Goal: Task Accomplishment & Management: Manage account settings

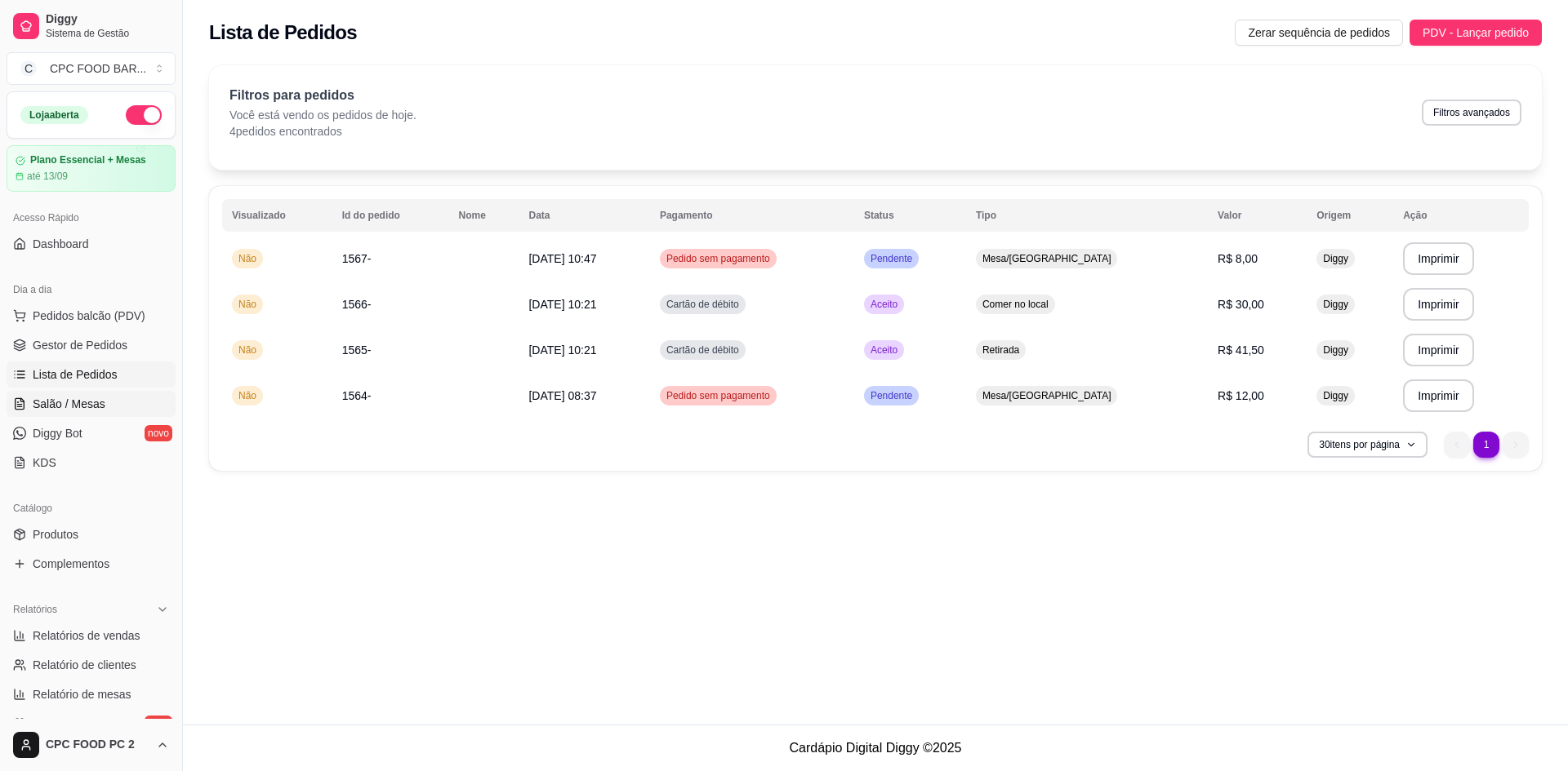
click at [103, 400] on link "Salão / Mesas" at bounding box center [90, 404] width 169 height 26
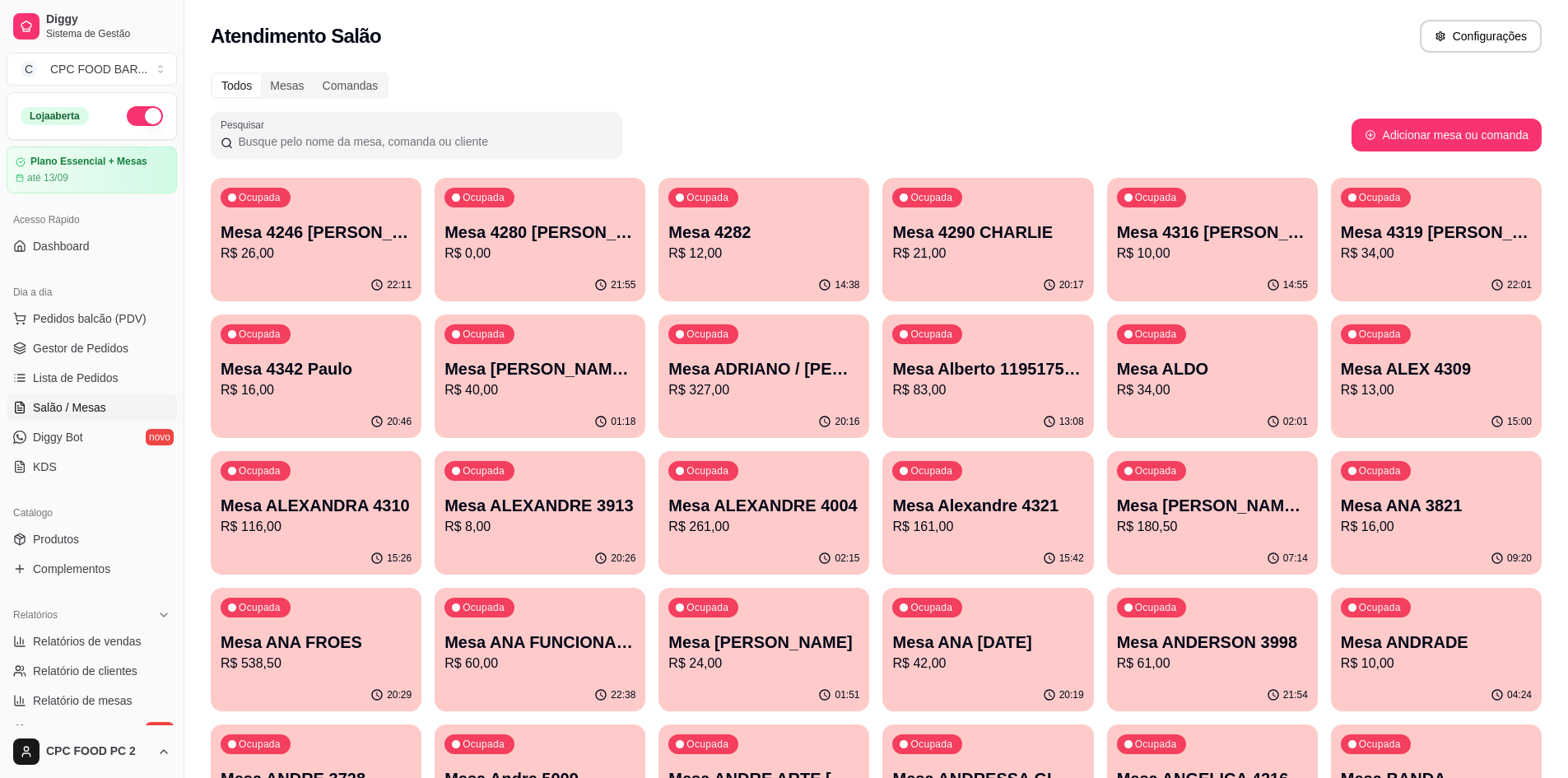
click at [328, 145] on input "Pesquisar" at bounding box center [422, 142] width 379 height 16
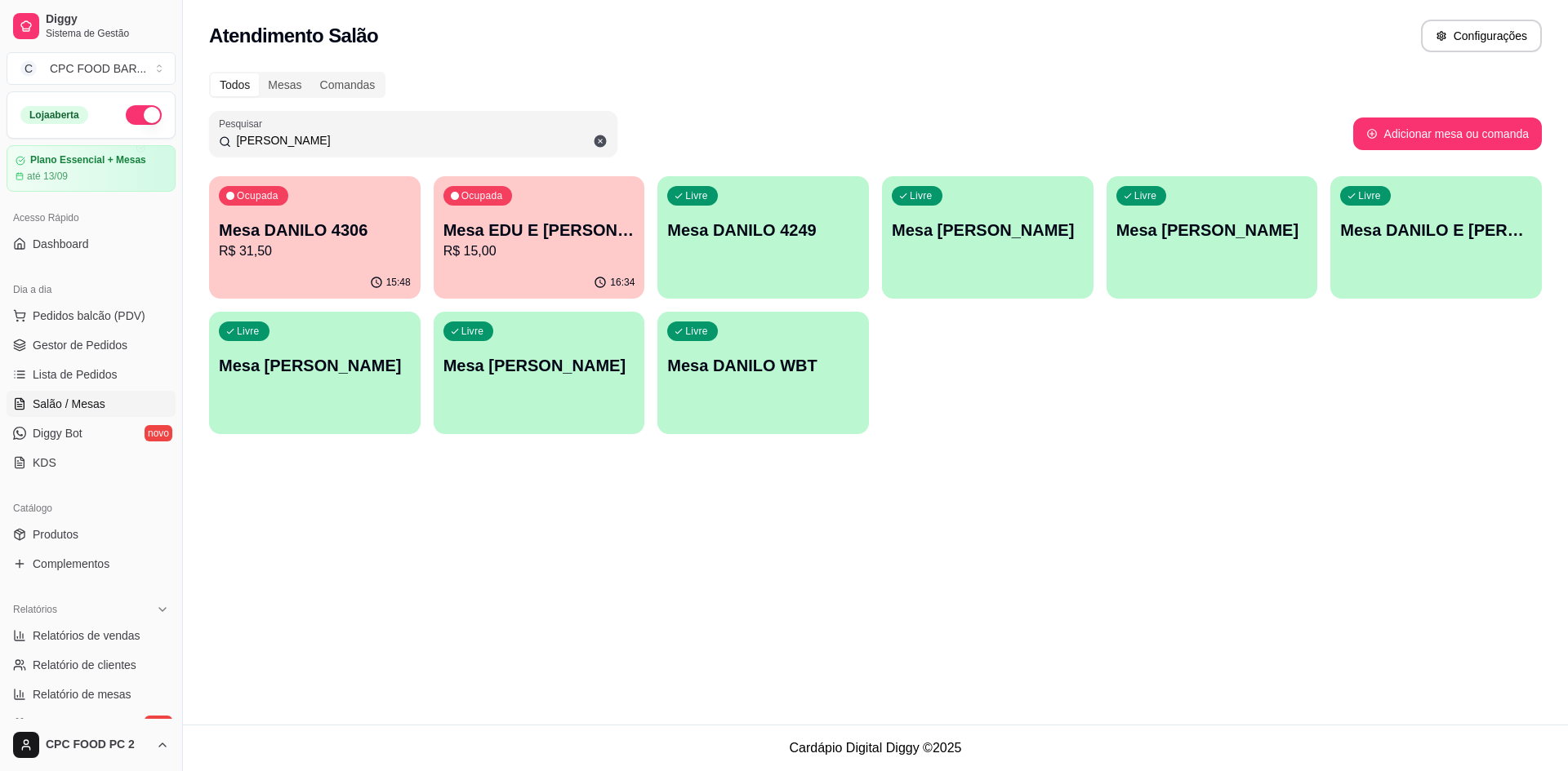
type input "DANILO"
click at [333, 262] on div "Ocupada Mesa DANILO 4306 R$ 31,50" at bounding box center [314, 222] width 205 height 88
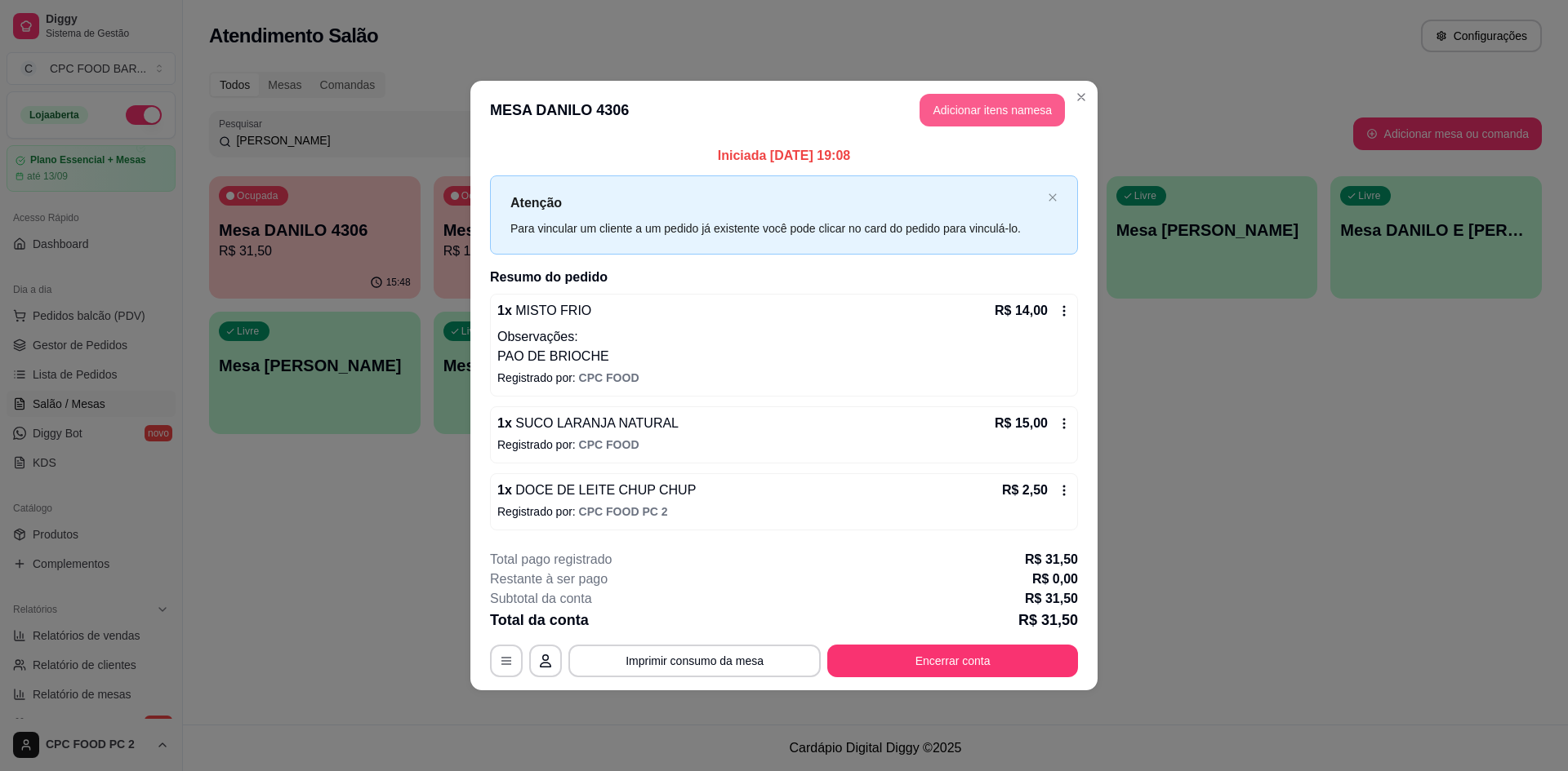
click at [947, 104] on button "Adicionar itens na mesa" at bounding box center [992, 110] width 145 height 32
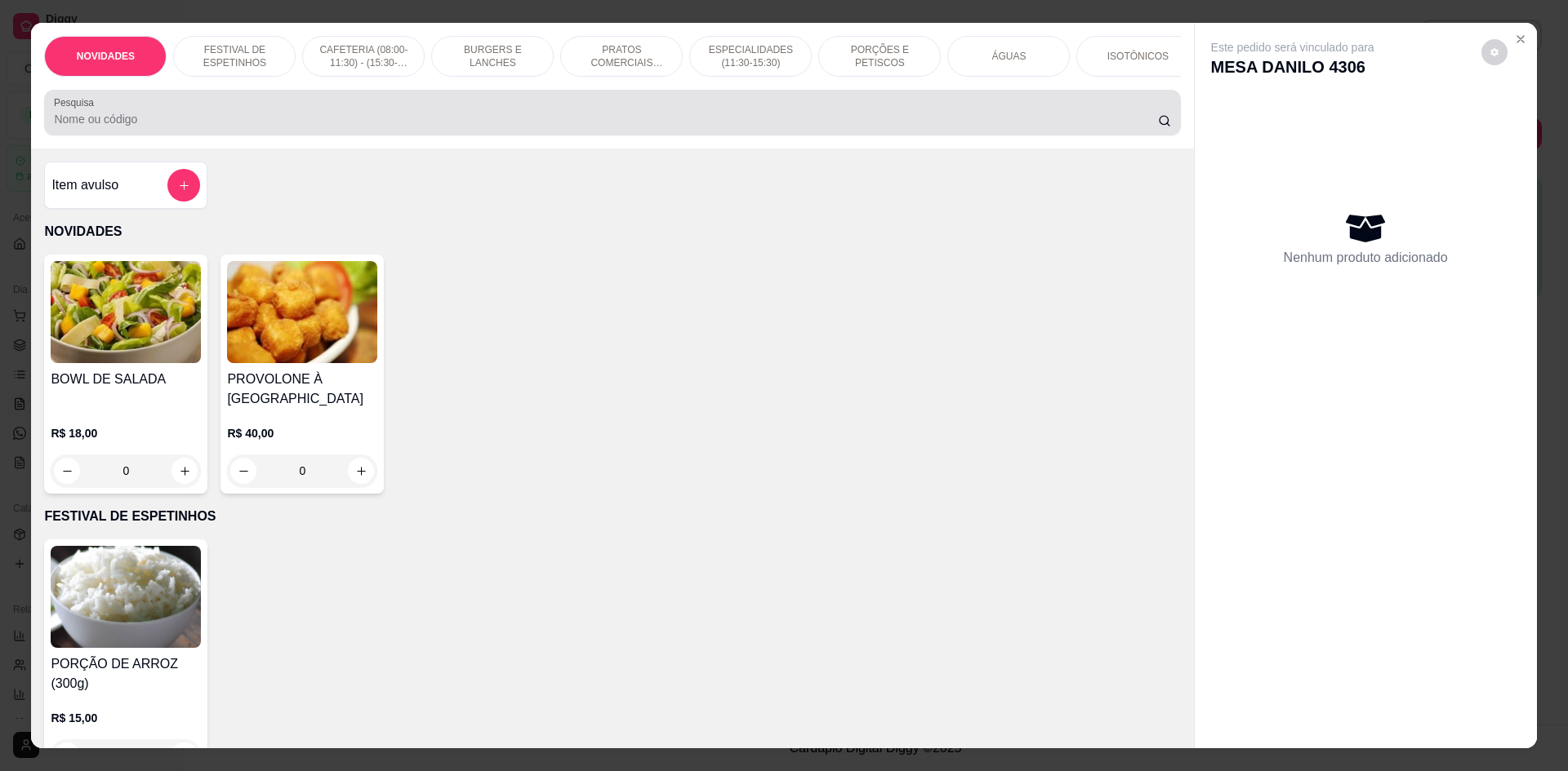
click at [558, 135] on div "Pesquisa" at bounding box center [612, 113] width 1136 height 46
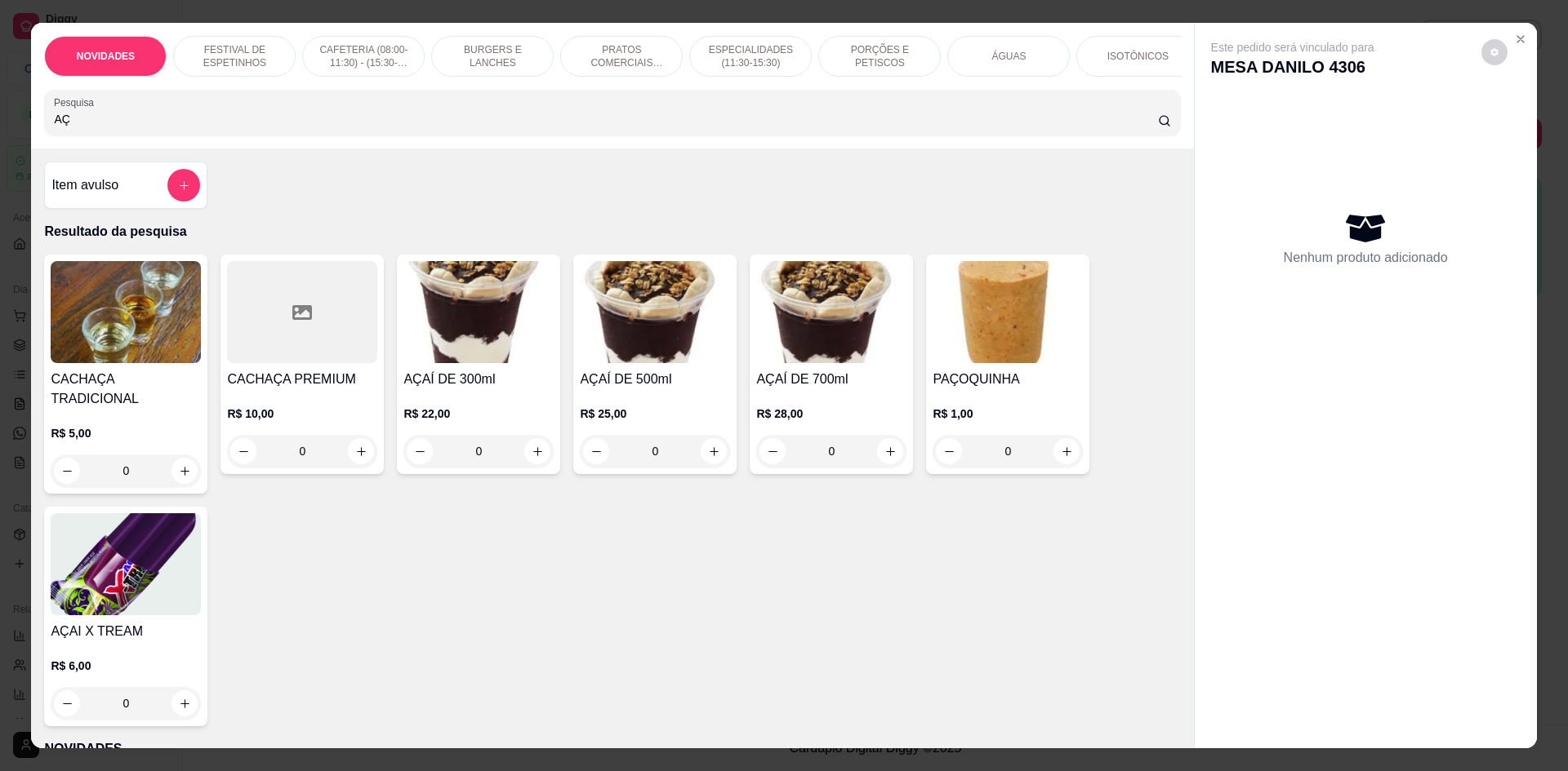
type input "AÇ"
click at [524, 462] on div "0" at bounding box center [478, 451] width 151 height 32
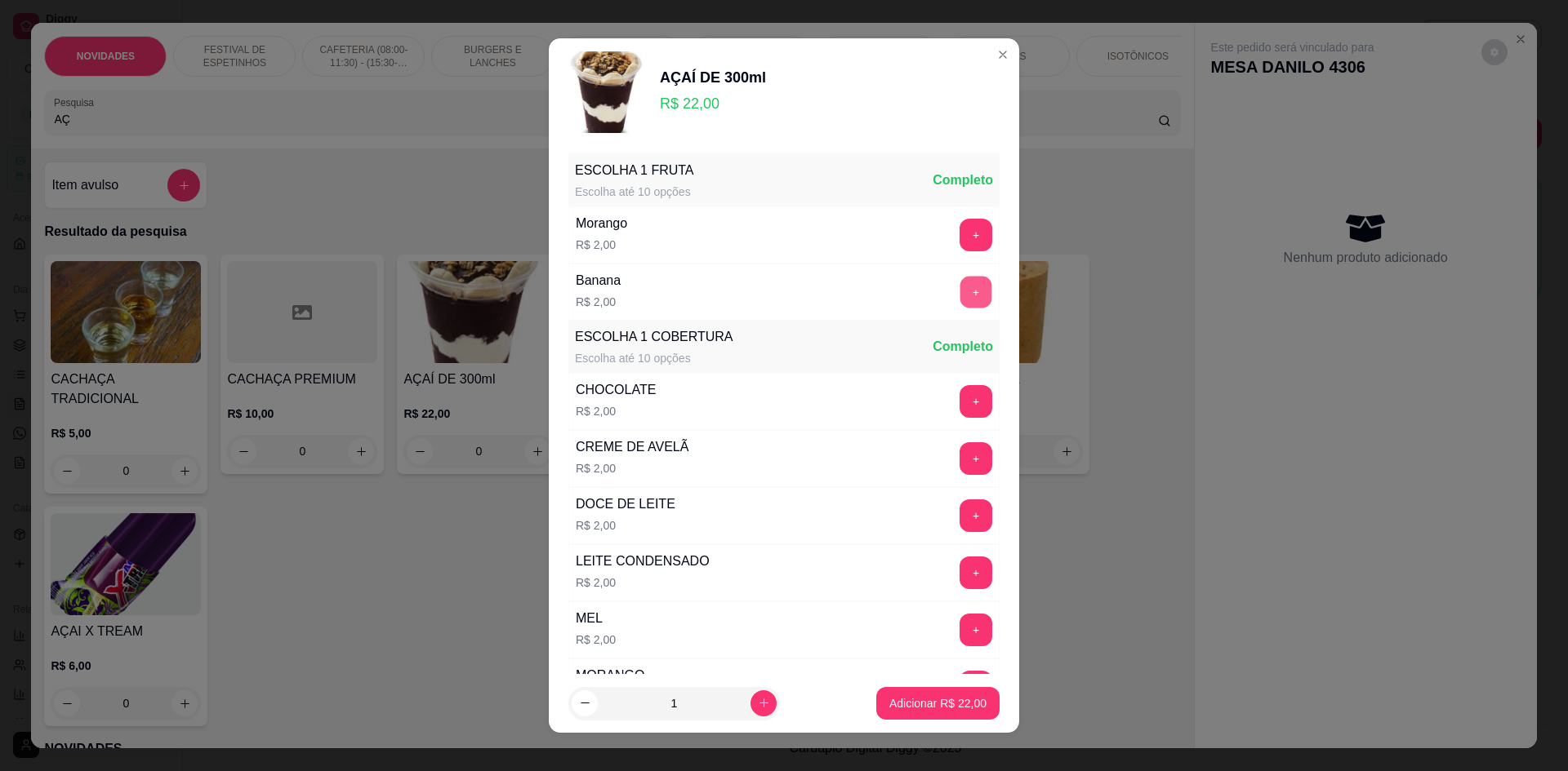
click at [960, 289] on button "+" at bounding box center [975, 292] width 32 height 32
click at [960, 564] on button "+" at bounding box center [975, 573] width 32 height 32
click at [909, 705] on p "Adicionar R$ 26,00" at bounding box center [938, 703] width 97 height 16
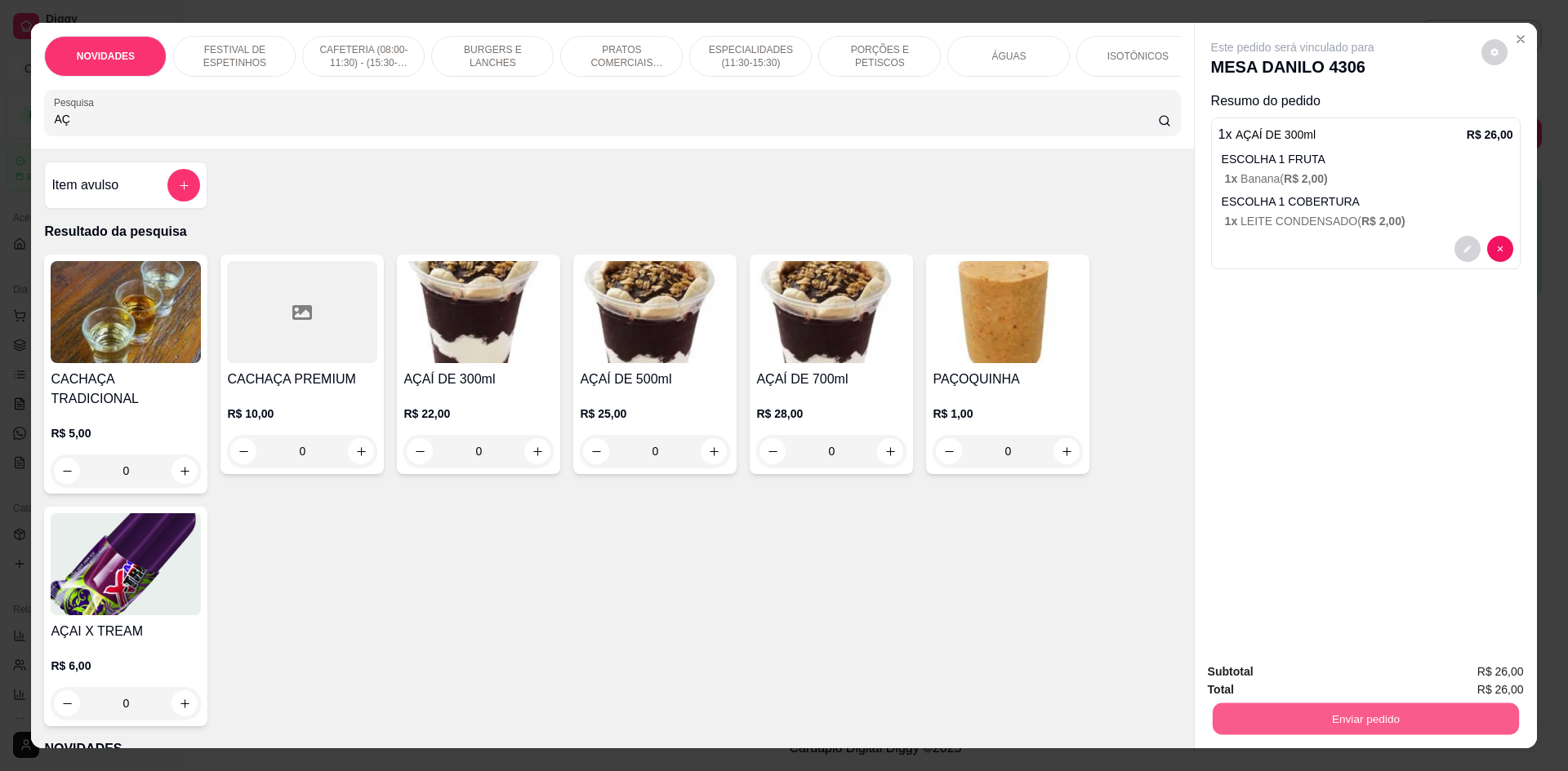
click at [1347, 719] on button "Enviar pedido" at bounding box center [1364, 718] width 306 height 32
click at [1278, 680] on button "Não registrar e enviar pedido" at bounding box center [1311, 678] width 165 height 30
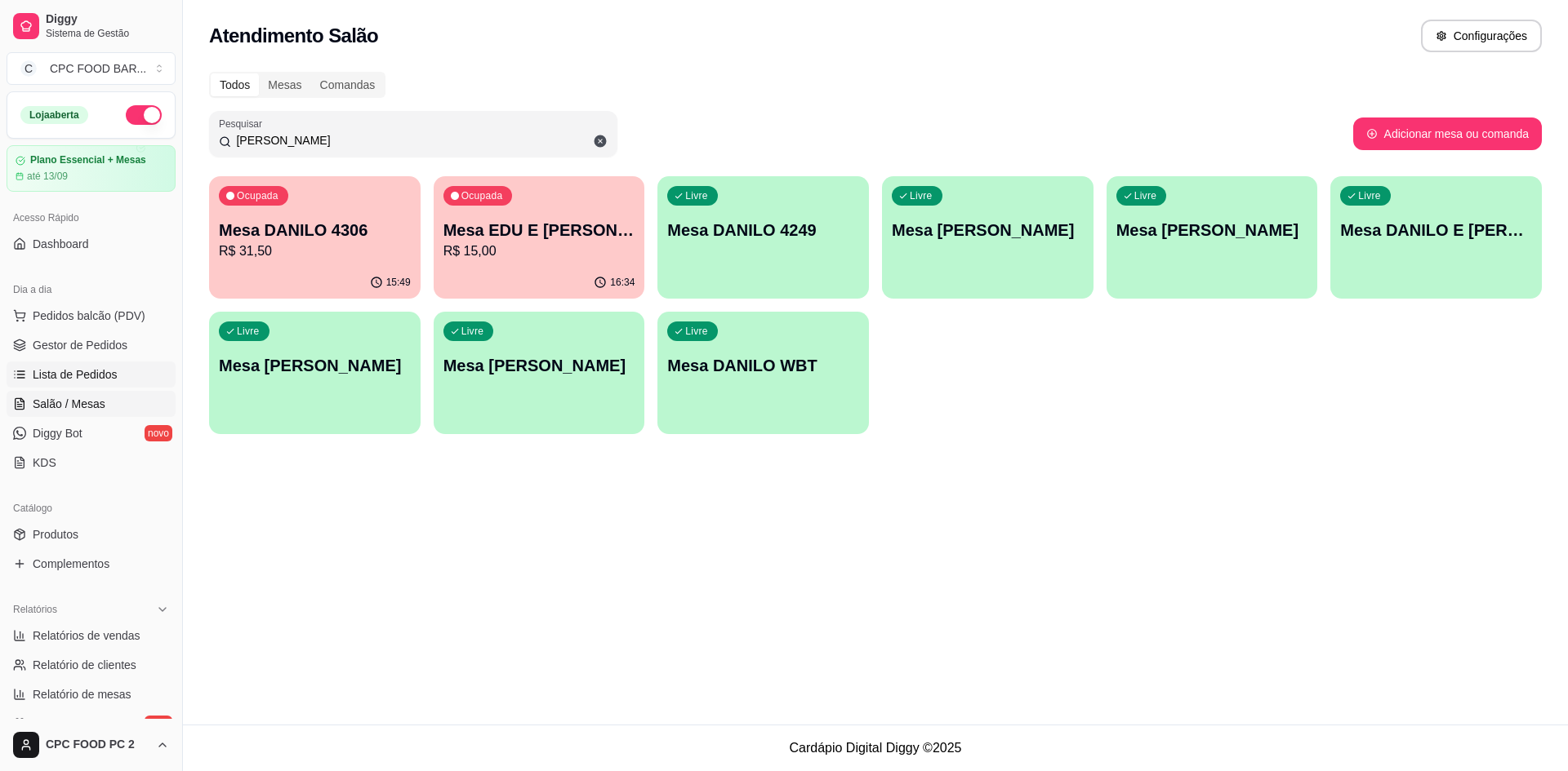
click at [51, 369] on span "Lista de Pedidos" at bounding box center [75, 374] width 85 height 16
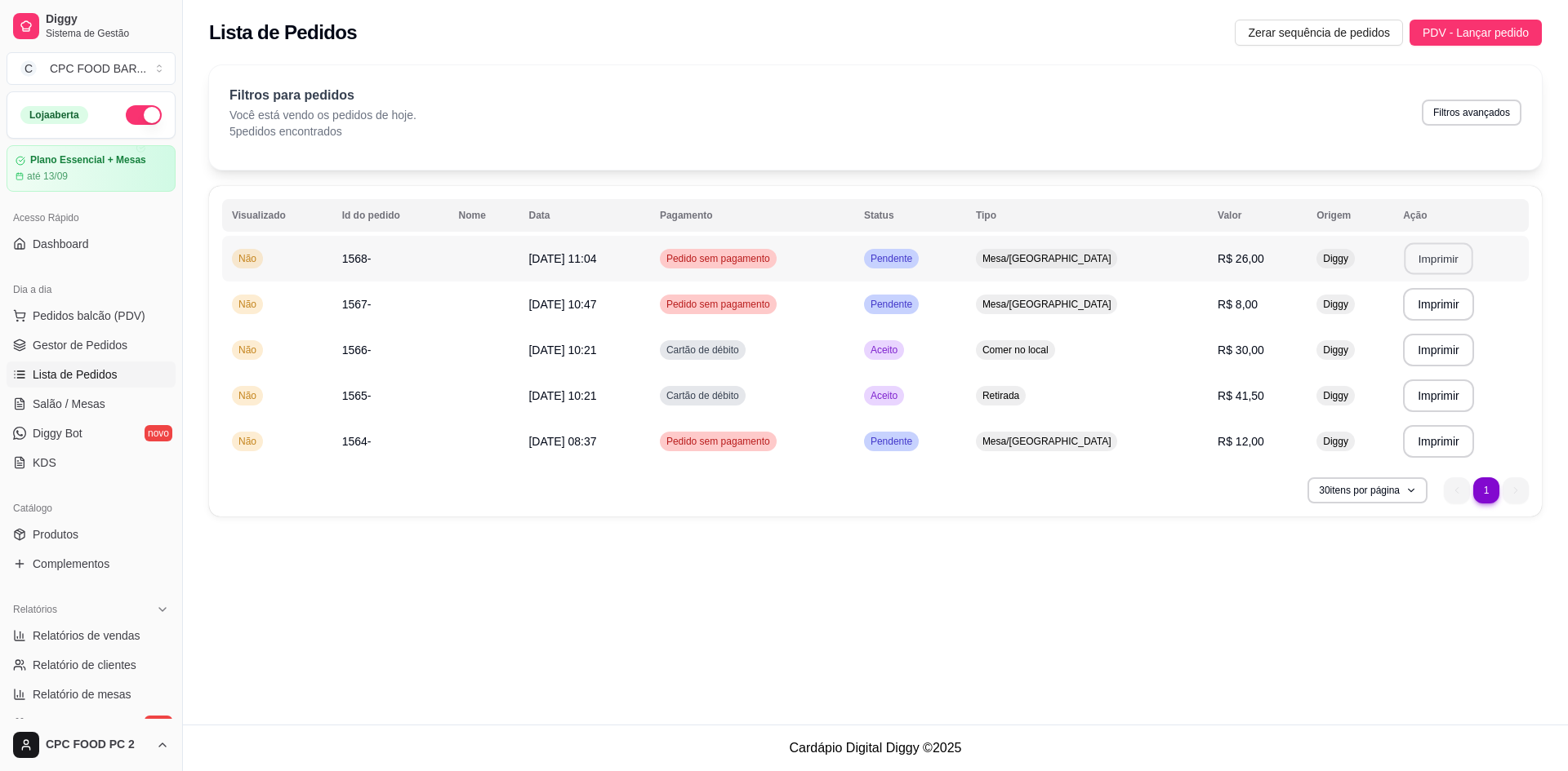
click at [1433, 258] on button "Imprimir" at bounding box center [1438, 259] width 69 height 32
click at [71, 321] on span "Pedidos balcão (PDV)" at bounding box center [88, 316] width 113 height 16
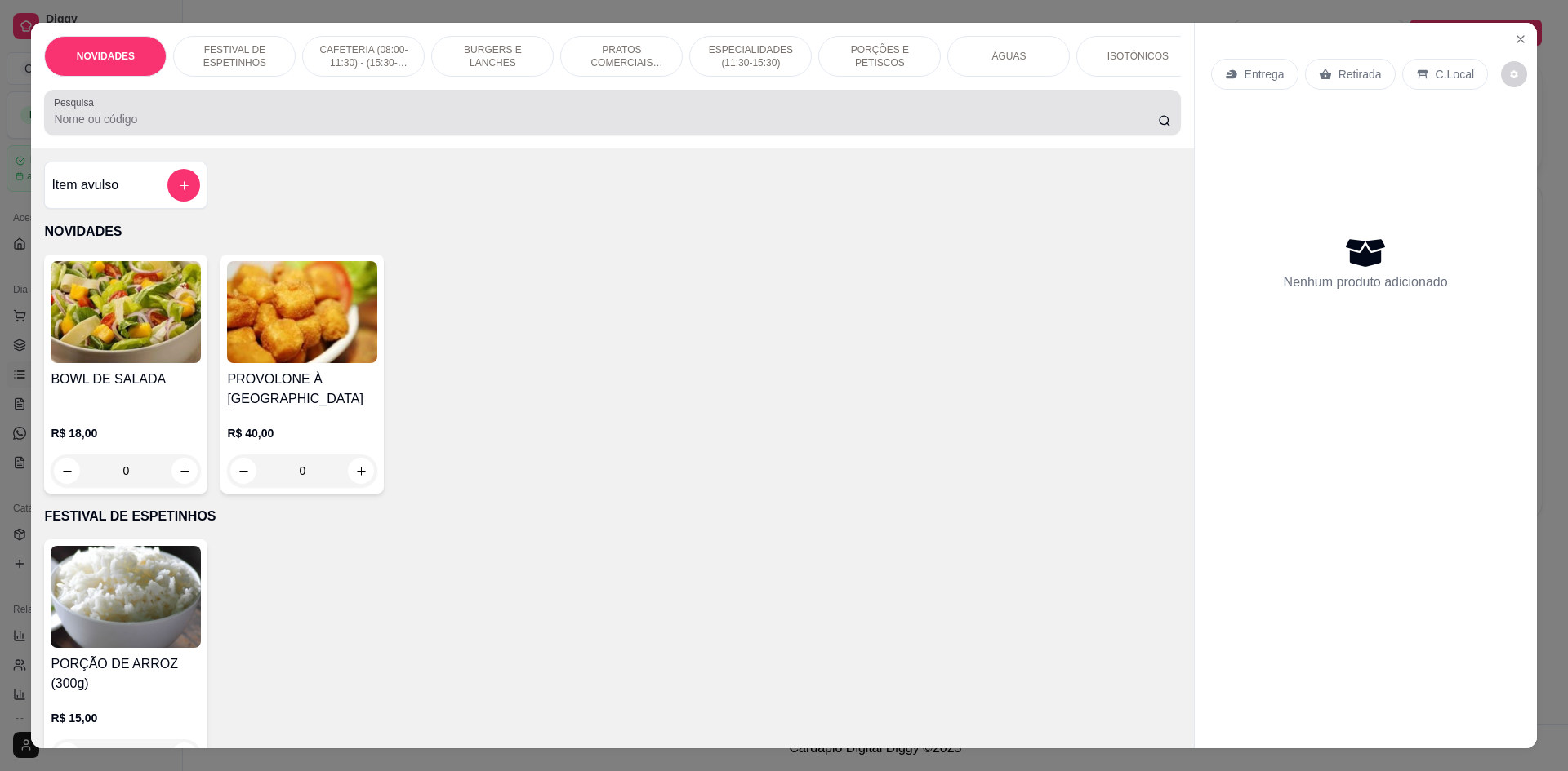
click at [256, 127] on input "Pesquisa" at bounding box center [605, 119] width 1103 height 16
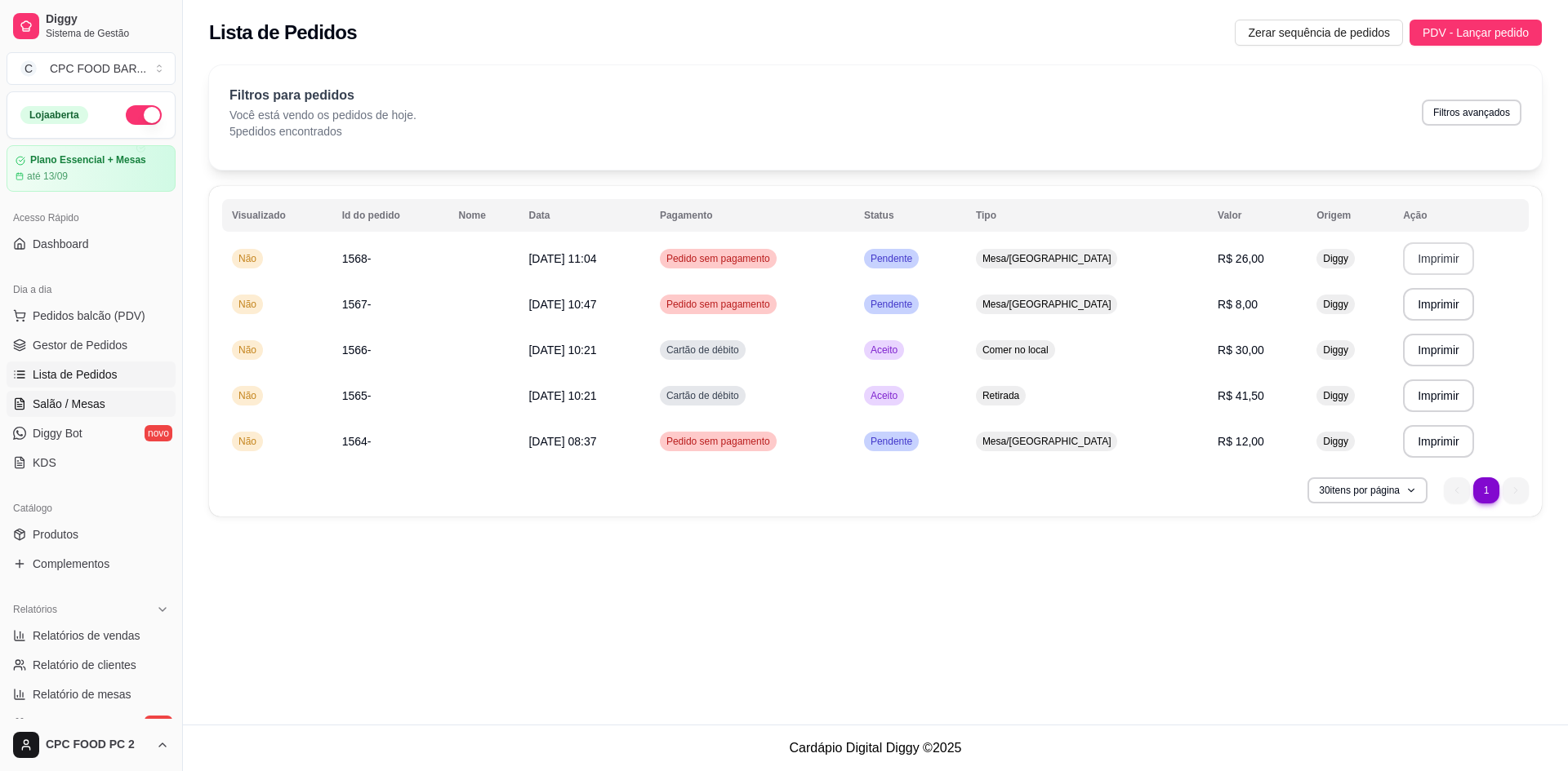
click at [94, 398] on span "Salão / Mesas" at bounding box center [69, 404] width 73 height 16
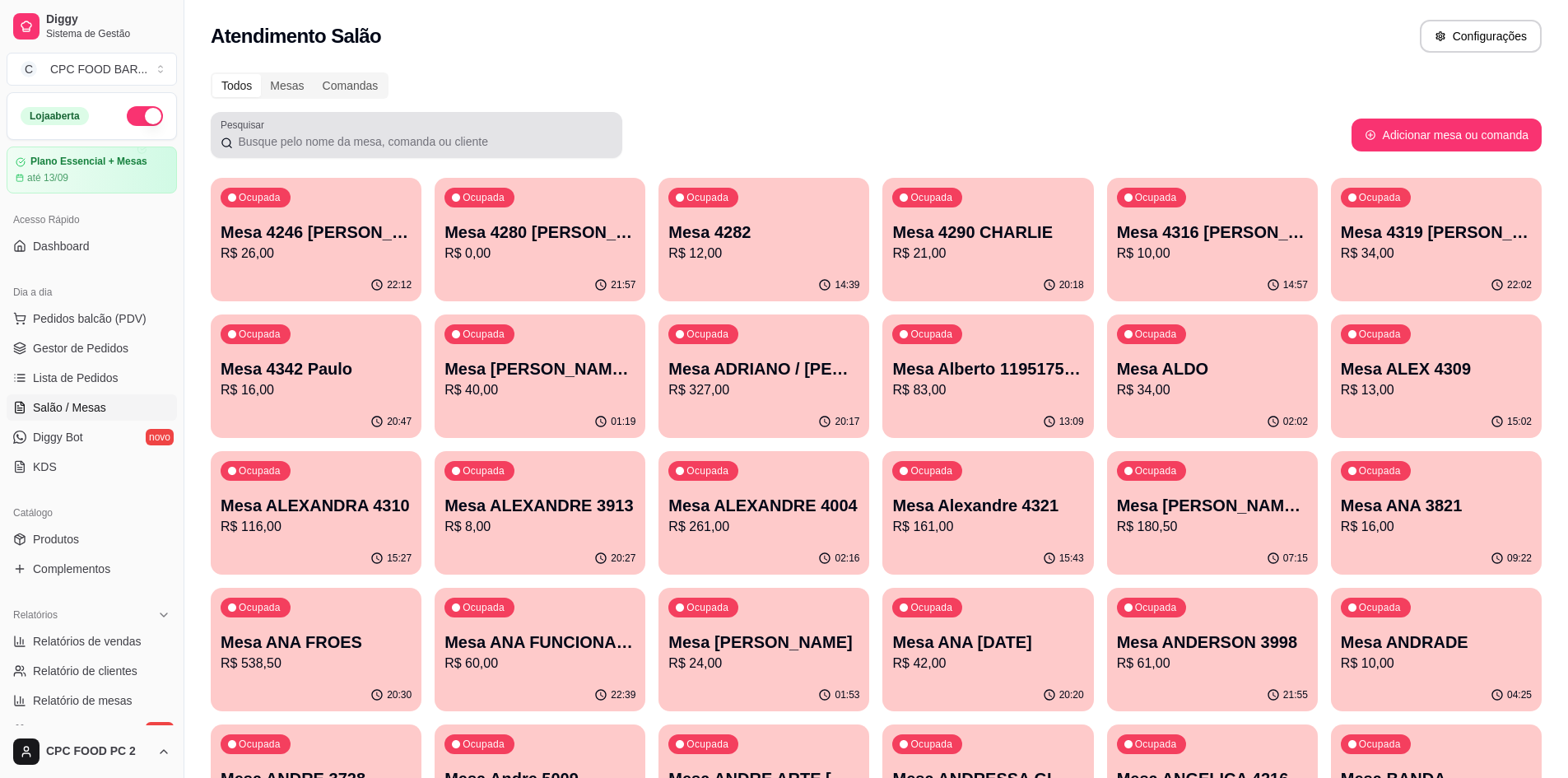
click at [329, 146] on input "Pesquisar" at bounding box center [422, 142] width 379 height 16
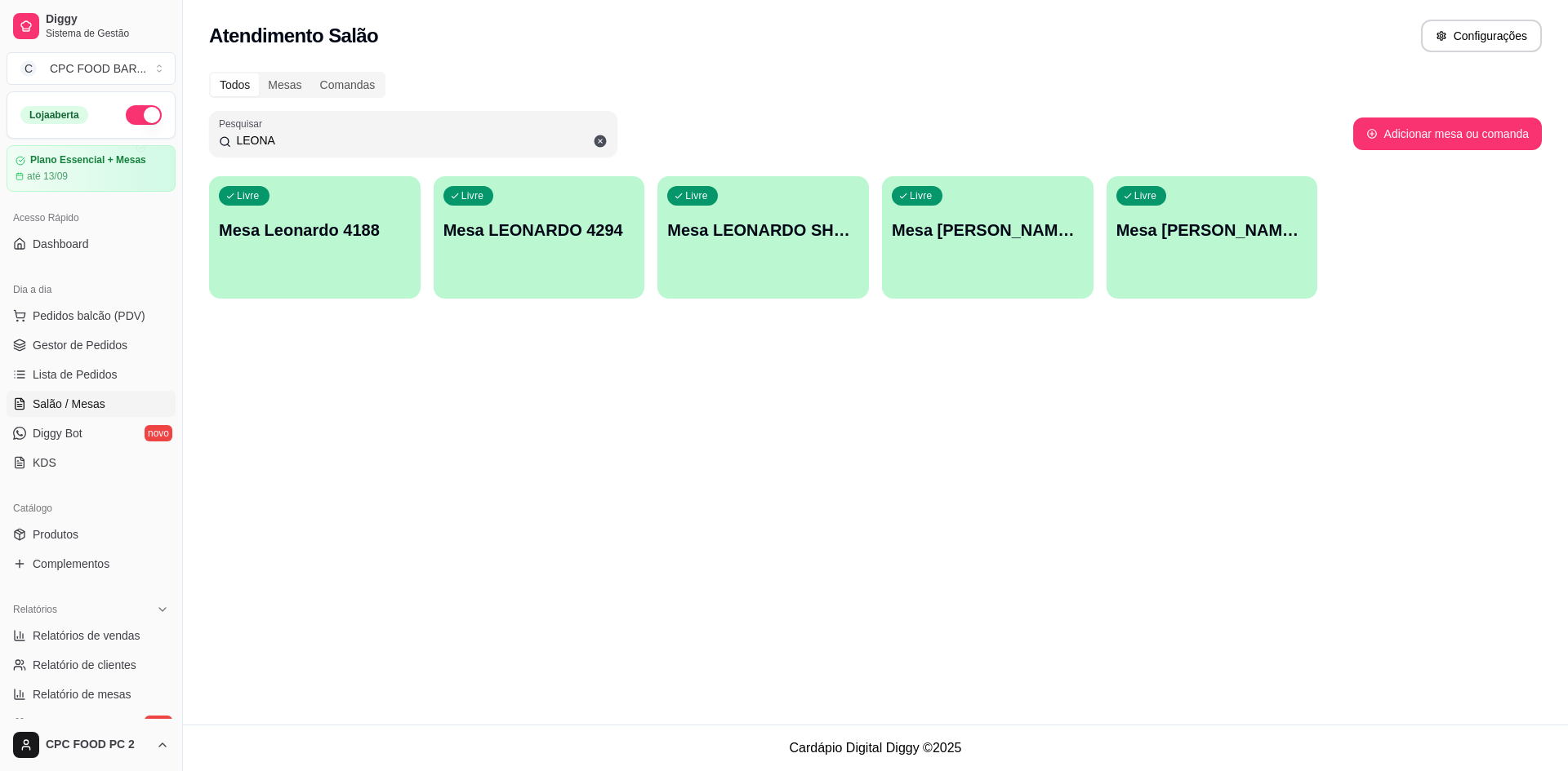
type input "LEONA"
click at [610, 245] on div "Livre Mesa LEONARDO 4294" at bounding box center [540, 228] width 211 height 103
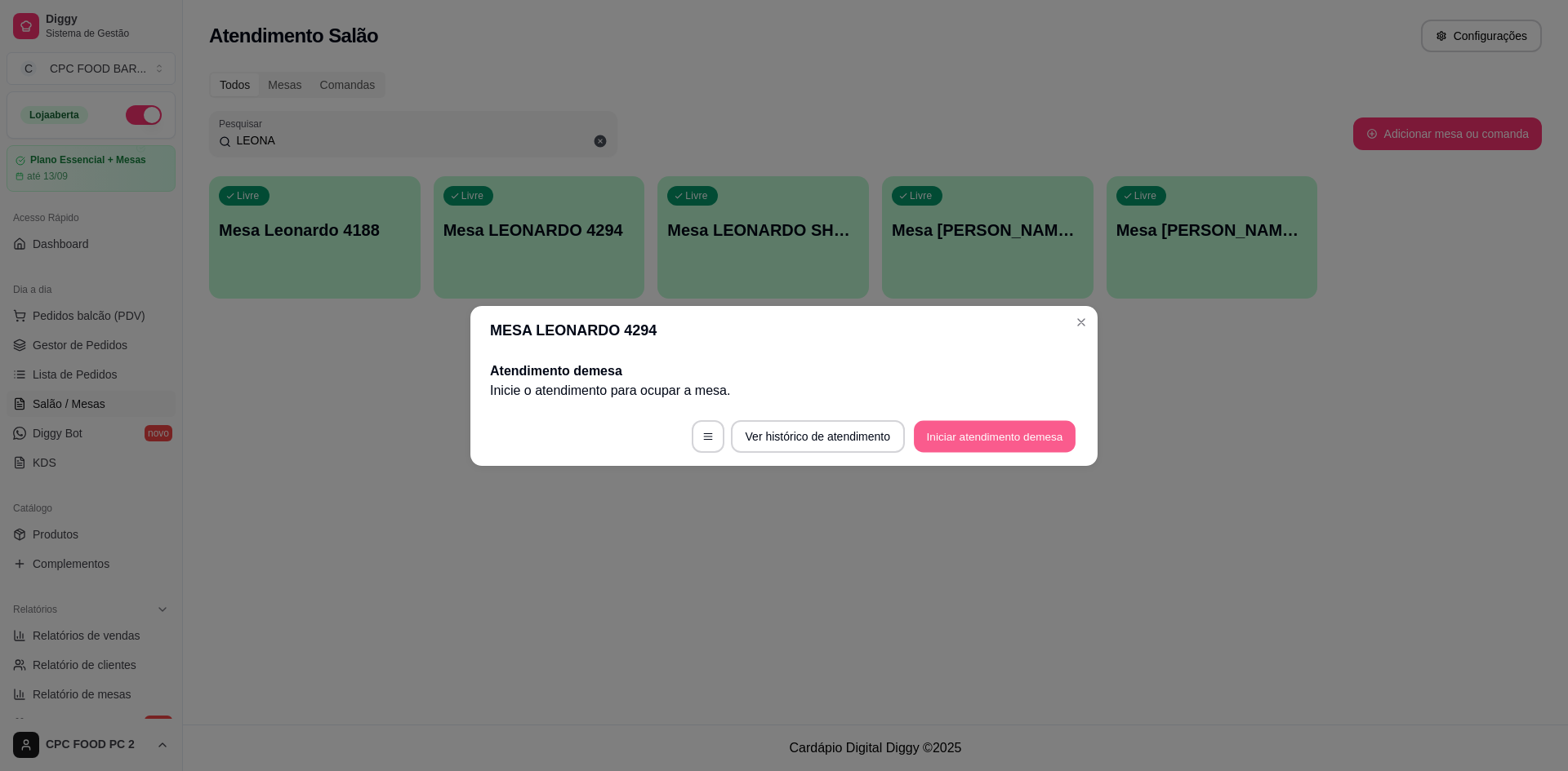
click at [942, 432] on button "Iniciar atendimento de mesa" at bounding box center [994, 436] width 161 height 32
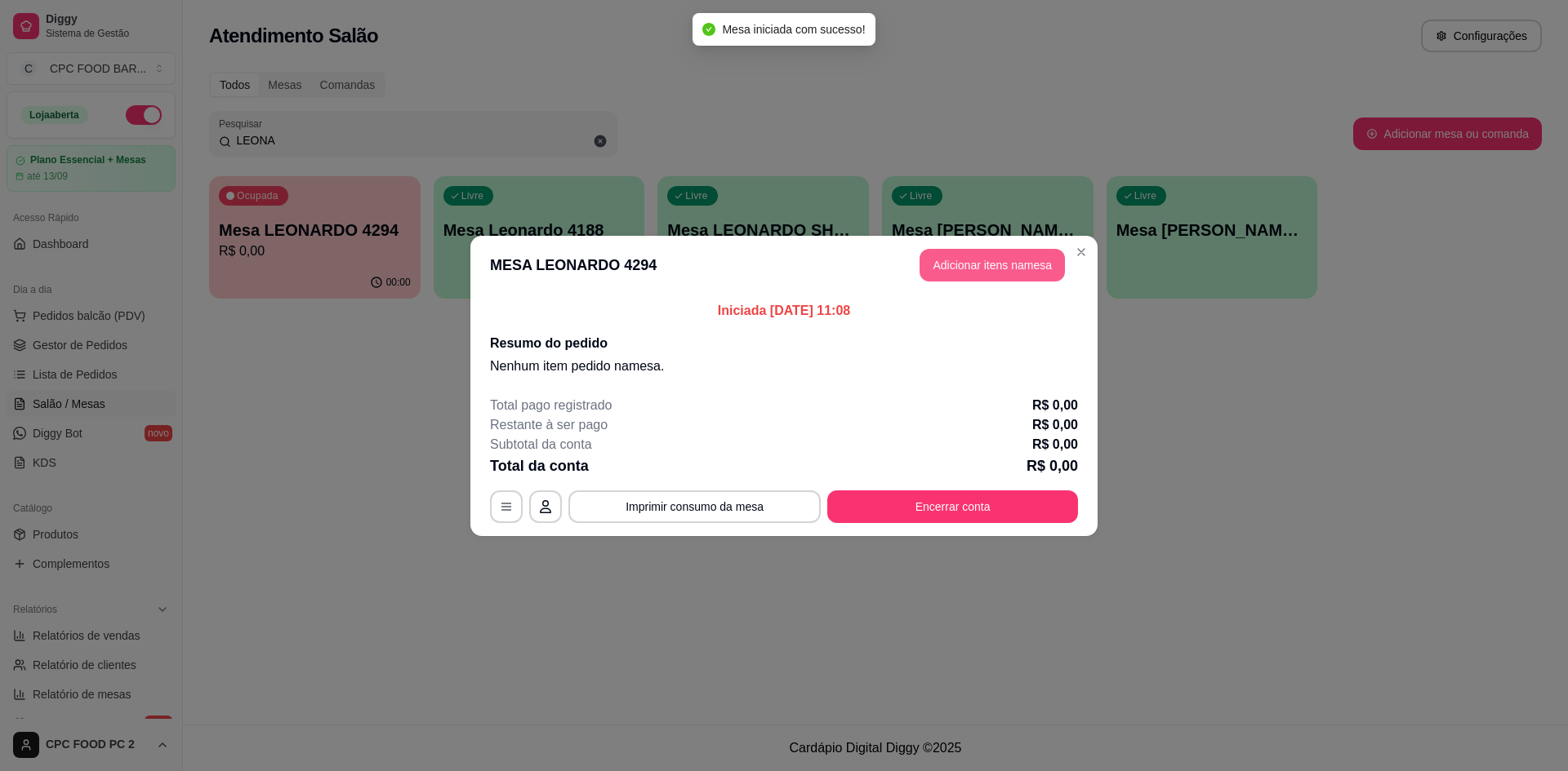
click at [1005, 270] on button "Adicionar itens na mesa" at bounding box center [992, 265] width 145 height 32
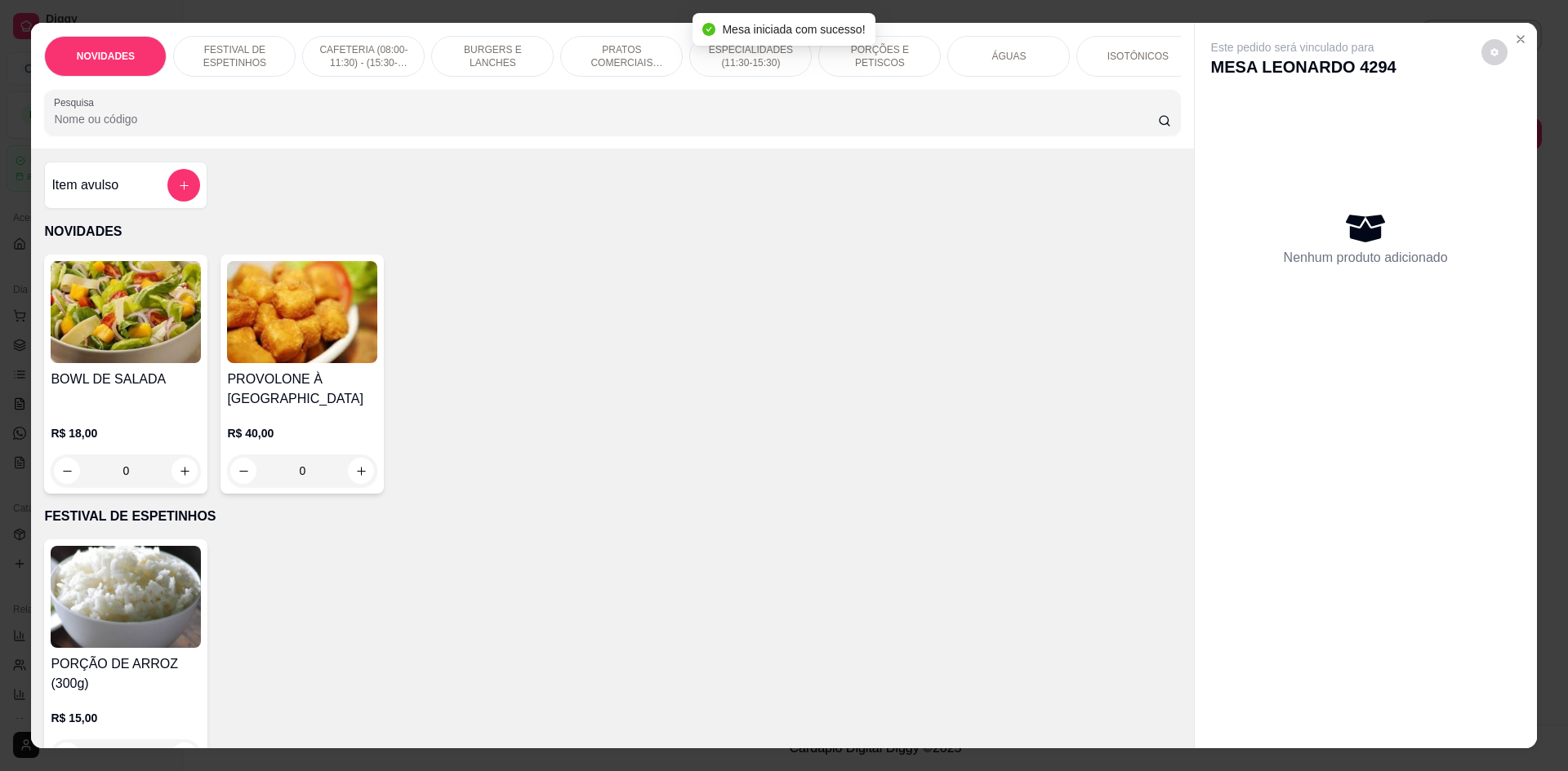
click at [593, 126] on input "Pesquisa" at bounding box center [605, 119] width 1103 height 16
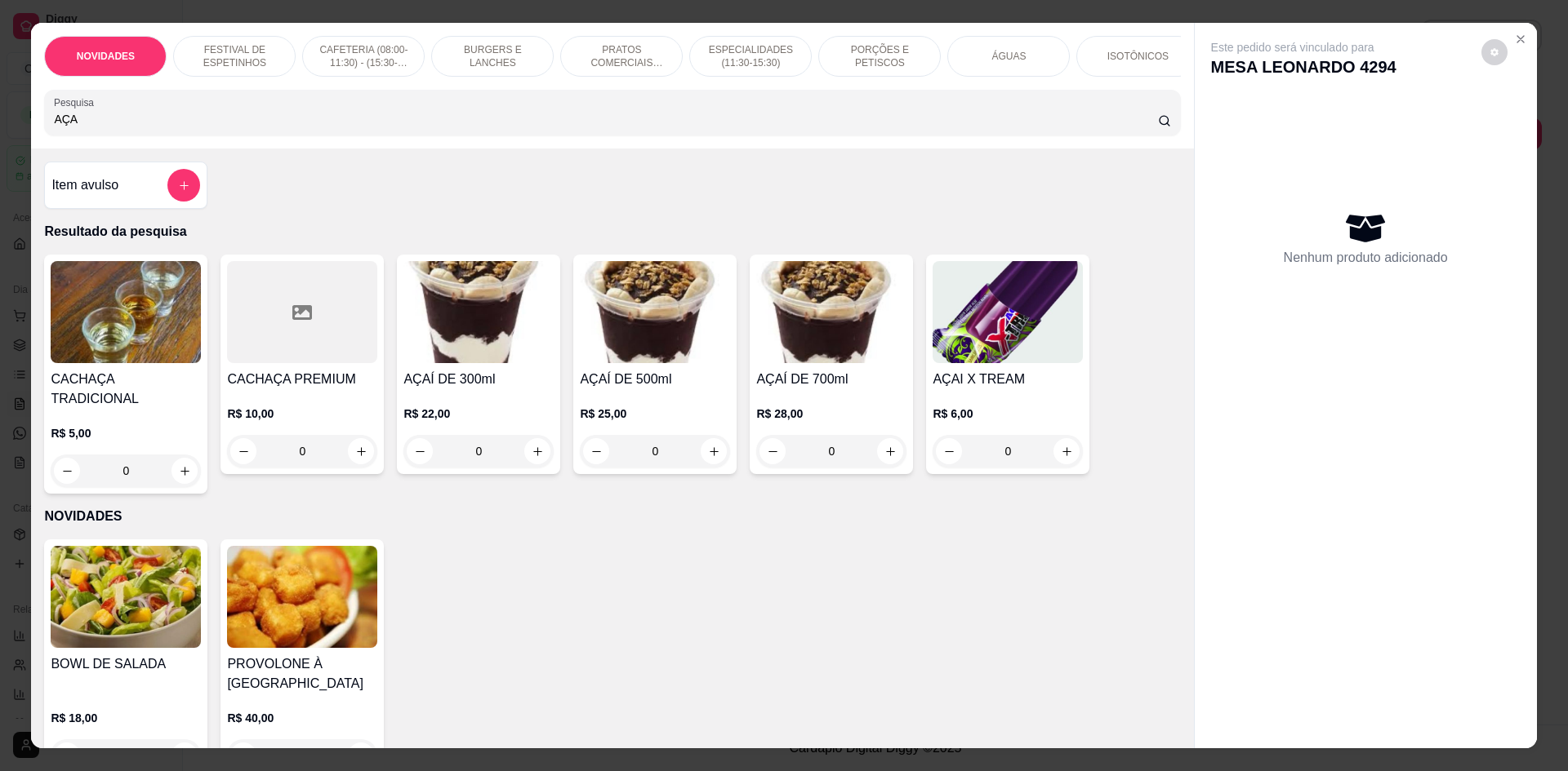
type input "AÇA"
click at [529, 464] on div "0" at bounding box center [478, 451] width 151 height 32
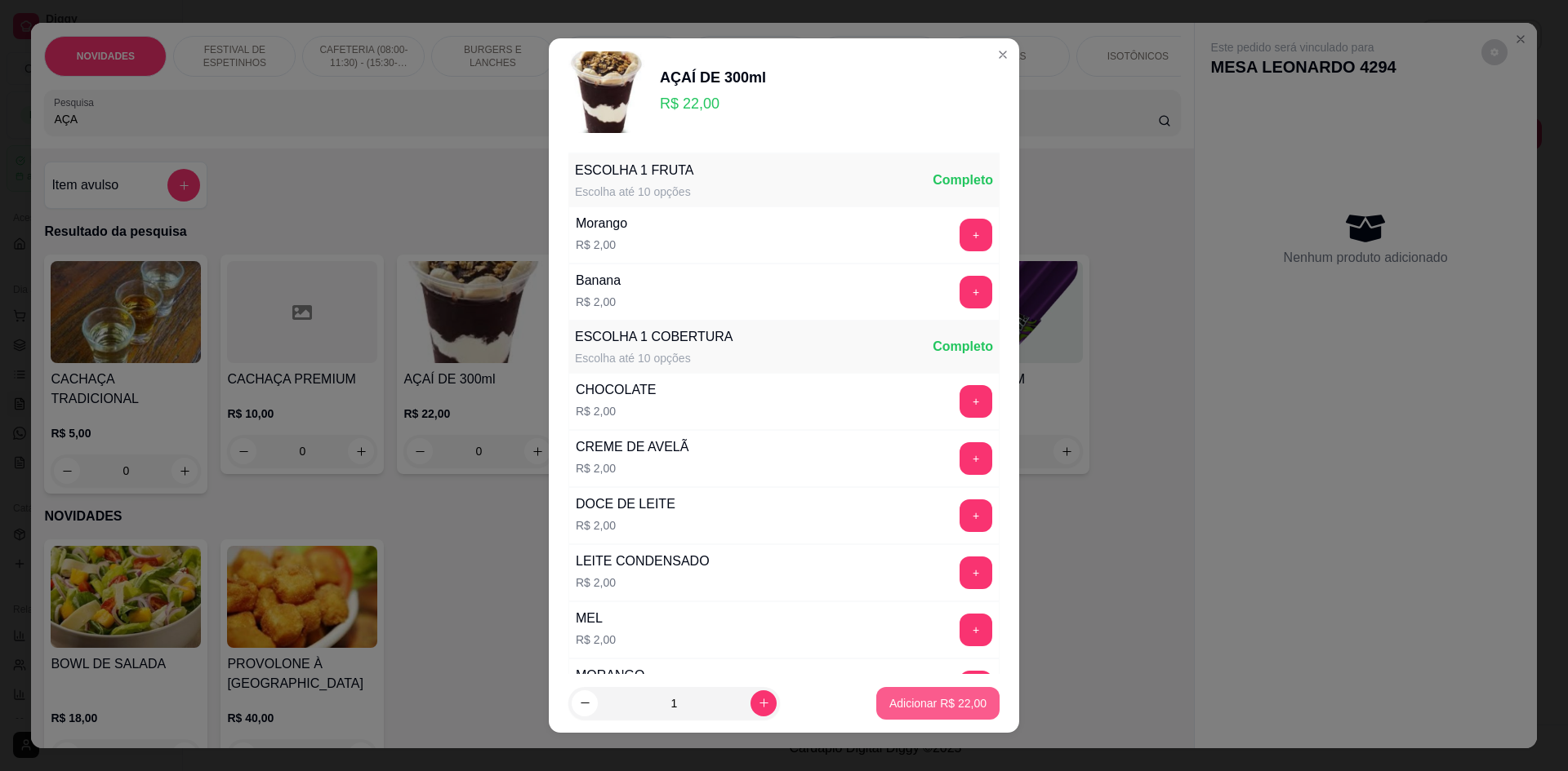
click at [928, 711] on p "Adicionar R$ 22,00" at bounding box center [938, 703] width 97 height 16
type input "1"
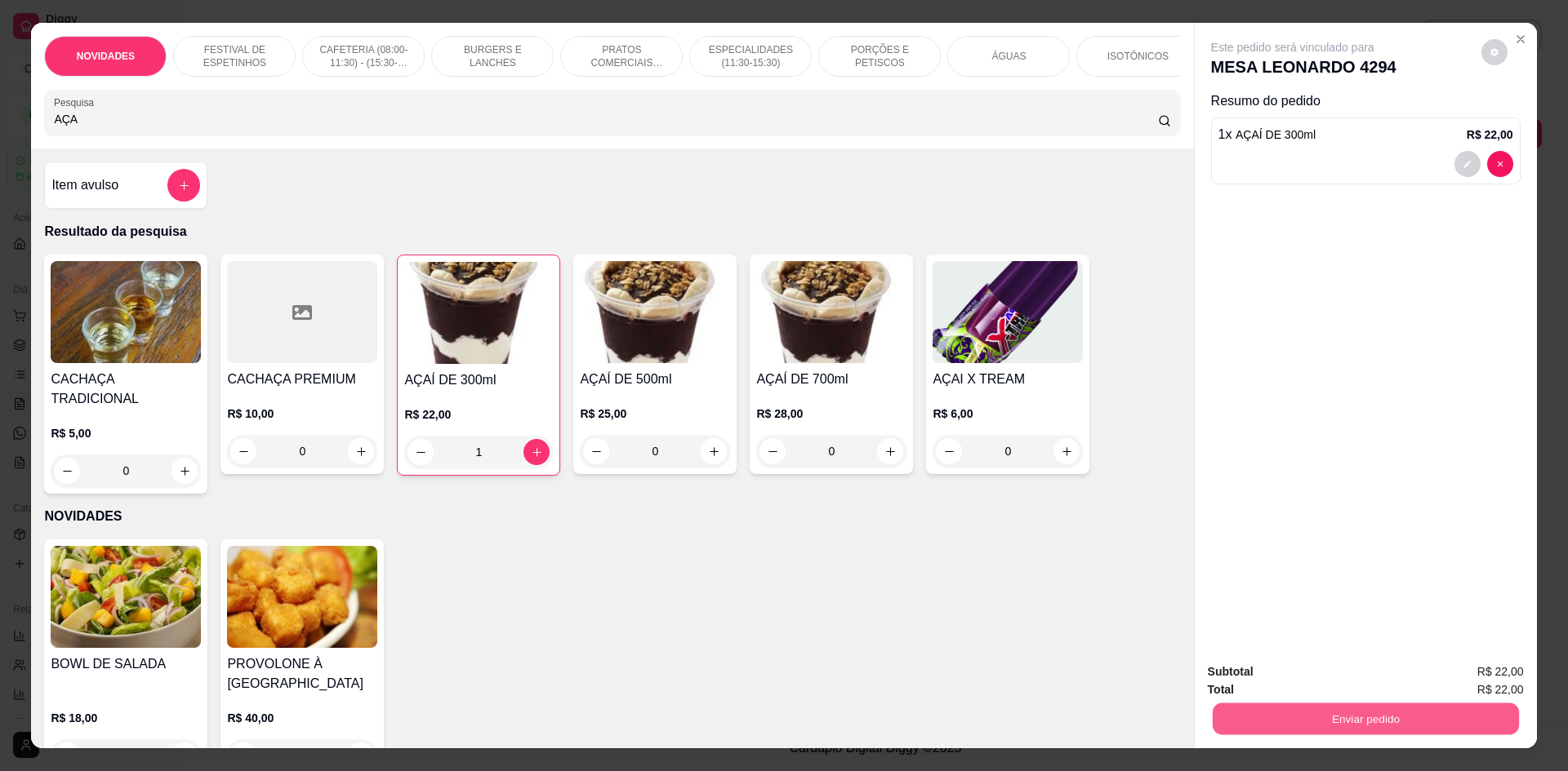
click at [1279, 722] on button "Enviar pedido" at bounding box center [1364, 718] width 306 height 32
click at [1277, 678] on button "Não registrar e enviar pedido" at bounding box center [1311, 678] width 165 height 30
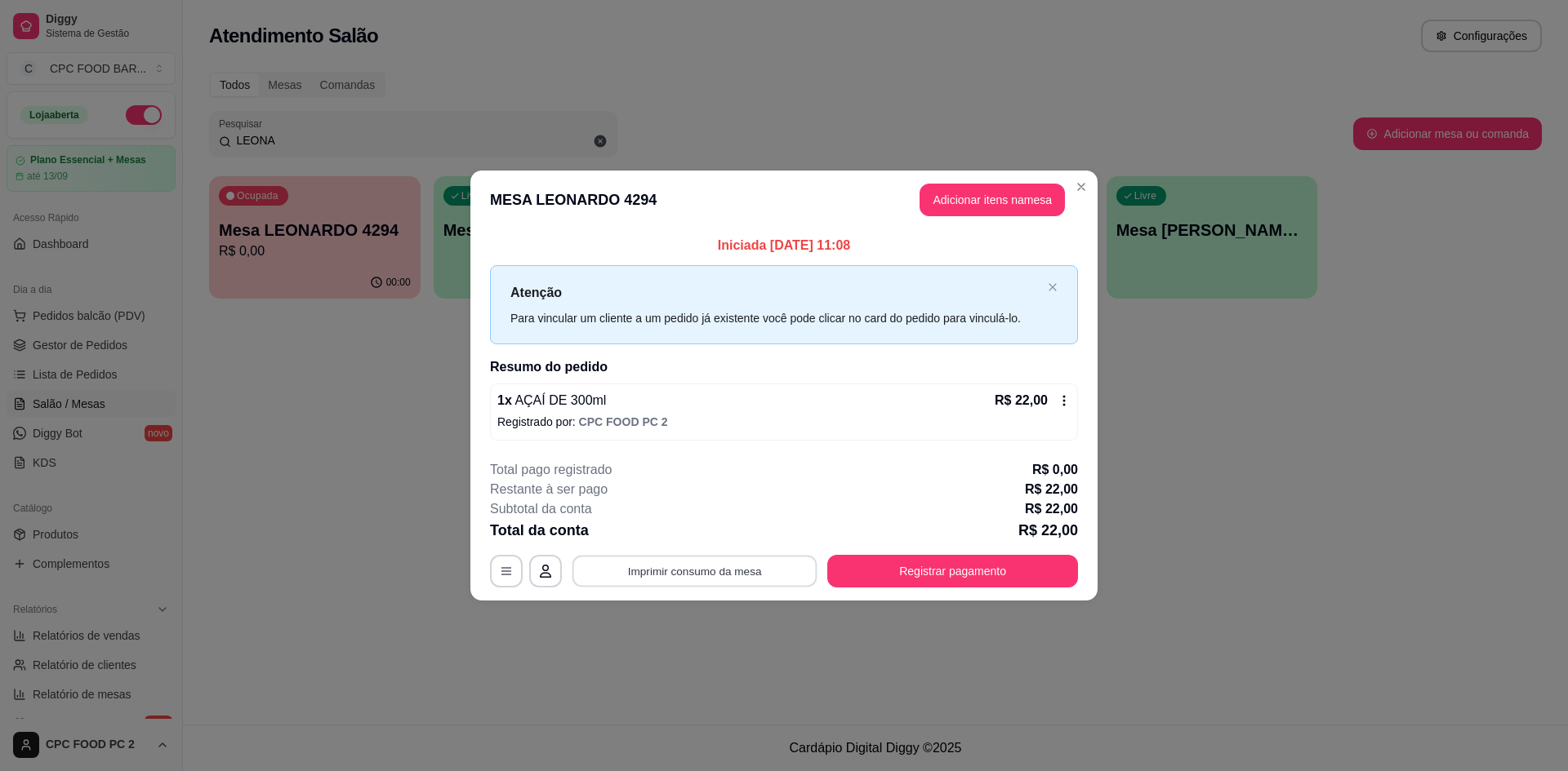
click at [633, 568] on button "Imprimir consumo da mesa" at bounding box center [696, 571] width 245 height 32
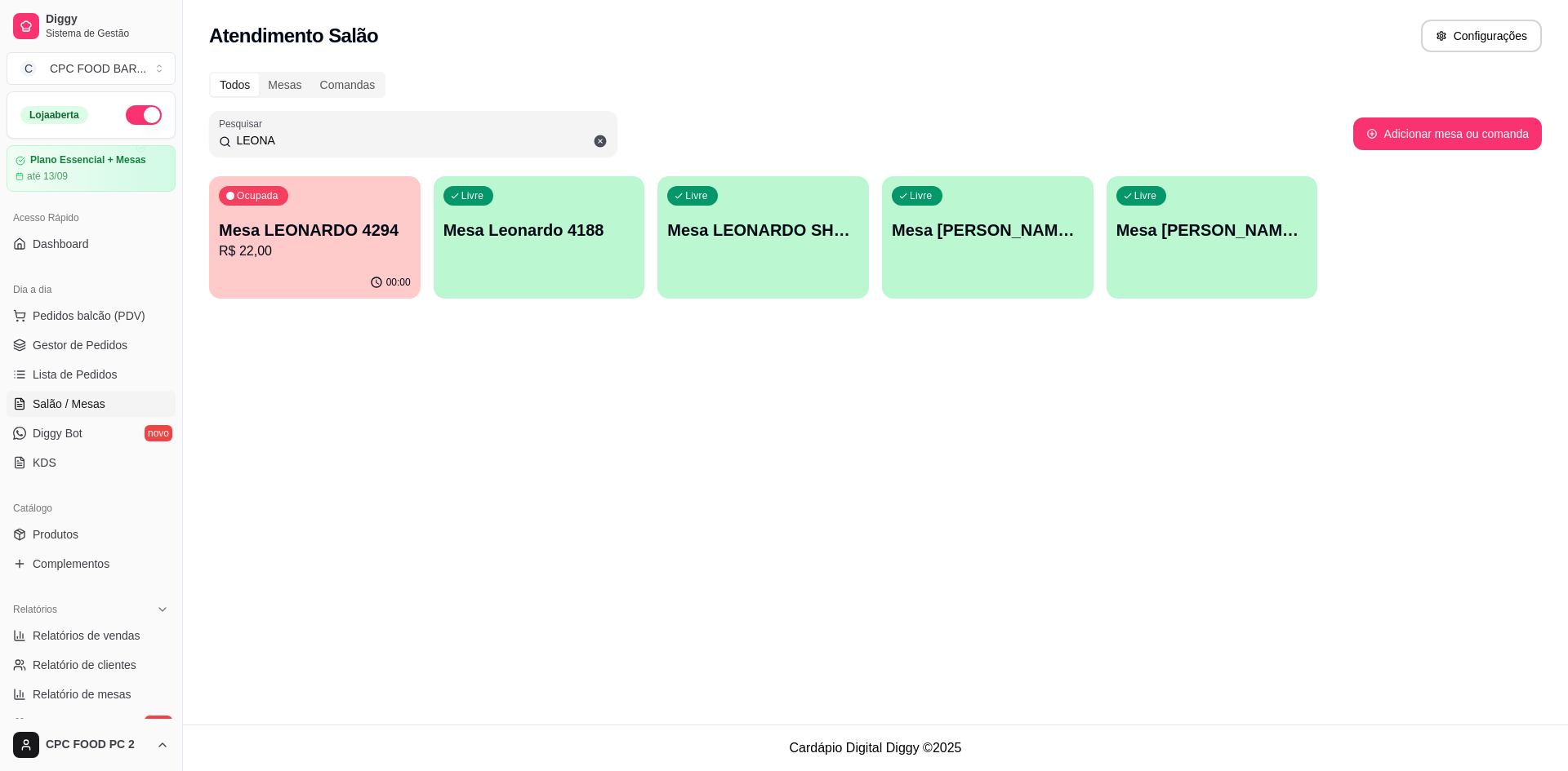
click at [340, 234] on p "Mesa LEONARDO 4294" at bounding box center [315, 230] width 192 height 23
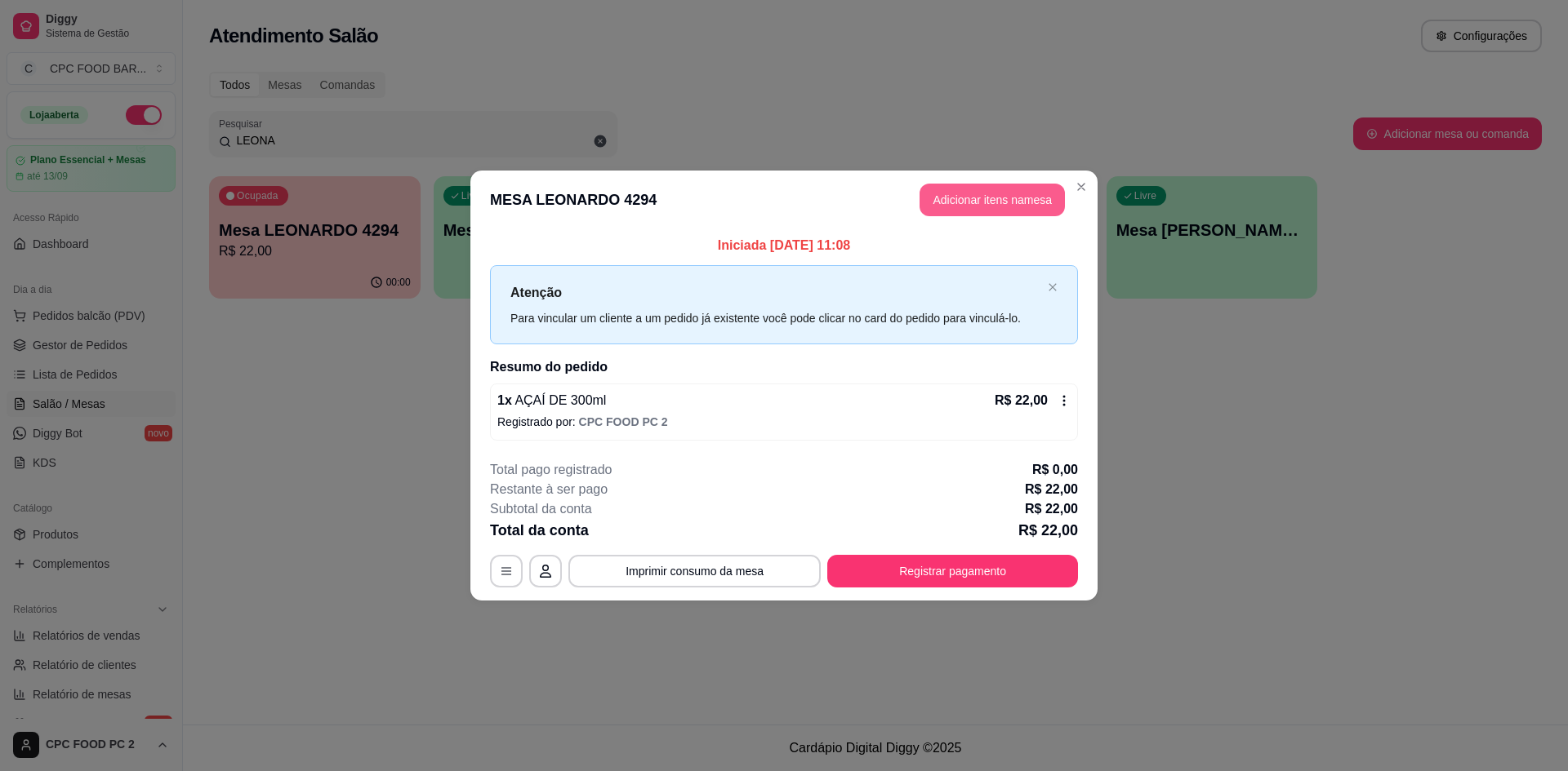
click at [943, 204] on button "Adicionar itens na mesa" at bounding box center [992, 200] width 145 height 32
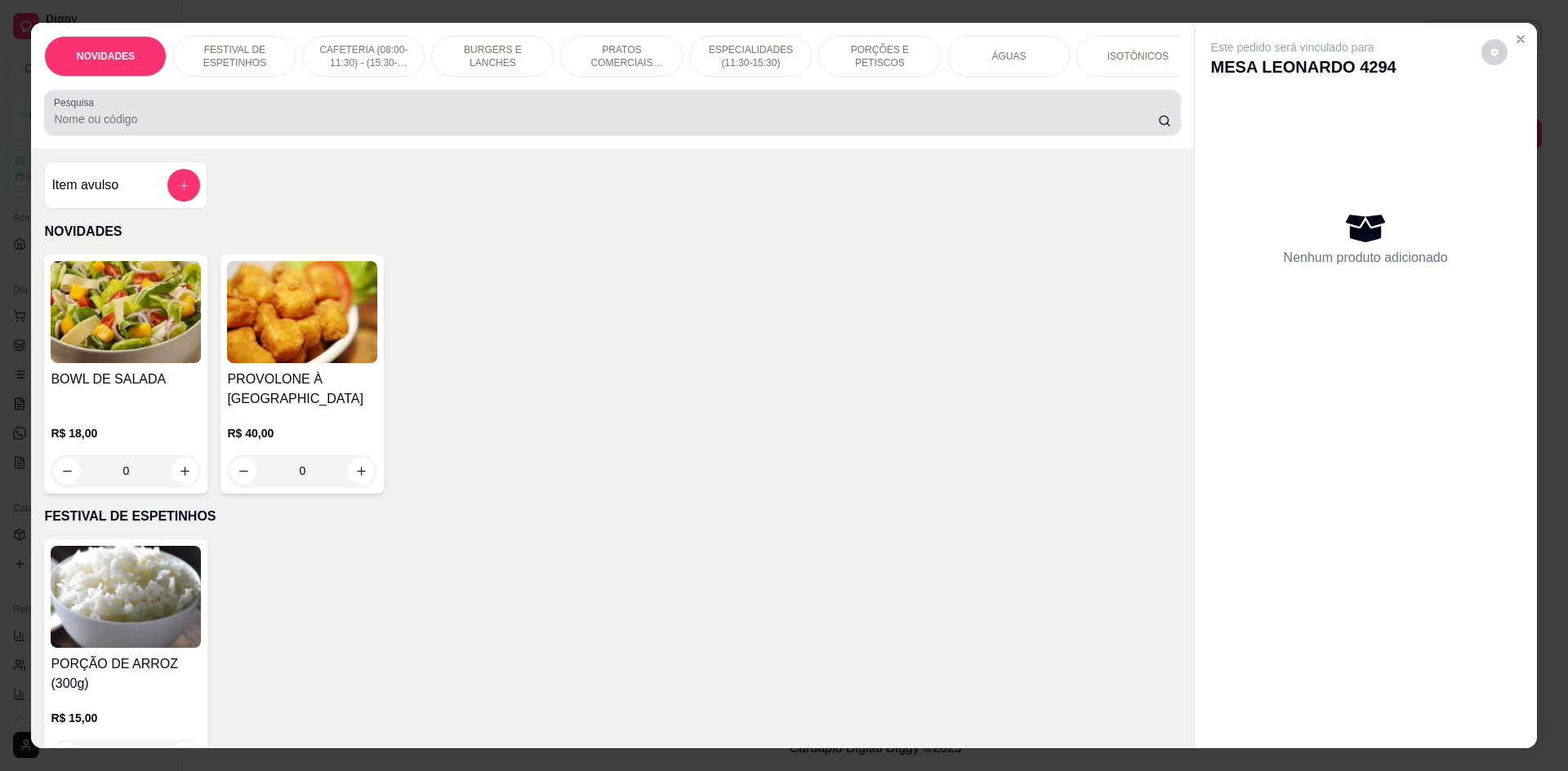
click at [571, 127] on input "Pesquisa" at bounding box center [605, 119] width 1103 height 16
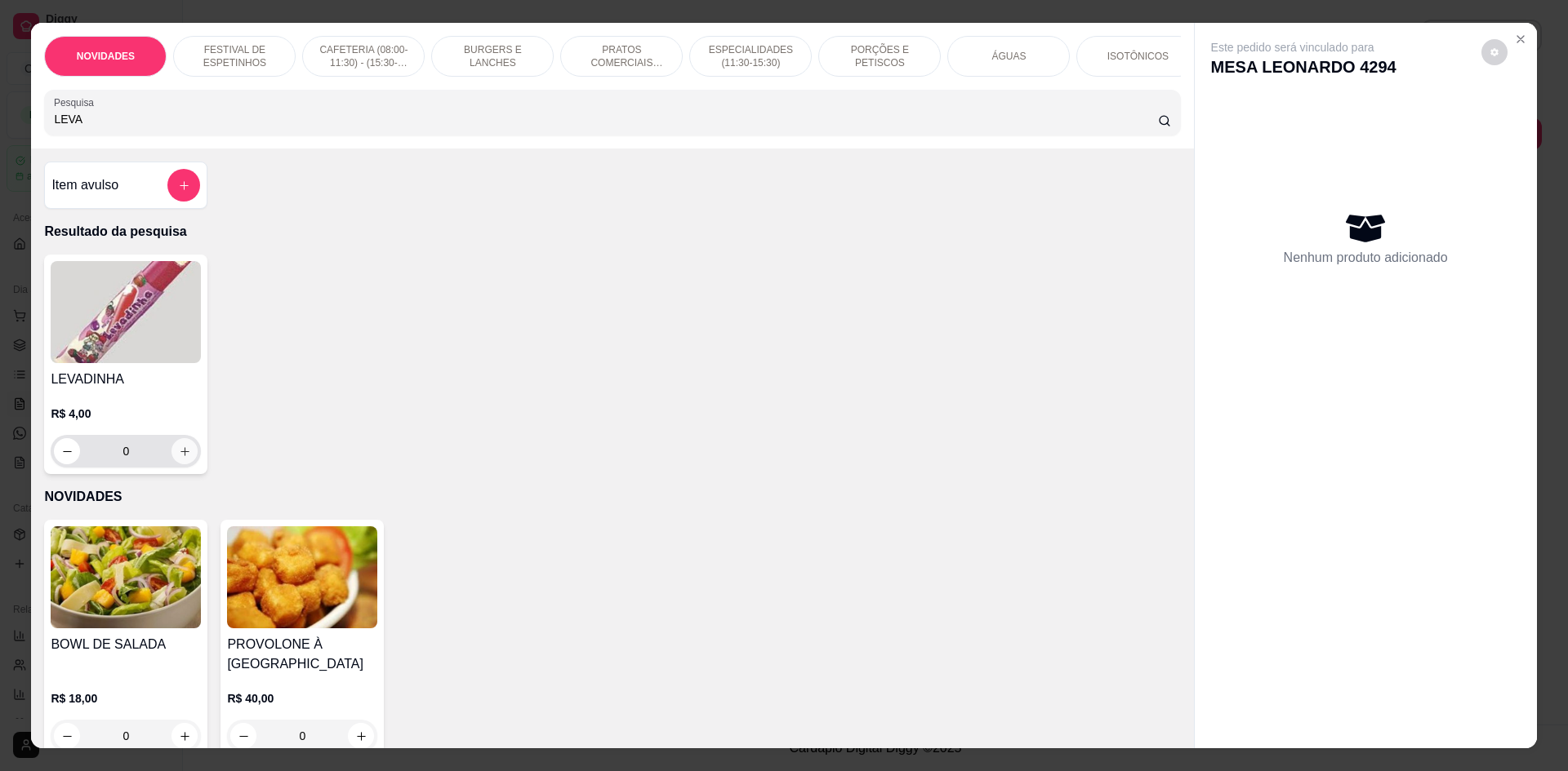
type input "LEVA"
click at [179, 458] on icon "increase-product-quantity" at bounding box center [185, 452] width 13 height 13
type input "1"
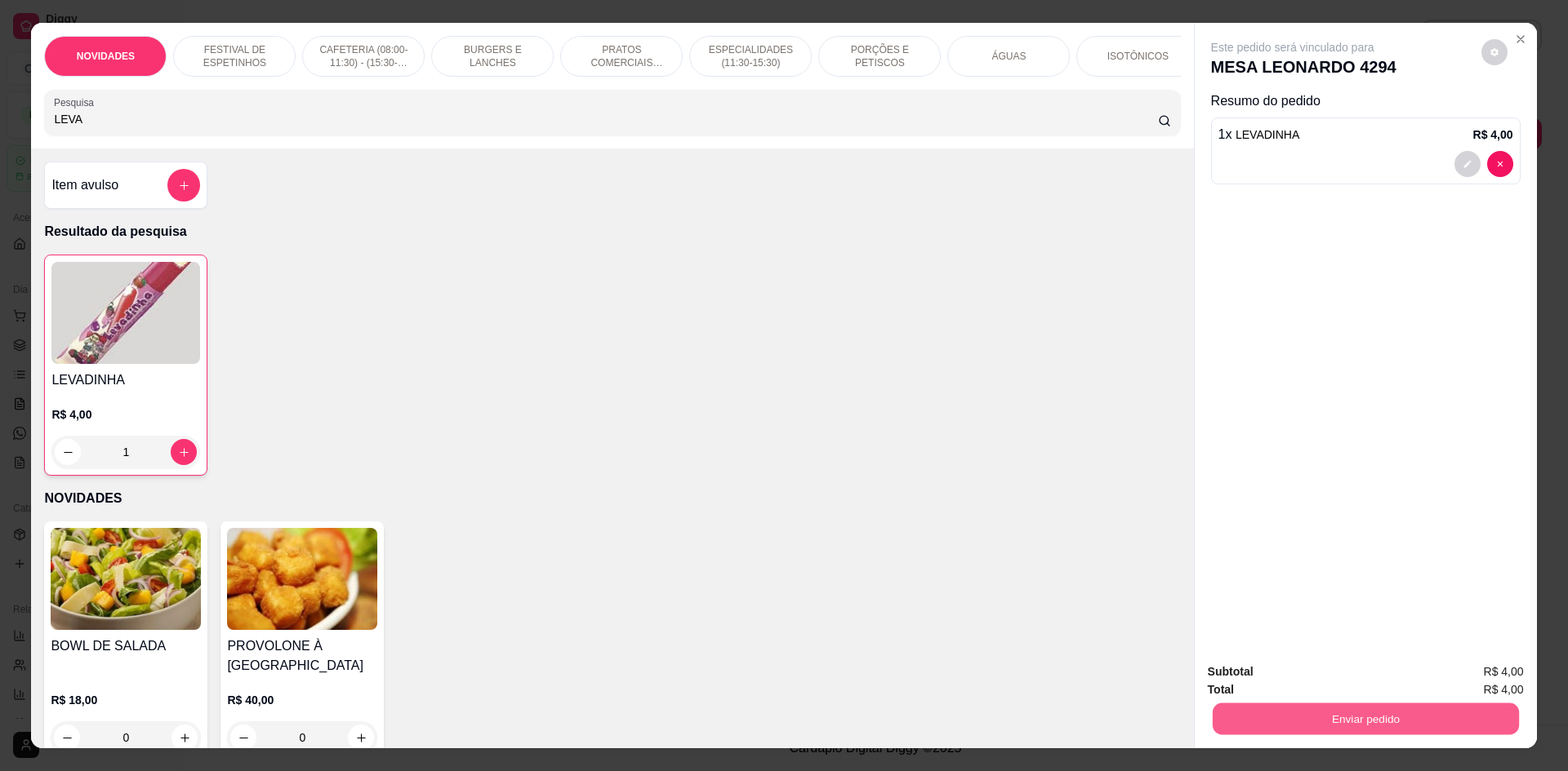
click at [1269, 716] on button "Enviar pedido" at bounding box center [1364, 718] width 306 height 32
click at [1271, 679] on button "Não registrar e enviar pedido" at bounding box center [1311, 678] width 165 height 30
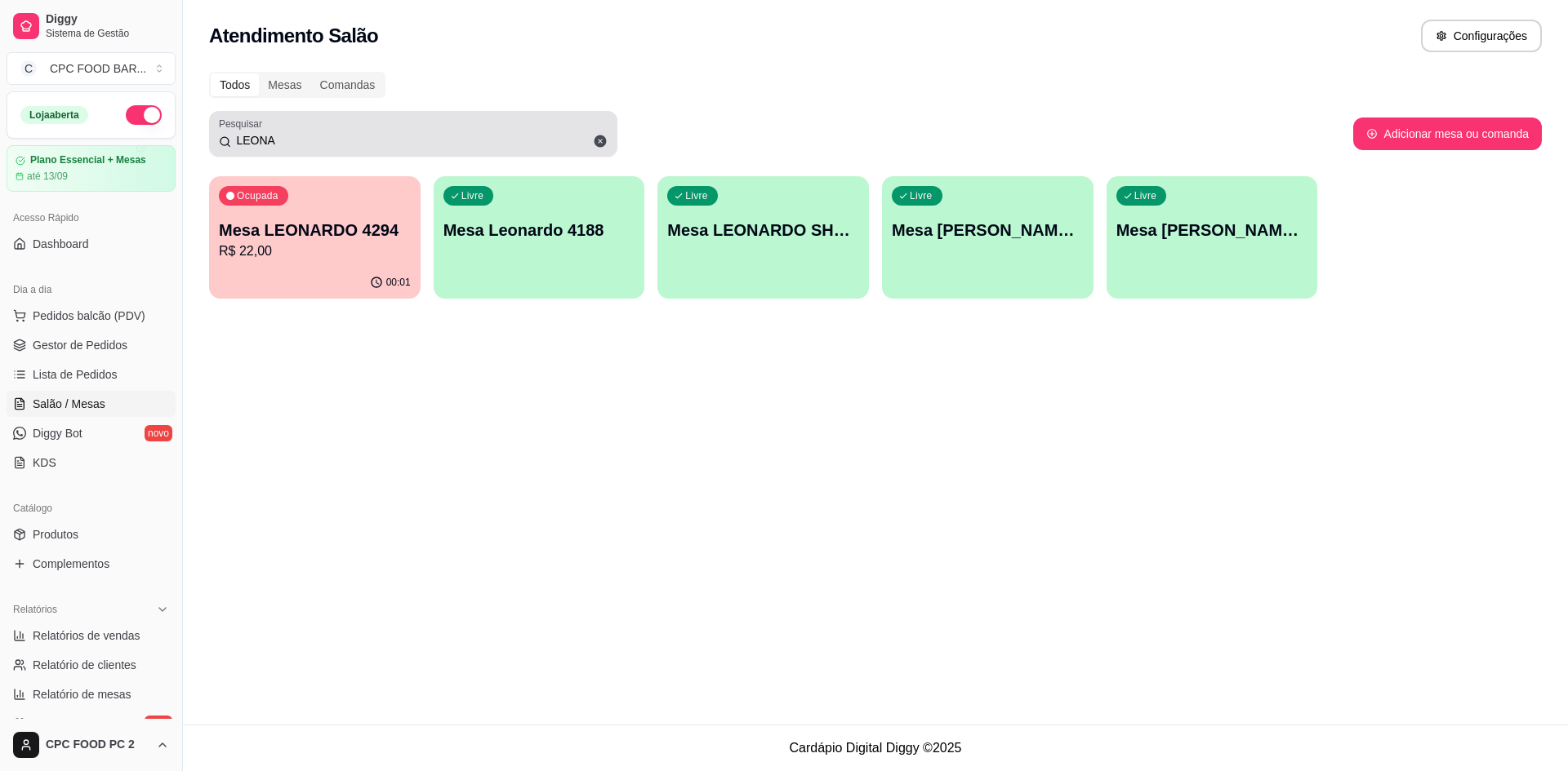
click at [599, 142] on icon at bounding box center [601, 142] width 13 height 13
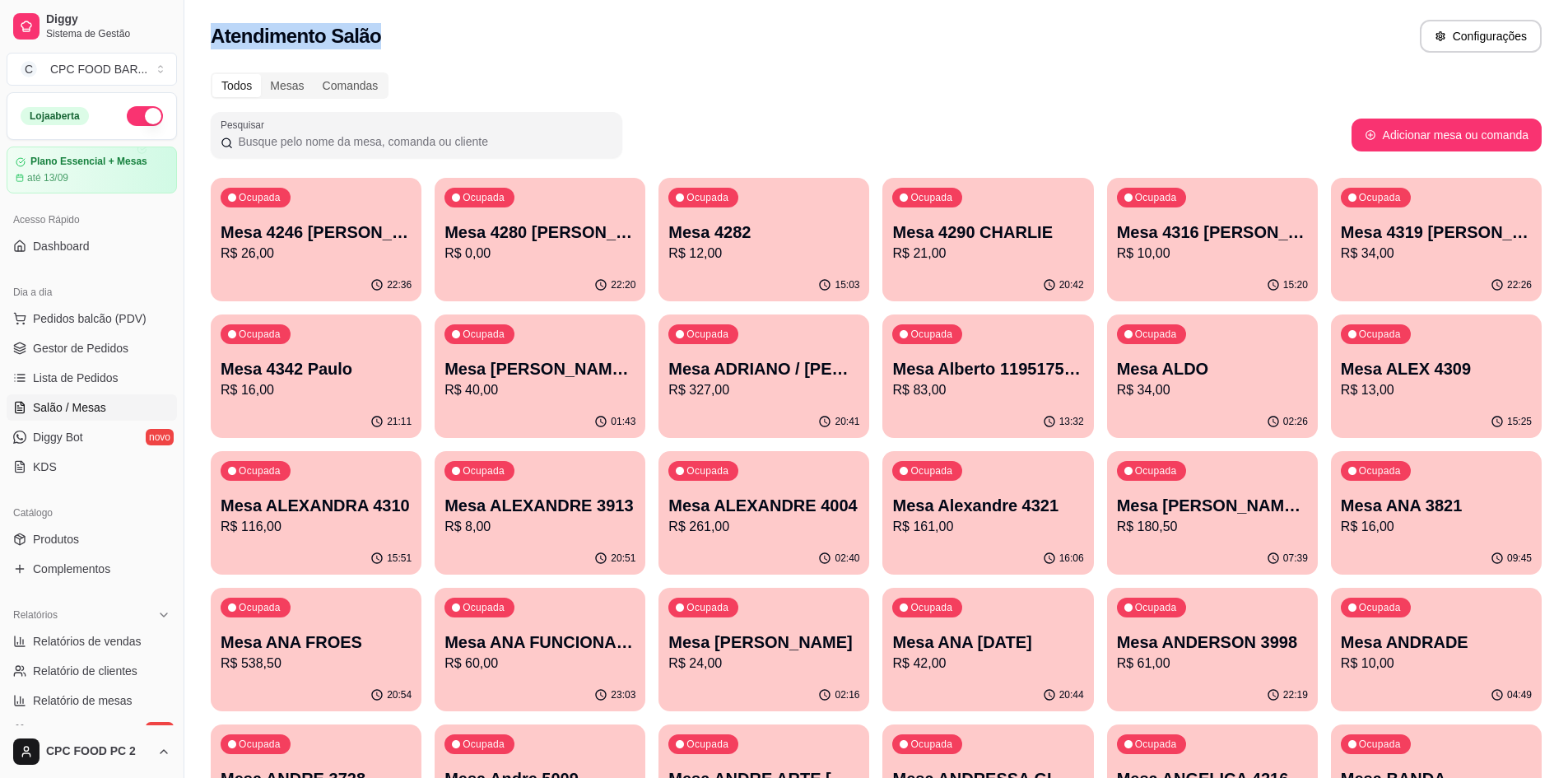
drag, startPoint x: 387, startPoint y: 41, endPoint x: 192, endPoint y: 35, distance: 195.1
click at [192, 35] on div "Atendimento Salão Configurações" at bounding box center [877, 31] width 1384 height 63
click at [231, 10] on div "Atendimento Salão Configurações" at bounding box center [877, 31] width 1384 height 63
drag, startPoint x: 206, startPoint y: 25, endPoint x: 473, endPoint y: 40, distance: 267.4
click at [471, 43] on div "Atendimento Salão Configurações" at bounding box center [877, 31] width 1384 height 63
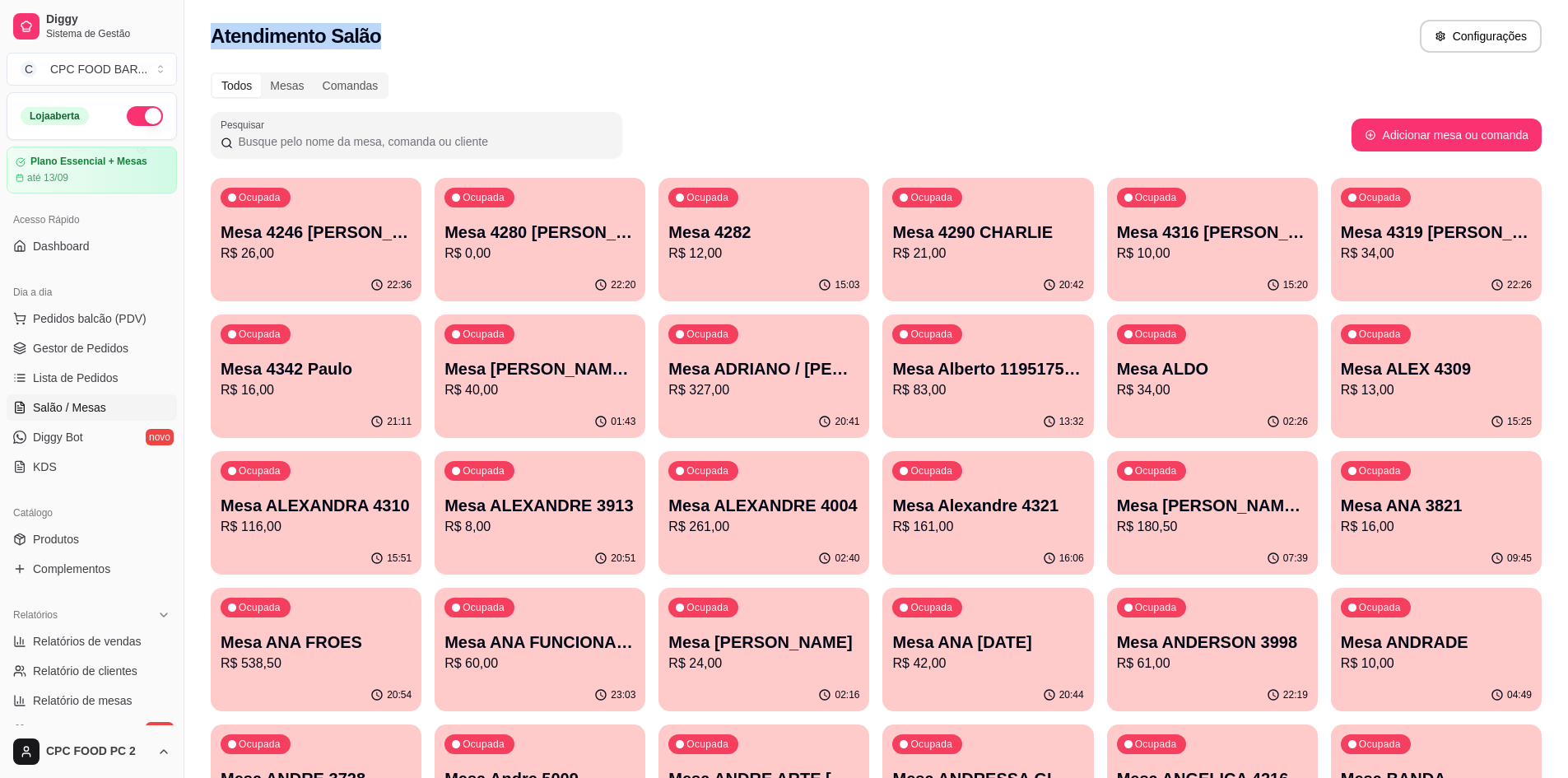
click at [477, 32] on div "Atendimento Salão Configurações" at bounding box center [877, 36] width 1332 height 33
drag, startPoint x: 477, startPoint y: 32, endPoint x: 586, endPoint y: 54, distance: 111.2
click at [586, 54] on div "Atendimento Salão Configurações" at bounding box center [877, 31] width 1384 height 63
drag, startPoint x: 387, startPoint y: 41, endPoint x: 191, endPoint y: 27, distance: 196.5
click at [191, 27] on div "Atendimento Salão Configurações" at bounding box center [877, 31] width 1384 height 63
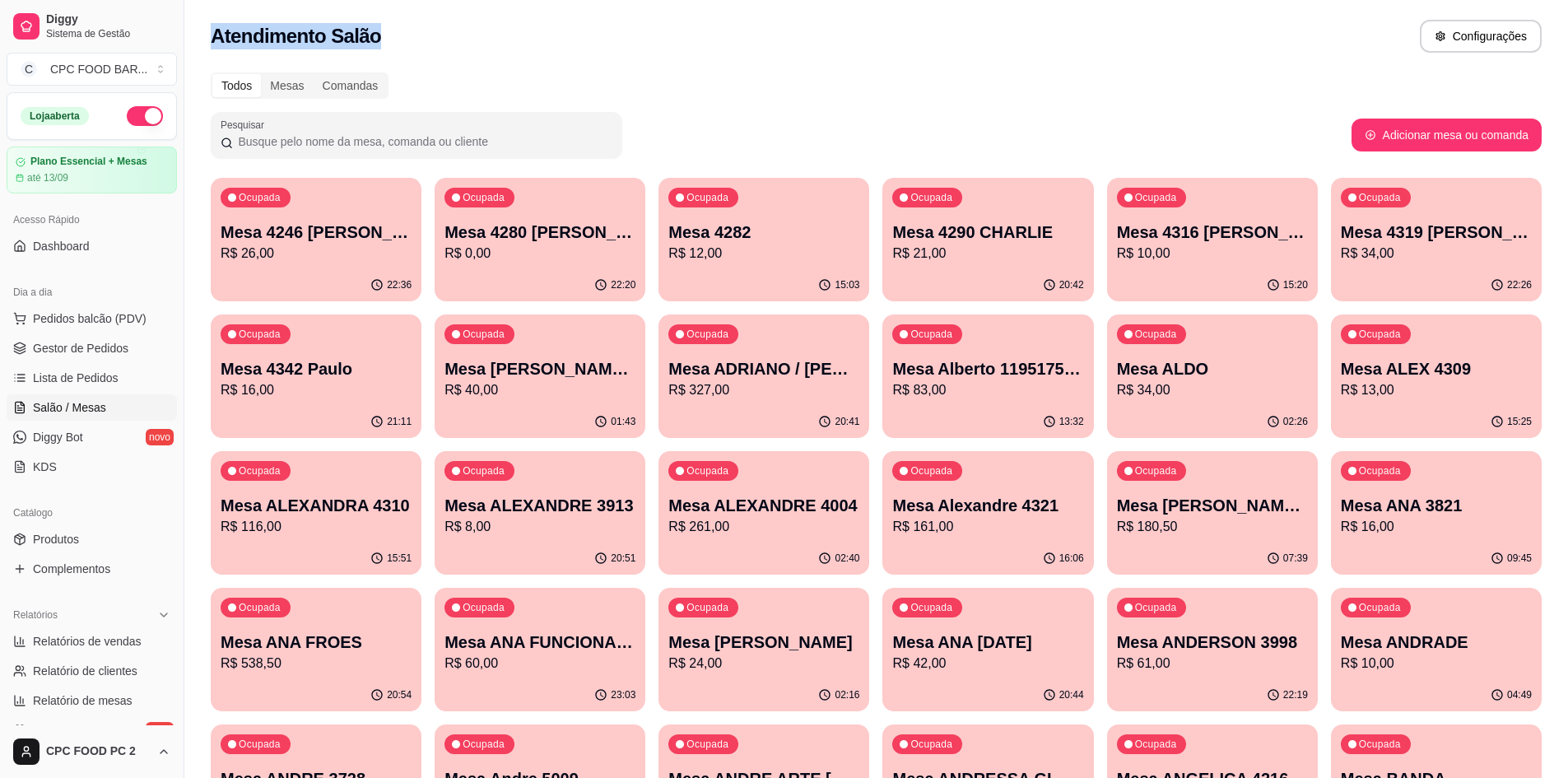
click at [191, 27] on div "Atendimento Salão Configurações" at bounding box center [877, 31] width 1384 height 63
drag, startPoint x: 191, startPoint y: 27, endPoint x: 442, endPoint y: 31, distance: 251.0
click at [442, 31] on div "Atendimento Salão Configurações" at bounding box center [877, 31] width 1384 height 63
click at [447, 31] on div "Atendimento Salão Configurações" at bounding box center [877, 36] width 1332 height 33
drag, startPoint x: 208, startPoint y: 34, endPoint x: 447, endPoint y: 26, distance: 239.1
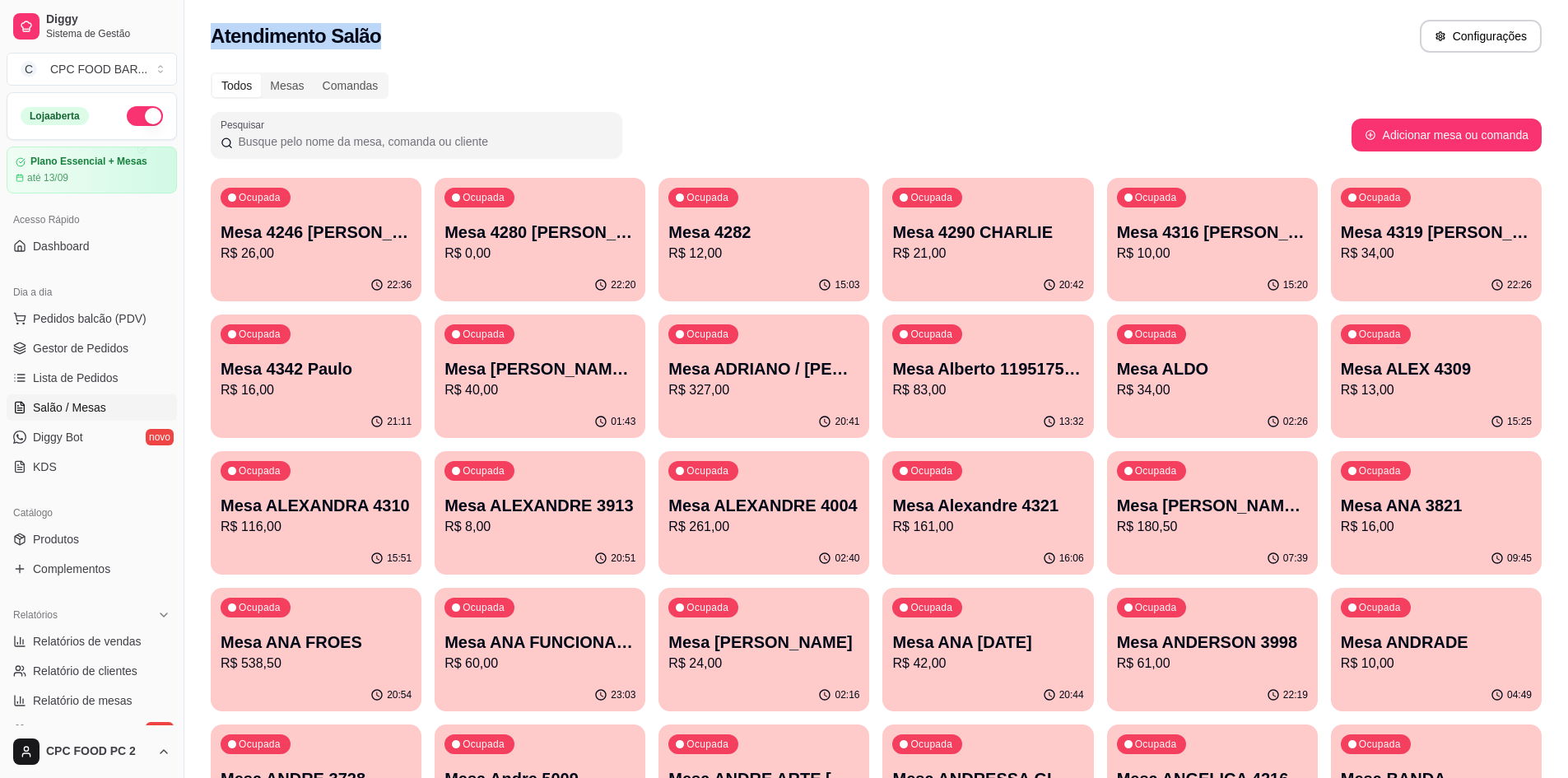
click at [447, 26] on div "Atendimento Salão Configurações" at bounding box center [877, 31] width 1384 height 63
click at [450, 25] on div "Atendimento Salão Configurações" at bounding box center [877, 36] width 1332 height 33
drag, startPoint x: 205, startPoint y: 36, endPoint x: 469, endPoint y: 15, distance: 264.8
click at [484, 12] on div "Atendimento Salão Configurações" at bounding box center [877, 31] width 1384 height 63
click at [436, 26] on div "Atendimento Salão Configurações" at bounding box center [877, 36] width 1332 height 33
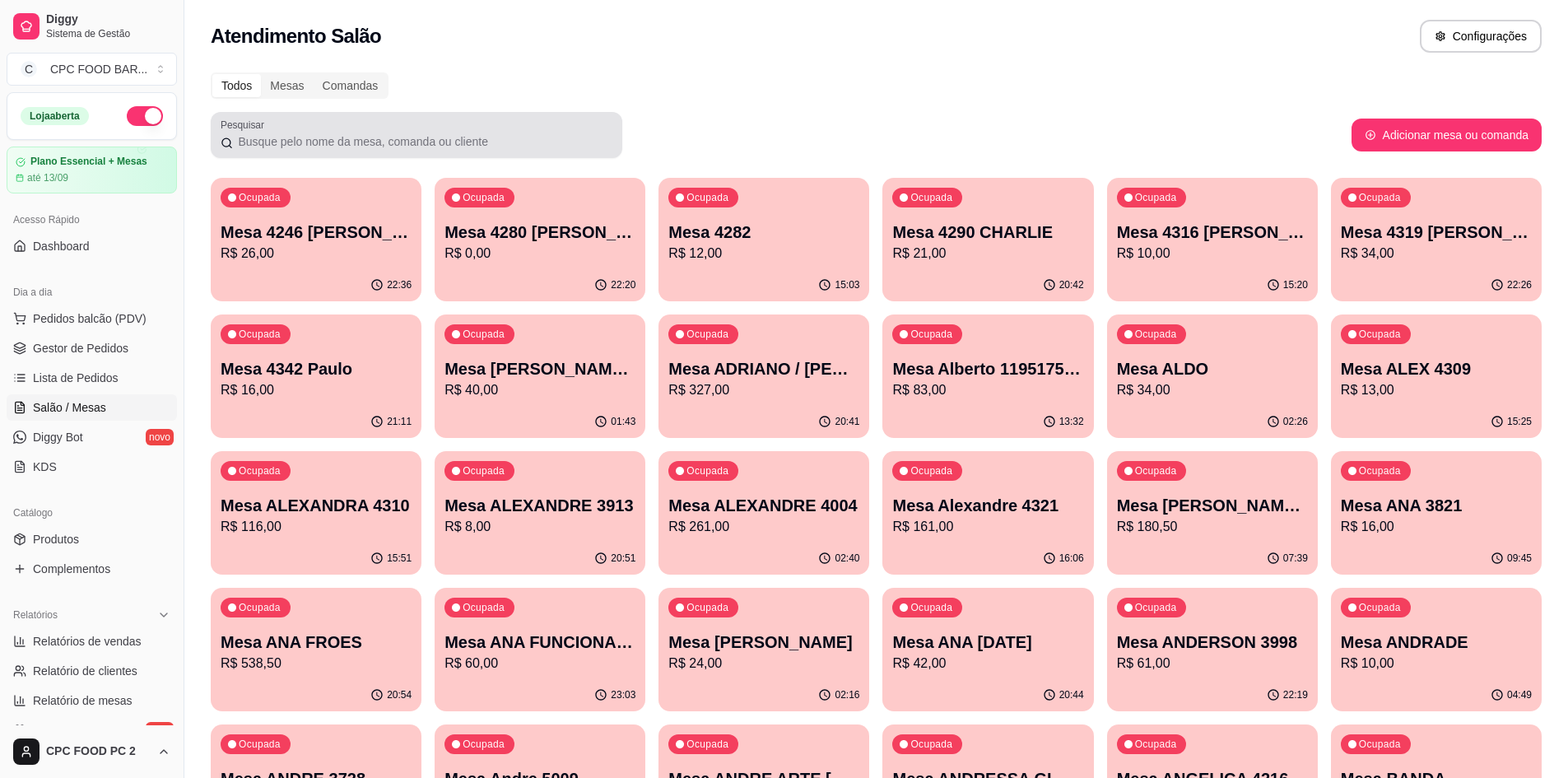
click at [481, 130] on div at bounding box center [417, 135] width 392 height 33
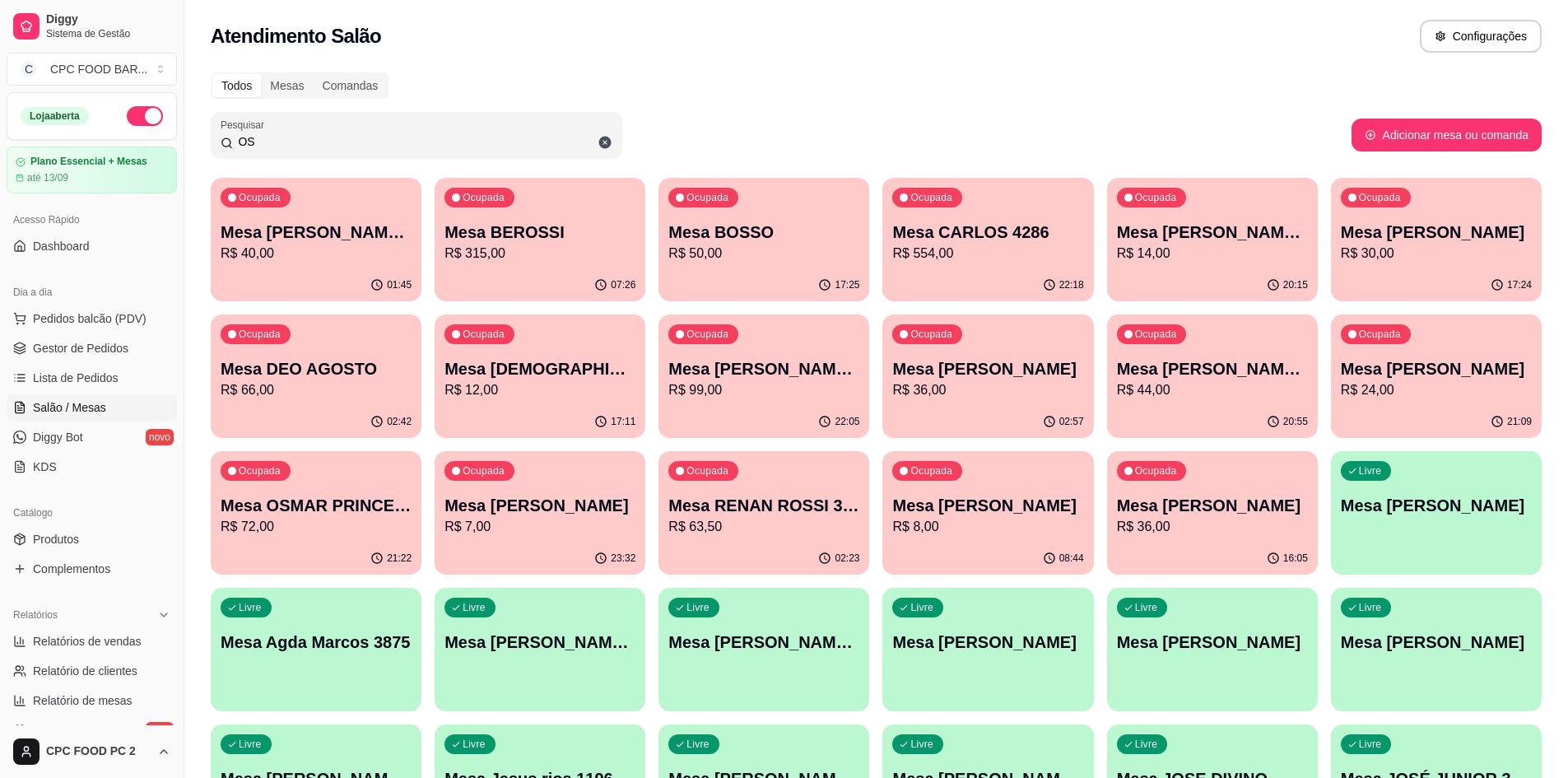
type input "O"
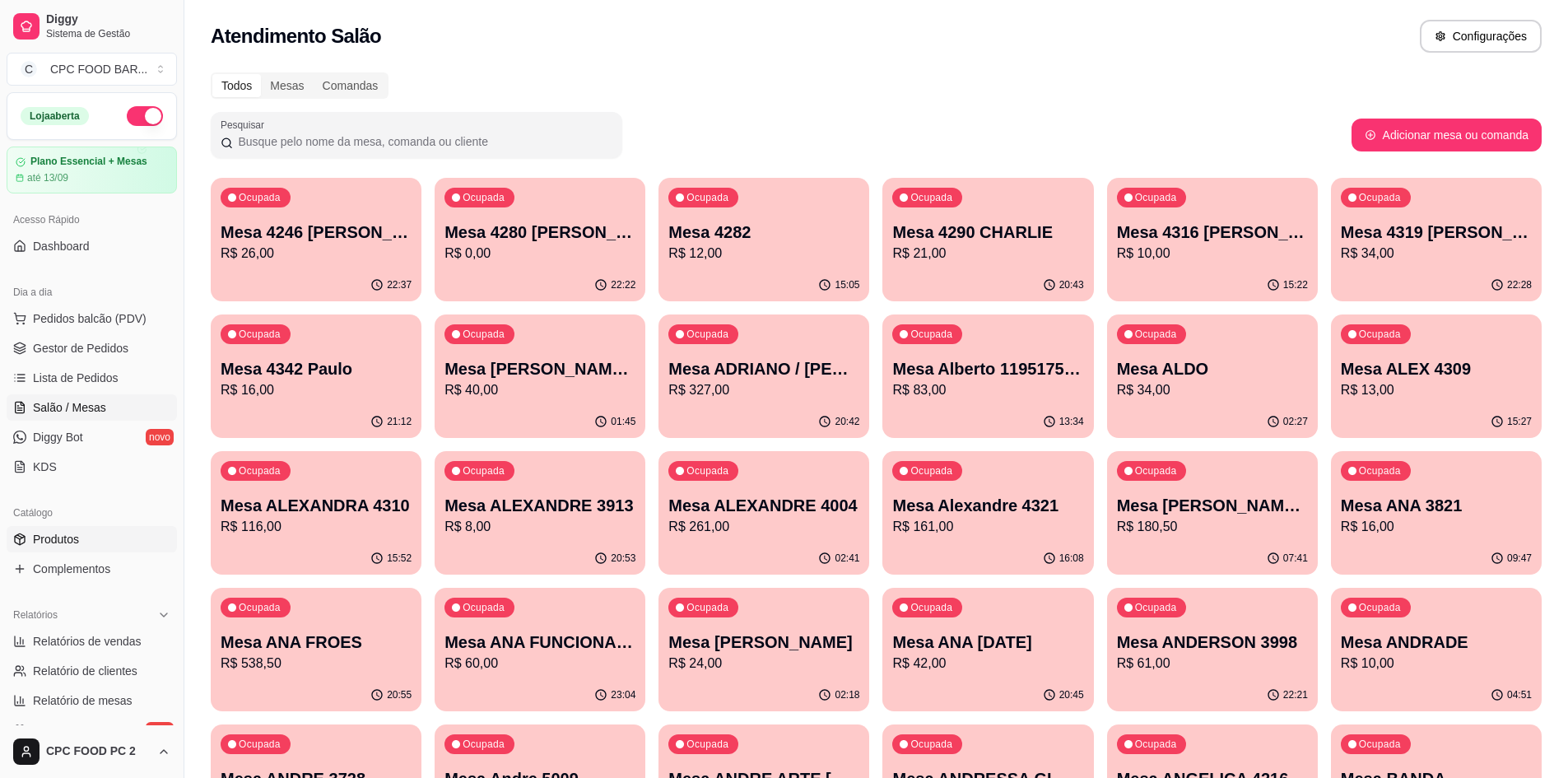
click at [55, 542] on span "Produtos" at bounding box center [55, 540] width 46 height 16
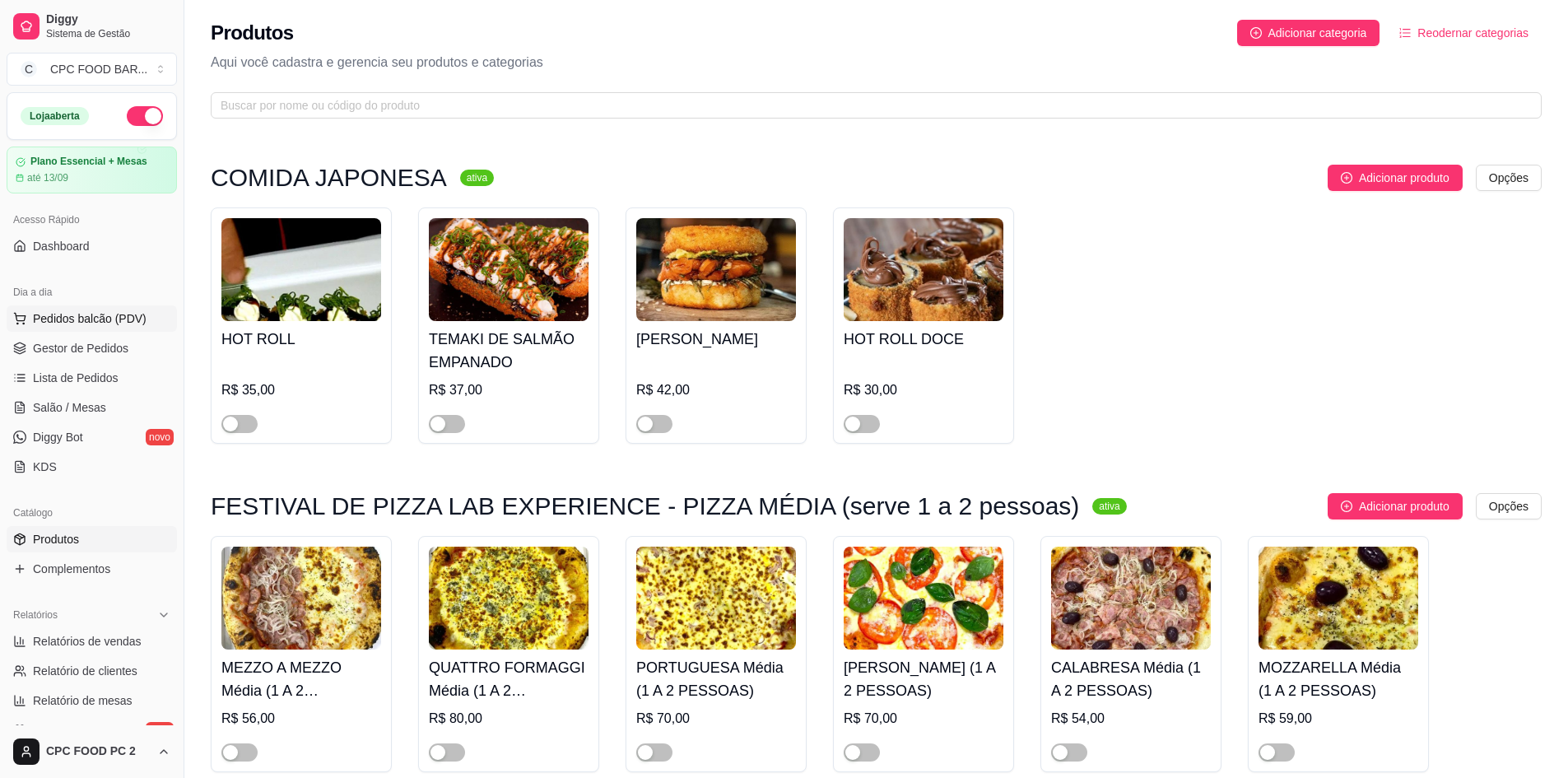
click at [99, 320] on span "Pedidos balcão (PDV)" at bounding box center [89, 318] width 114 height 16
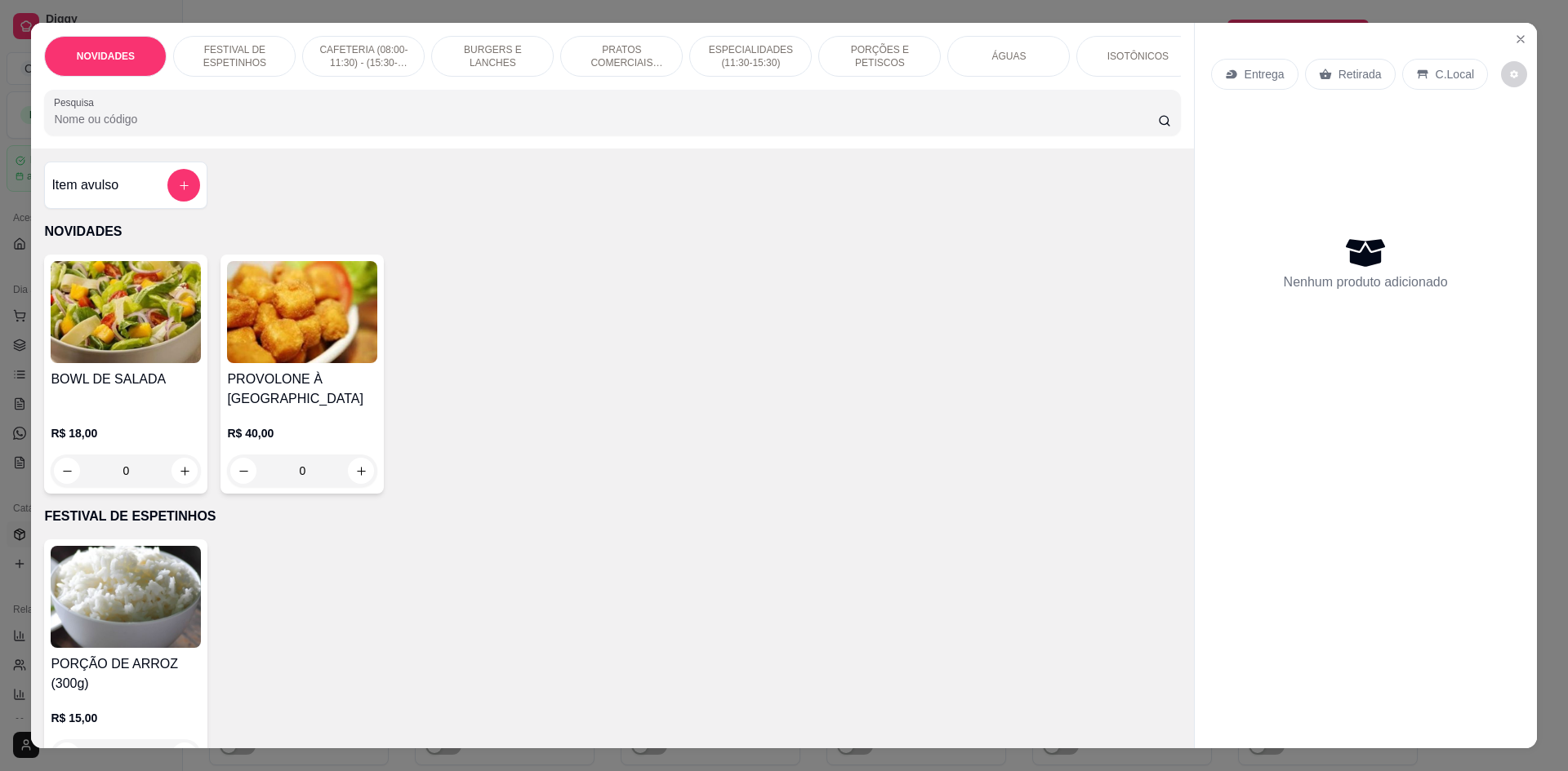
click at [619, 65] on p "PRATOS COMERCIAIS (11:30-15:30)" at bounding box center [621, 56] width 95 height 26
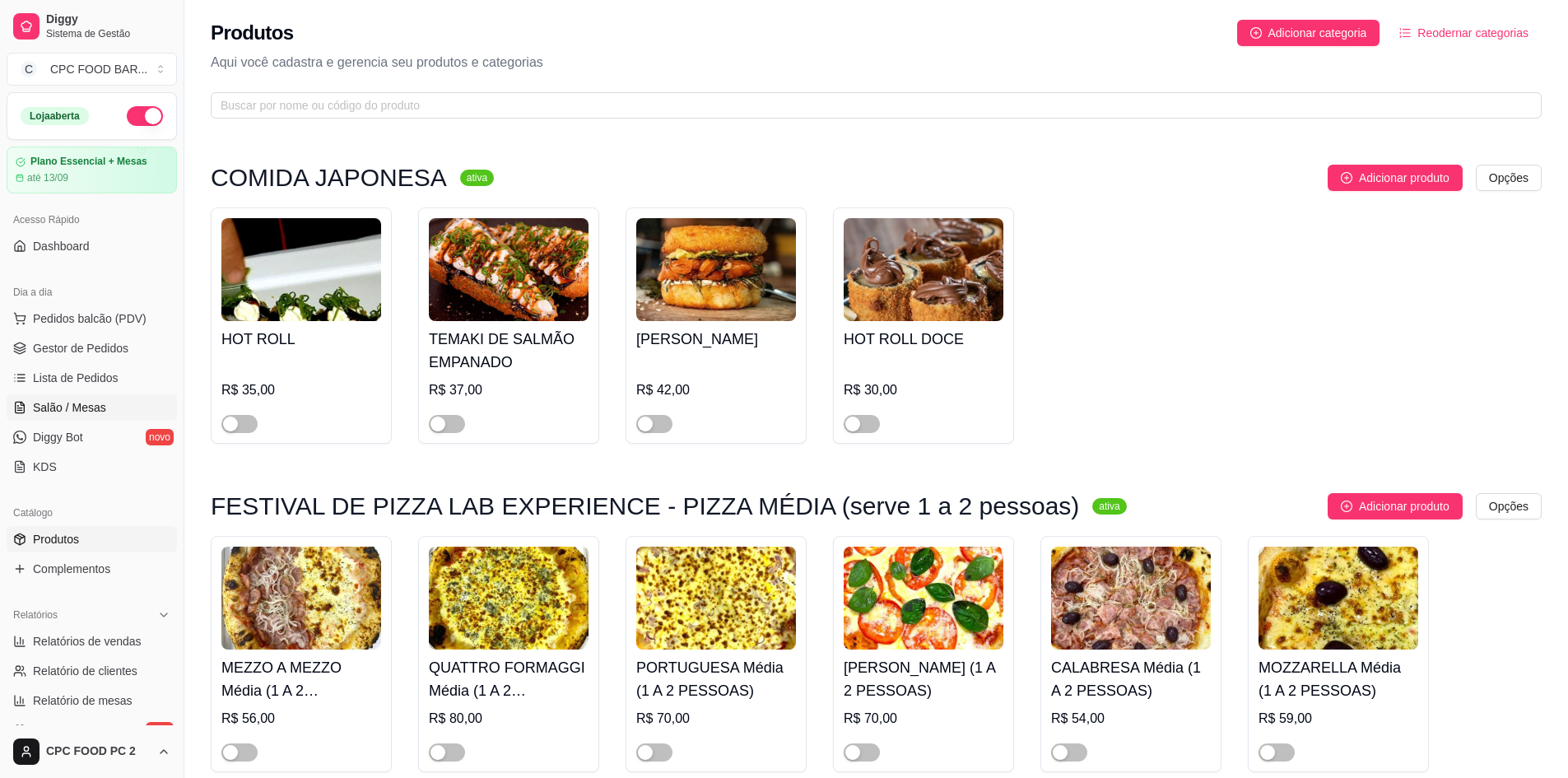
click at [80, 399] on link "Salão / Mesas" at bounding box center [91, 408] width 170 height 26
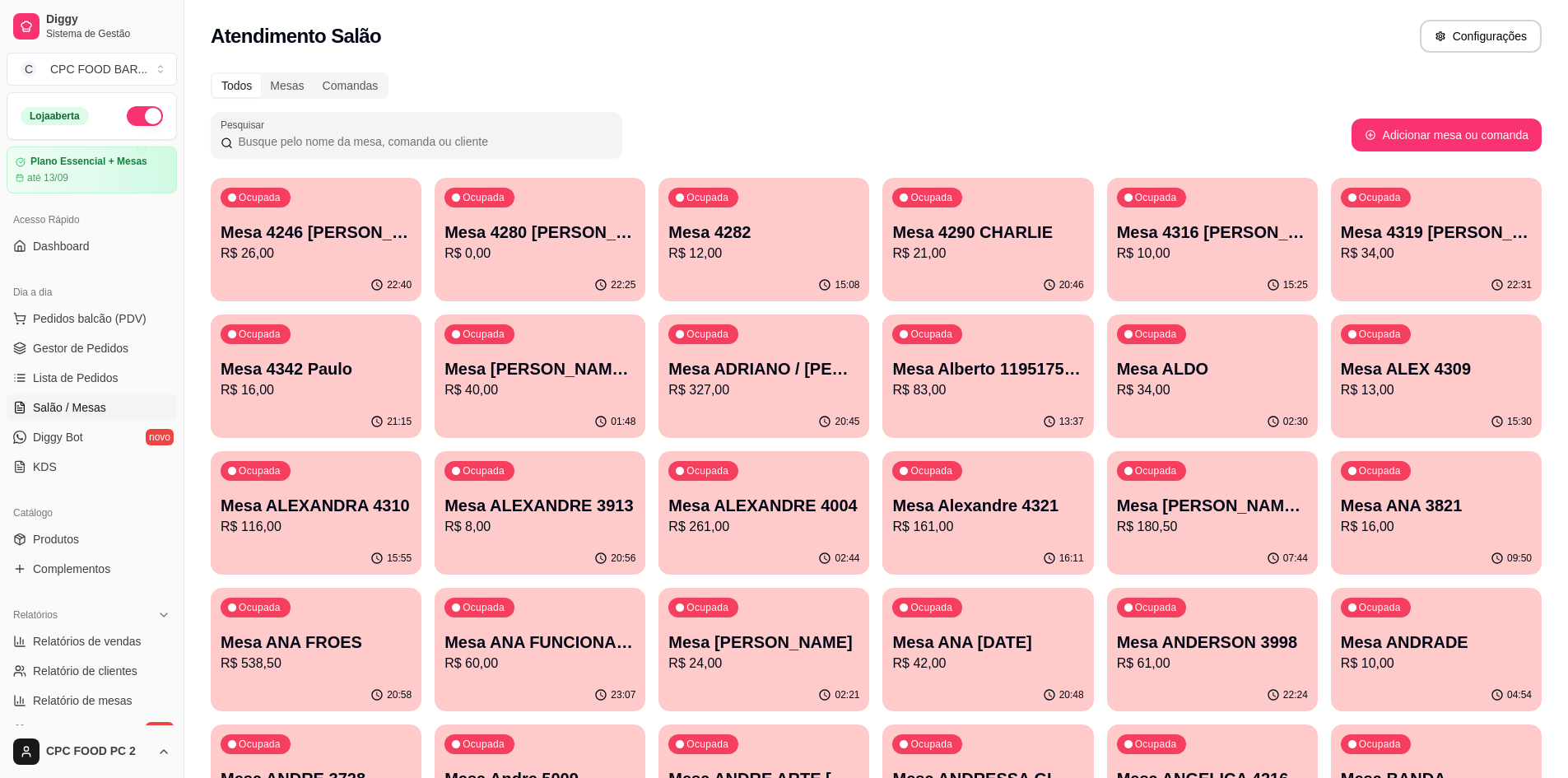
click at [337, 147] on input "Pesquisar" at bounding box center [422, 142] width 379 height 16
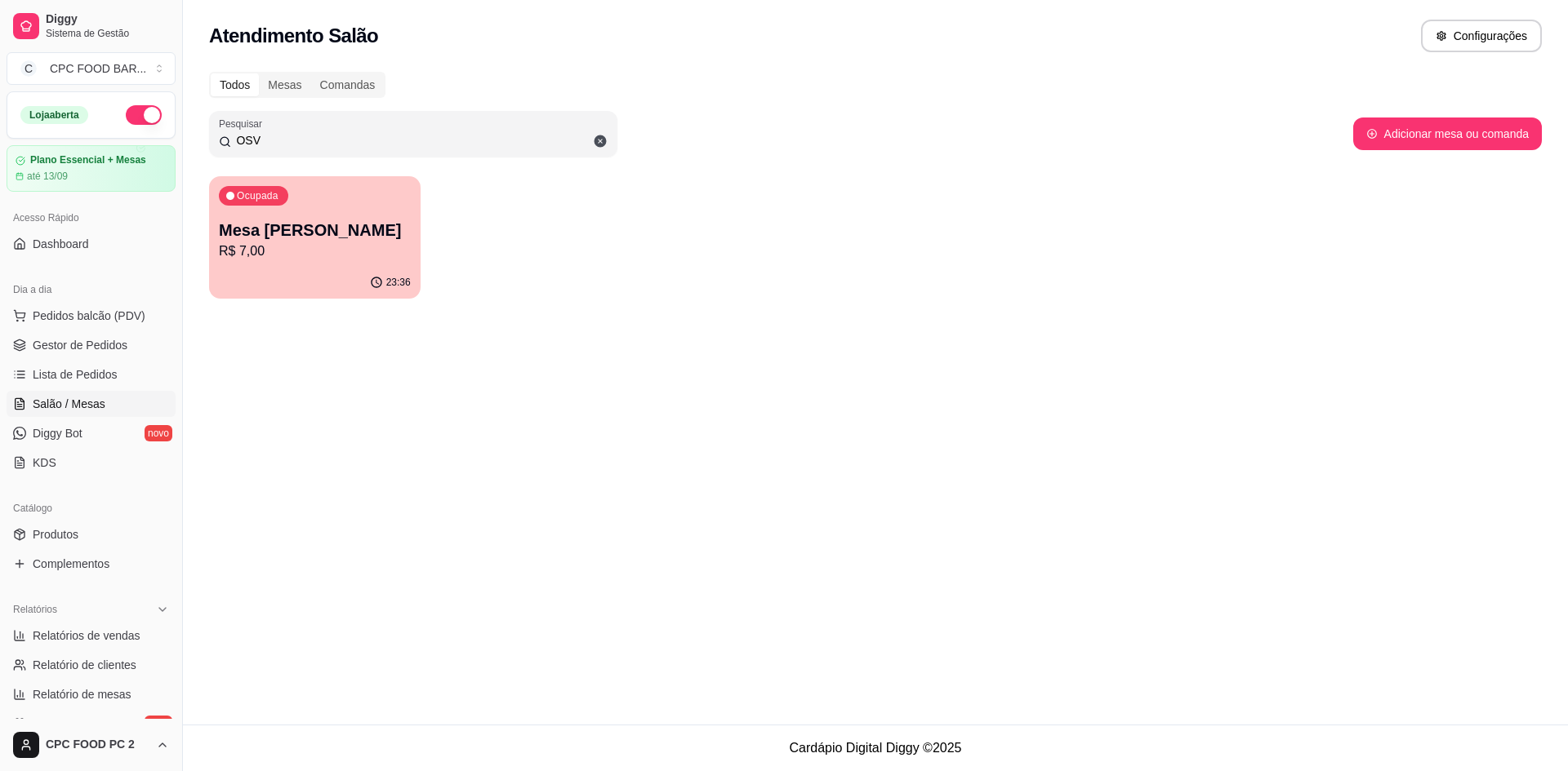
type input "OSV"
click at [272, 243] on p "R$ 7,00" at bounding box center [315, 251] width 186 height 19
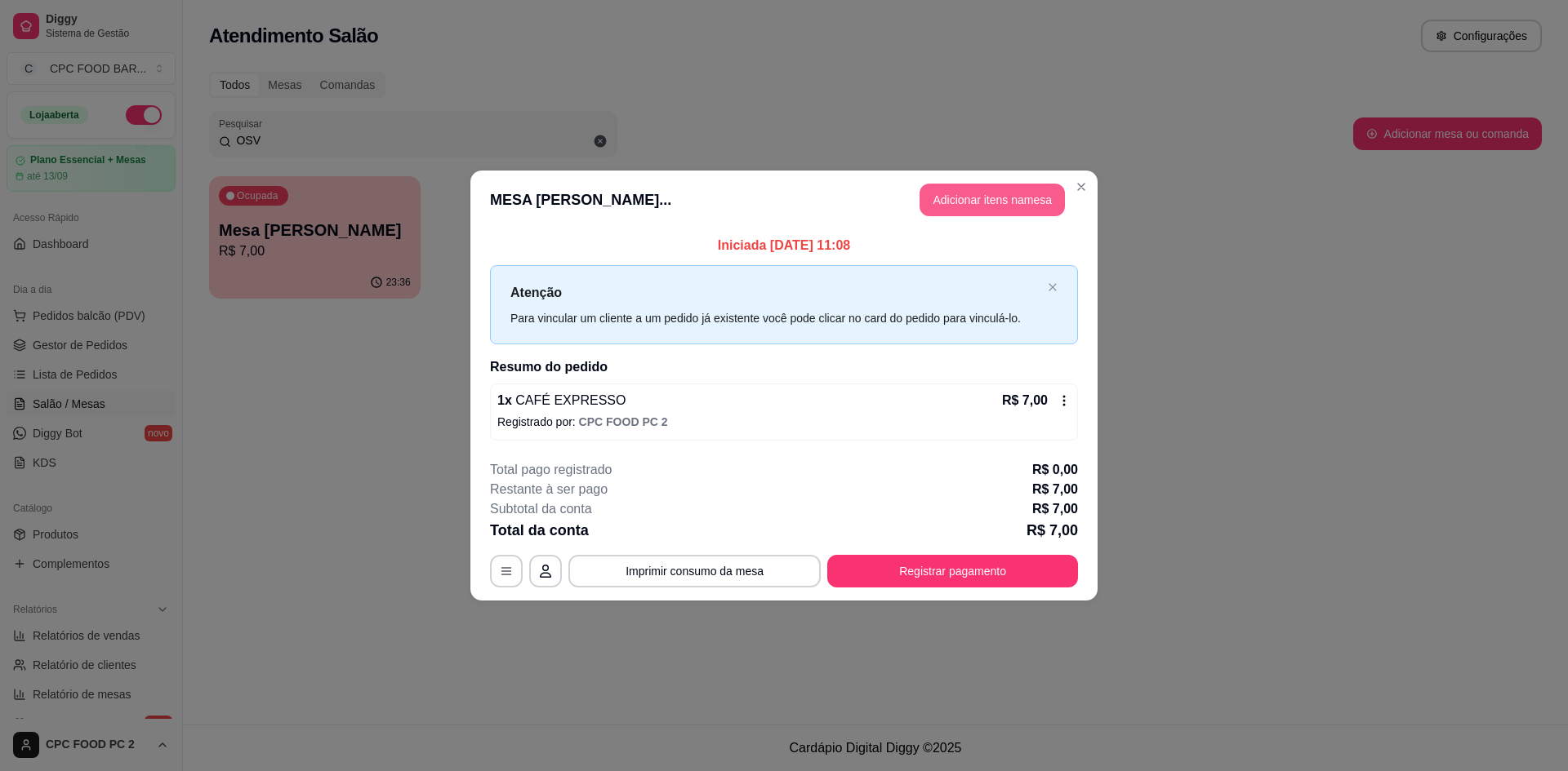
click at [991, 194] on button "Adicionar itens na mesa" at bounding box center [992, 200] width 145 height 32
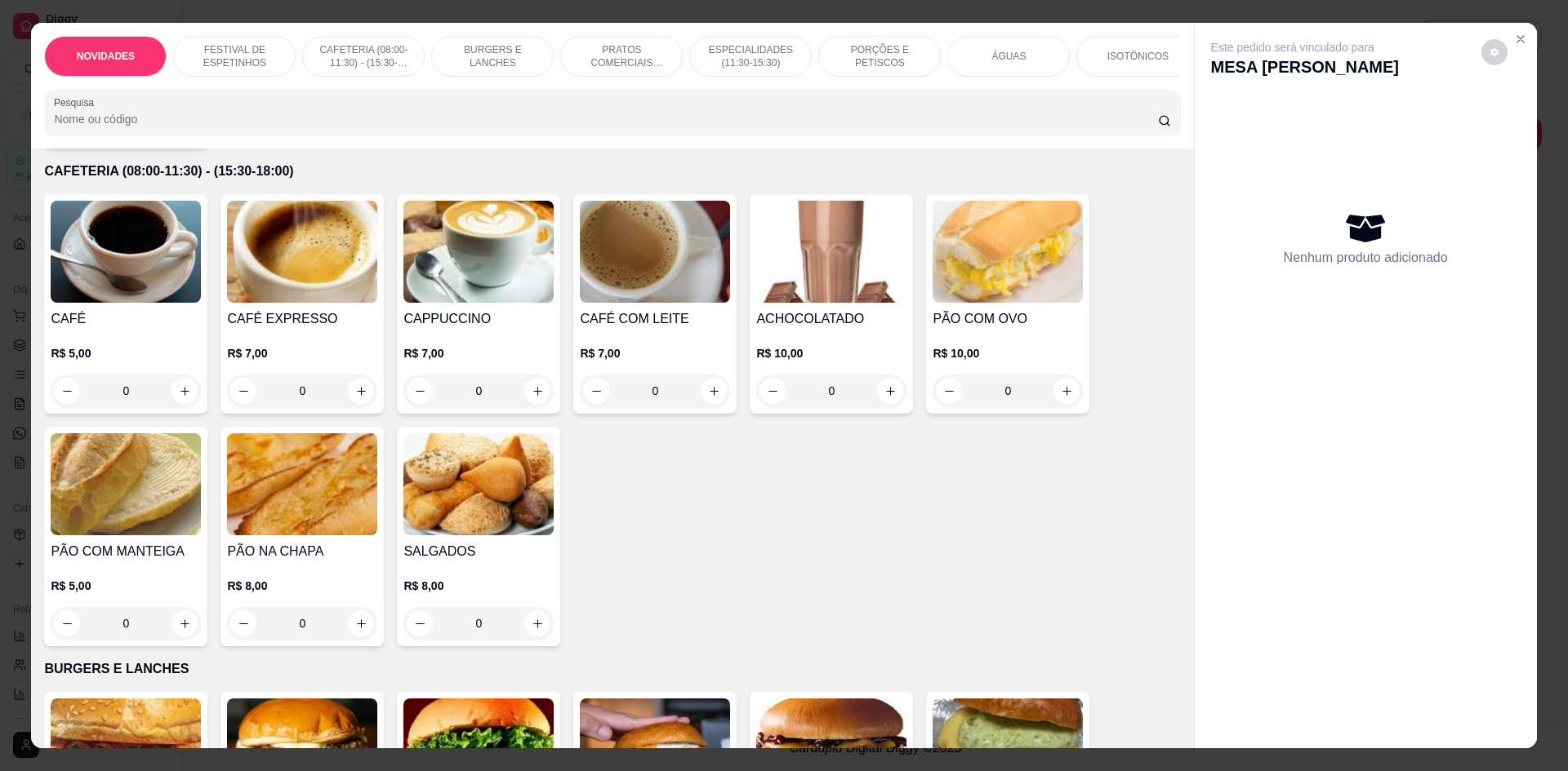
scroll to position [653, 0]
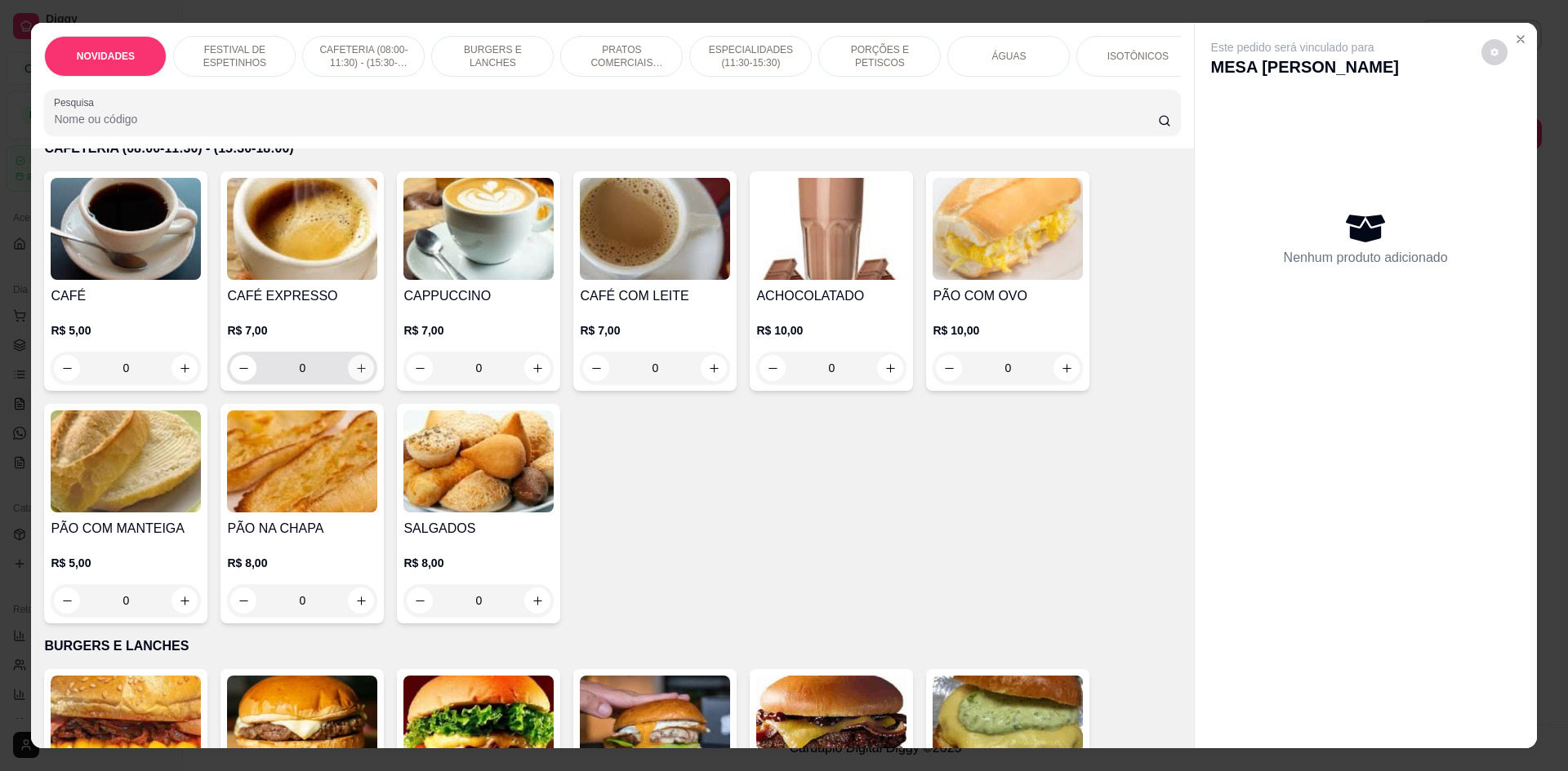
click at [348, 380] on button "increase-product-quantity" at bounding box center [361, 368] width 26 height 26
type input "1"
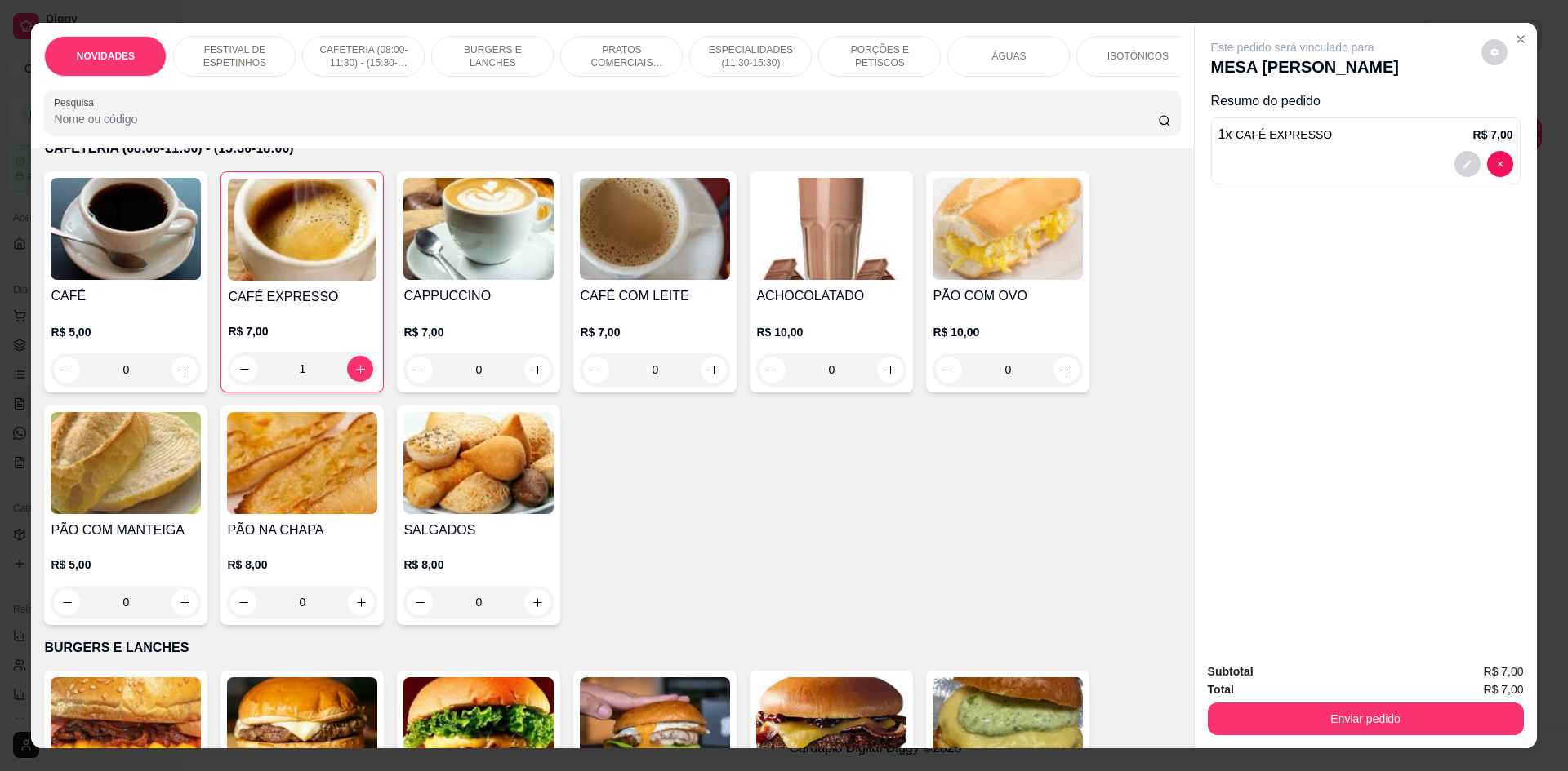
click at [1032, 55] on div "ÁGUAS" at bounding box center [1009, 56] width 123 height 41
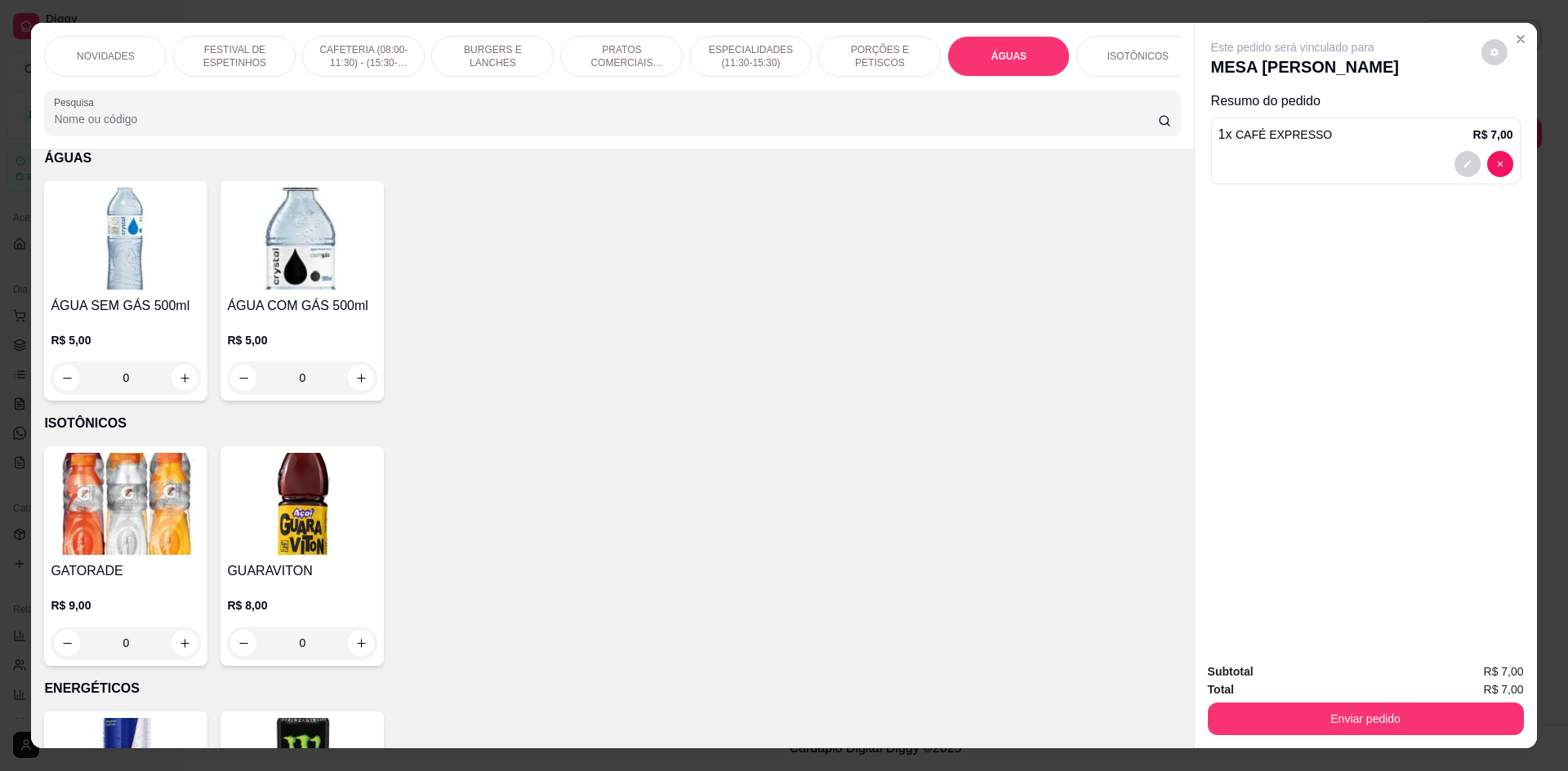
scroll to position [30, 0]
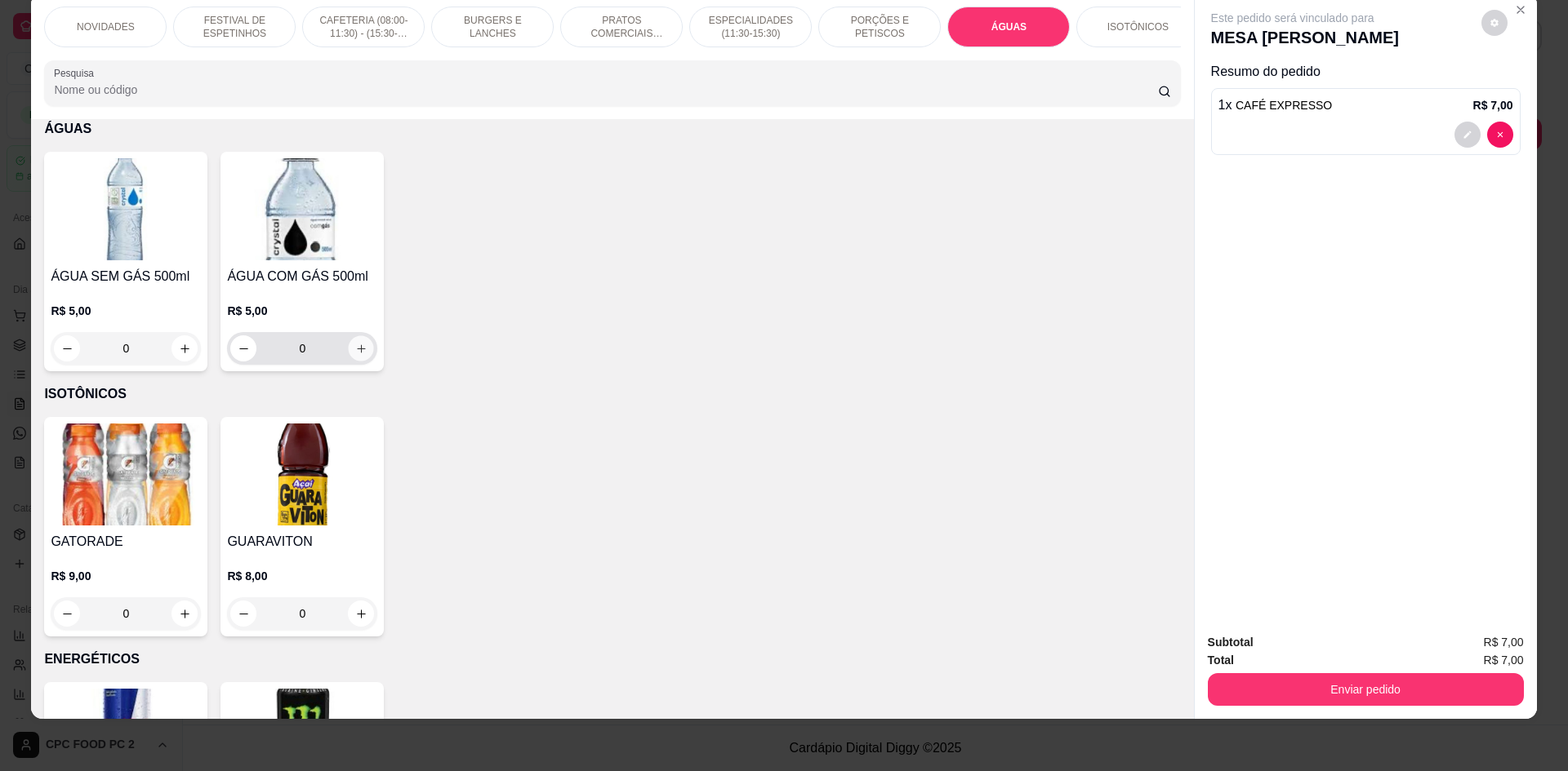
click at [348, 356] on button "increase-product-quantity" at bounding box center [361, 349] width 25 height 25
type input "1"
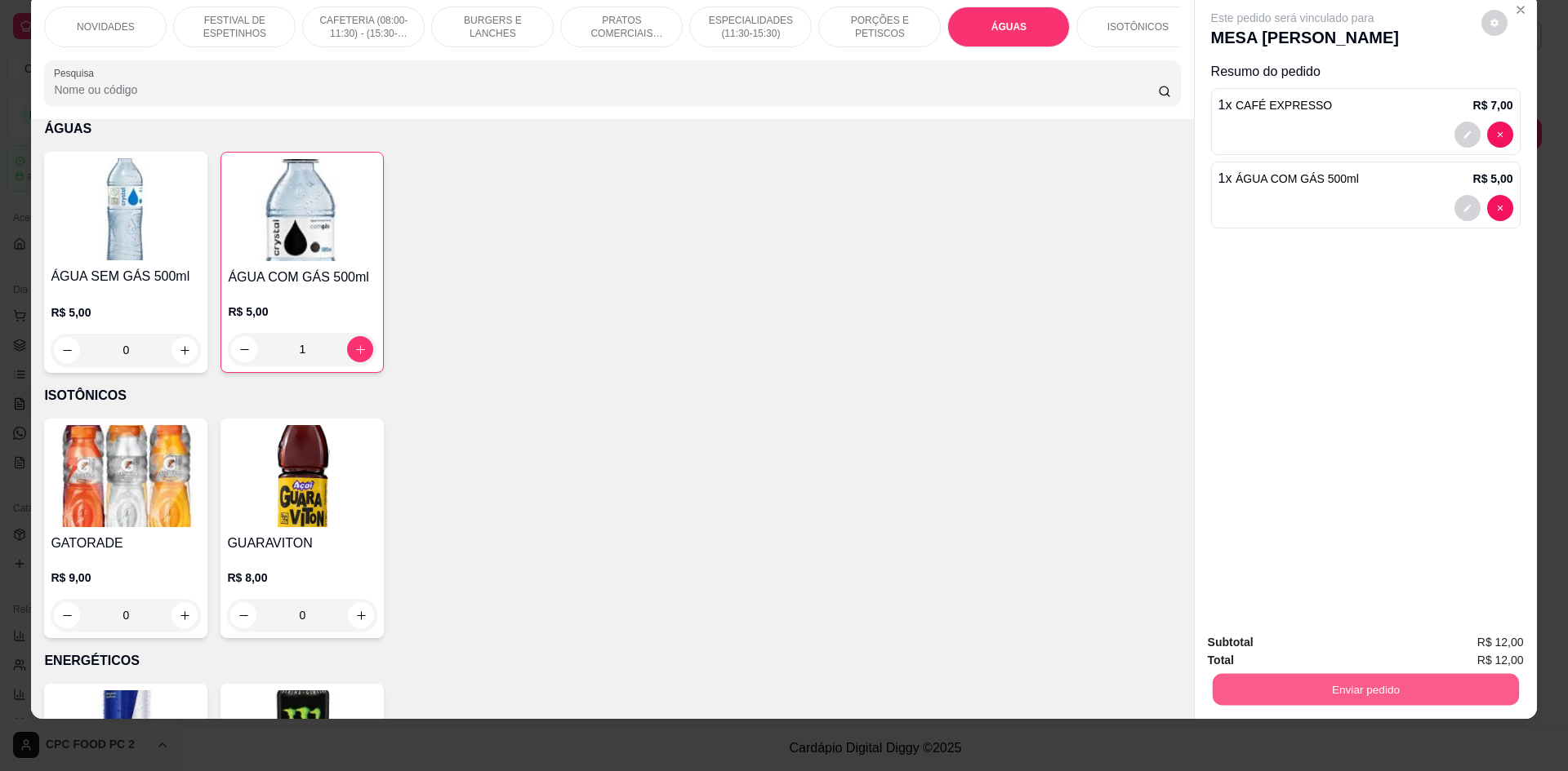
click at [1304, 685] on button "Enviar pedido" at bounding box center [1364, 689] width 306 height 32
click at [1274, 644] on button "Não registrar e enviar pedido" at bounding box center [1311, 648] width 165 height 30
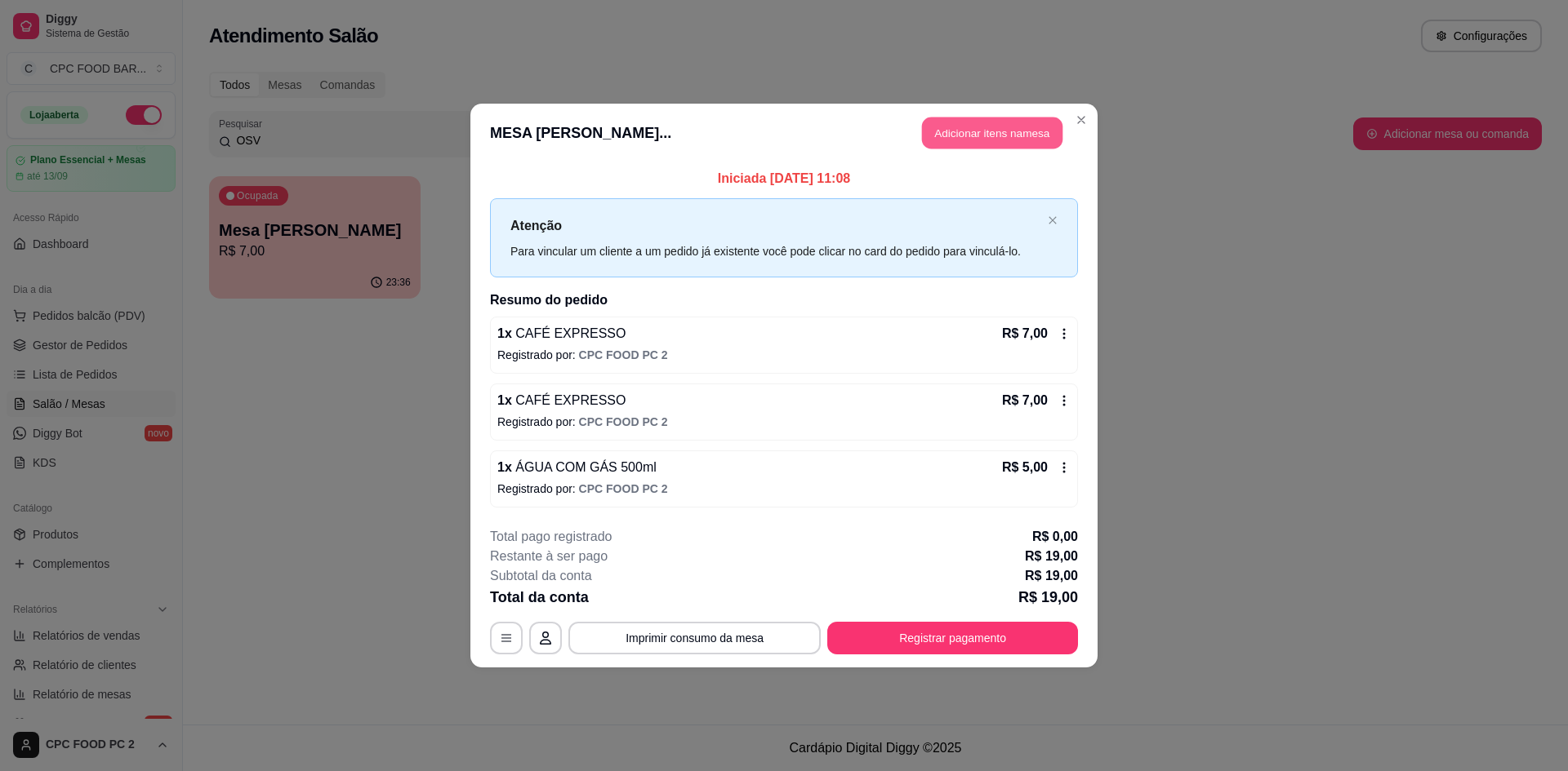
click at [1017, 143] on button "Adicionar itens na mesa" at bounding box center [992, 133] width 141 height 32
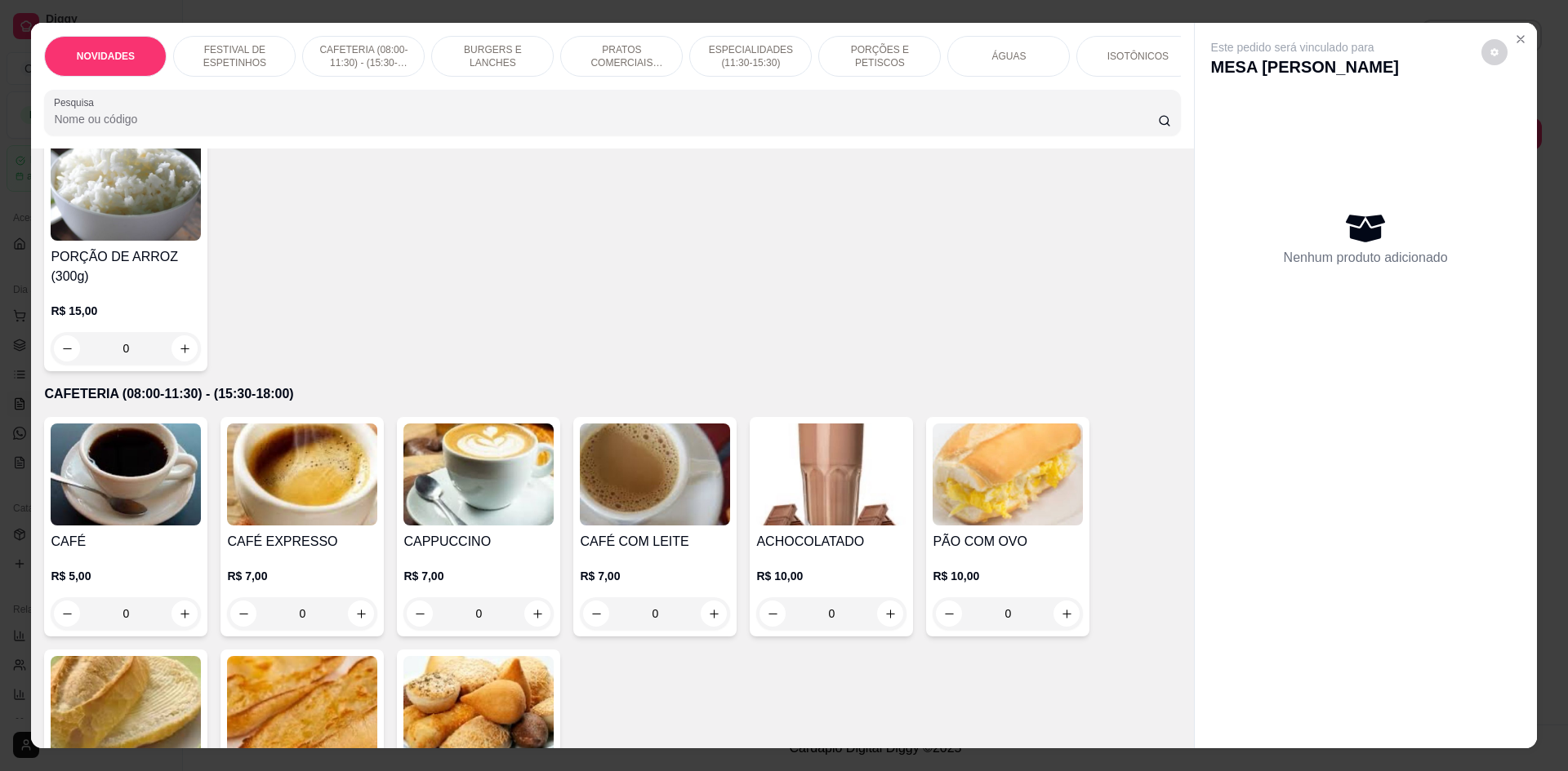
scroll to position [408, 0]
click at [361, 620] on icon "increase-product-quantity" at bounding box center [362, 613] width 13 height 13
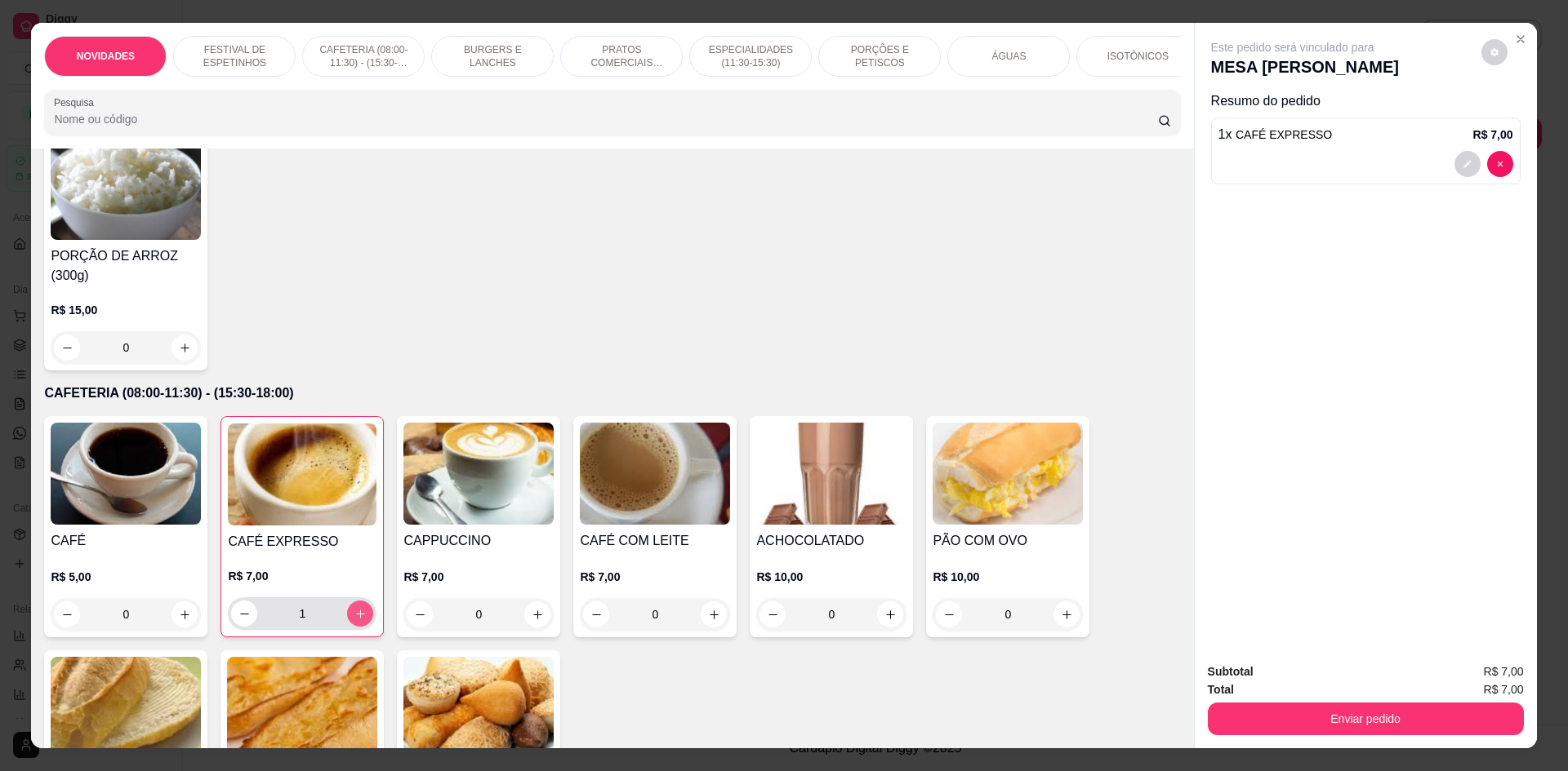
click at [361, 627] on button "increase-product-quantity" at bounding box center [360, 613] width 26 height 26
type input "2"
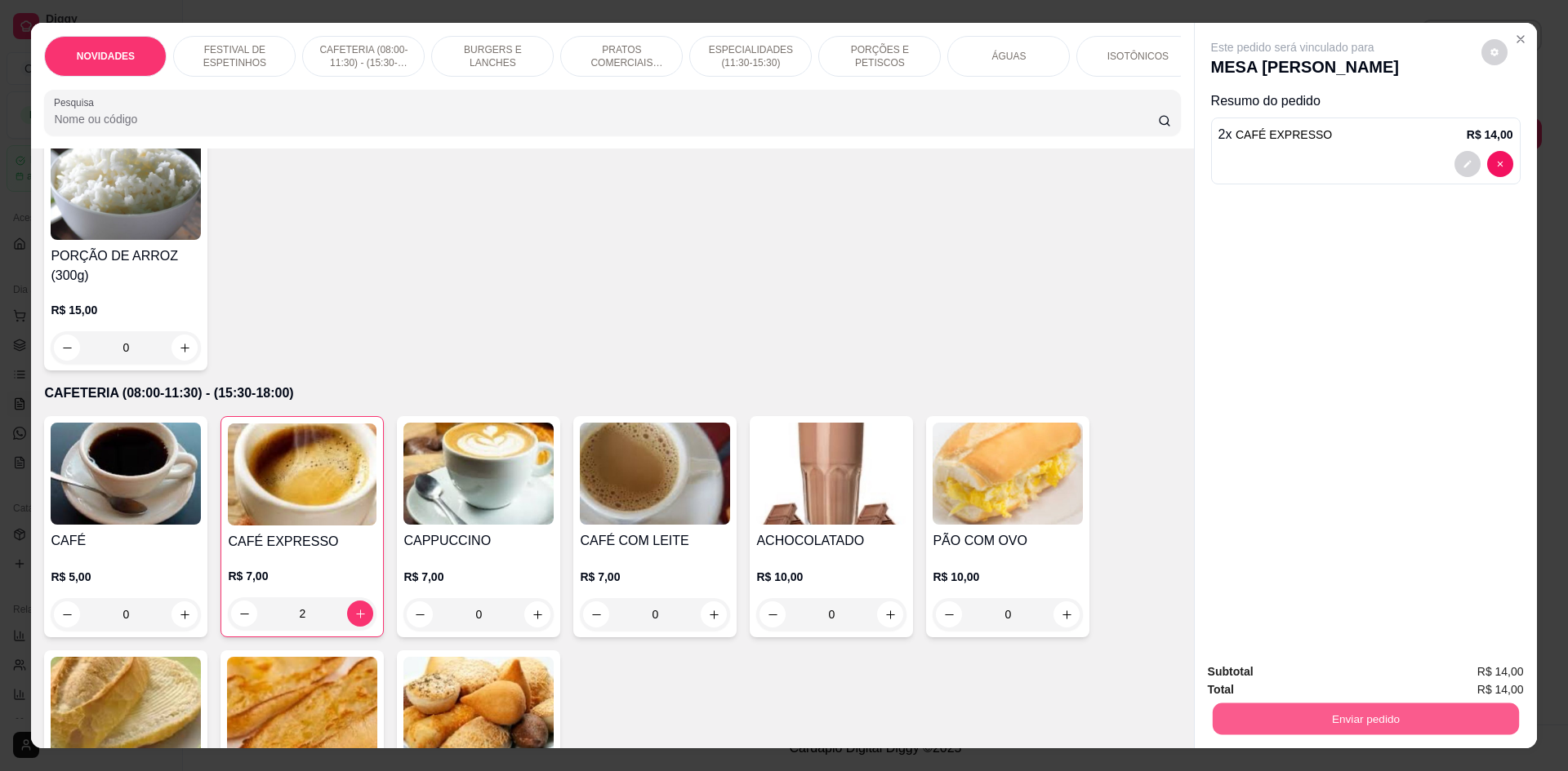
click at [1290, 719] on button "Enviar pedido" at bounding box center [1364, 718] width 306 height 32
click at [1289, 682] on button "Não registrar e enviar pedido" at bounding box center [1312, 679] width 170 height 31
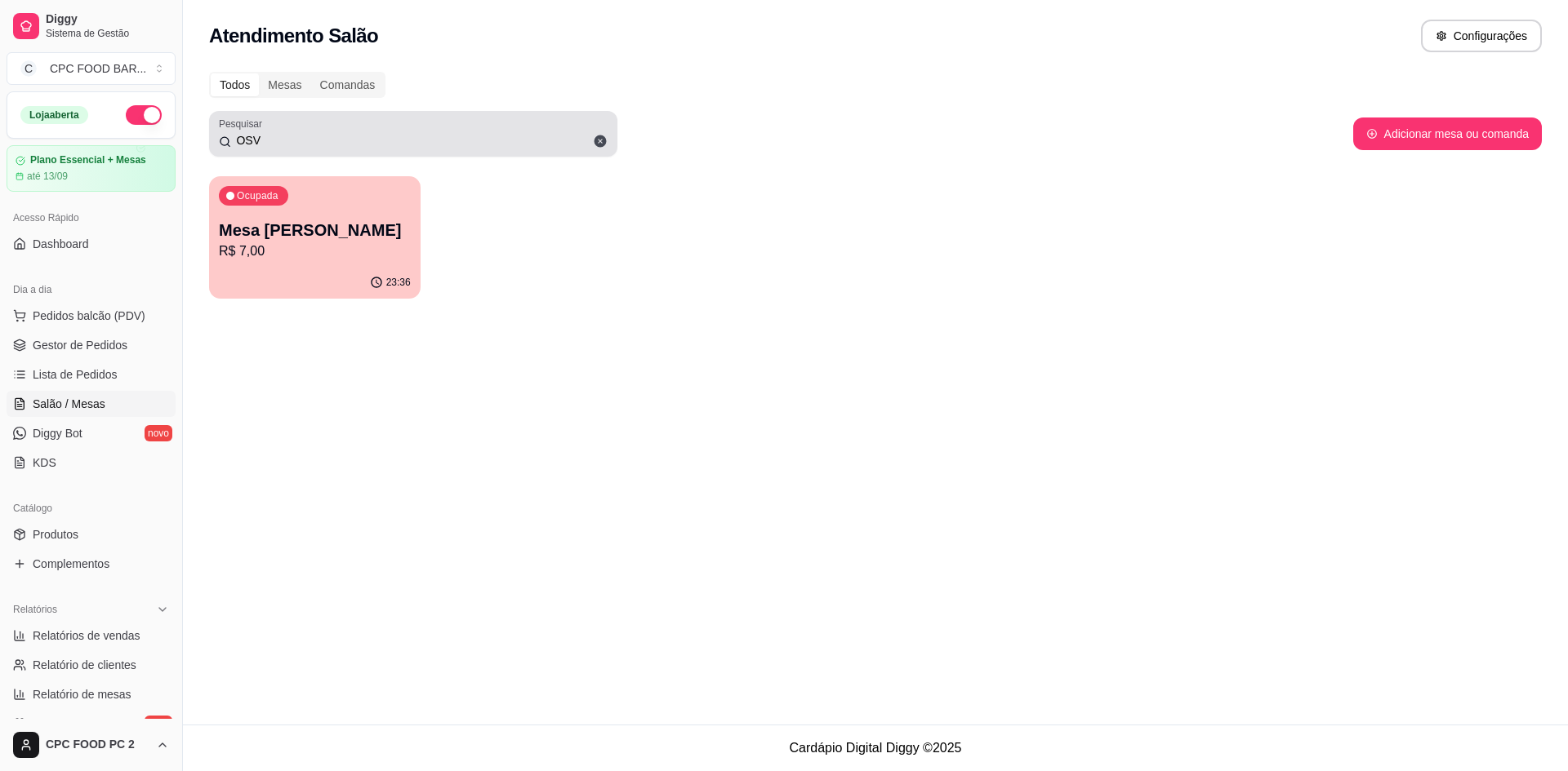
click at [603, 140] on icon at bounding box center [601, 142] width 13 height 13
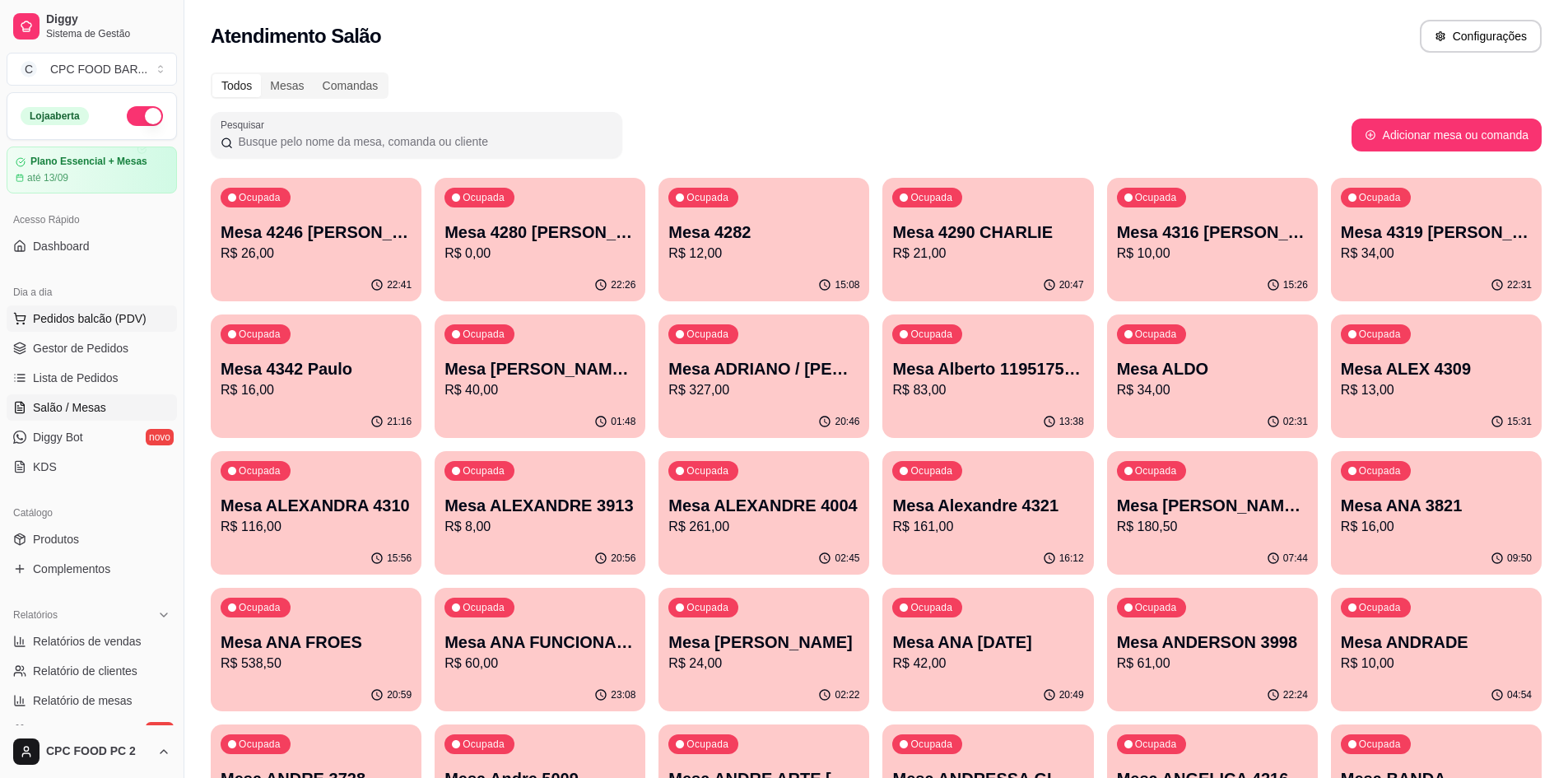
click at [60, 315] on span "Pedidos balcão (PDV)" at bounding box center [89, 318] width 114 height 16
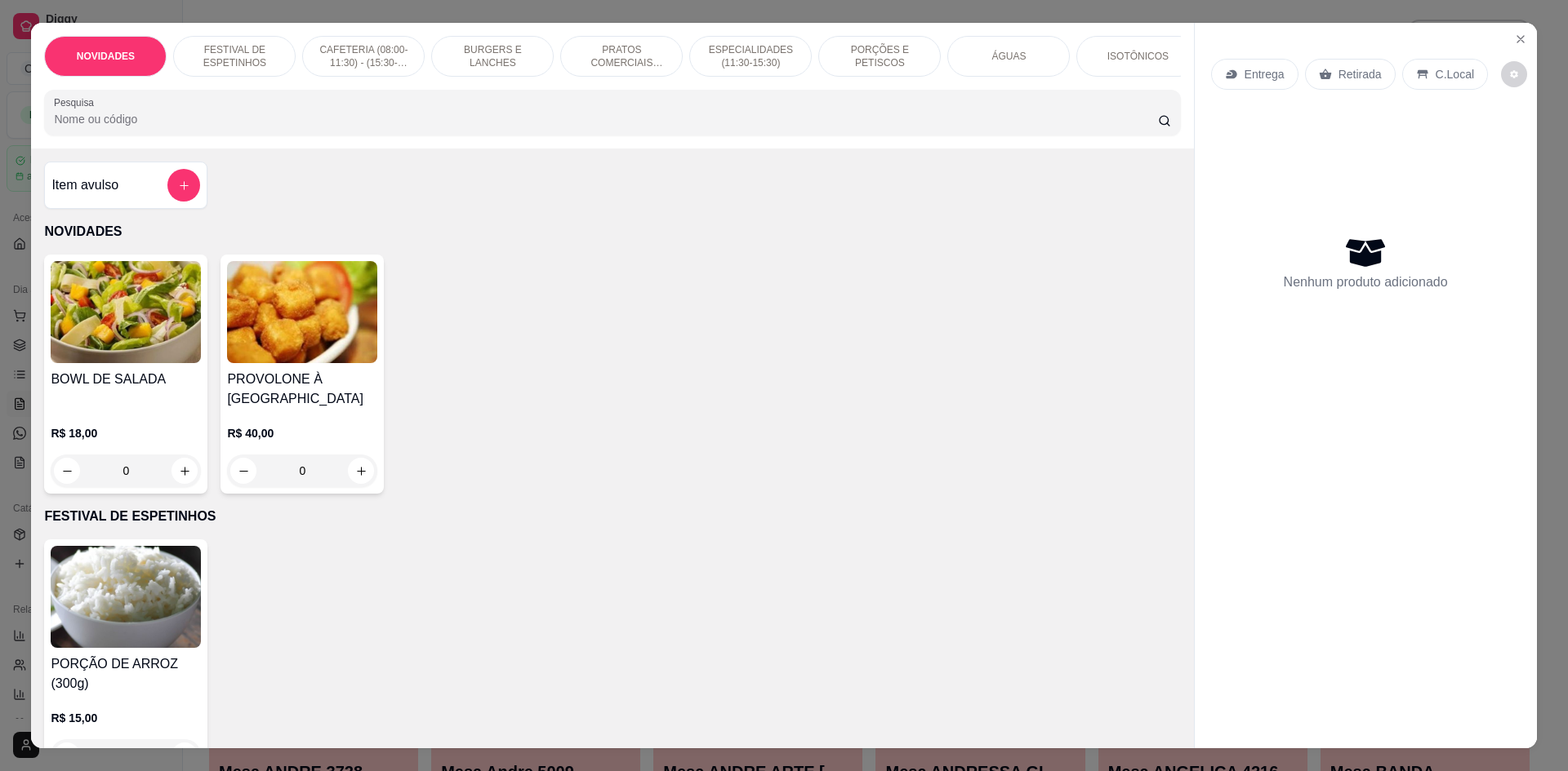
click at [254, 124] on input "Pesquisa" at bounding box center [605, 119] width 1103 height 16
type input "C"
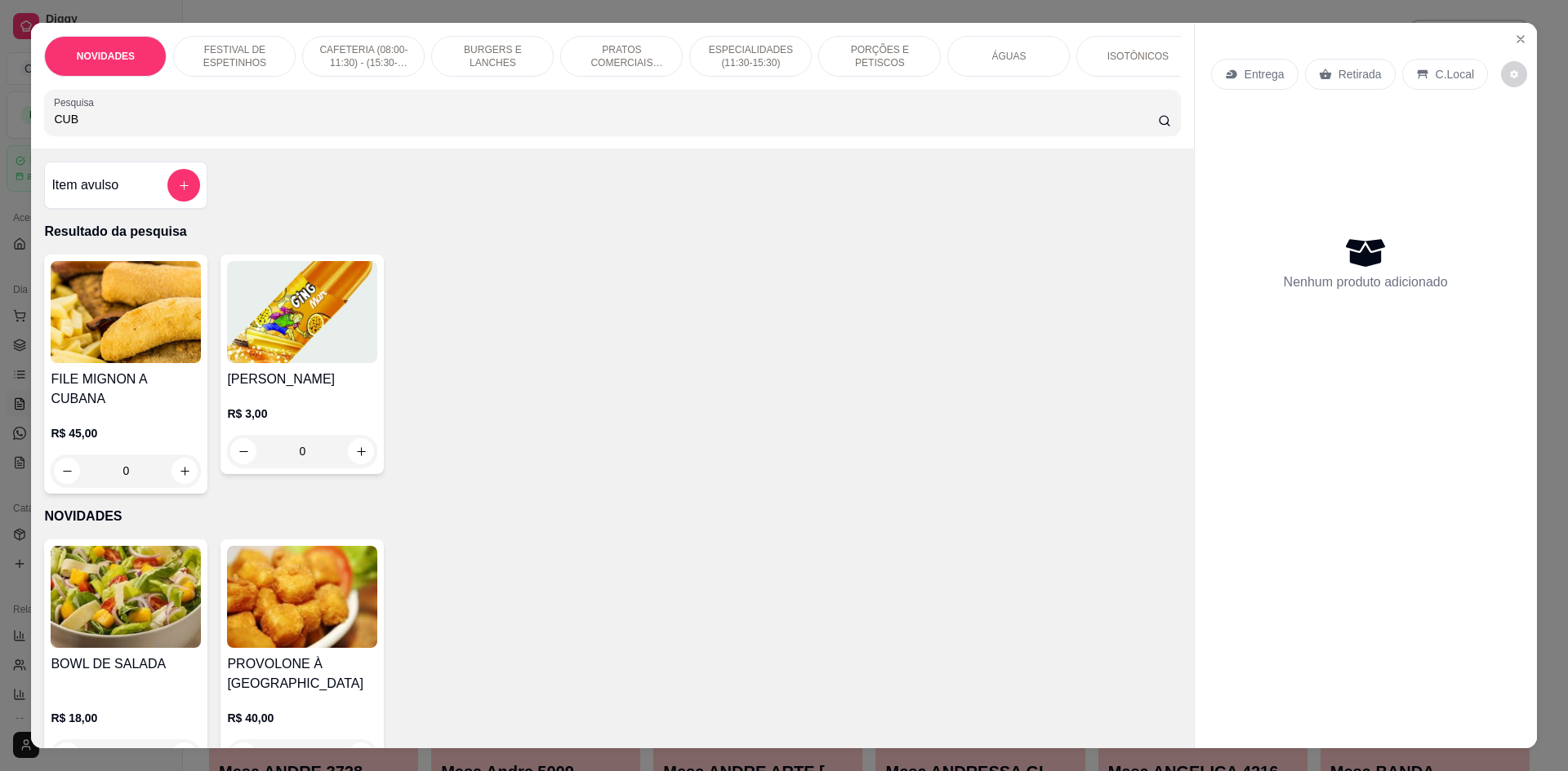
type input "CUBA"
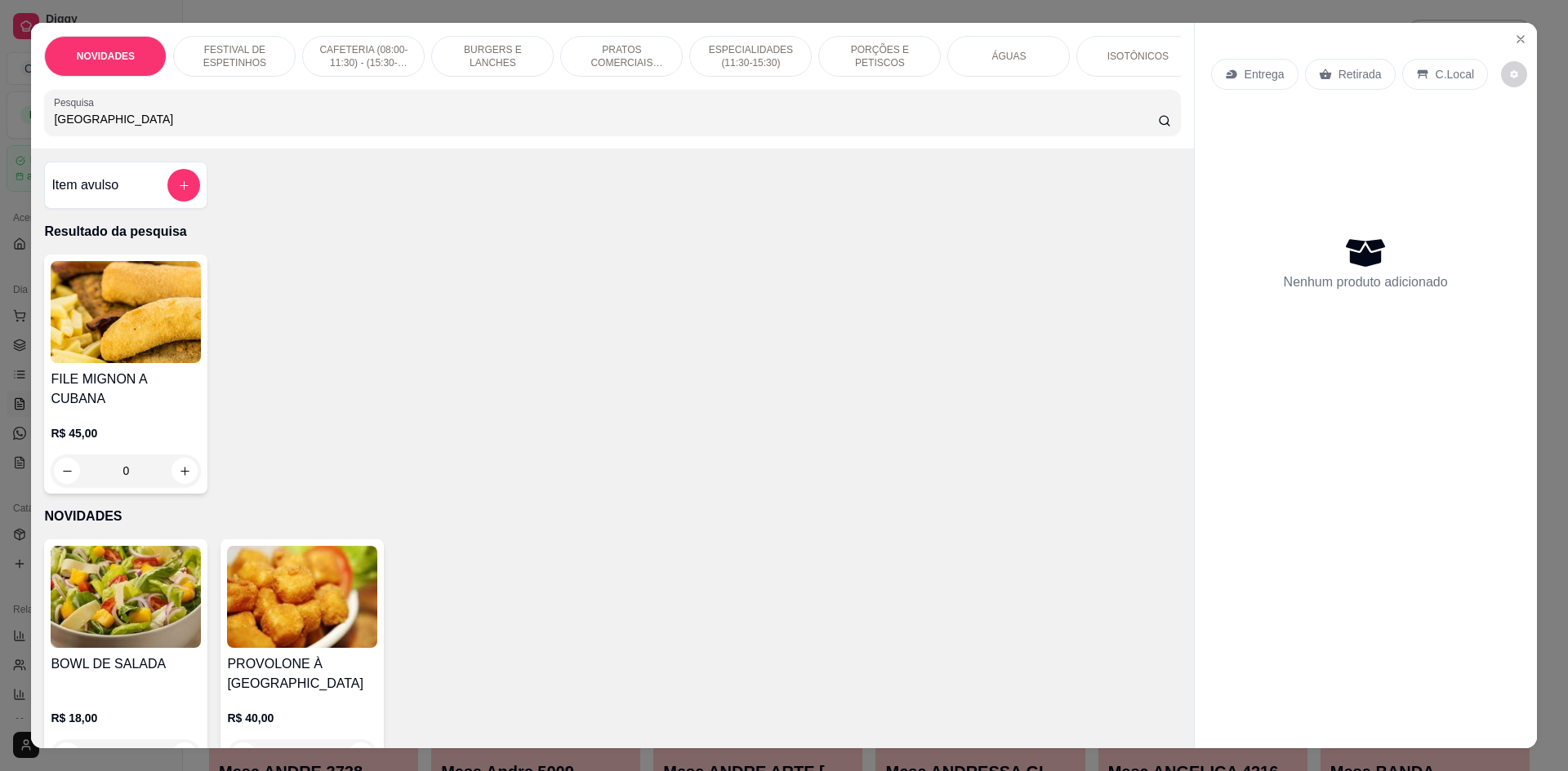
drag, startPoint x: 125, startPoint y: 133, endPoint x: 21, endPoint y: 130, distance: 104.0
click at [21, 130] on div "NOVIDADES FESTIVAL DE ESPETINHOS CAFETERIA (08:00-11:30) - (15:30-18:00) BURGER…" at bounding box center [784, 385] width 1568 height 771
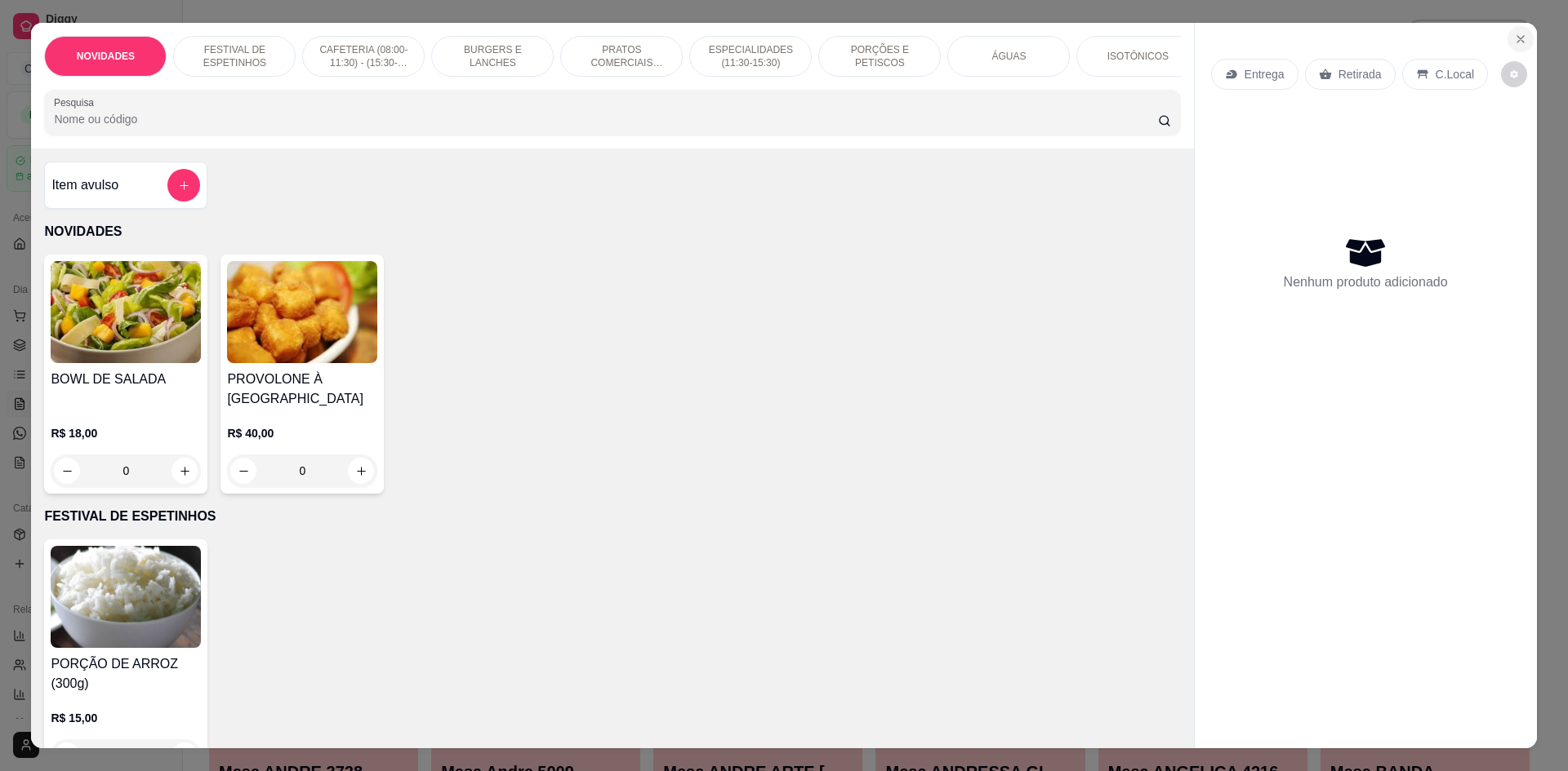
click at [1514, 32] on icon "Close" at bounding box center [1520, 39] width 13 height 13
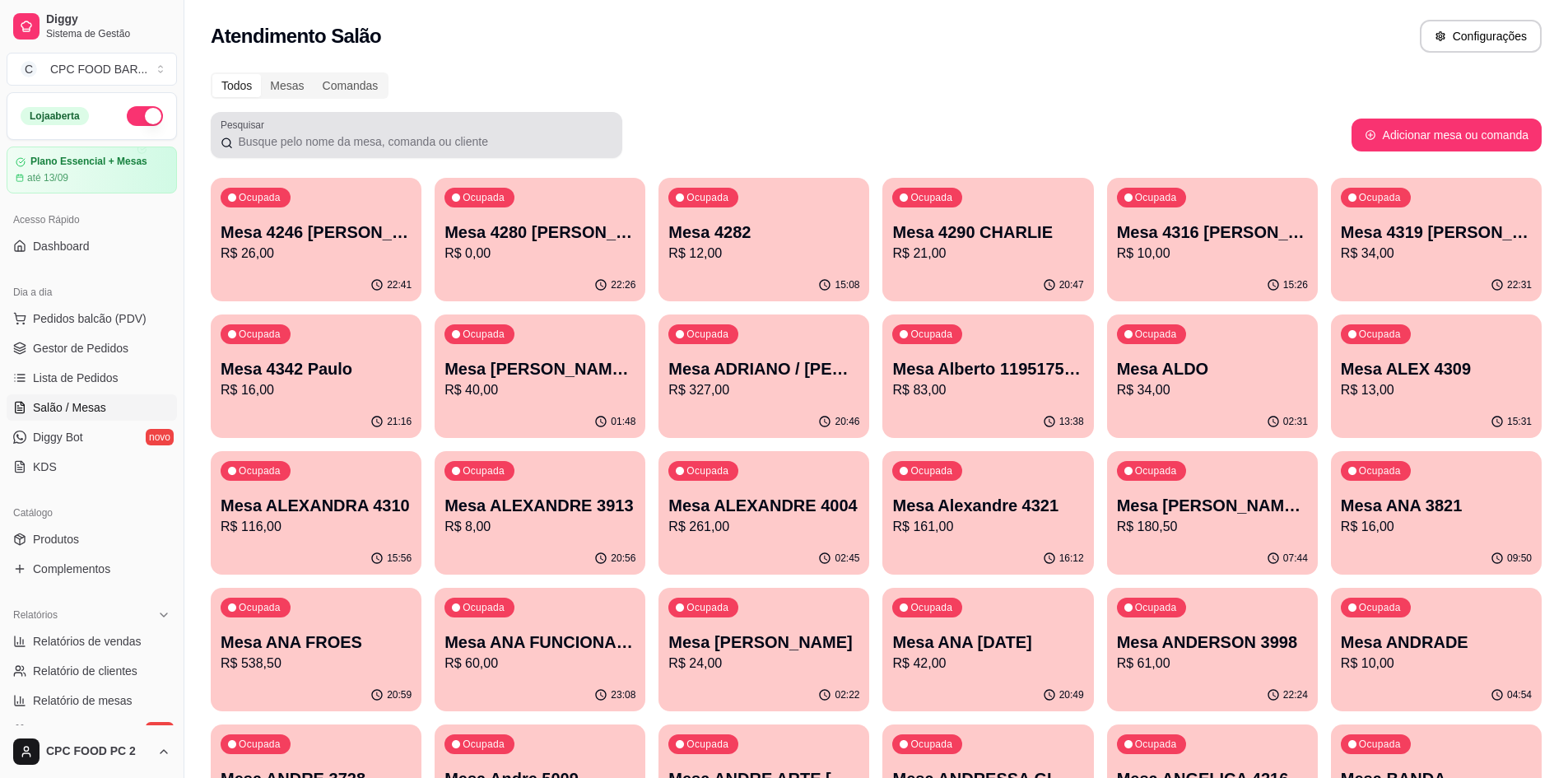
click at [559, 130] on div at bounding box center [417, 135] width 392 height 33
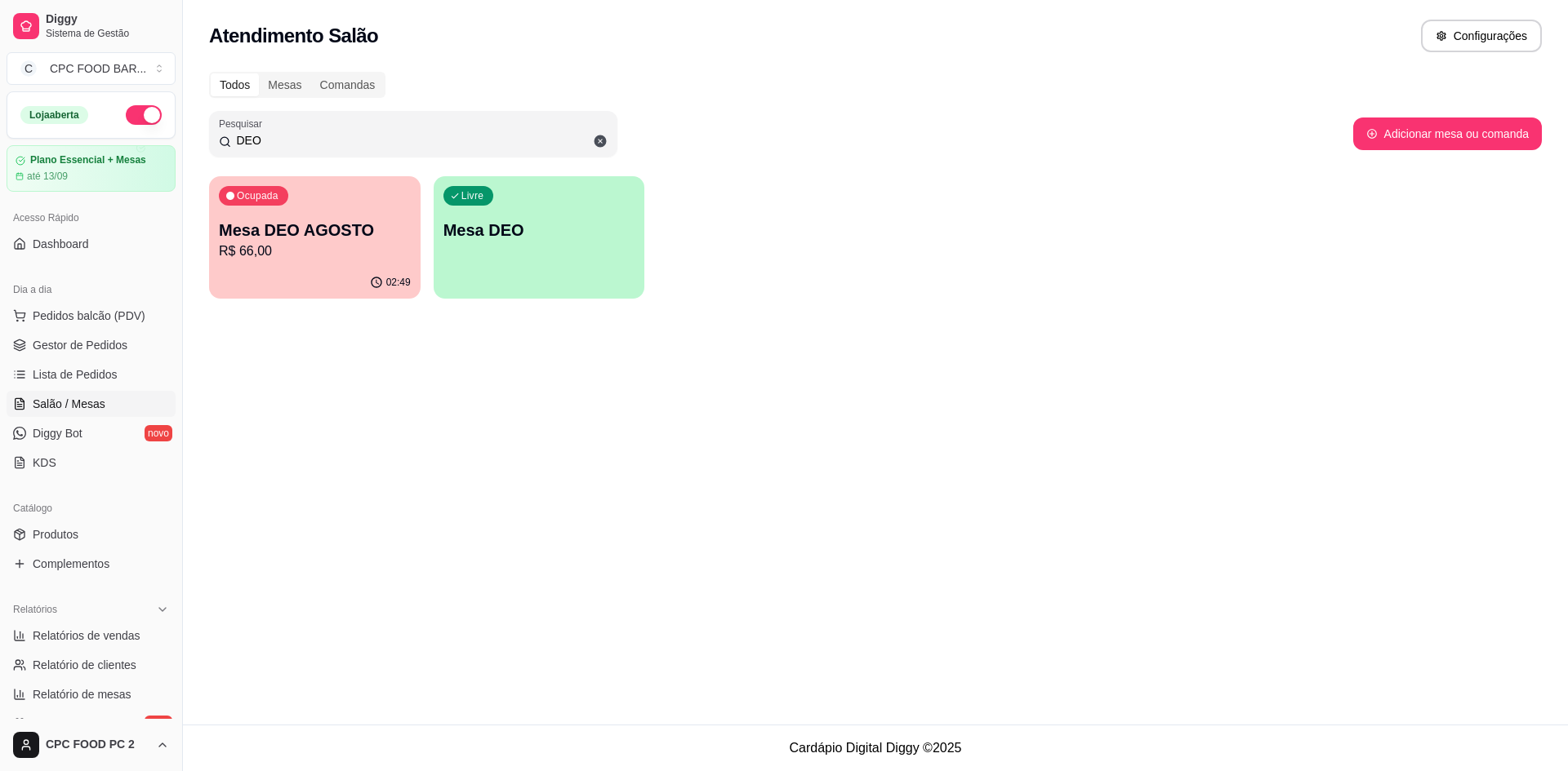
type input "DEO"
click at [329, 236] on p "Mesa DEO AGOSTO" at bounding box center [315, 230] width 192 height 23
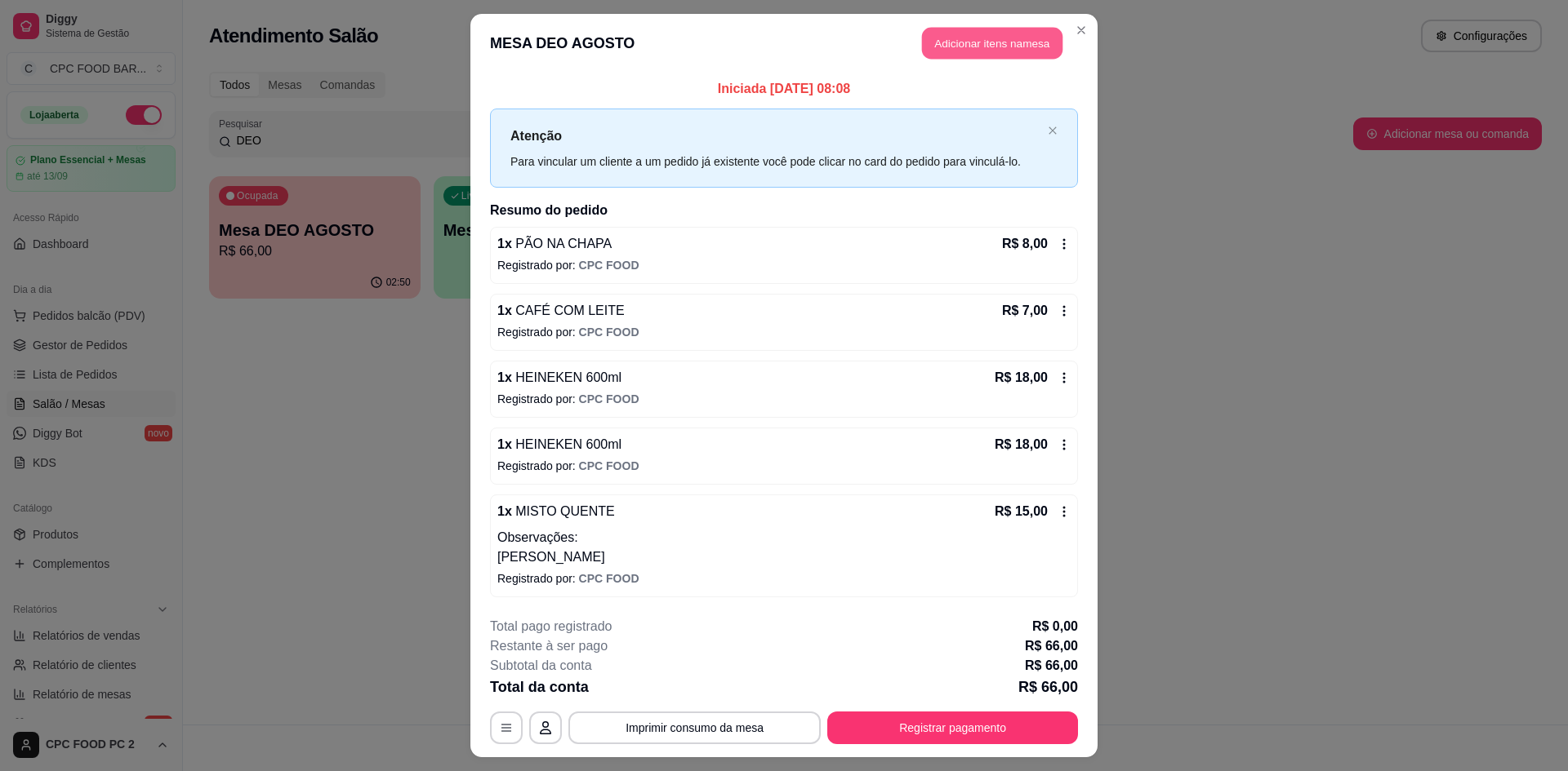
click at [957, 38] on button "Adicionar itens na mesa" at bounding box center [992, 43] width 141 height 32
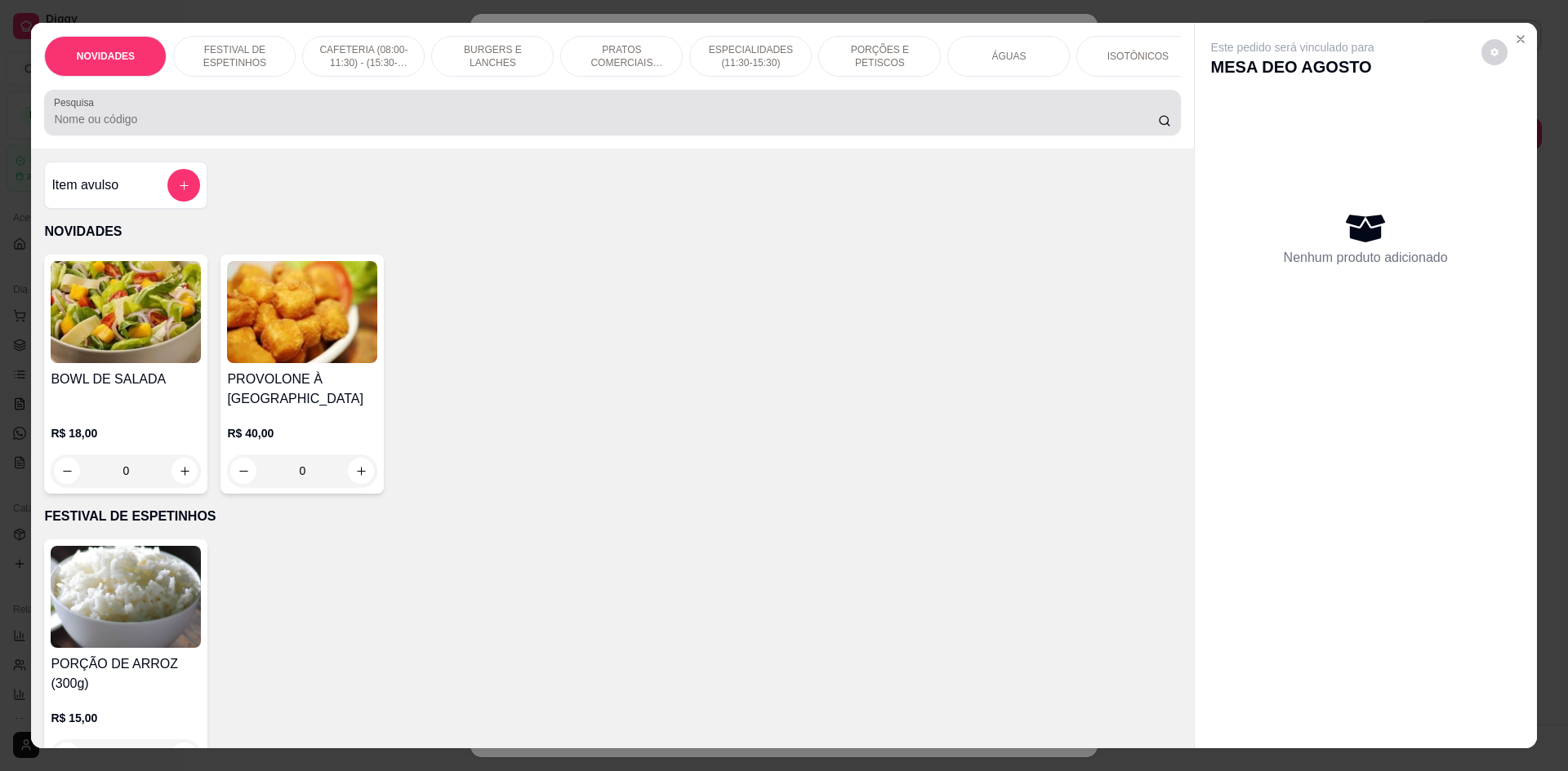
click at [549, 129] on div at bounding box center [612, 113] width 1116 height 32
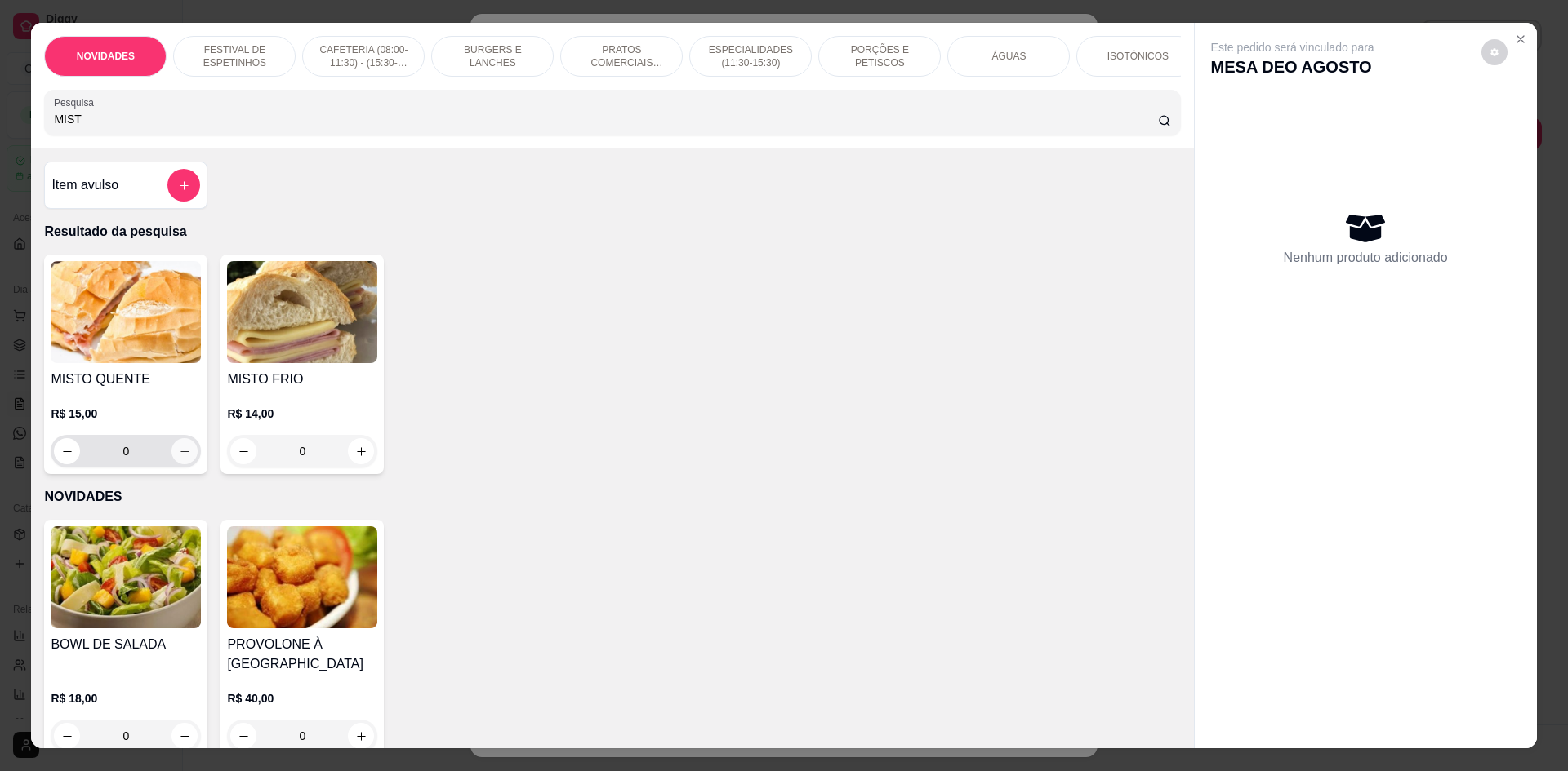
type input "MIST"
click at [182, 456] on icon "increase-product-quantity" at bounding box center [185, 452] width 9 height 9
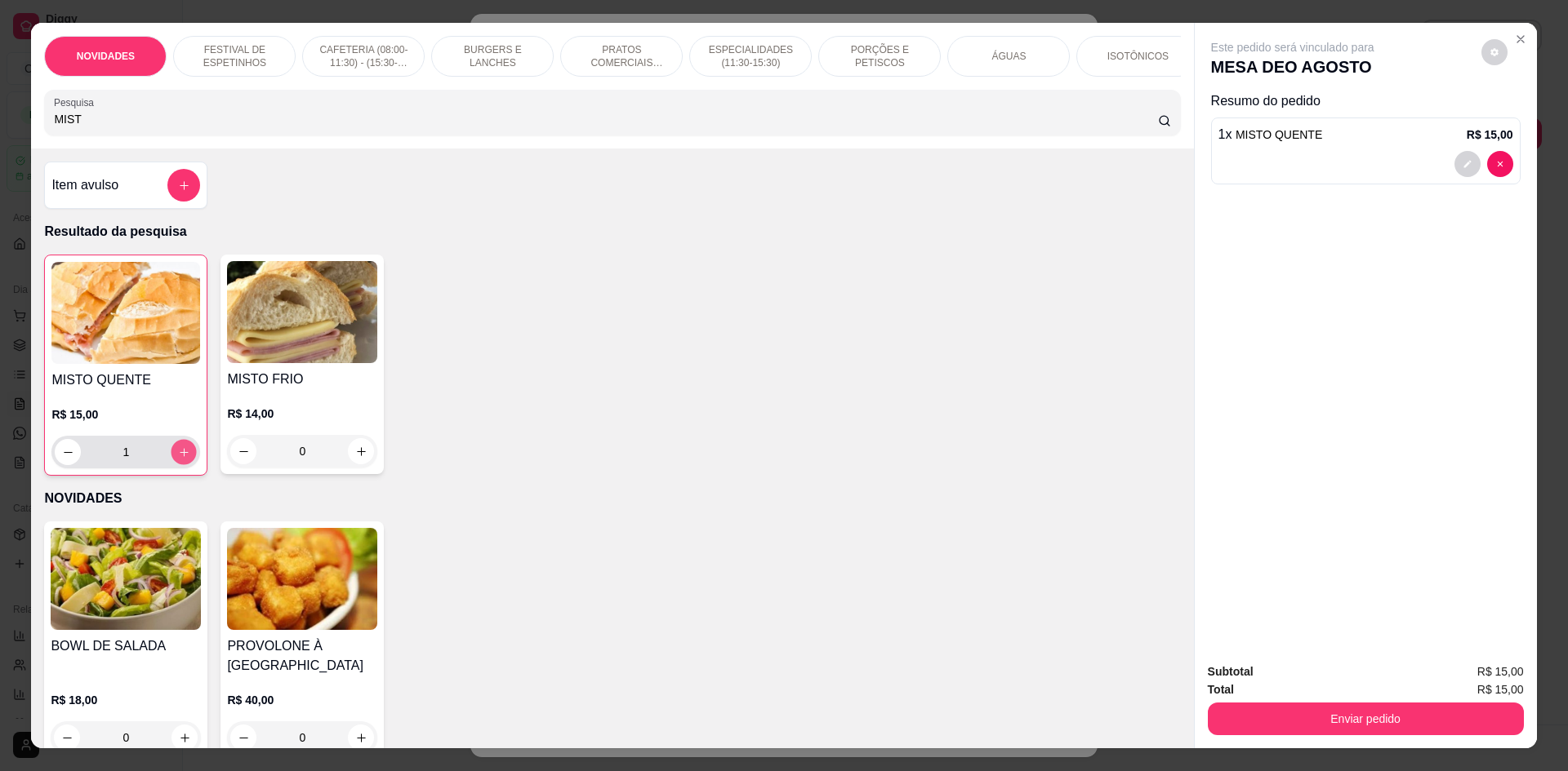
type input "1"
click at [182, 459] on icon "increase-product-quantity" at bounding box center [184, 453] width 13 height 13
type input "2"
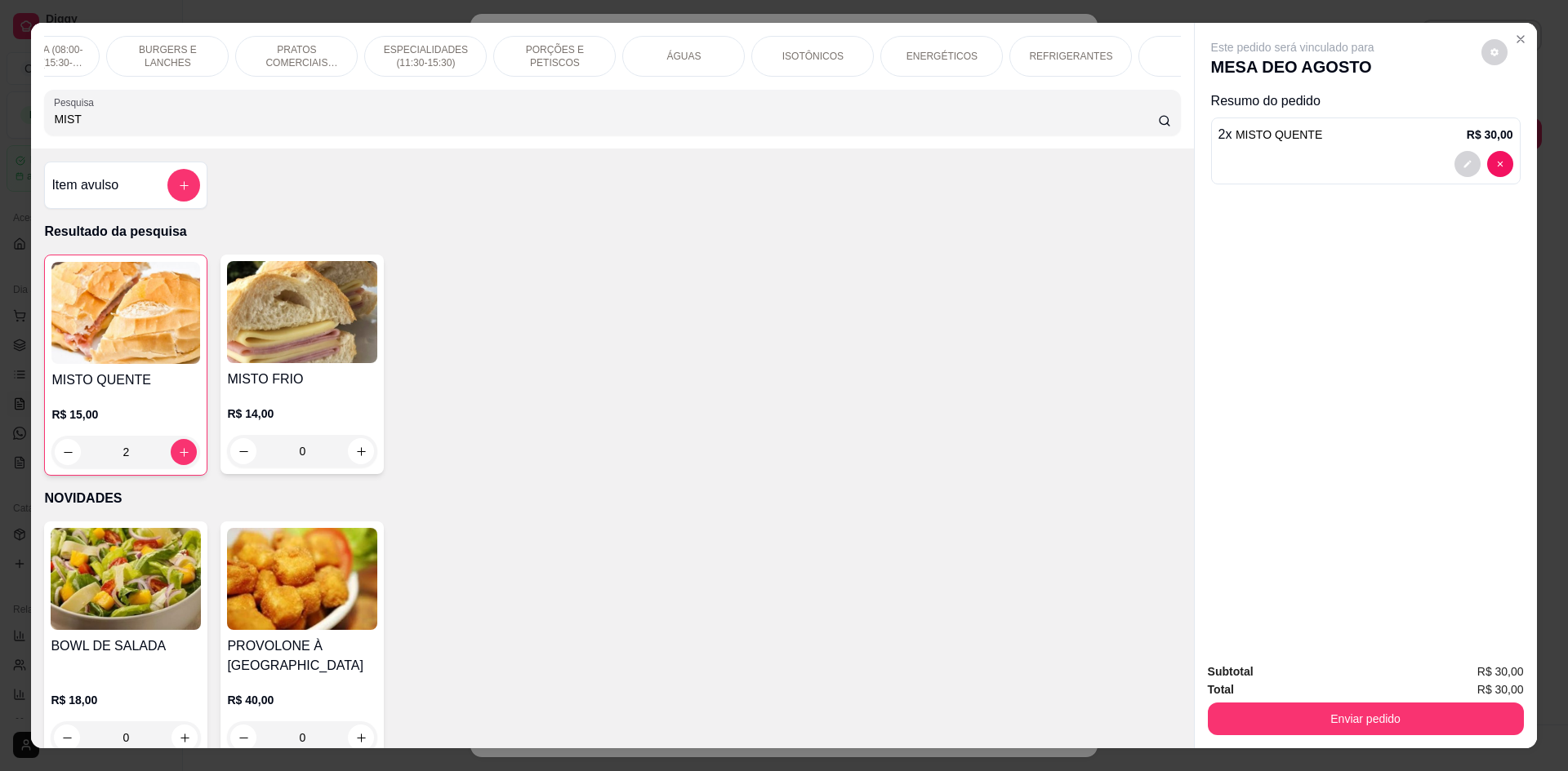
scroll to position [0, 327]
click at [1042, 56] on p "REFRIGERANTES" at bounding box center [1069, 56] width 83 height 13
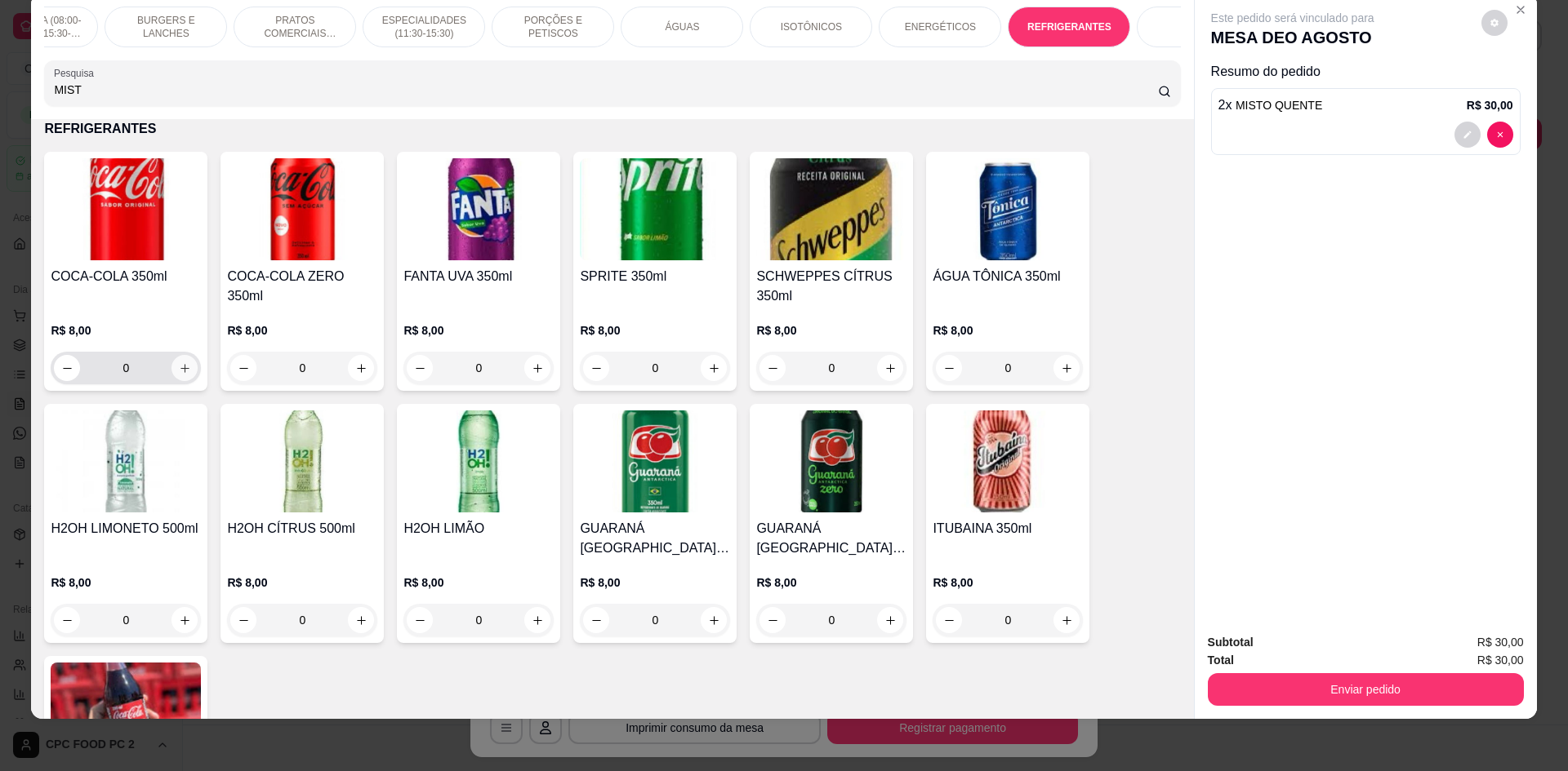
click at [171, 381] on button "increase-product-quantity" at bounding box center [184, 368] width 26 height 26
click at [171, 381] on button "increase-product-quantity" at bounding box center [184, 368] width 25 height 25
type input "2"
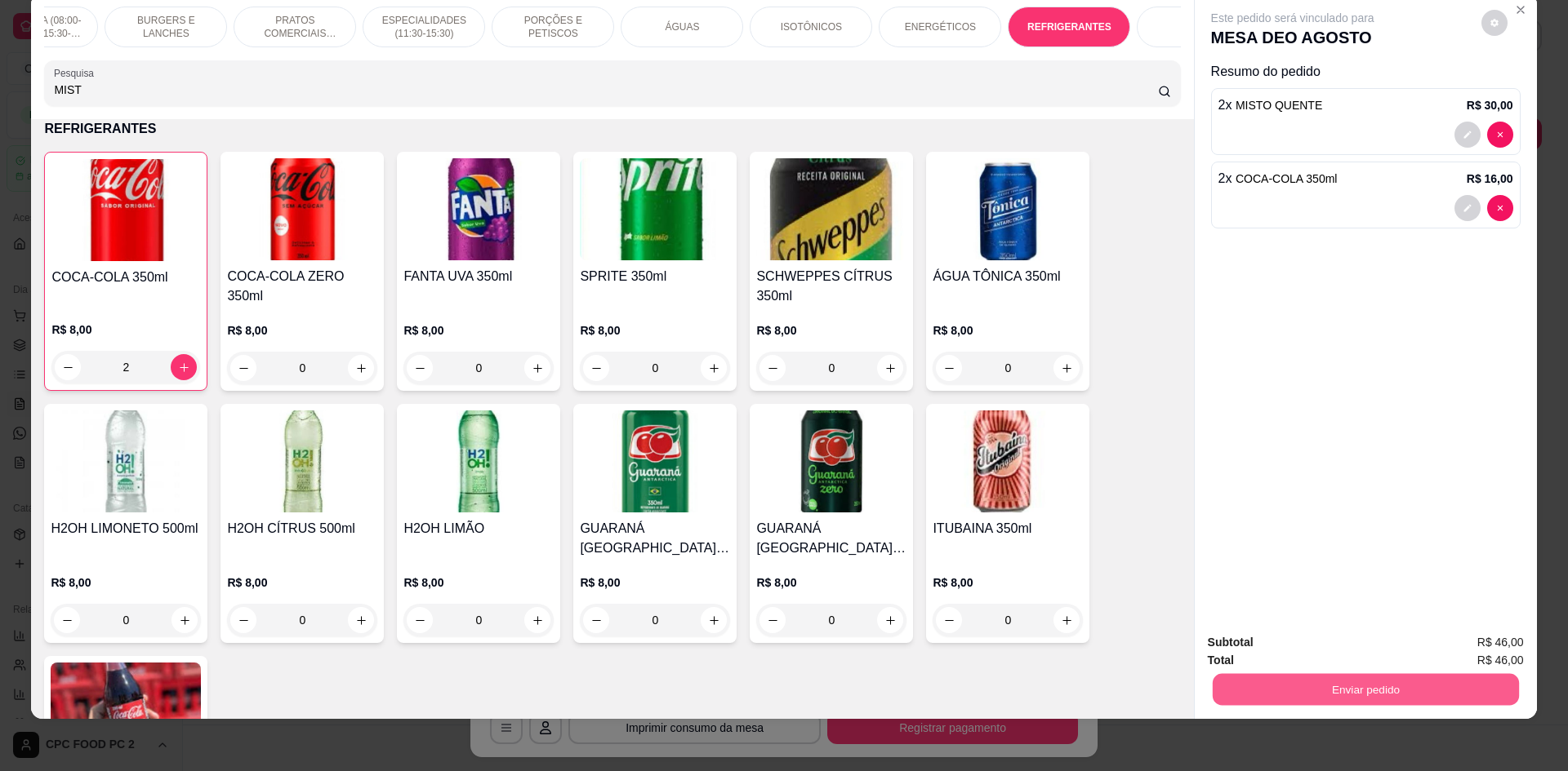
click at [1222, 684] on button "Enviar pedido" at bounding box center [1364, 689] width 306 height 32
click at [1259, 656] on button "Não registrar e enviar pedido" at bounding box center [1312, 649] width 170 height 31
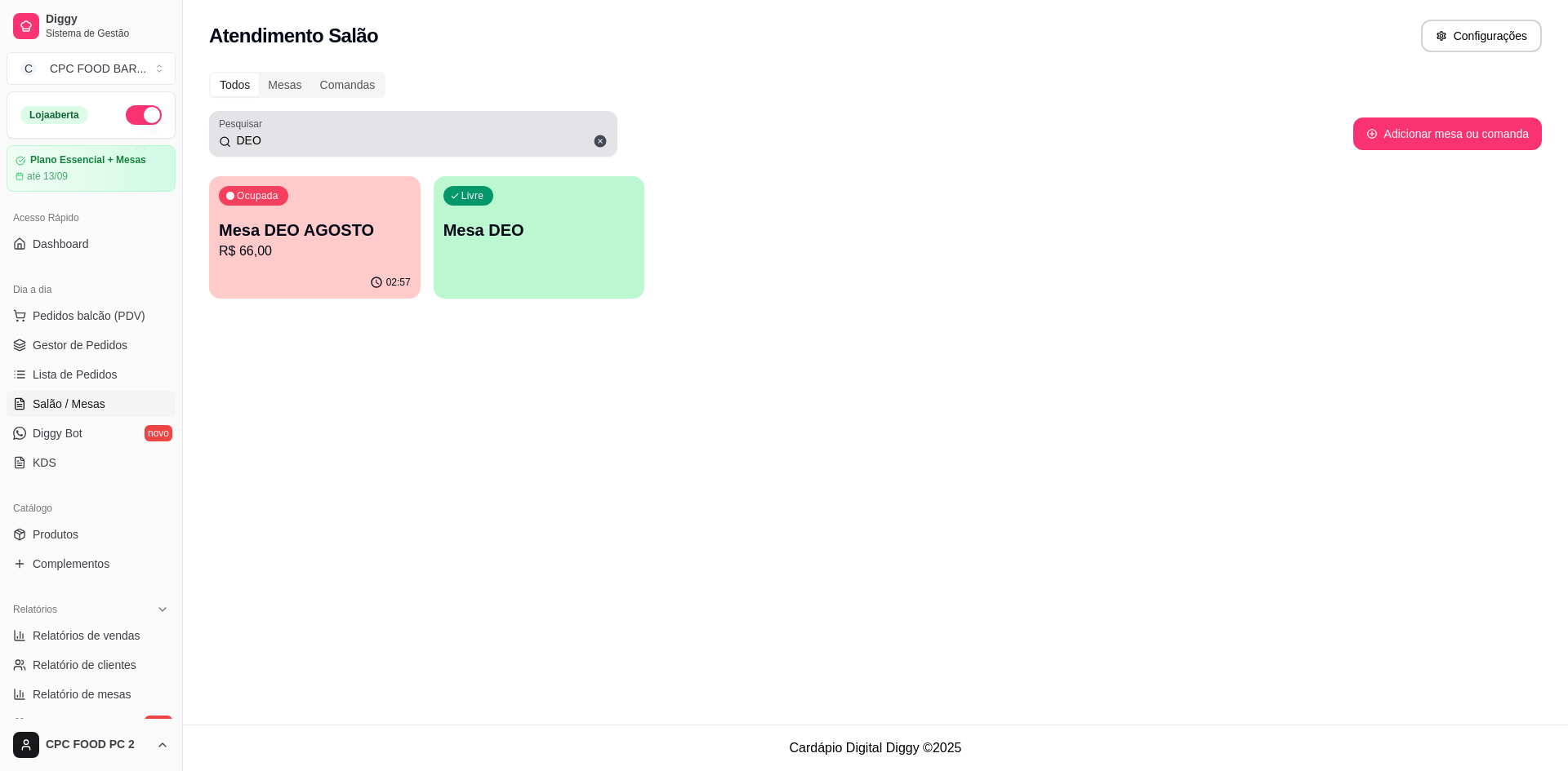
click at [590, 151] on span at bounding box center [600, 141] width 28 height 28
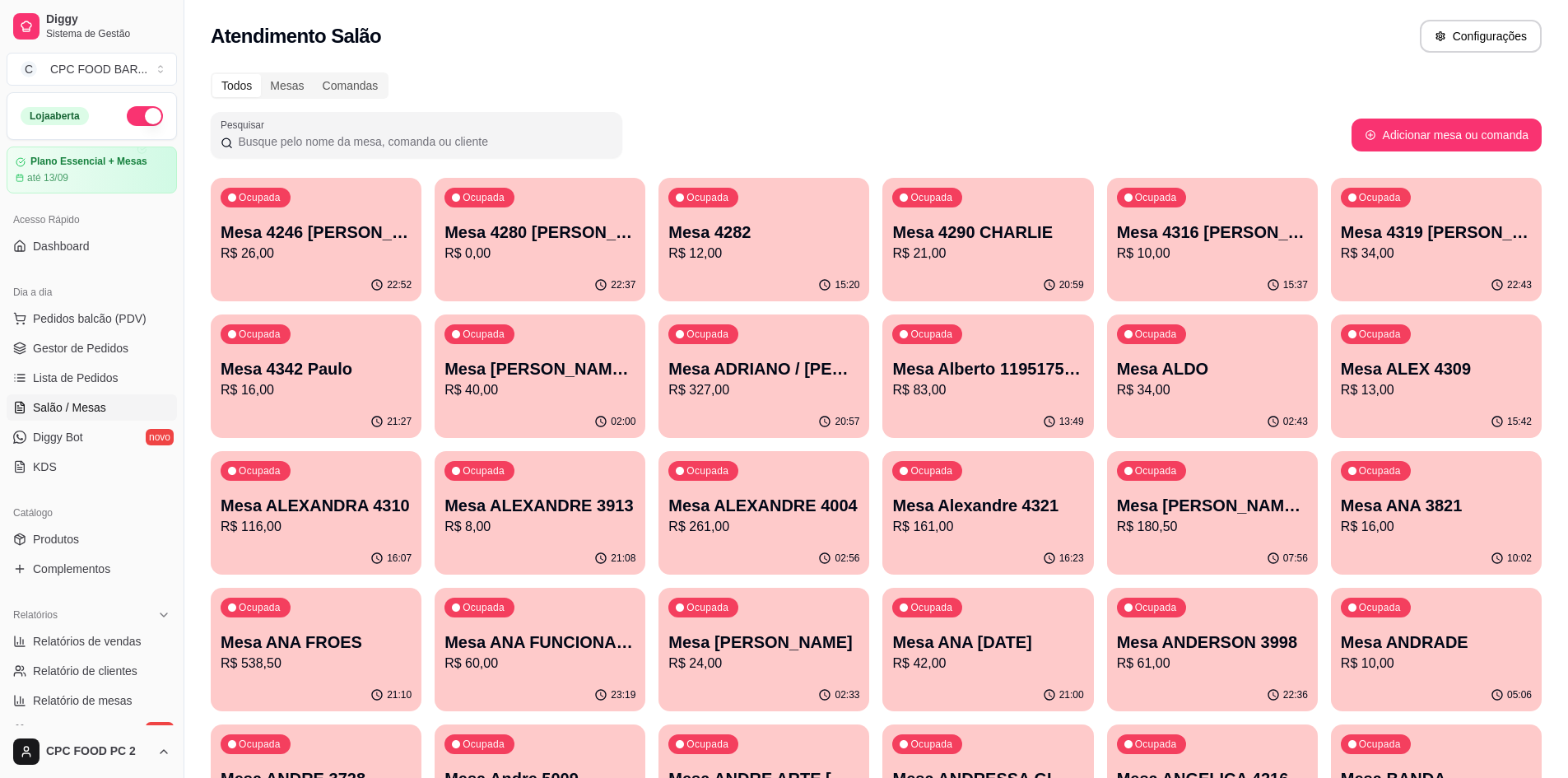
click at [539, 135] on div at bounding box center [417, 135] width 392 height 33
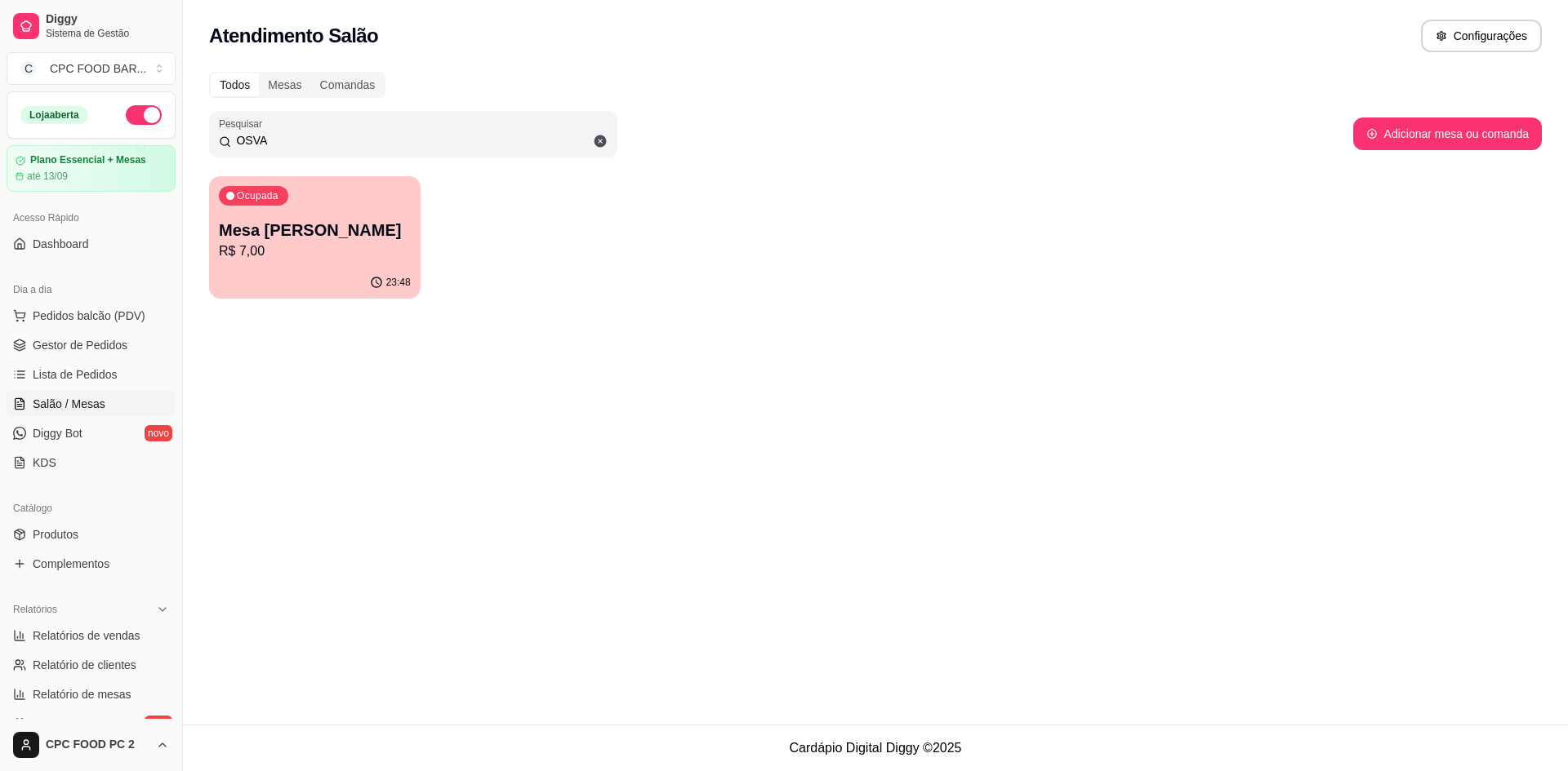
type input "OSVA"
click at [383, 219] on p "Mesa [PERSON_NAME]" at bounding box center [315, 230] width 186 height 22
click at [345, 242] on p "R$ 7,00" at bounding box center [315, 251] width 186 height 19
click at [77, 370] on span "Lista de Pedidos" at bounding box center [75, 374] width 85 height 16
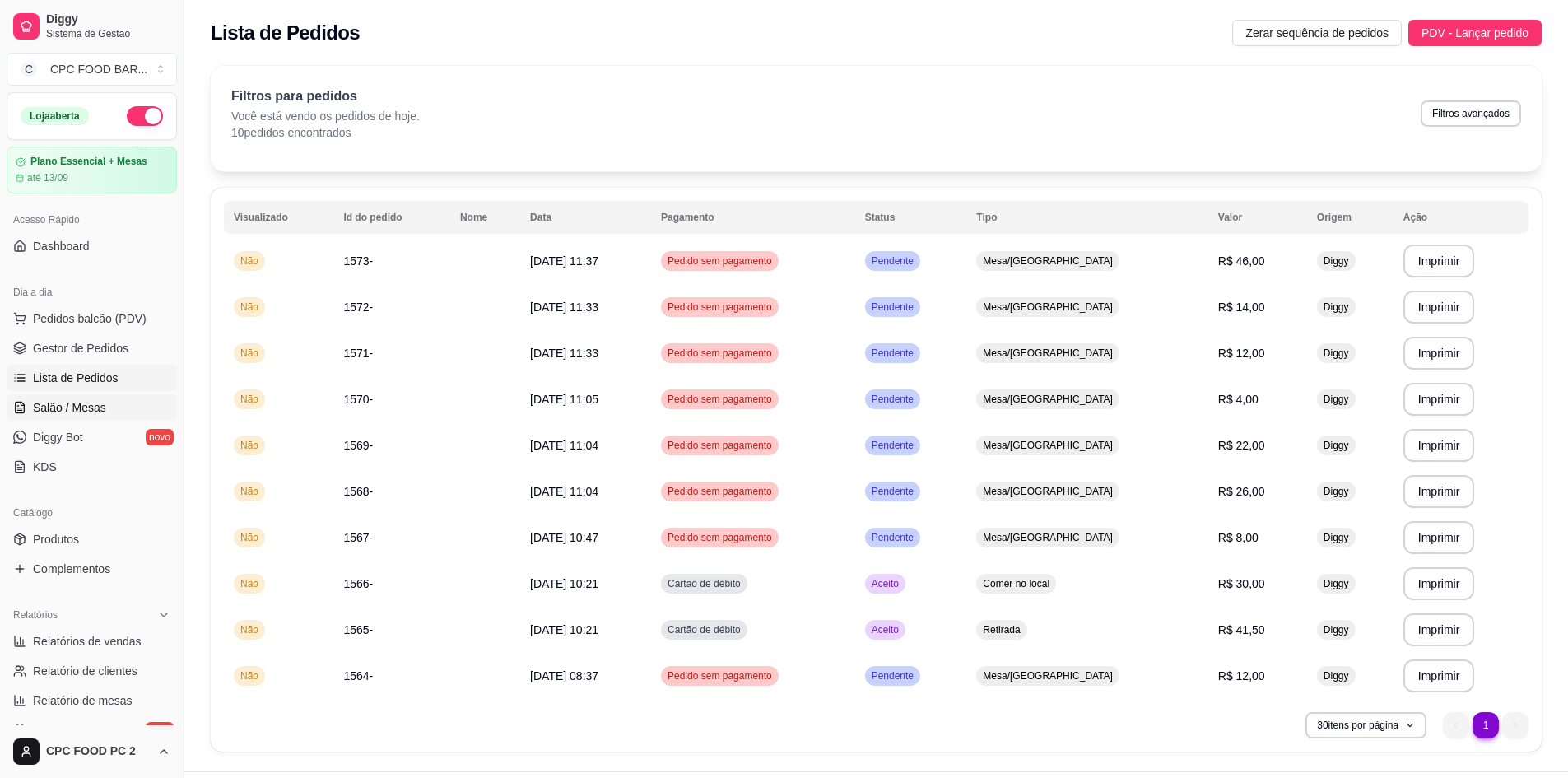
click at [90, 406] on span "Salão / Mesas" at bounding box center [69, 408] width 74 height 16
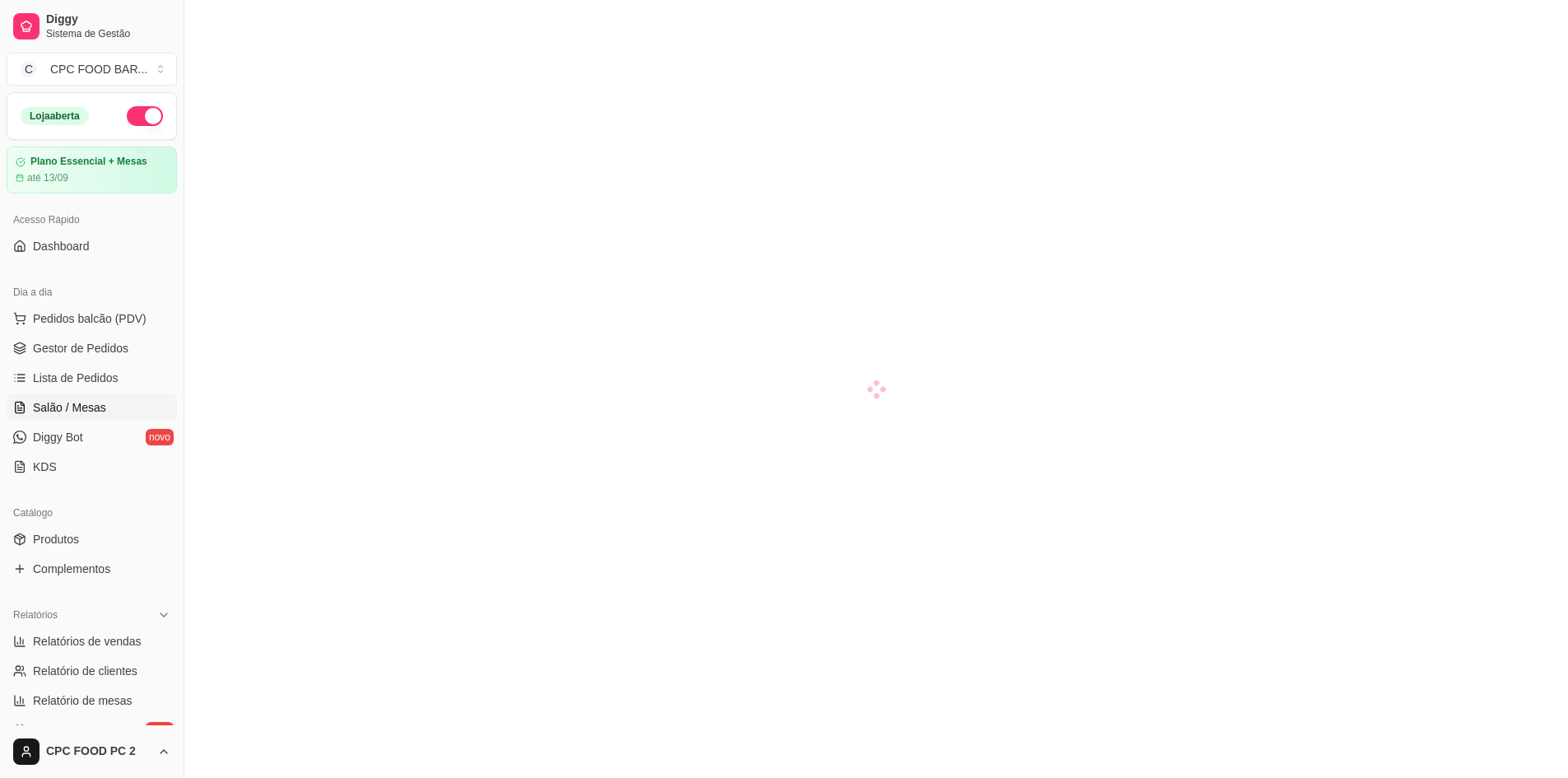
click at [98, 410] on span "Salão / Mesas" at bounding box center [69, 408] width 74 height 16
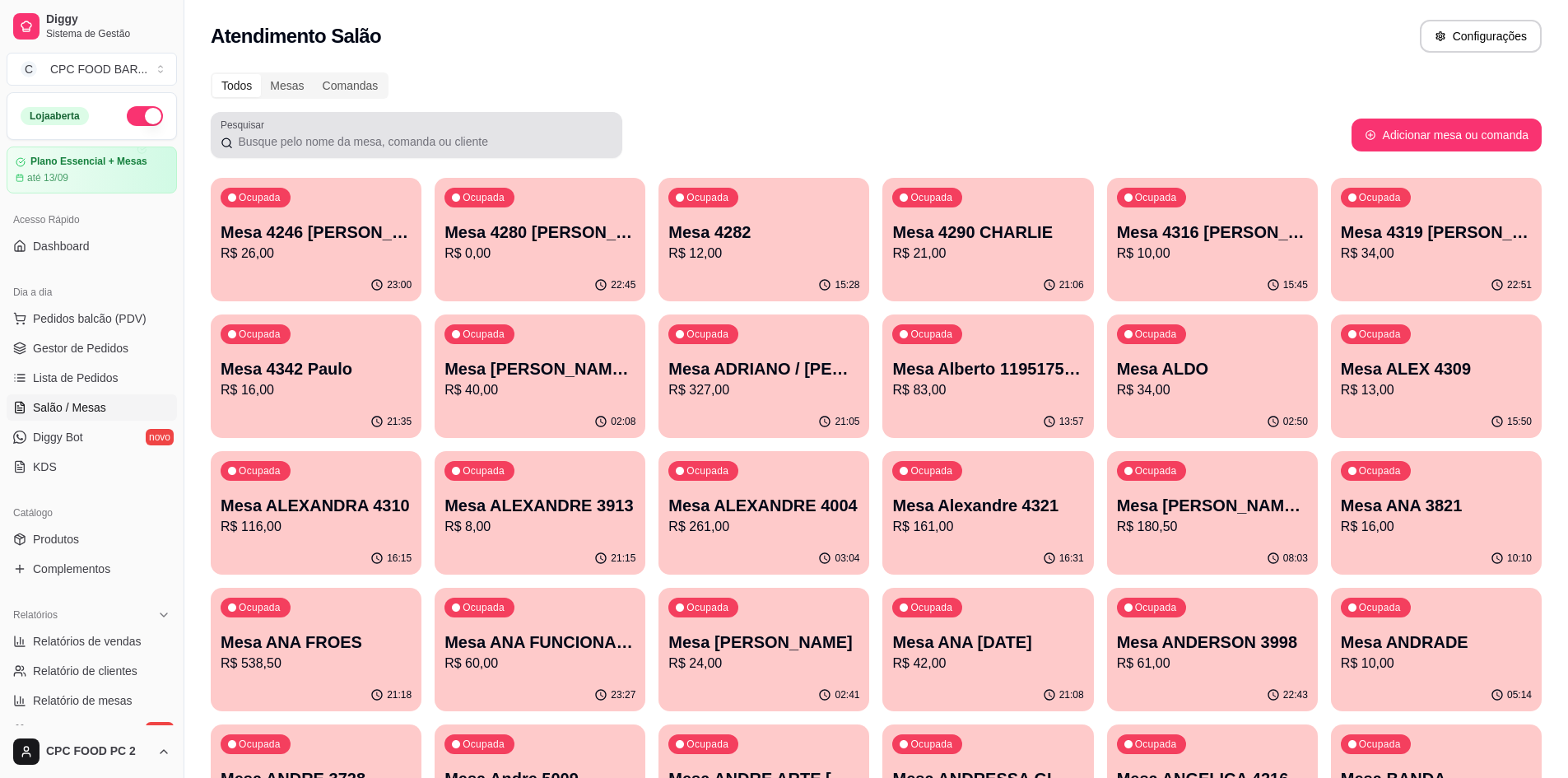
click at [343, 147] on input "Pesquisar" at bounding box center [422, 142] width 379 height 16
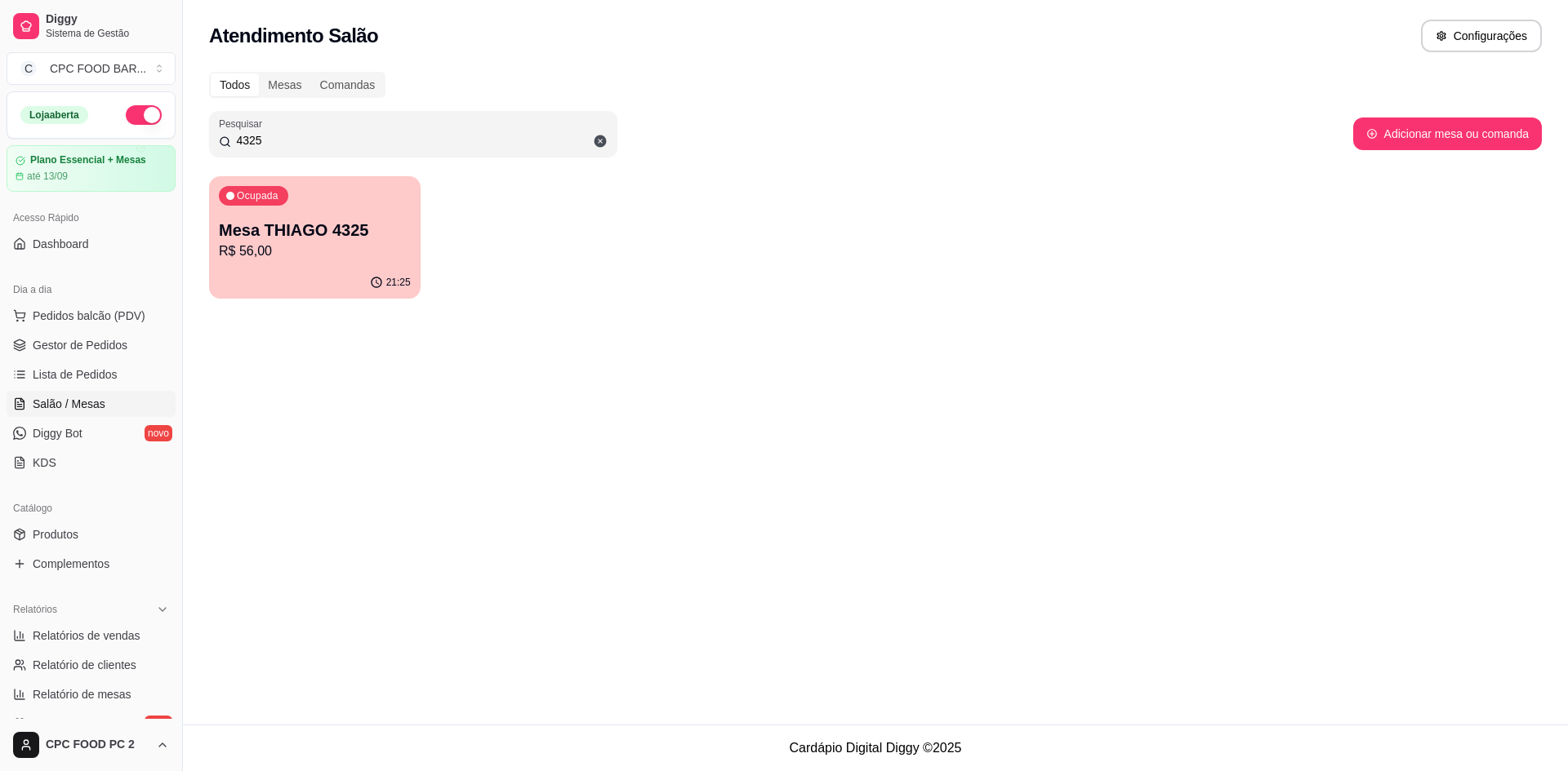
type input "4325"
click at [321, 257] on p "R$ 56,00" at bounding box center [315, 251] width 186 height 19
click at [345, 257] on p "R$ 56,00" at bounding box center [315, 252] width 192 height 20
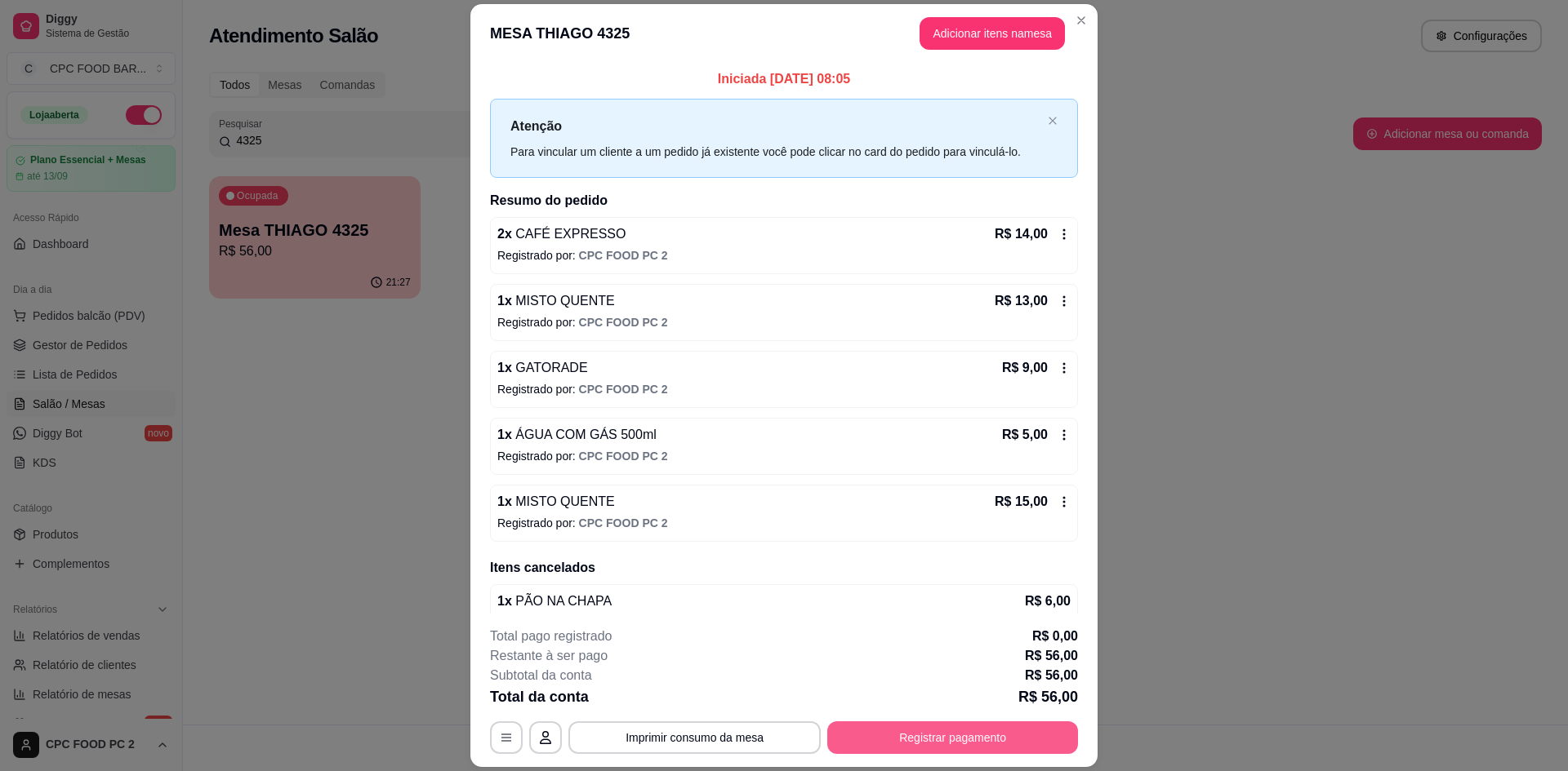
click at [927, 729] on button "Registrar pagamento" at bounding box center [953, 738] width 251 height 32
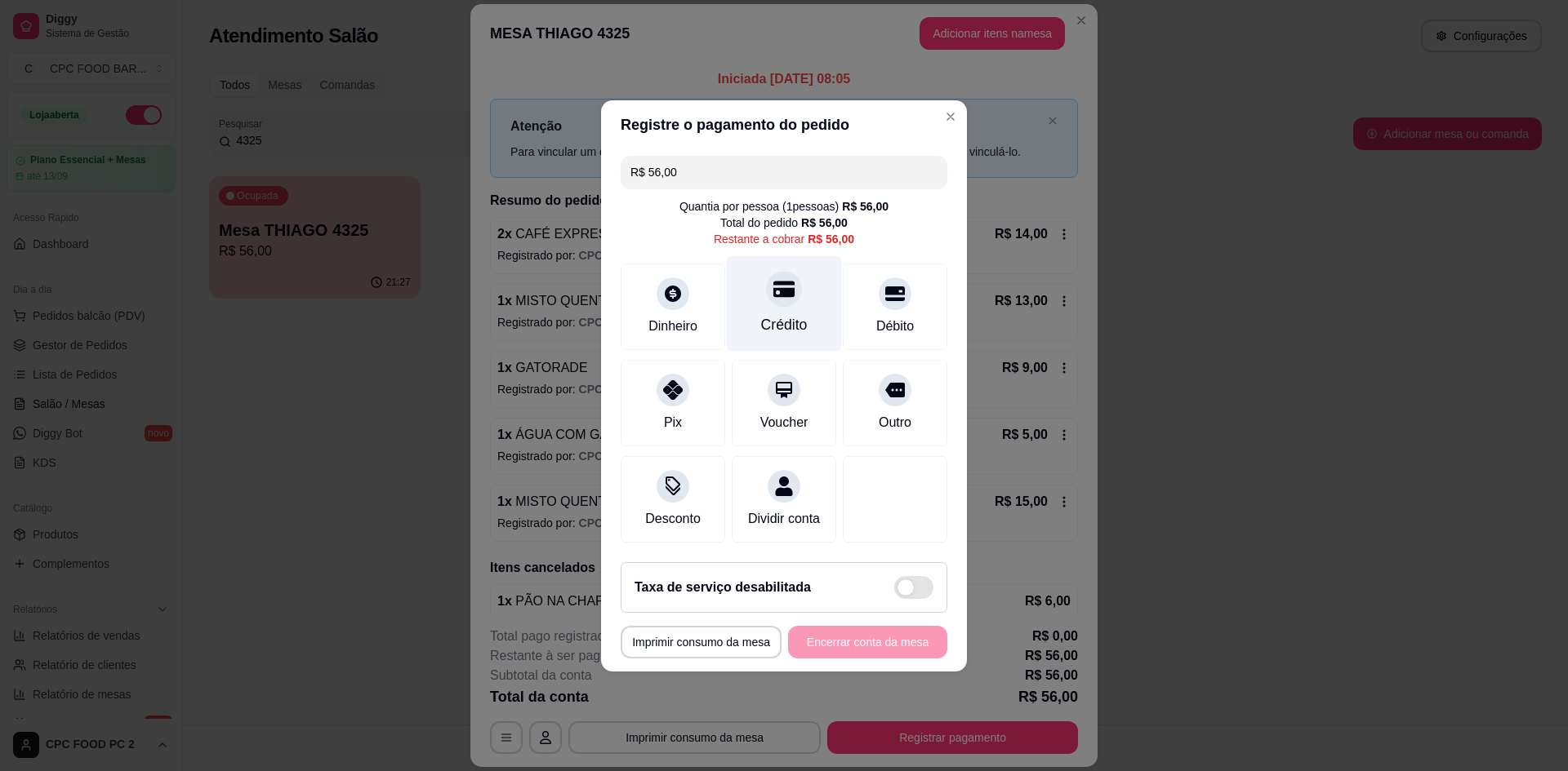
drag, startPoint x: 776, startPoint y: 311, endPoint x: 784, endPoint y: 339, distance: 29.1
click at [777, 314] on div "Crédito" at bounding box center [785, 325] width 47 height 22
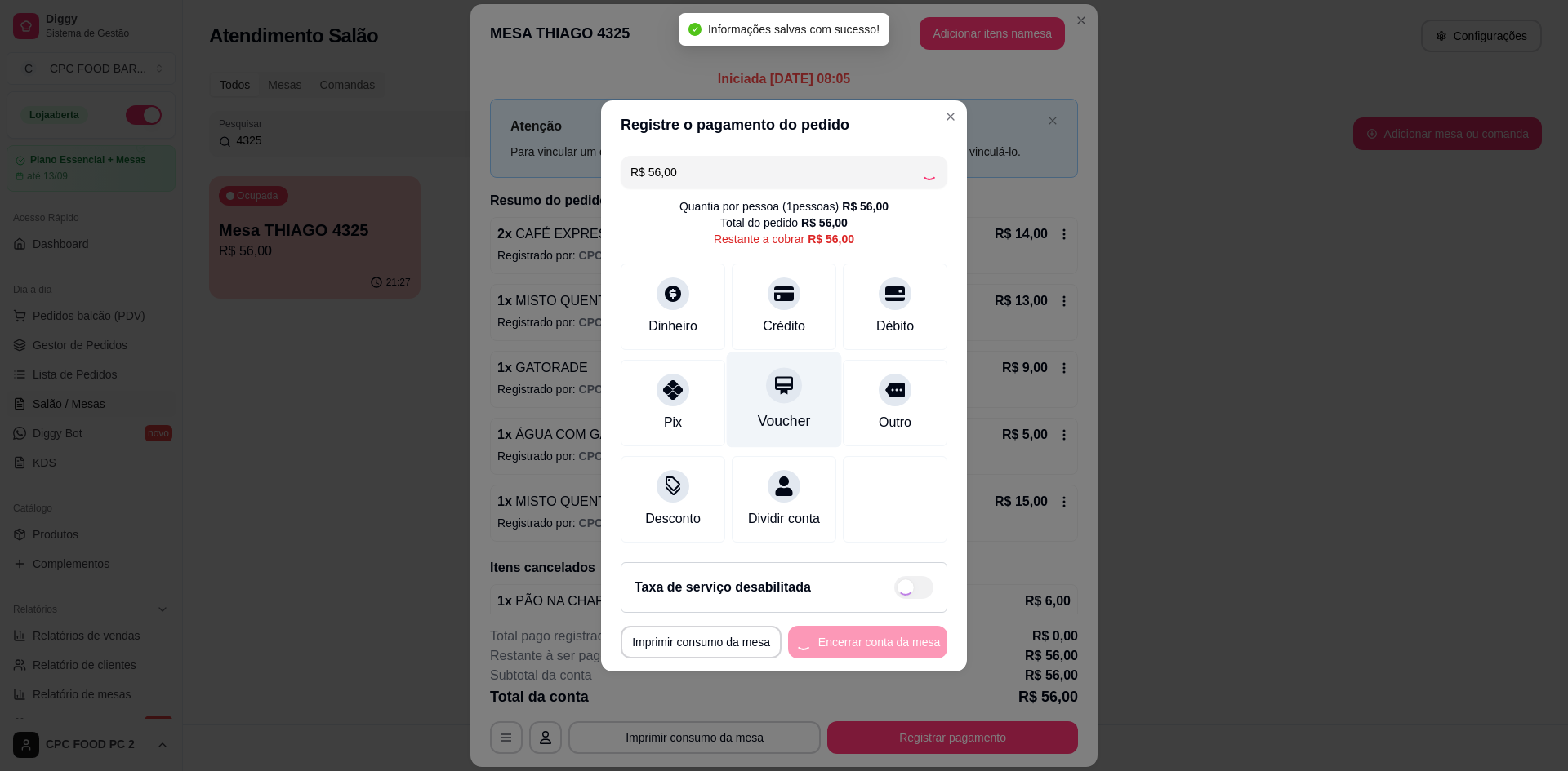
type input "R$ 0,00"
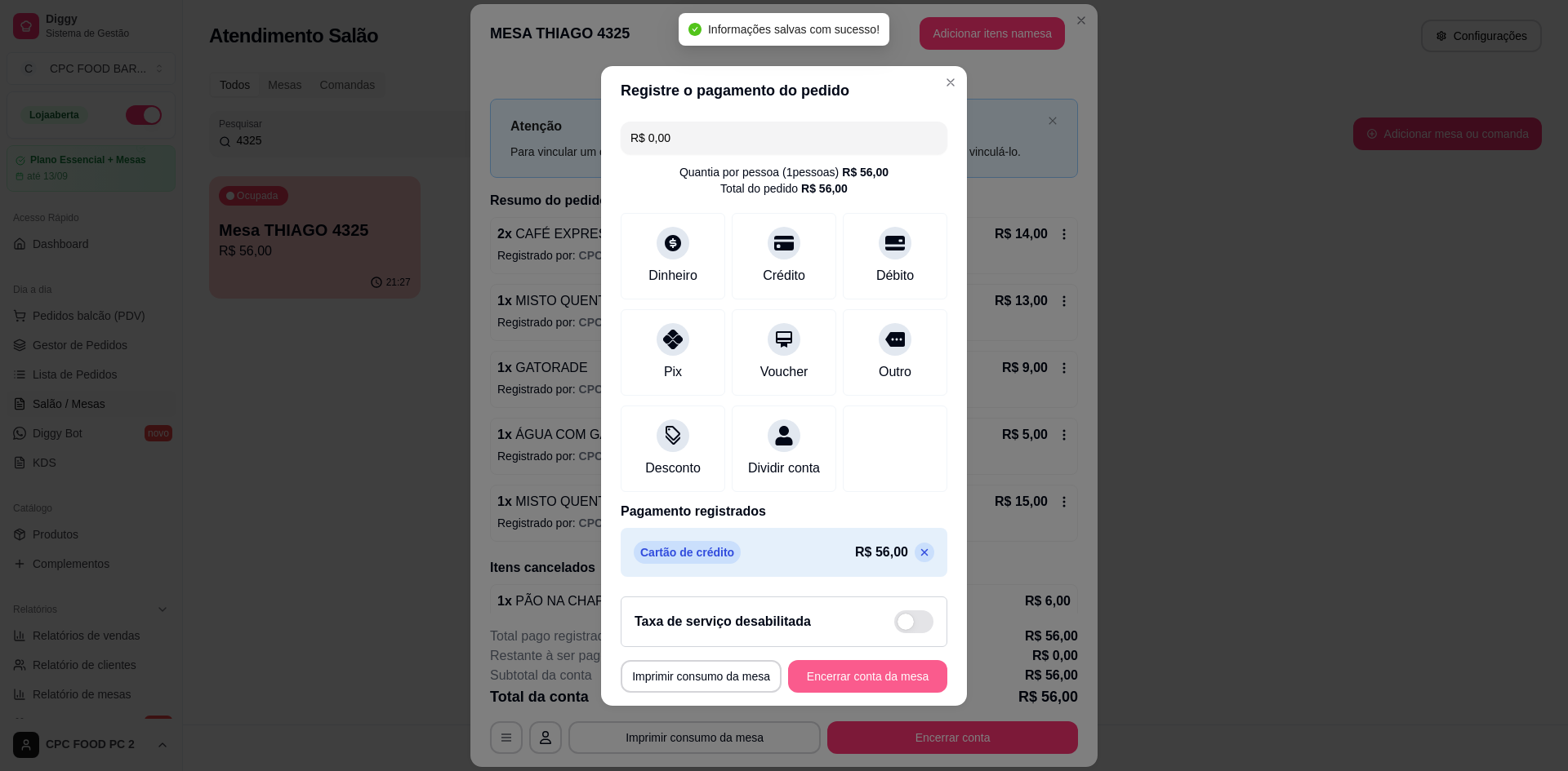
click at [870, 682] on button "Encerrar conta da mesa" at bounding box center [867, 676] width 160 height 32
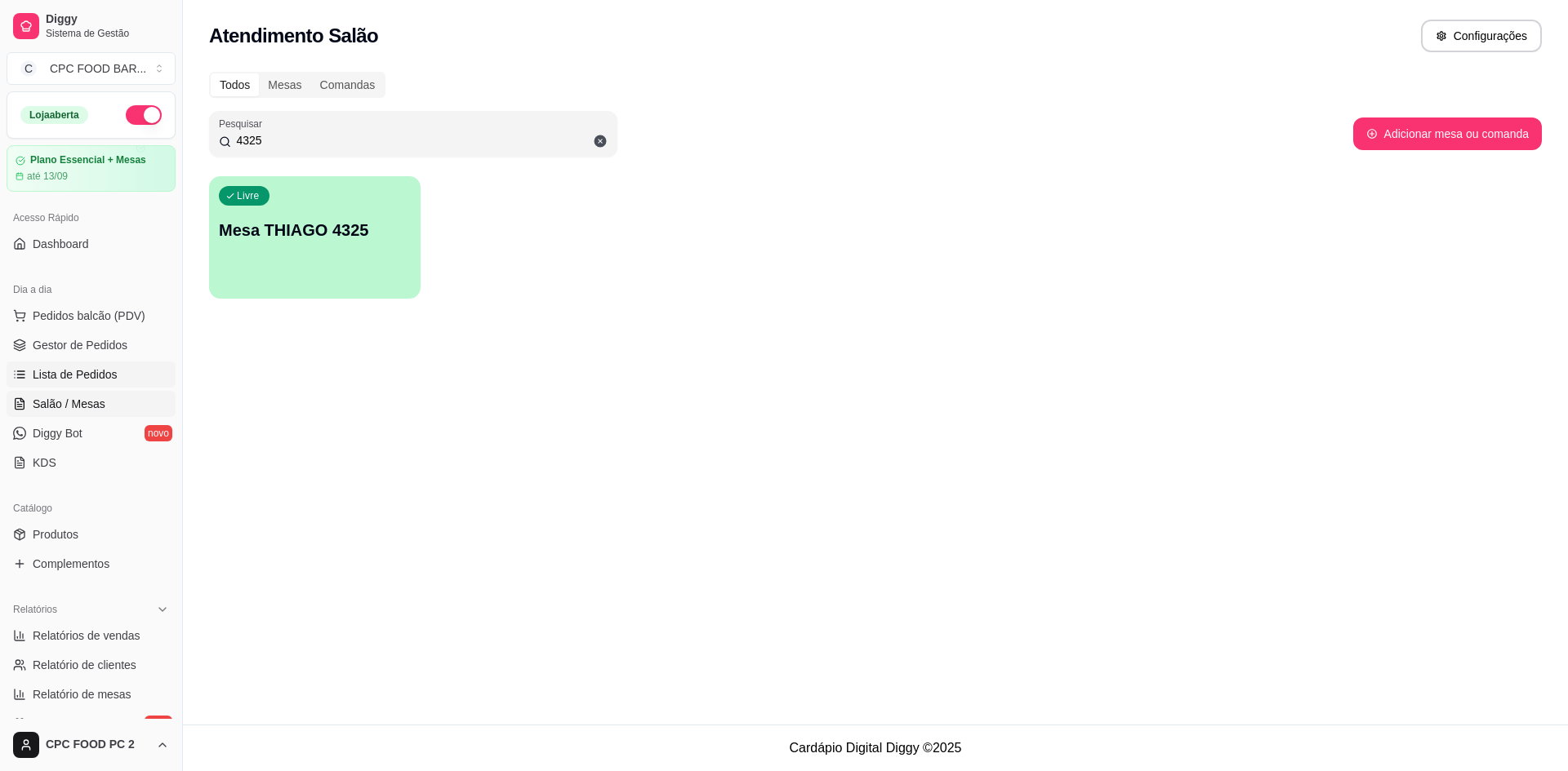
click at [125, 383] on link "Lista de Pedidos" at bounding box center [90, 374] width 169 height 26
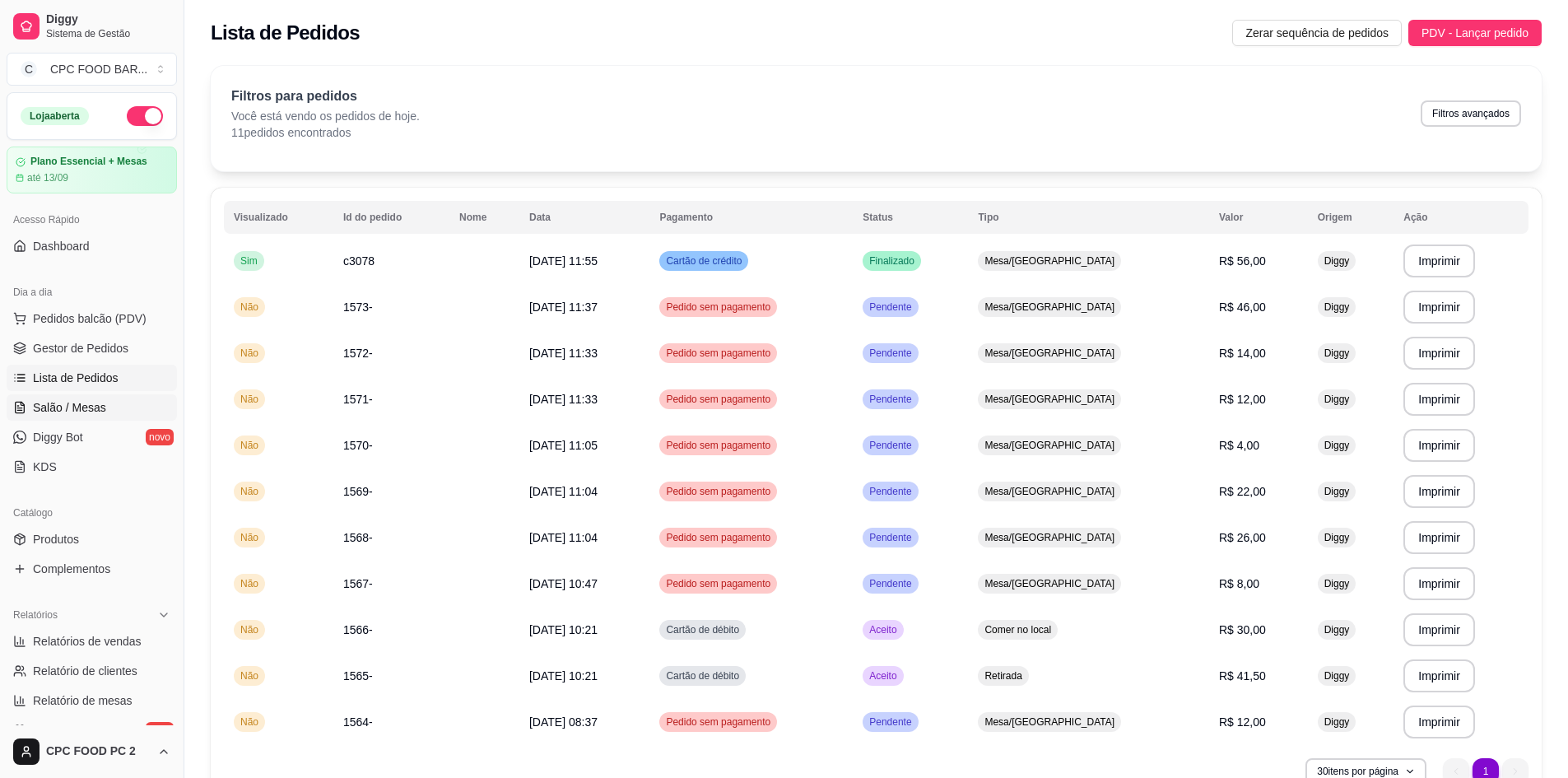
click at [95, 399] on link "Salão / Mesas" at bounding box center [91, 408] width 170 height 26
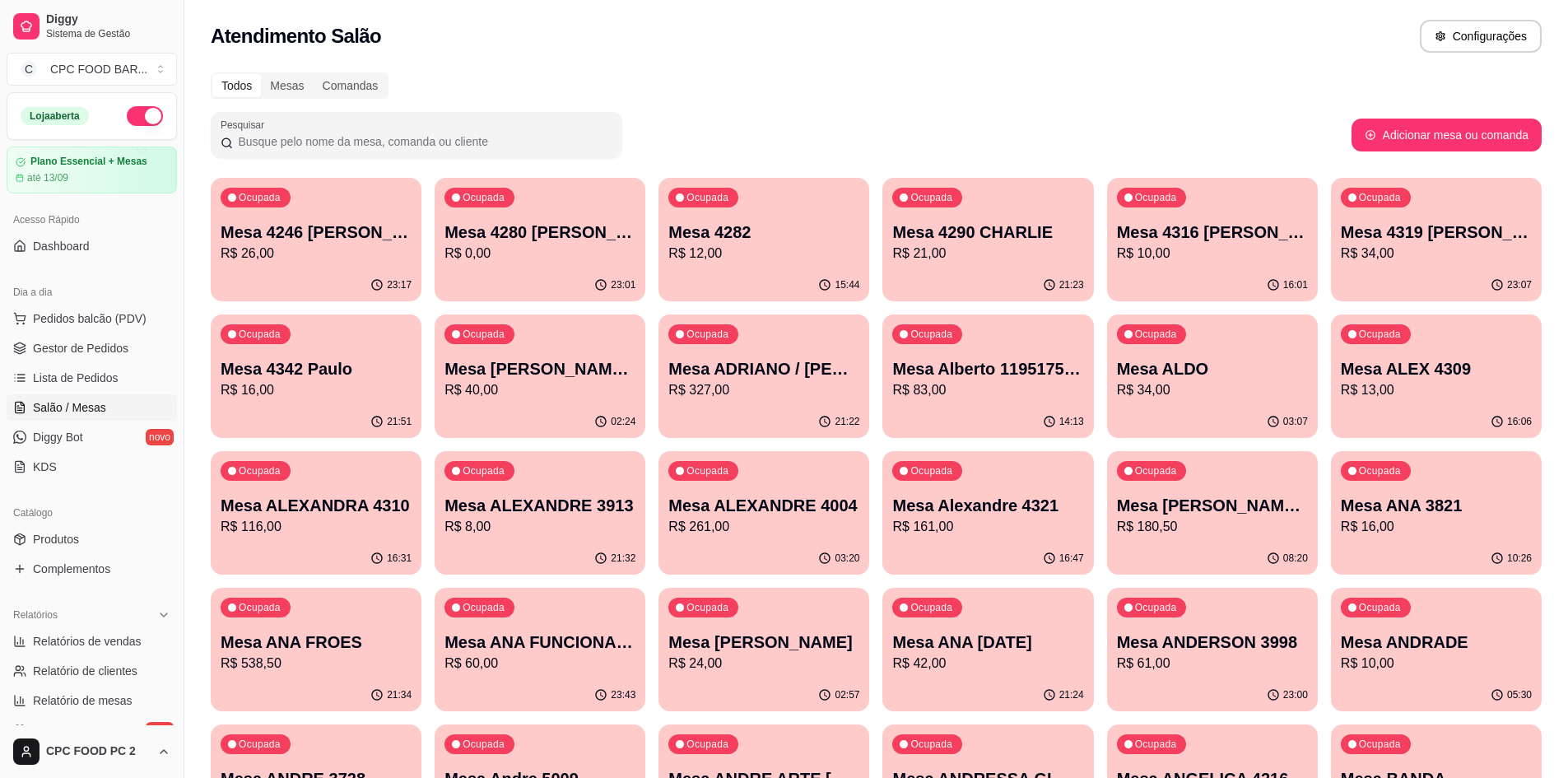
click at [168, 688] on div "Relatórios Relatórios de vendas Relatório de clientes Relatório de mesas Relató…" at bounding box center [92, 672] width 184 height 155
click at [126, 698] on span "Relatório de mesas" at bounding box center [83, 701] width 100 height 16
select select "TOTAL_OF_ORDERS"
select select "7"
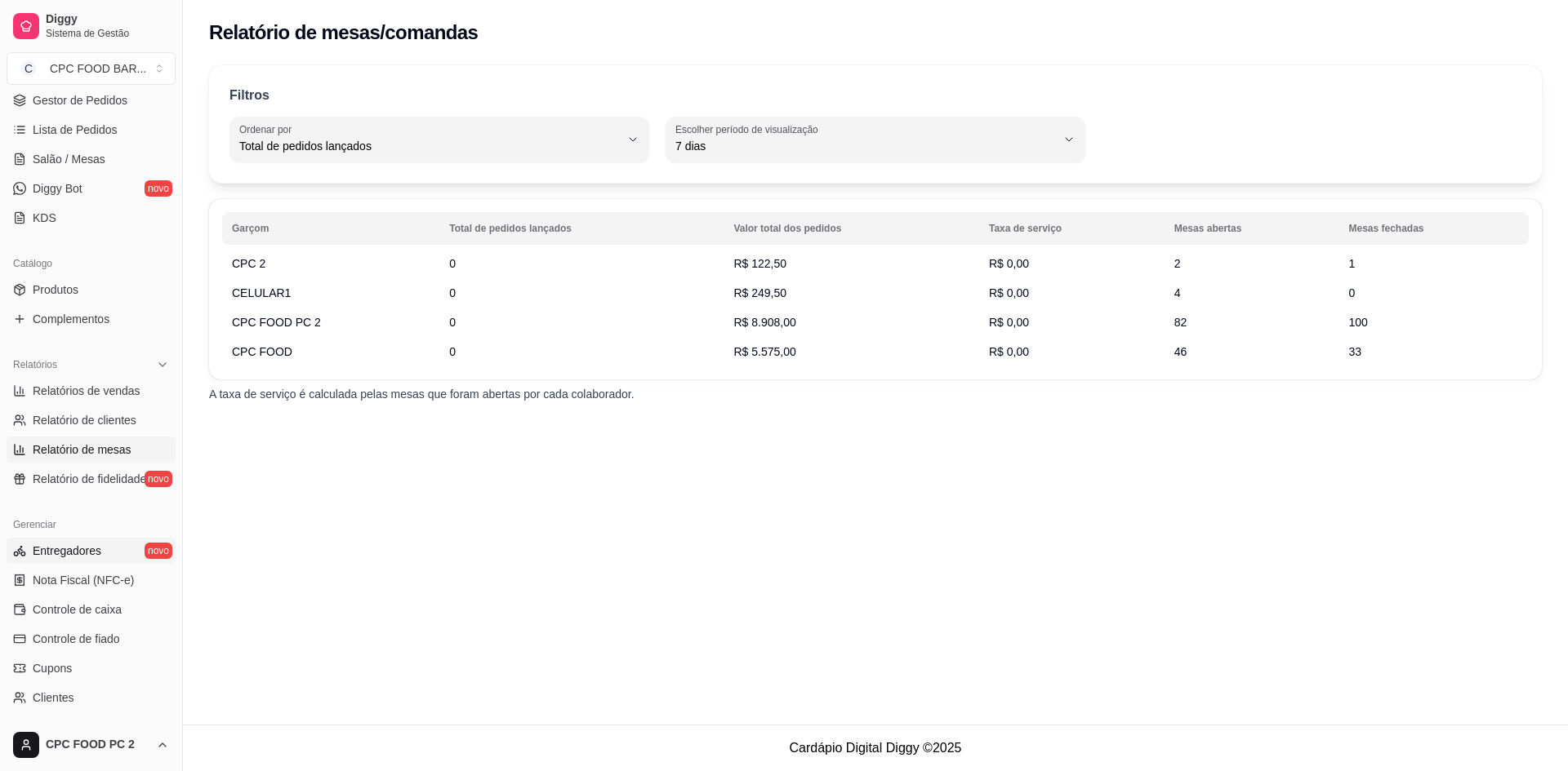
scroll to position [403, 0]
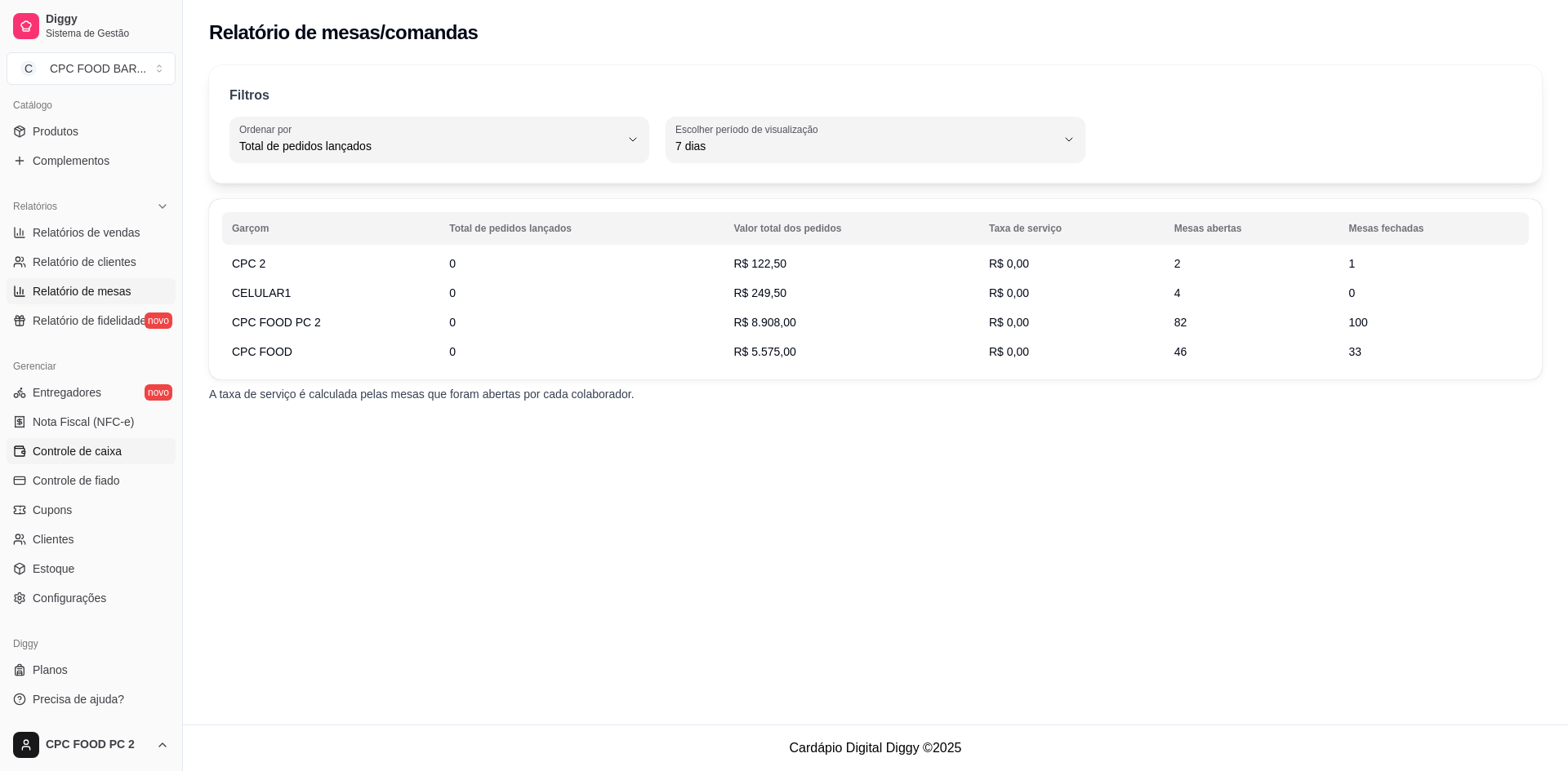
click at [107, 459] on span "Controle de caixa" at bounding box center [77, 451] width 89 height 16
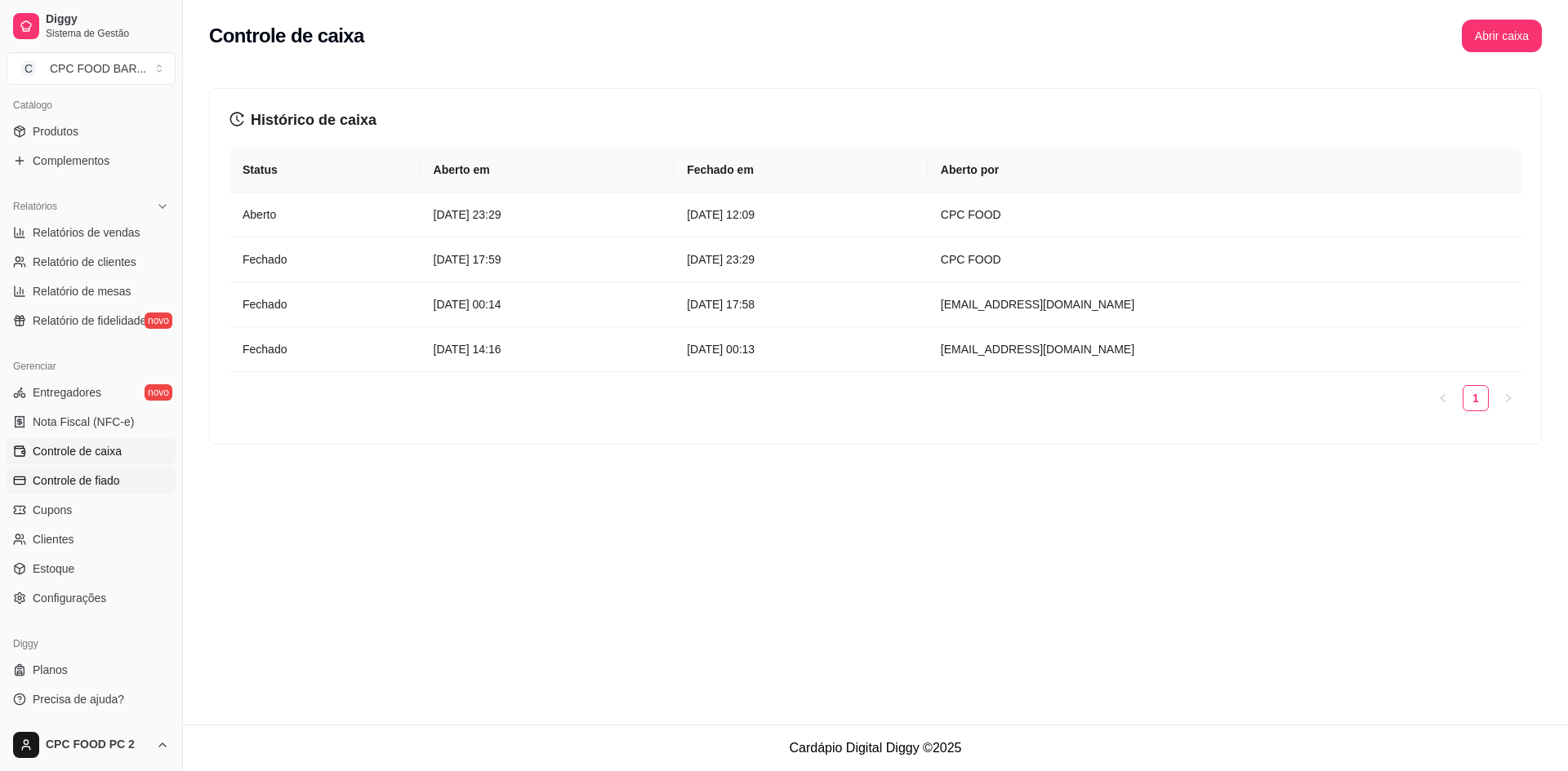
click at [118, 485] on span "Controle de fiado" at bounding box center [76, 481] width 88 height 16
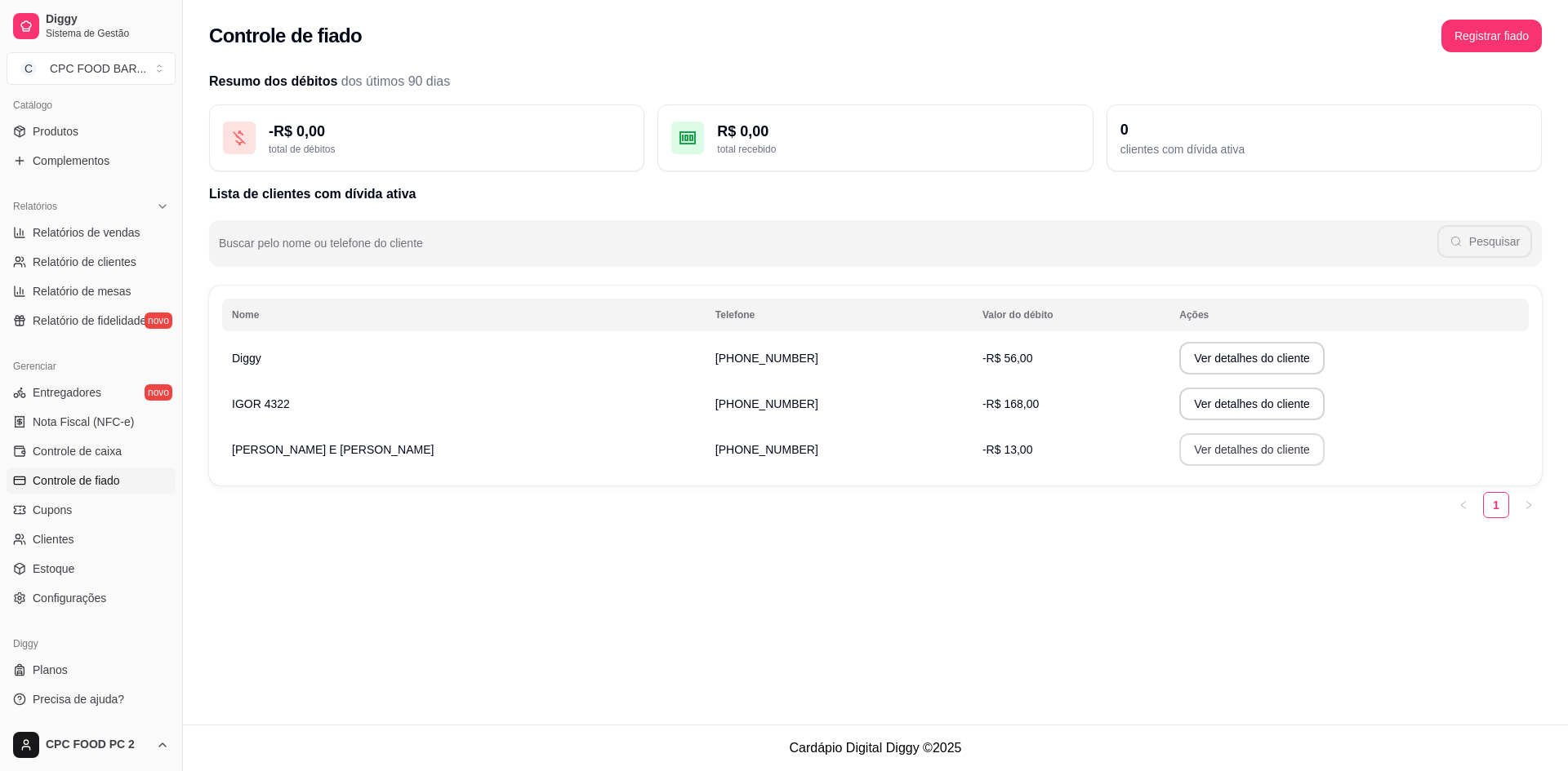
click at [1179, 449] on button "Ver detalhes do cliente" at bounding box center [1251, 450] width 145 height 32
click at [1237, 115] on div "0 clientes com dívida ativa" at bounding box center [1324, 138] width 435 height 67
click at [1223, 136] on div "0" at bounding box center [1324, 129] width 408 height 23
click at [509, 359] on td "Diggy" at bounding box center [464, 358] width 484 height 46
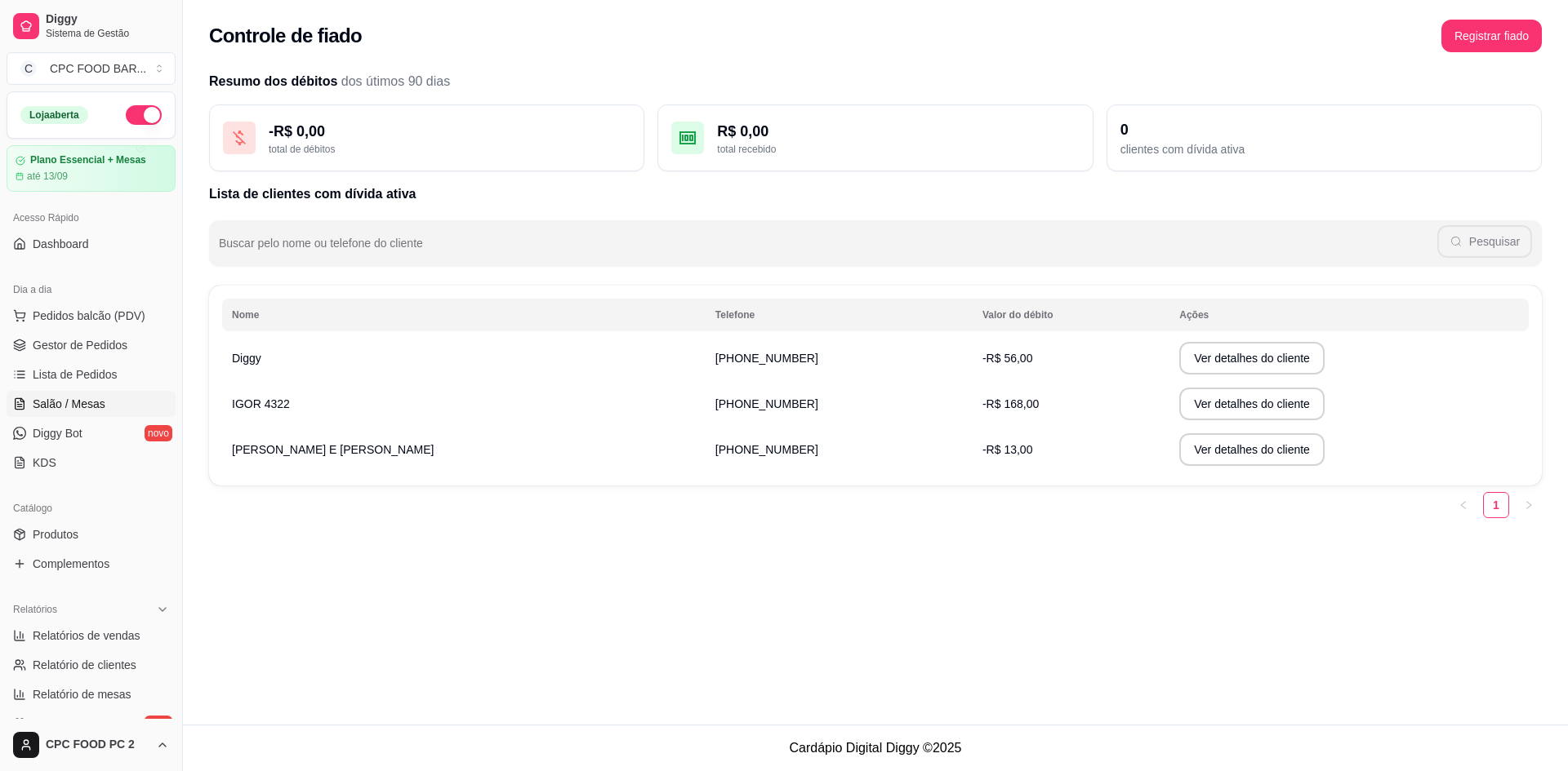
click at [95, 405] on span "Salão / Mesas" at bounding box center [69, 404] width 73 height 16
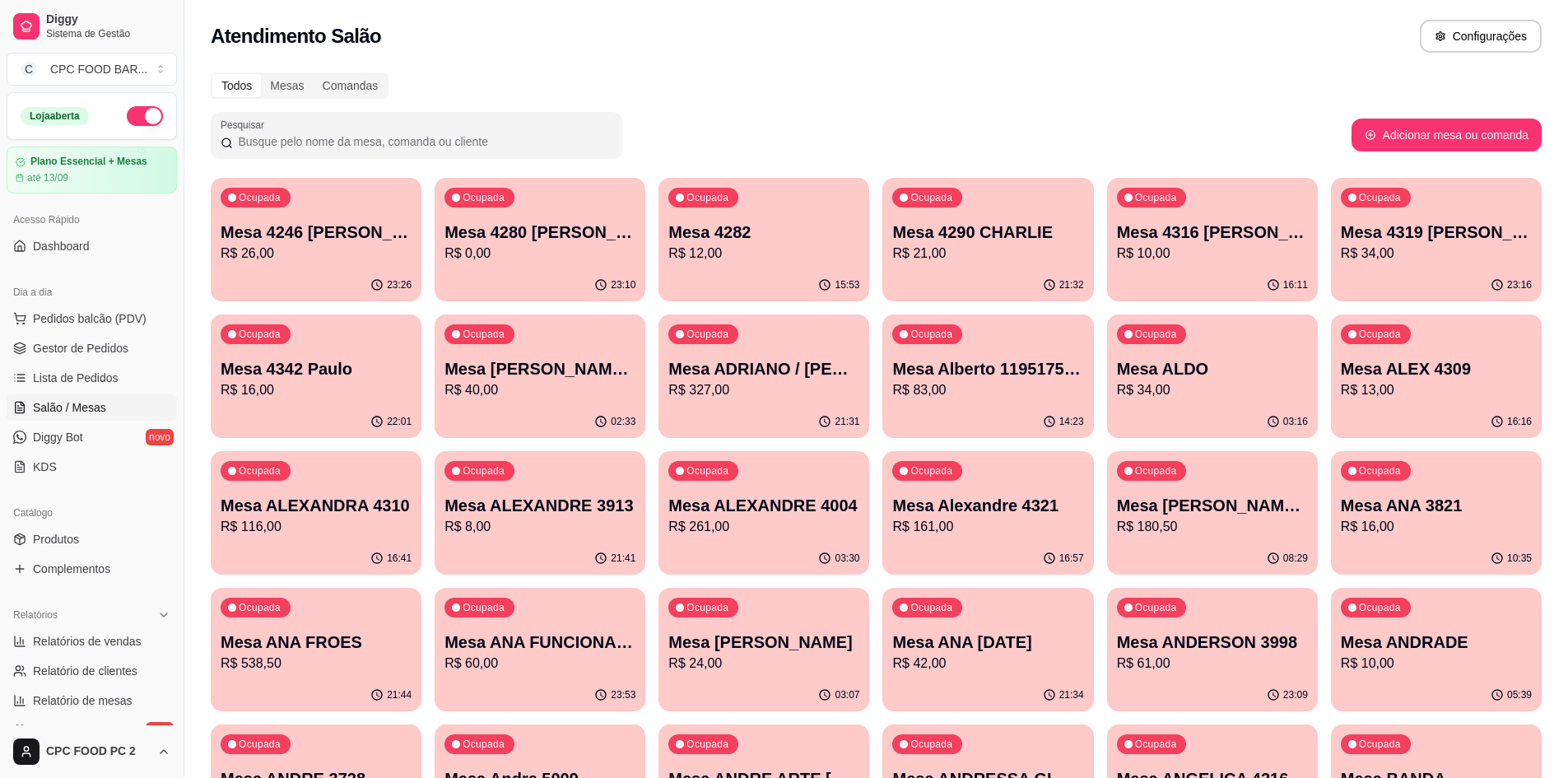
click at [302, 152] on div "Pesquisar" at bounding box center [417, 135] width 412 height 46
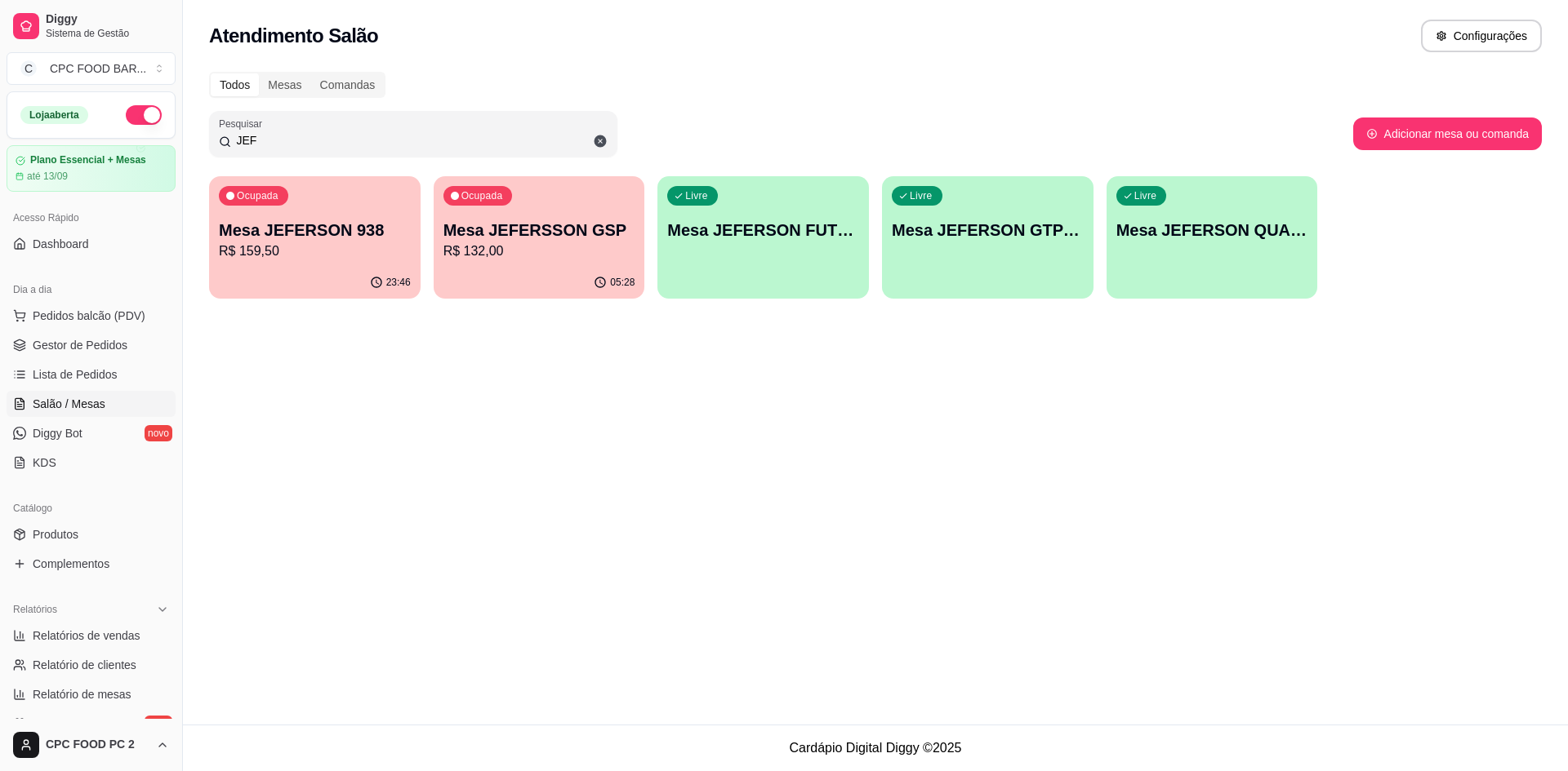
type input "JEF"
click at [516, 263] on div "Ocupada Mesa JEFERSSON GSP R$ 132,00" at bounding box center [540, 222] width 211 height 90
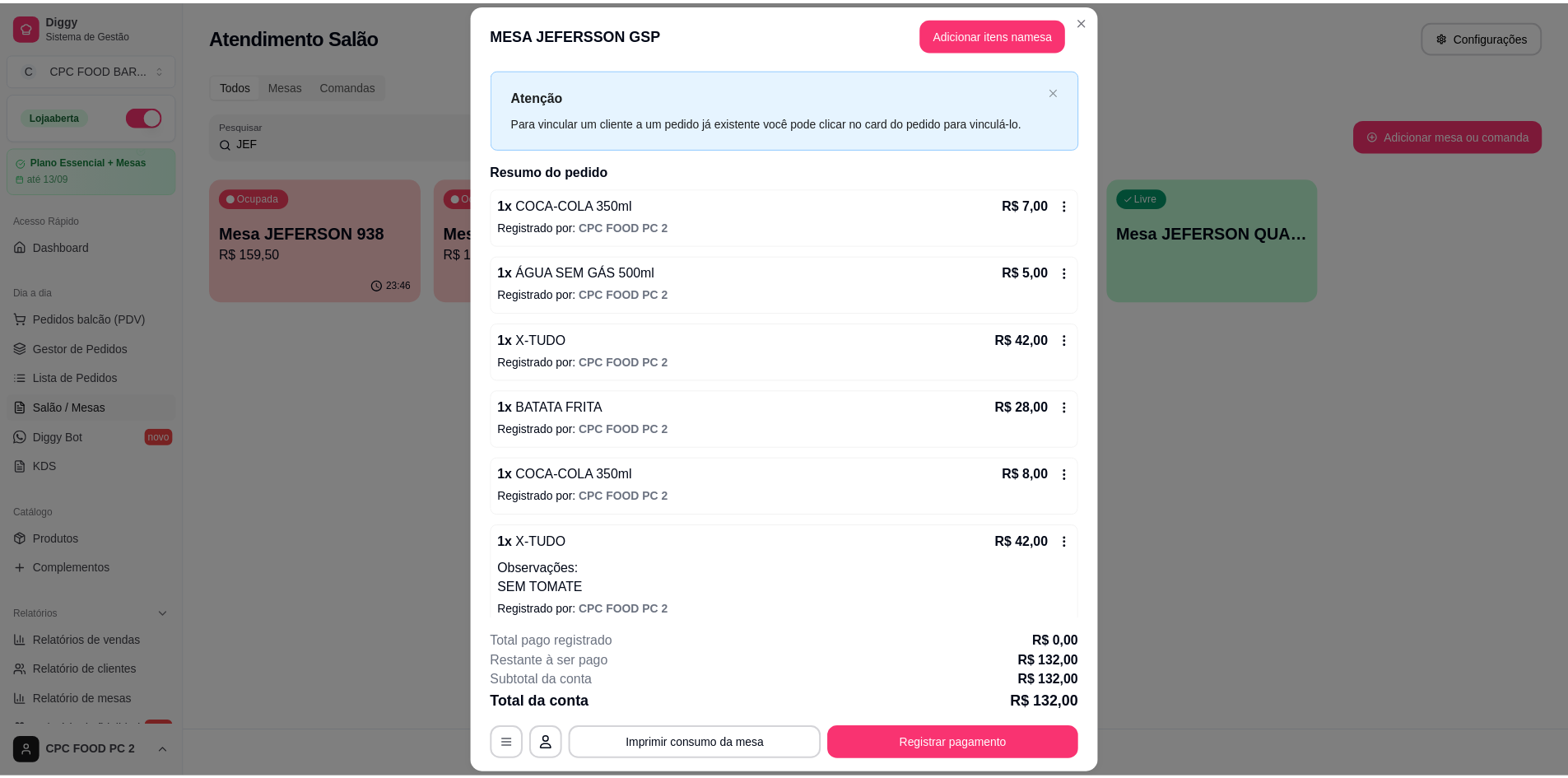
scroll to position [47, 0]
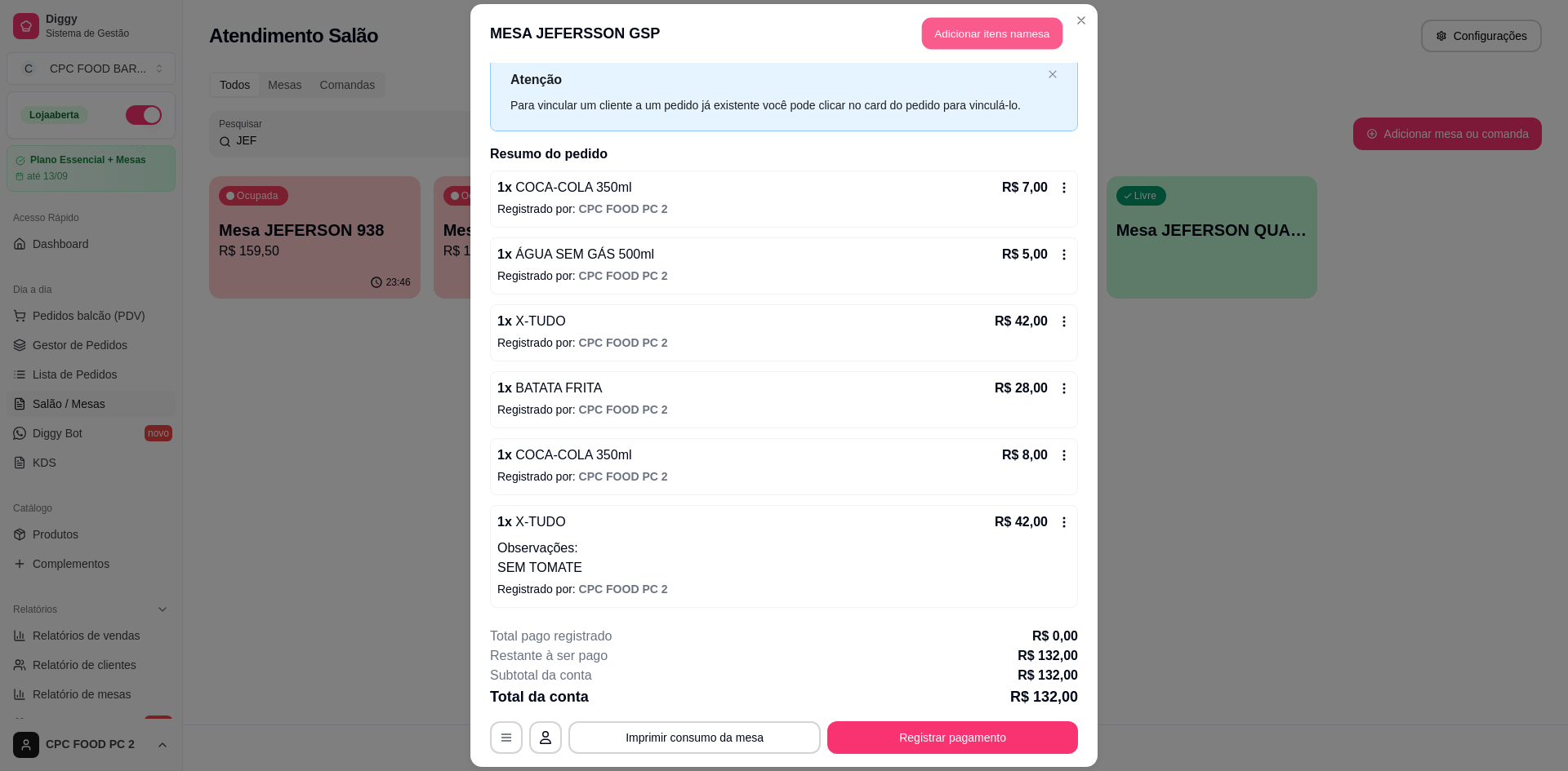
click at [951, 37] on button "Adicionar itens na mesa" at bounding box center [992, 32] width 141 height 32
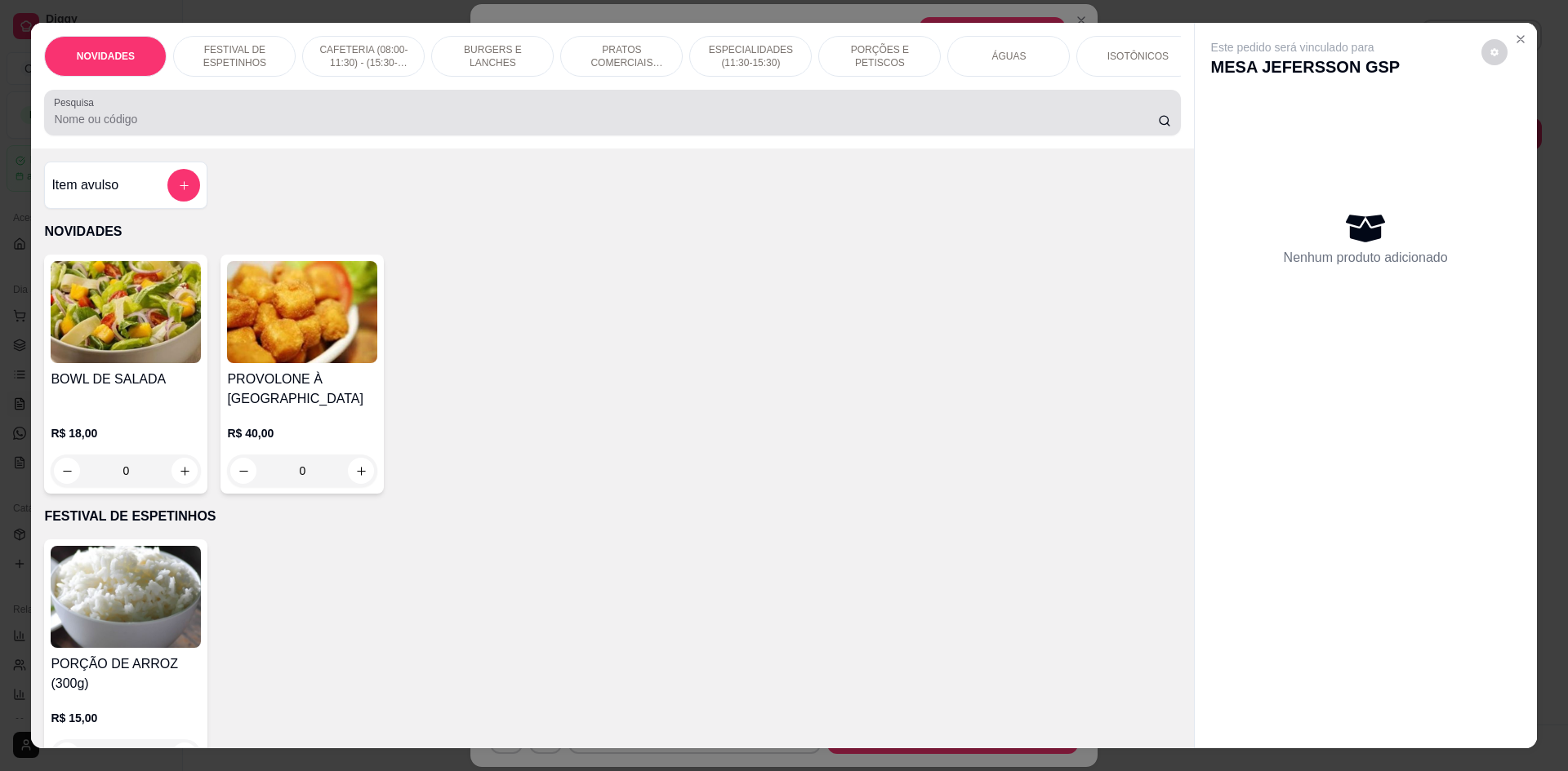
click at [160, 126] on input "Pesquisa" at bounding box center [605, 119] width 1103 height 16
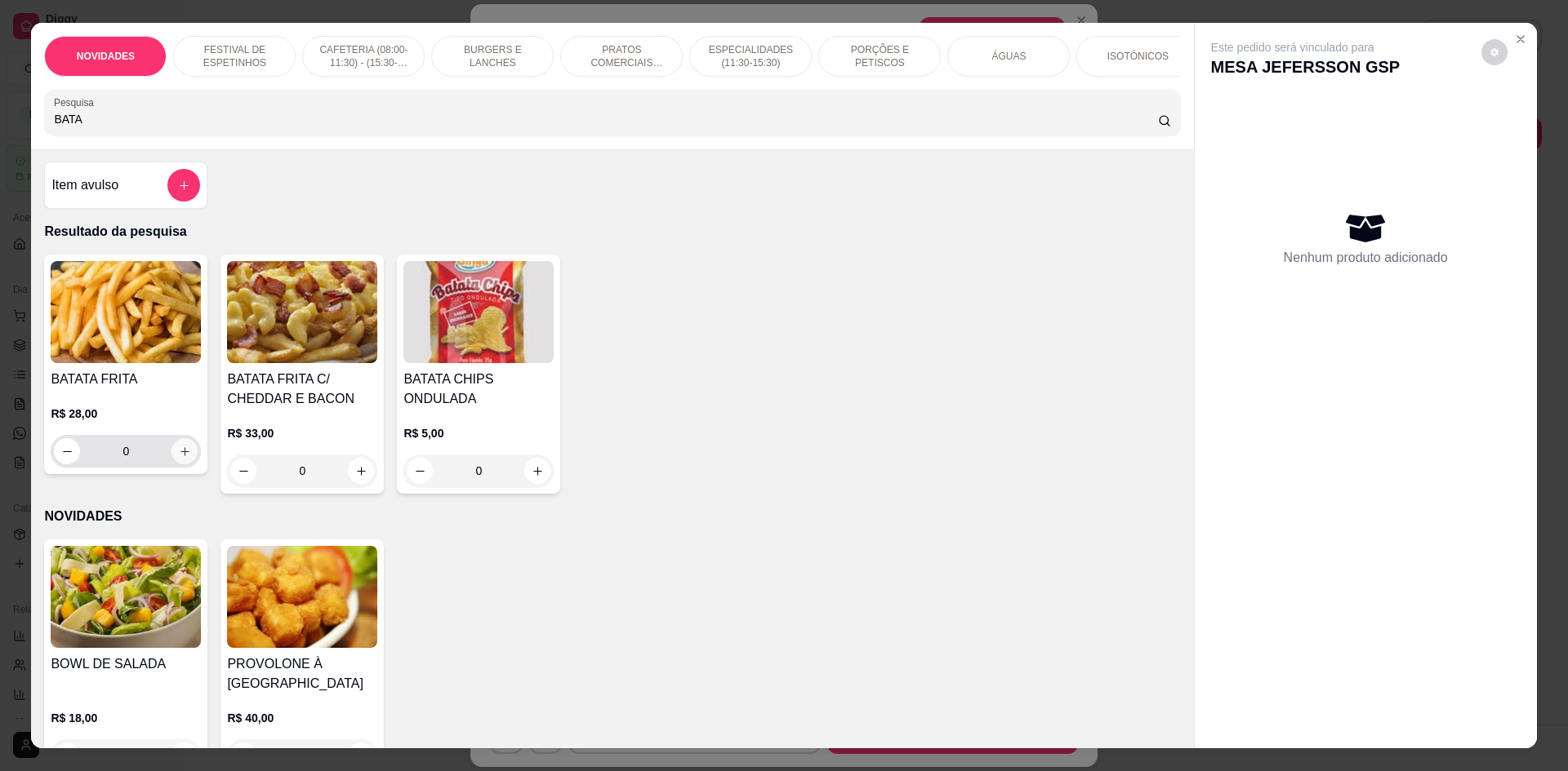
type input "BATA"
click at [179, 458] on icon "increase-product-quantity" at bounding box center [185, 452] width 13 height 13
type input "1"
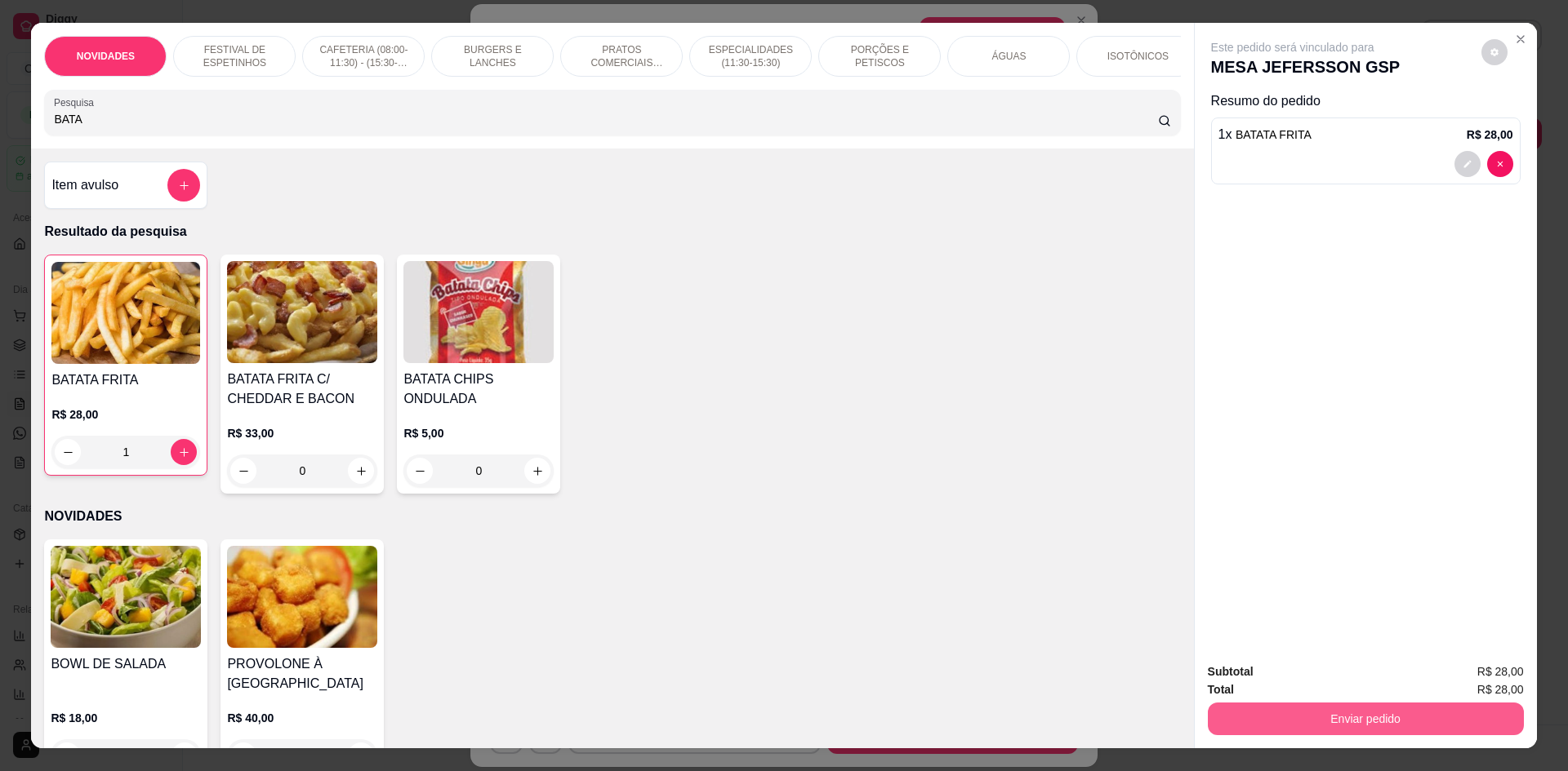
click at [1276, 724] on button "Enviar pedido" at bounding box center [1366, 719] width 316 height 32
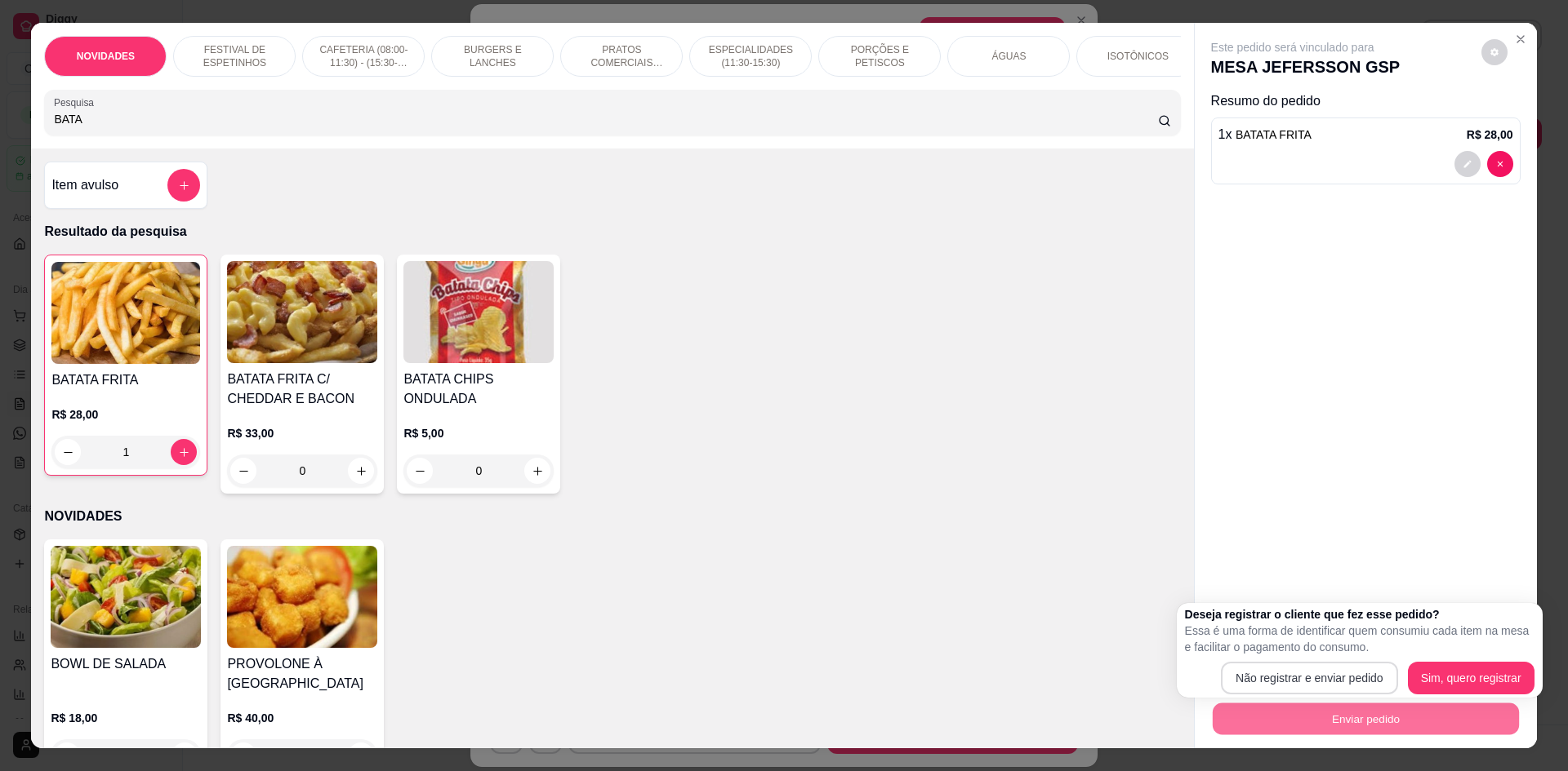
click at [1244, 686] on button "Não registrar e enviar pedido" at bounding box center [1309, 678] width 177 height 32
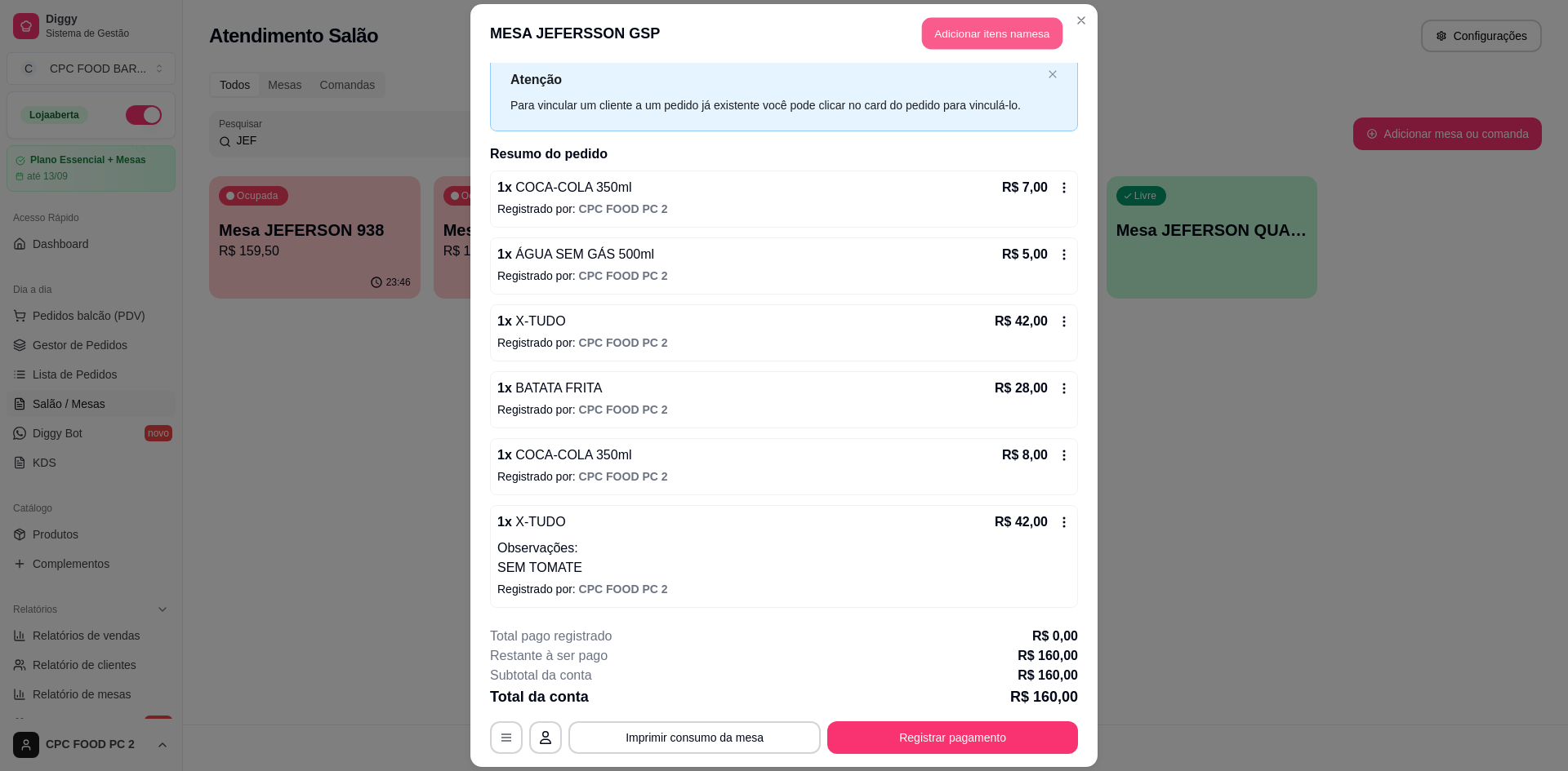
click at [961, 34] on button "Adicionar itens na mesa" at bounding box center [992, 32] width 141 height 32
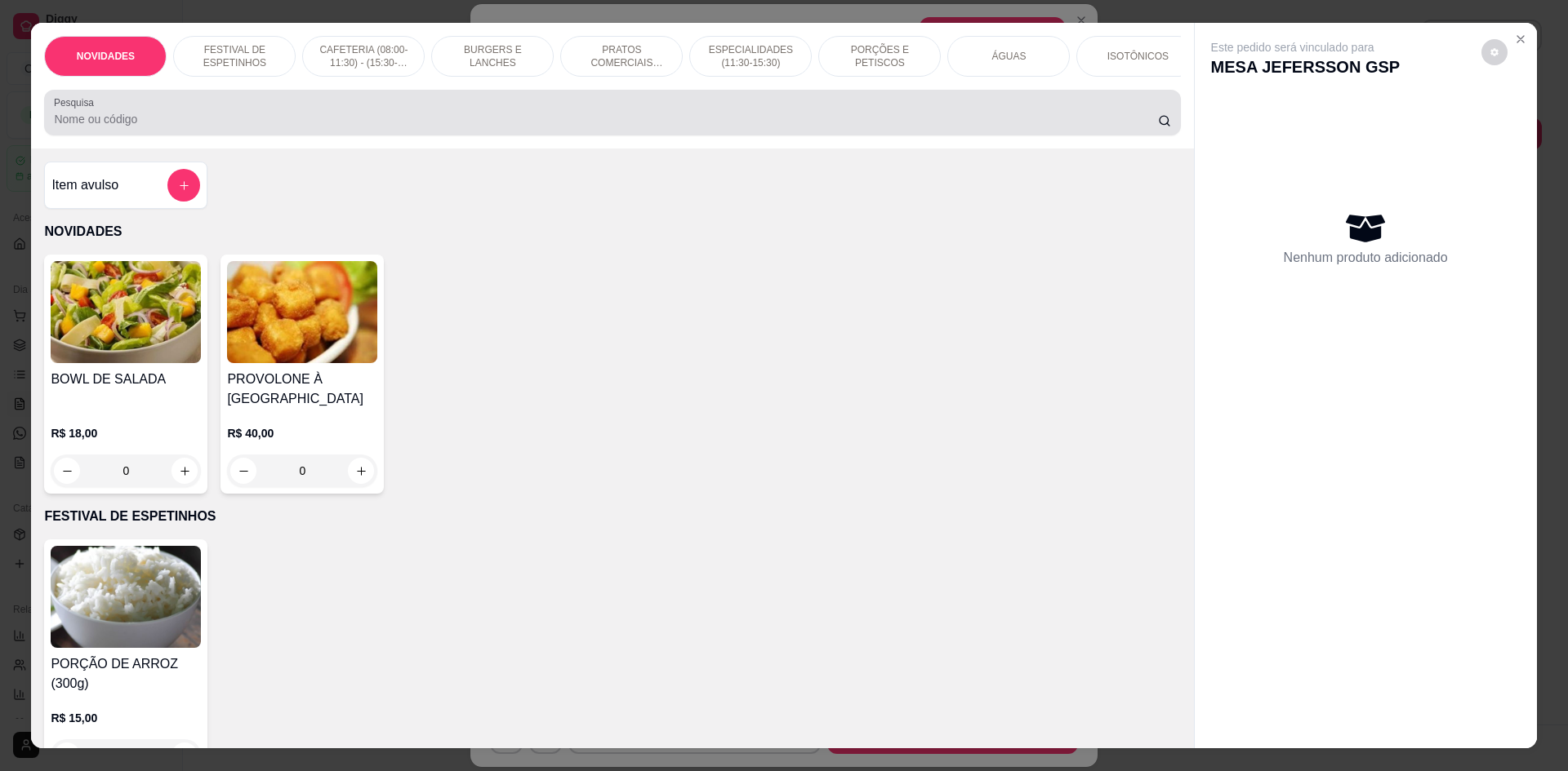
click at [161, 127] on input "Pesquisa" at bounding box center [605, 119] width 1103 height 16
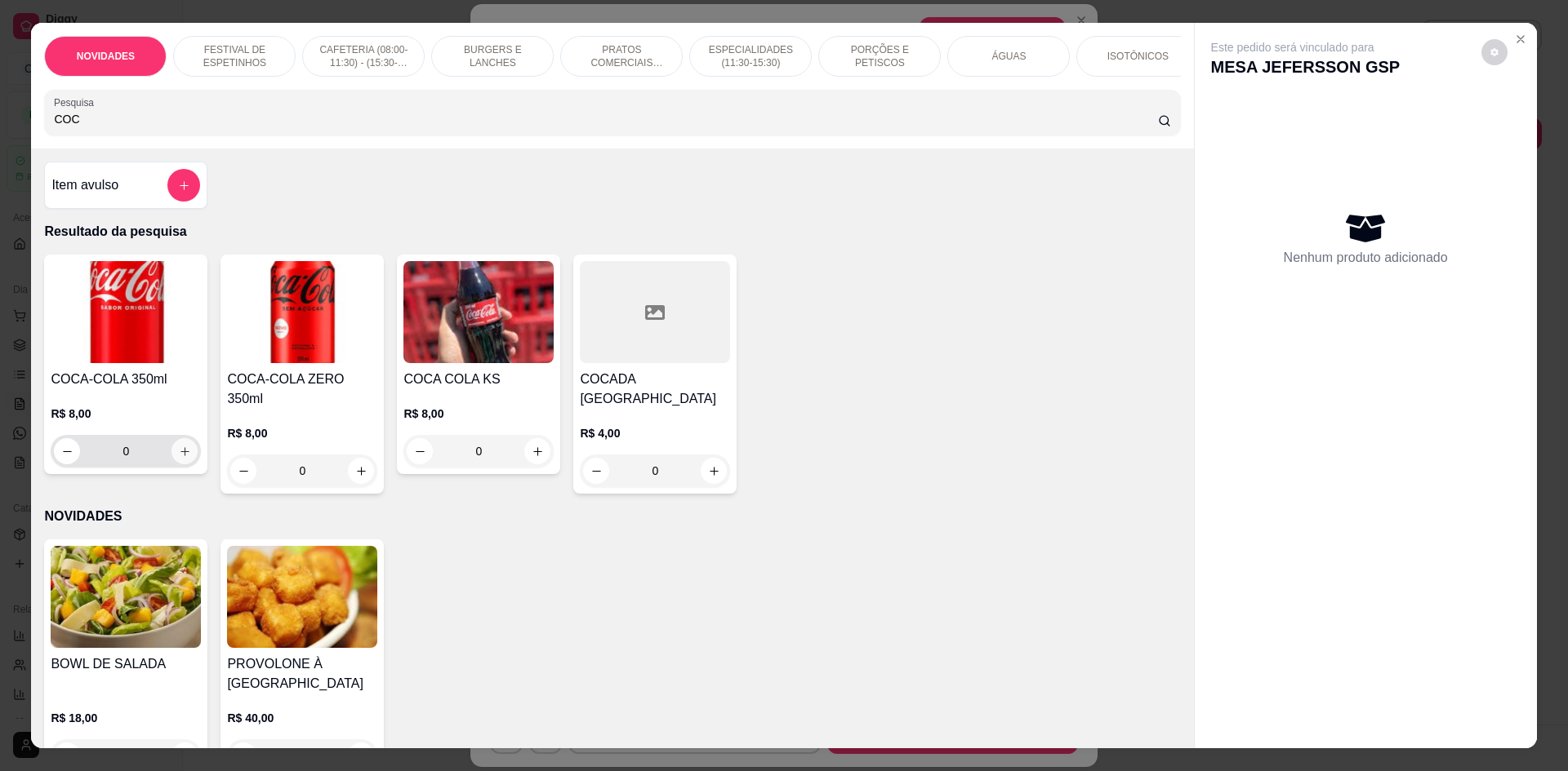
type input "COC"
click at [179, 458] on icon "increase-product-quantity" at bounding box center [185, 452] width 13 height 13
type input "1"
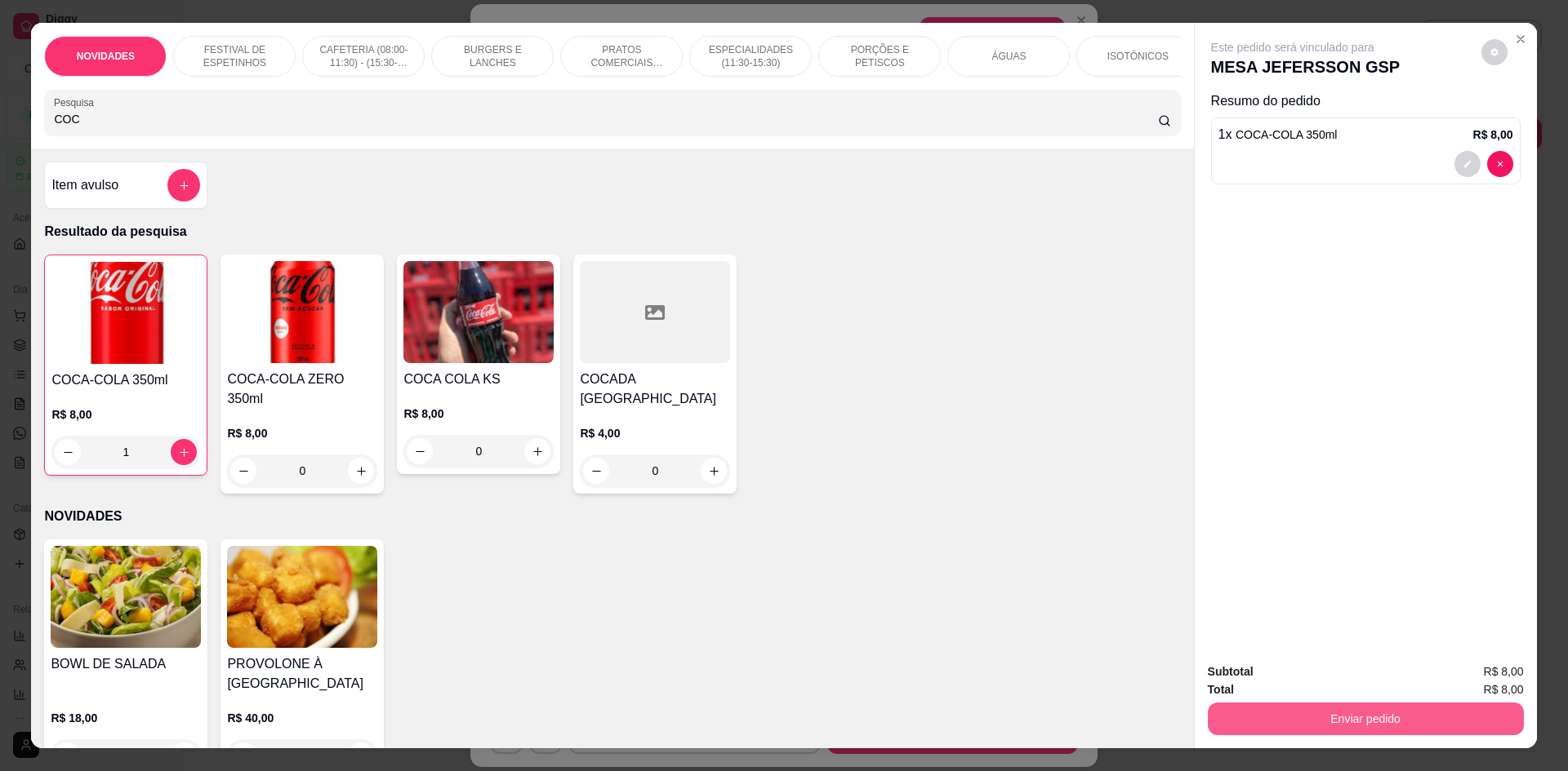
click at [1250, 719] on button "Enviar pedido" at bounding box center [1366, 719] width 316 height 32
click at [1261, 684] on button "Não registrar e enviar pedido" at bounding box center [1311, 678] width 165 height 30
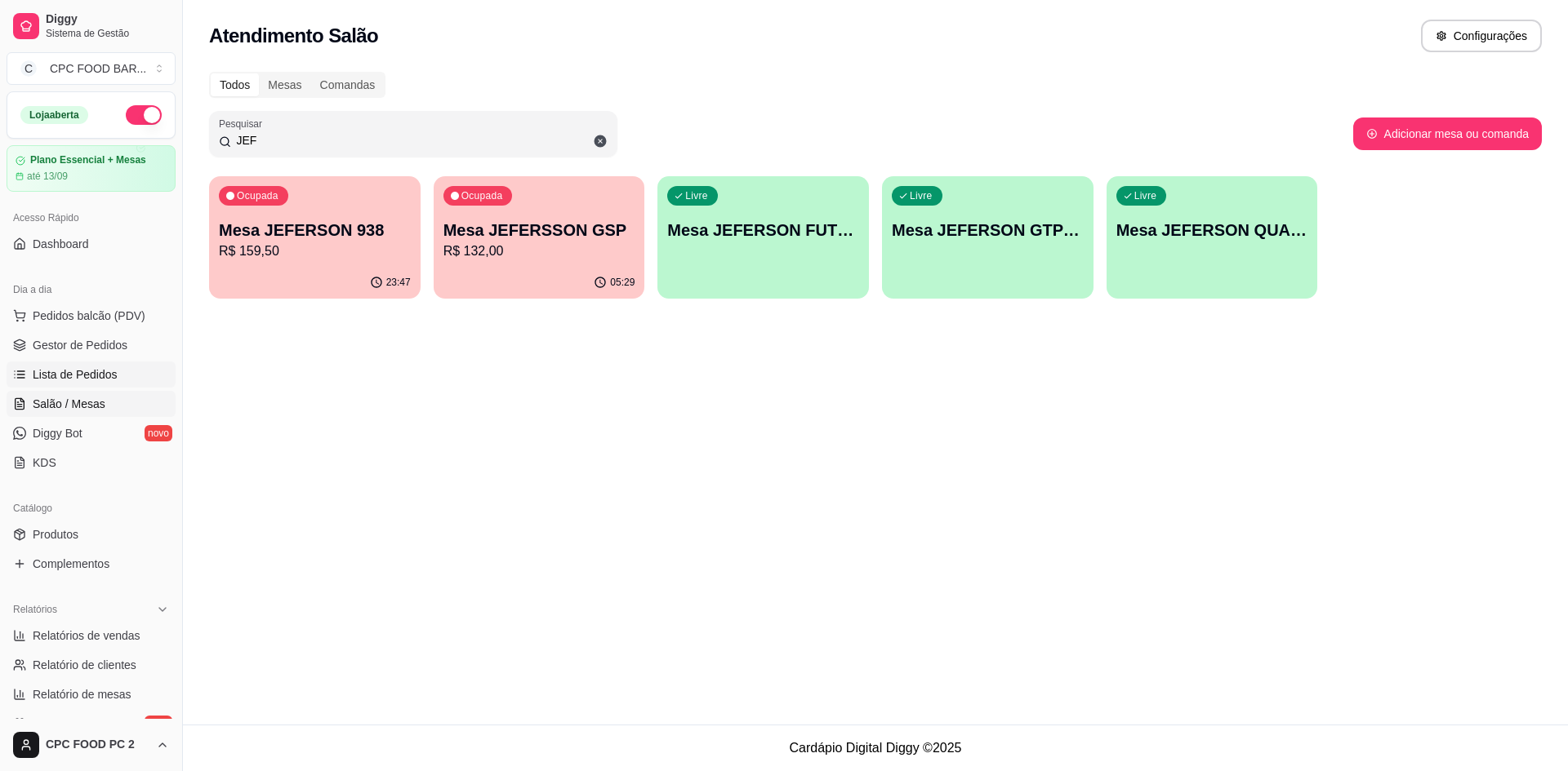
click at [60, 376] on span "Lista de Pedidos" at bounding box center [75, 374] width 85 height 16
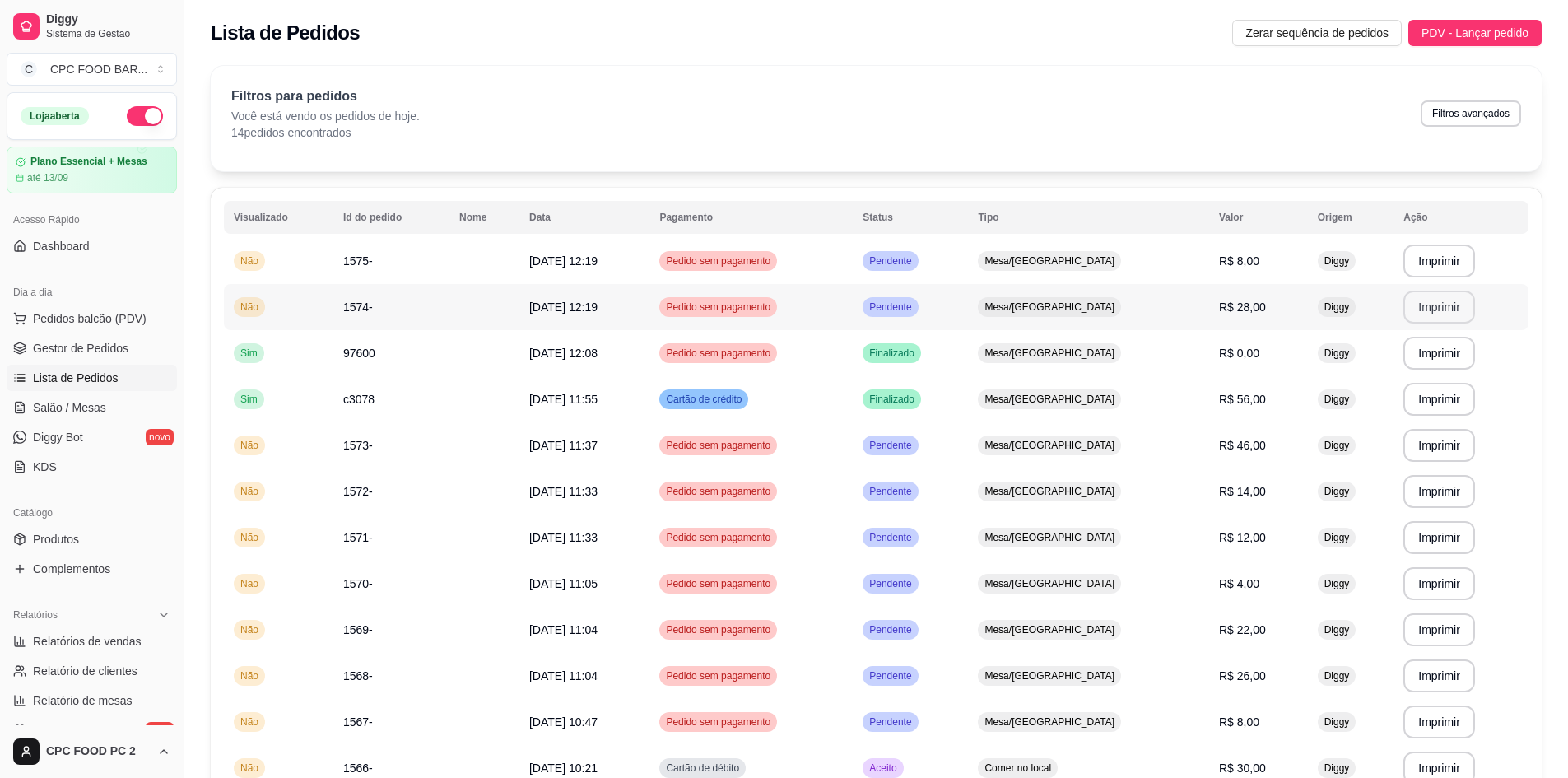
click at [1440, 314] on button "Imprimir" at bounding box center [1439, 308] width 72 height 33
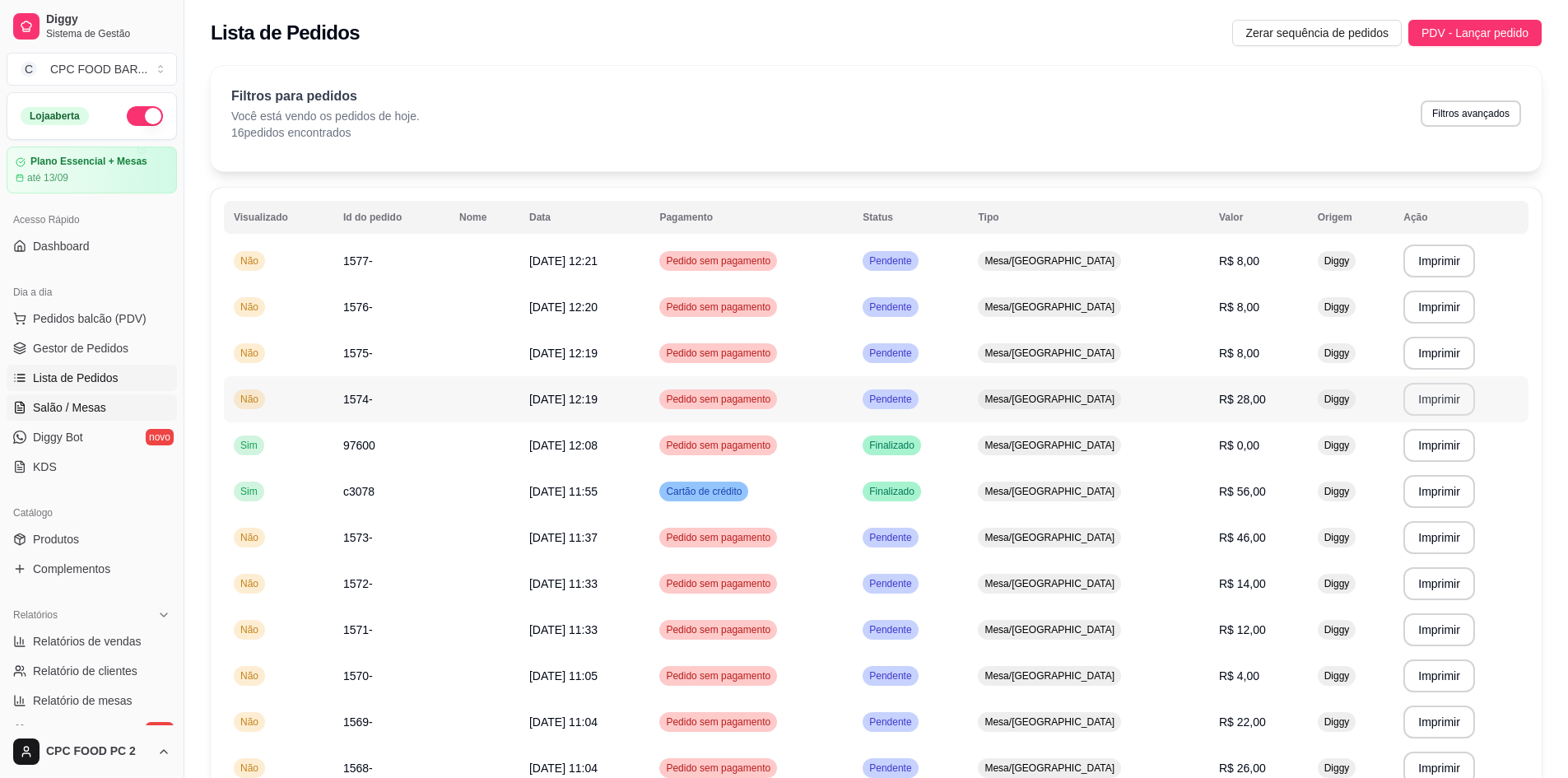
click at [124, 409] on link "Salão / Mesas" at bounding box center [91, 408] width 170 height 26
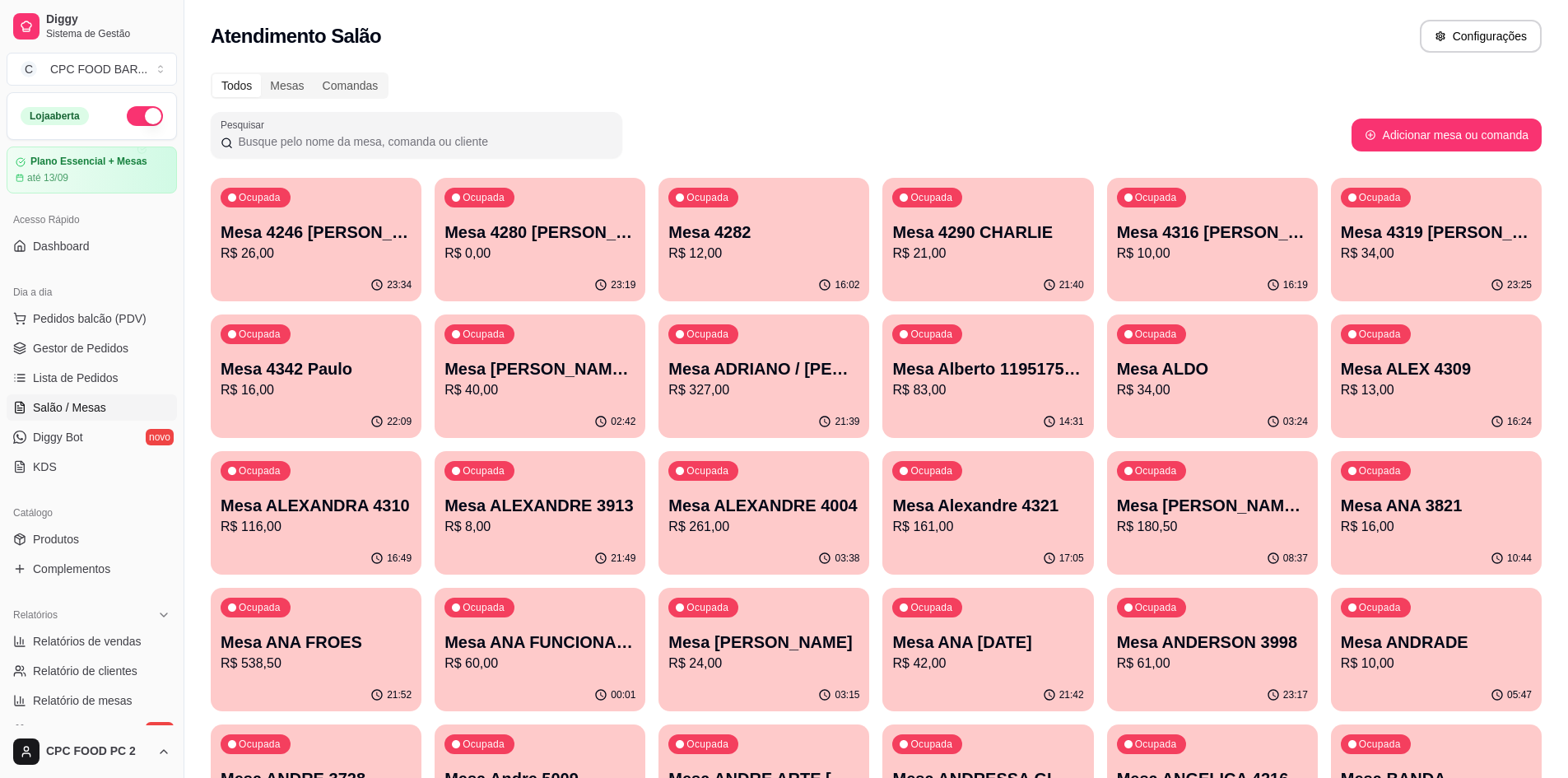
click at [429, 141] on input "Pesquisar" at bounding box center [422, 142] width 379 height 16
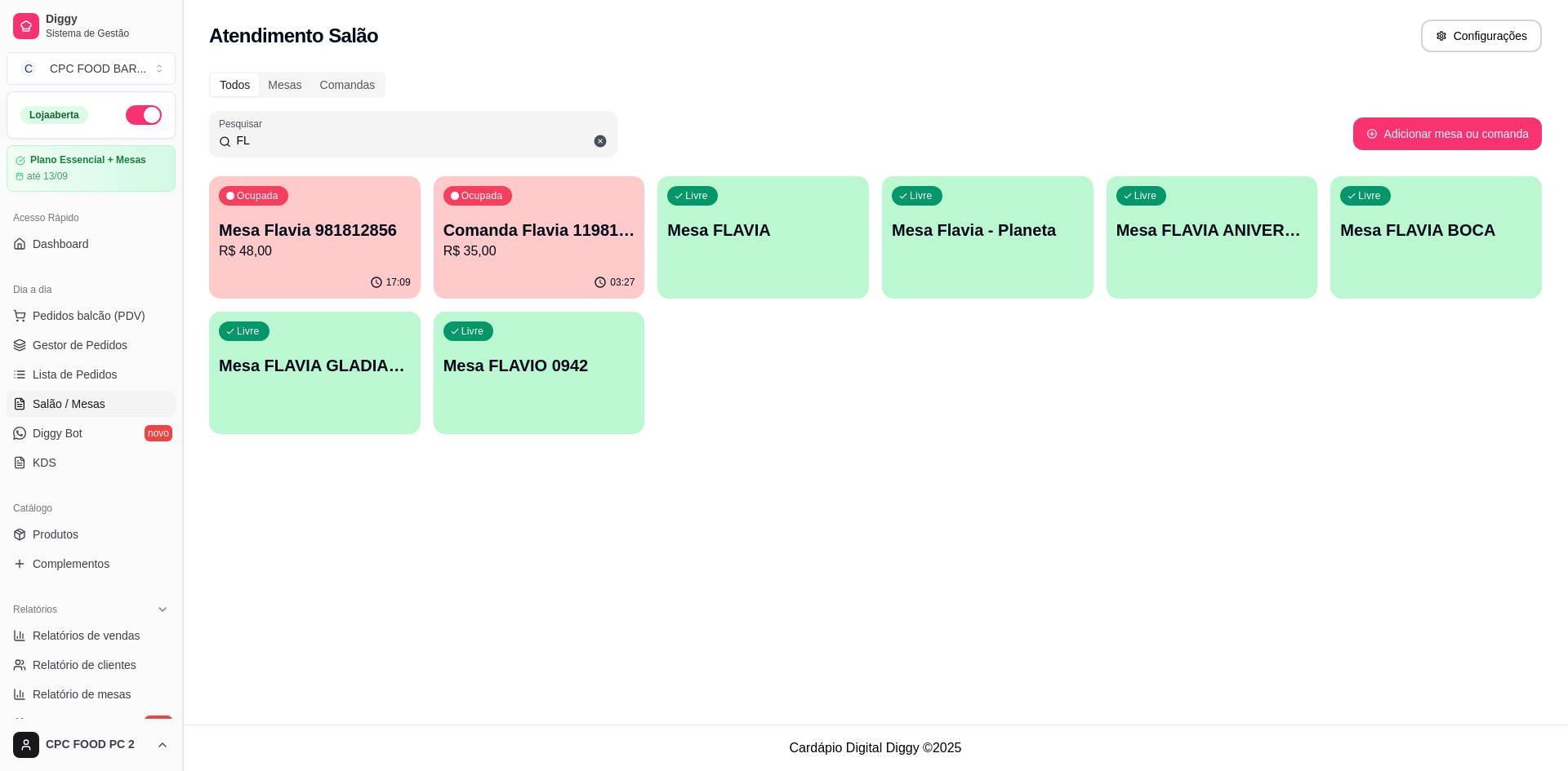
type input "F"
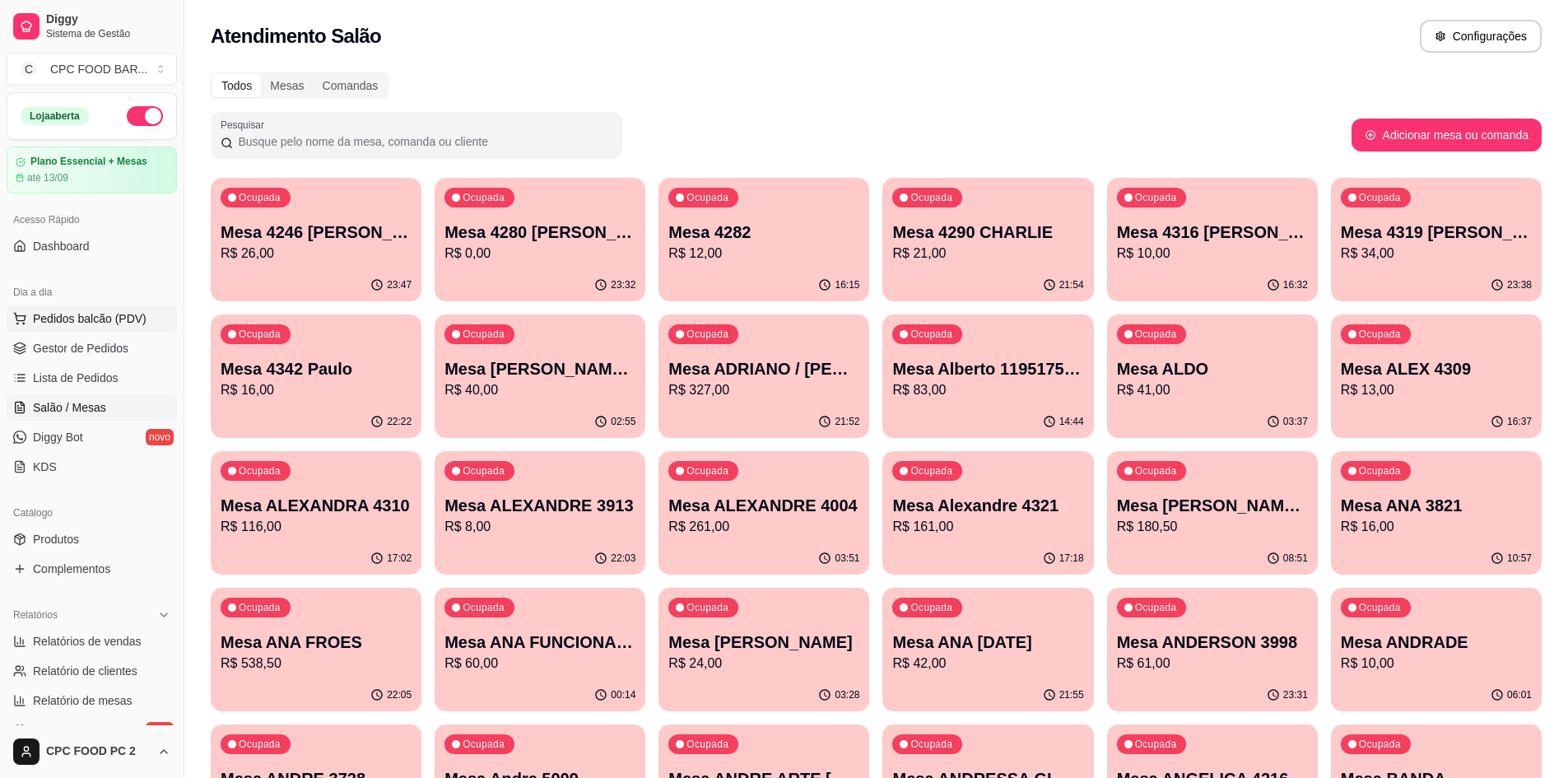
click at [85, 328] on button "Pedidos balcão (PDV)" at bounding box center [91, 318] width 170 height 26
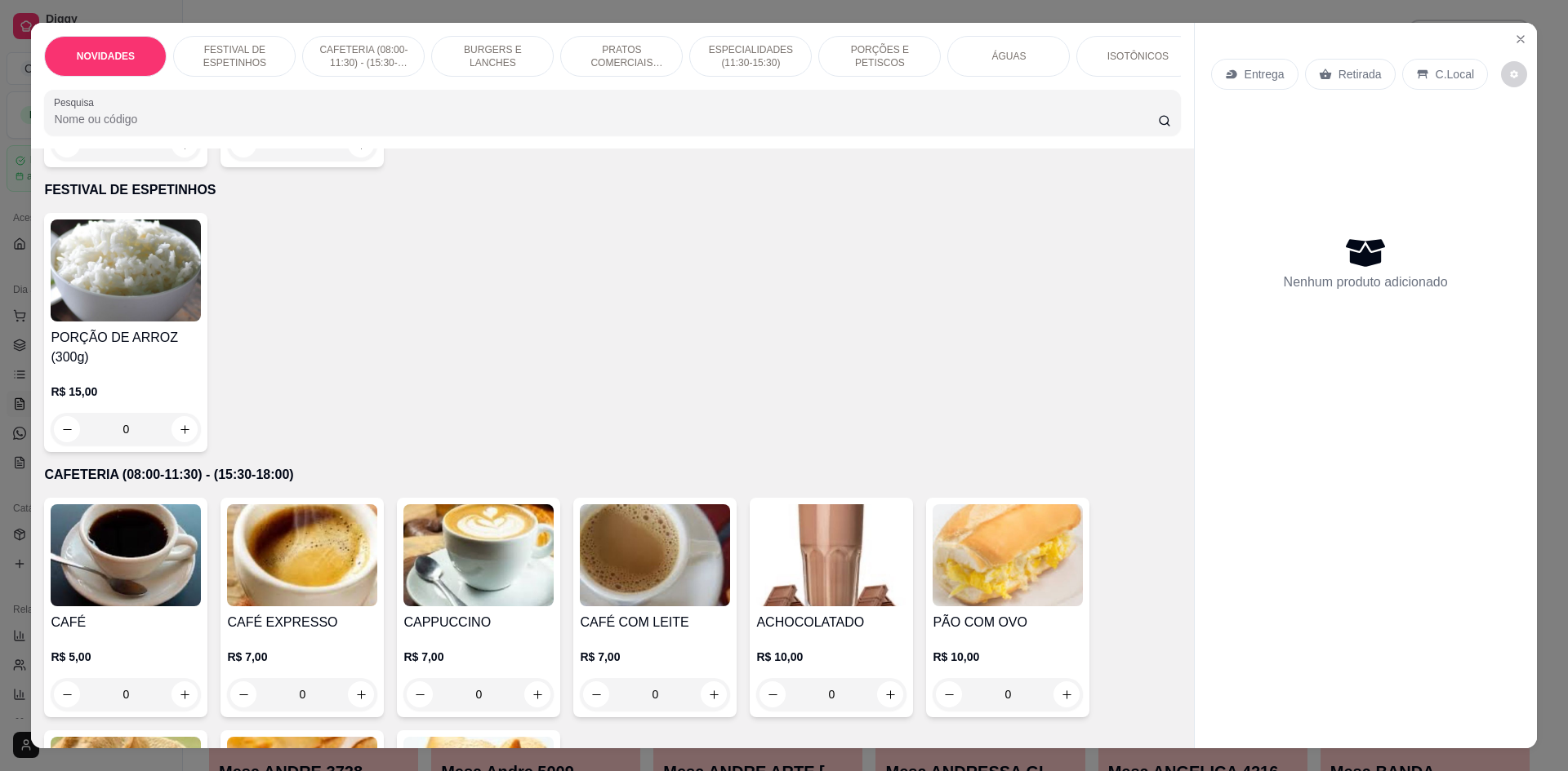
scroll to position [82, 0]
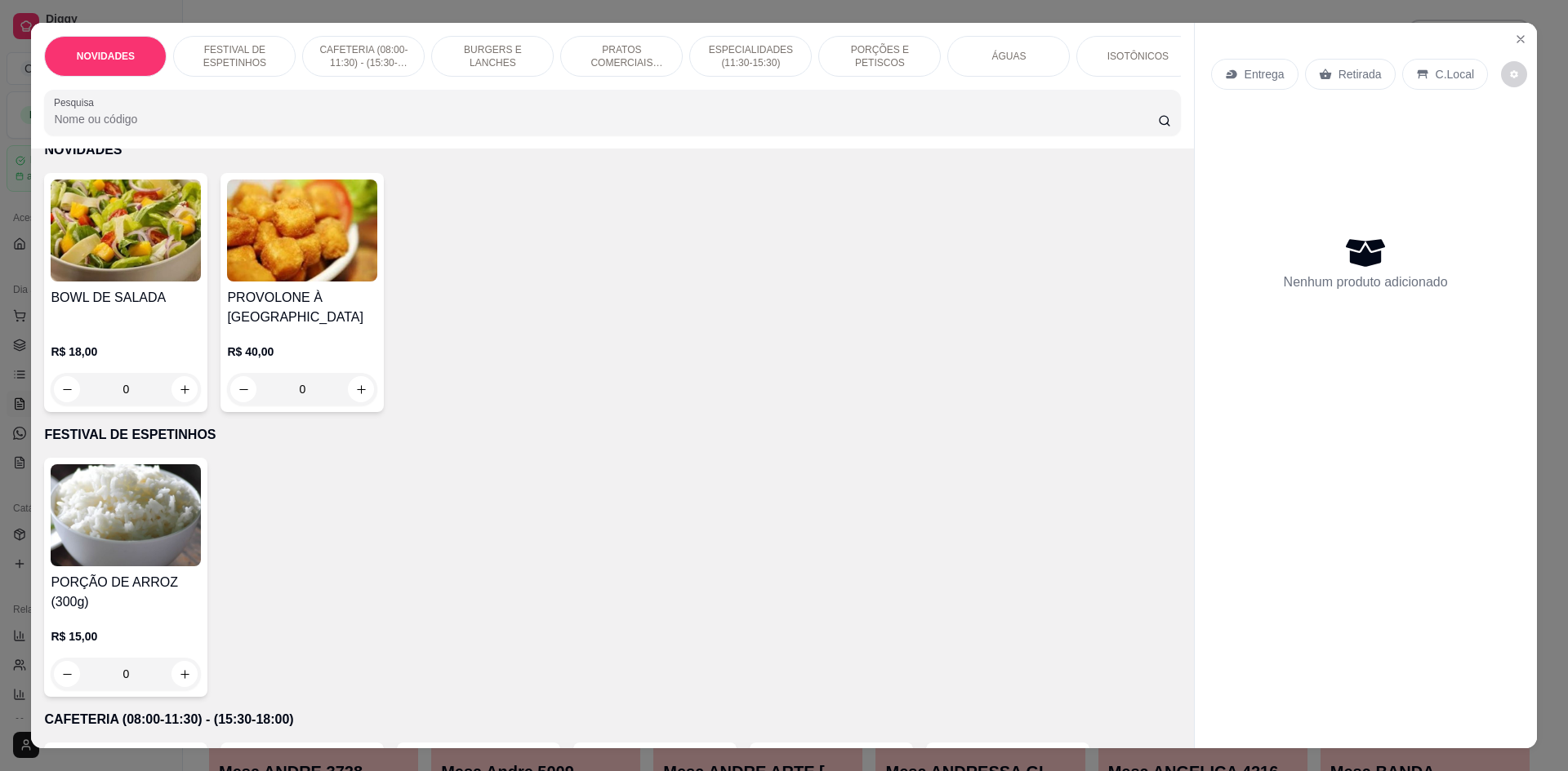
click at [661, 127] on input "Pesquisa" at bounding box center [605, 119] width 1103 height 16
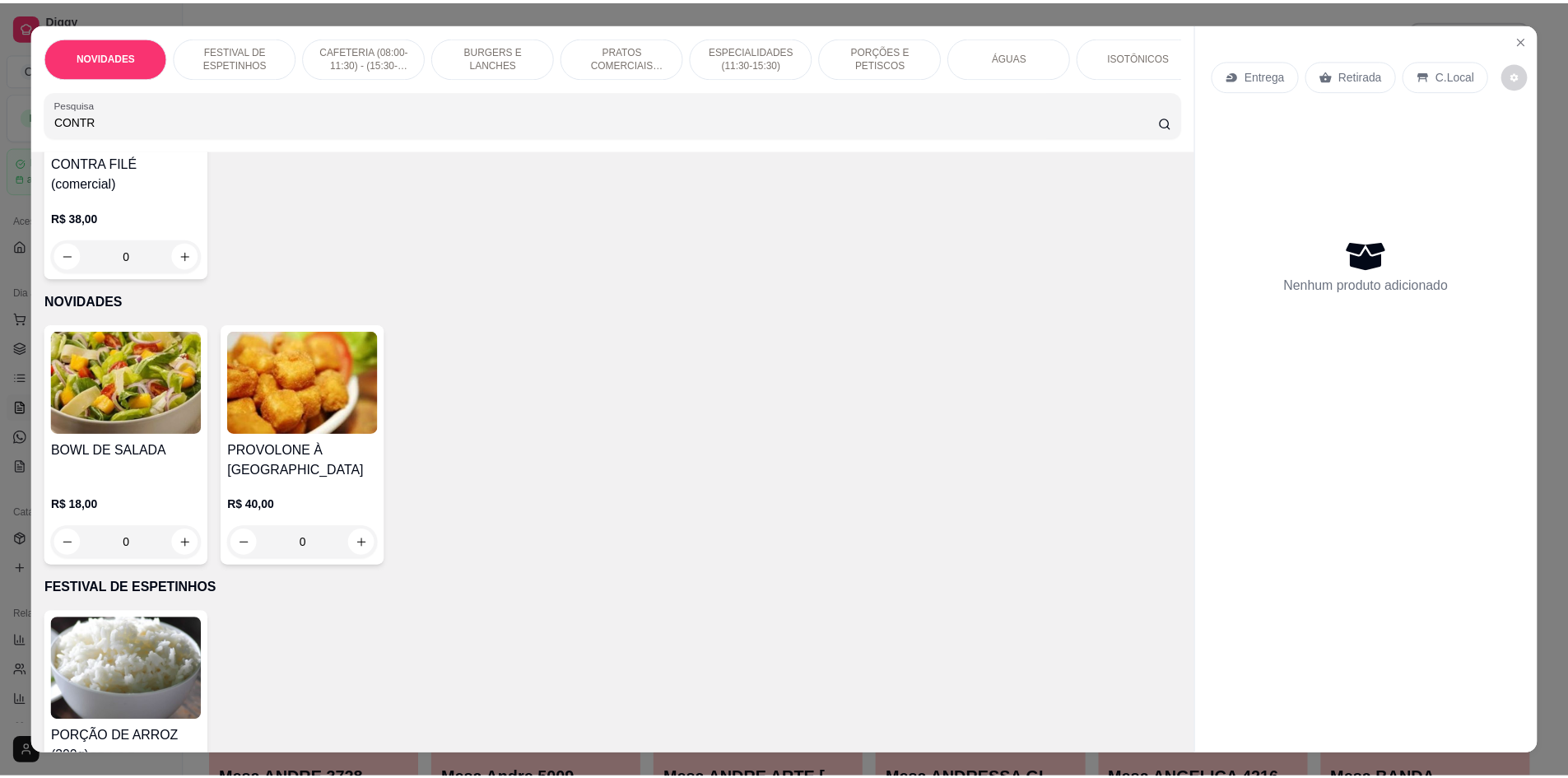
scroll to position [0, 0]
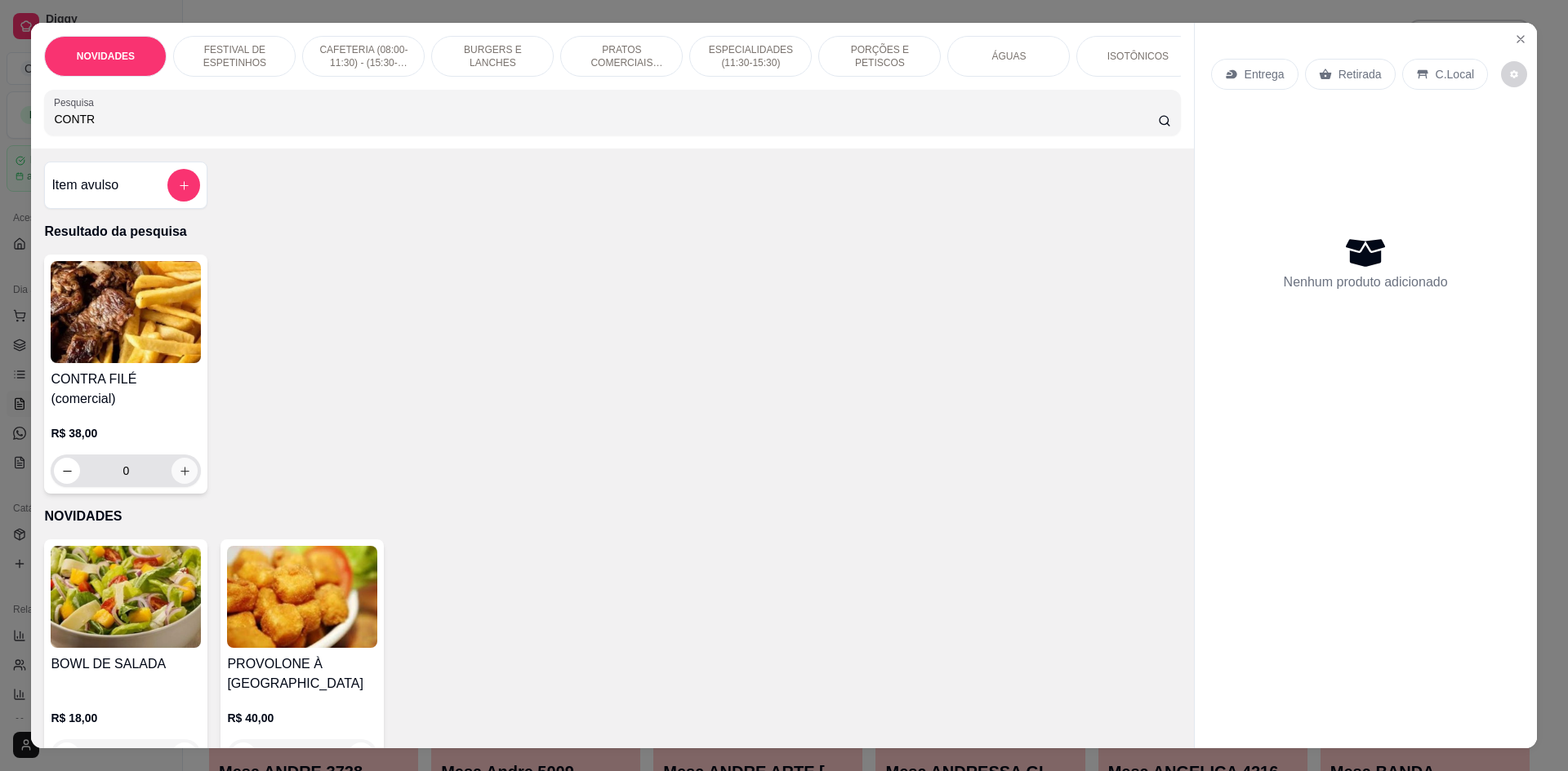
type input "CONTR"
click at [187, 466] on button "increase-product-quantity" at bounding box center [185, 472] width 25 height 25
type input "1"
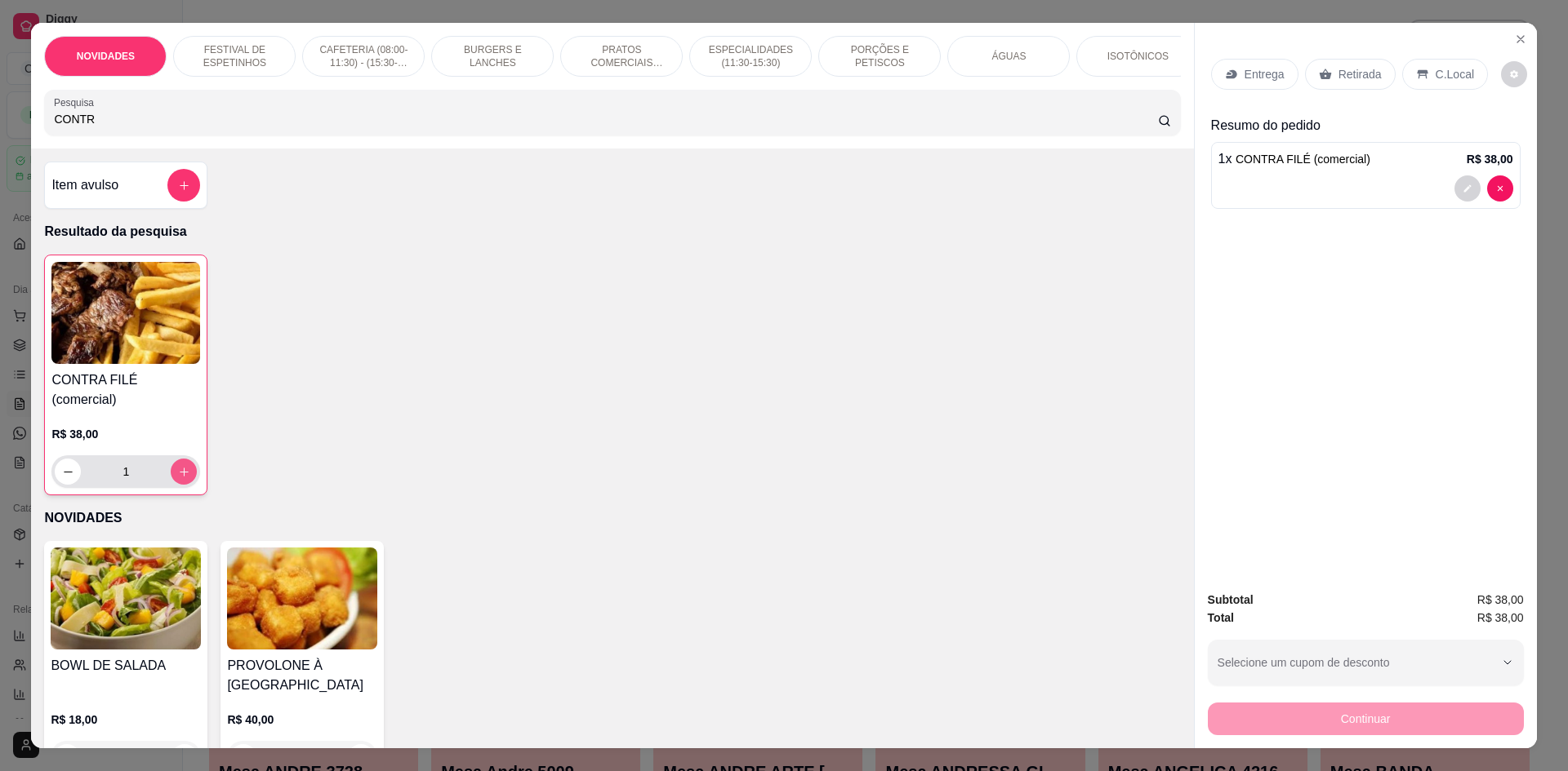
click at [186, 464] on button "increase-product-quantity" at bounding box center [183, 472] width 26 height 26
type input "2"
click at [1514, 37] on icon "Close" at bounding box center [1520, 39] width 13 height 13
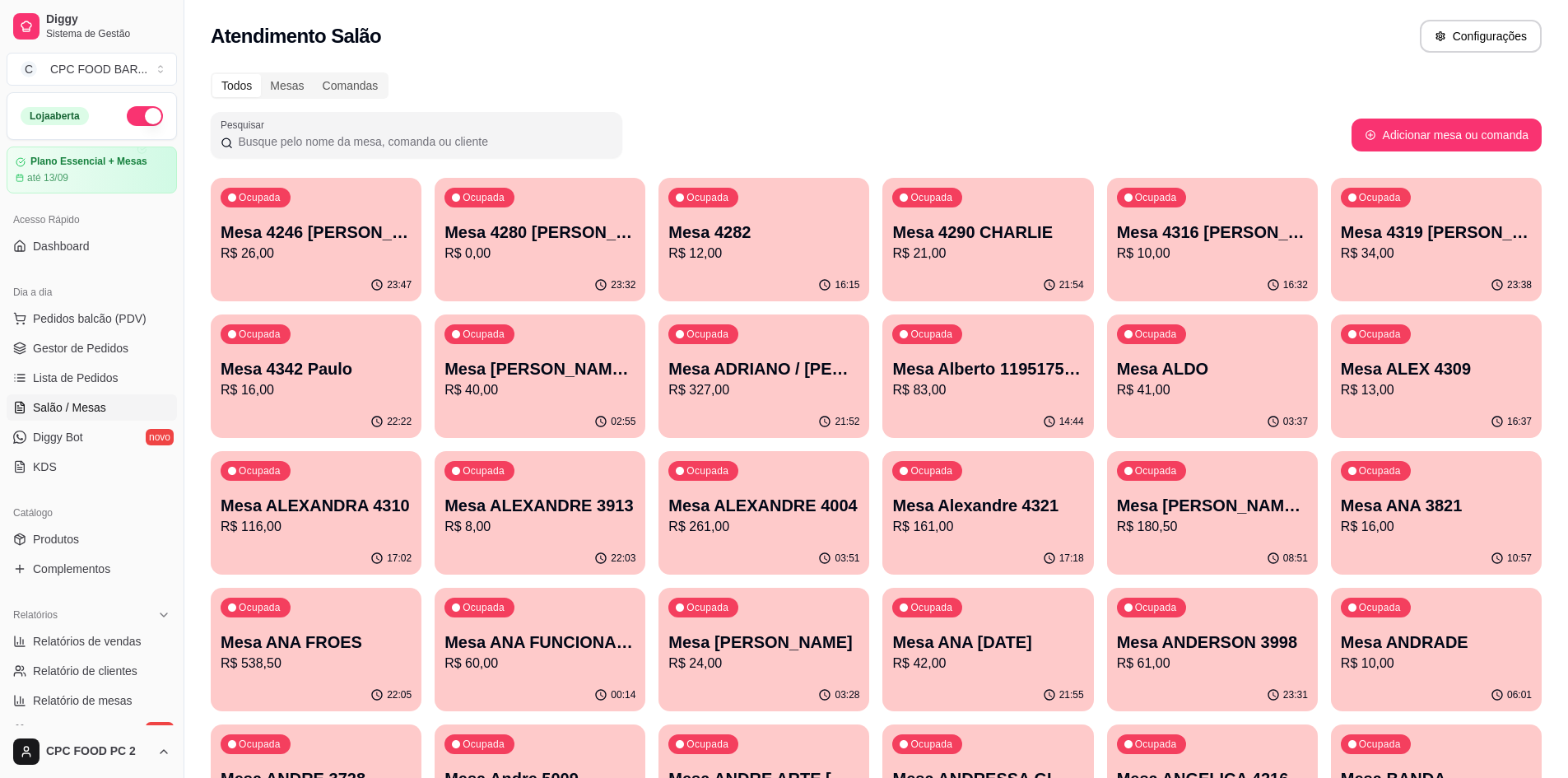
click at [283, 144] on input "Pesquisar" at bounding box center [422, 142] width 379 height 16
click at [131, 327] on button "Pedidos balcão (PDV)" at bounding box center [91, 318] width 170 height 26
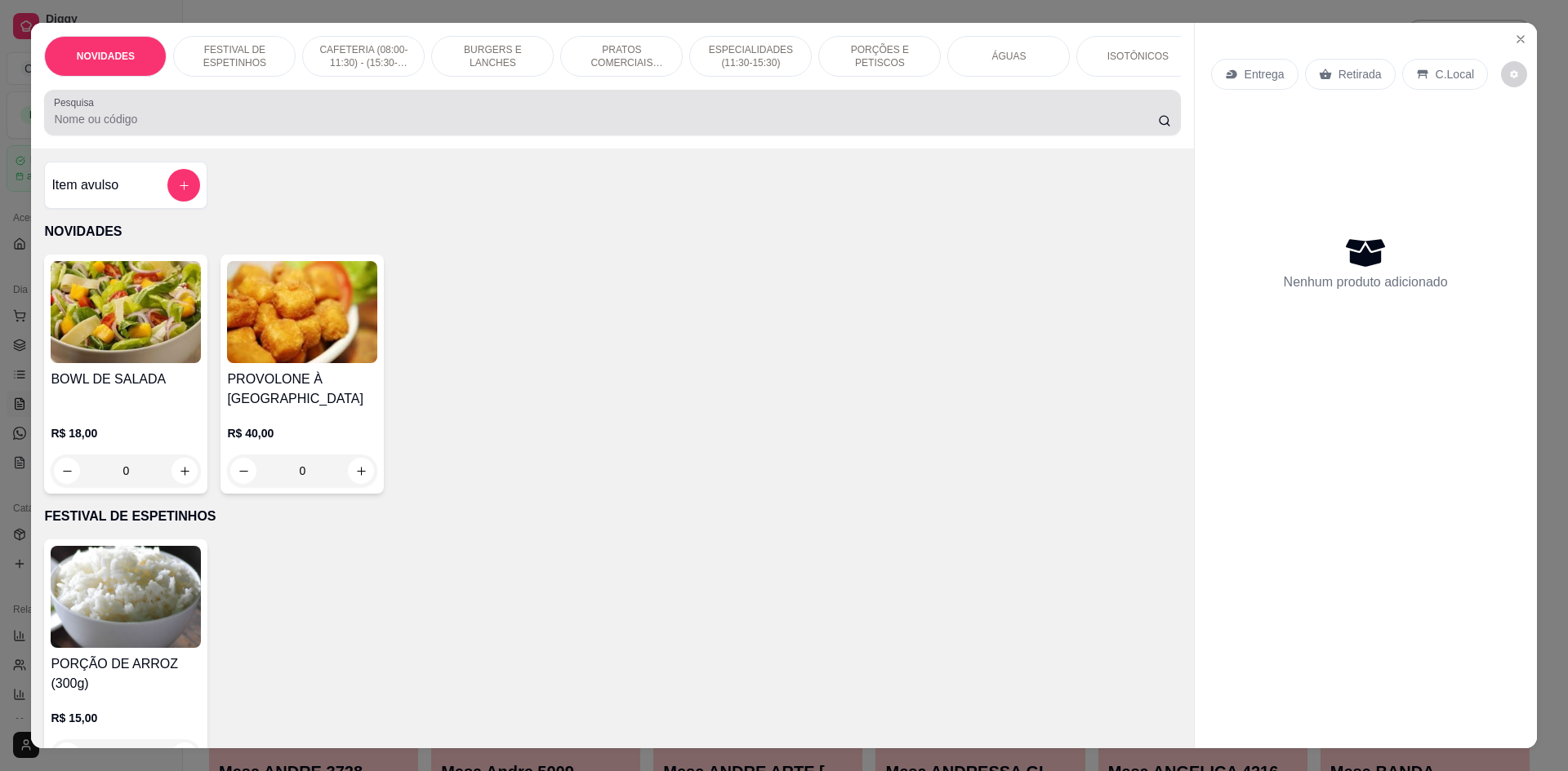
click at [210, 116] on div at bounding box center [612, 113] width 1116 height 32
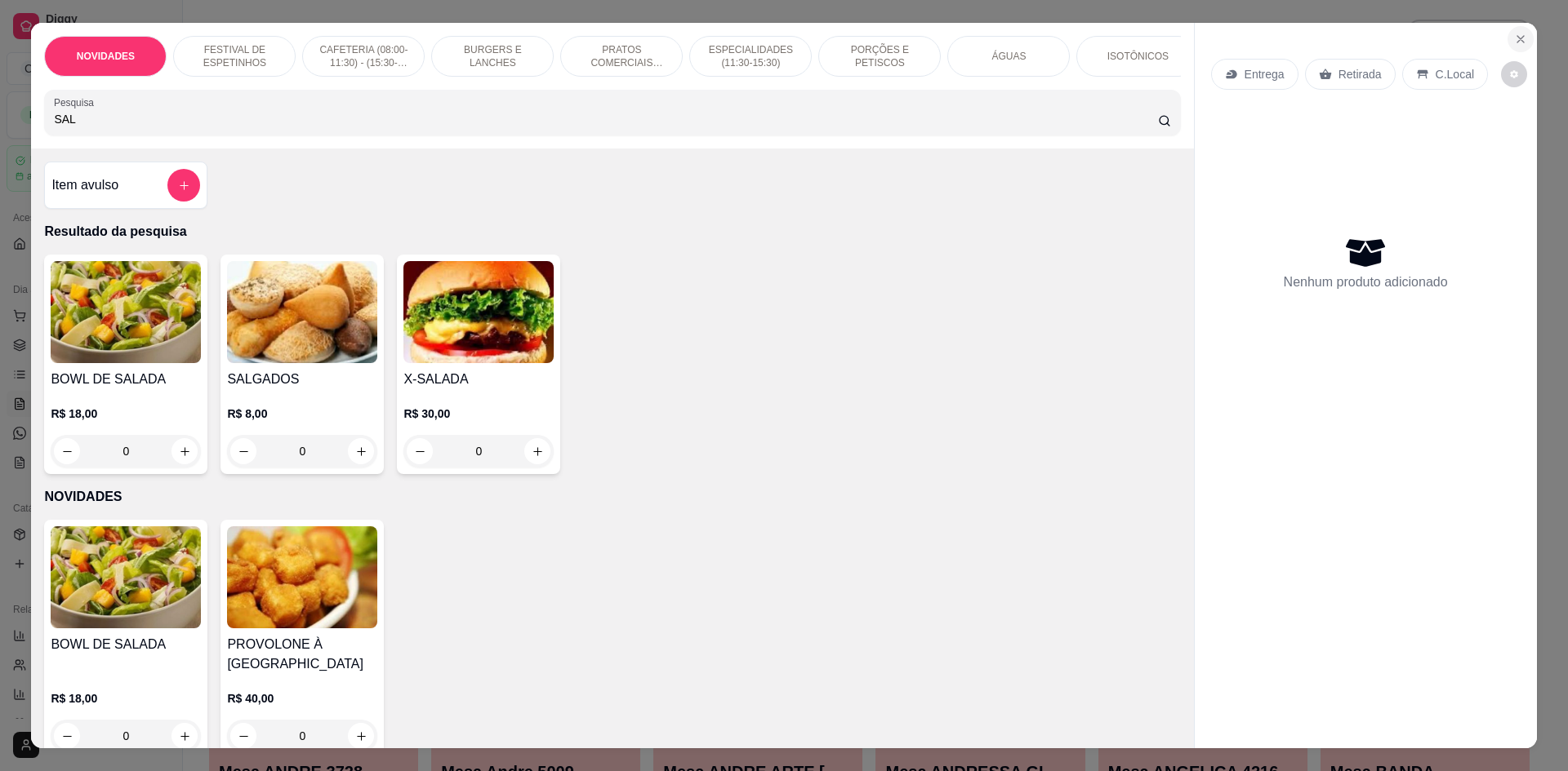
type input "SAL"
click at [1519, 39] on icon "Close" at bounding box center [1520, 39] width 13 height 13
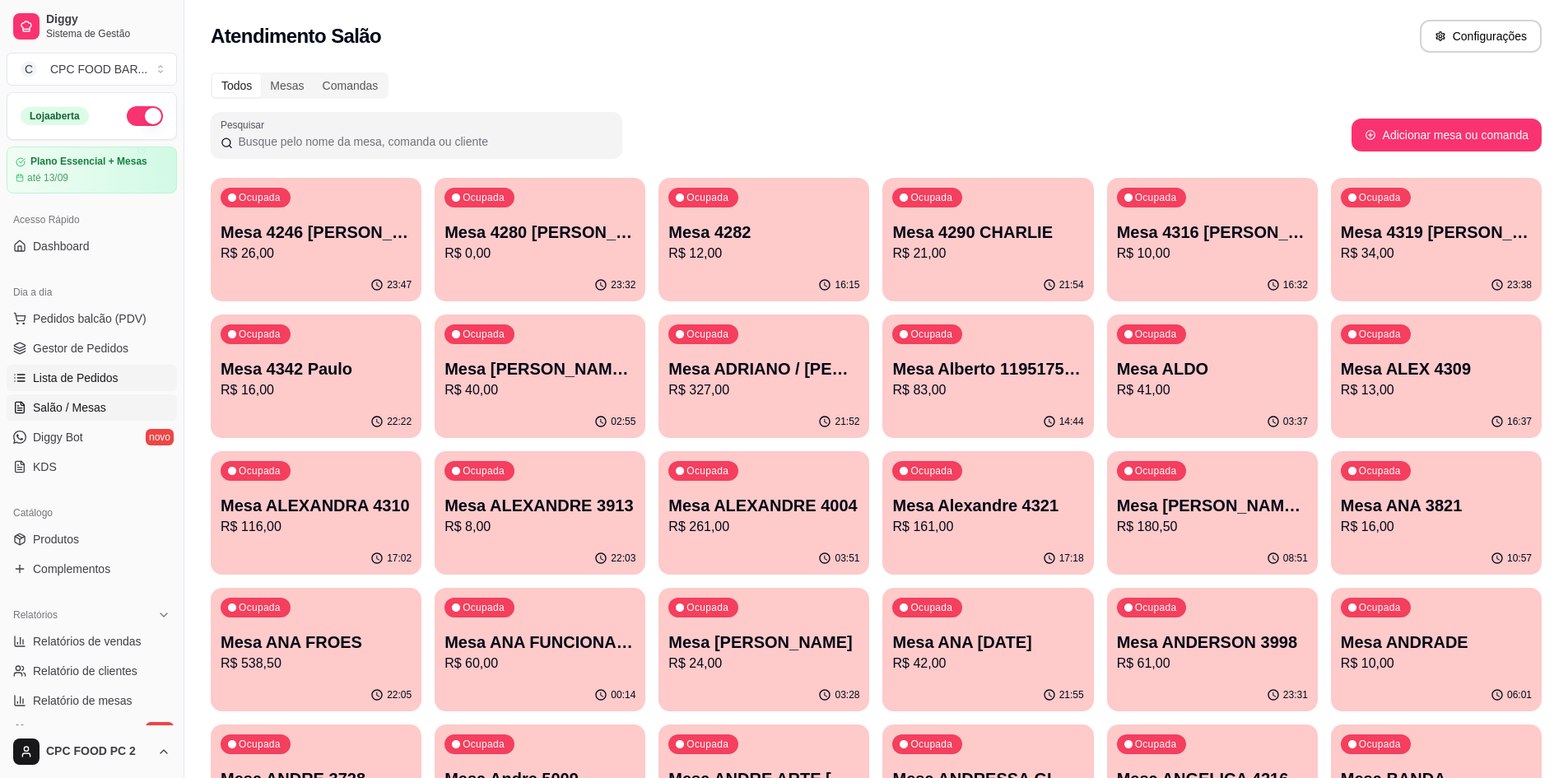
click at [74, 384] on span "Lista de Pedidos" at bounding box center [75, 378] width 85 height 16
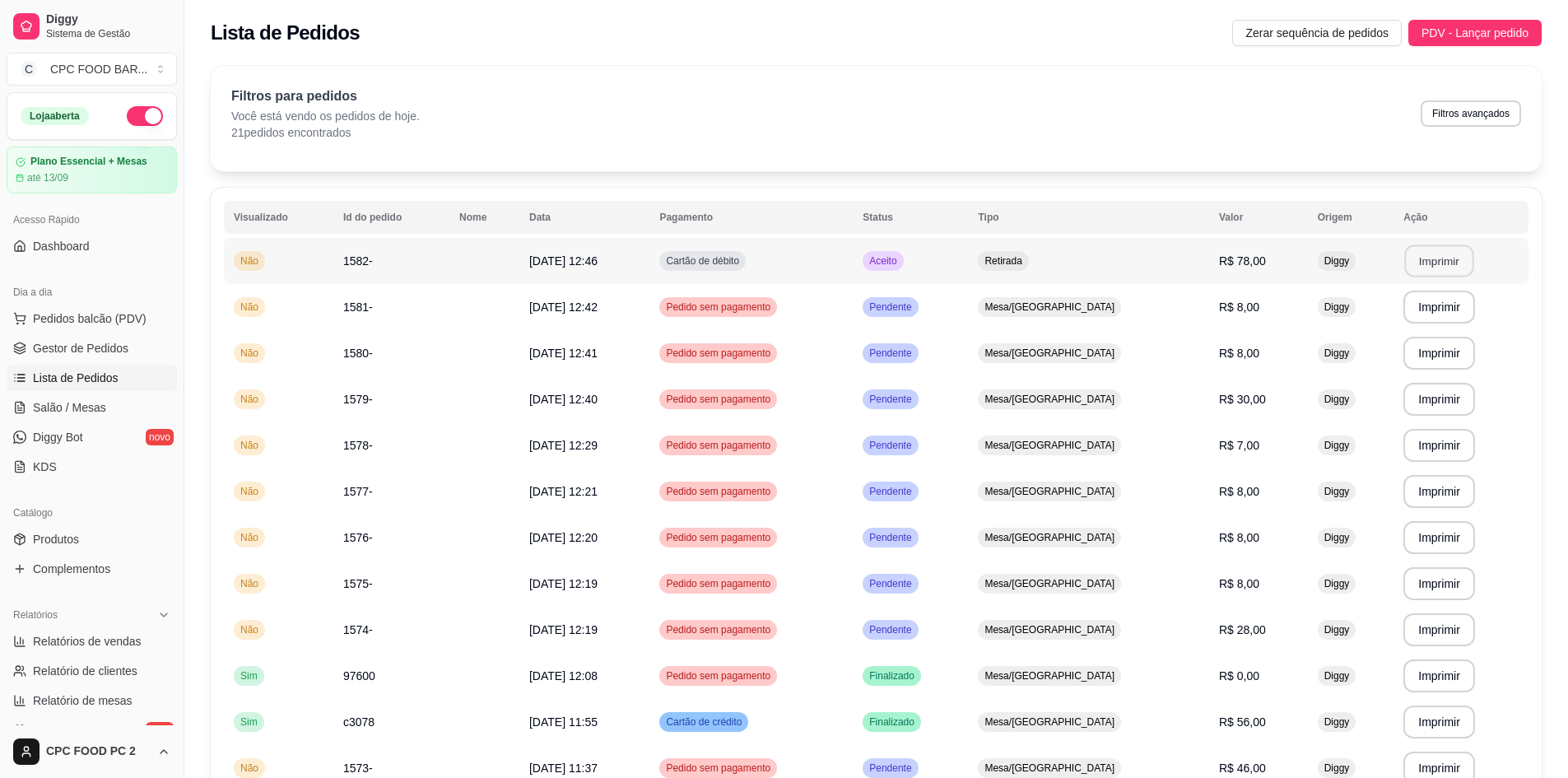
click at [1454, 253] on button "Imprimir" at bounding box center [1440, 261] width 69 height 32
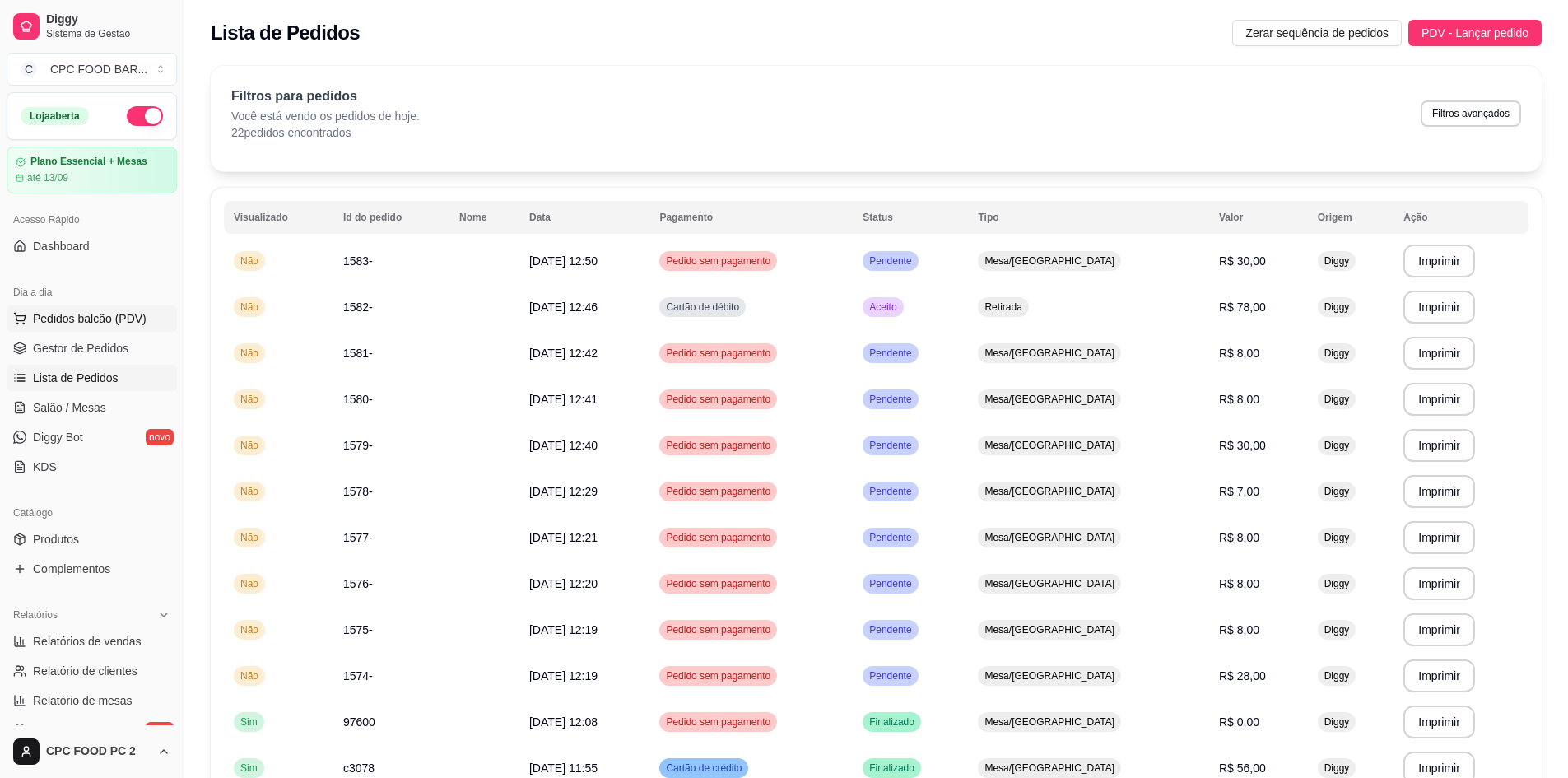
click at [84, 319] on span "Pedidos balcão (PDV)" at bounding box center [89, 318] width 114 height 16
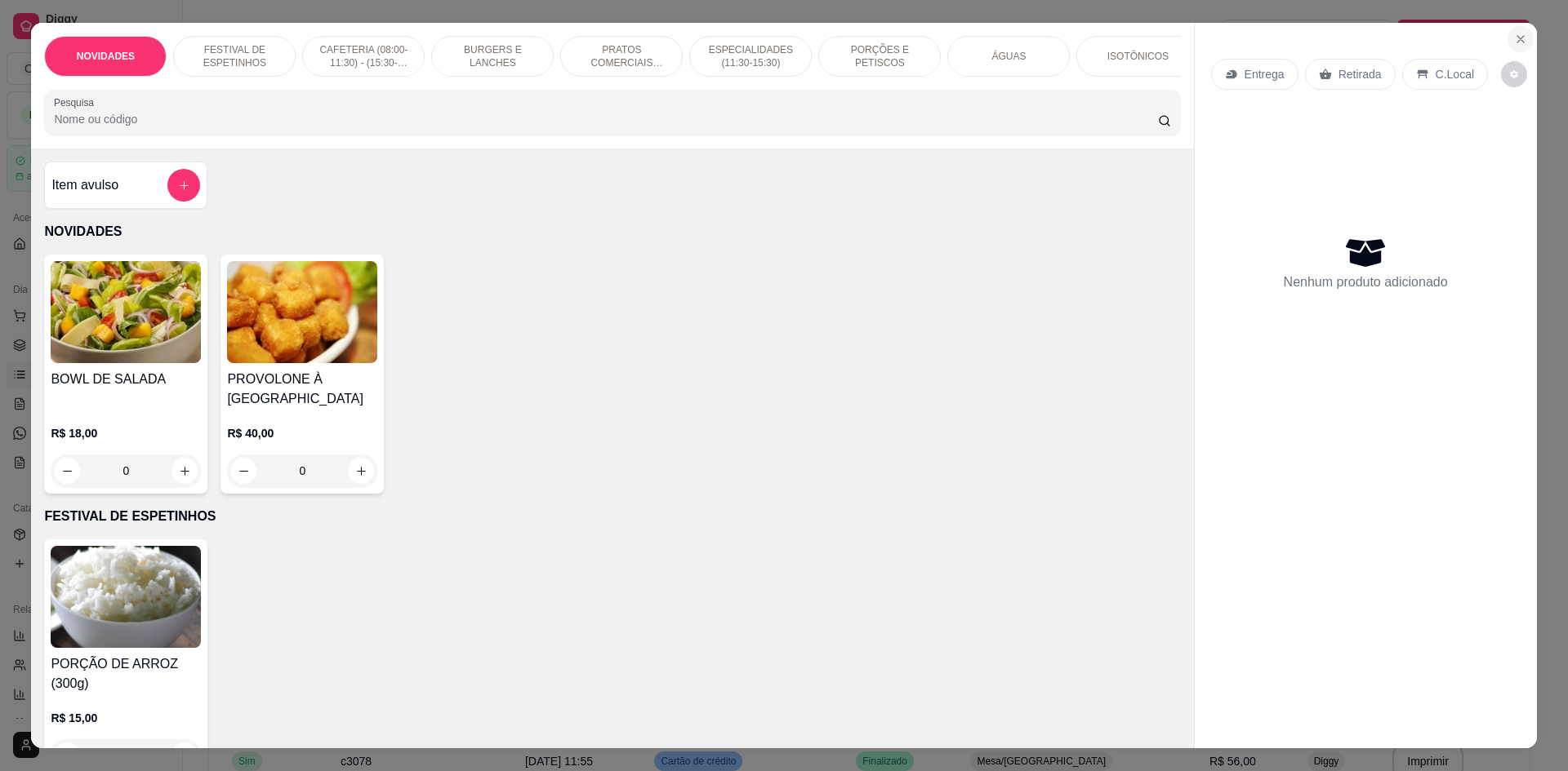
click at [1515, 31] on button "Close" at bounding box center [1520, 39] width 26 height 26
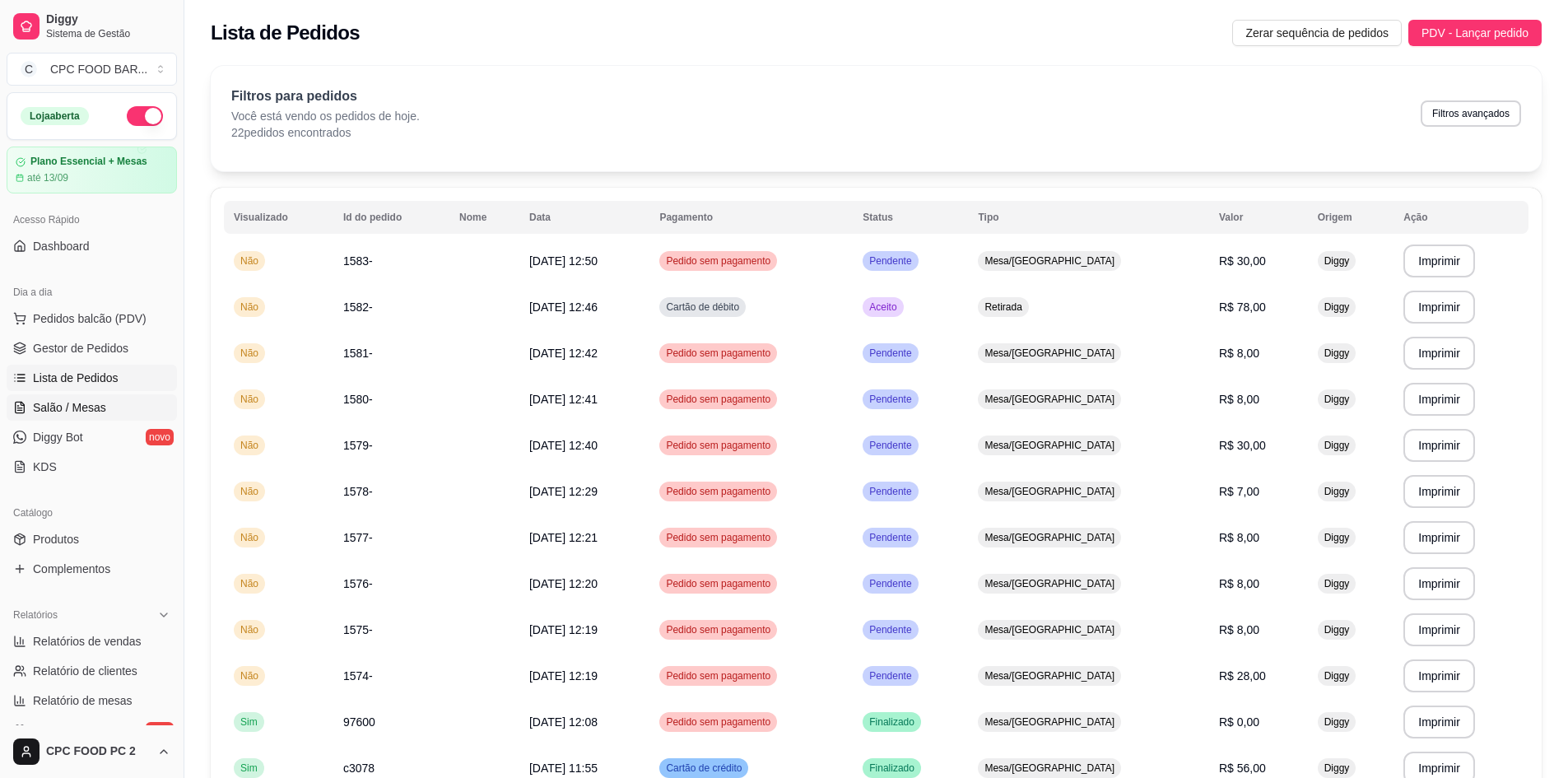
click at [82, 411] on span "Salão / Mesas" at bounding box center [69, 408] width 74 height 16
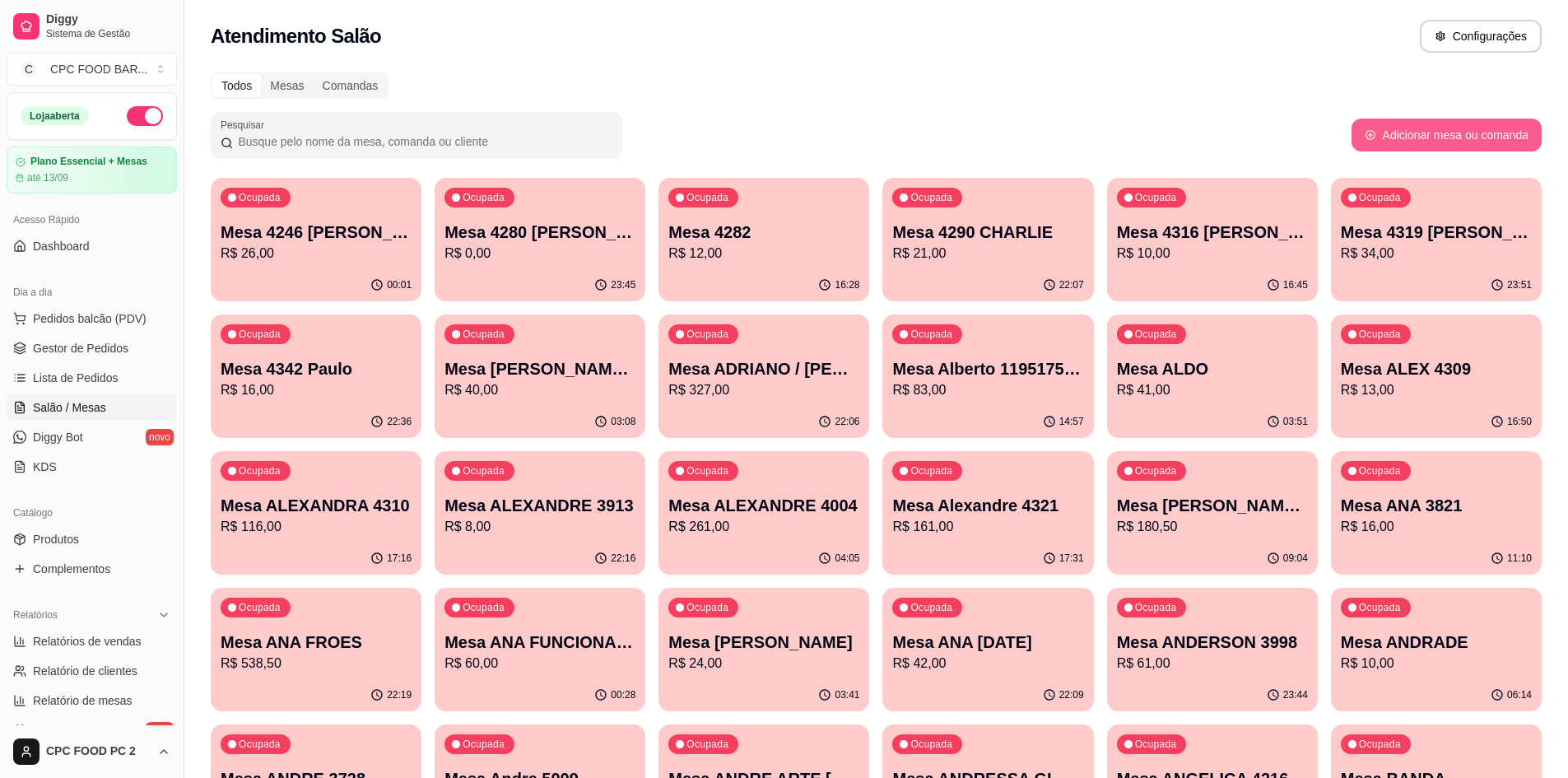
click at [1475, 127] on button "Adicionar mesa ou comanda" at bounding box center [1446, 135] width 190 height 33
select select "TABLE"
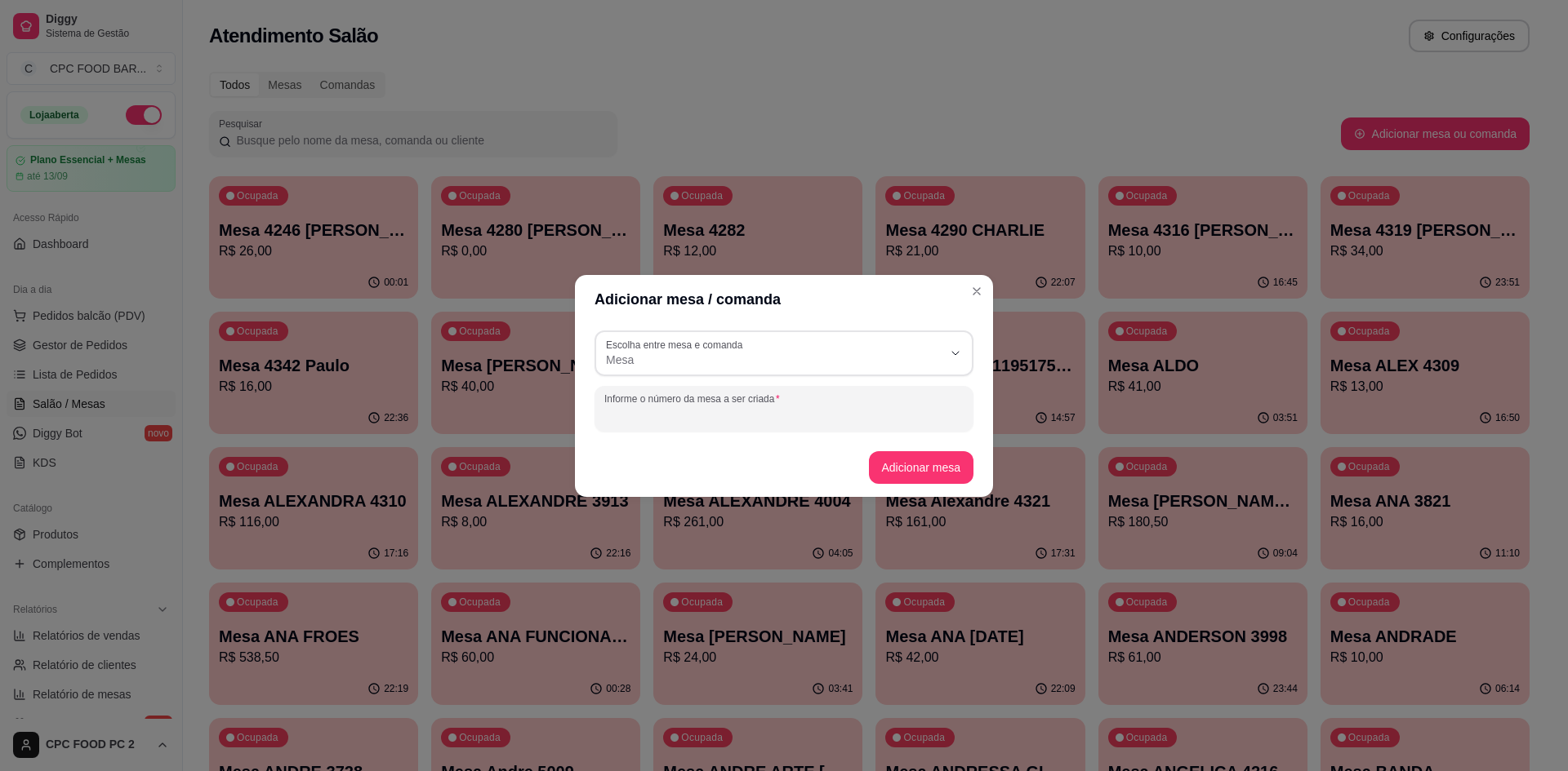
click at [856, 418] on input "Informe o número da mesa a ser criada" at bounding box center [784, 416] width 359 height 16
type input "m"
click at [689, 418] on input "Michele Rocha - MDV" at bounding box center [784, 416] width 359 height 16
type input "Michele Rocha - TIME MDV"
click at [924, 467] on button "Adicionar mesa" at bounding box center [920, 467] width 102 height 32
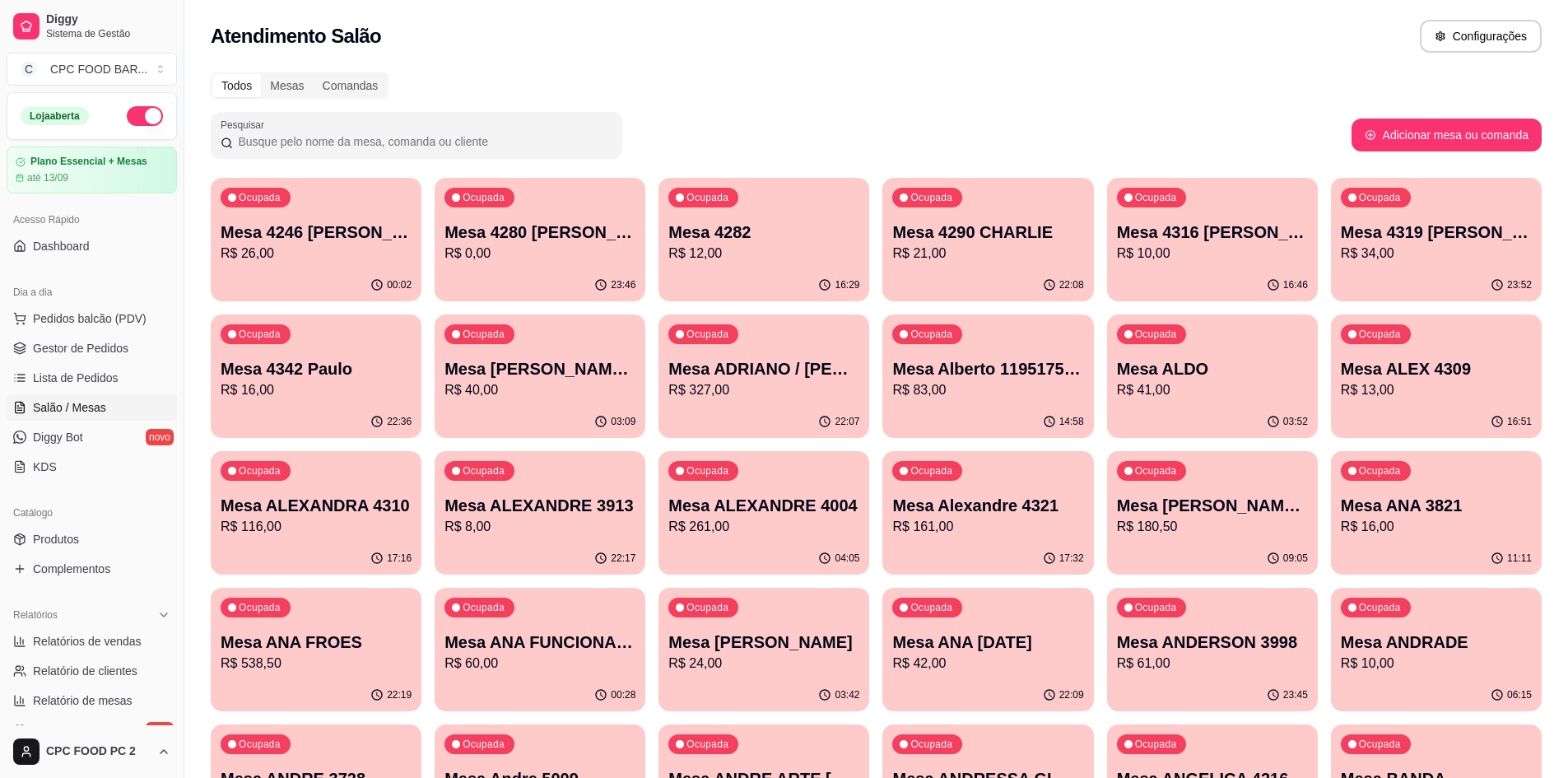
click at [518, 135] on input "Pesquisar" at bounding box center [422, 142] width 379 height 16
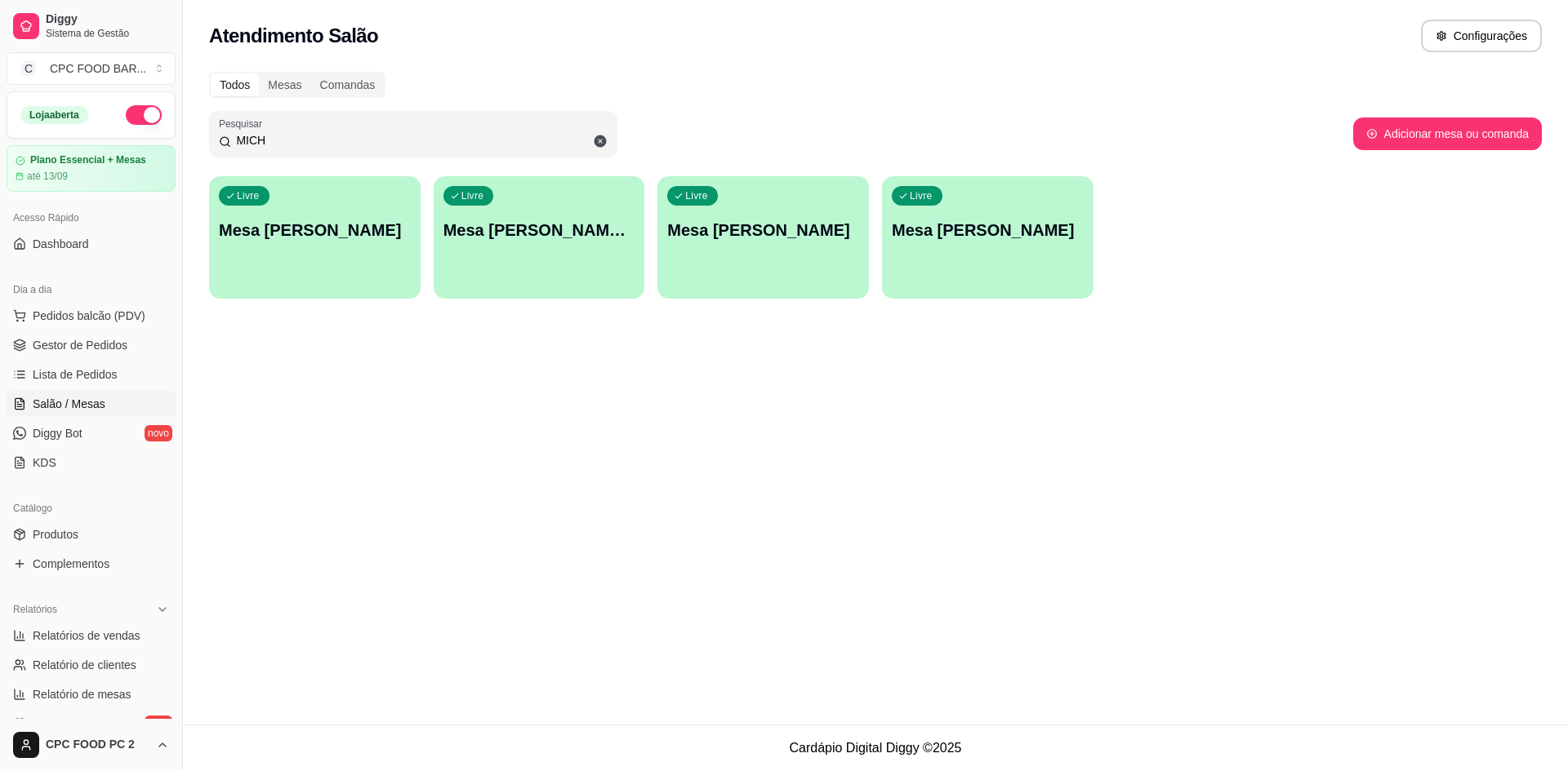
type input "MICH"
click at [593, 267] on div "Livre Mesa Michele Rocha - TIME MDV" at bounding box center [539, 227] width 205 height 99
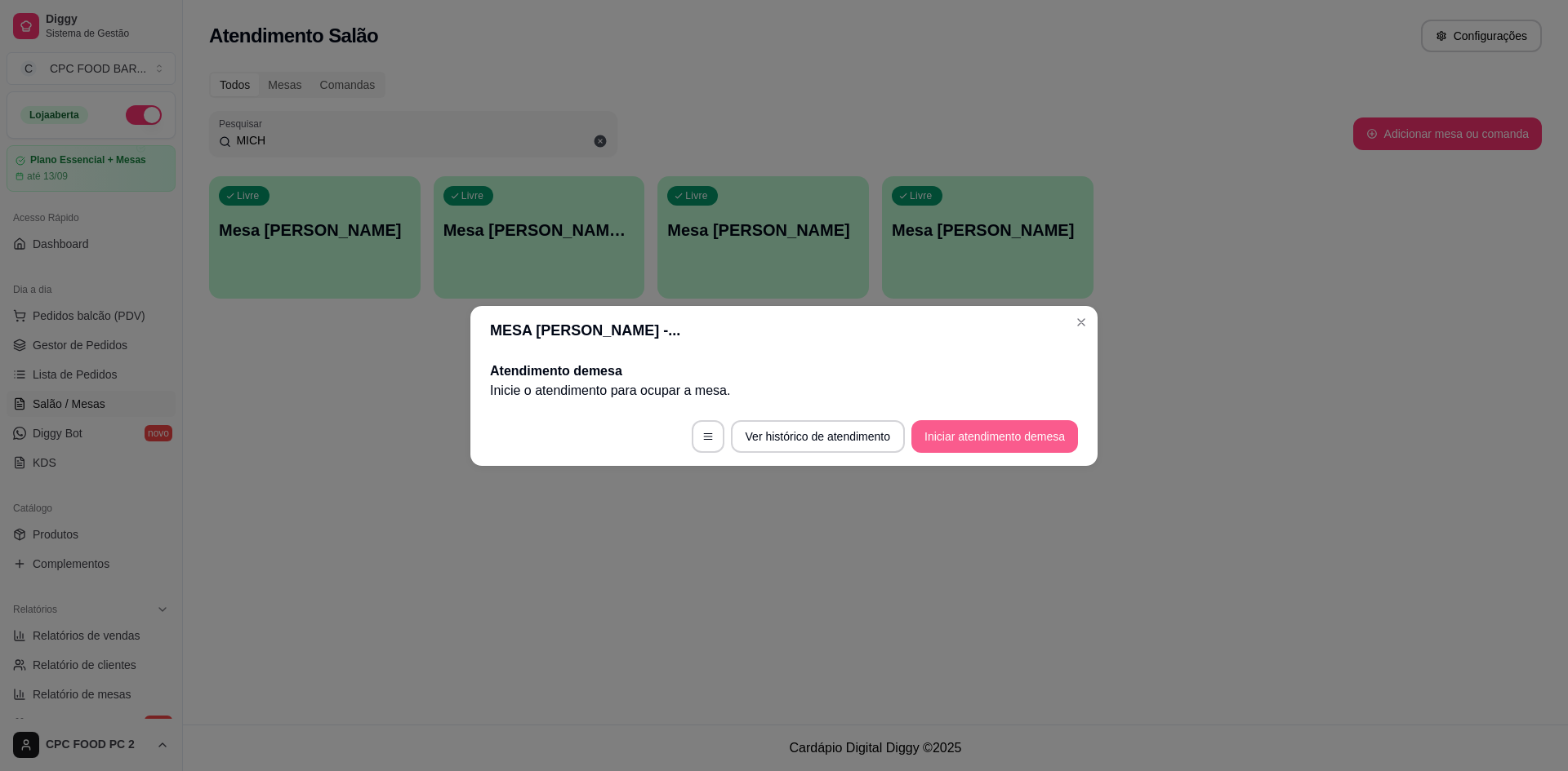
click at [979, 431] on button "Iniciar atendimento de mesa" at bounding box center [994, 436] width 167 height 32
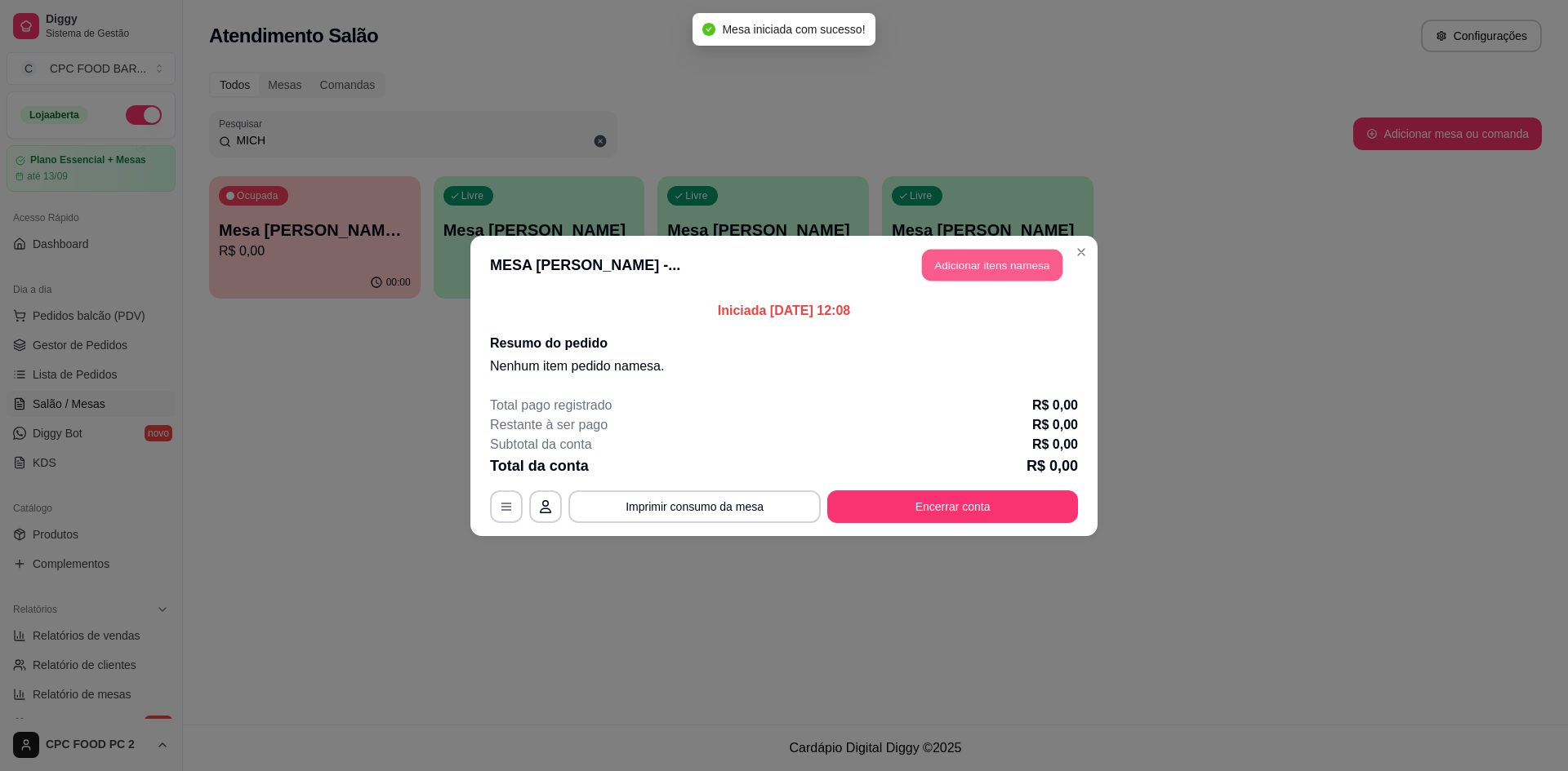
click at [966, 269] on button "Adicionar itens na mesa" at bounding box center [992, 264] width 141 height 32
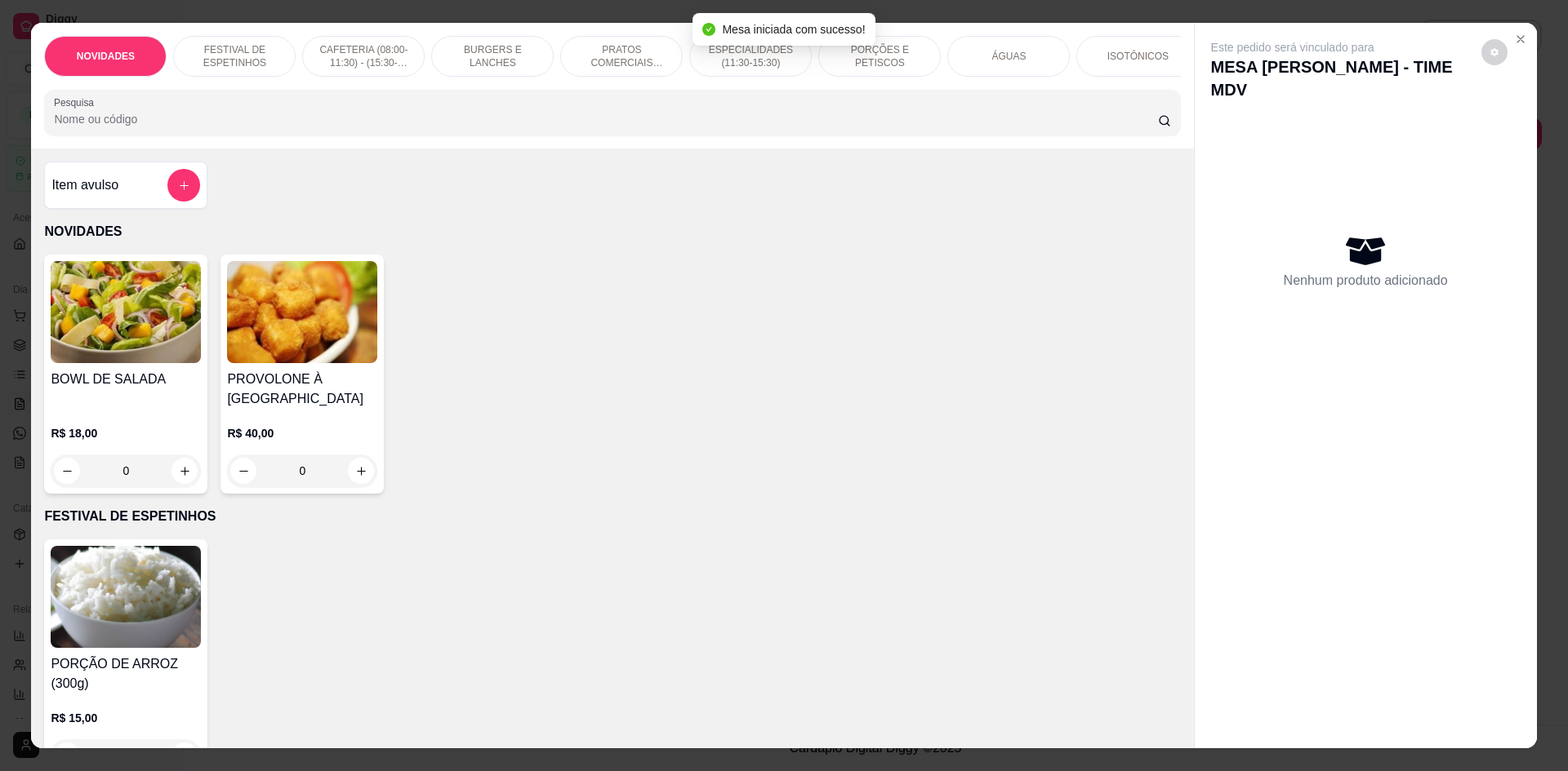
click at [704, 127] on input "Pesquisa" at bounding box center [605, 119] width 1103 height 16
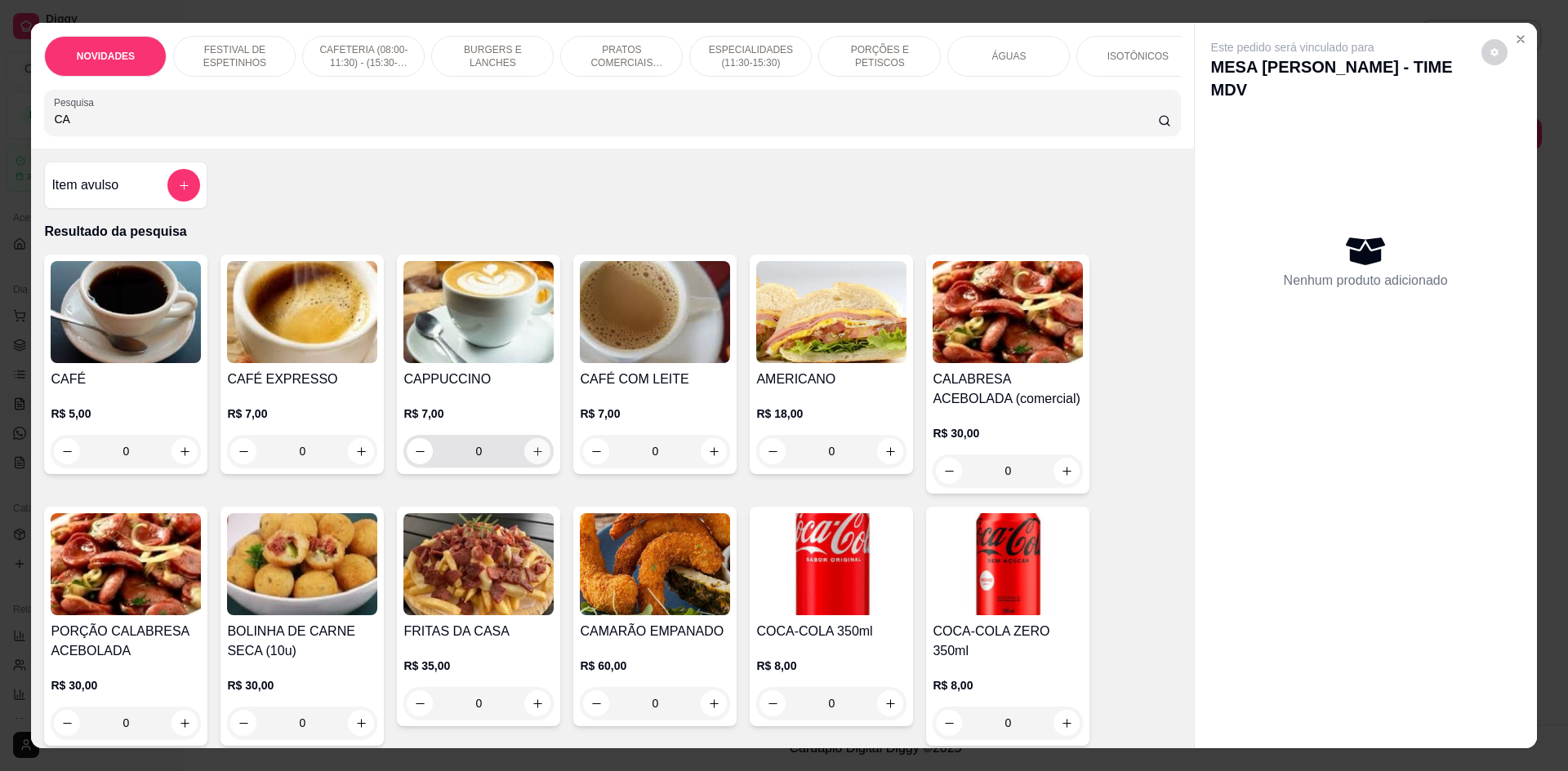
type input "CA"
click at [537, 454] on button "increase-product-quantity" at bounding box center [537, 451] width 26 height 26
type input "1"
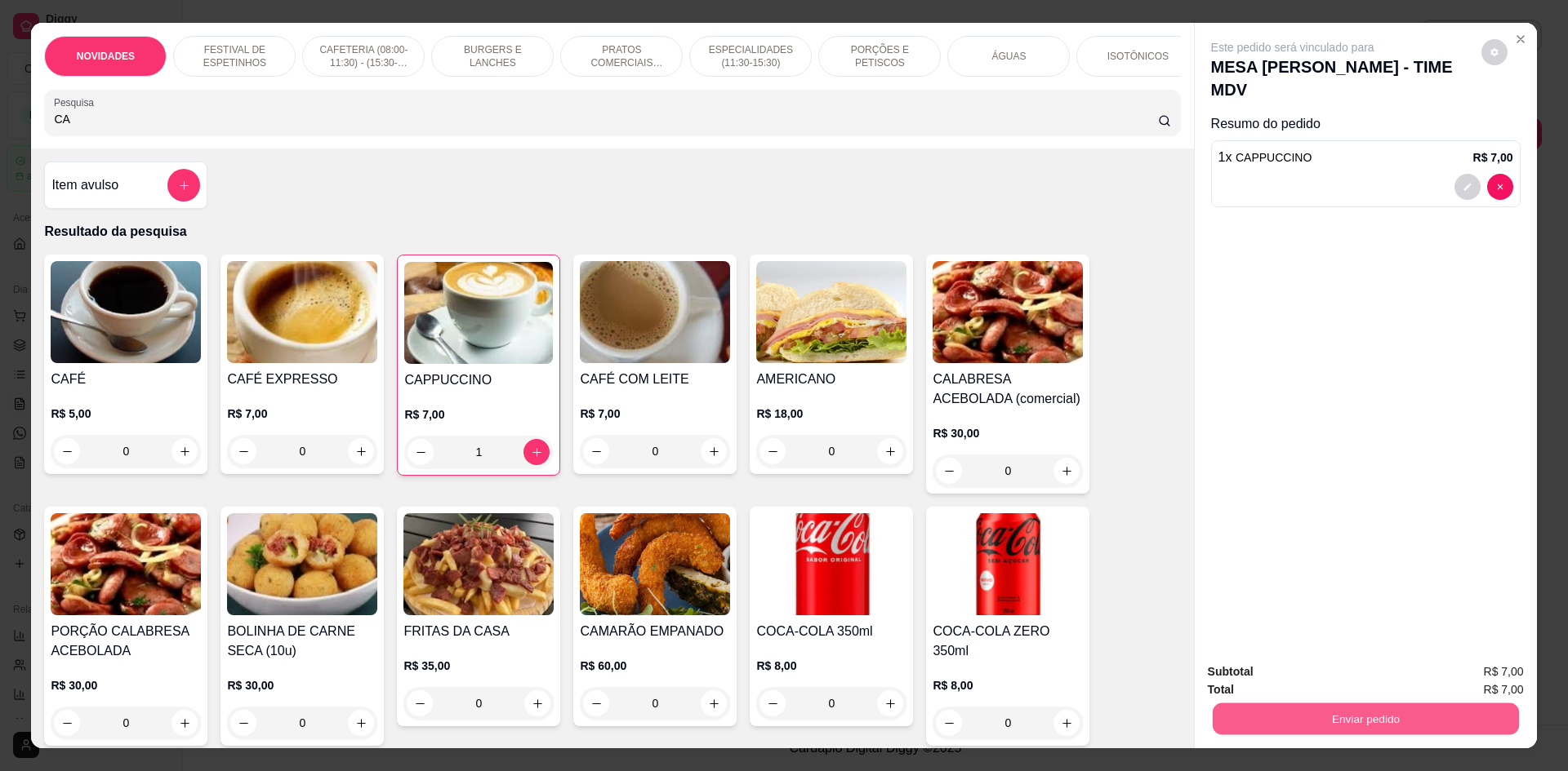
click at [1259, 702] on button "Enviar pedido" at bounding box center [1364, 718] width 306 height 32
click at [1256, 675] on button "Não registrar e enviar pedido" at bounding box center [1311, 678] width 165 height 30
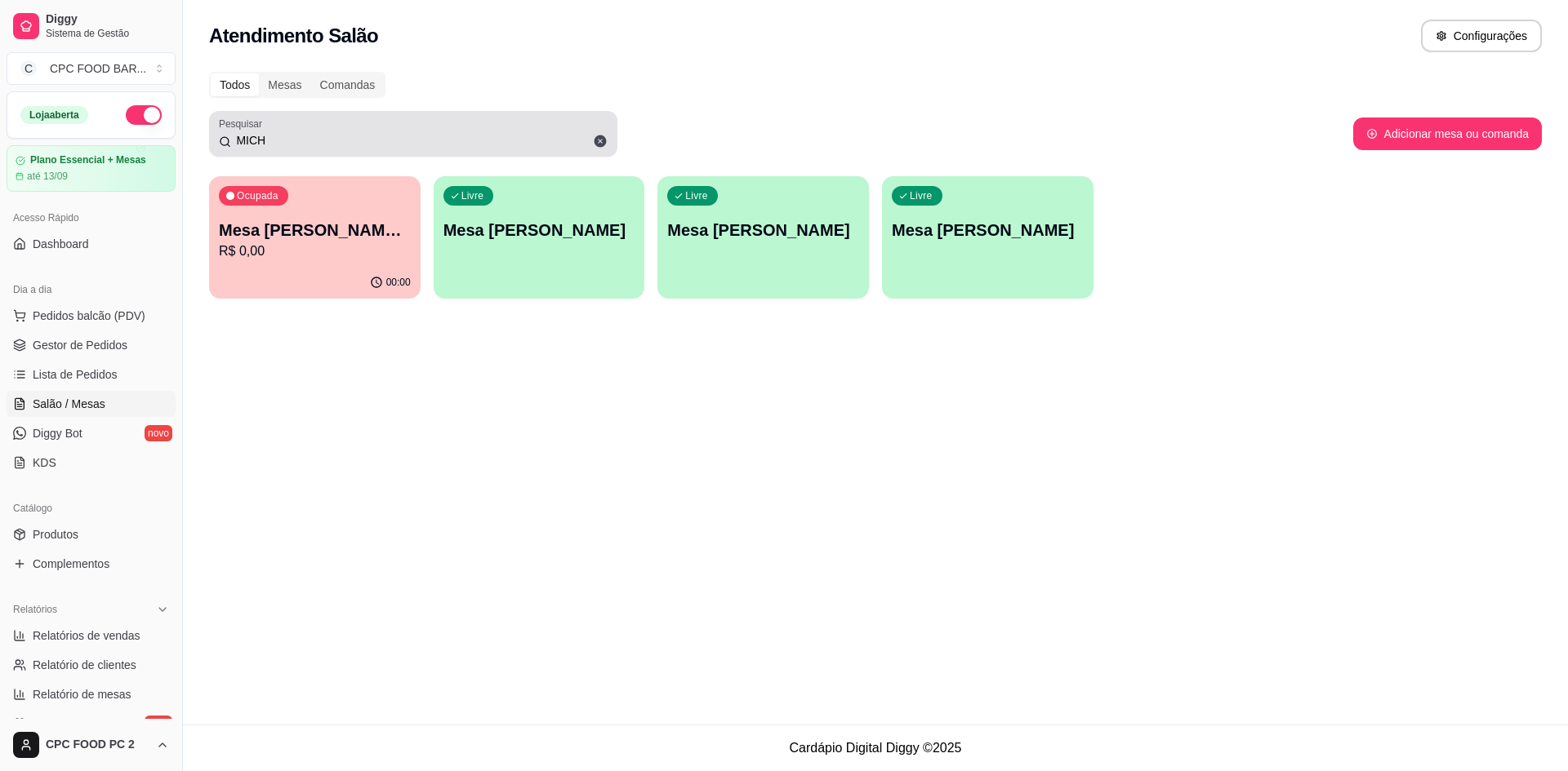
click at [599, 143] on icon at bounding box center [601, 142] width 13 height 13
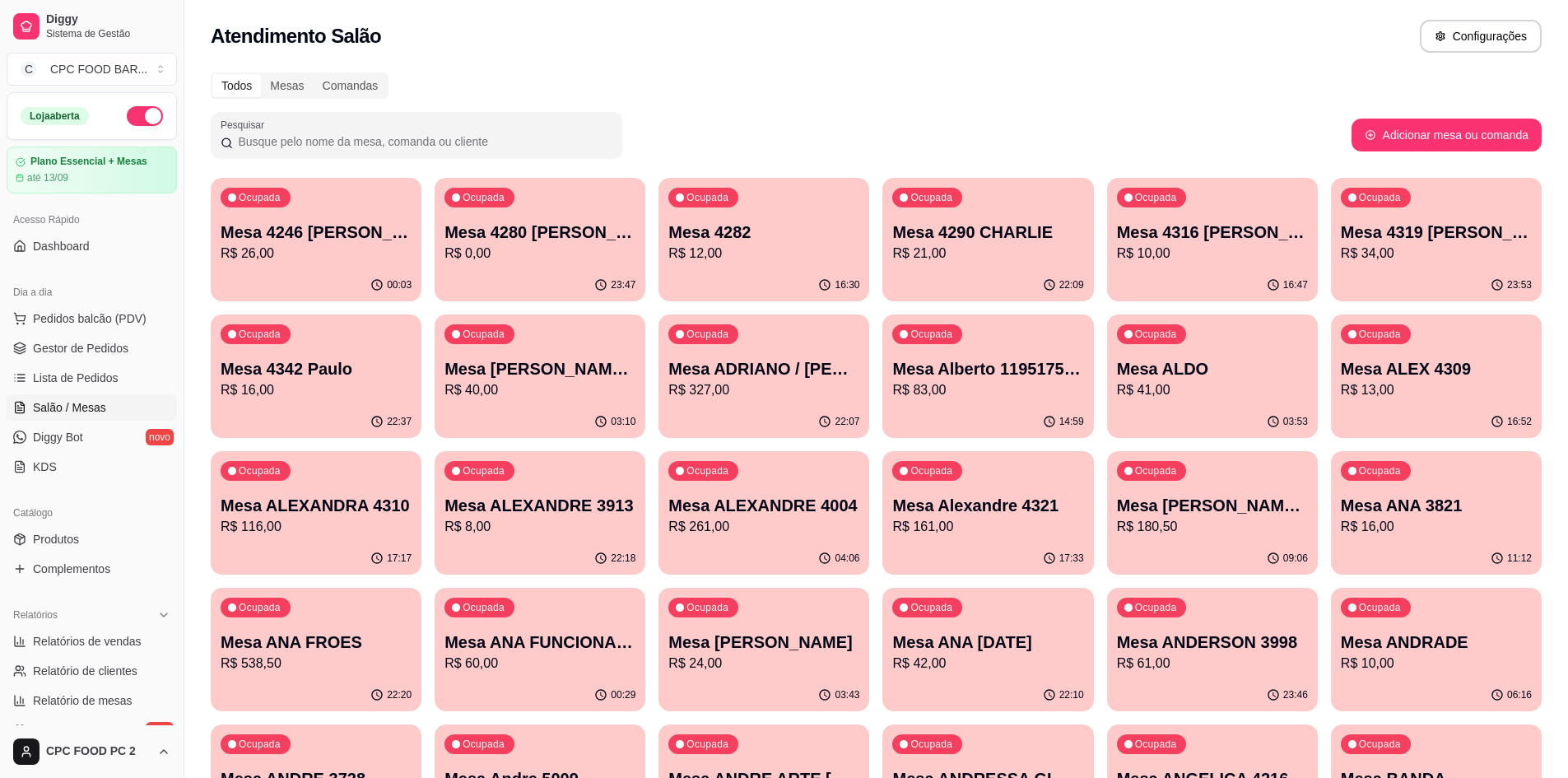
click at [502, 143] on input "Pesquisar" at bounding box center [422, 142] width 379 height 16
click at [88, 315] on span "Pedidos balcão (PDV)" at bounding box center [89, 318] width 114 height 16
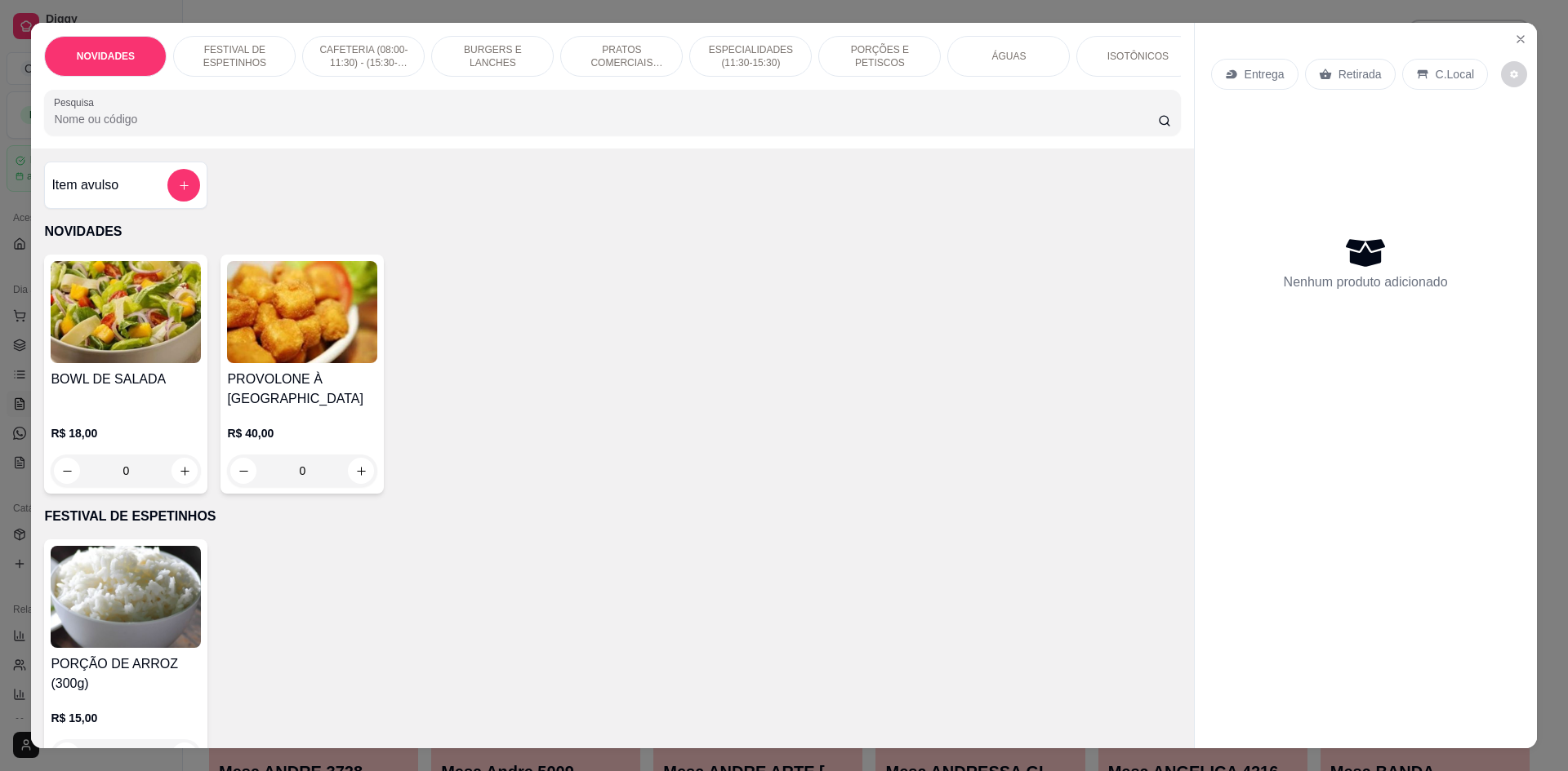
click at [318, 127] on input "Pesquisa" at bounding box center [605, 119] width 1103 height 16
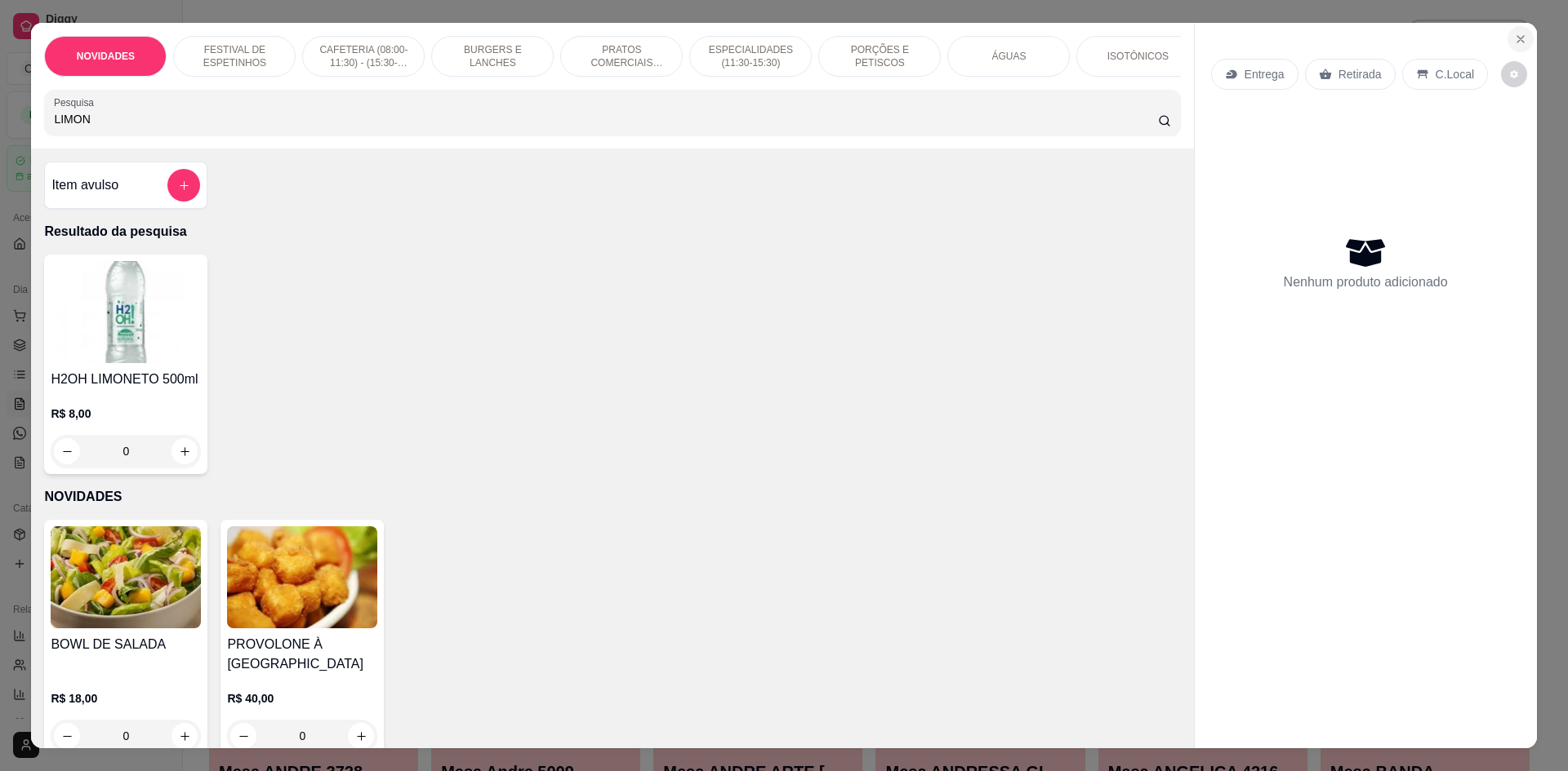
type input "LIMON"
click at [1517, 41] on icon "Close" at bounding box center [1520, 39] width 6 height 6
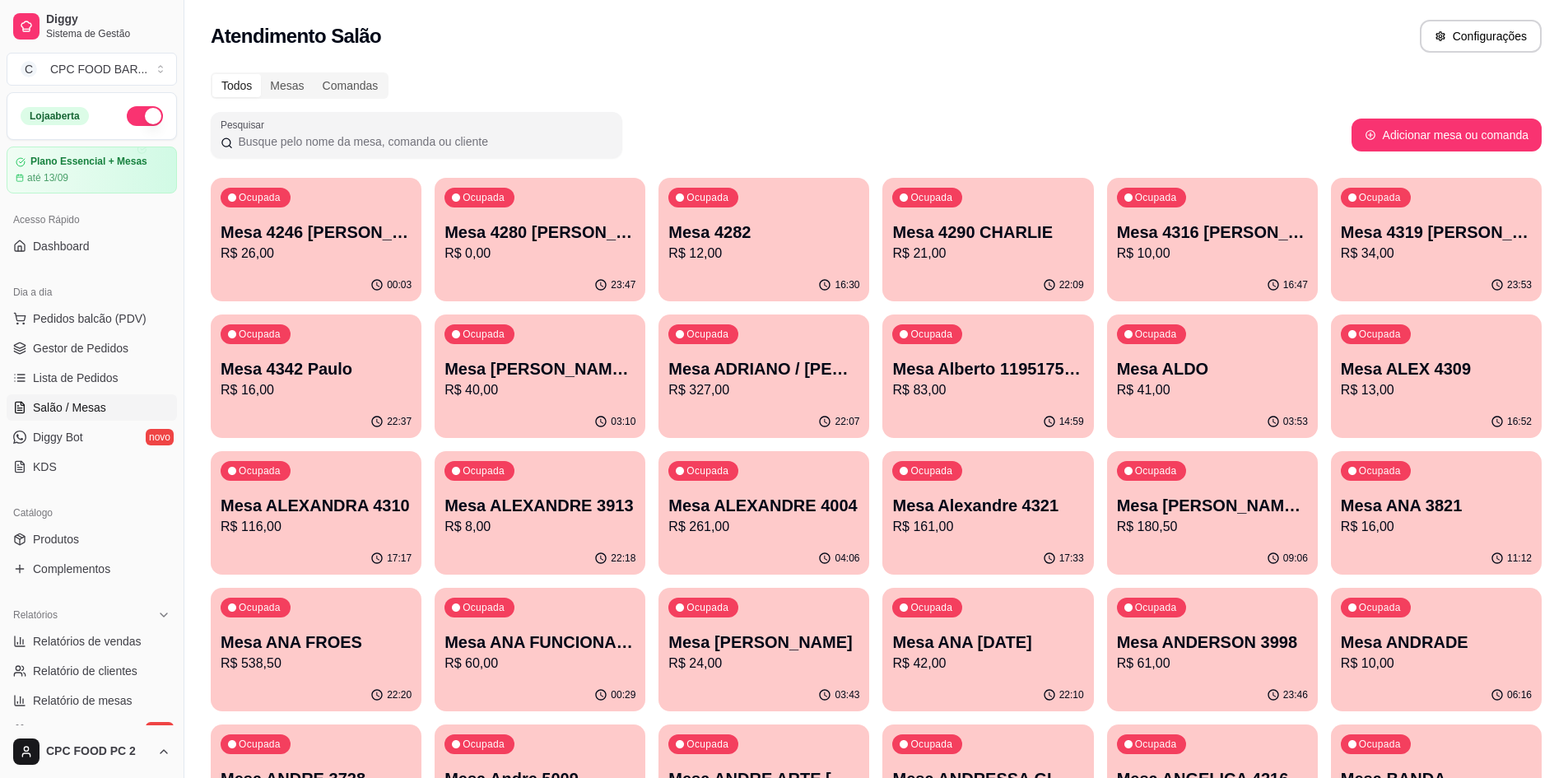
click at [359, 137] on input "Pesquisar" at bounding box center [422, 142] width 379 height 16
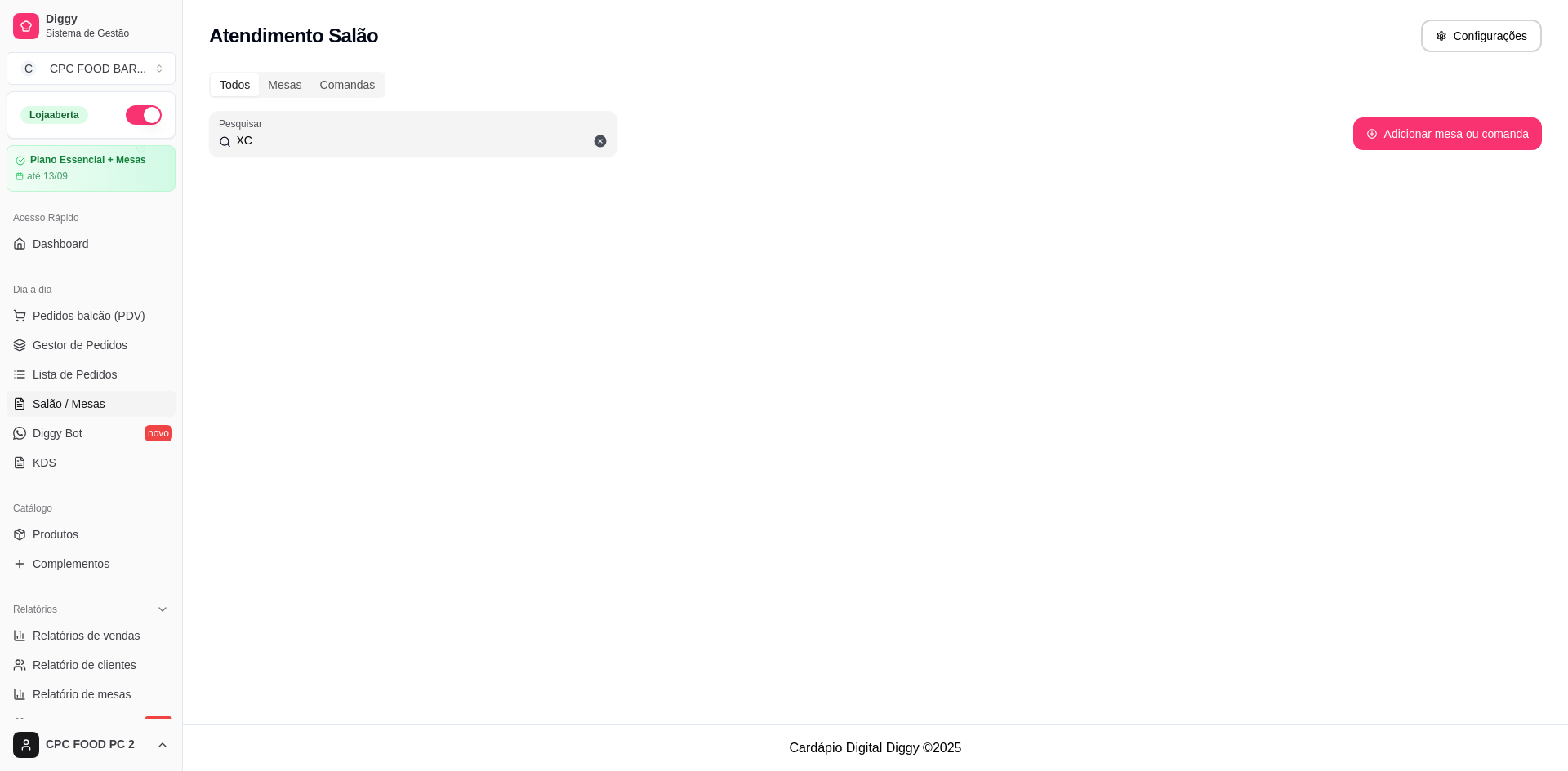
type input "X"
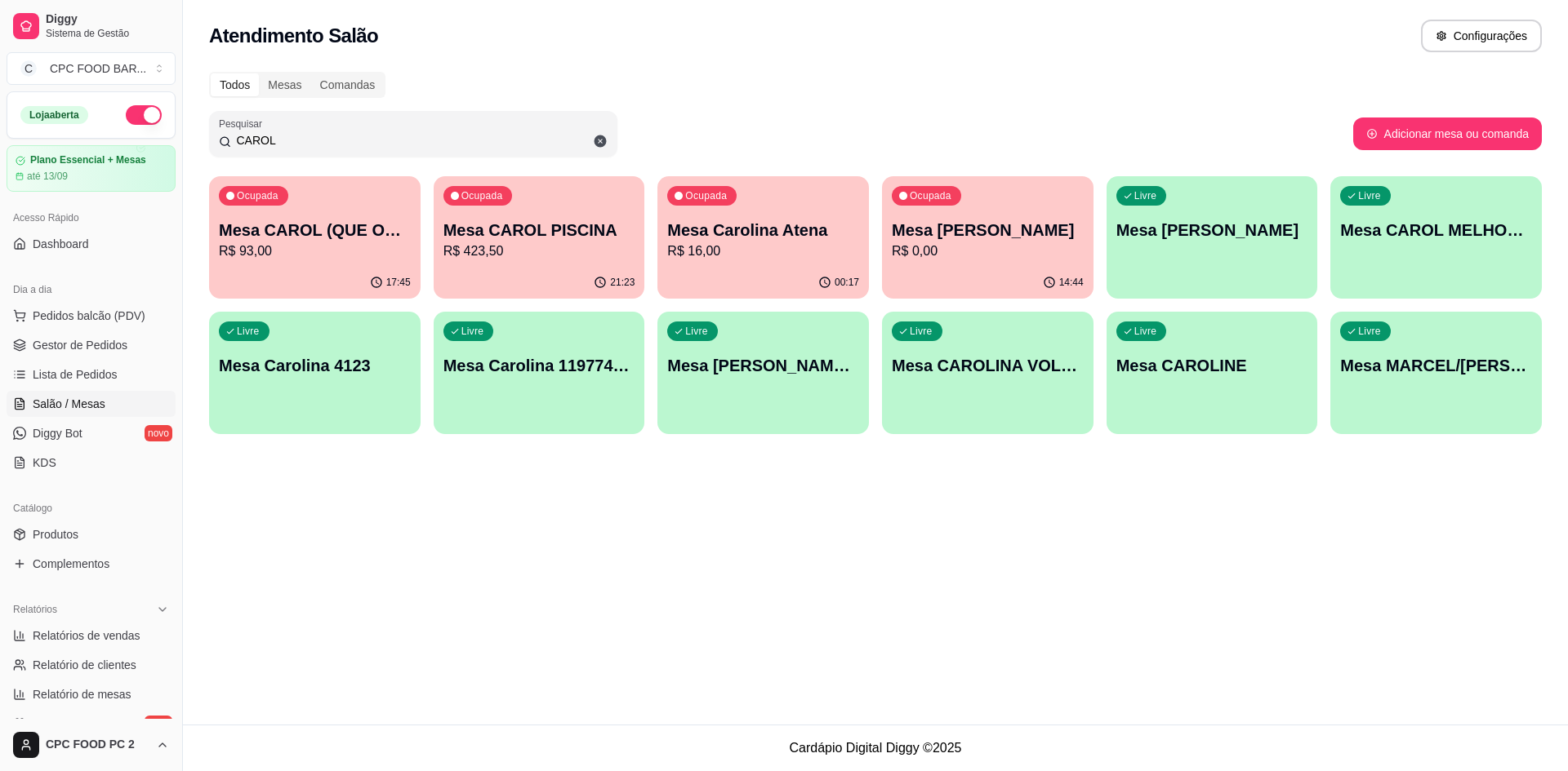
type input "CAROL"
click at [727, 228] on p "Mesa Carolina Atena" at bounding box center [763, 230] width 186 height 22
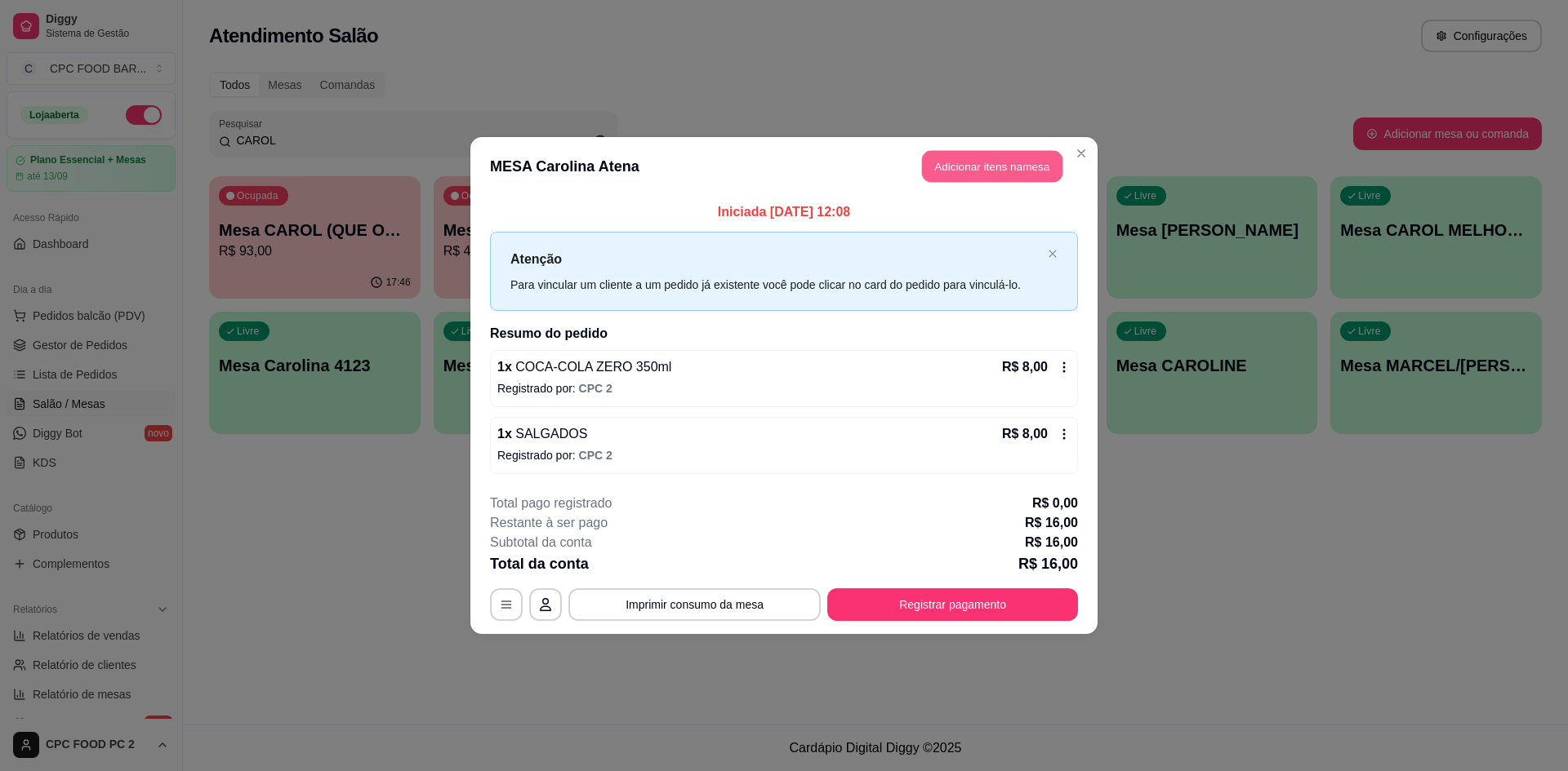
click at [937, 168] on button "Adicionar itens na mesa" at bounding box center [992, 166] width 141 height 32
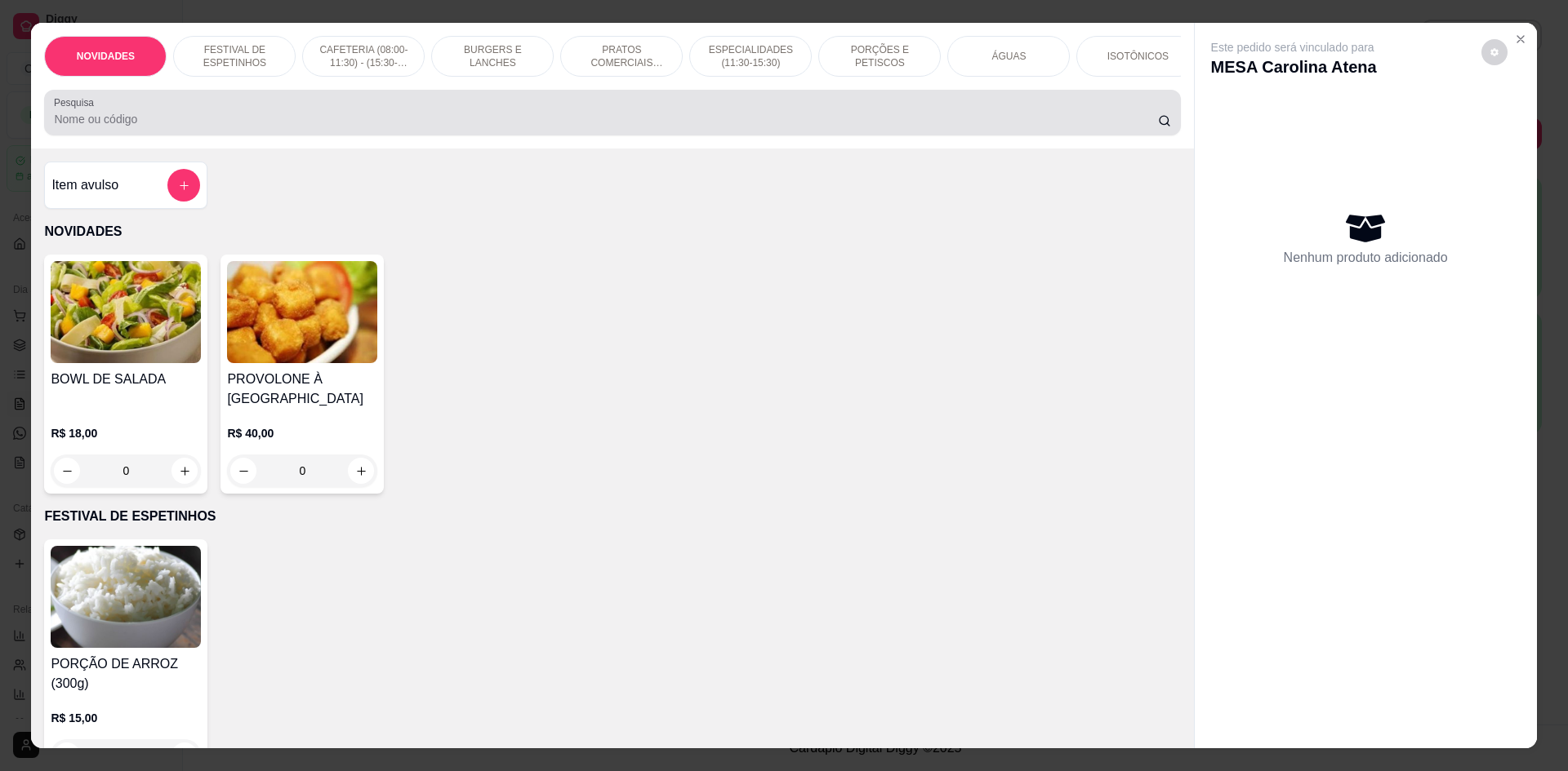
click at [664, 129] on div at bounding box center [612, 113] width 1116 height 32
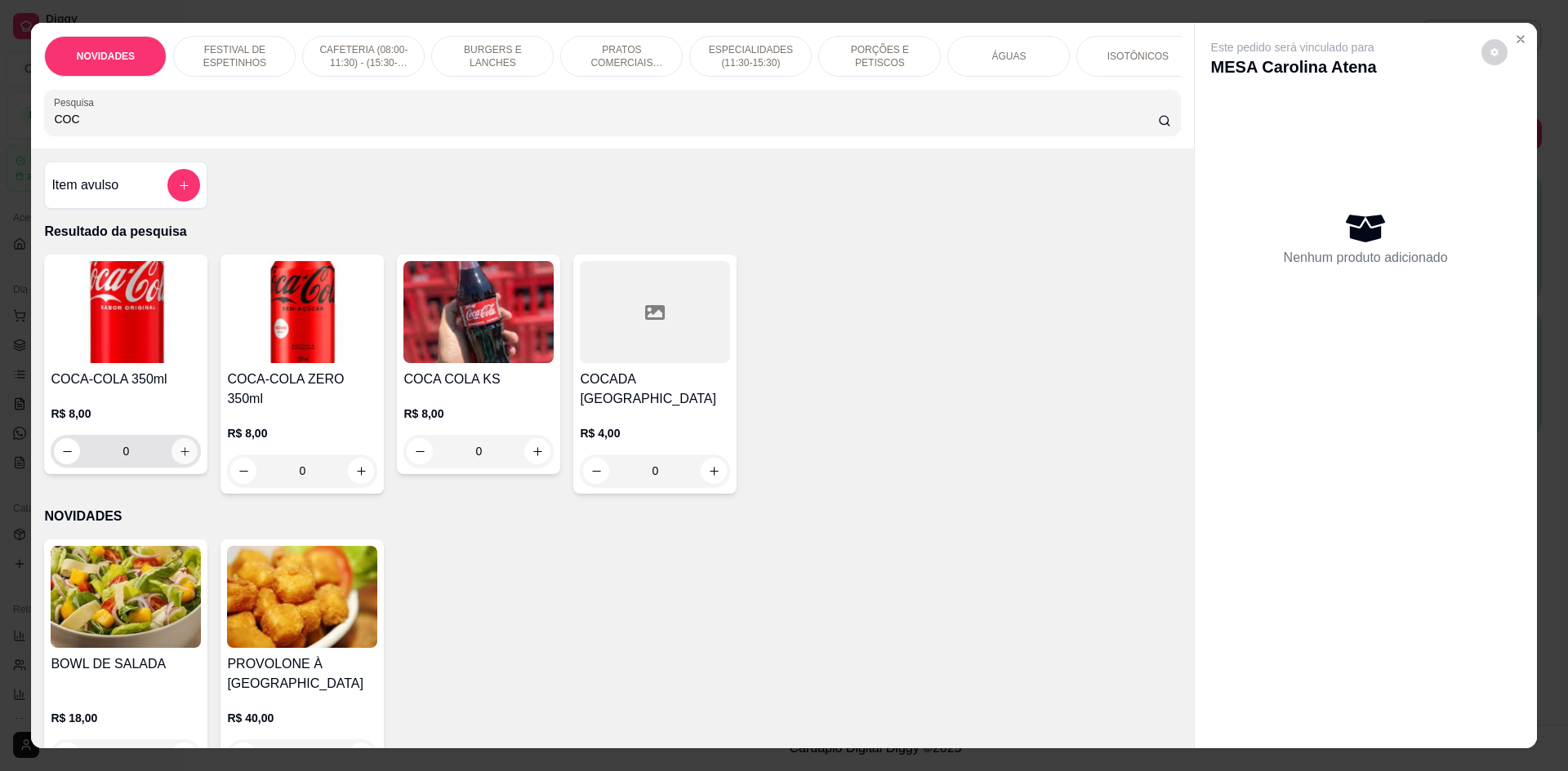
type input "COC"
click at [181, 458] on icon "increase-product-quantity" at bounding box center [185, 452] width 13 height 13
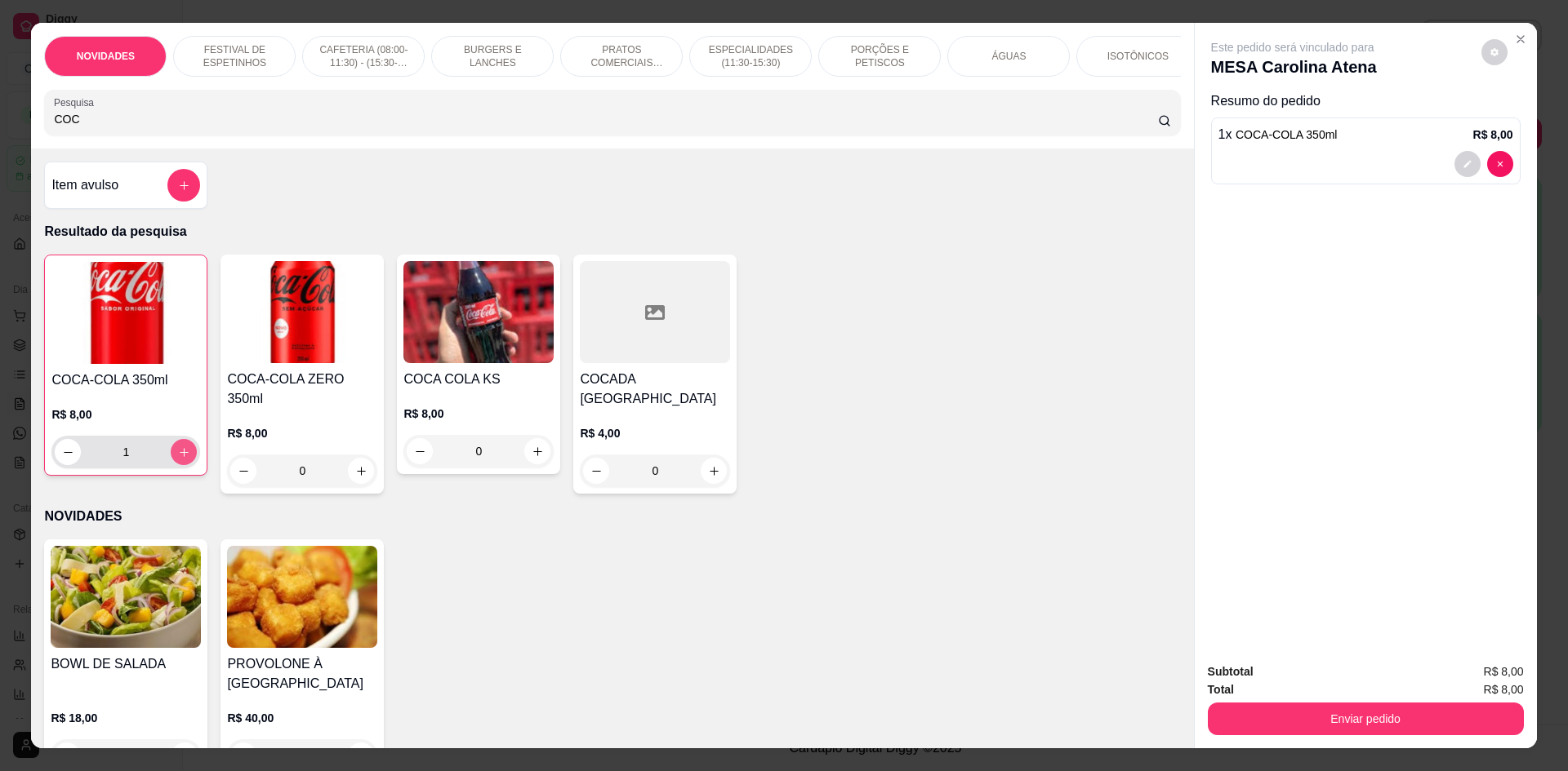
type input "1"
click at [1308, 719] on button "Enviar pedido" at bounding box center [1366, 719] width 316 height 32
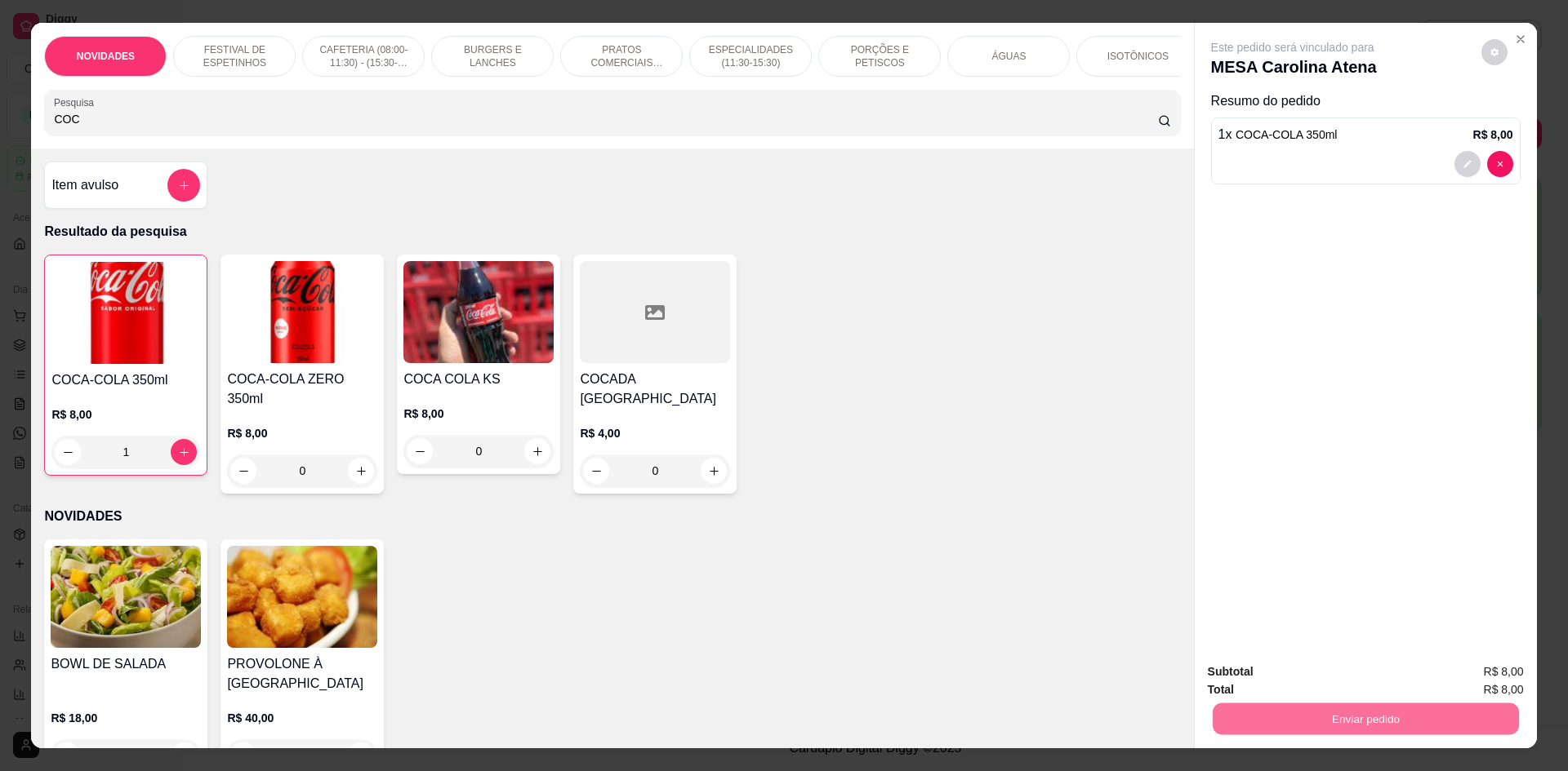
click at [1274, 684] on button "Não registrar e enviar pedido" at bounding box center [1312, 679] width 170 height 31
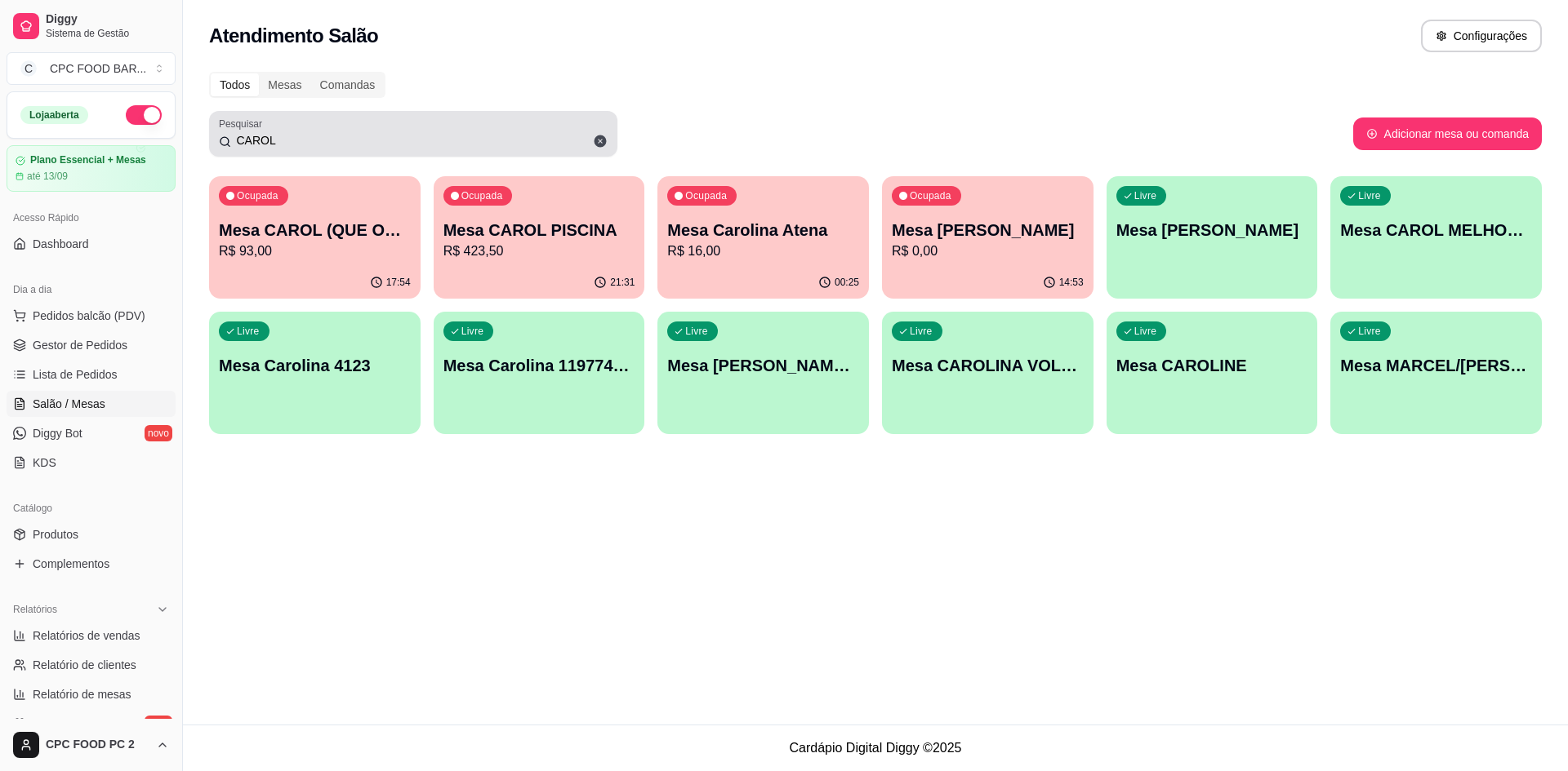
click at [598, 150] on span at bounding box center [600, 141] width 28 height 28
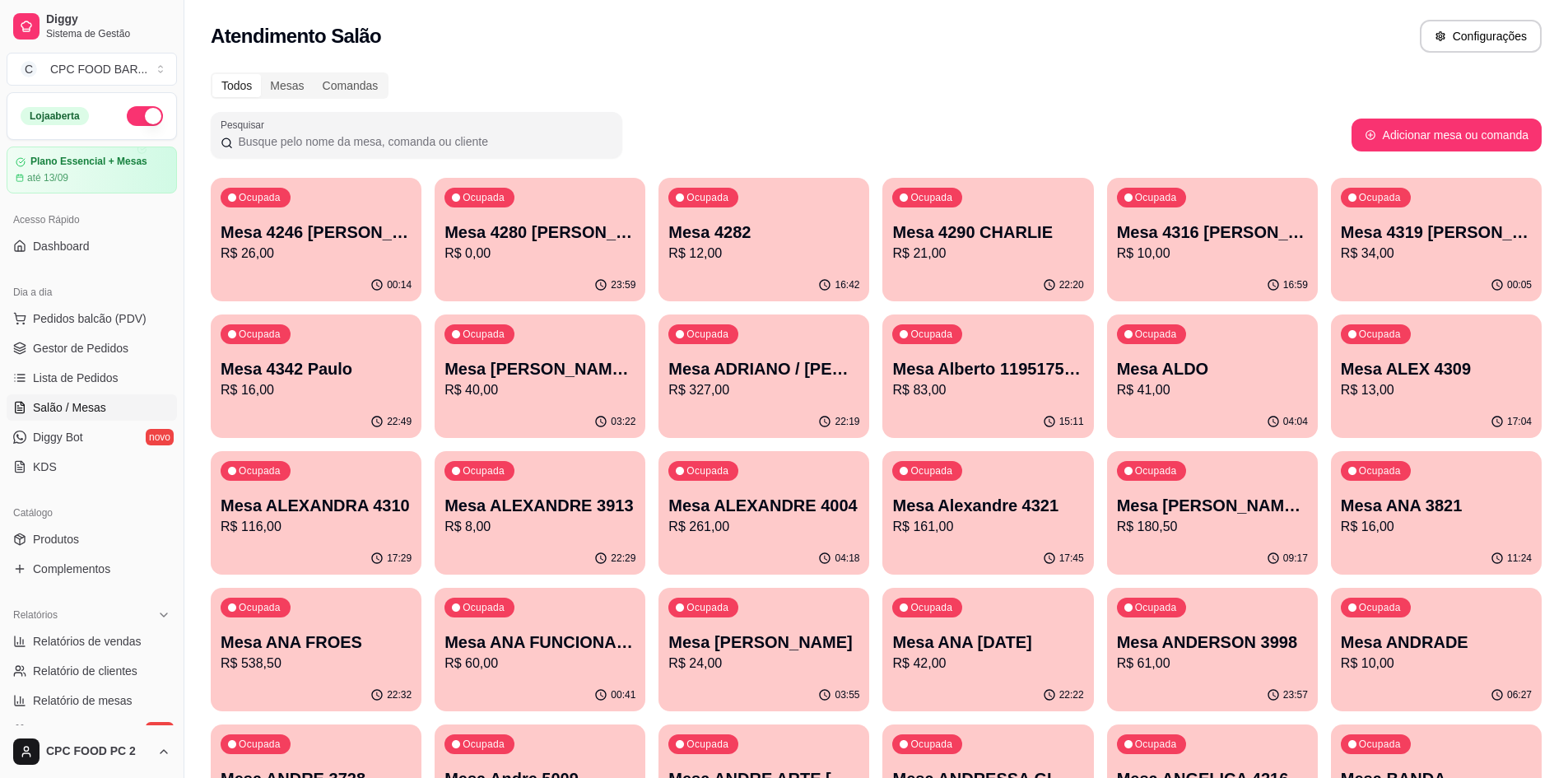
click at [537, 135] on input "Pesquisar" at bounding box center [422, 142] width 379 height 16
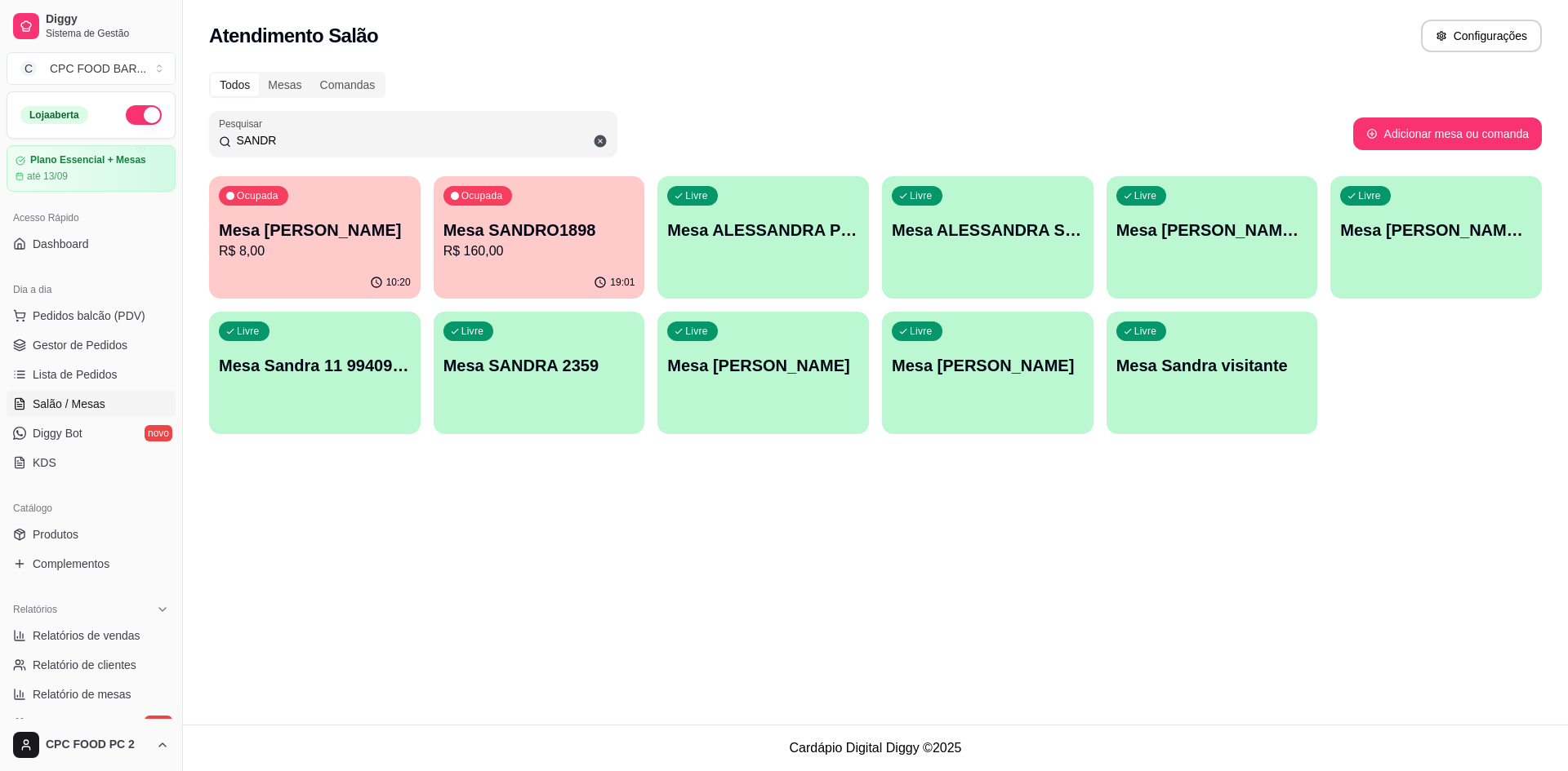
type input "SANDR"
click at [374, 248] on p "R$ 8,00" at bounding box center [315, 252] width 192 height 20
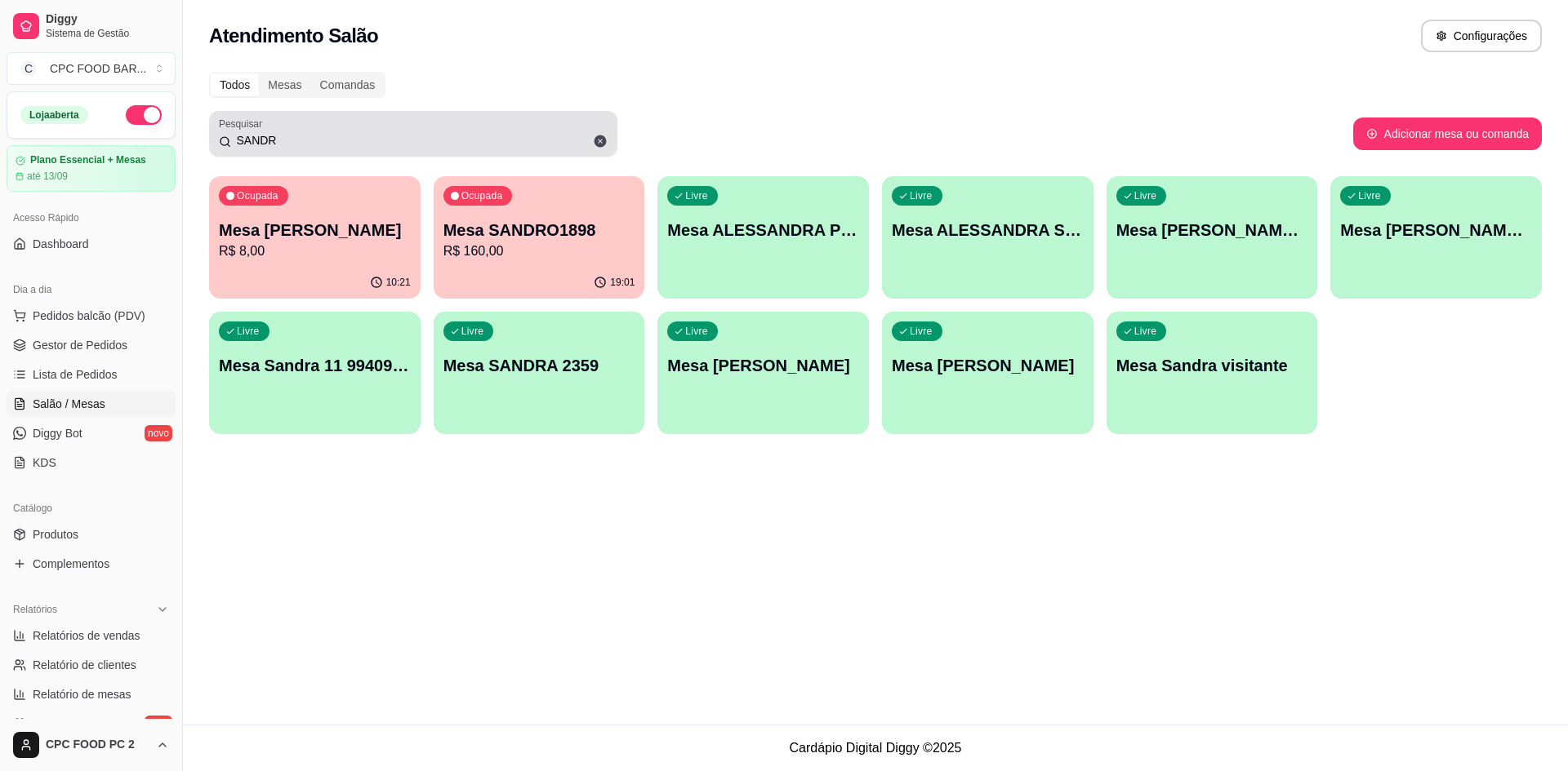
click at [604, 134] on icon at bounding box center [600, 141] width 14 height 14
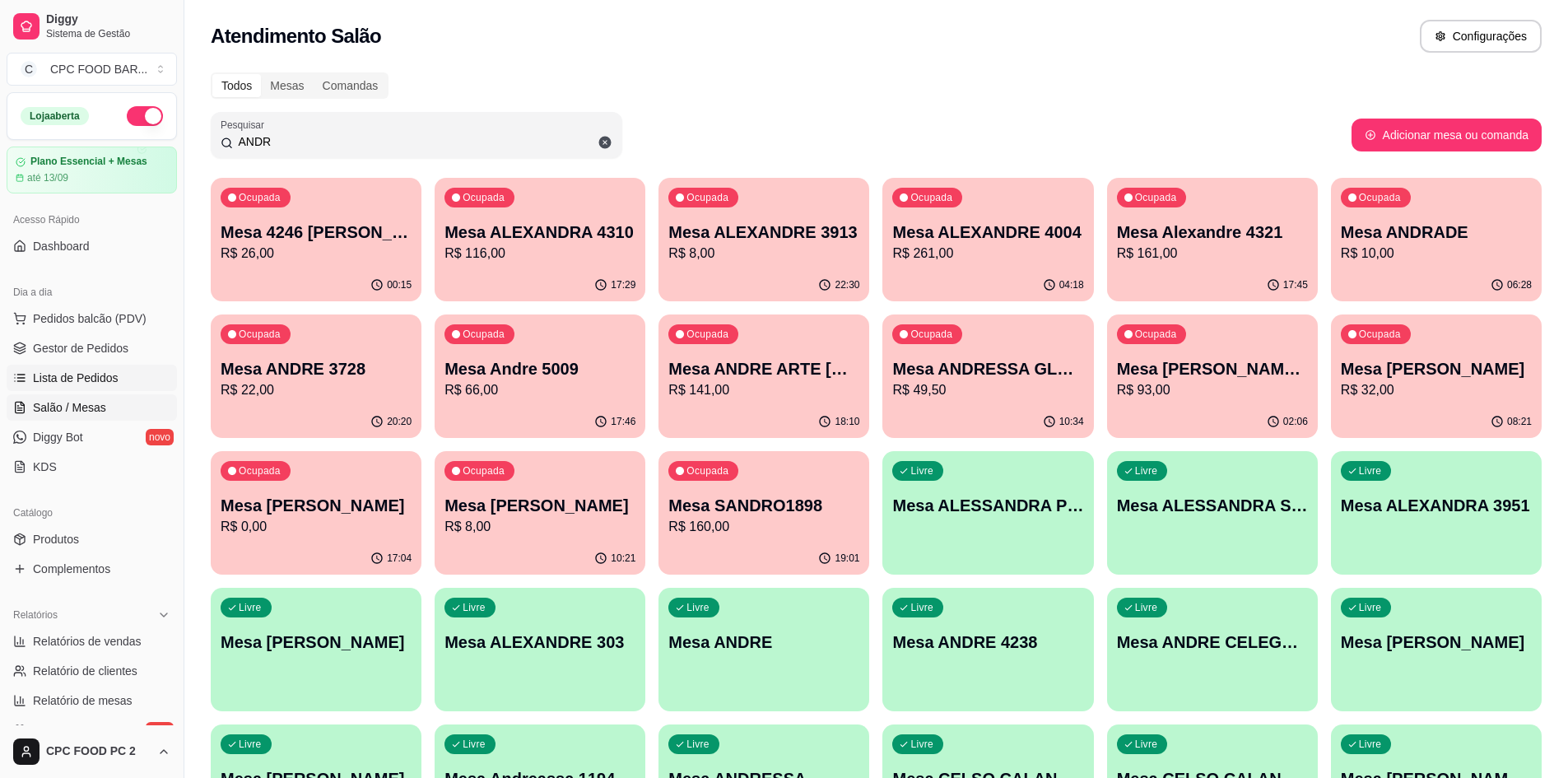
type input "ANDR"
click at [91, 368] on link "Lista de Pedidos" at bounding box center [91, 378] width 170 height 26
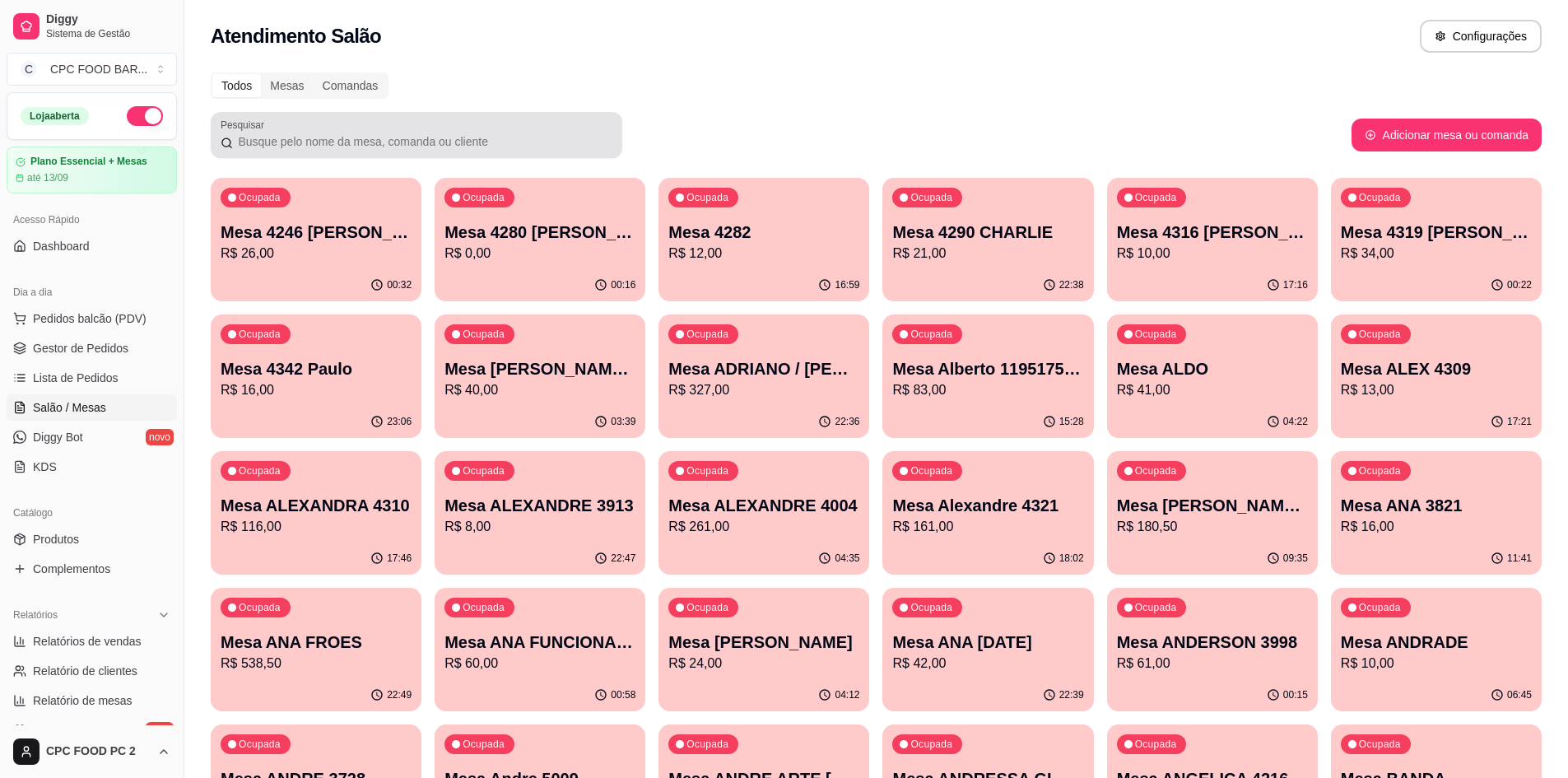
click at [404, 135] on input "Pesquisar" at bounding box center [422, 142] width 379 height 16
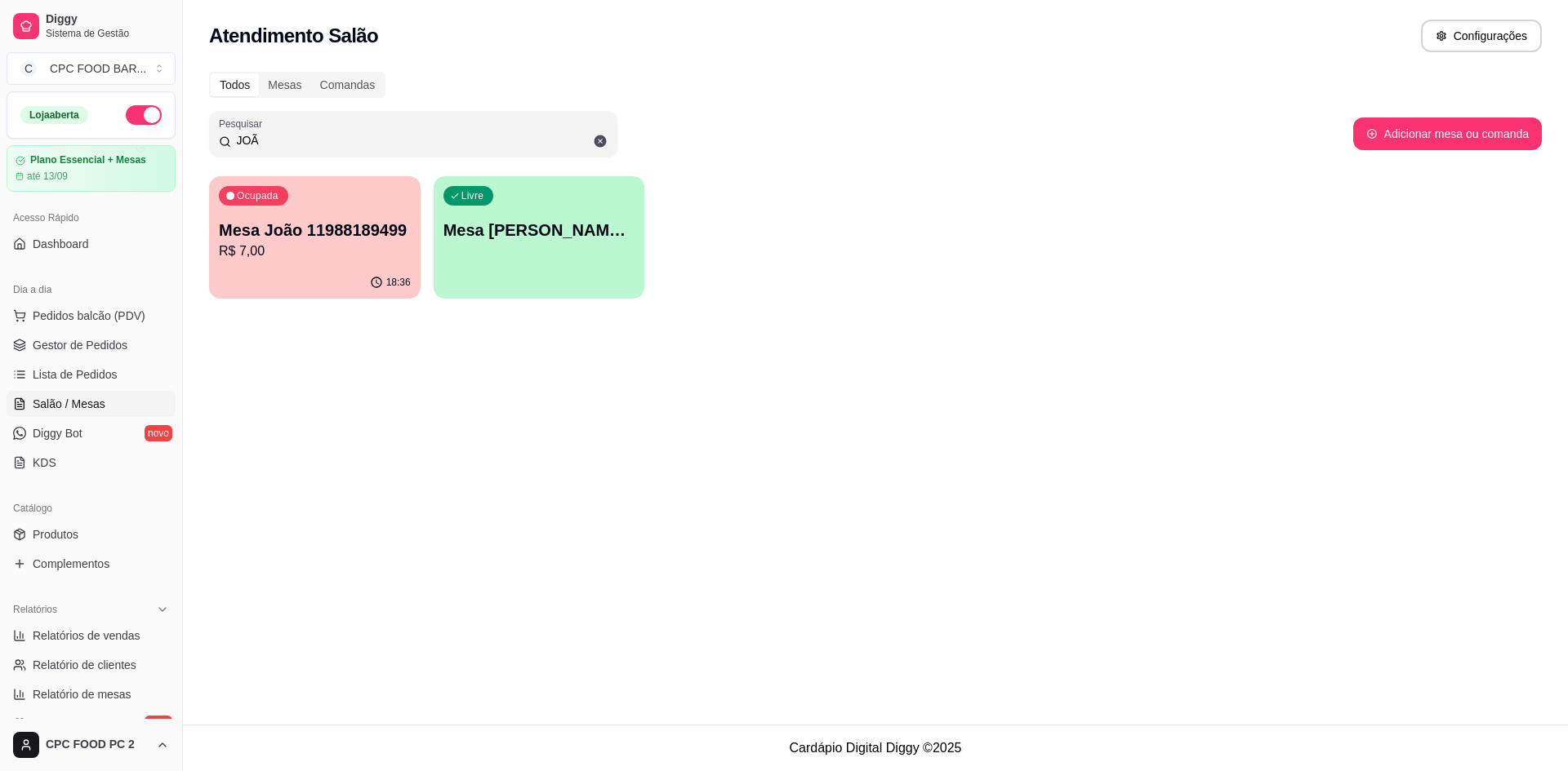
type input "[PERSON_NAME]"
click at [284, 136] on input "[PERSON_NAME]" at bounding box center [419, 141] width 376 height 16
click at [289, 137] on input "[PERSON_NAME]" at bounding box center [419, 141] width 376 height 16
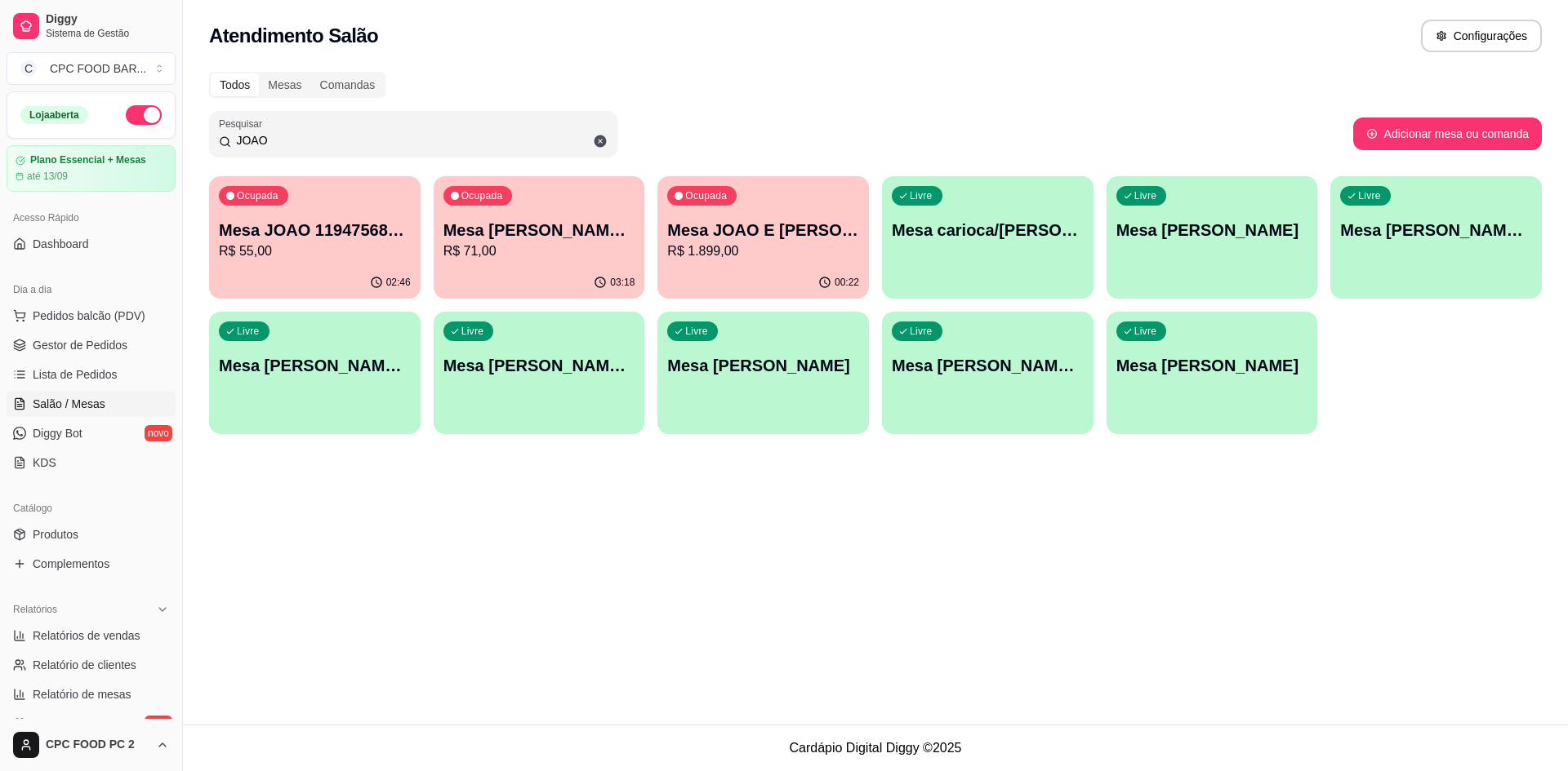
type input "JOAO"
click at [771, 280] on div "00:22" at bounding box center [762, 281] width 205 height 31
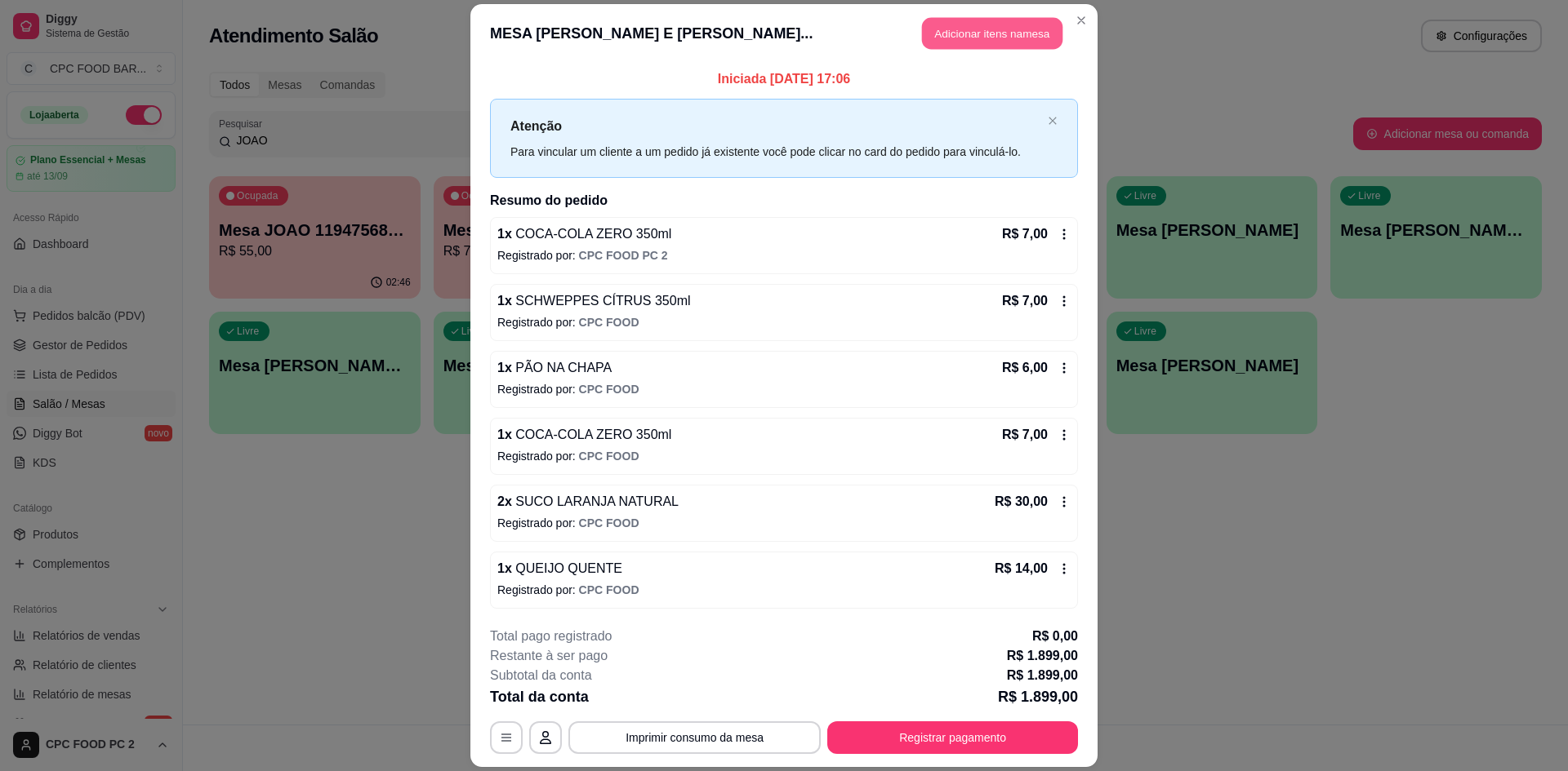
click at [943, 39] on button "Adicionar itens na mesa" at bounding box center [992, 32] width 141 height 32
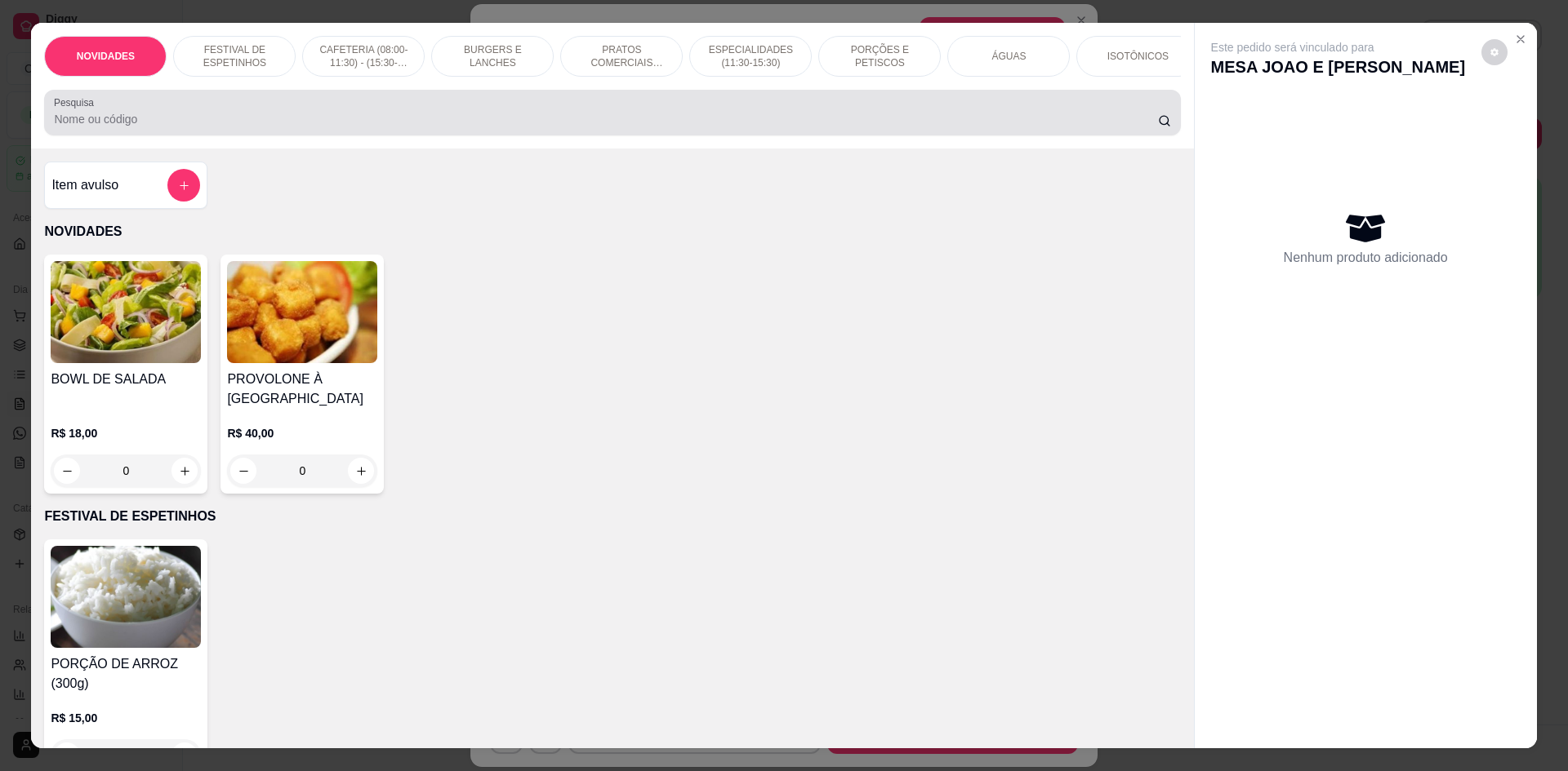
click at [587, 124] on input "Pesquisa" at bounding box center [605, 119] width 1103 height 16
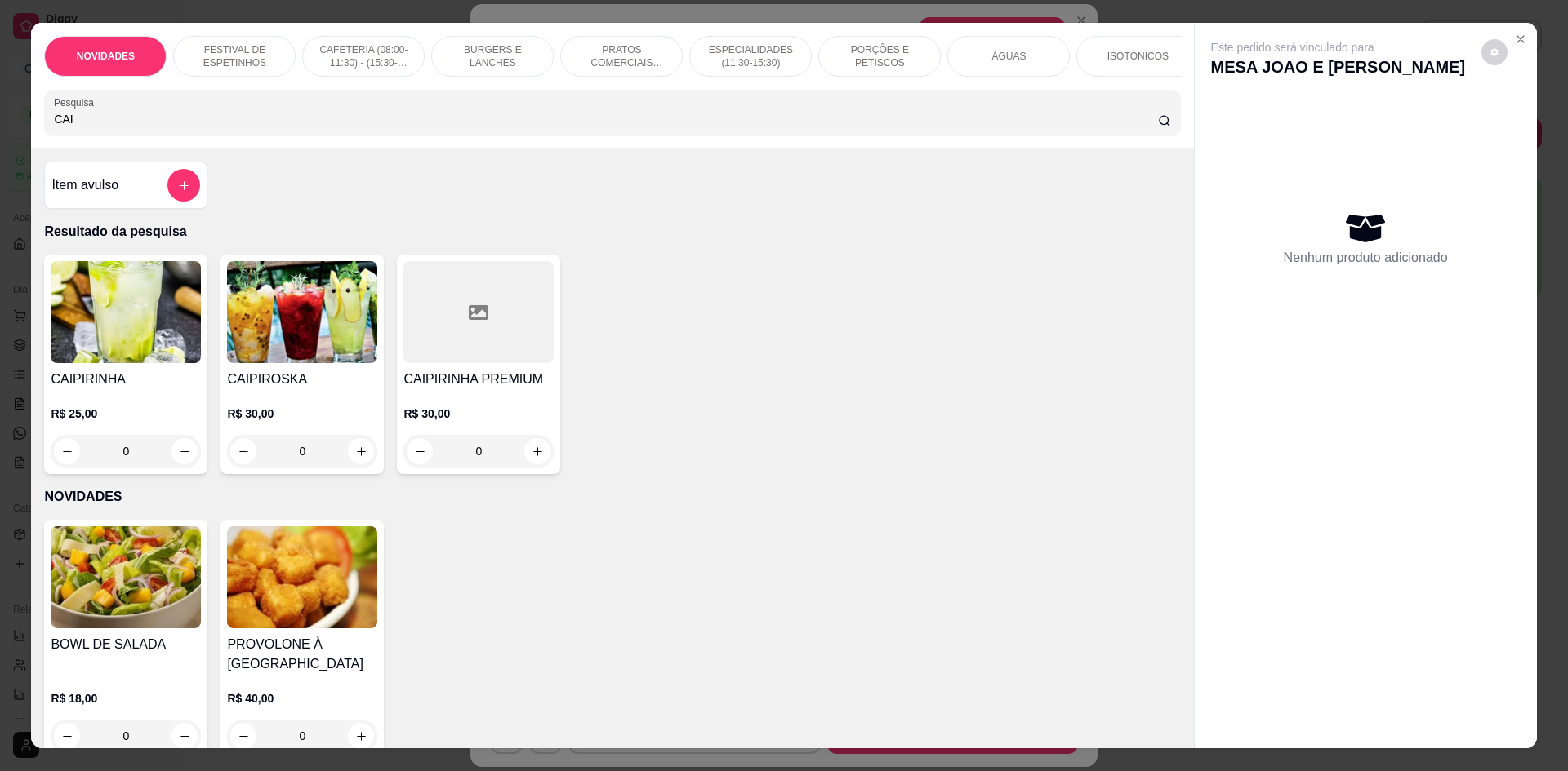
type input "CAI"
click at [180, 460] on div "0" at bounding box center [125, 451] width 151 height 32
click at [365, 468] on div "0" at bounding box center [302, 451] width 151 height 32
click at [181, 459] on div "0" at bounding box center [125, 451] width 151 height 32
click at [361, 468] on div "0" at bounding box center [302, 451] width 151 height 32
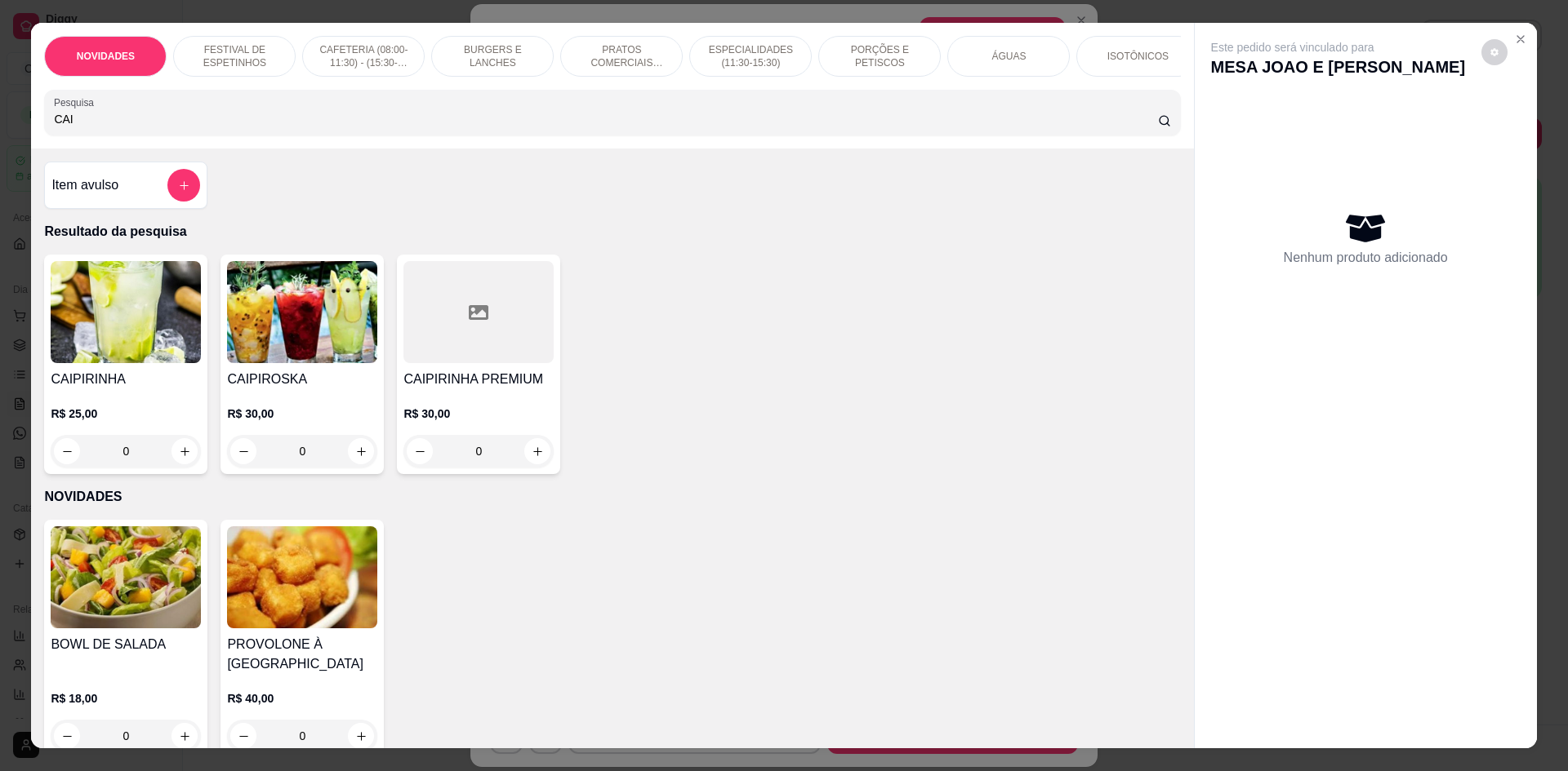
click at [177, 464] on div "0" at bounding box center [125, 451] width 151 height 32
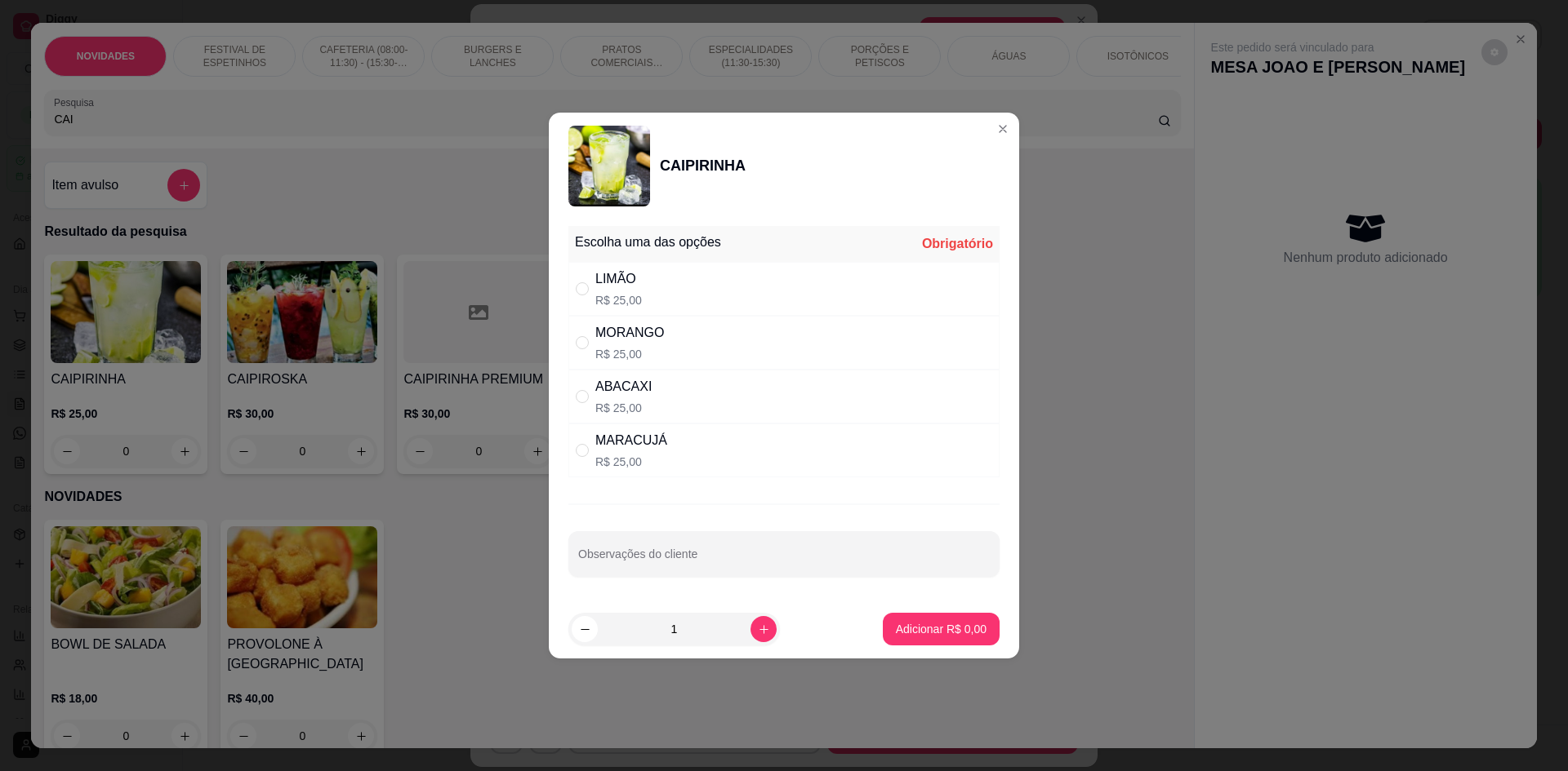
click at [615, 291] on div "LIMÃO R$ 25,00" at bounding box center [619, 289] width 47 height 39
radio input "true"
click at [901, 624] on p "Adicionar R$ 25,00" at bounding box center [938, 629] width 95 height 15
type input "1"
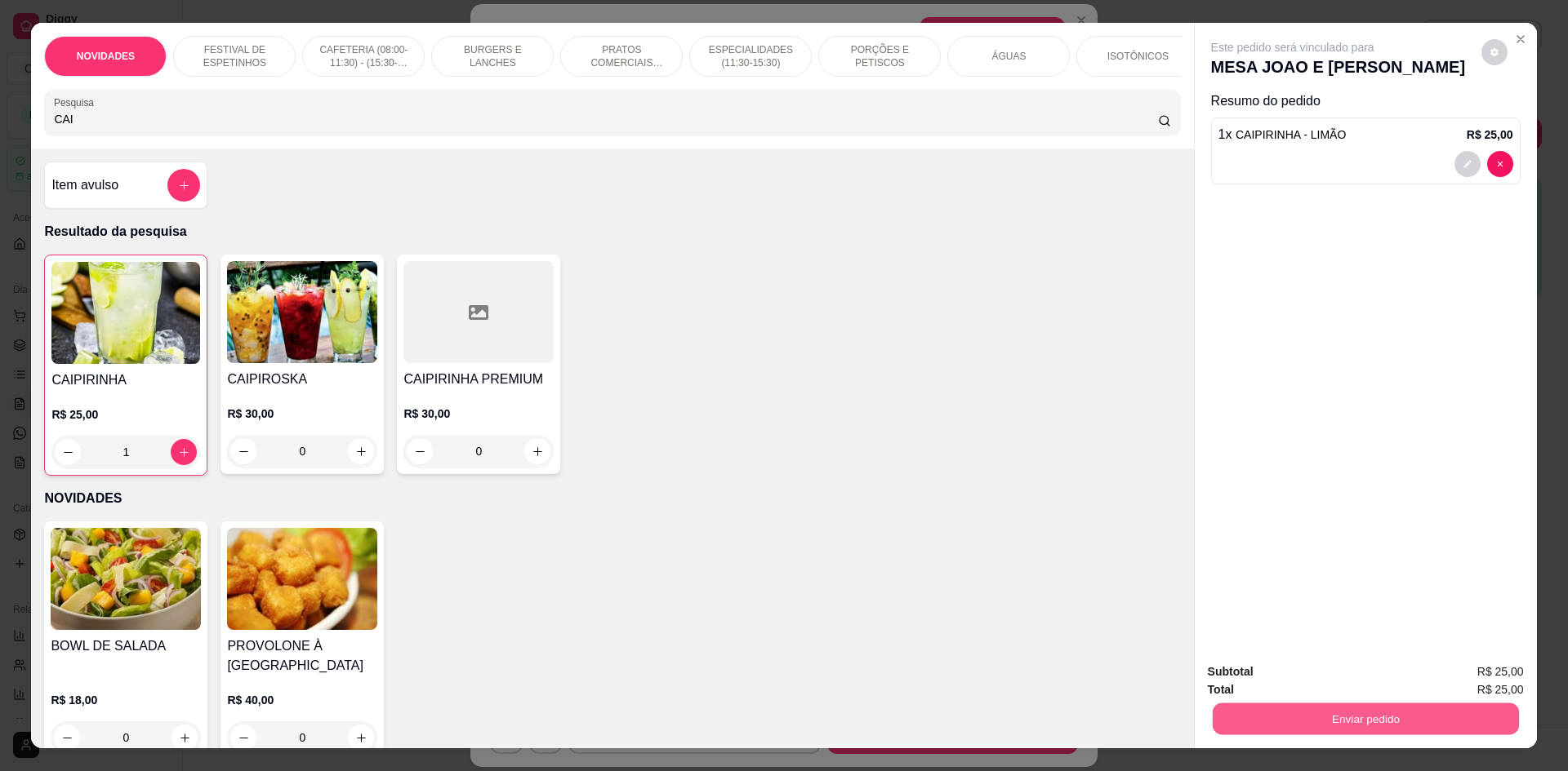
click at [1215, 710] on button "Enviar pedido" at bounding box center [1364, 718] width 306 height 32
click at [1233, 675] on button "Não registrar e enviar pedido" at bounding box center [1311, 678] width 165 height 30
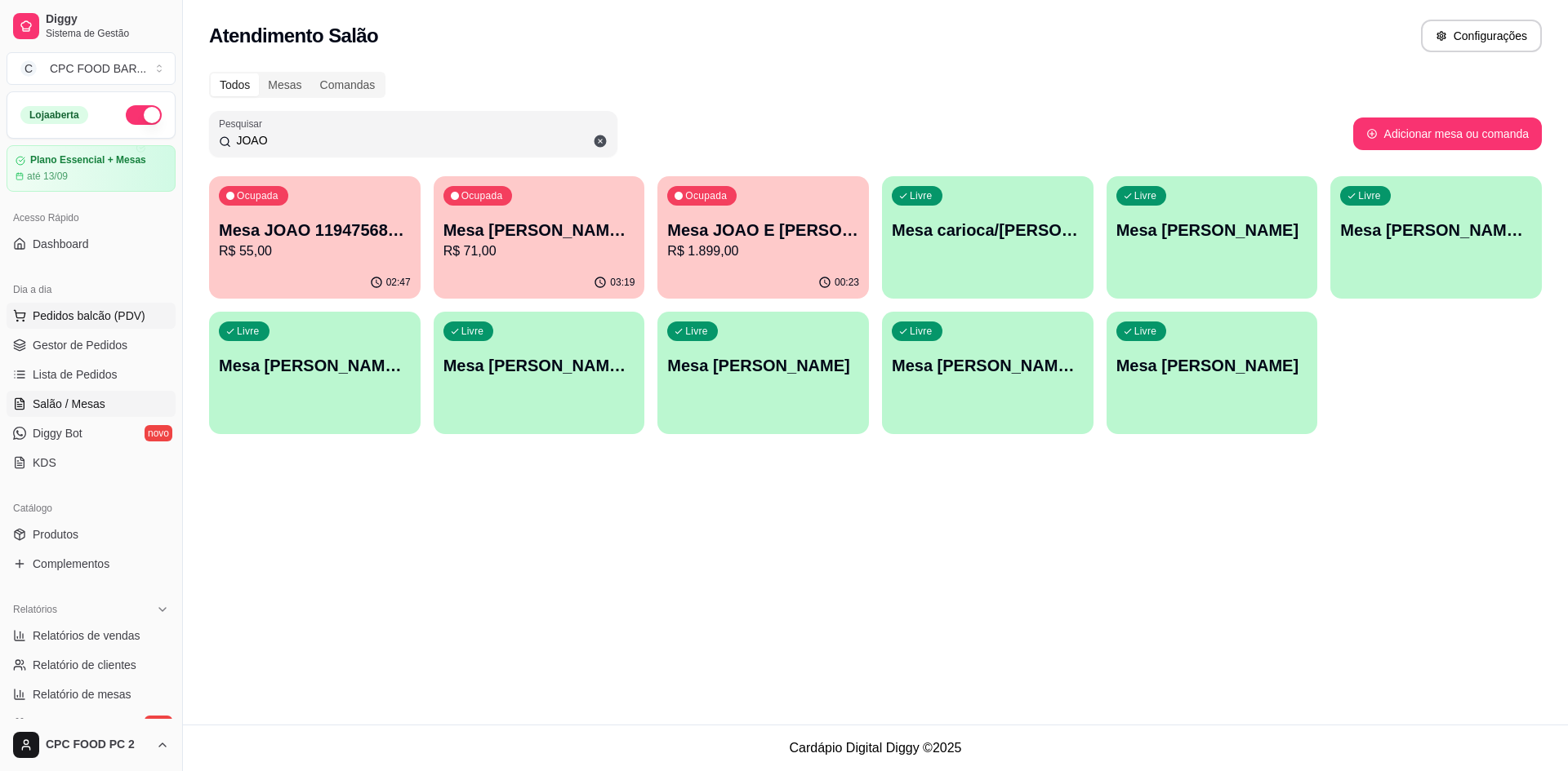
click at [120, 320] on span "Pedidos balcão (PDV)" at bounding box center [88, 316] width 113 height 16
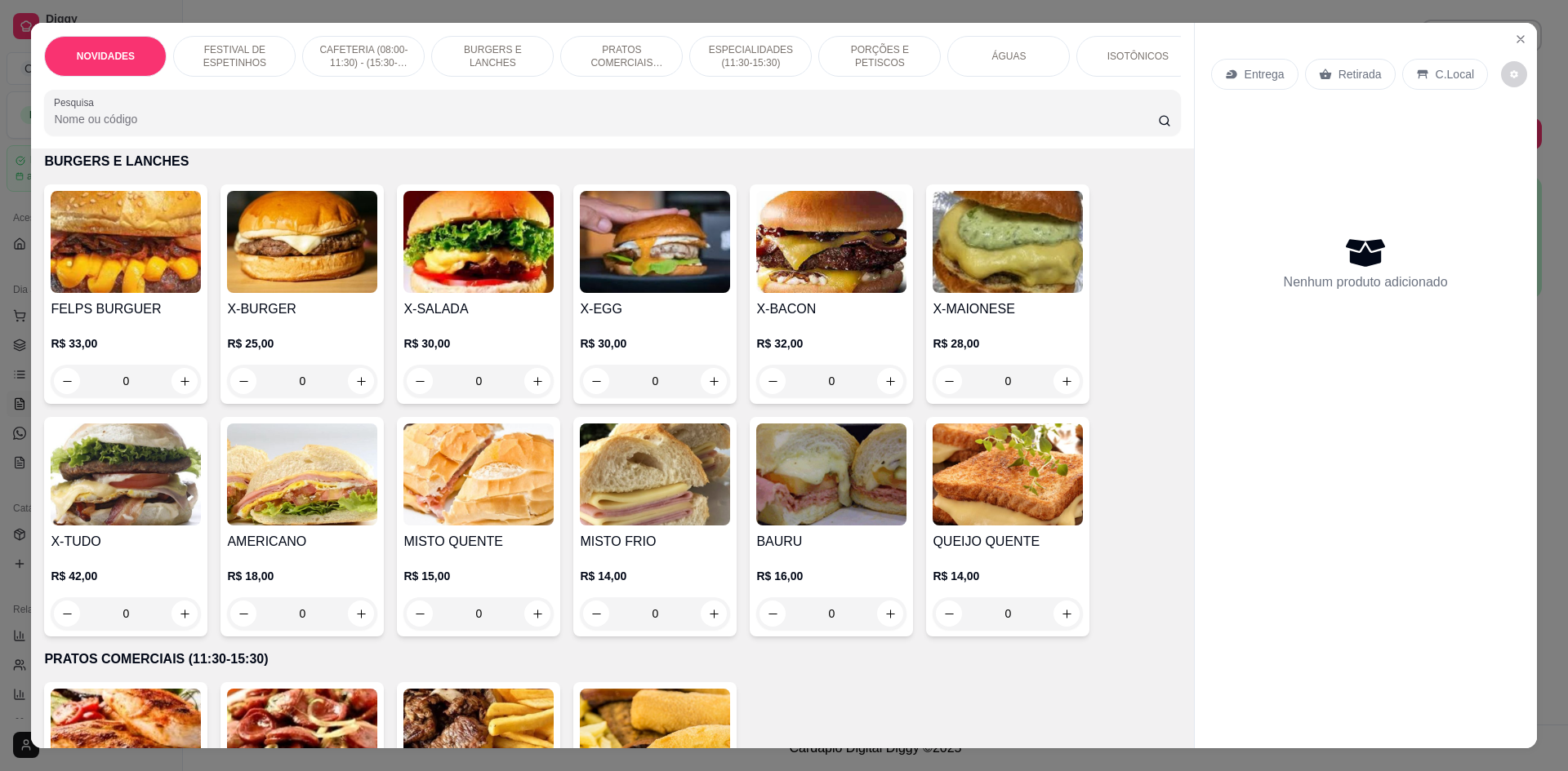
scroll to position [1061, 0]
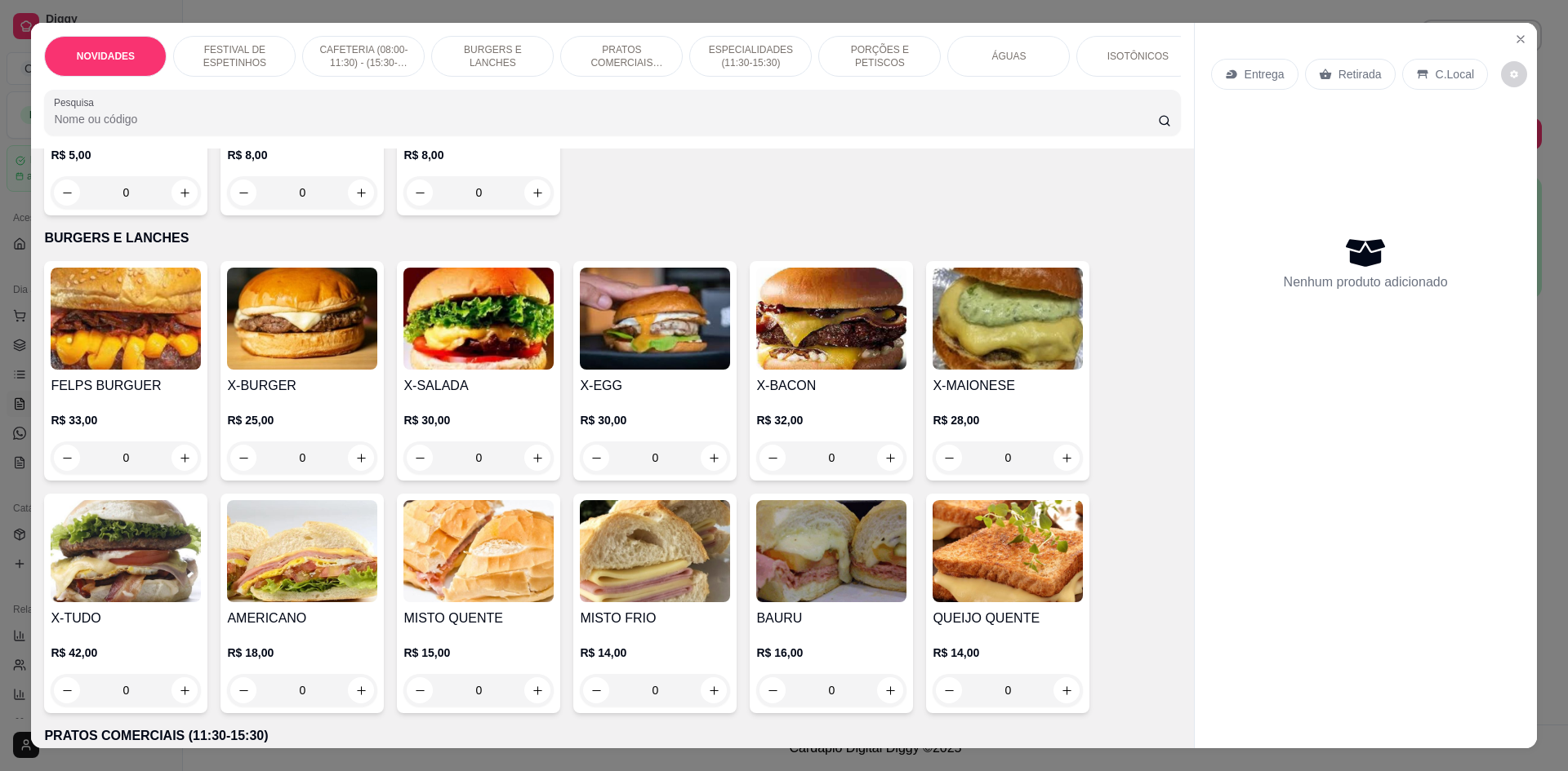
click at [420, 127] on input "Pesquisa" at bounding box center [605, 119] width 1103 height 16
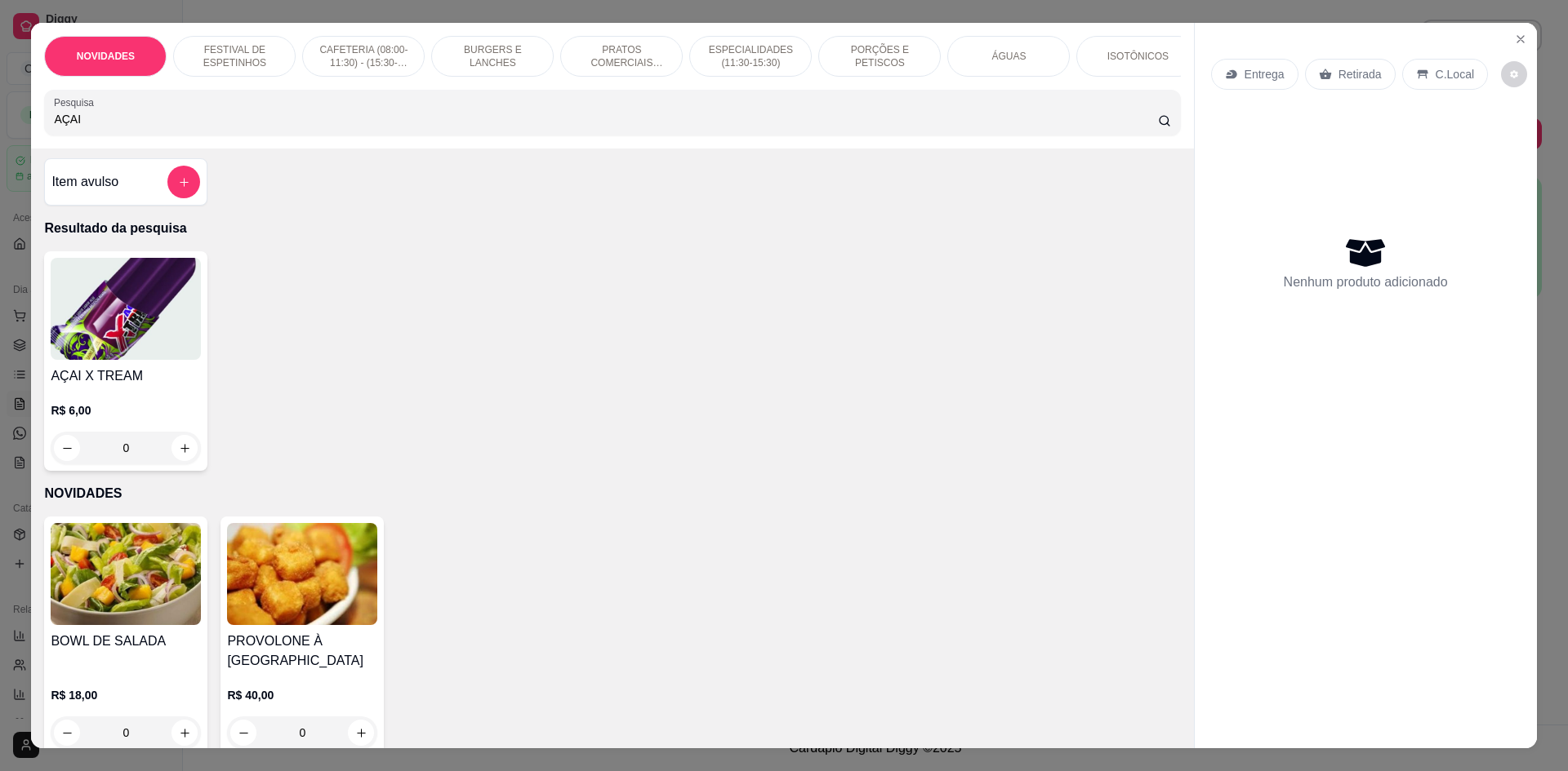
scroll to position [0, 0]
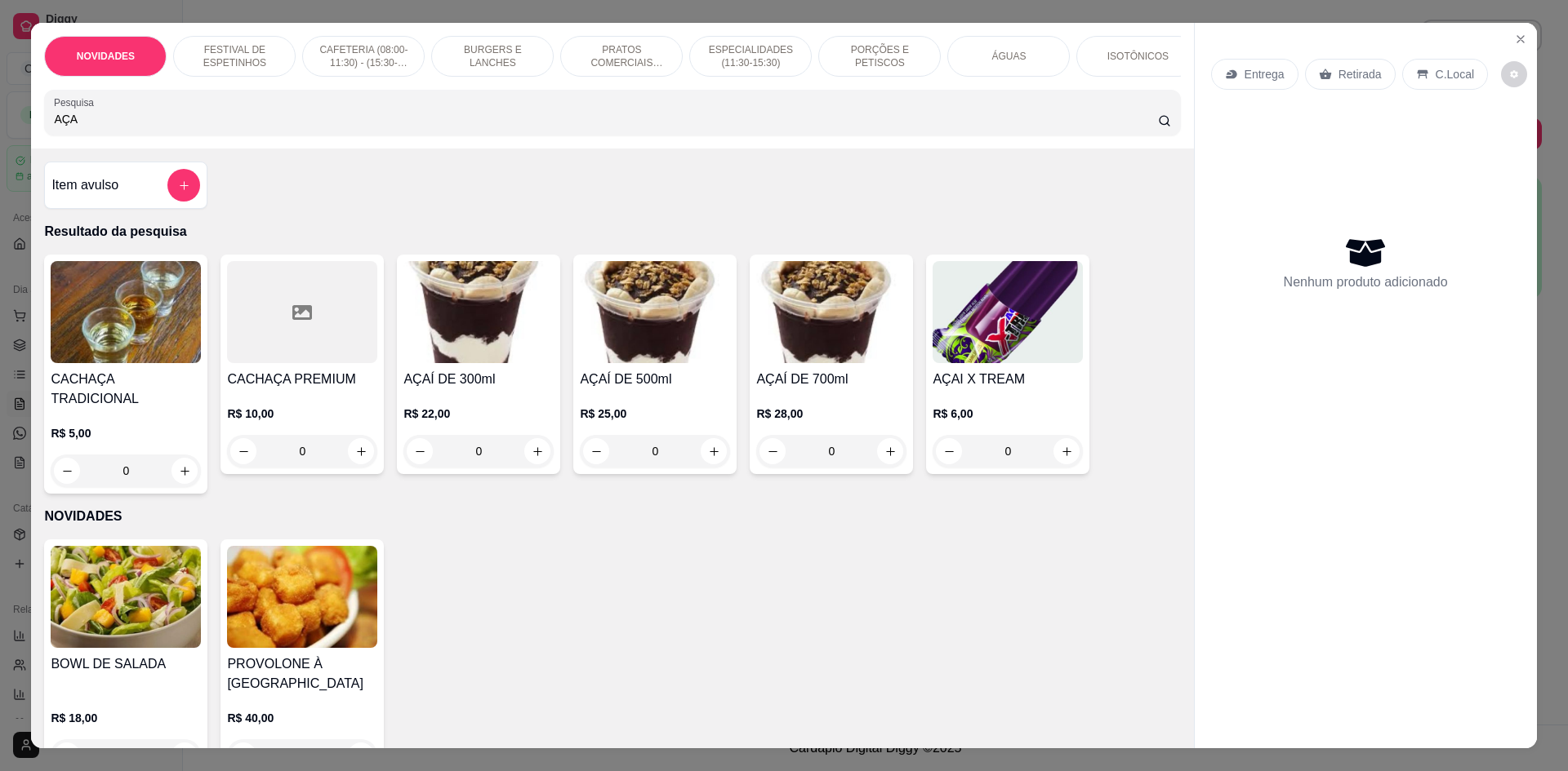
type input "AÇA"
click at [704, 464] on div "0" at bounding box center [655, 451] width 151 height 32
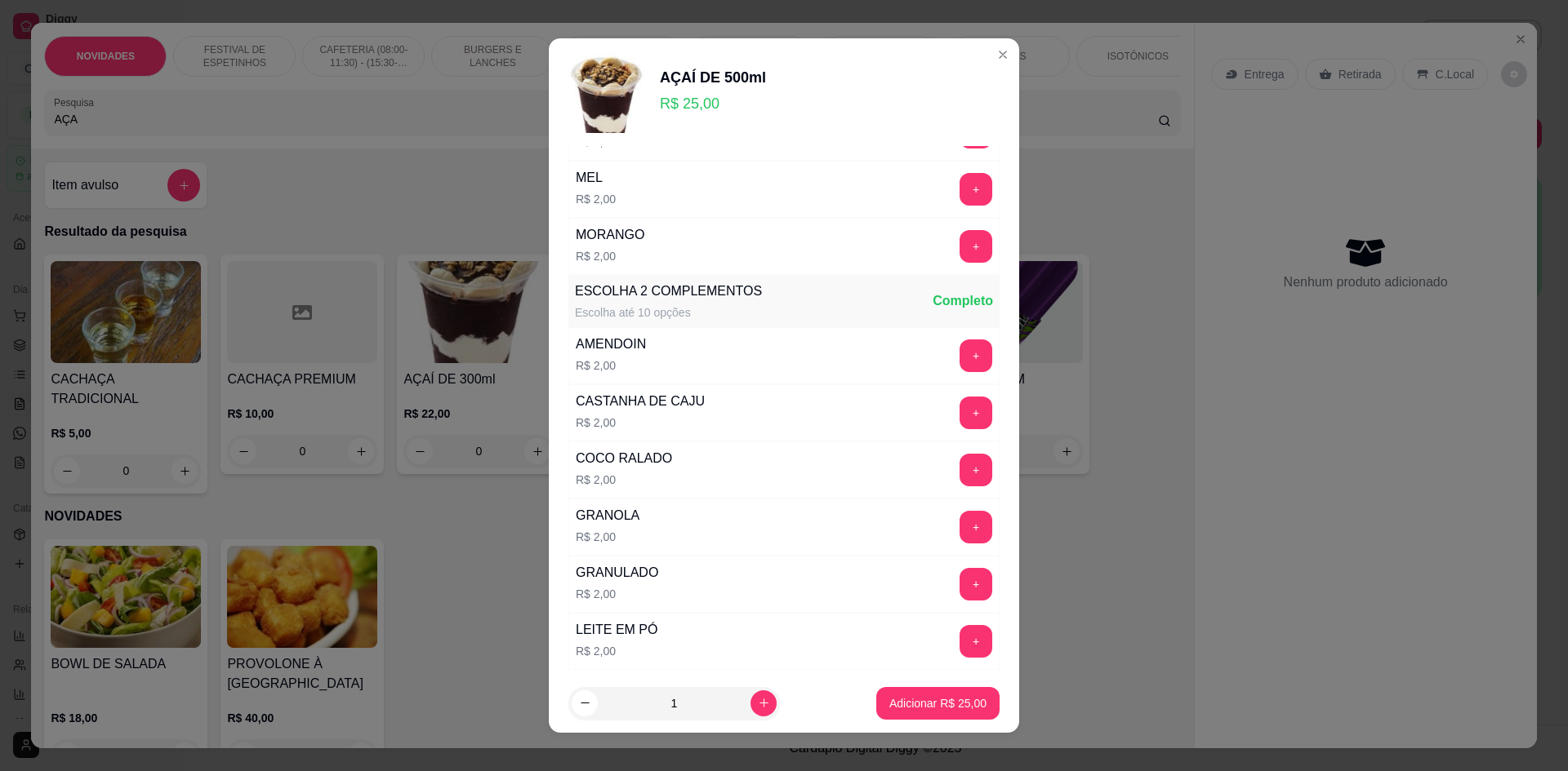
scroll to position [478, 0]
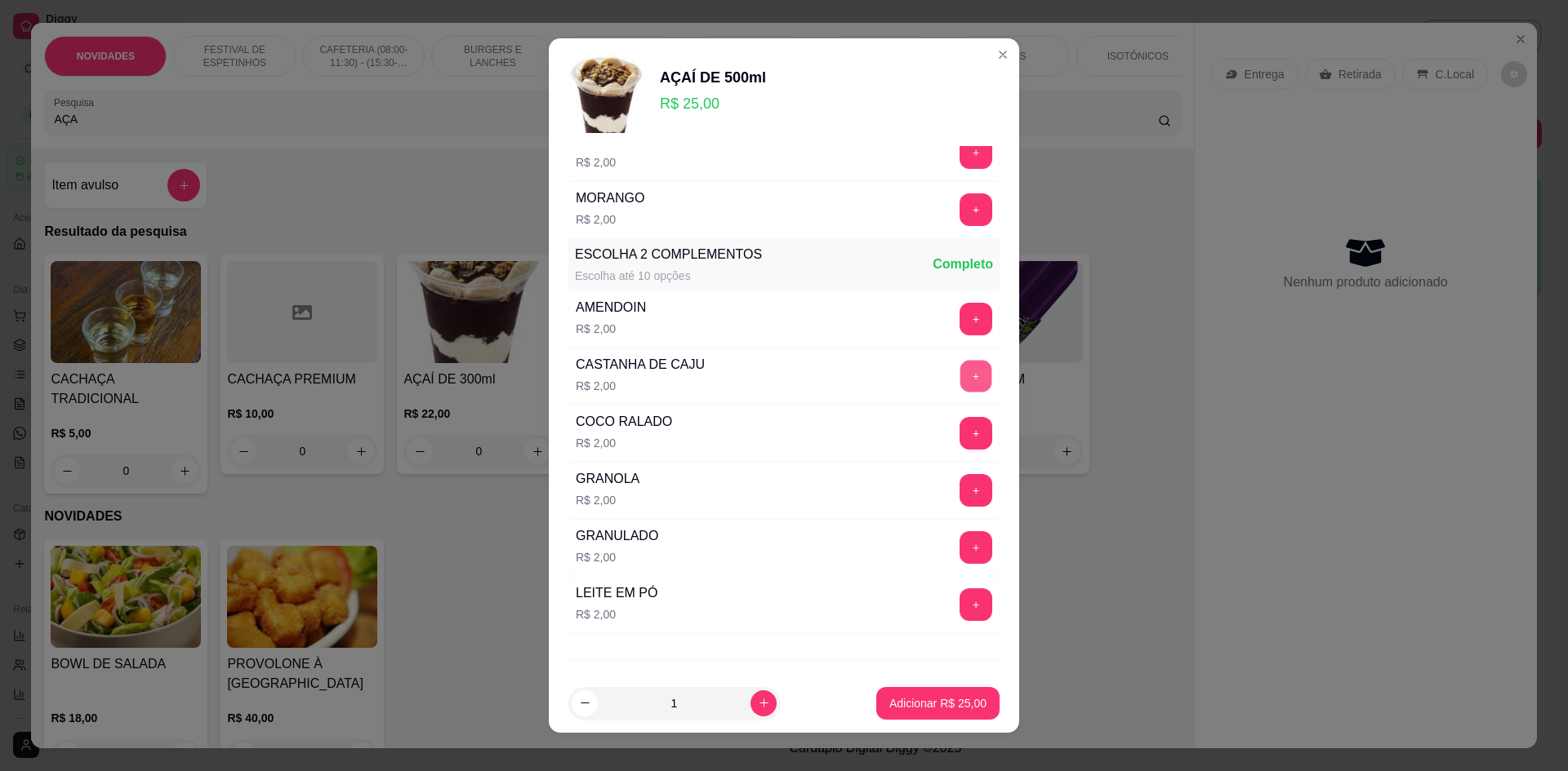
click at [960, 380] on button "+" at bounding box center [975, 376] width 32 height 32
click at [888, 376] on button "-" at bounding box center [903, 376] width 32 height 32
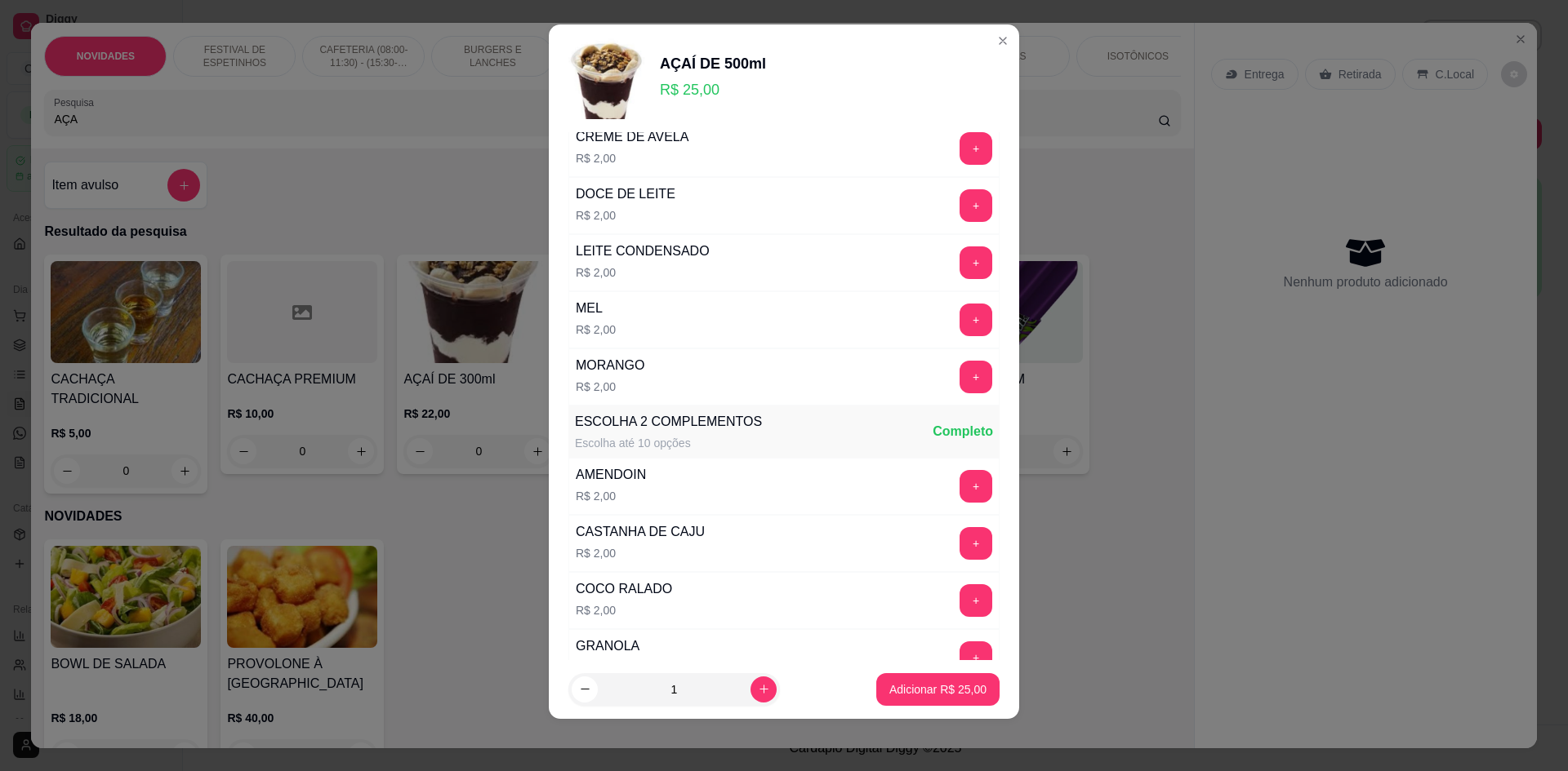
scroll to position [151, 0]
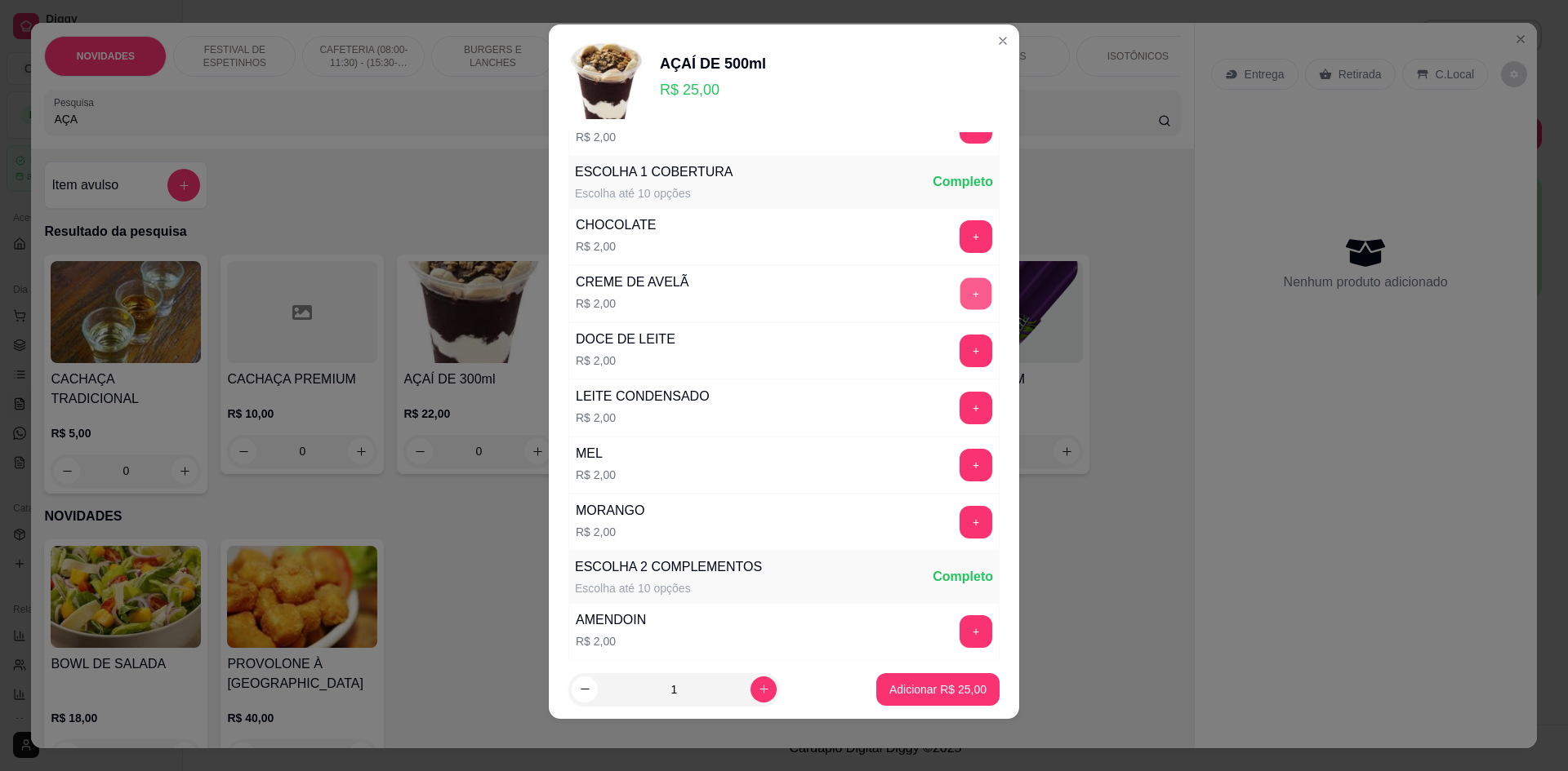
click at [960, 296] on button "+" at bounding box center [975, 294] width 32 height 32
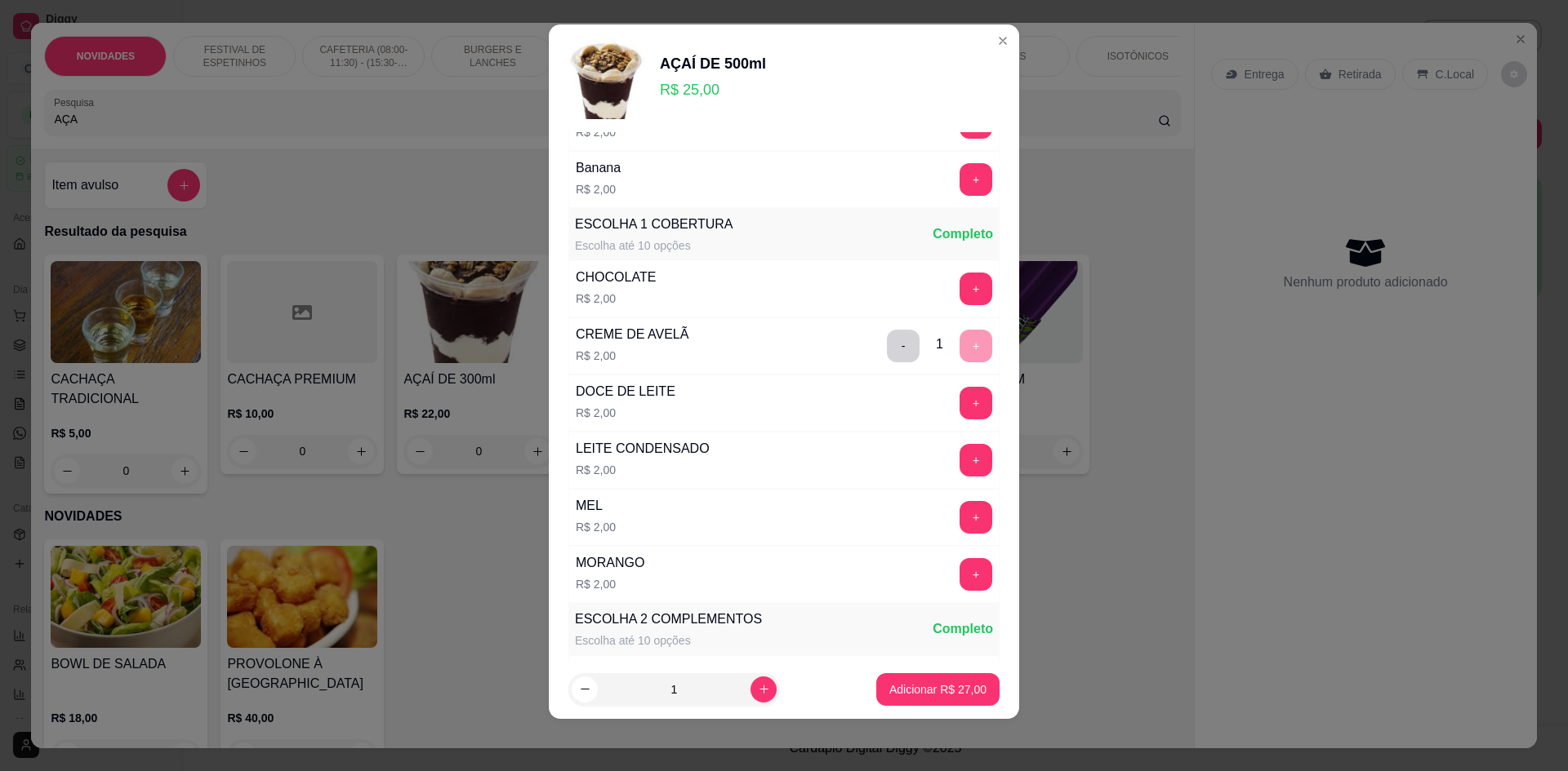
scroll to position [0, 0]
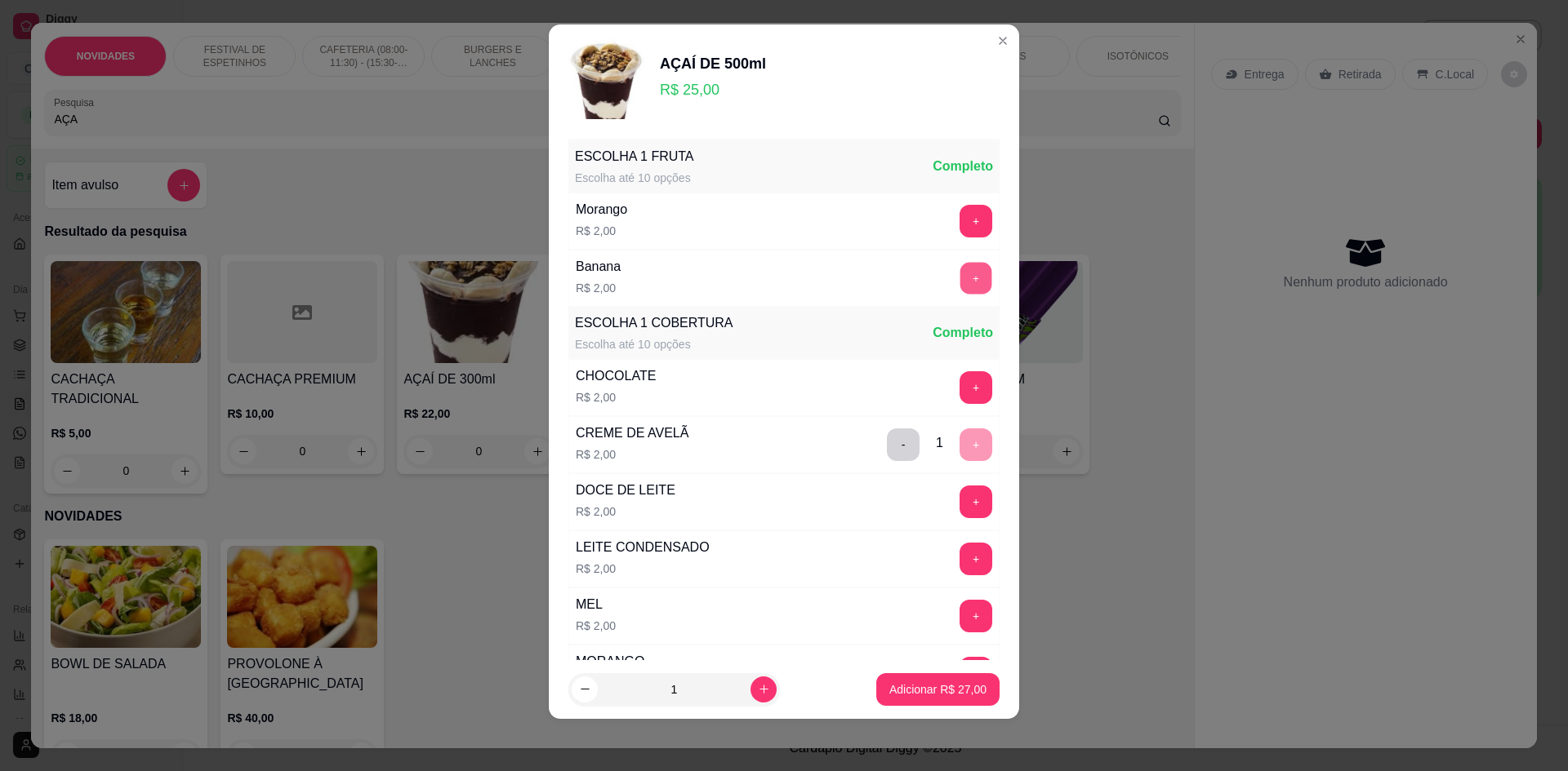
click at [960, 270] on button "+" at bounding box center [975, 278] width 32 height 32
click at [924, 686] on p "Adicionar R$ 29,00" at bounding box center [938, 690] width 97 height 16
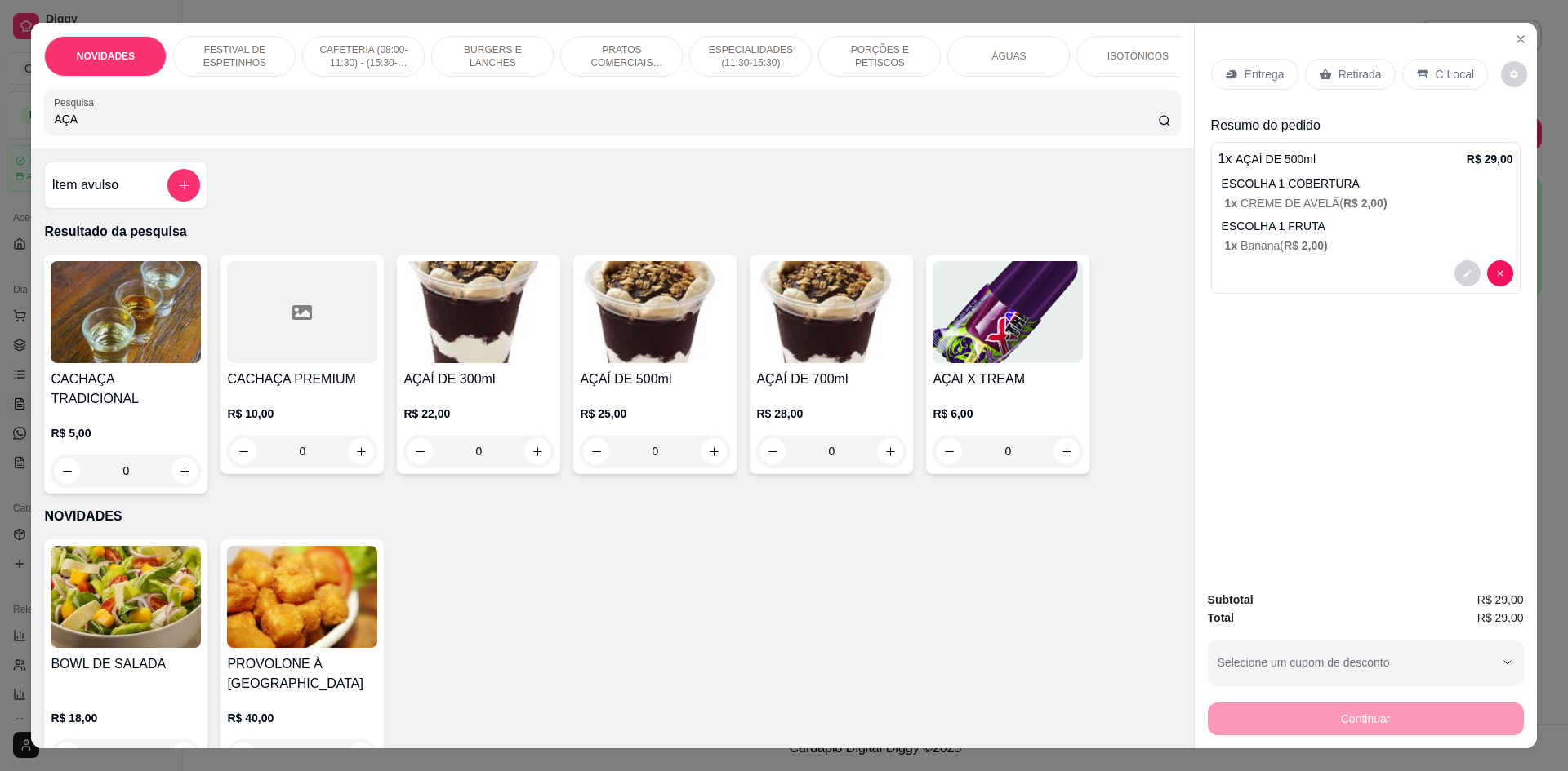
click at [1416, 69] on icon at bounding box center [1423, 74] width 13 height 13
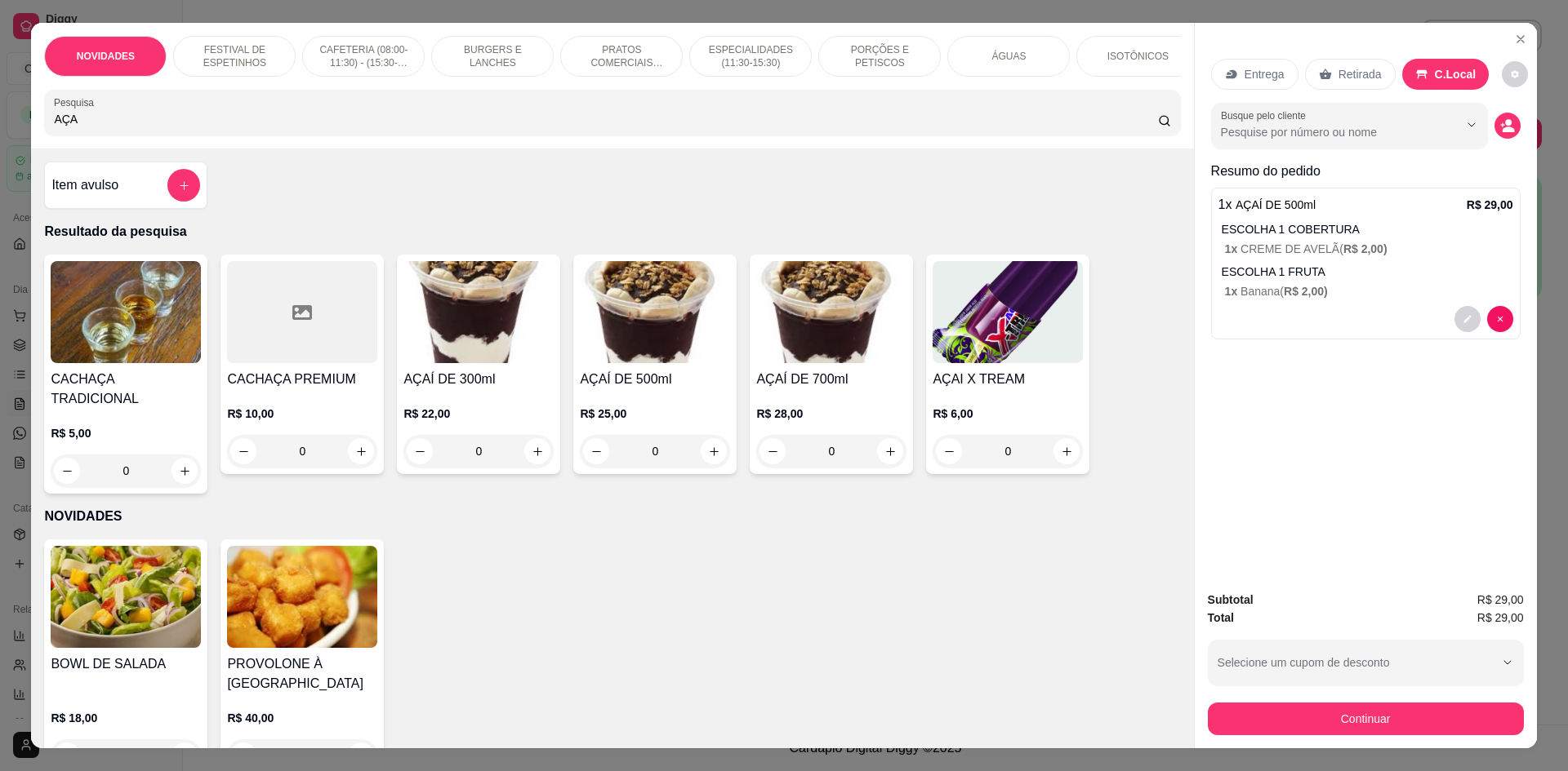
click at [1360, 86] on div "Retirada" at bounding box center [1350, 74] width 90 height 31
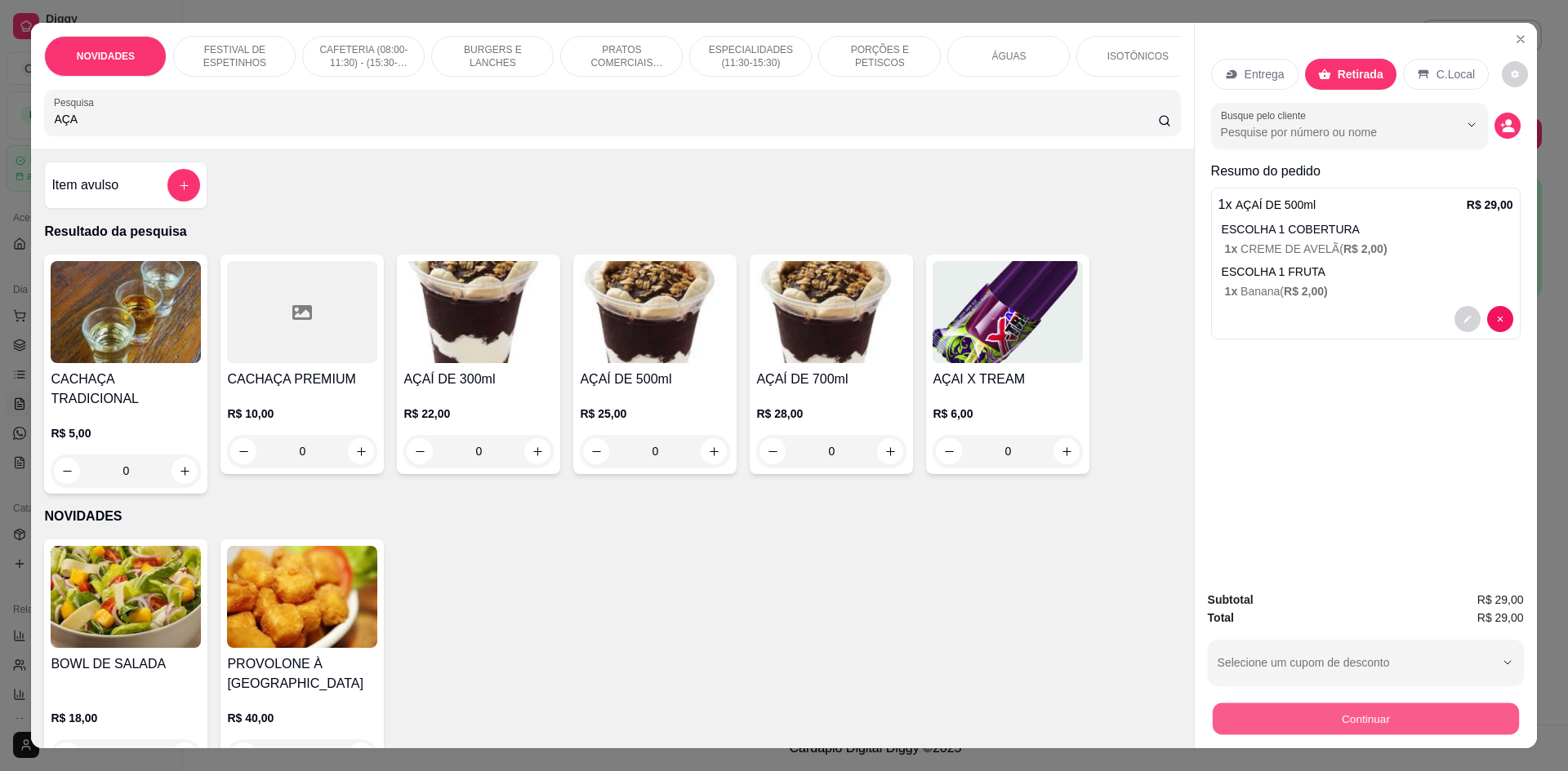
click at [1451, 713] on button "Continuar" at bounding box center [1364, 718] width 306 height 32
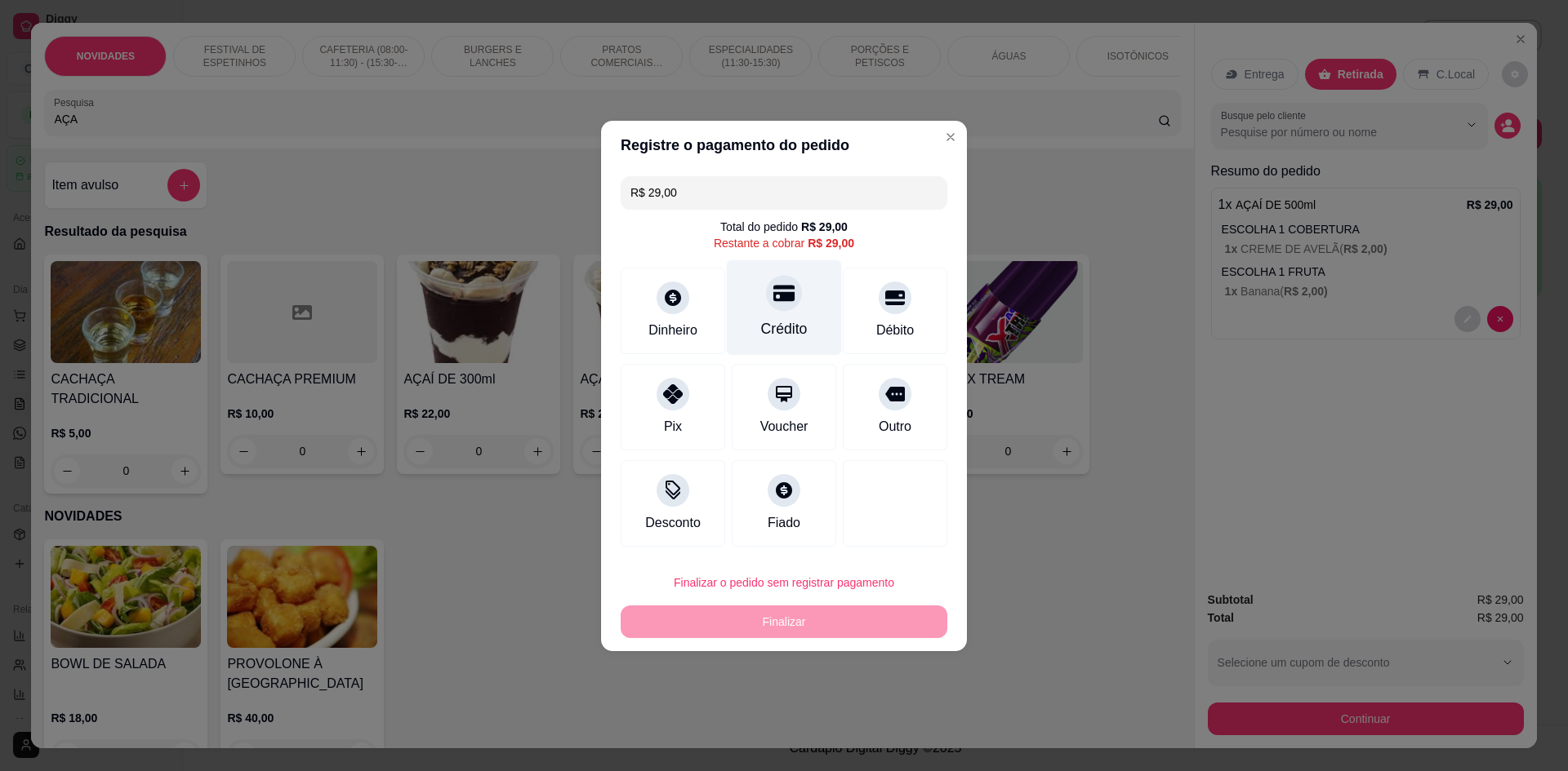
click at [767, 329] on div "Crédito" at bounding box center [785, 329] width 47 height 22
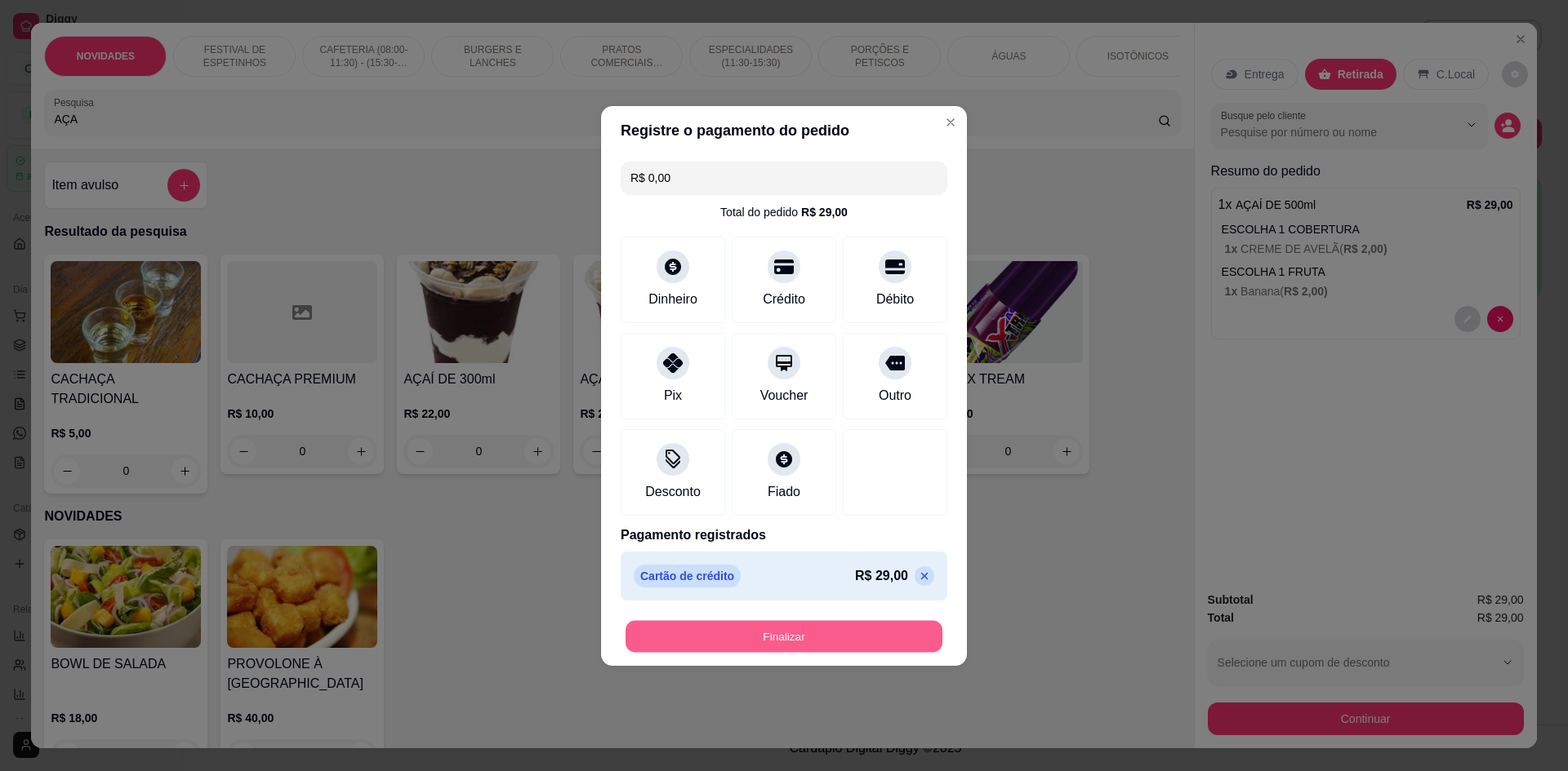
click at [784, 632] on button "Finalizar" at bounding box center [783, 636] width 317 height 32
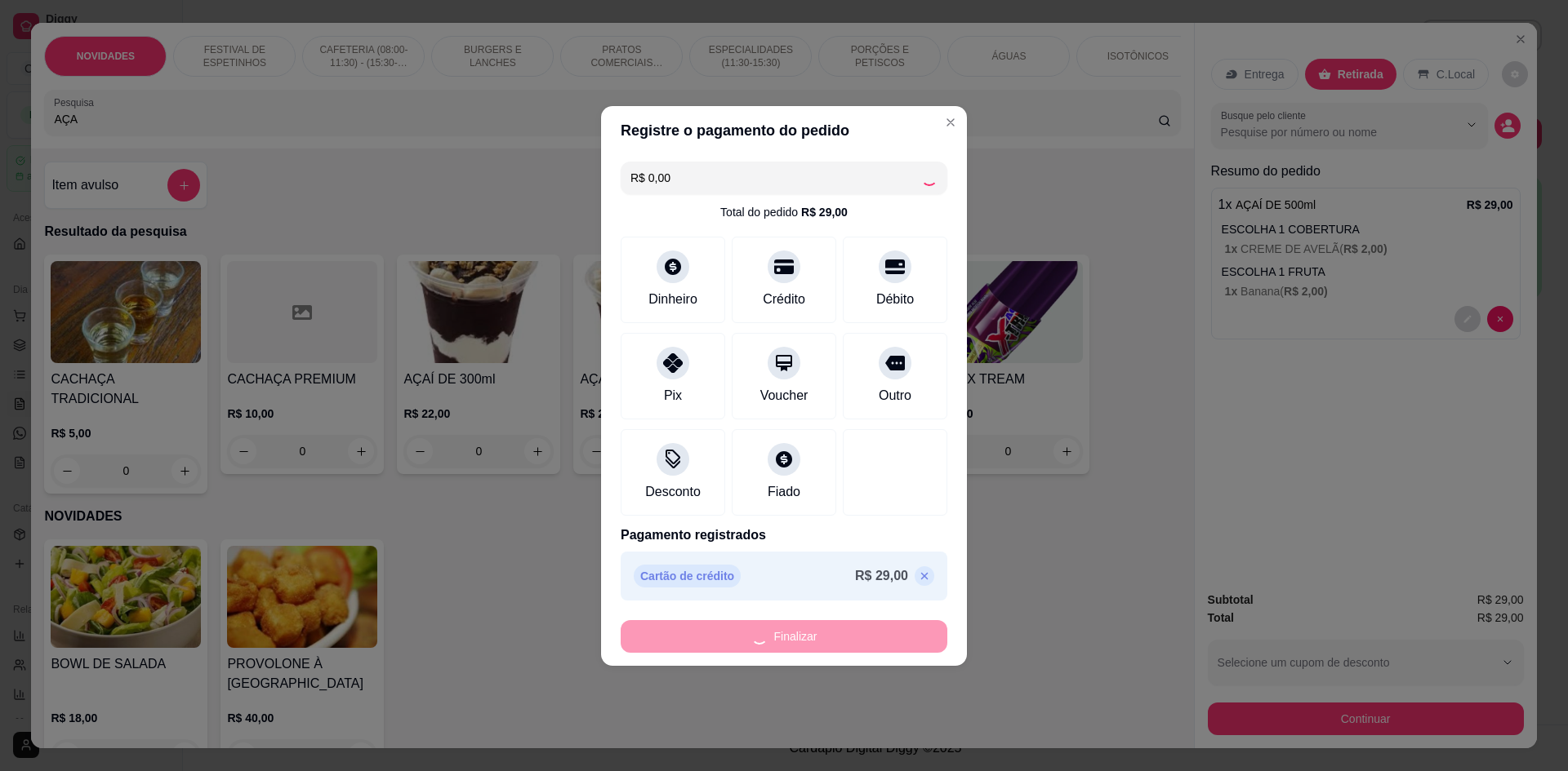
type input "-R$ 29,00"
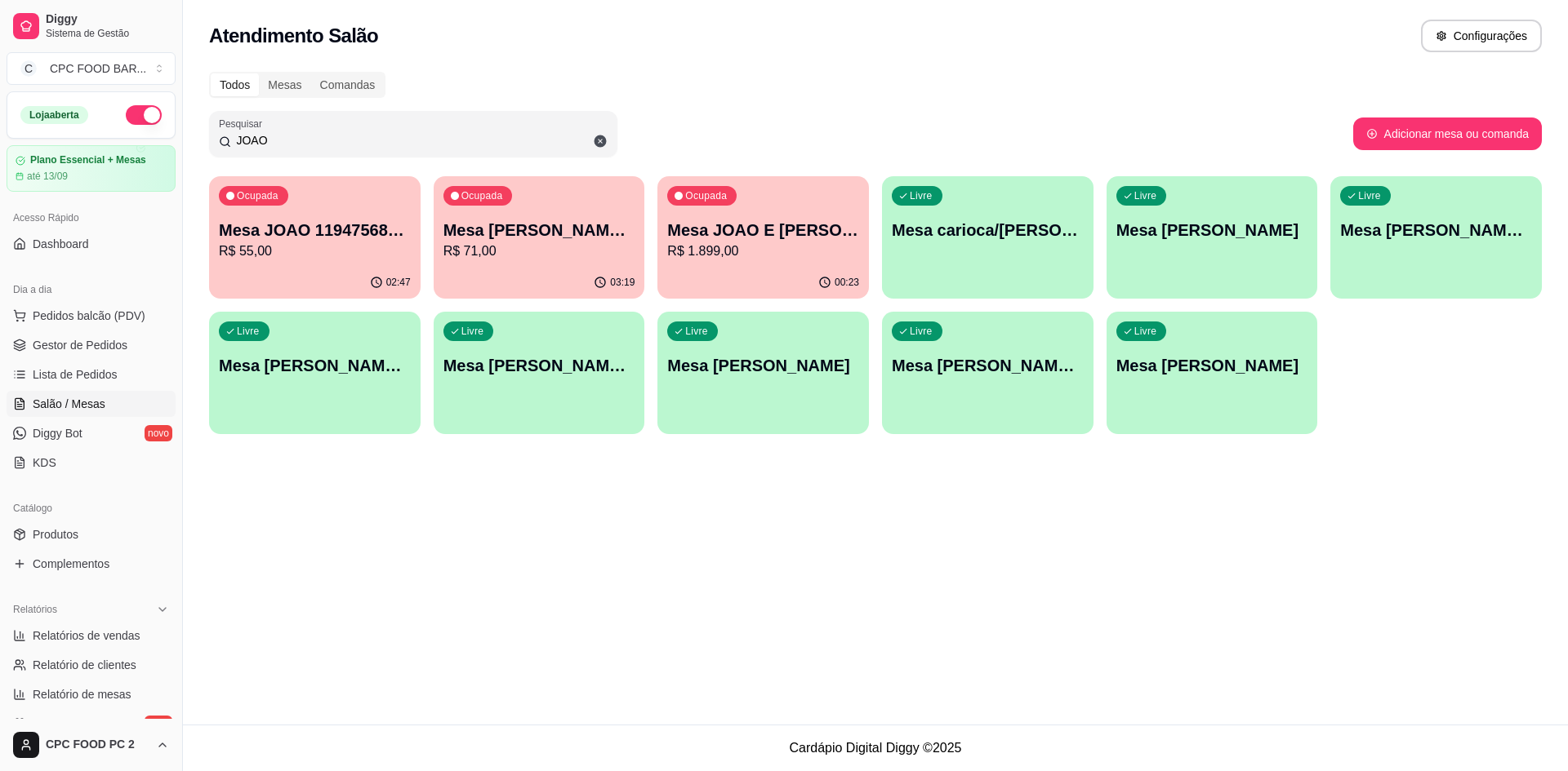
click at [786, 259] on p "R$ 1.899,00" at bounding box center [763, 252] width 192 height 20
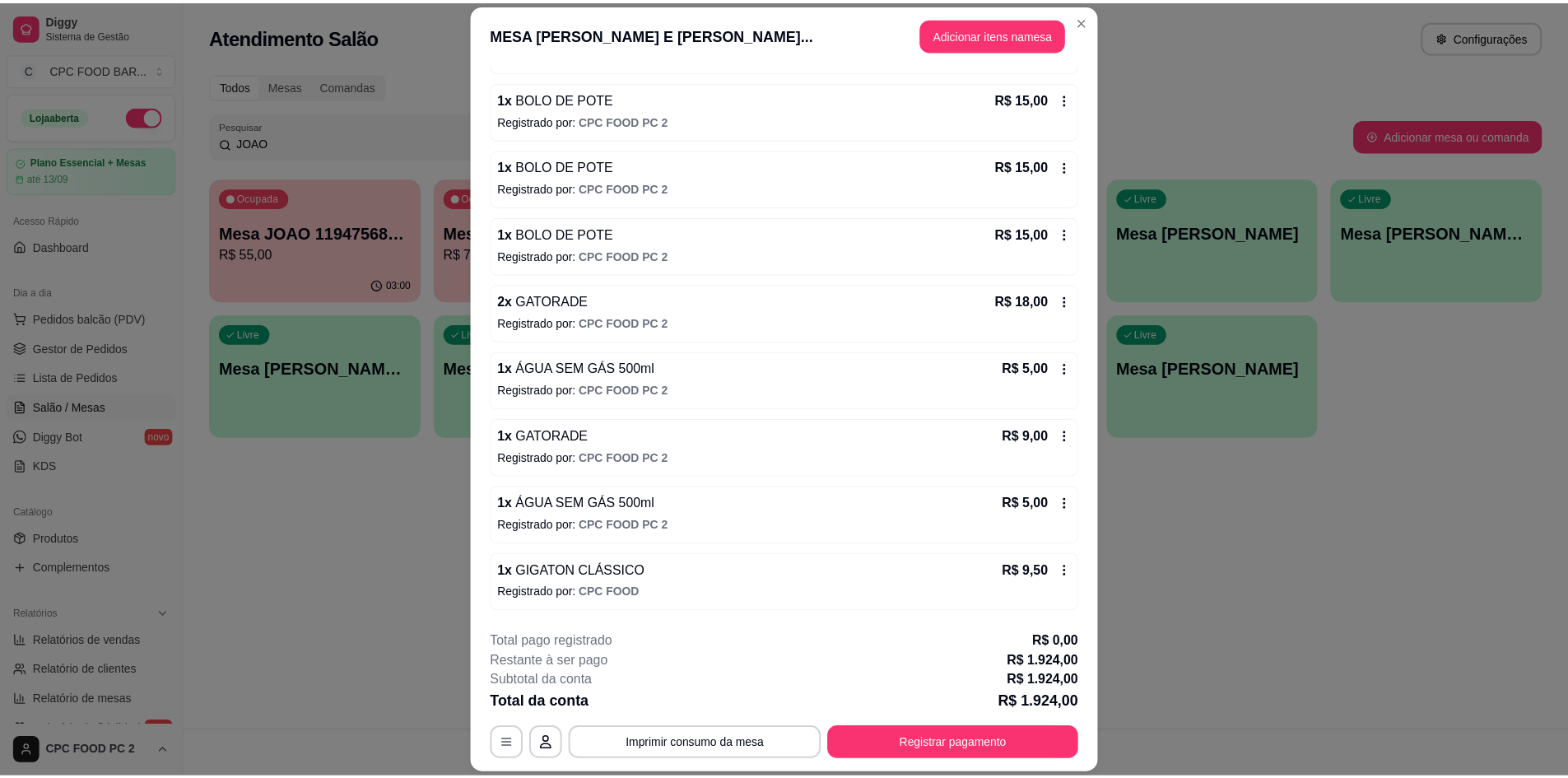
scroll to position [9434, 0]
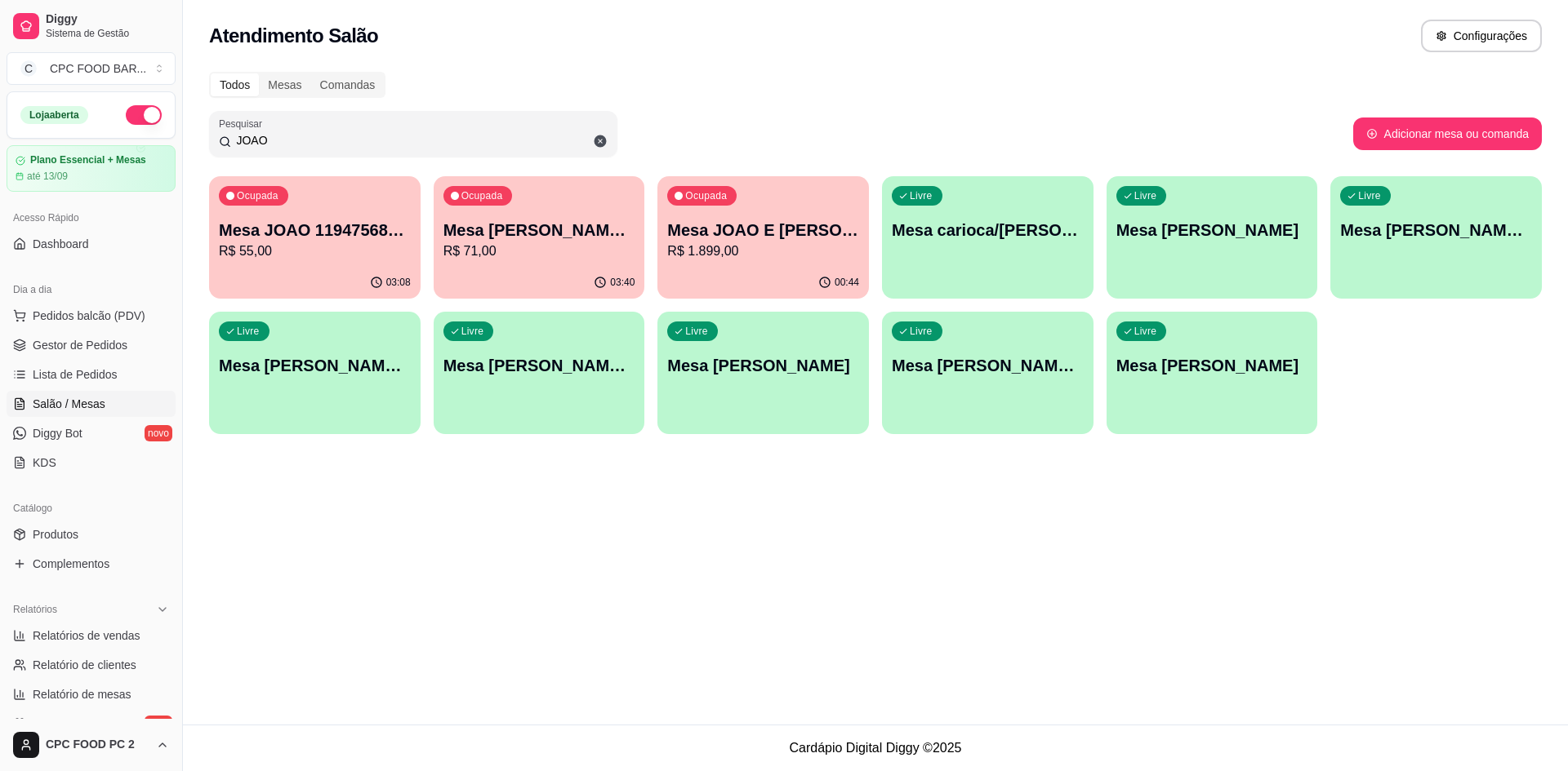
click at [435, 146] on input "JOAO" at bounding box center [419, 141] width 376 height 16
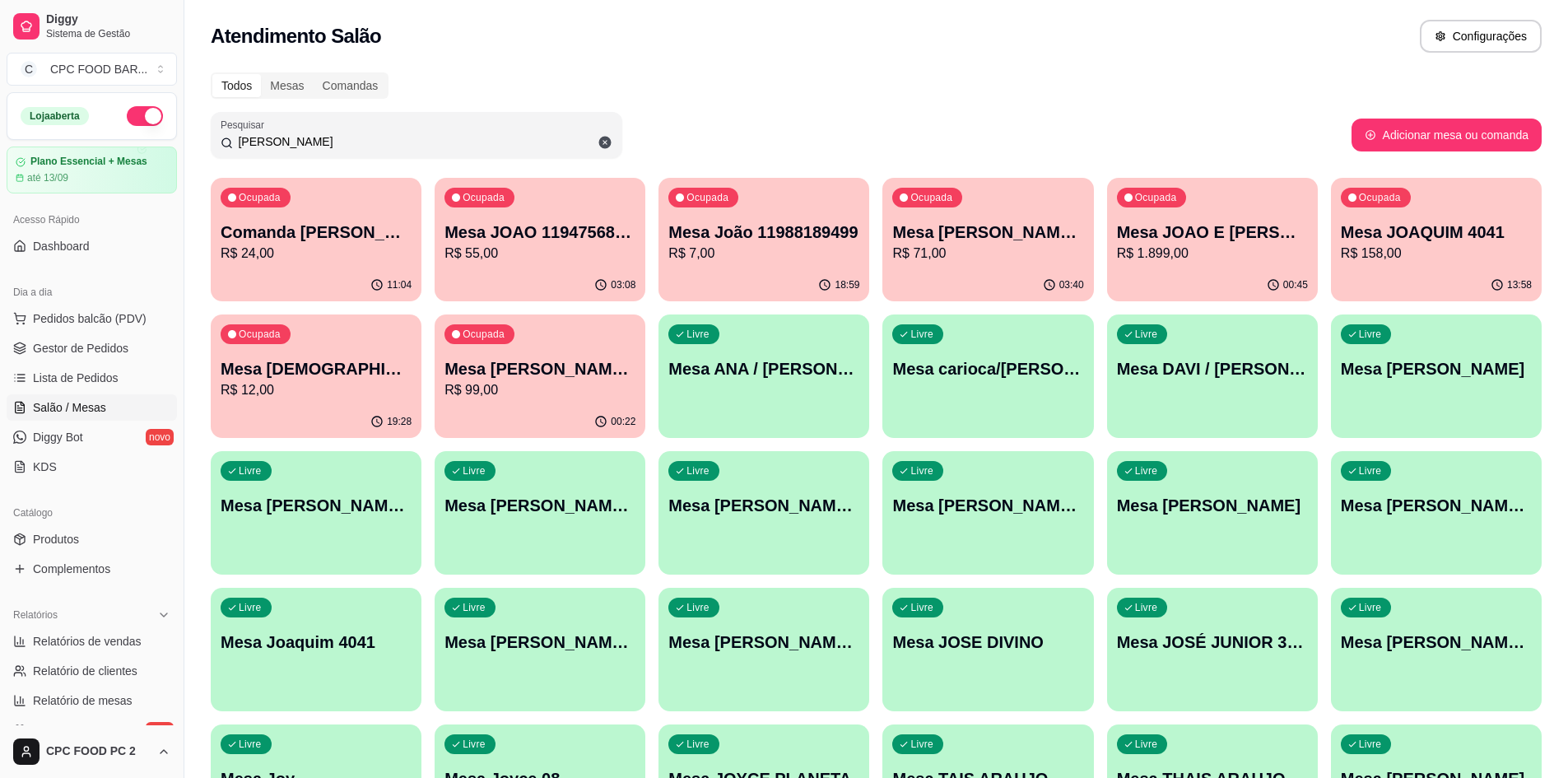
type input "J"
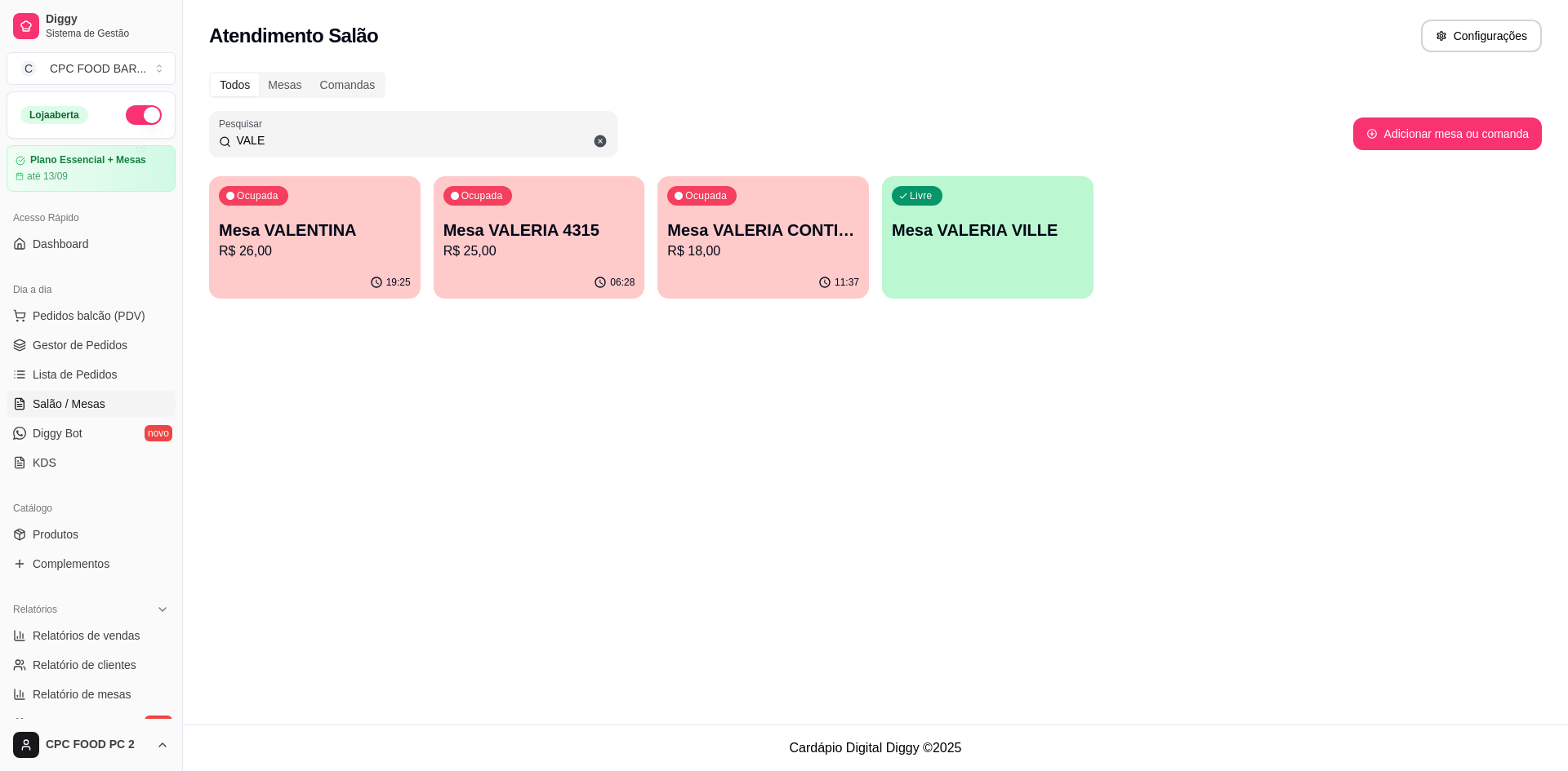
type input "VALE"
click at [338, 253] on p "R$ 26,00" at bounding box center [315, 252] width 192 height 20
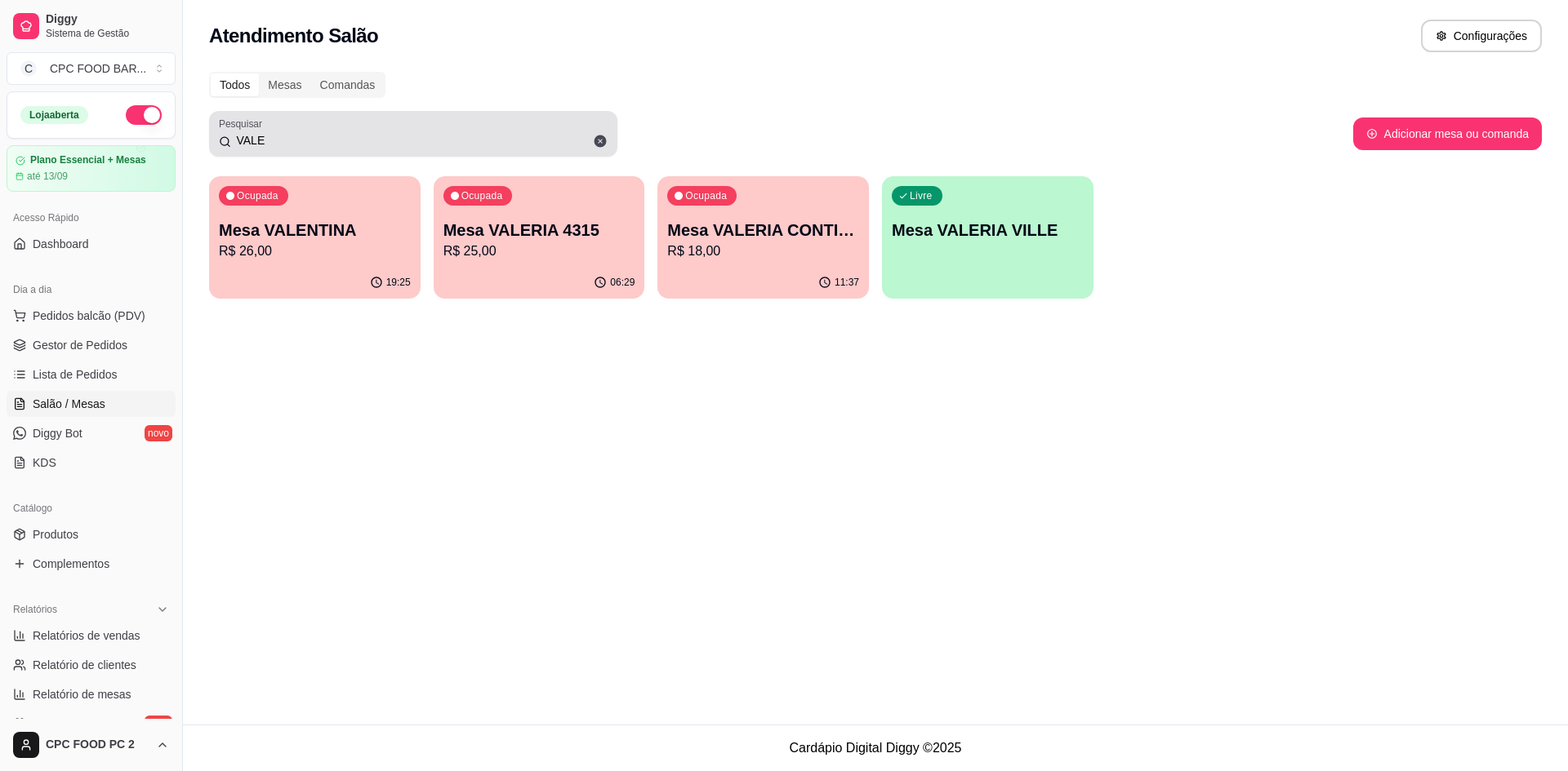
click at [592, 145] on span at bounding box center [600, 141] width 28 height 28
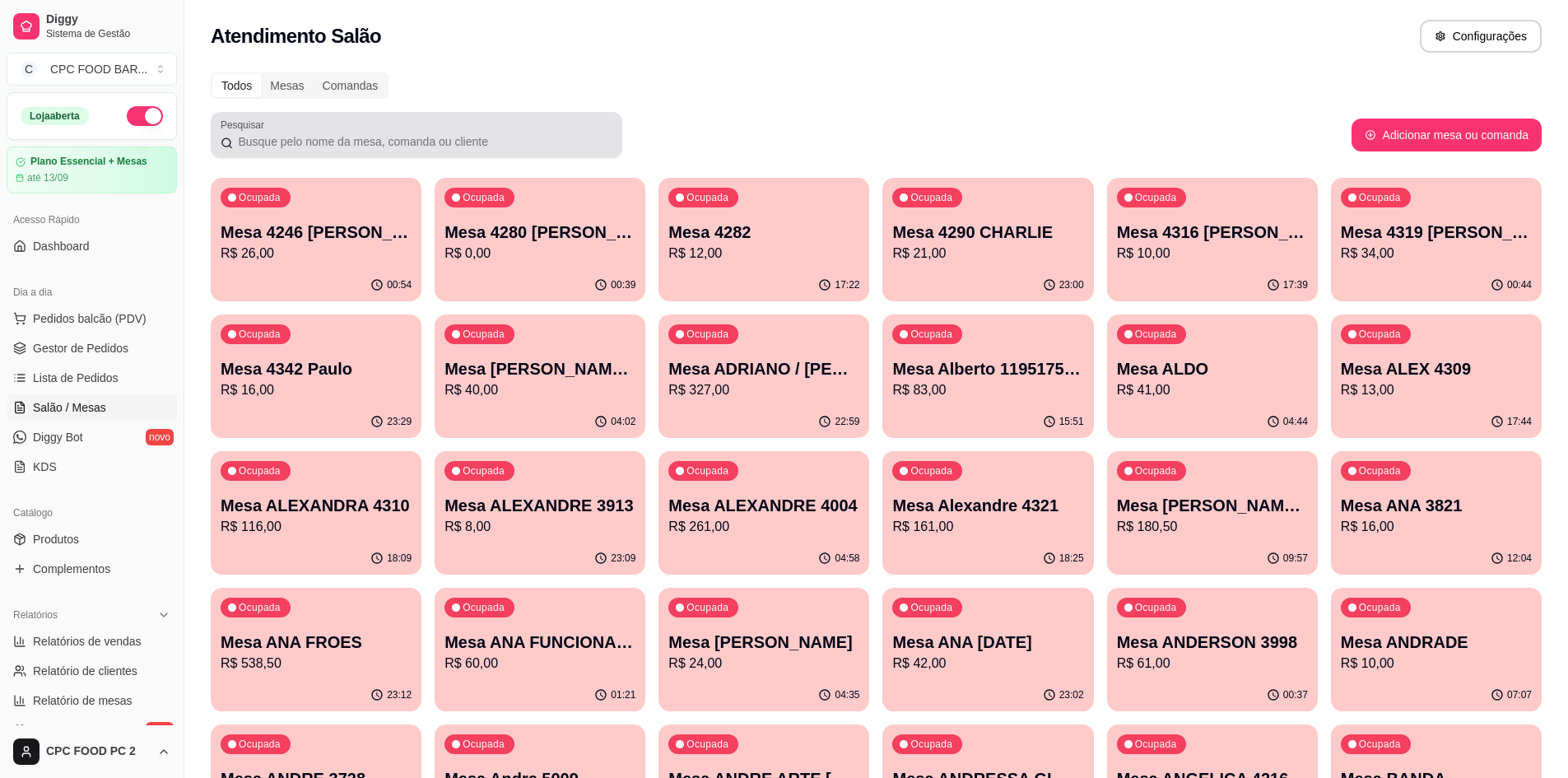
click at [477, 127] on div at bounding box center [417, 135] width 392 height 33
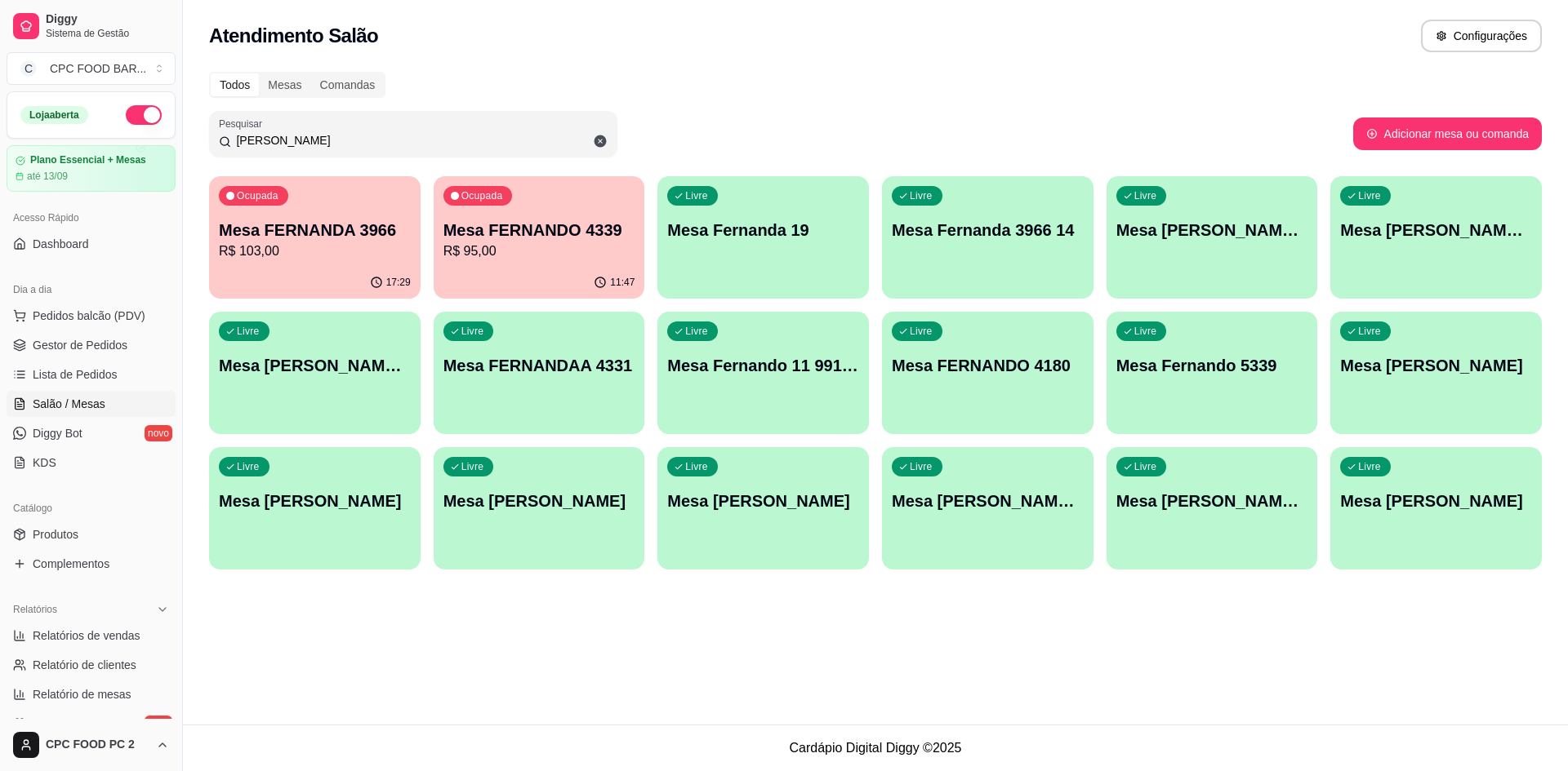
type input "[PERSON_NAME]"
click at [332, 216] on div "Ocupada Mesa FERNANDA 3966 R$ 103,00" at bounding box center [315, 222] width 211 height 90
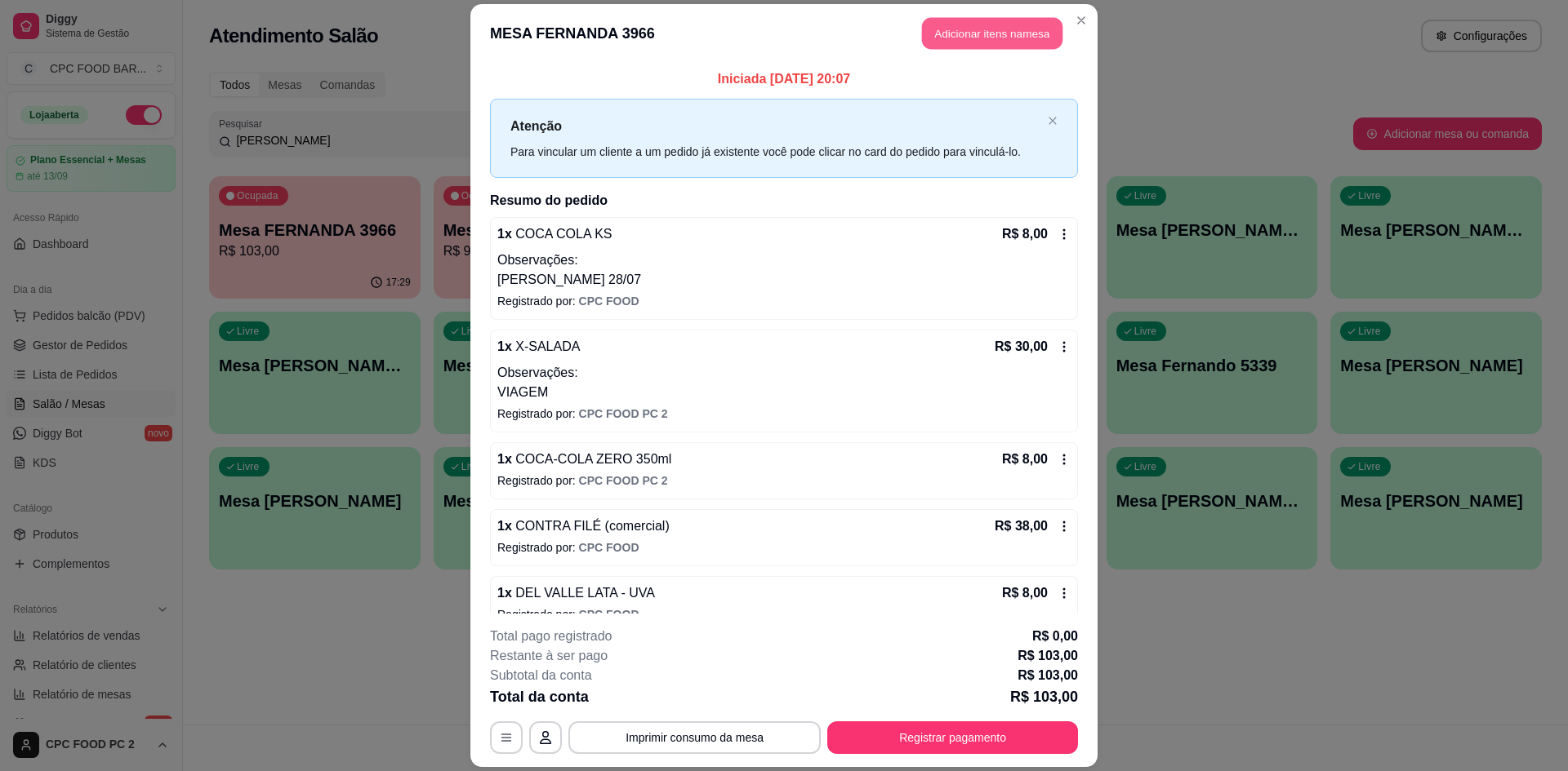
click at [922, 30] on button "Adicionar itens na mesa" at bounding box center [992, 32] width 141 height 32
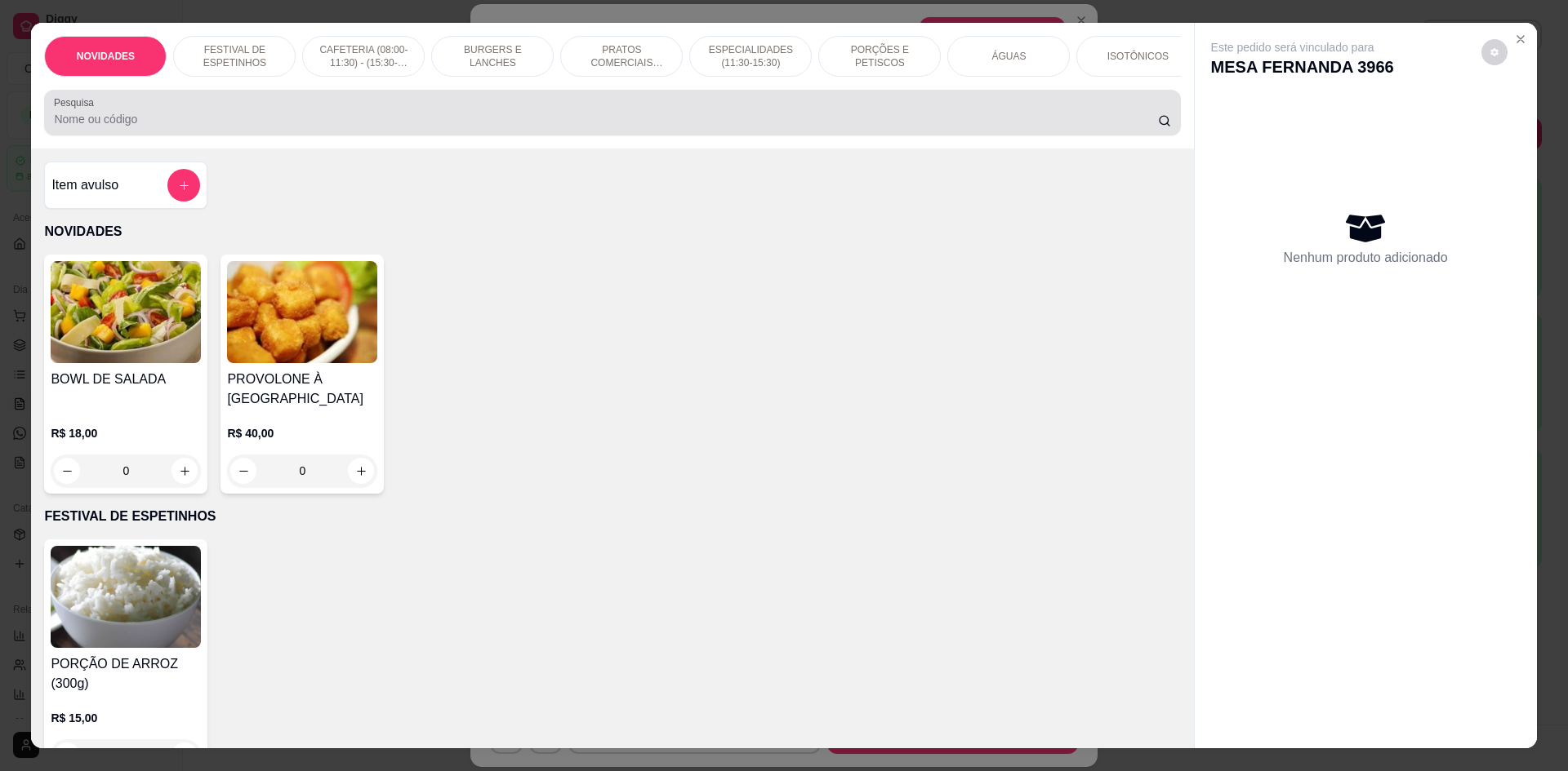
click at [724, 117] on div at bounding box center [612, 113] width 1116 height 32
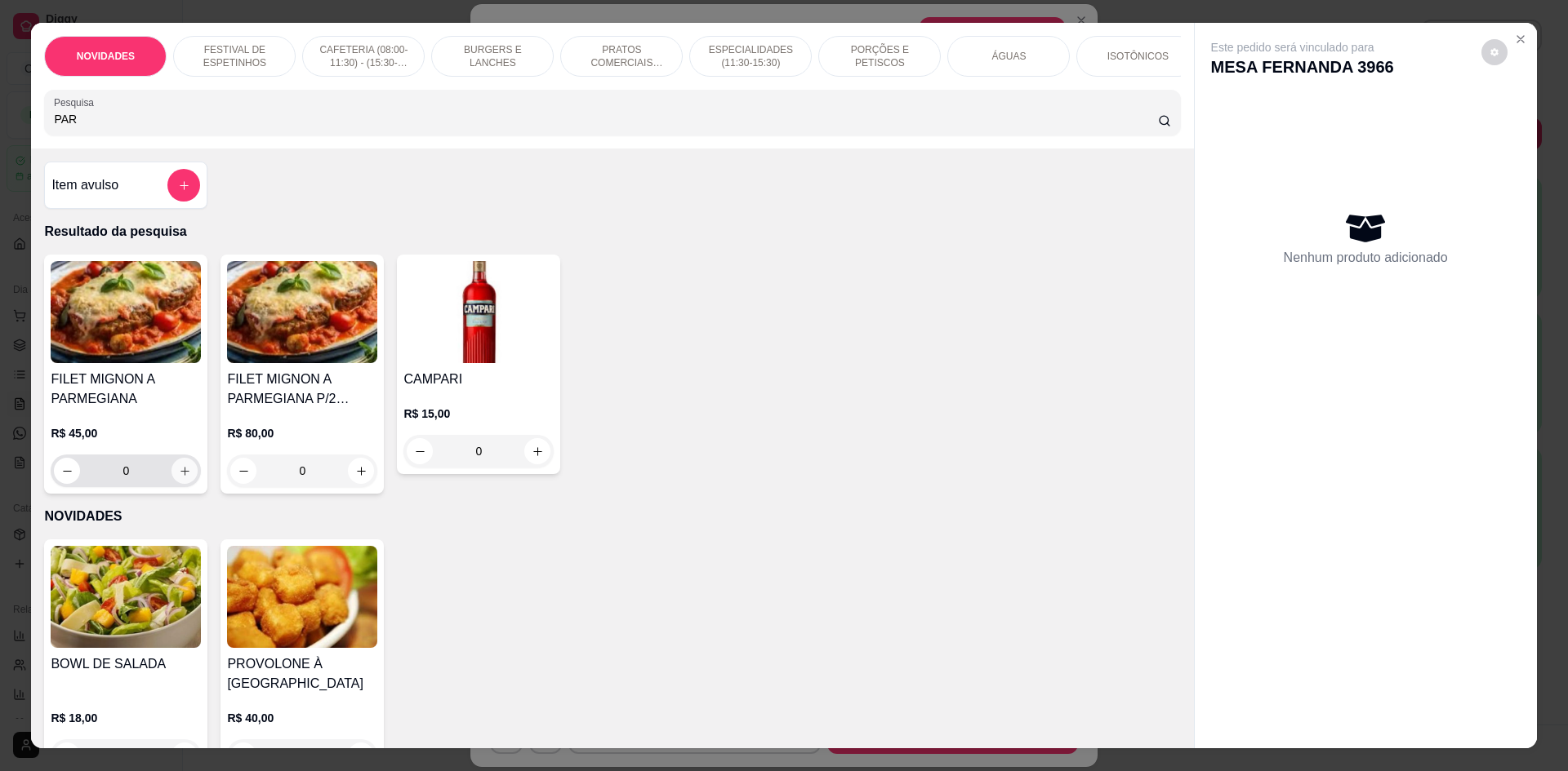
type input "PAR"
click at [179, 478] on icon "increase-product-quantity" at bounding box center [185, 472] width 13 height 13
type input "1"
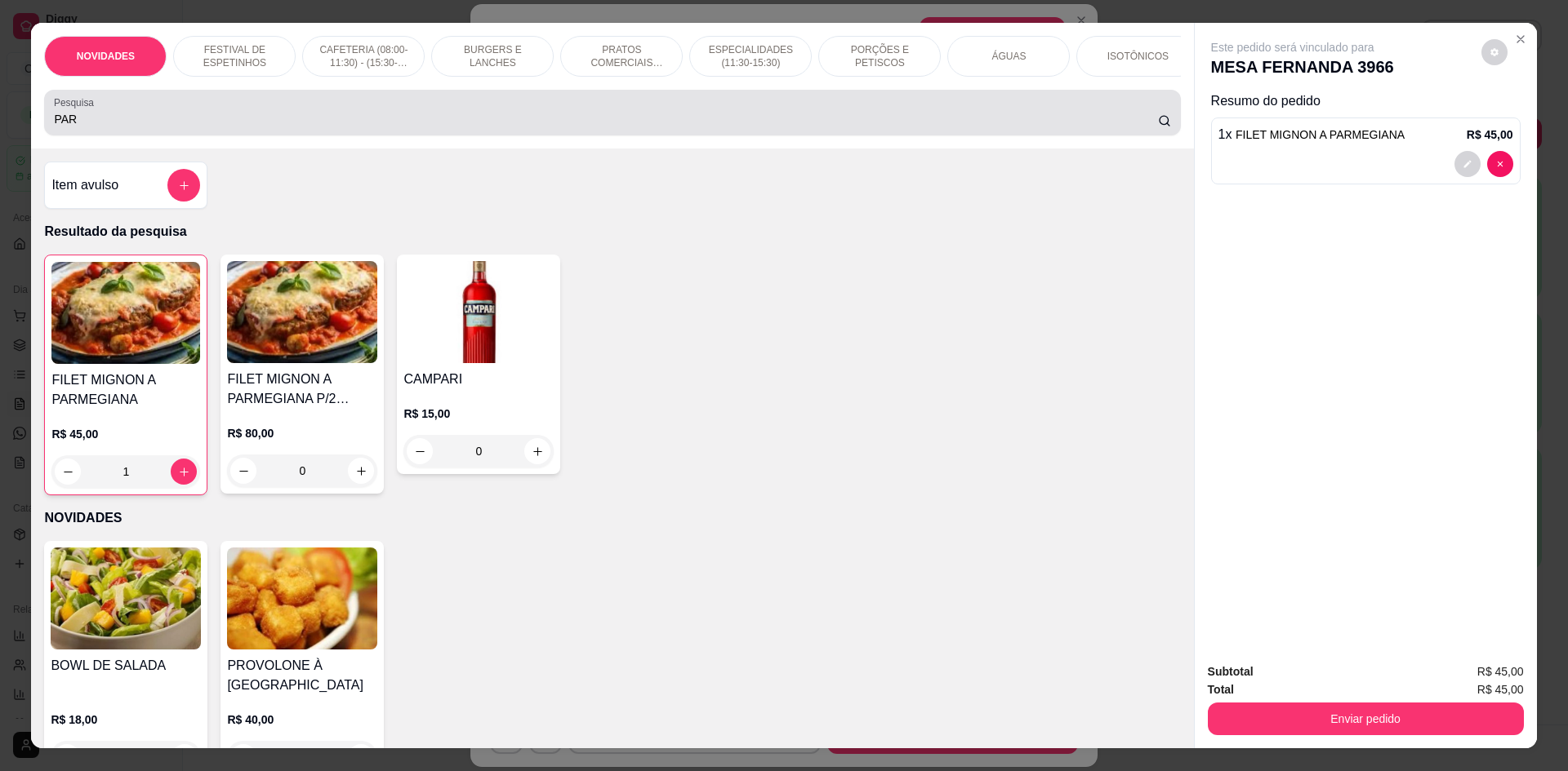
click at [747, 109] on div "PAR" at bounding box center [612, 113] width 1116 height 32
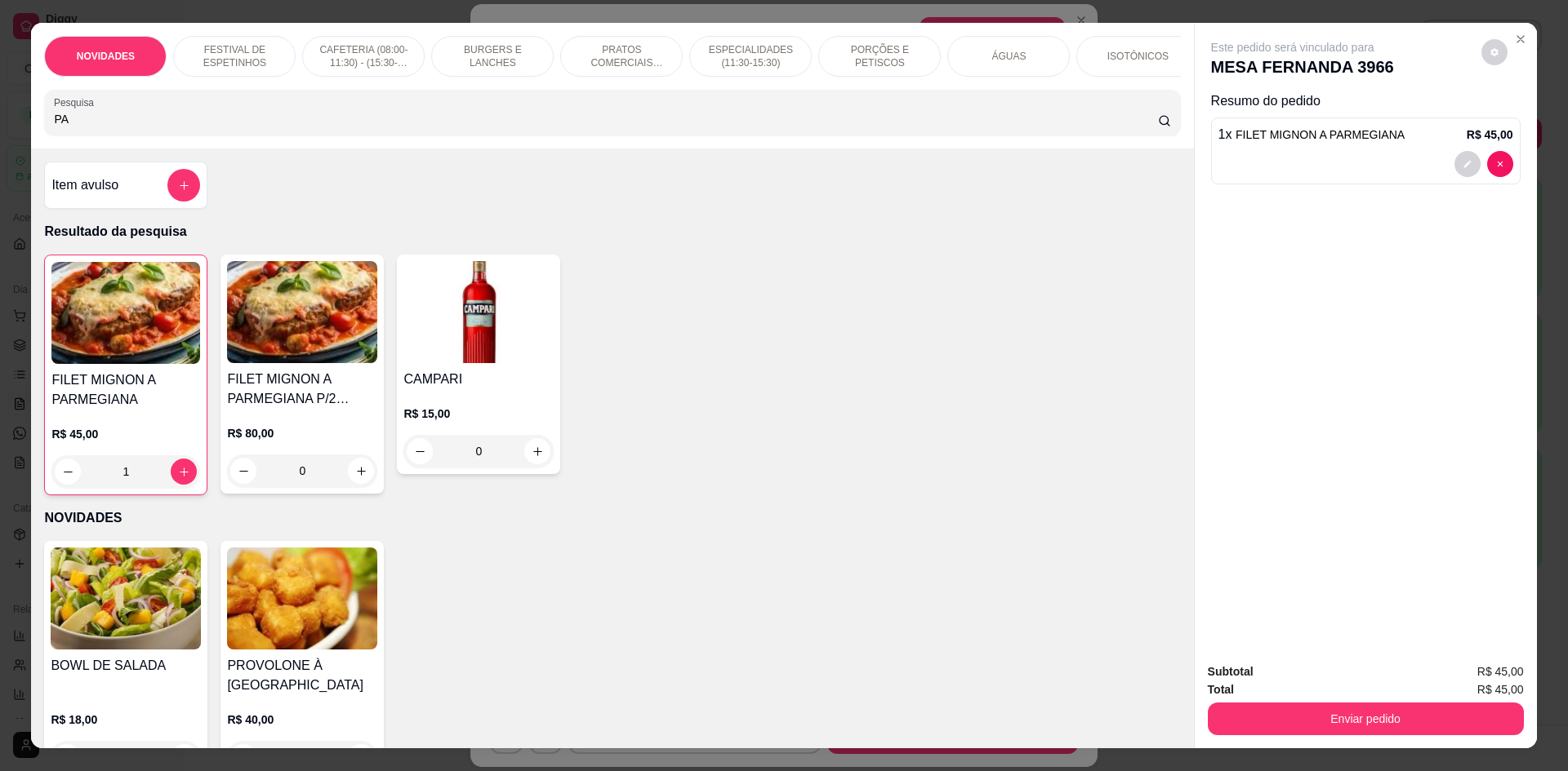
type input "P"
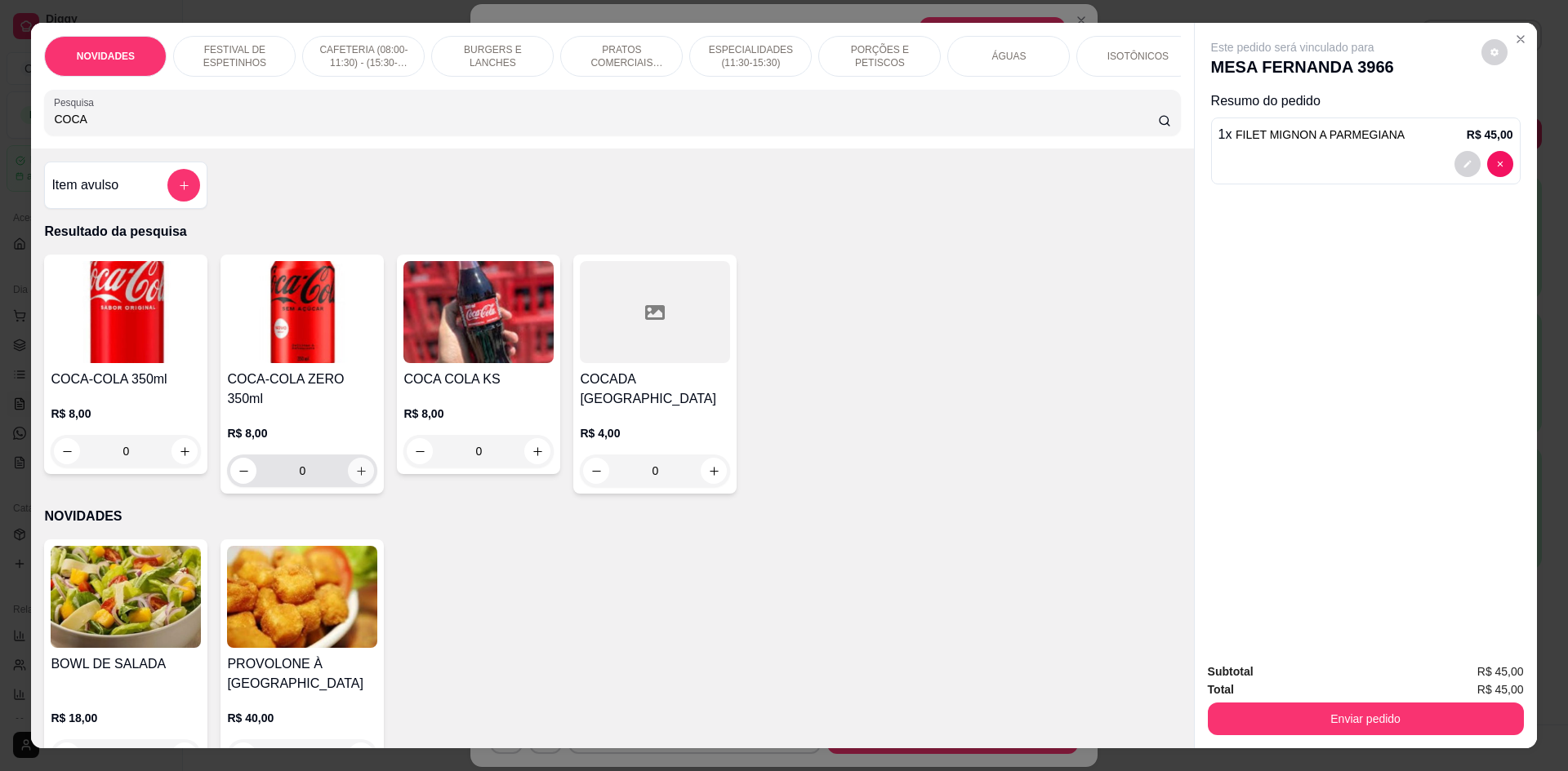
type input "COCA"
click at [355, 466] on icon "increase-product-quantity" at bounding box center [362, 472] width 13 height 13
type input "1"
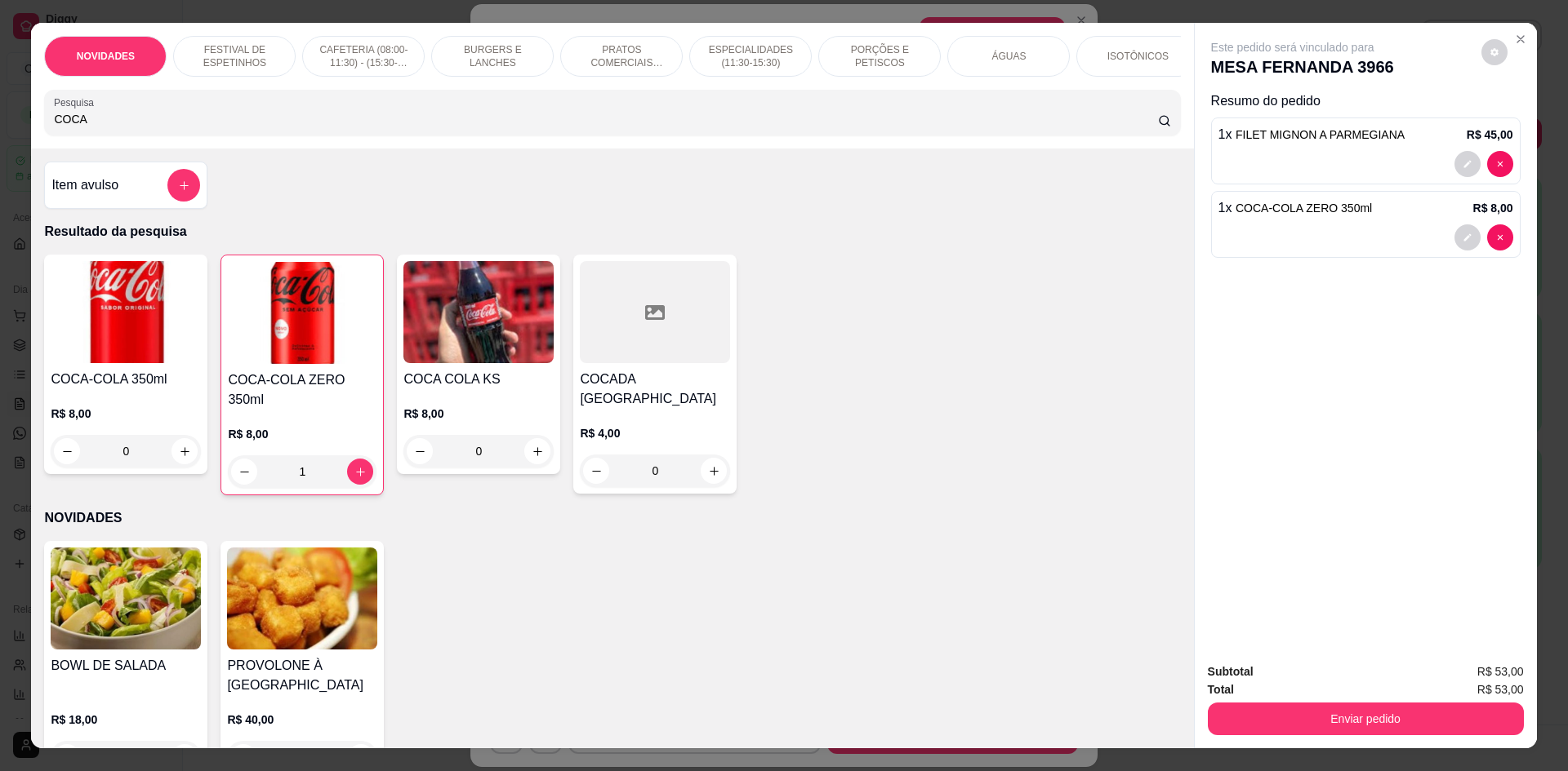
click at [1292, 245] on div at bounding box center [1365, 237] width 295 height 26
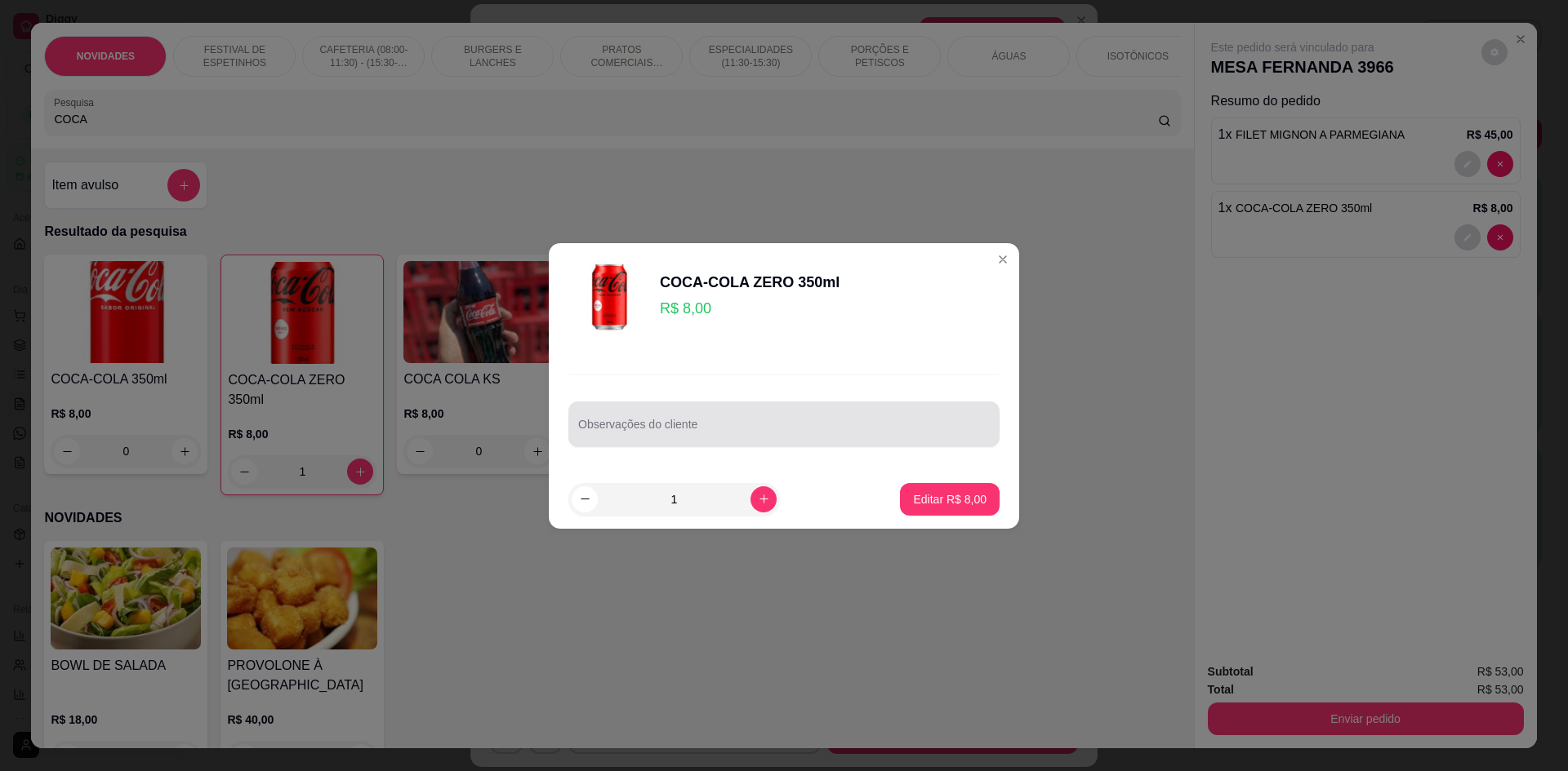
click at [943, 417] on div at bounding box center [784, 425] width 411 height 32
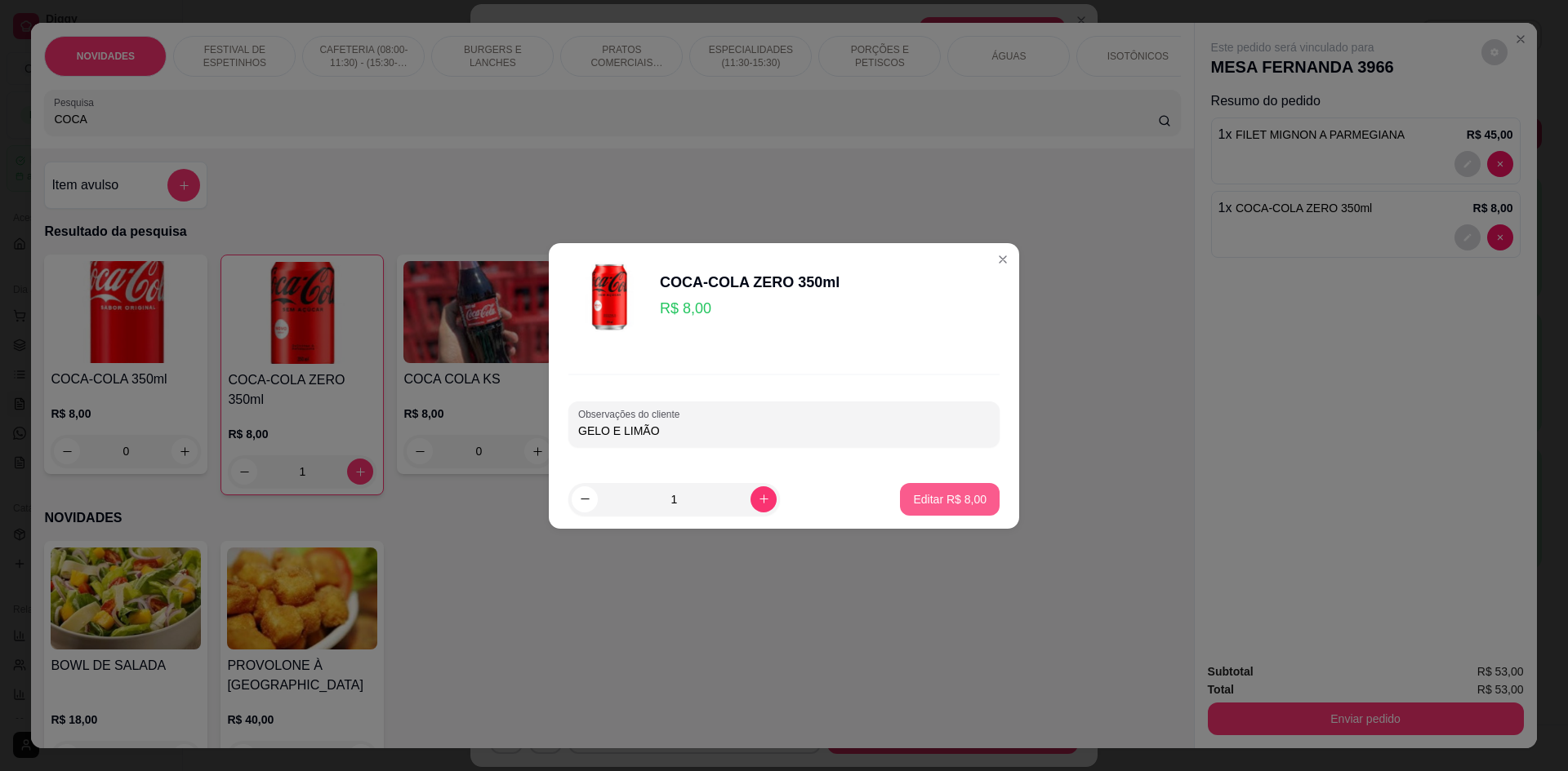
type input "GELO E LIMÃO"
click at [945, 508] on button "Editar R$ 8,00" at bounding box center [949, 500] width 99 height 32
type input "0"
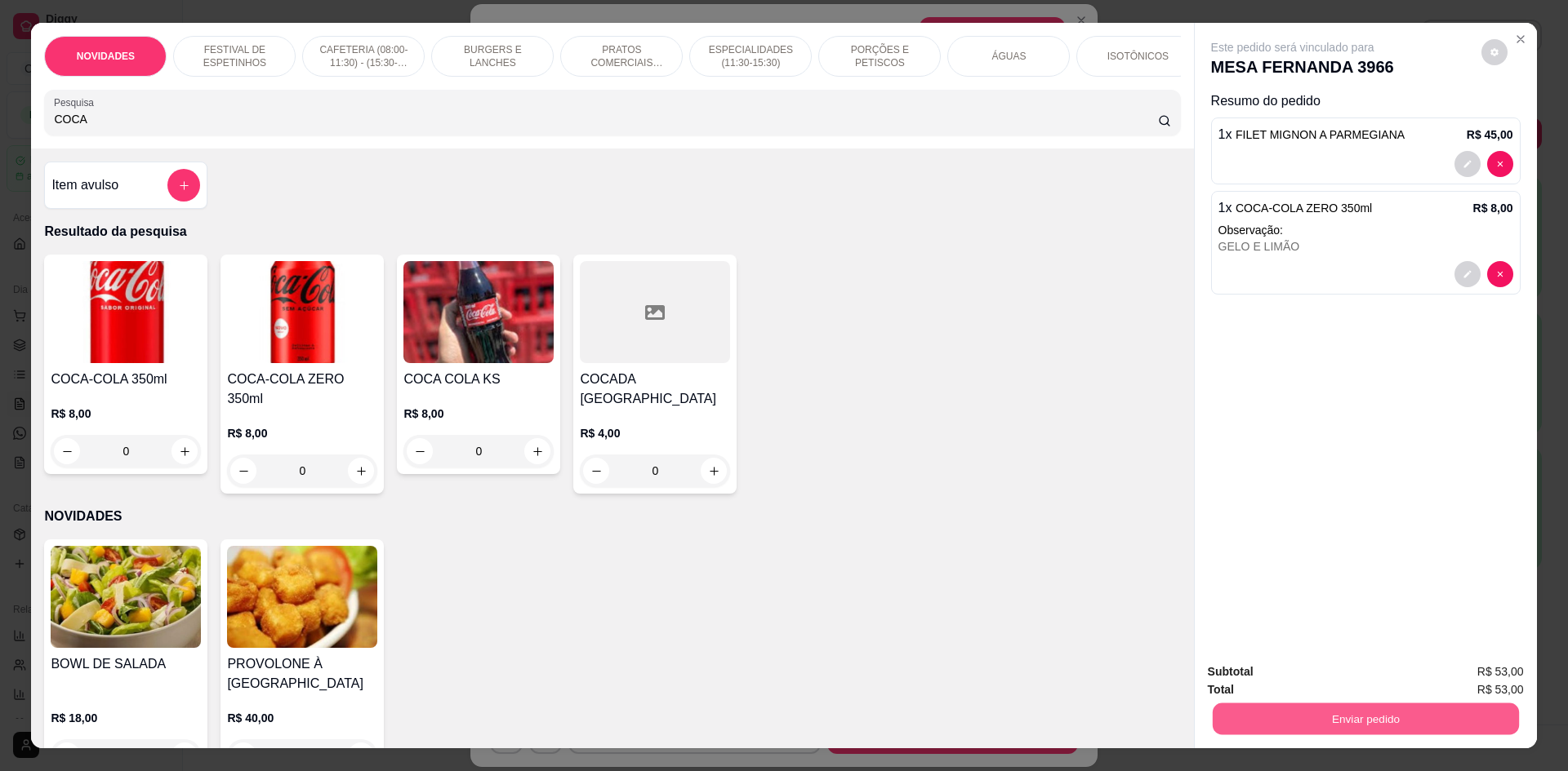
click at [1296, 717] on button "Enviar pedido" at bounding box center [1364, 718] width 306 height 32
click at [1305, 684] on button "Não registrar e enviar pedido" at bounding box center [1312, 679] width 170 height 31
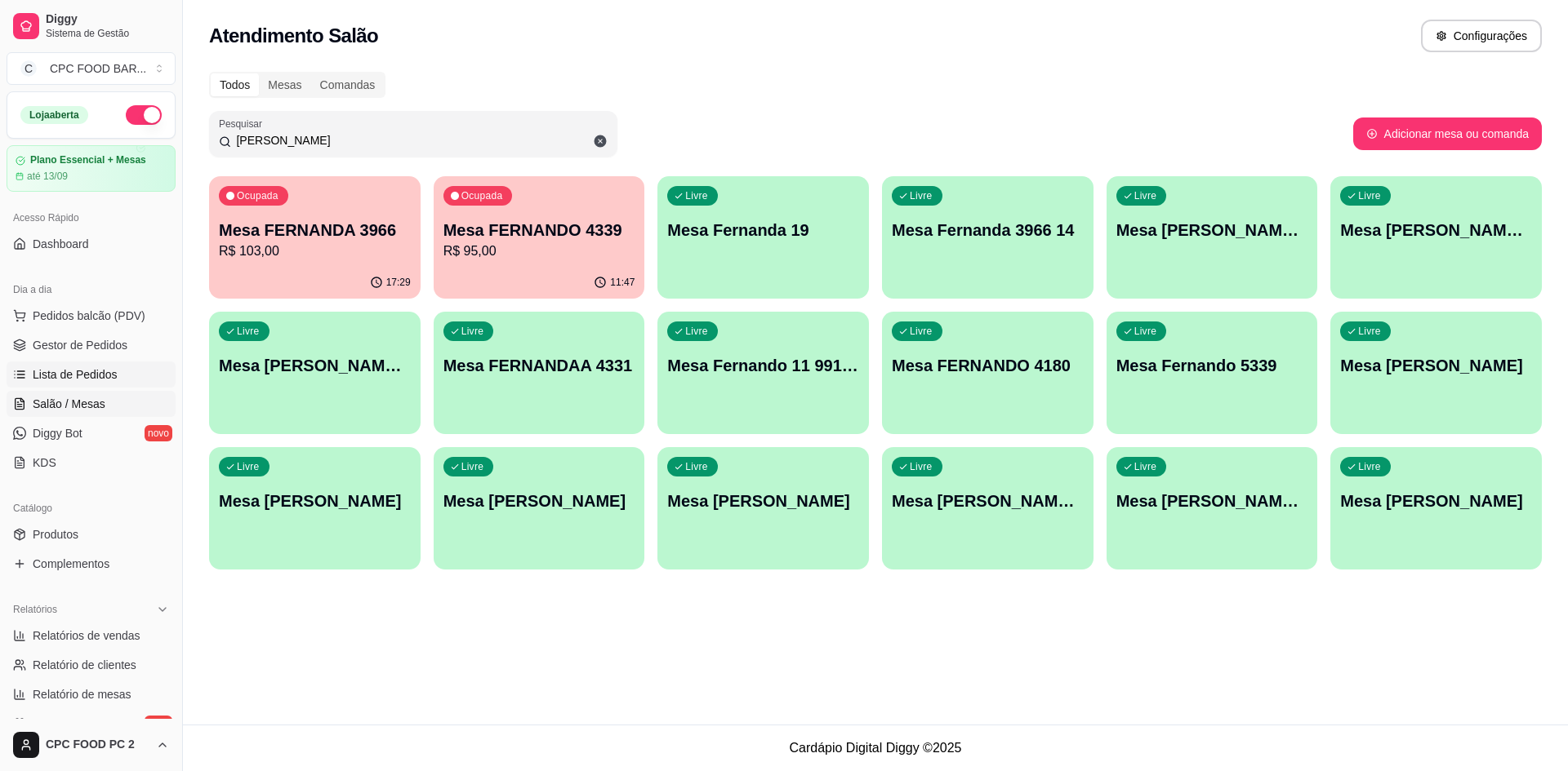
click at [90, 382] on span "Lista de Pedidos" at bounding box center [75, 374] width 85 height 16
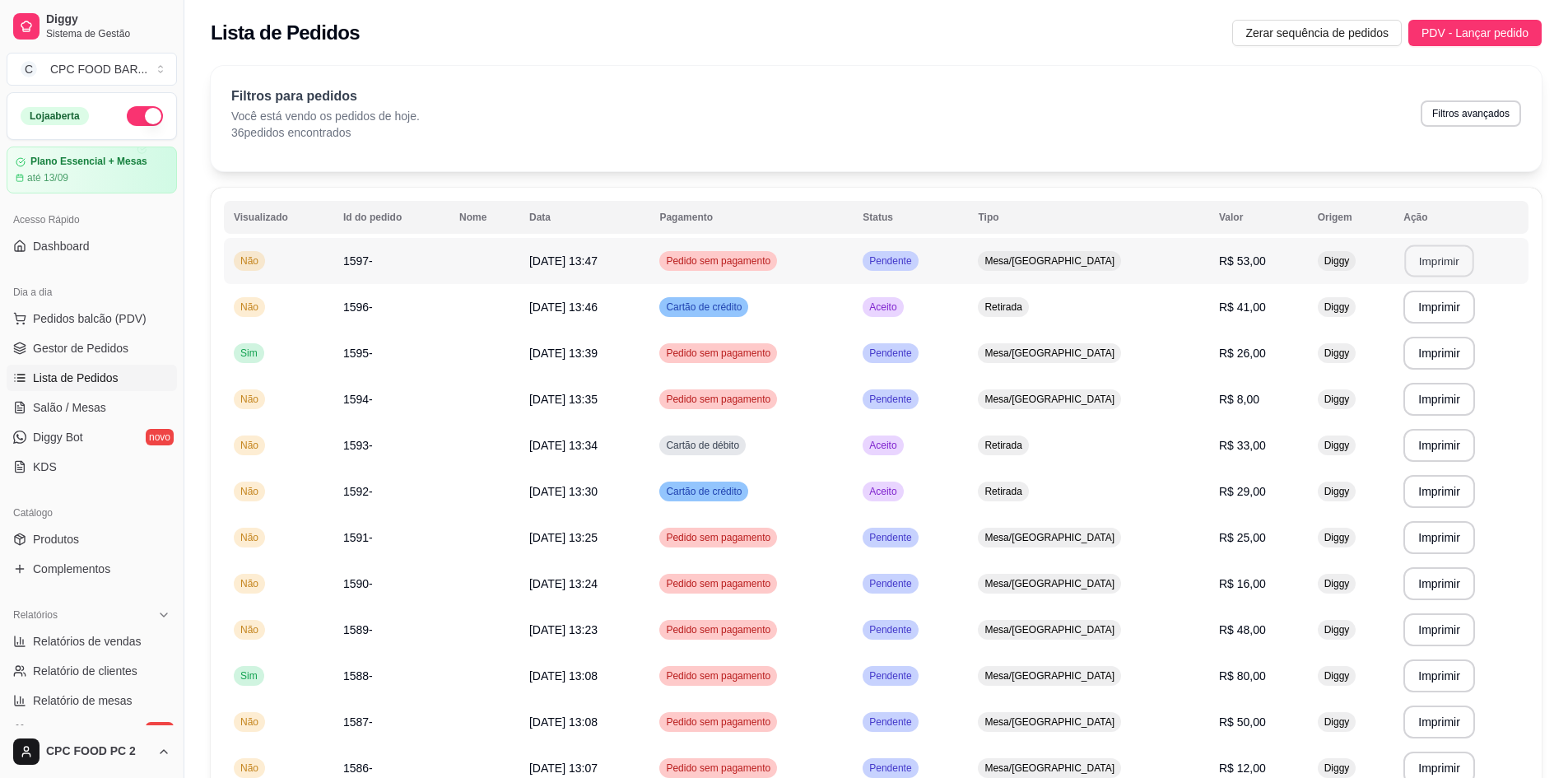
click at [1424, 252] on button "Imprimir" at bounding box center [1440, 261] width 69 height 32
click at [134, 392] on ul "Pedidos balcão (PDV) Gestor de Pedidos Lista de Pedidos Salão / Mesas Diggy Bot…" at bounding box center [91, 393] width 170 height 175
click at [135, 404] on link "Salão / Mesas" at bounding box center [91, 408] width 170 height 26
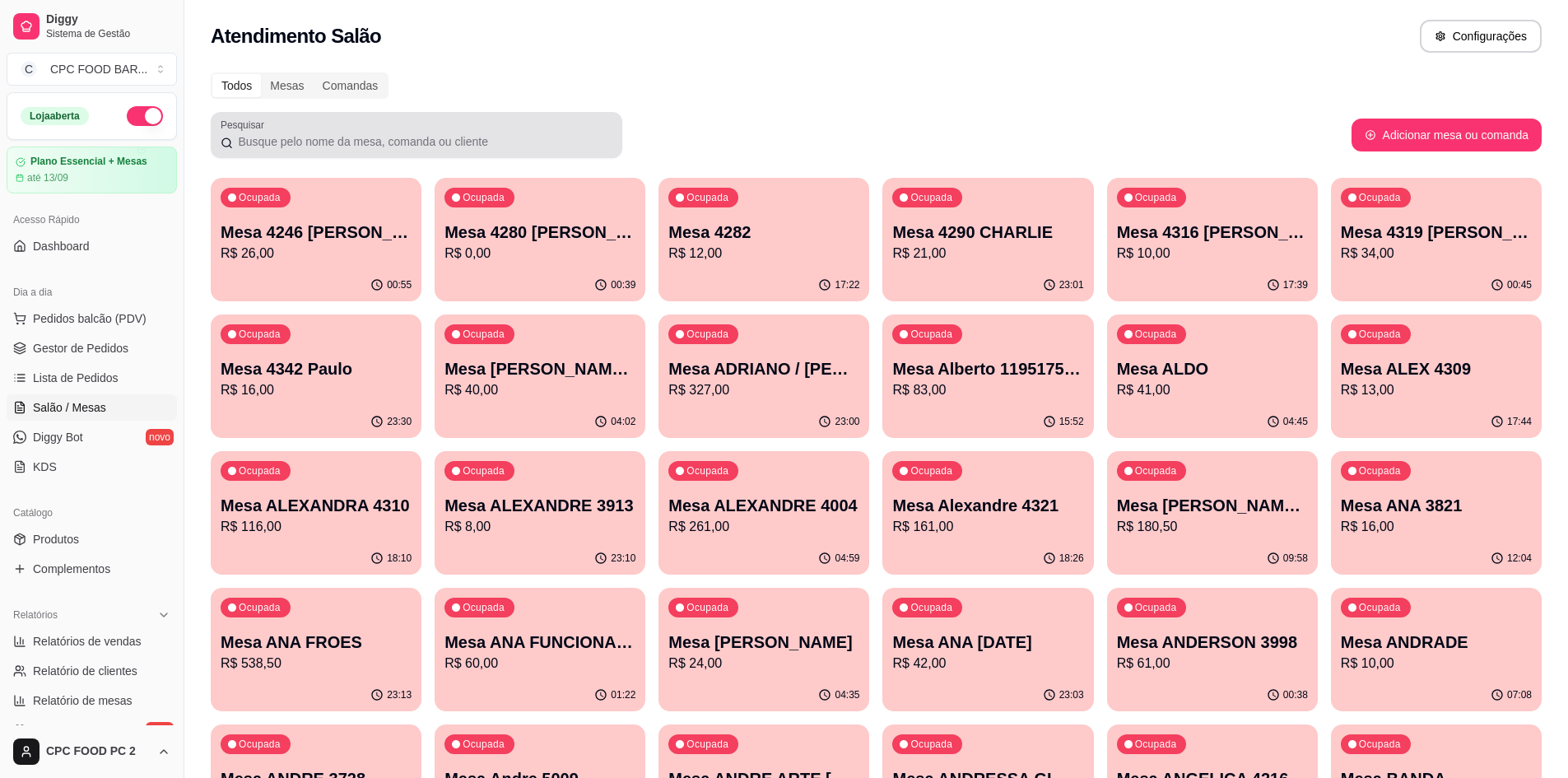
click at [523, 147] on input "Pesquisar" at bounding box center [422, 142] width 379 height 16
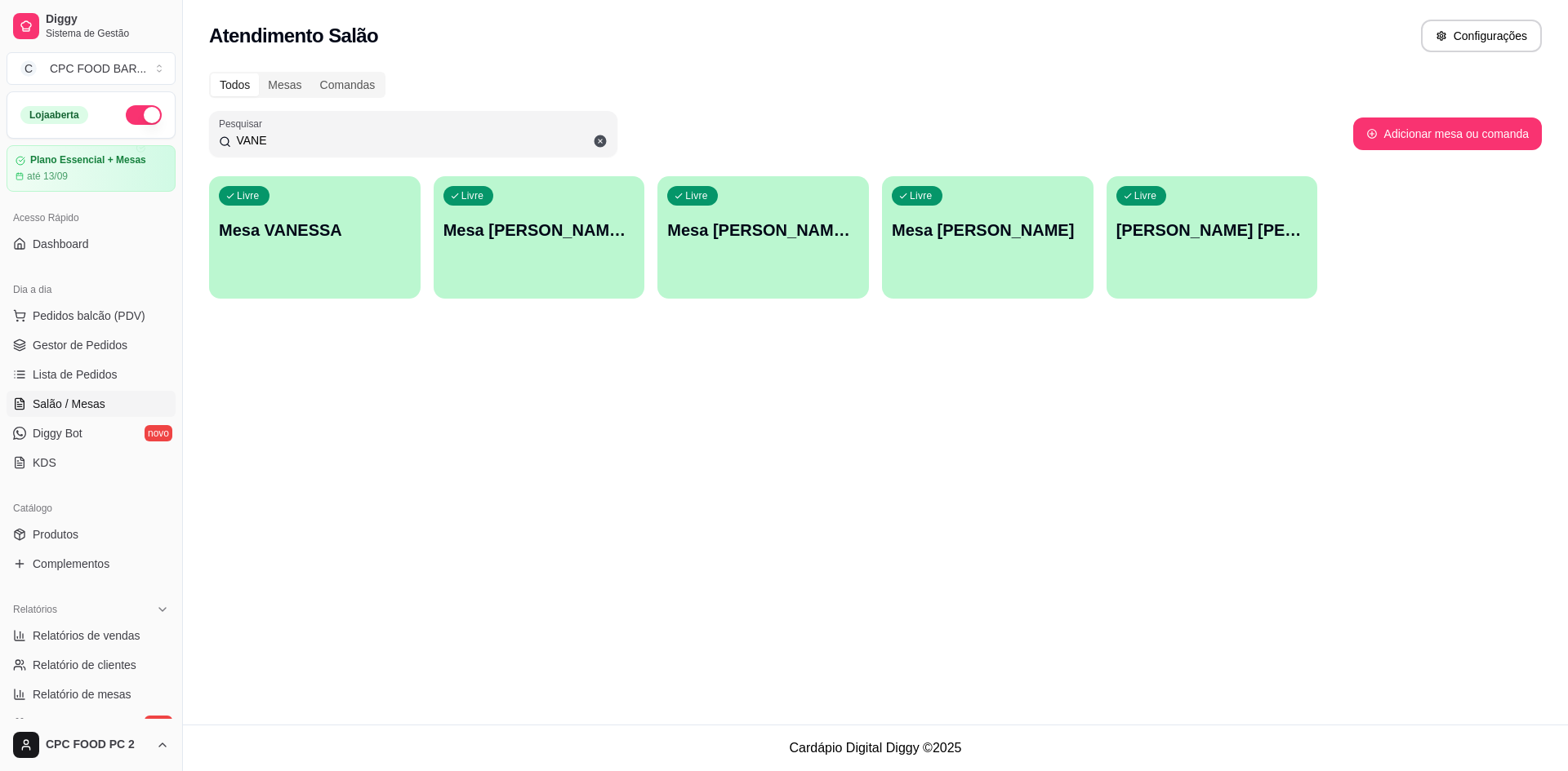
type input "VANE"
click at [994, 262] on div "Livre Mesa VANESSA MACHESOTI" at bounding box center [987, 227] width 205 height 99
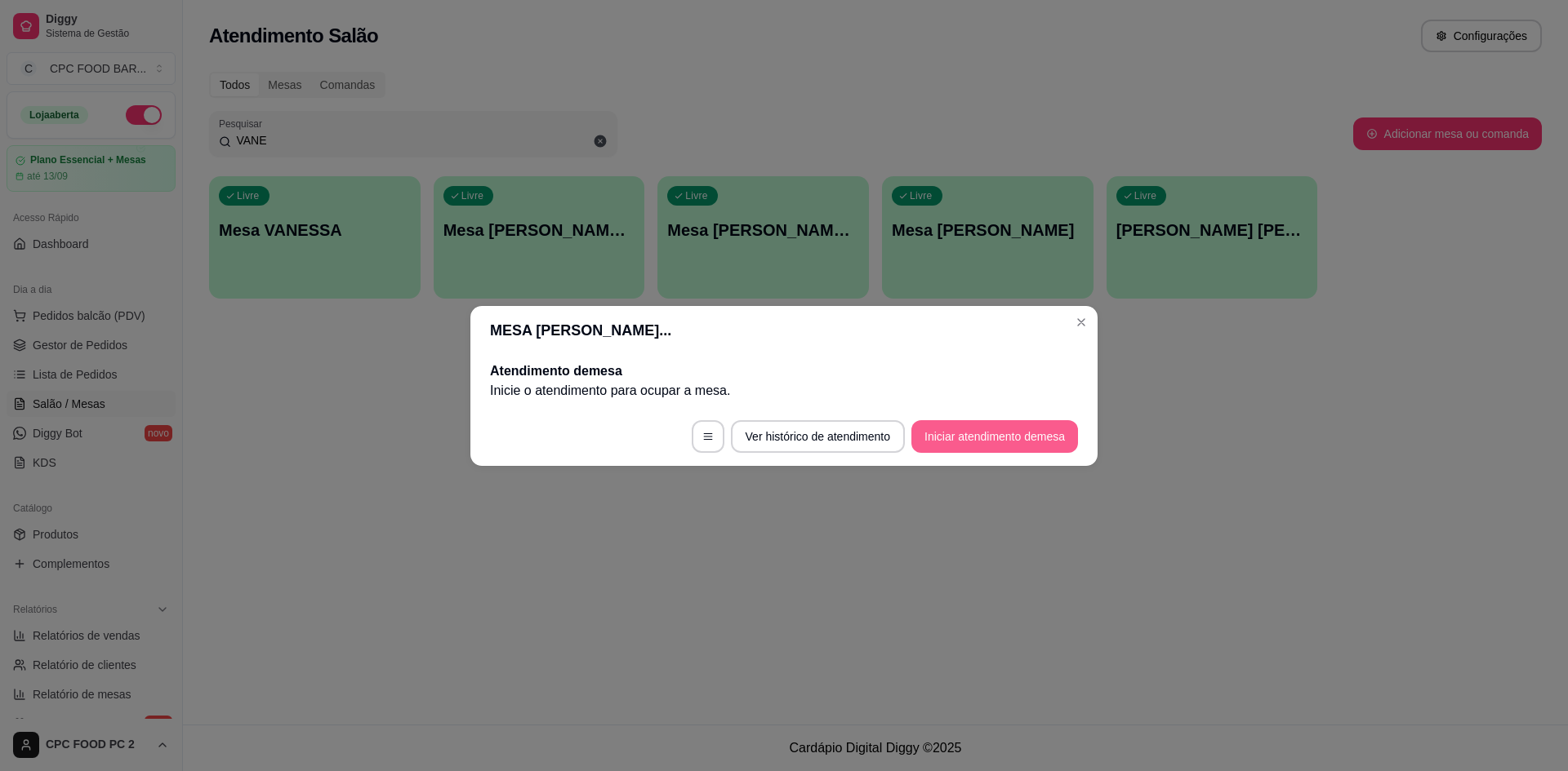
click at [980, 443] on button "Iniciar atendimento de mesa" at bounding box center [994, 436] width 167 height 32
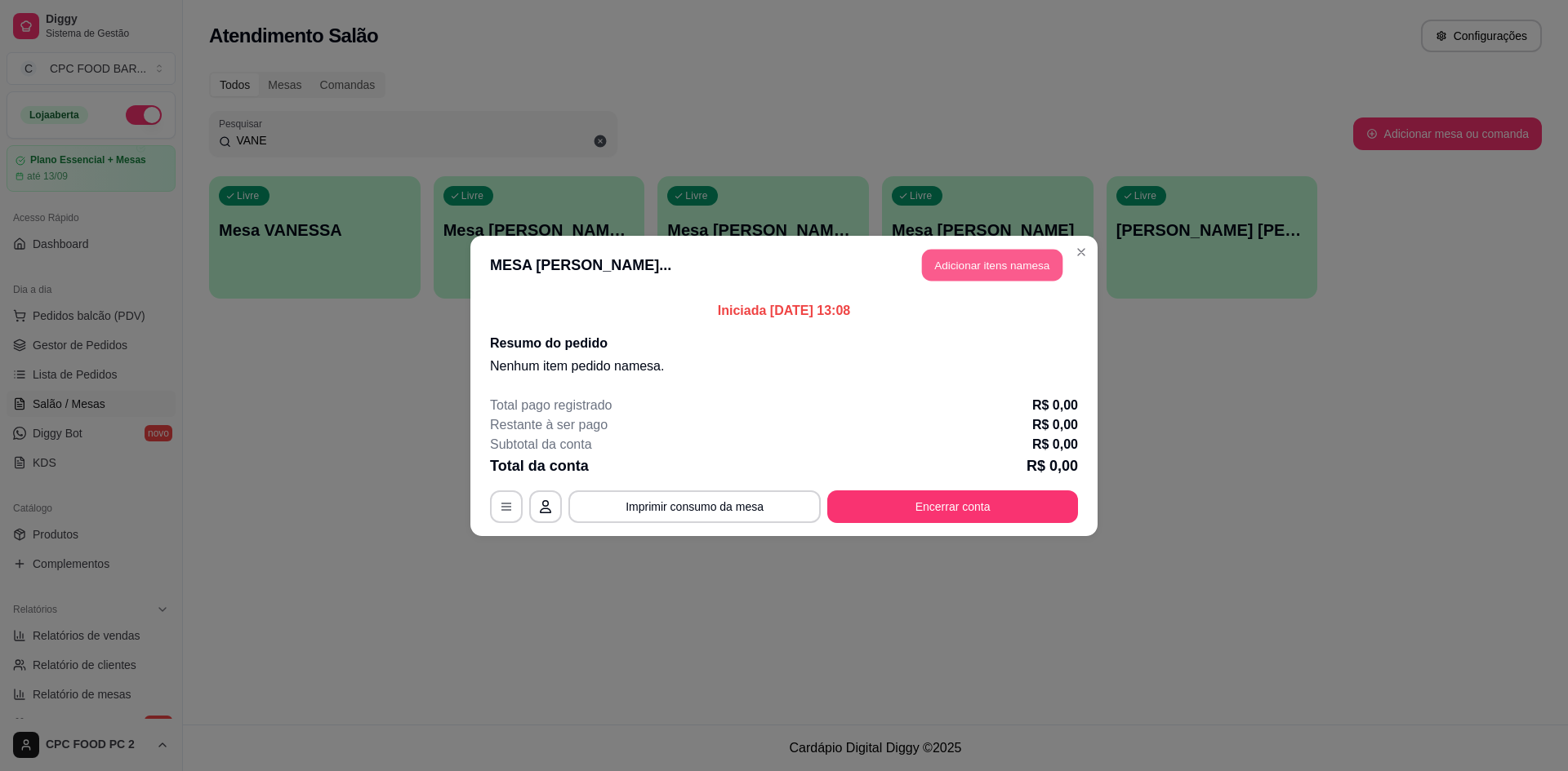
click at [1005, 266] on button "Adicionar itens na mesa" at bounding box center [992, 264] width 141 height 32
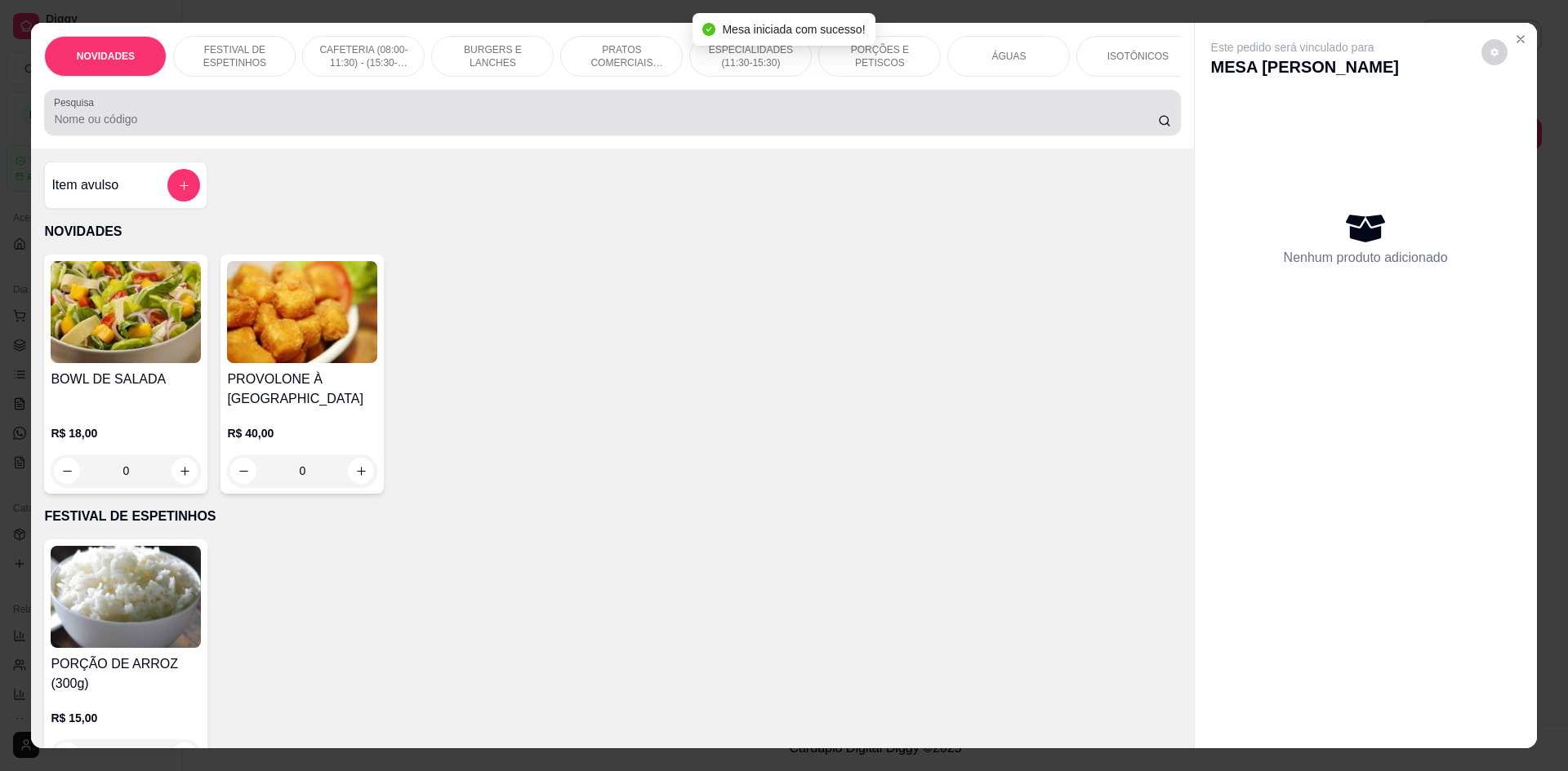
click at [829, 127] on input "Pesquisa" at bounding box center [605, 119] width 1103 height 16
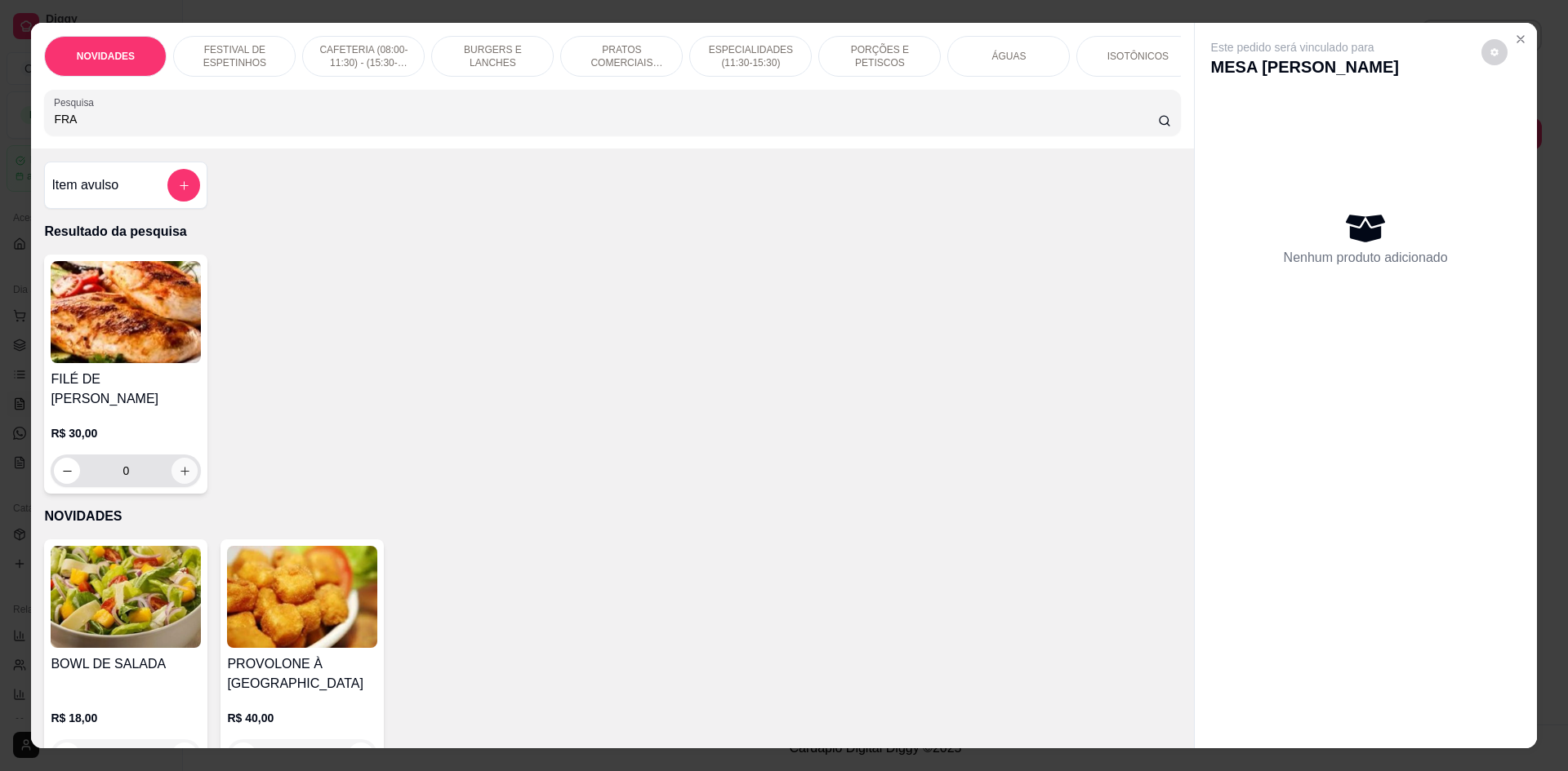
type input "FRA"
click at [179, 469] on icon "increase-product-quantity" at bounding box center [185, 472] width 13 height 13
type input "1"
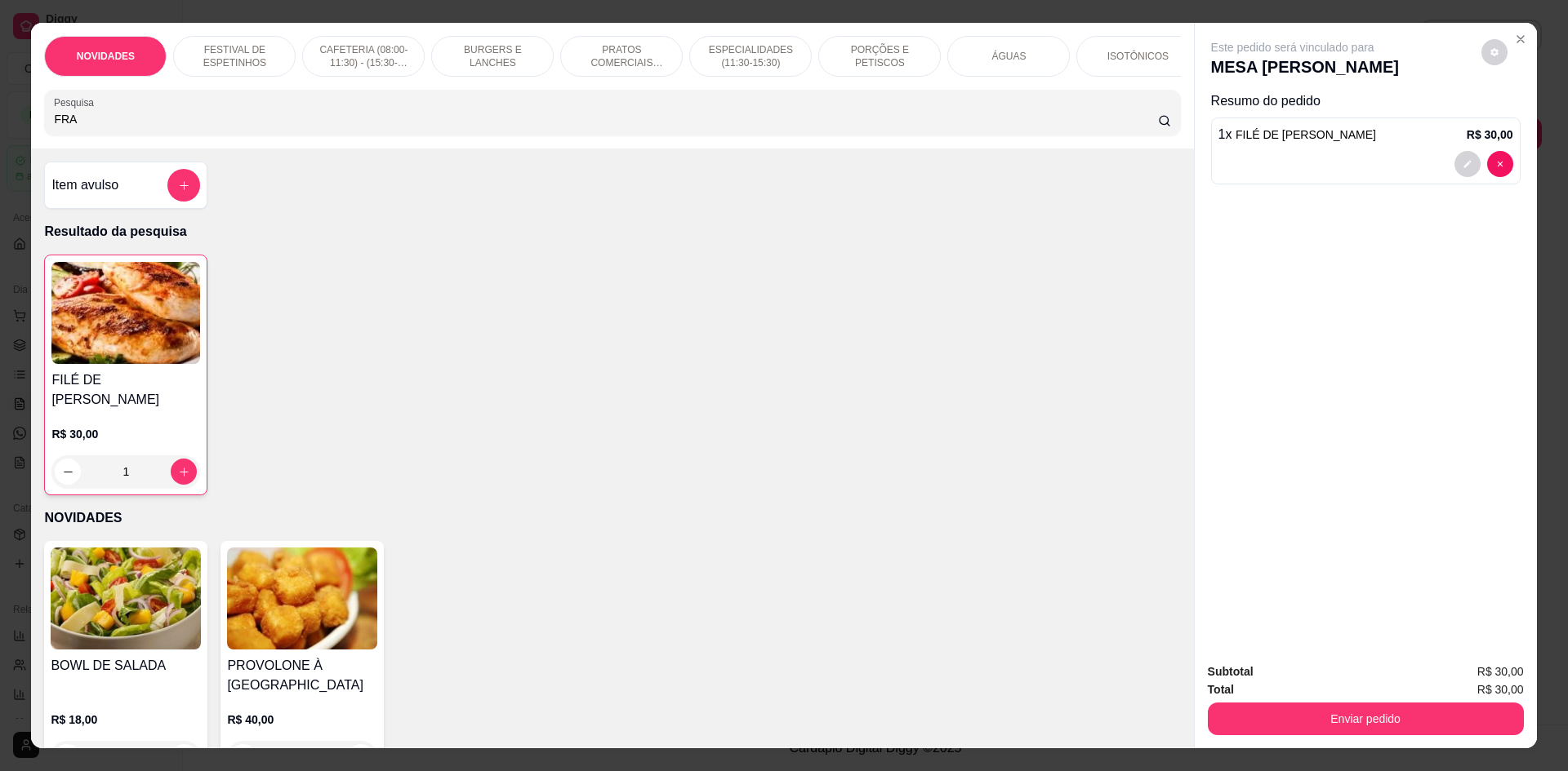
click at [1377, 155] on div at bounding box center [1365, 163] width 295 height 26
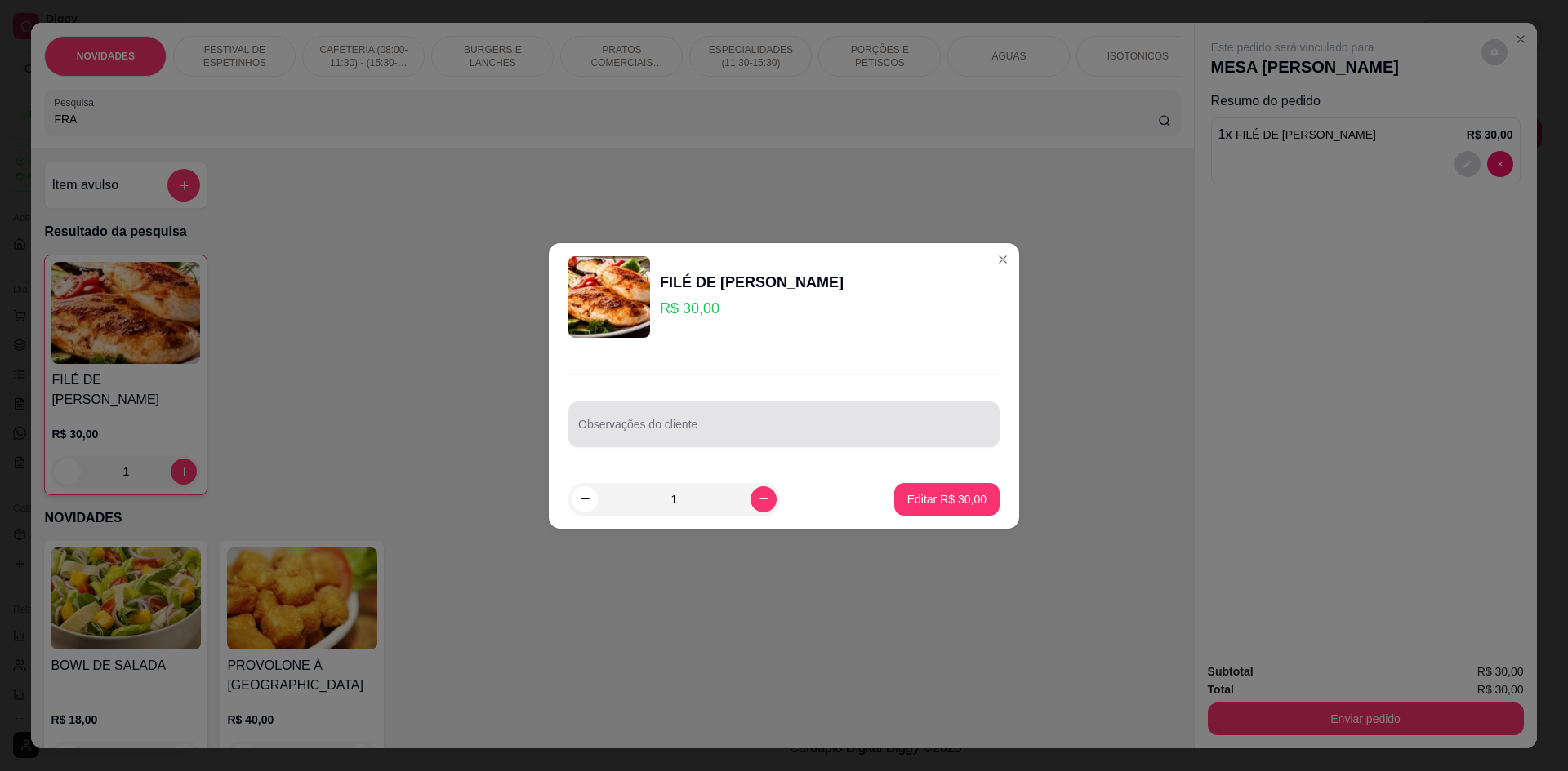
click at [890, 423] on input "Observações do cliente" at bounding box center [784, 431] width 411 height 16
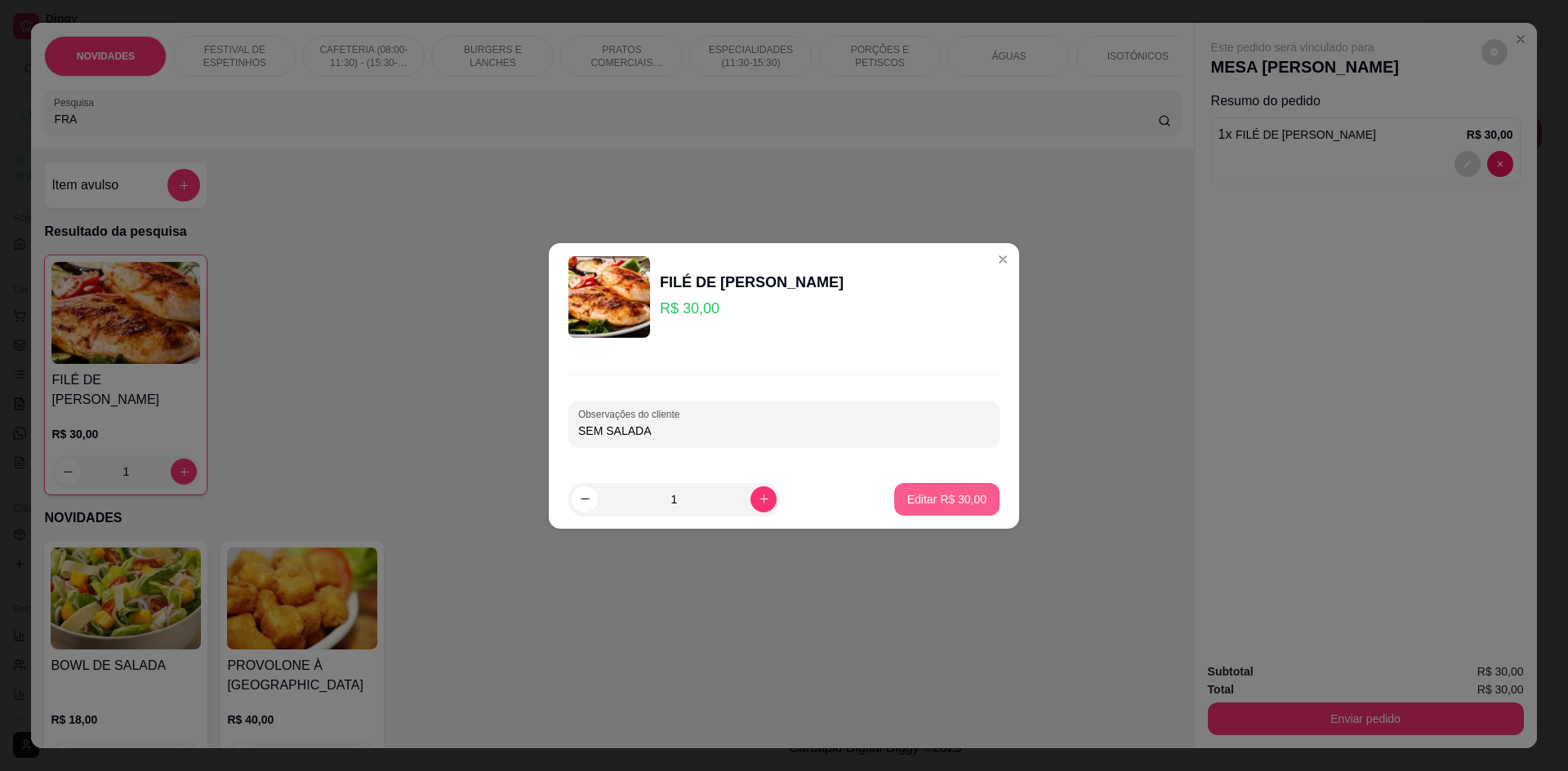
type input "SEM SALADA"
click at [966, 495] on p "Editar R$ 30,00" at bounding box center [947, 500] width 79 height 16
type input "0"
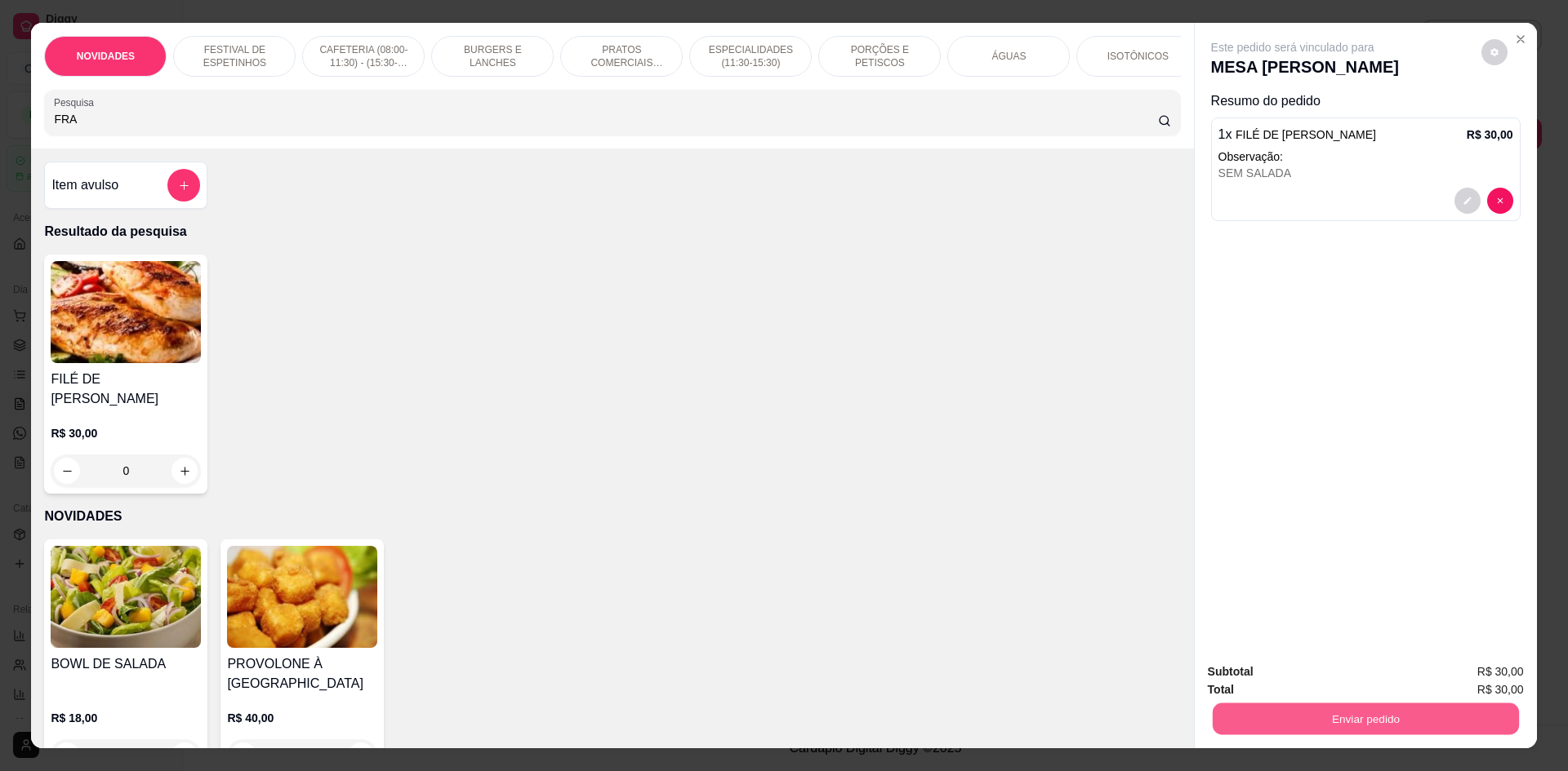
click at [1377, 706] on button "Enviar pedido" at bounding box center [1364, 718] width 306 height 32
click at [1340, 674] on button "Não registrar e enviar pedido" at bounding box center [1311, 678] width 165 height 30
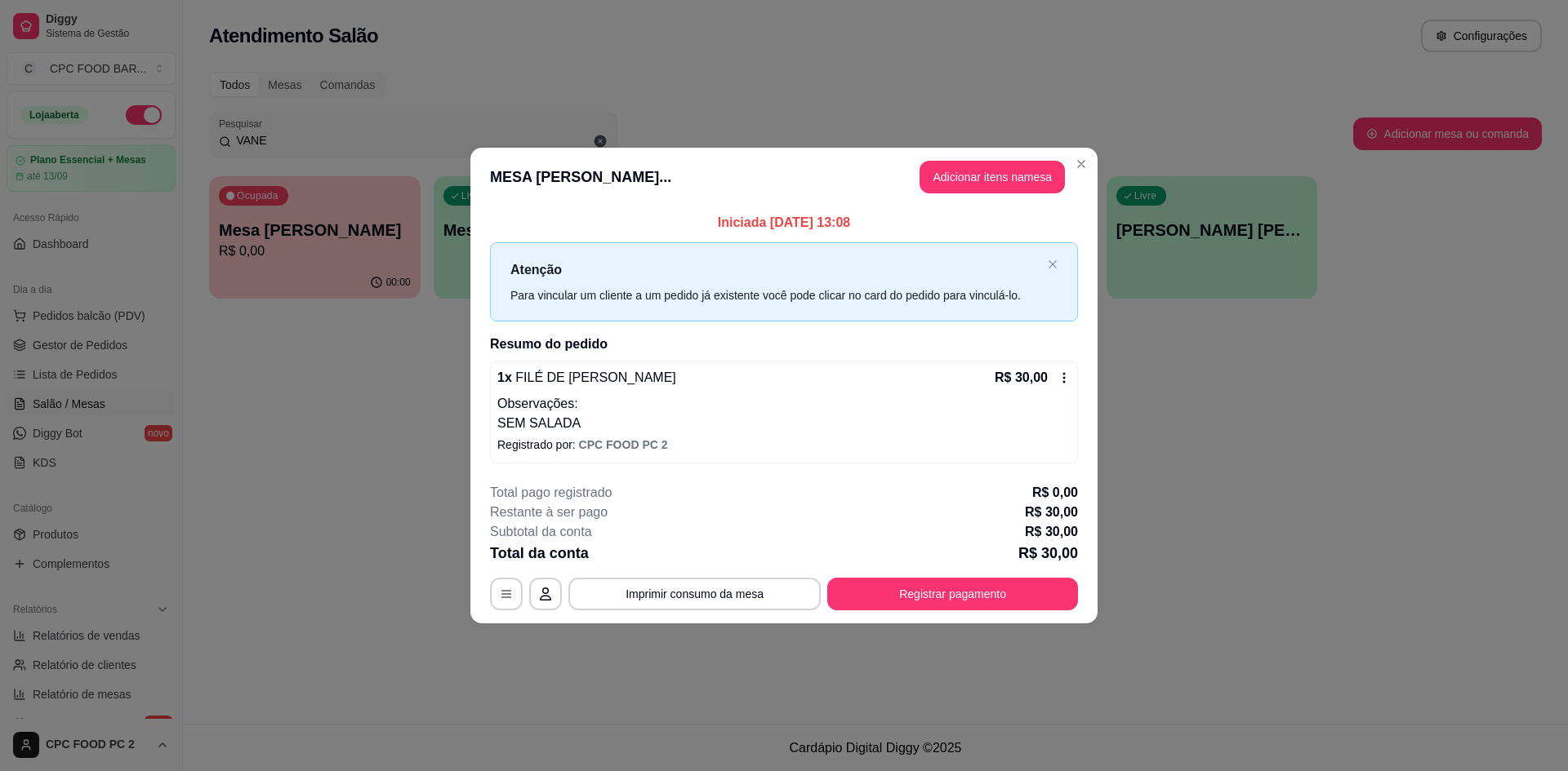
drag, startPoint x: 996, startPoint y: 194, endPoint x: 996, endPoint y: 182, distance: 12.0
click at [996, 191] on header "MESA VANESSA MACHESO... Adicionar itens na mesa" at bounding box center [783, 177] width 627 height 59
click at [996, 182] on button "Adicionar itens na mesa" at bounding box center [992, 177] width 145 height 32
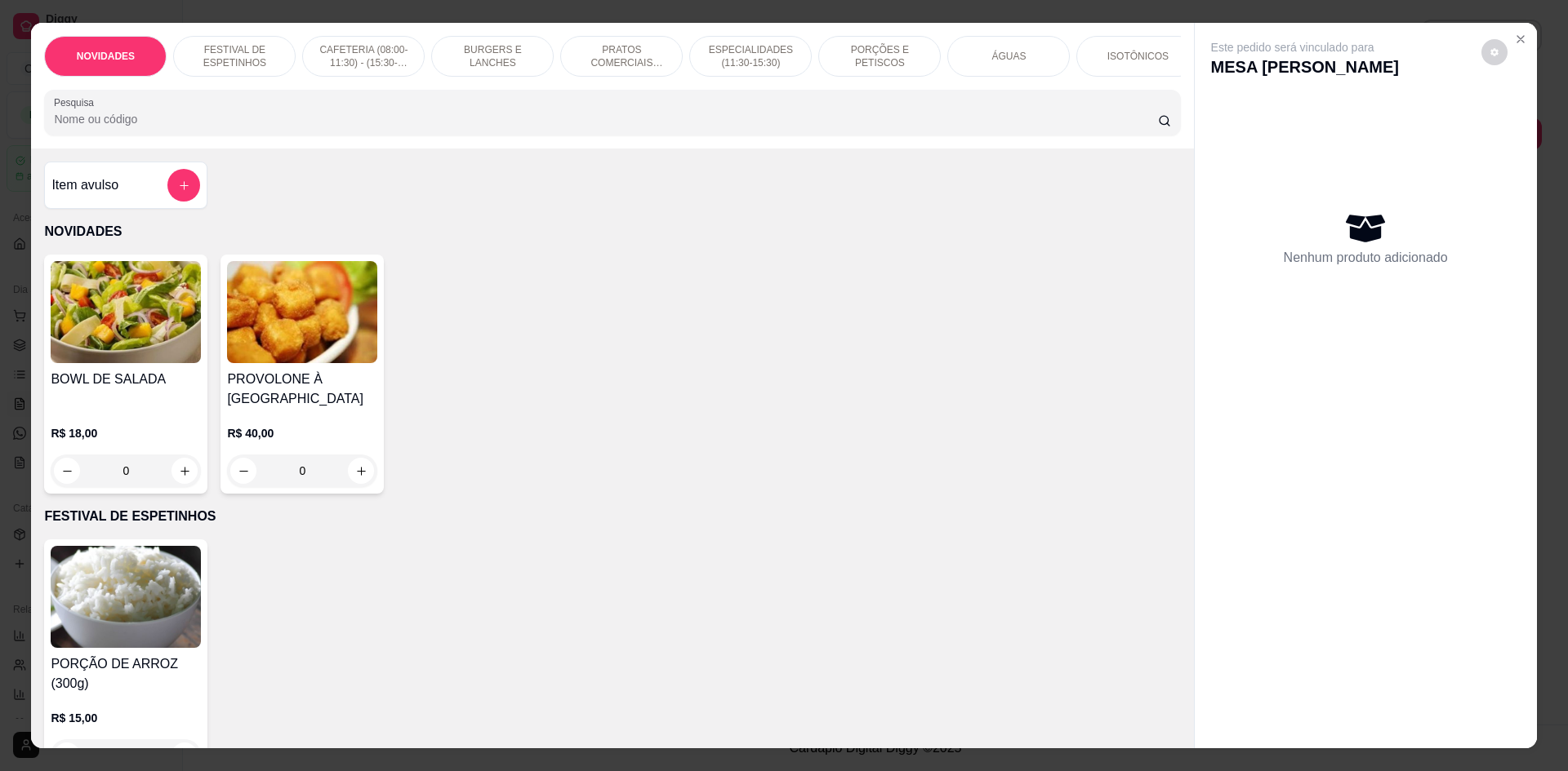
click at [1028, 55] on div "ÁGUAS" at bounding box center [1009, 56] width 123 height 41
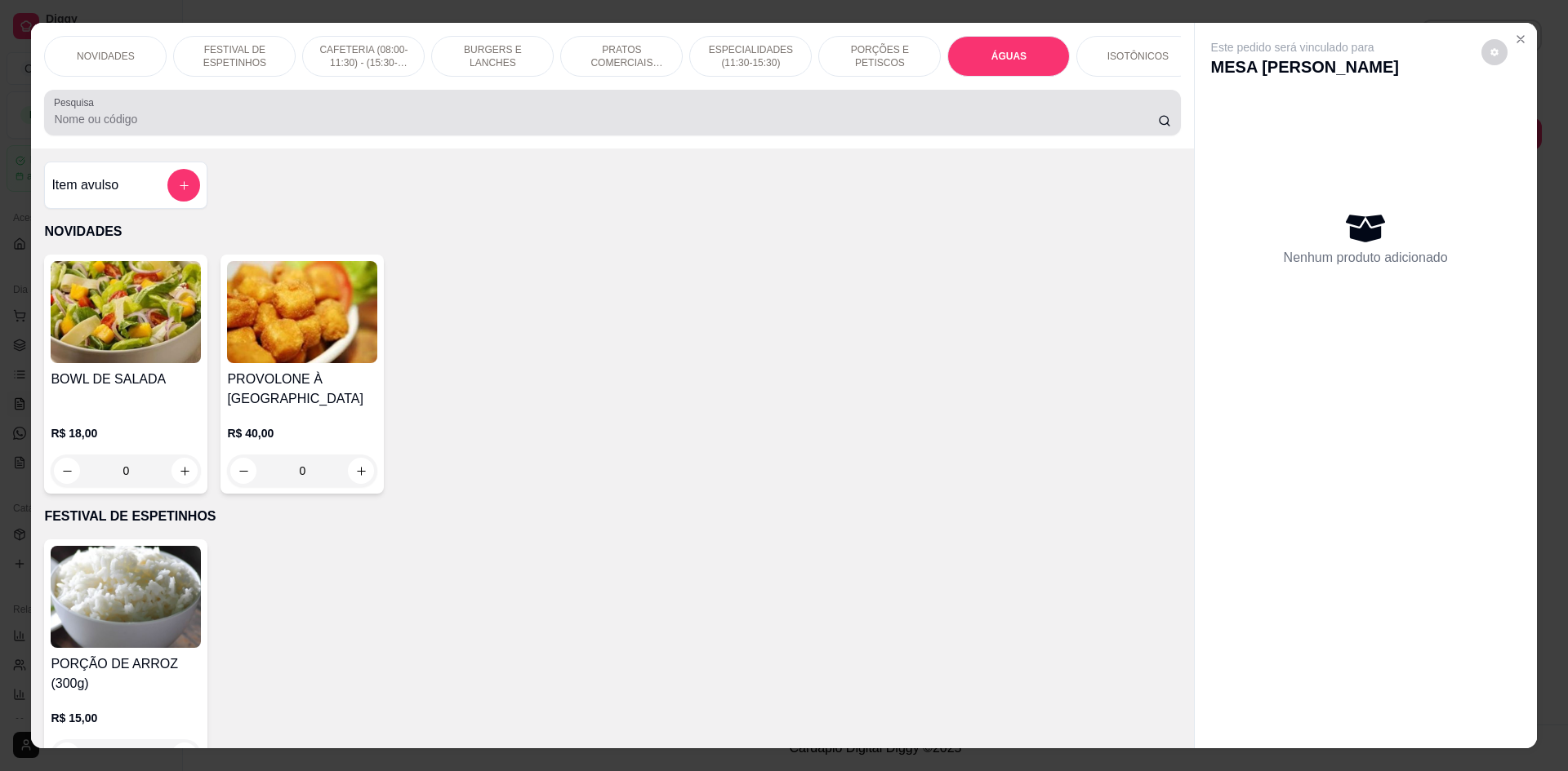
scroll to position [30, 0]
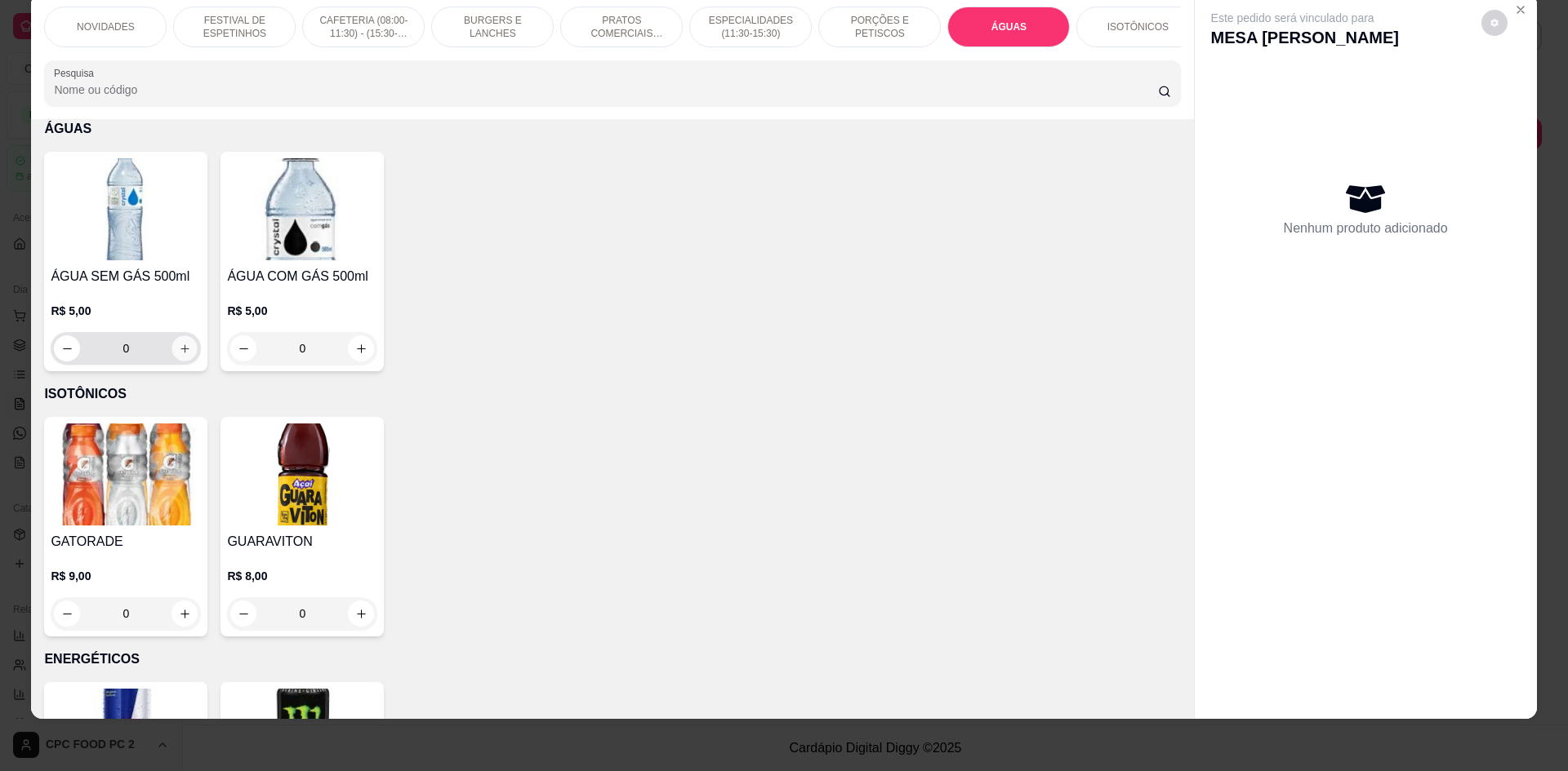
click at [180, 355] on icon "increase-product-quantity" at bounding box center [185, 349] width 13 height 13
type input "1"
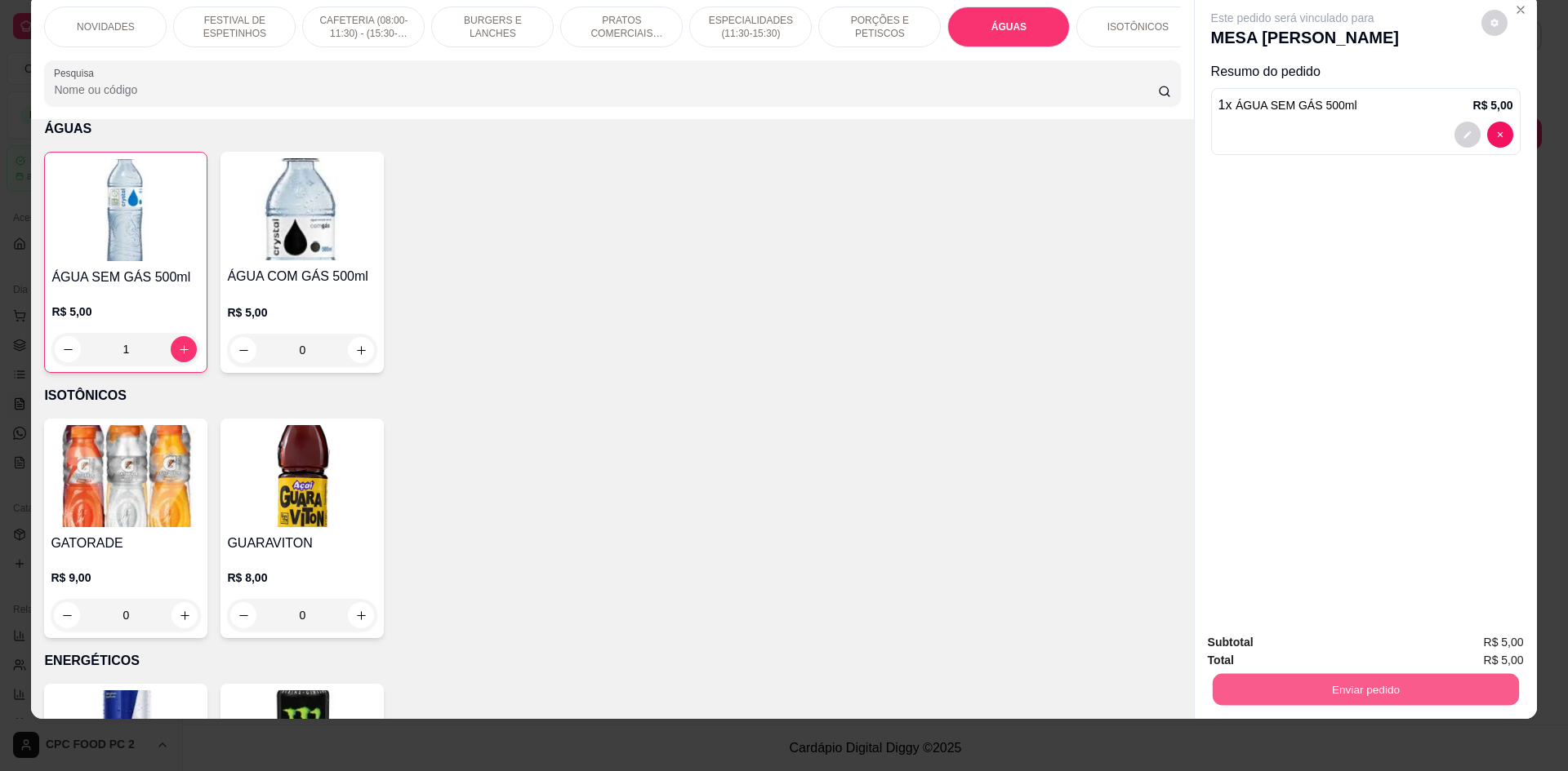
click at [1326, 698] on button "Enviar pedido" at bounding box center [1364, 689] width 306 height 32
click at [1326, 654] on button "Não registrar e enviar pedido" at bounding box center [1312, 649] width 170 height 31
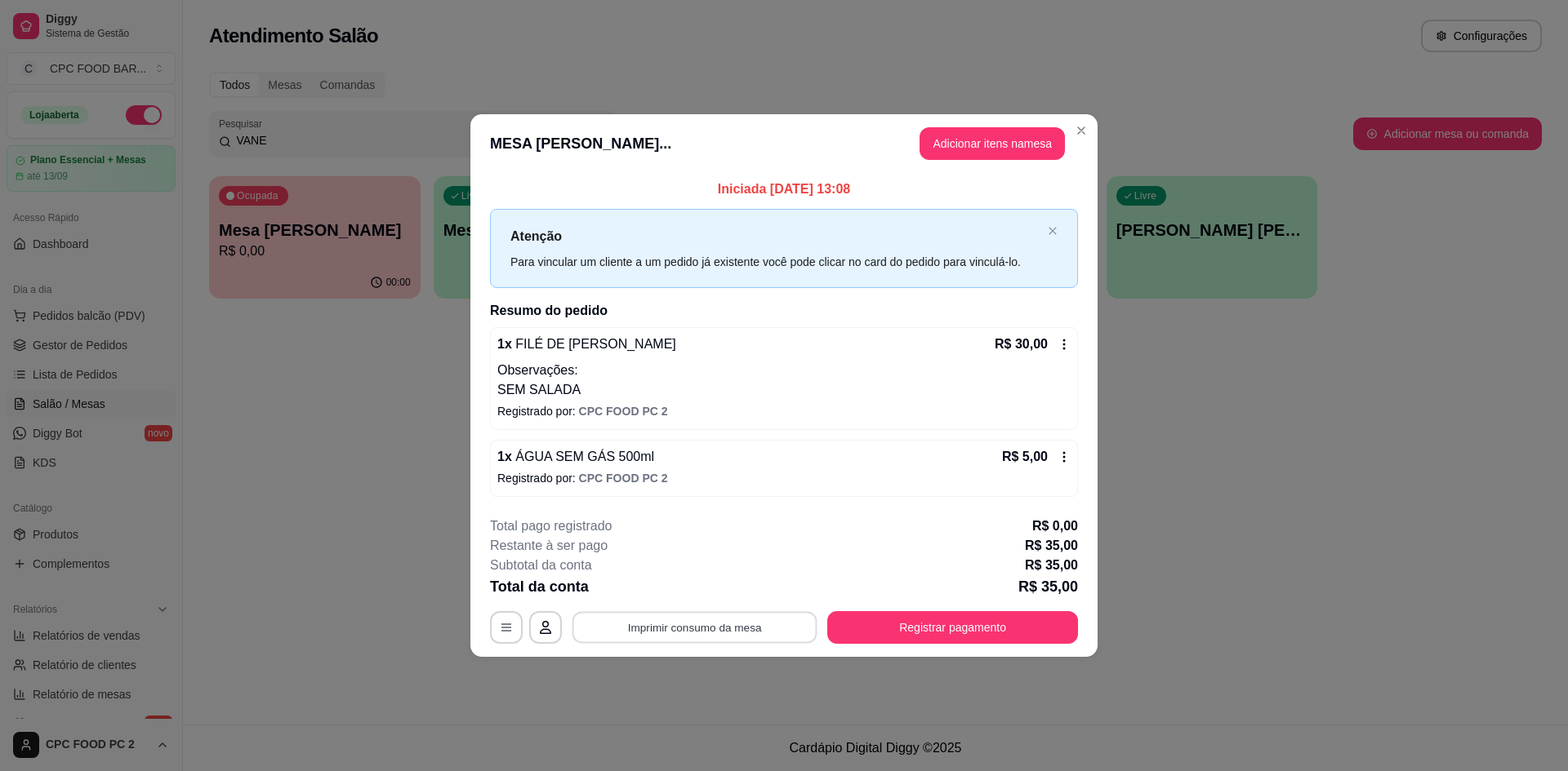
click at [770, 625] on button "Imprimir consumo da mesa" at bounding box center [696, 628] width 245 height 32
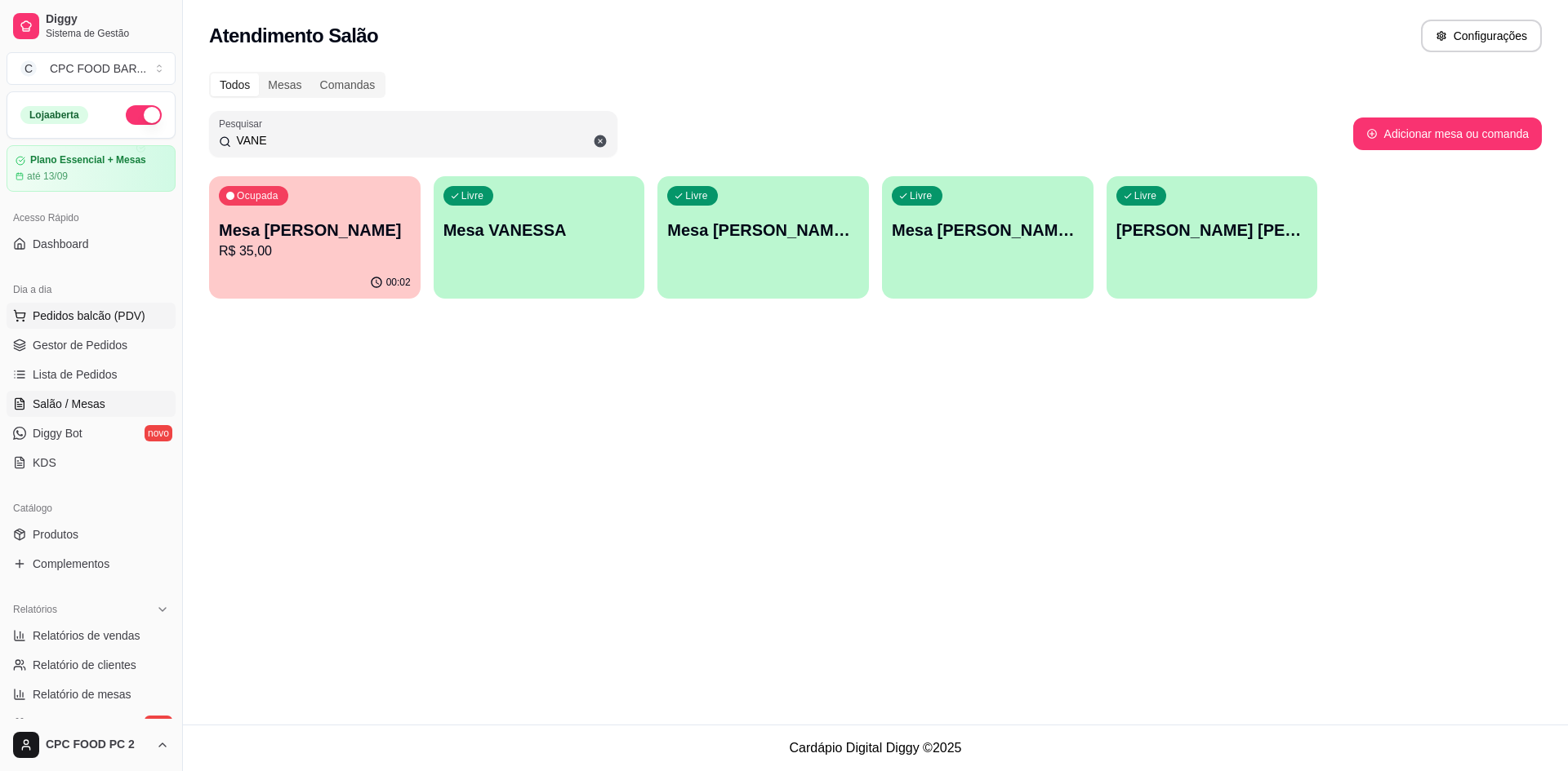
click at [75, 310] on span "Pedidos balcão (PDV)" at bounding box center [88, 316] width 113 height 16
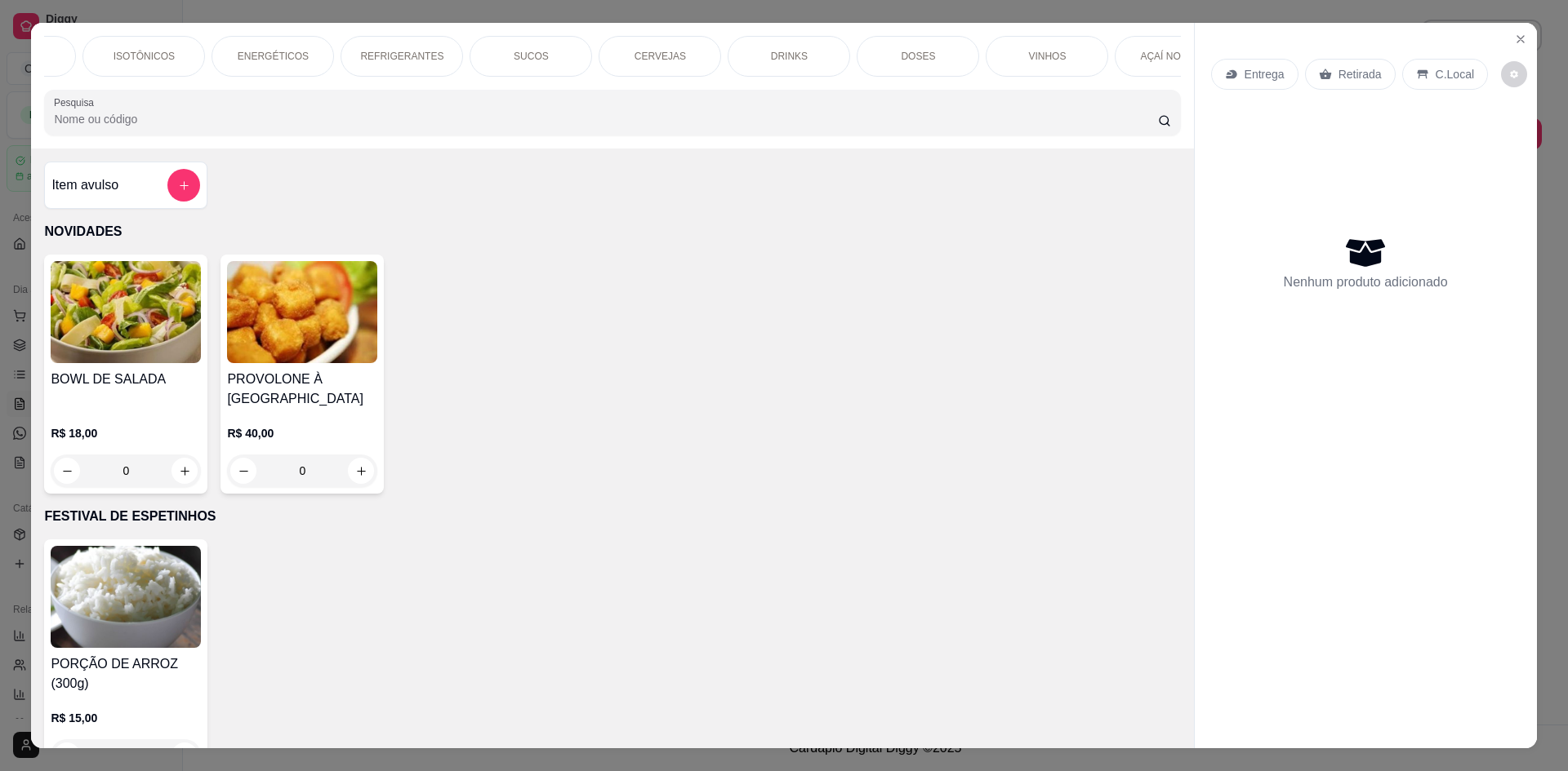
scroll to position [0, 1438]
click at [753, 49] on div "AÇAÍ NO COPO" at bounding box center [732, 56] width 123 height 41
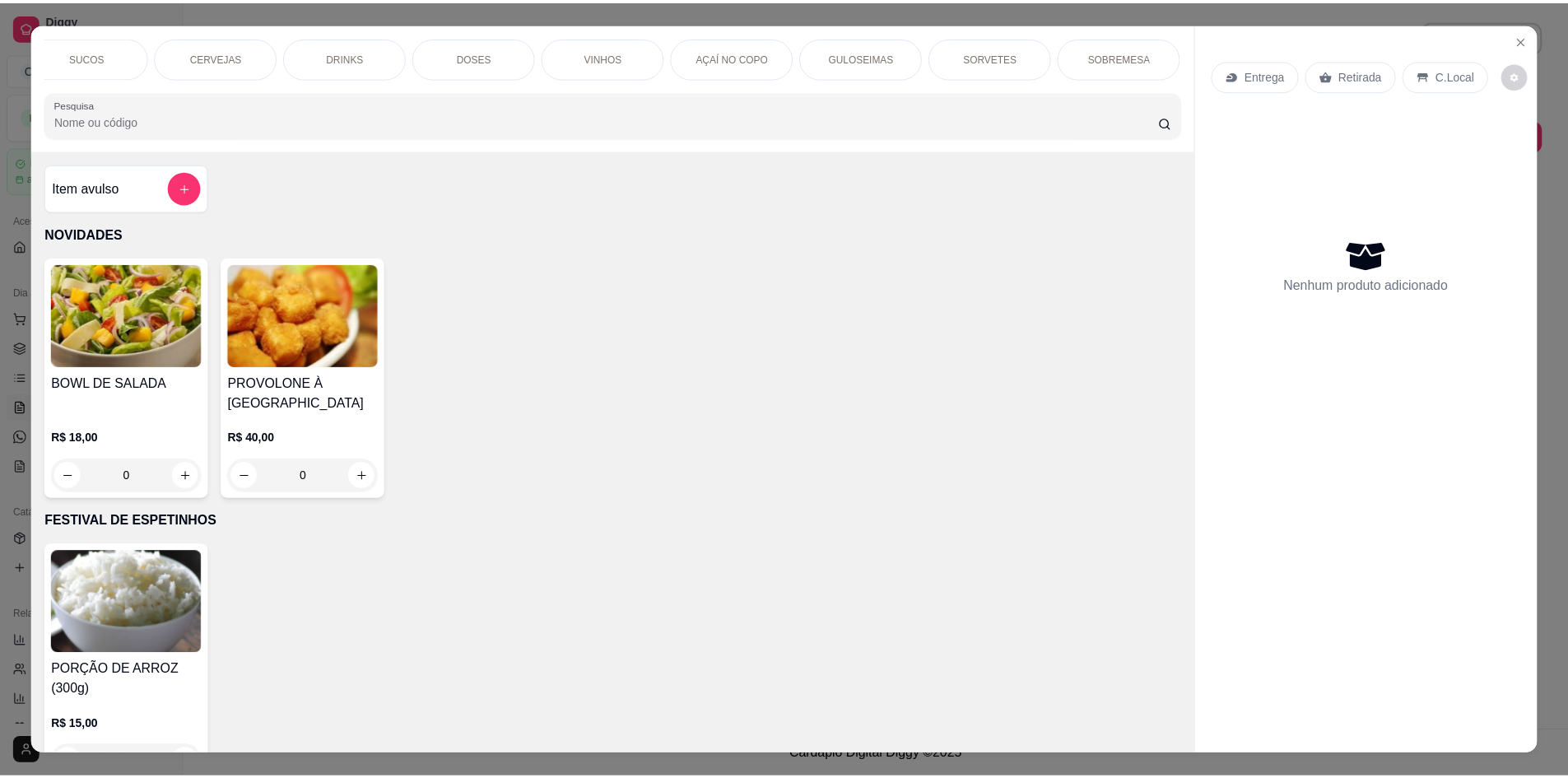
scroll to position [30, 0]
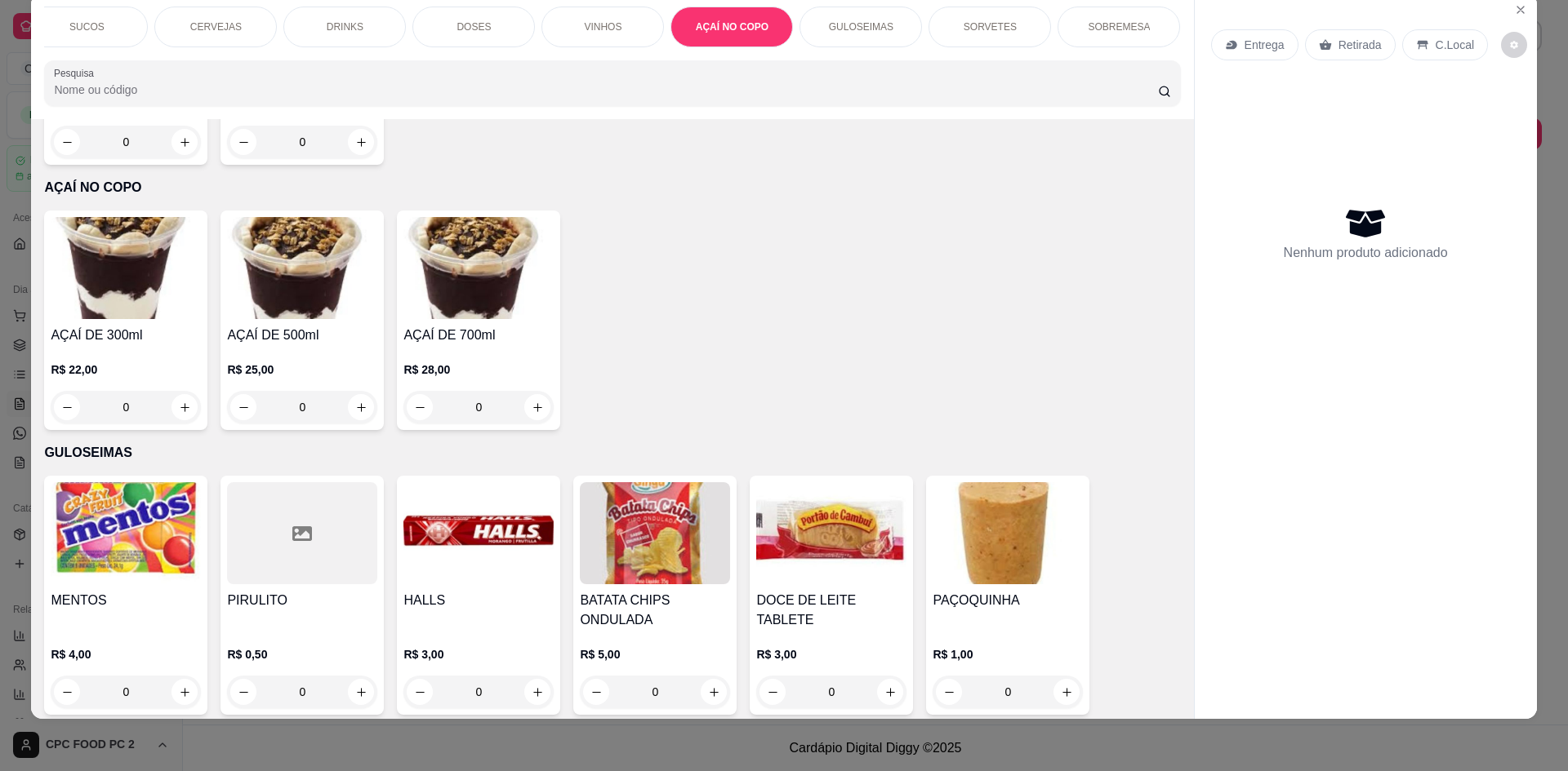
click at [153, 362] on div "R$ 22,00 0" at bounding box center [125, 392] width 151 height 62
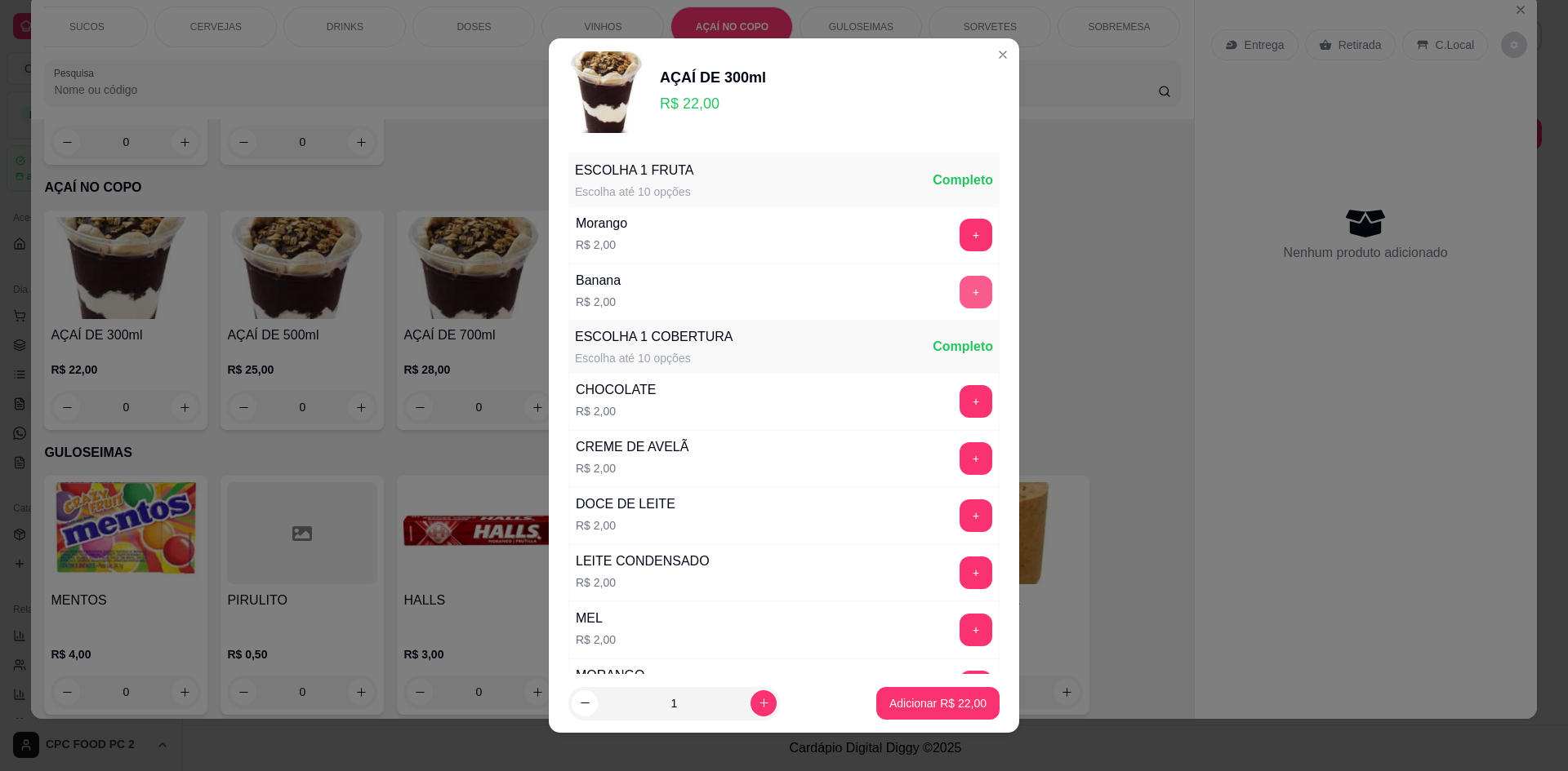
click at [960, 296] on button "+" at bounding box center [976, 292] width 32 height 32
click at [953, 696] on p "Adicionar R$ 24,00" at bounding box center [938, 703] width 97 height 16
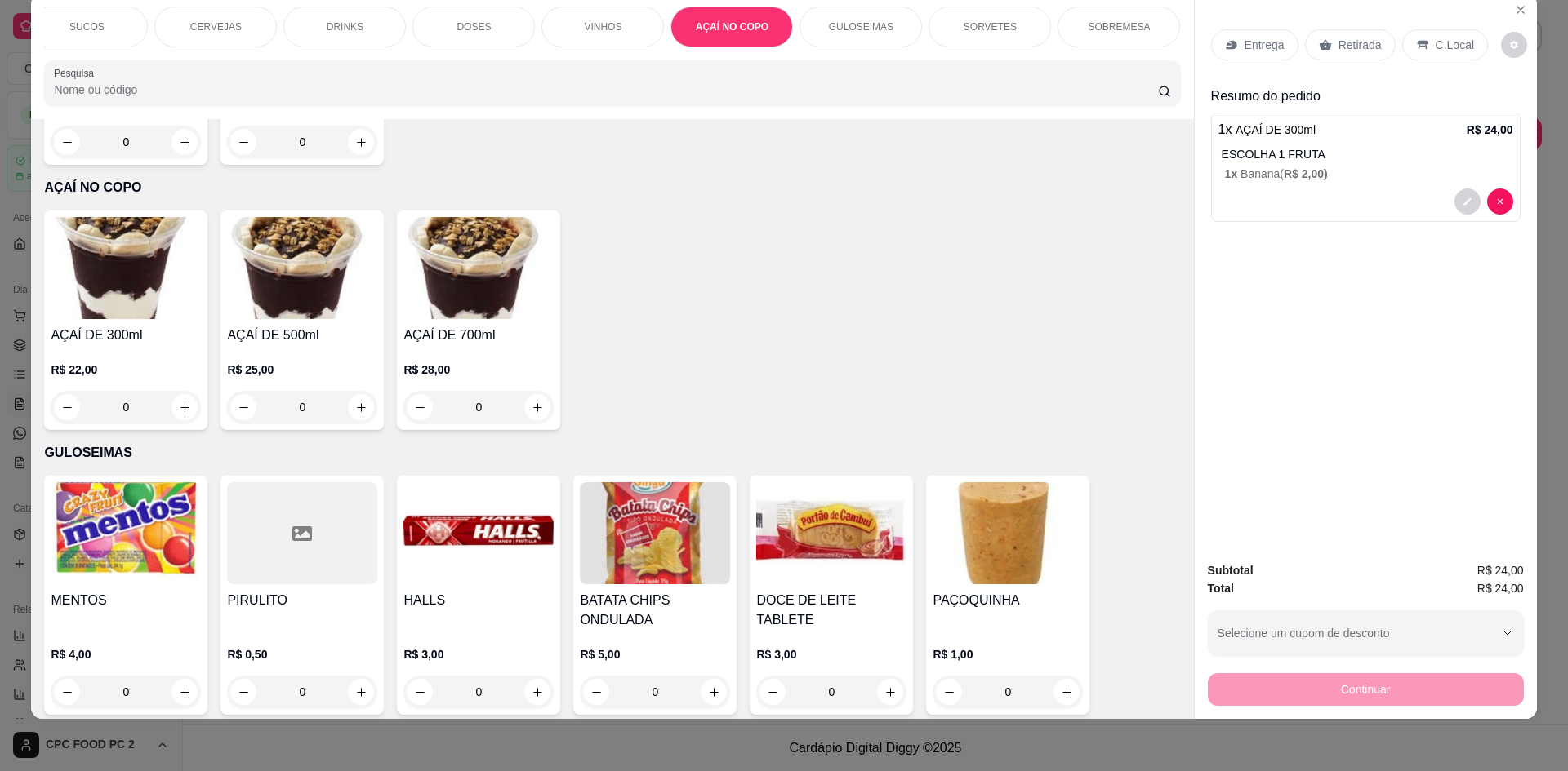
click at [1339, 50] on p "Retirada" at bounding box center [1360, 45] width 43 height 16
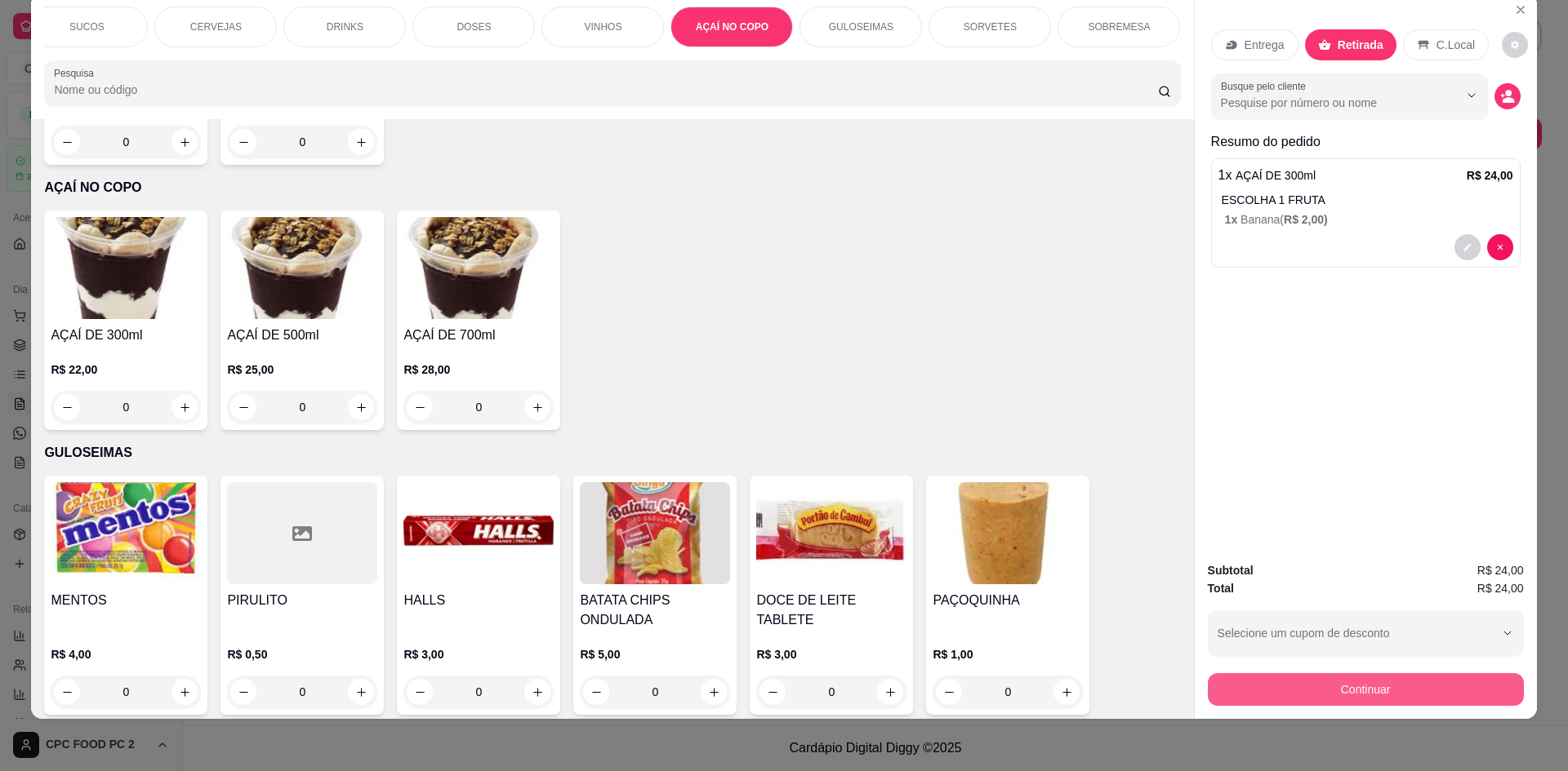
click at [1333, 692] on button "Continuar" at bounding box center [1366, 690] width 316 height 32
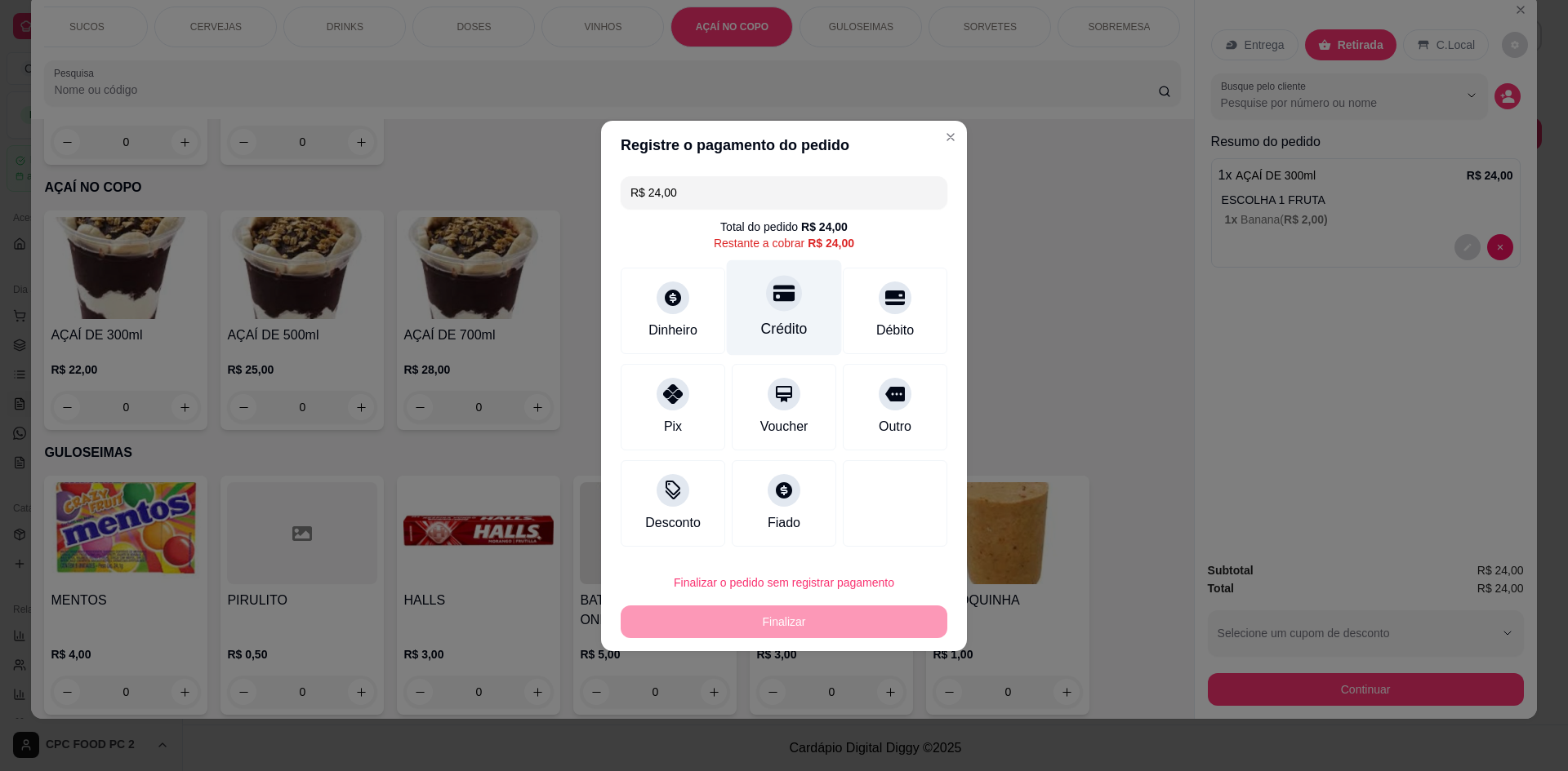
click at [788, 338] on div "Crédito" at bounding box center [785, 329] width 47 height 22
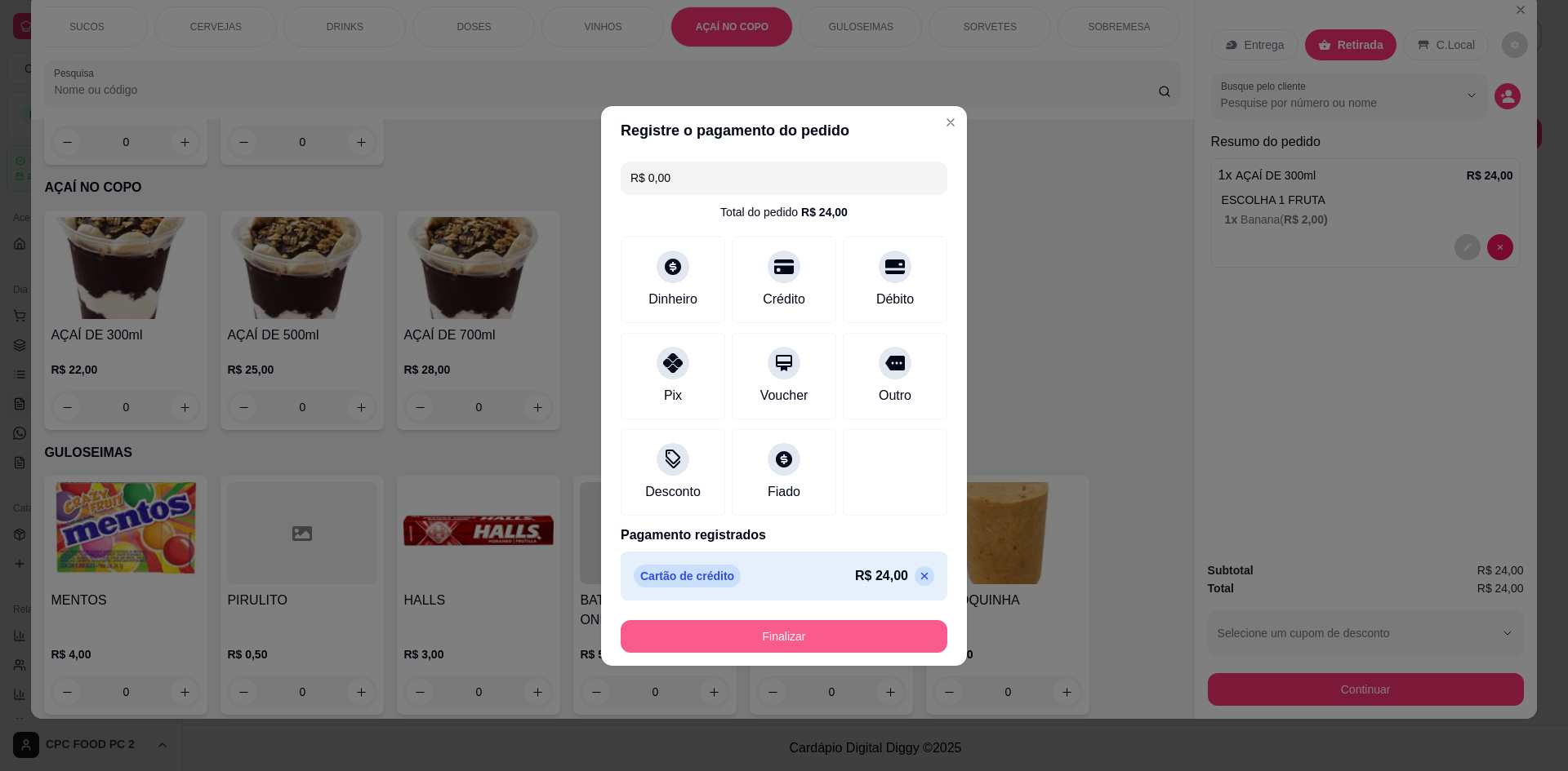
click at [794, 635] on button "Finalizar" at bounding box center [784, 637] width 327 height 32
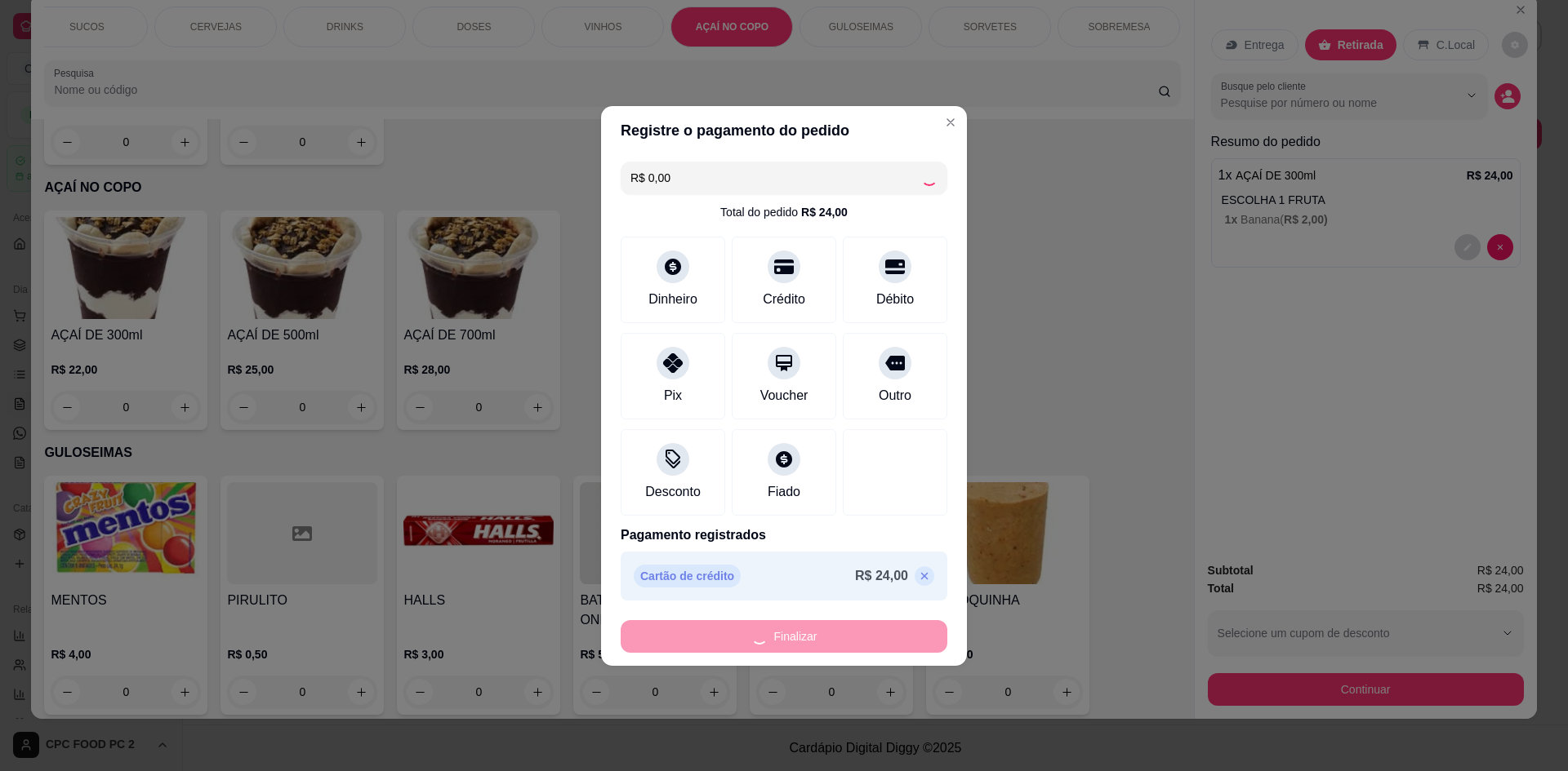
type input "-R$ 24,00"
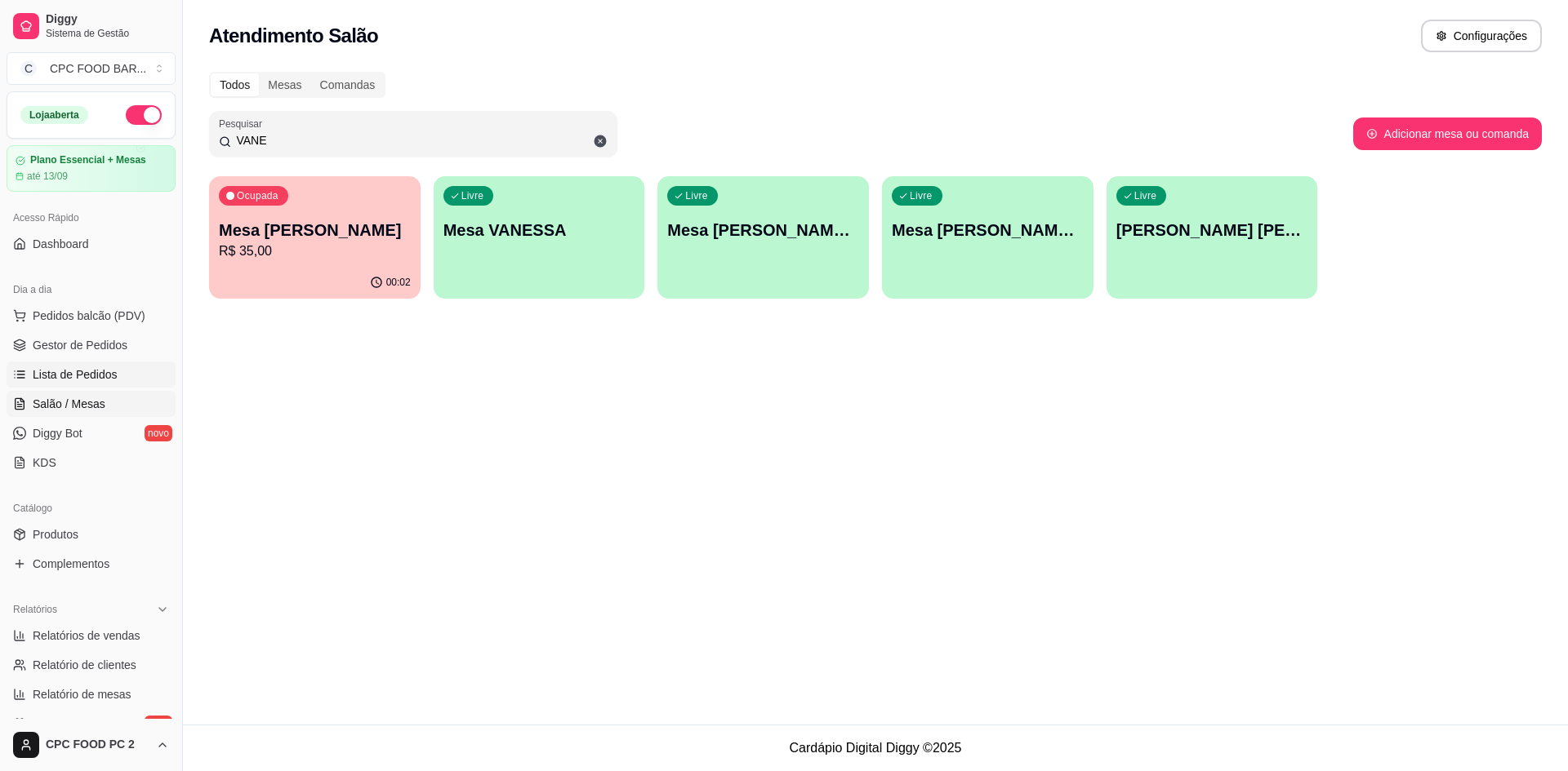
click at [114, 374] on span "Lista de Pedidos" at bounding box center [75, 374] width 85 height 16
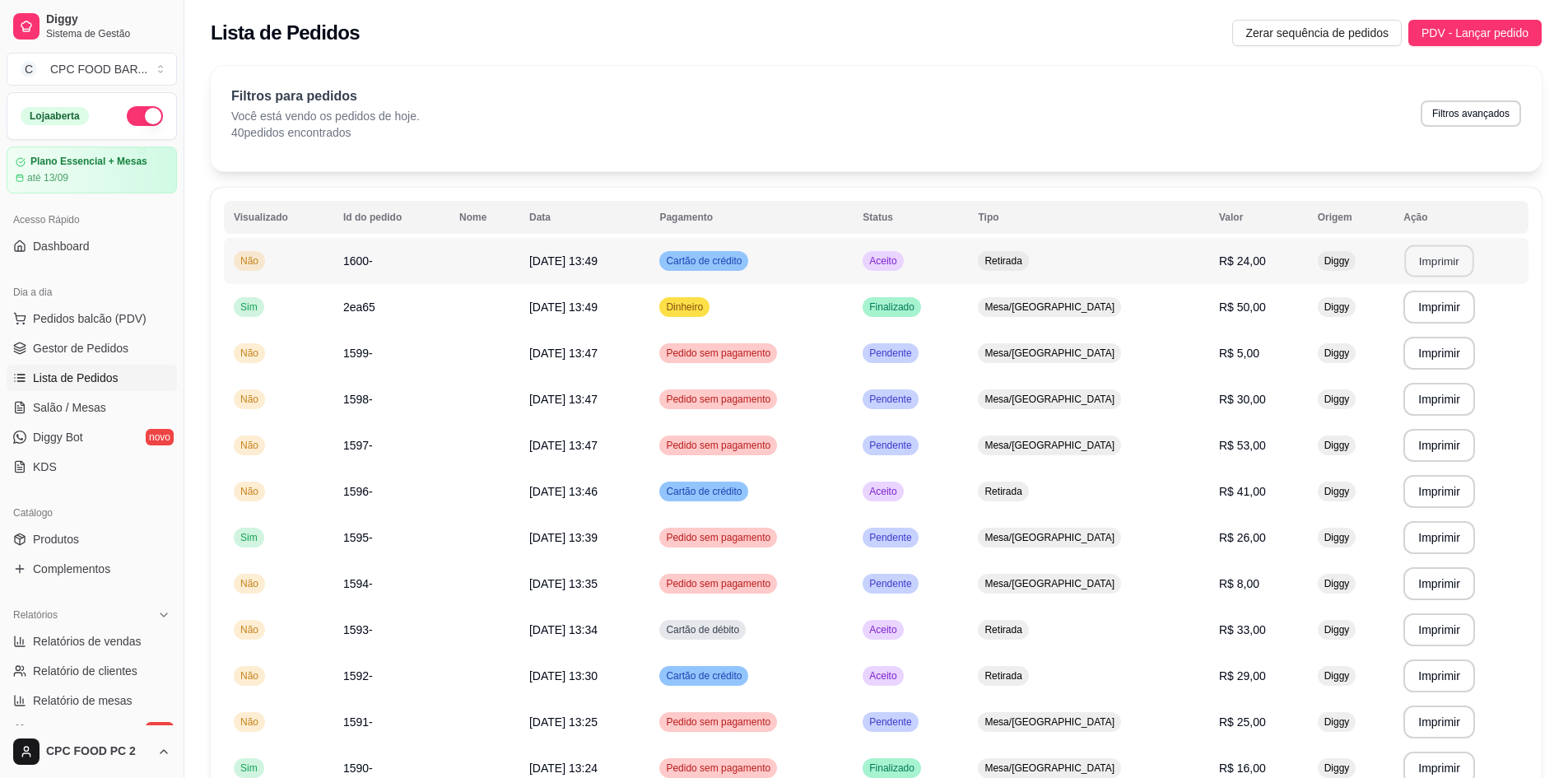
click at [1428, 266] on button "Imprimir" at bounding box center [1440, 261] width 69 height 32
click at [102, 408] on span "Salão / Mesas" at bounding box center [69, 408] width 74 height 16
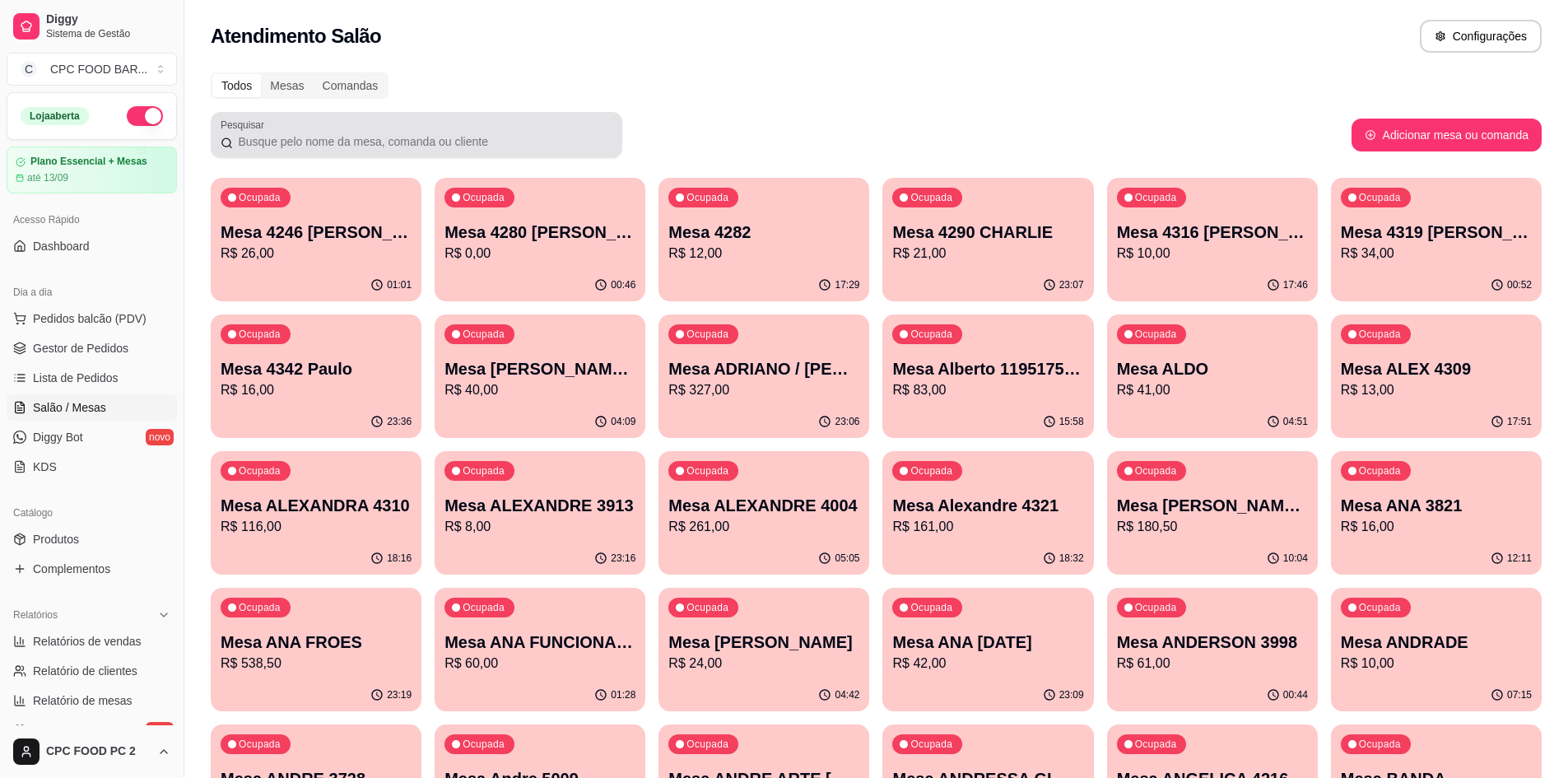
click at [248, 152] on div "Pesquisar" at bounding box center [417, 135] width 412 height 46
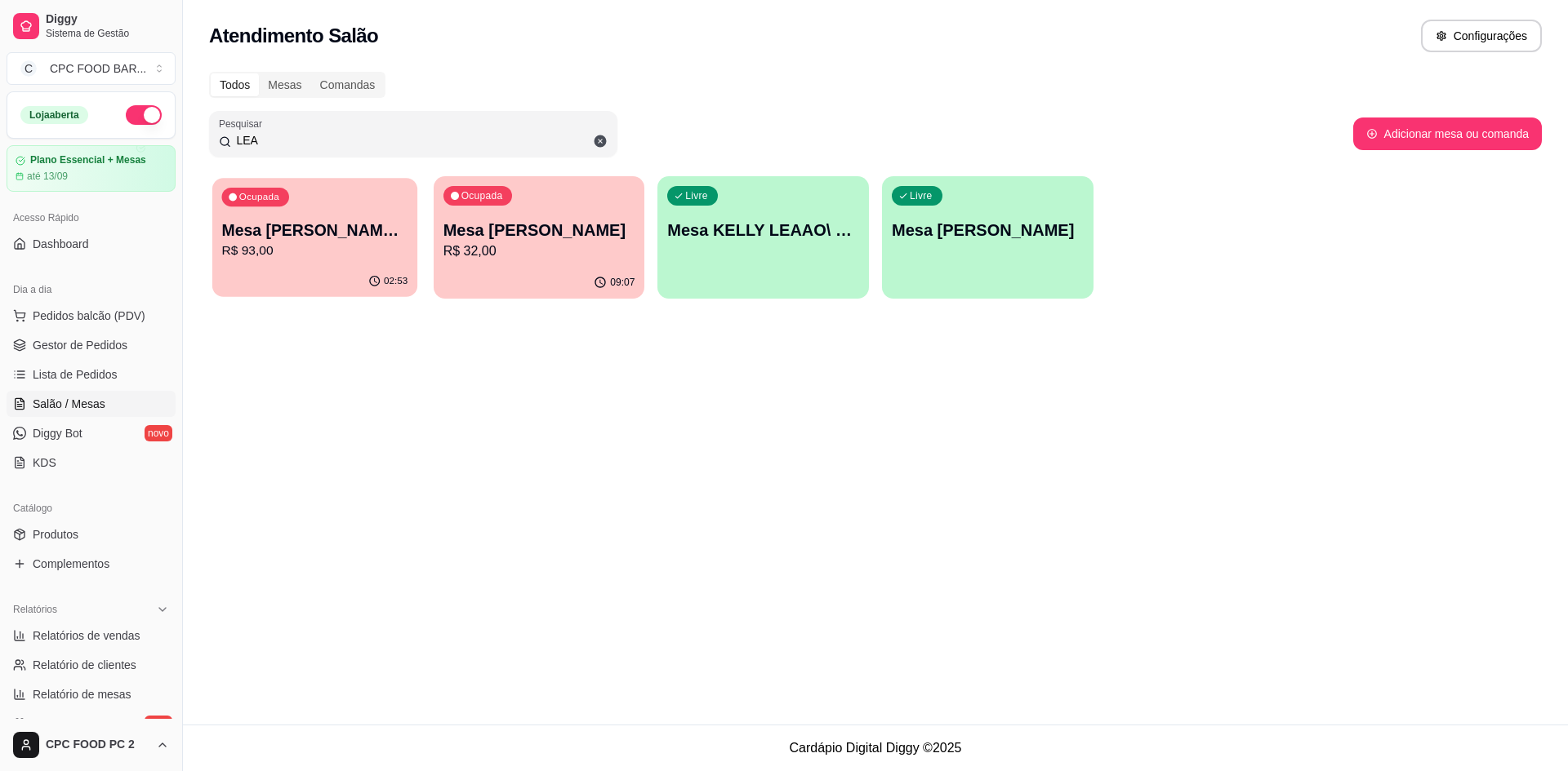
click at [300, 231] on p "Mesa [PERSON_NAME] ARBITRO" at bounding box center [315, 230] width 186 height 22
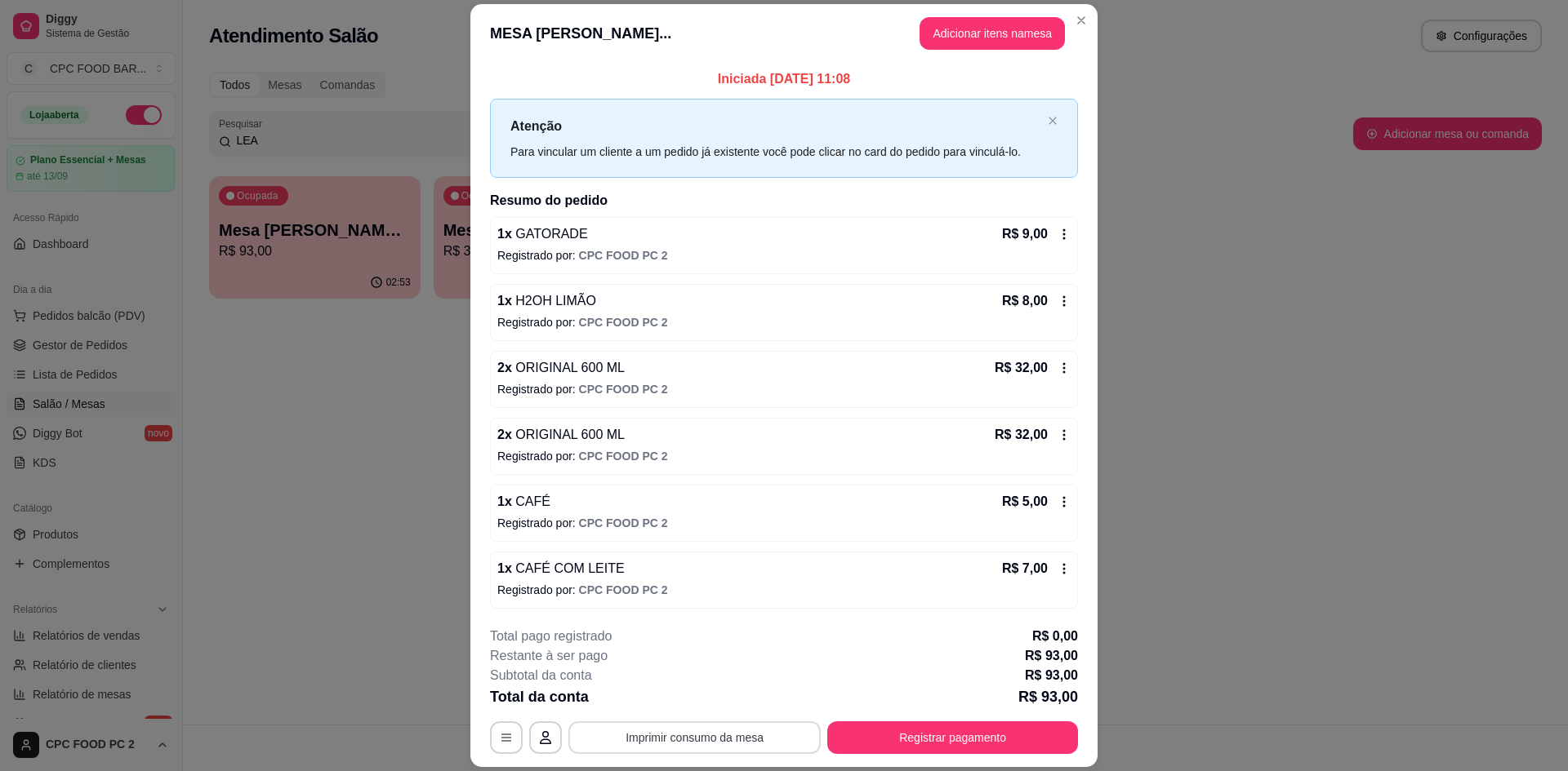
click at [658, 742] on button "Imprimir consumo da mesa" at bounding box center [695, 738] width 253 height 32
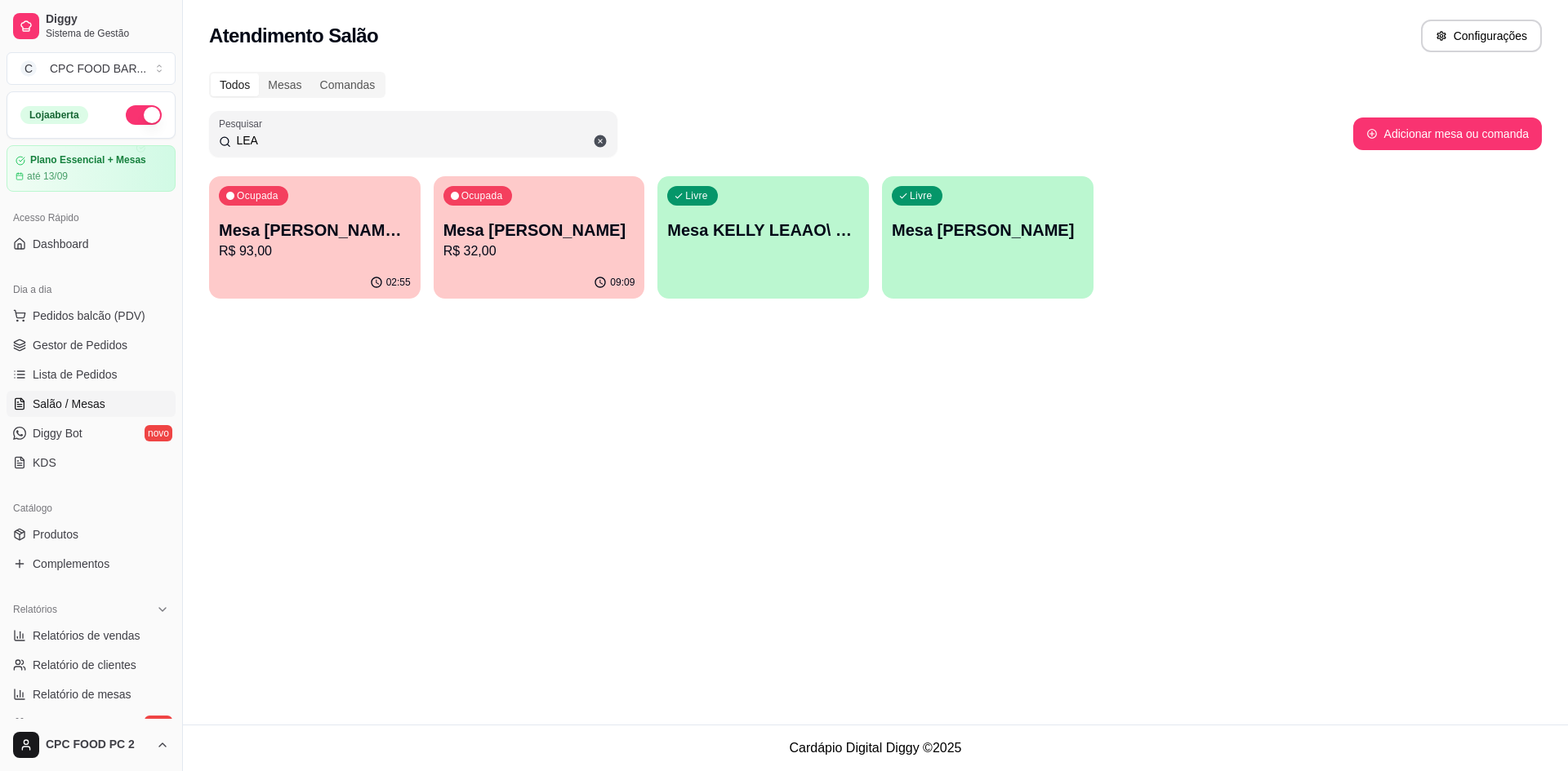
click at [297, 135] on input "LEA" at bounding box center [419, 141] width 376 height 16
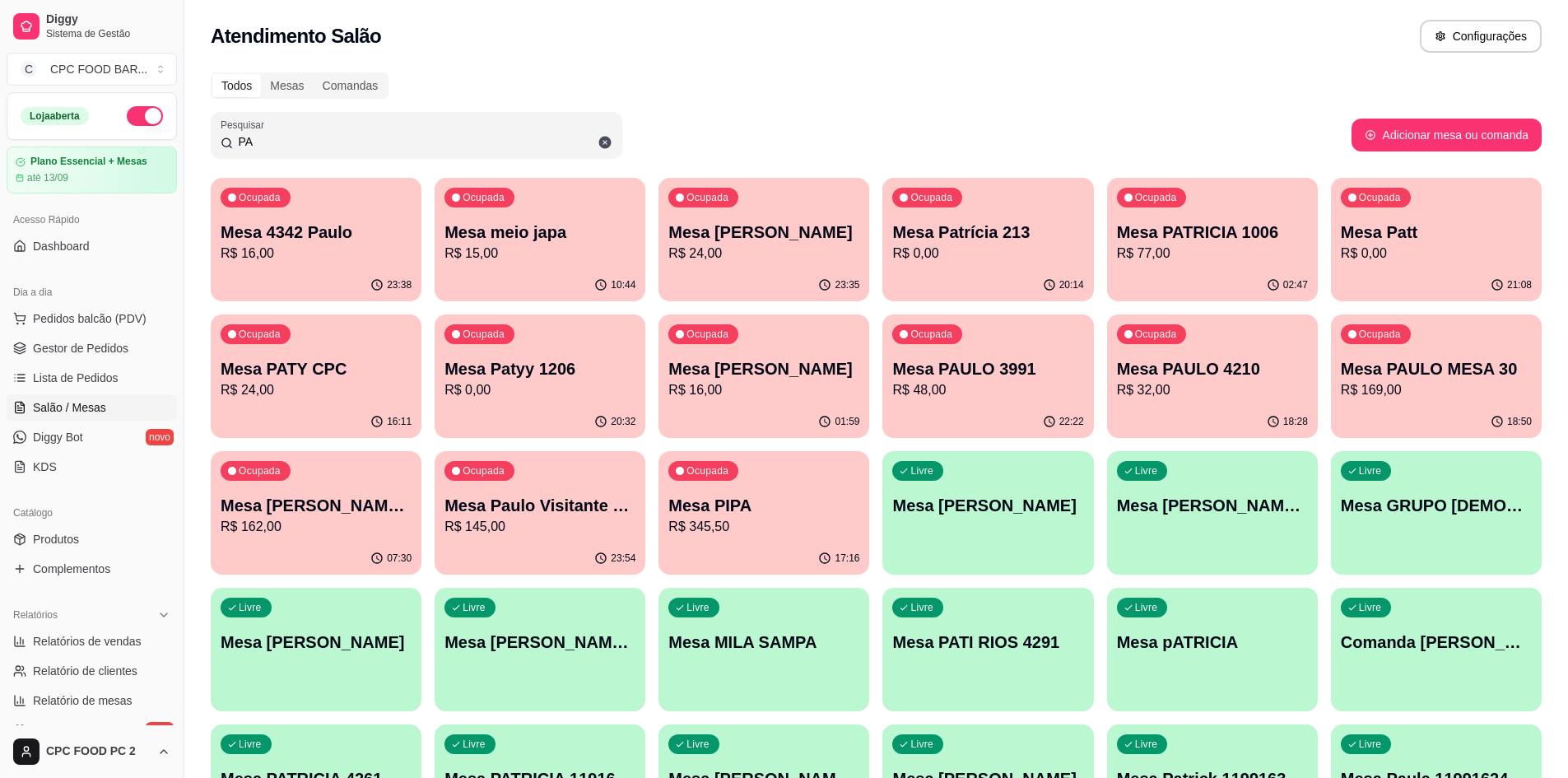
type input "P"
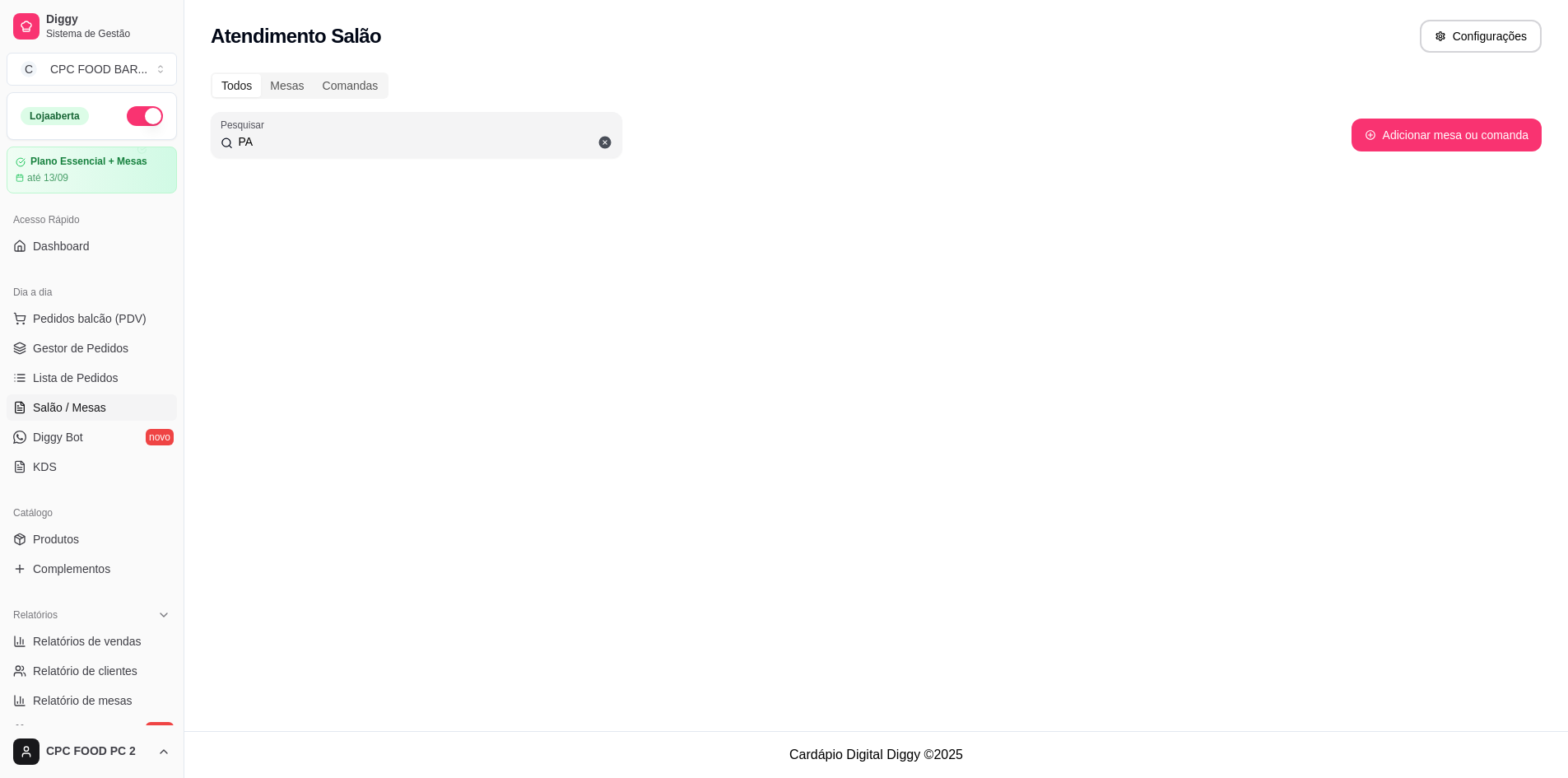
type input "P"
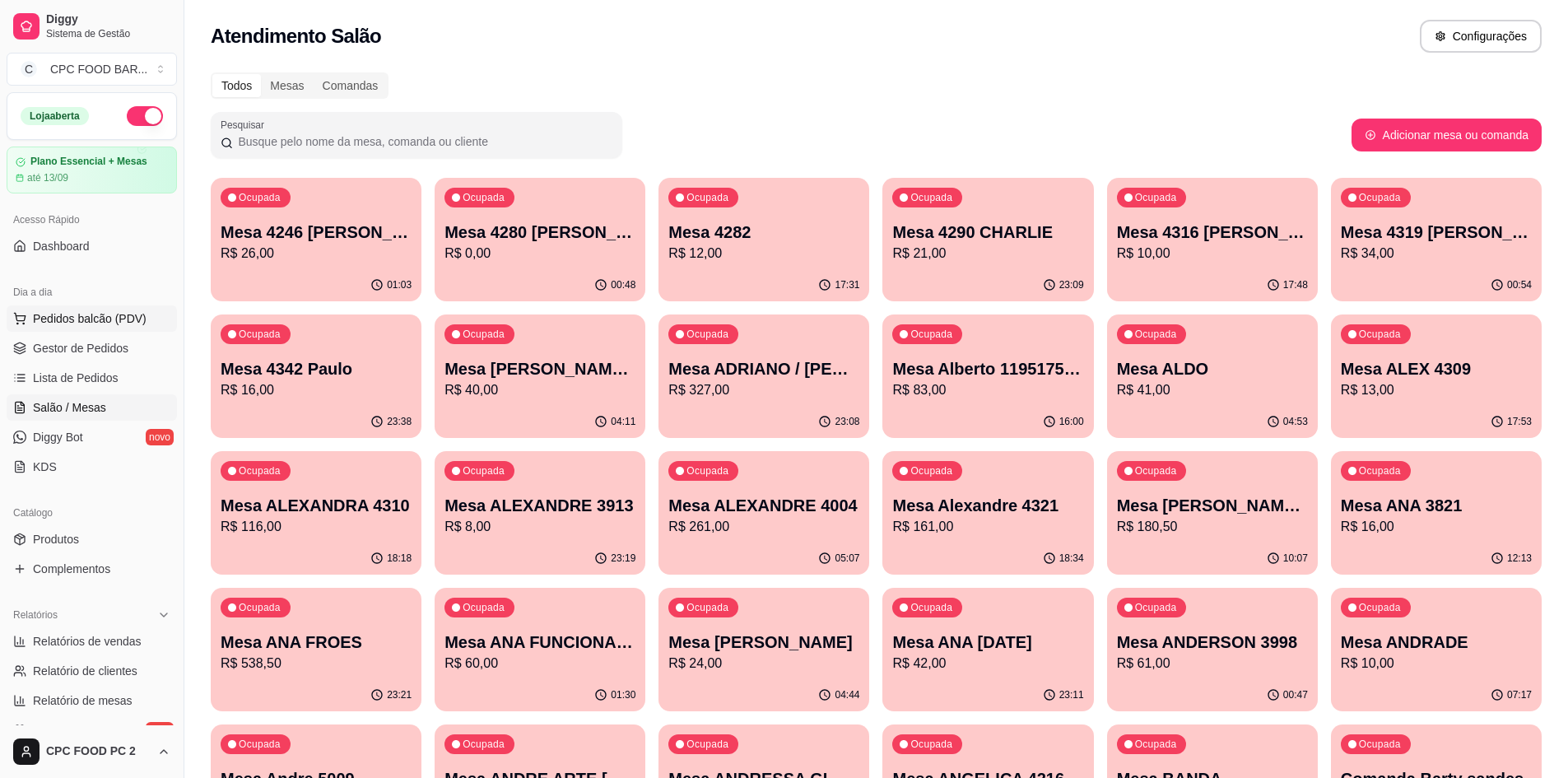
click at [100, 306] on button "Pedidos balcão (PDV)" at bounding box center [91, 318] width 170 height 26
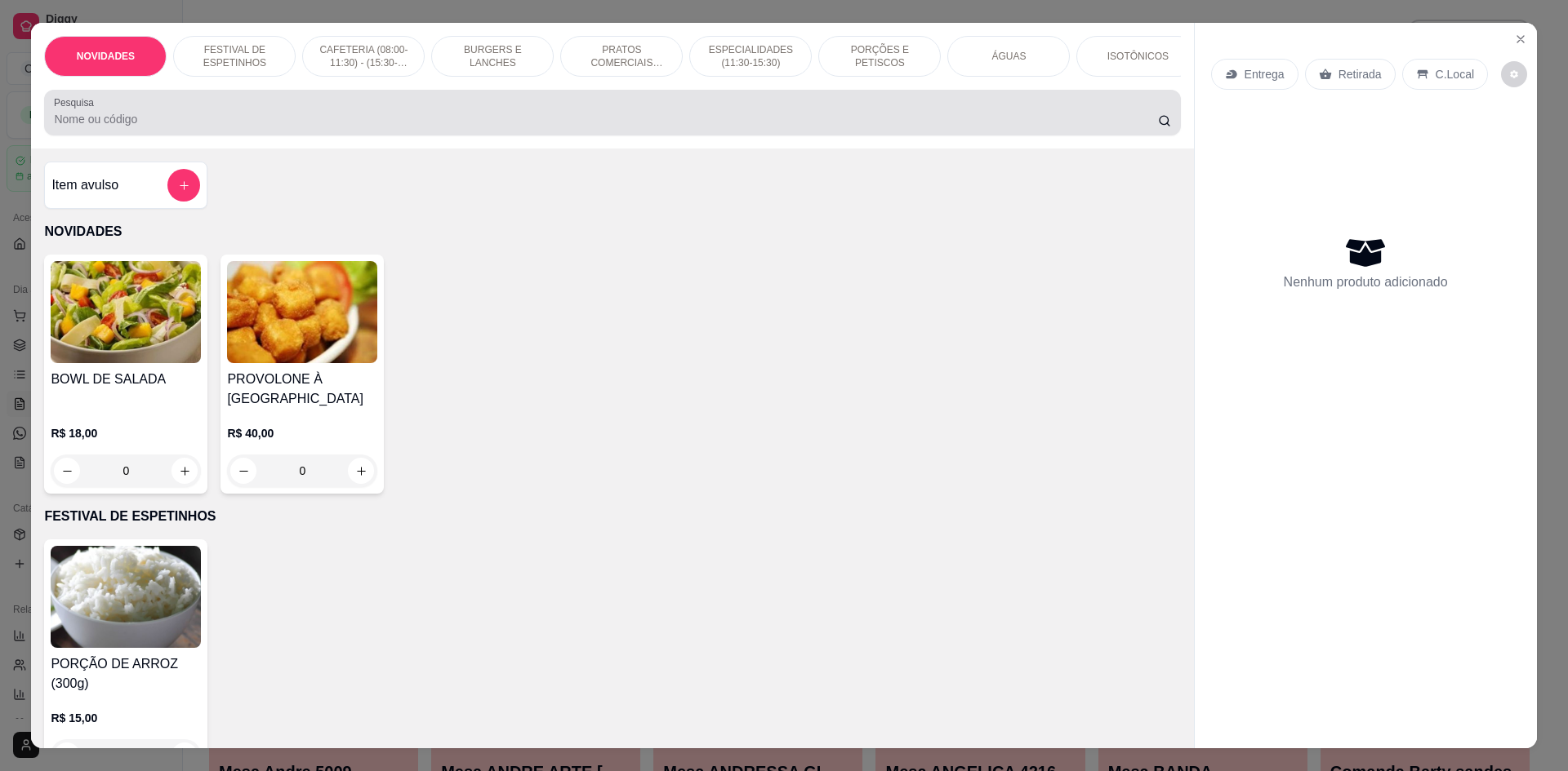
click at [196, 127] on input "Pesquisa" at bounding box center [605, 119] width 1103 height 16
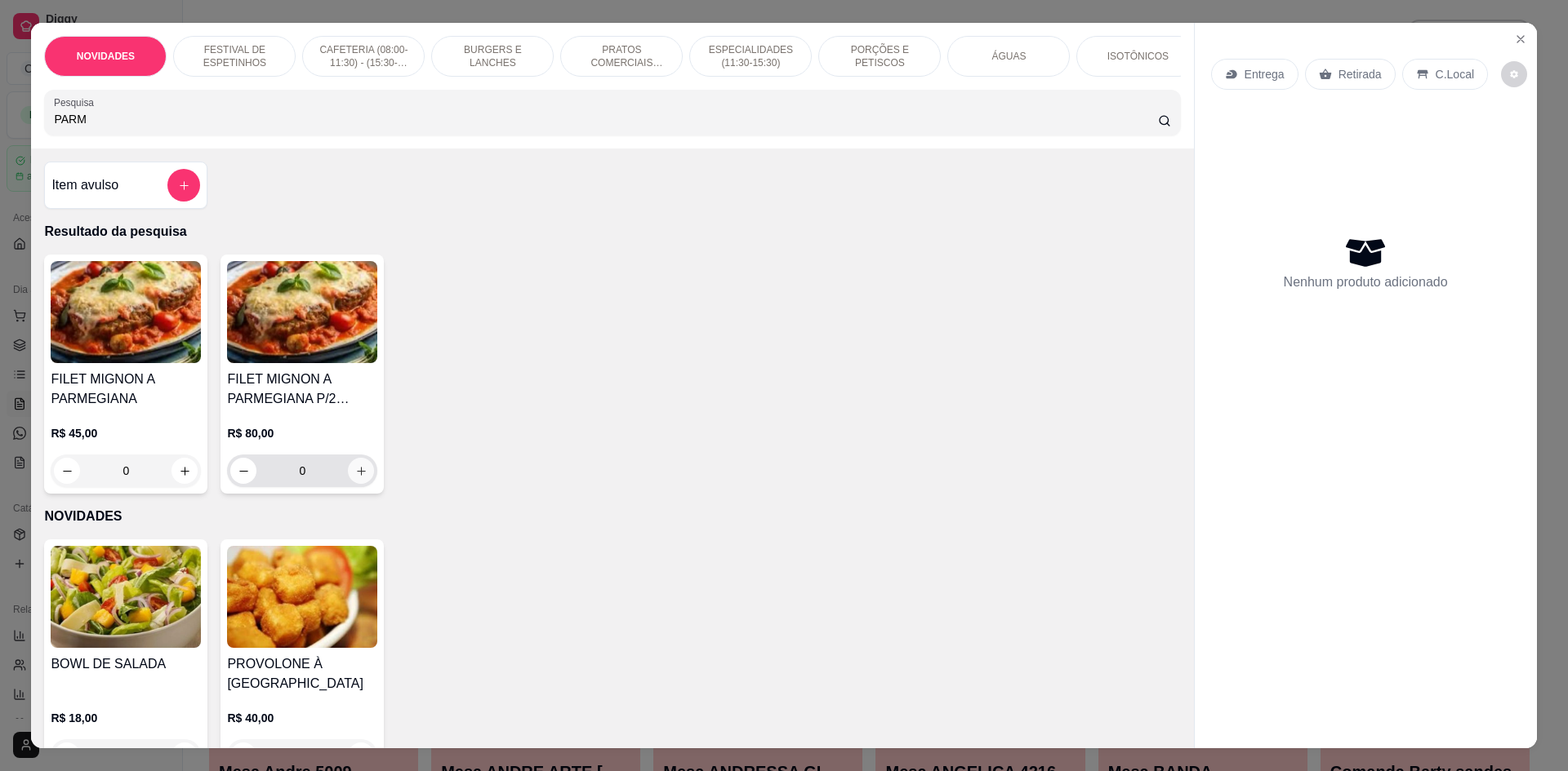
type input "PARM"
click at [357, 478] on icon "increase-product-quantity" at bounding box center [362, 472] width 13 height 13
type input "1"
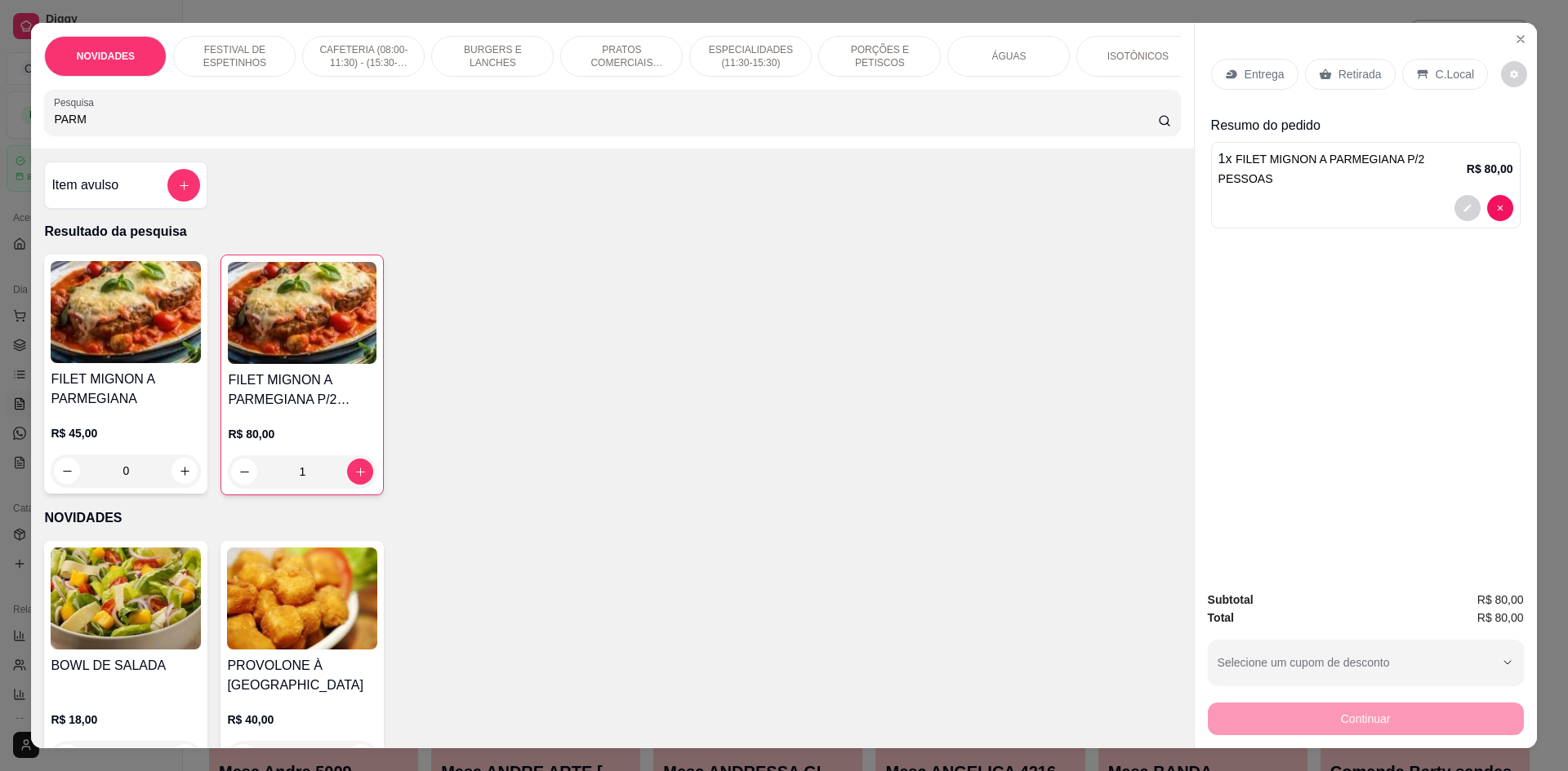
click at [173, 127] on input "PARM" at bounding box center [605, 119] width 1103 height 16
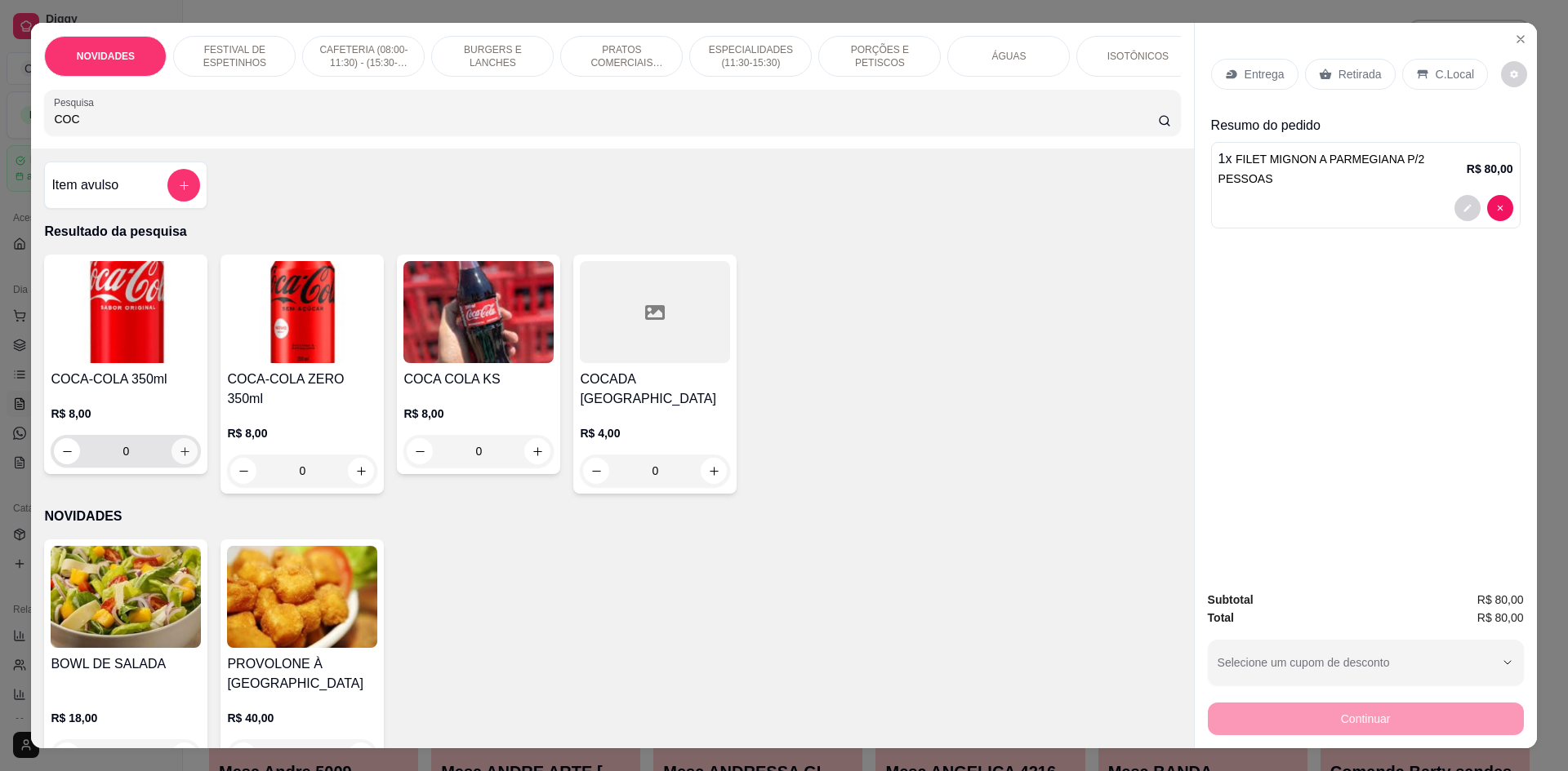
type input "COC"
click at [179, 458] on icon "increase-product-quantity" at bounding box center [185, 452] width 13 height 13
type input "1"
click at [180, 456] on icon "increase-product-quantity" at bounding box center [183, 452] width 8 height 8
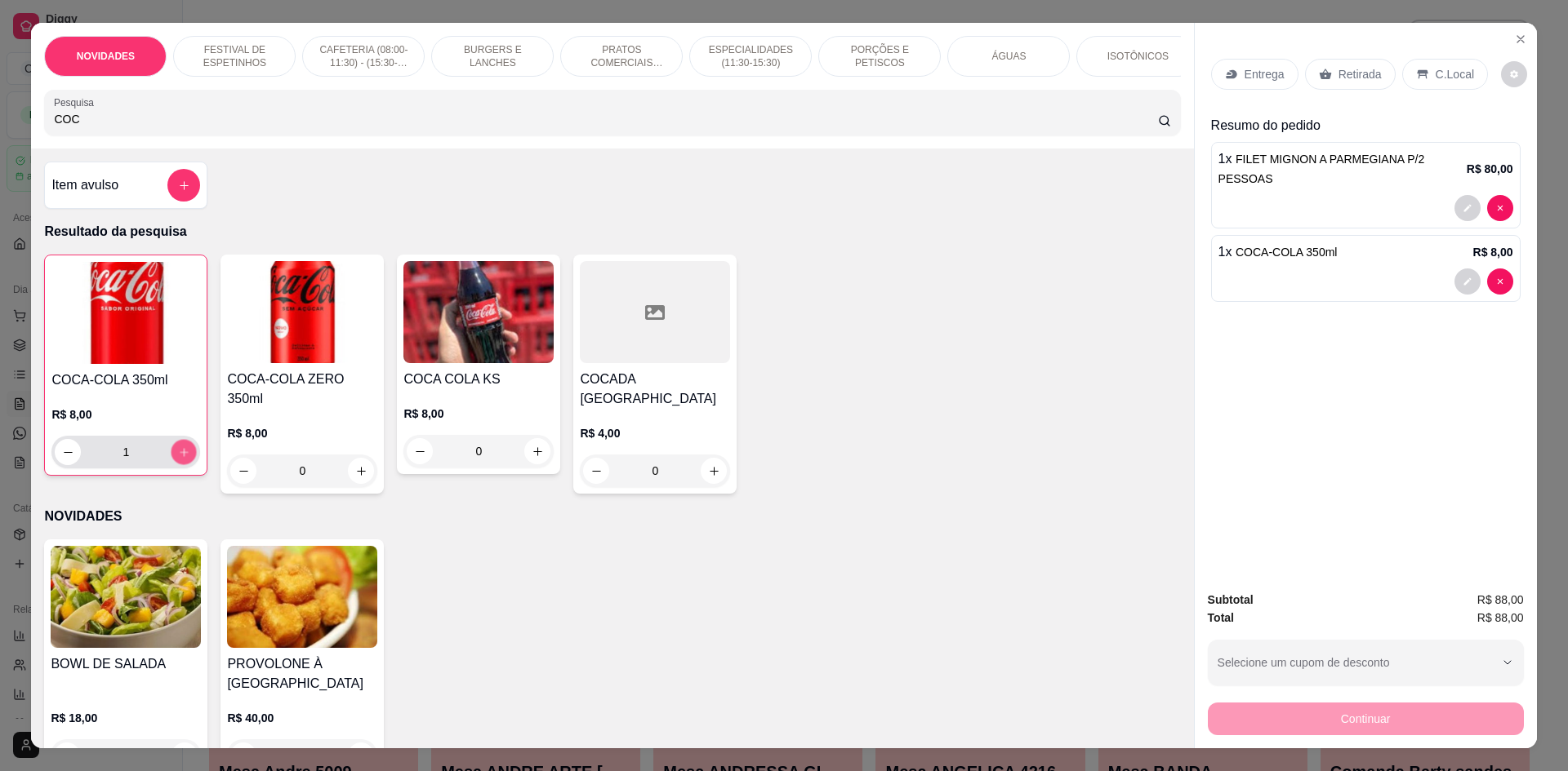
type input "2"
click at [180, 457] on icon "increase-product-quantity" at bounding box center [184, 453] width 9 height 9
type input "3"
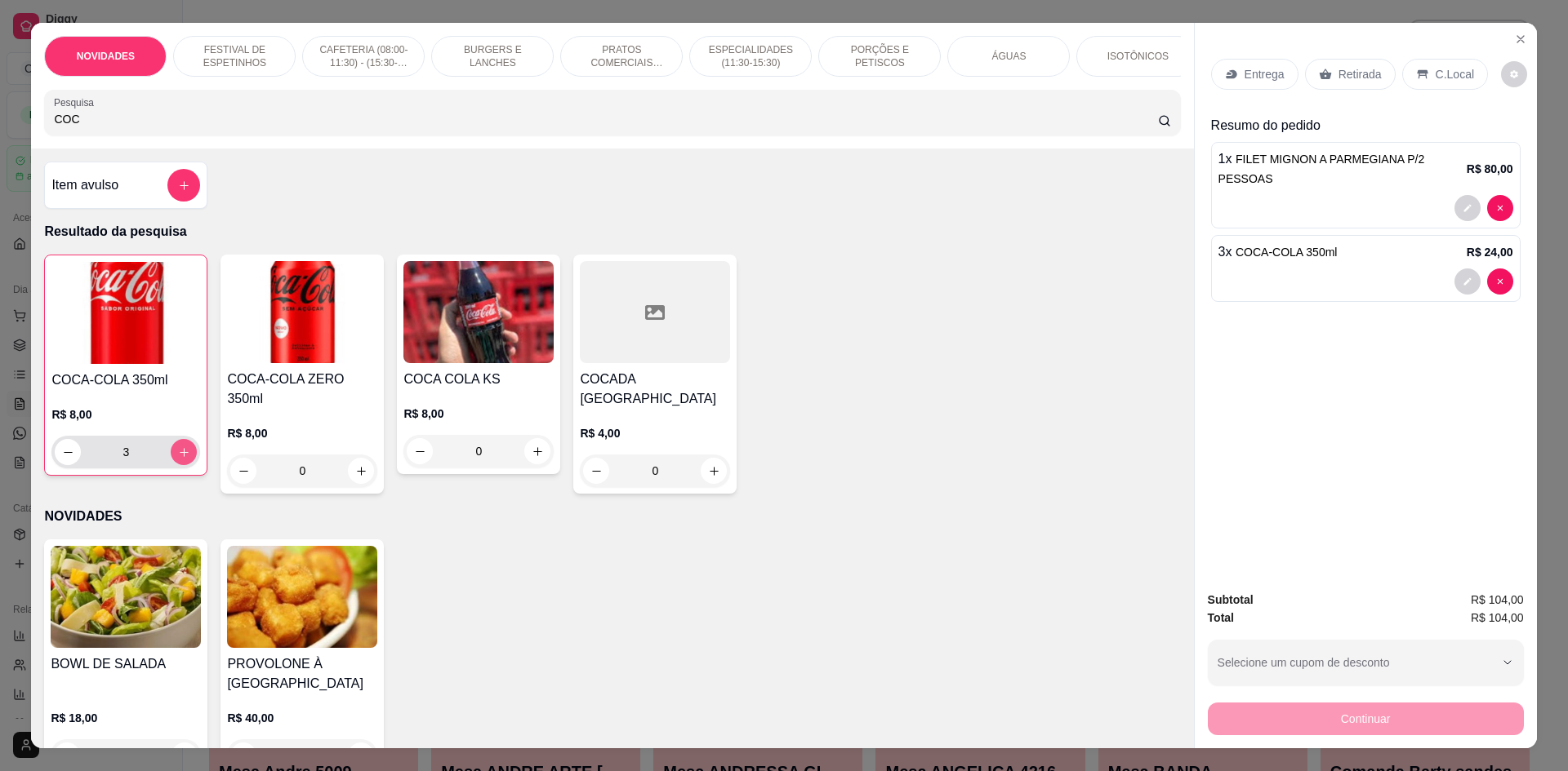
click at [180, 457] on icon "increase-product-quantity" at bounding box center [184, 453] width 9 height 9
type input "4"
click at [180, 456] on icon "increase-product-quantity" at bounding box center [183, 452] width 8 height 8
type input "5"
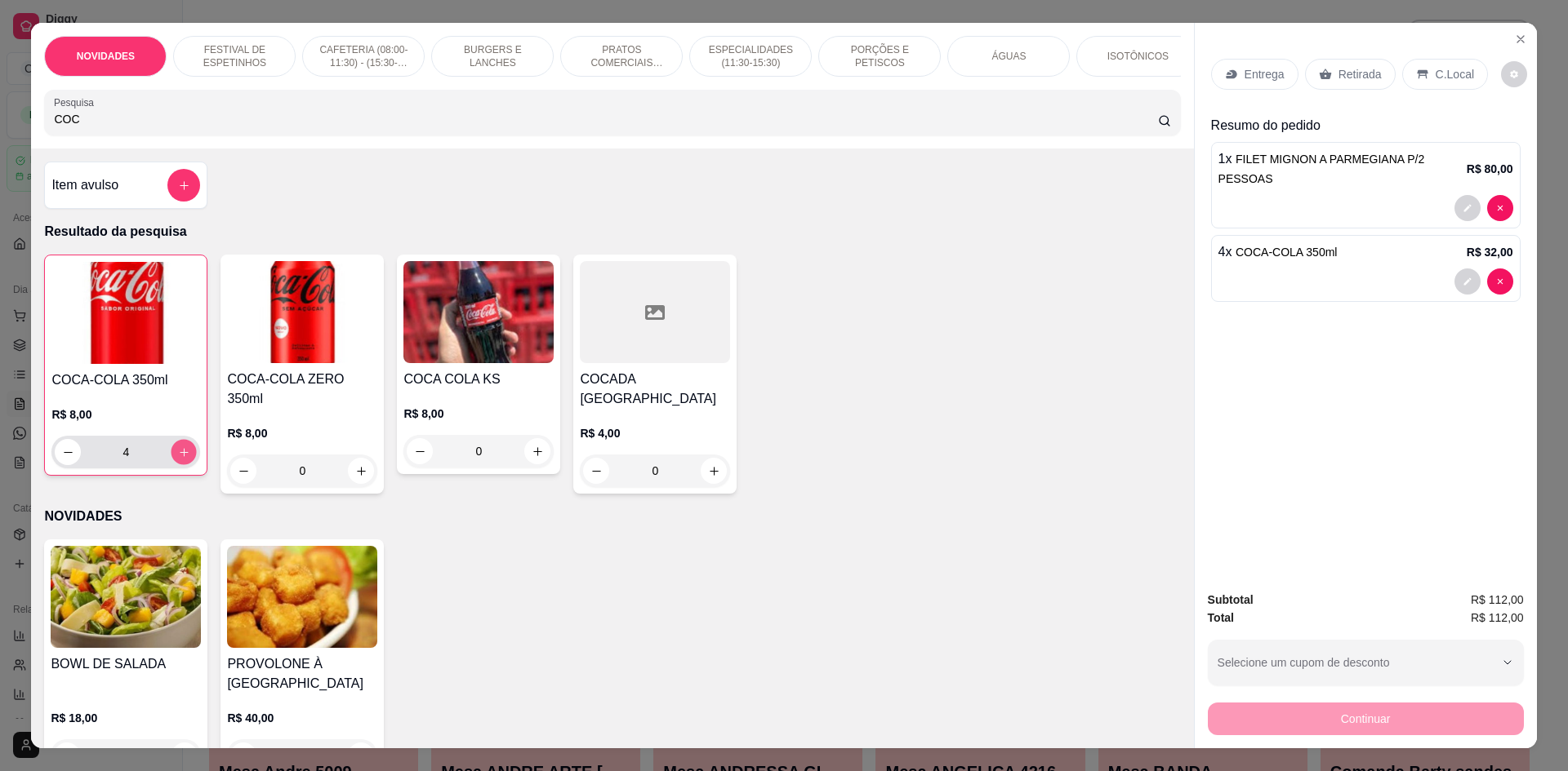
type input "5"
click at [1322, 76] on icon at bounding box center [1325, 75] width 13 height 11
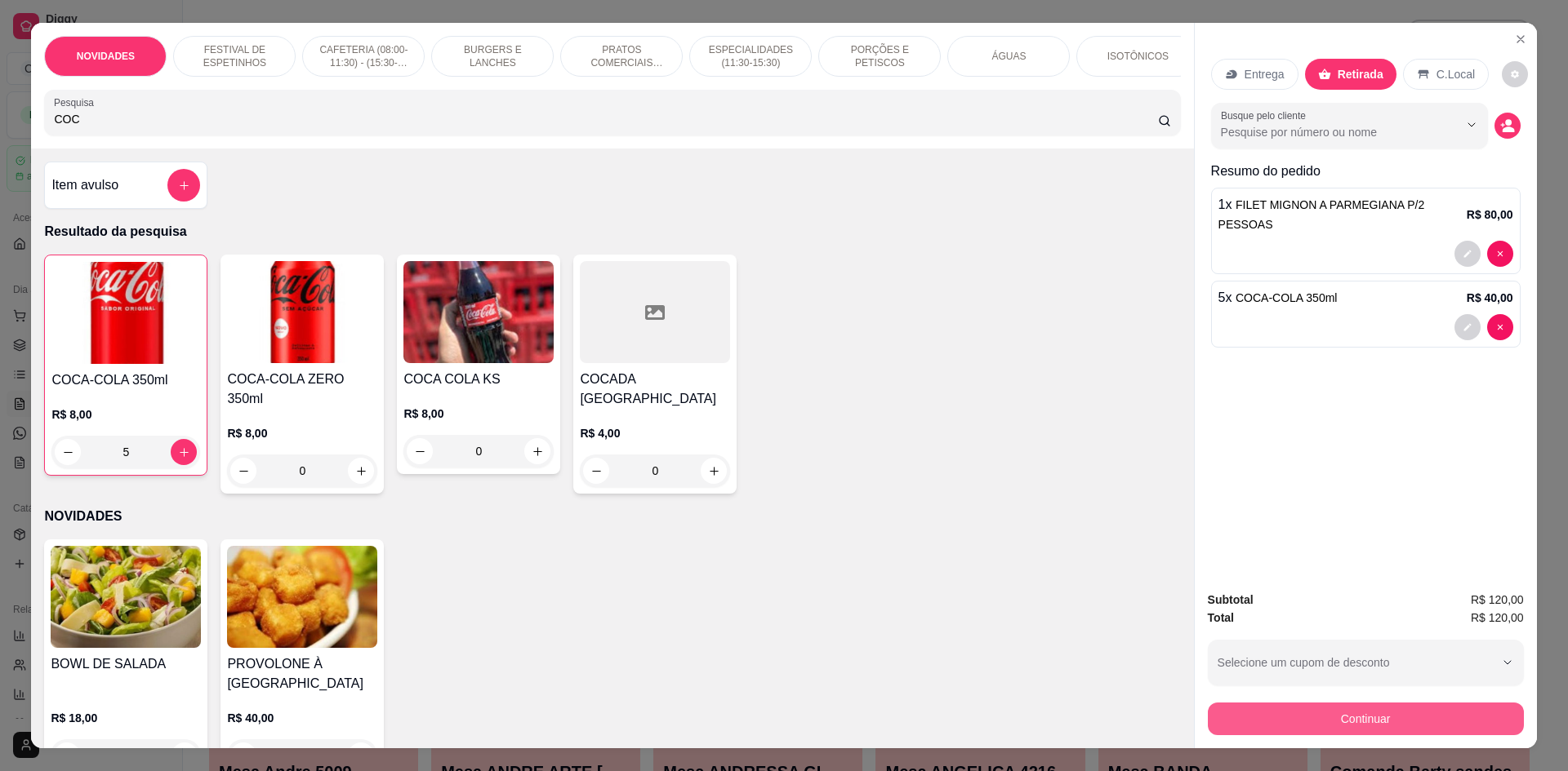
click at [1311, 724] on button "Continuar" at bounding box center [1366, 719] width 316 height 32
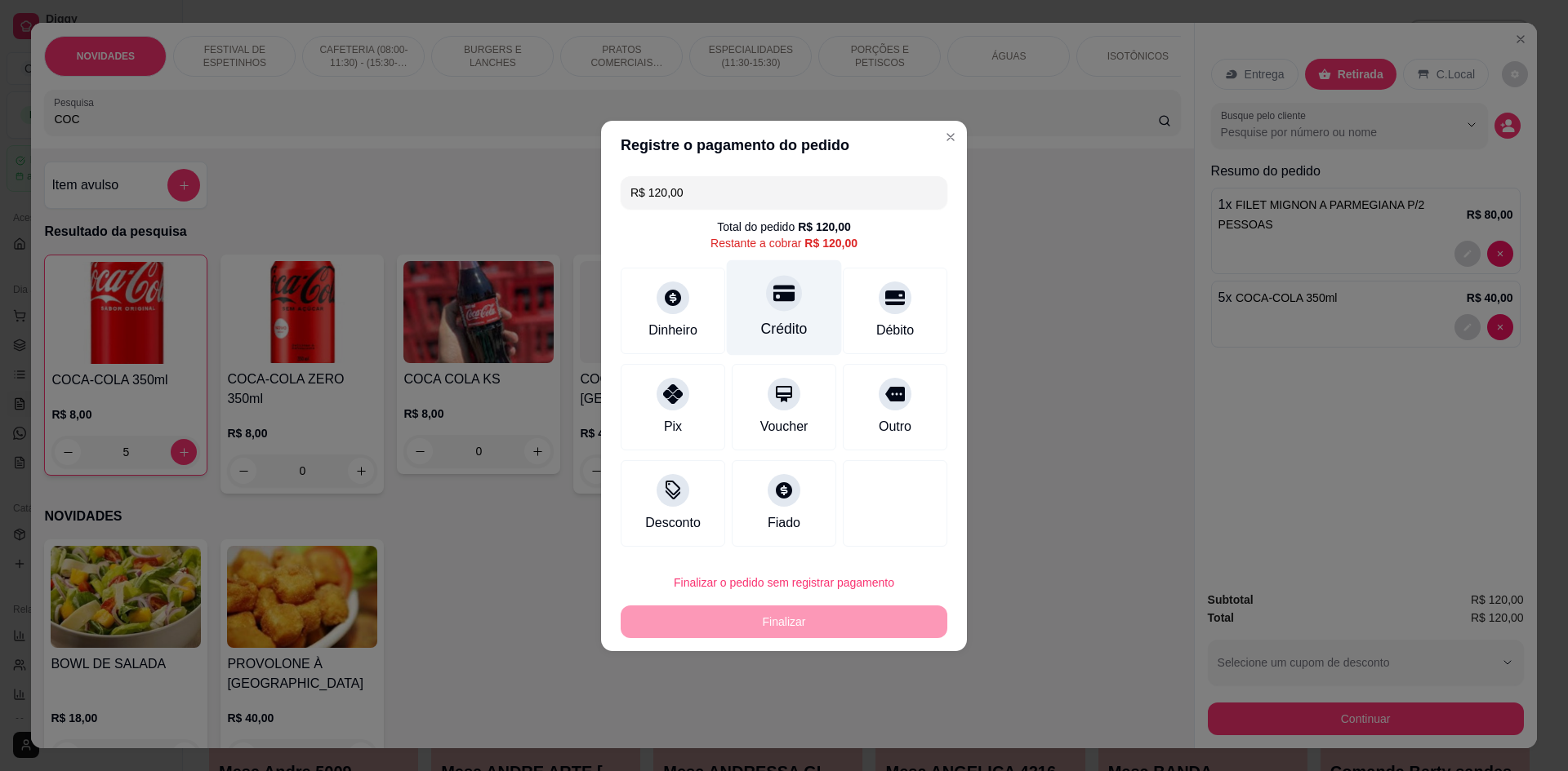
click at [797, 321] on div "Crédito" at bounding box center [785, 329] width 47 height 22
type input "R$ 0,00"
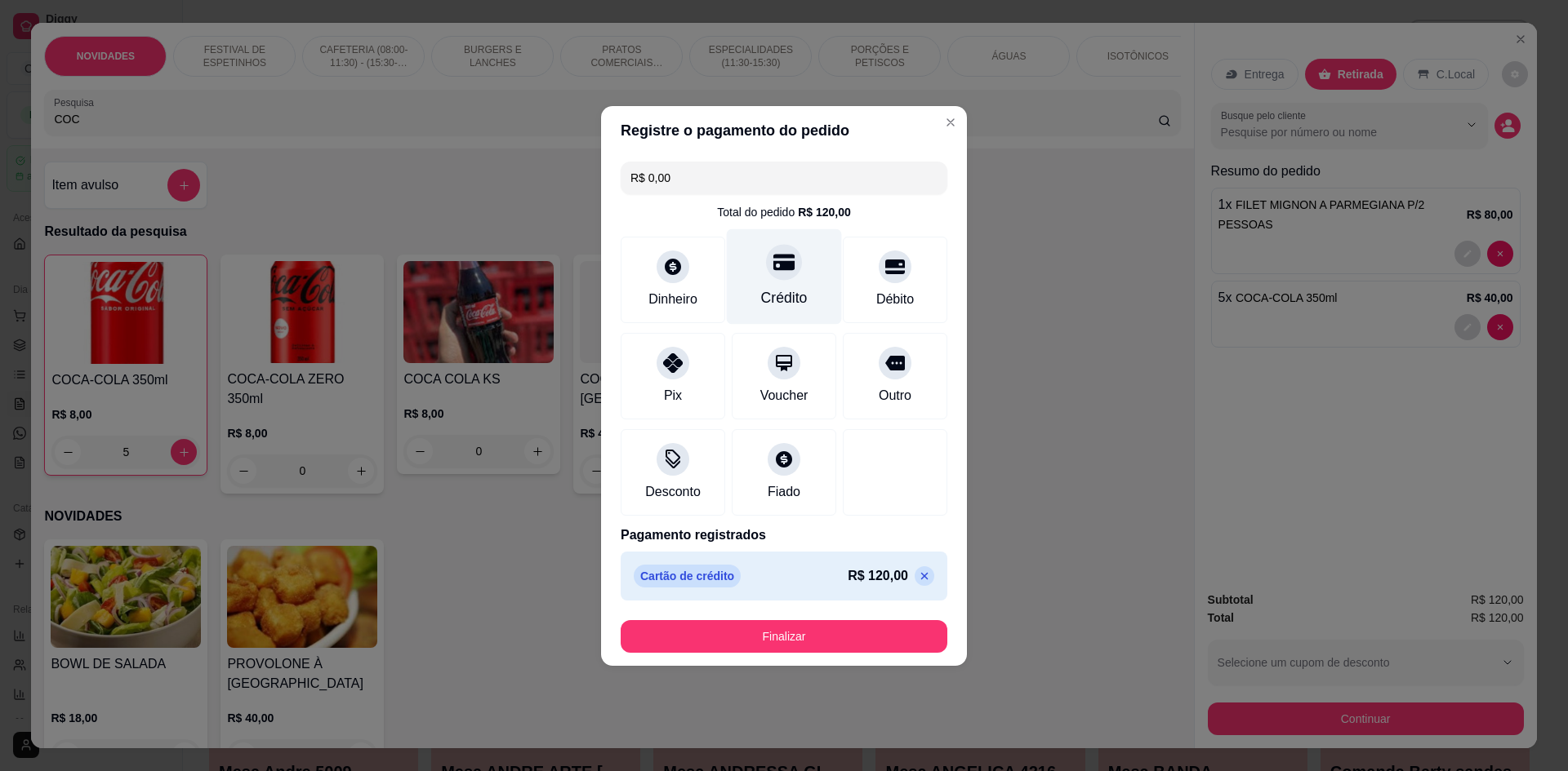
drag, startPoint x: 782, startPoint y: 280, endPoint x: 774, endPoint y: 285, distance: 9.4
click at [780, 280] on div at bounding box center [784, 262] width 36 height 36
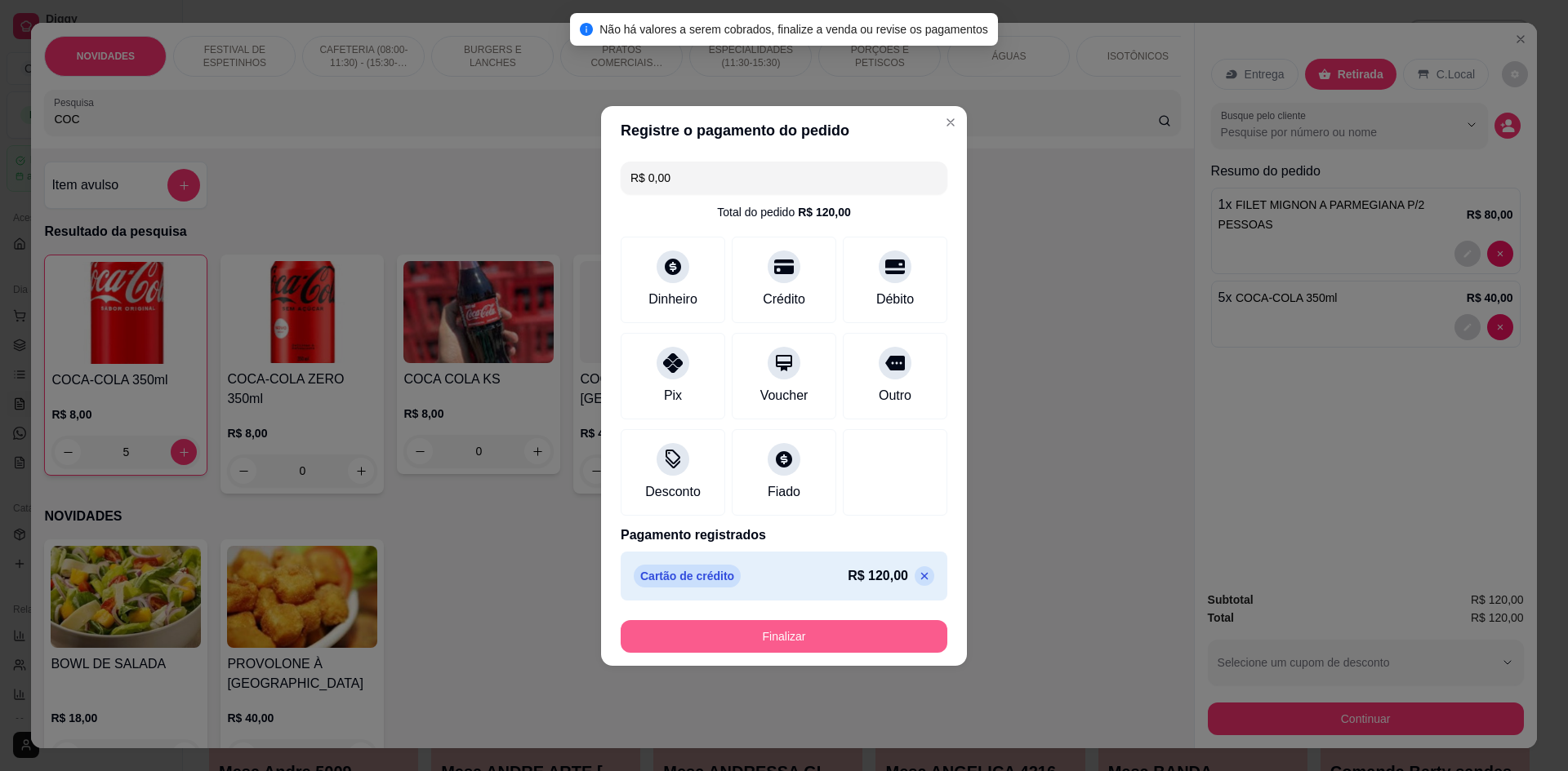
click at [756, 638] on button "Finalizar" at bounding box center [784, 637] width 327 height 32
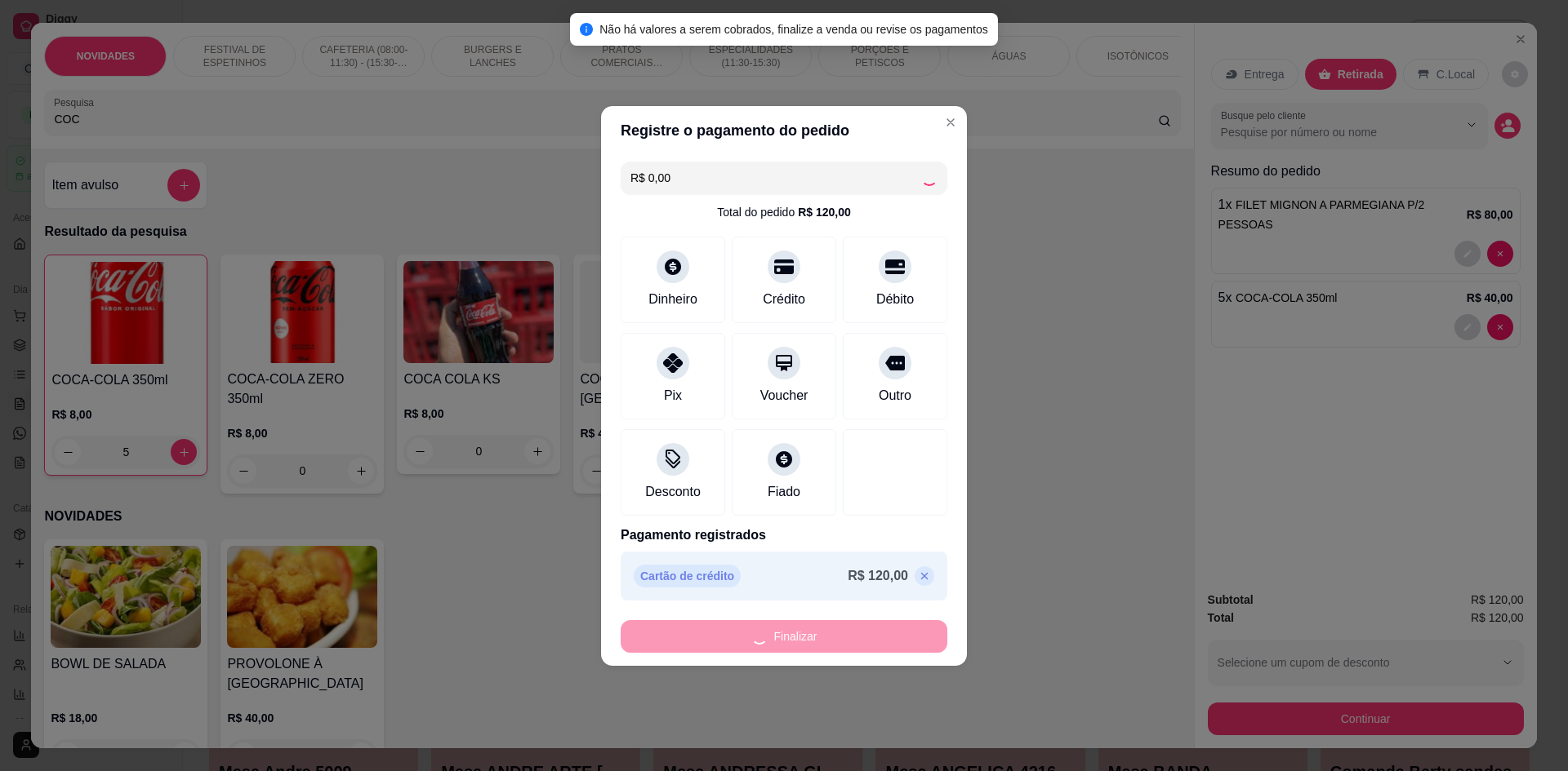
type input "0"
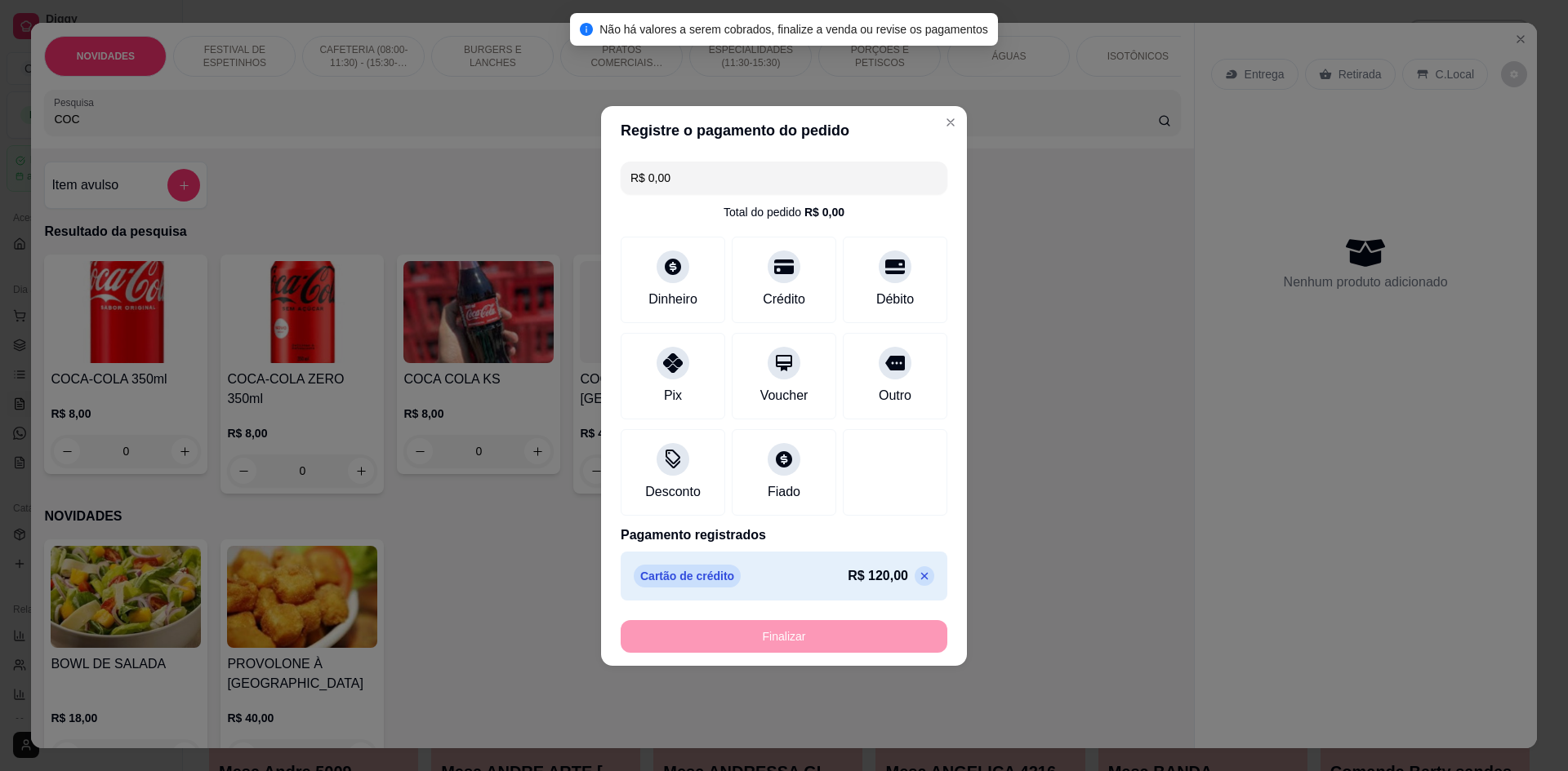
type input "-R$ 120,00"
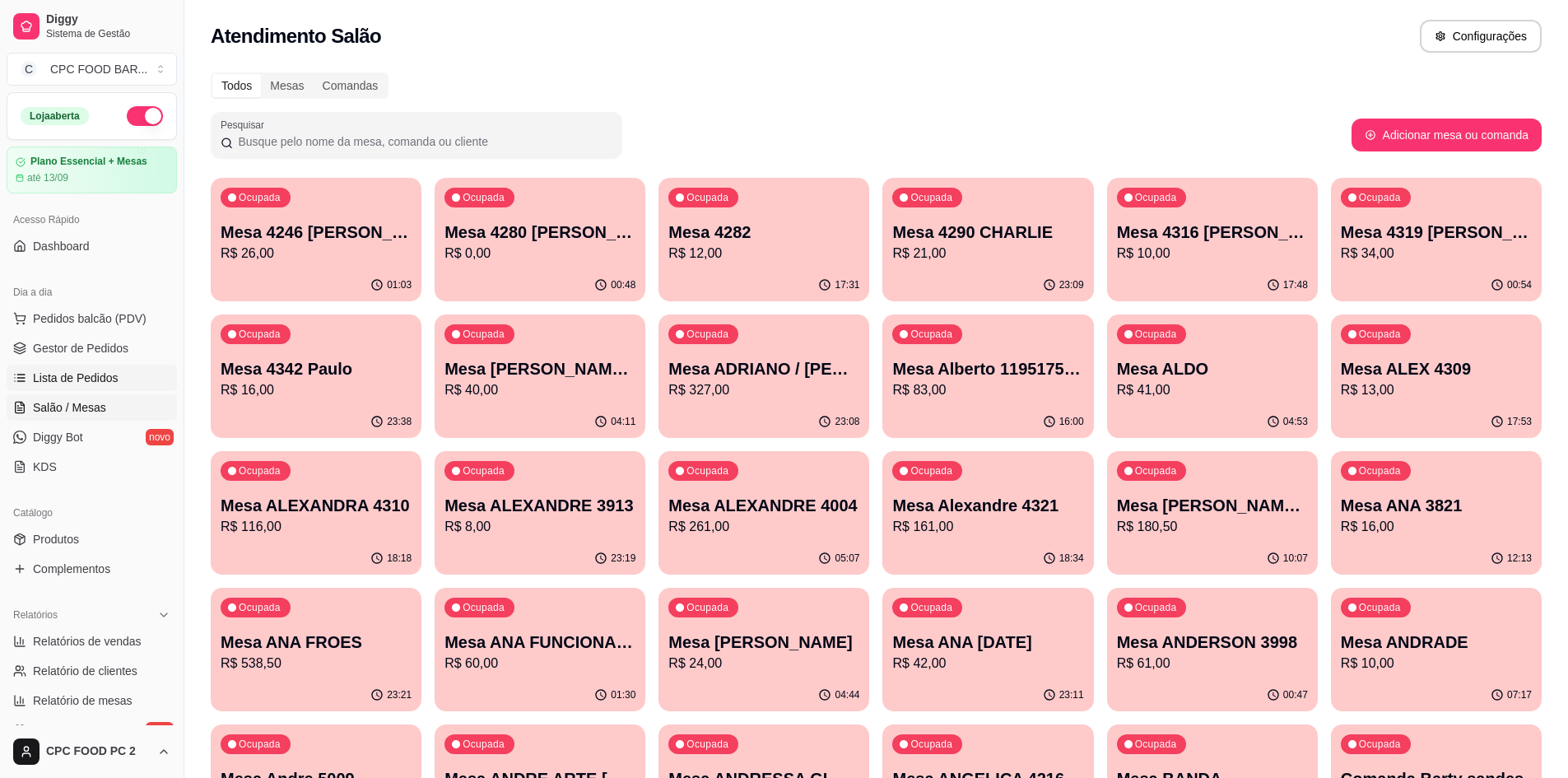
click at [93, 374] on span "Lista de Pedidos" at bounding box center [75, 378] width 85 height 16
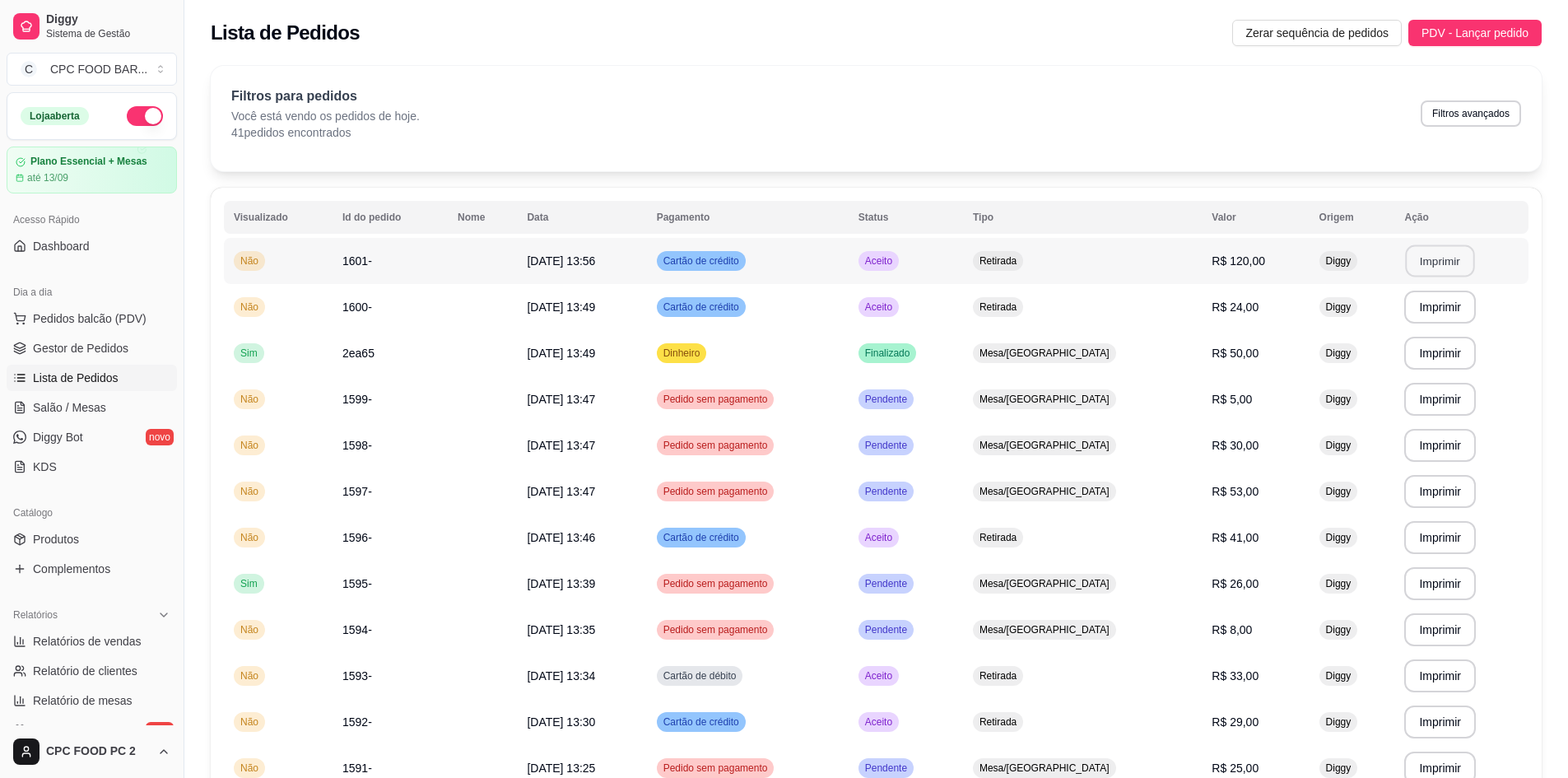
click at [1421, 264] on button "Imprimir" at bounding box center [1441, 261] width 69 height 32
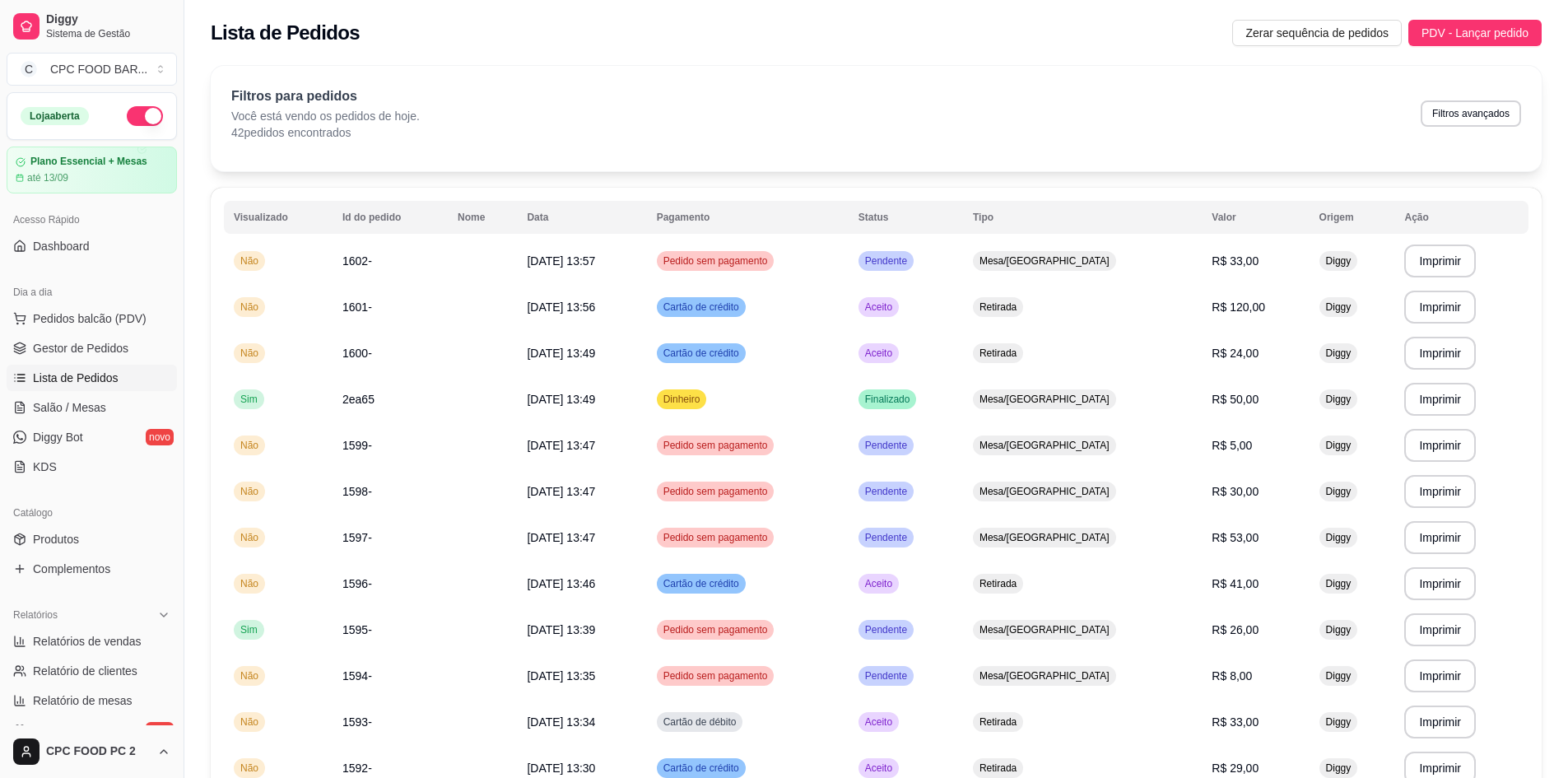
click at [60, 413] on span "Salão / Mesas" at bounding box center [69, 408] width 74 height 16
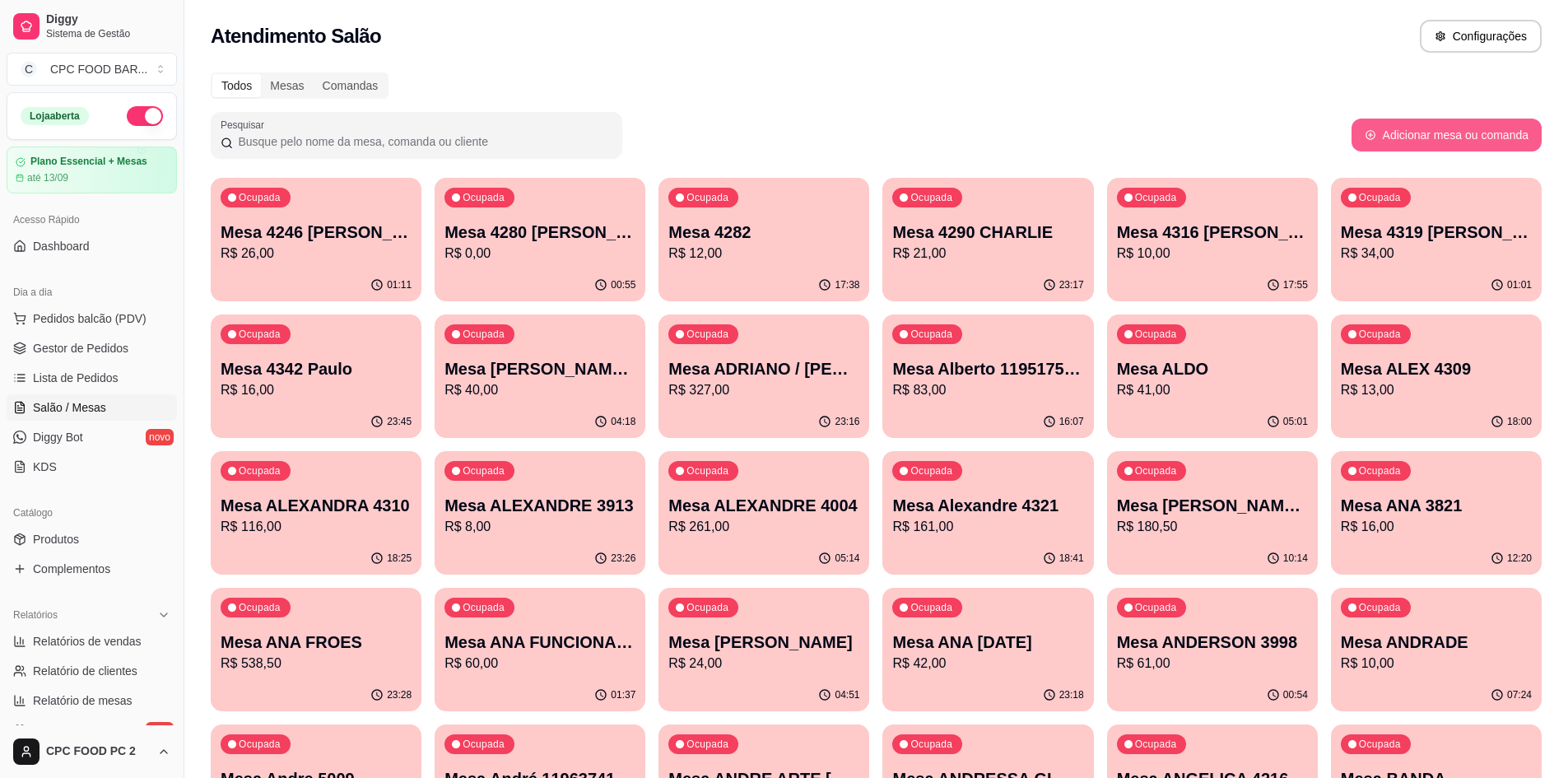
click at [1407, 147] on button "Adicionar mesa ou comanda" at bounding box center [1446, 135] width 190 height 33
select select "TABLE"
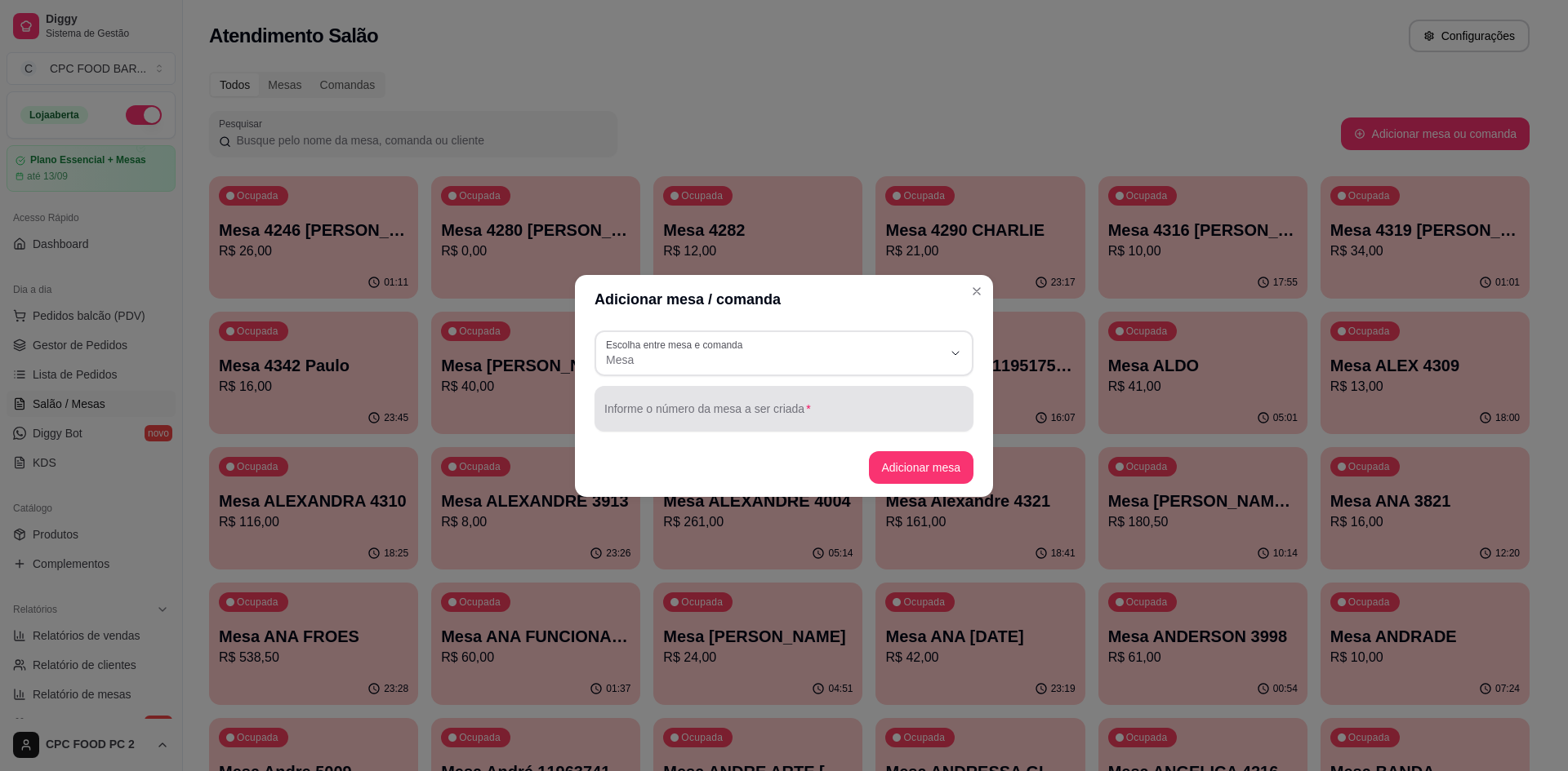
click at [630, 411] on input "Informe o número da mesa a ser criada" at bounding box center [784, 416] width 359 height 16
type input "CAROL ATENA"
click at [896, 467] on button "Adicionar mesa" at bounding box center [921, 468] width 106 height 32
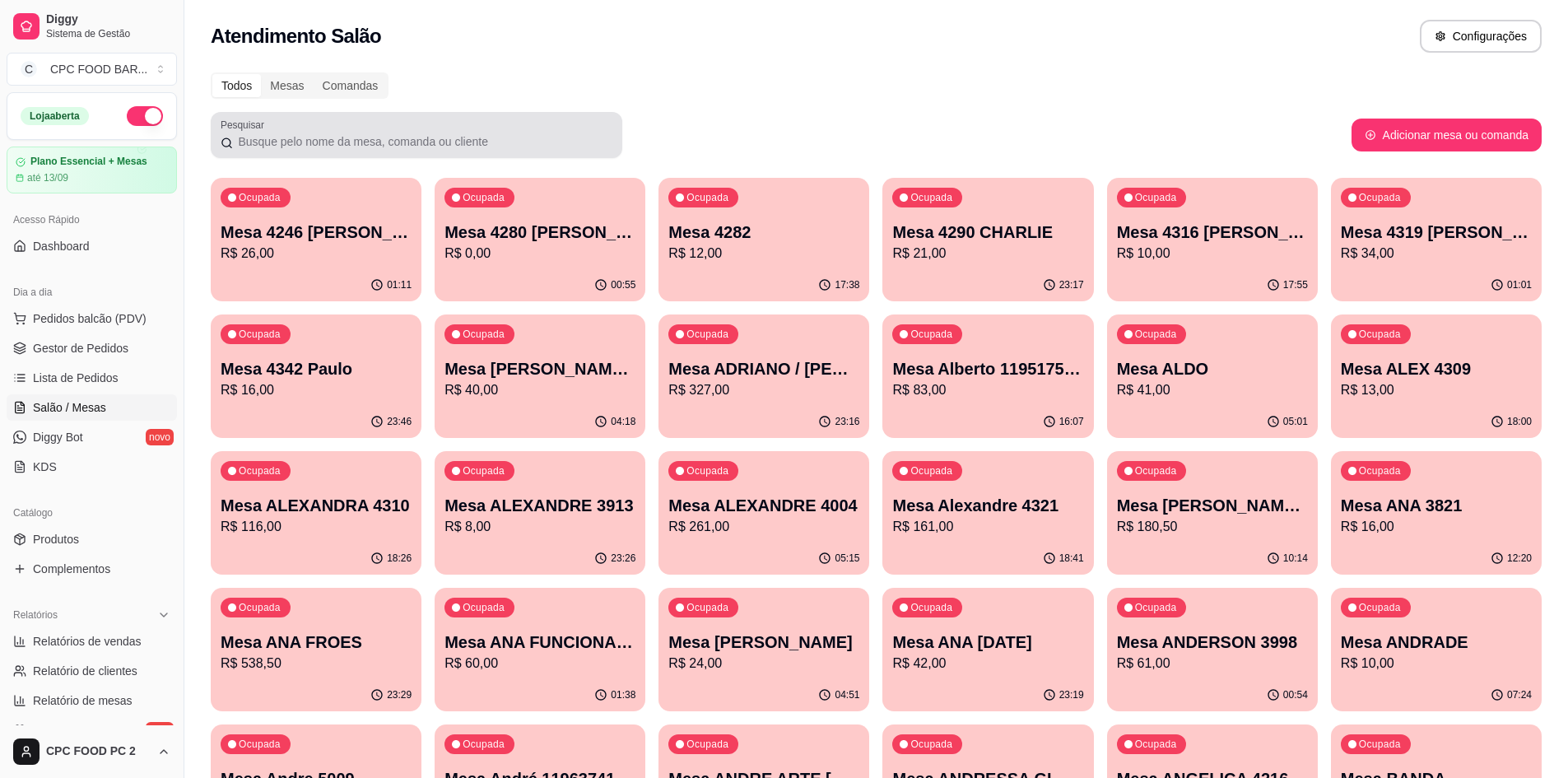
click at [377, 129] on div at bounding box center [417, 135] width 392 height 33
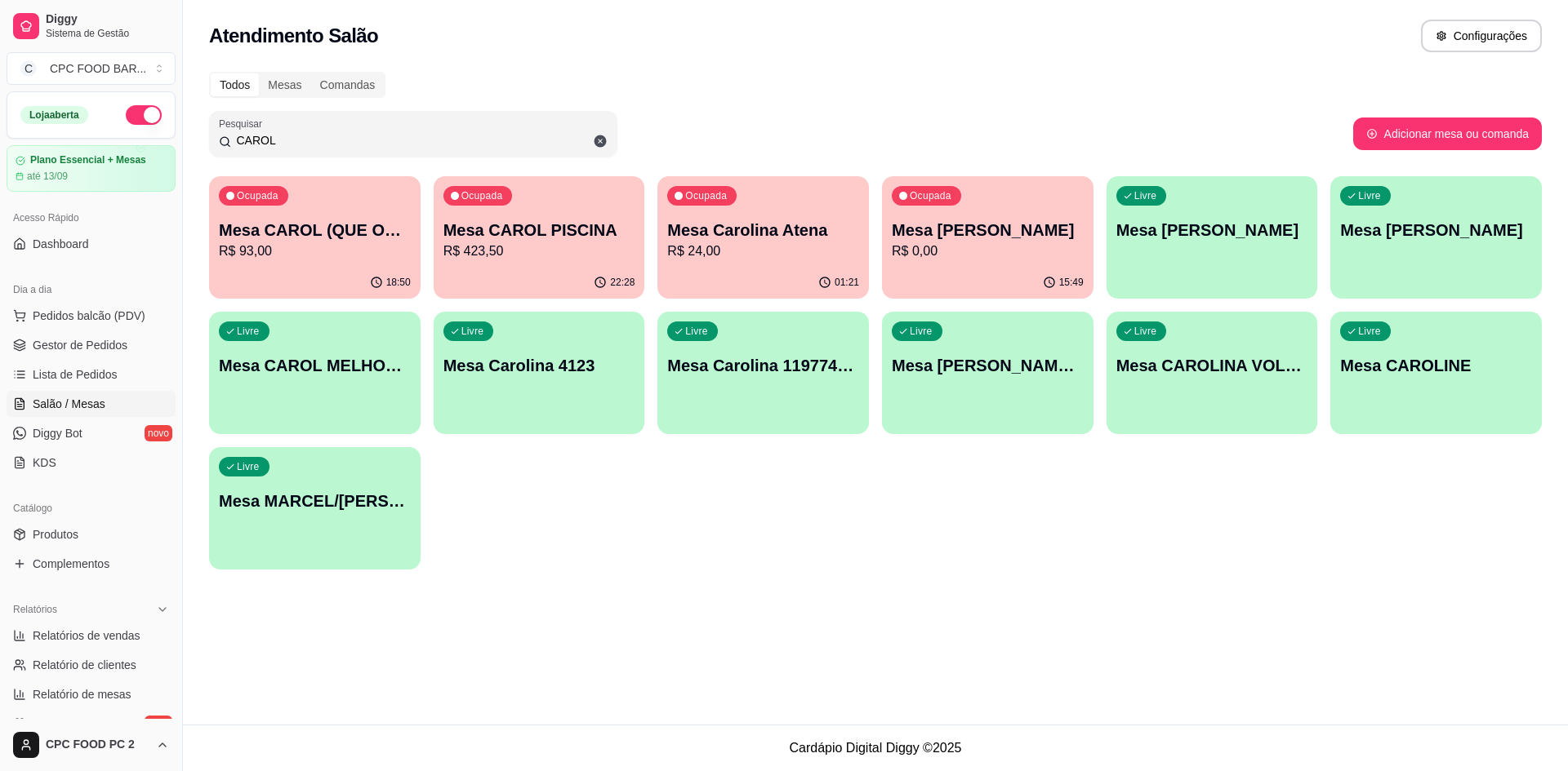
type input "CAROL"
click at [1247, 271] on div "Livre Mesa CAROL ATENA" at bounding box center [1212, 228] width 211 height 103
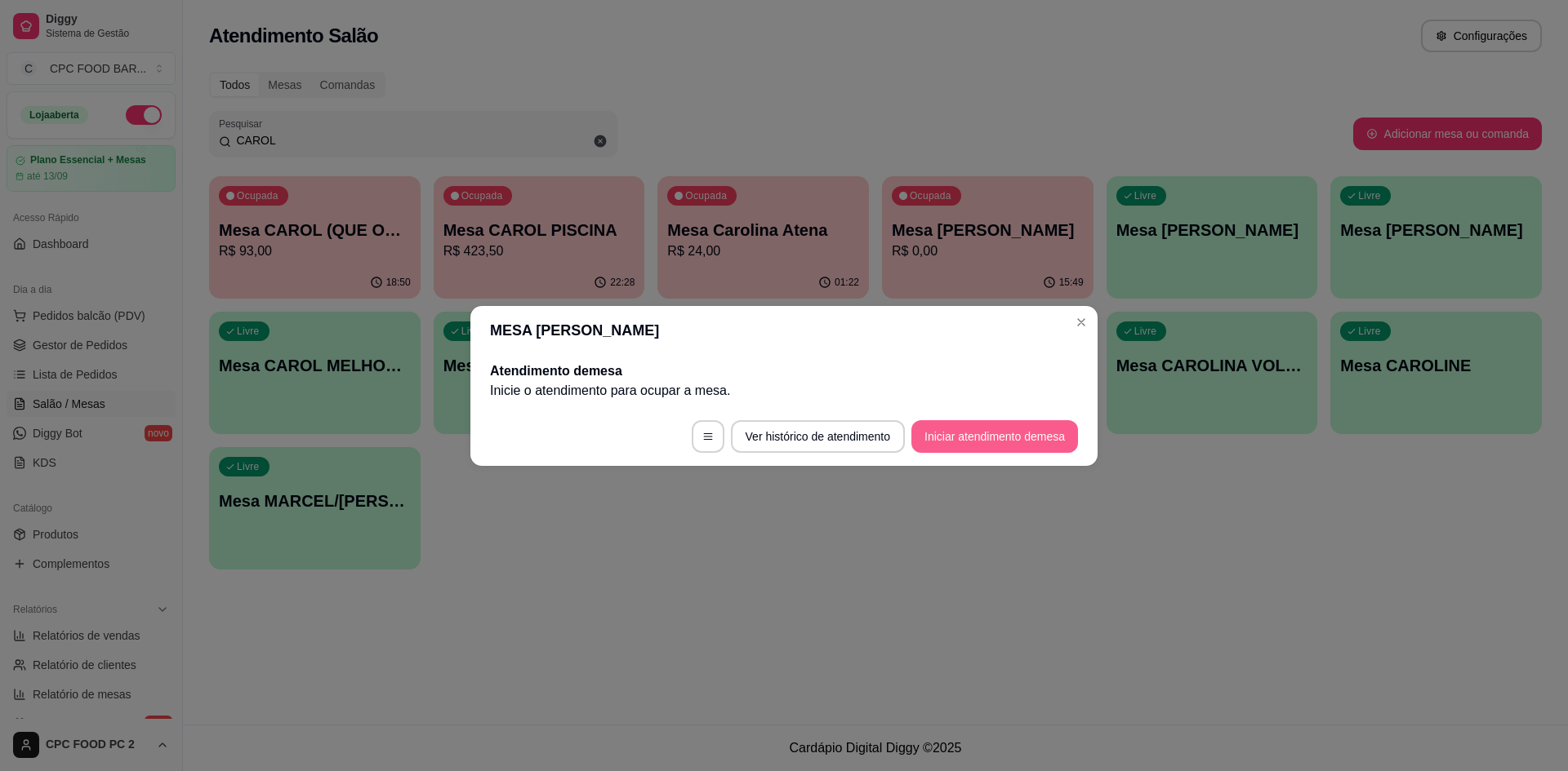
click at [1011, 444] on button "Iniciar atendimento de mesa" at bounding box center [994, 436] width 167 height 32
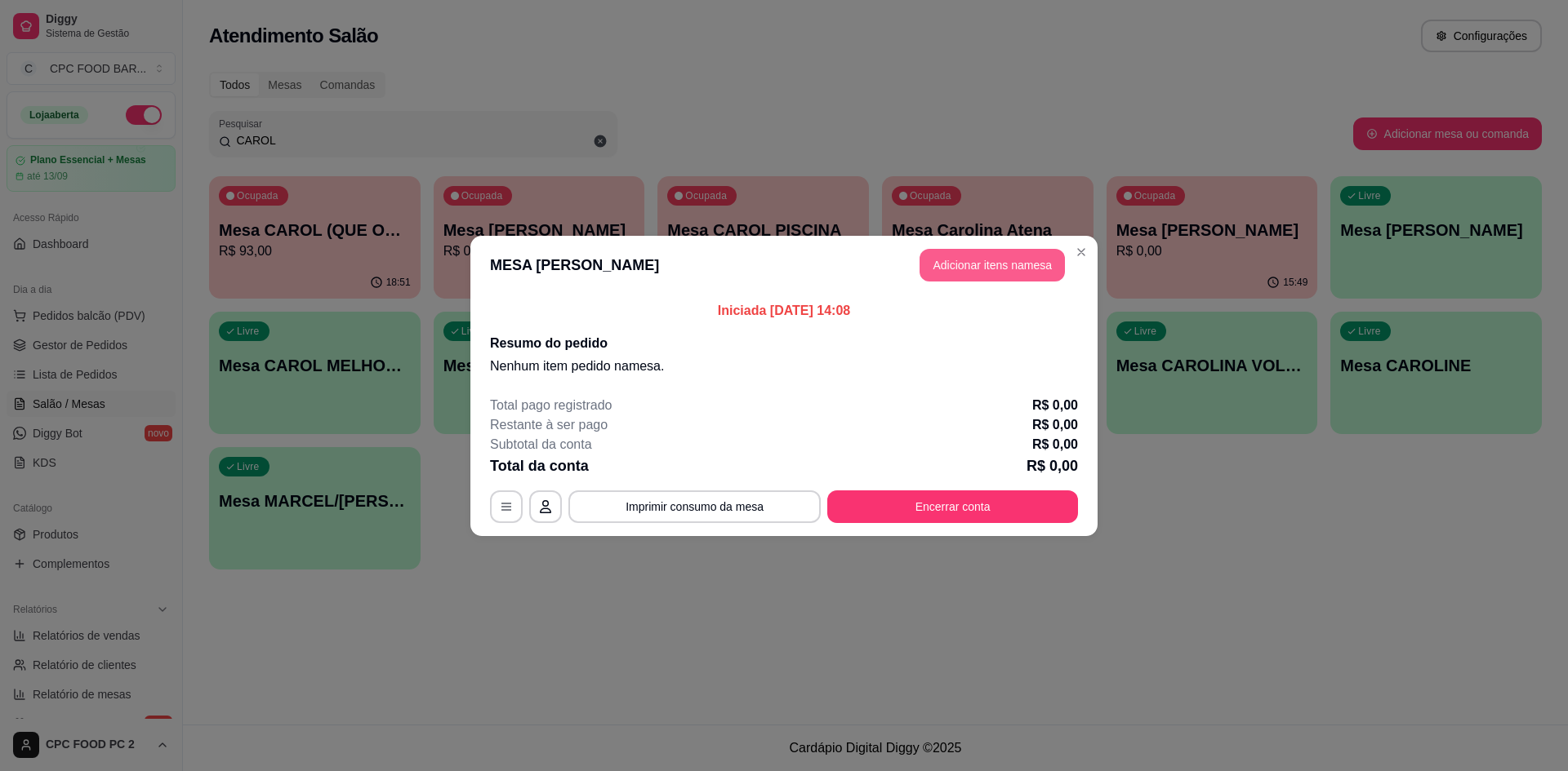
click at [991, 254] on button "Adicionar itens na mesa" at bounding box center [992, 265] width 145 height 32
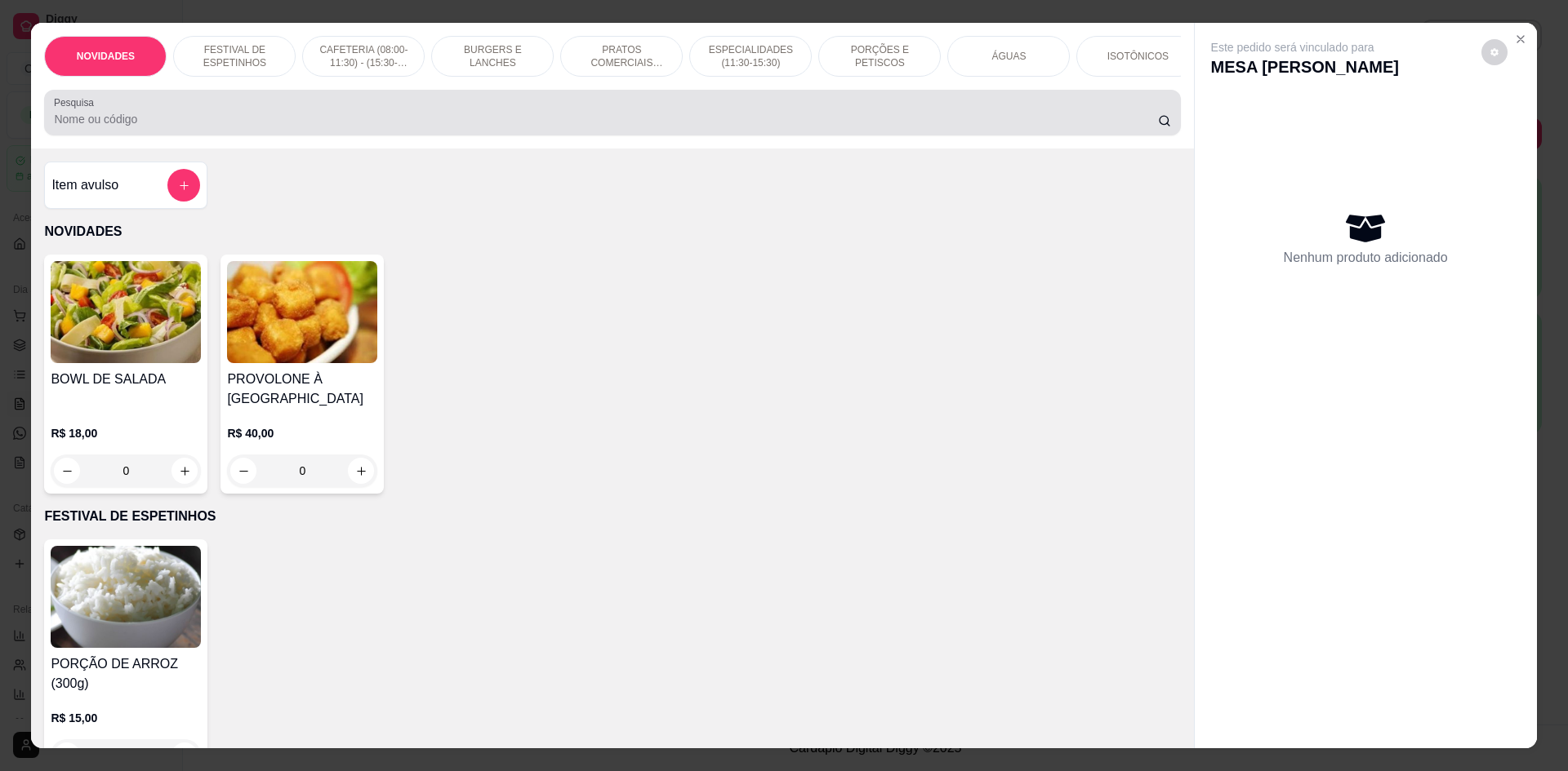
click at [279, 127] on input "Pesquisa" at bounding box center [605, 119] width 1103 height 16
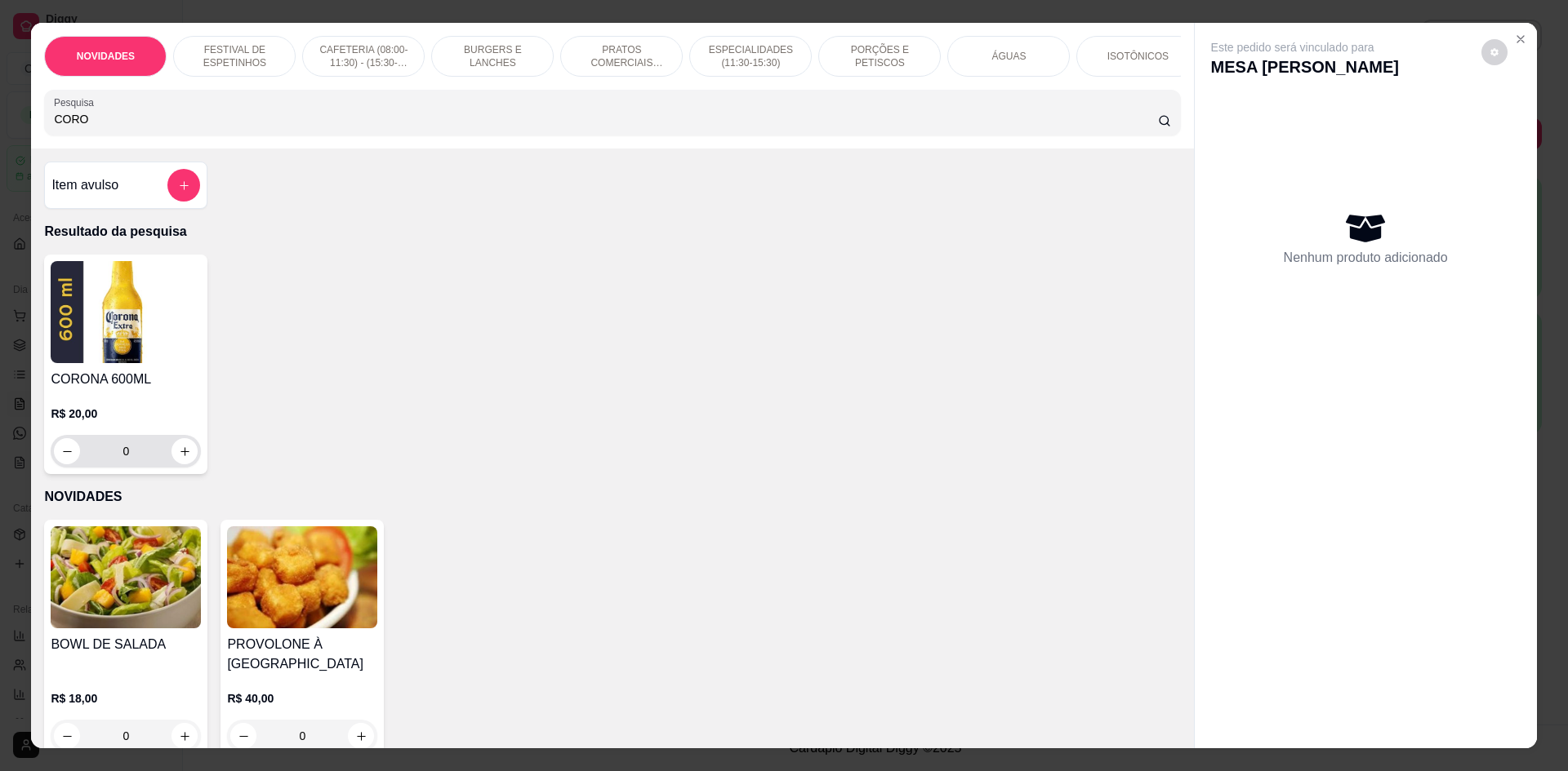
type input "CORO"
click at [189, 452] on div "0" at bounding box center [125, 451] width 143 height 32
click at [185, 458] on icon "increase-product-quantity" at bounding box center [185, 452] width 13 height 13
type input "1"
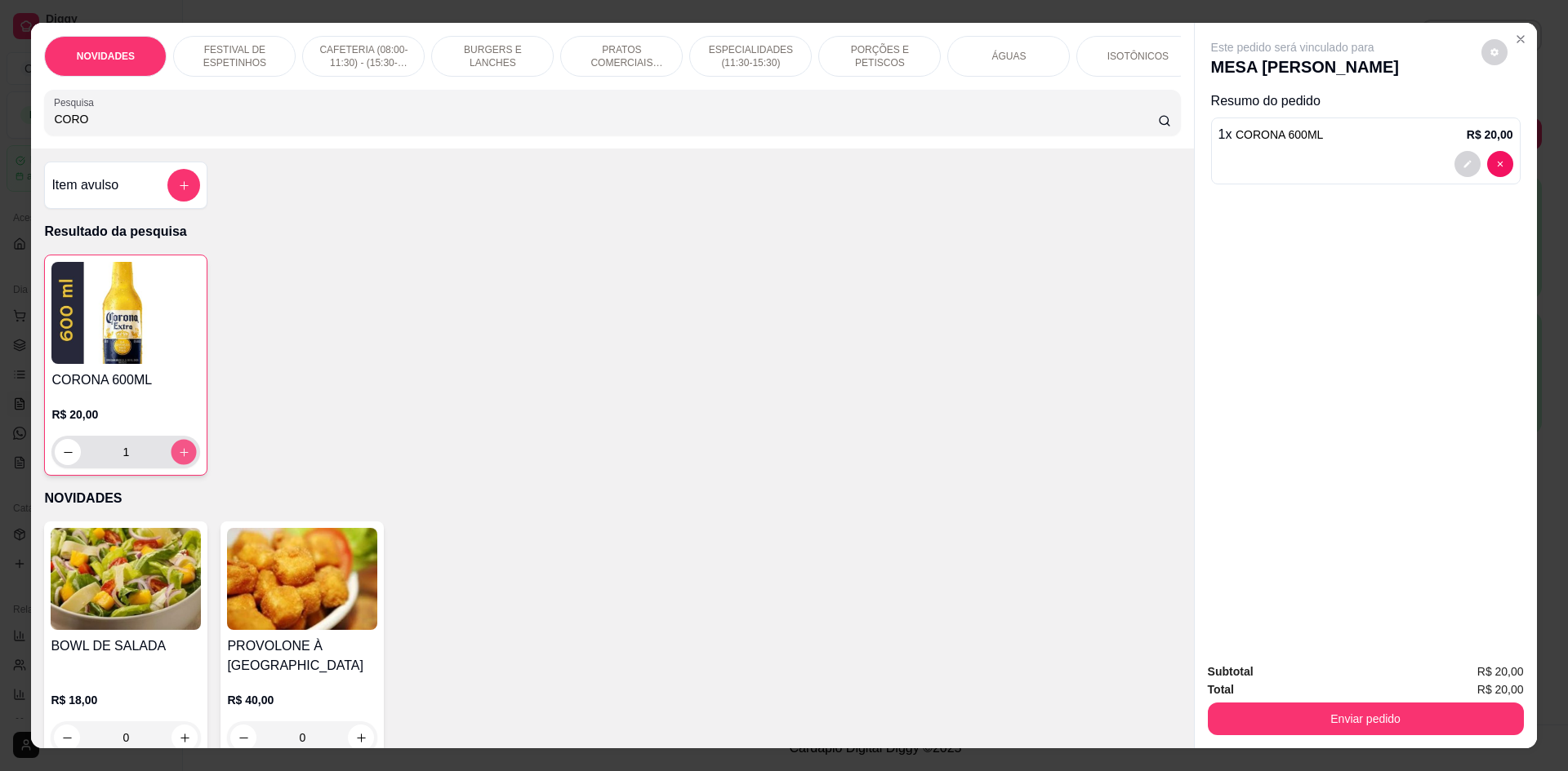
click at [178, 459] on icon "increase-product-quantity" at bounding box center [184, 453] width 13 height 13
type input "2"
click at [181, 459] on icon "increase-product-quantity" at bounding box center [184, 453] width 13 height 13
type input "3"
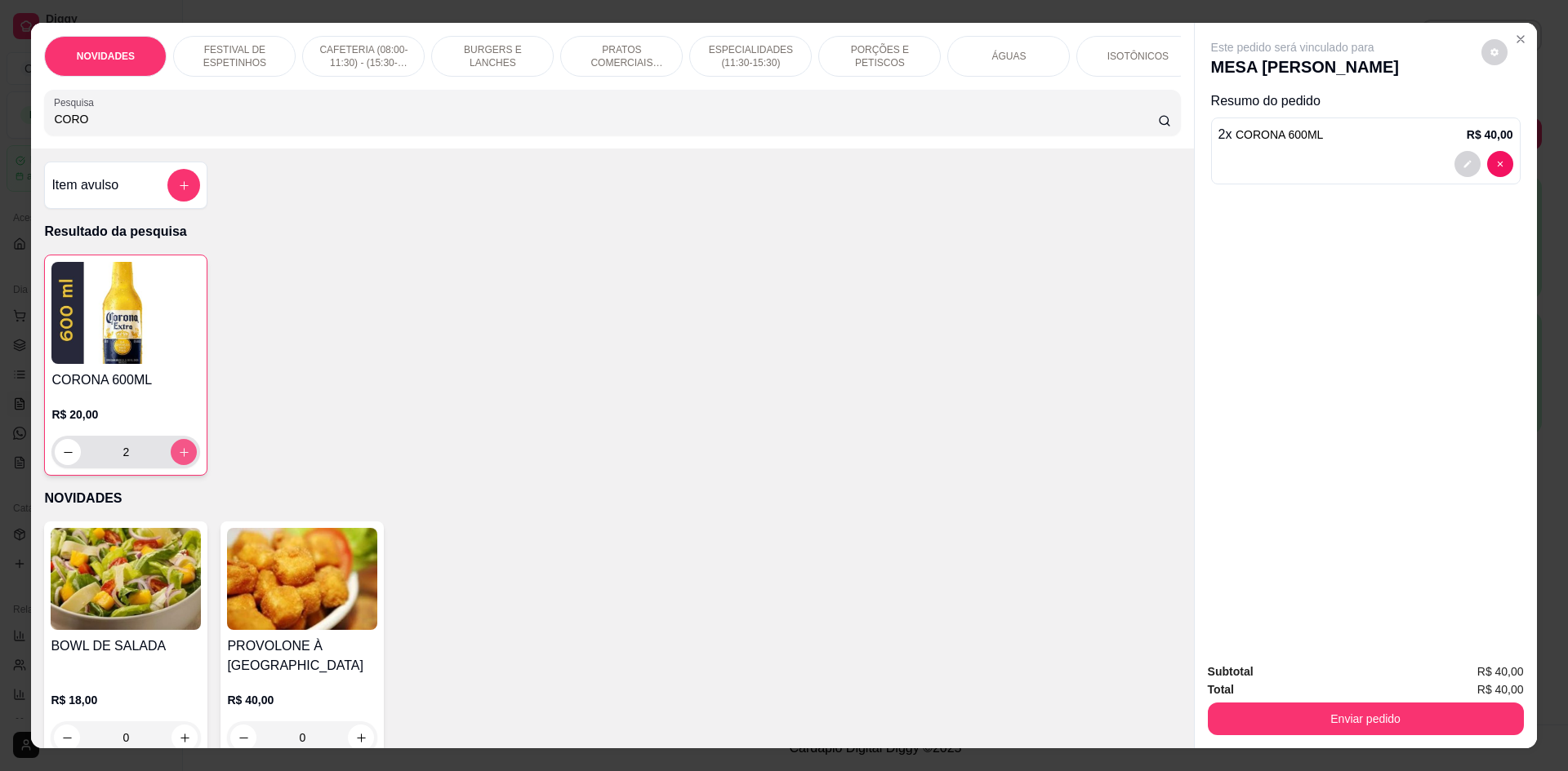
type input "3"
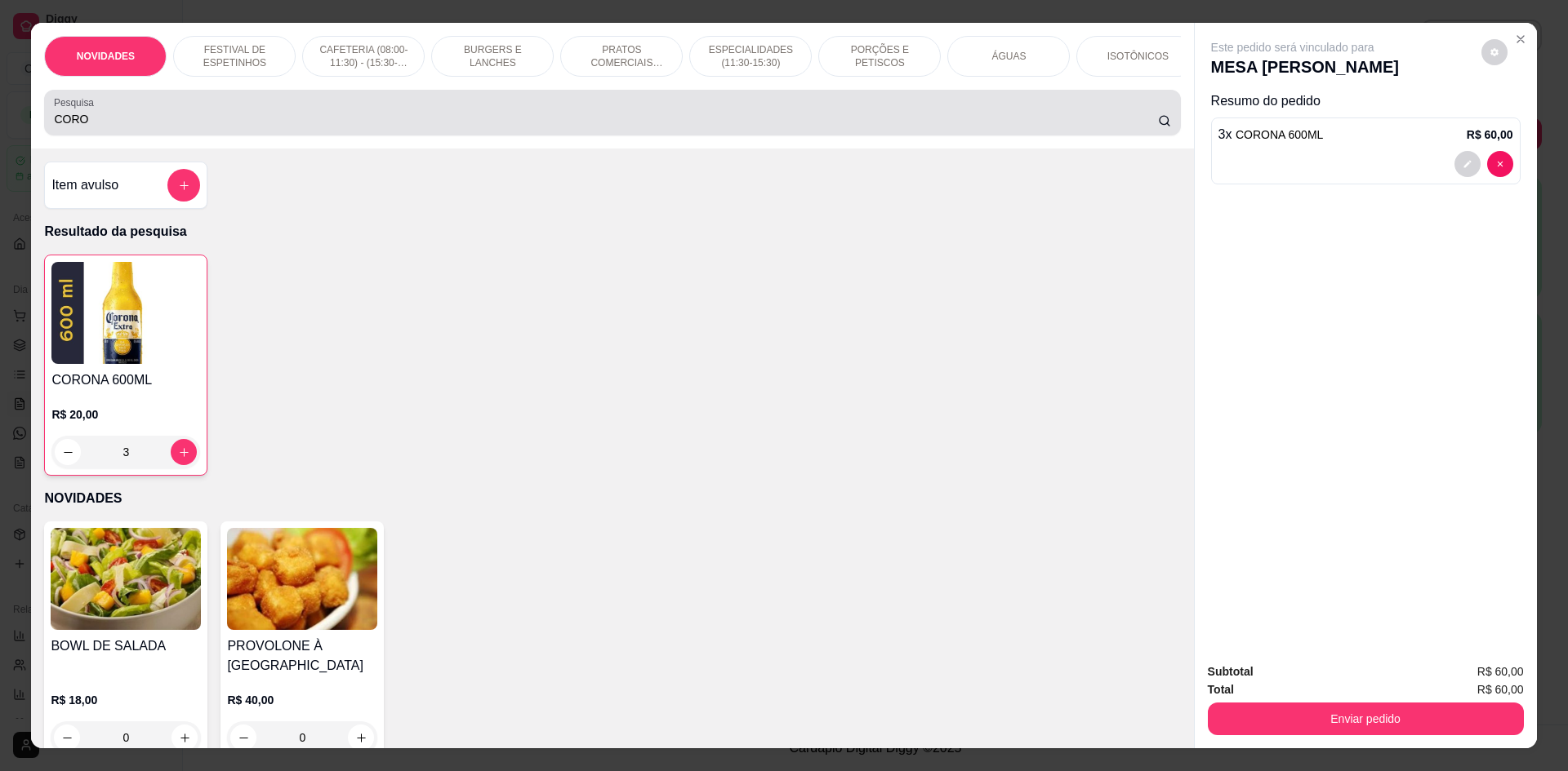
click at [182, 135] on div "Pesquisa CORO" at bounding box center [612, 113] width 1136 height 46
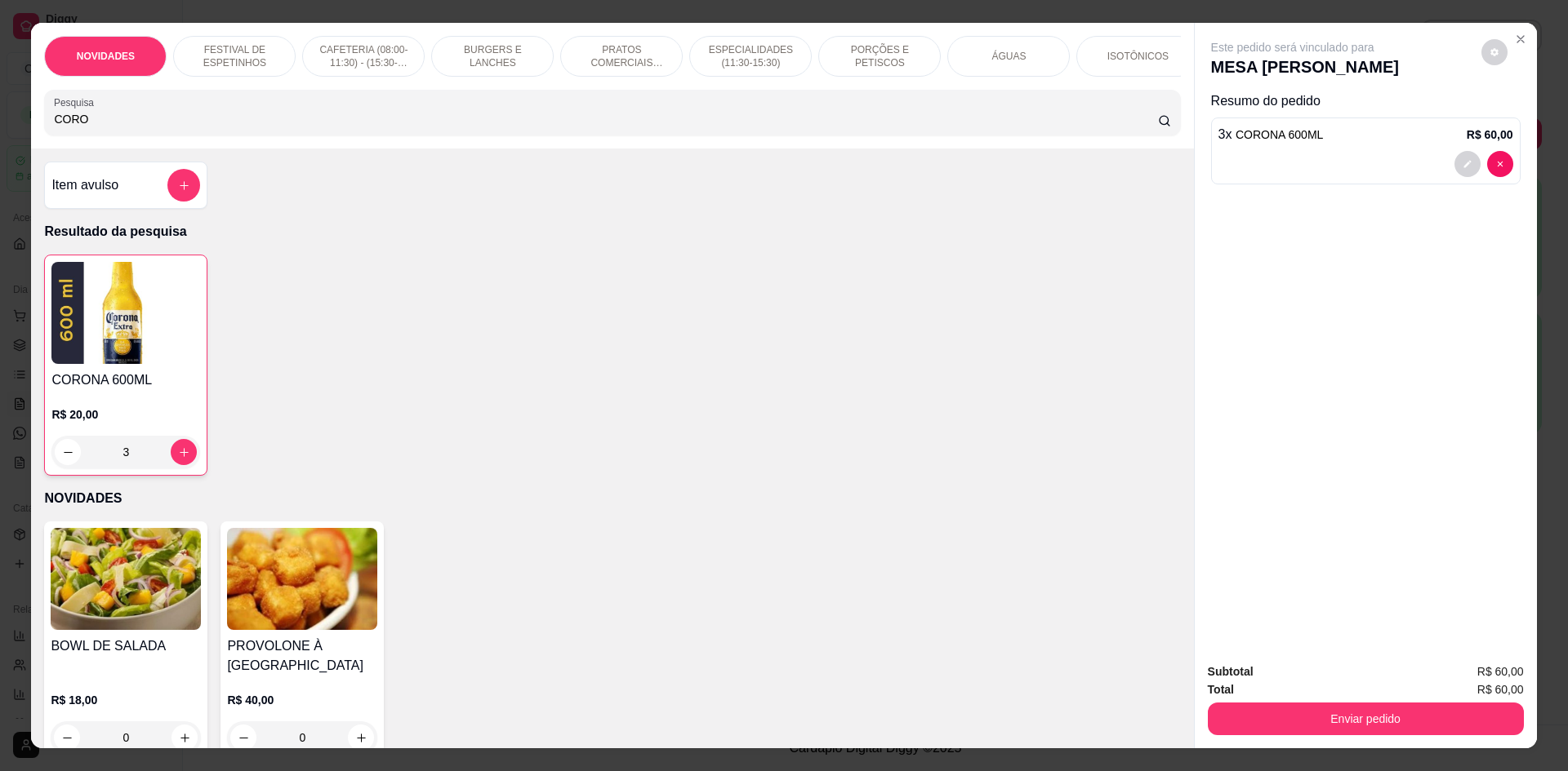
click at [182, 135] on div "Pesquisa CORO" at bounding box center [612, 113] width 1136 height 46
click at [126, 127] on input "CORO" at bounding box center [605, 119] width 1103 height 16
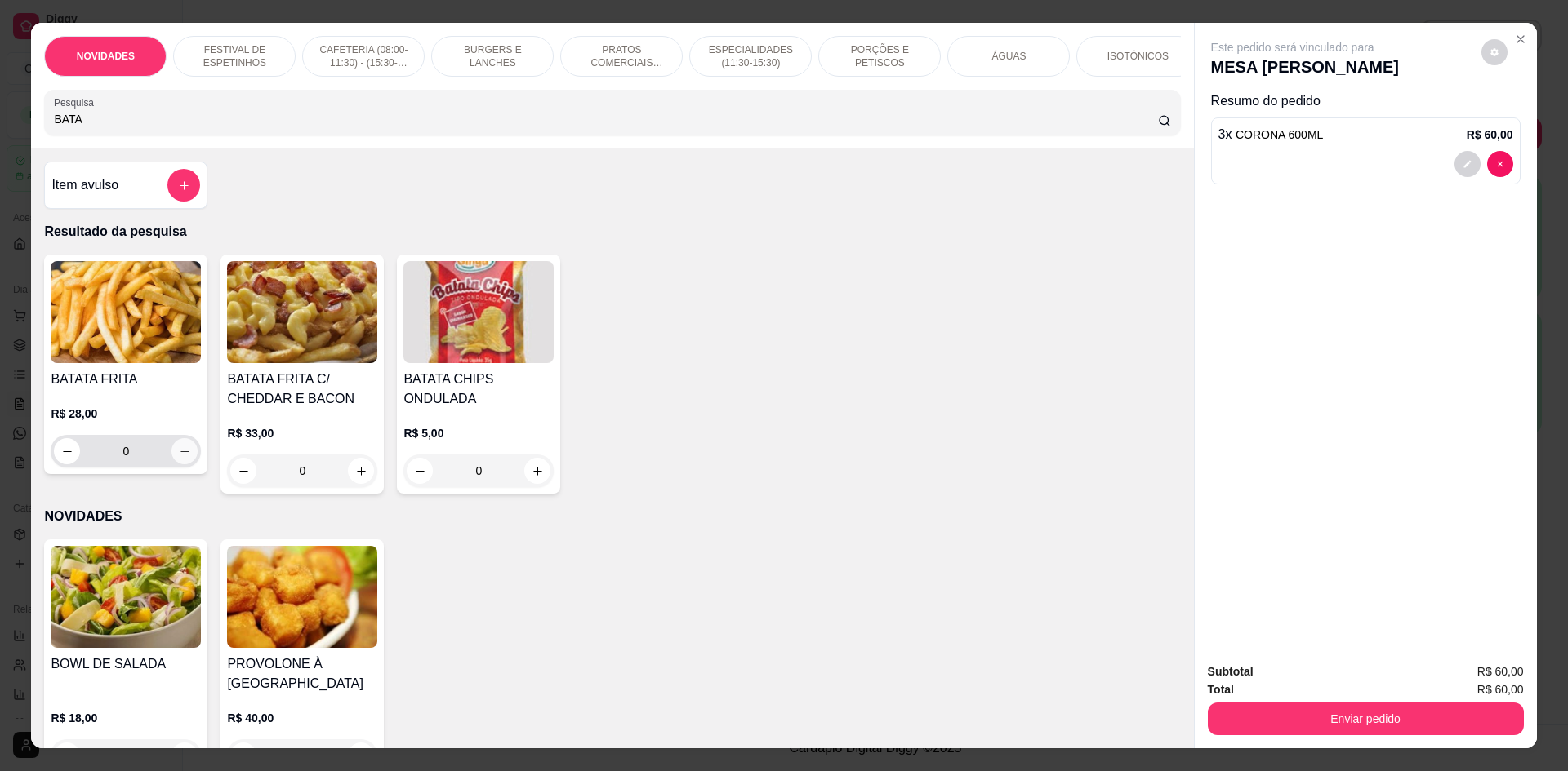
type input "BATA"
click at [179, 458] on icon "increase-product-quantity" at bounding box center [185, 452] width 13 height 13
type input "1"
click at [171, 460] on button "increase-product-quantity" at bounding box center [184, 453] width 25 height 25
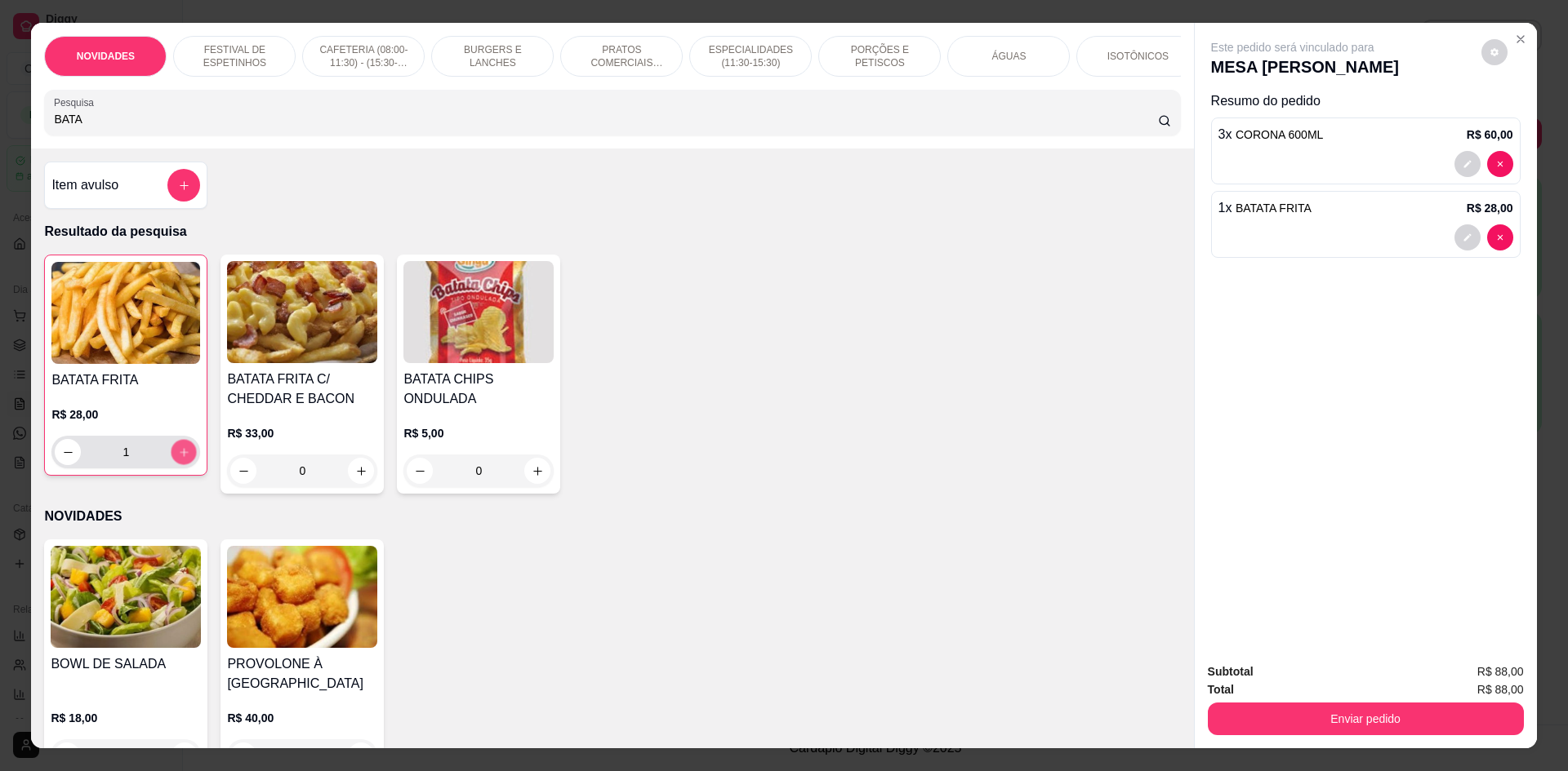
type input "2"
click at [1342, 718] on button "Enviar pedido" at bounding box center [1366, 719] width 316 height 32
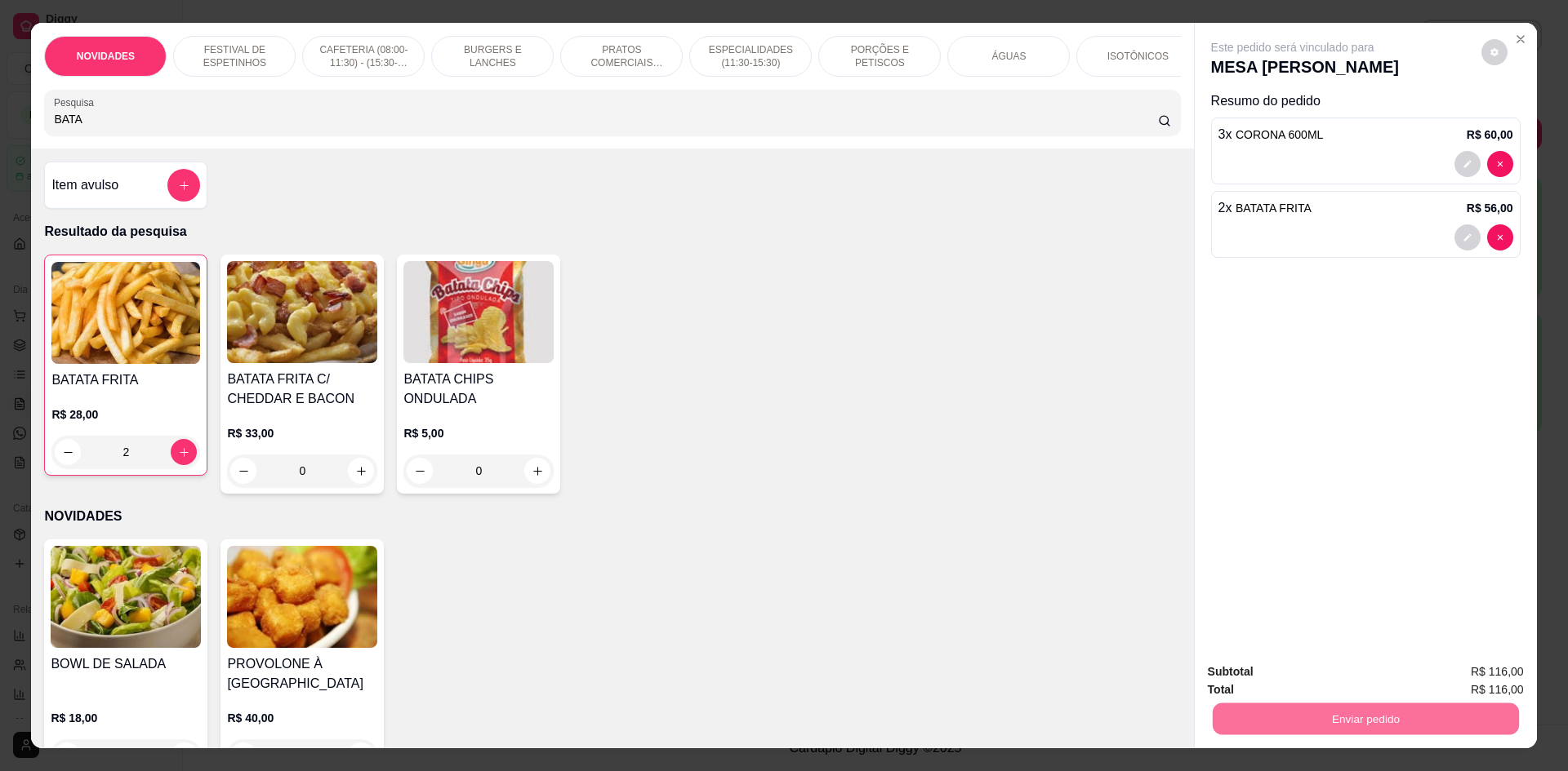
click at [1304, 684] on button "Não registrar e enviar pedido" at bounding box center [1311, 678] width 165 height 30
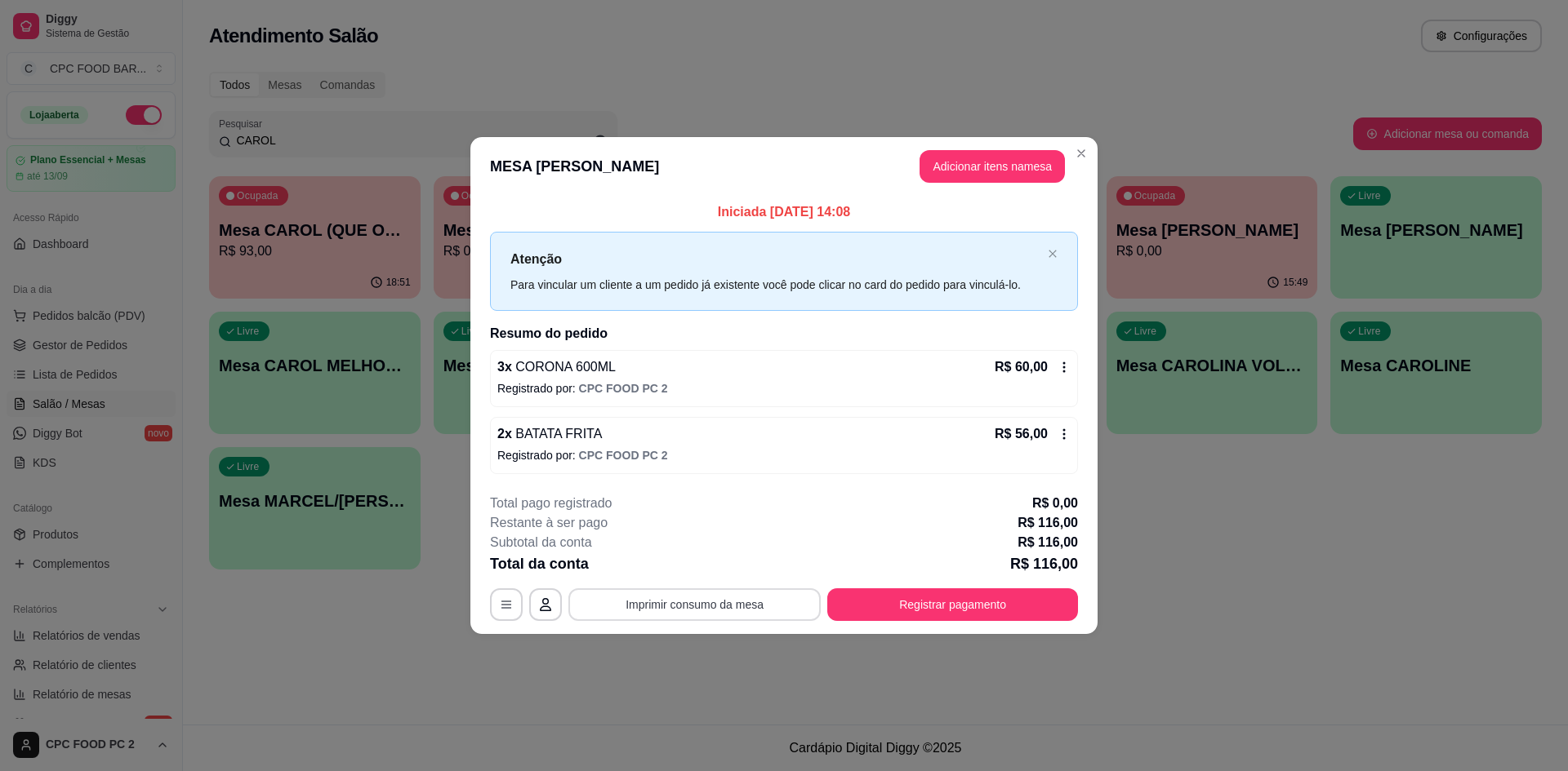
click at [694, 607] on button "Imprimir consumo da mesa" at bounding box center [695, 605] width 253 height 32
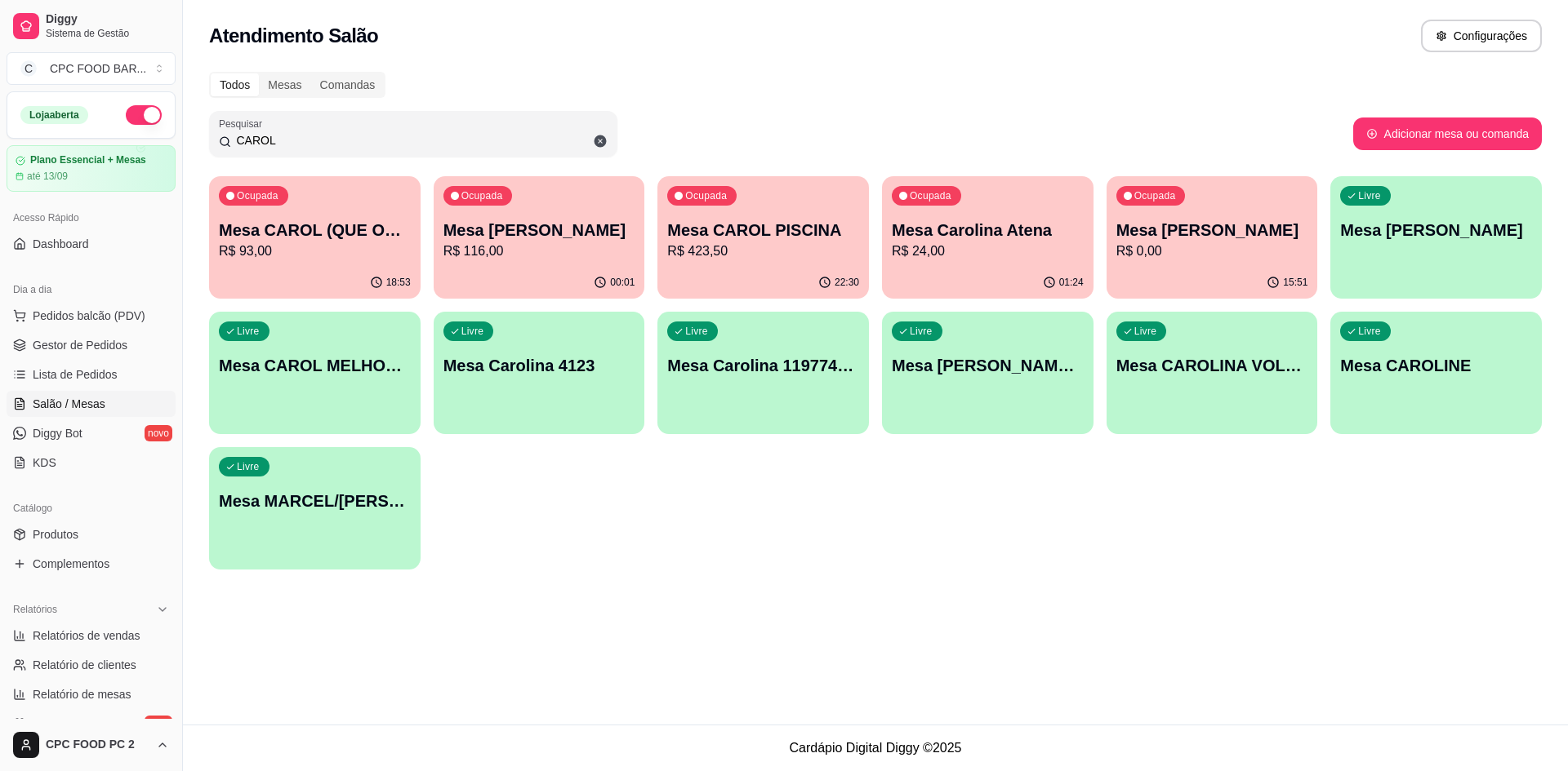
click at [268, 147] on input "CAROL" at bounding box center [419, 141] width 376 height 16
click at [268, 146] on input "CAROL" at bounding box center [419, 141] width 376 height 16
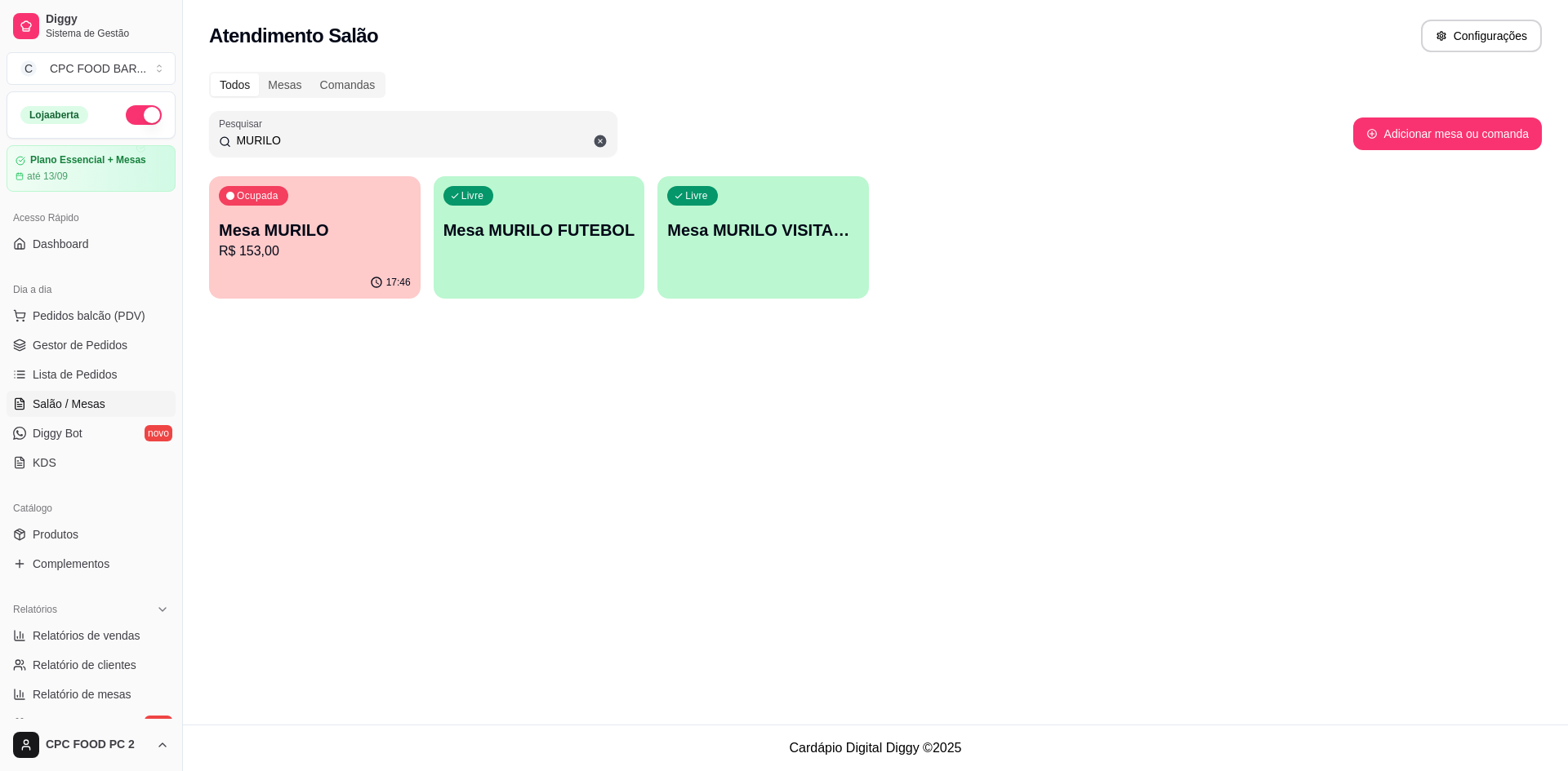
type input "MURILO"
click at [375, 250] on p "R$ 153,00" at bounding box center [315, 252] width 192 height 20
click at [753, 267] on div "Livre Mesa MURILO VISITANTE" at bounding box center [762, 227] width 205 height 99
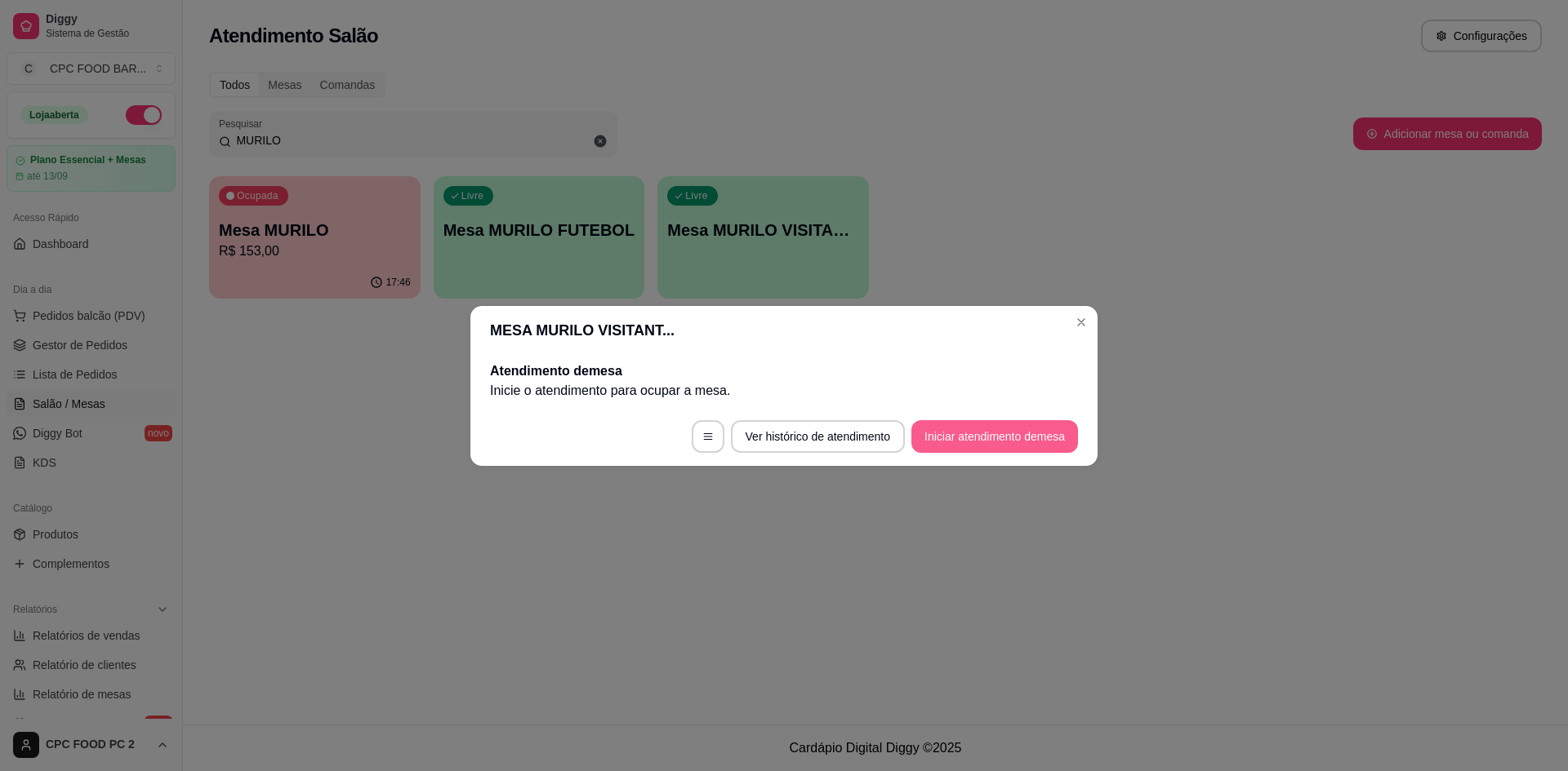
click at [955, 443] on button "Iniciar atendimento de mesa" at bounding box center [994, 436] width 167 height 32
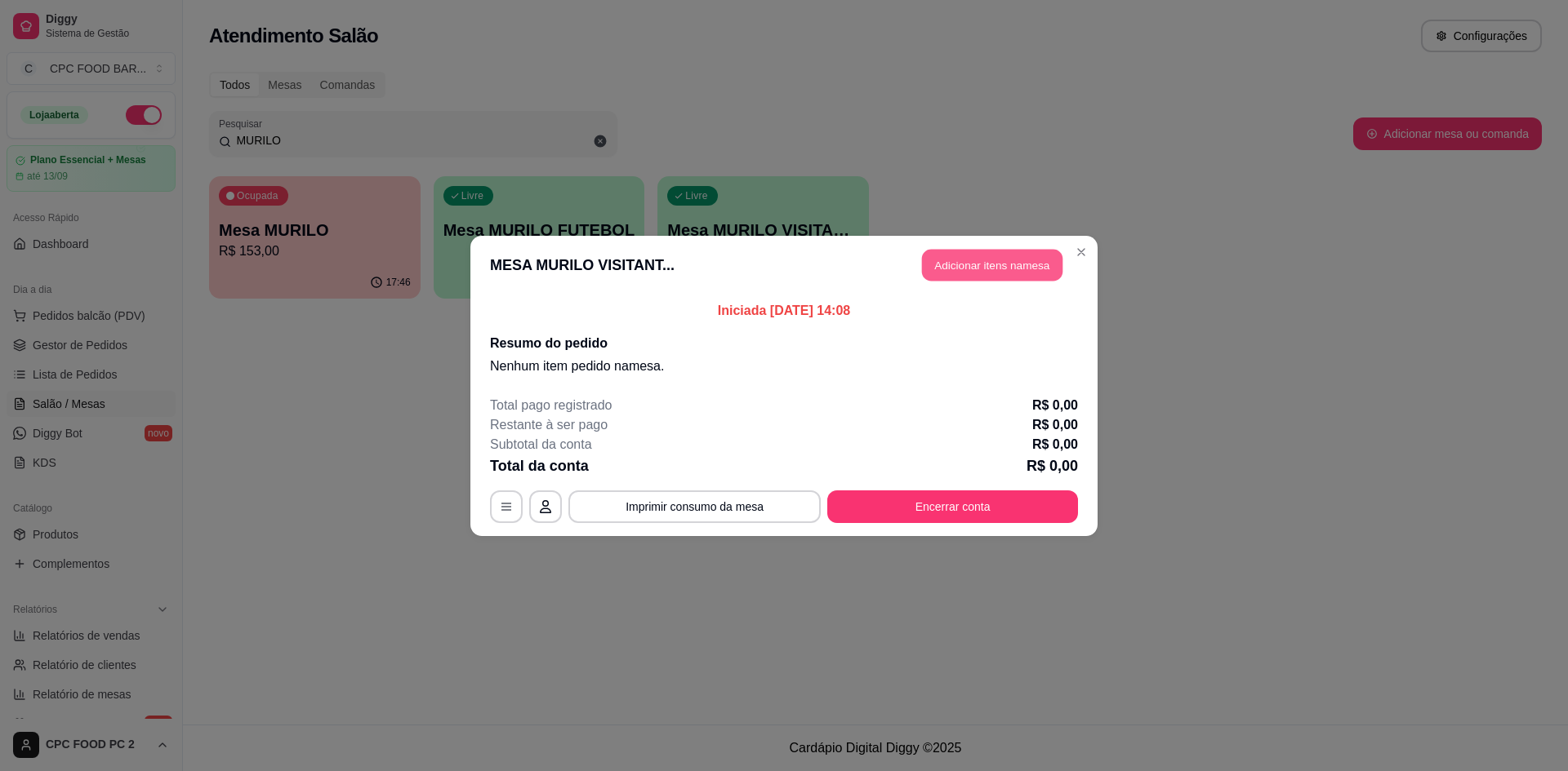
click at [959, 262] on button "Adicionar itens na mesa" at bounding box center [992, 264] width 141 height 32
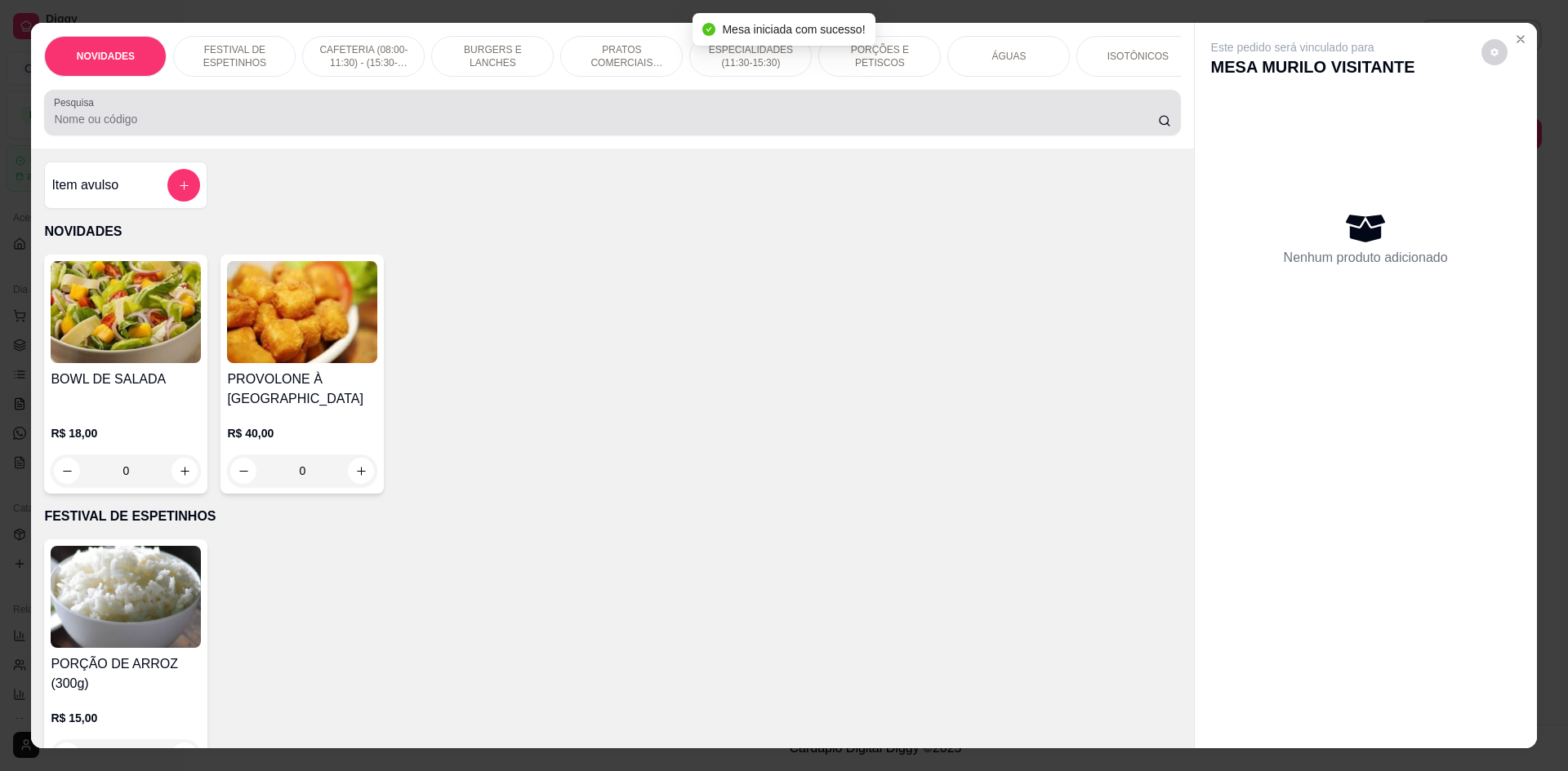
click at [568, 135] on div "Pesquisa" at bounding box center [612, 113] width 1136 height 46
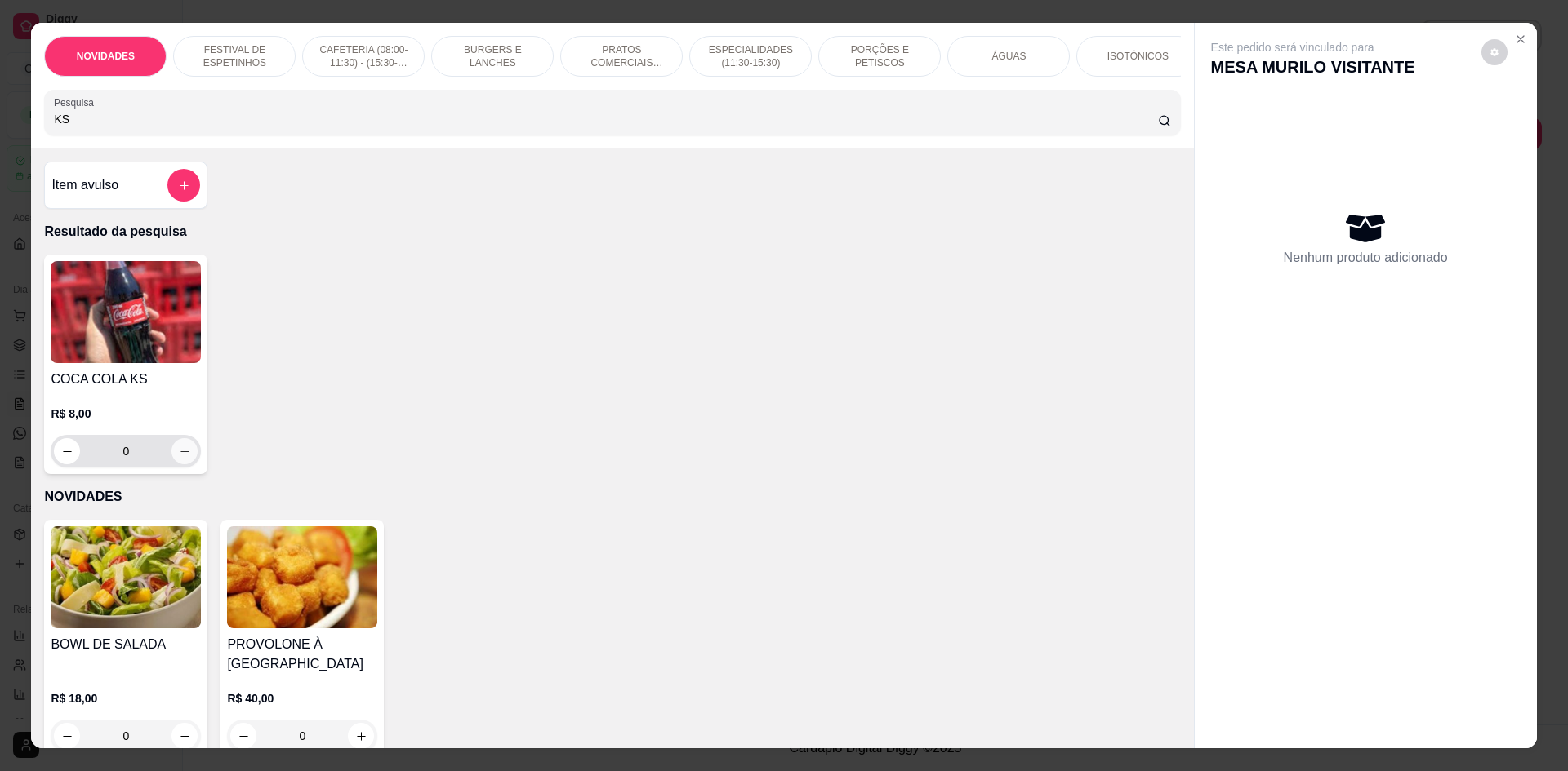
type input "KS"
click at [180, 456] on icon "increase-product-quantity" at bounding box center [185, 452] width 9 height 9
type input "1"
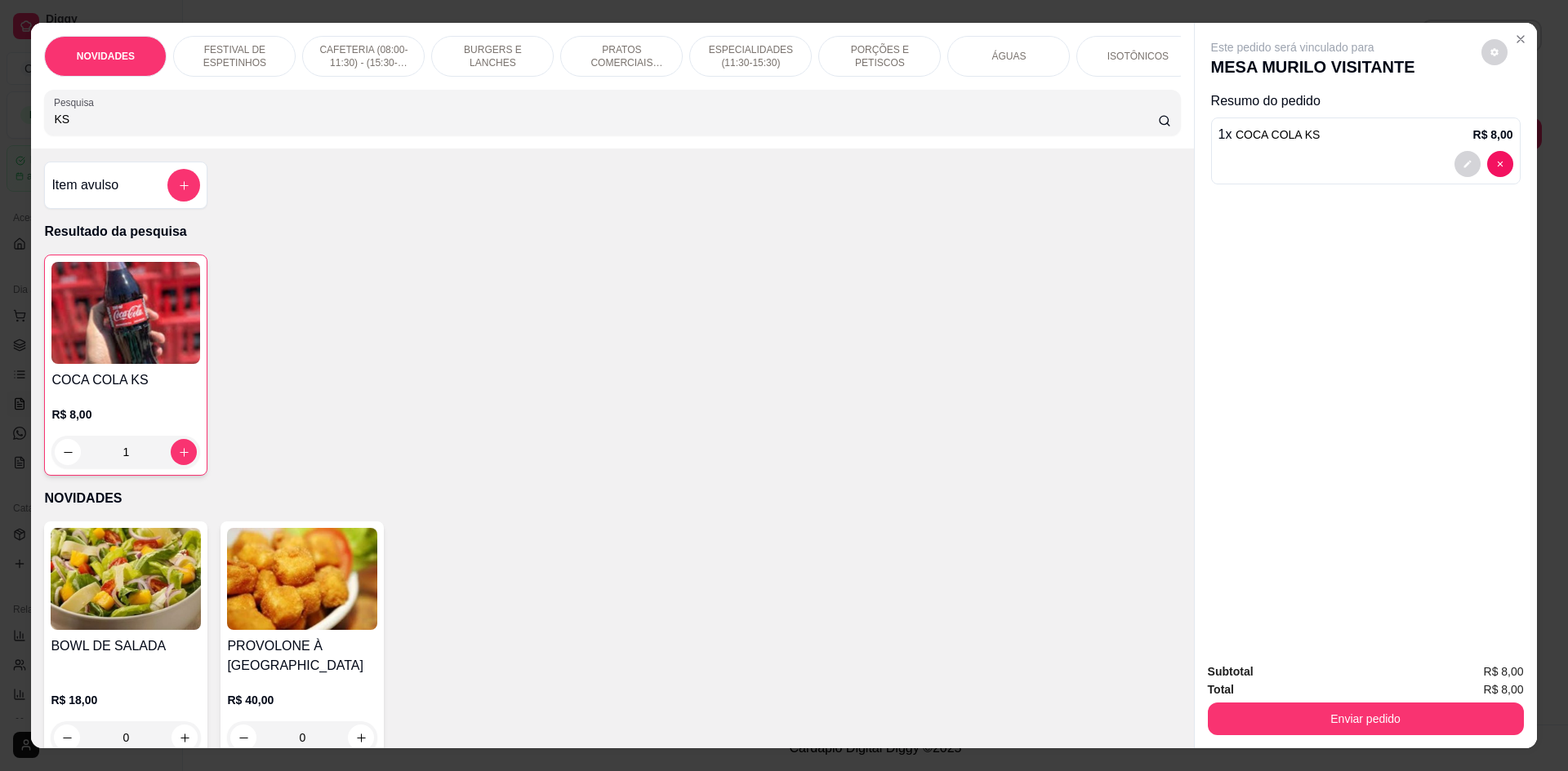
click at [1240, 153] on div at bounding box center [1365, 163] width 295 height 26
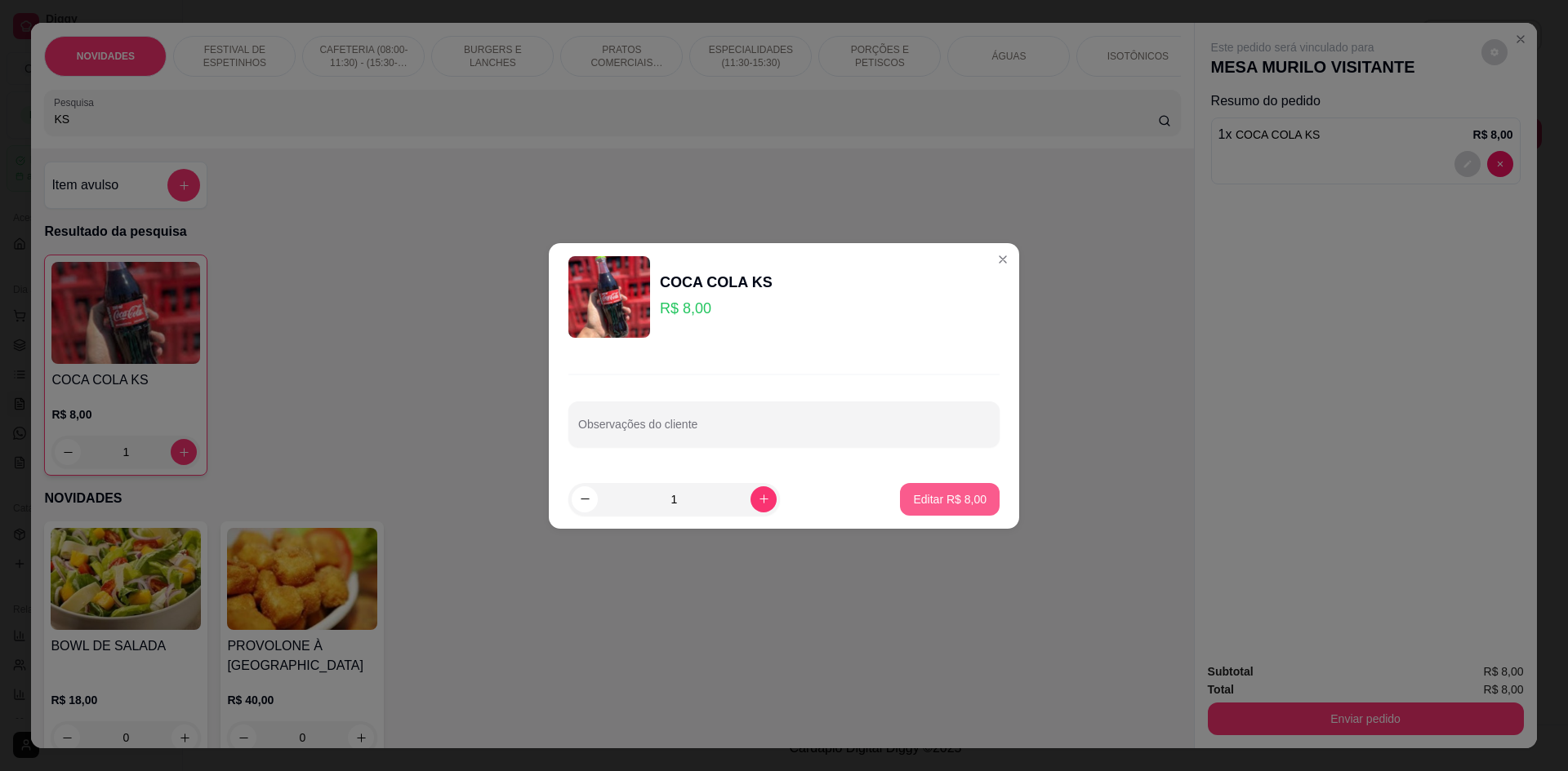
click at [960, 493] on p "Editar R$ 8,00" at bounding box center [949, 500] width 73 height 16
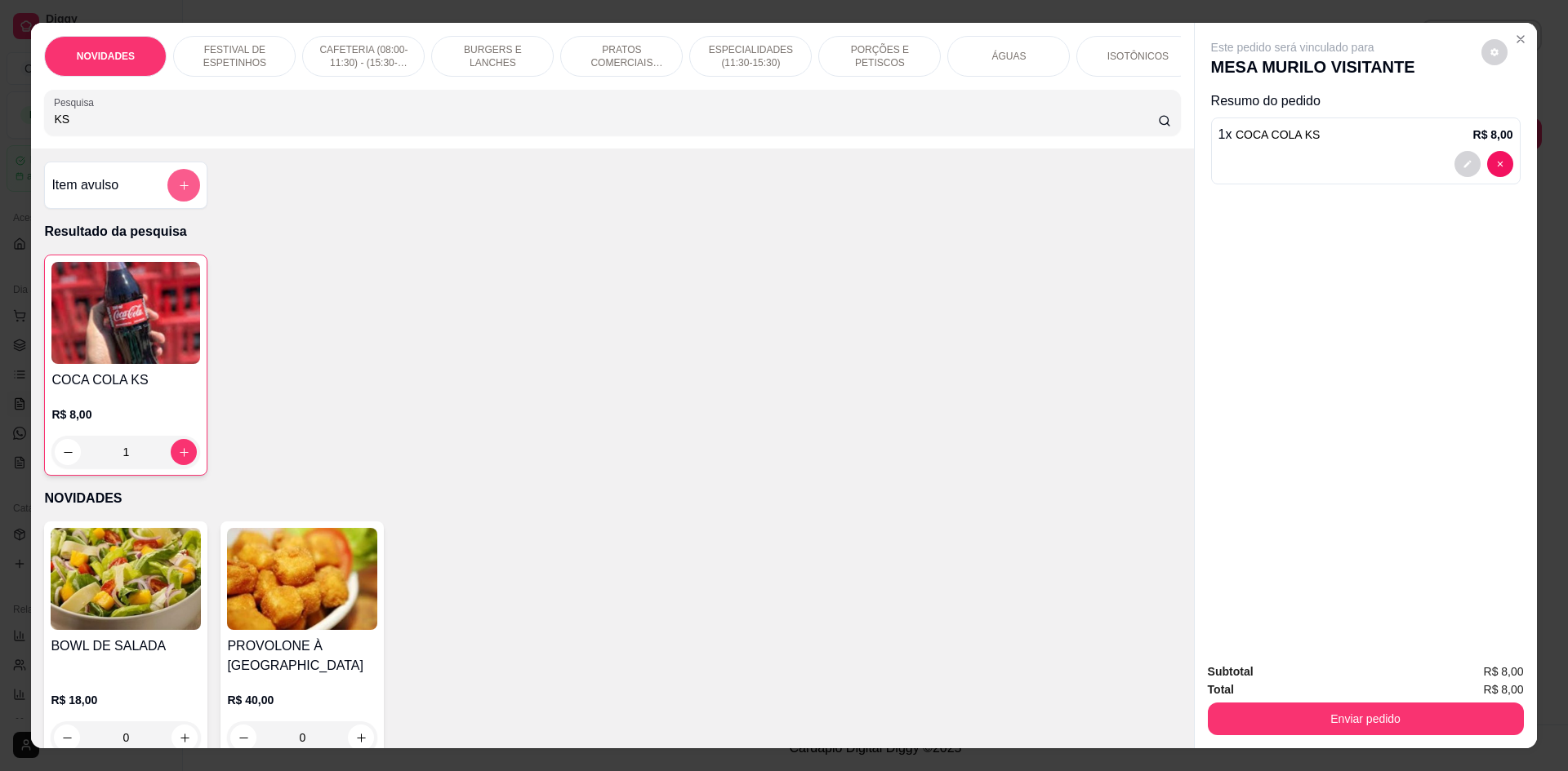
click at [171, 192] on button "add-separate-item" at bounding box center [184, 185] width 32 height 32
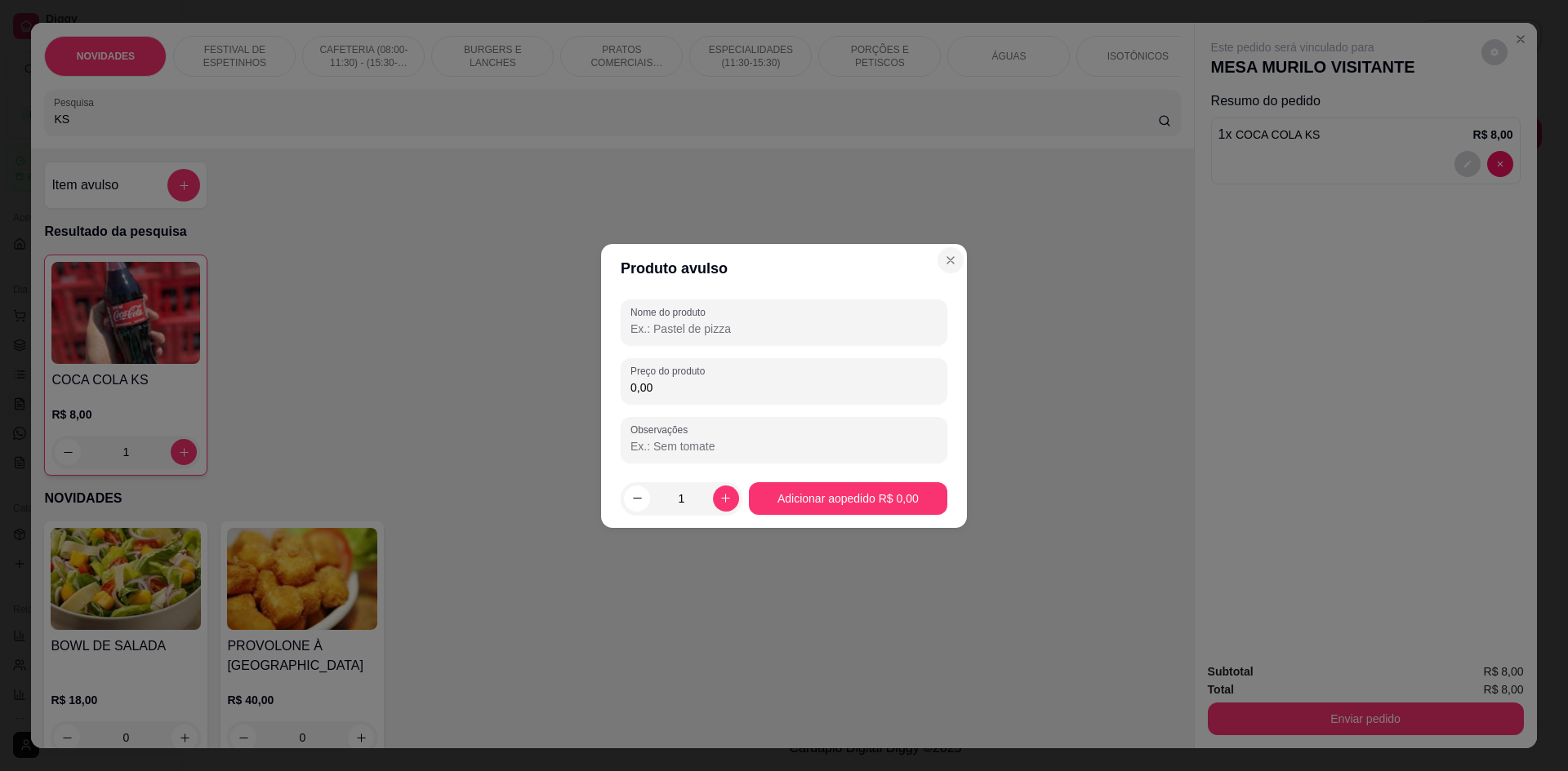
click at [935, 261] on section "Produto avulso Nome do produto Preço do produto 0,00 Observações 1 Adicionar ao…" at bounding box center [784, 386] width 366 height 284
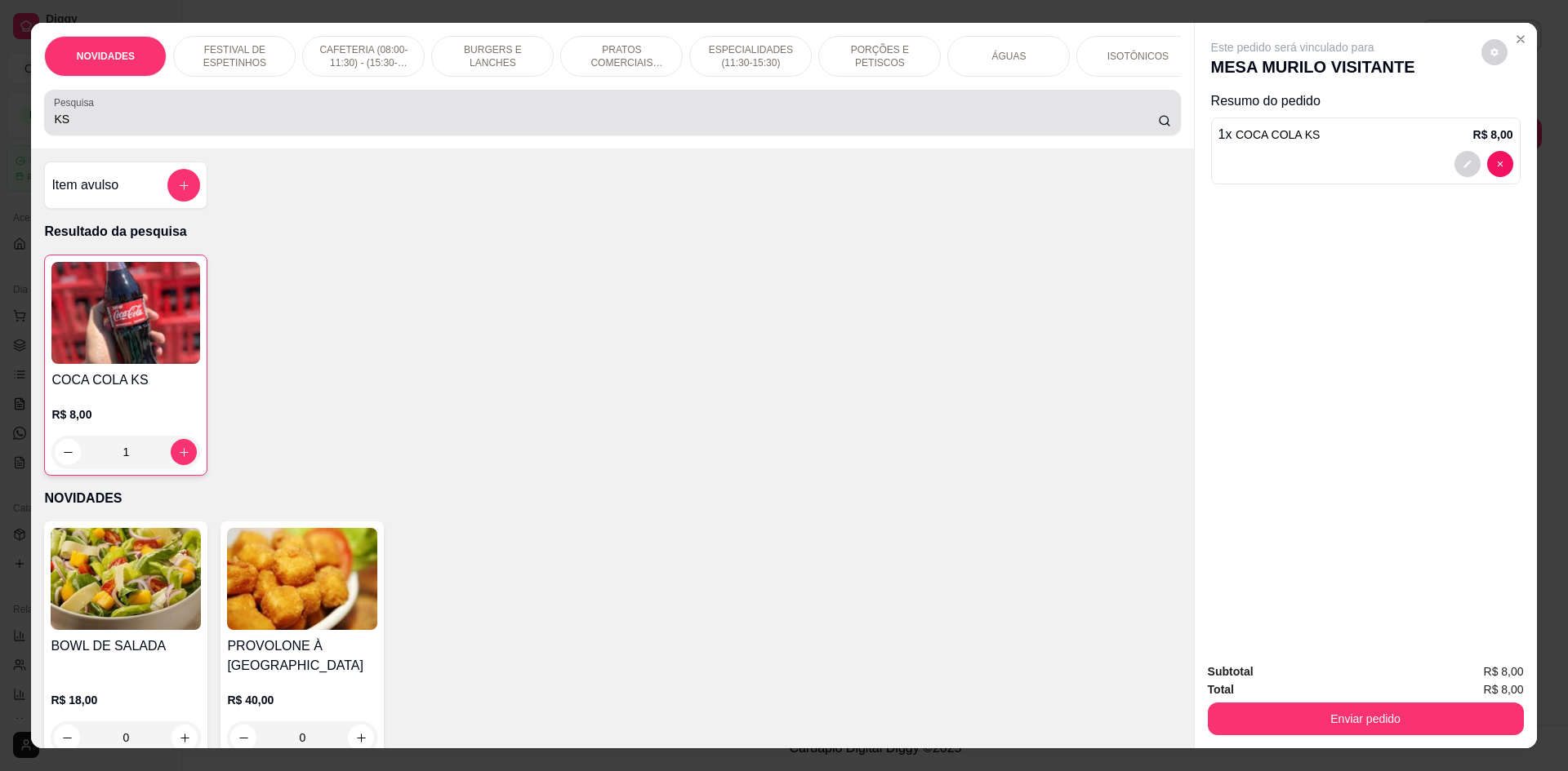
click at [309, 124] on input "KS" at bounding box center [605, 119] width 1103 height 16
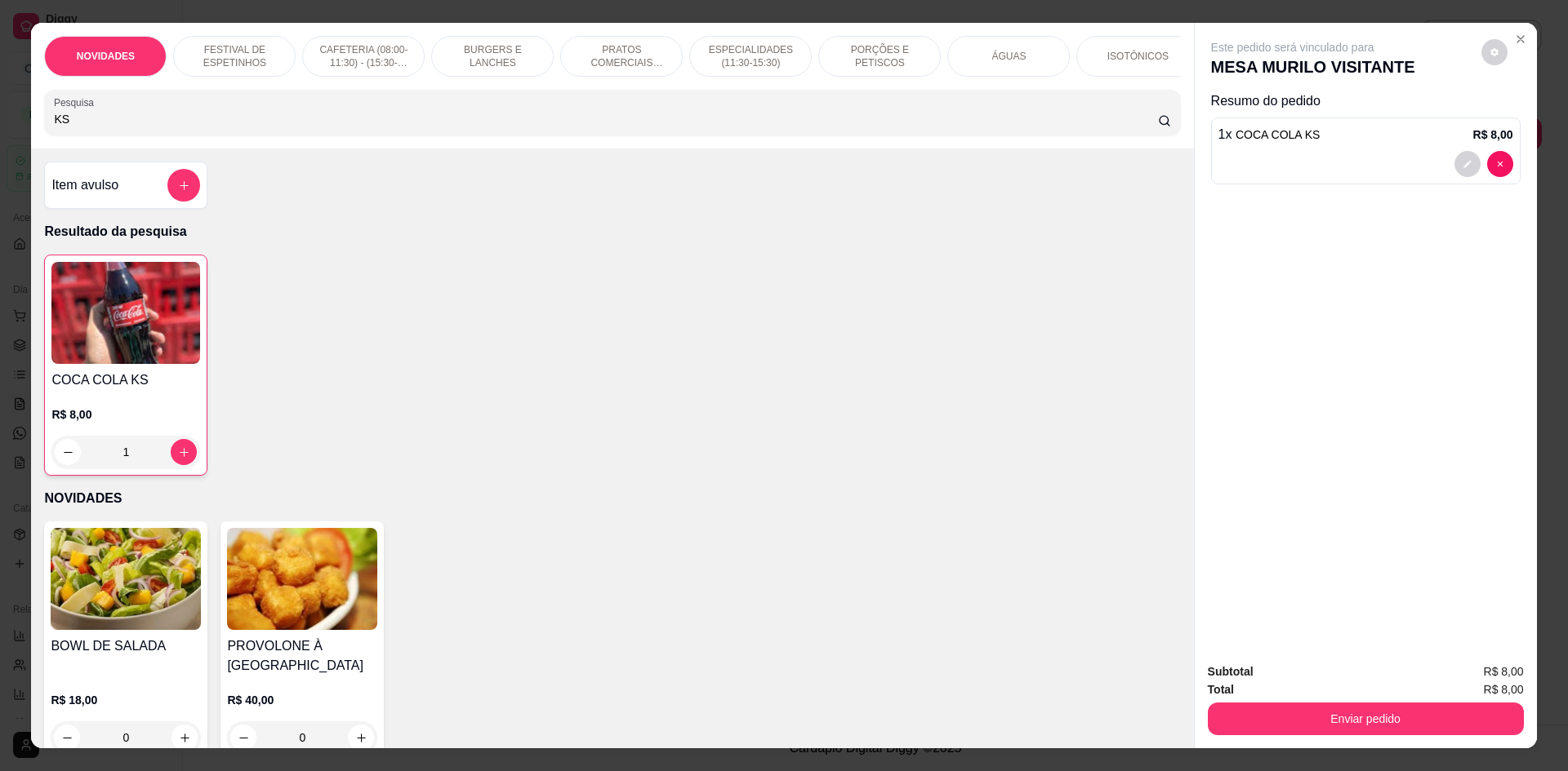
click at [309, 124] on input "KS" at bounding box center [605, 119] width 1103 height 16
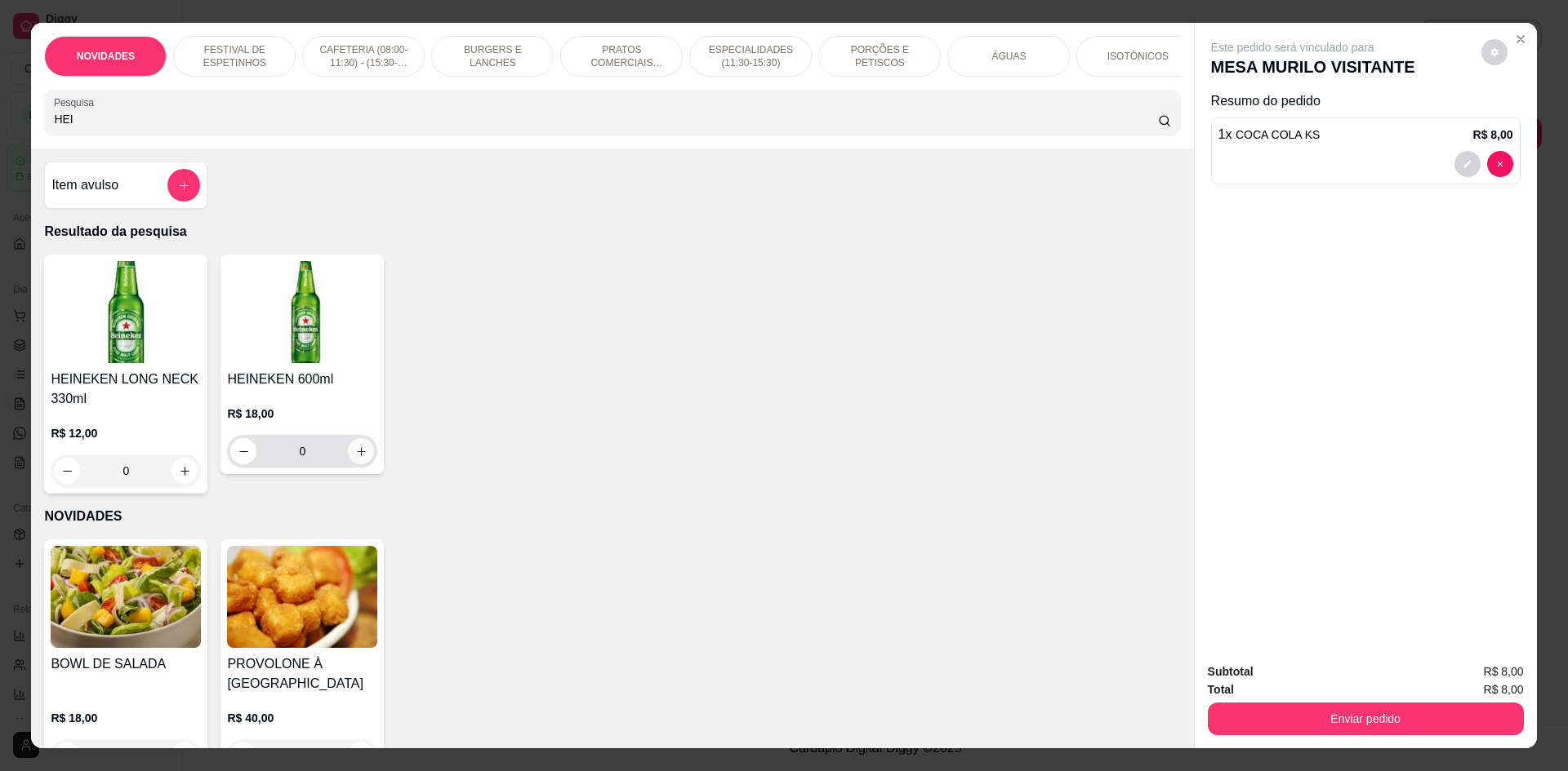
type input "HEI"
click at [357, 458] on icon "increase-product-quantity" at bounding box center [362, 452] width 13 height 13
type input "1"
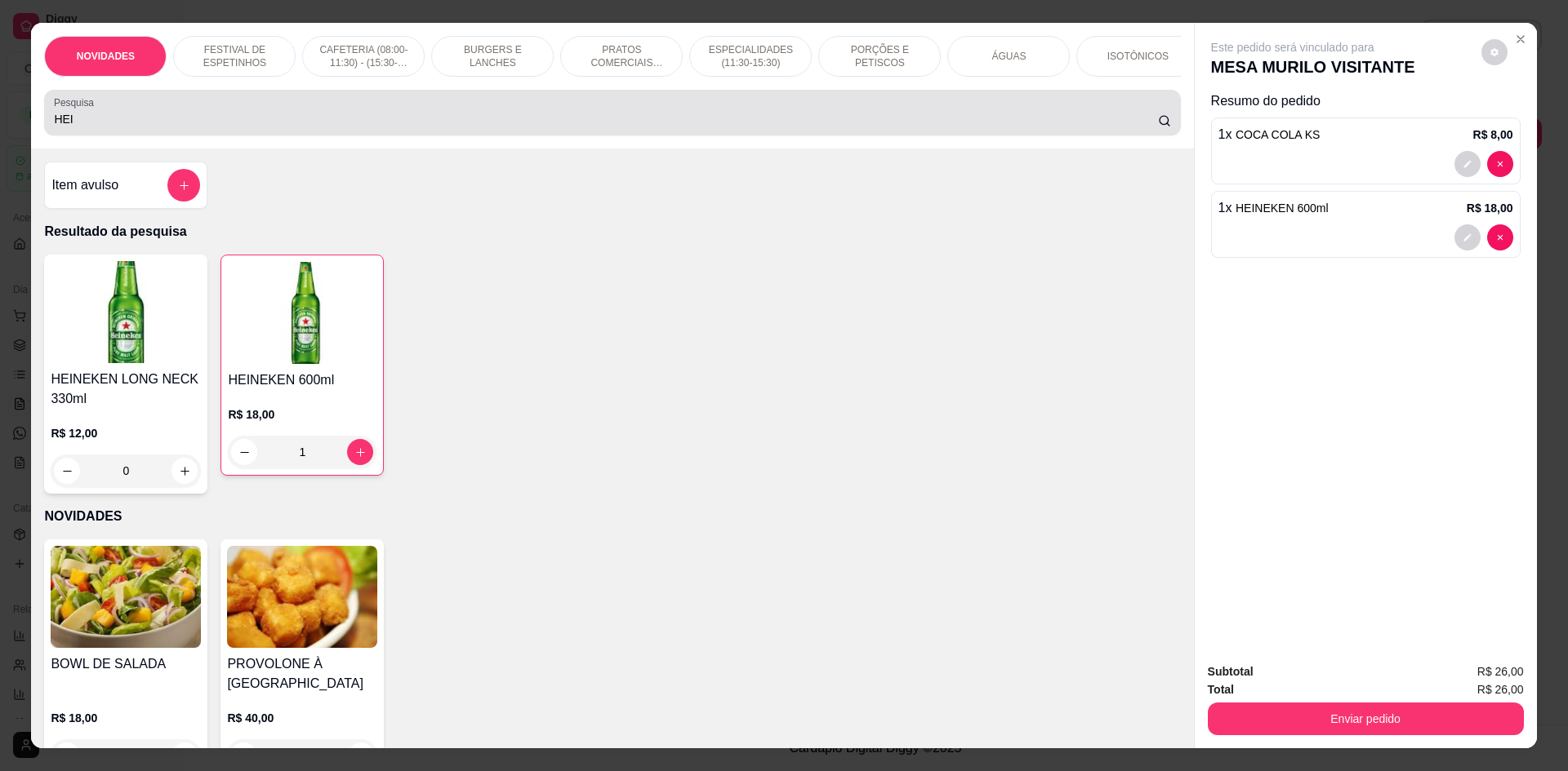
click at [101, 127] on input "HEI" at bounding box center [605, 119] width 1103 height 16
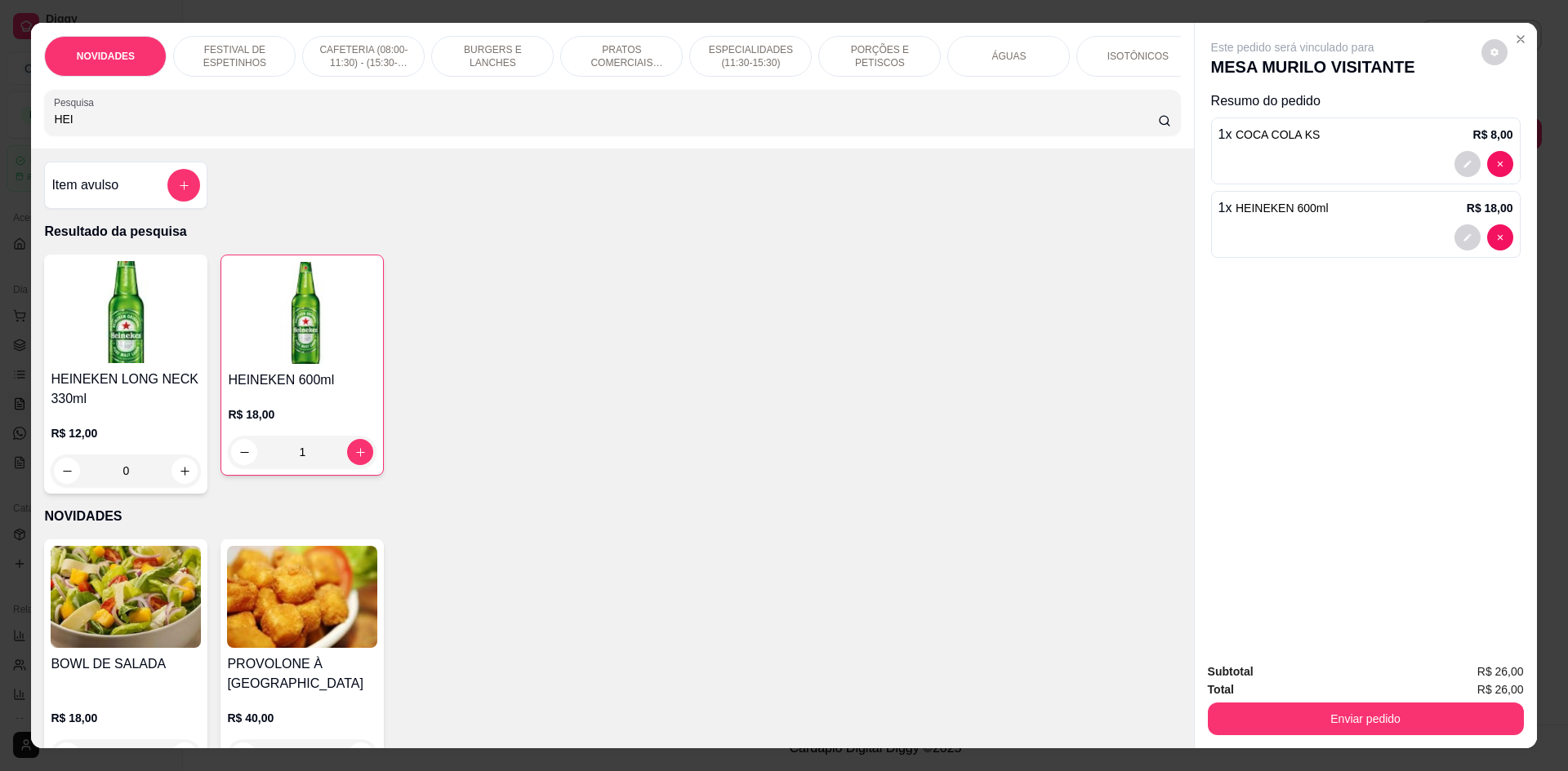
click at [101, 127] on input "HEI" at bounding box center [605, 119] width 1103 height 16
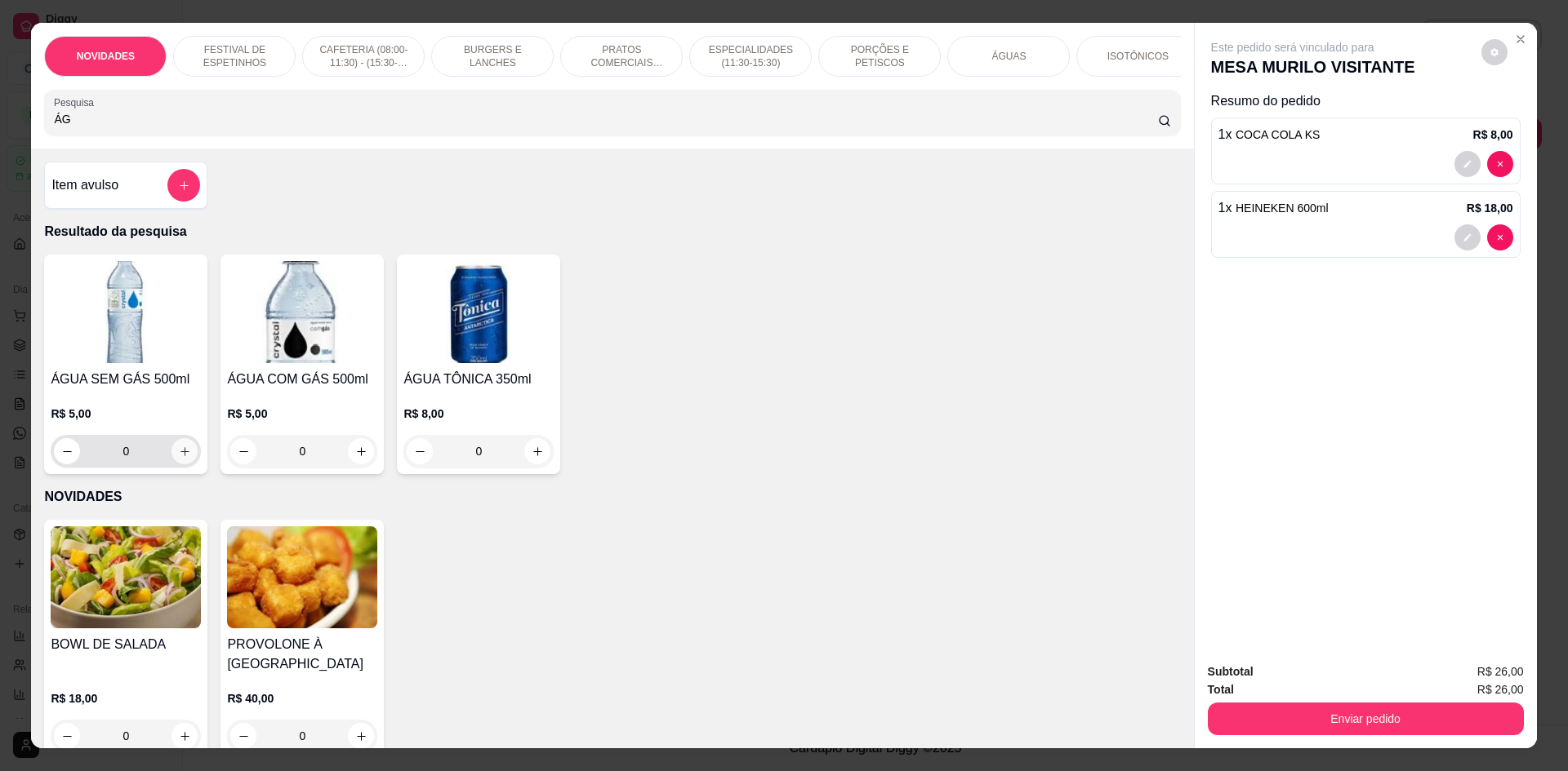
type input "ÁG"
click at [180, 456] on icon "increase-product-quantity" at bounding box center [185, 452] width 9 height 9
type input "1"
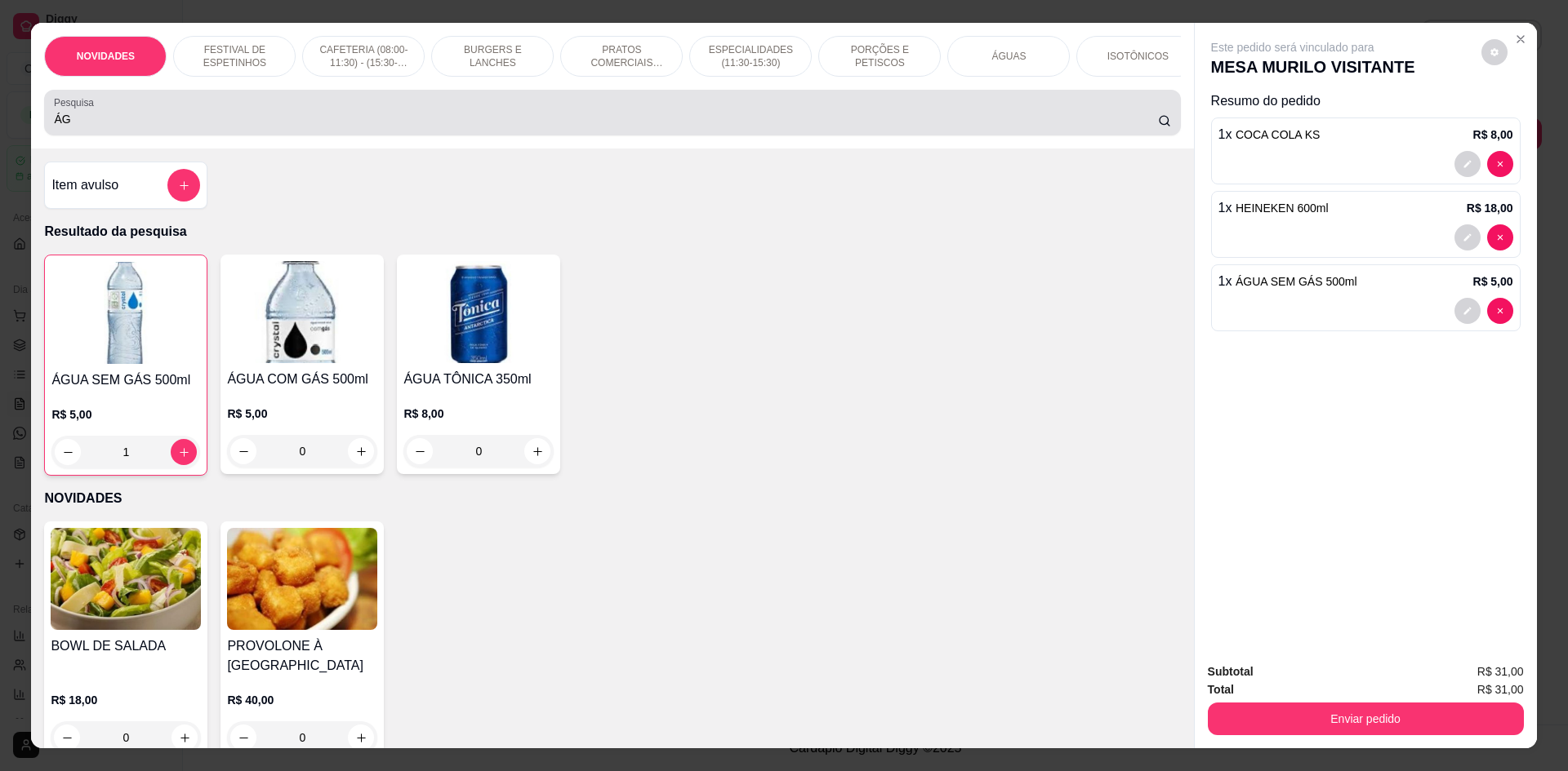
click at [129, 127] on input "ÁG" at bounding box center [605, 119] width 1103 height 16
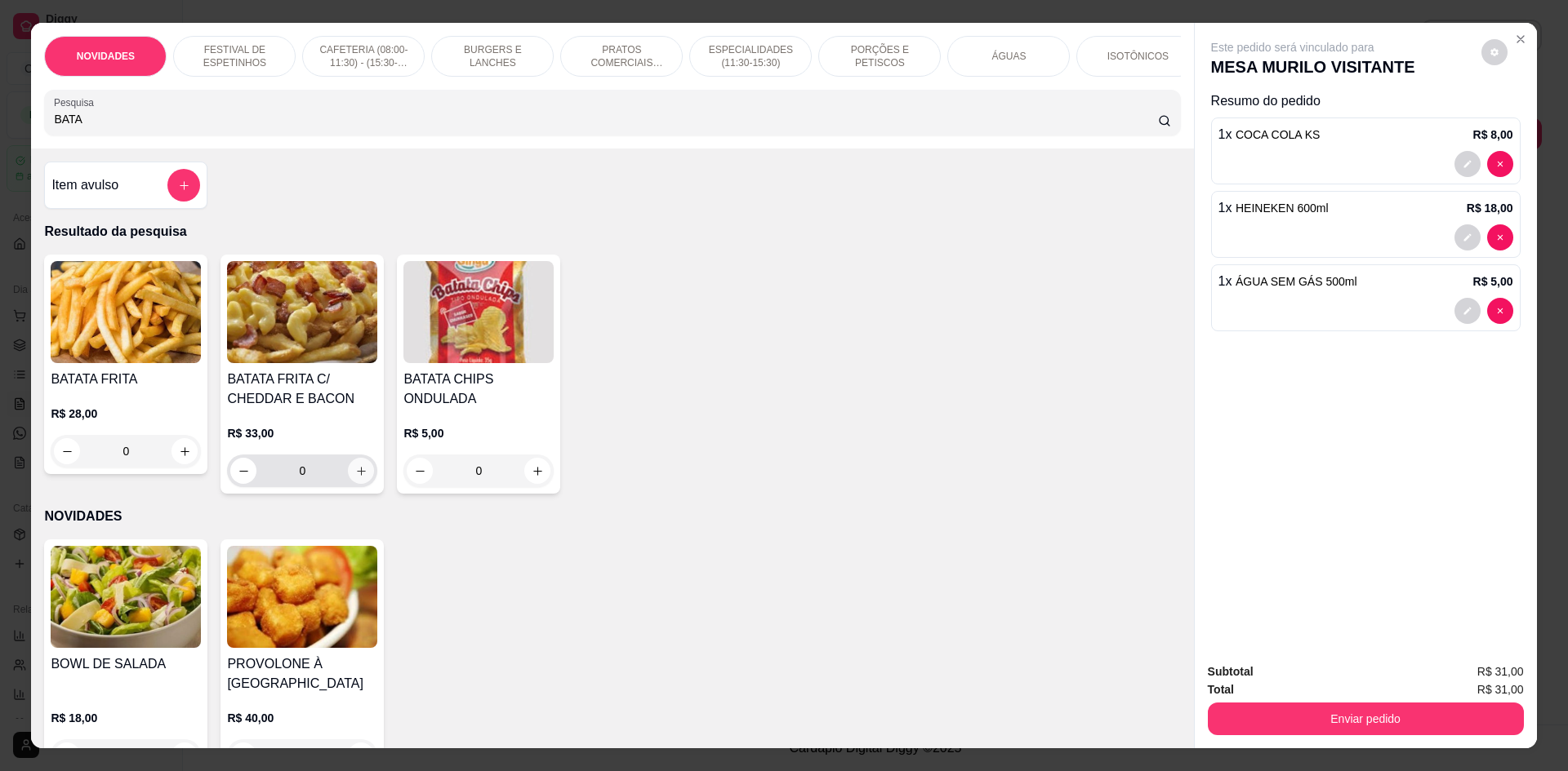
type input "BATA"
click at [355, 478] on icon "increase-product-quantity" at bounding box center [362, 472] width 13 height 13
type input "1"
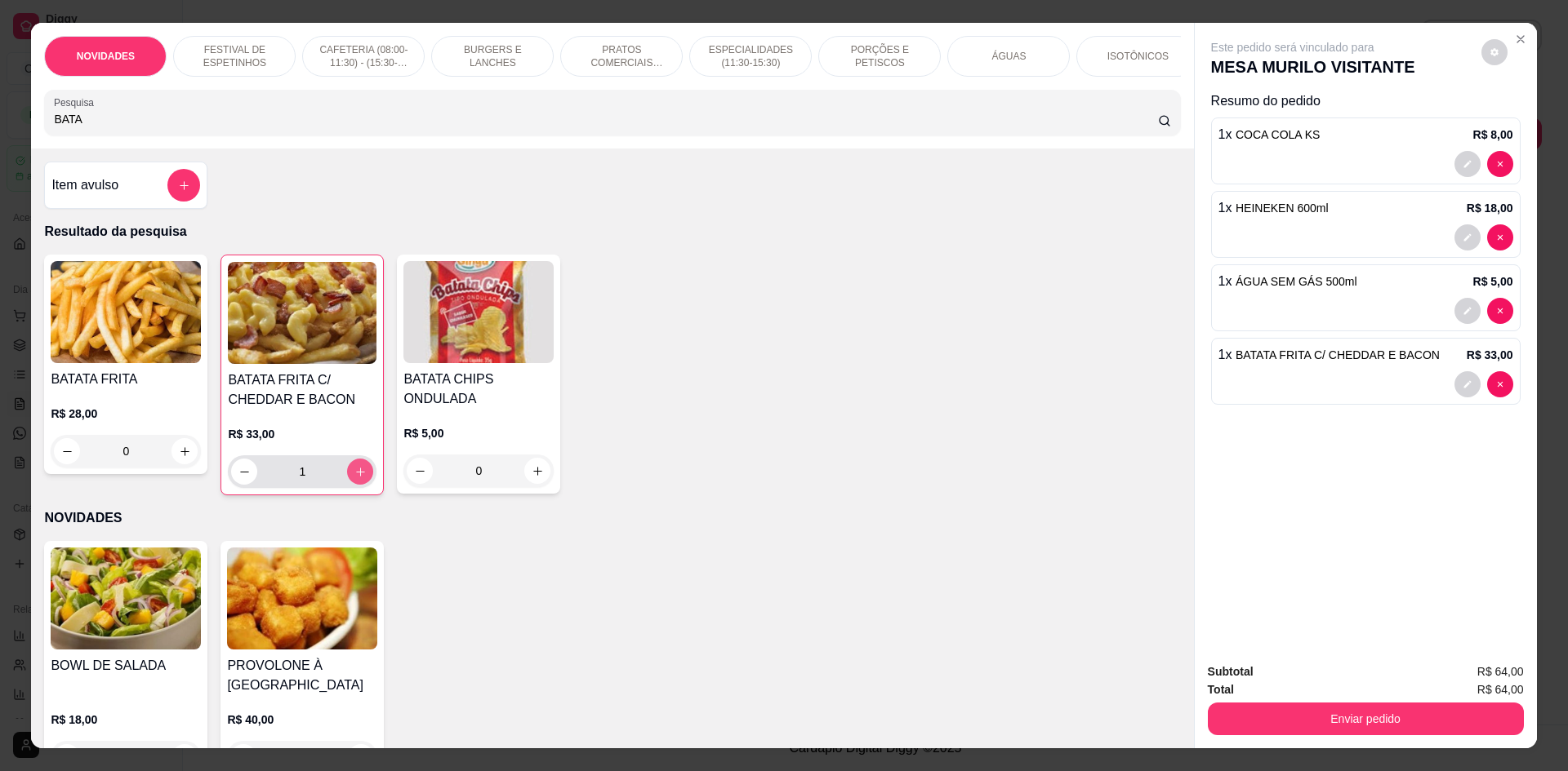
click at [355, 478] on icon "increase-product-quantity" at bounding box center [361, 473] width 13 height 13
type input "2"
click at [238, 478] on icon "decrease-product-quantity" at bounding box center [244, 473] width 13 height 13
type input "1"
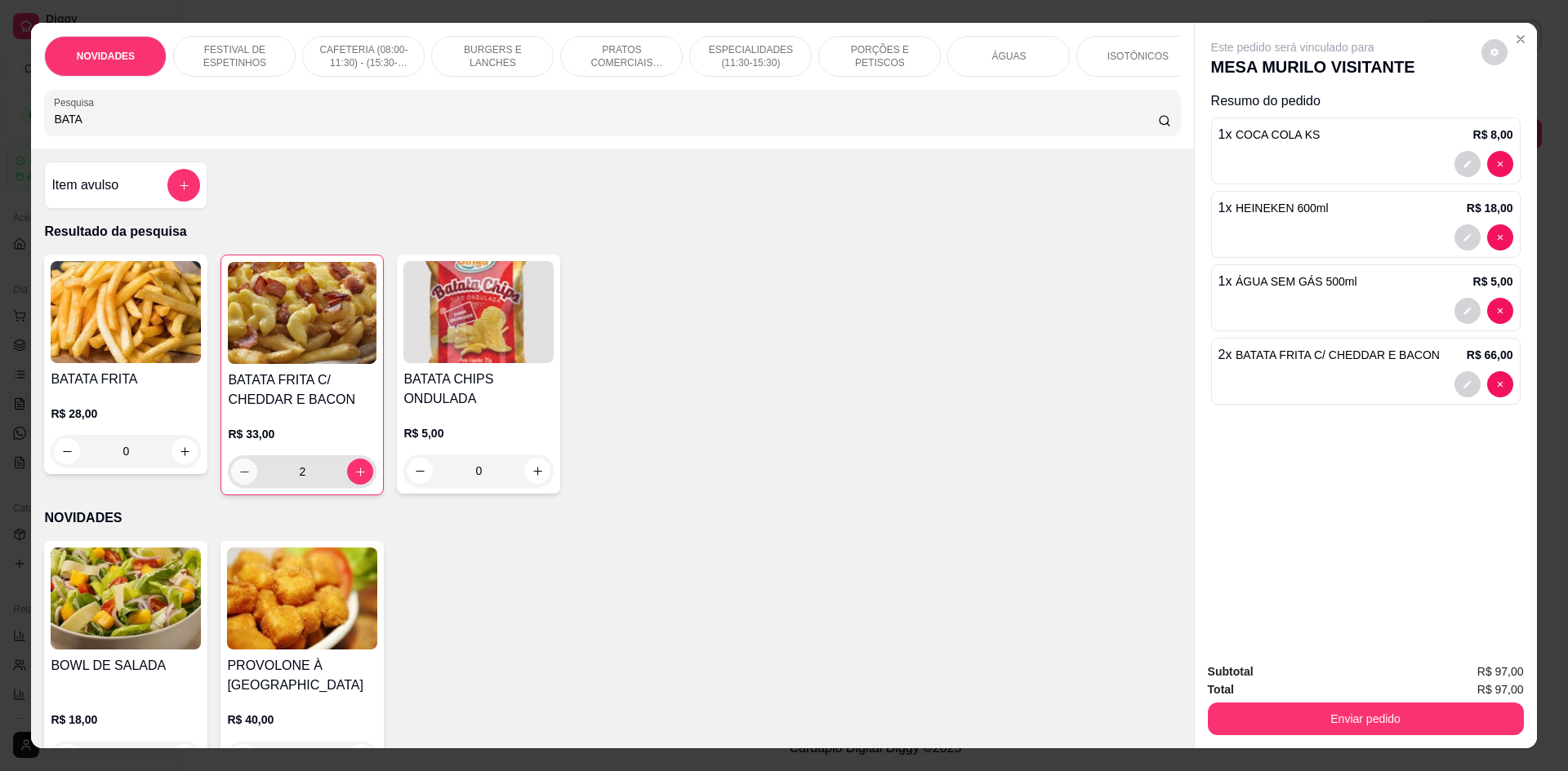
type input "1"
click at [1343, 715] on button "Enviar pedido" at bounding box center [1366, 719] width 316 height 32
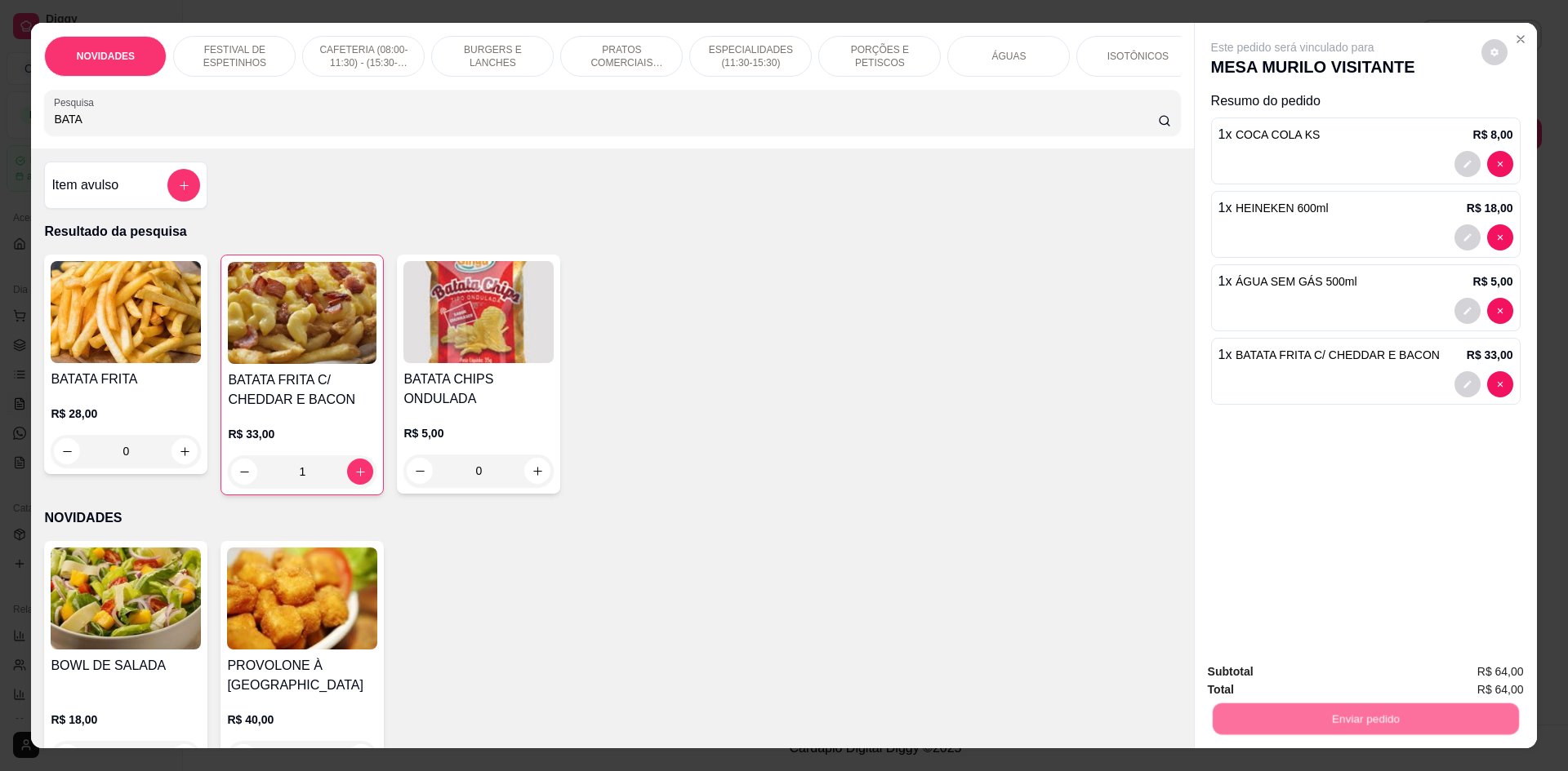
click at [1296, 674] on button "Não registrar e enviar pedido" at bounding box center [1312, 679] width 170 height 31
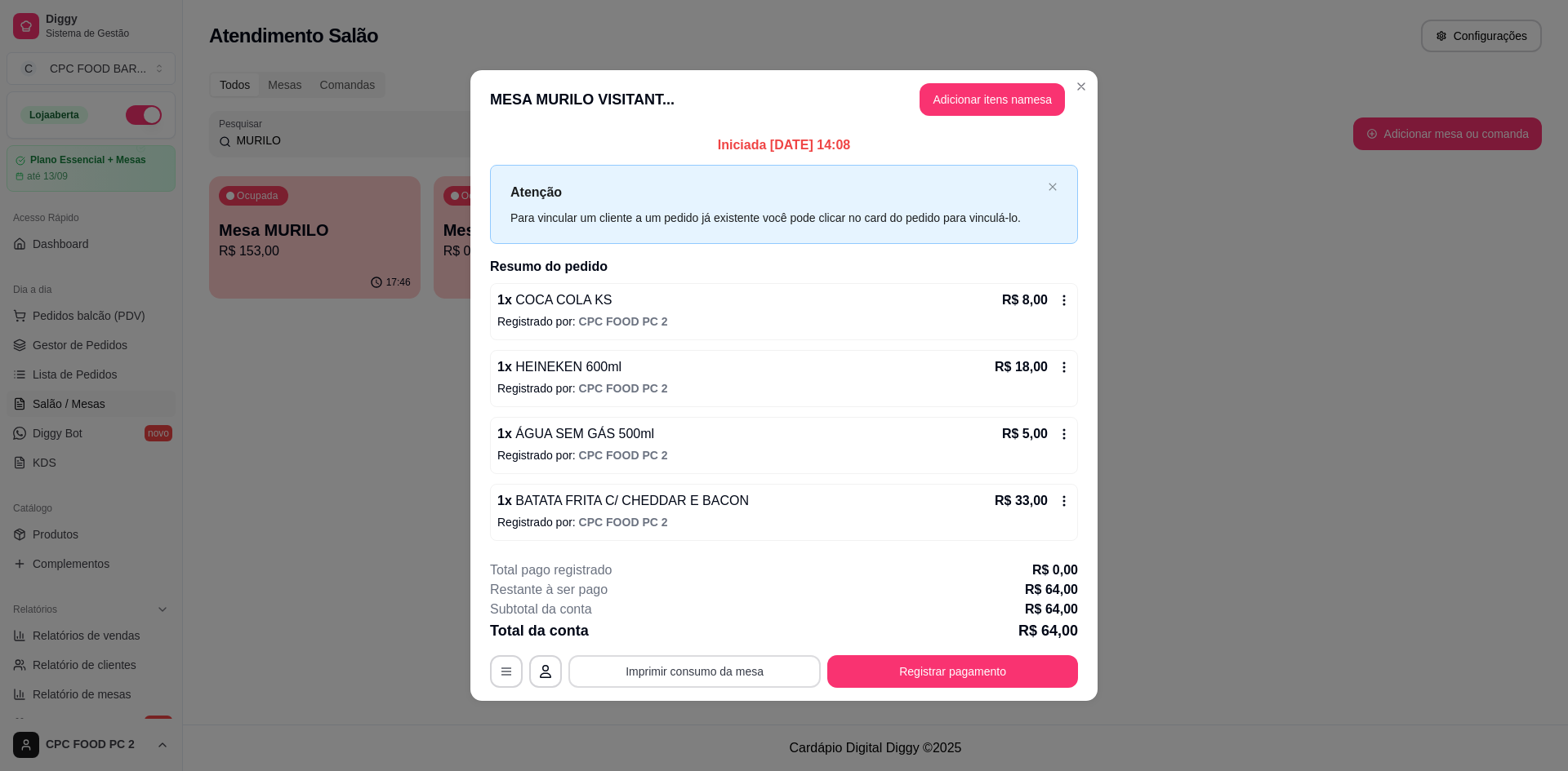
click at [754, 668] on button "Imprimir consumo da mesa" at bounding box center [695, 672] width 253 height 32
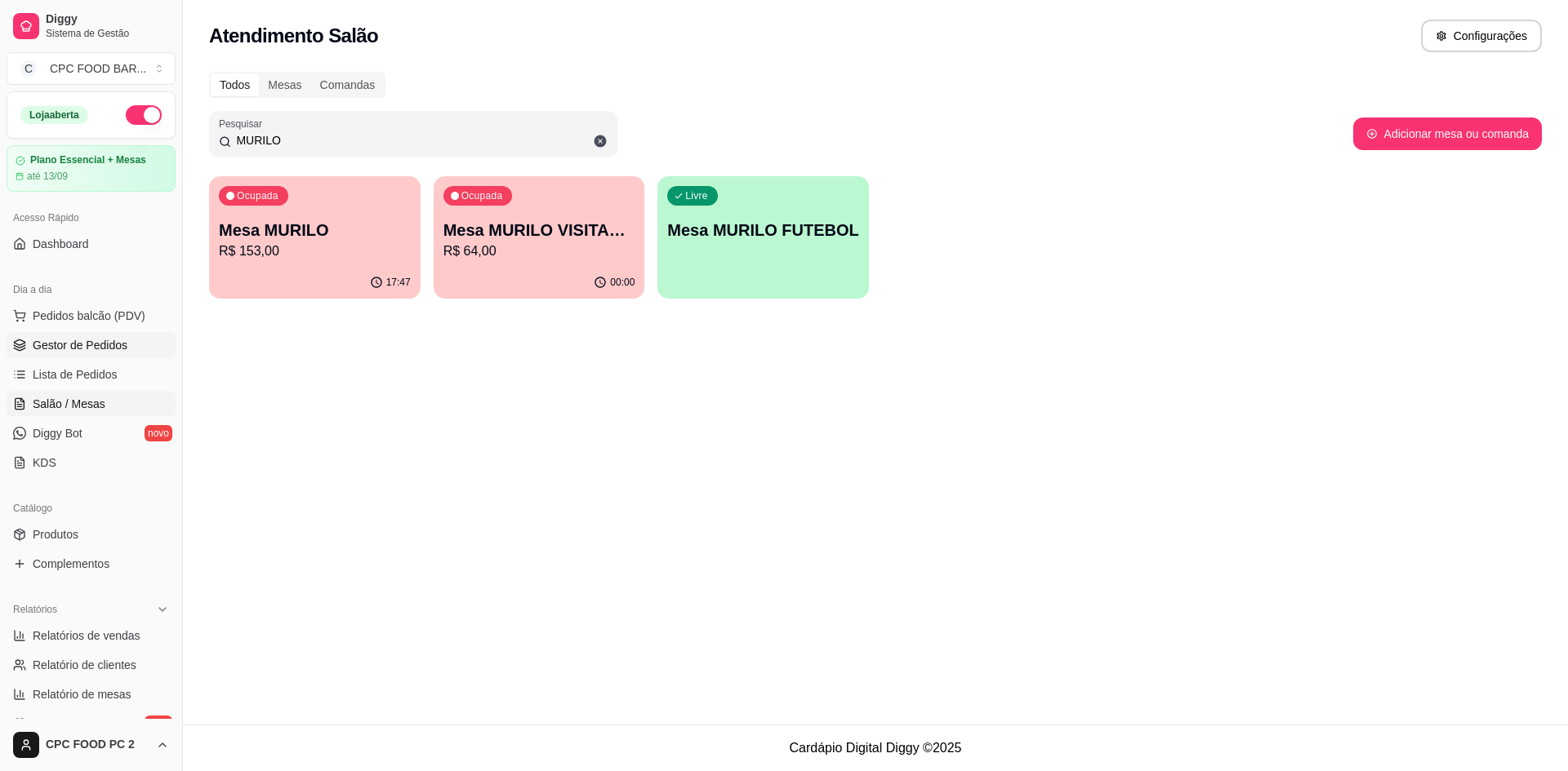
click at [72, 348] on span "Gestor de Pedidos" at bounding box center [79, 345] width 95 height 16
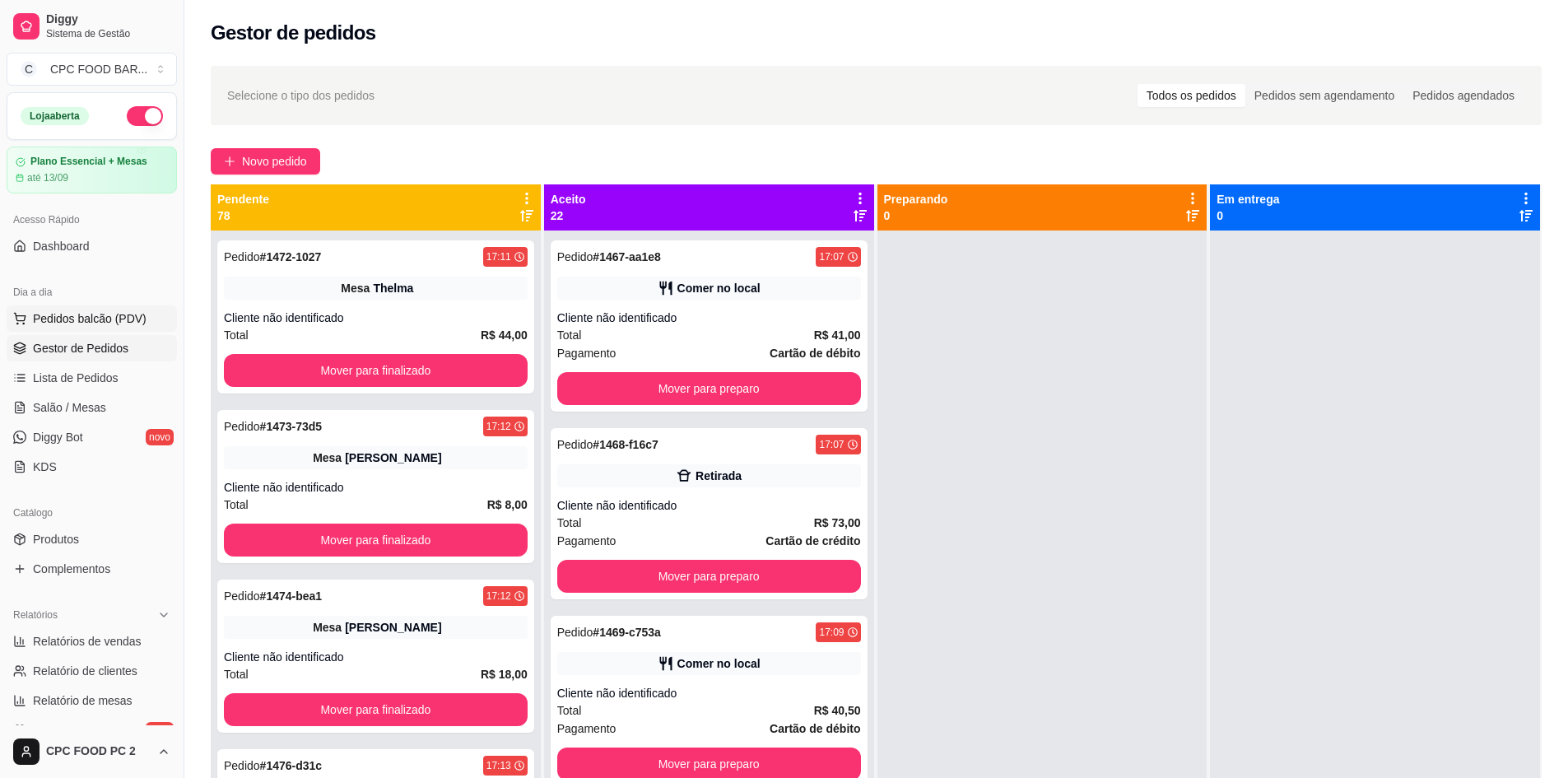
click at [75, 324] on span "Pedidos balcão (PDV)" at bounding box center [89, 318] width 114 height 16
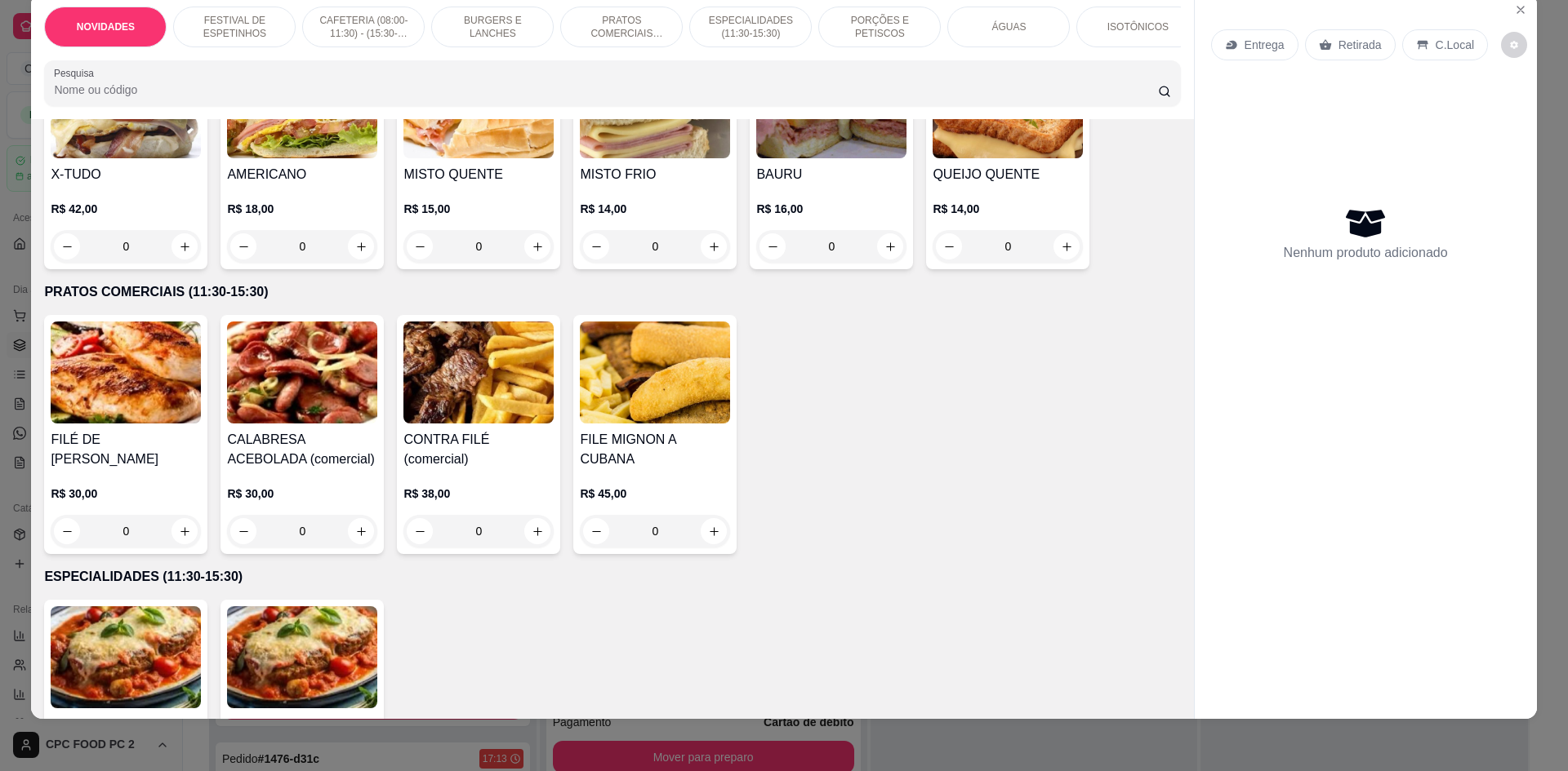
scroll to position [1388, 0]
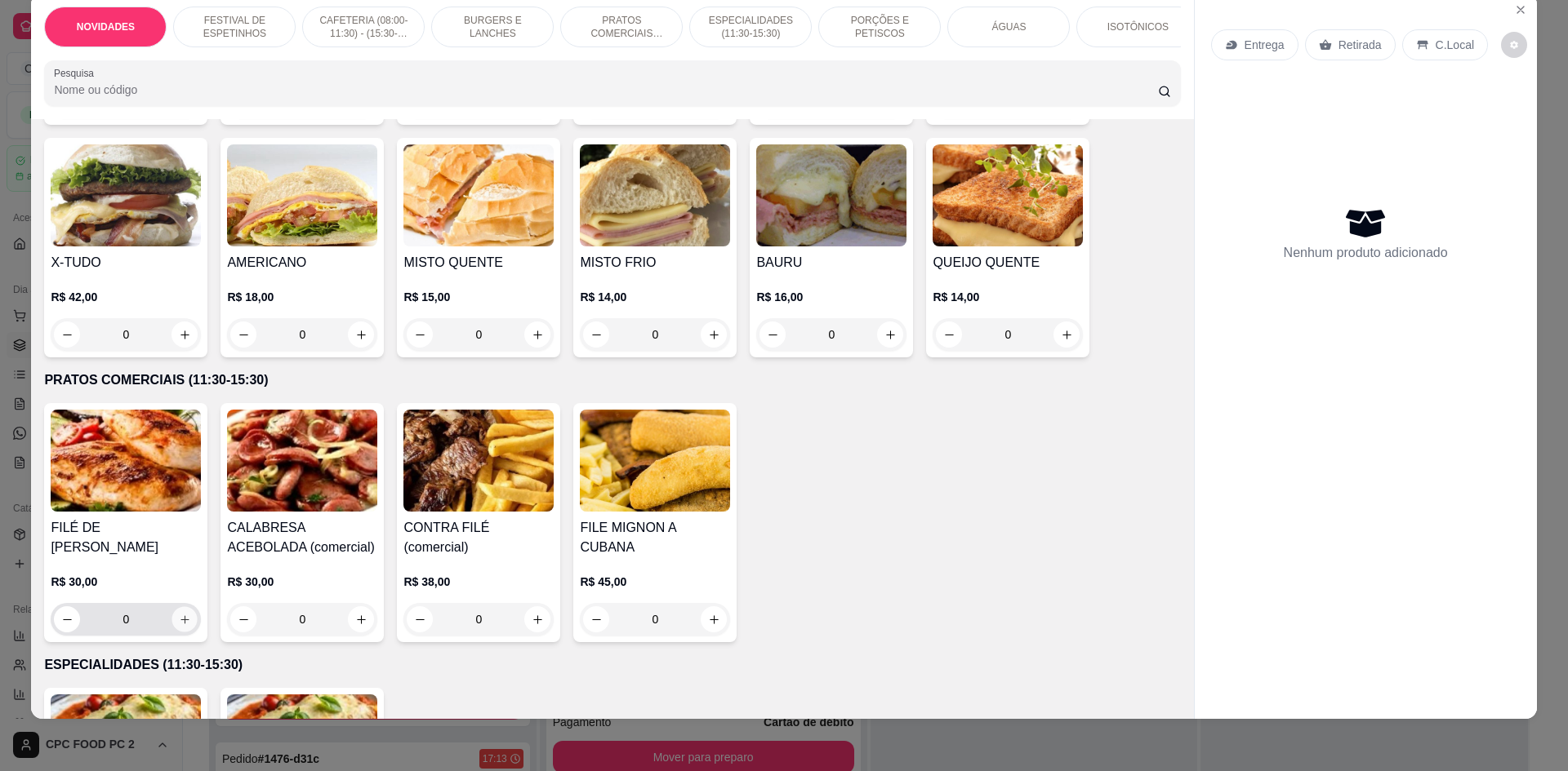
click at [179, 626] on icon "increase-product-quantity" at bounding box center [185, 620] width 13 height 13
type input "1"
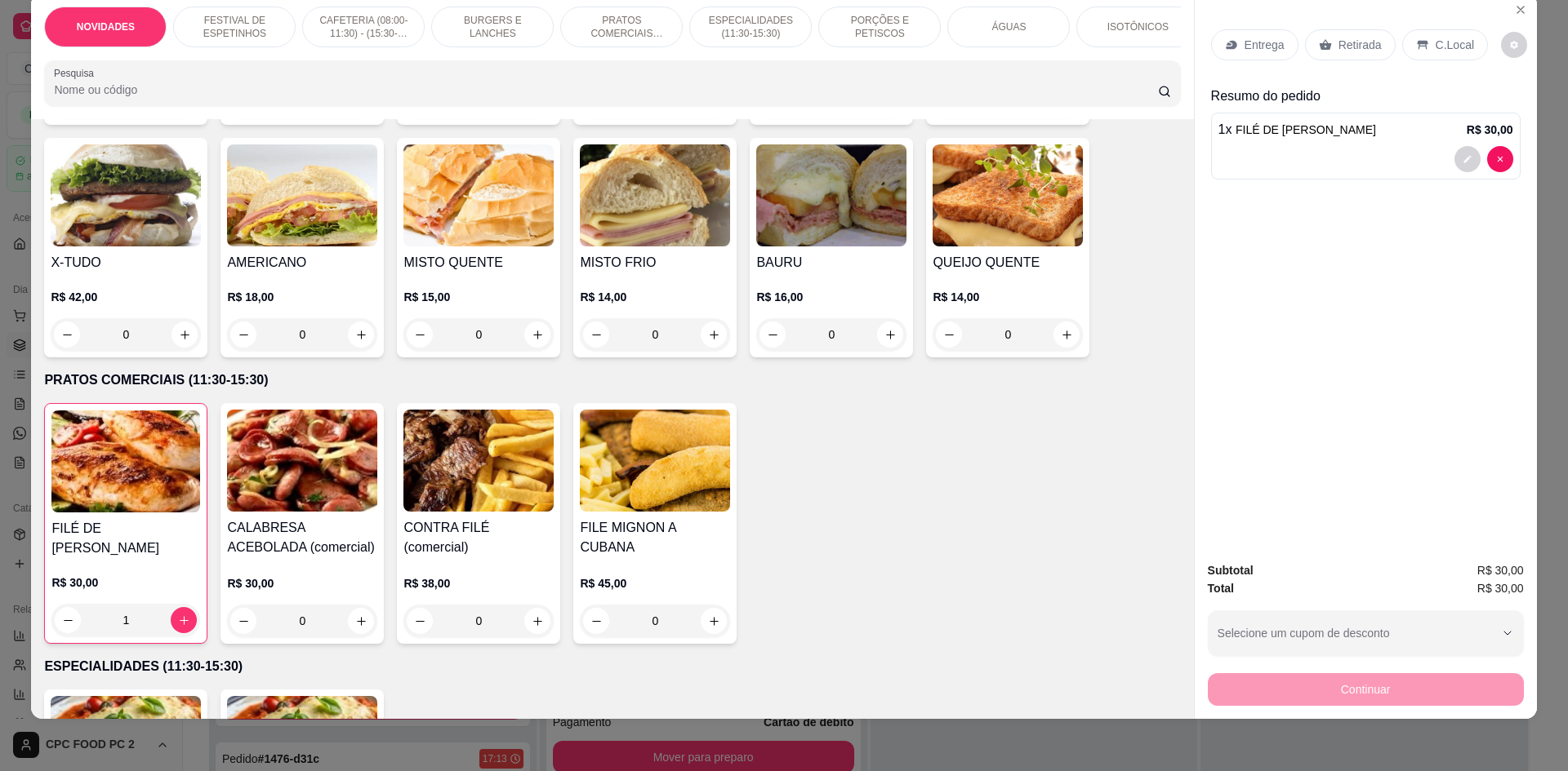
click at [1351, 44] on p "Retirada" at bounding box center [1360, 45] width 43 height 16
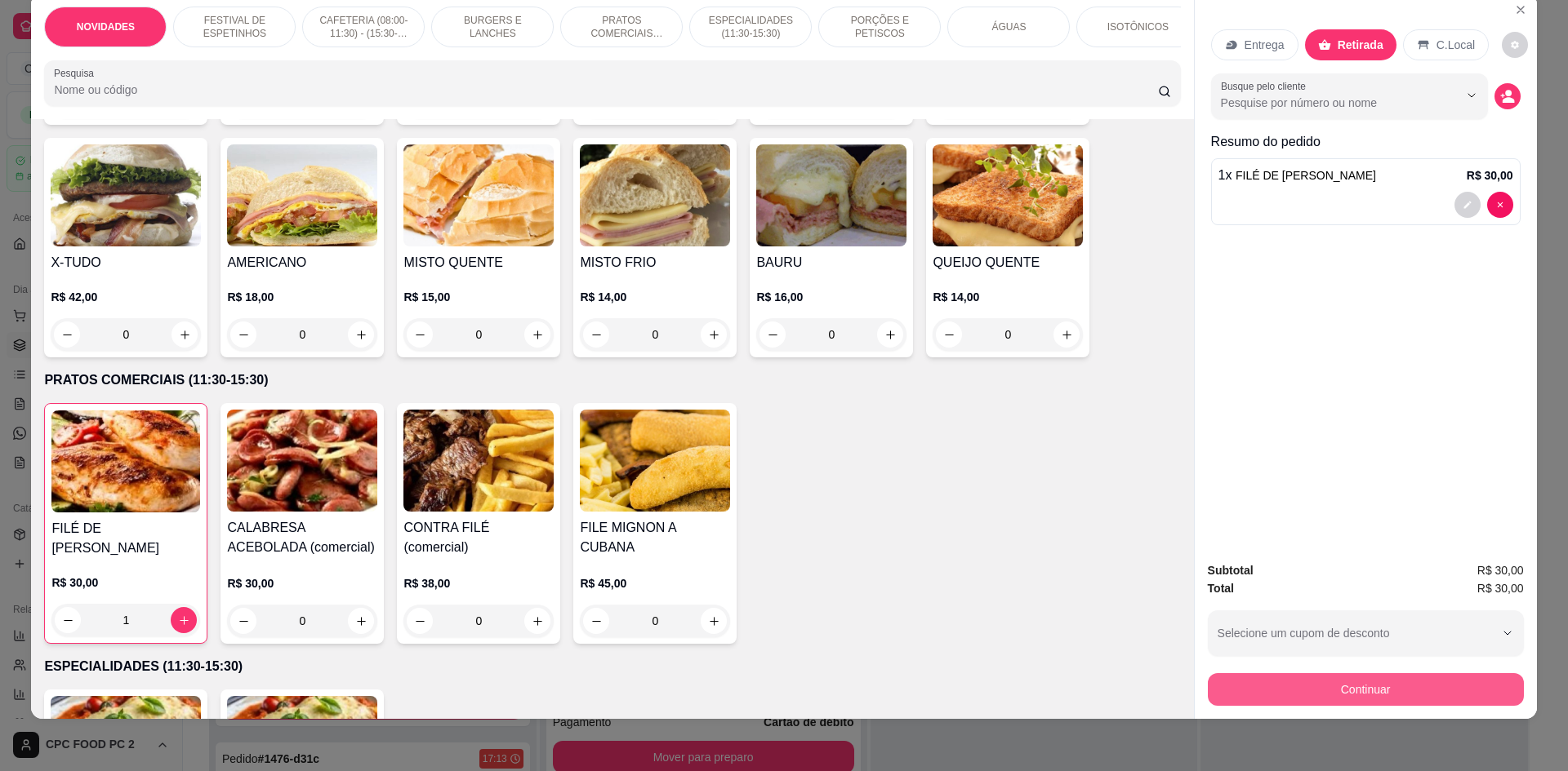
click at [1349, 690] on button "Continuar" at bounding box center [1366, 690] width 316 height 32
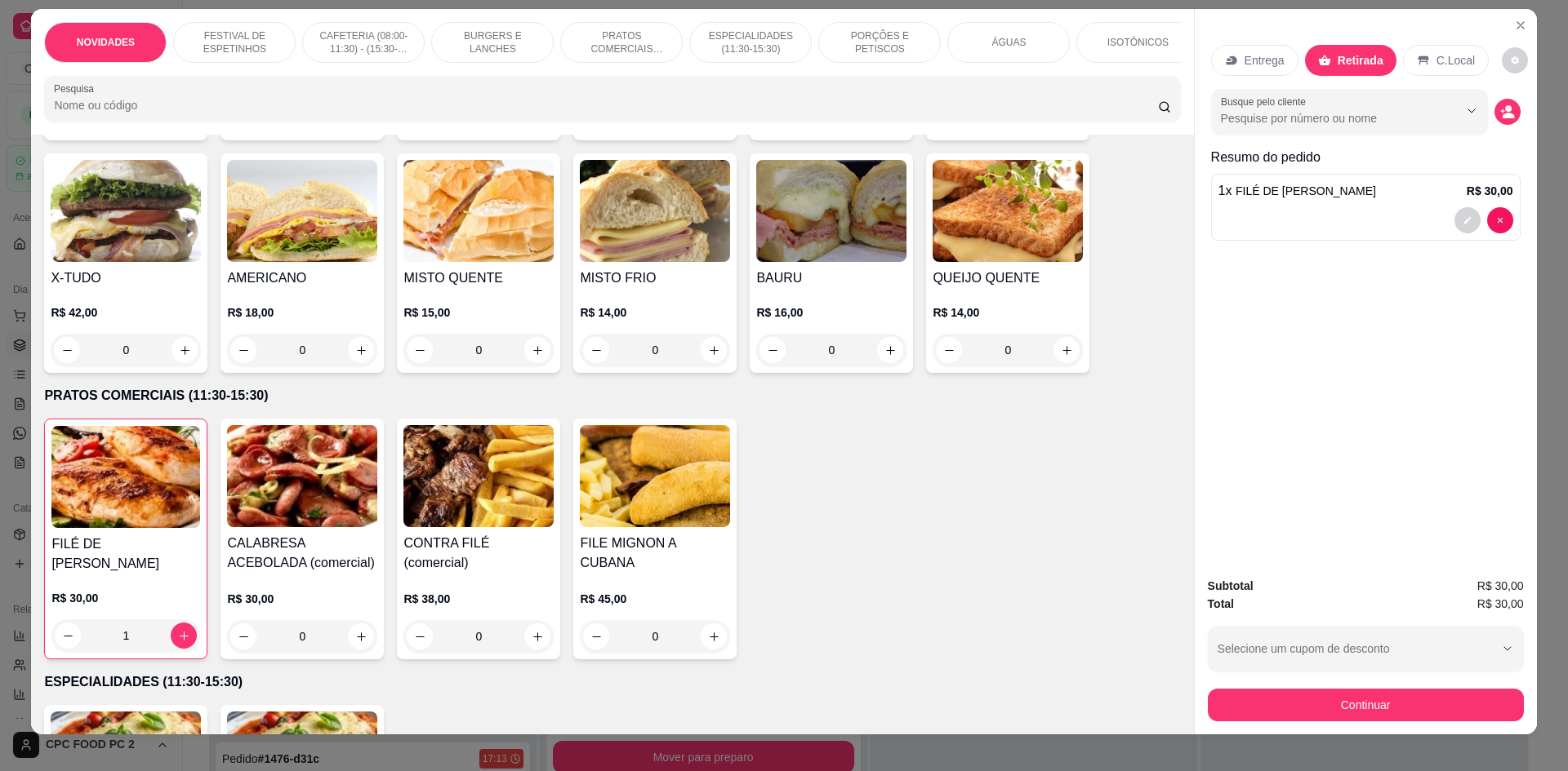
scroll to position [0, 0]
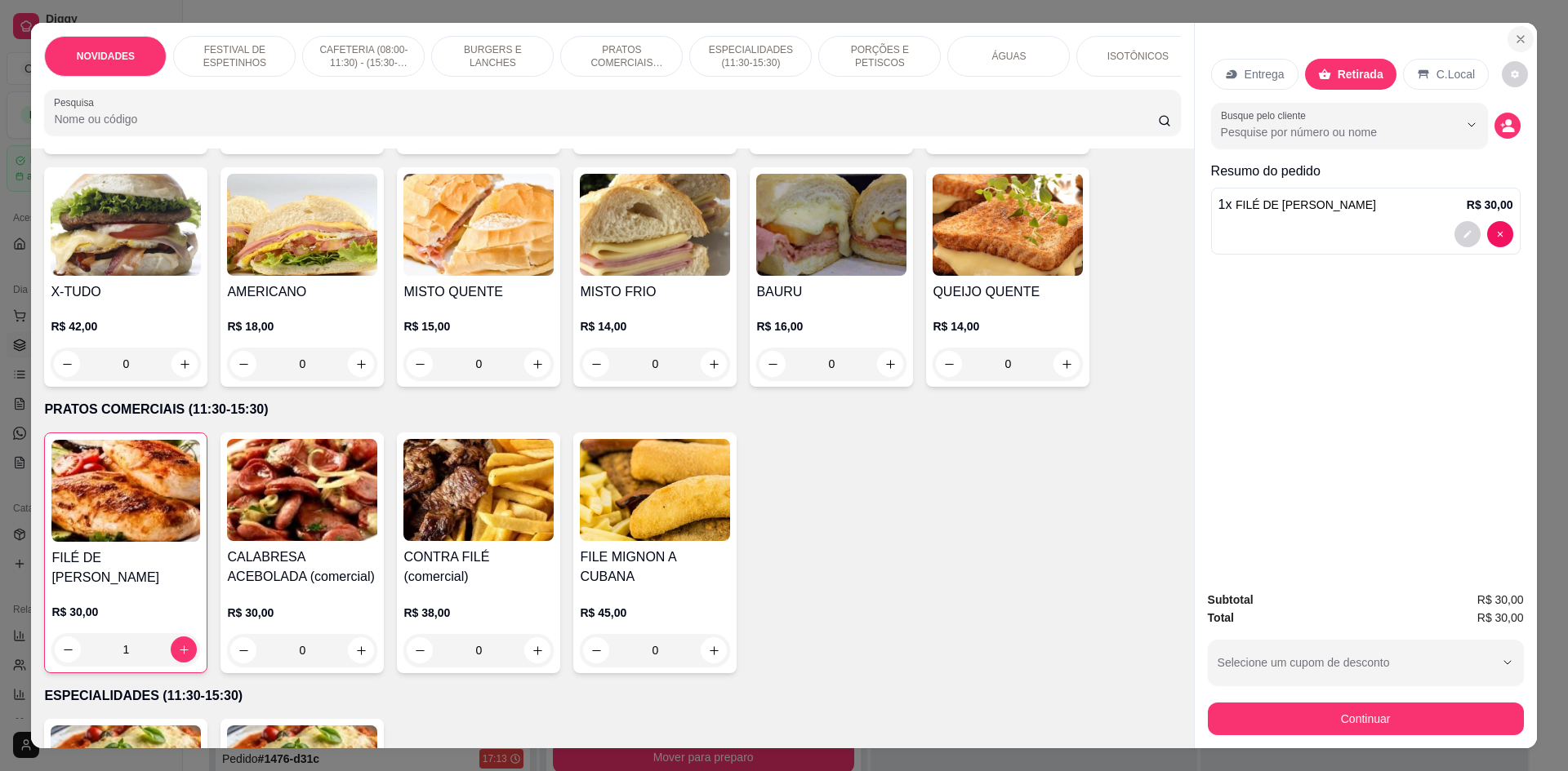
click at [1514, 40] on icon "Close" at bounding box center [1520, 39] width 13 height 13
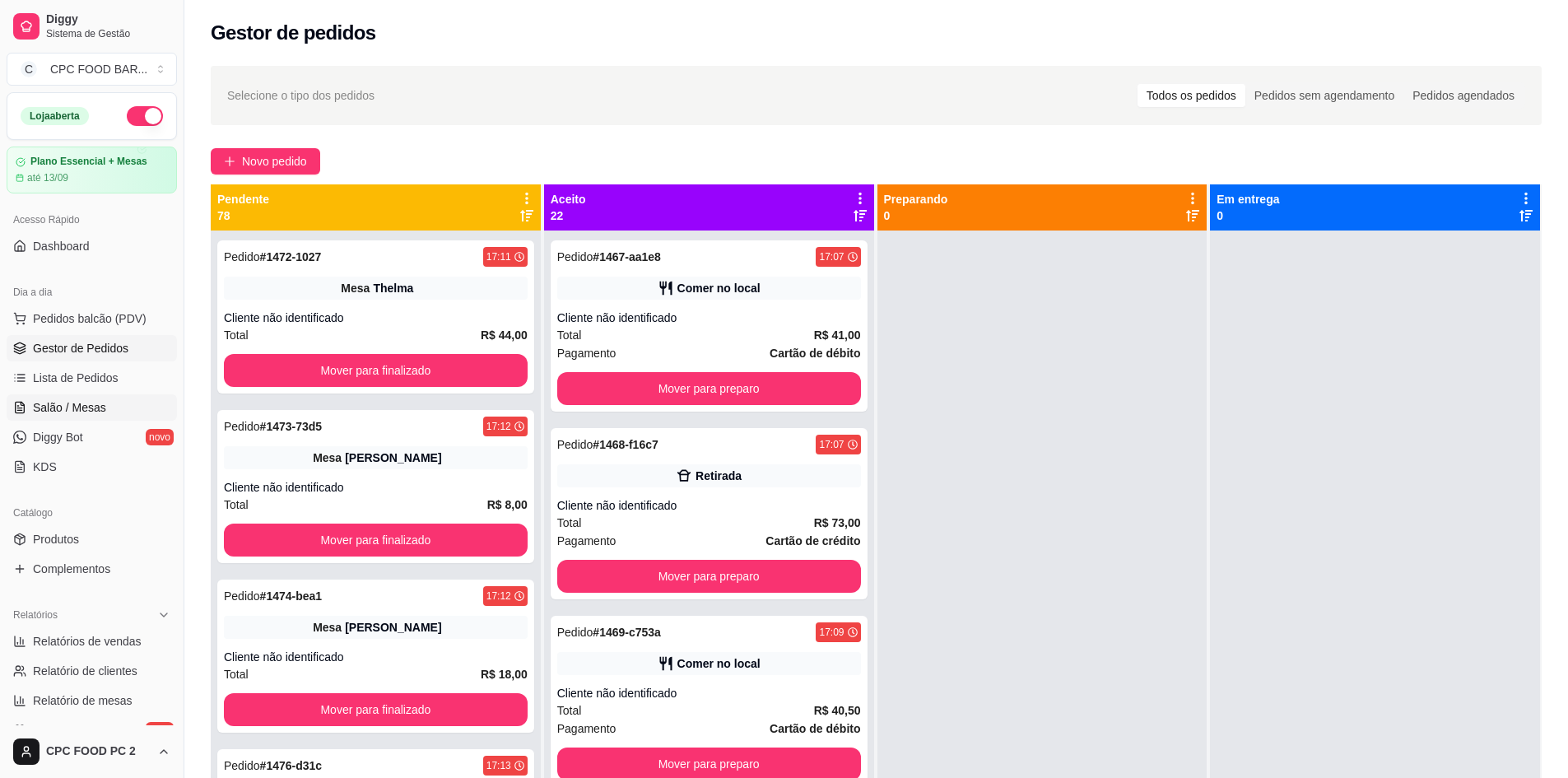
click at [55, 409] on span "Salão / Mesas" at bounding box center [69, 408] width 74 height 16
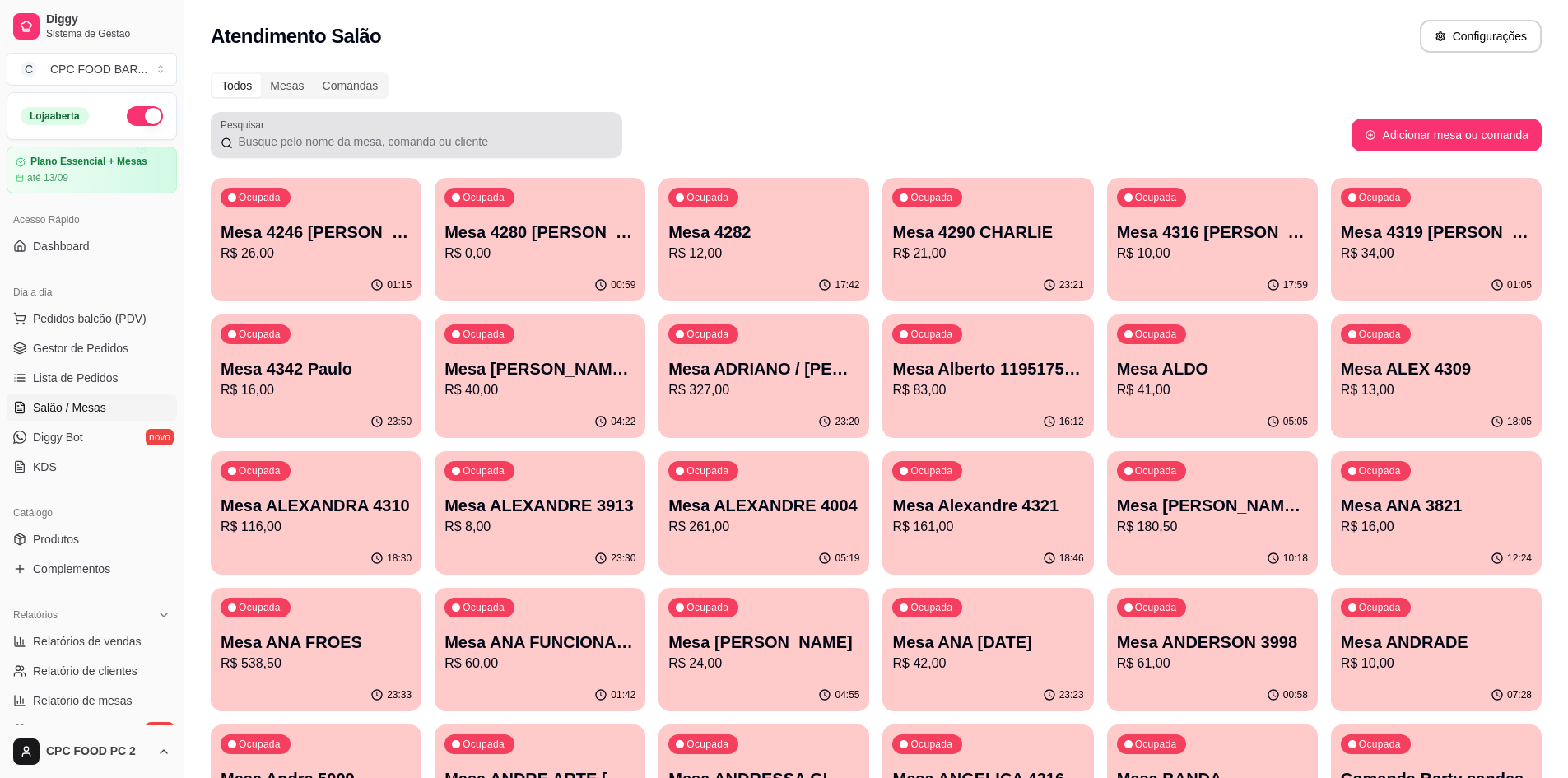
click at [262, 152] on div "Pesquisar" at bounding box center [417, 135] width 412 height 46
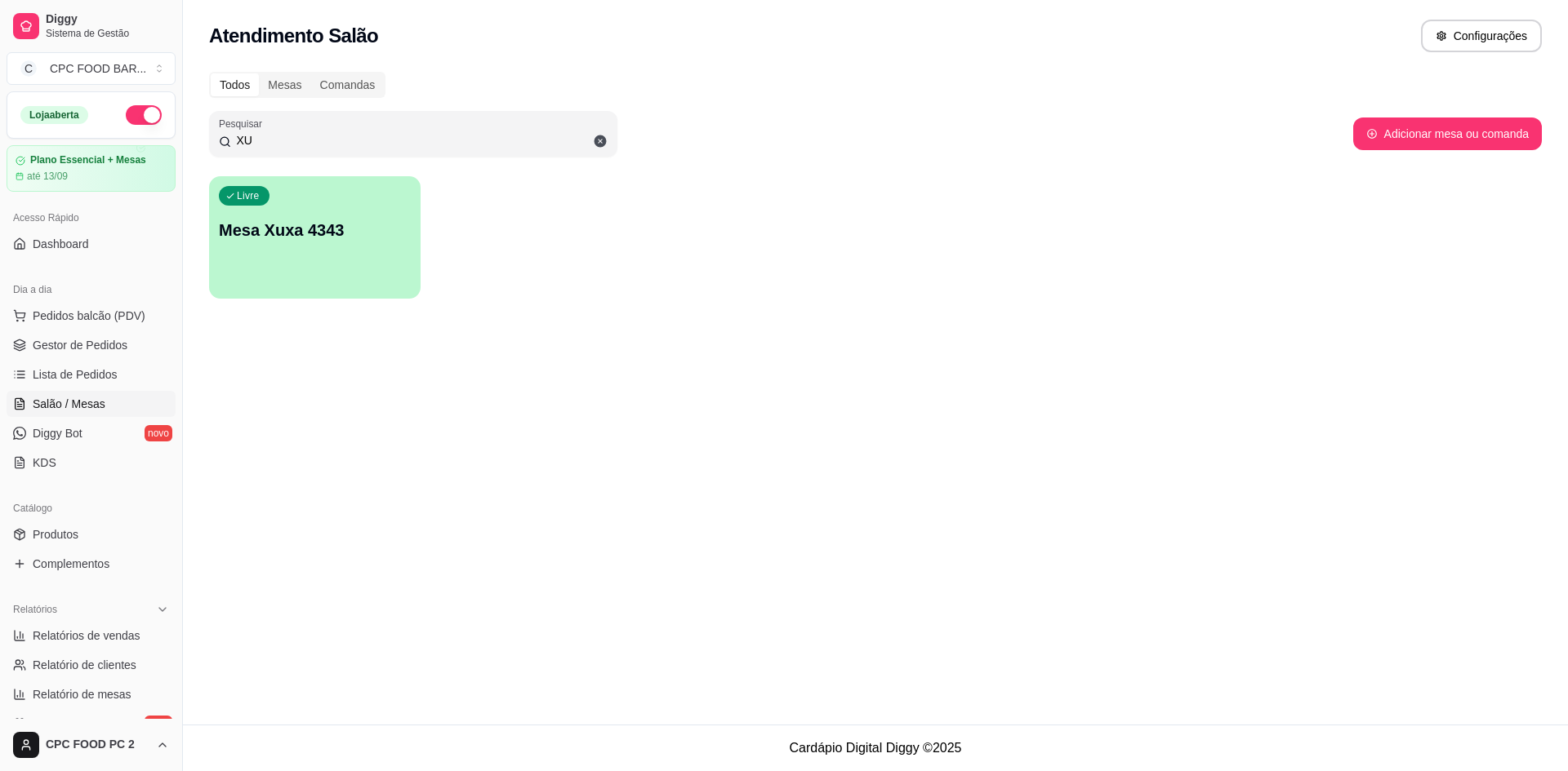
type input "XU"
click at [284, 204] on div "Livre Mesa Xuxa 4343" at bounding box center [315, 228] width 211 height 103
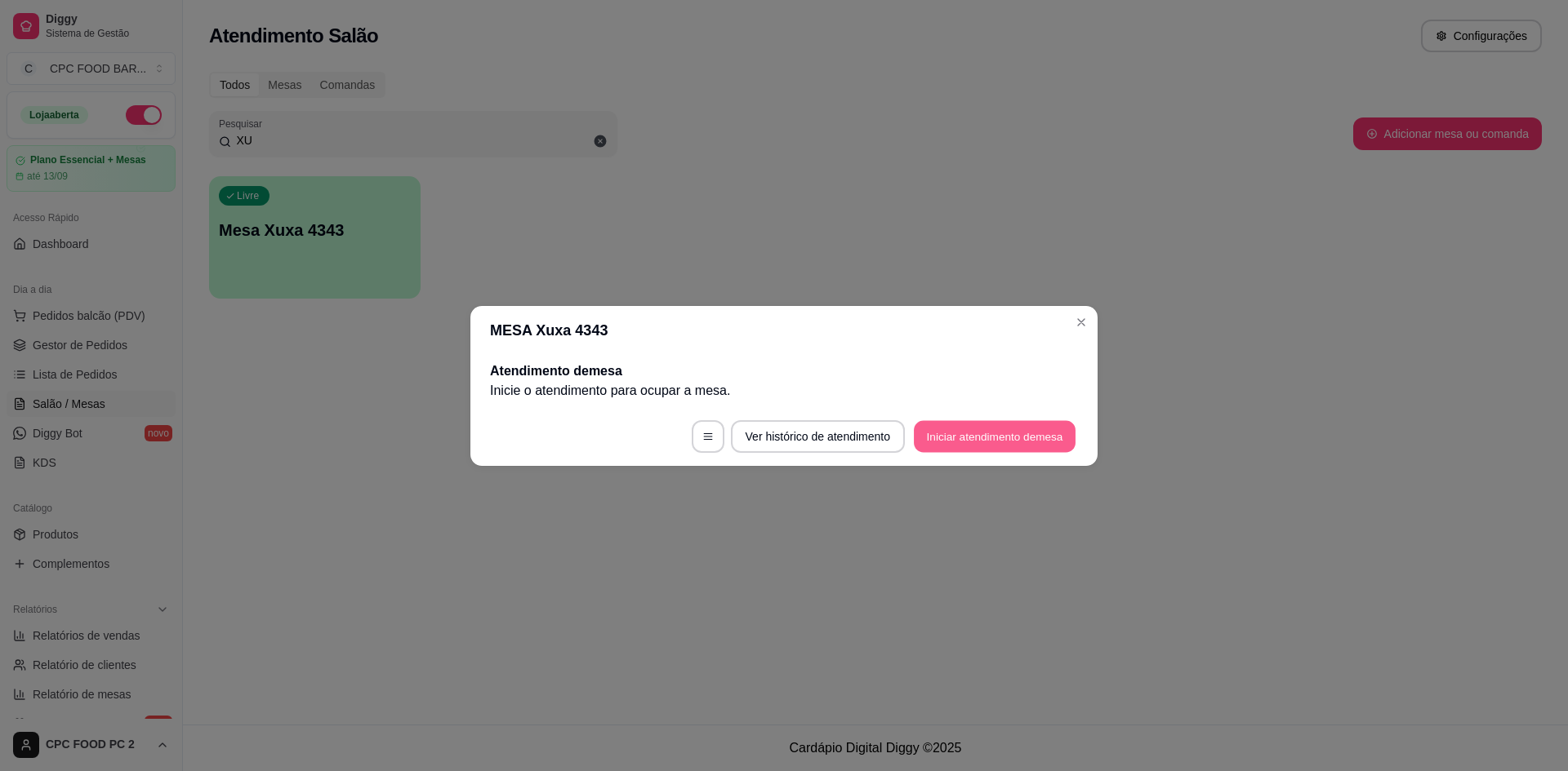
click at [1042, 442] on button "Iniciar atendimento de mesa" at bounding box center [994, 436] width 161 height 32
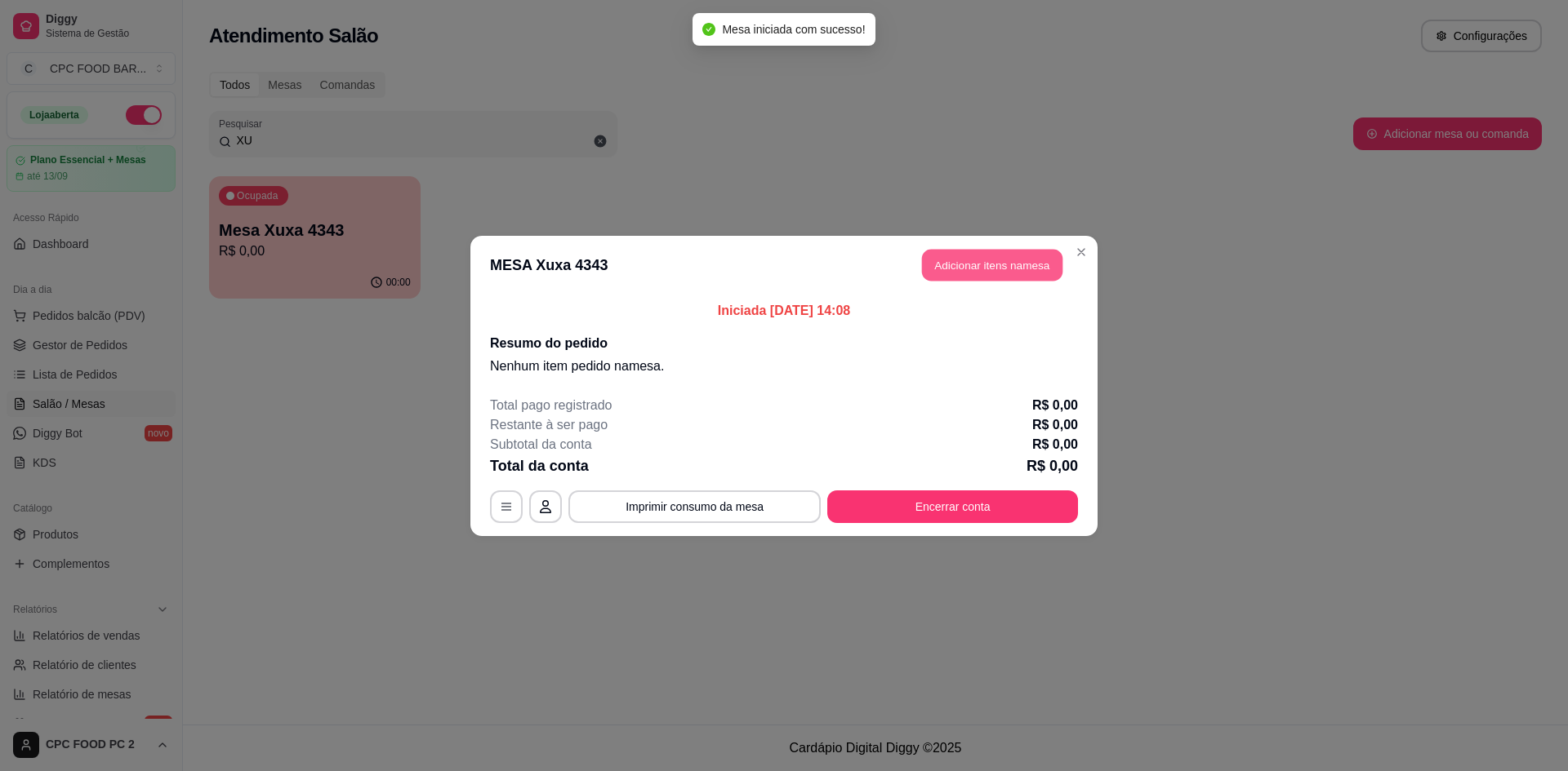
click at [1019, 278] on button "Adicionar itens na mesa" at bounding box center [992, 264] width 141 height 32
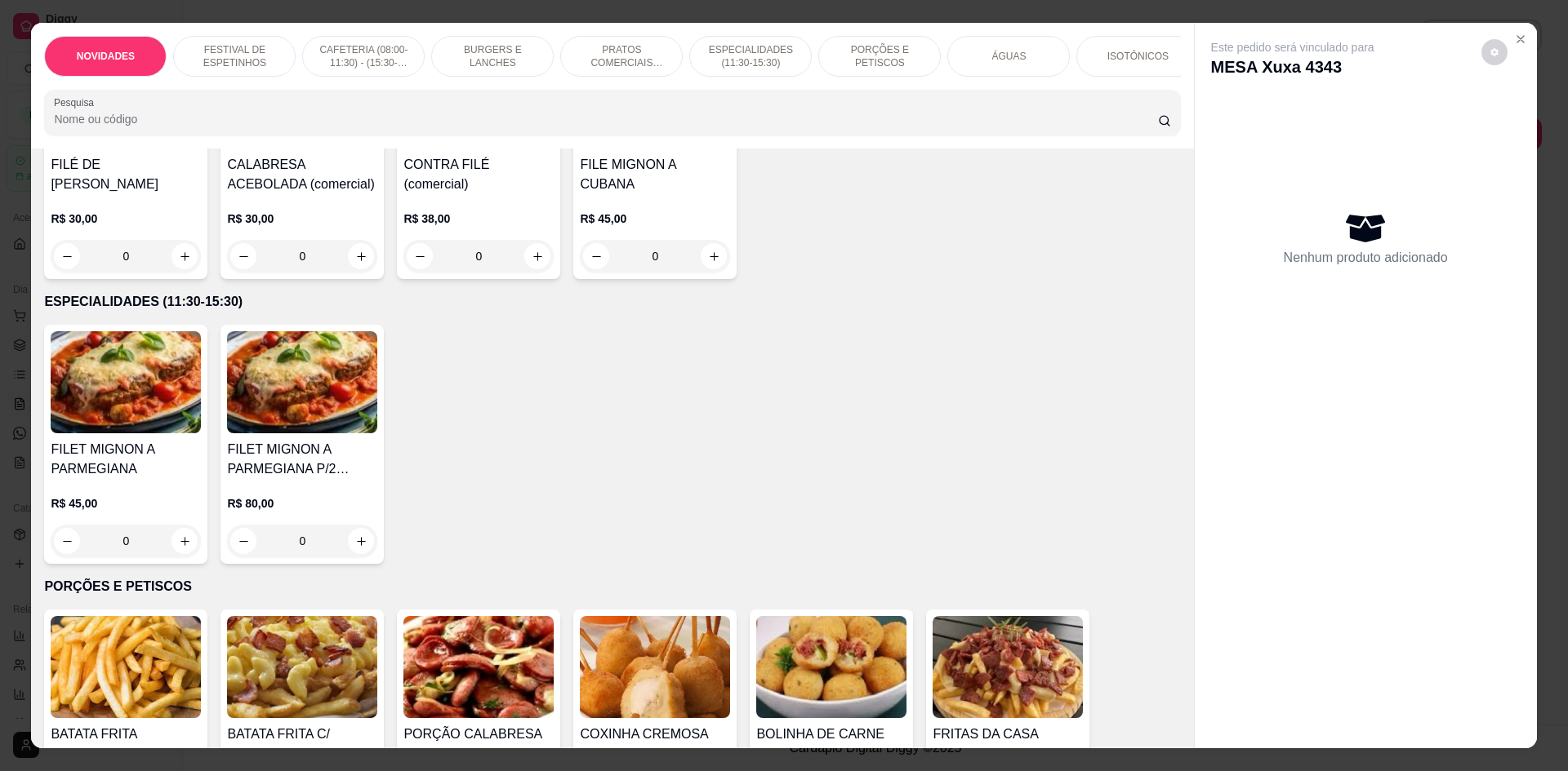
scroll to position [1795, 0]
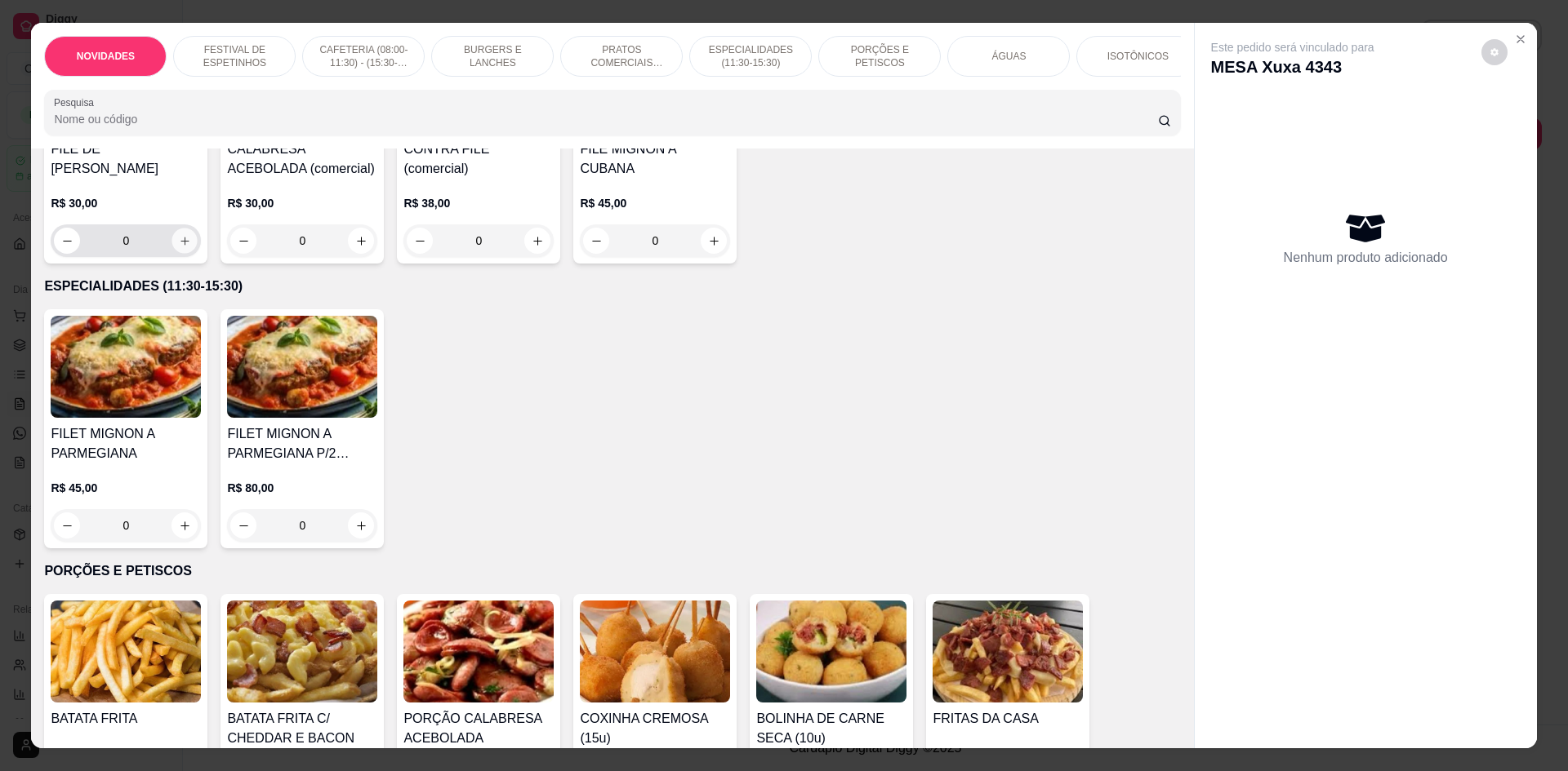
click at [172, 253] on button "increase-product-quantity" at bounding box center [185, 241] width 25 height 25
type input "1"
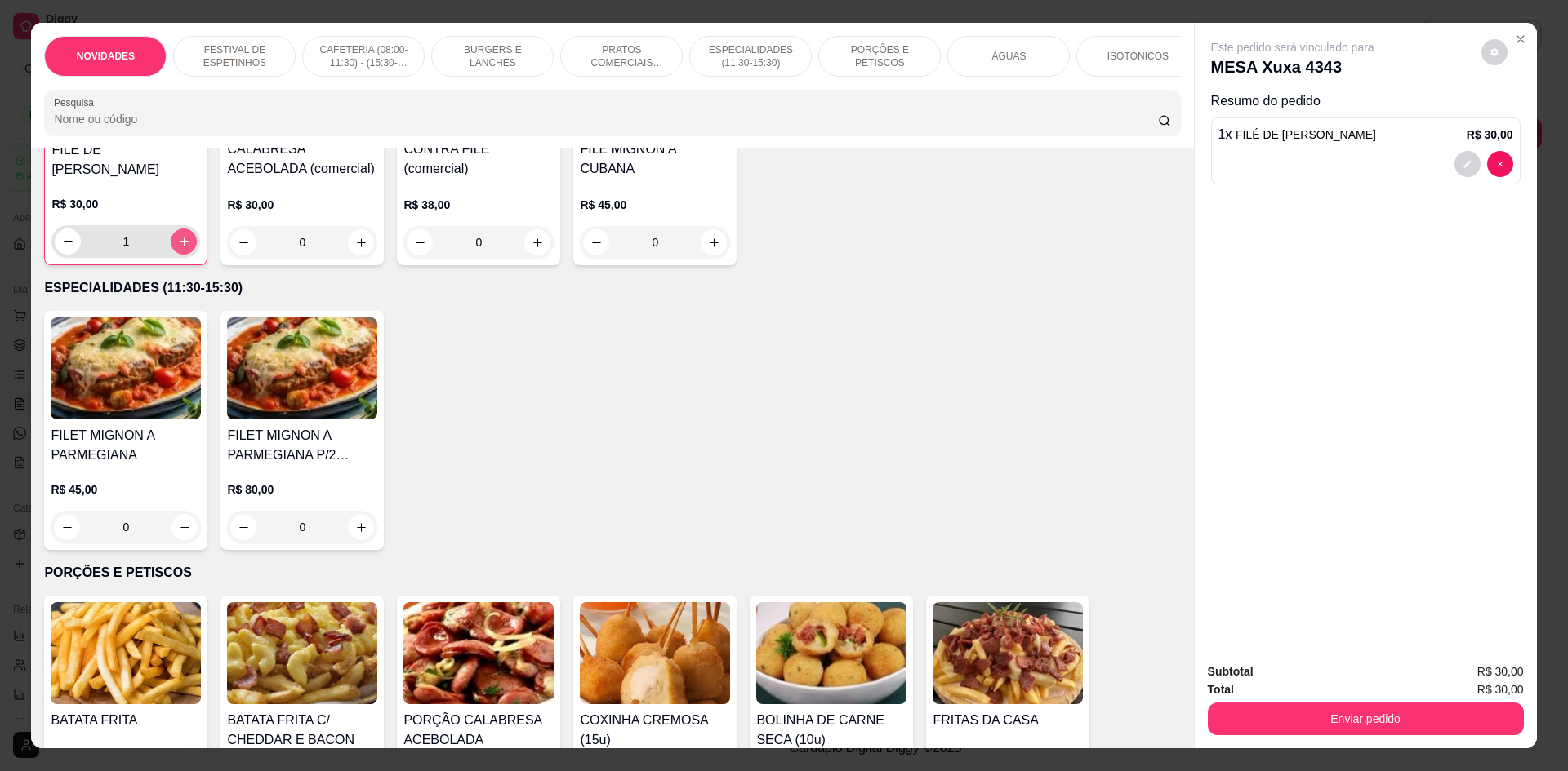
scroll to position [1796, 0]
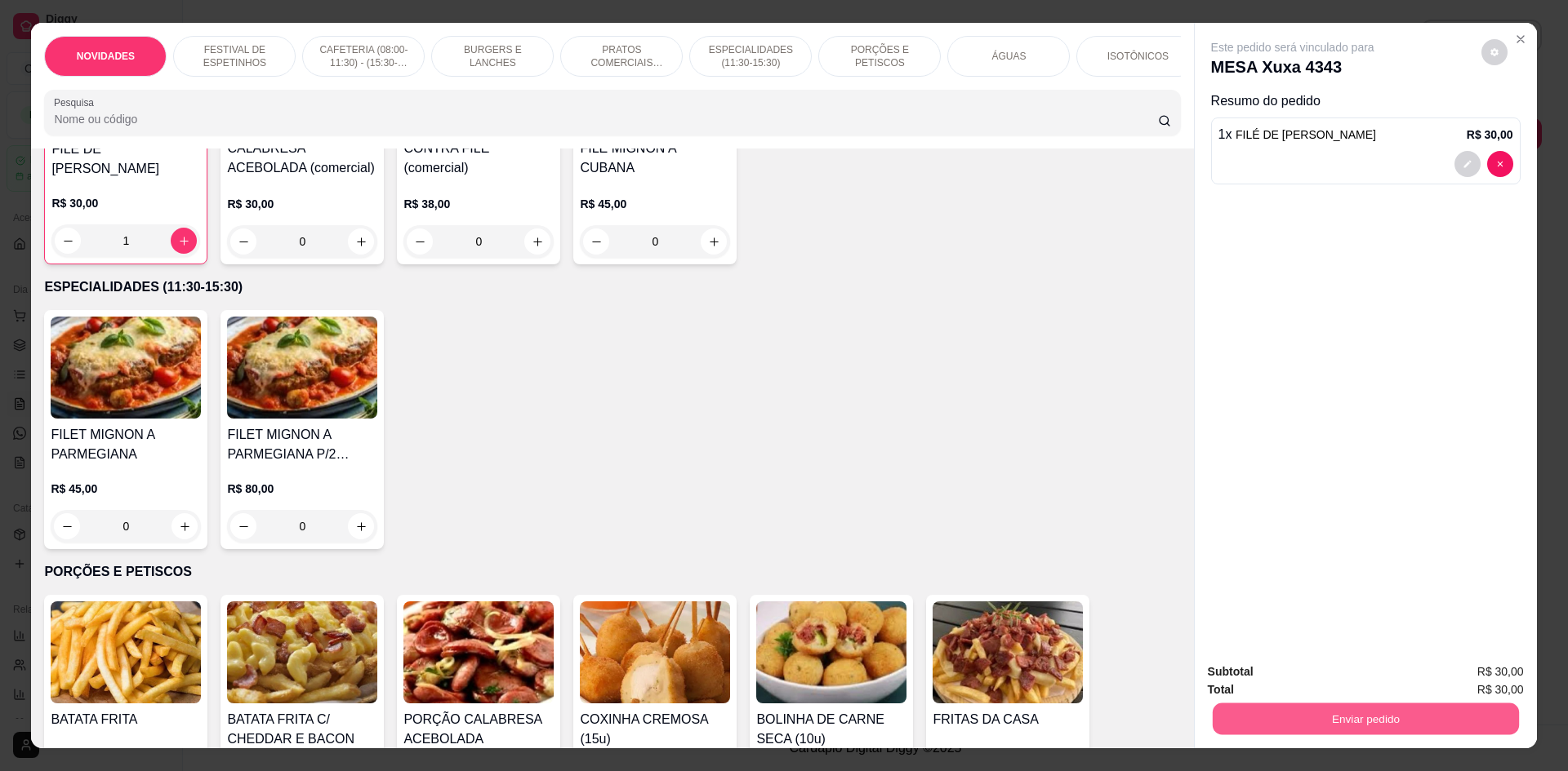
click at [1246, 706] on button "Enviar pedido" at bounding box center [1364, 718] width 306 height 32
click at [1317, 668] on button "Não registrar e enviar pedido" at bounding box center [1311, 678] width 165 height 30
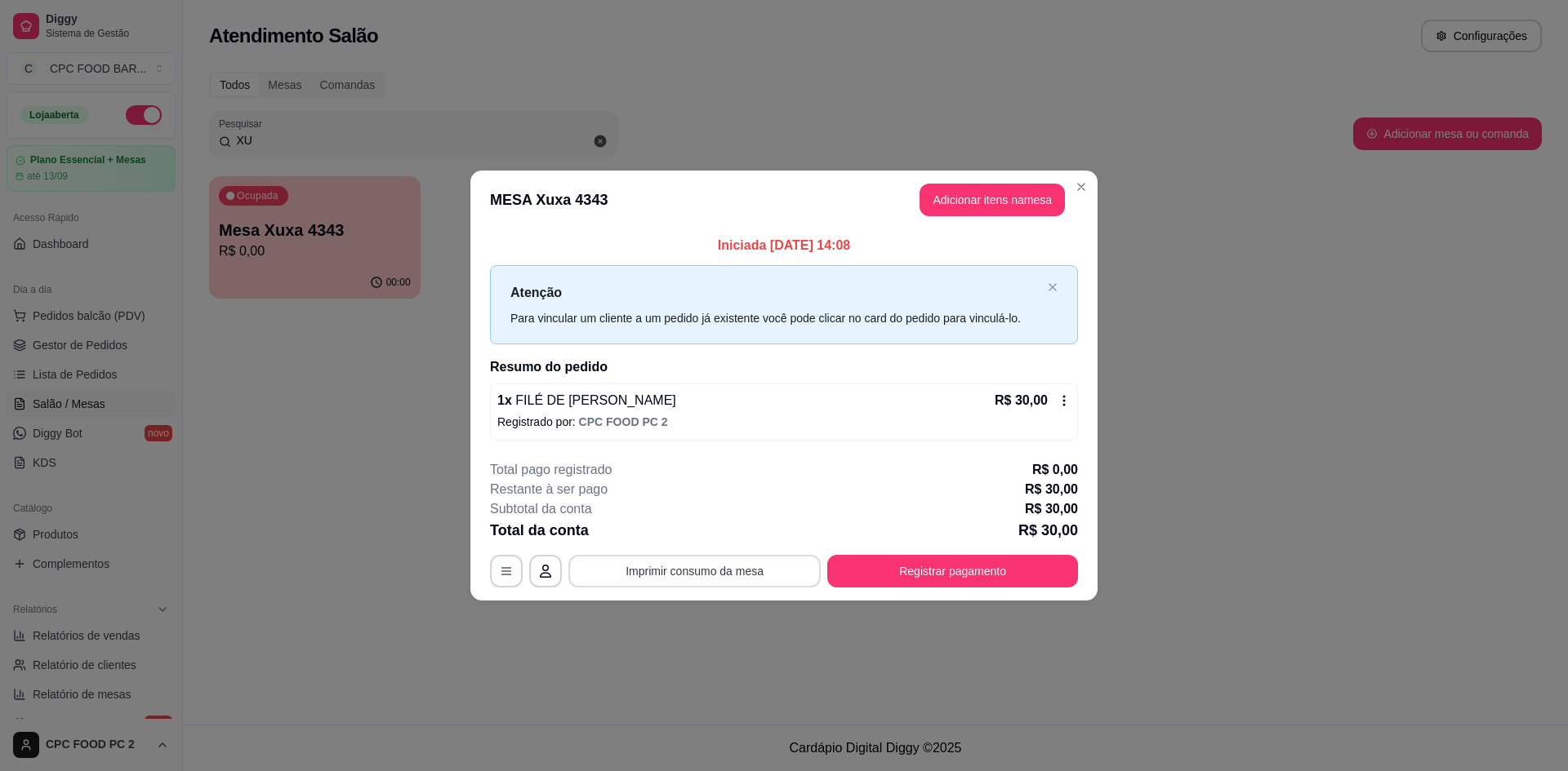
click at [682, 573] on button "Imprimir consumo da mesa" at bounding box center [695, 571] width 253 height 32
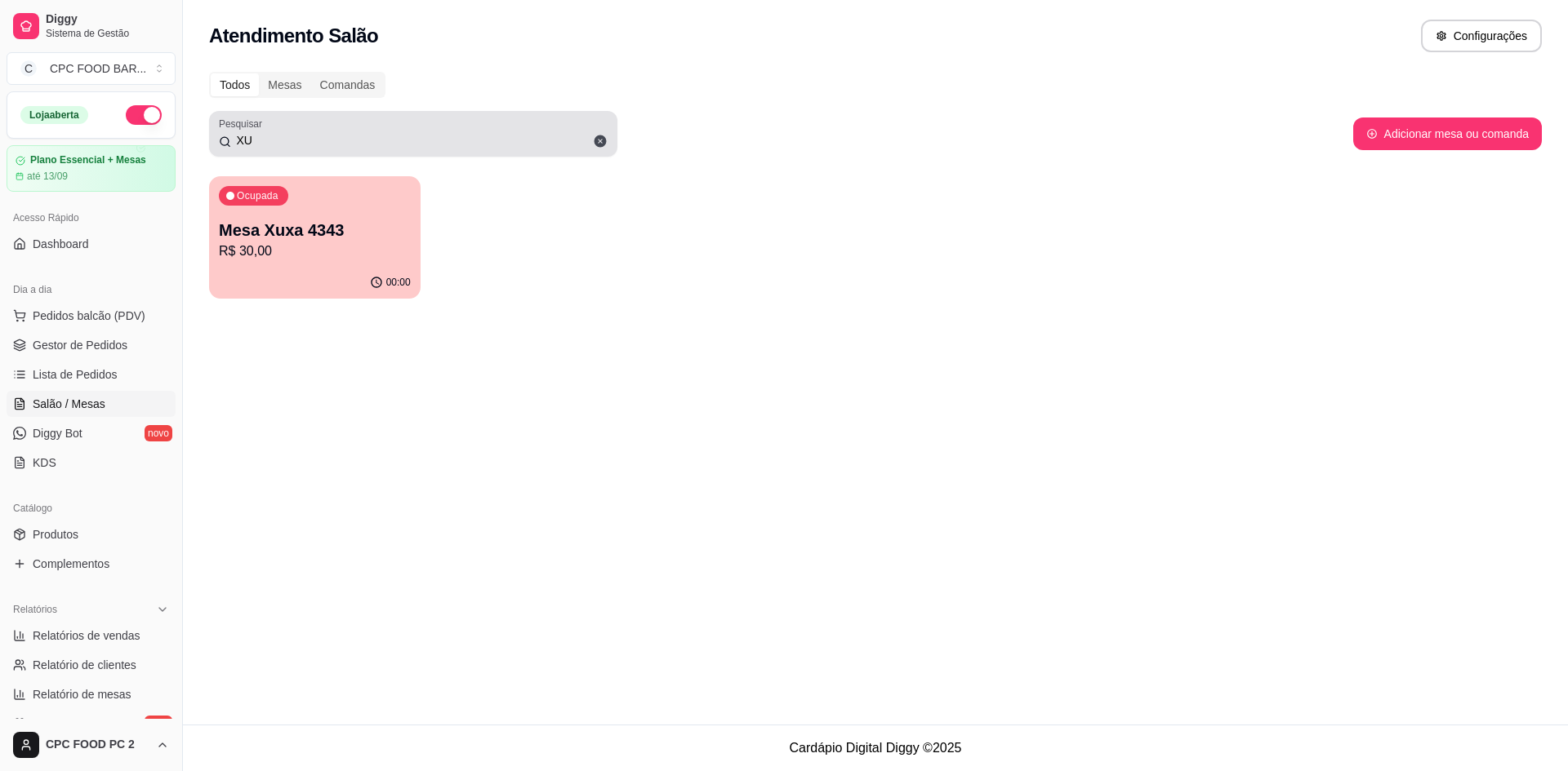
click at [373, 129] on div "XU" at bounding box center [413, 133] width 389 height 32
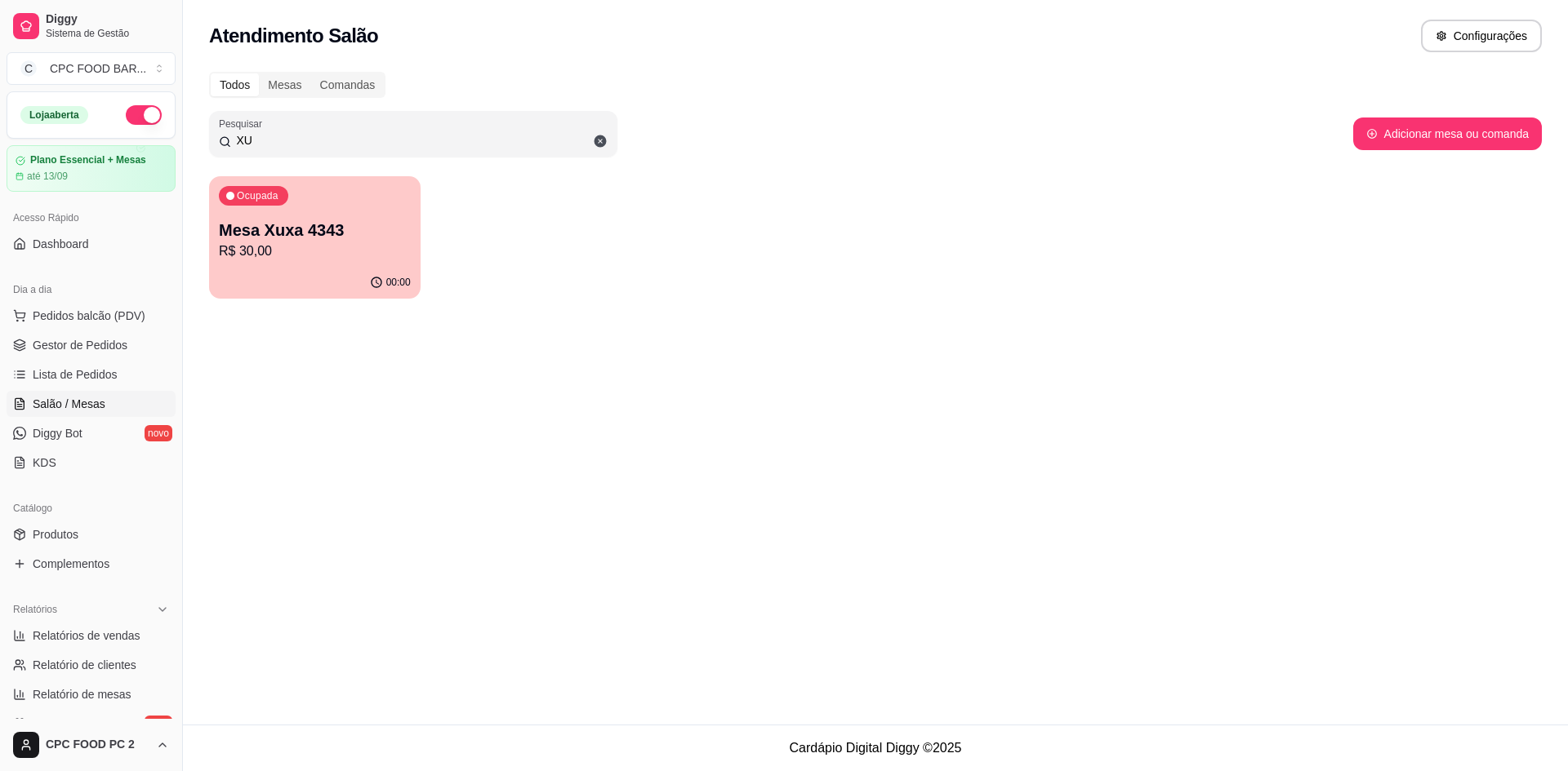
type input "X"
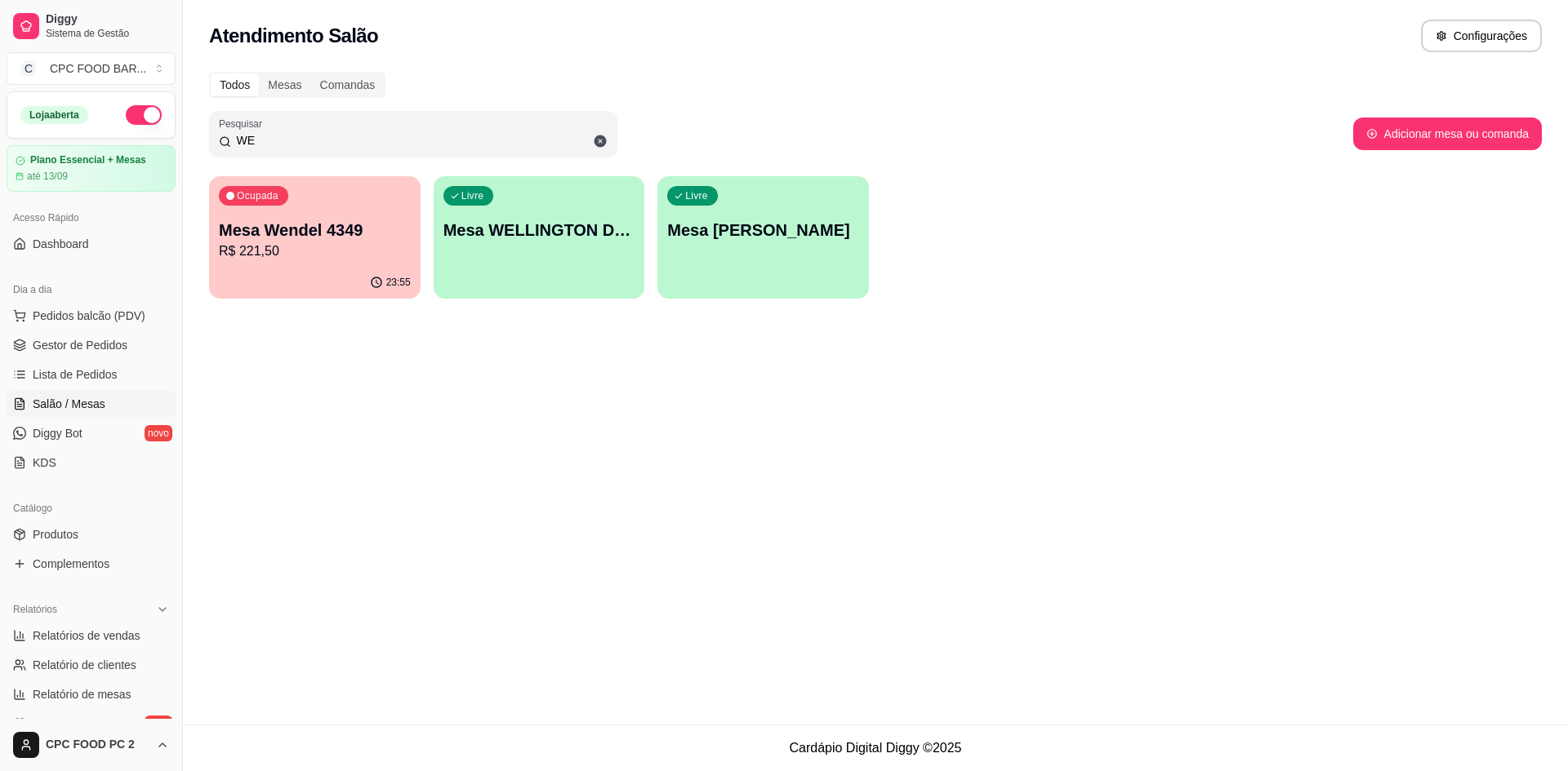
type input "WE"
click at [322, 218] on div "Ocupada Mesa Wendel 4349 R$ 221,50" at bounding box center [314, 222] width 205 height 88
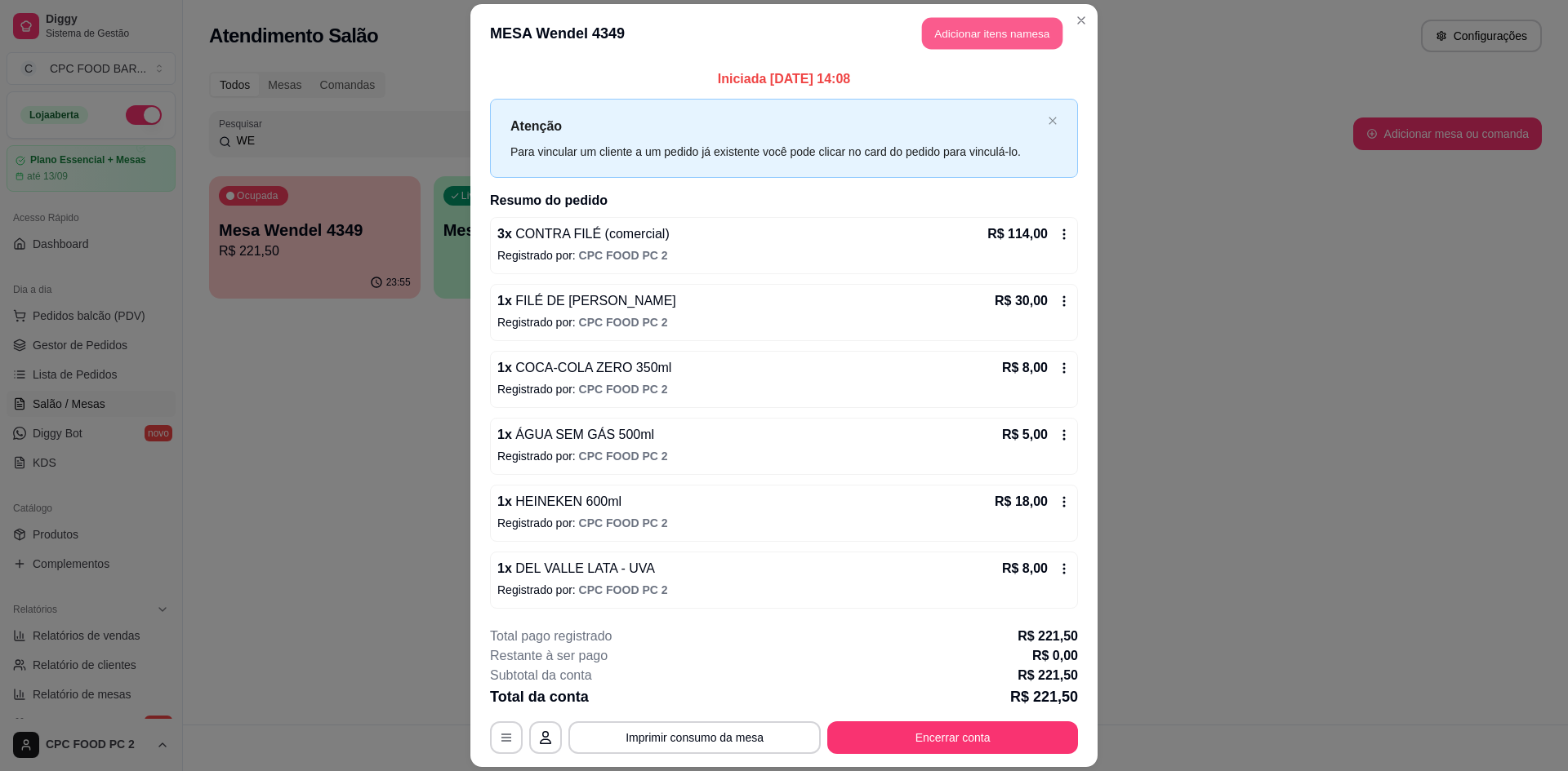
click at [1013, 35] on button "Adicionar itens na mesa" at bounding box center [992, 32] width 141 height 32
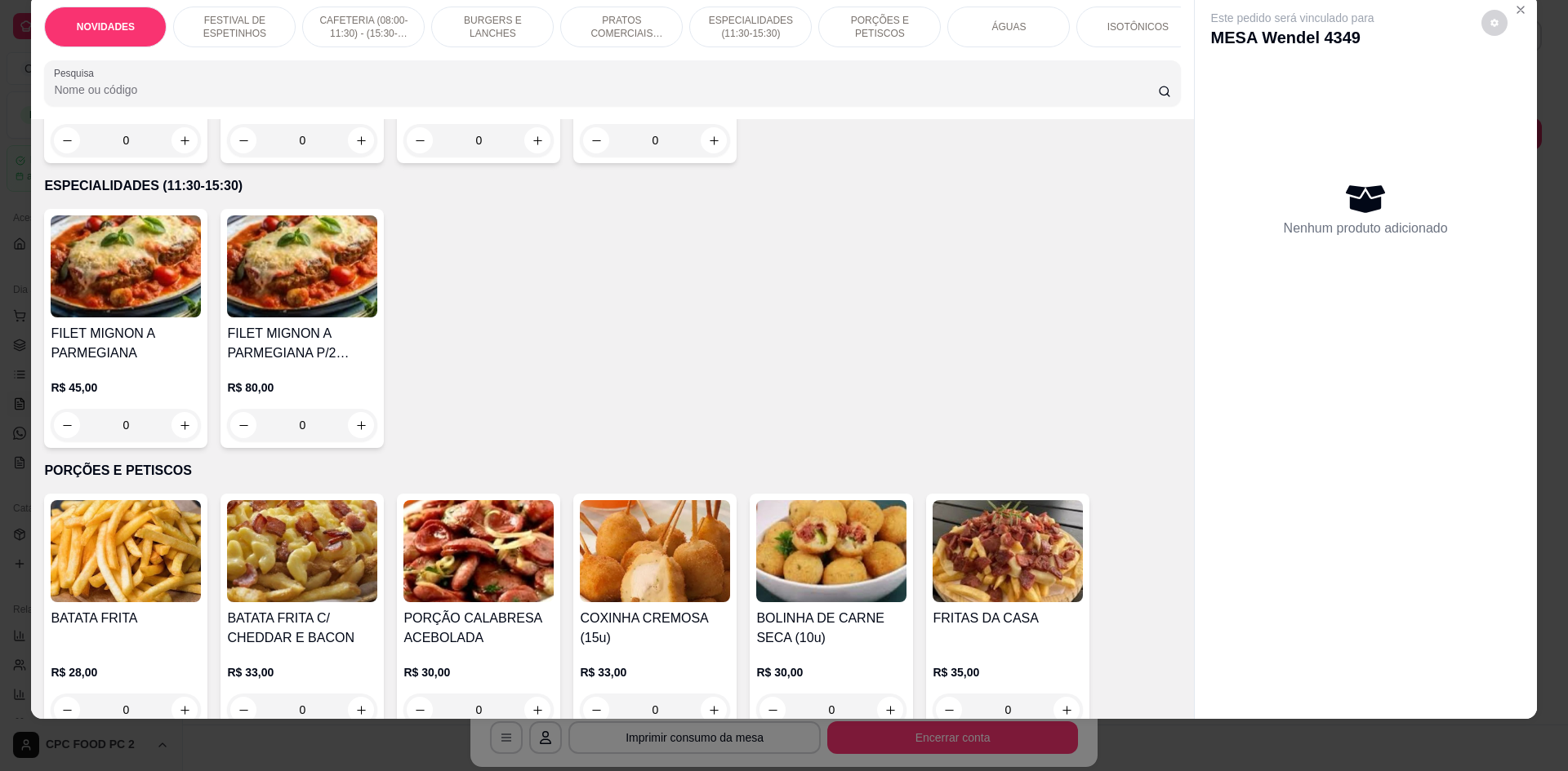
scroll to position [1959, 0]
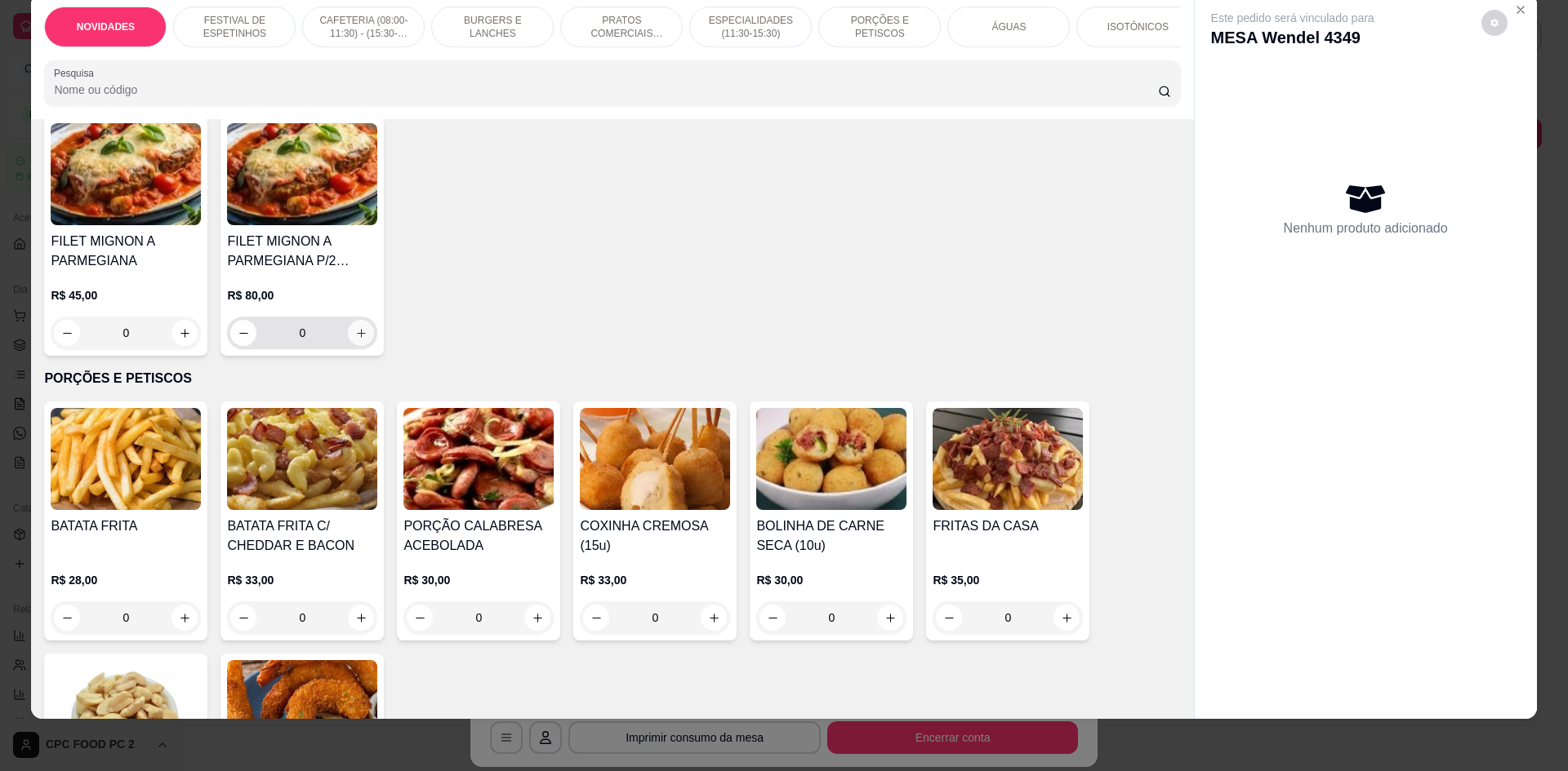
click at [359, 340] on icon "increase-product-quantity" at bounding box center [362, 334] width 13 height 13
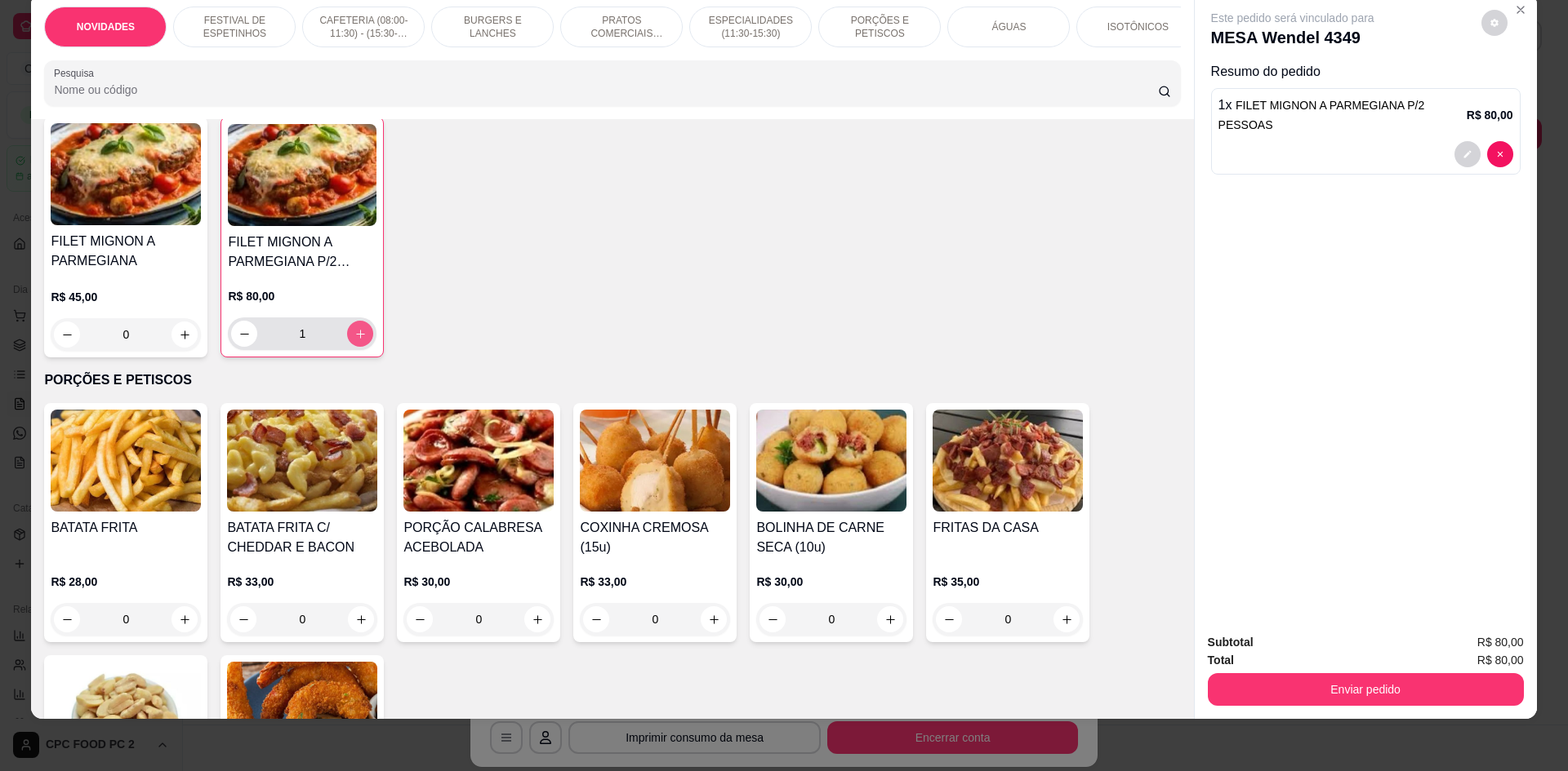
type input "1"
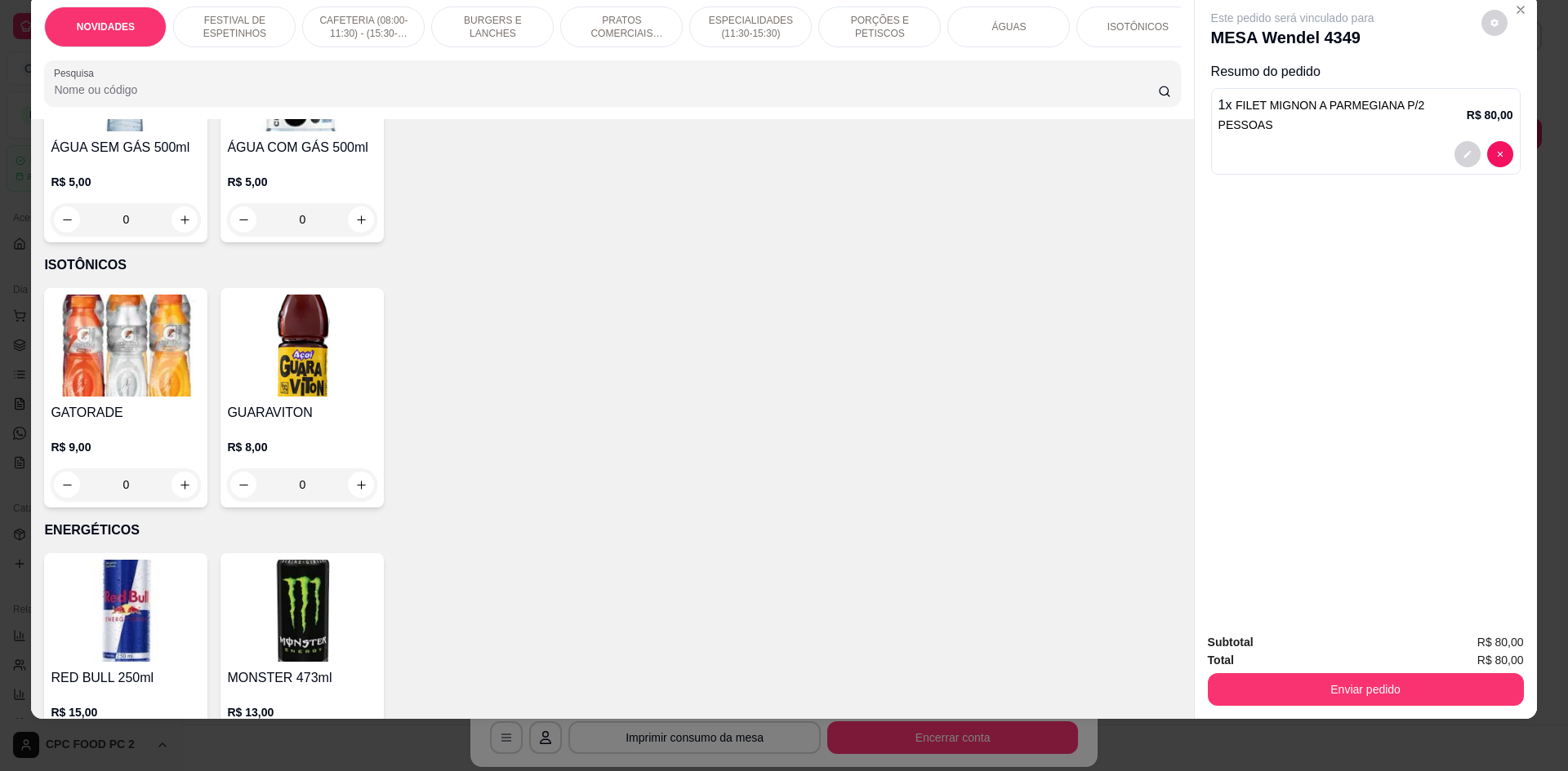
scroll to position [2448, 0]
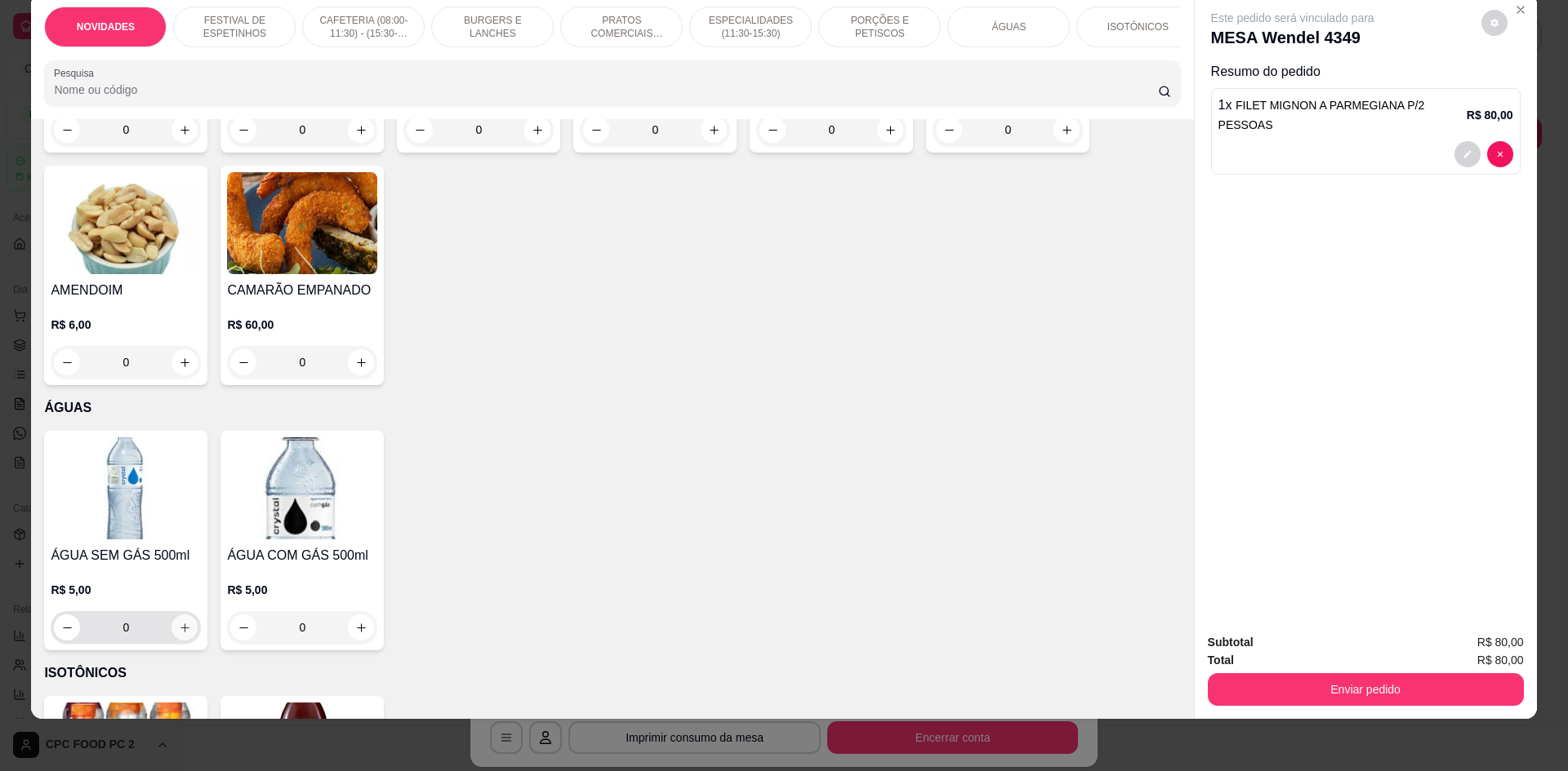
click at [187, 641] on button "increase-product-quantity" at bounding box center [184, 628] width 26 height 26
type input "1"
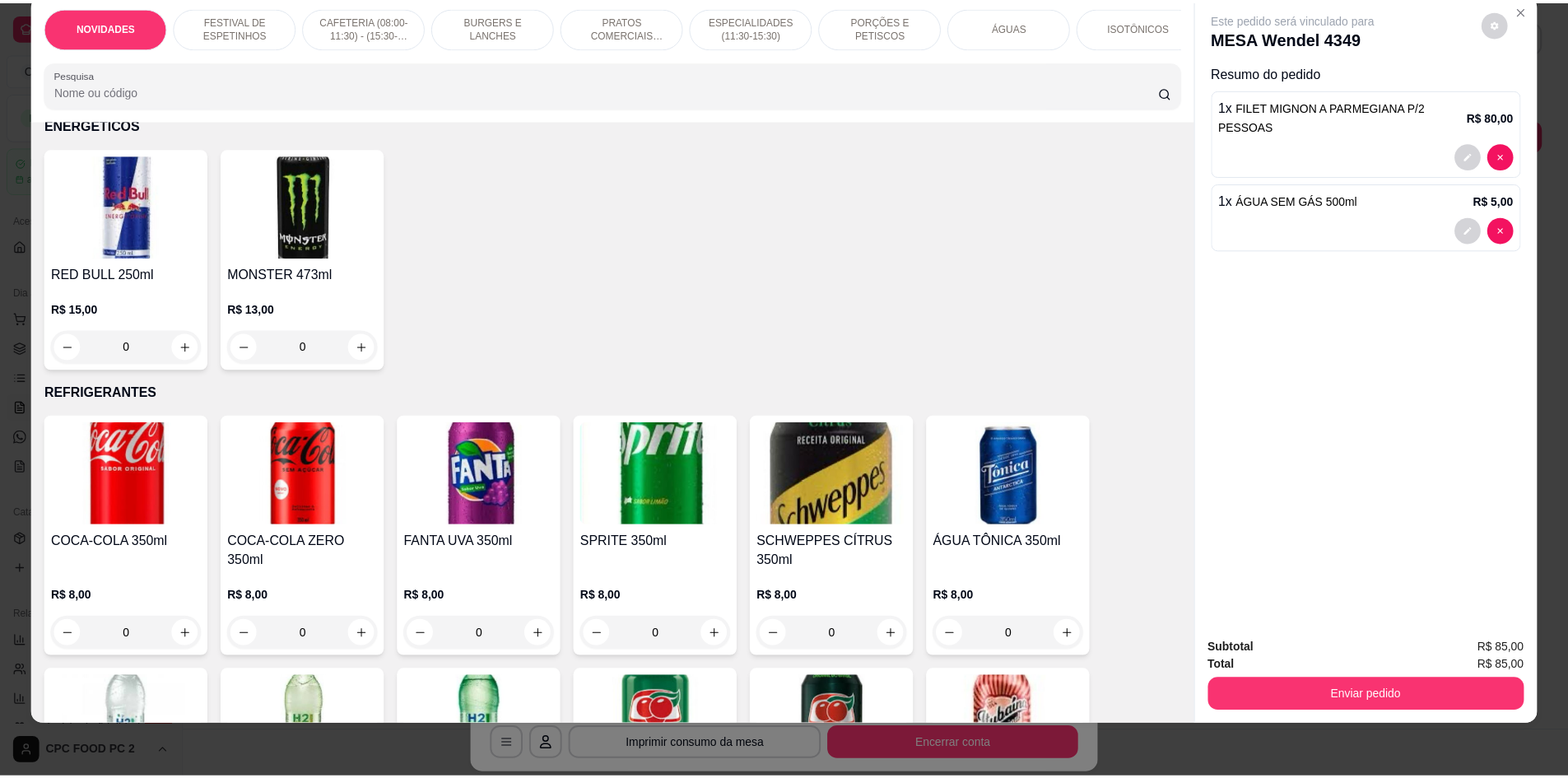
scroll to position [3377, 0]
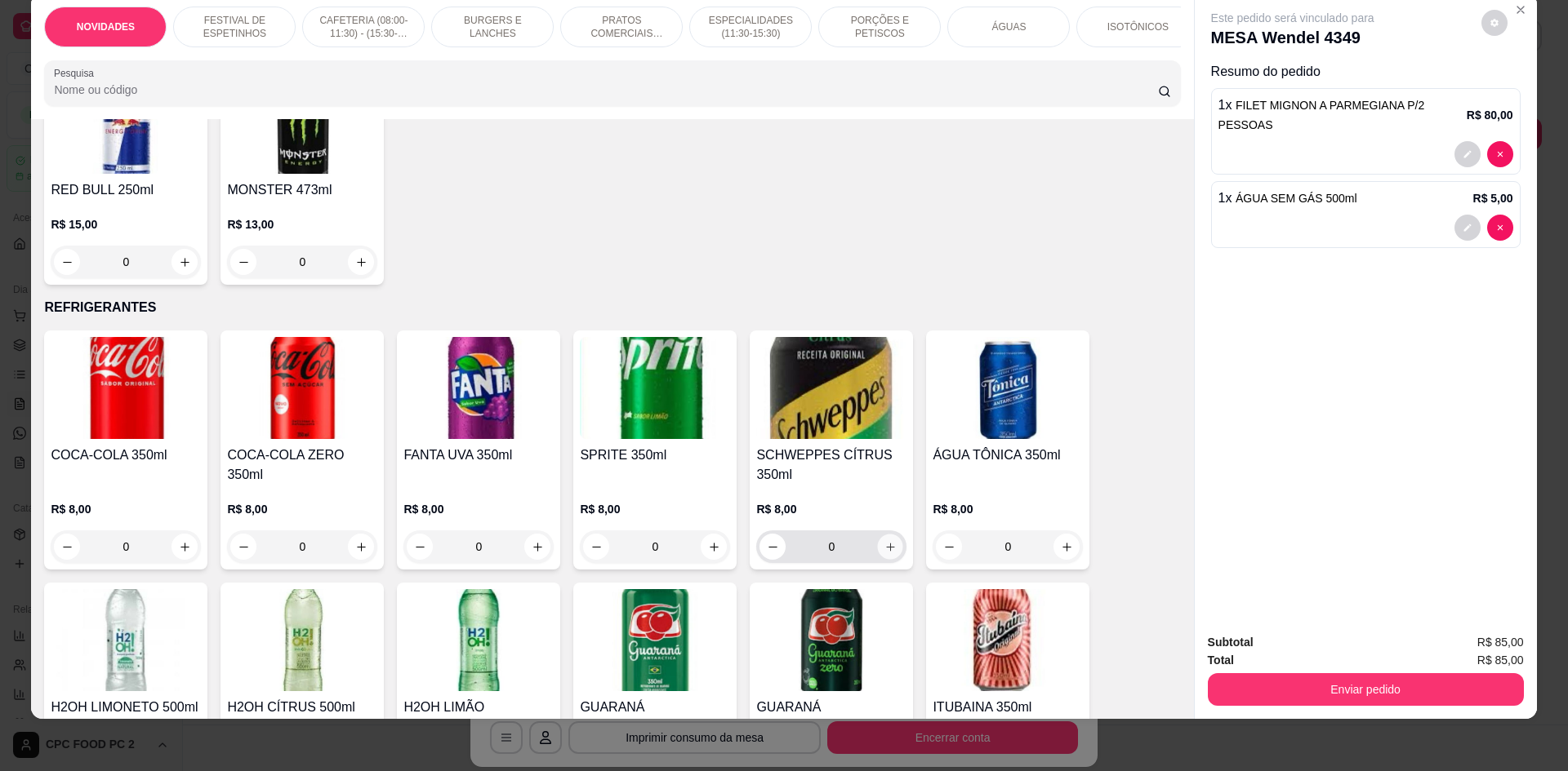
click at [878, 556] on button "increase-product-quantity" at bounding box center [890, 547] width 25 height 25
type input "1"
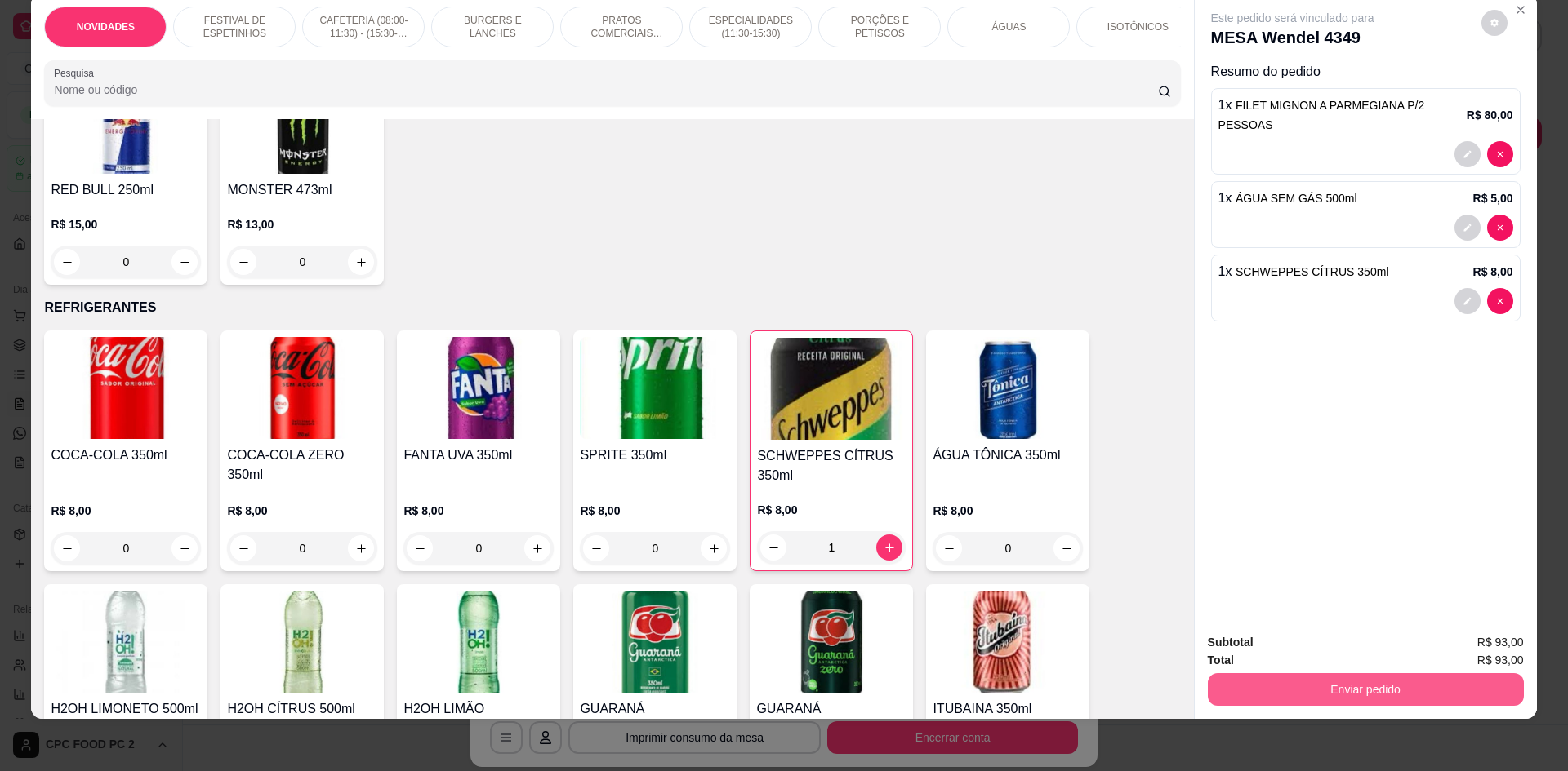
click at [1257, 690] on button "Enviar pedido" at bounding box center [1366, 690] width 316 height 32
click at [1252, 651] on button "Não registrar e enviar pedido" at bounding box center [1312, 649] width 170 height 31
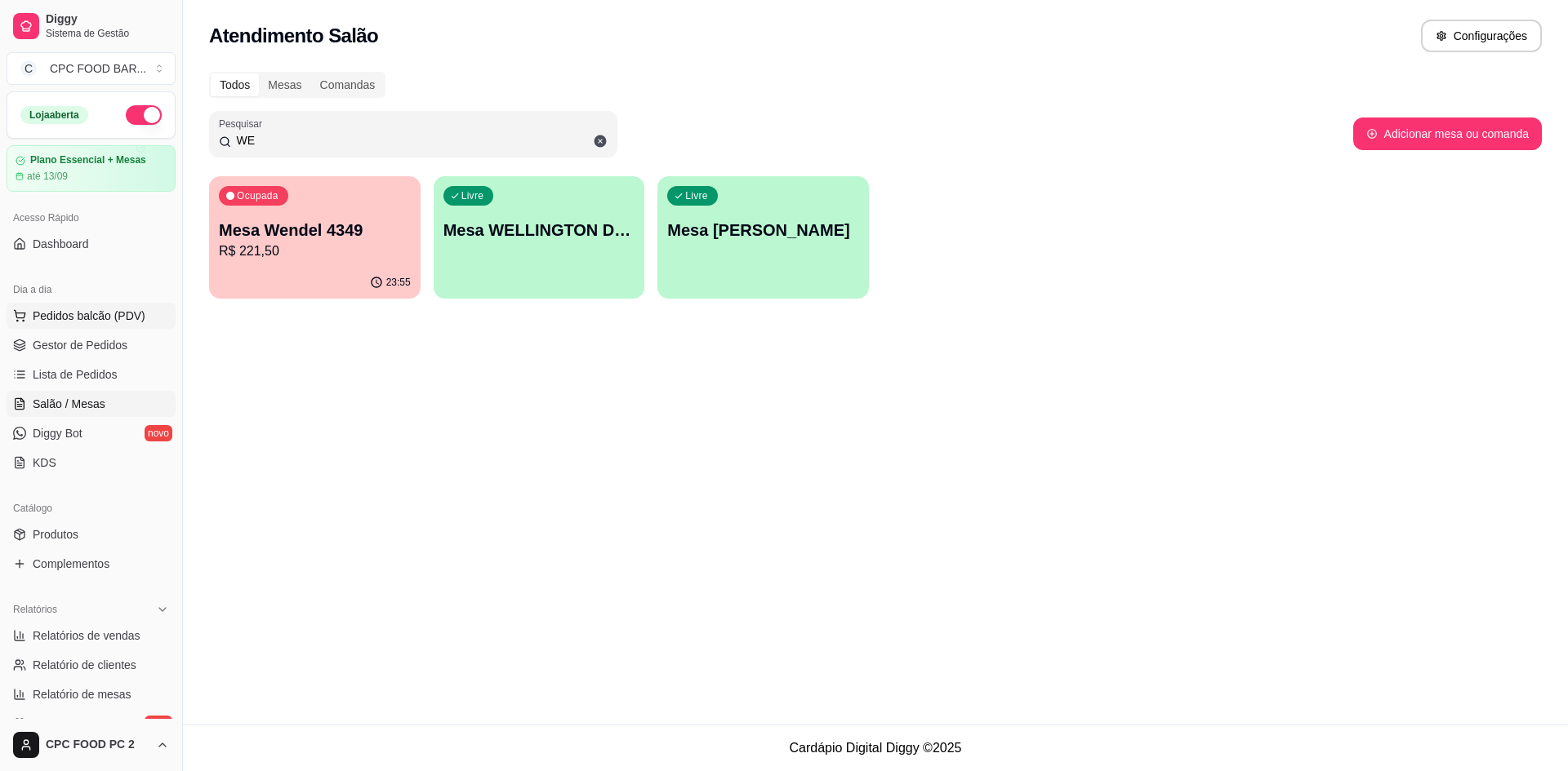
click at [83, 317] on span "Pedidos balcão (PDV)" at bounding box center [88, 316] width 113 height 16
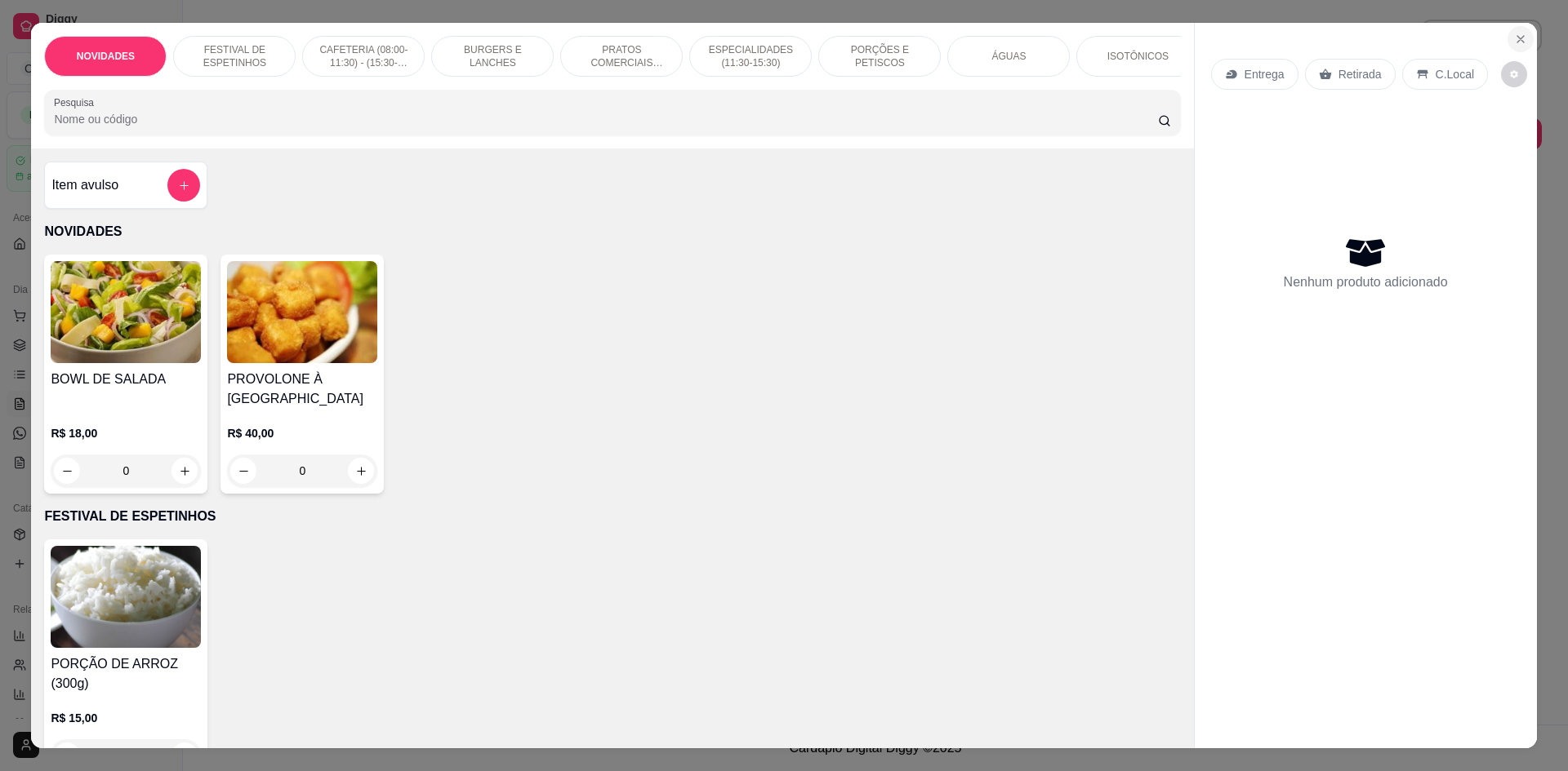
click at [1514, 33] on icon "Close" at bounding box center [1520, 39] width 13 height 13
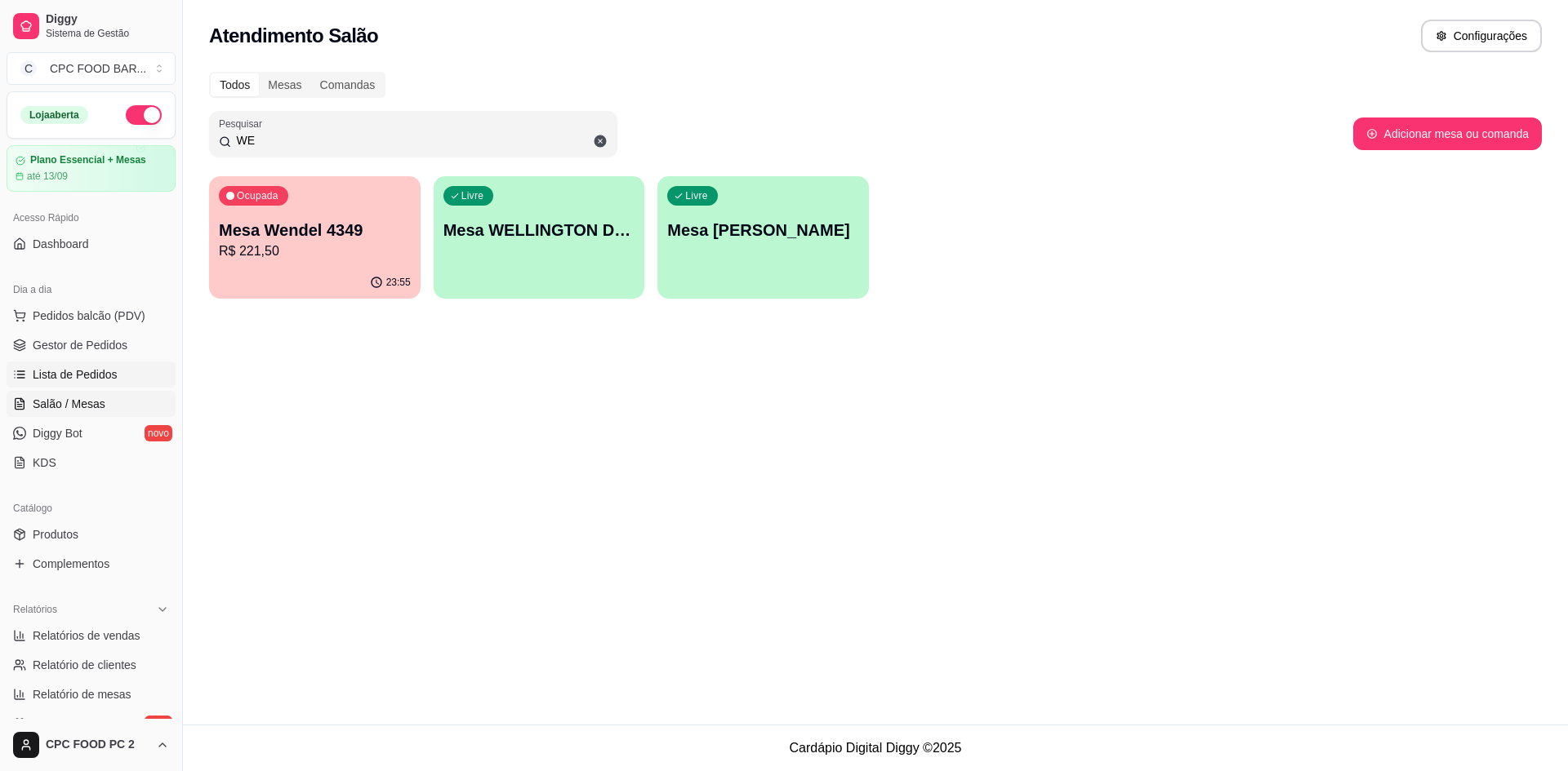
click at [99, 375] on span "Lista de Pedidos" at bounding box center [75, 374] width 85 height 16
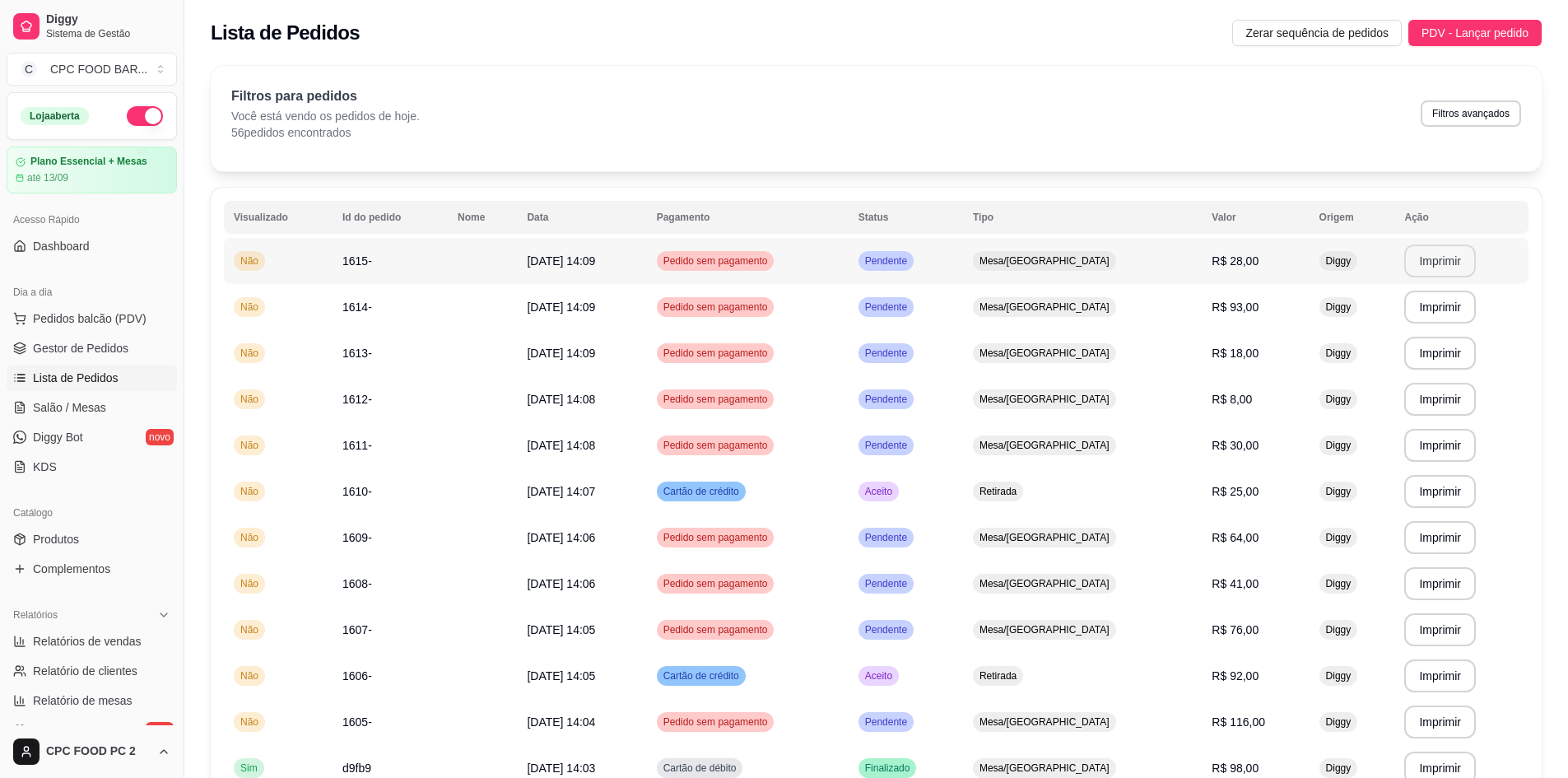
click at [1451, 254] on button "Imprimir" at bounding box center [1440, 261] width 72 height 33
click at [1438, 310] on button "Imprimir" at bounding box center [1441, 307] width 69 height 32
click at [117, 318] on span "Pedidos balcão (PDV)" at bounding box center [89, 318] width 114 height 16
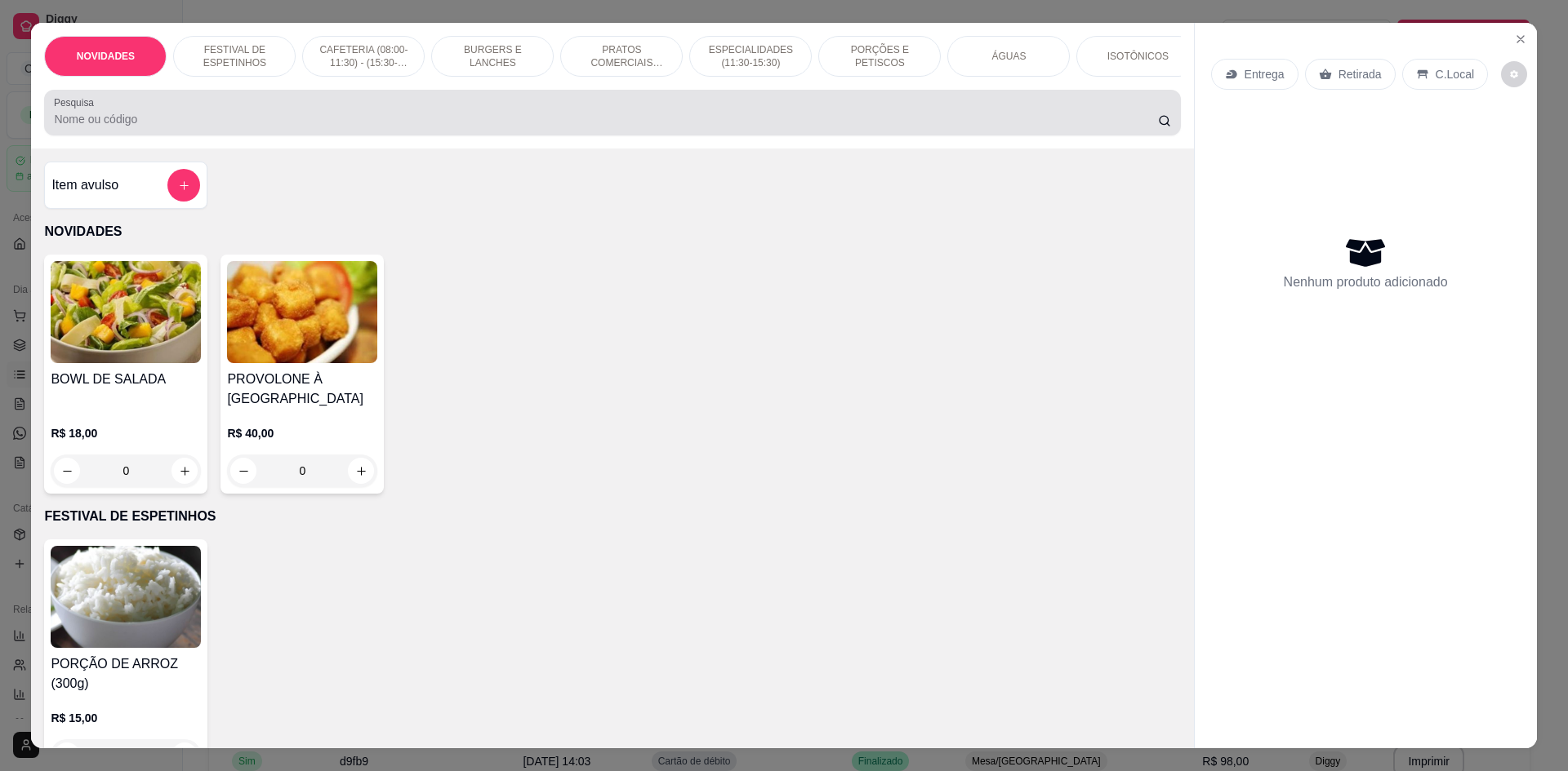
click at [1105, 114] on div at bounding box center [612, 113] width 1116 height 32
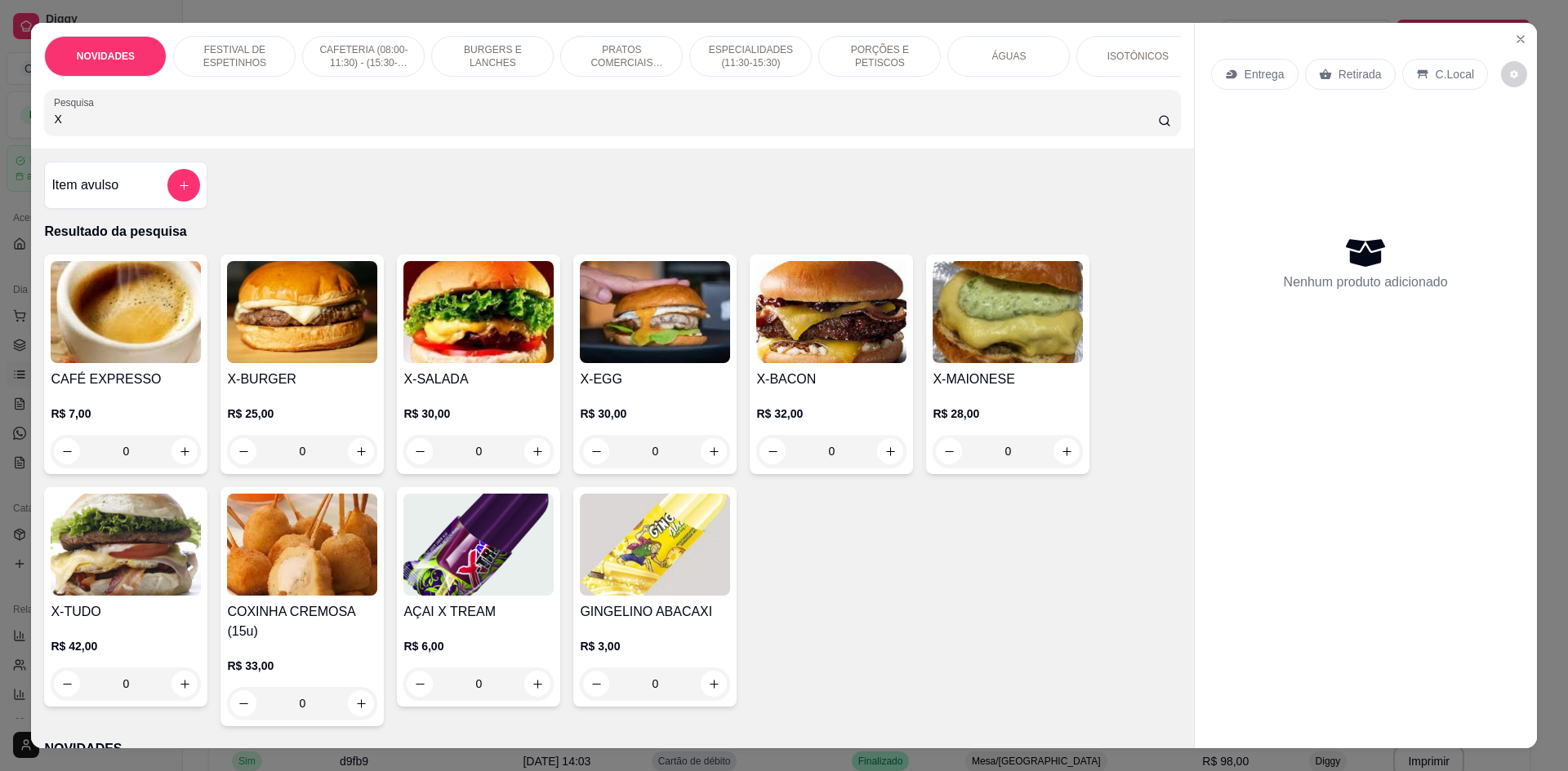
type input "X"
click at [530, 460] on div "0" at bounding box center [478, 451] width 151 height 32
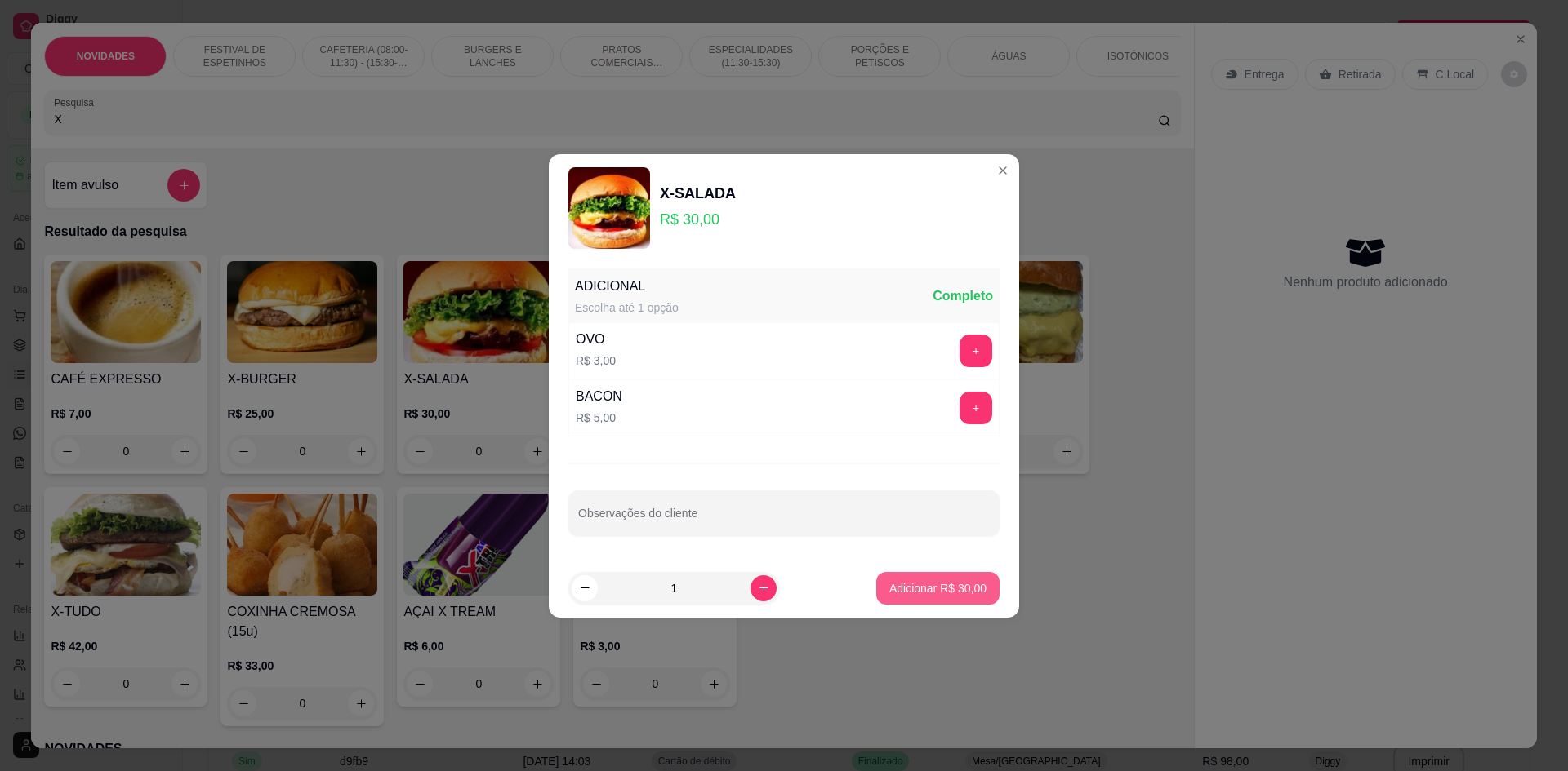
click at [900, 597] on button "Adicionar R$ 30,00" at bounding box center [937, 589] width 124 height 32
type input "1"
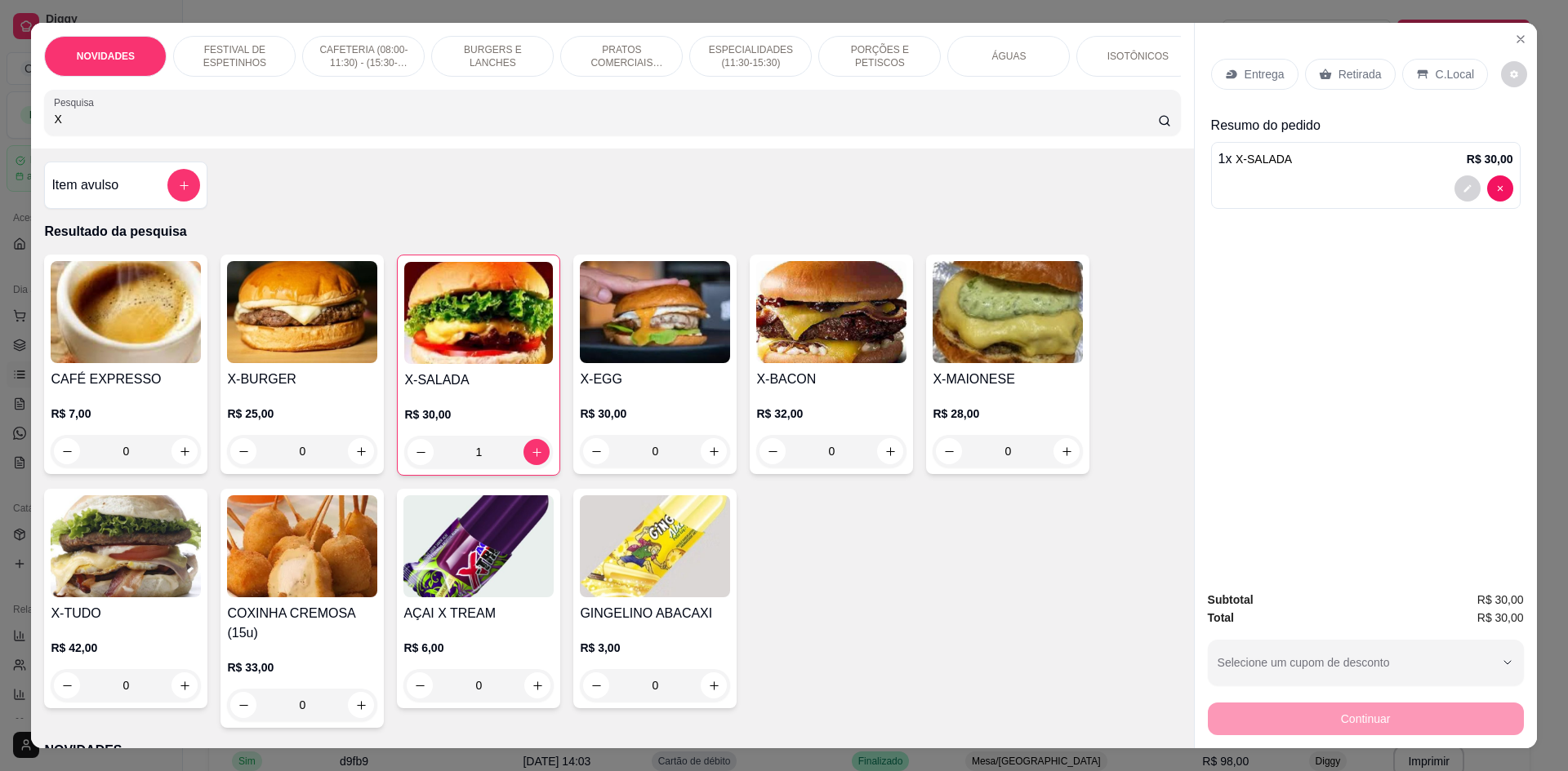
click at [1356, 77] on p "Retirada" at bounding box center [1360, 74] width 43 height 16
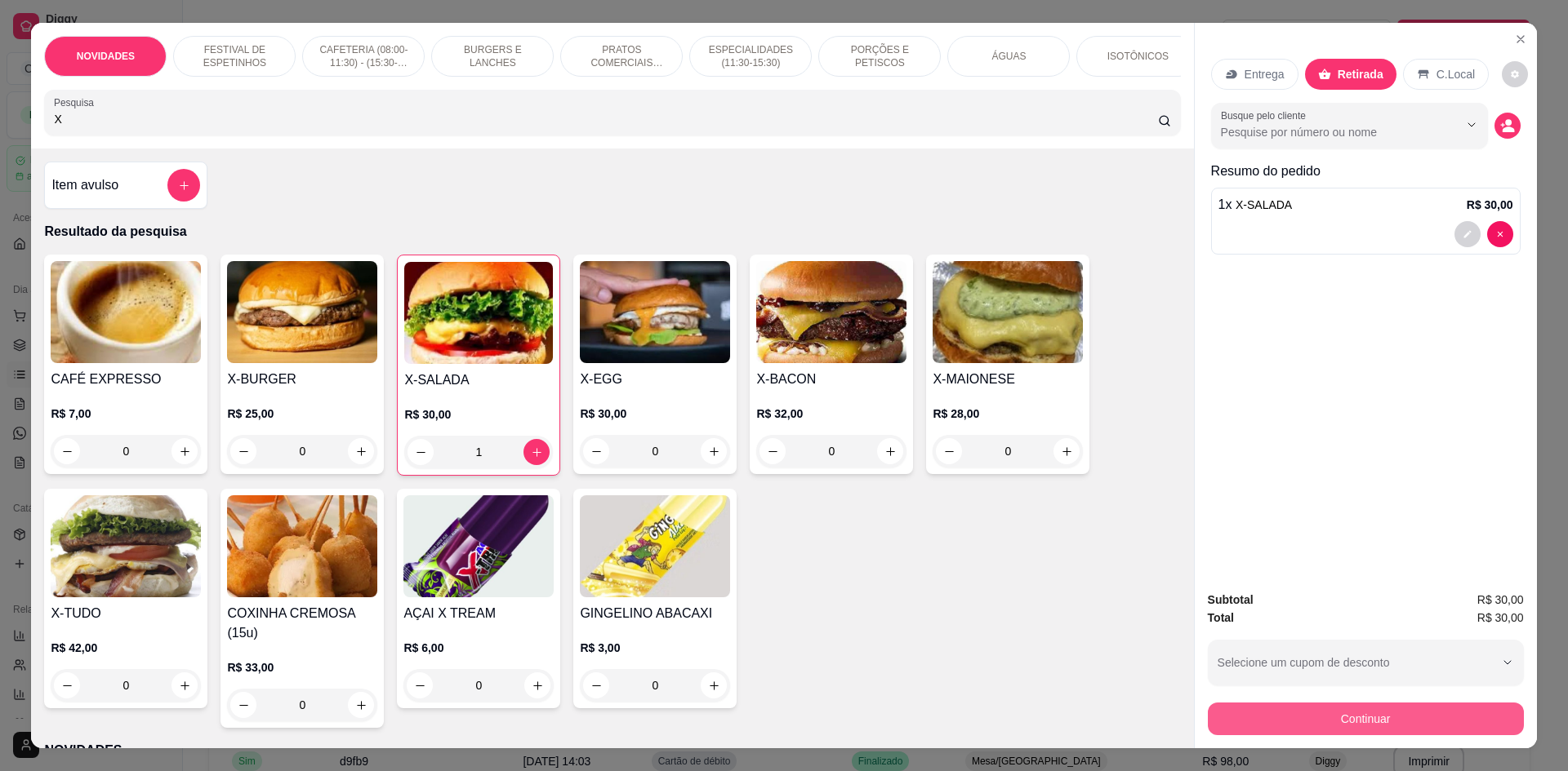
click at [1252, 716] on button "Continuar" at bounding box center [1366, 719] width 316 height 32
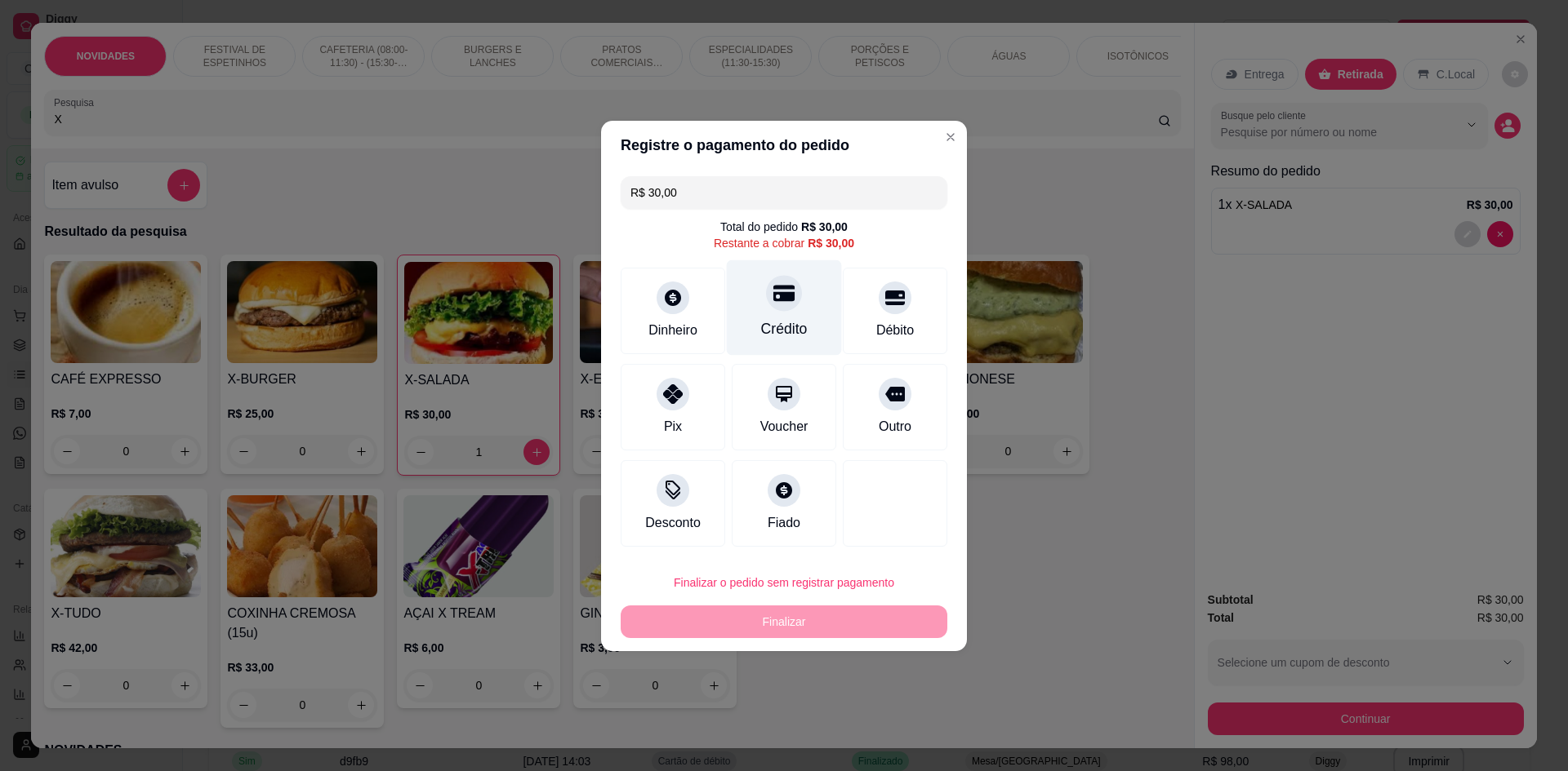
click at [802, 326] on div "Crédito" at bounding box center [785, 307] width 115 height 96
type input "R$ 0,00"
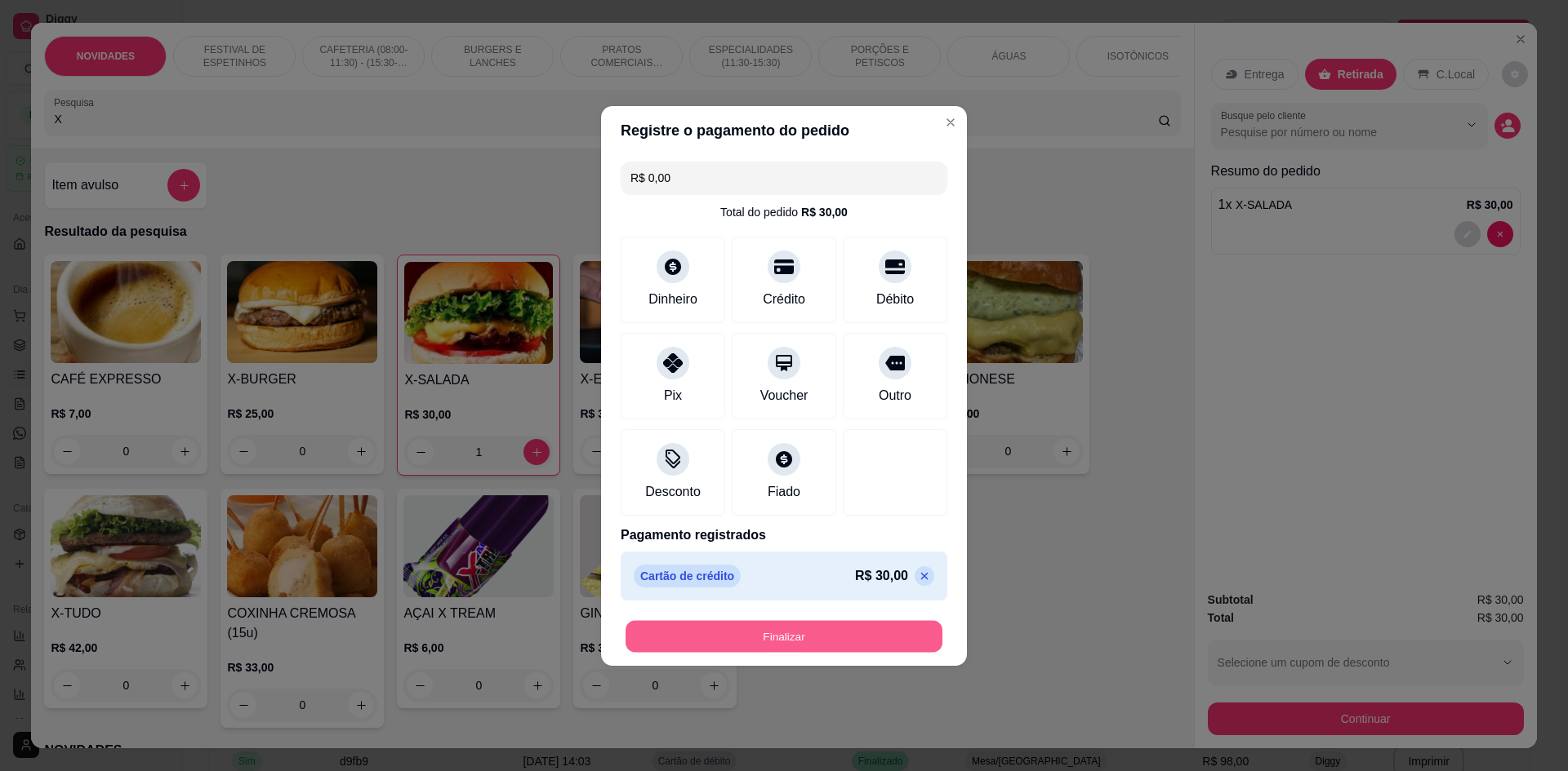
click at [769, 648] on button "Finalizar" at bounding box center [783, 636] width 317 height 32
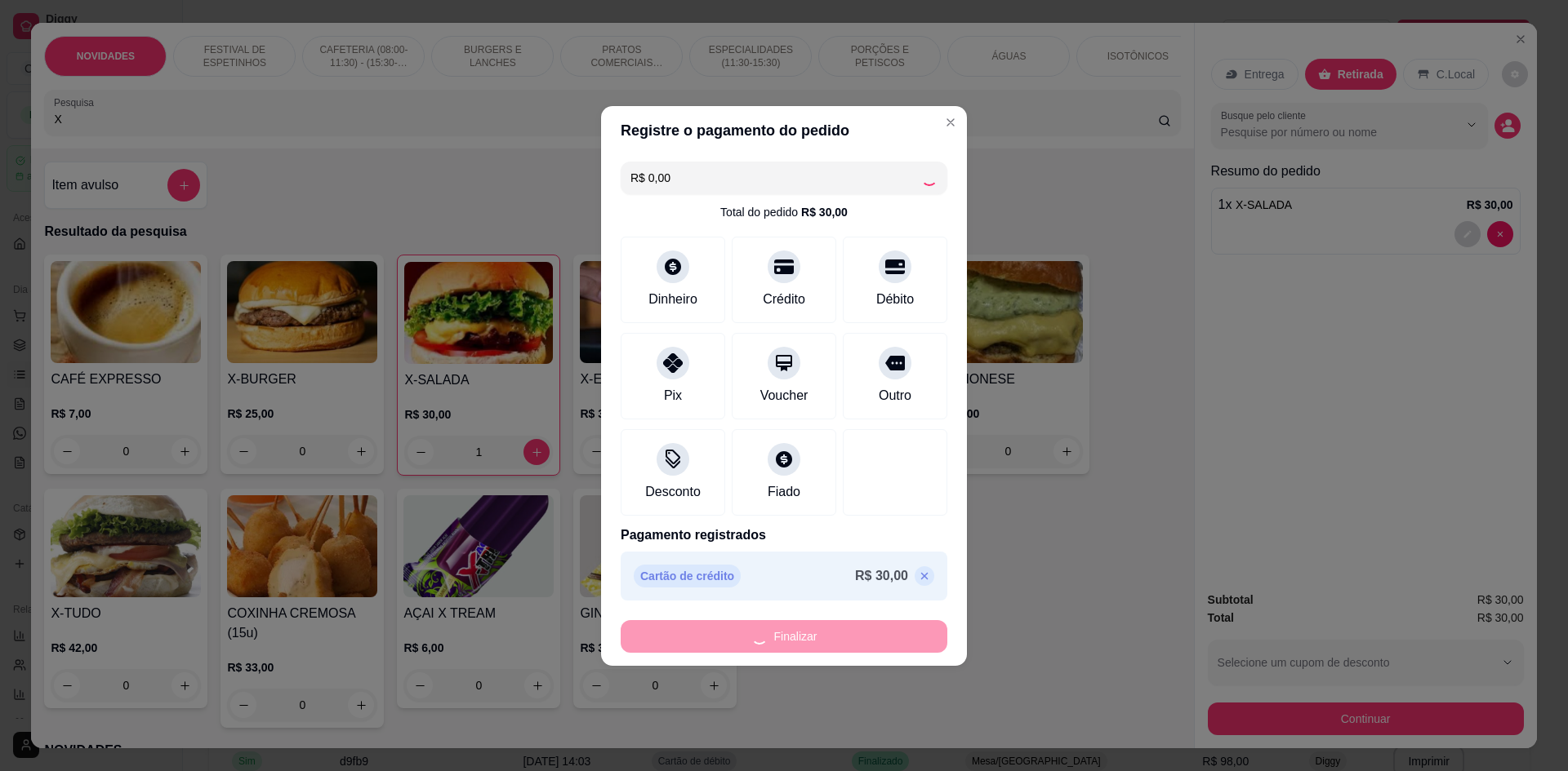
type input "0"
type input "-R$ 30,00"
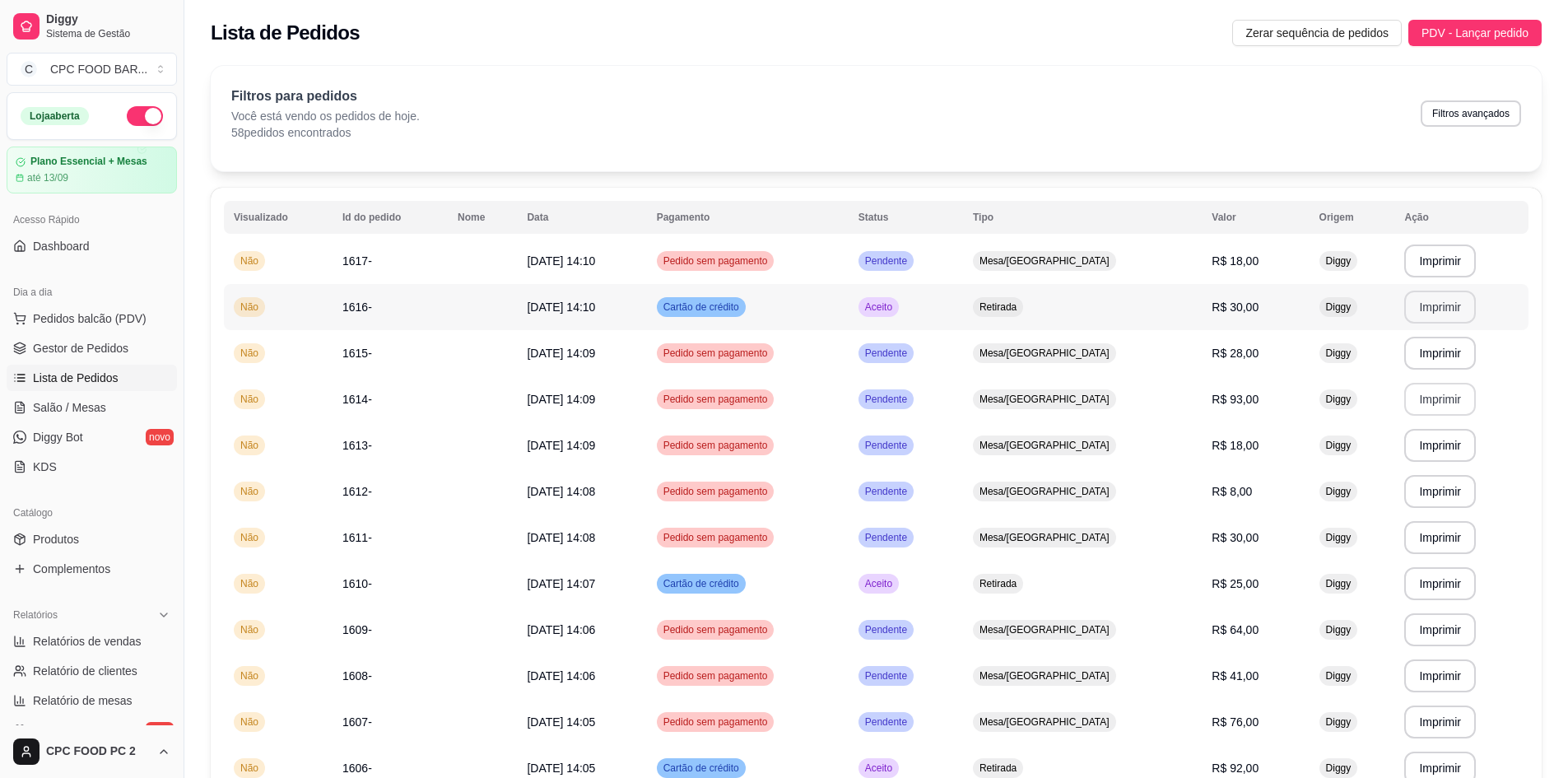
click at [1444, 308] on button "Imprimir" at bounding box center [1440, 308] width 72 height 33
click at [110, 412] on link "Salão / Mesas" at bounding box center [91, 408] width 170 height 26
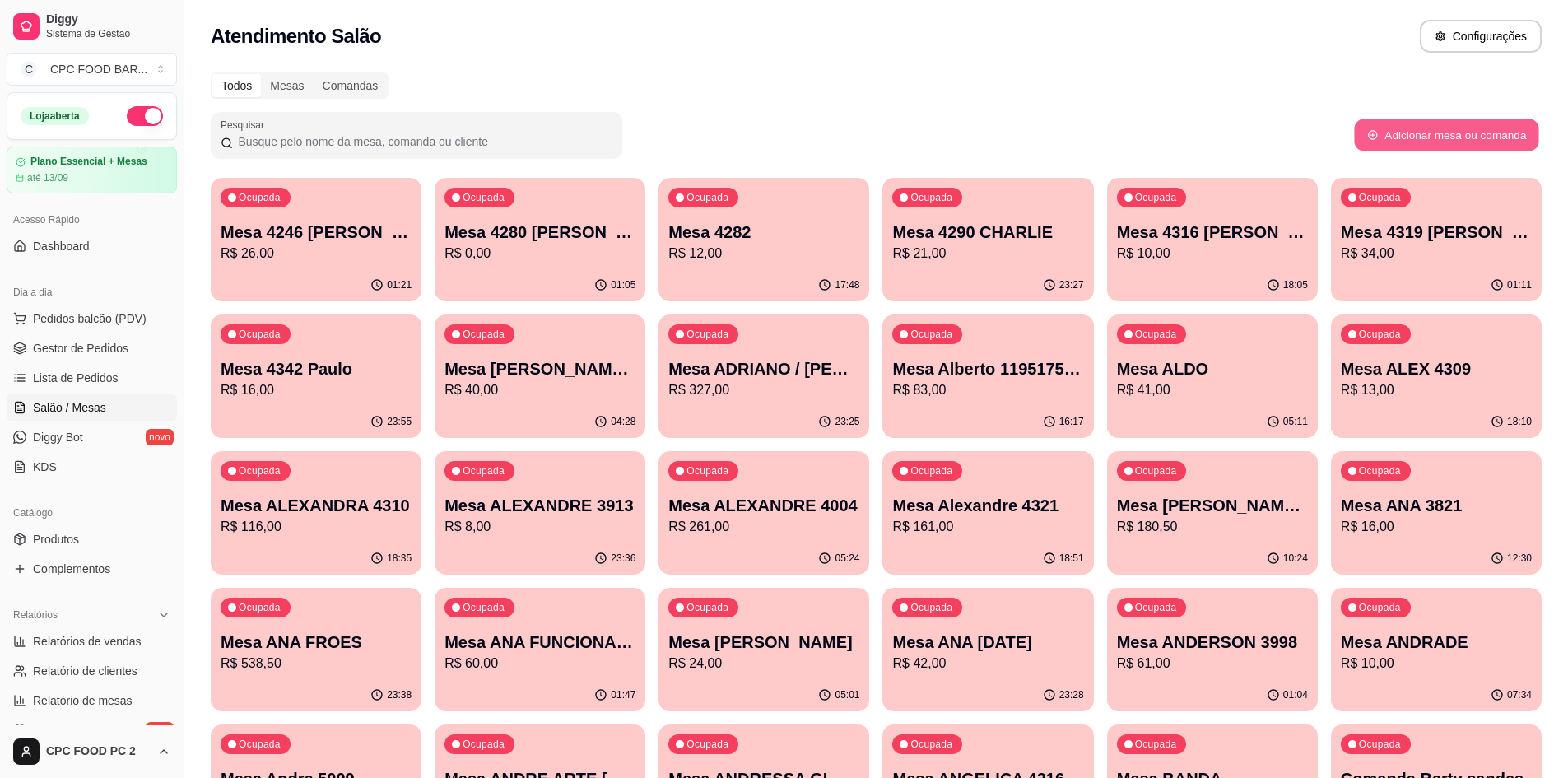
click at [1393, 132] on button "Adicionar mesa ou comanda" at bounding box center [1446, 135] width 185 height 32
select select "TABLE"
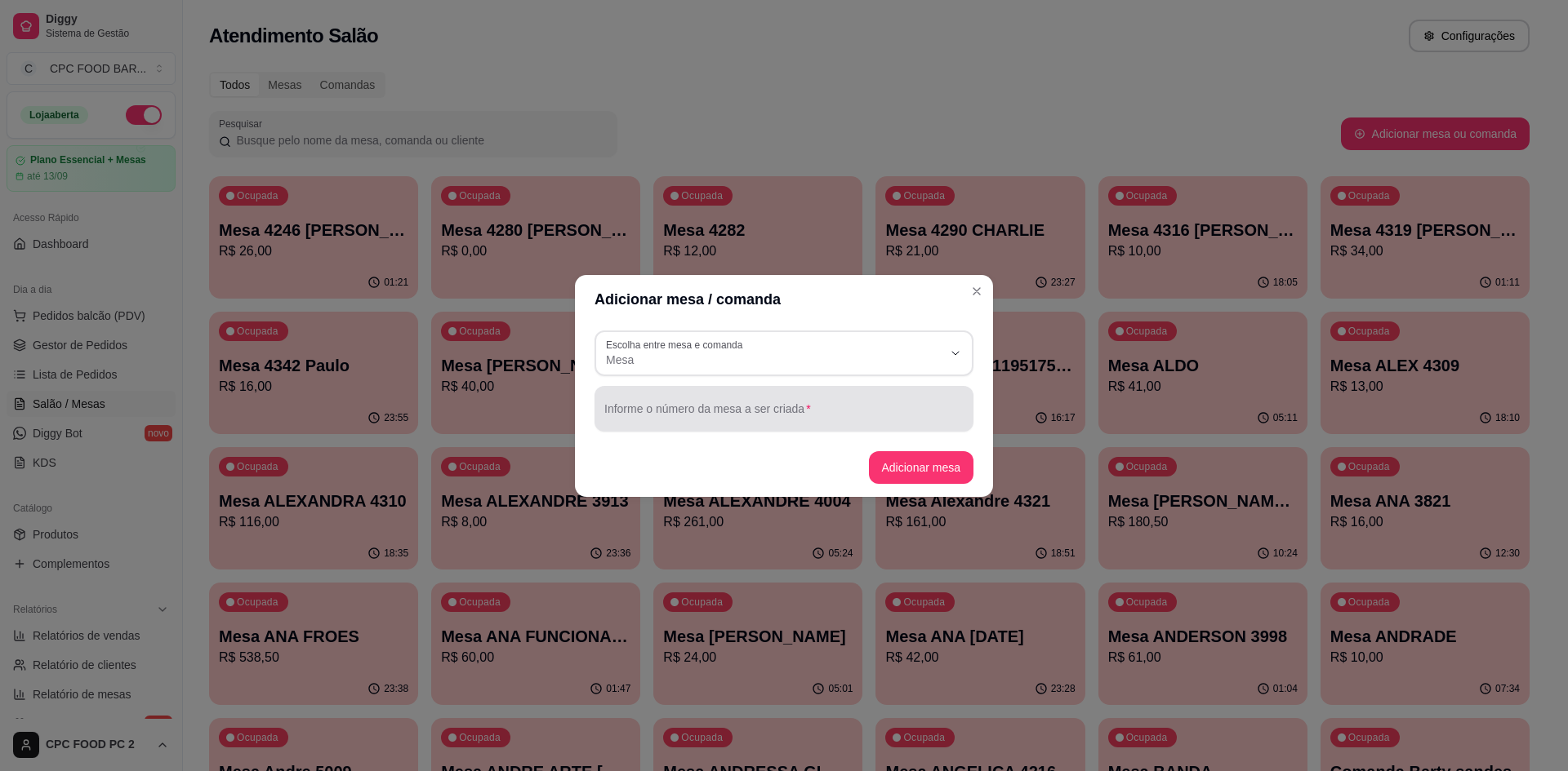
click at [761, 408] on input "Informe o número da mesa a ser criada" at bounding box center [784, 416] width 359 height 16
type input "MAGDA FLORASTEIRAS"
click at [892, 465] on button "Adicionar mesa" at bounding box center [921, 468] width 106 height 32
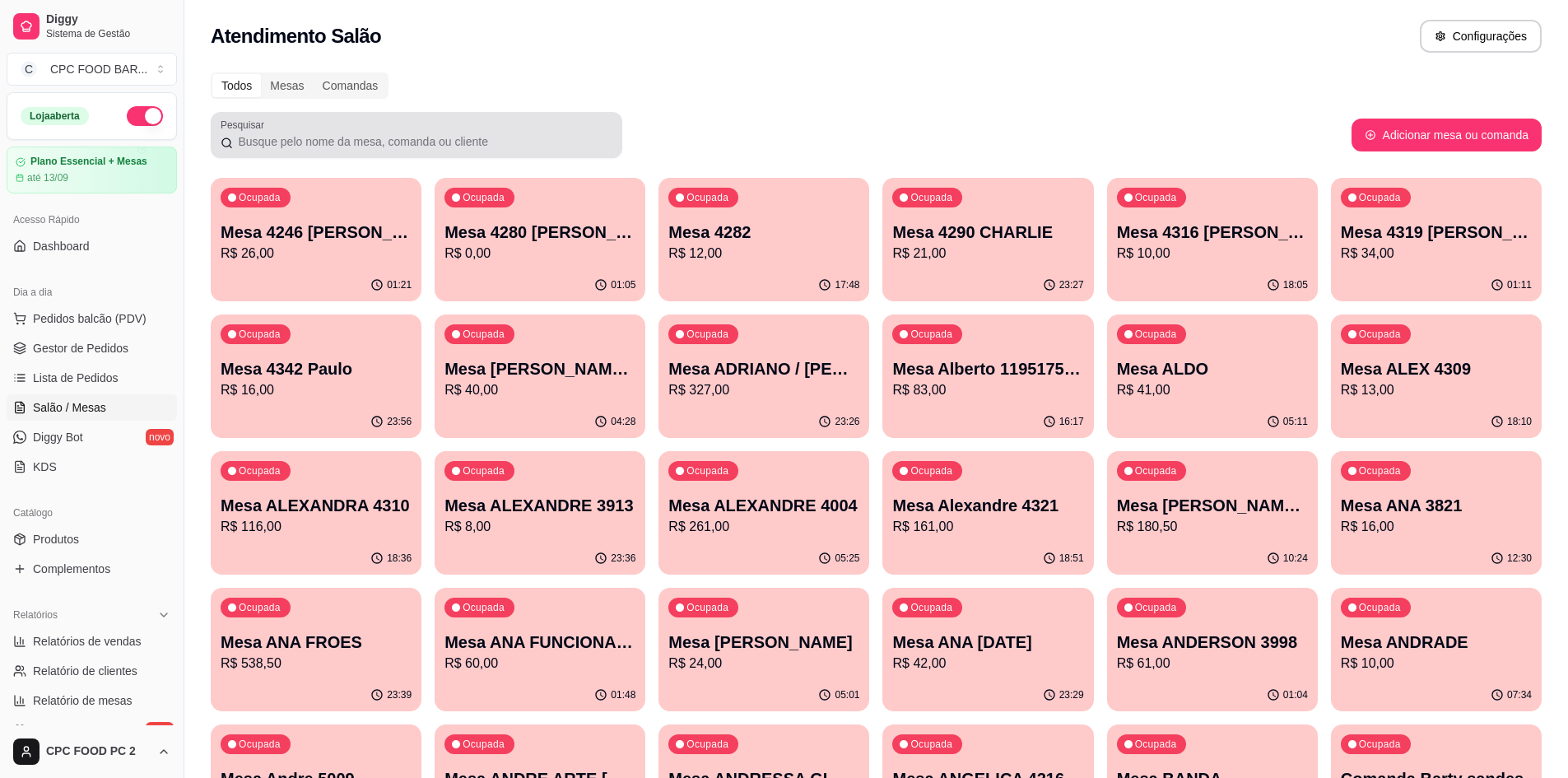
click at [542, 136] on input "Pesquisar" at bounding box center [422, 142] width 379 height 16
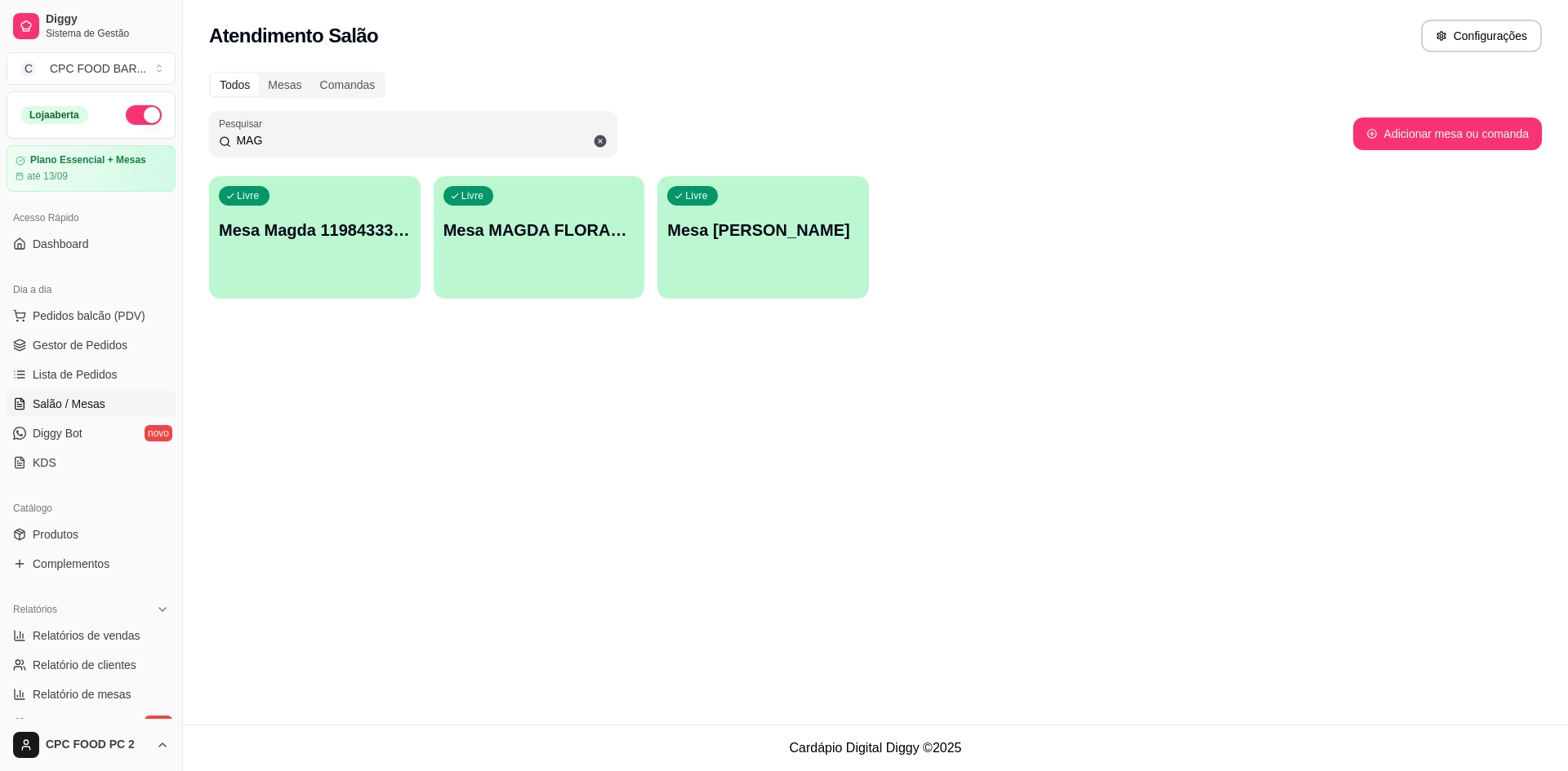
type input "MAG"
click at [529, 236] on p "Mesa MAGDA FLORASTEIRAS" at bounding box center [539, 230] width 186 height 22
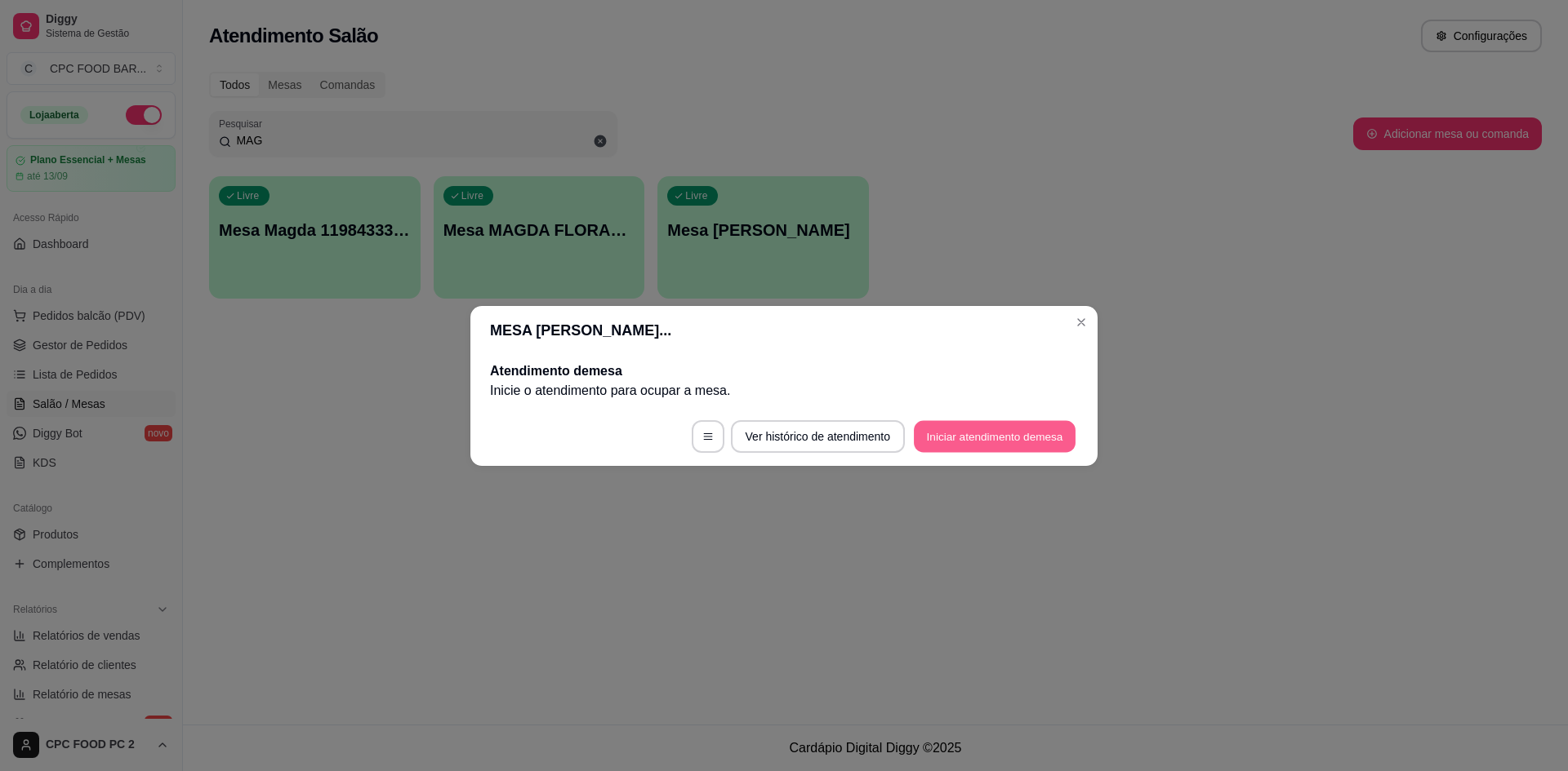
click at [949, 424] on button "Iniciar atendimento de mesa" at bounding box center [994, 436] width 161 height 32
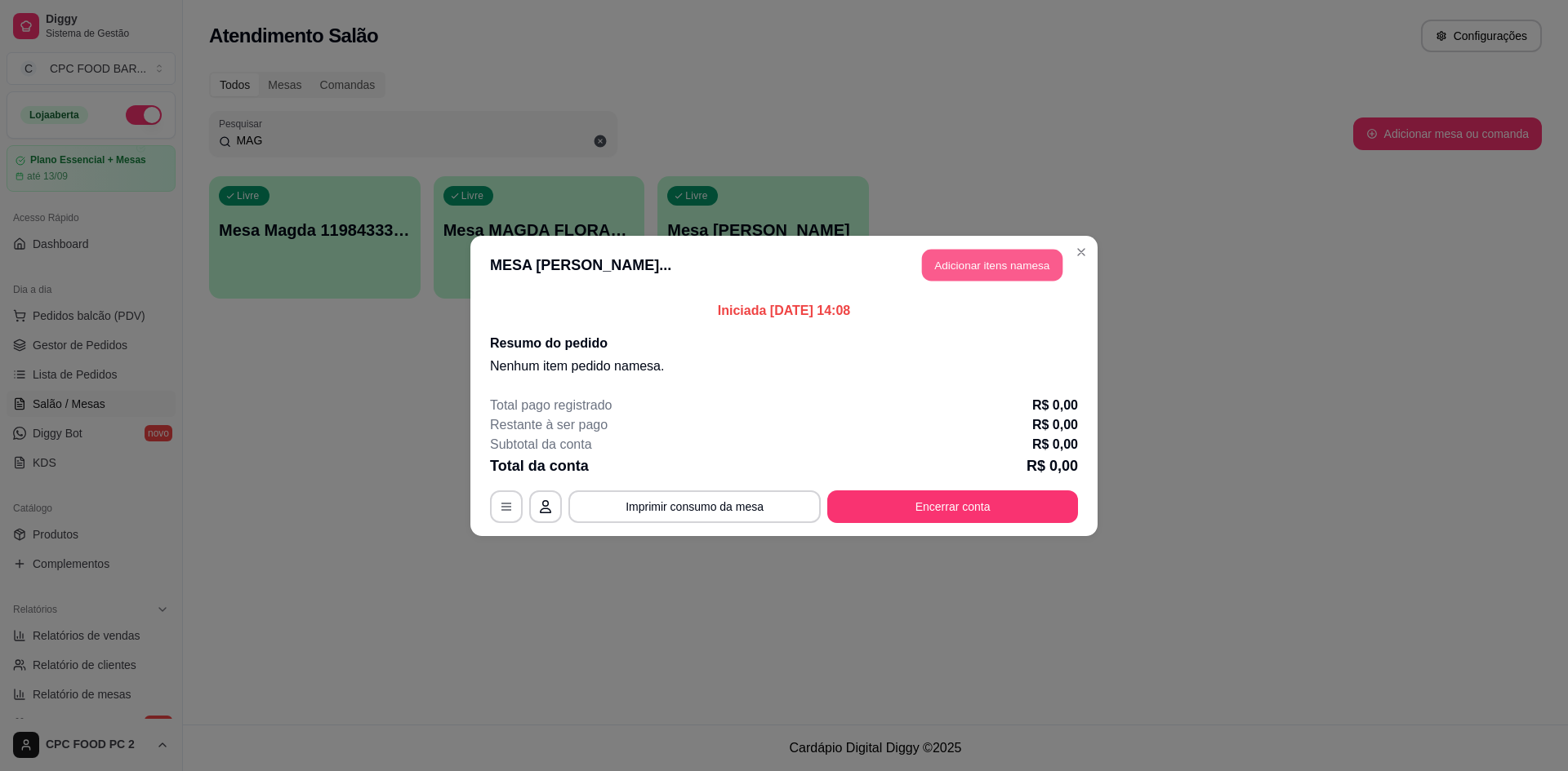
click at [958, 261] on button "Adicionar itens na mesa" at bounding box center [992, 264] width 141 height 32
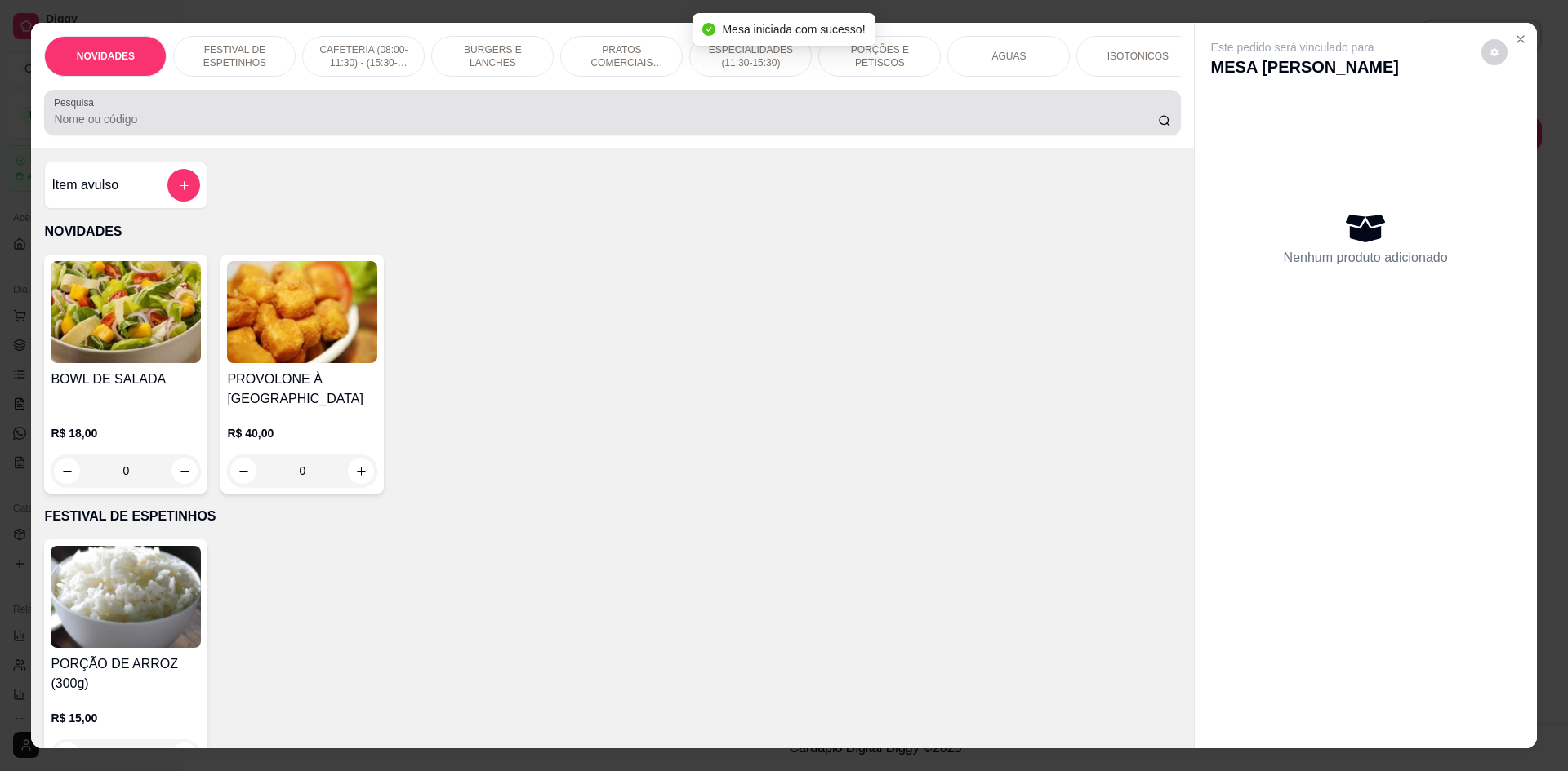
click at [673, 127] on input "Pesquisa" at bounding box center [605, 119] width 1103 height 16
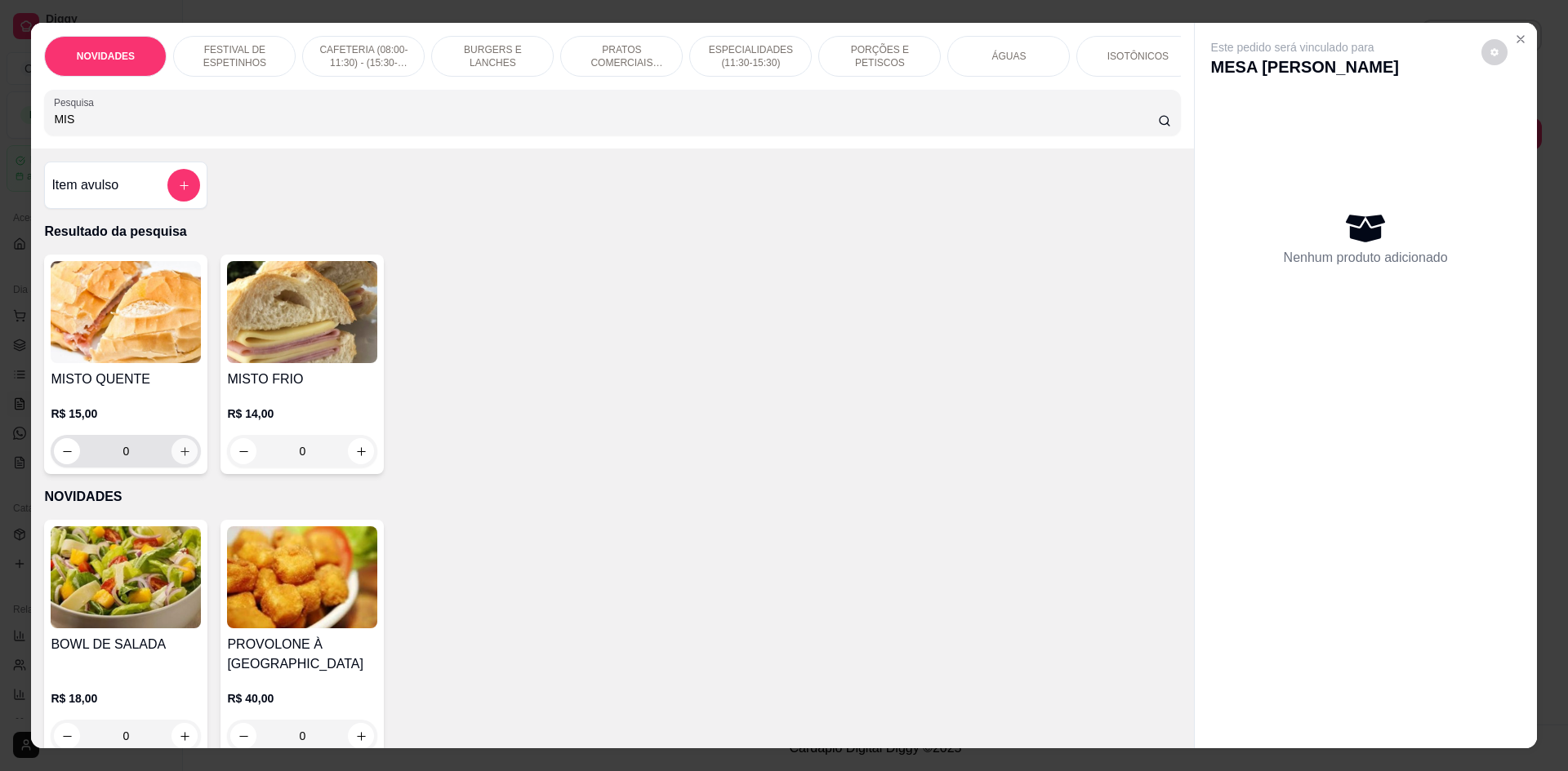
type input "MIS"
click at [179, 458] on icon "increase-product-quantity" at bounding box center [185, 452] width 13 height 13
type input "1"
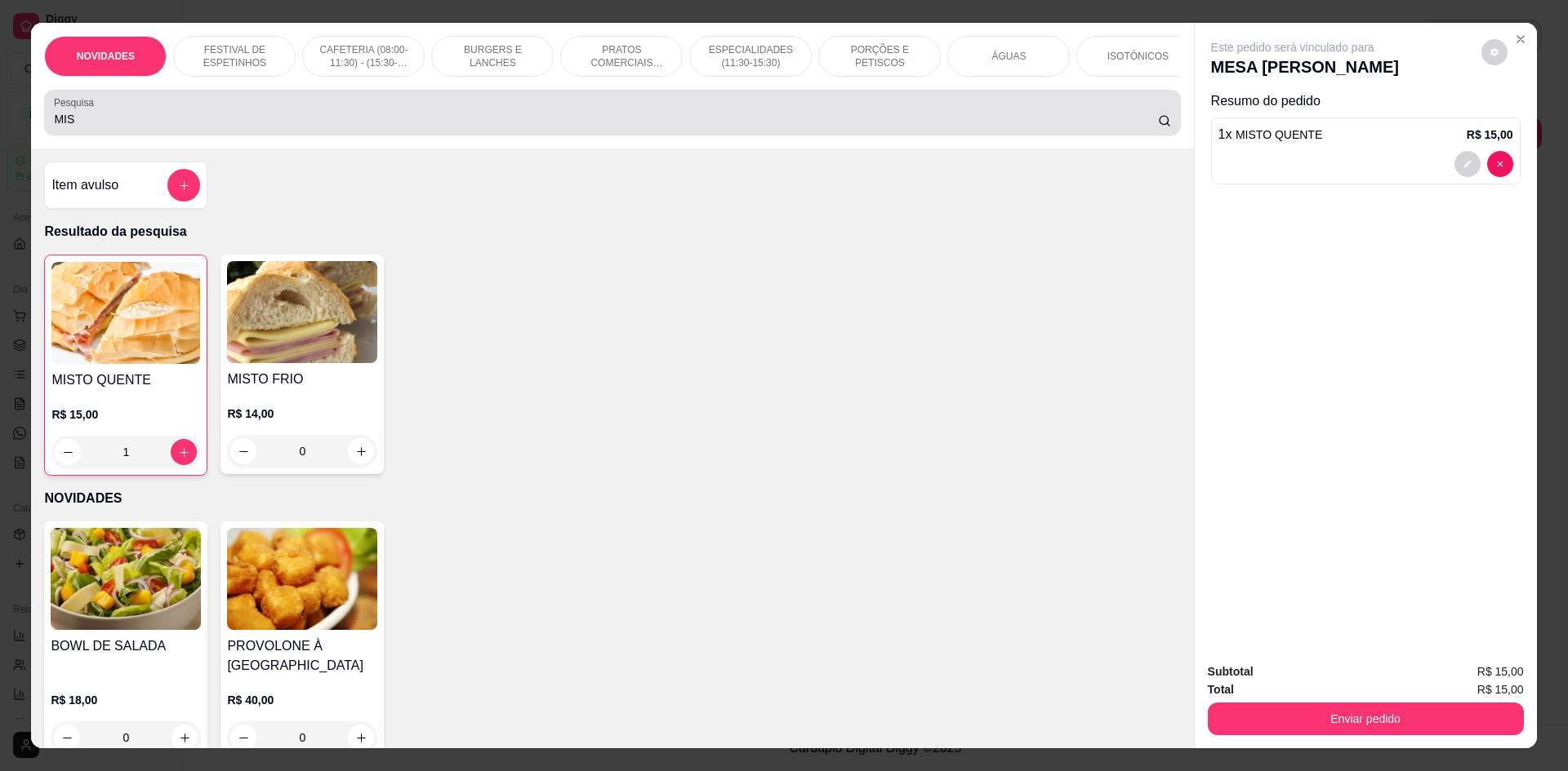
click at [258, 124] on input "MIS" at bounding box center [605, 119] width 1103 height 16
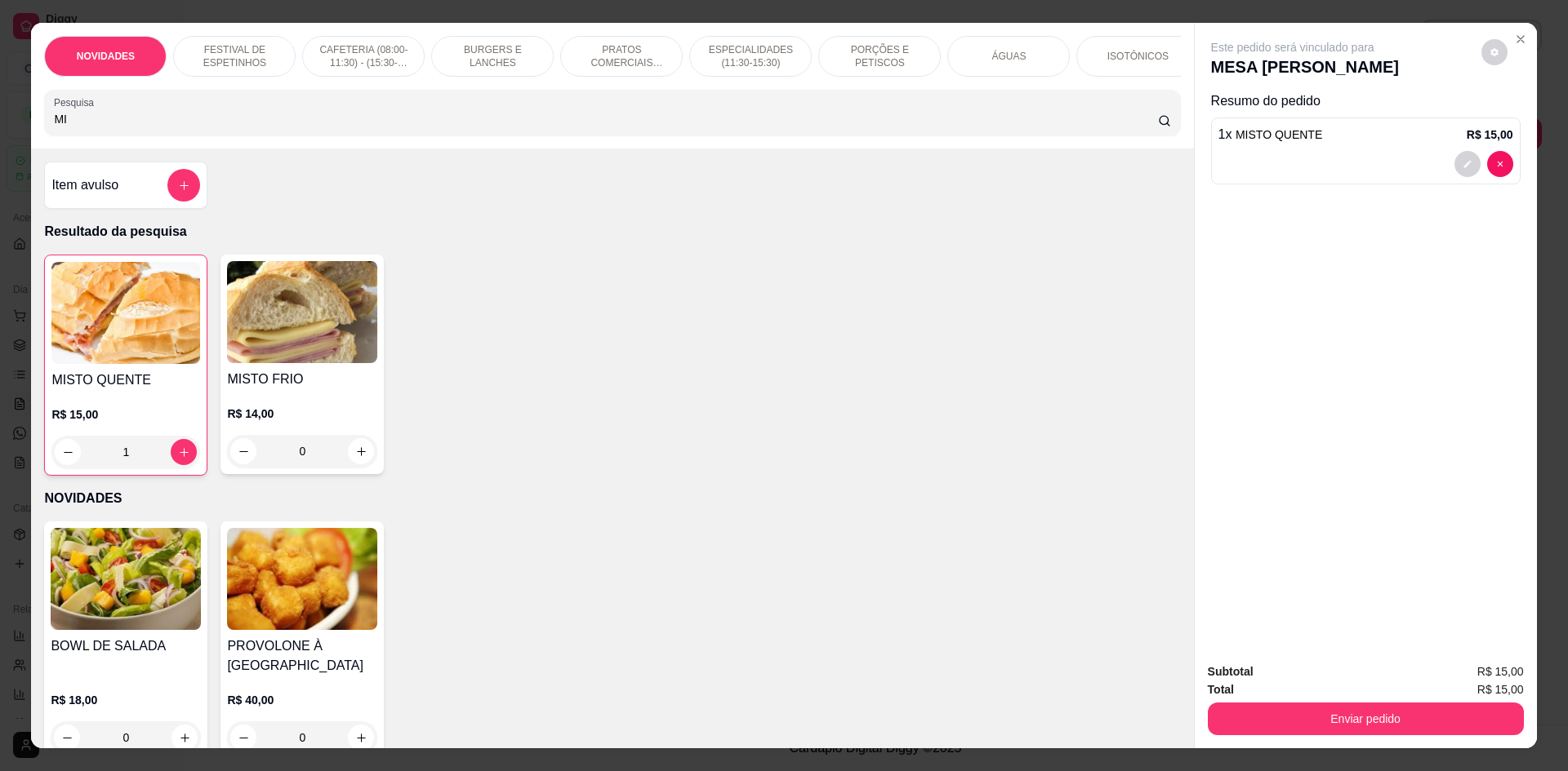
type input "M"
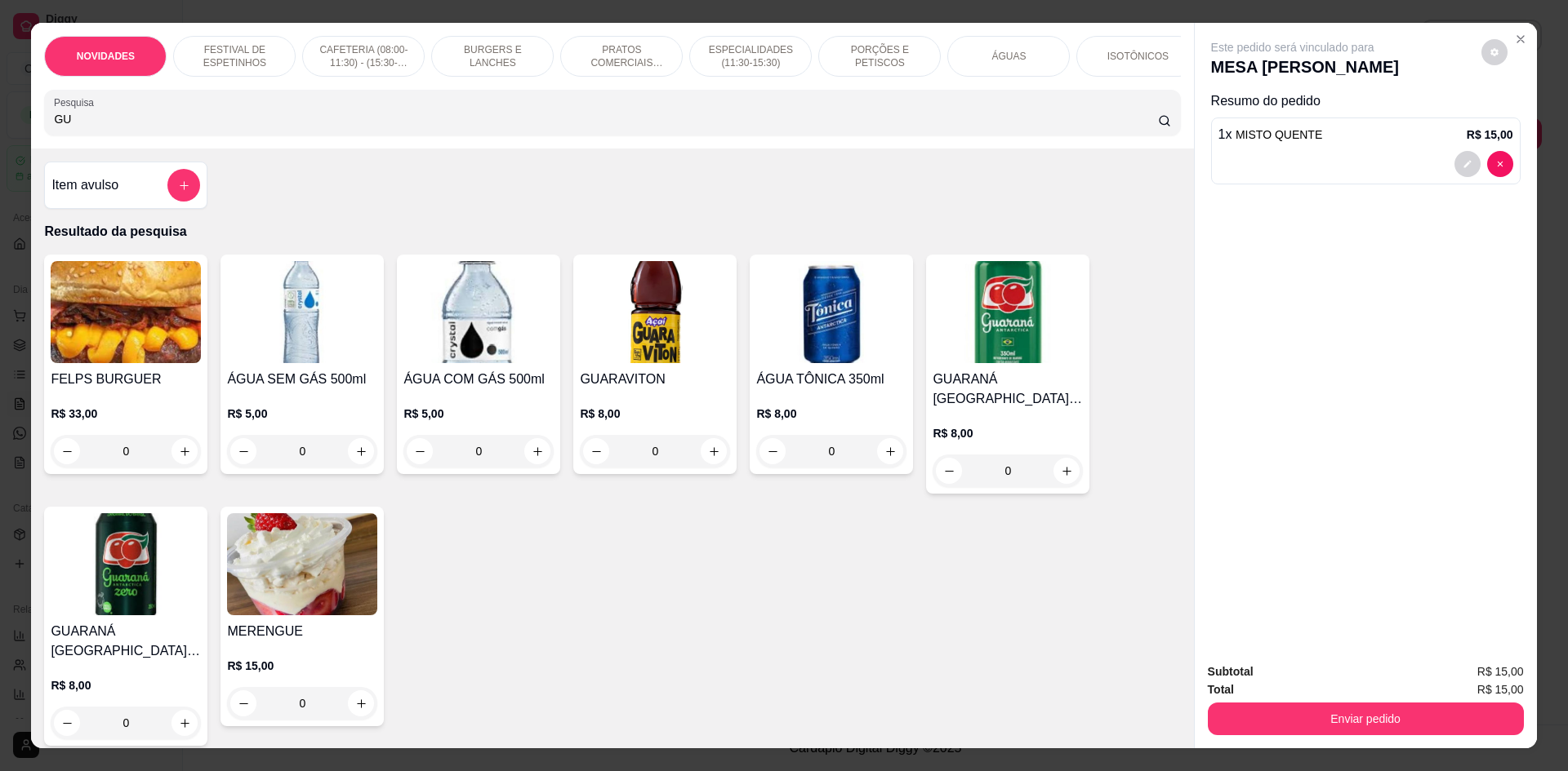
type input "GU"
click at [1061, 478] on icon "increase-product-quantity" at bounding box center [1067, 472] width 13 height 13
type input "1"
click at [340, 149] on div "NOVIDADES FESTIVAL DE ESPETINHOS CAFETERIA (08:00-11:30) - (15:30-18:00) BURGER…" at bounding box center [612, 85] width 1162 height 125
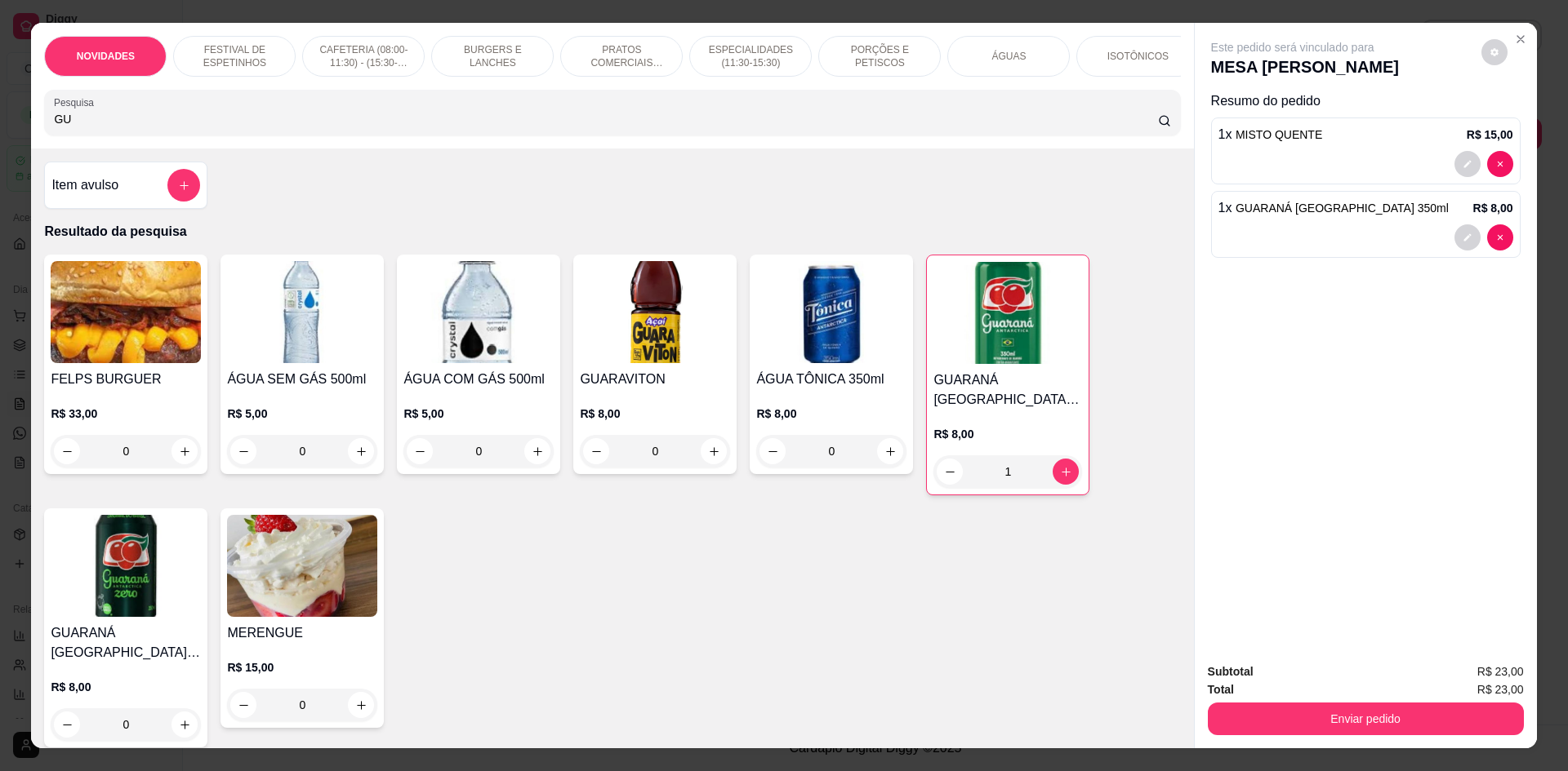
click at [342, 129] on div "GU" at bounding box center [612, 113] width 1116 height 32
type input "G"
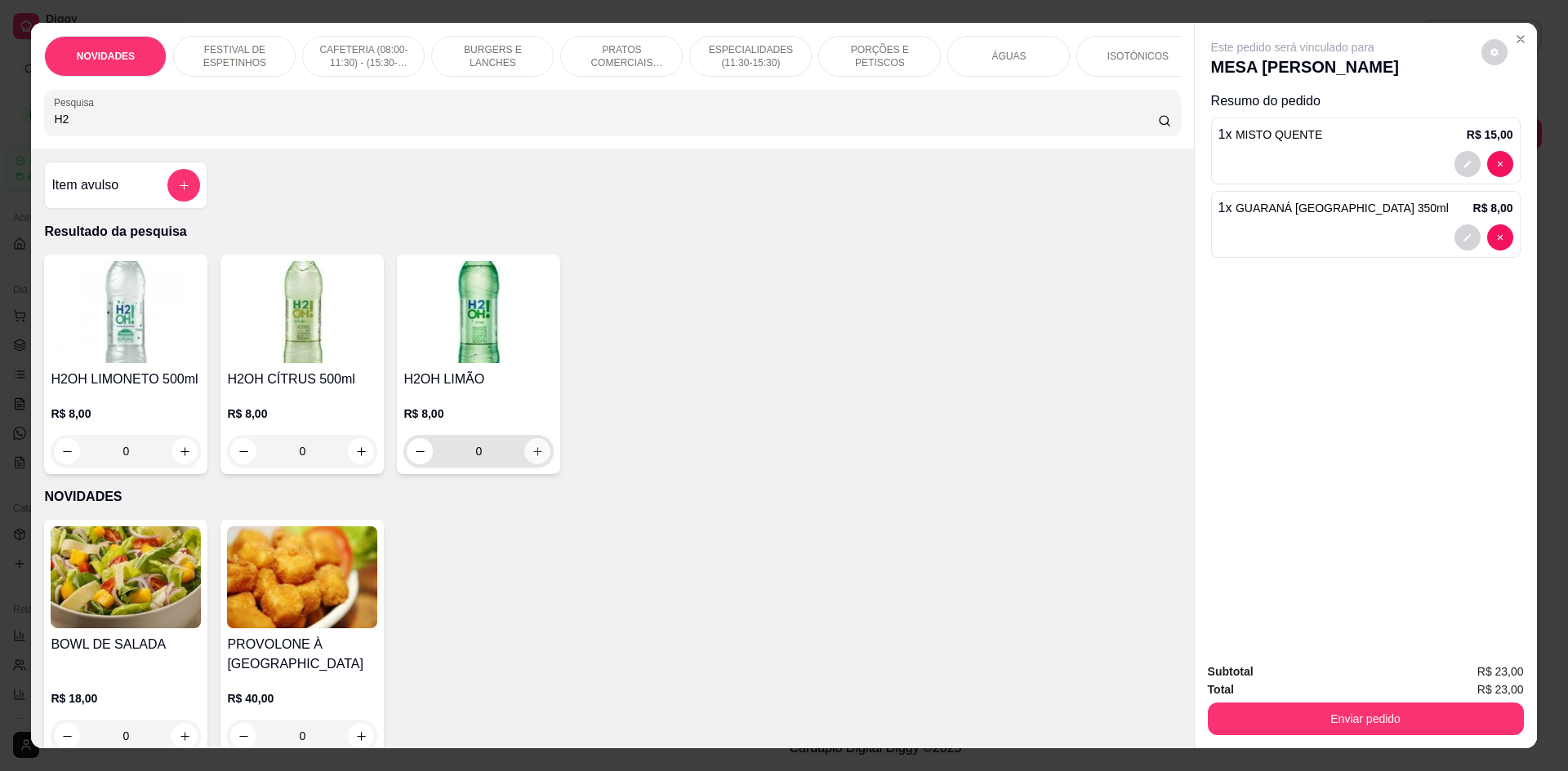
type input "H2"
click at [538, 463] on button "increase-product-quantity" at bounding box center [537, 451] width 26 height 26
type input "1"
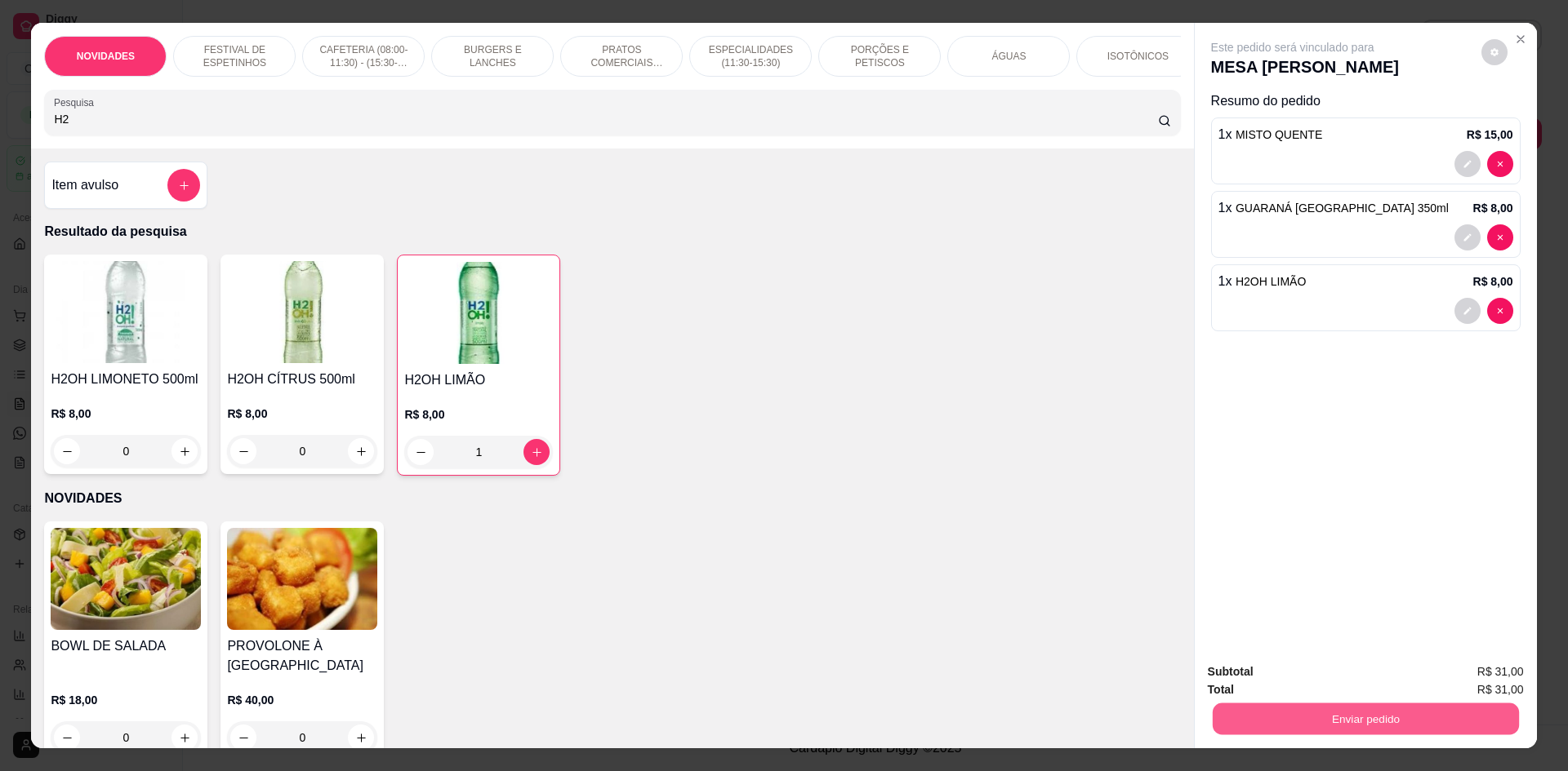
click at [1279, 727] on button "Enviar pedido" at bounding box center [1364, 718] width 306 height 32
click at [1277, 677] on button "Não registrar e enviar pedido" at bounding box center [1311, 678] width 165 height 30
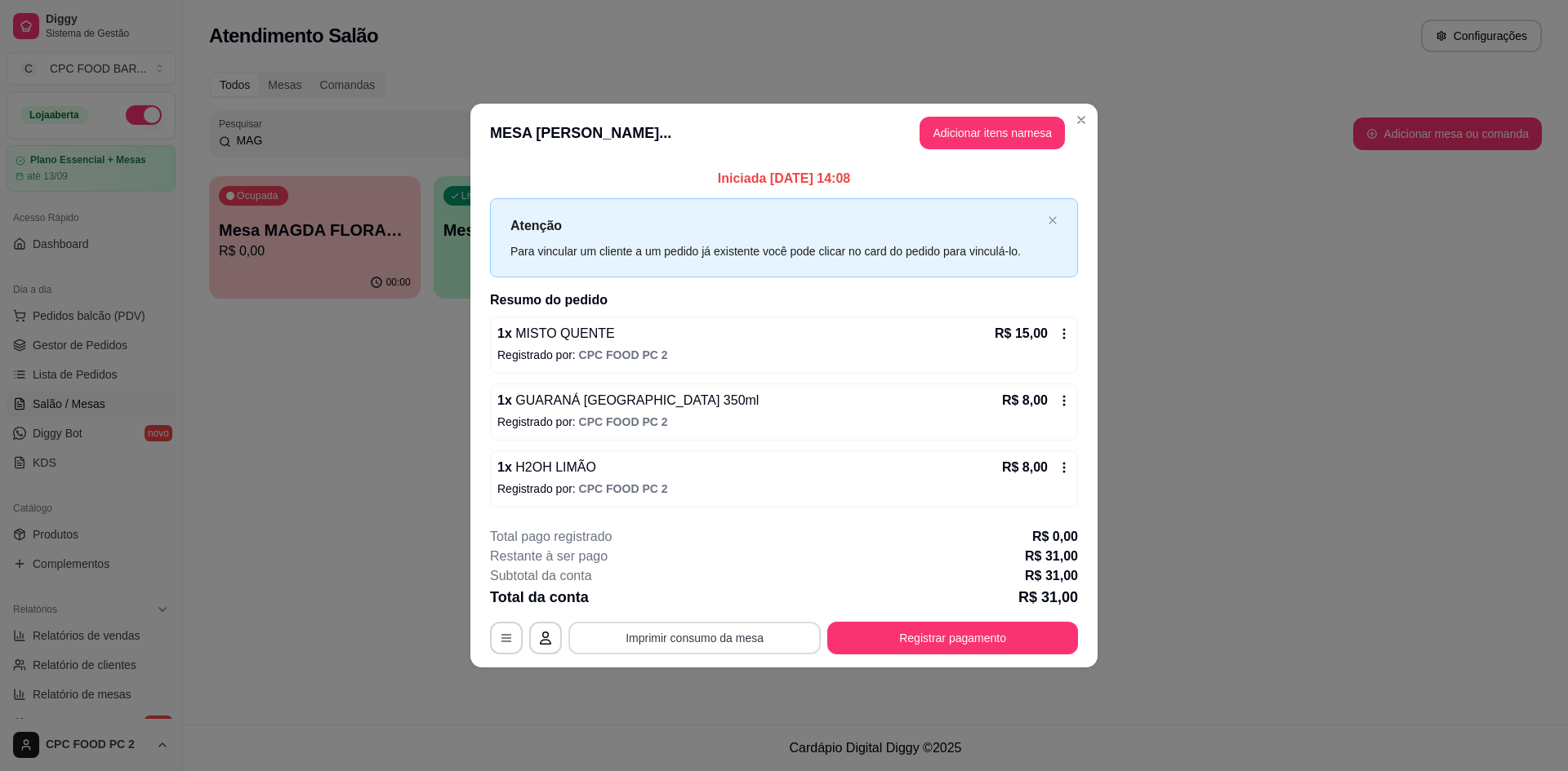
click at [724, 636] on button "Imprimir consumo da mesa" at bounding box center [695, 638] width 253 height 32
click at [486, 304] on div "Iniciada 24/08/2025 às 14:08 Atenção Para vincular um cliente a um pedido já ex…" at bounding box center [783, 338] width 627 height 352
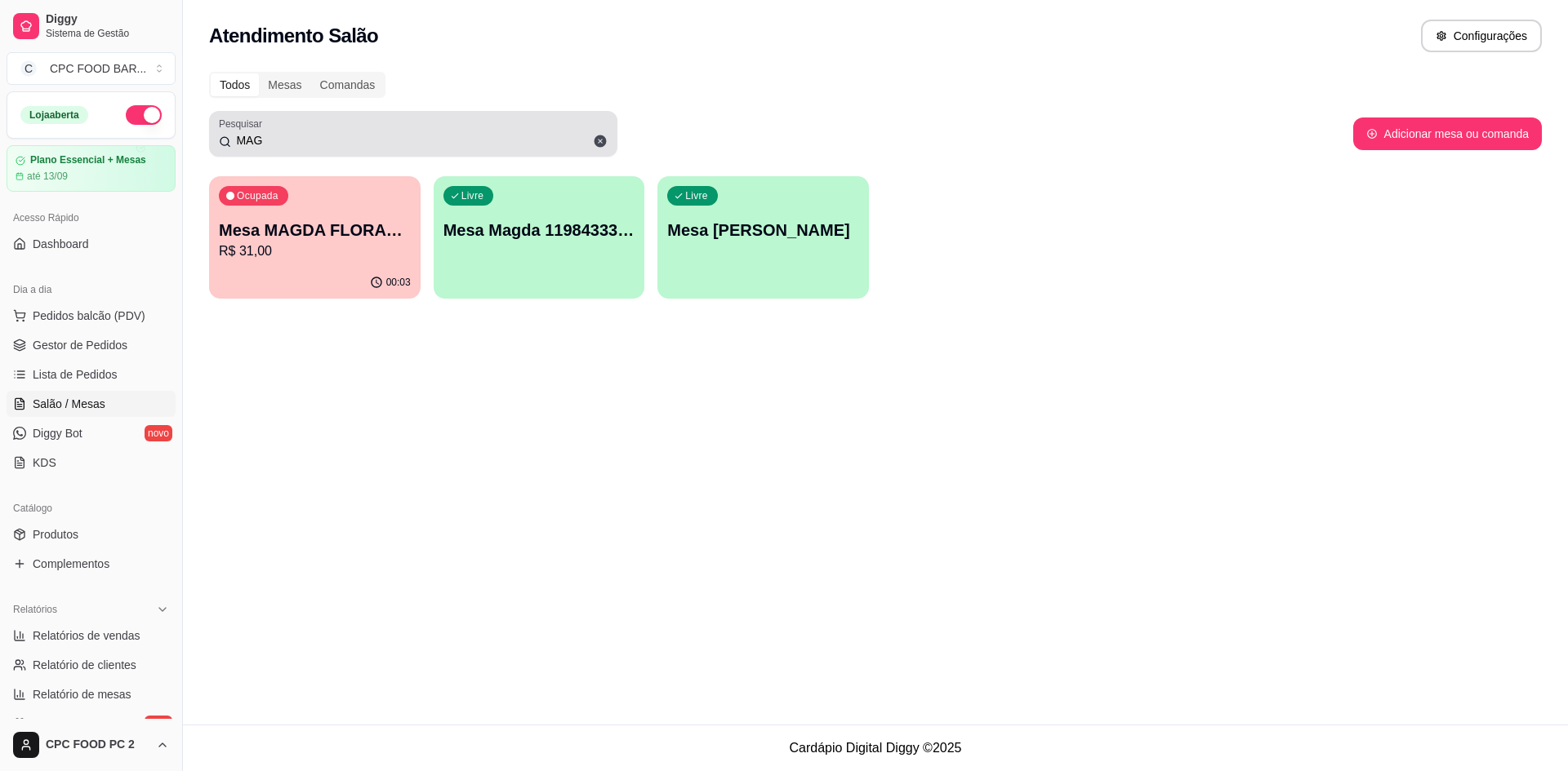
click at [309, 156] on div "Pesquisar MAG" at bounding box center [413, 133] width 409 height 46
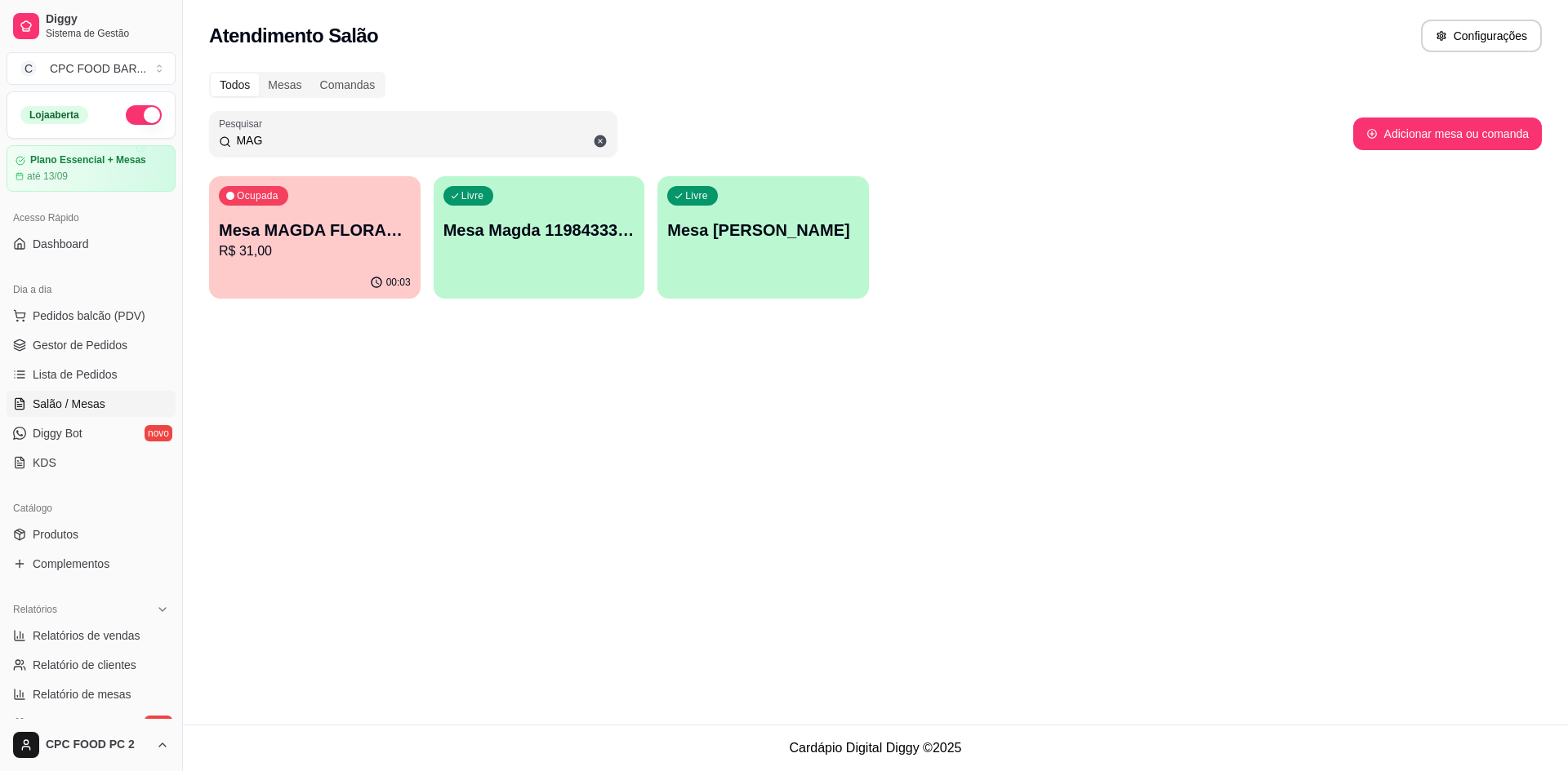
click at [295, 147] on input "MAG" at bounding box center [419, 141] width 376 height 16
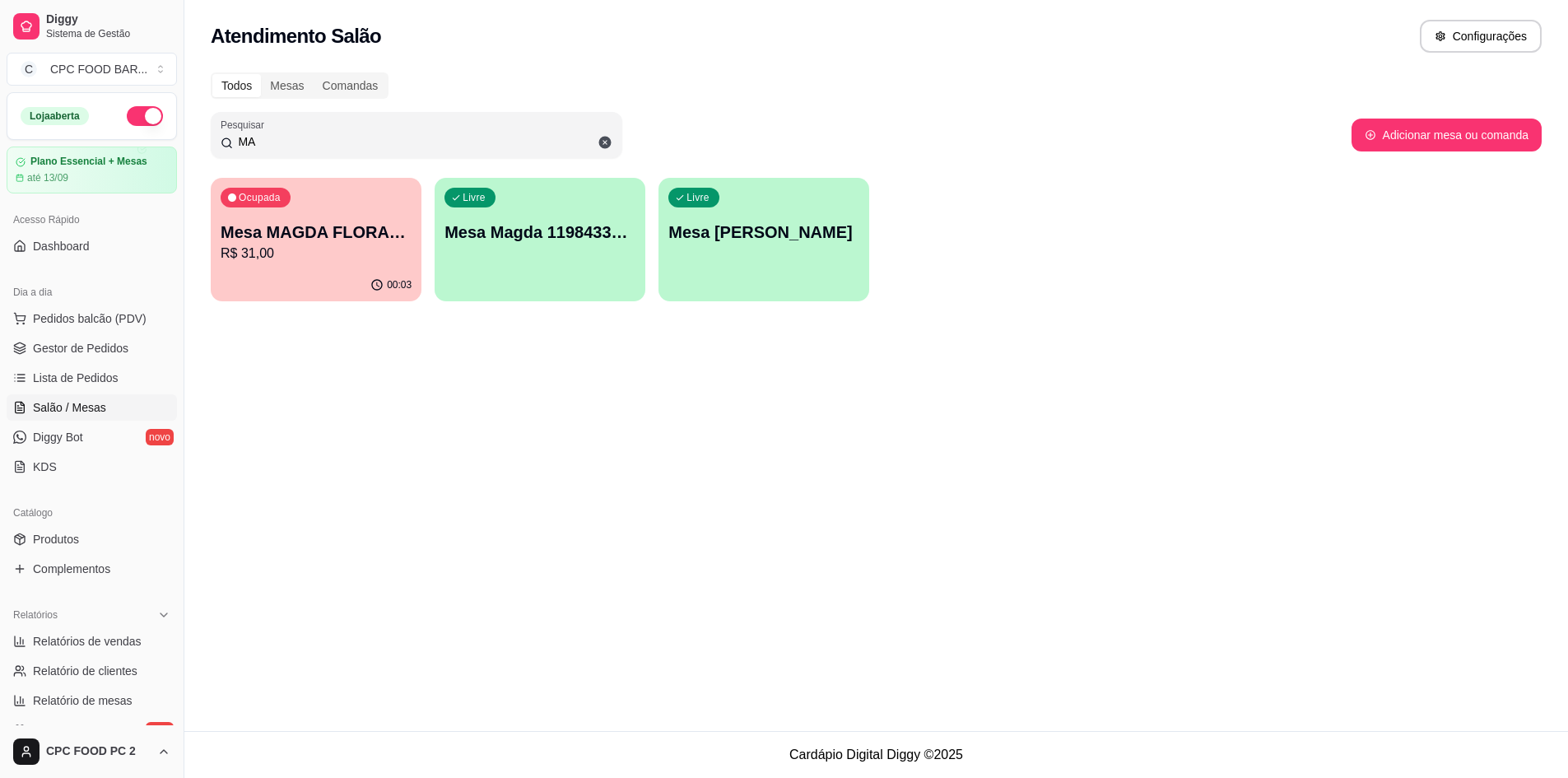
type input "M"
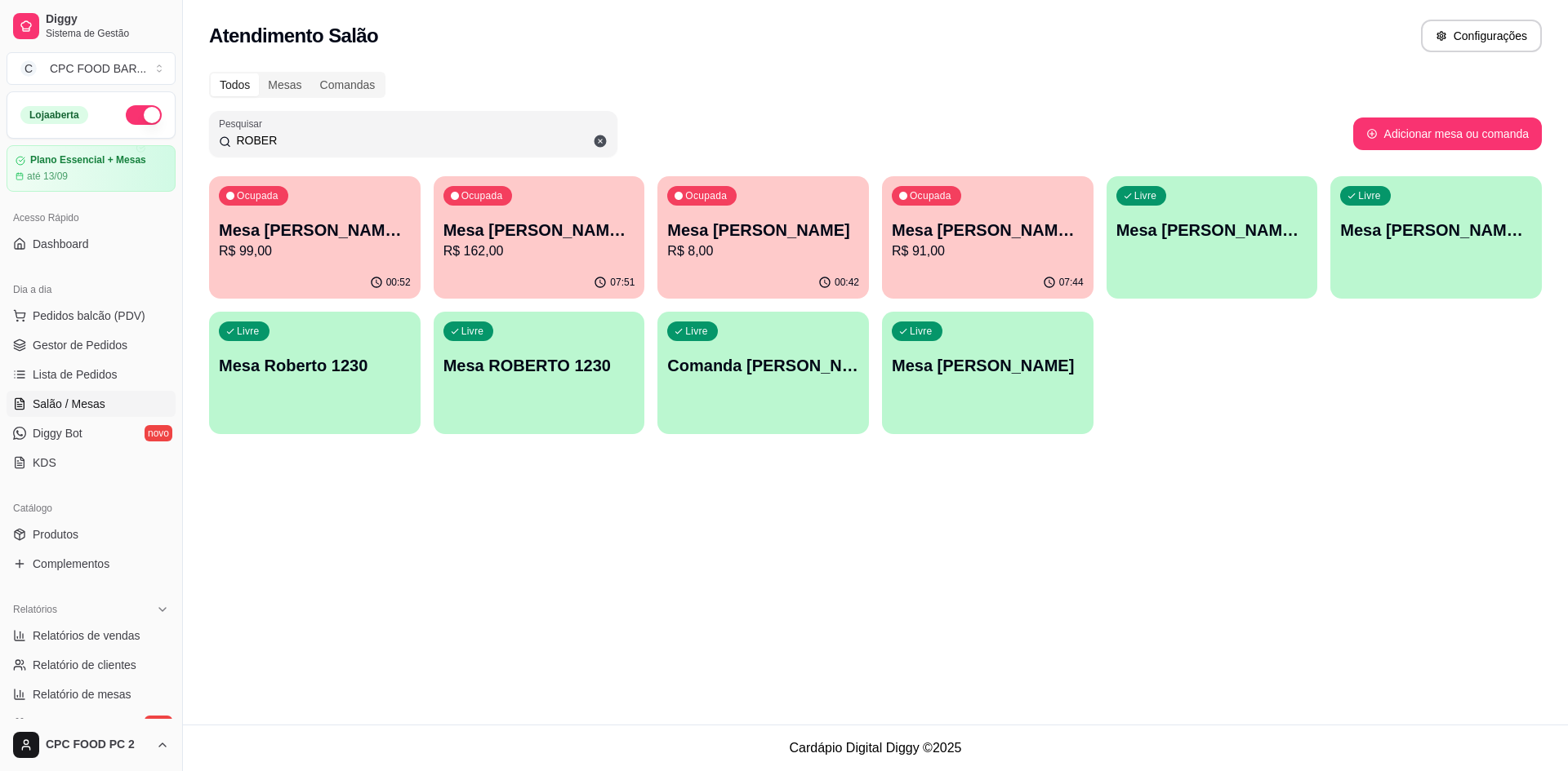
type input "ROBER"
click at [740, 220] on p "Mesa [PERSON_NAME]" at bounding box center [763, 230] width 186 height 22
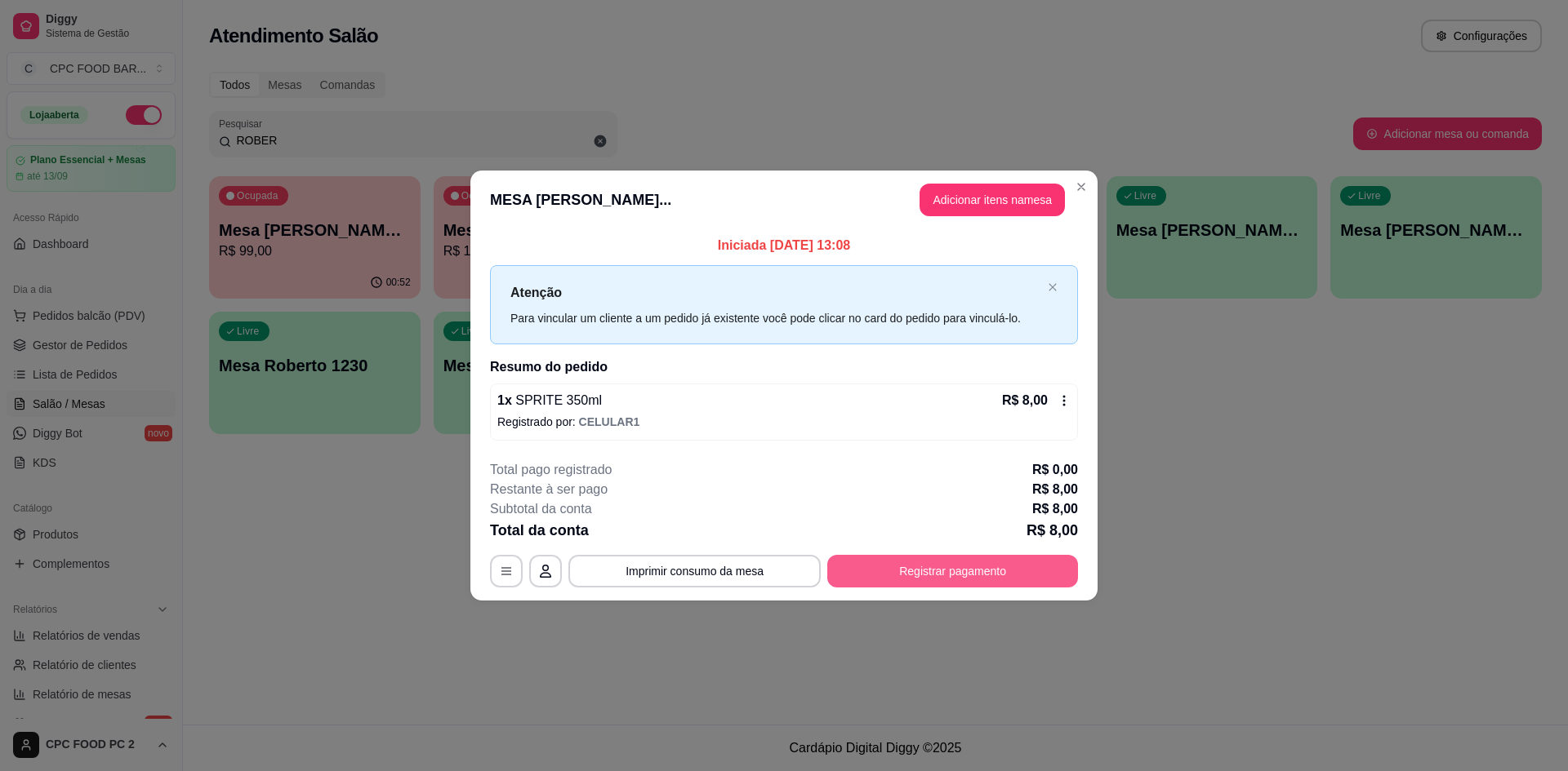
click at [872, 567] on button "Registrar pagamento" at bounding box center [953, 571] width 251 height 32
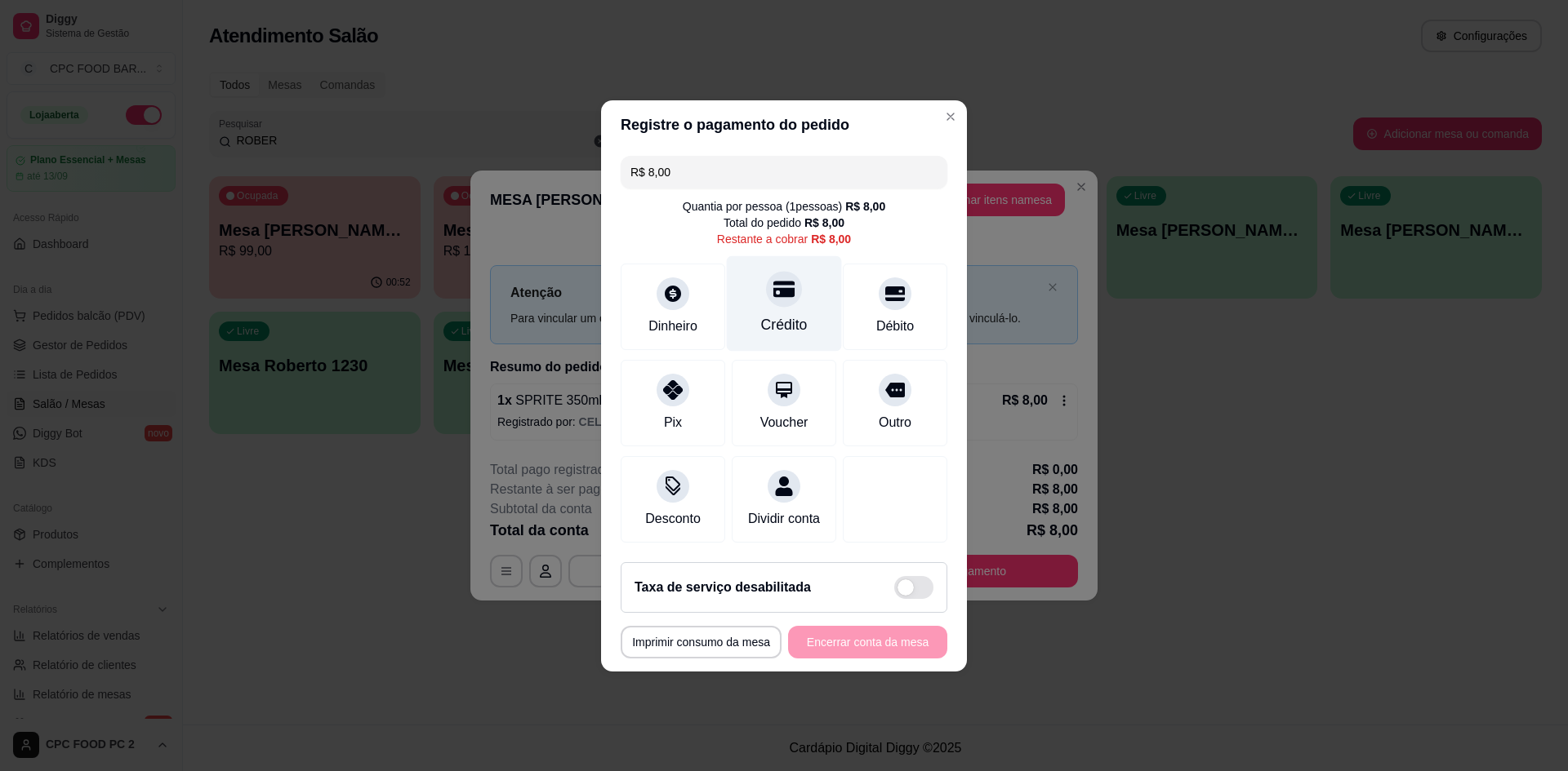
click at [779, 320] on div "Crédito" at bounding box center [785, 325] width 47 height 22
type input "R$ 0,00"
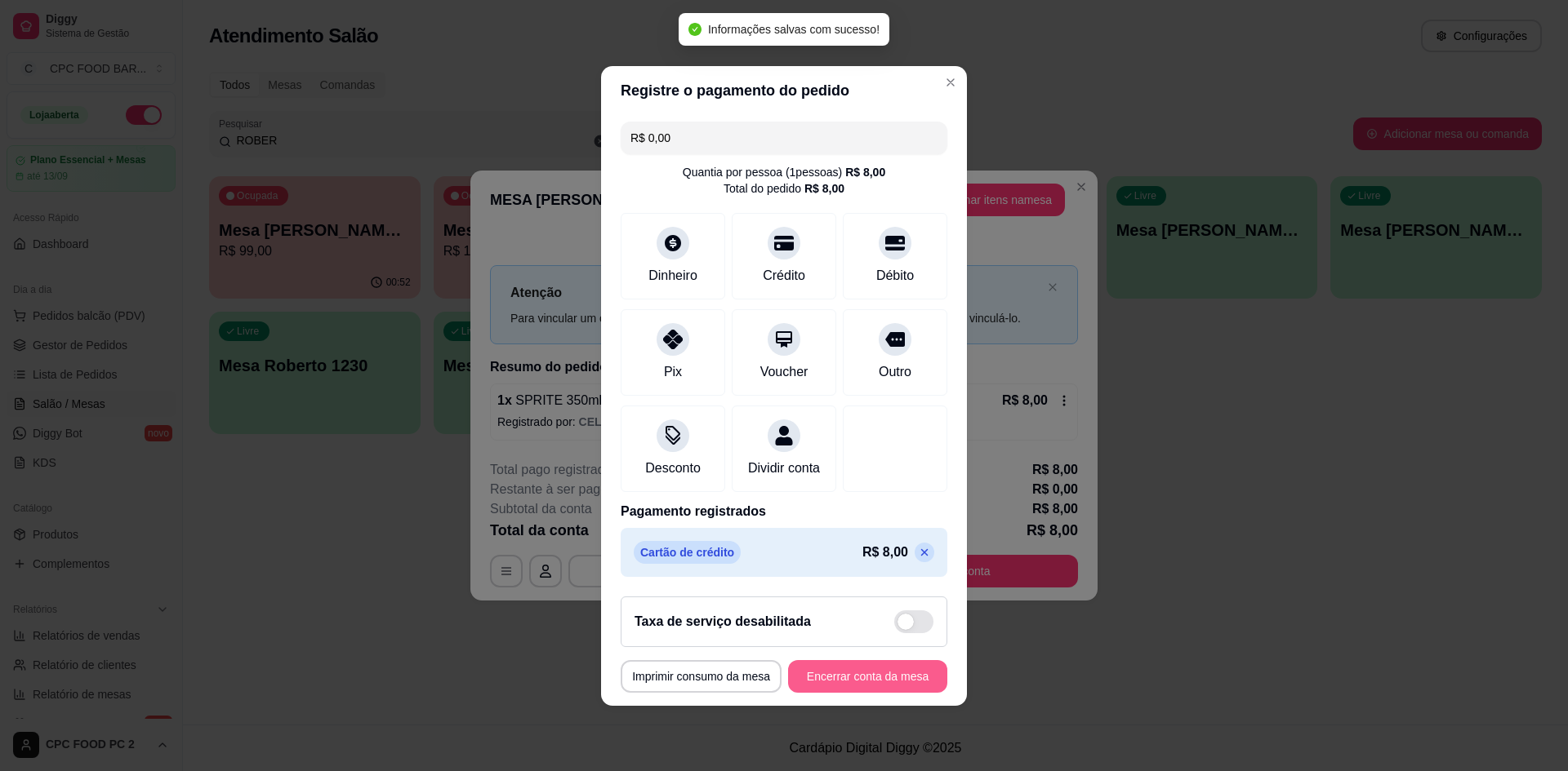
click at [852, 681] on button "Encerrar conta da mesa" at bounding box center [867, 676] width 160 height 32
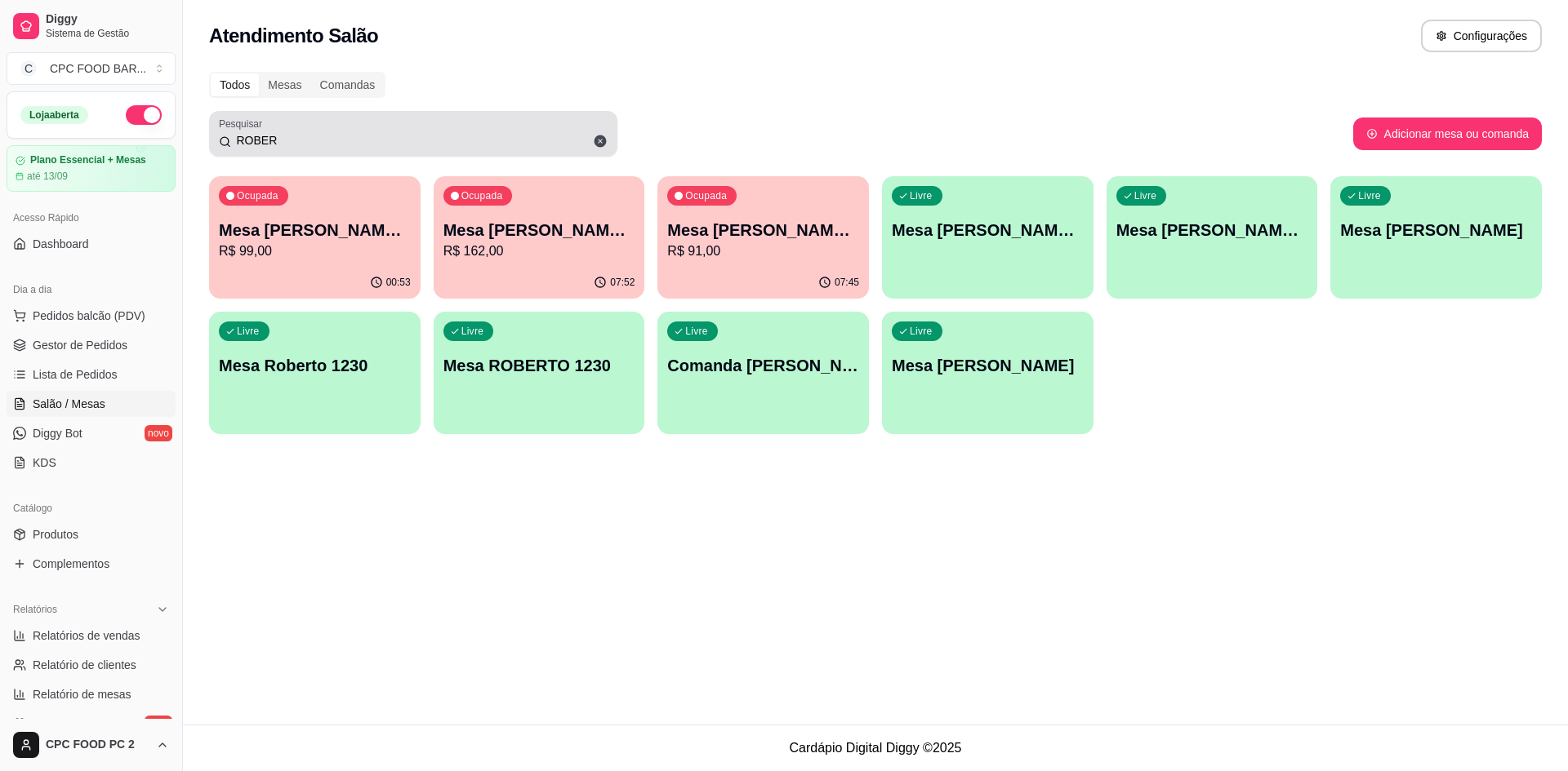
click at [607, 144] on icon at bounding box center [600, 141] width 14 height 14
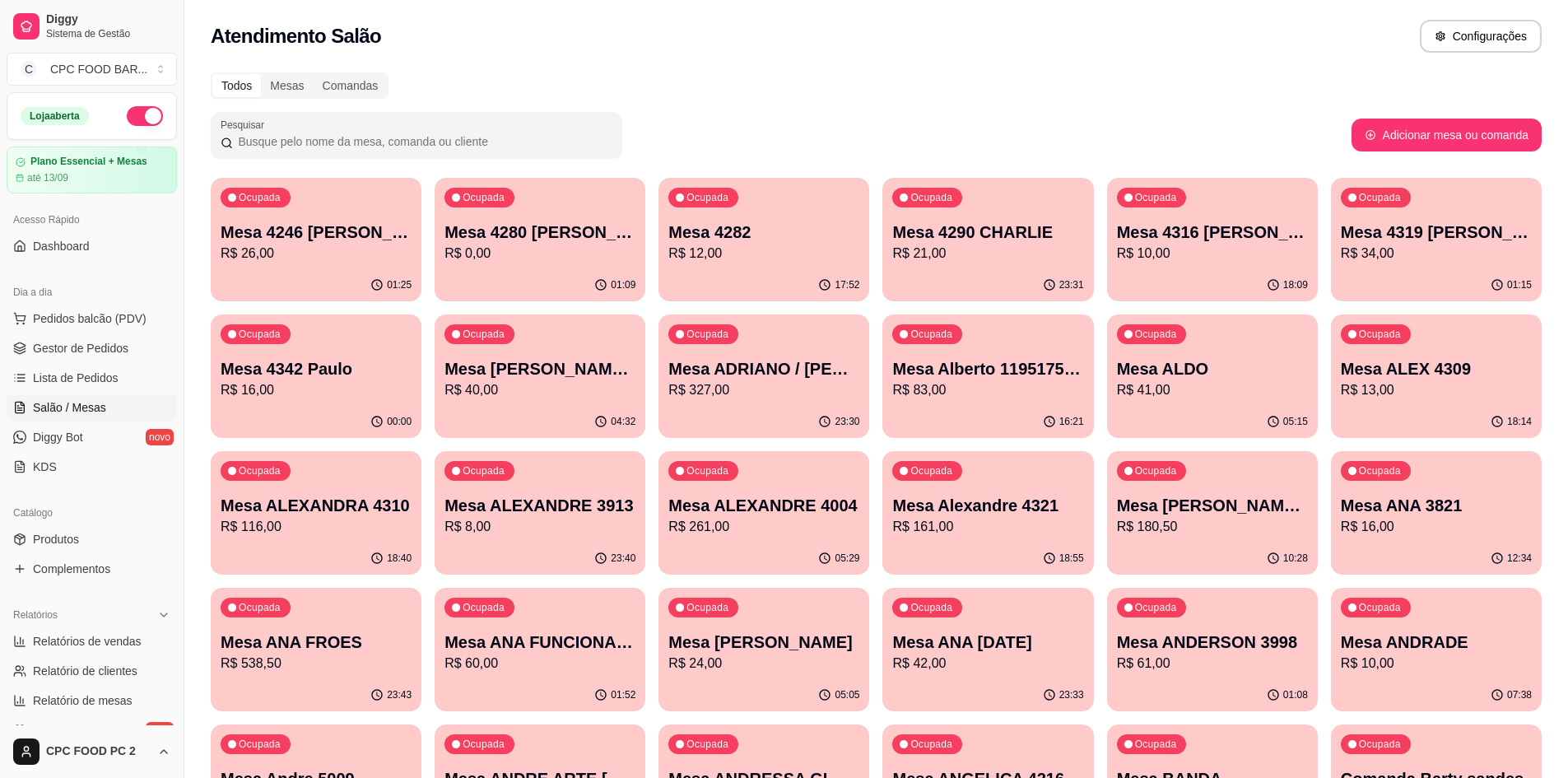
click at [604, 142] on input "Pesquisar" at bounding box center [422, 142] width 379 height 16
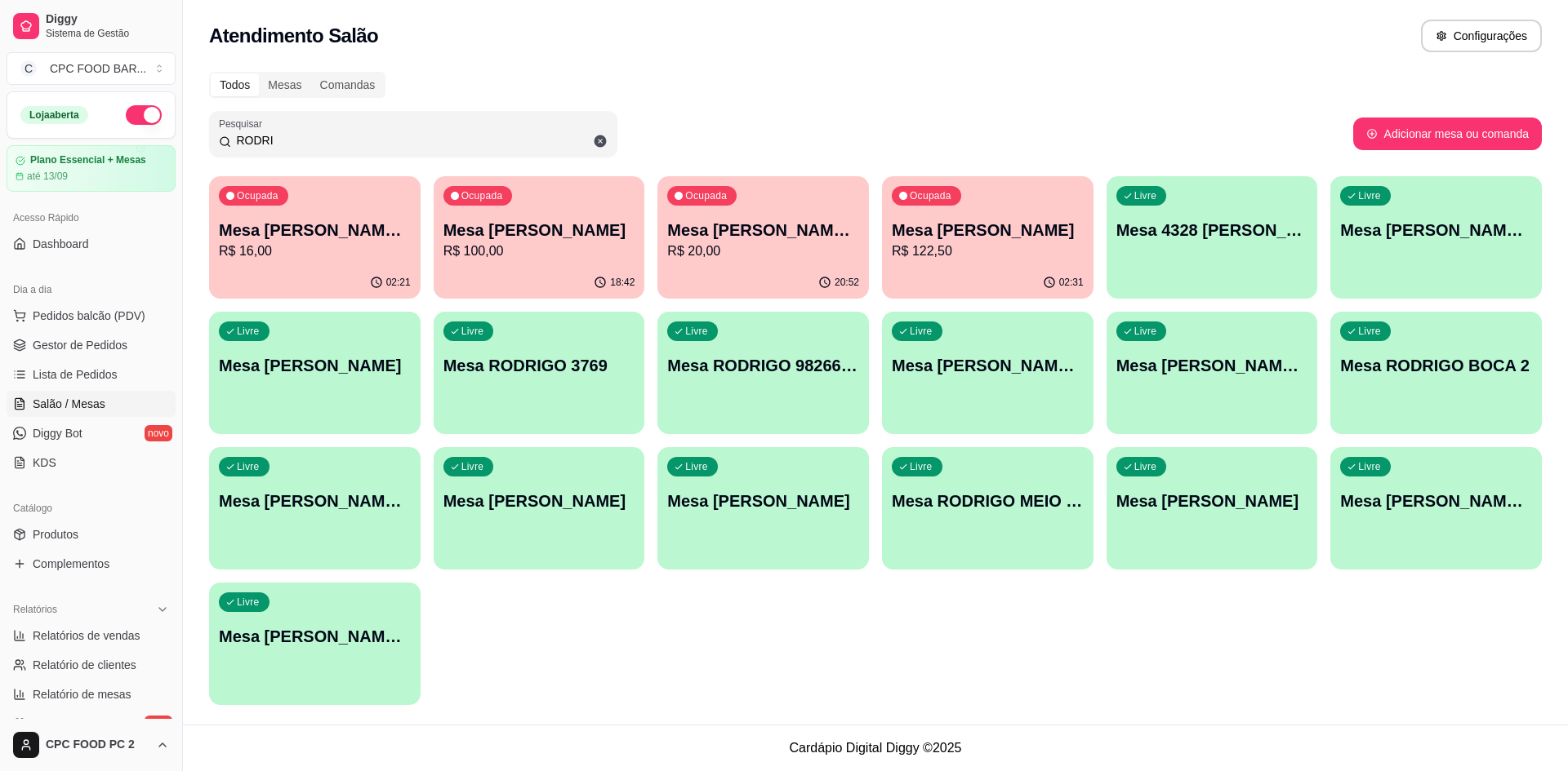
type input "RODRI"
click at [423, 267] on div "Ocupada Mesa RODRIGO ARBITRAGEM R$ 16,00 02:21 Ocupada Mesa RODRIGO BOCA R$ 100…" at bounding box center [875, 441] width 1333 height 529
click at [389, 265] on div "Ocupada Mesa RODRIGO ARBITRAGEM R$ 16,00" at bounding box center [315, 222] width 211 height 90
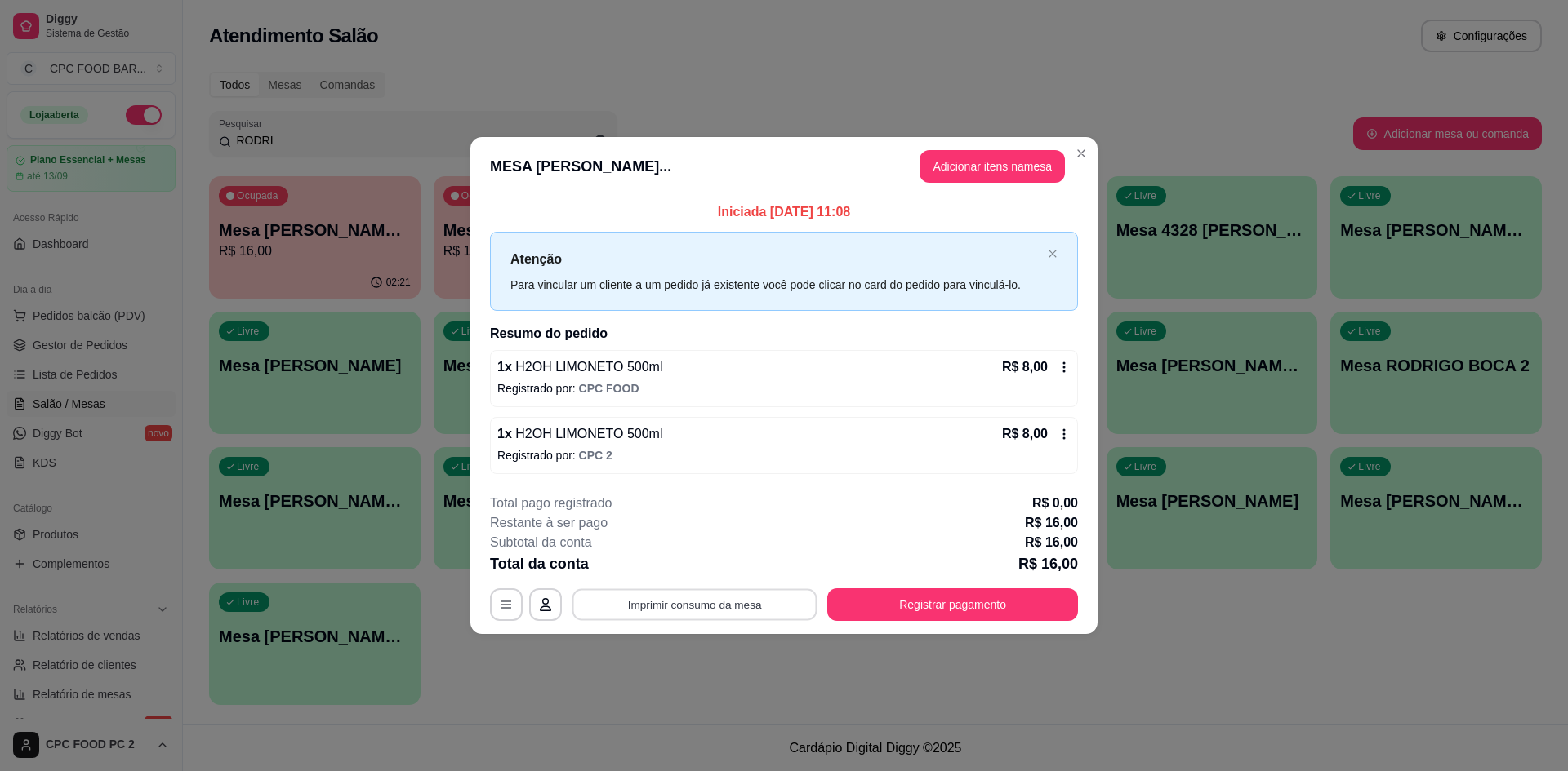
click at [686, 602] on button "Imprimir consumo da mesa" at bounding box center [696, 605] width 245 height 32
click at [890, 604] on button "Registrar pagamento" at bounding box center [953, 605] width 244 height 32
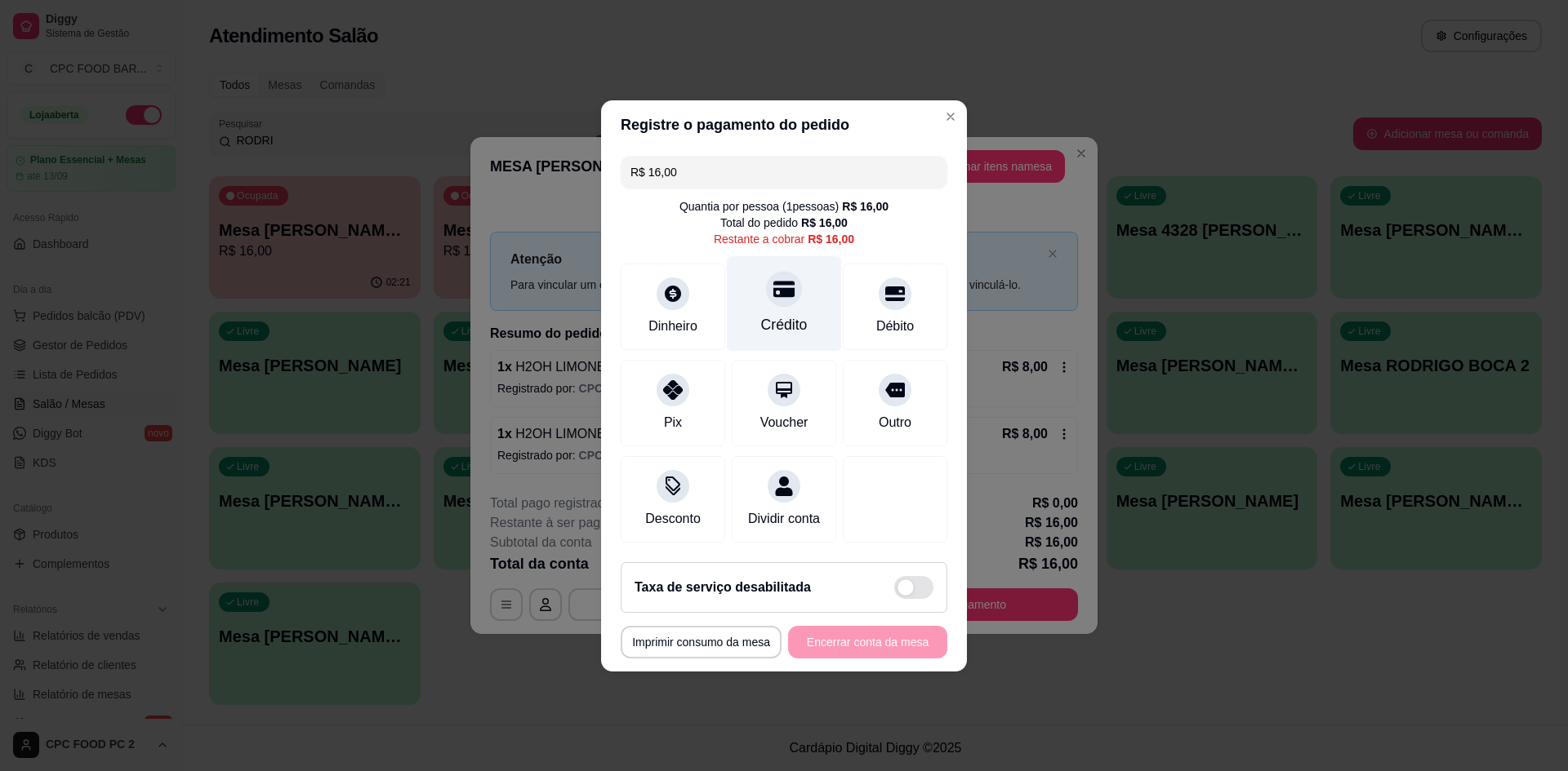
click at [800, 329] on div "Crédito" at bounding box center [785, 303] width 115 height 96
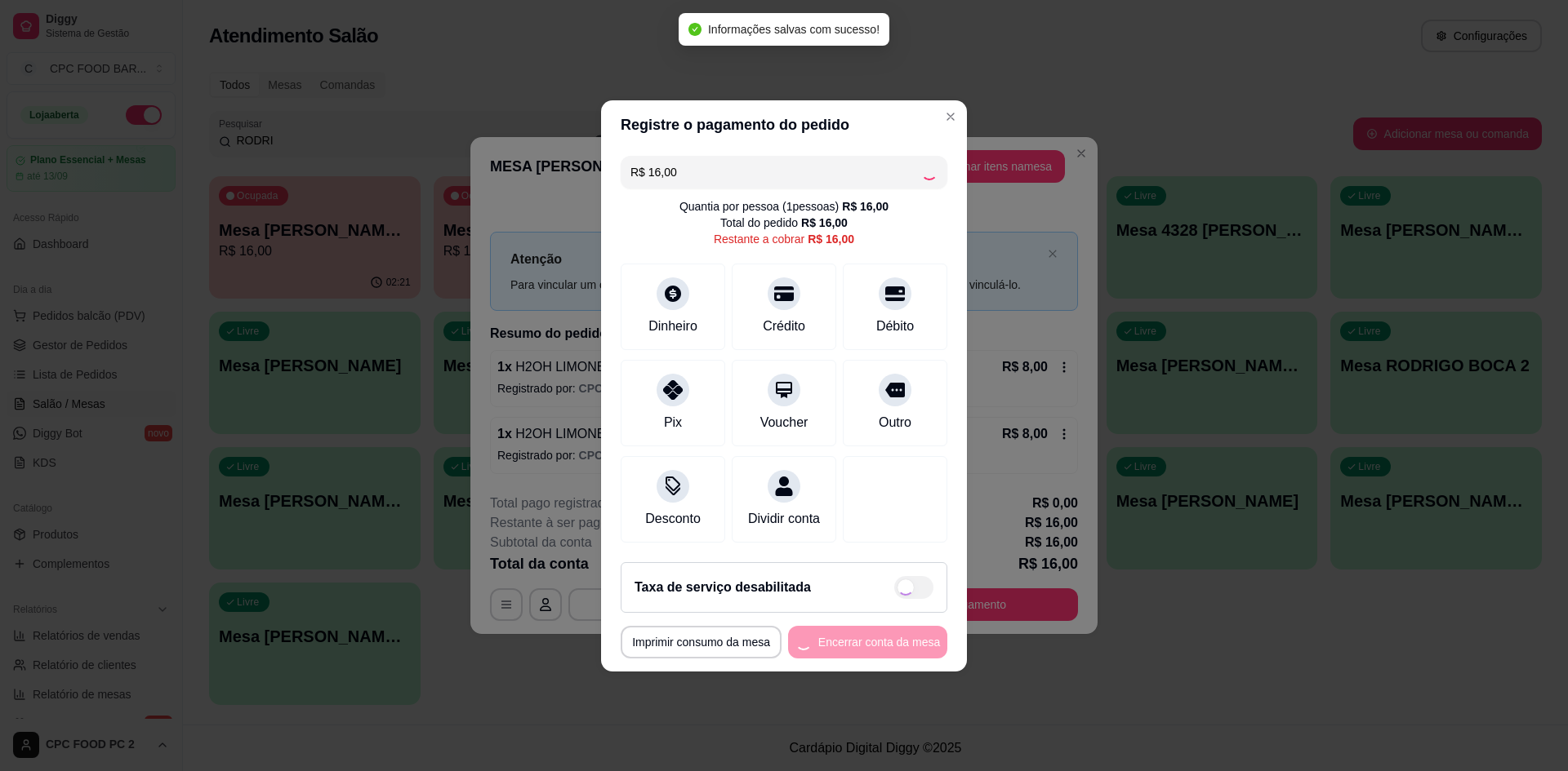
type input "R$ 0,00"
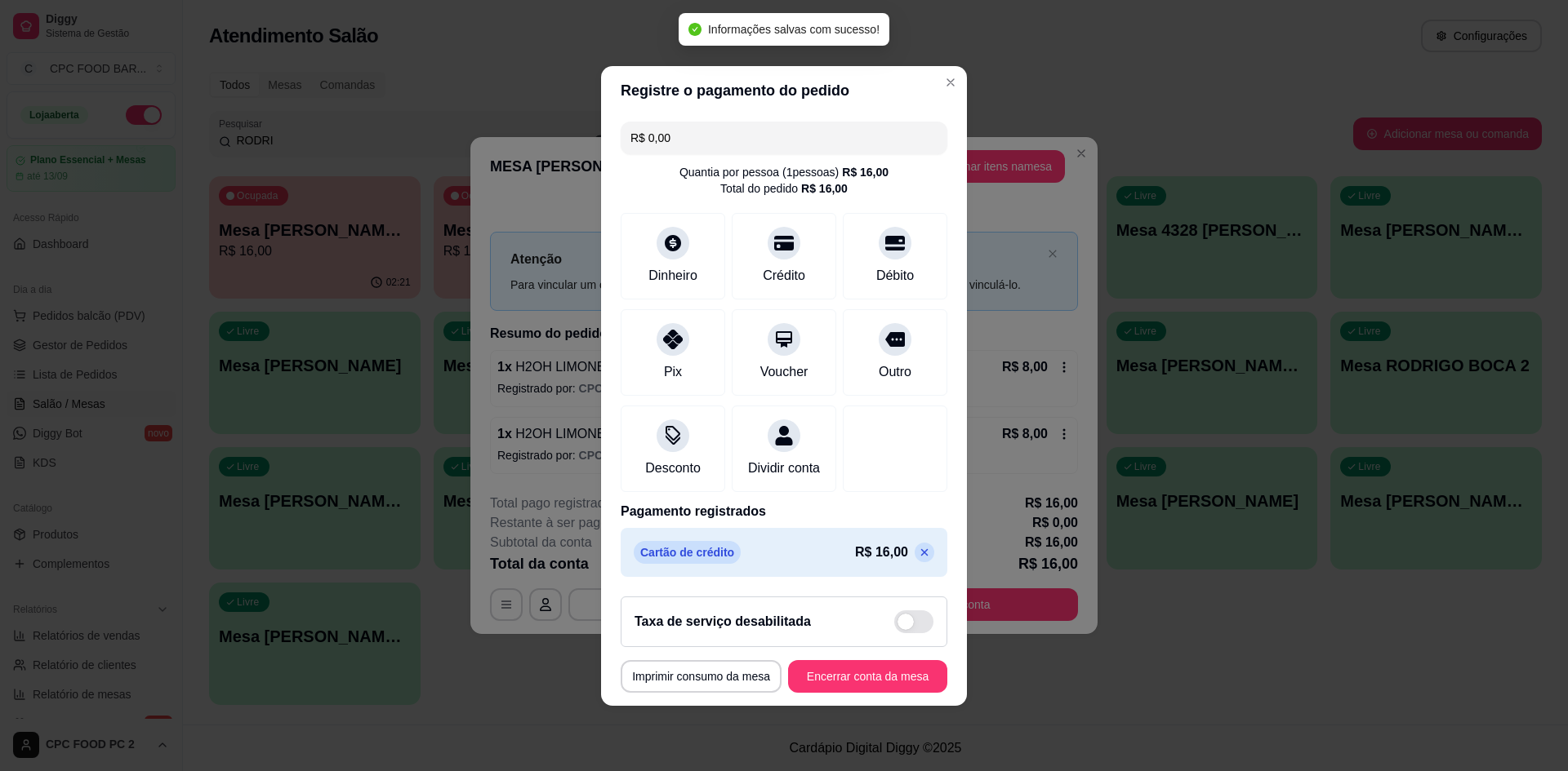
click at [832, 670] on footer "**********" at bounding box center [784, 645] width 366 height 123
click at [835, 675] on button "Encerrar conta da mesa" at bounding box center [867, 676] width 160 height 32
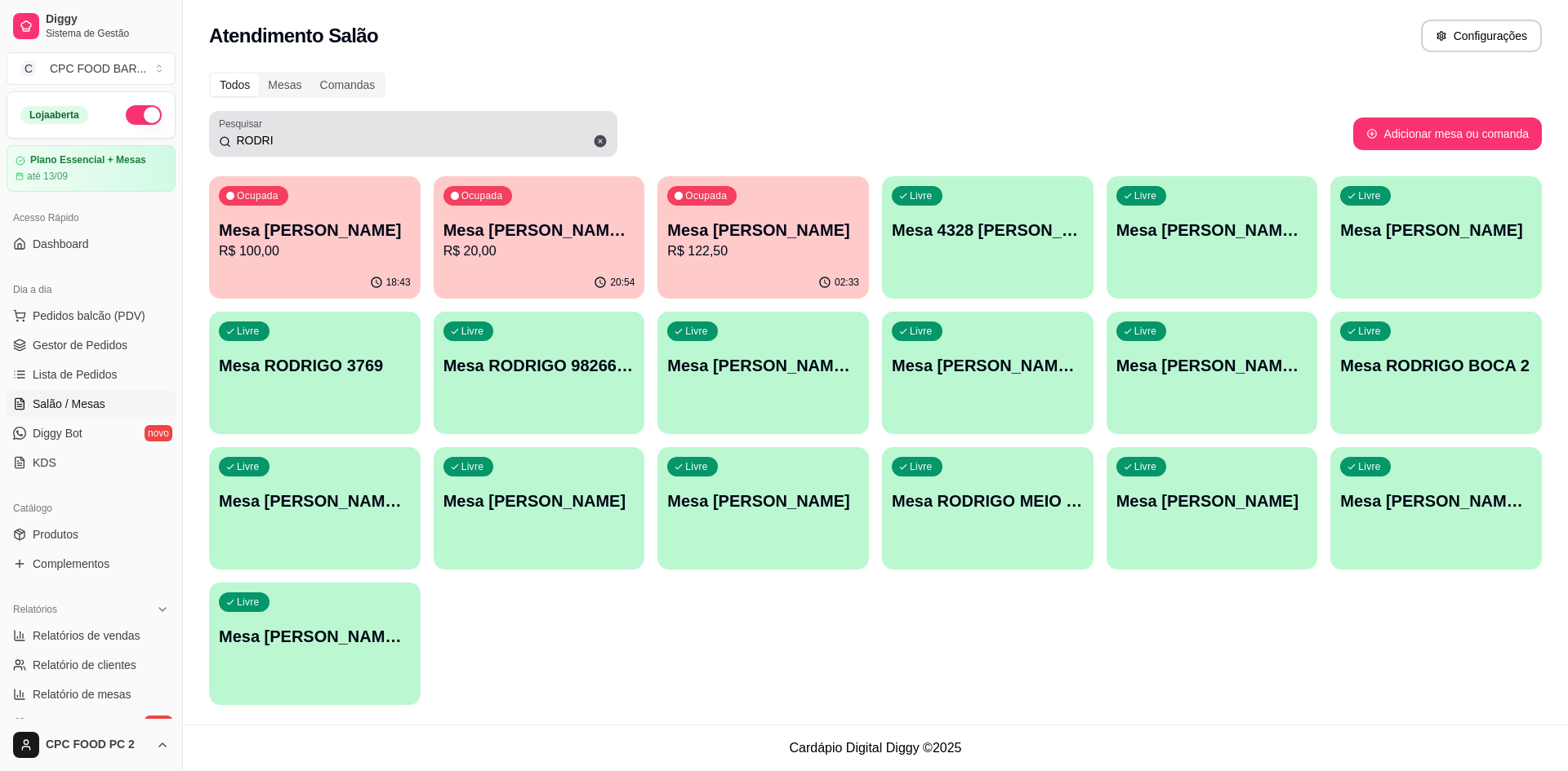
click at [600, 138] on icon at bounding box center [601, 142] width 13 height 13
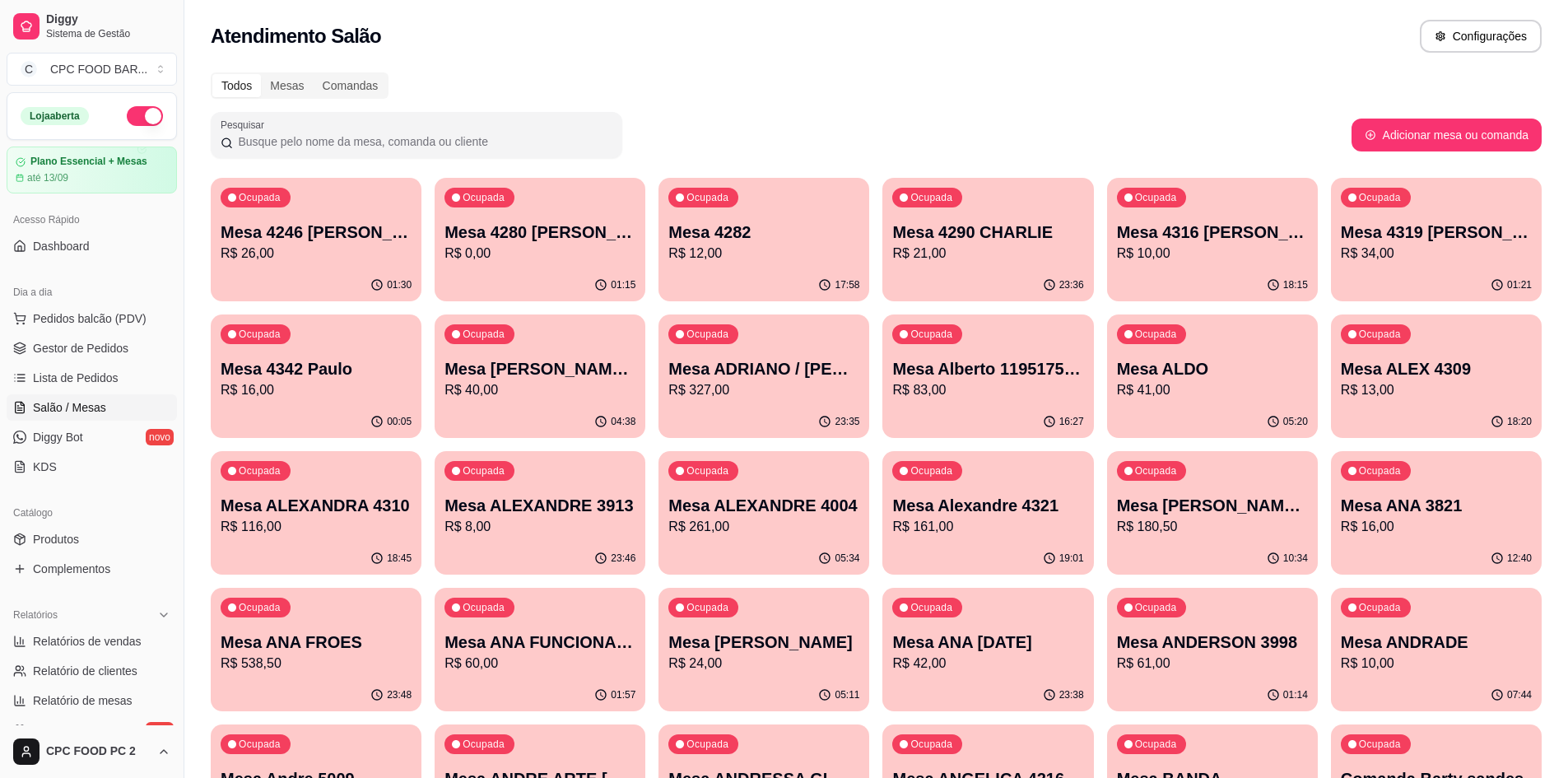
click at [524, 136] on input "Pesquisar" at bounding box center [422, 142] width 379 height 16
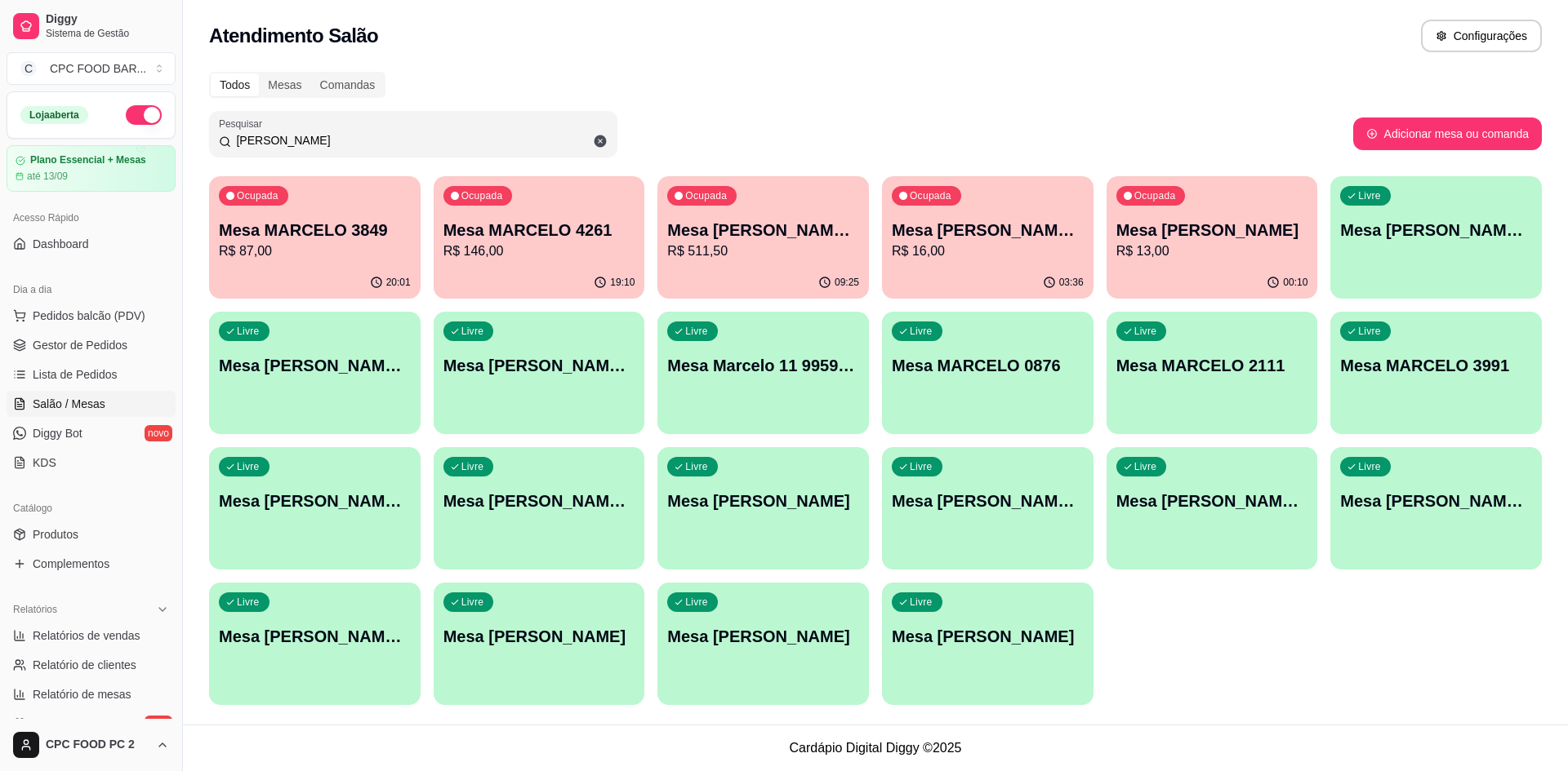
type input "MARCELO"
click at [951, 228] on p "Mesa [PERSON_NAME] ARBITRO" at bounding box center [988, 230] width 186 height 22
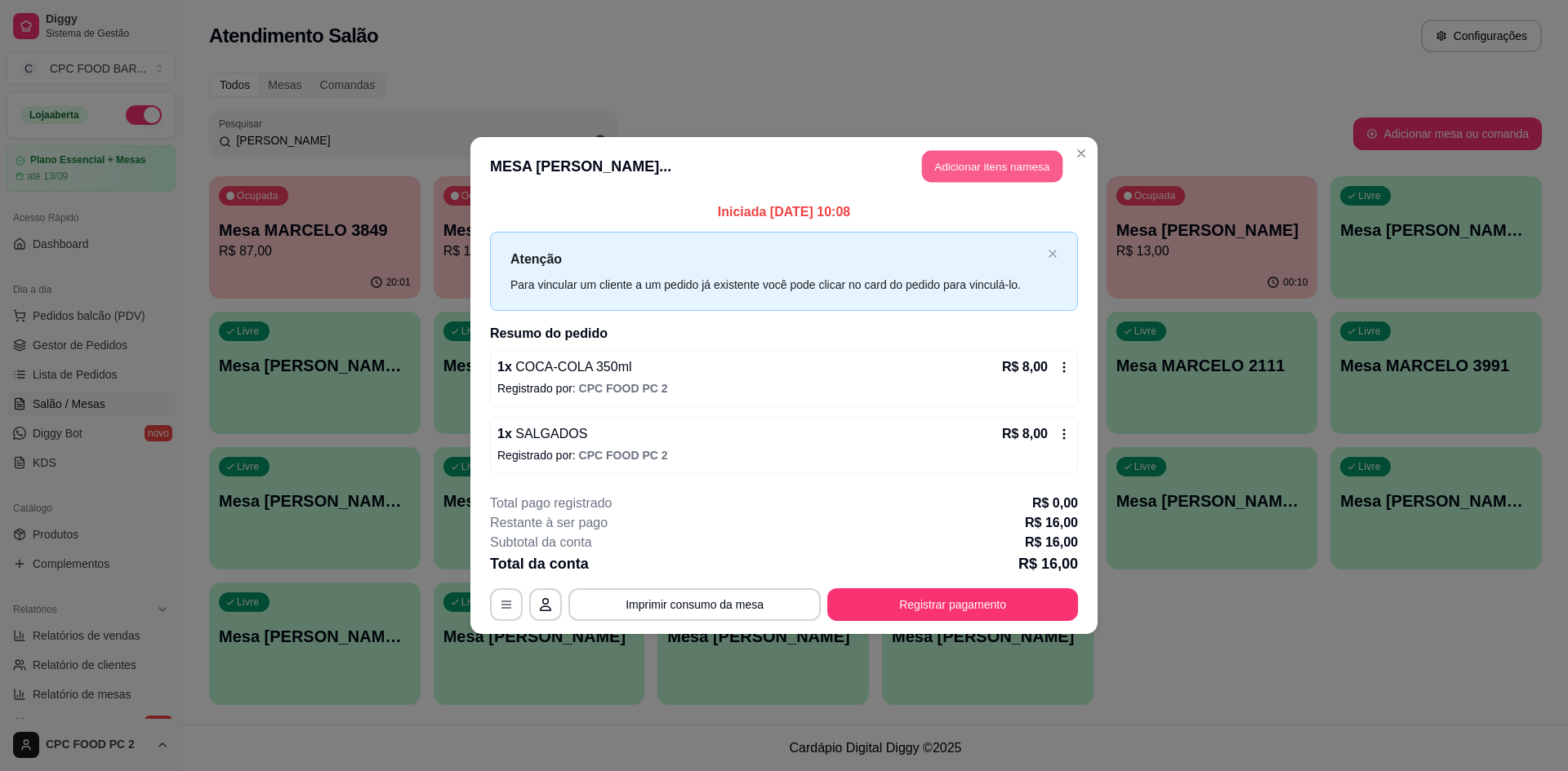
click at [945, 171] on button "Adicionar itens na mesa" at bounding box center [992, 166] width 141 height 32
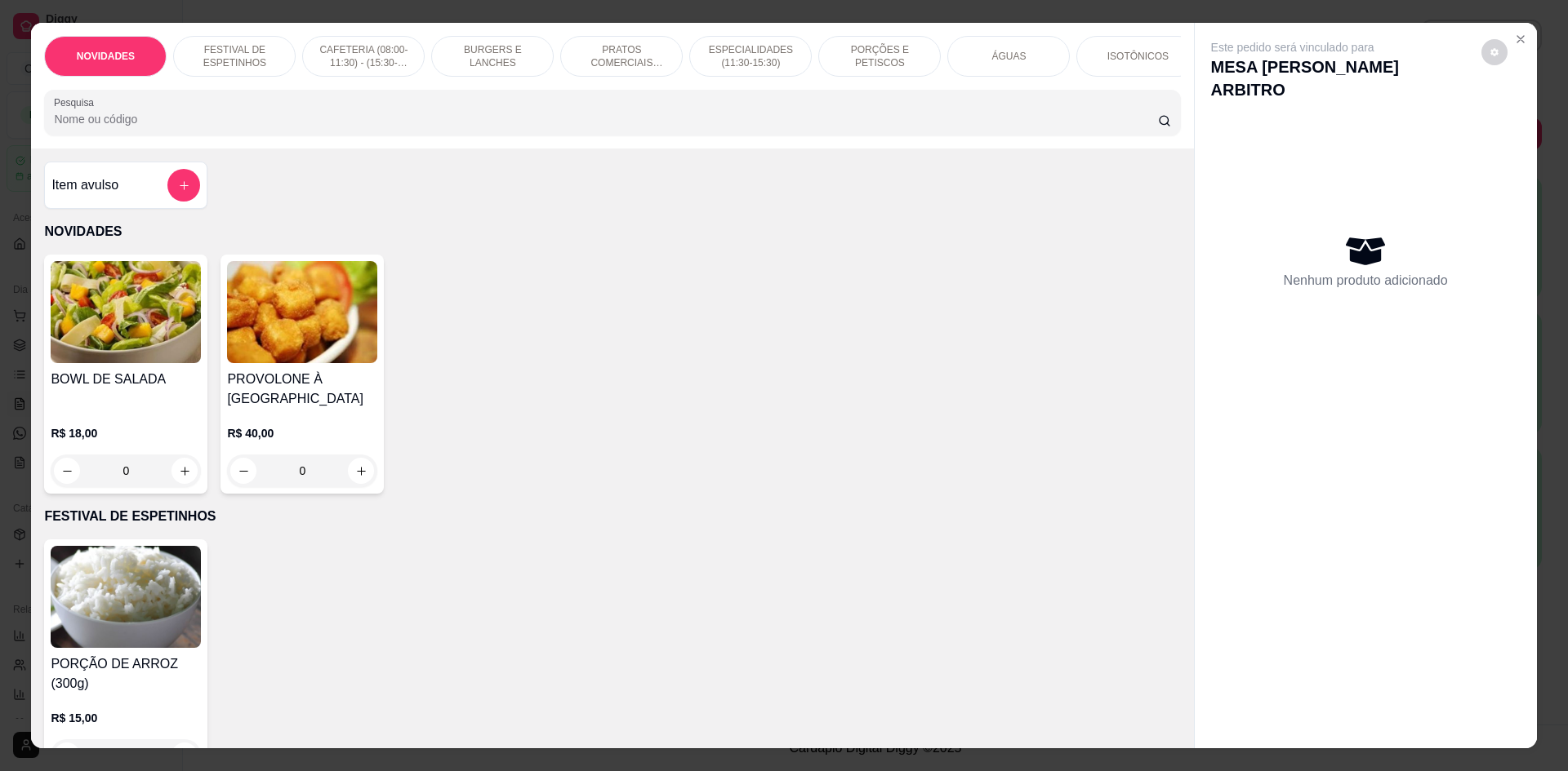
click at [753, 124] on input "Pesquisa" at bounding box center [605, 119] width 1103 height 16
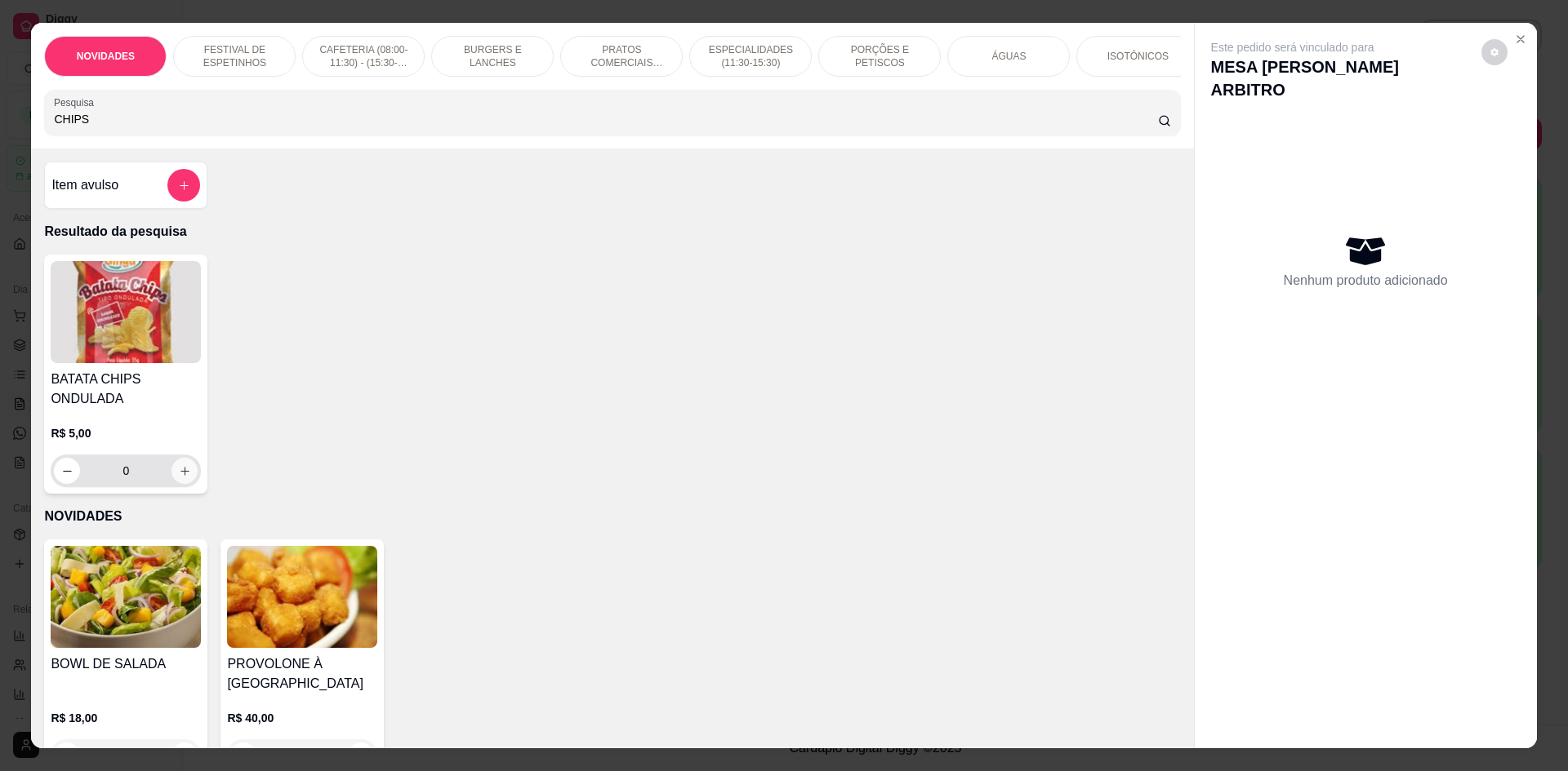
type input "CHIPS"
click at [179, 484] on button "increase-product-quantity" at bounding box center [184, 471] width 26 height 26
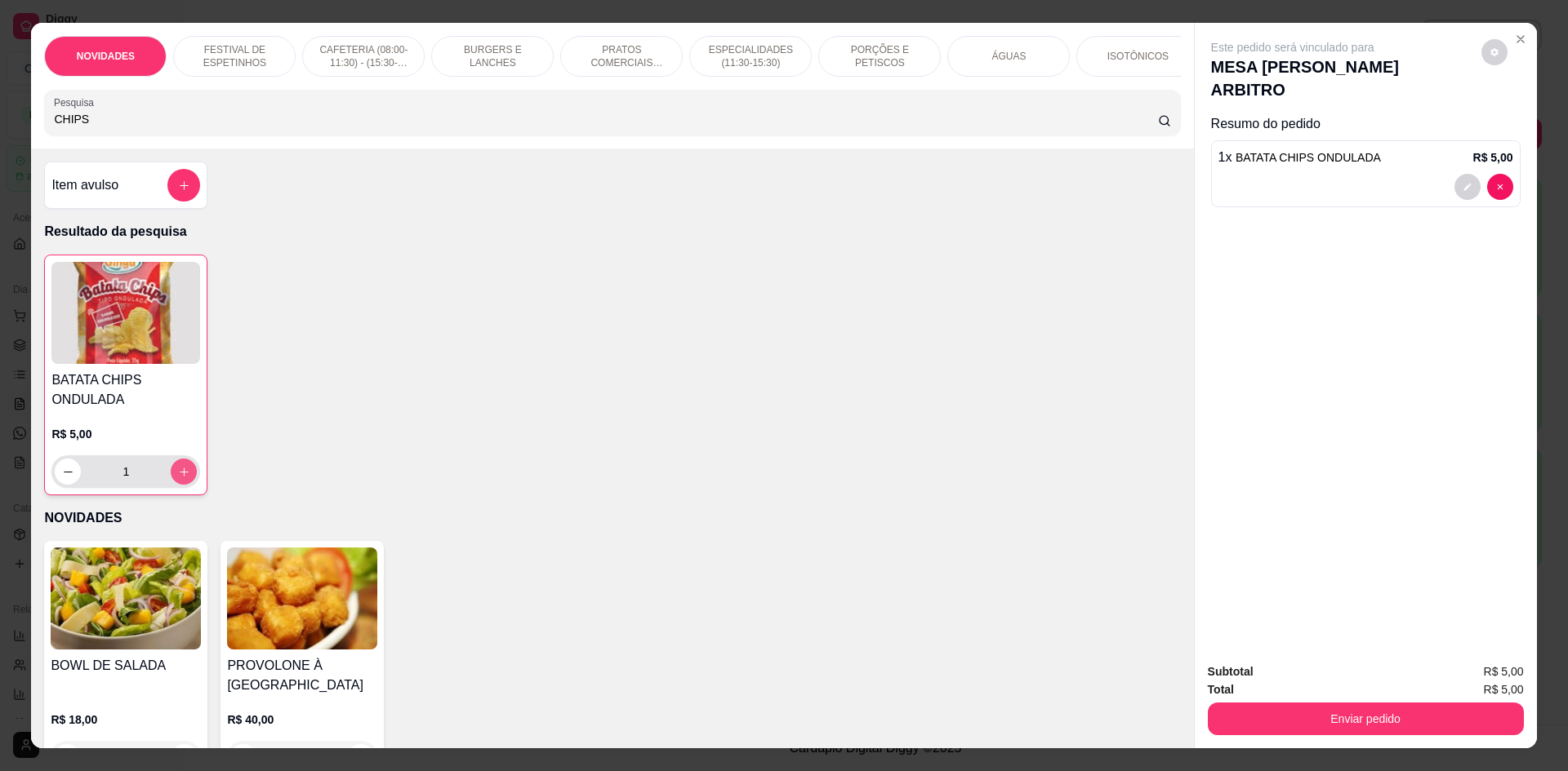
type input "1"
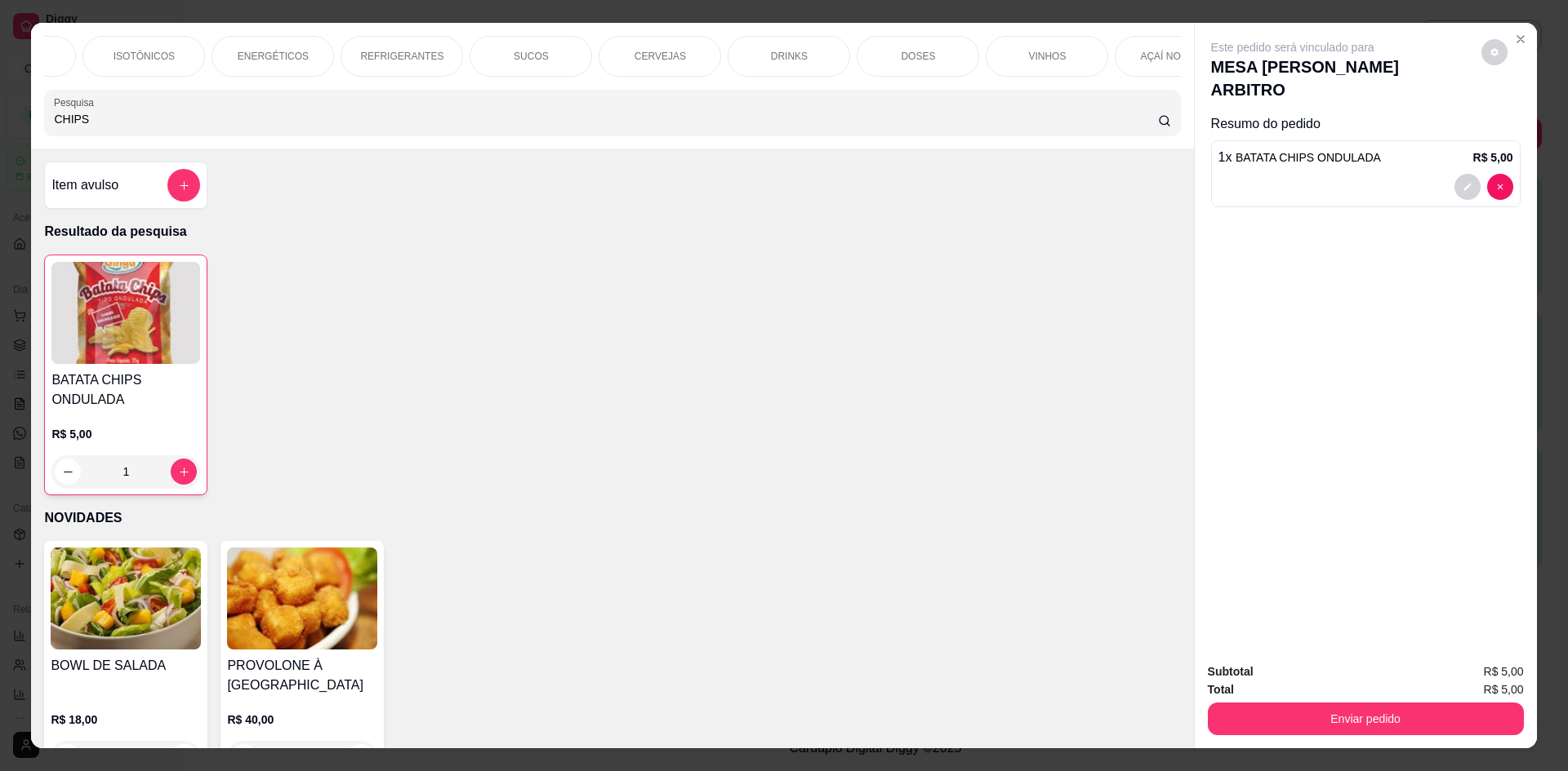
click at [392, 47] on div "REFRIGERANTES" at bounding box center [401, 56] width 123 height 41
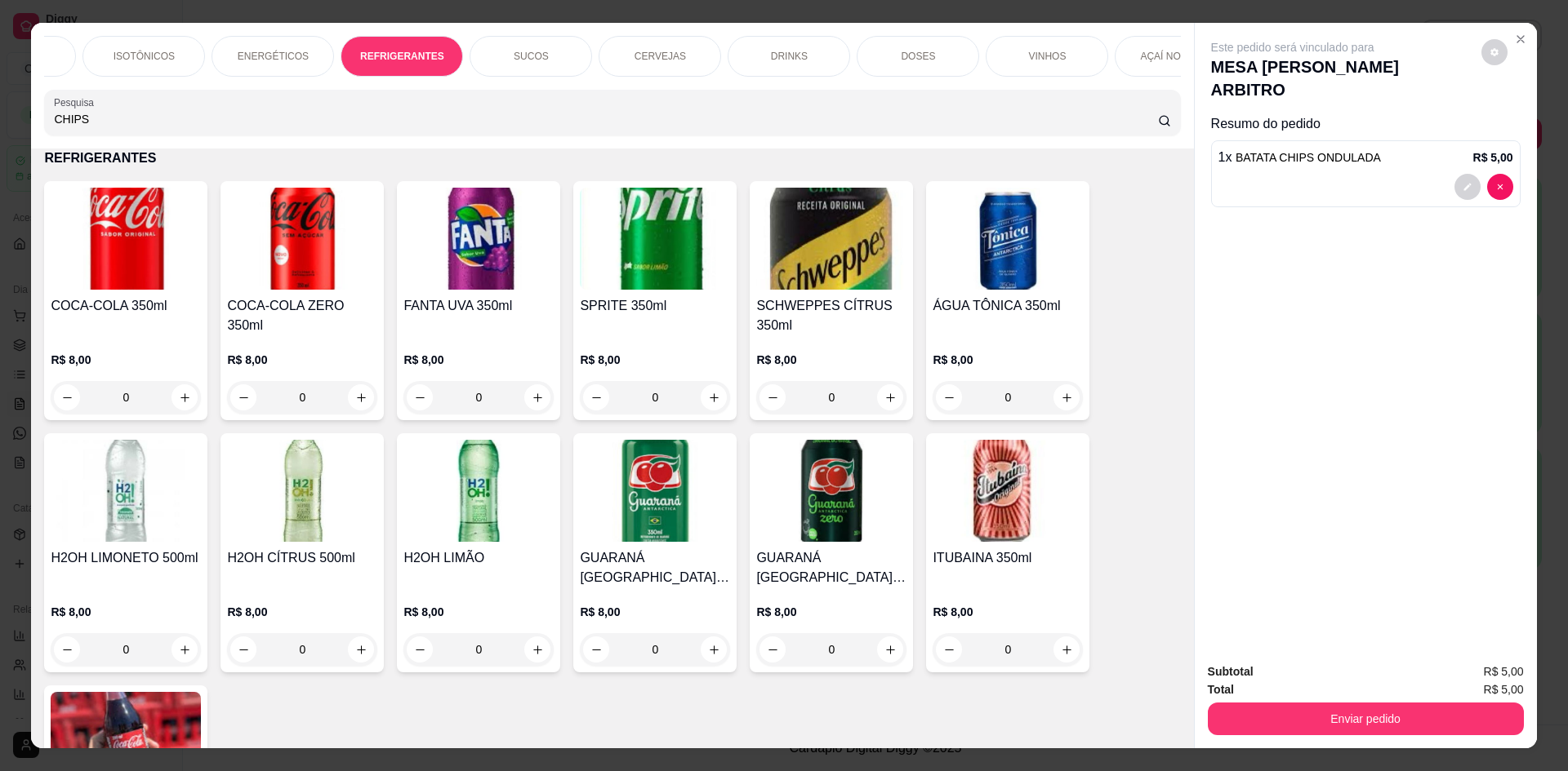
scroll to position [30, 0]
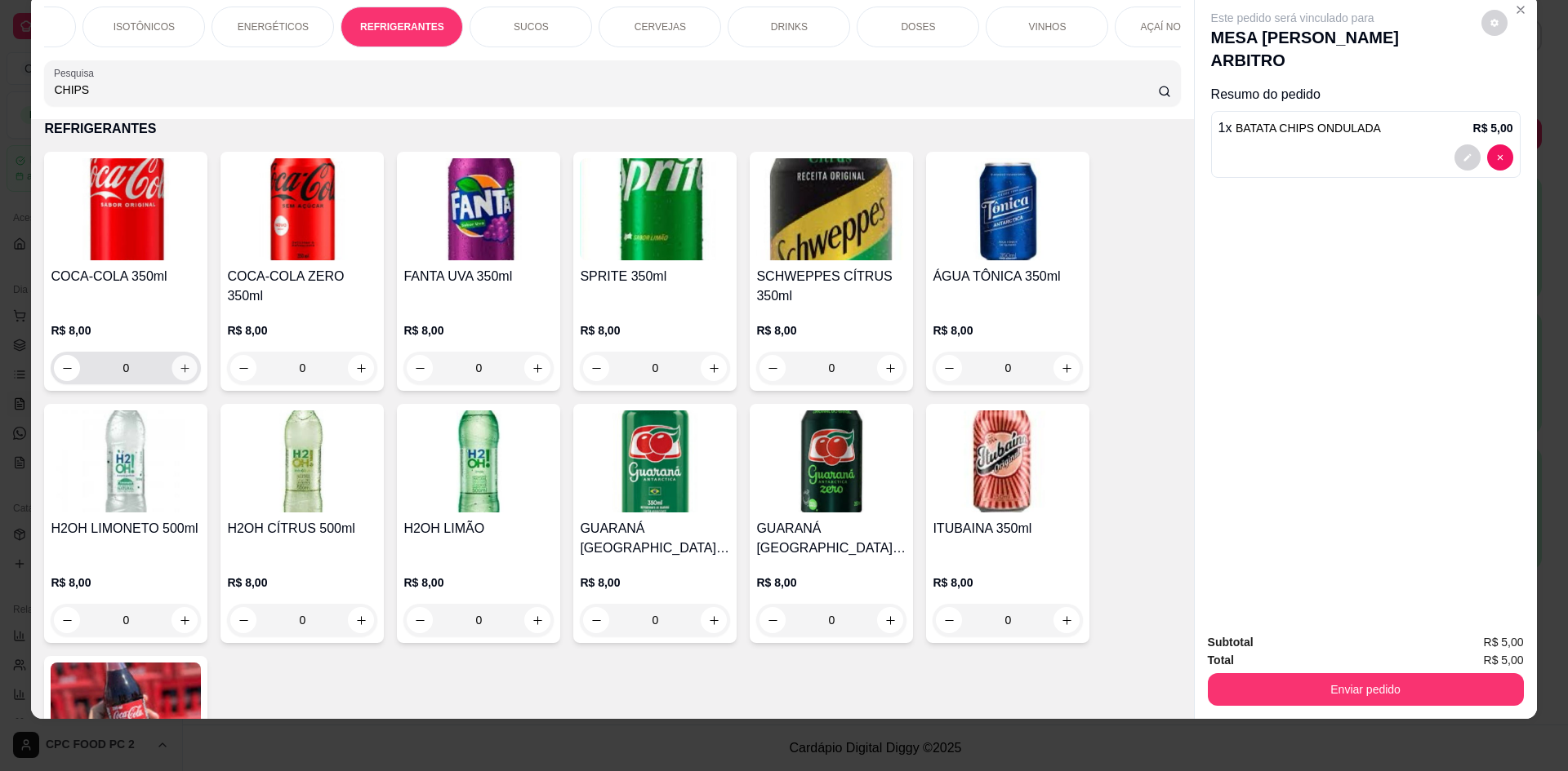
click at [179, 374] on icon "increase-product-quantity" at bounding box center [185, 369] width 13 height 13
type input "1"
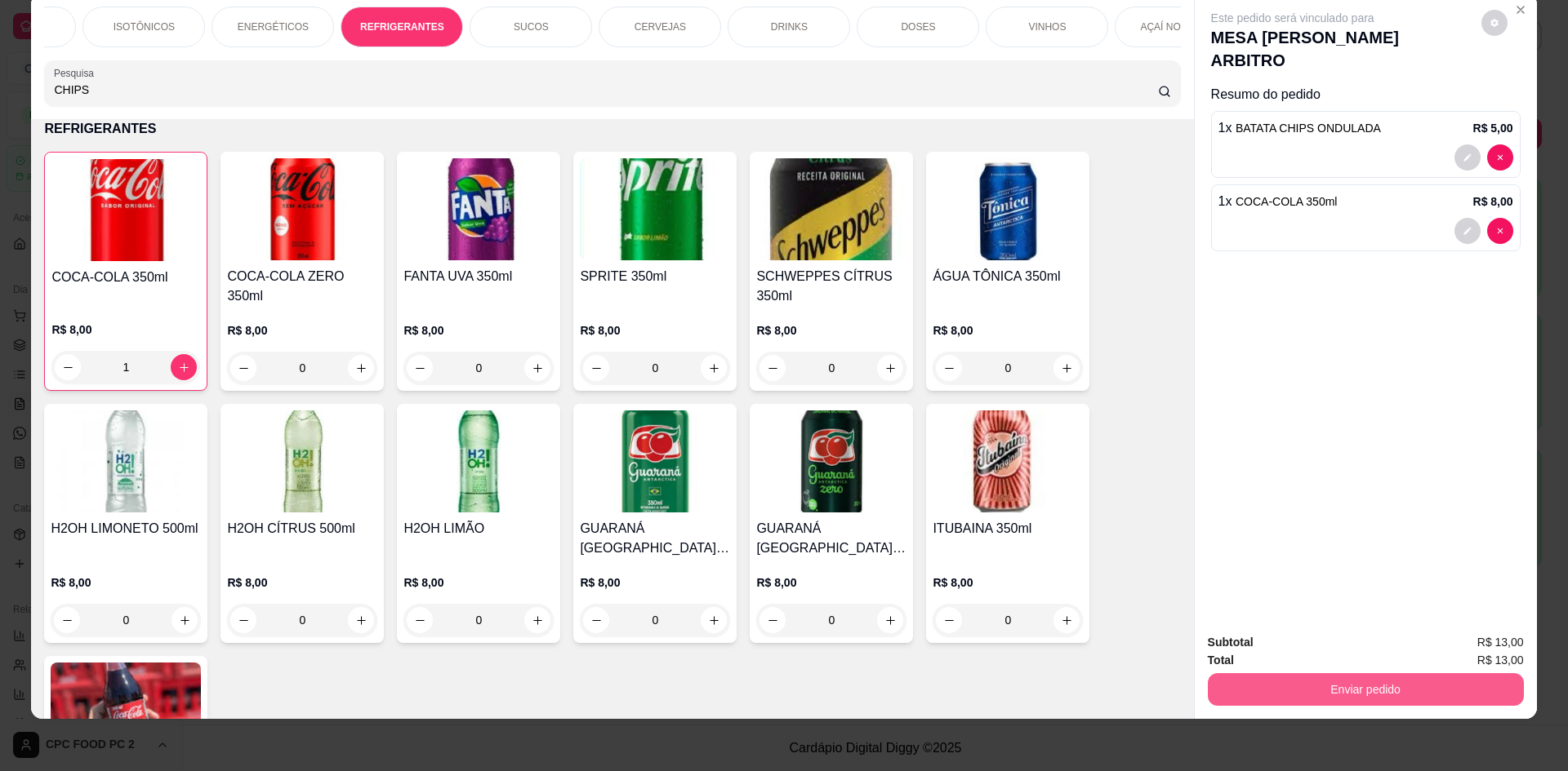
click at [1258, 698] on button "Enviar pedido" at bounding box center [1366, 690] width 316 height 32
click at [1291, 647] on button "Não registrar e enviar pedido" at bounding box center [1311, 648] width 165 height 30
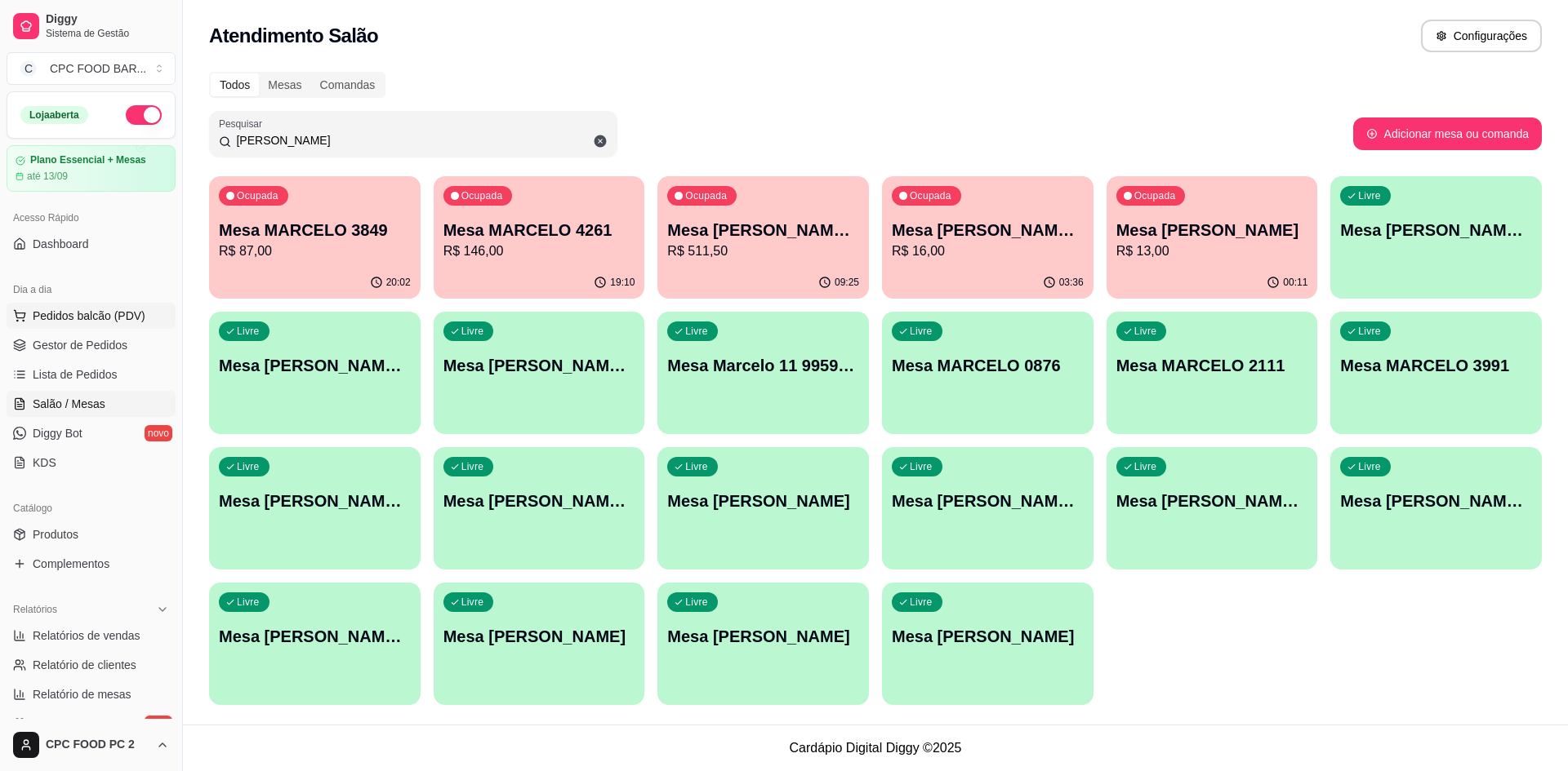
click at [121, 314] on span "Pedidos balcão (PDV)" at bounding box center [88, 316] width 113 height 16
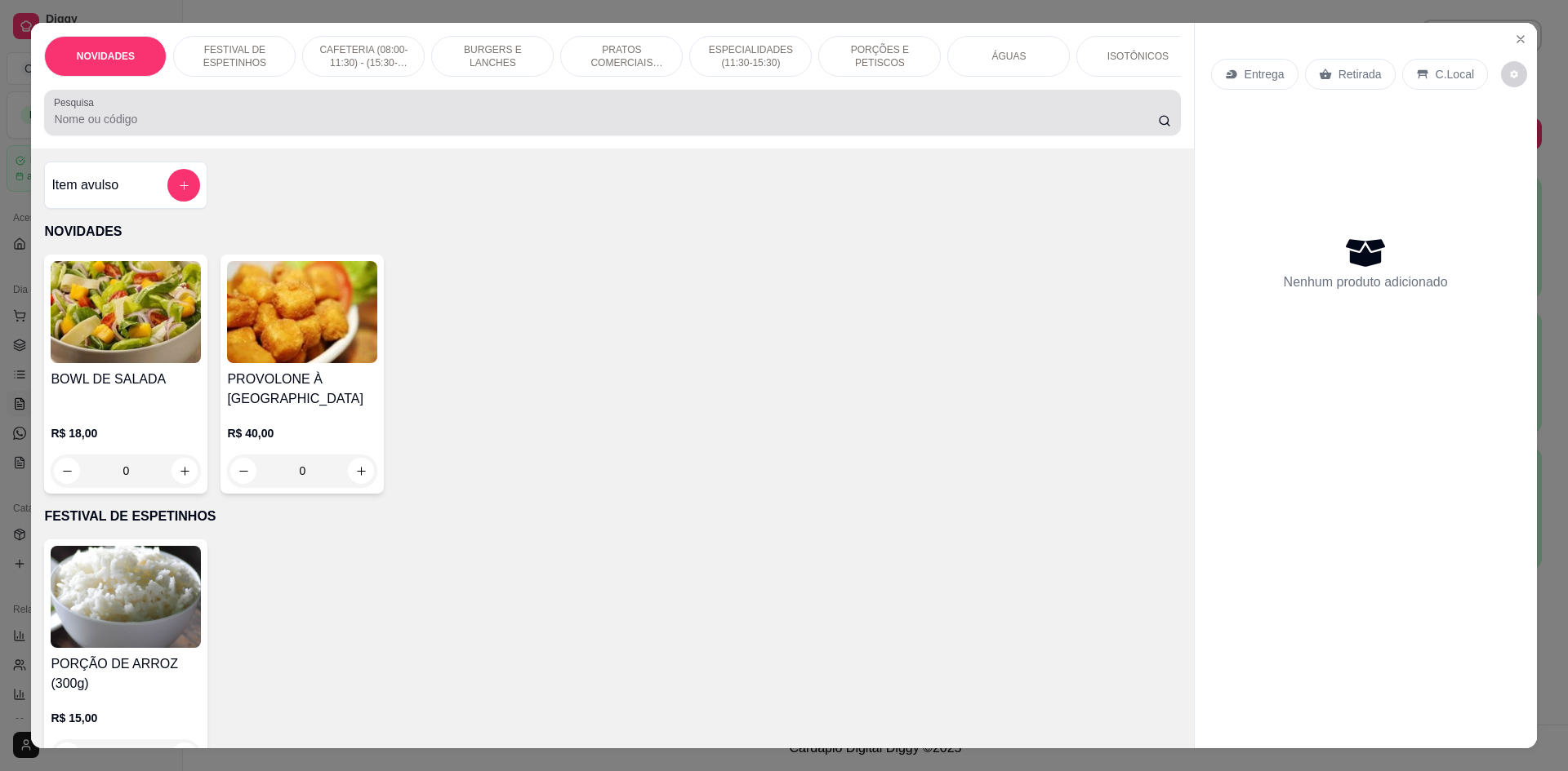
click at [410, 135] on div "Pesquisa" at bounding box center [612, 113] width 1136 height 46
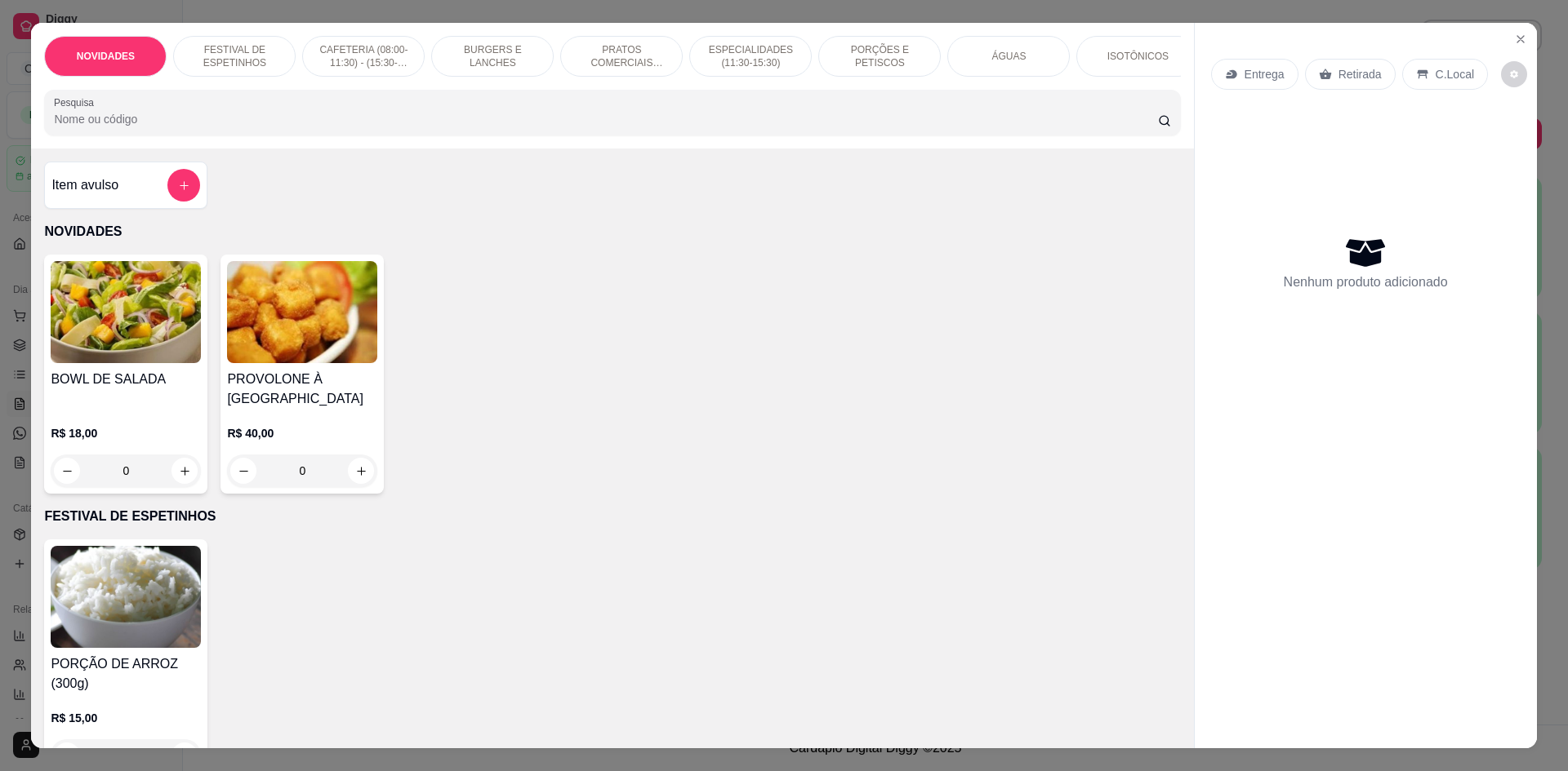
click at [703, 49] on p "ESPECIALIDADES (11:30-15:30)" at bounding box center [750, 56] width 95 height 26
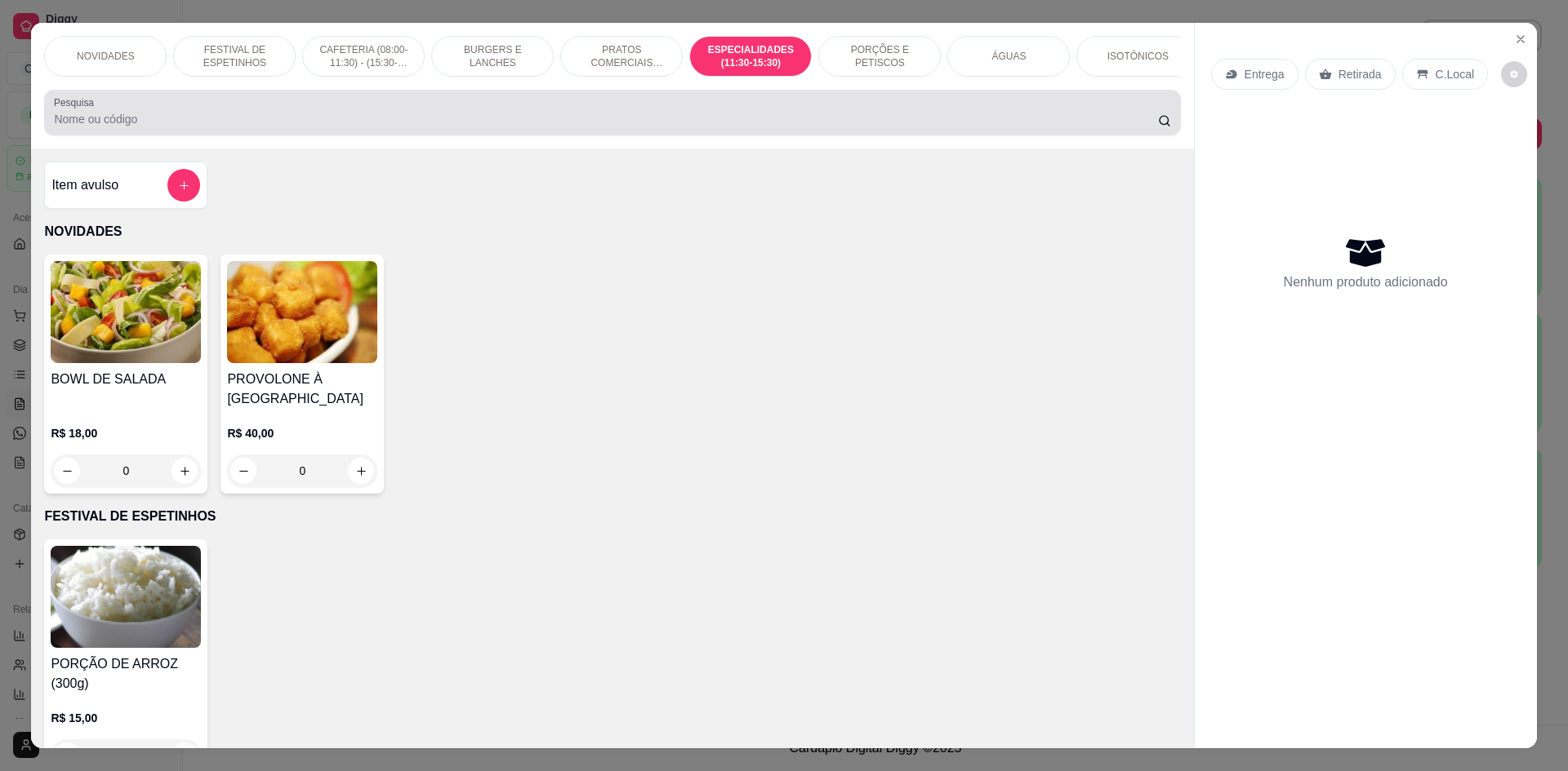
scroll to position [30, 0]
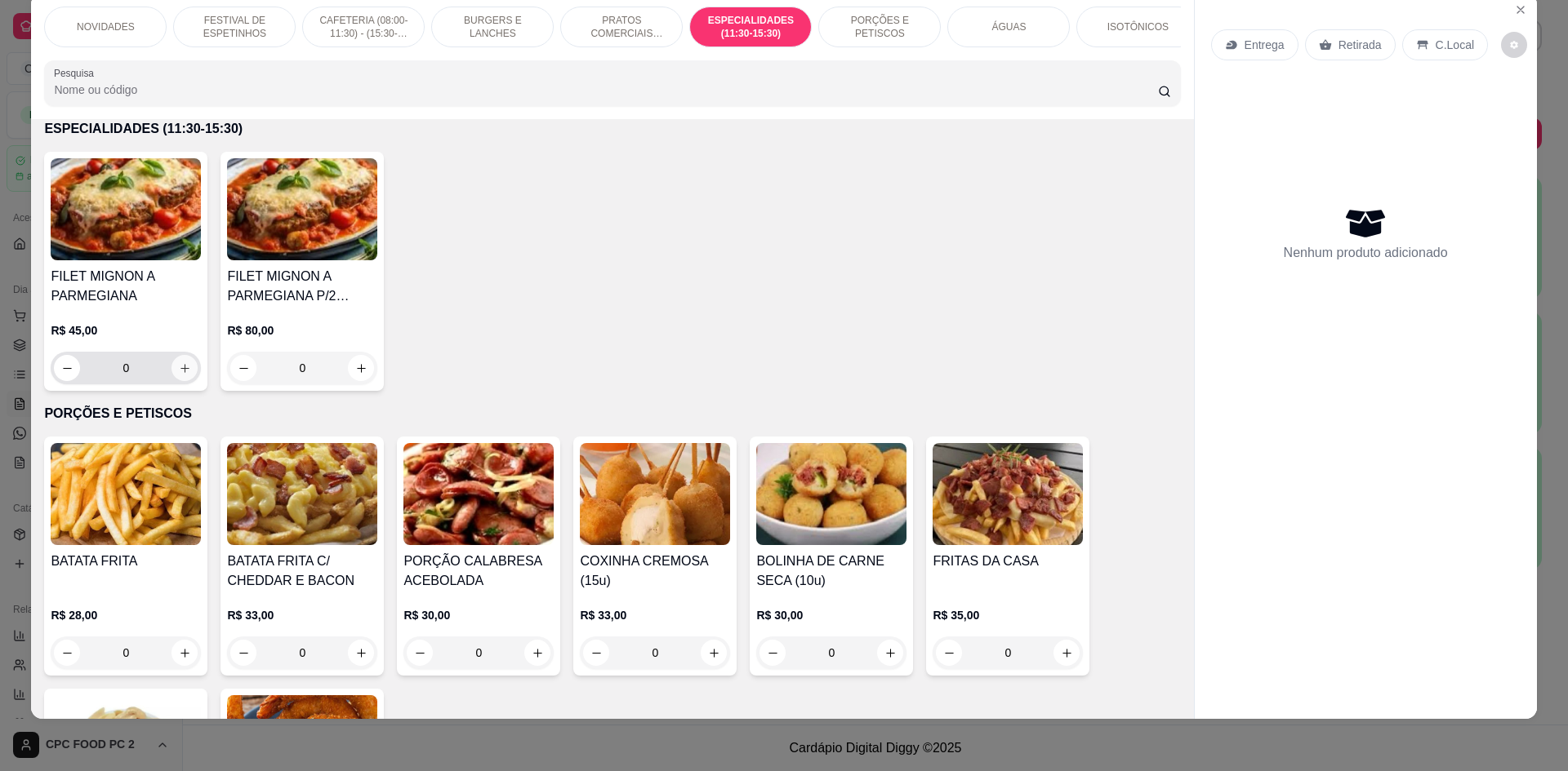
click at [179, 374] on icon "increase-product-quantity" at bounding box center [185, 369] width 13 height 13
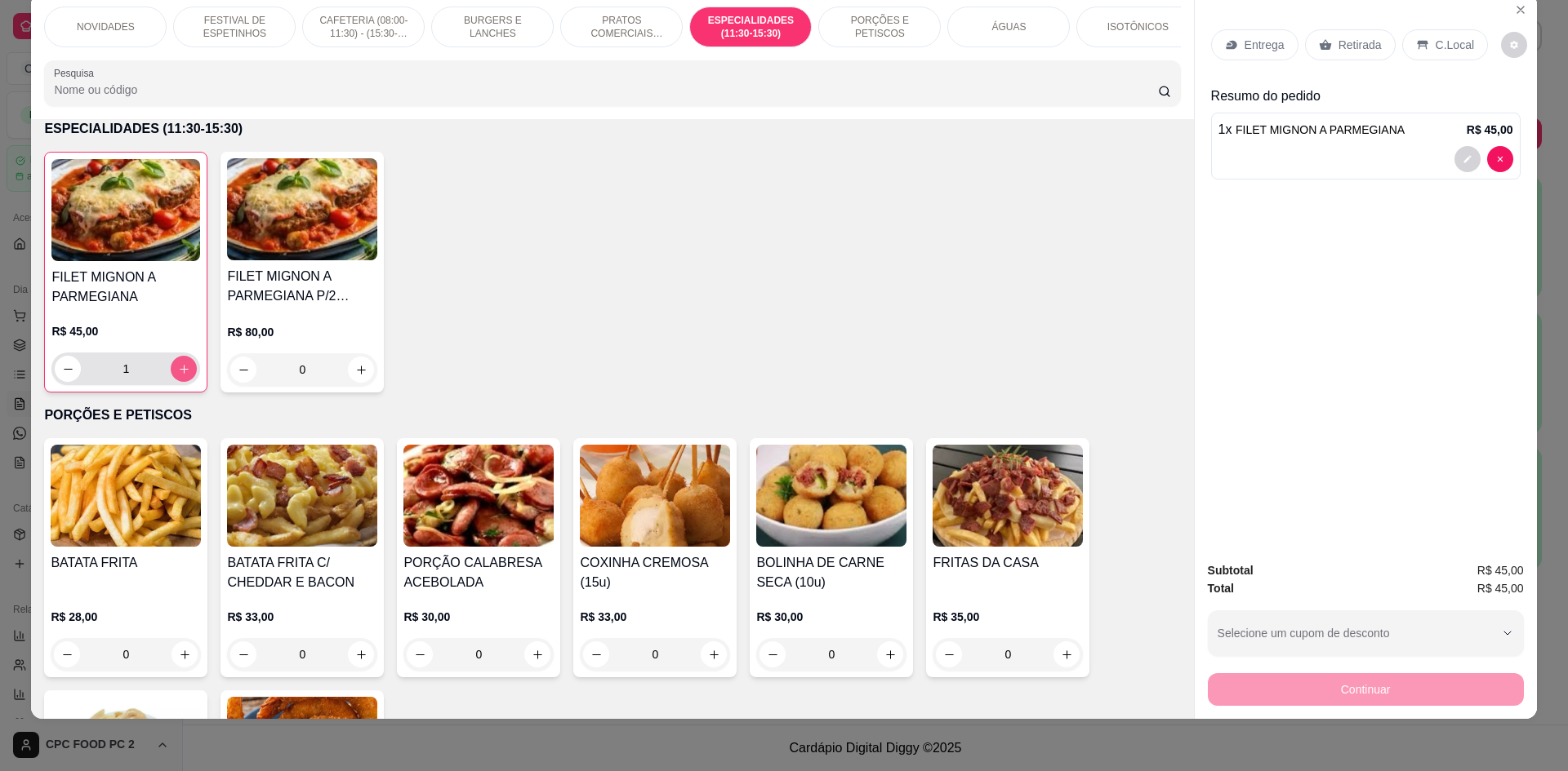
type input "1"
click at [404, 96] on input "Pesquisa" at bounding box center [605, 90] width 1103 height 16
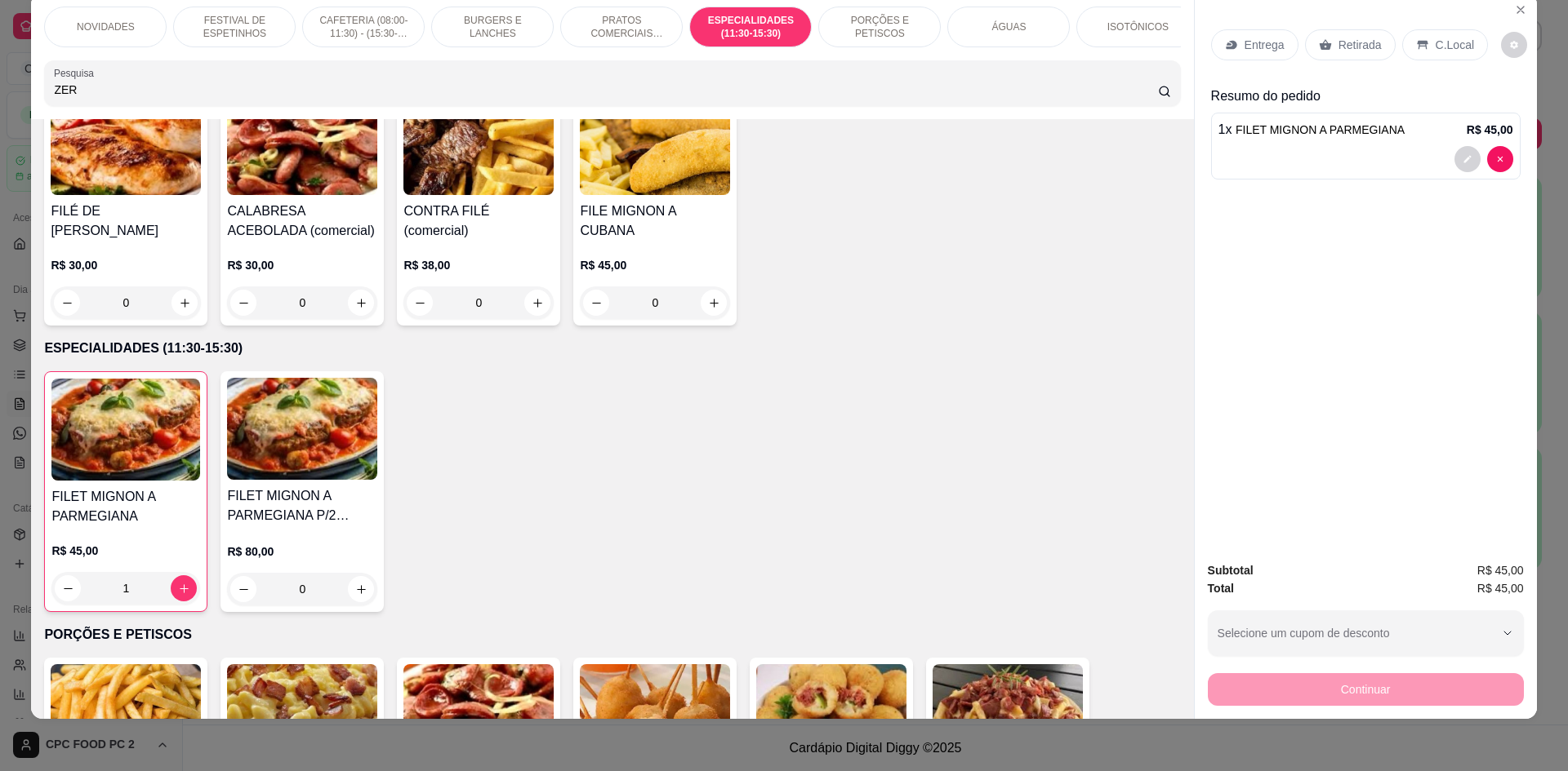
scroll to position [2208, 0]
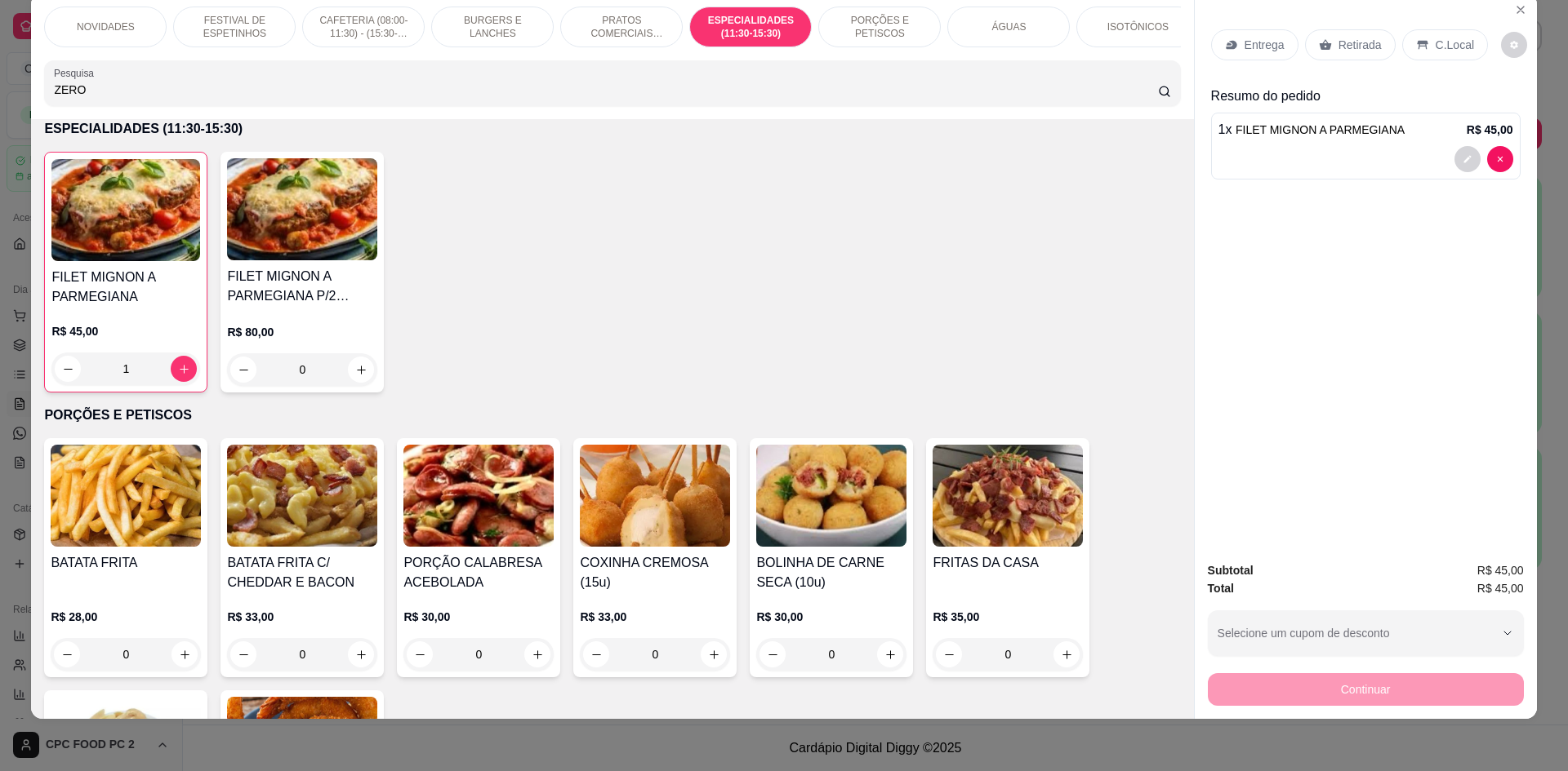
type input "ZERO"
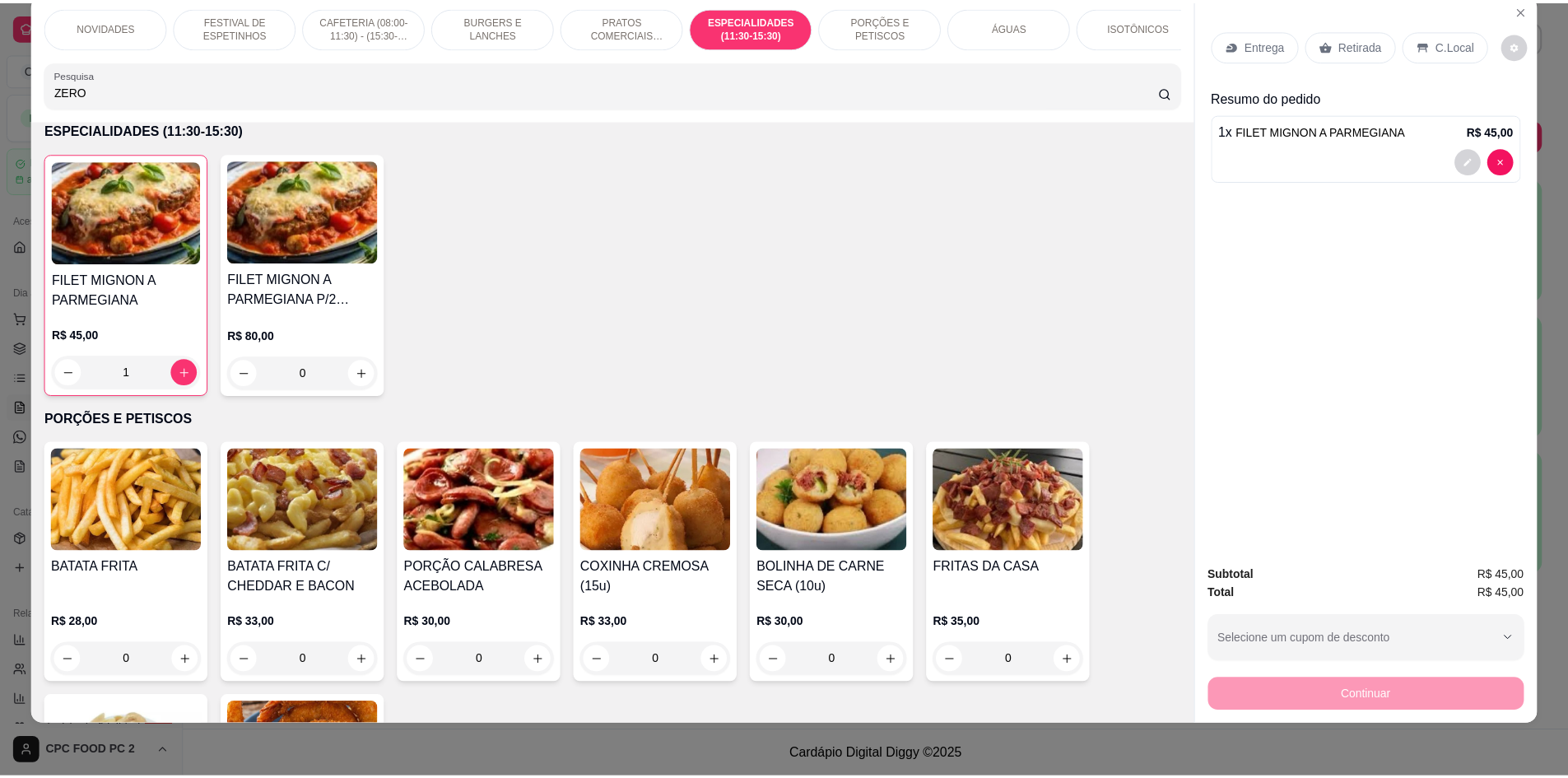
scroll to position [0, 0]
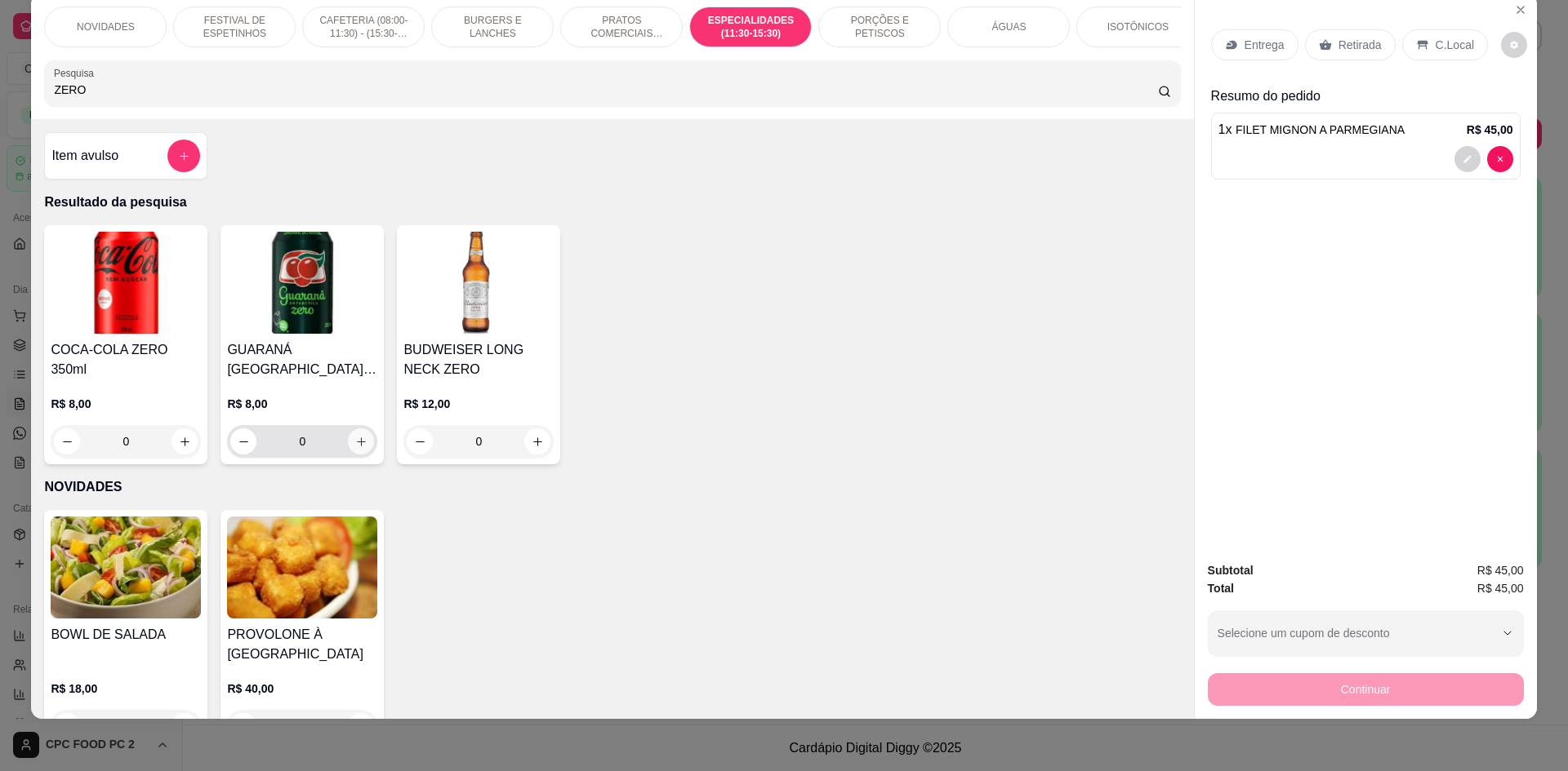
click at [355, 448] on icon "increase-product-quantity" at bounding box center [362, 442] width 13 height 13
type input "1"
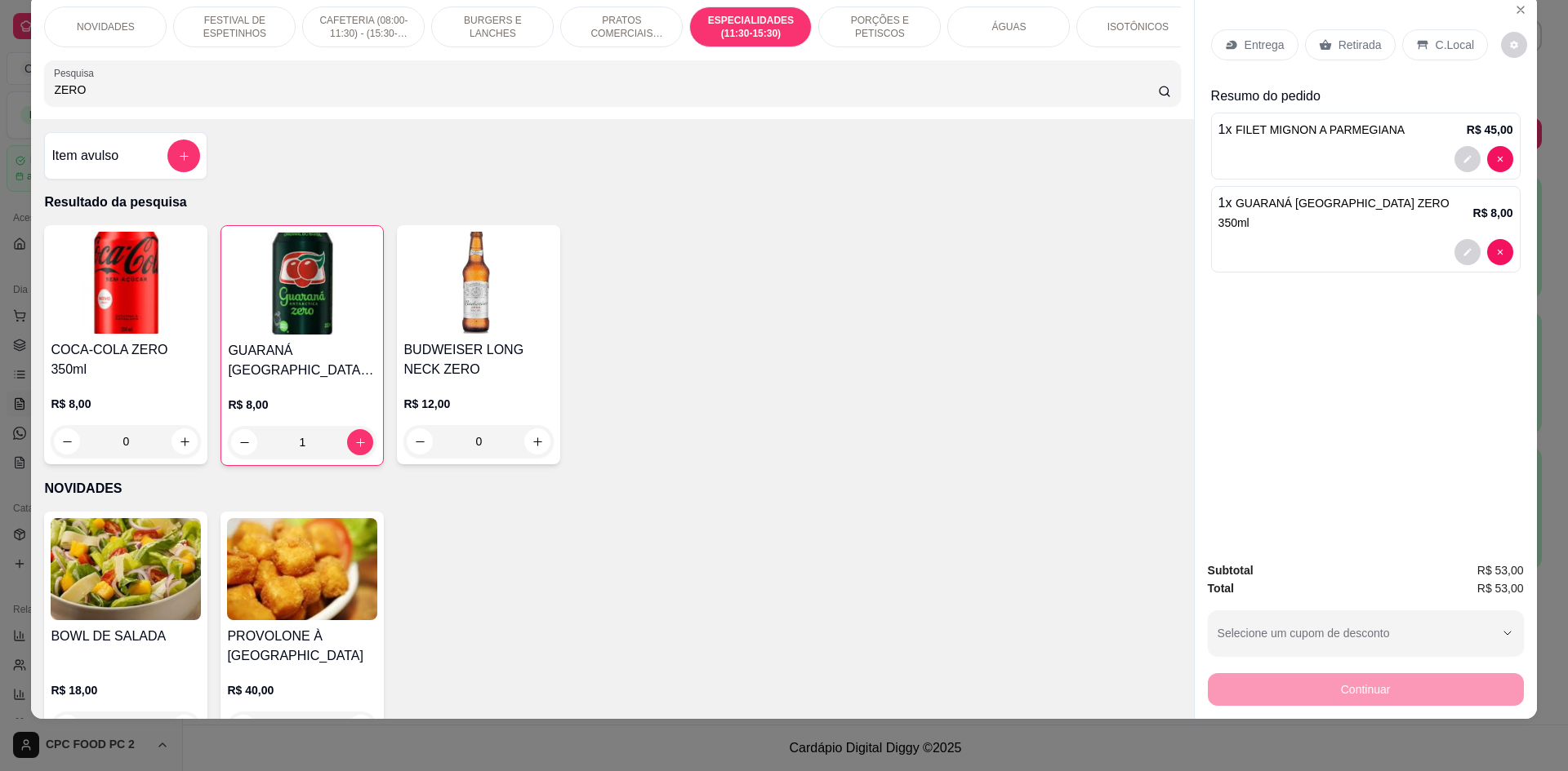
click at [1342, 47] on p "Retirada" at bounding box center [1360, 45] width 43 height 16
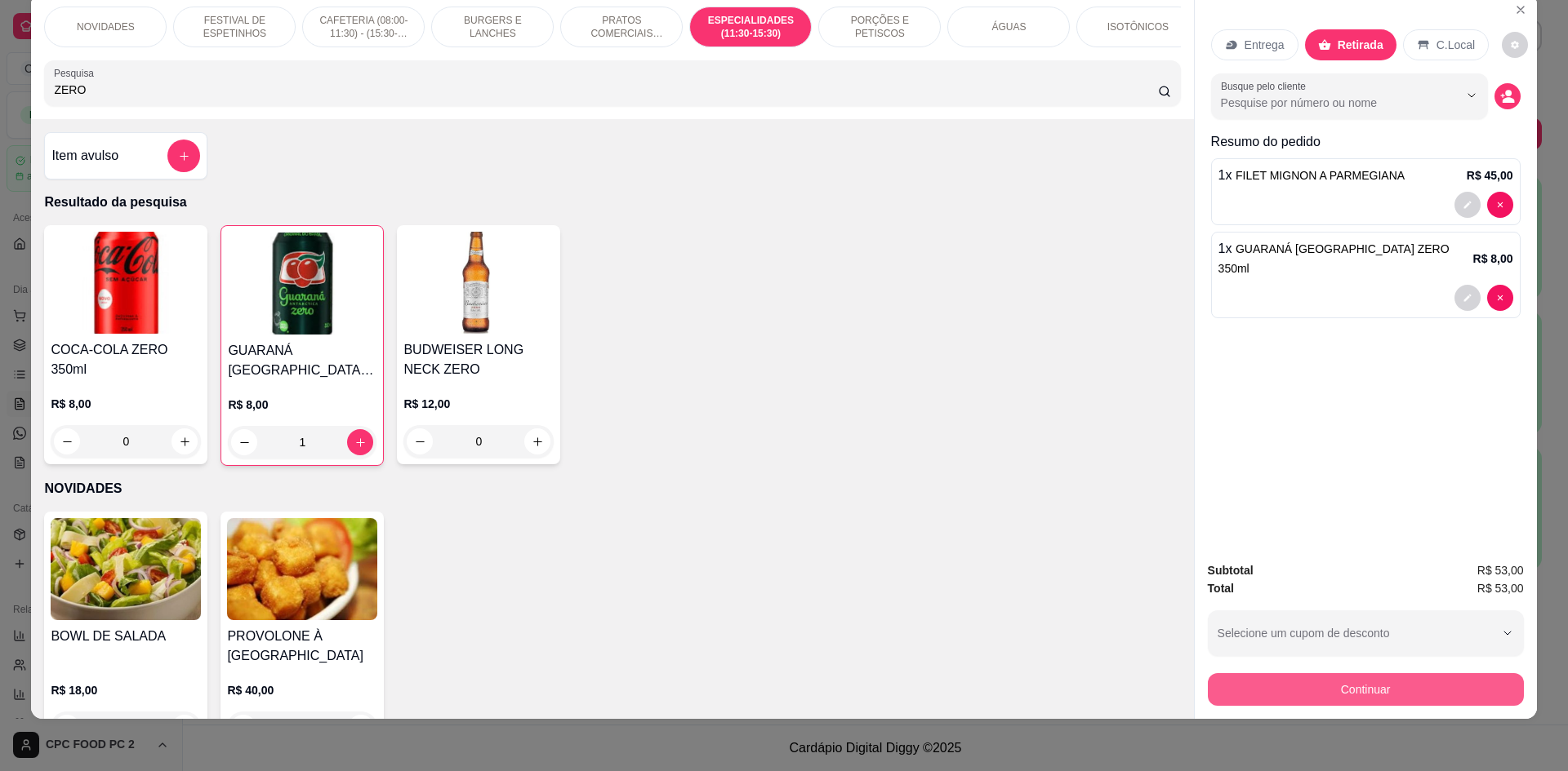
click at [1358, 684] on button "Continuar" at bounding box center [1366, 690] width 316 height 32
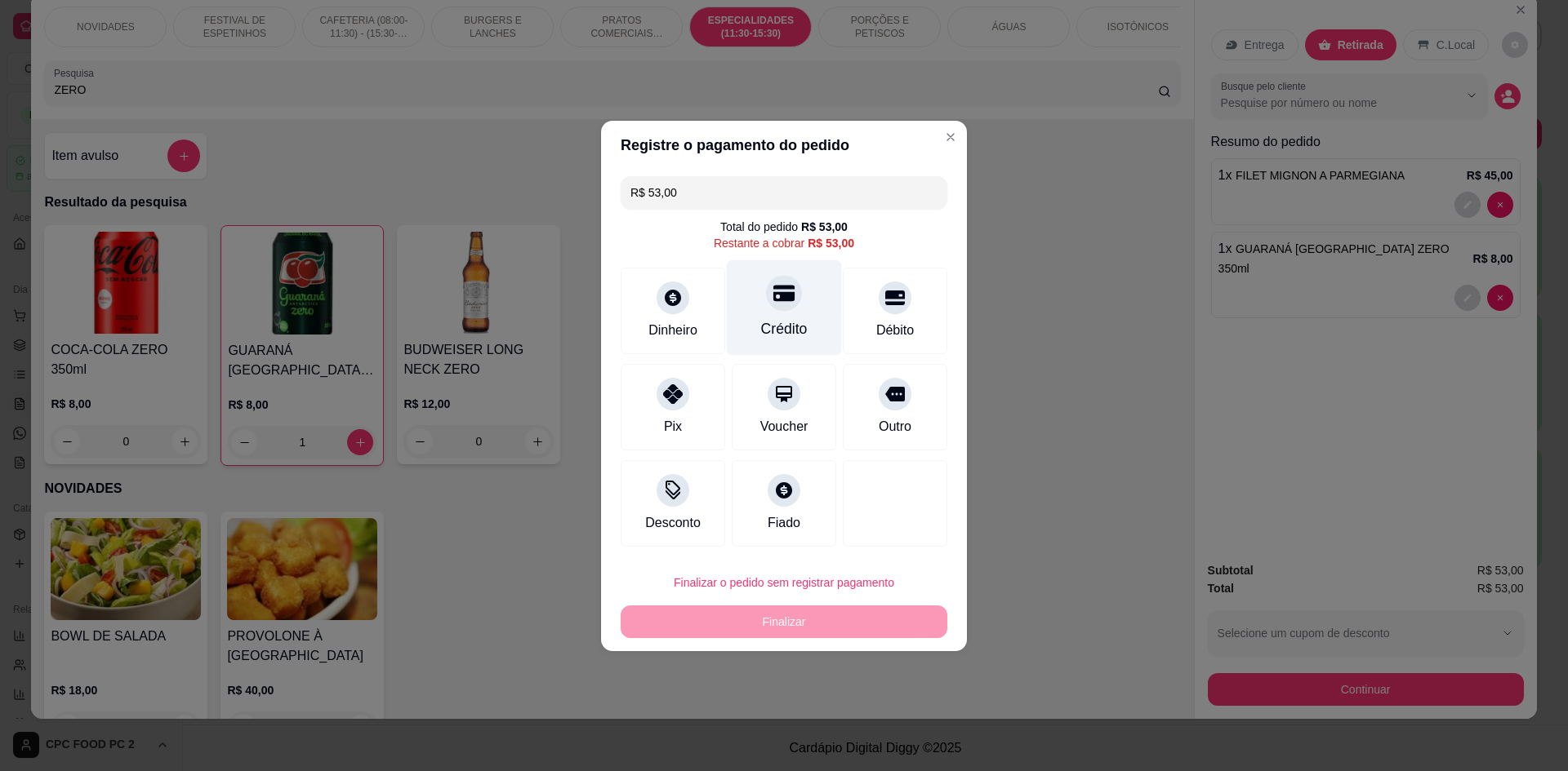
click at [727, 305] on div "Crédito" at bounding box center [785, 307] width 115 height 96
type input "R$ 0,00"
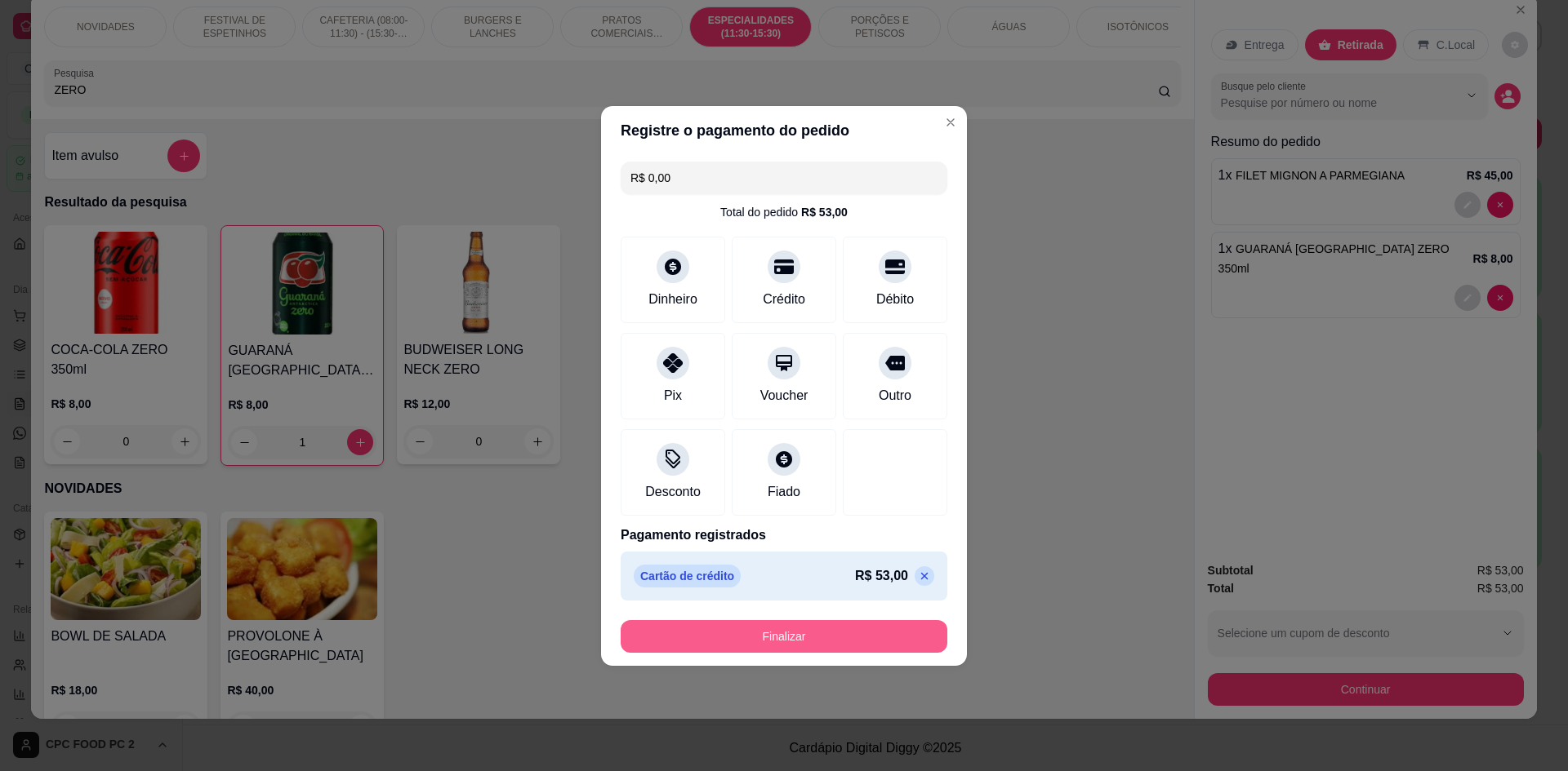
click at [813, 638] on button "Finalizar" at bounding box center [784, 637] width 327 height 32
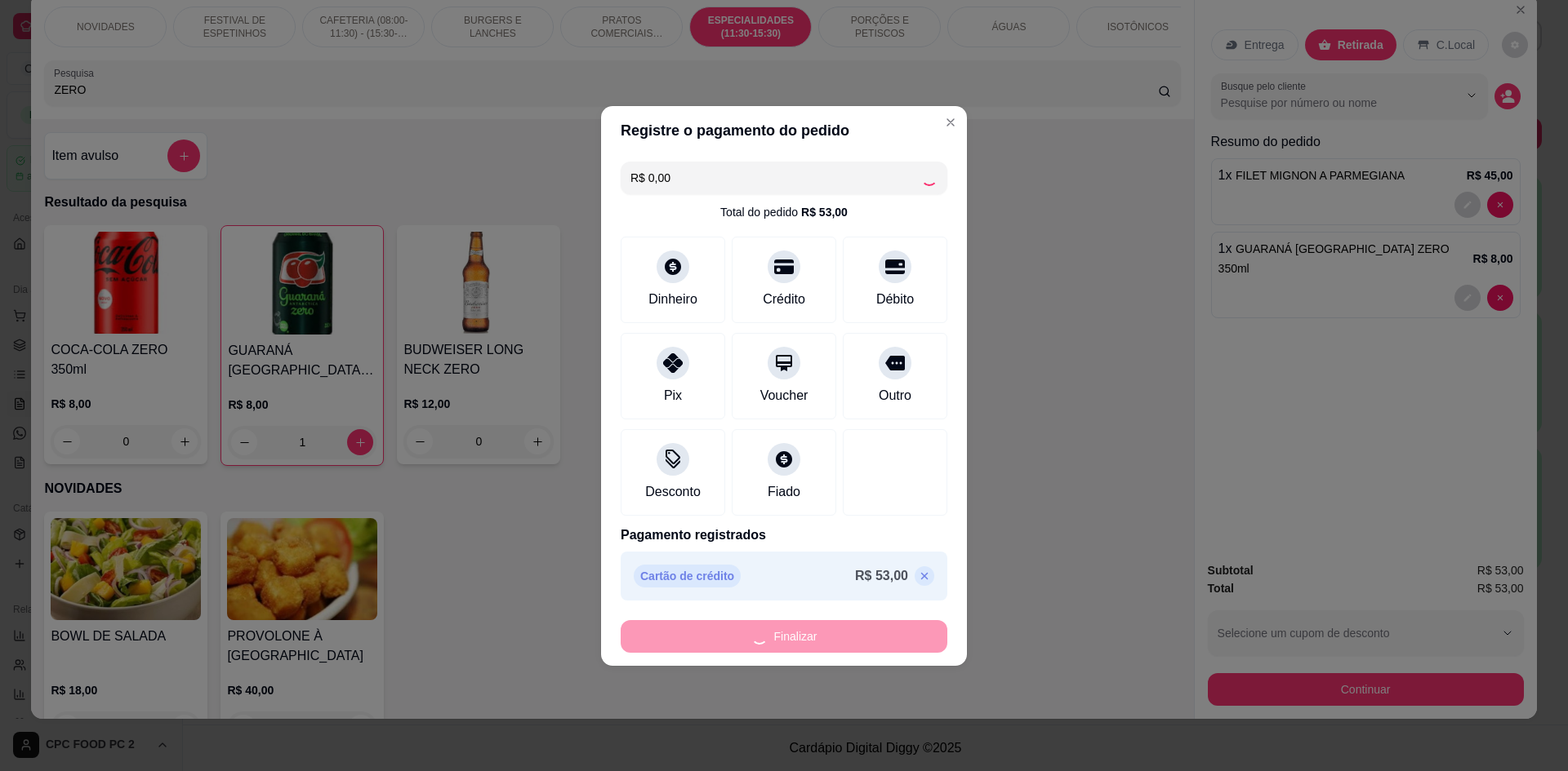
type input "0"
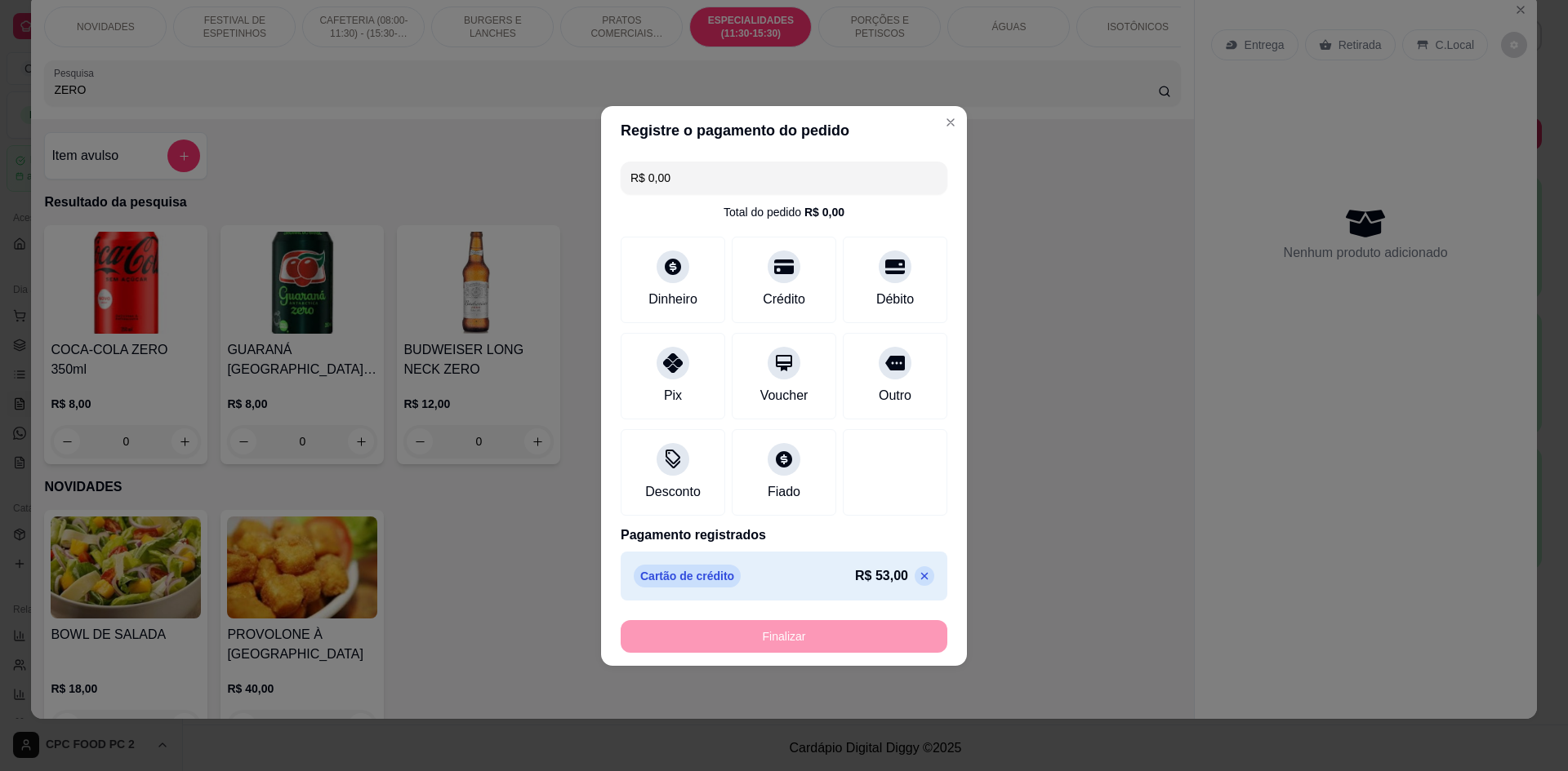
type input "-R$ 53,00"
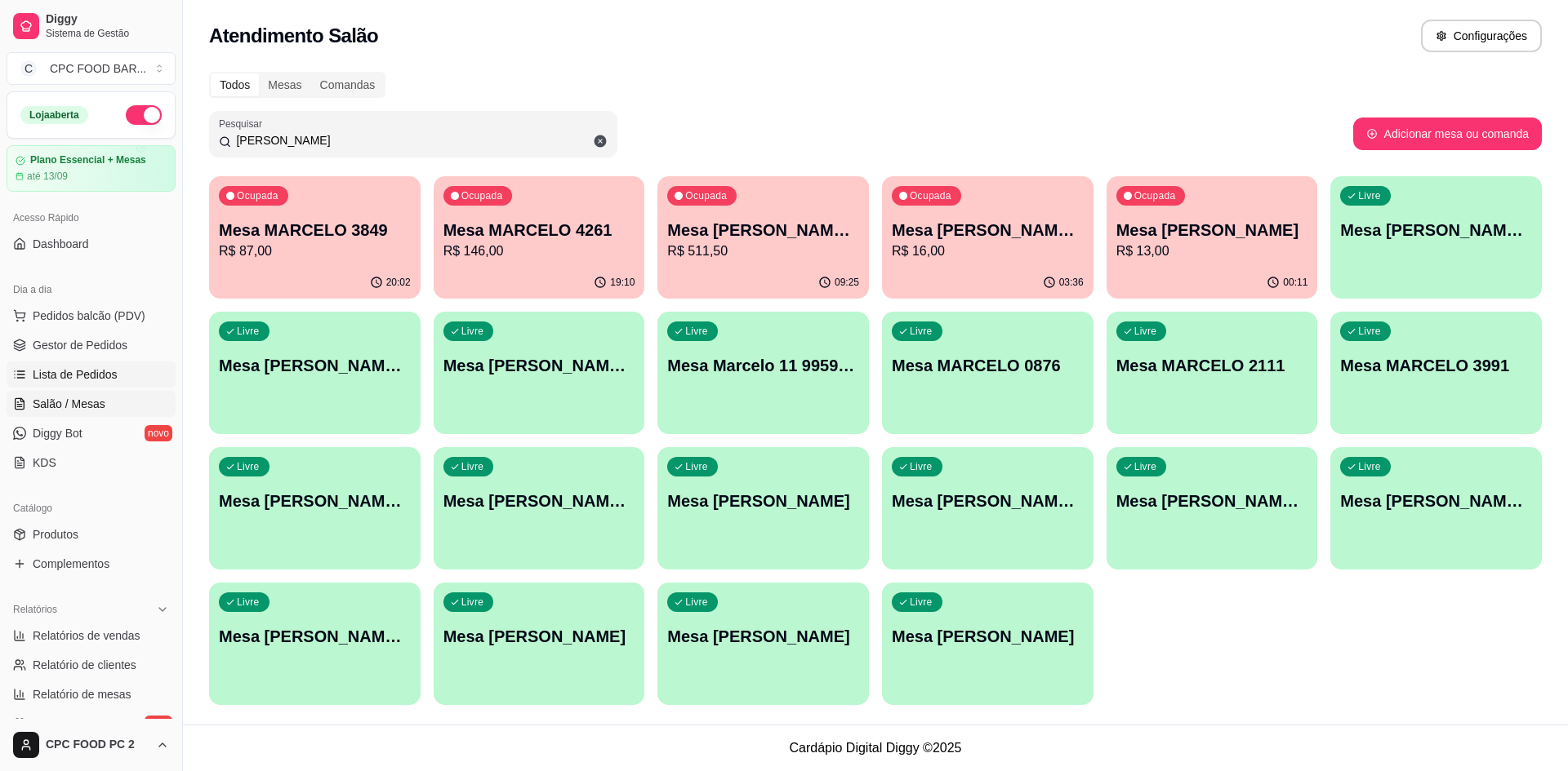
click at [100, 371] on span "Lista de Pedidos" at bounding box center [75, 374] width 85 height 16
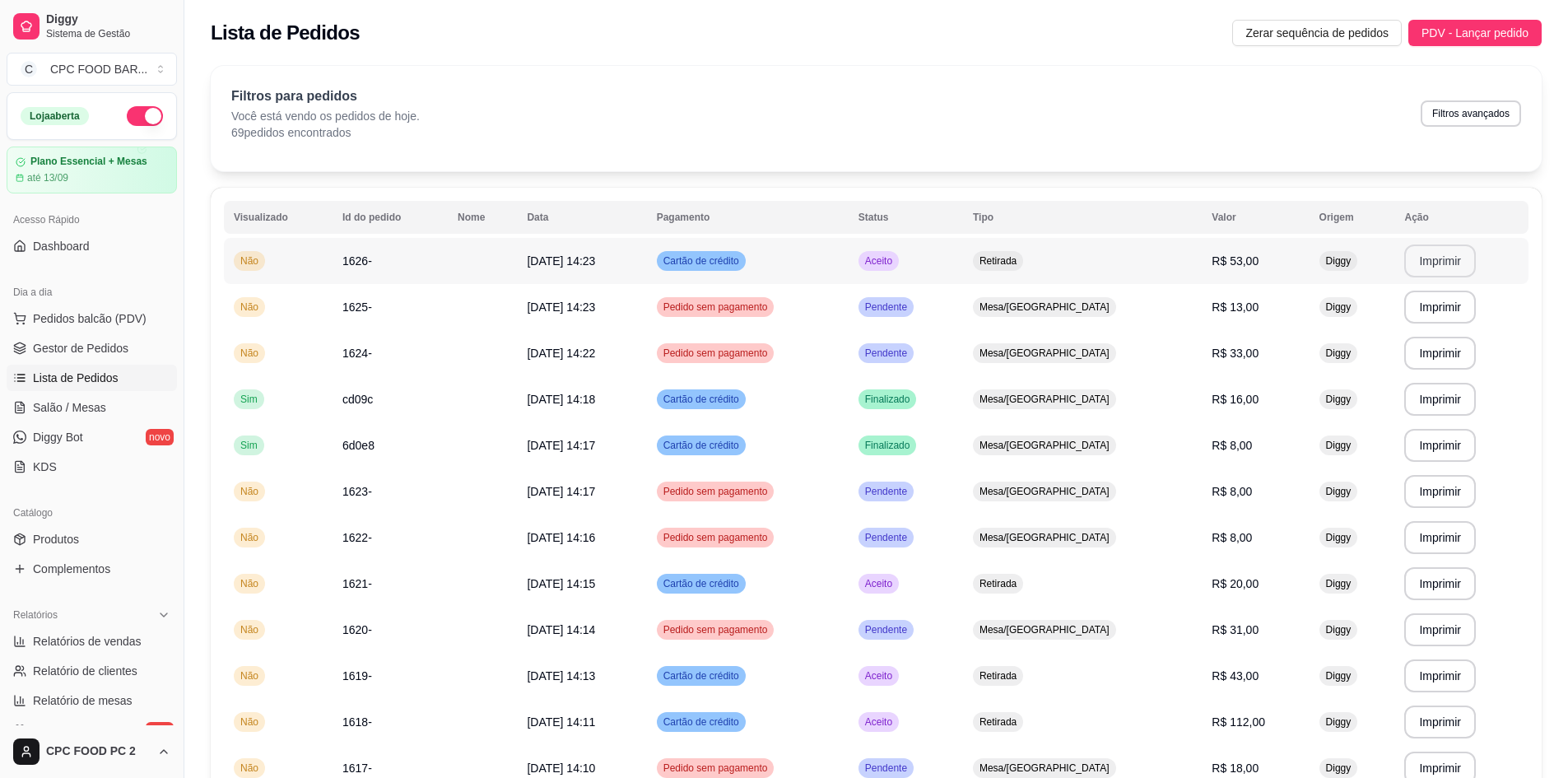
click at [1420, 266] on button "Imprimir" at bounding box center [1440, 261] width 72 height 33
click at [101, 321] on span "Pedidos balcão (PDV)" at bounding box center [89, 318] width 114 height 16
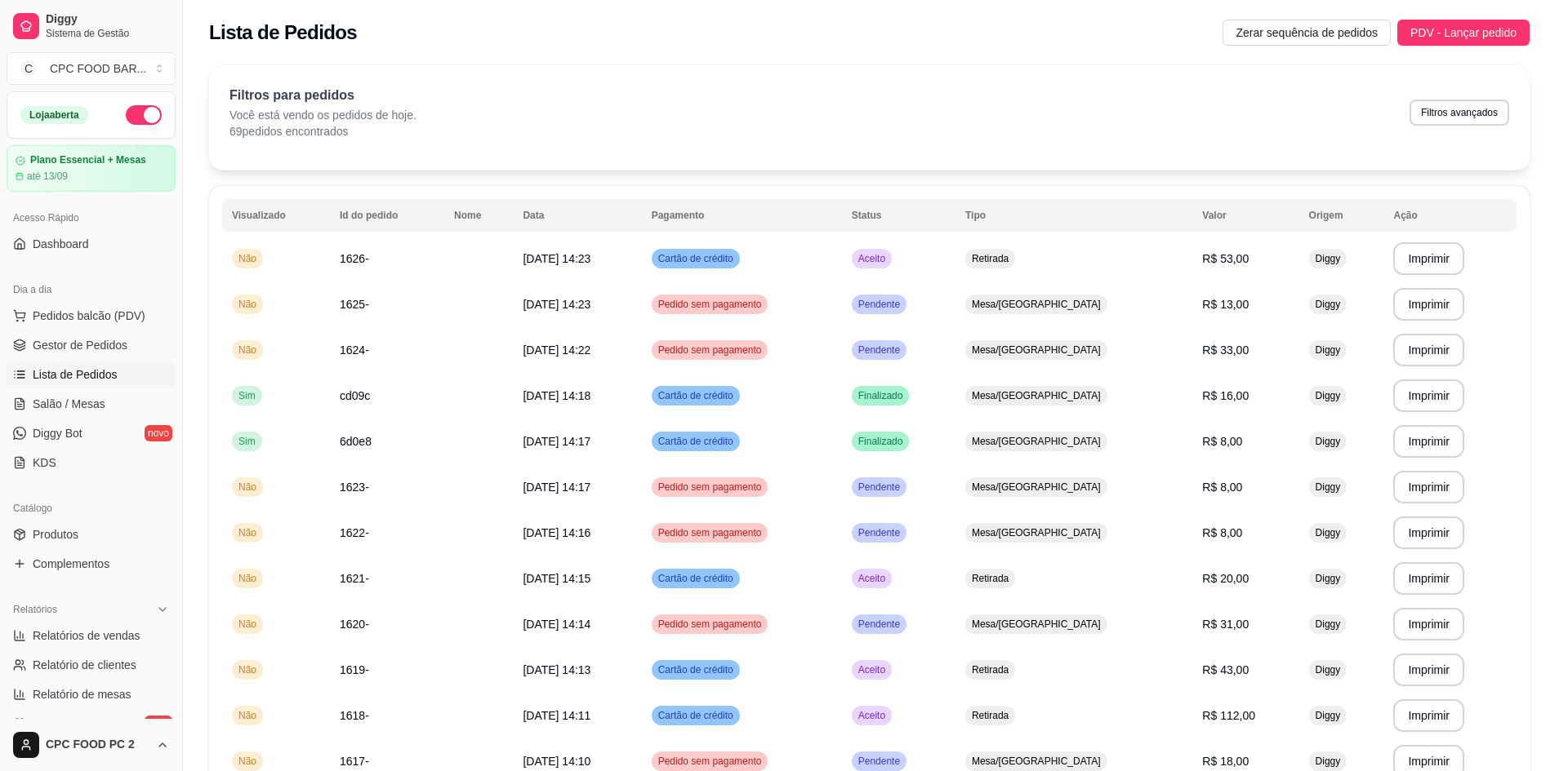
click at [452, 127] on input "Pesquisa" at bounding box center [605, 119] width 1103 height 16
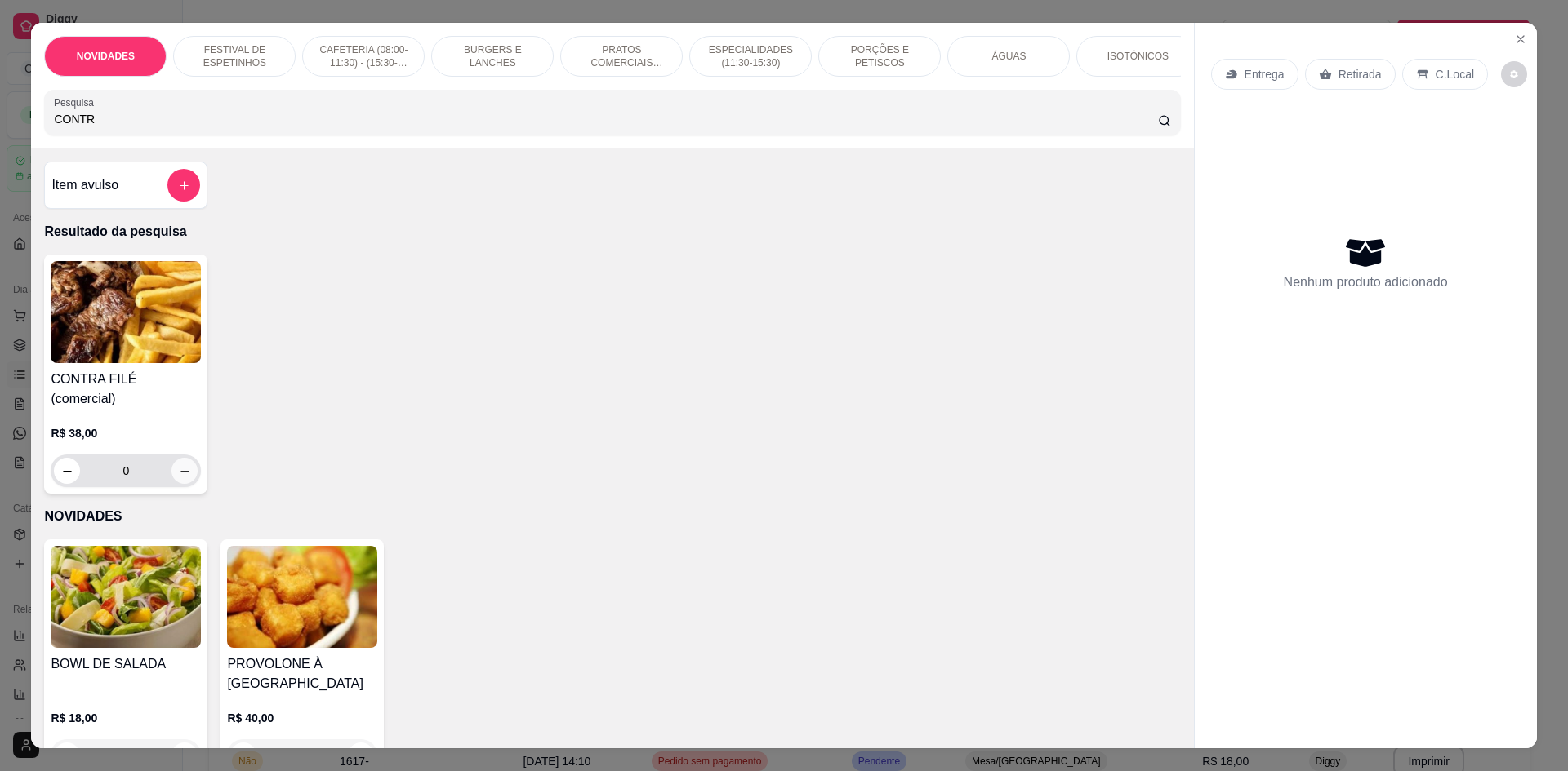
type input "CONTR"
click at [179, 465] on icon "increase-product-quantity" at bounding box center [185, 472] width 13 height 13
type input "1"
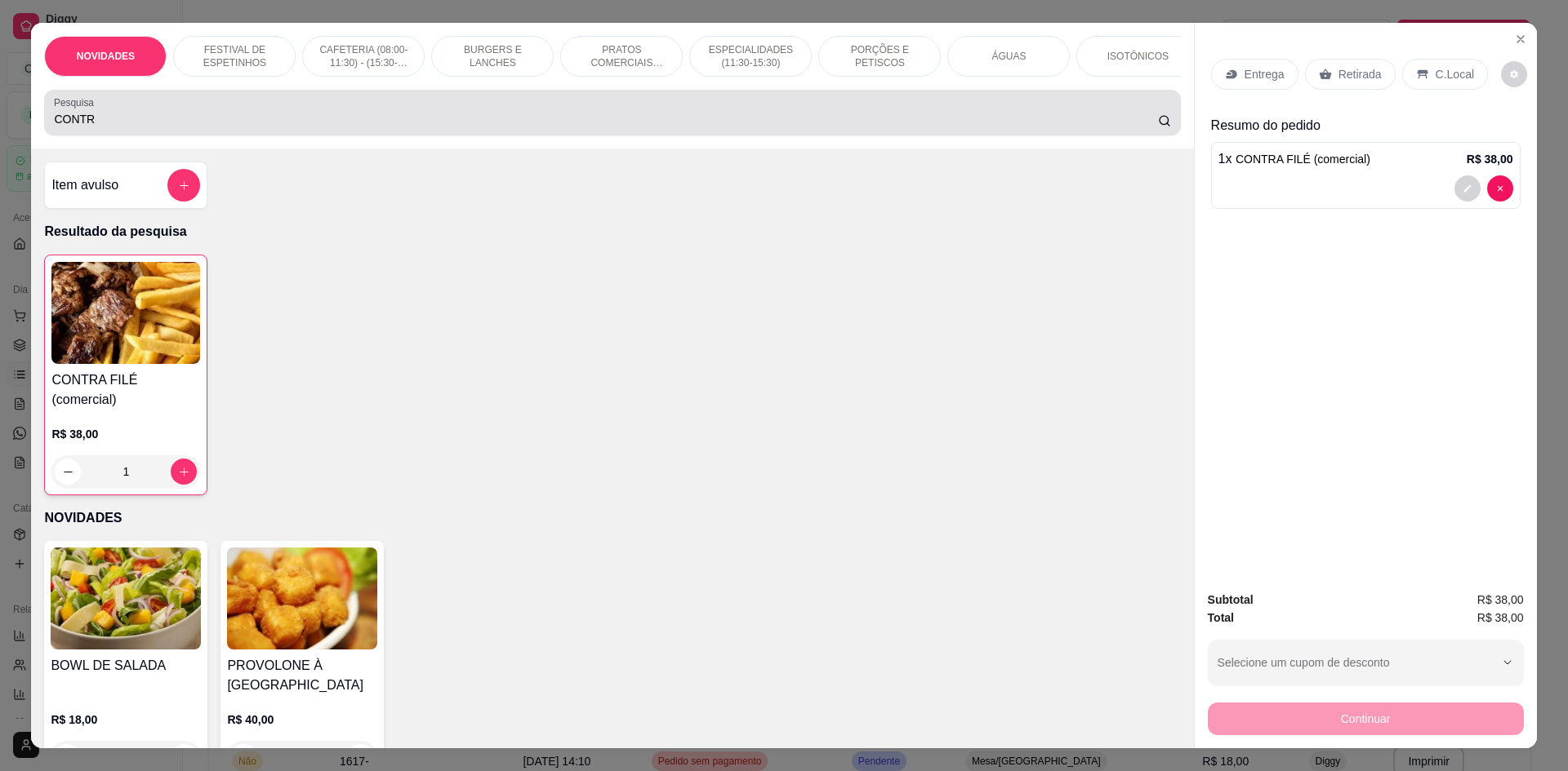
click at [542, 127] on input "CONTR" at bounding box center [605, 119] width 1103 height 16
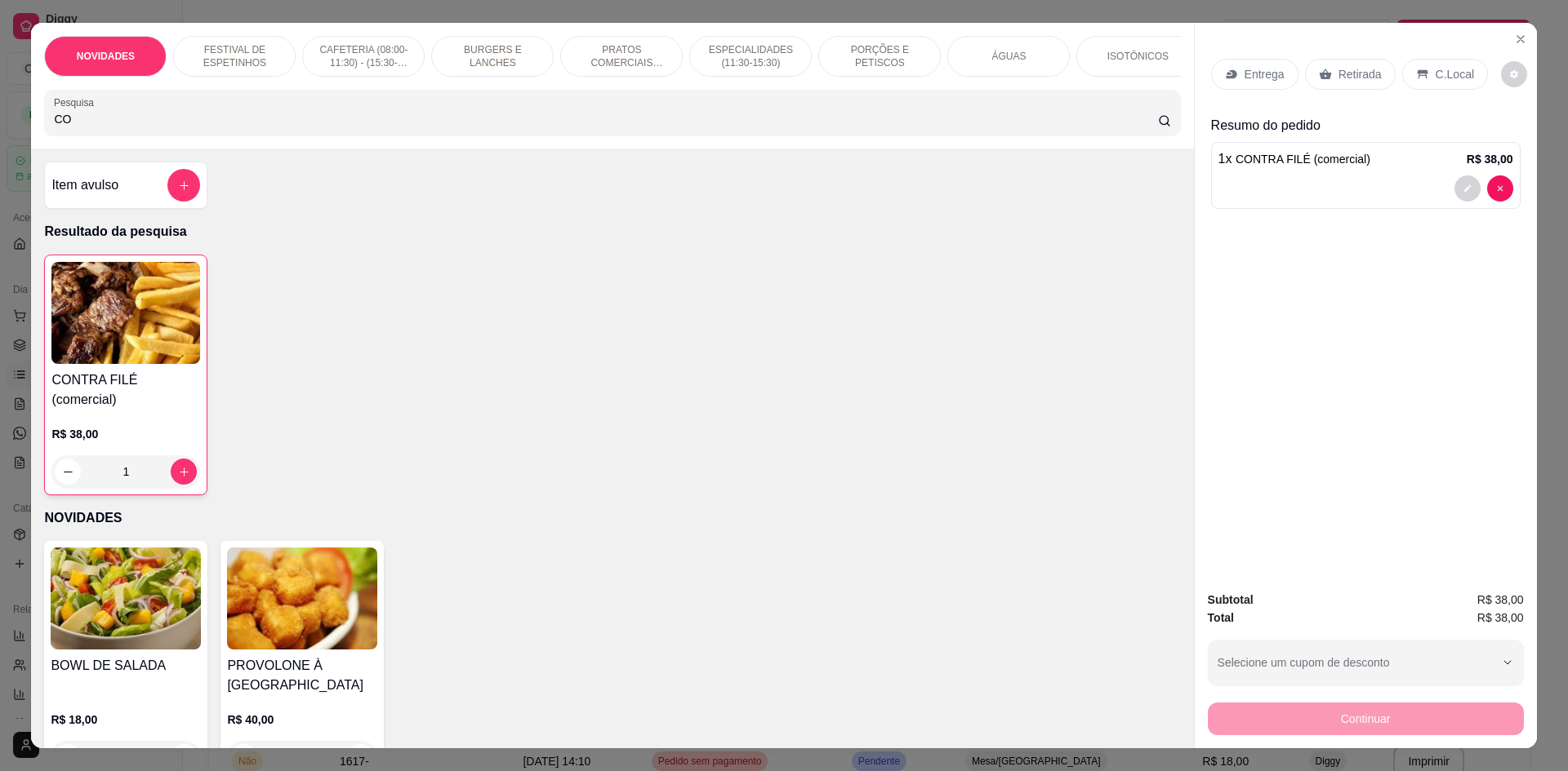
type input "C"
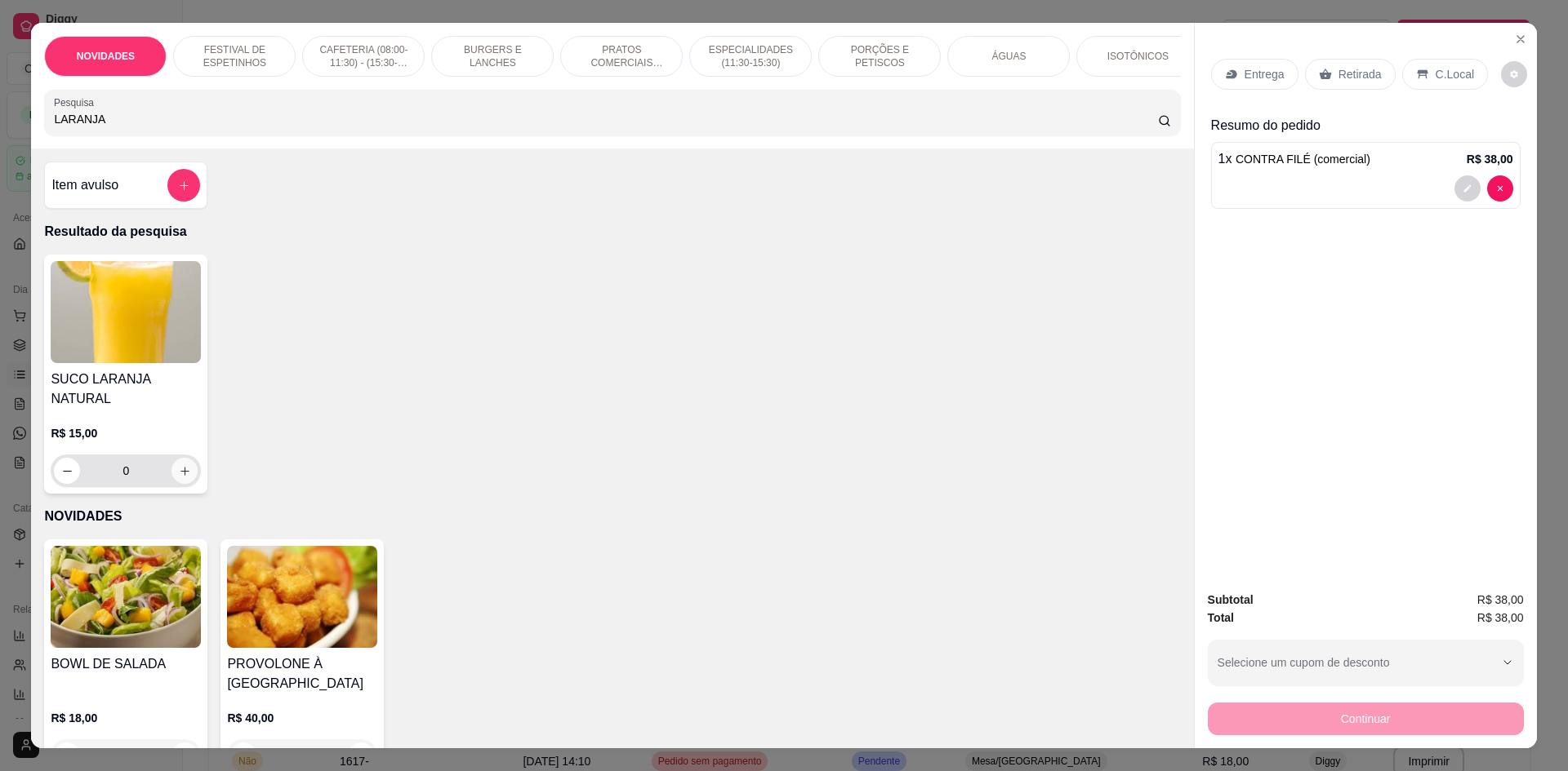
type input "LARANJA"
click at [180, 465] on icon "increase-product-quantity" at bounding box center [185, 472] width 13 height 13
type input "1"
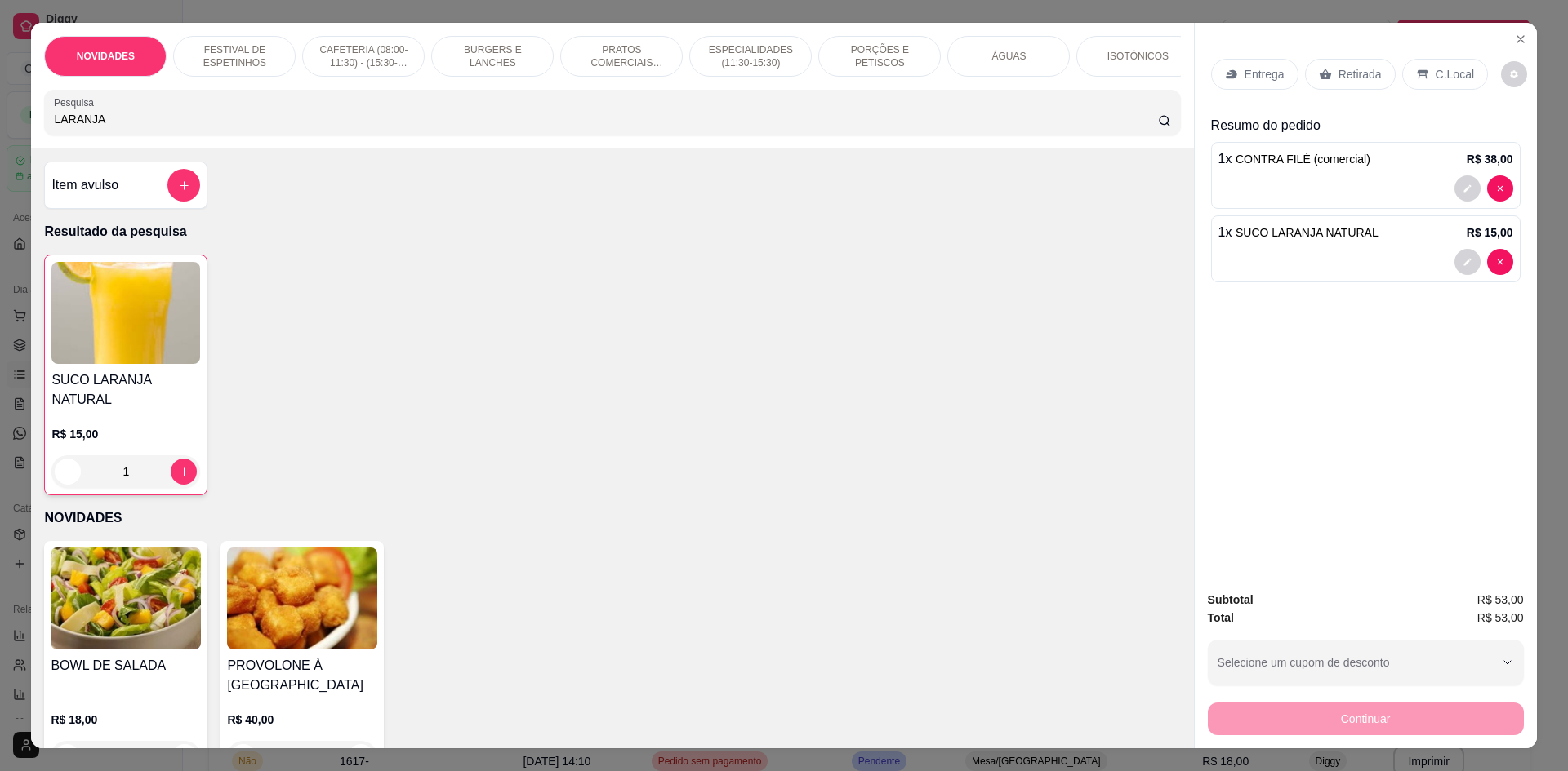
click at [1339, 73] on p "Retirada" at bounding box center [1360, 74] width 43 height 16
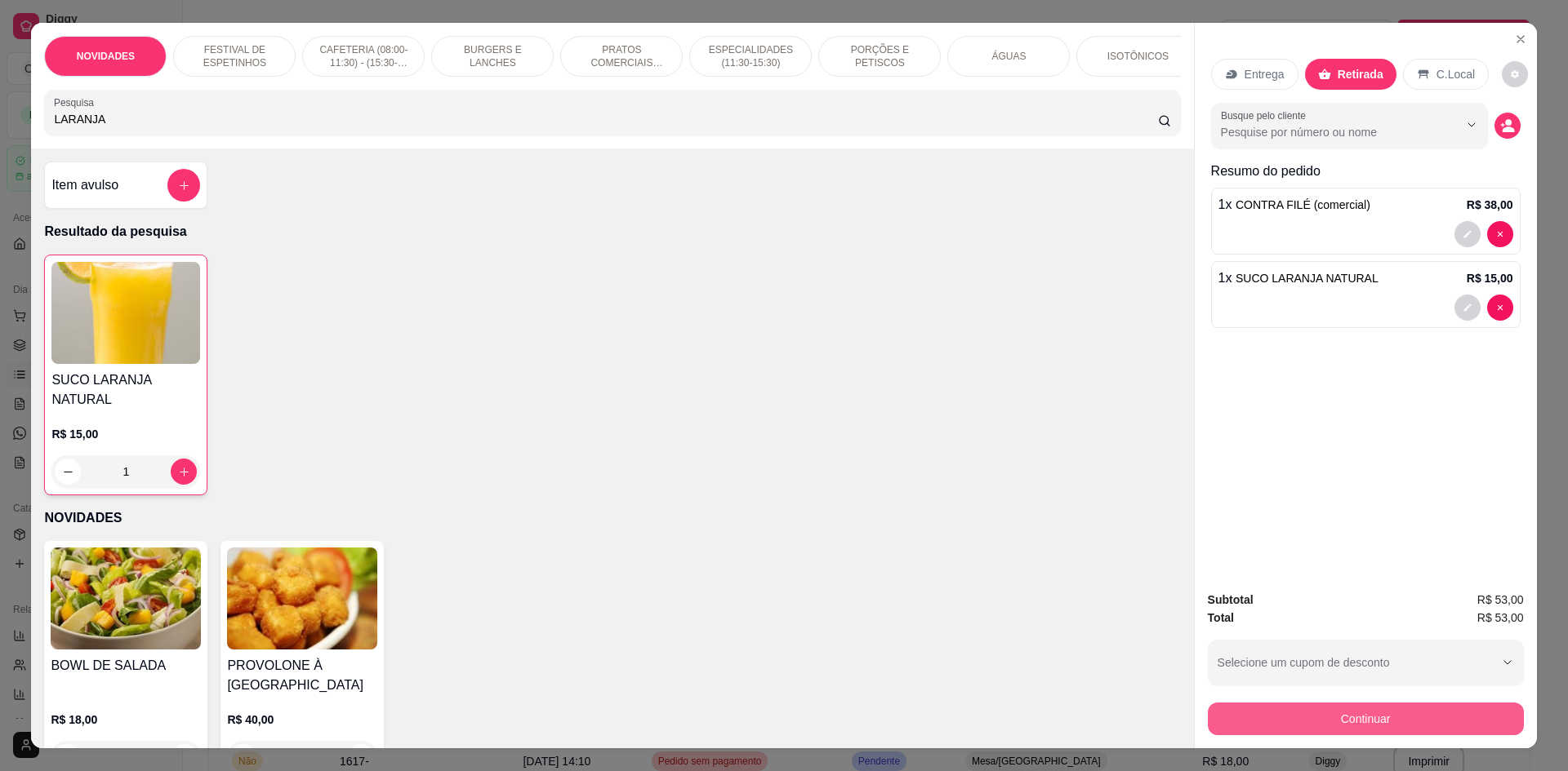
click at [1366, 721] on button "Continuar" at bounding box center [1366, 719] width 316 height 32
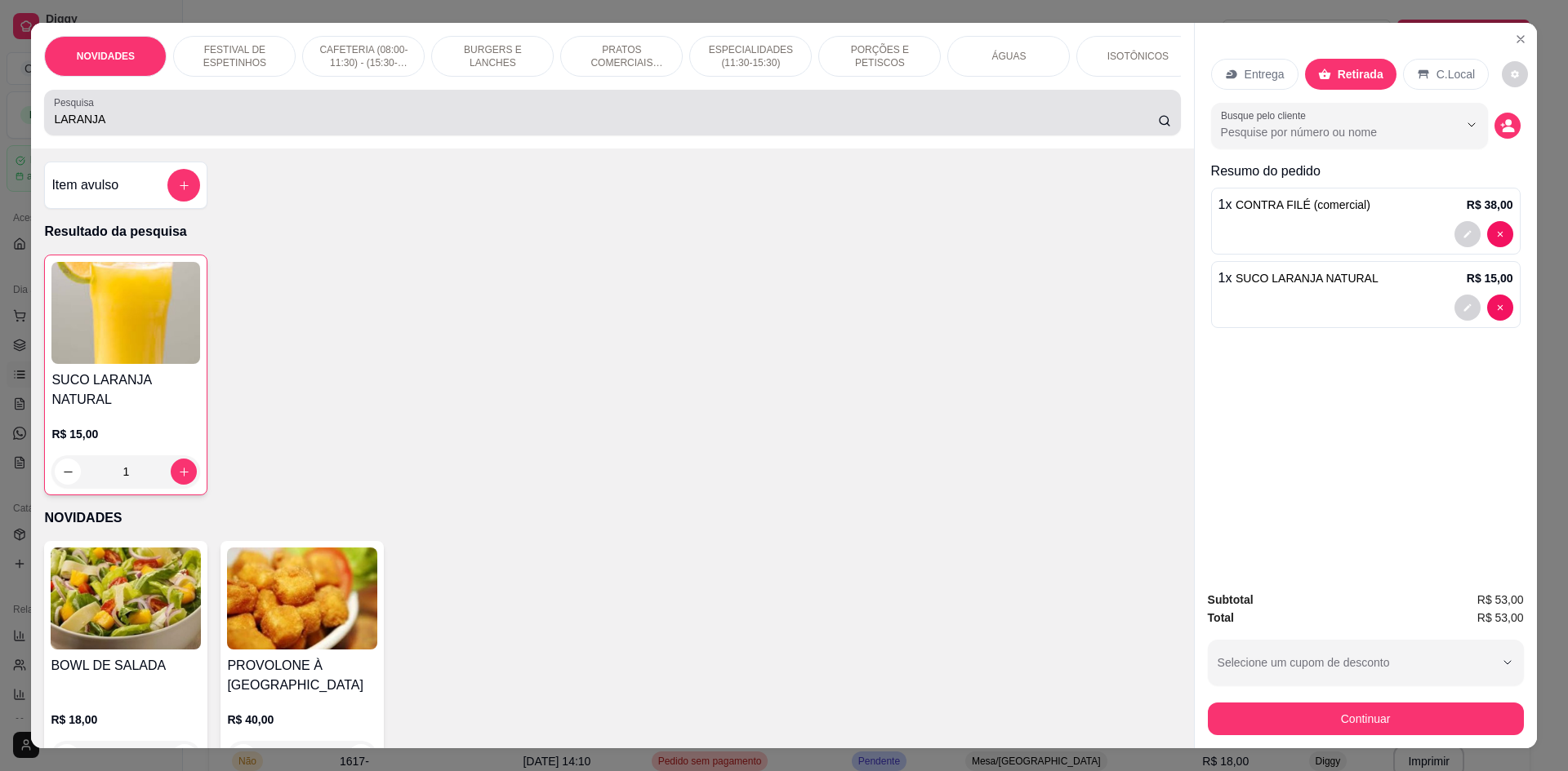
click at [890, 135] on div "Pesquisa LARANJA" at bounding box center [612, 113] width 1136 height 46
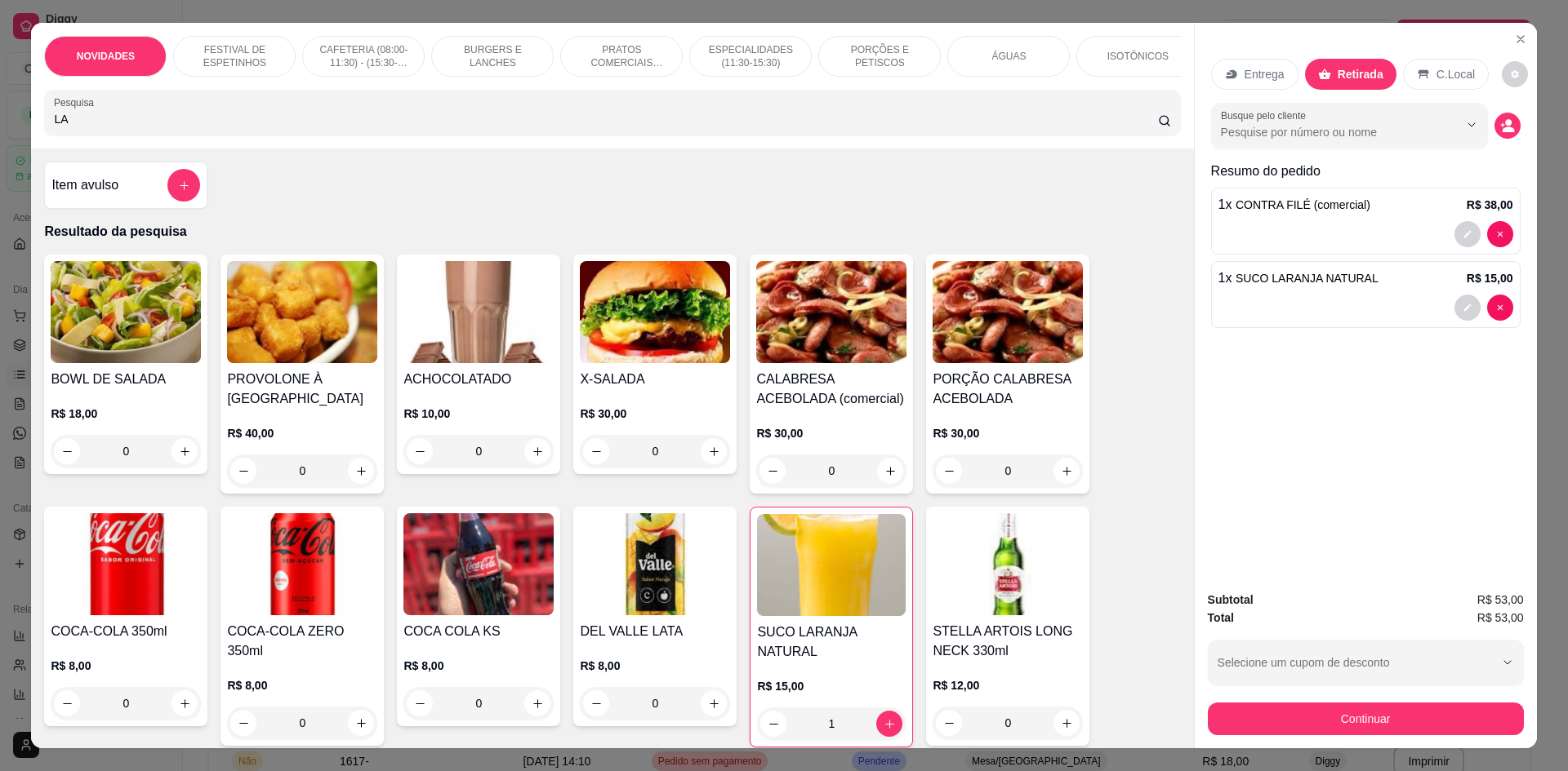
type input "L"
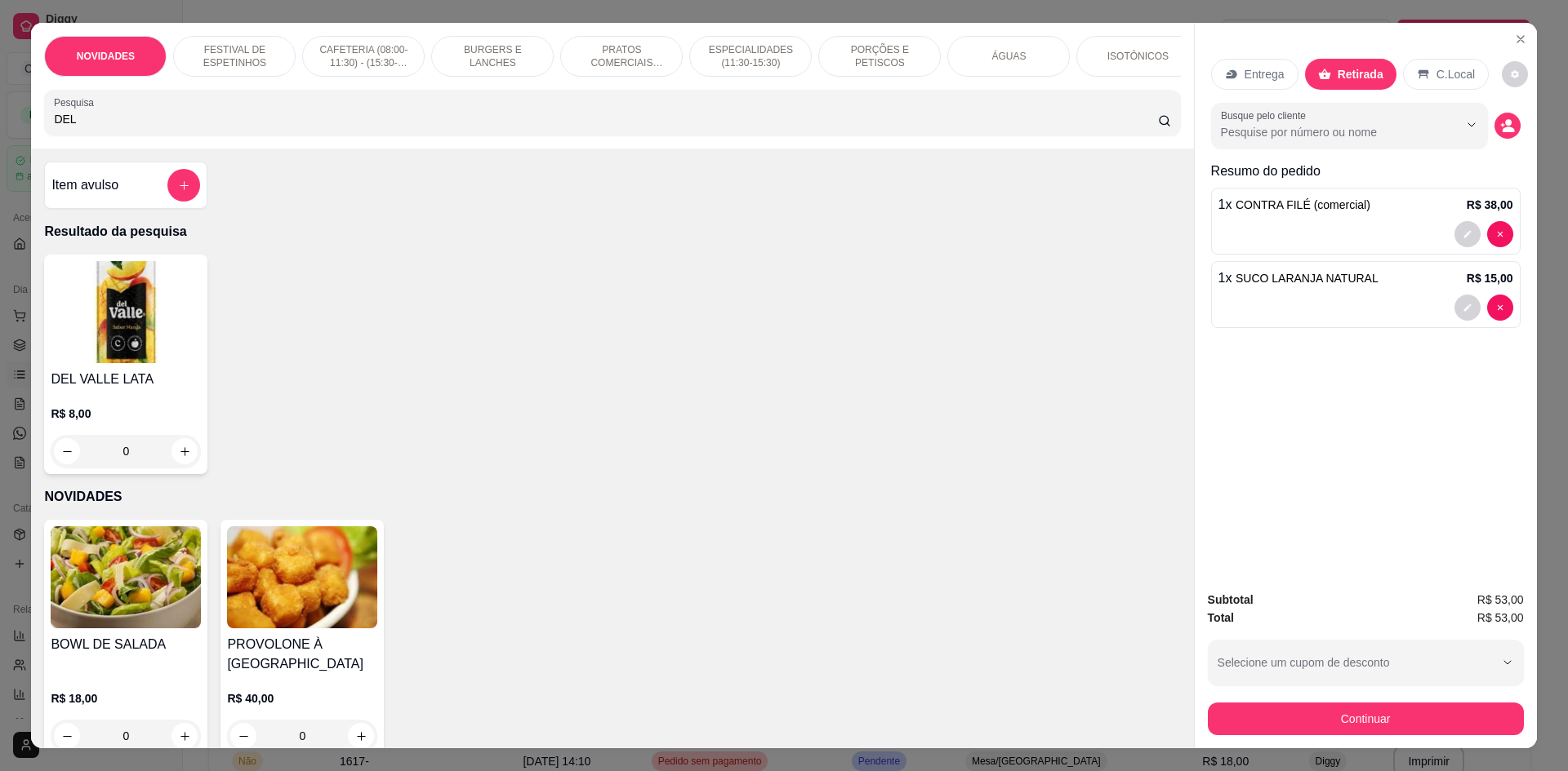
type input "DEL"
click at [142, 357] on img at bounding box center [125, 312] width 151 height 102
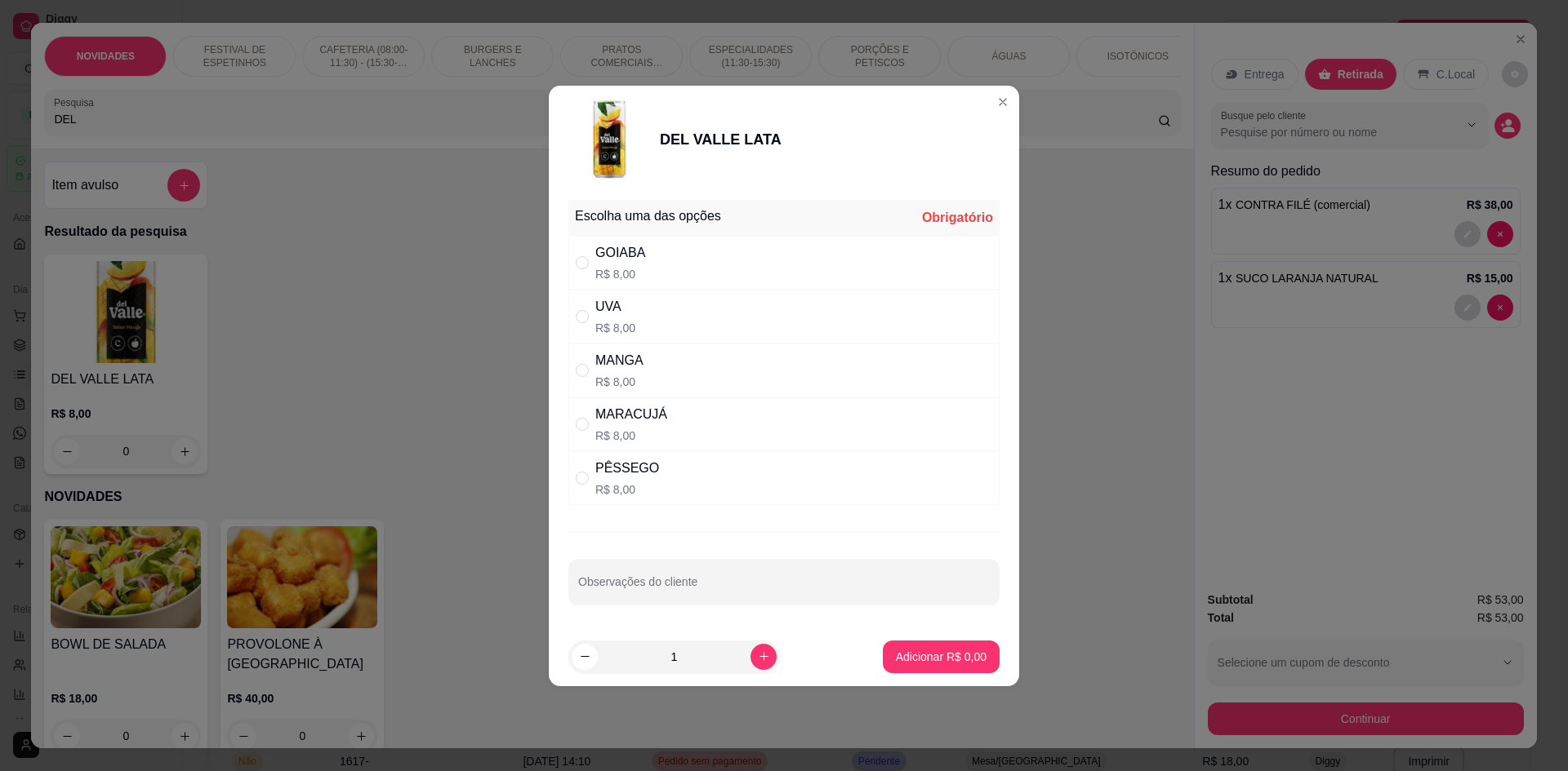
click at [639, 324] on div "UVA R$ 8,00" at bounding box center [784, 317] width 431 height 54
radio input "true"
click at [915, 665] on button "Adicionar R$ 8,00" at bounding box center [941, 656] width 114 height 32
type input "1"
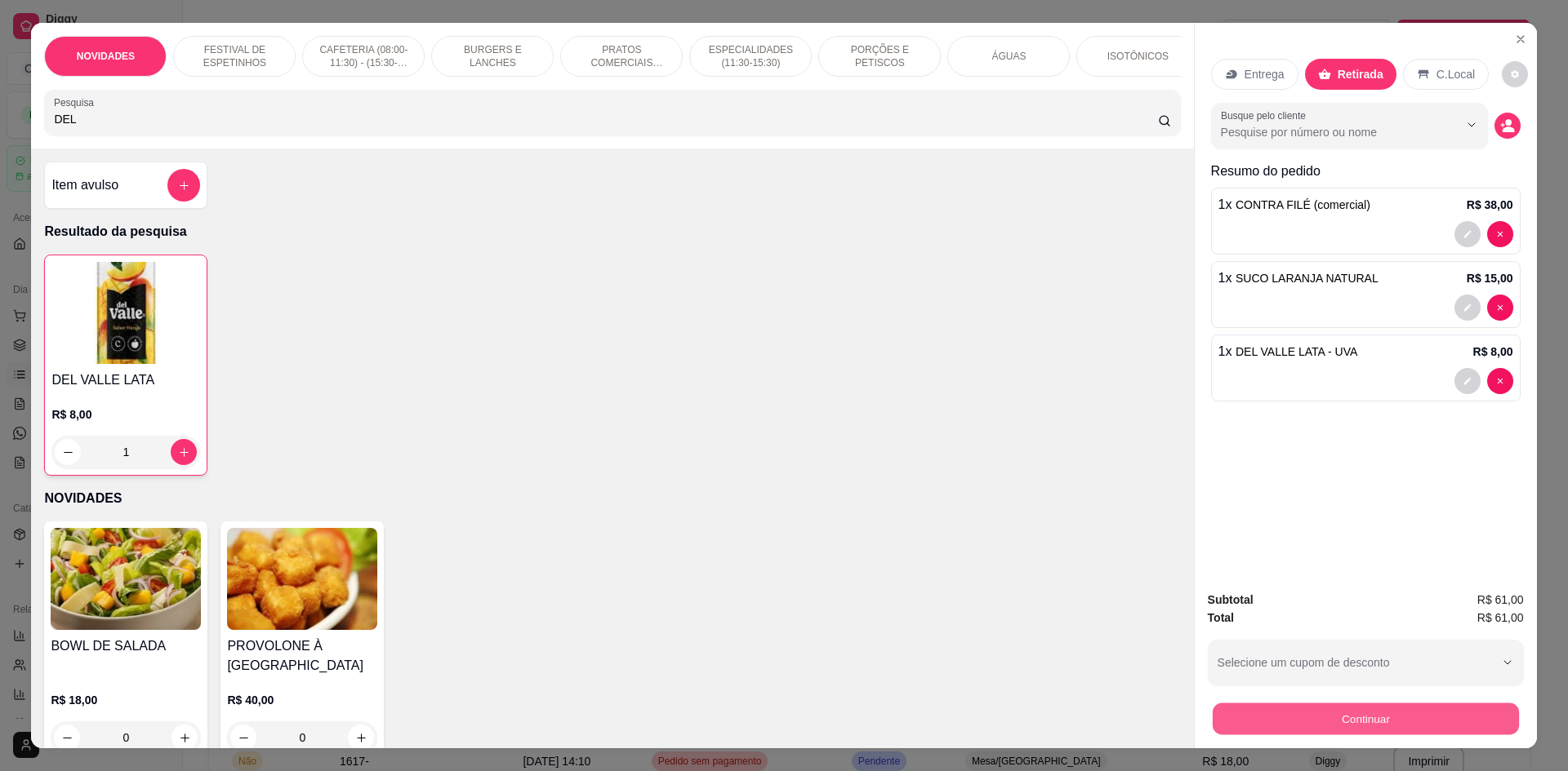
click at [1296, 721] on button "Continuar" at bounding box center [1364, 718] width 306 height 32
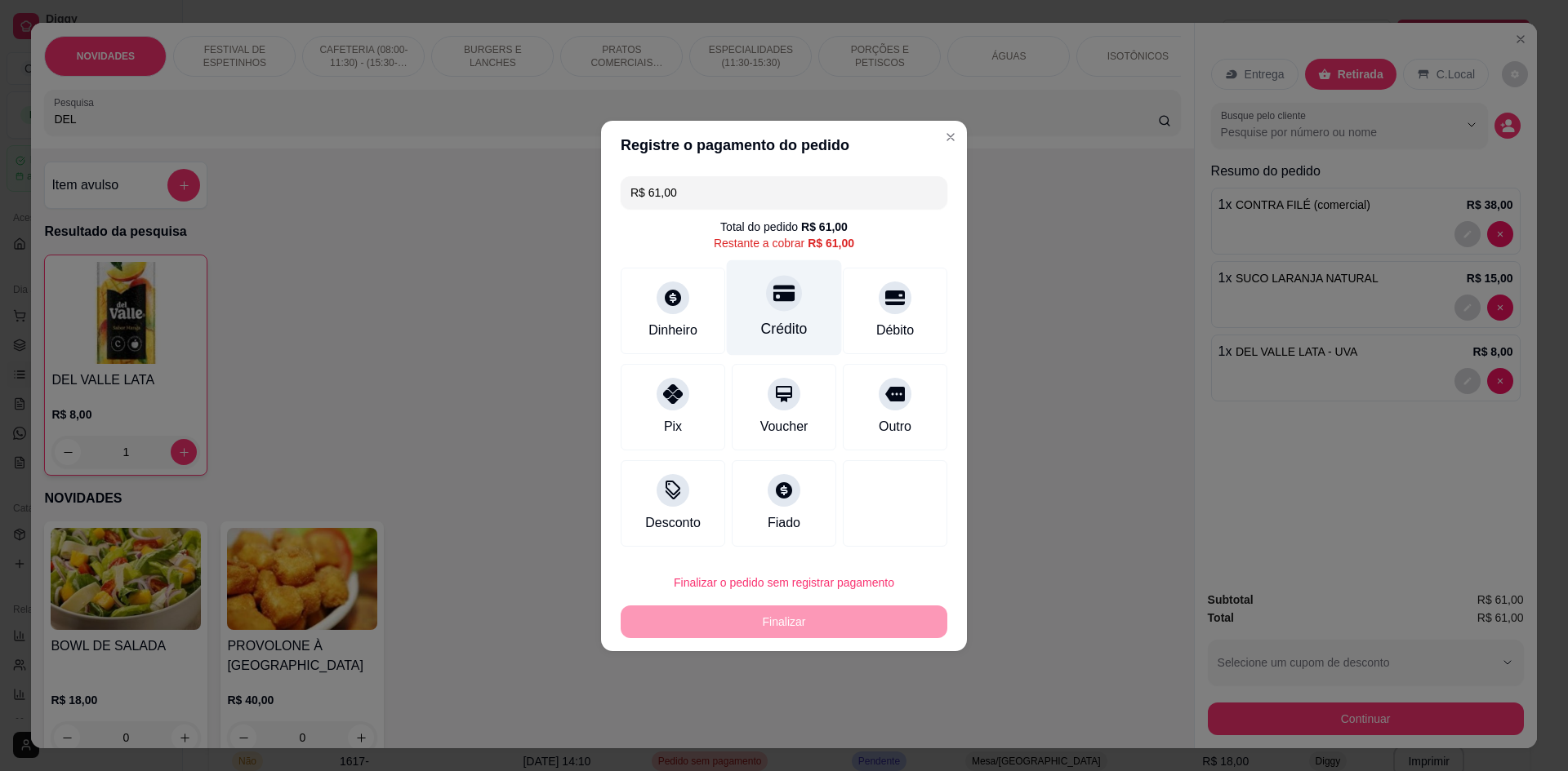
click at [782, 319] on div "Crédito" at bounding box center [785, 307] width 115 height 96
type input "R$ 0,00"
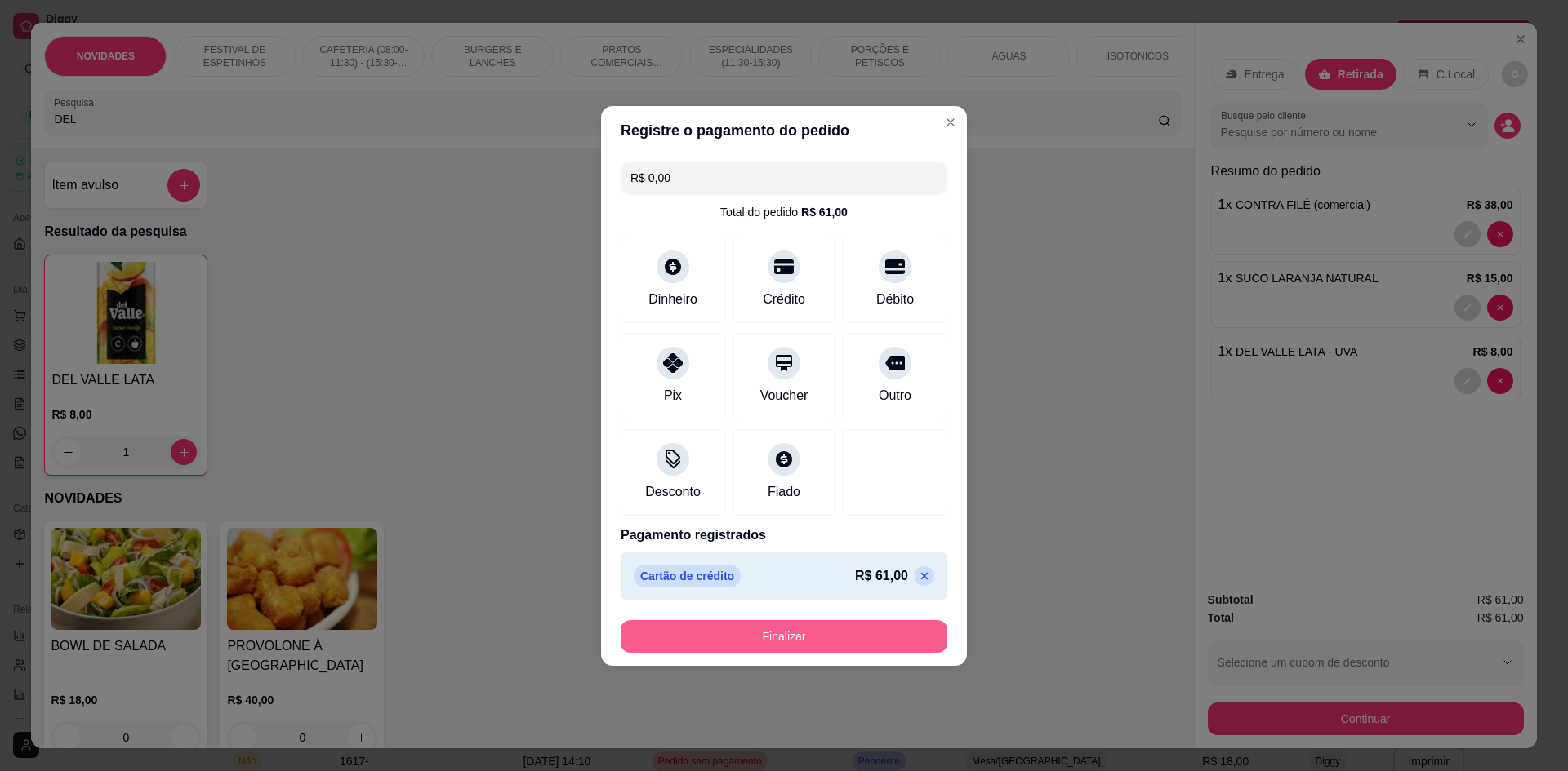
click at [822, 647] on button "Finalizar" at bounding box center [784, 637] width 327 height 32
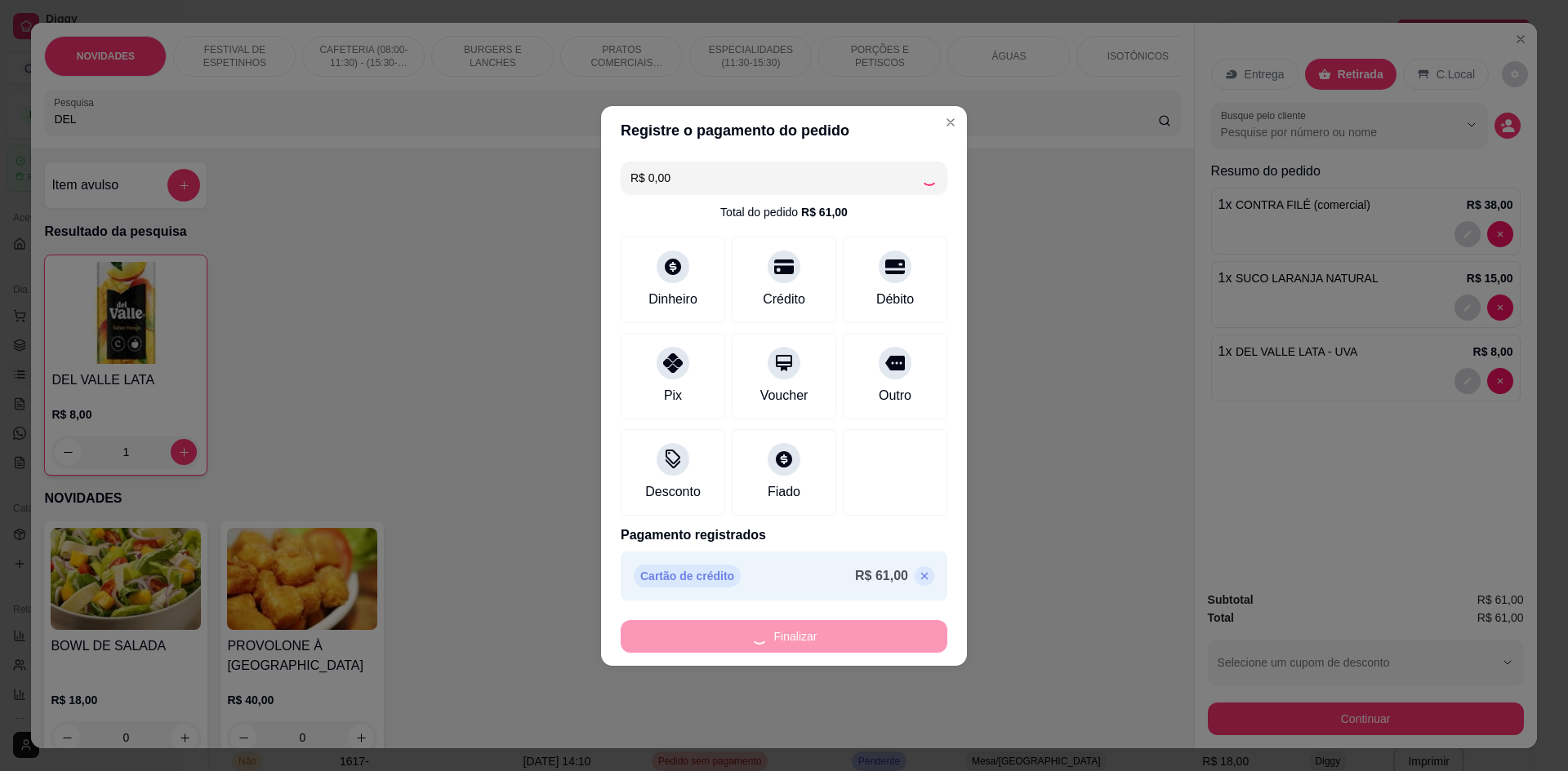
type input "0"
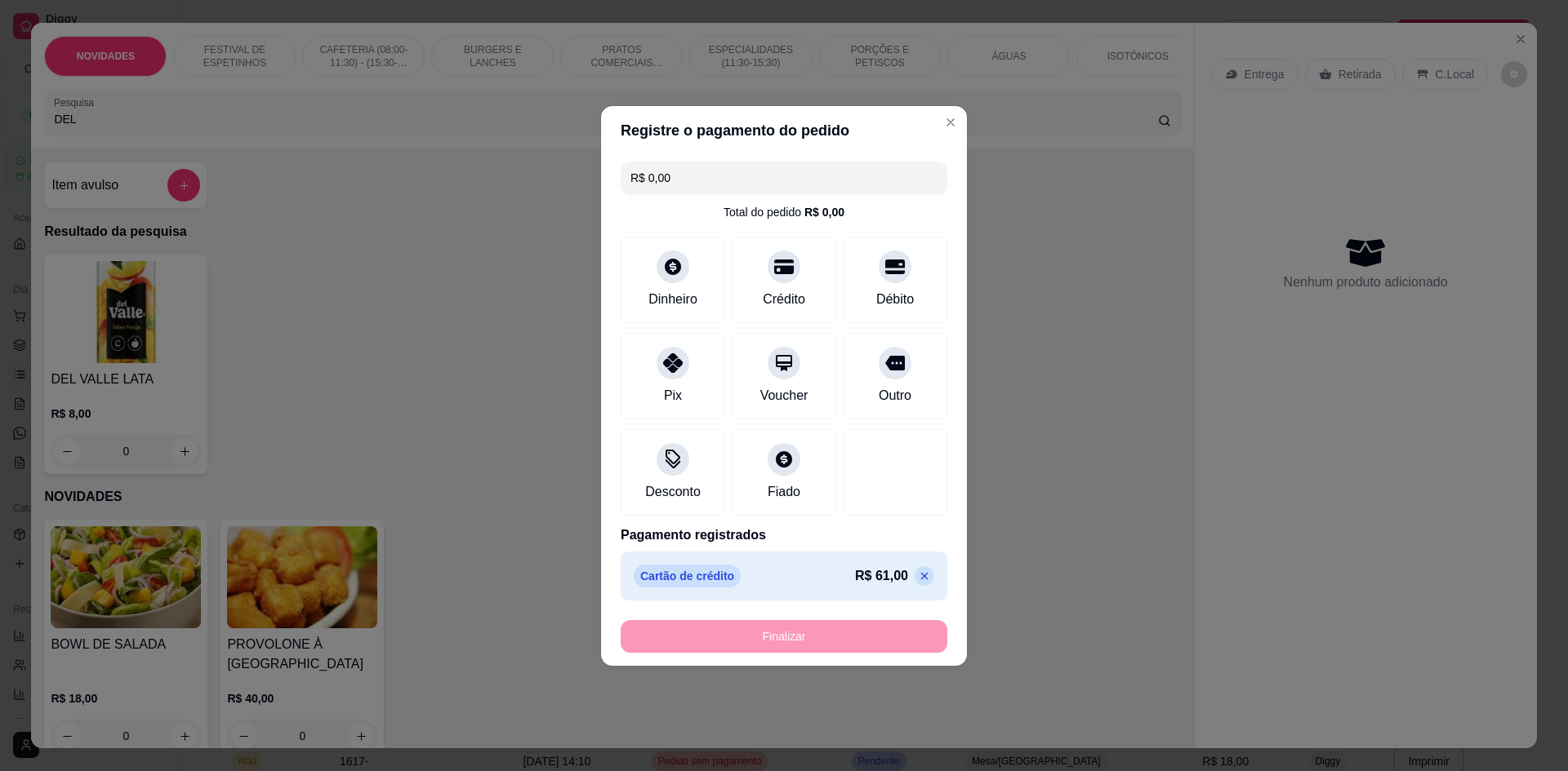
type input "-R$ 61,00"
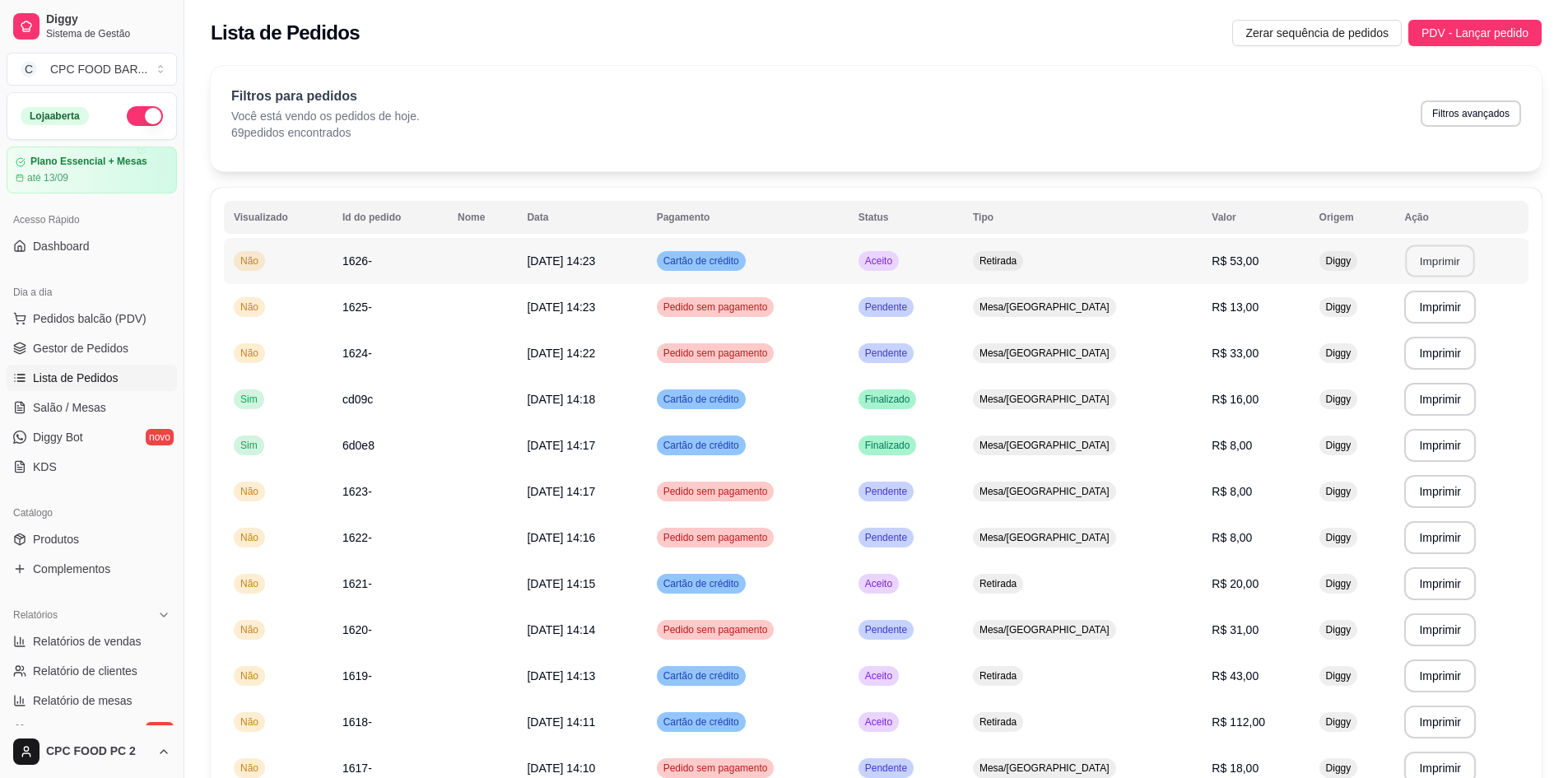
click at [1416, 258] on button "Imprimir" at bounding box center [1441, 261] width 69 height 32
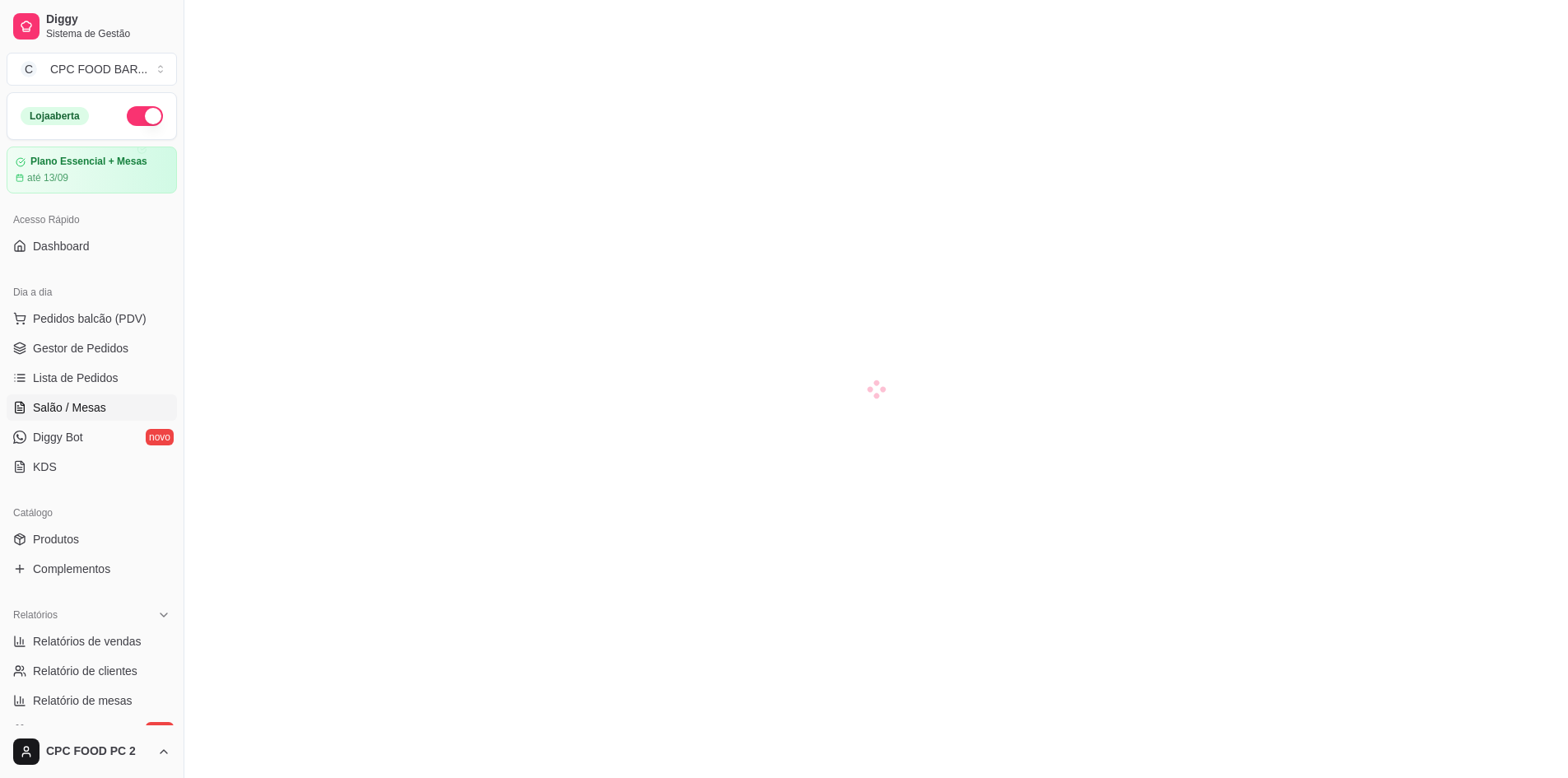
click at [90, 404] on span "Salão / Mesas" at bounding box center [69, 408] width 74 height 16
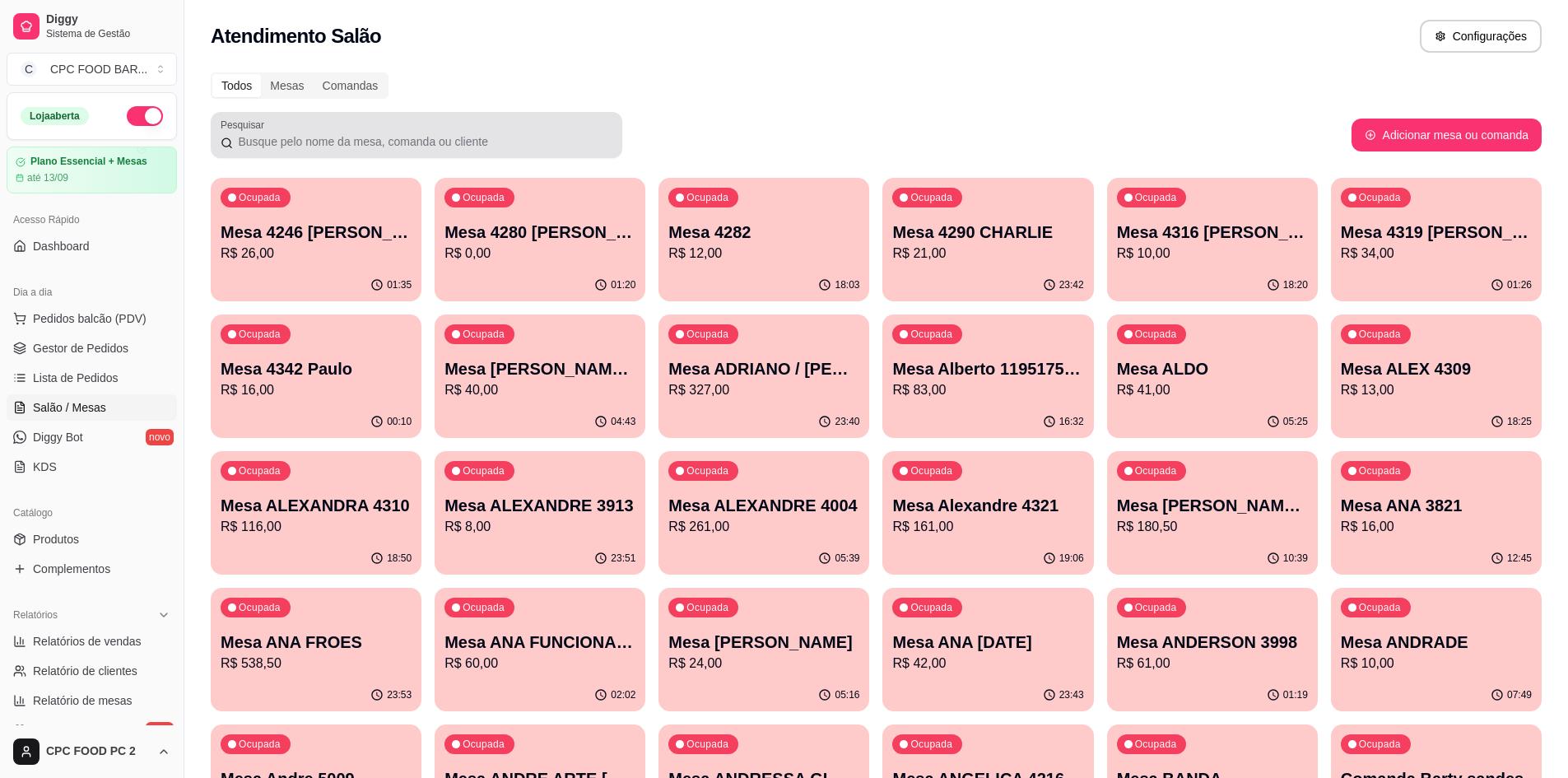
click at [334, 141] on input "Pesquisar" at bounding box center [422, 142] width 379 height 16
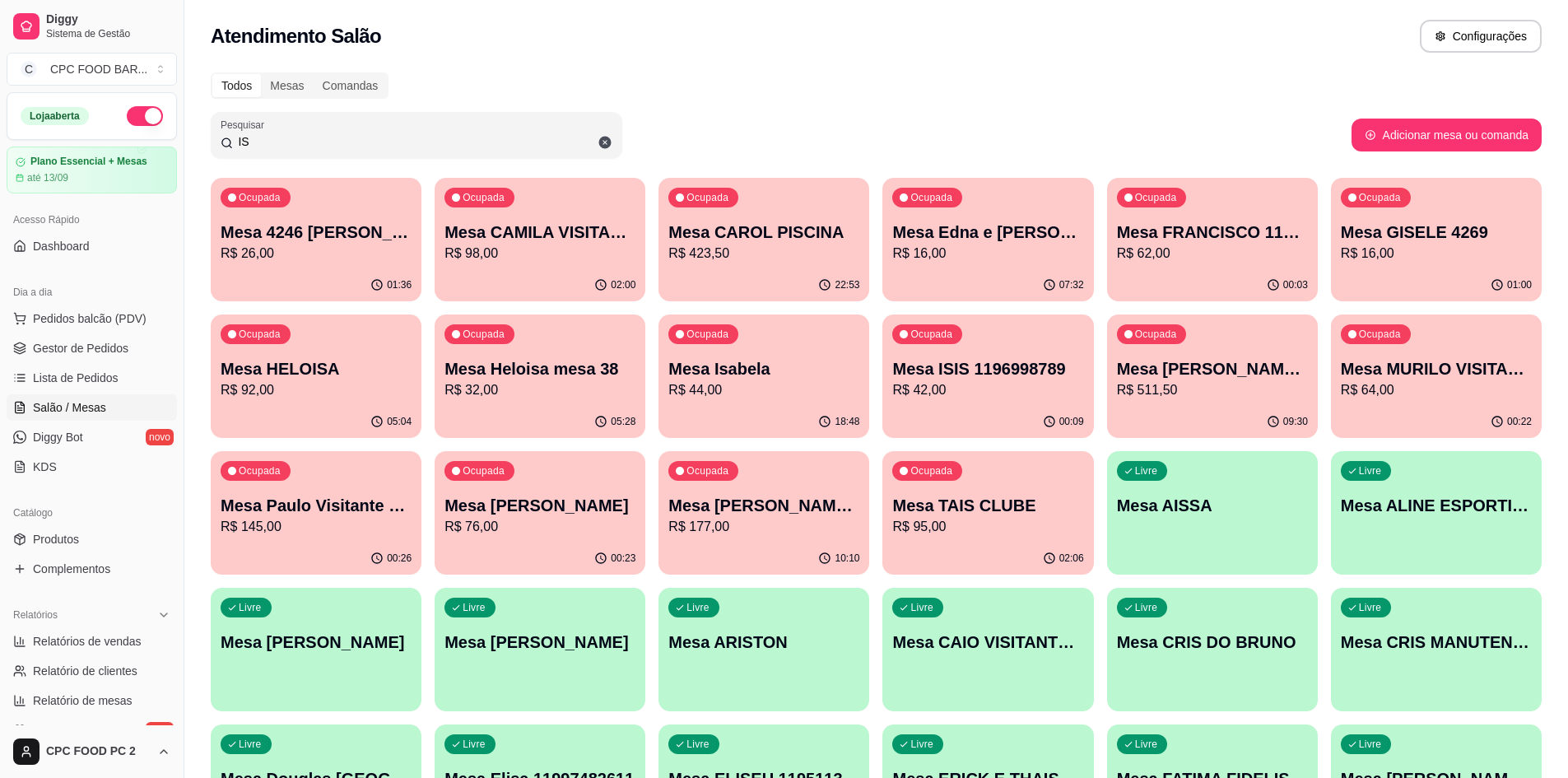
type input "I"
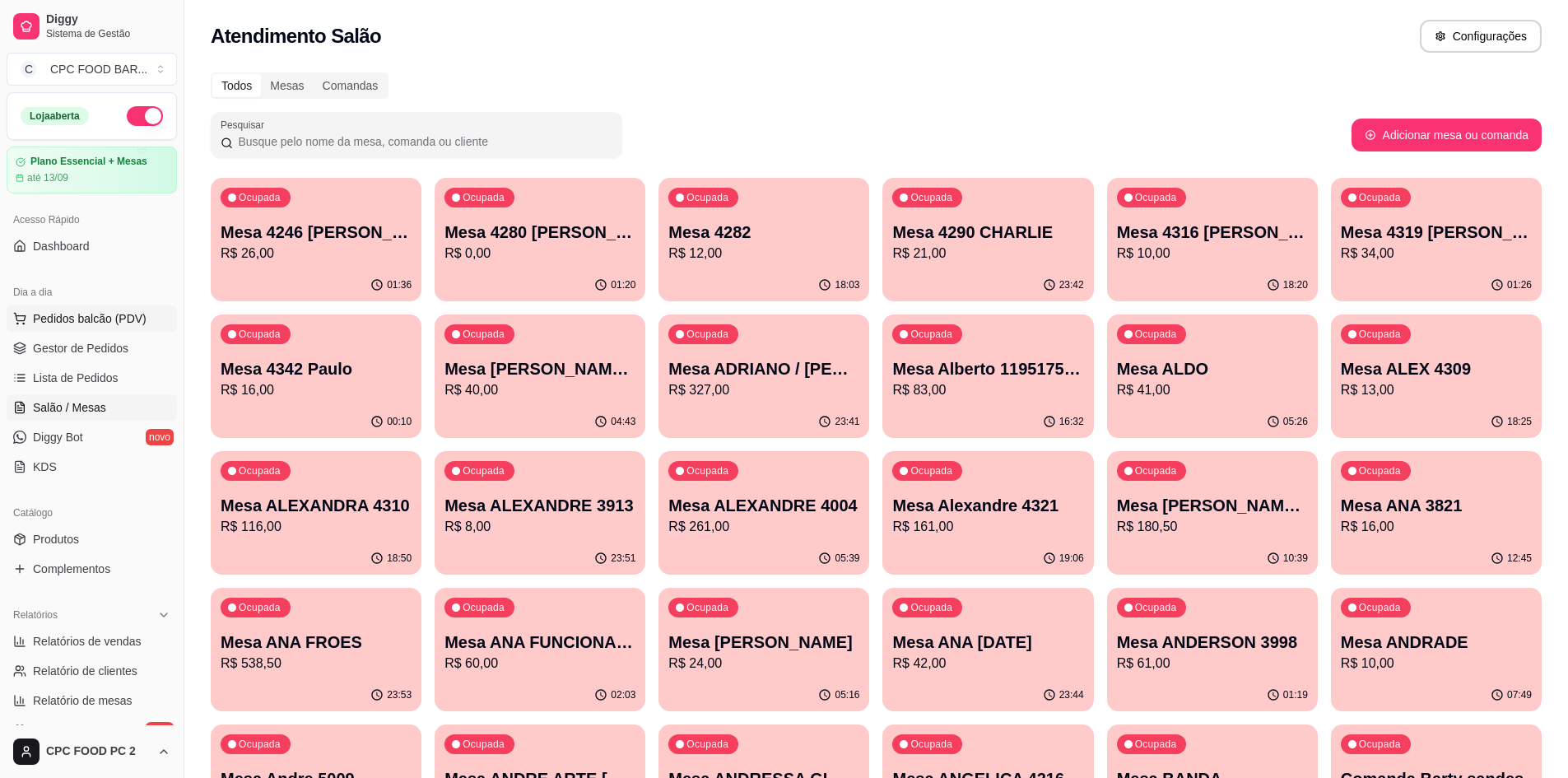
click at [102, 317] on span "Pedidos balcão (PDV)" at bounding box center [89, 318] width 114 height 16
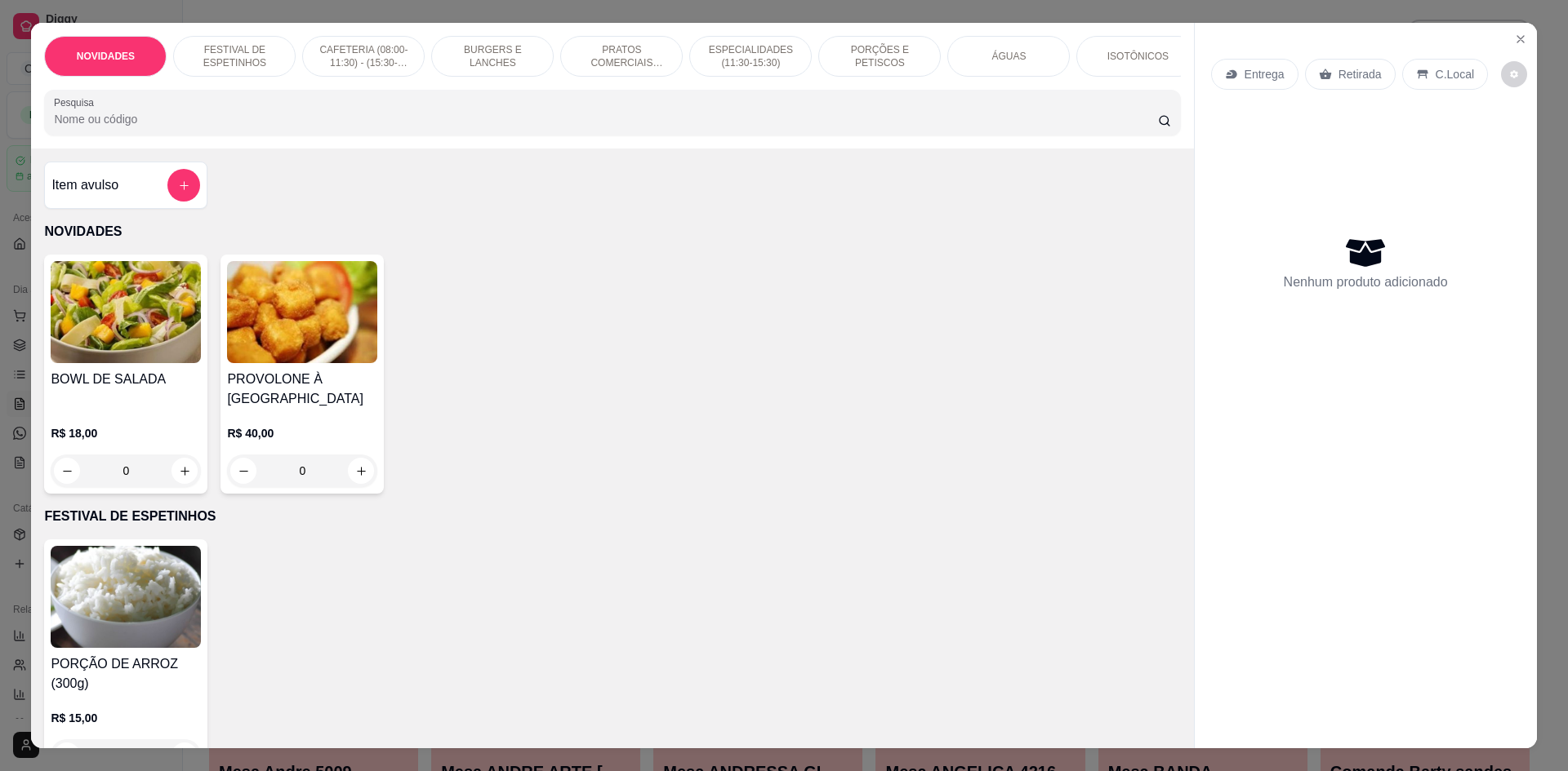
click at [150, 127] on input "Pesquisa" at bounding box center [605, 119] width 1103 height 16
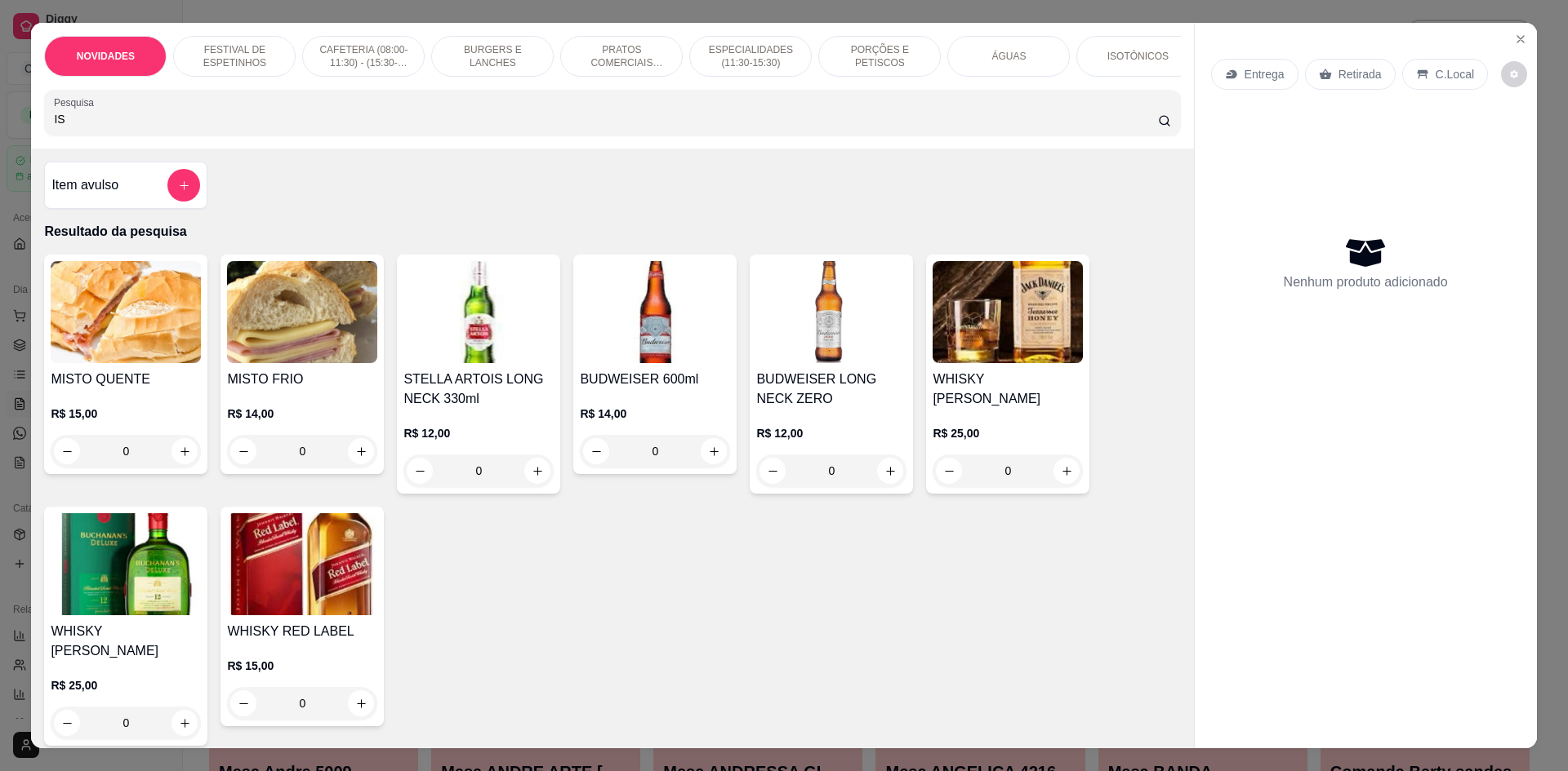
type input "I"
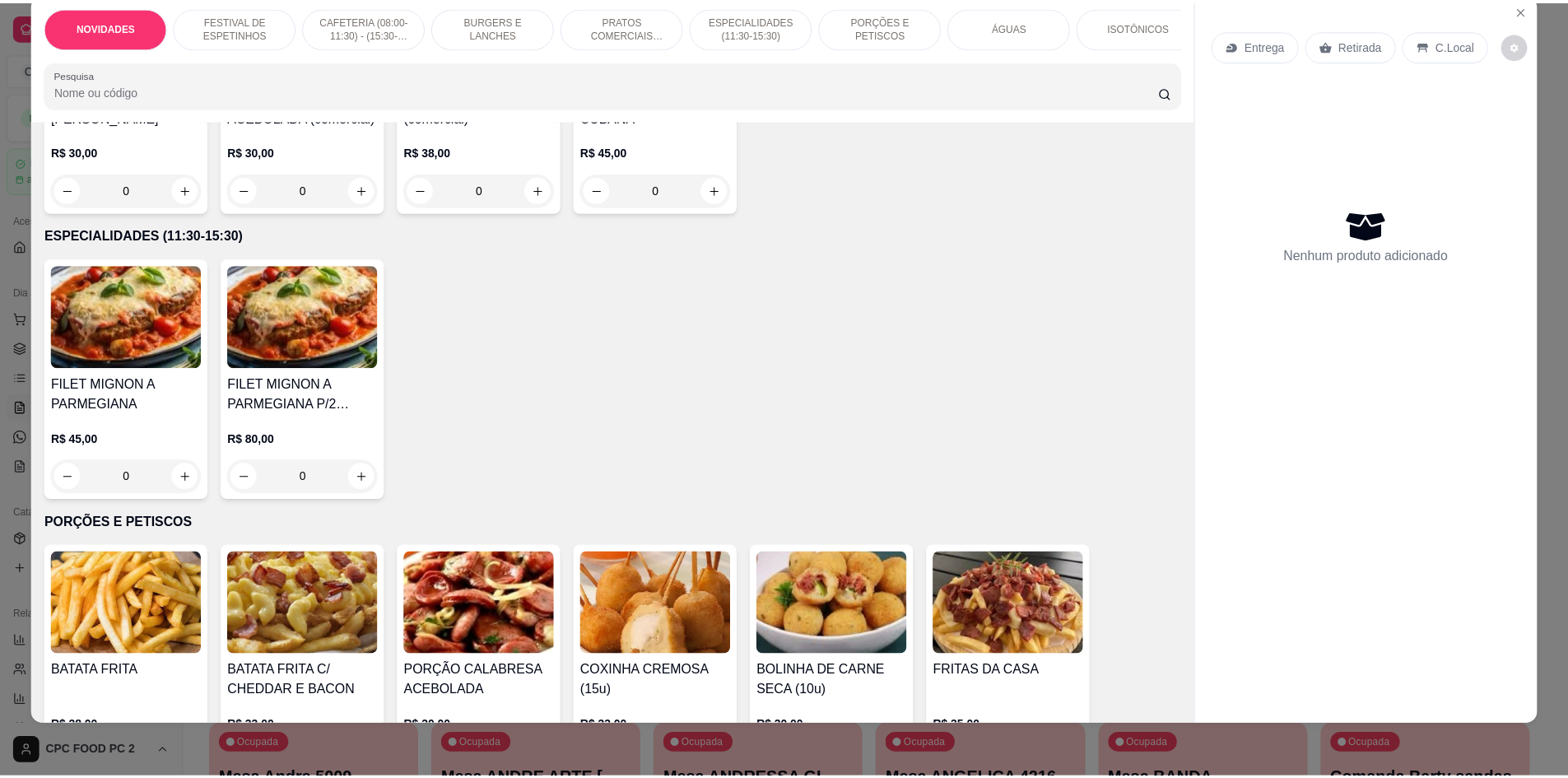
scroll to position [1976, 0]
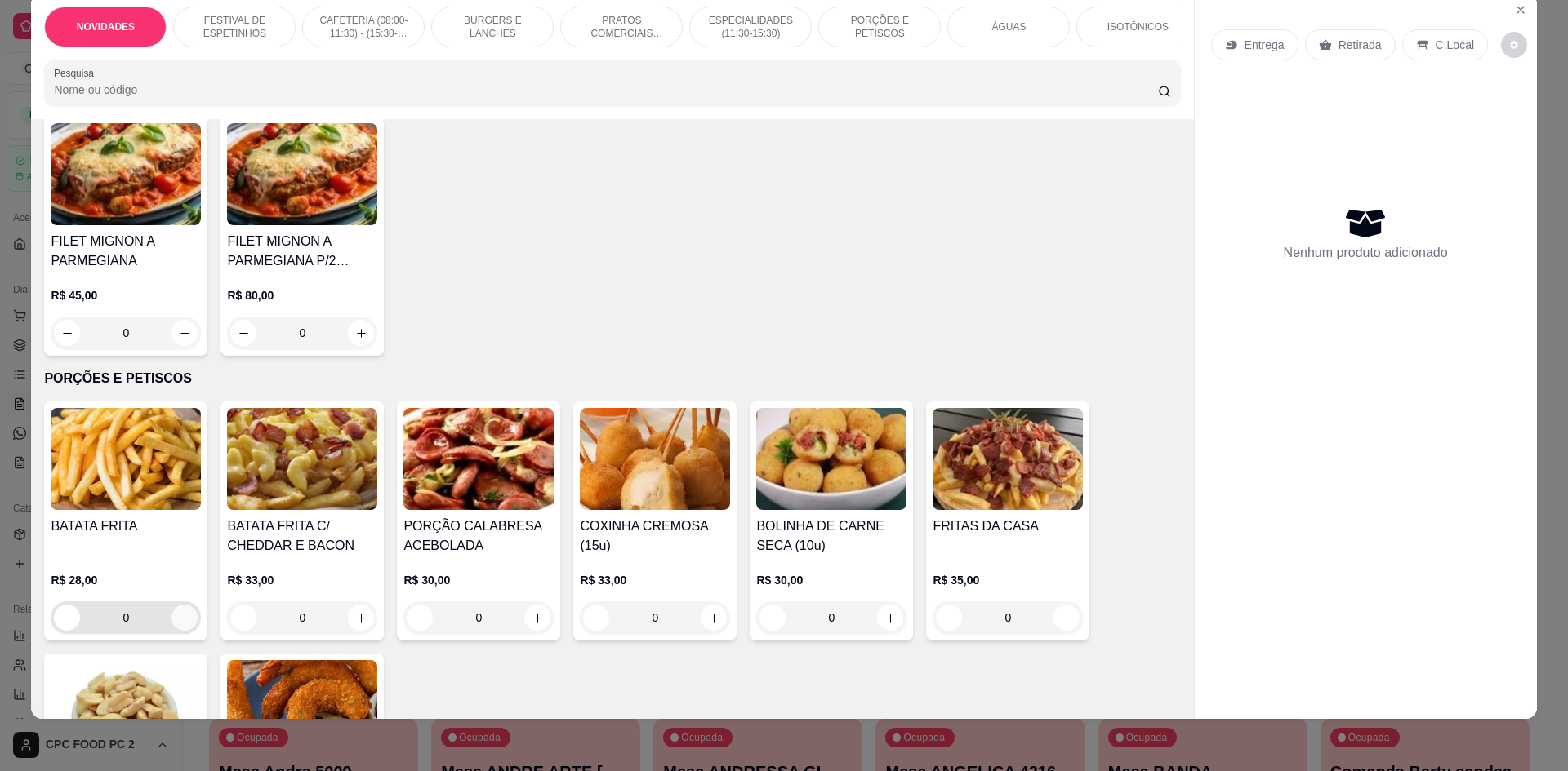
click at [179, 624] on icon "increase-product-quantity" at bounding box center [185, 619] width 13 height 13
type input "1"
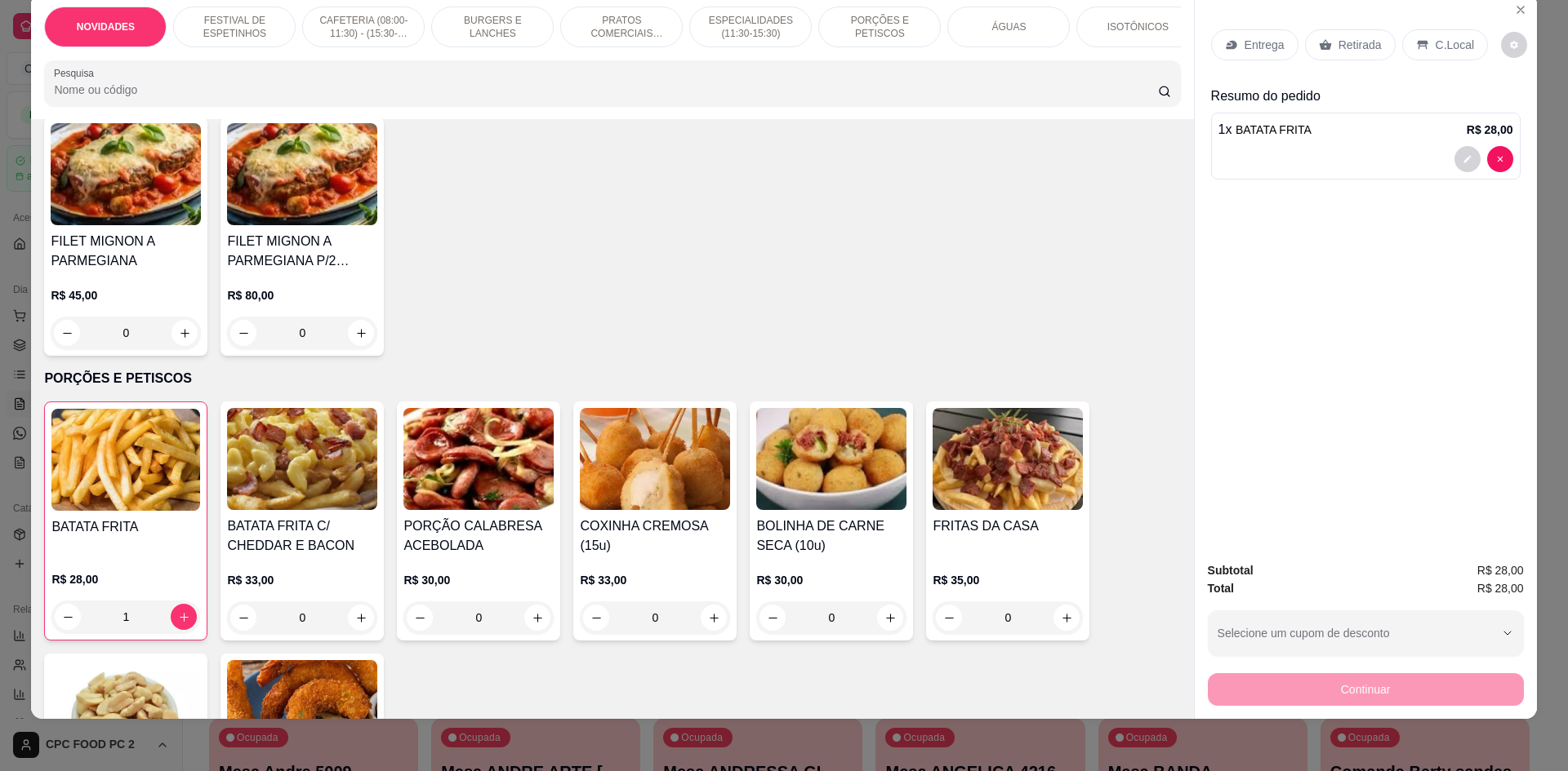
drag, startPoint x: 1334, startPoint y: 59, endPoint x: 1332, endPoint y: 35, distance: 24.1
click at [1334, 53] on div "Retirada" at bounding box center [1350, 45] width 90 height 31
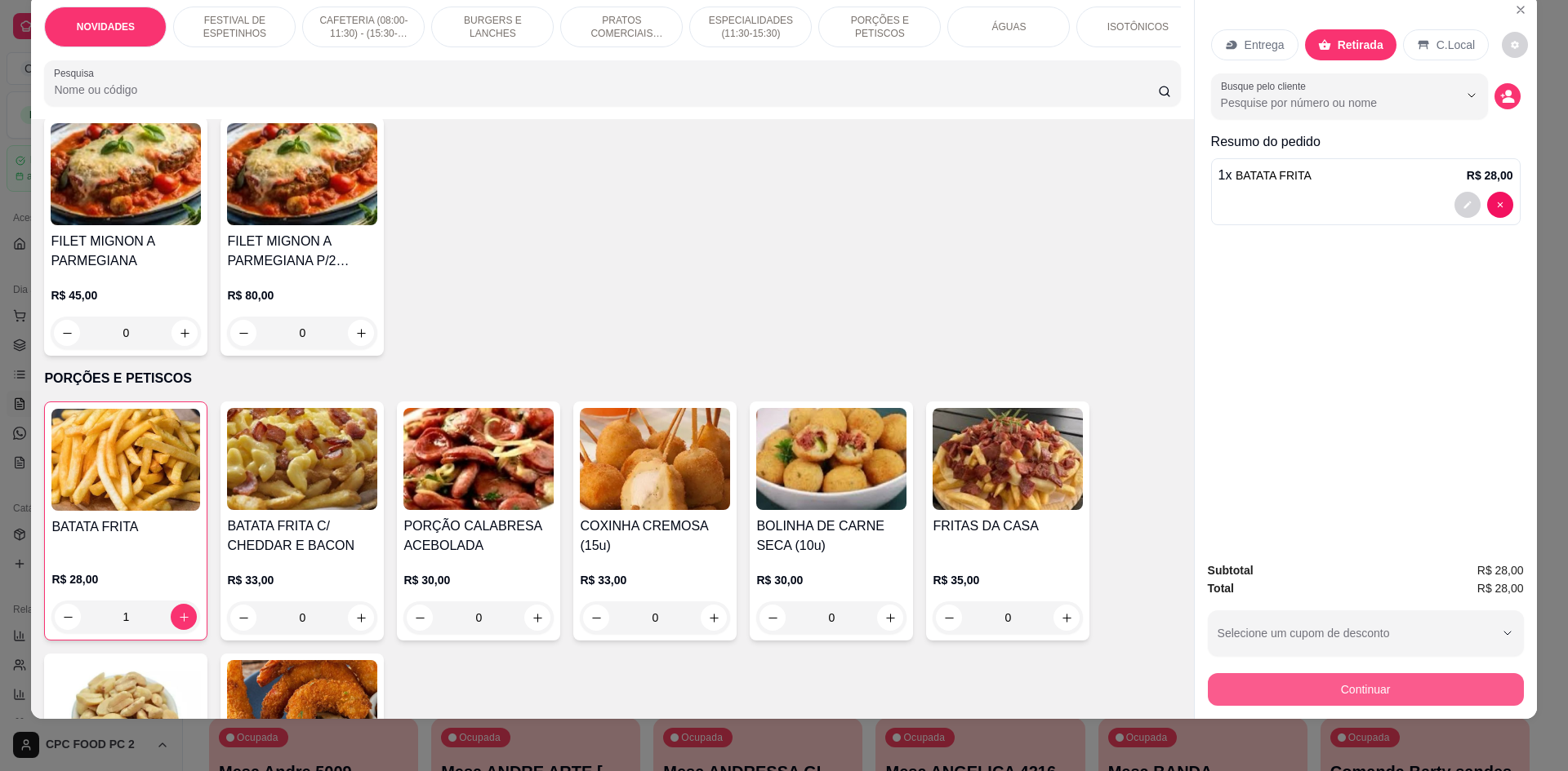
click at [1330, 694] on button "Continuar" at bounding box center [1366, 690] width 316 height 32
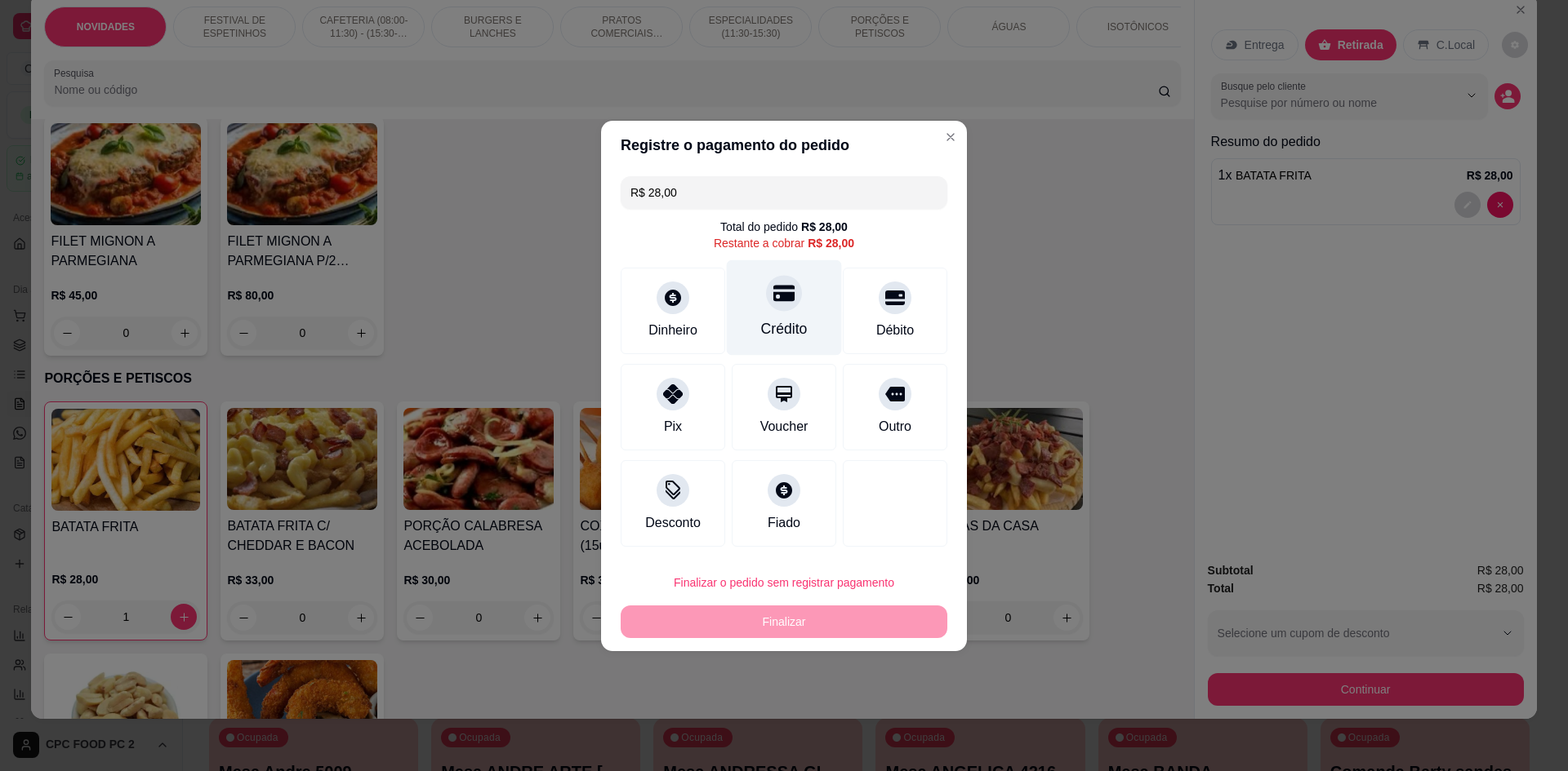
click at [793, 318] on div "Crédito" at bounding box center [785, 307] width 115 height 96
type input "R$ 0,00"
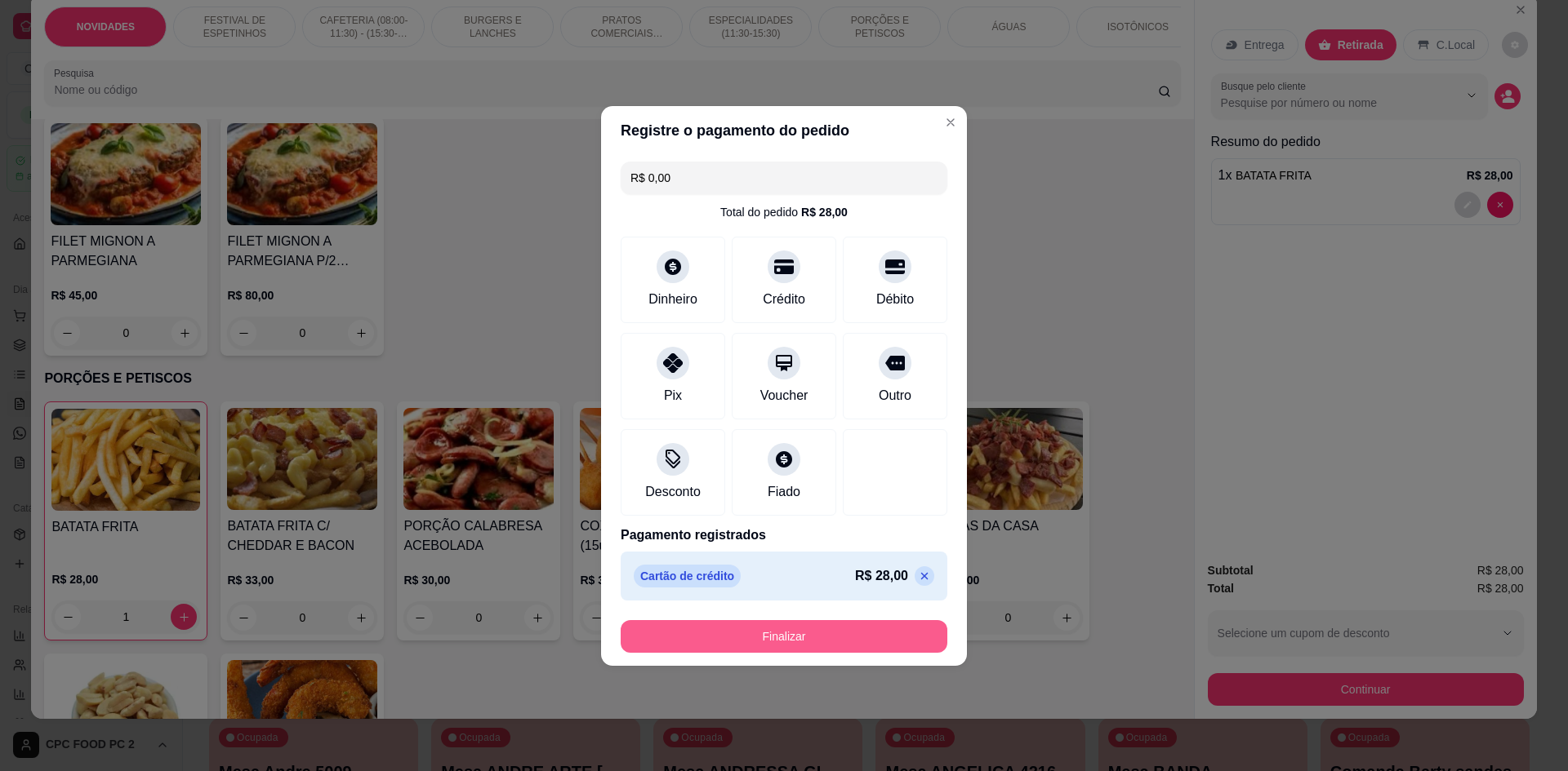
click at [784, 632] on button "Finalizar" at bounding box center [784, 637] width 327 height 32
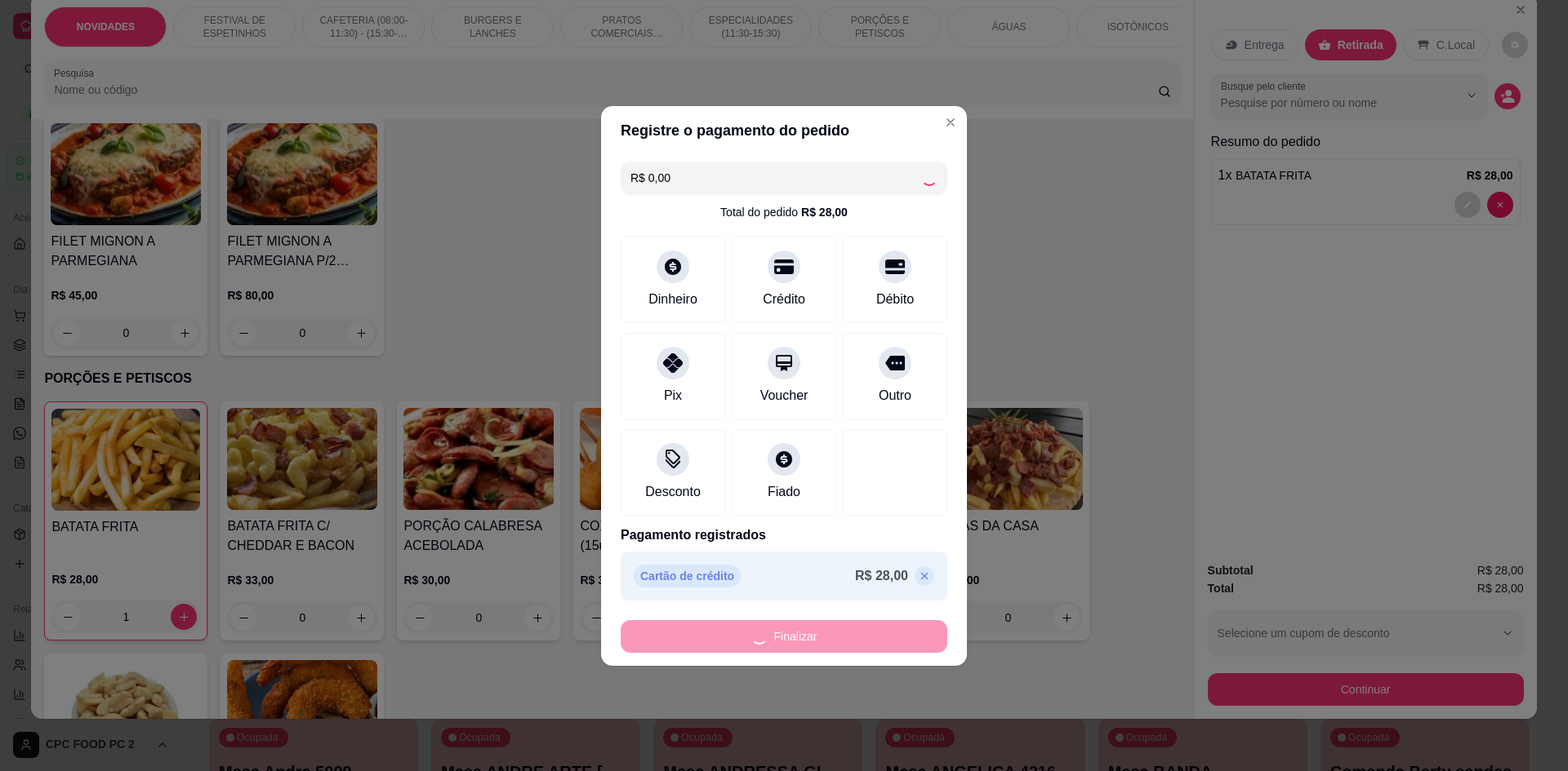
type input "0"
type input "-R$ 28,00"
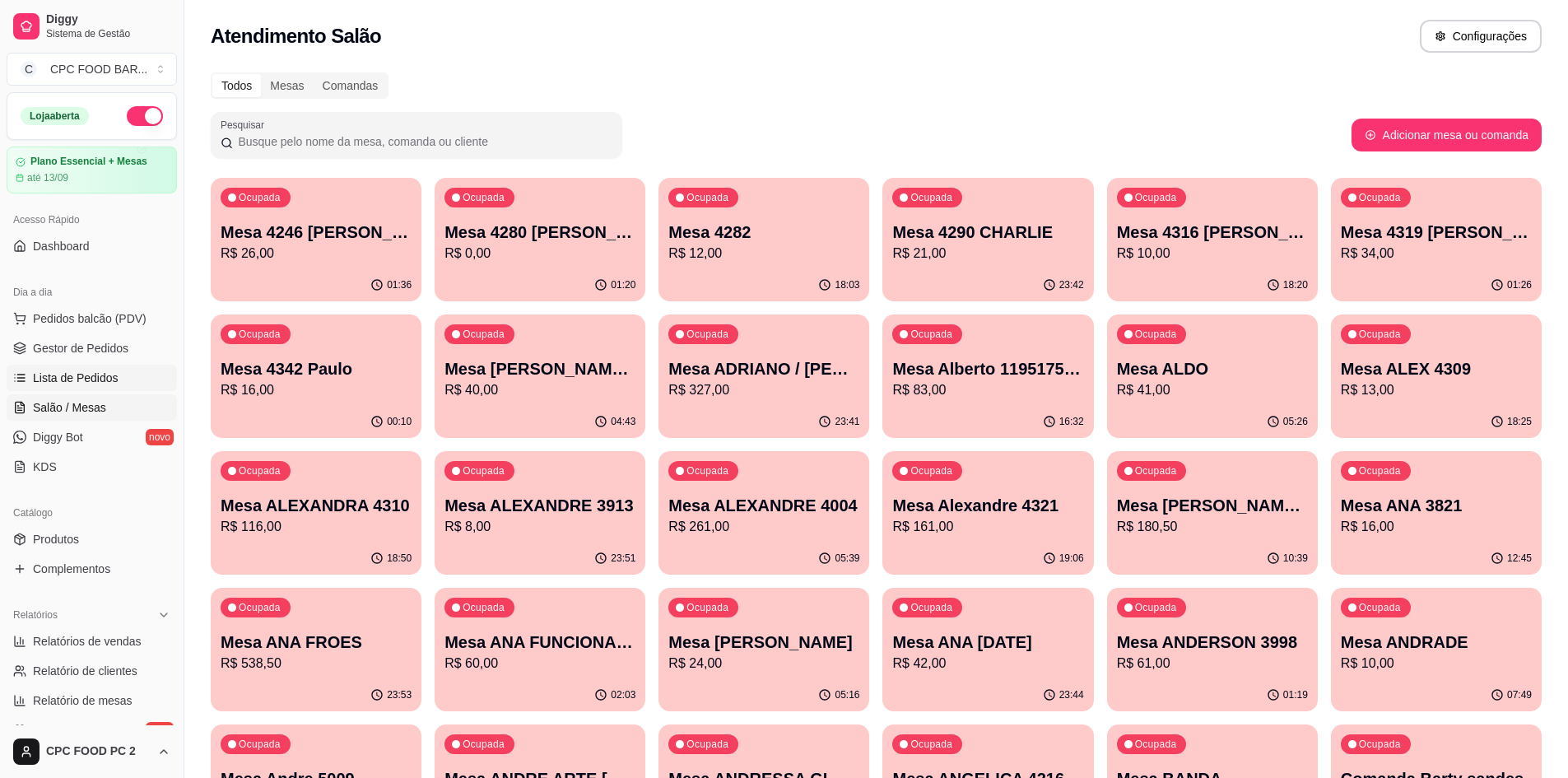
click at [97, 379] on span "Lista de Pedidos" at bounding box center [75, 378] width 85 height 16
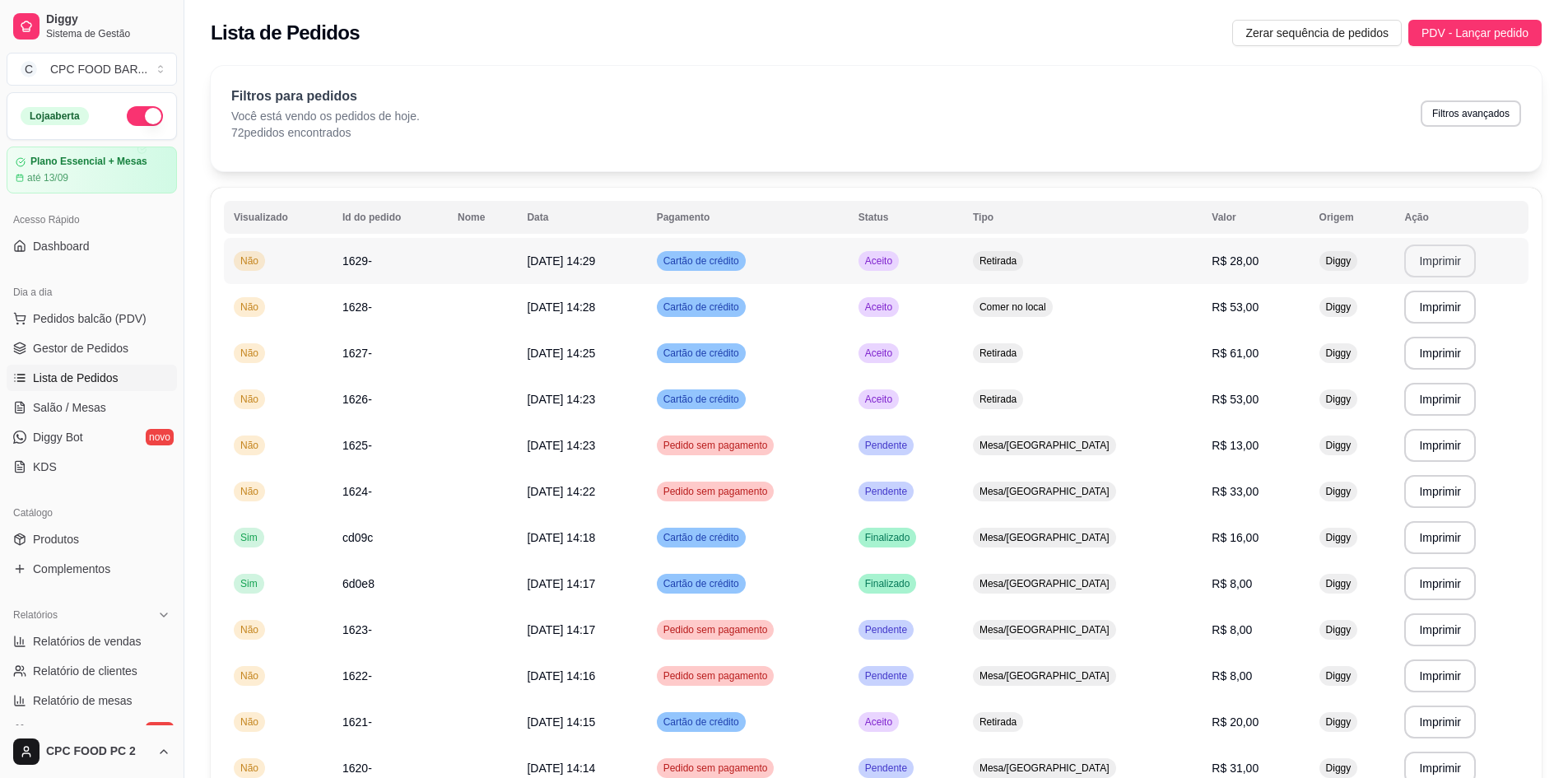
click at [1454, 259] on button "Imprimir" at bounding box center [1440, 261] width 72 height 33
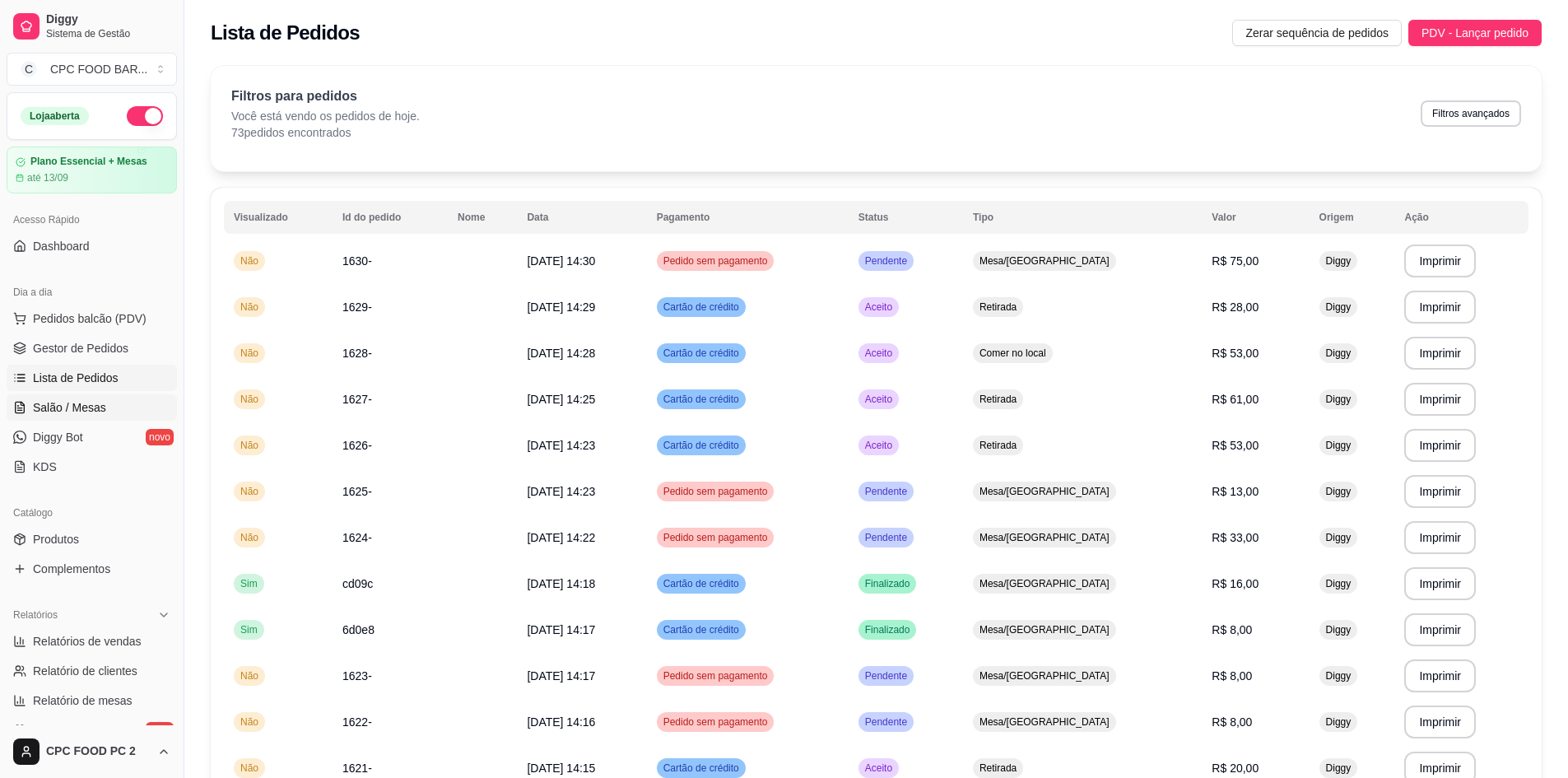
click at [88, 409] on span "Salão / Mesas" at bounding box center [69, 408] width 74 height 16
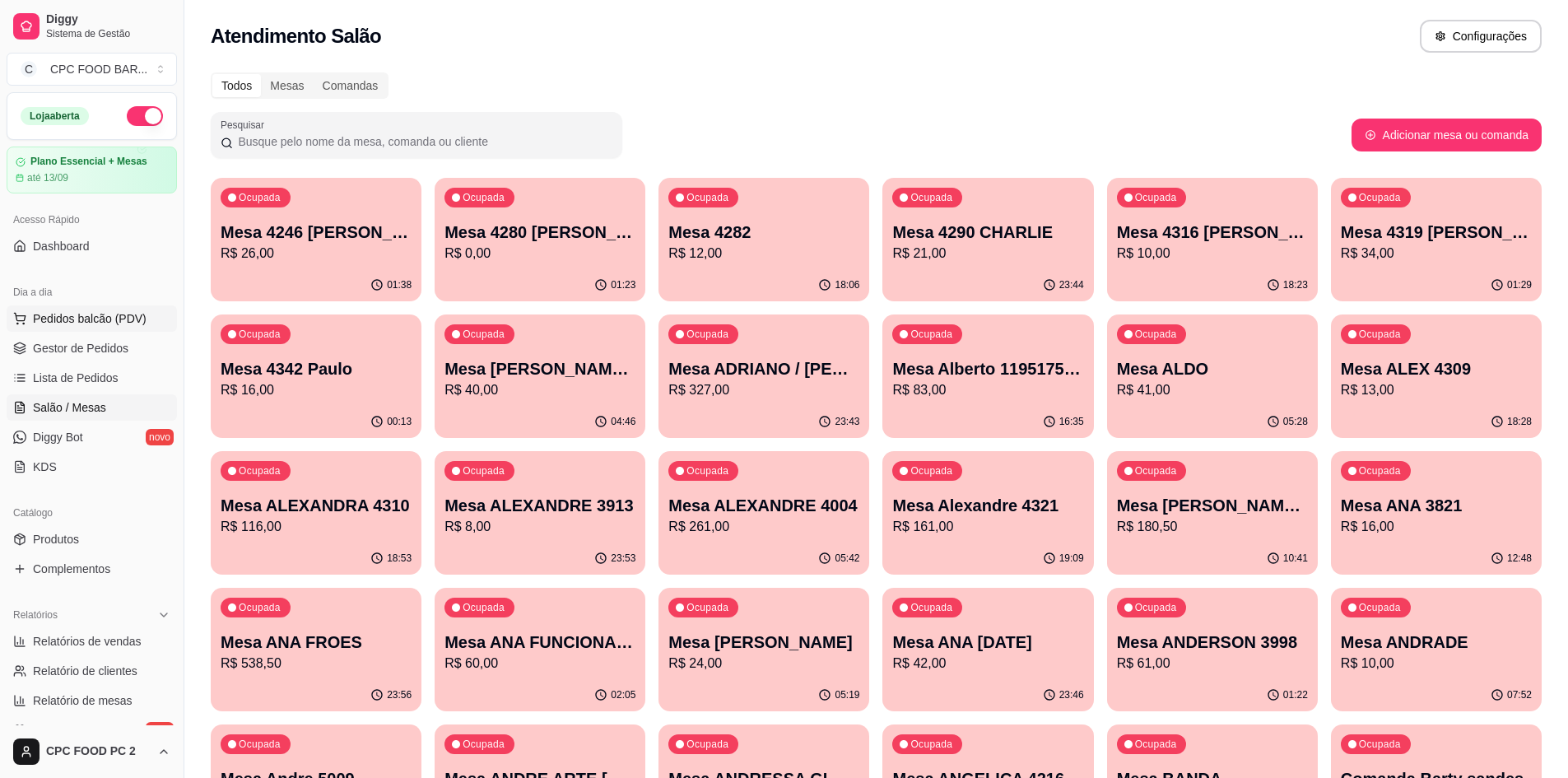
click at [121, 318] on span "Pedidos balcão (PDV)" at bounding box center [89, 318] width 114 height 16
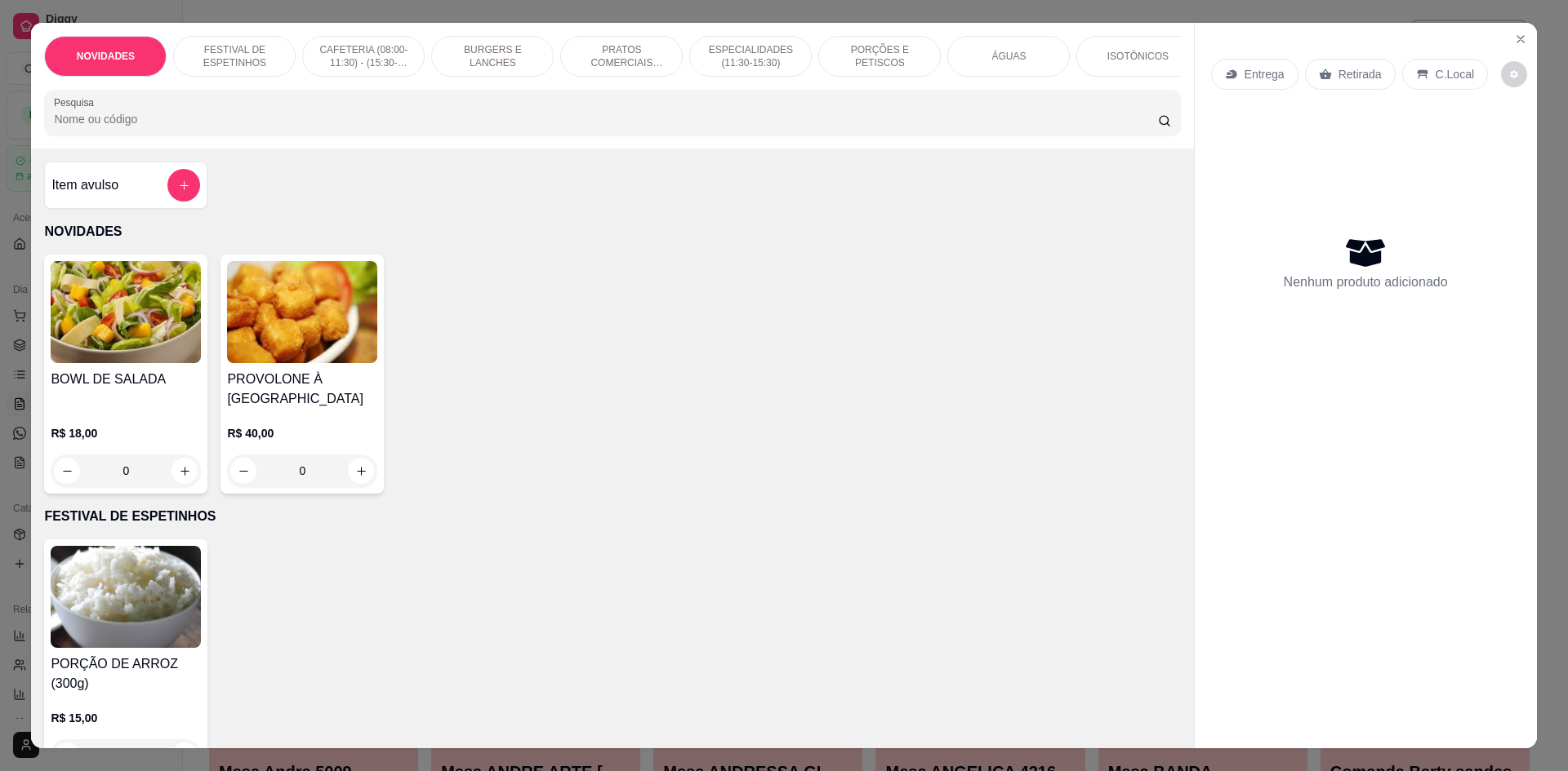
click at [470, 125] on input "Pesquisa" at bounding box center [605, 119] width 1103 height 16
click at [297, 129] on div at bounding box center [612, 113] width 1116 height 32
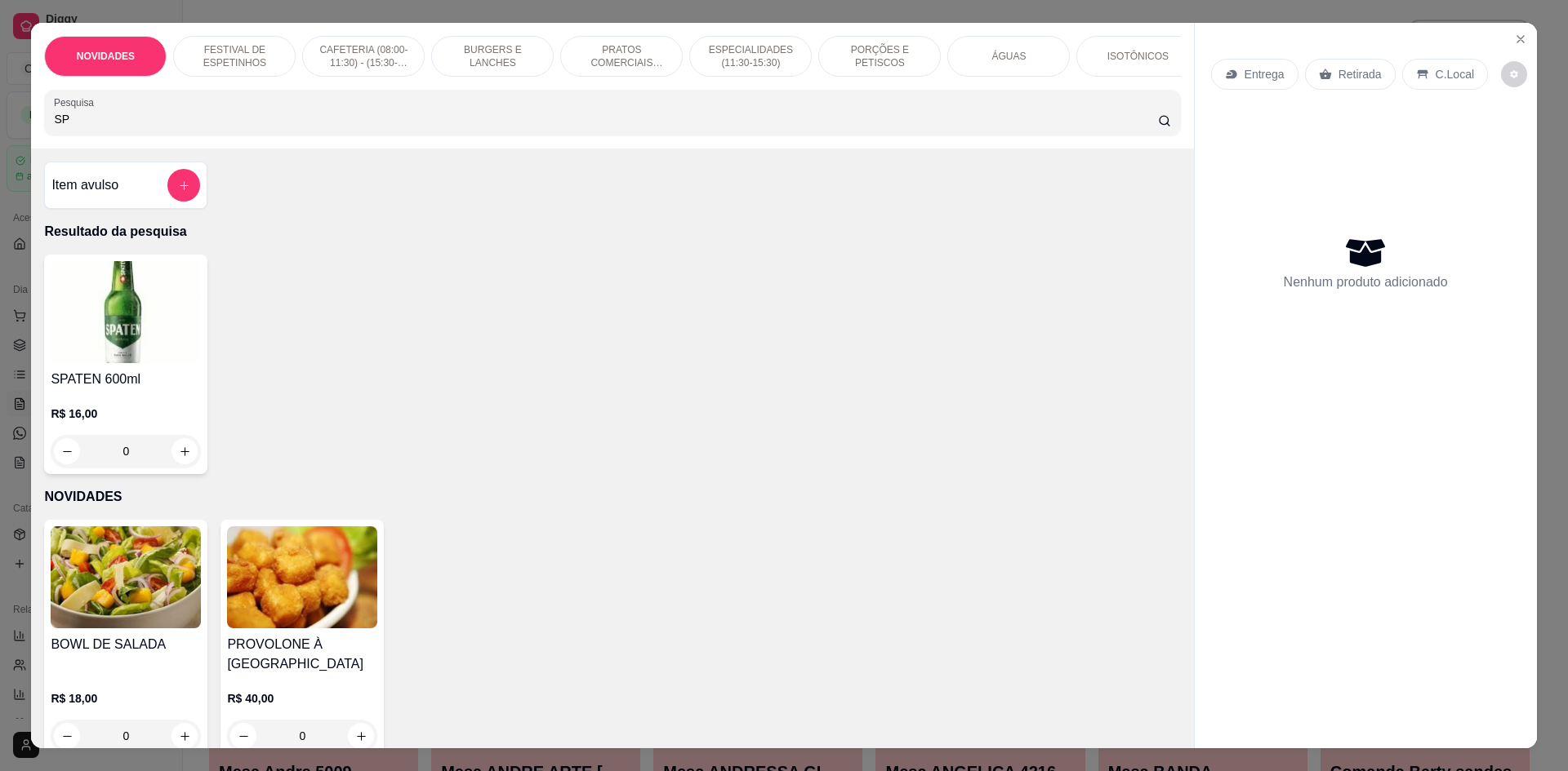
type input "S"
type input "O"
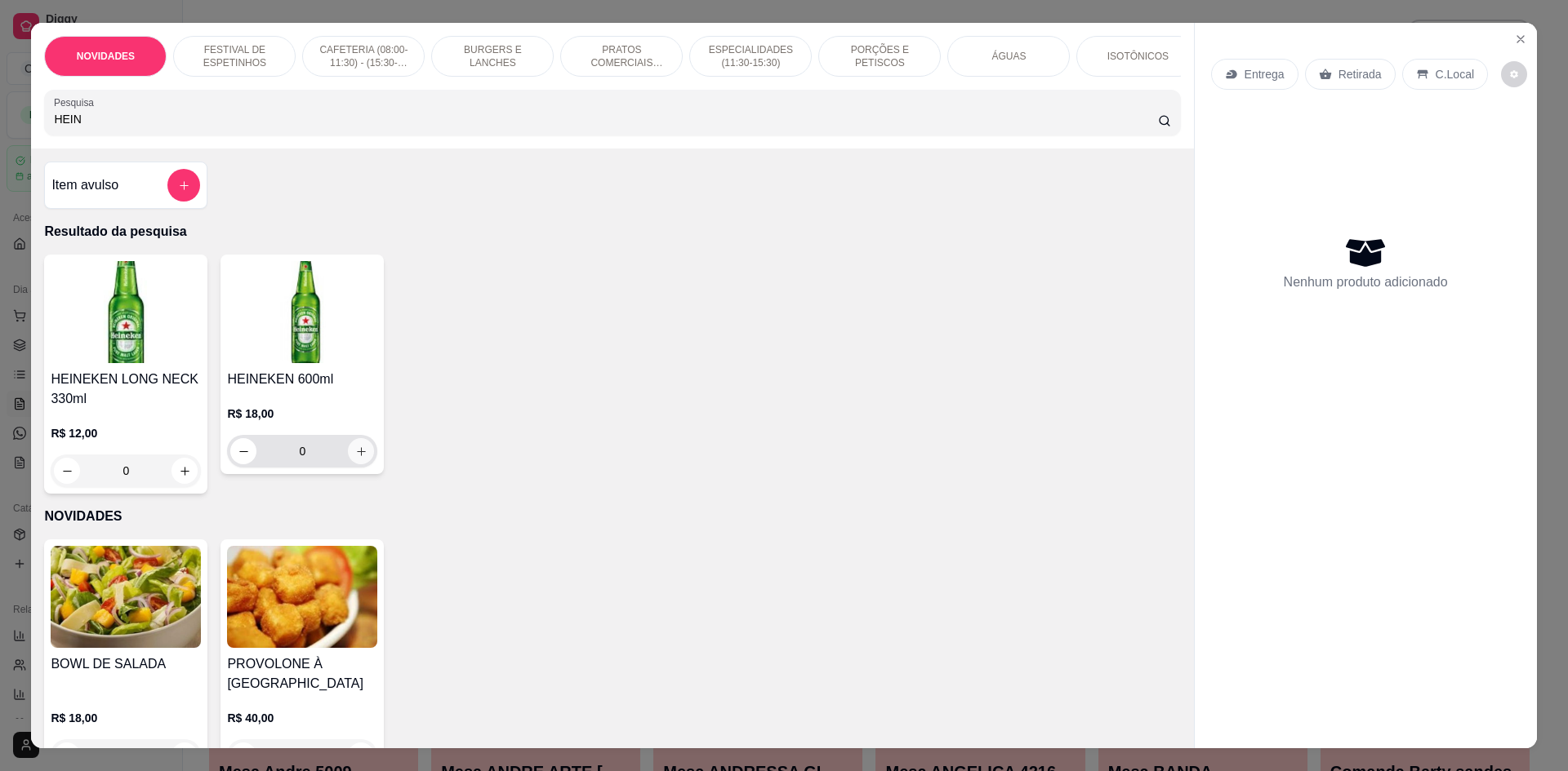
type input "HEIN"
click at [363, 460] on button "increase-product-quantity" at bounding box center [361, 452] width 25 height 25
type input "1"
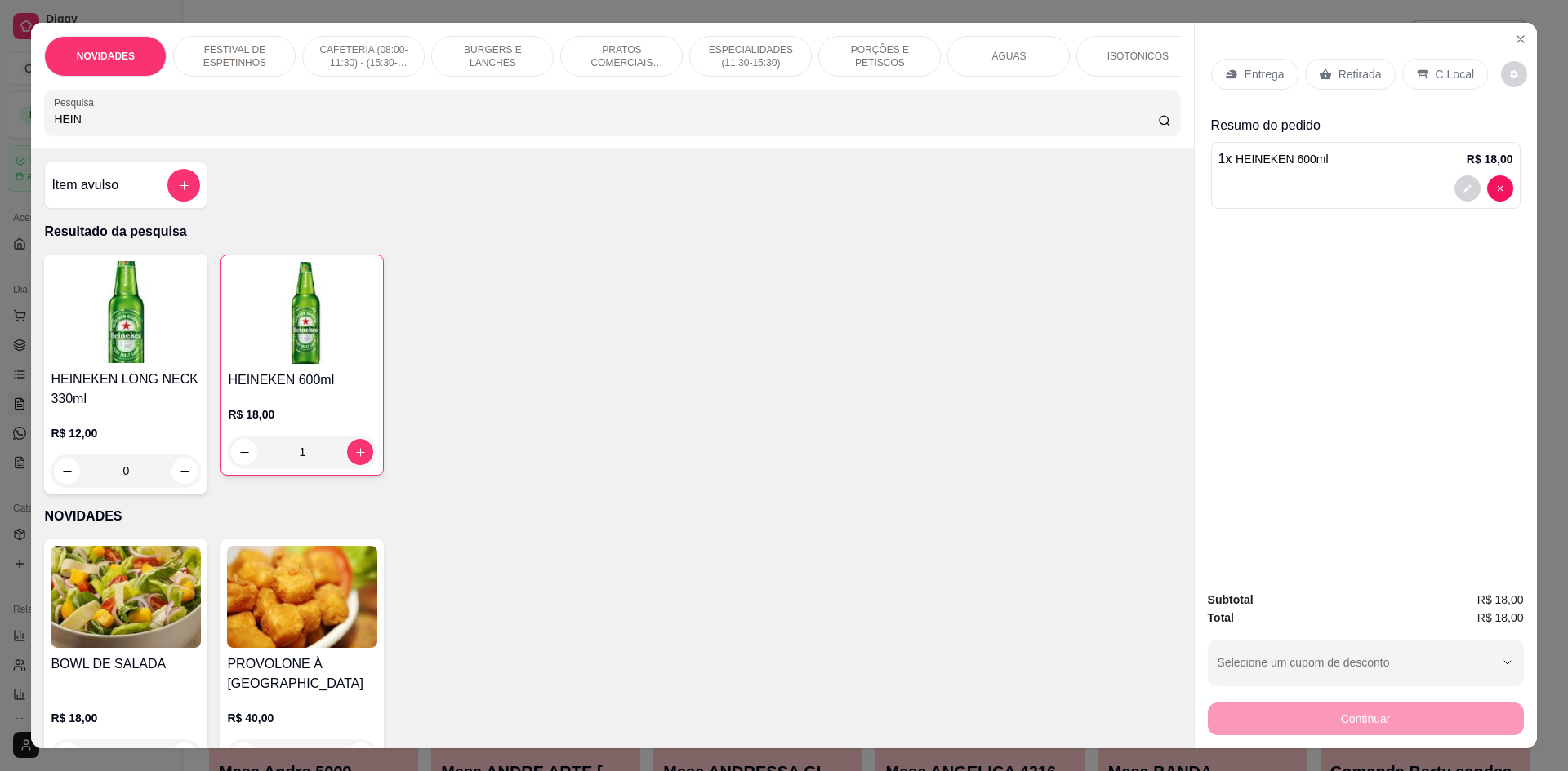
click at [741, 62] on p "ESPECIALIDADES (11:30-15:30)" at bounding box center [750, 56] width 95 height 26
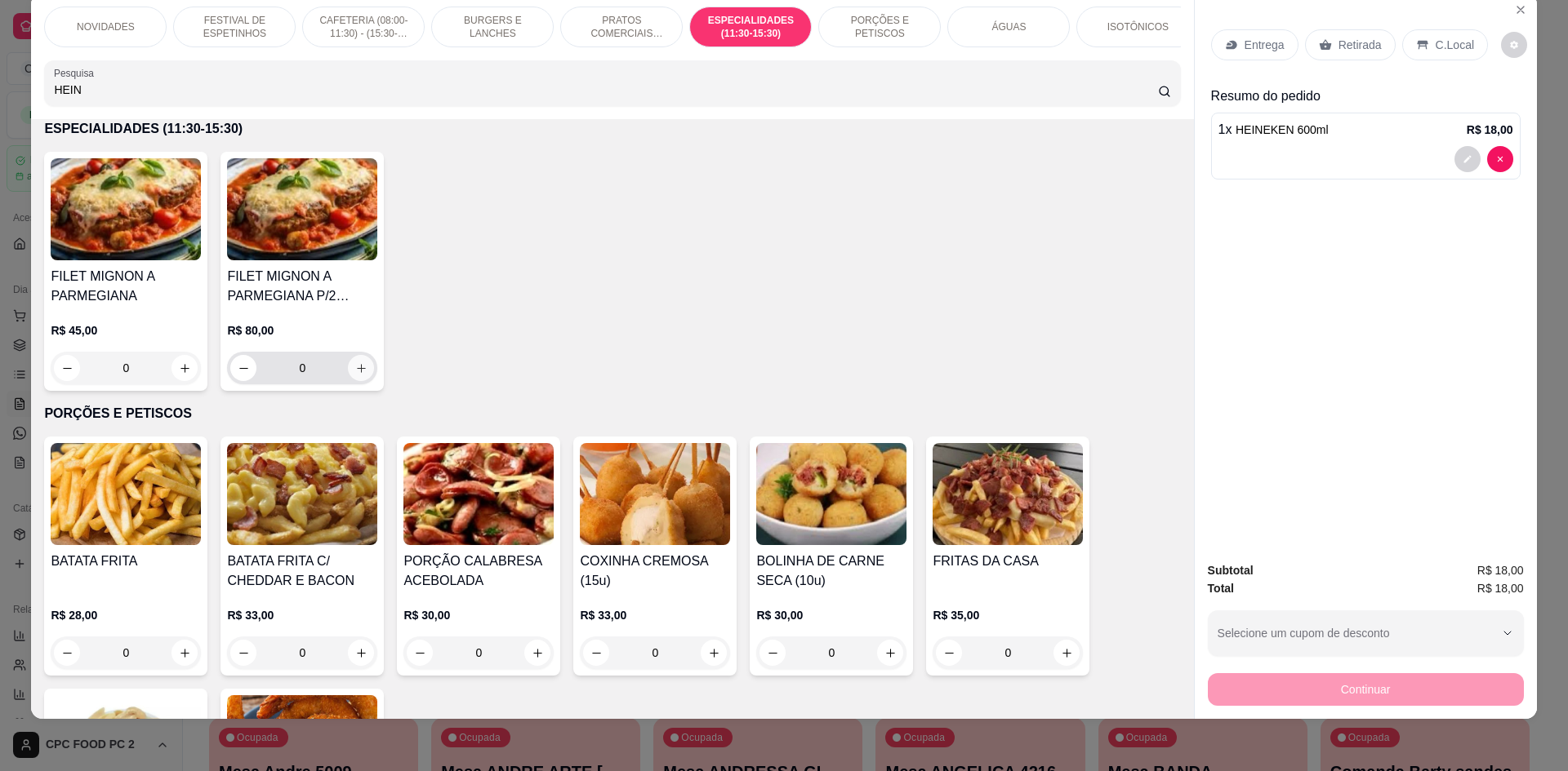
click at [355, 374] on icon "increase-product-quantity" at bounding box center [362, 369] width 13 height 13
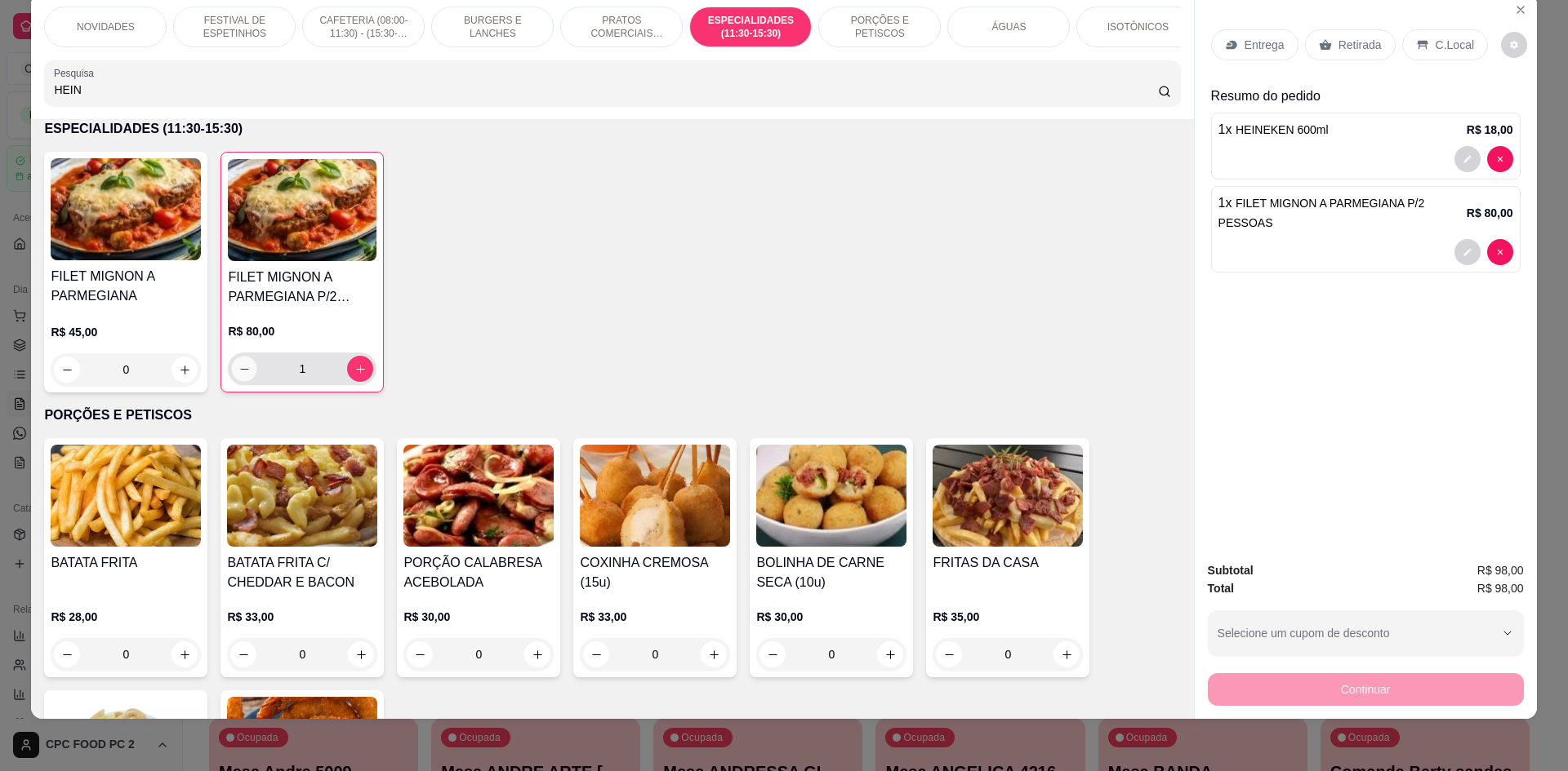
click at [240, 370] on icon "decrease-product-quantity" at bounding box center [244, 369] width 8 height 1
type input "0"
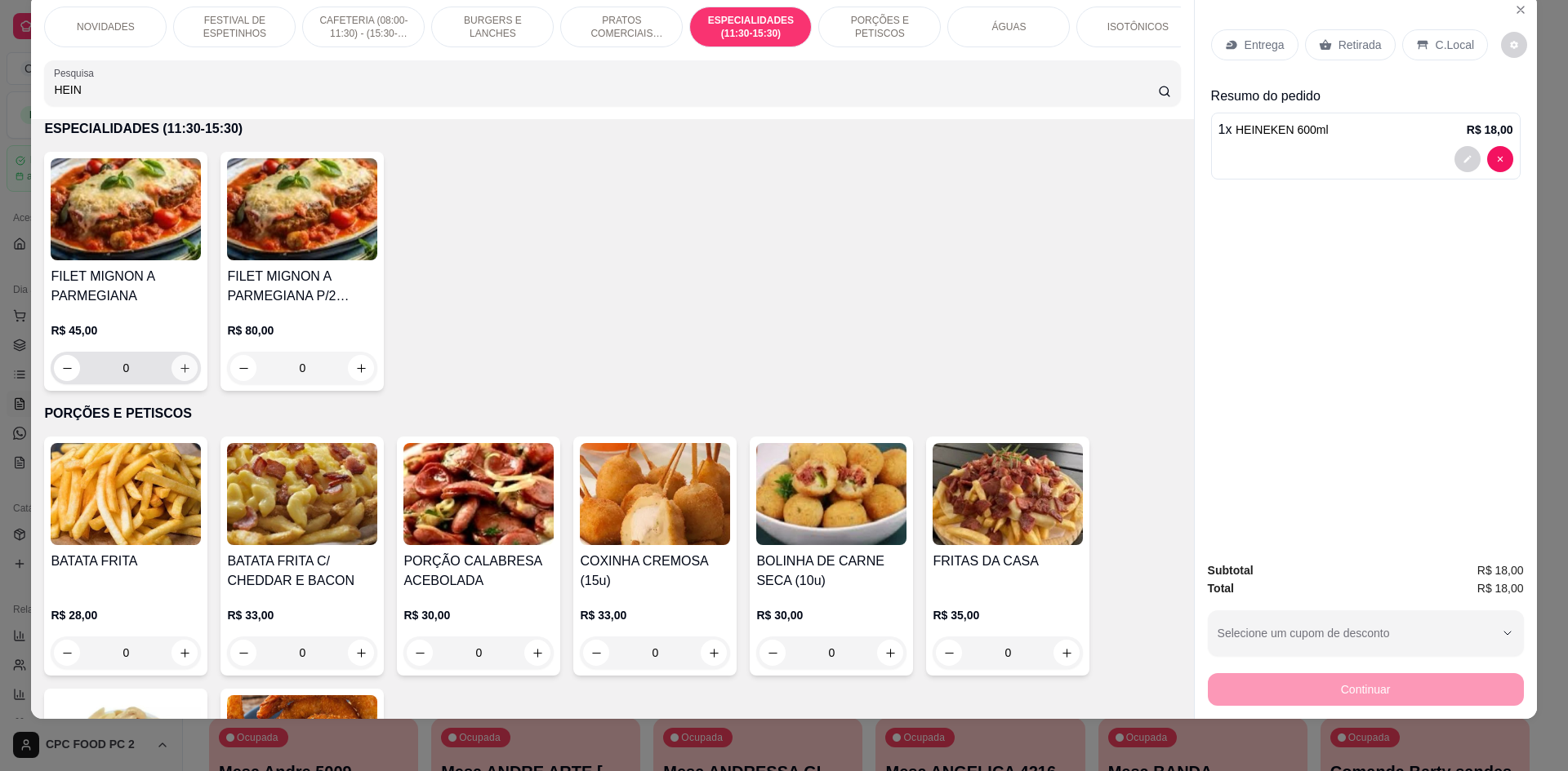
click at [171, 381] on button "increase-product-quantity" at bounding box center [184, 368] width 26 height 26
type input "1"
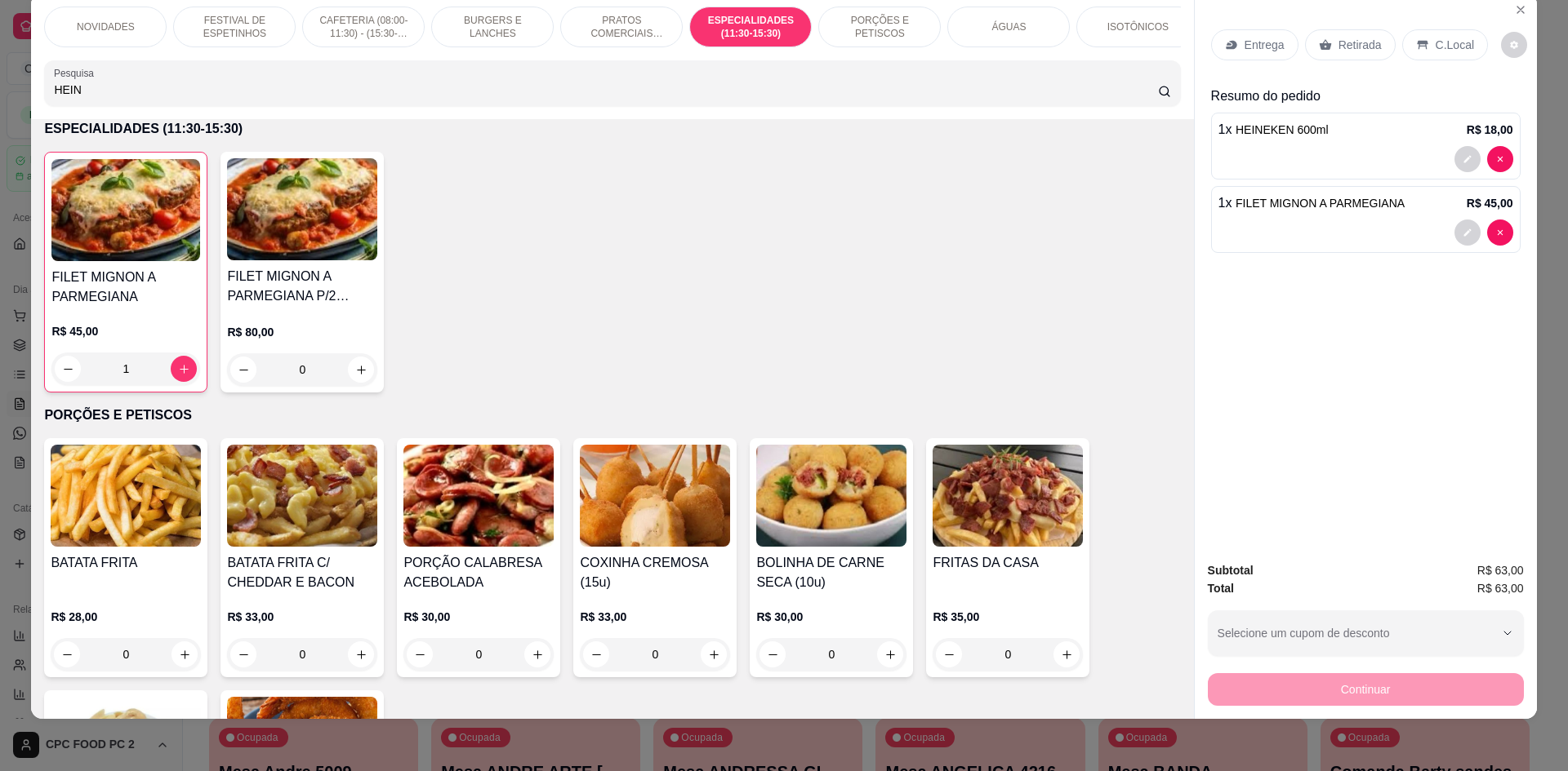
click at [1324, 39] on icon at bounding box center [1325, 45] width 13 height 13
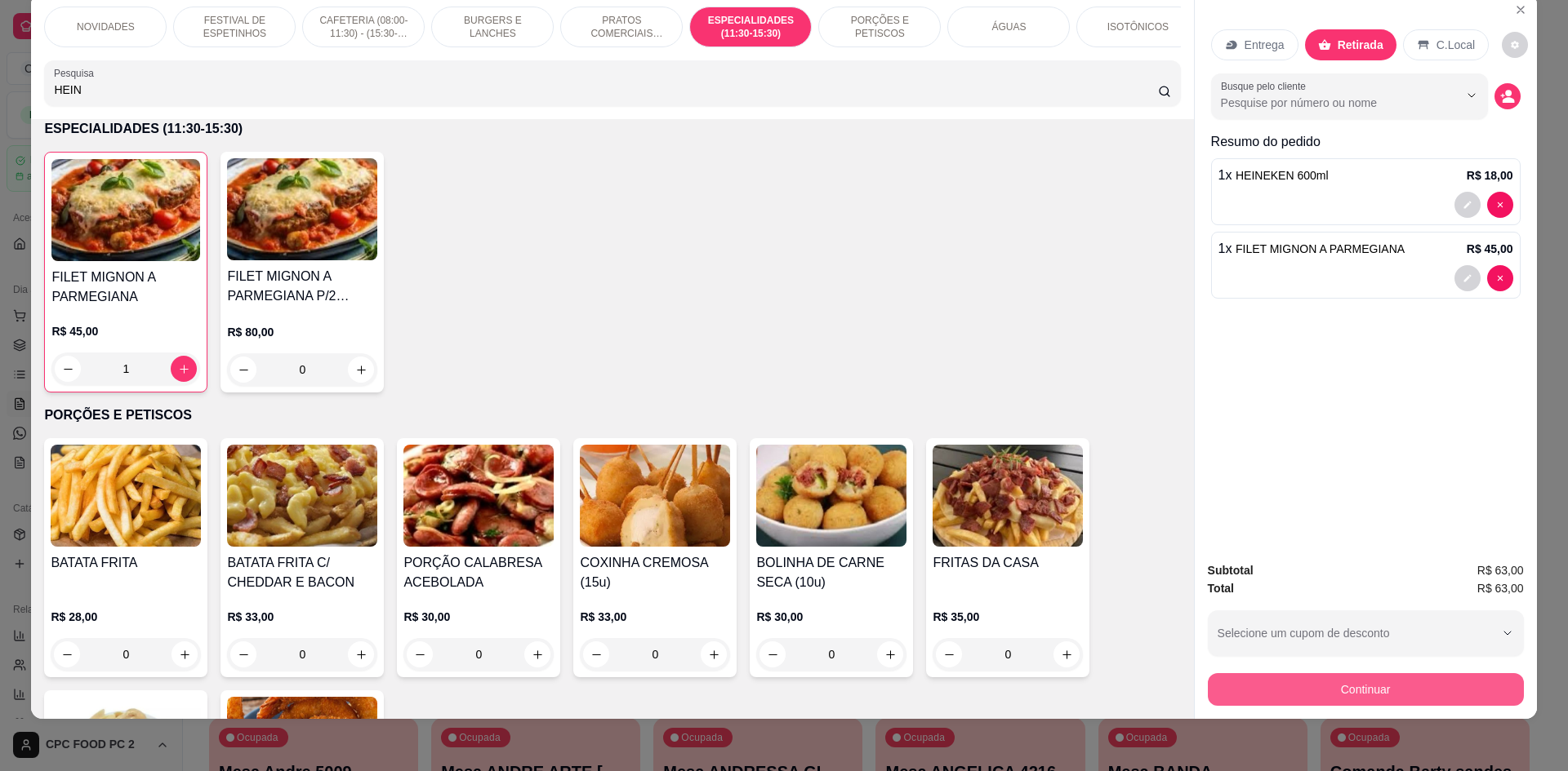
click at [1362, 690] on button "Continuar" at bounding box center [1366, 690] width 316 height 32
click at [1317, 679] on button "Continuar" at bounding box center [1366, 690] width 316 height 32
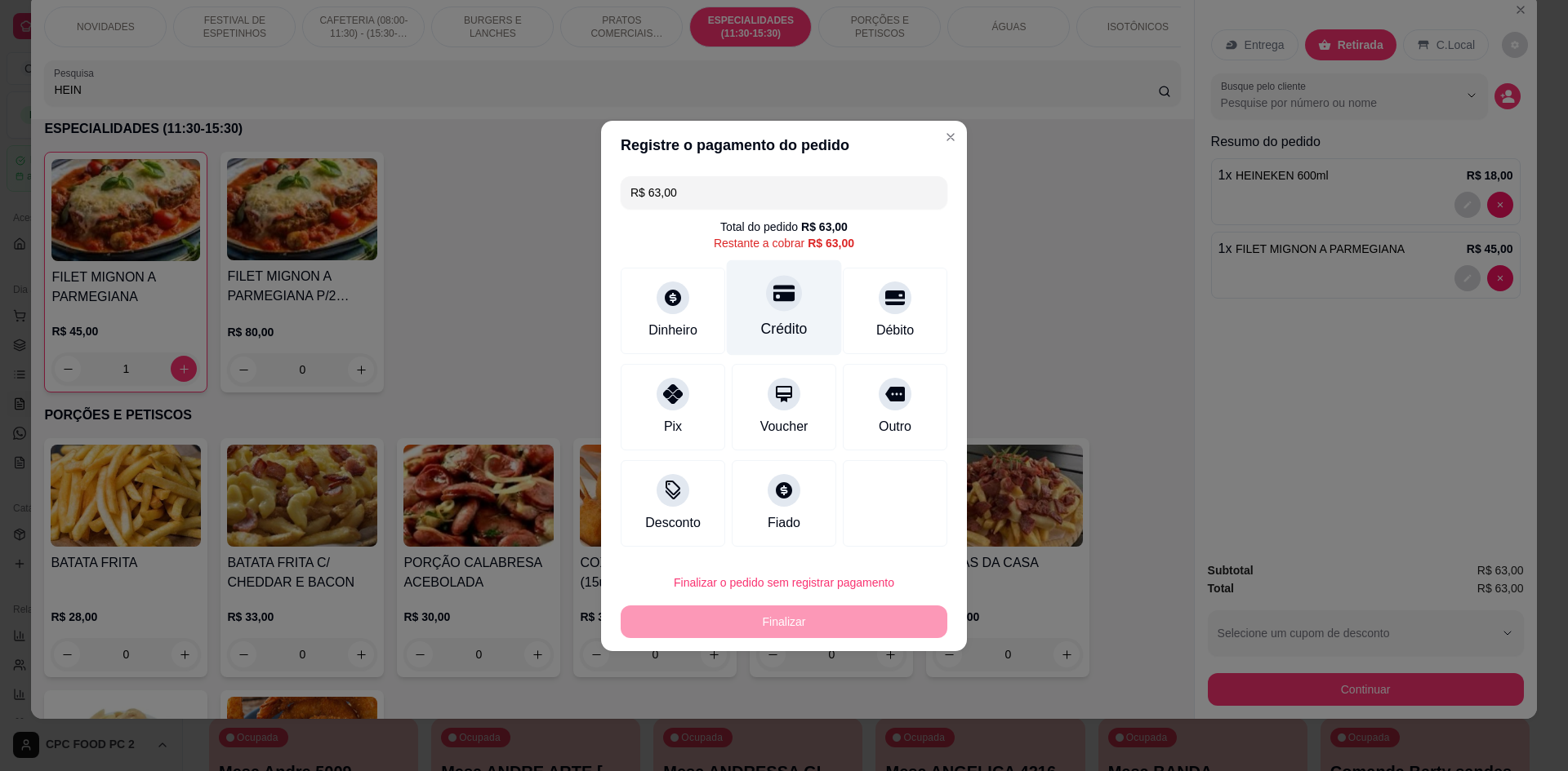
click at [793, 299] on div at bounding box center [784, 293] width 36 height 36
type input "R$ 0,00"
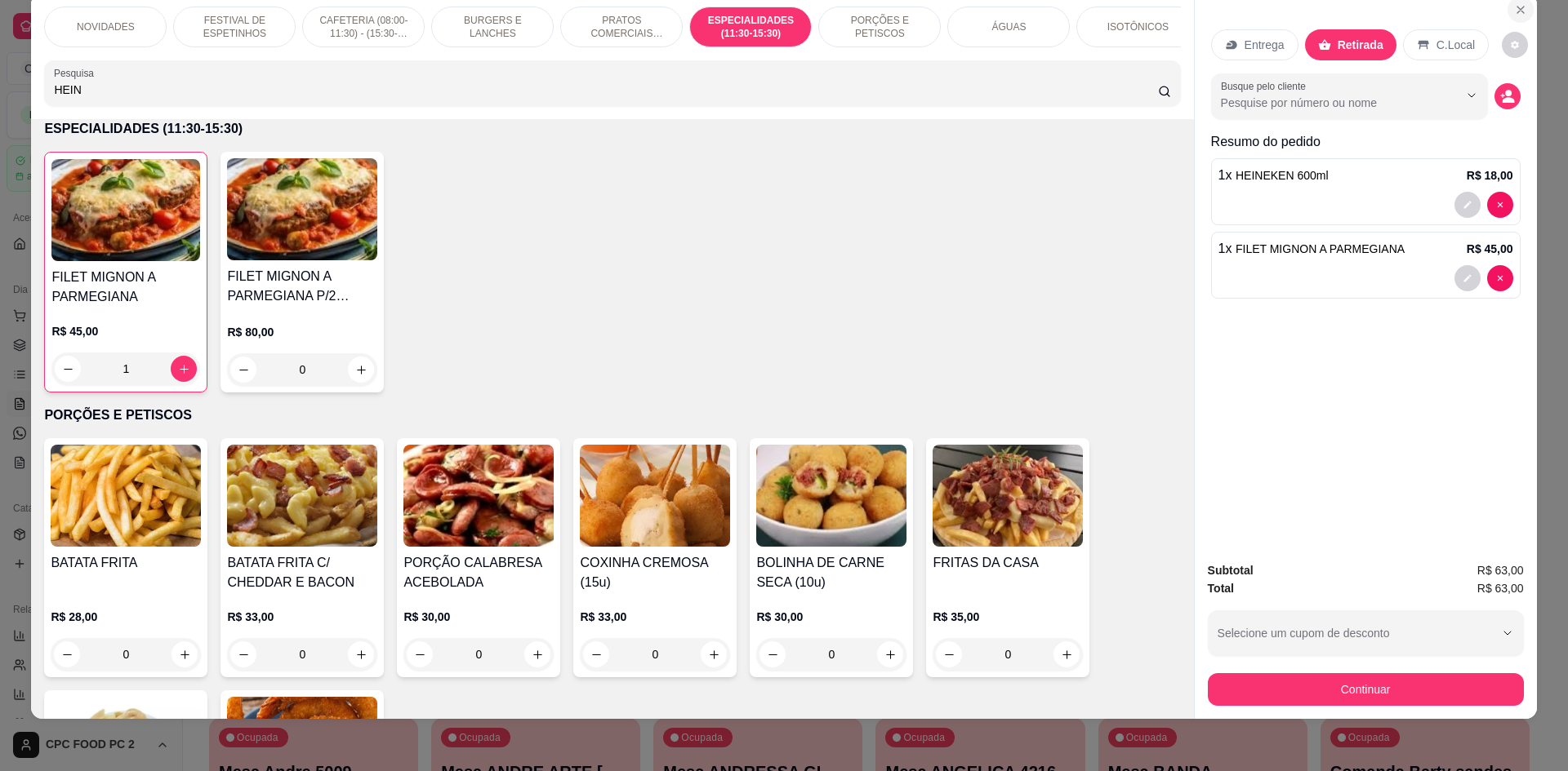
click at [1508, 10] on button "Close" at bounding box center [1520, 9] width 26 height 26
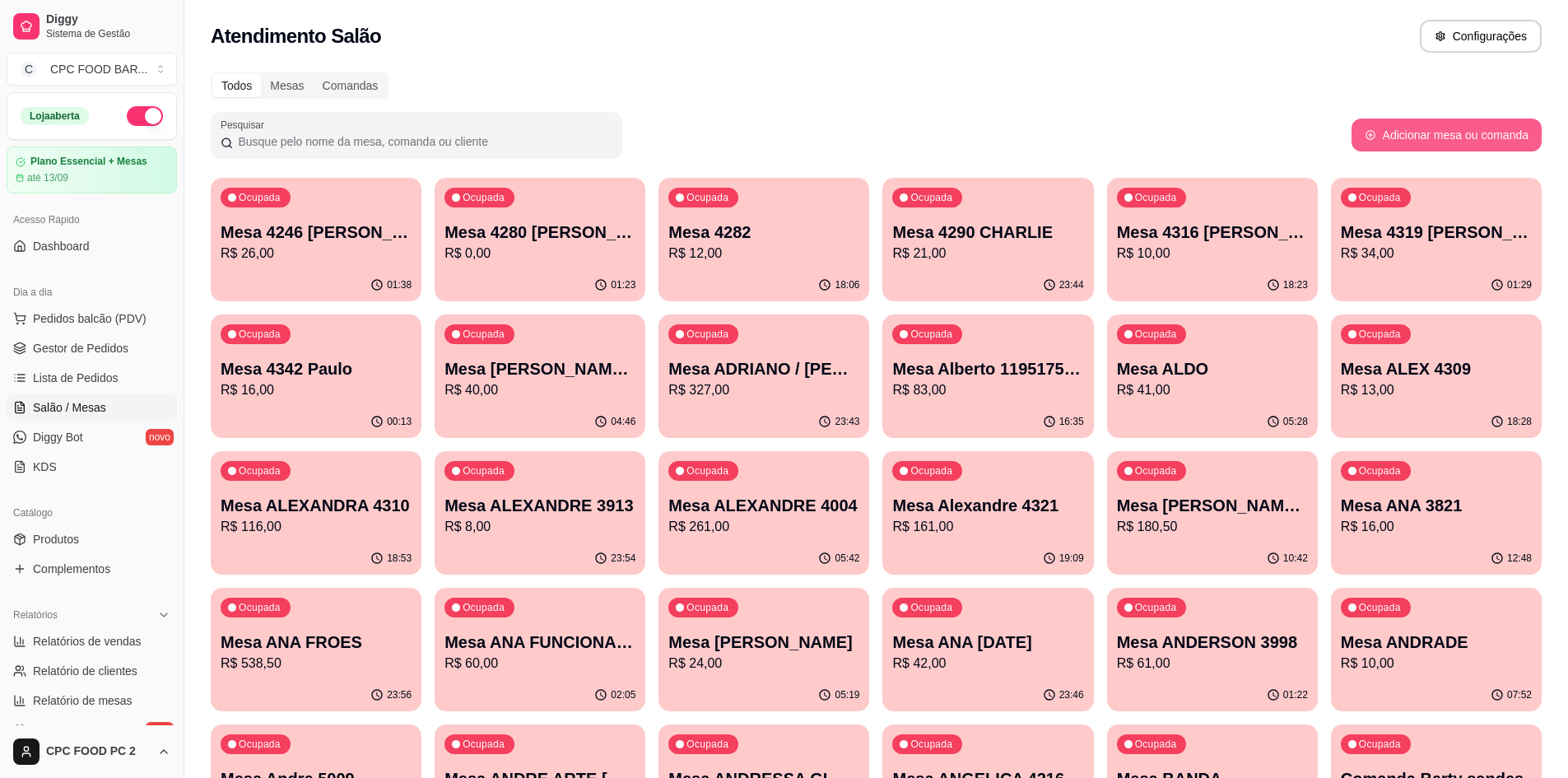
click at [1392, 143] on button "Adicionar mesa ou comanda" at bounding box center [1446, 135] width 190 height 33
select select "TABLE"
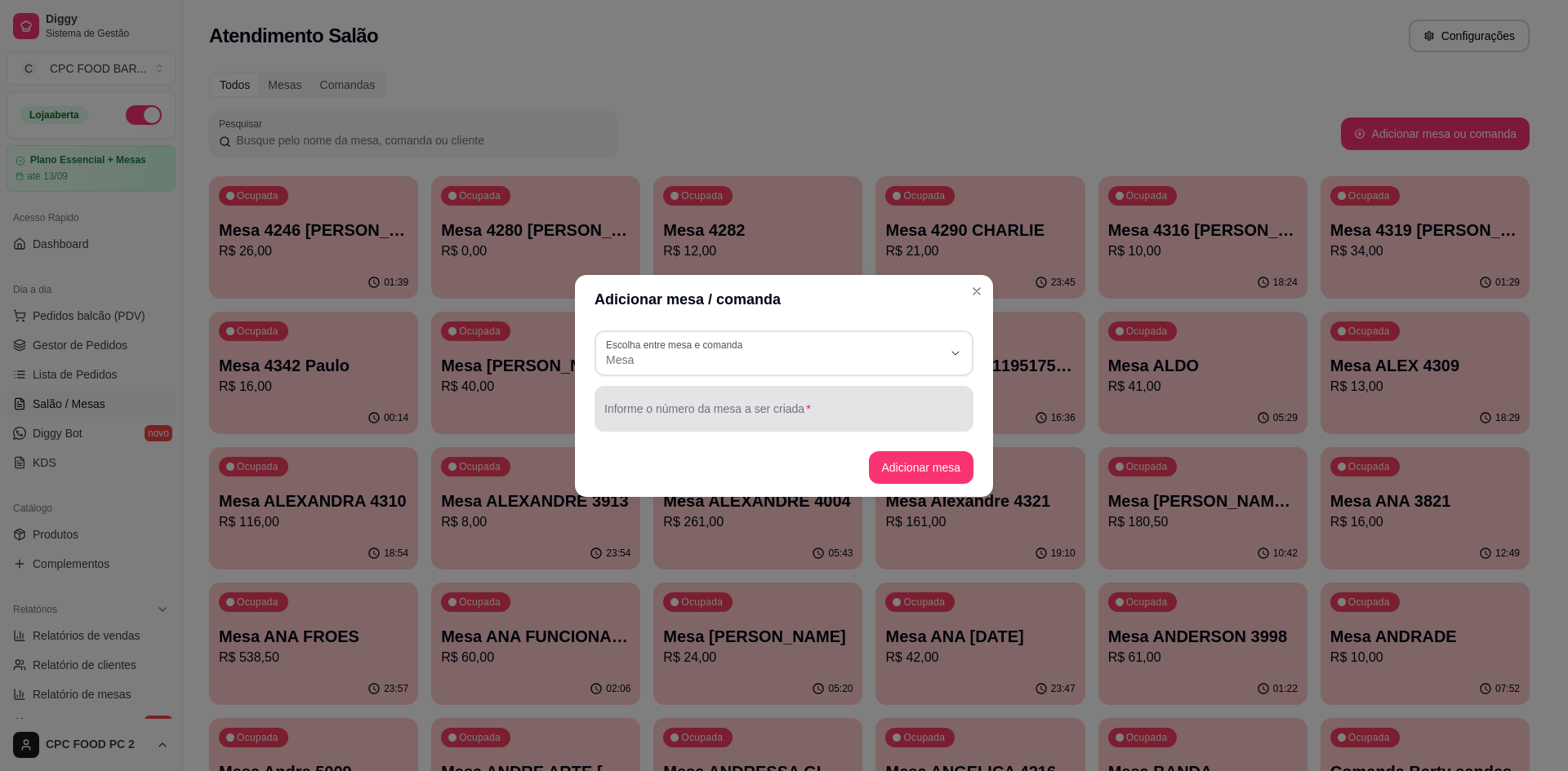
drag, startPoint x: 833, startPoint y: 393, endPoint x: 841, endPoint y: 400, distance: 10.6
click at [835, 400] on div "Informe o número da mesa a ser criada" at bounding box center [784, 408] width 379 height 46
click at [669, 418] on input "ANA PAULA AGUIAS VOLEI" at bounding box center [784, 416] width 359 height 16
click at [668, 418] on input "ANA PAULA NEGREIROS AGUIAS VOLEI" at bounding box center [784, 416] width 359 height 16
type input "[PERSON_NAME] VOLEI"
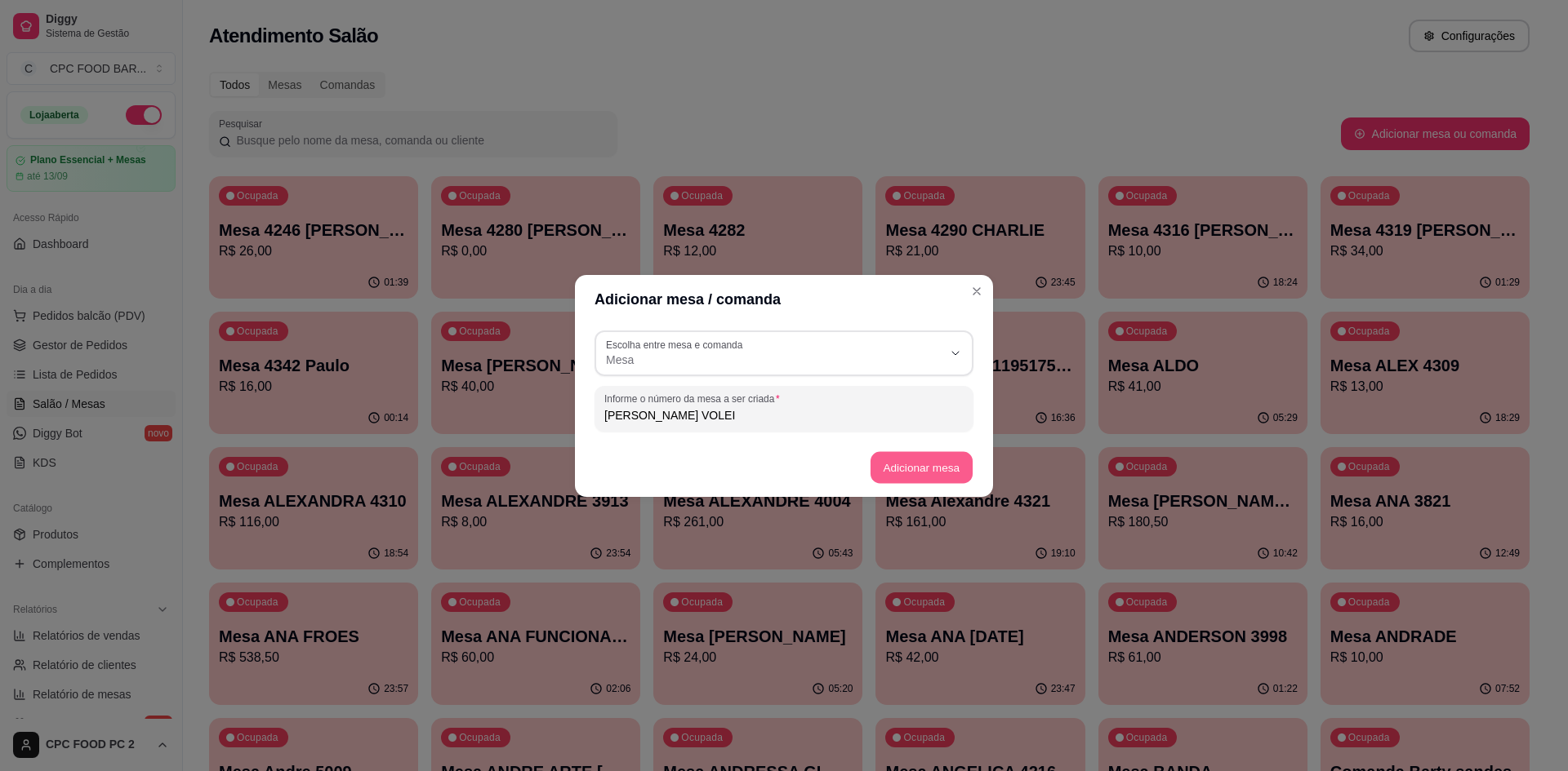
click at [897, 473] on button "Adicionar mesa" at bounding box center [920, 467] width 102 height 32
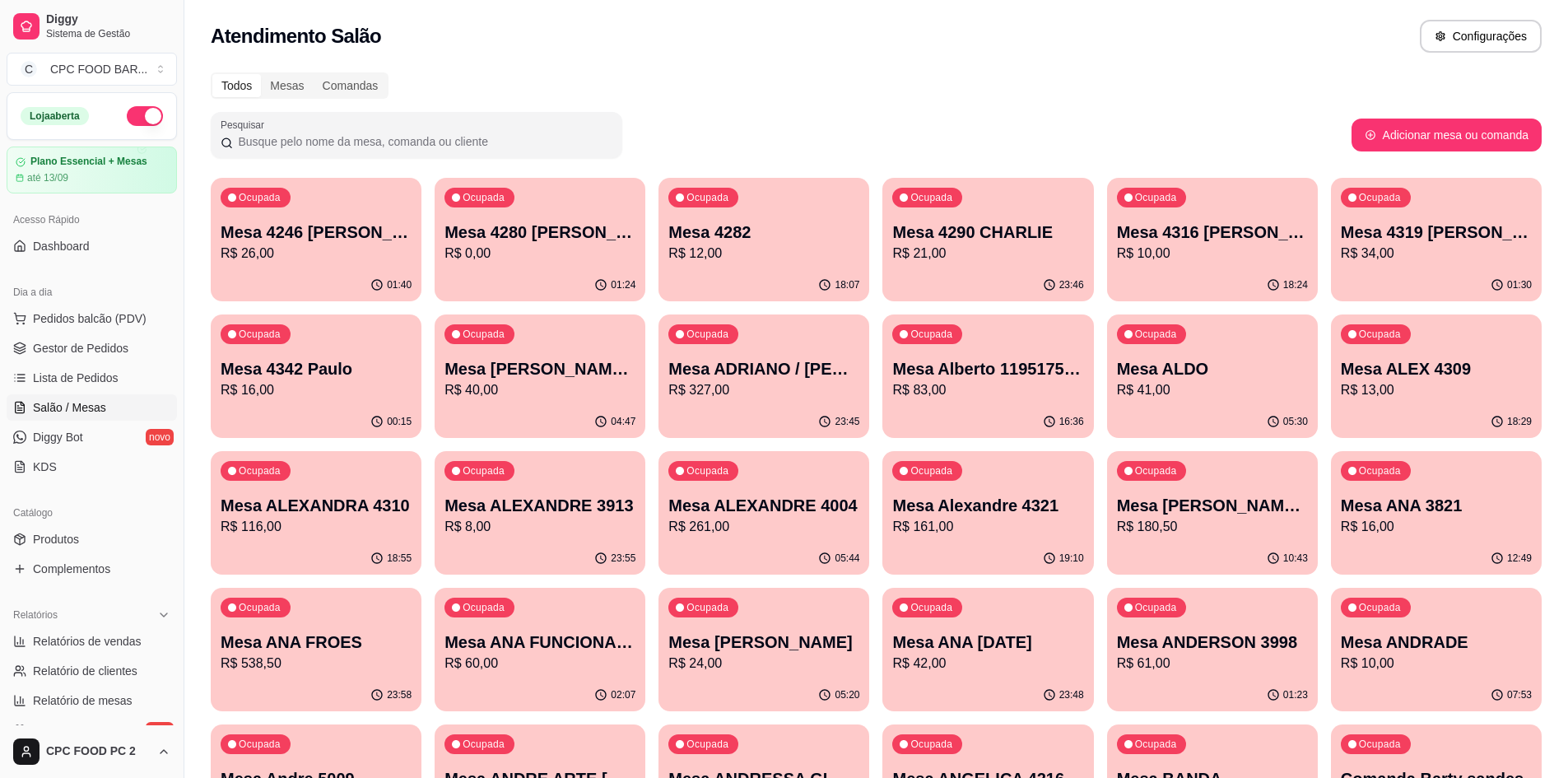
click at [538, 145] on input "Pesquisar" at bounding box center [422, 142] width 379 height 16
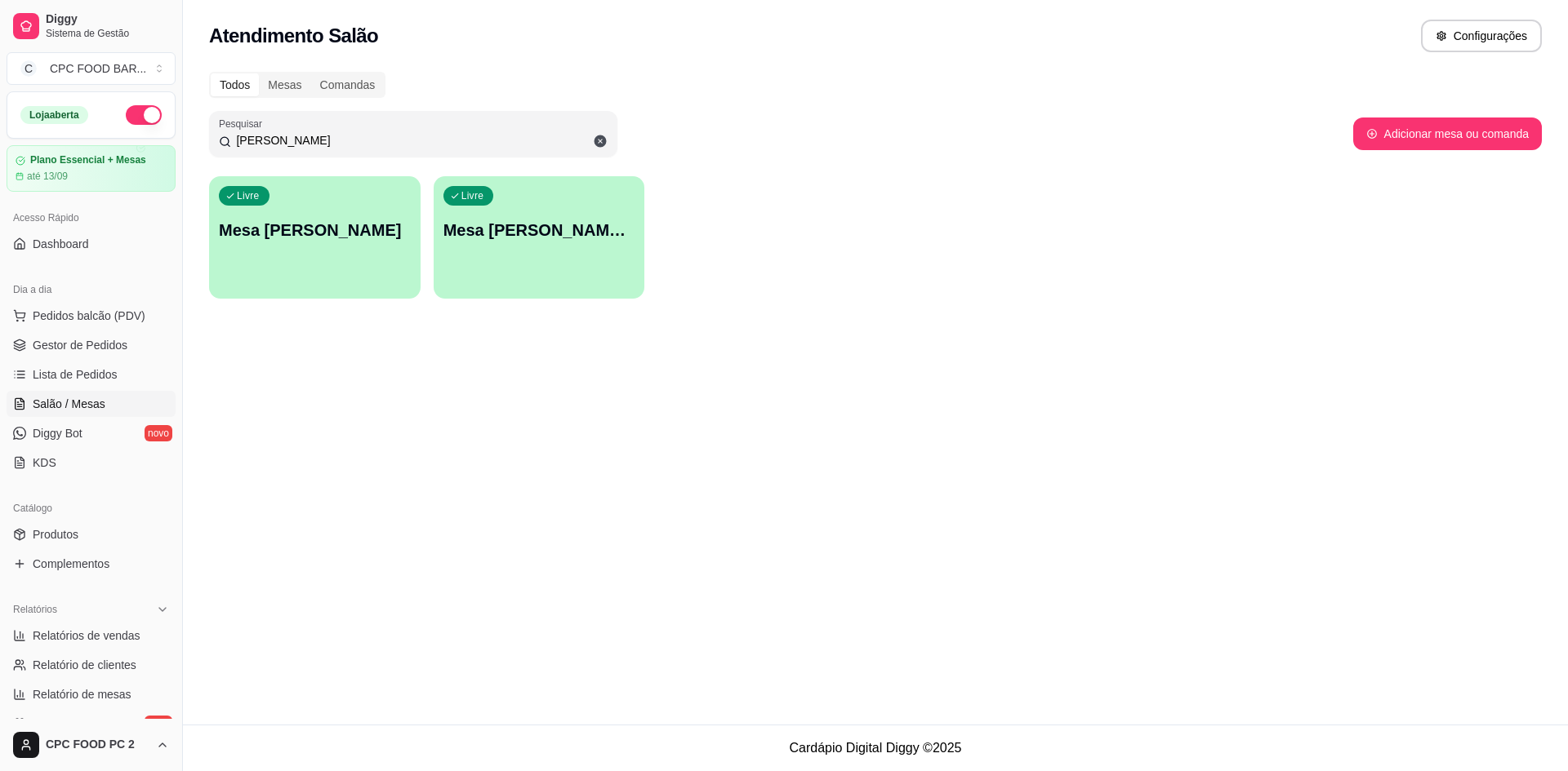
type input "ANA PAULA"
click at [564, 201] on div "Livre Mesa ANA PAULA NEGREIROS AGUIAS VOLEI" at bounding box center [539, 227] width 205 height 99
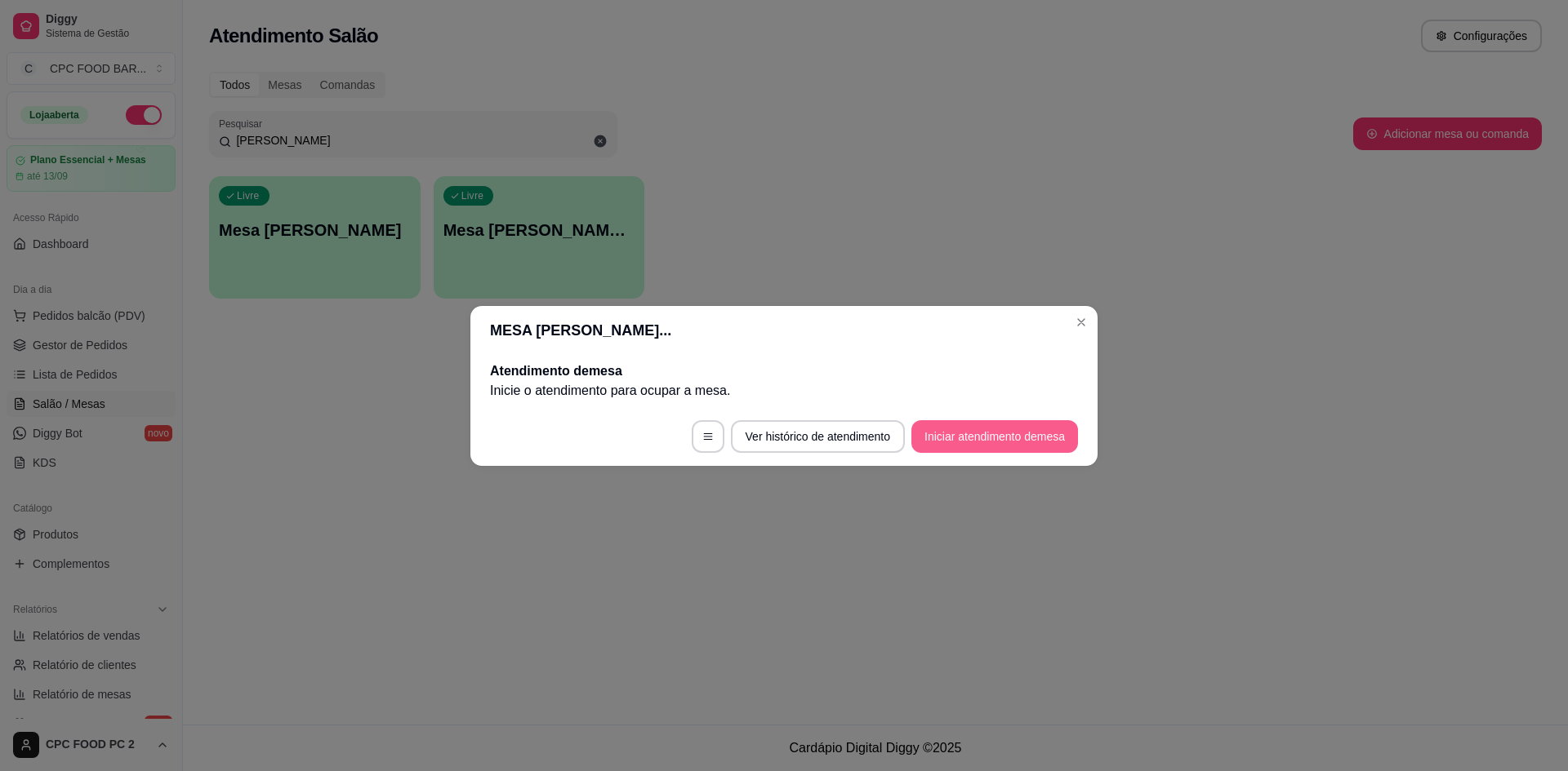
click at [970, 435] on button "Iniciar atendimento de mesa" at bounding box center [994, 436] width 167 height 32
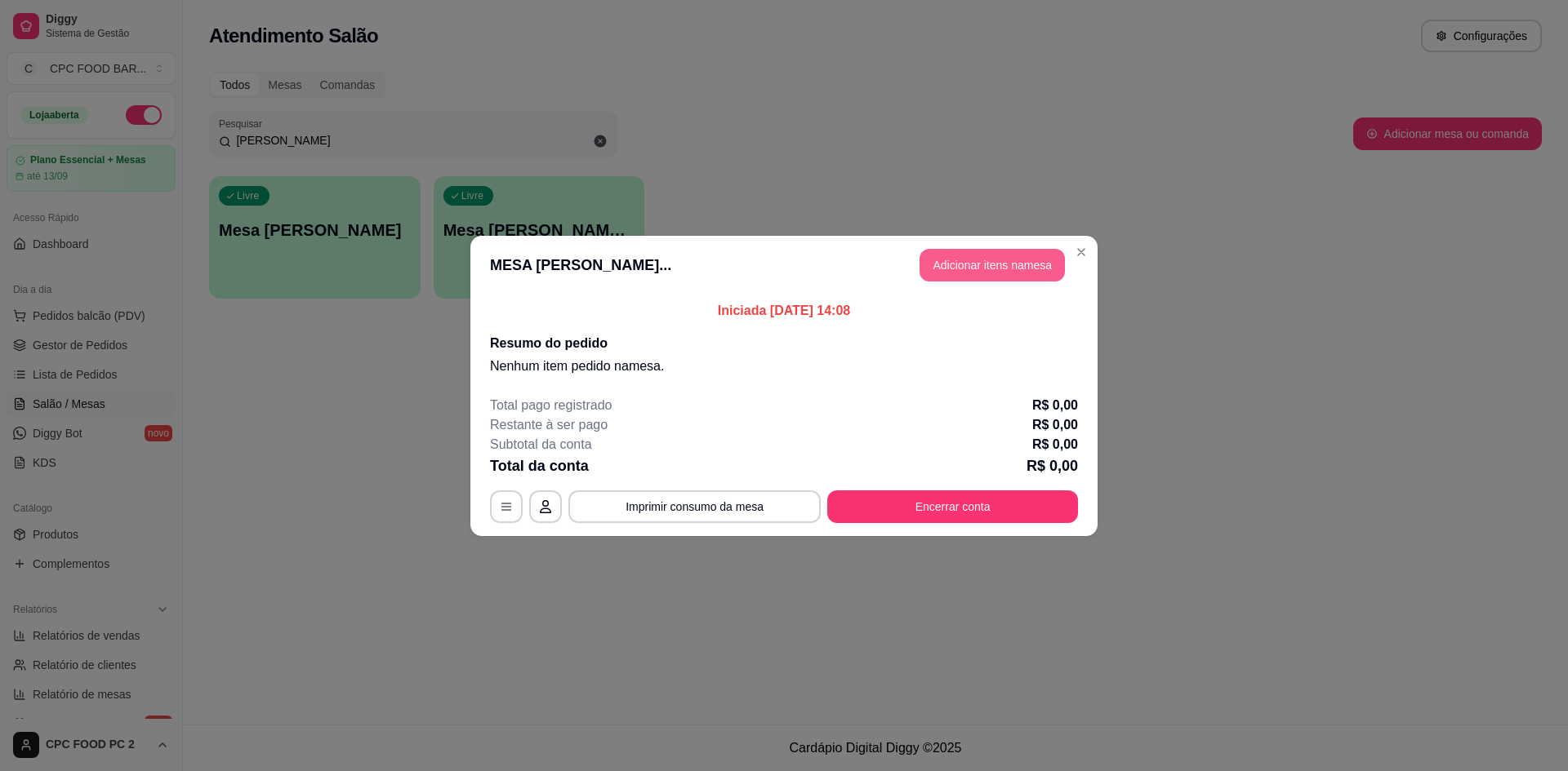
click at [1009, 275] on button "Adicionar itens na mesa" at bounding box center [992, 265] width 145 height 32
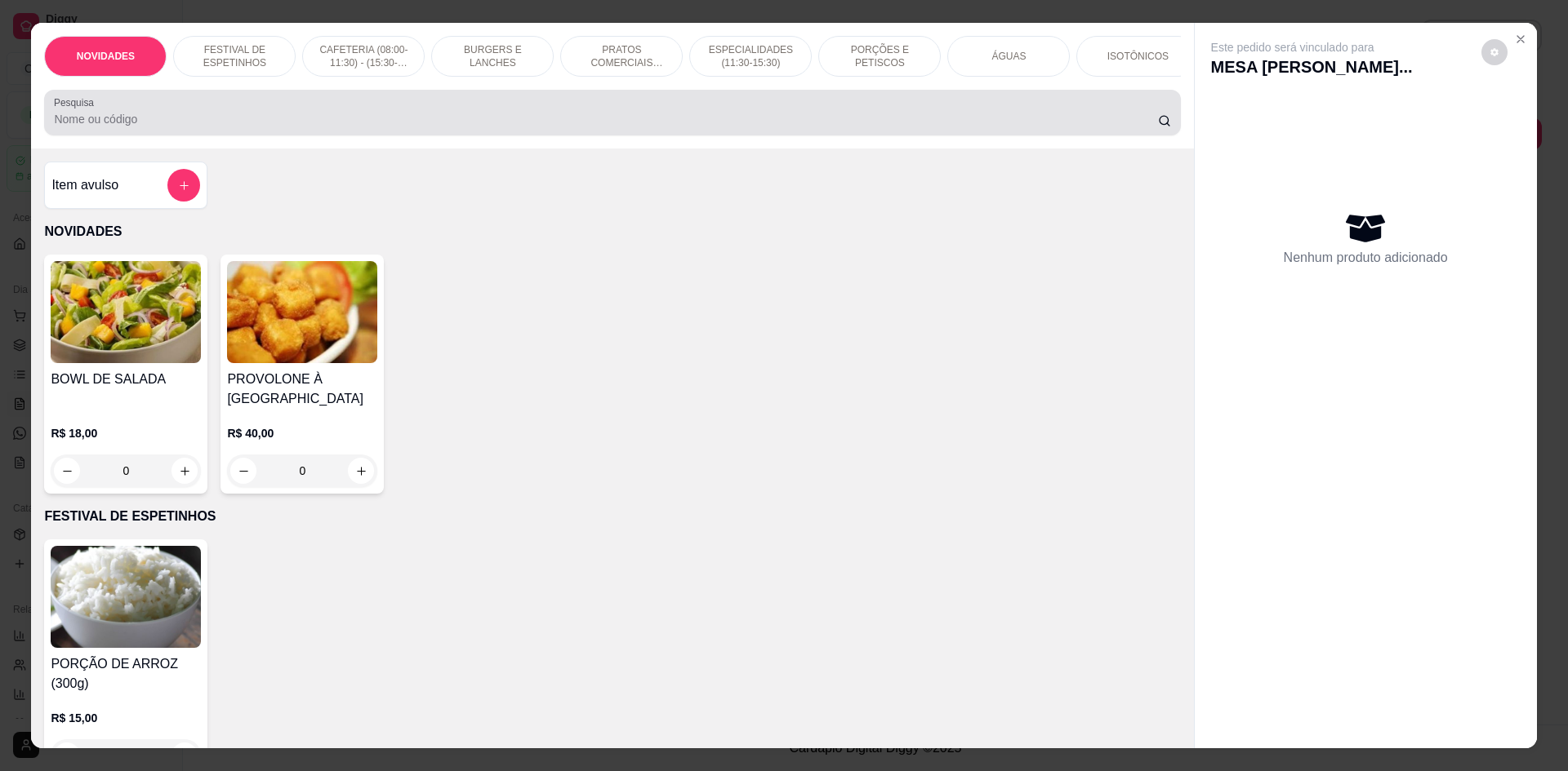
click at [913, 127] on input "Pesquisa" at bounding box center [605, 119] width 1103 height 16
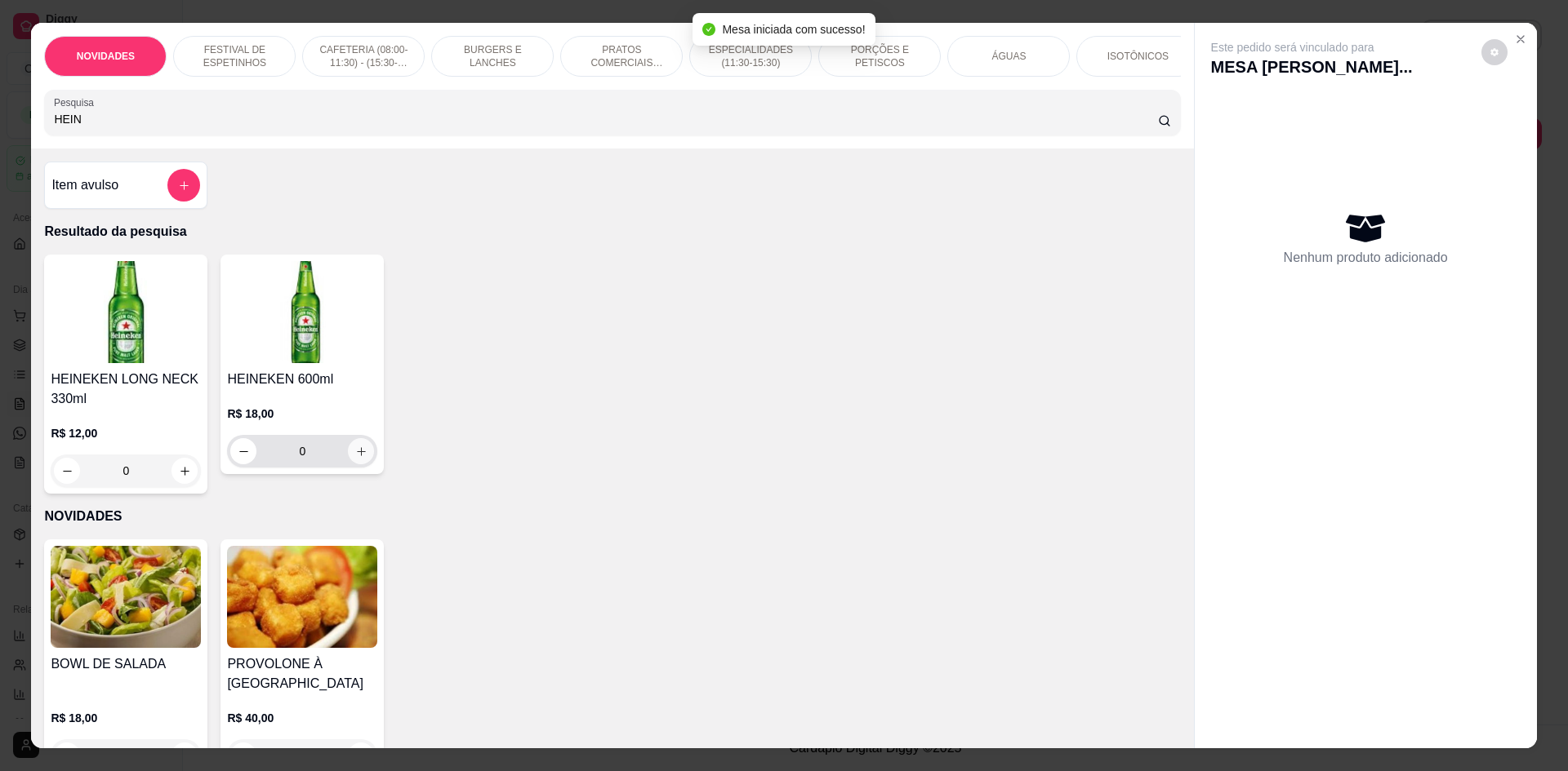
type input "HEIN"
click at [355, 458] on icon "increase-product-quantity" at bounding box center [362, 452] width 13 height 13
type input "1"
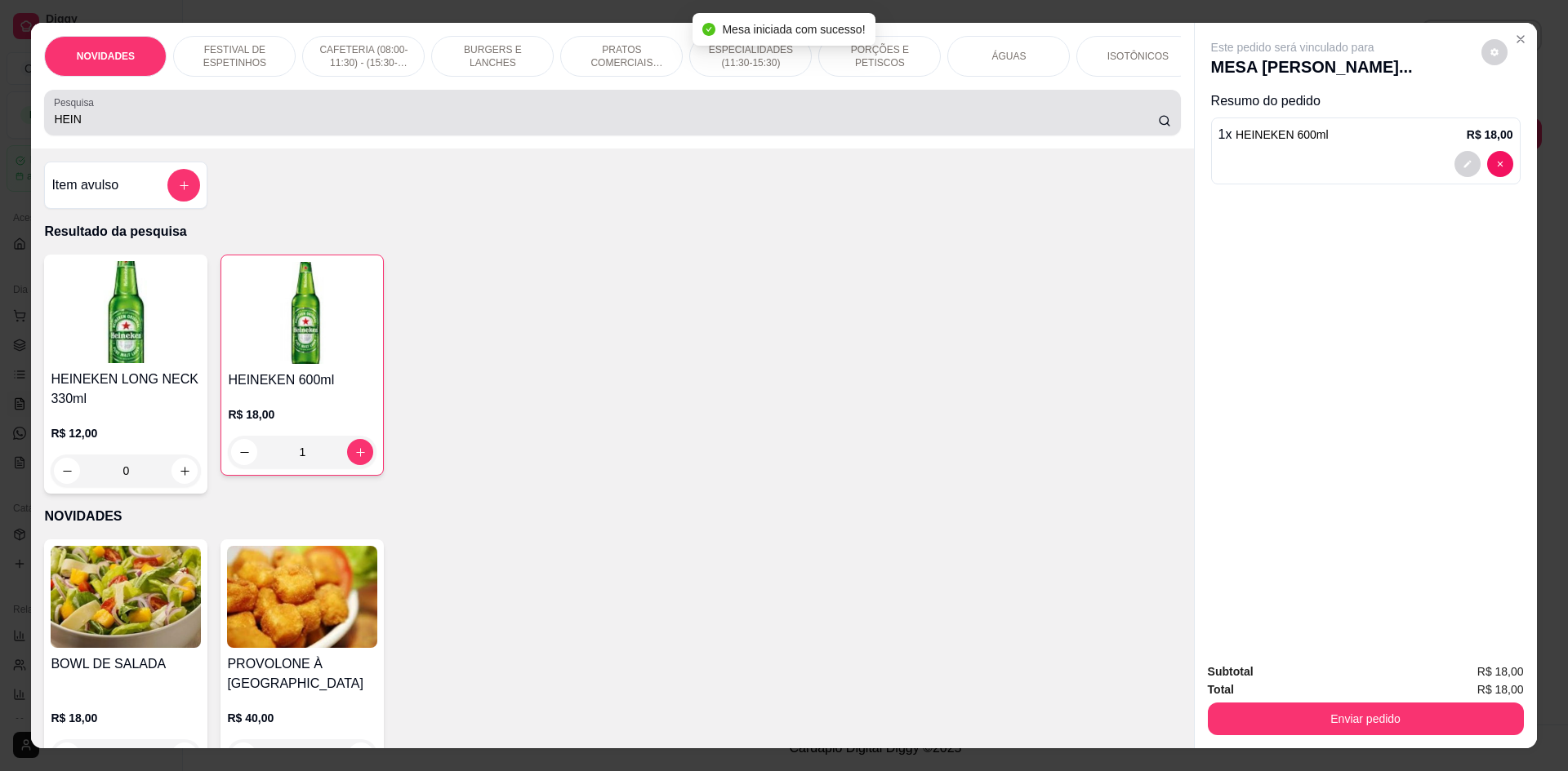
click at [717, 129] on div "HEIN" at bounding box center [612, 113] width 1116 height 32
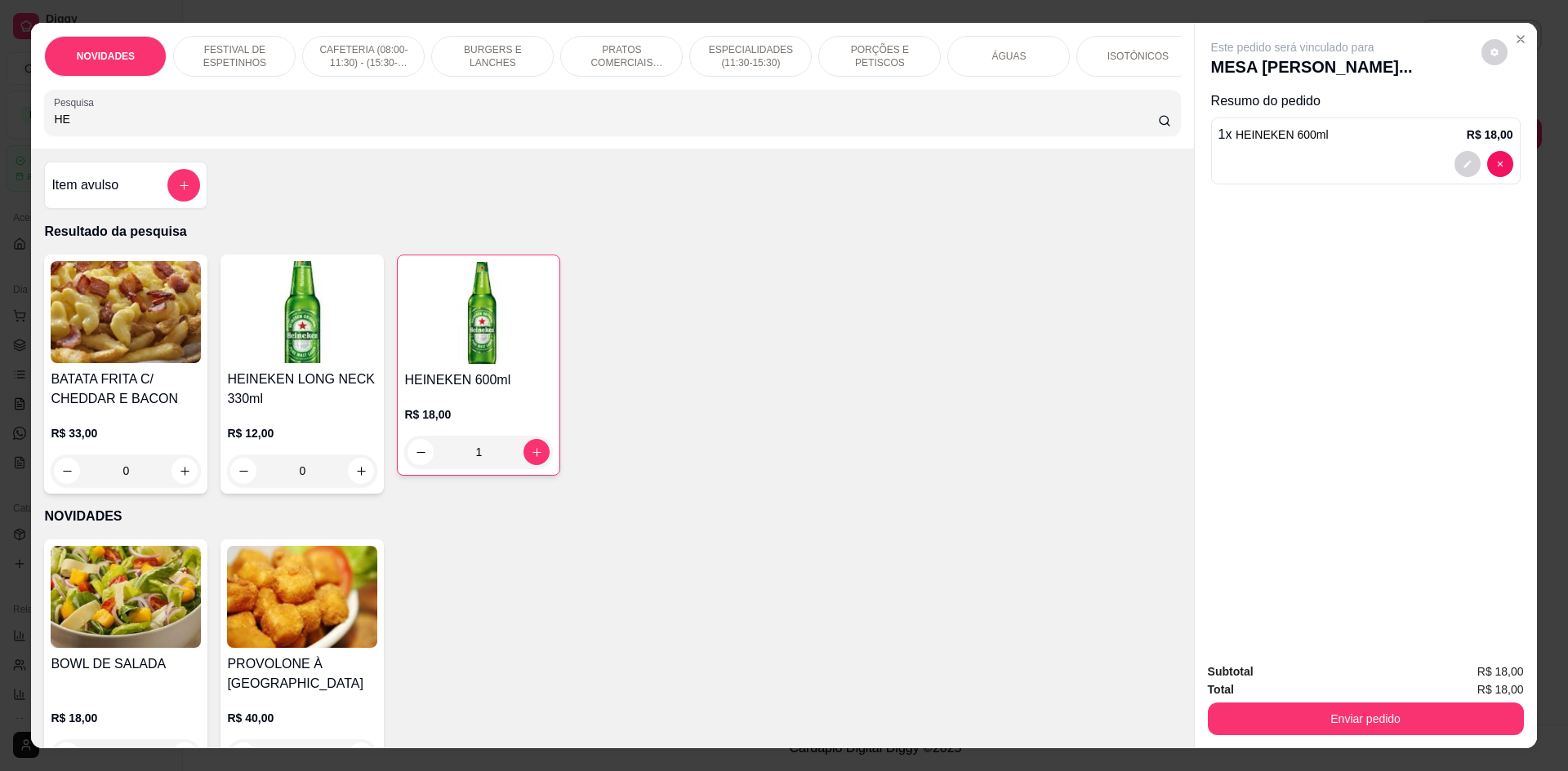
type input "H"
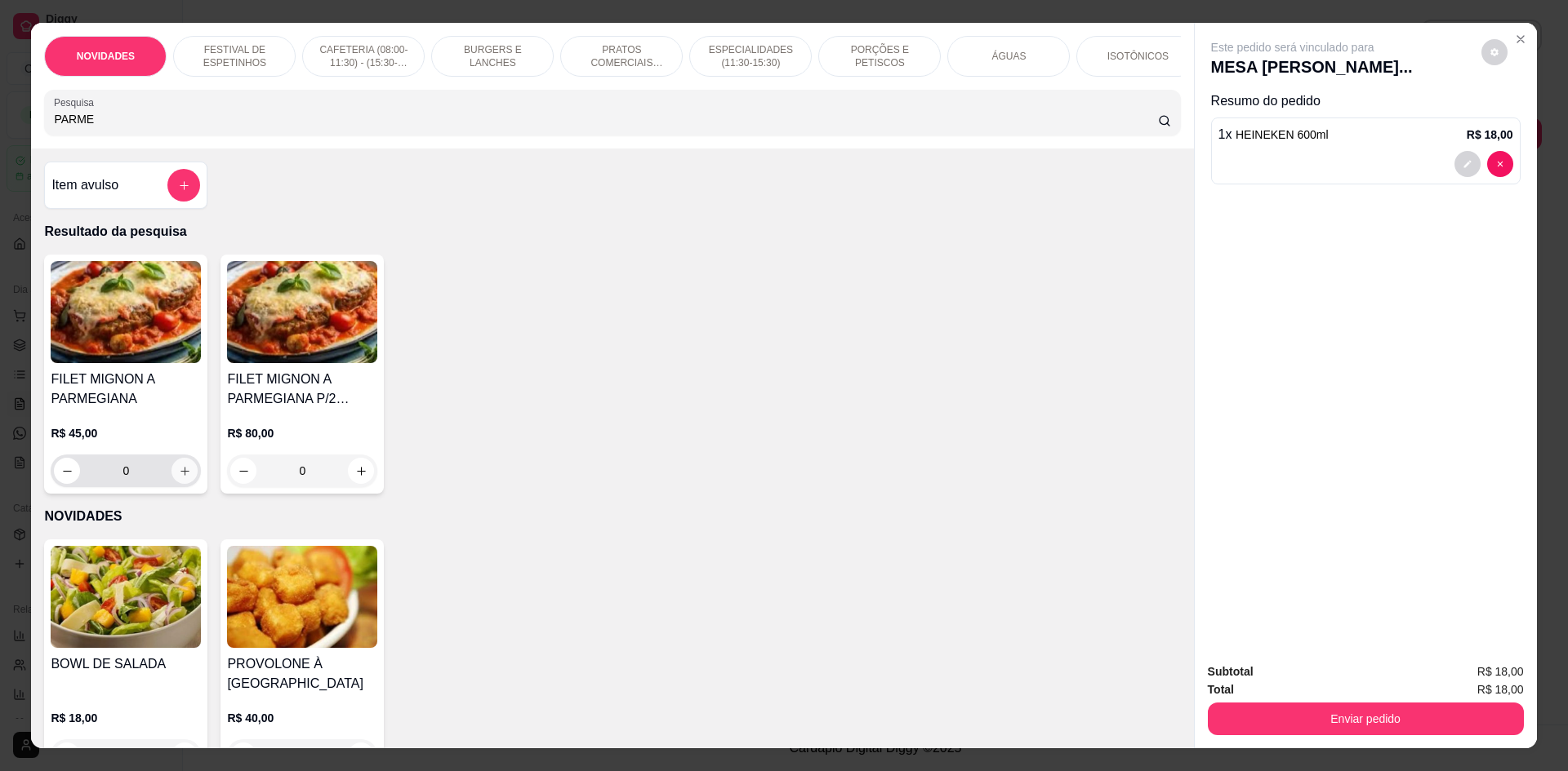
type input "PARME"
click at [179, 478] on icon "increase-product-quantity" at bounding box center [185, 472] width 13 height 13
type input "1"
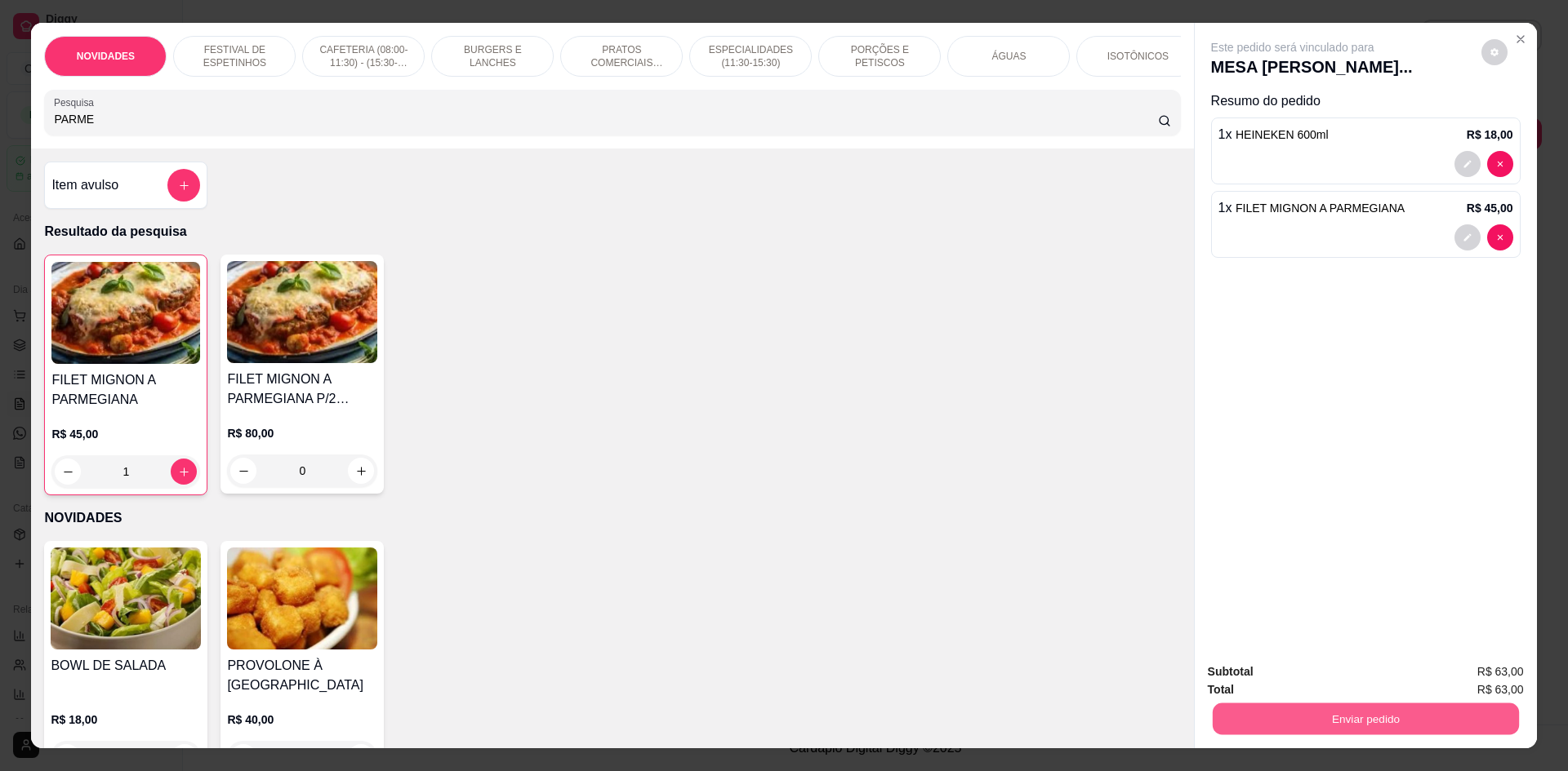
click at [1267, 713] on button "Enviar pedido" at bounding box center [1364, 718] width 306 height 32
click at [1297, 684] on button "Não registrar e enviar pedido" at bounding box center [1311, 678] width 165 height 30
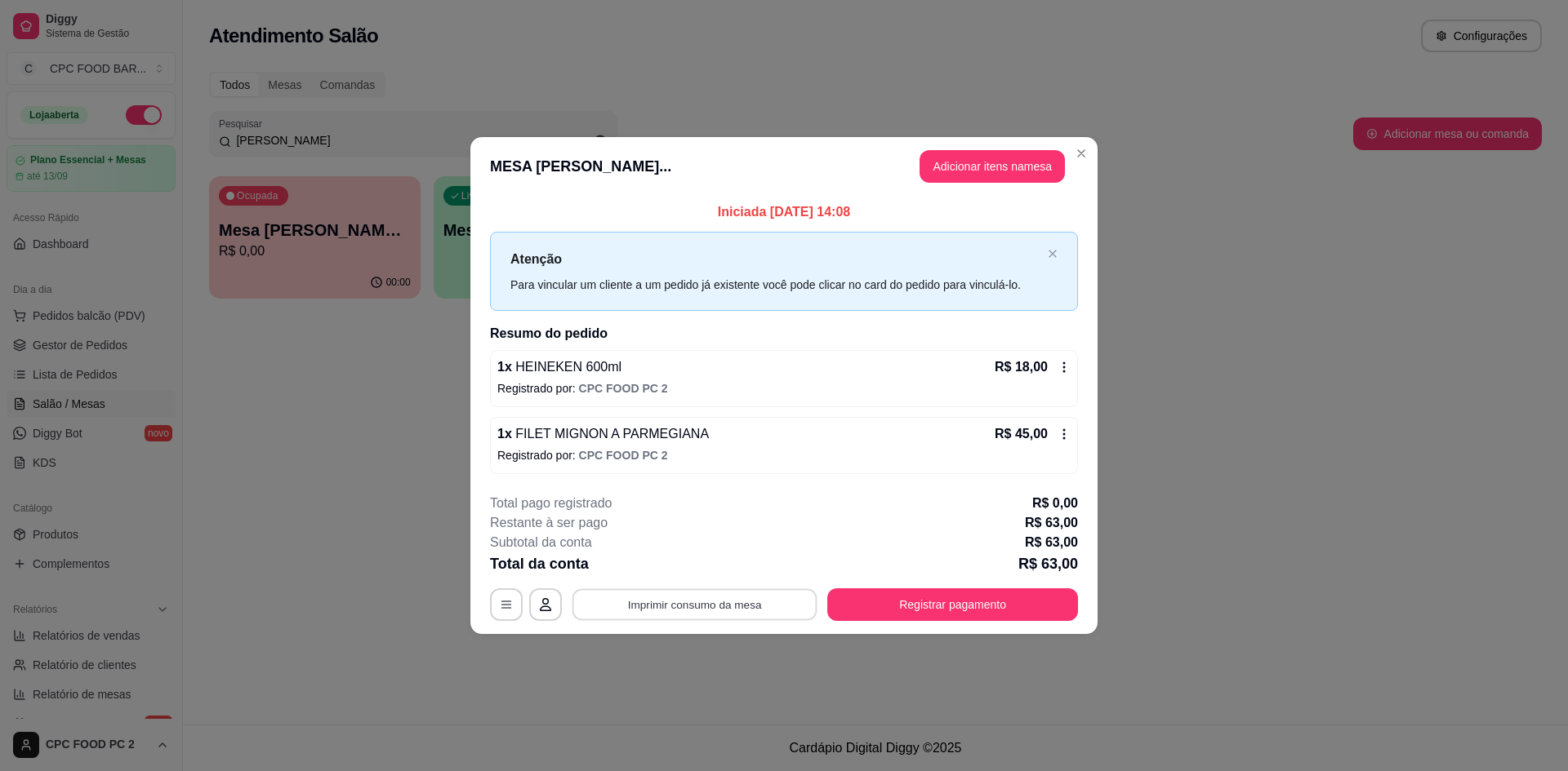
click at [730, 608] on button "Imprimir consumo da mesa" at bounding box center [696, 605] width 245 height 32
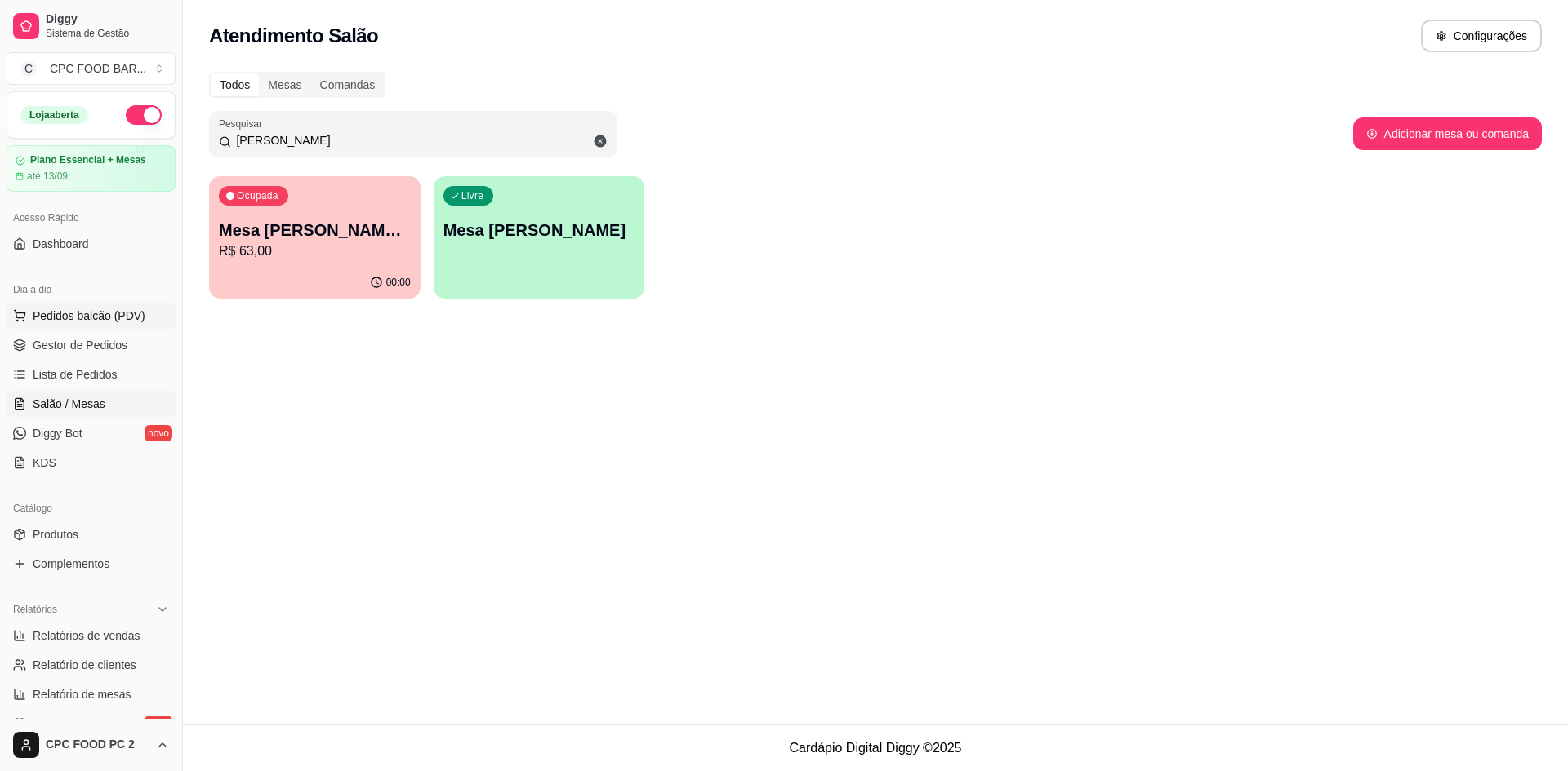
click at [134, 315] on span "Pedidos balcão (PDV)" at bounding box center [88, 316] width 113 height 16
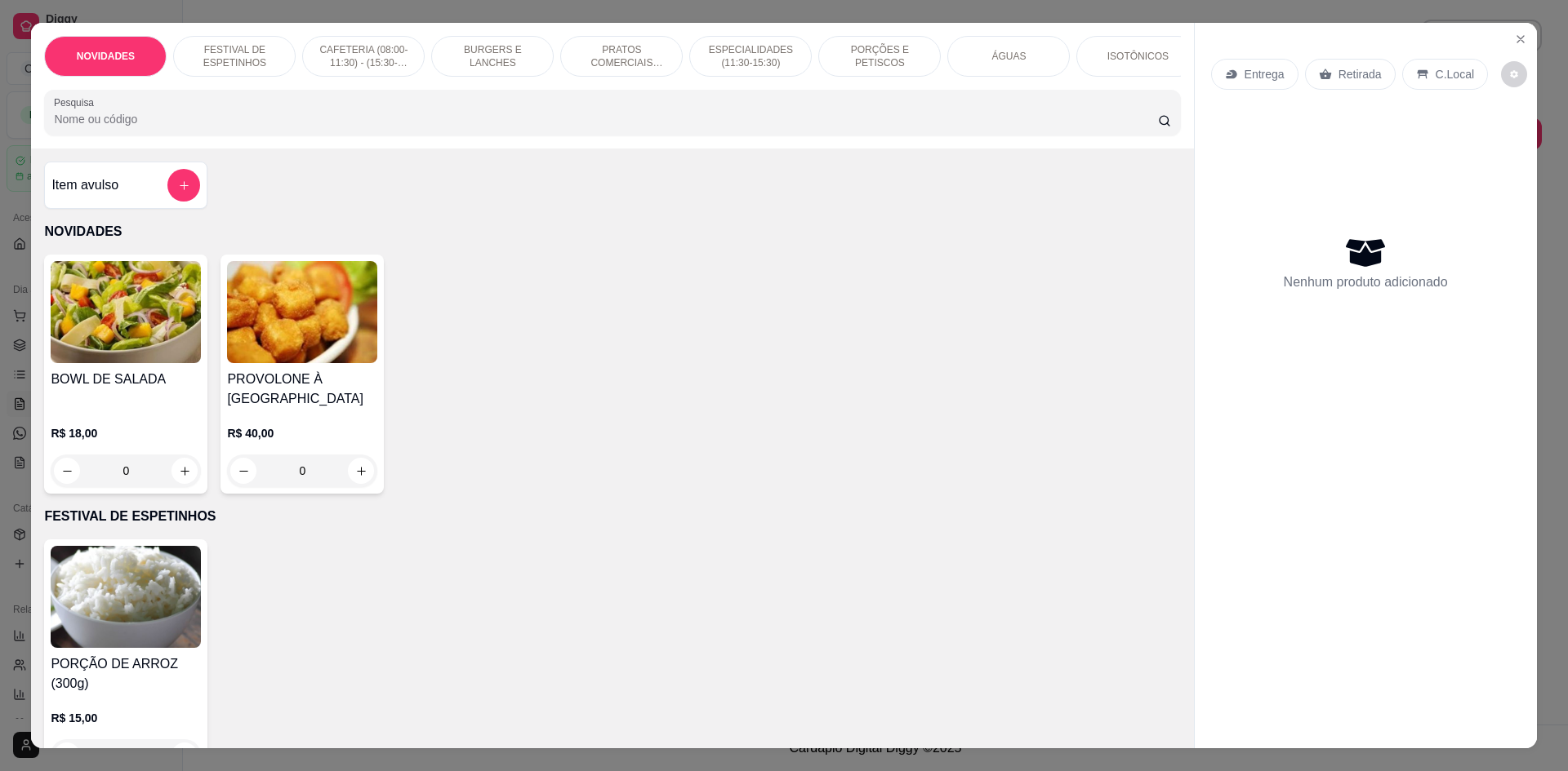
click at [655, 127] on input "Pesquisa" at bounding box center [605, 119] width 1103 height 16
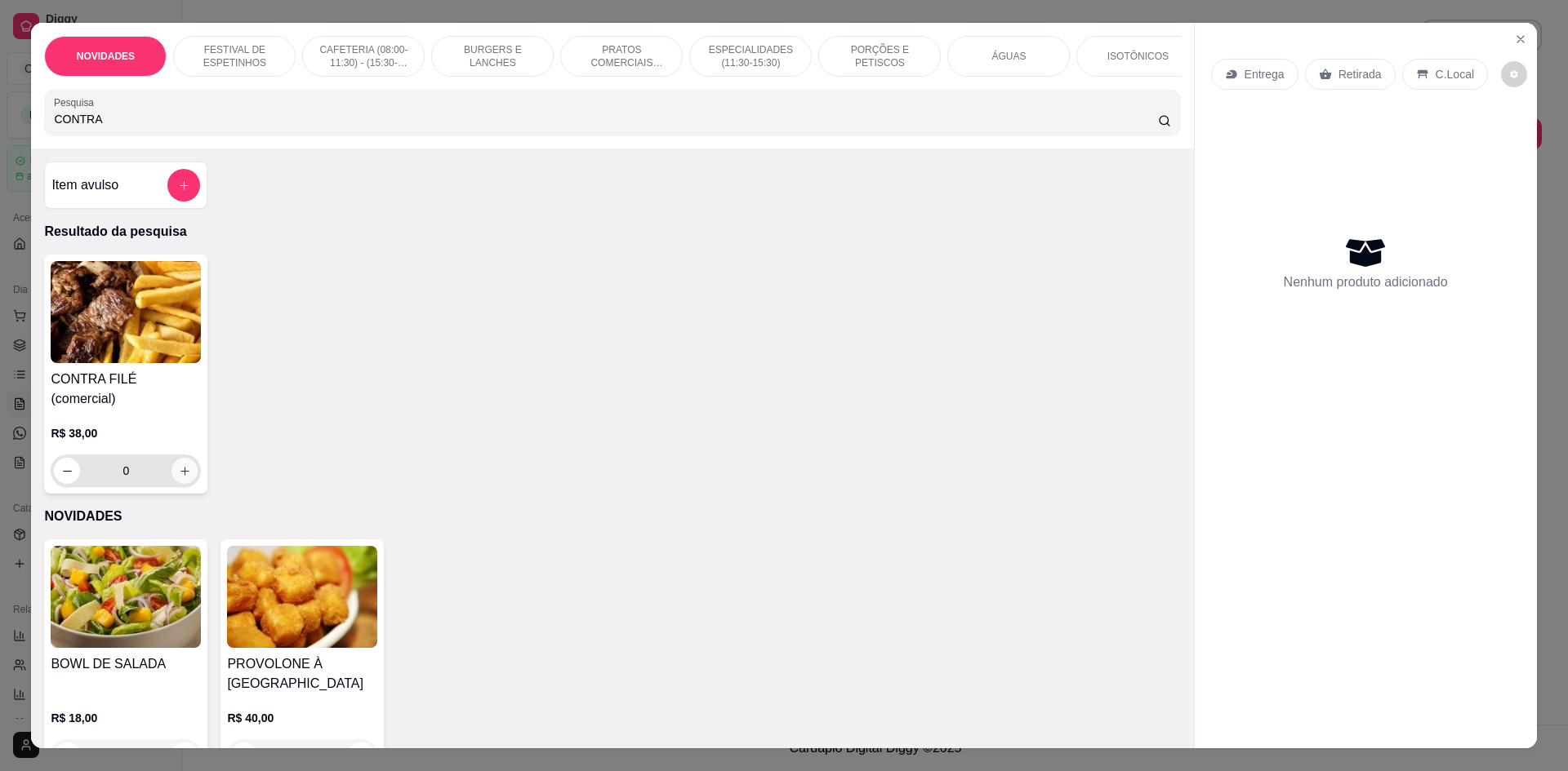
type input "CONTRA"
click at [180, 467] on icon "increase-product-quantity" at bounding box center [184, 471] width 8 height 8
type input "1"
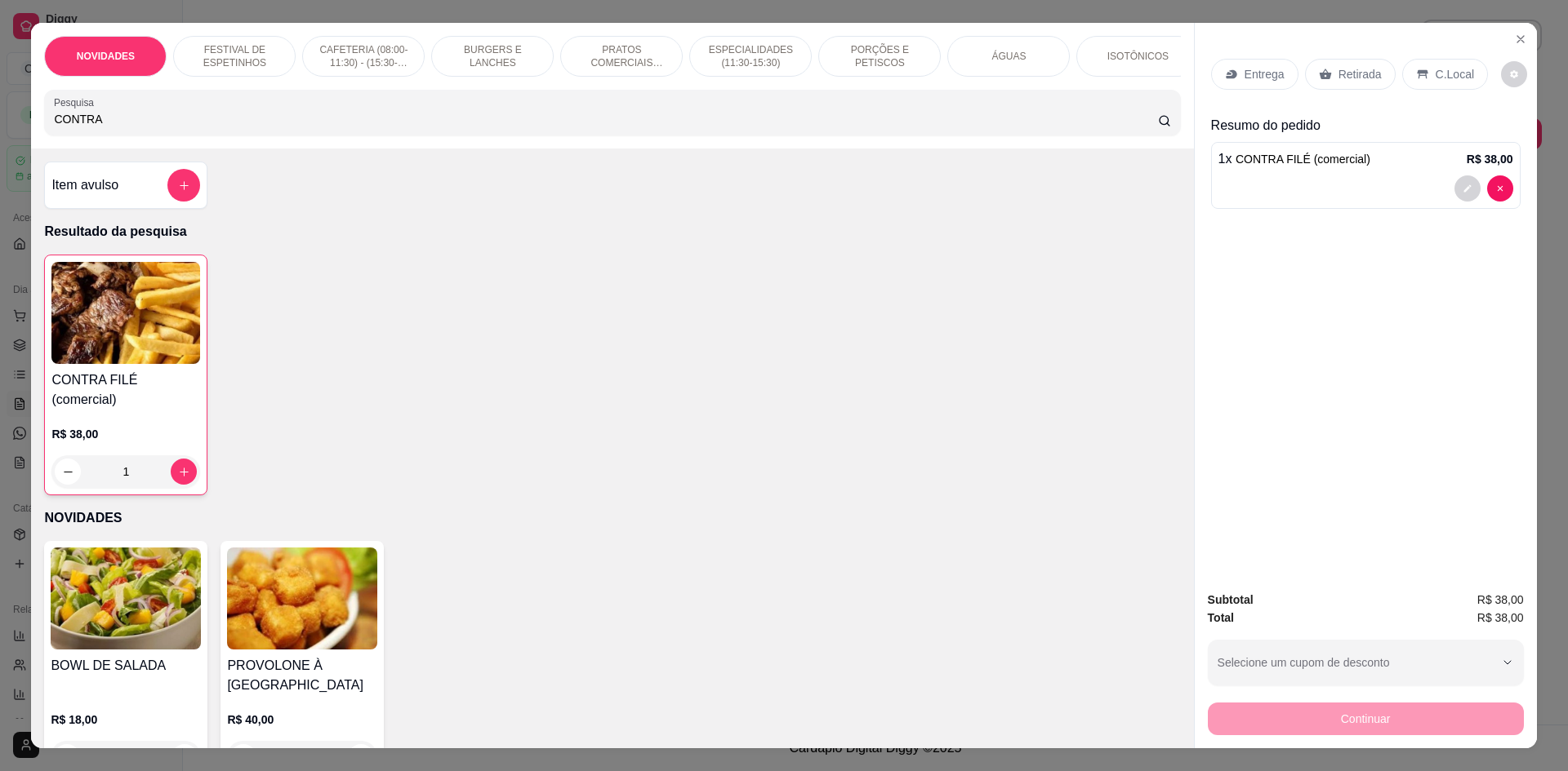
click at [557, 124] on input "CONTRA" at bounding box center [605, 119] width 1103 height 16
click at [168, 185] on div at bounding box center [184, 185] width 32 height 32
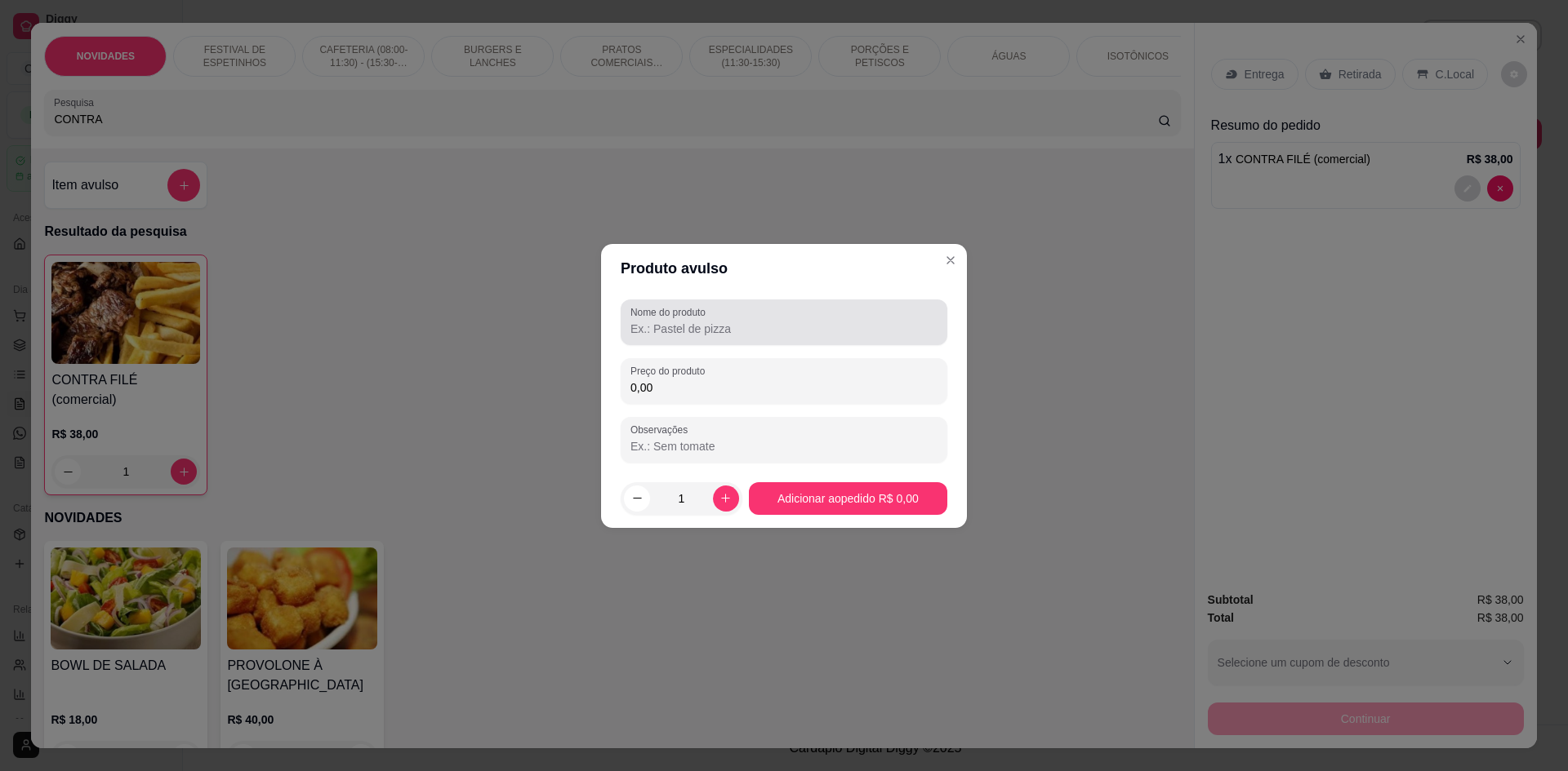
click at [659, 328] on input "Nome do produto" at bounding box center [784, 329] width 307 height 16
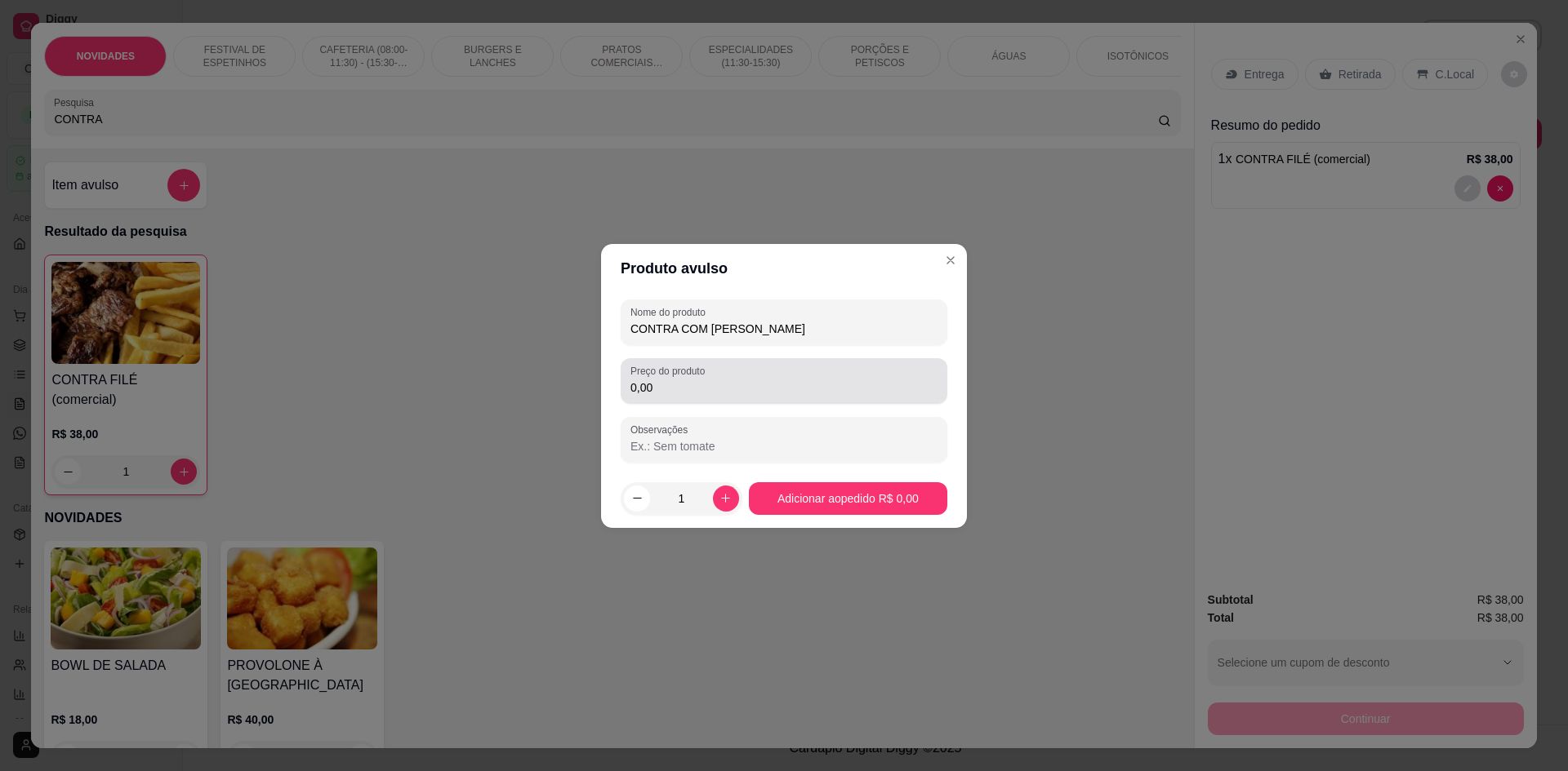
type input "CONTRA COM FRITAS"
click at [688, 390] on input "0,00" at bounding box center [784, 388] width 307 height 16
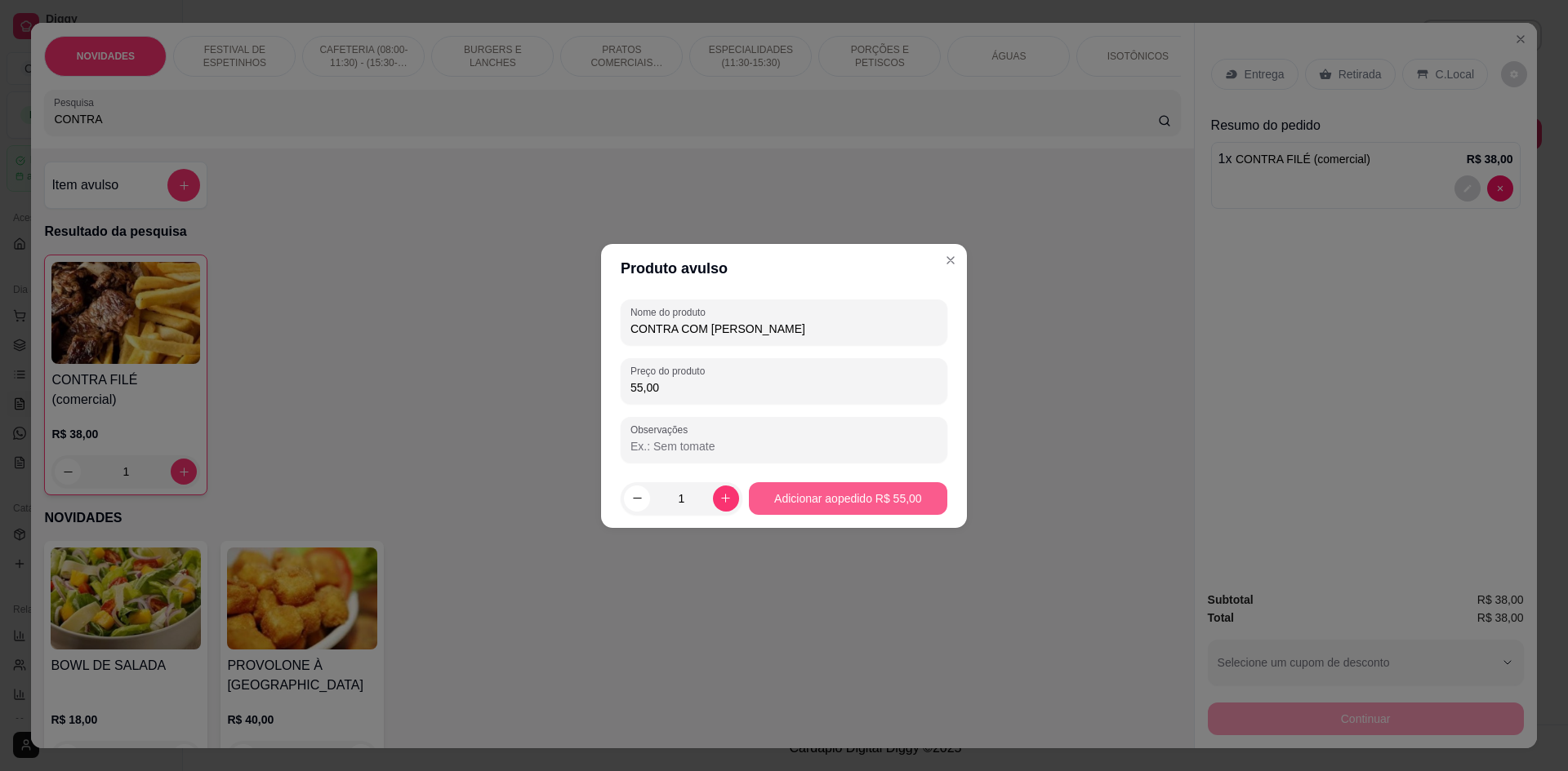
type input "55,00"
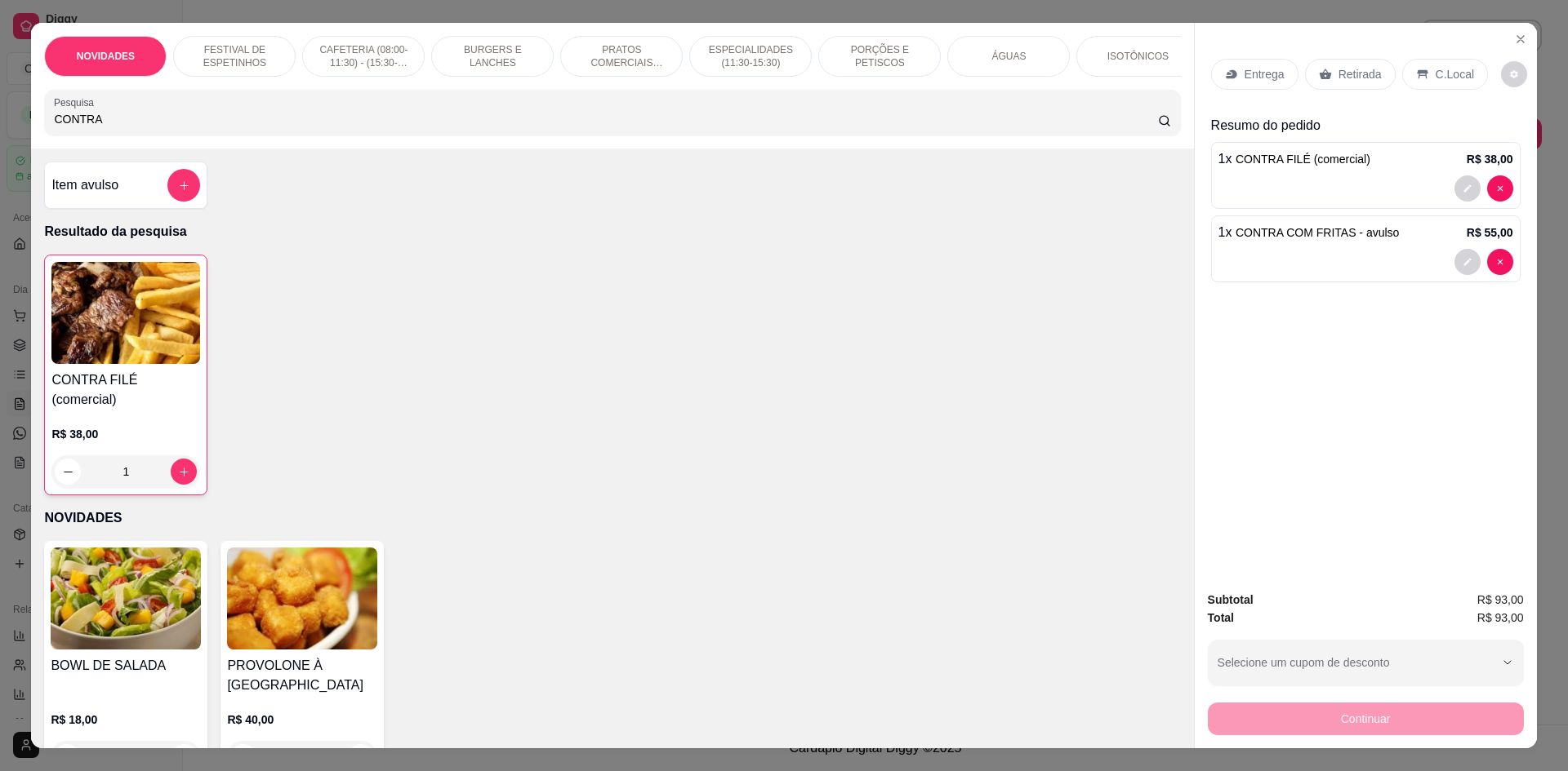
click at [586, 127] on input "CONTRA" at bounding box center [605, 119] width 1103 height 16
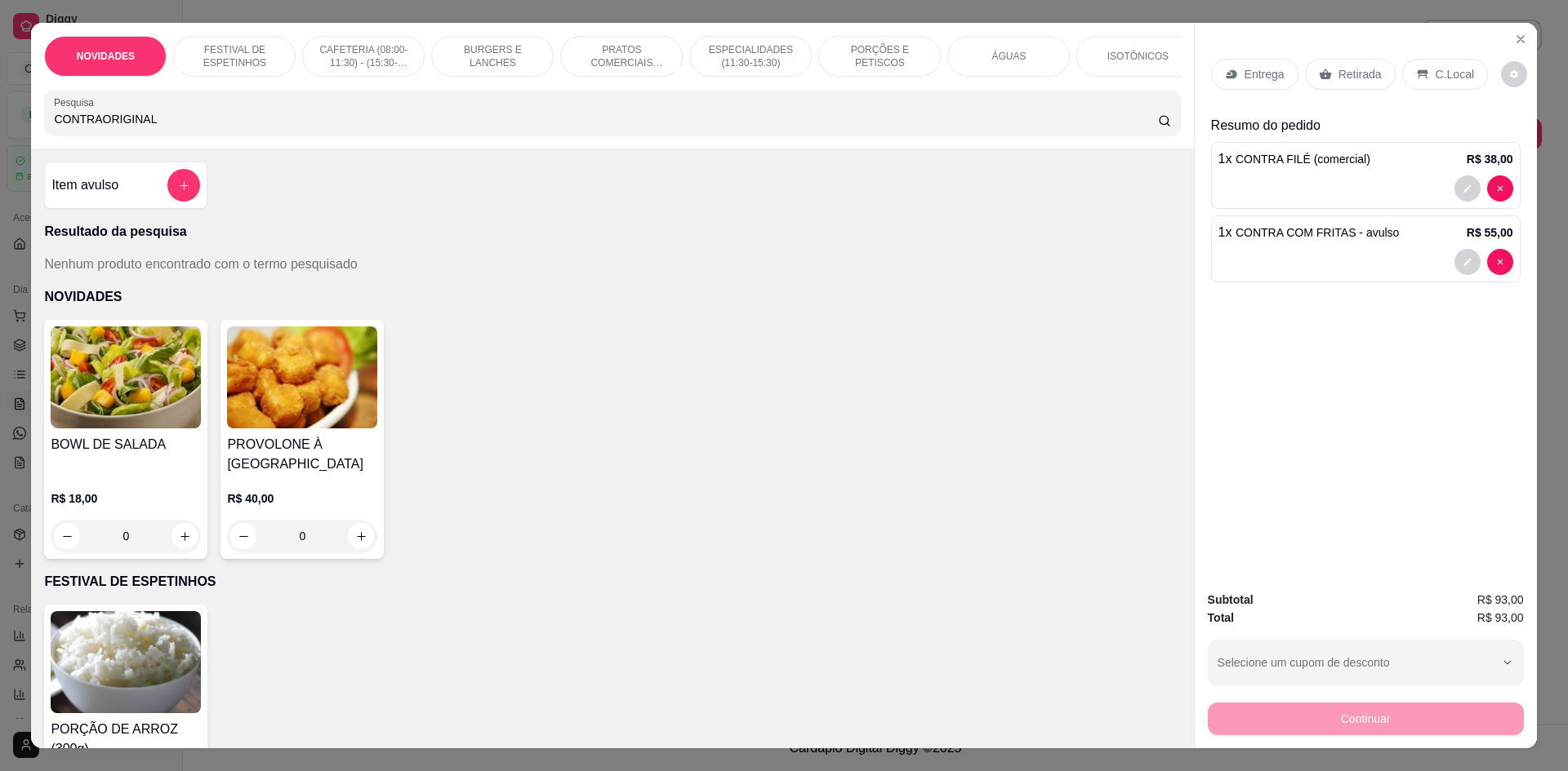
drag, startPoint x: 280, startPoint y: 133, endPoint x: 11, endPoint y: 139, distance: 269.1
click at [11, 139] on div "NOVIDADES FESTIVAL DE ESPETINHOS CAFETERIA (08:00-11:30) - (15:30-18:00) BURGER…" at bounding box center [784, 385] width 1568 height 771
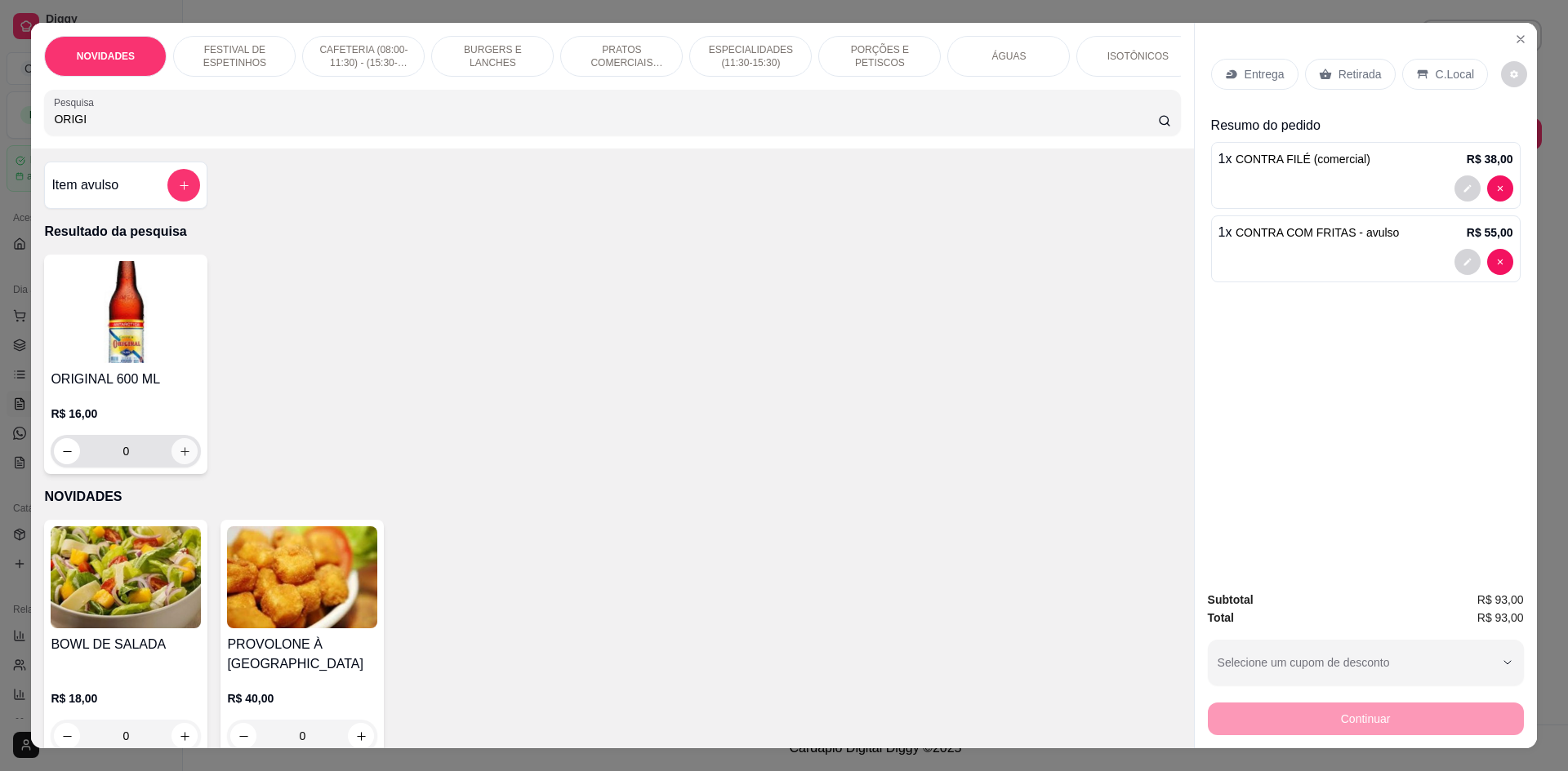
type input "ORIGI"
click at [179, 458] on icon "increase-product-quantity" at bounding box center [185, 452] width 13 height 13
type input "1"
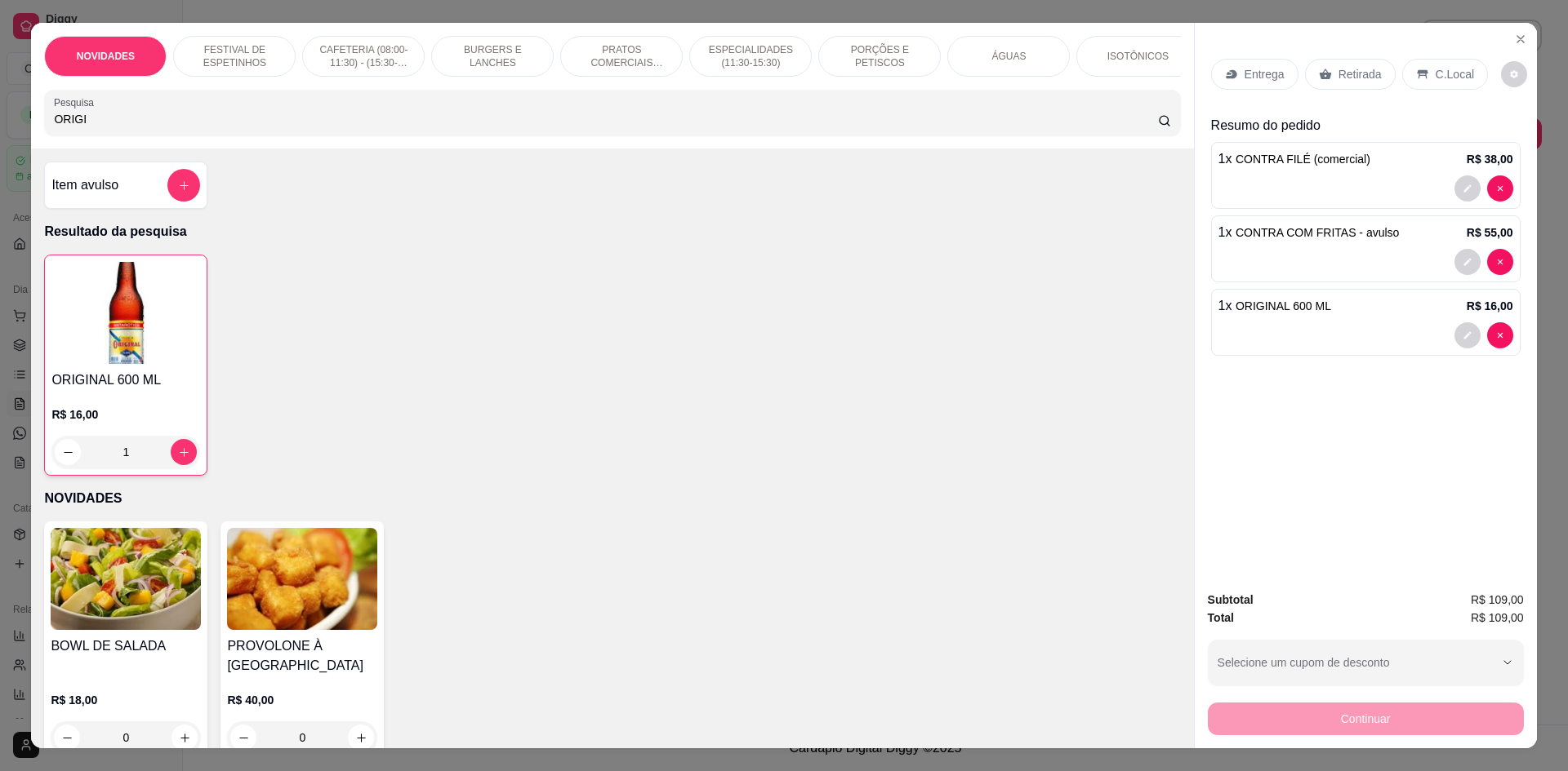
click at [1245, 311] on span "ORIGINAL 600 ML" at bounding box center [1283, 306] width 96 height 13
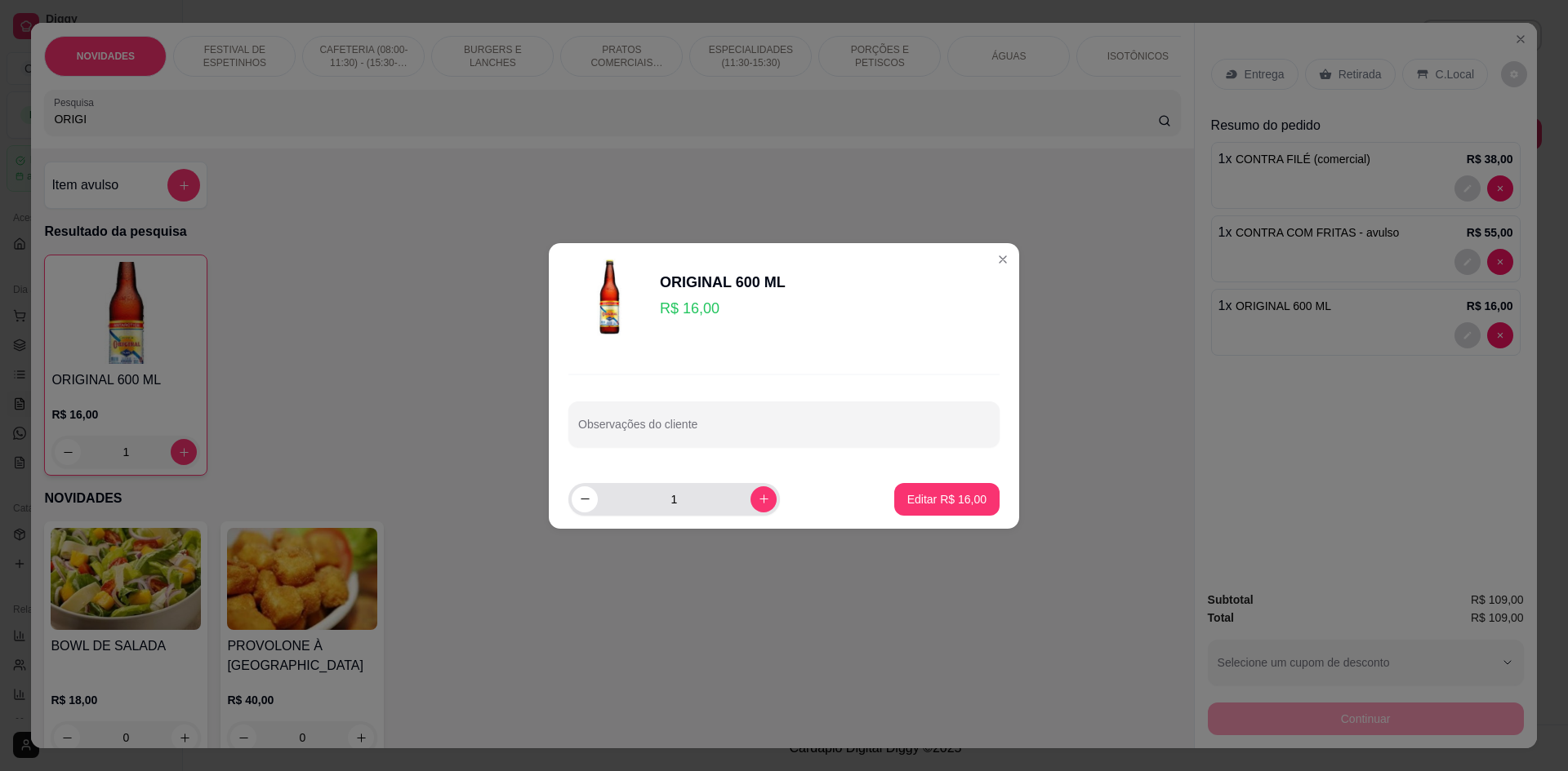
click at [752, 505] on button "increase-product-quantity" at bounding box center [763, 499] width 26 height 26
click at [758, 505] on icon "increase-product-quantity" at bounding box center [764, 500] width 13 height 13
type input "3"
click at [932, 494] on p "Editar R$ 48,00" at bounding box center [946, 499] width 77 height 15
type input "3"
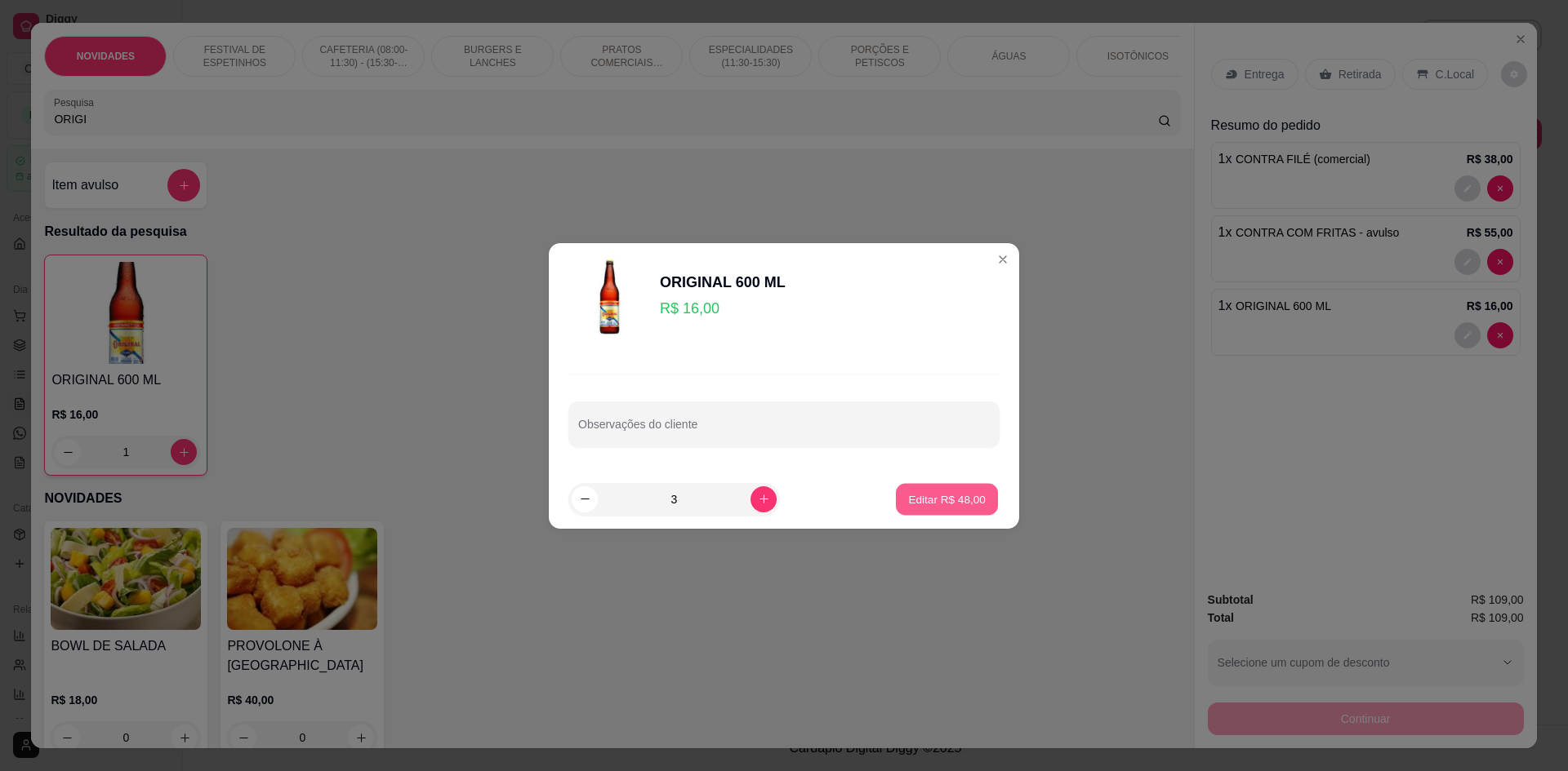
type input "3"
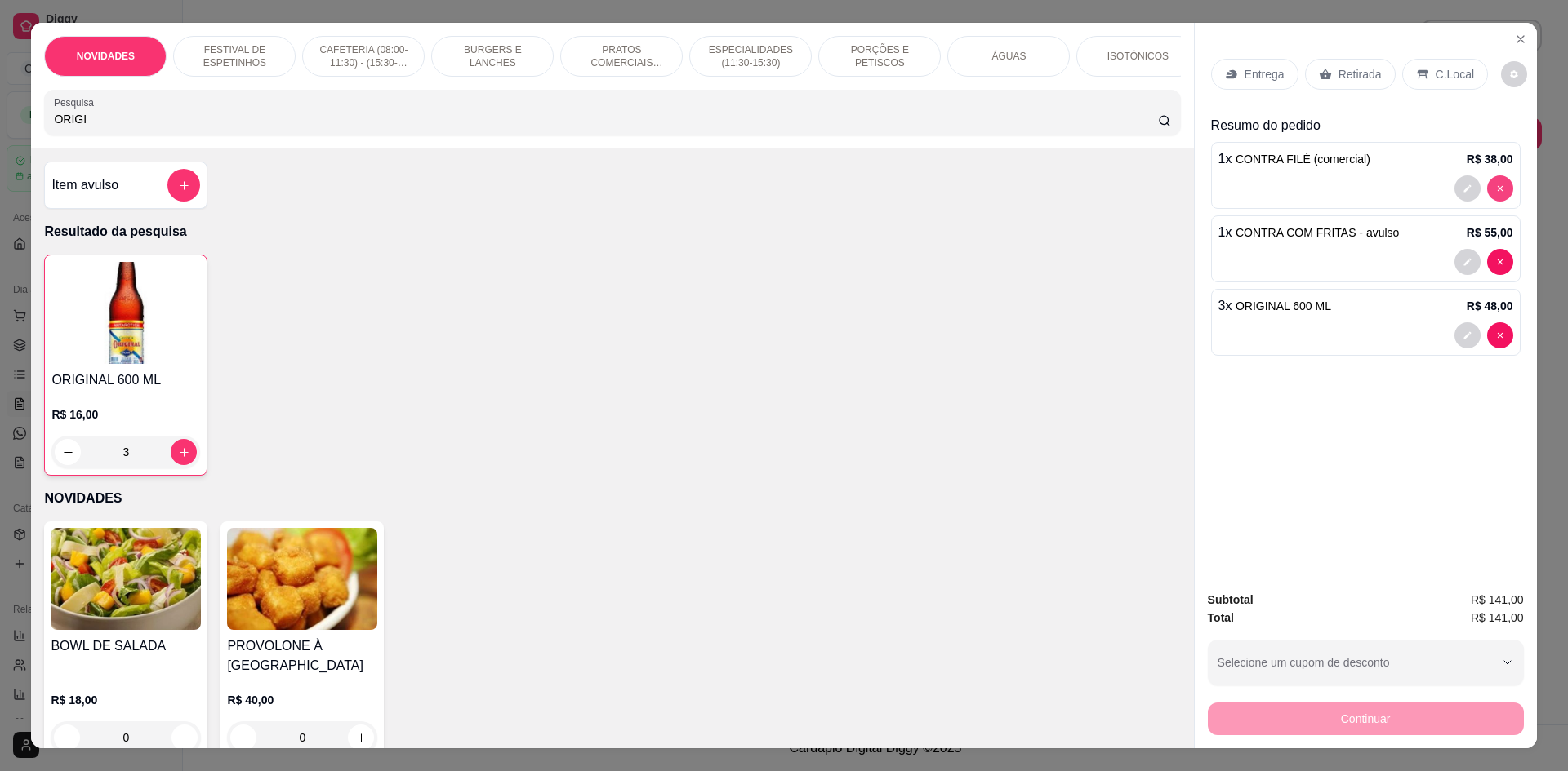
type input "0"
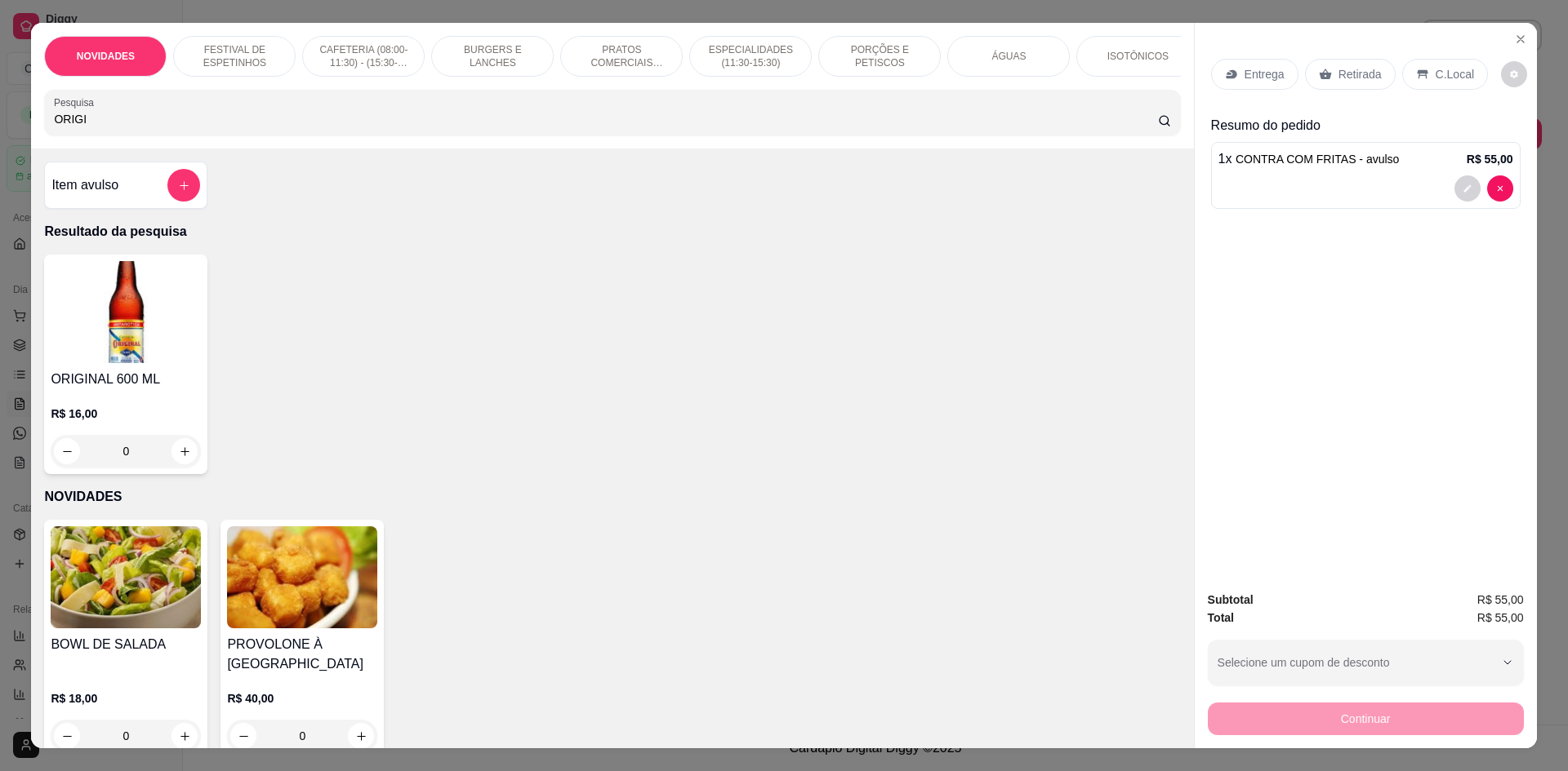
click at [1043, 127] on input "ORIGI" at bounding box center [605, 119] width 1103 height 16
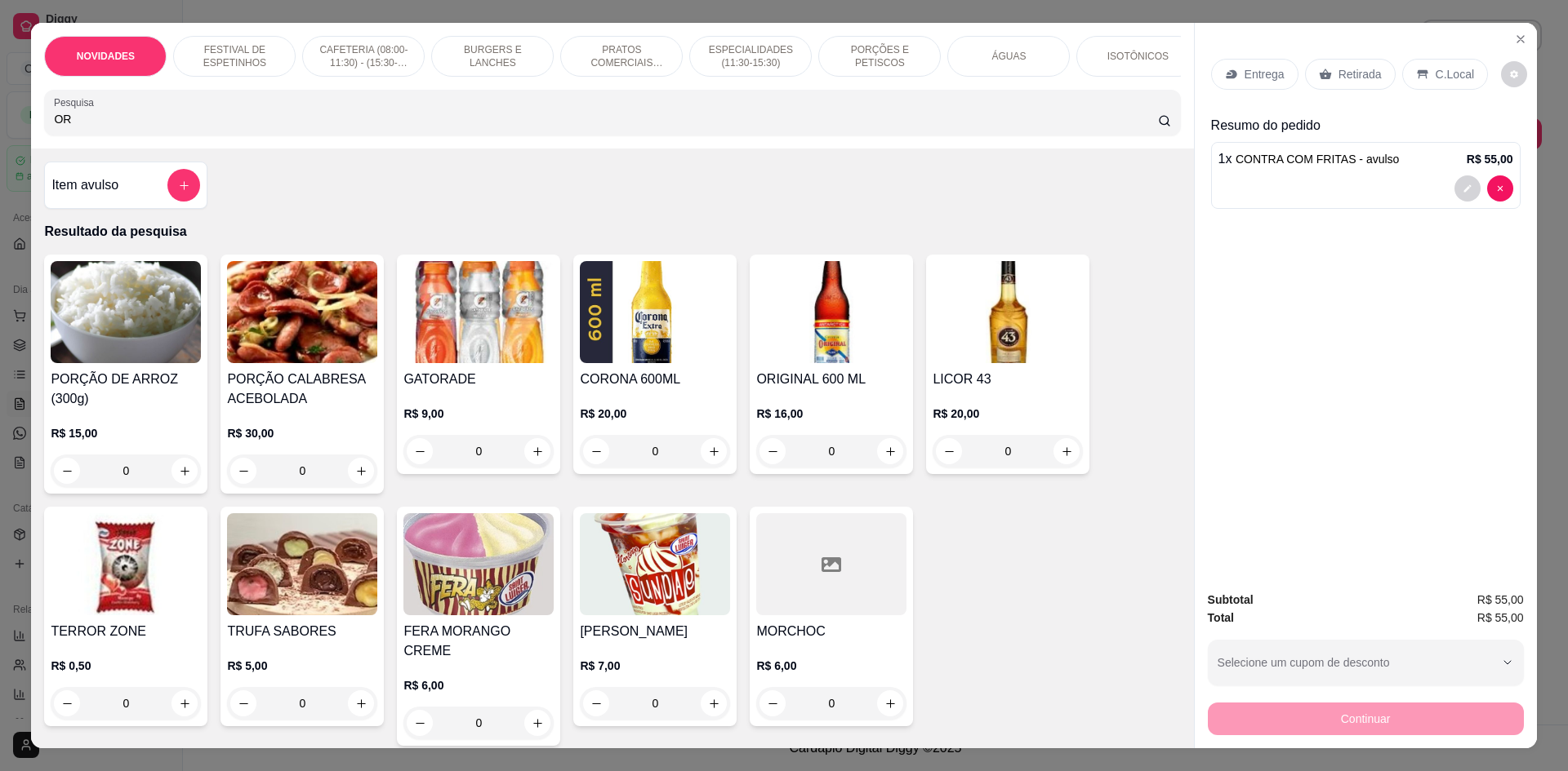
type input "O"
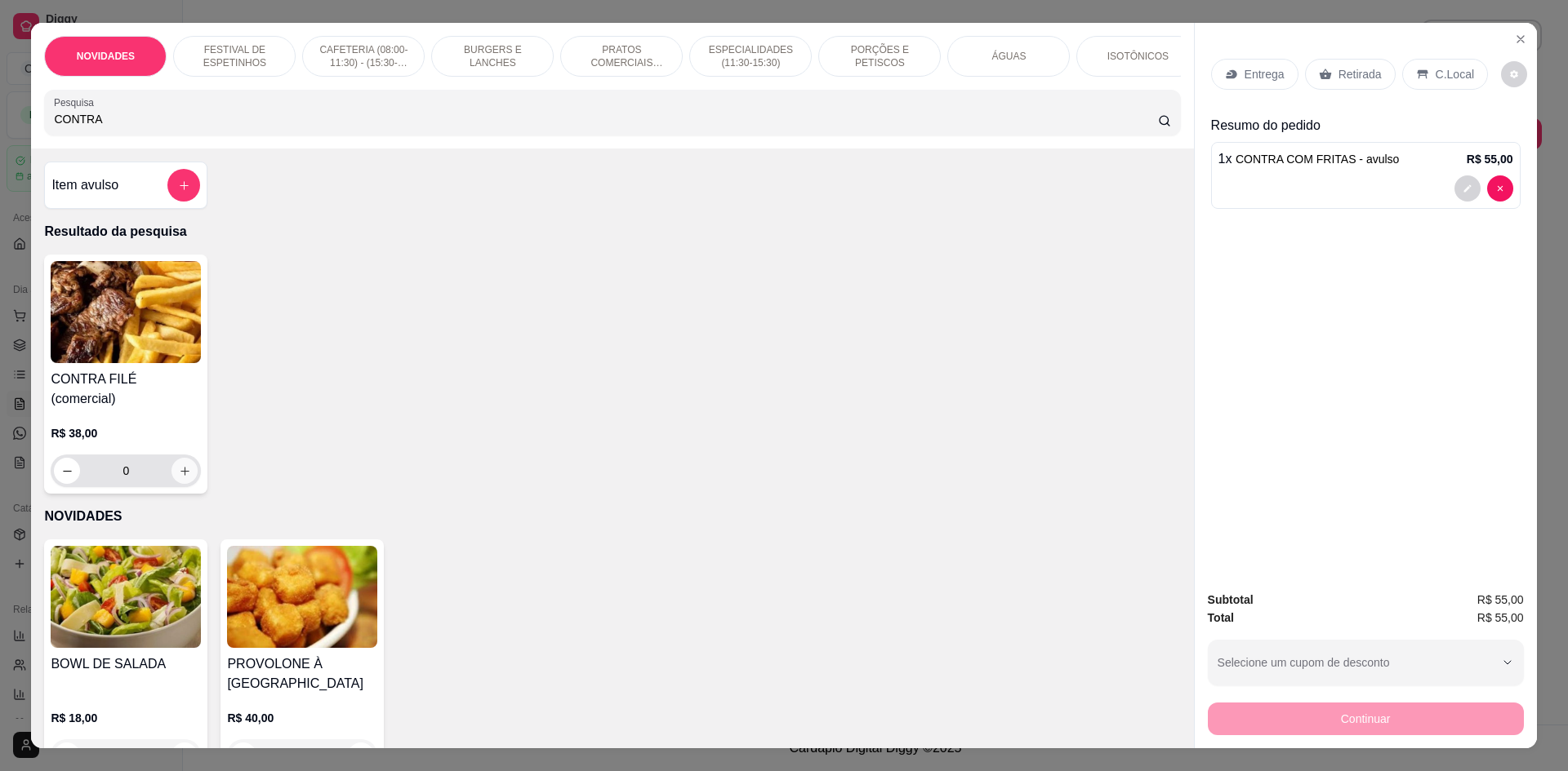
type input "CONTRA"
click at [171, 466] on button "increase-product-quantity" at bounding box center [184, 471] width 26 height 26
type input "1"
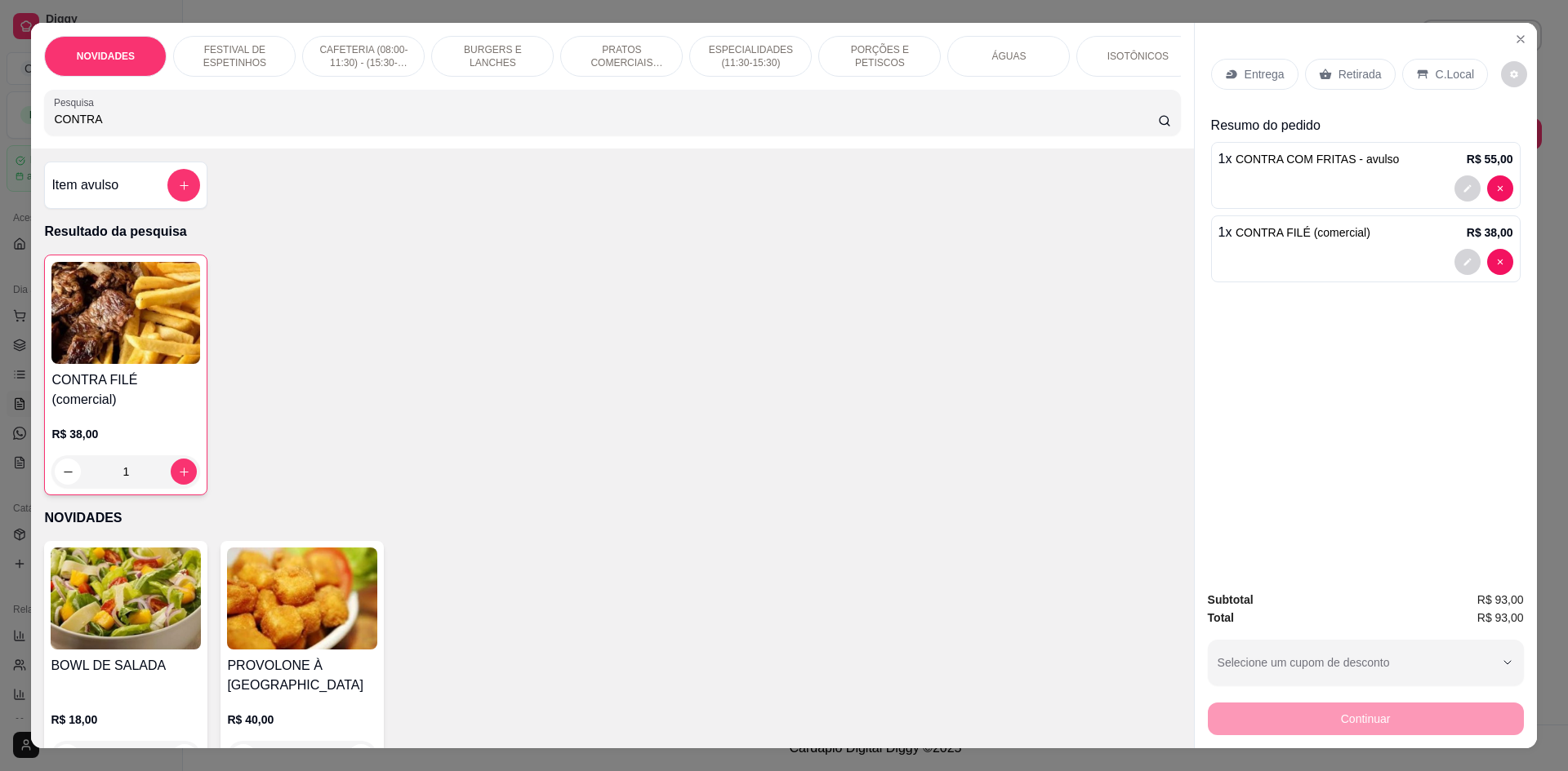
drag, startPoint x: 1299, startPoint y: 77, endPoint x: 1298, endPoint y: 93, distance: 16.0
click at [1305, 77] on div "Retirada" at bounding box center [1350, 74] width 90 height 31
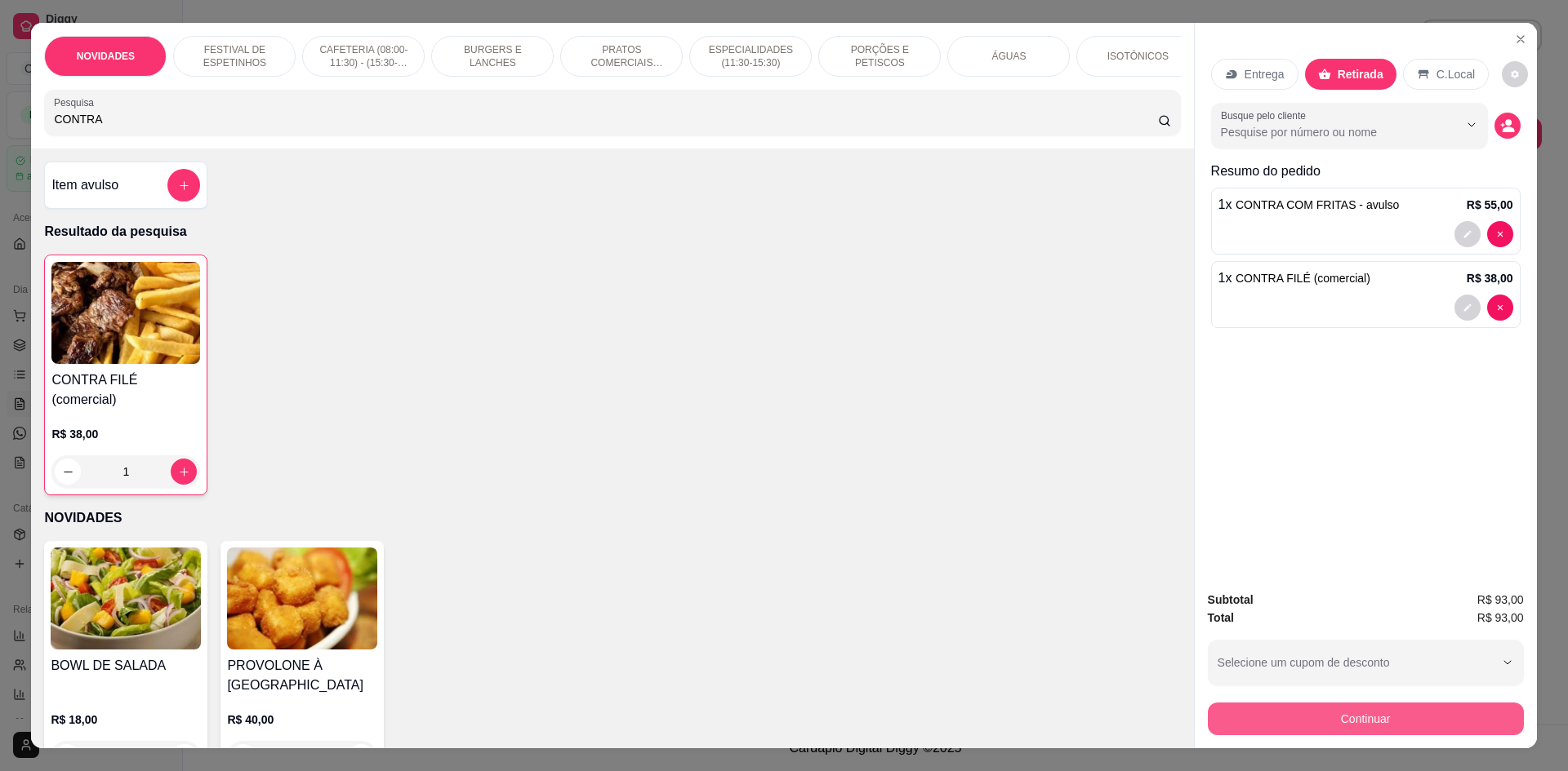
click at [1367, 724] on button "Continuar" at bounding box center [1366, 719] width 316 height 32
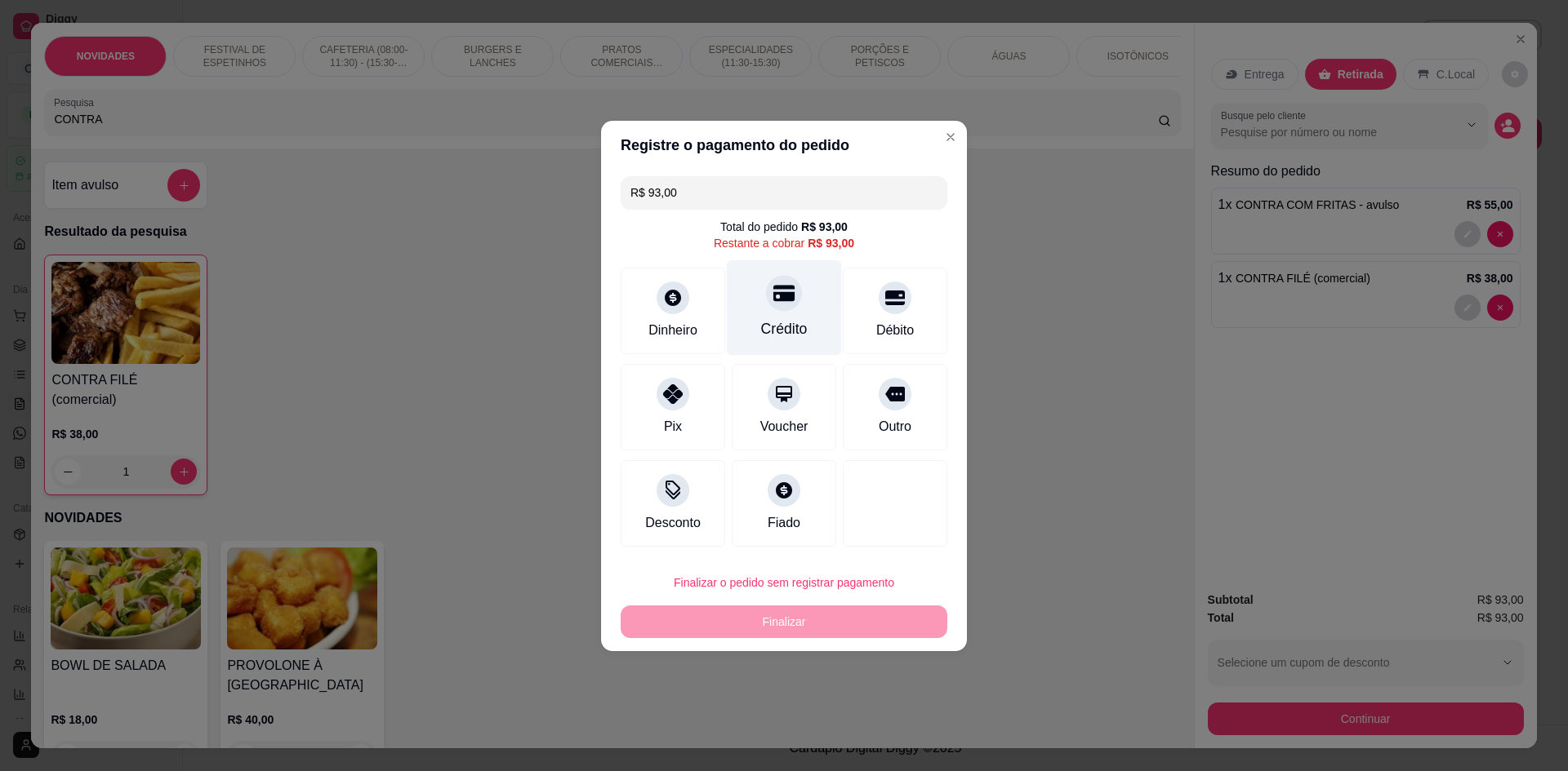
click at [769, 310] on div "Crédito" at bounding box center [785, 307] width 115 height 96
type input "R$ 0,00"
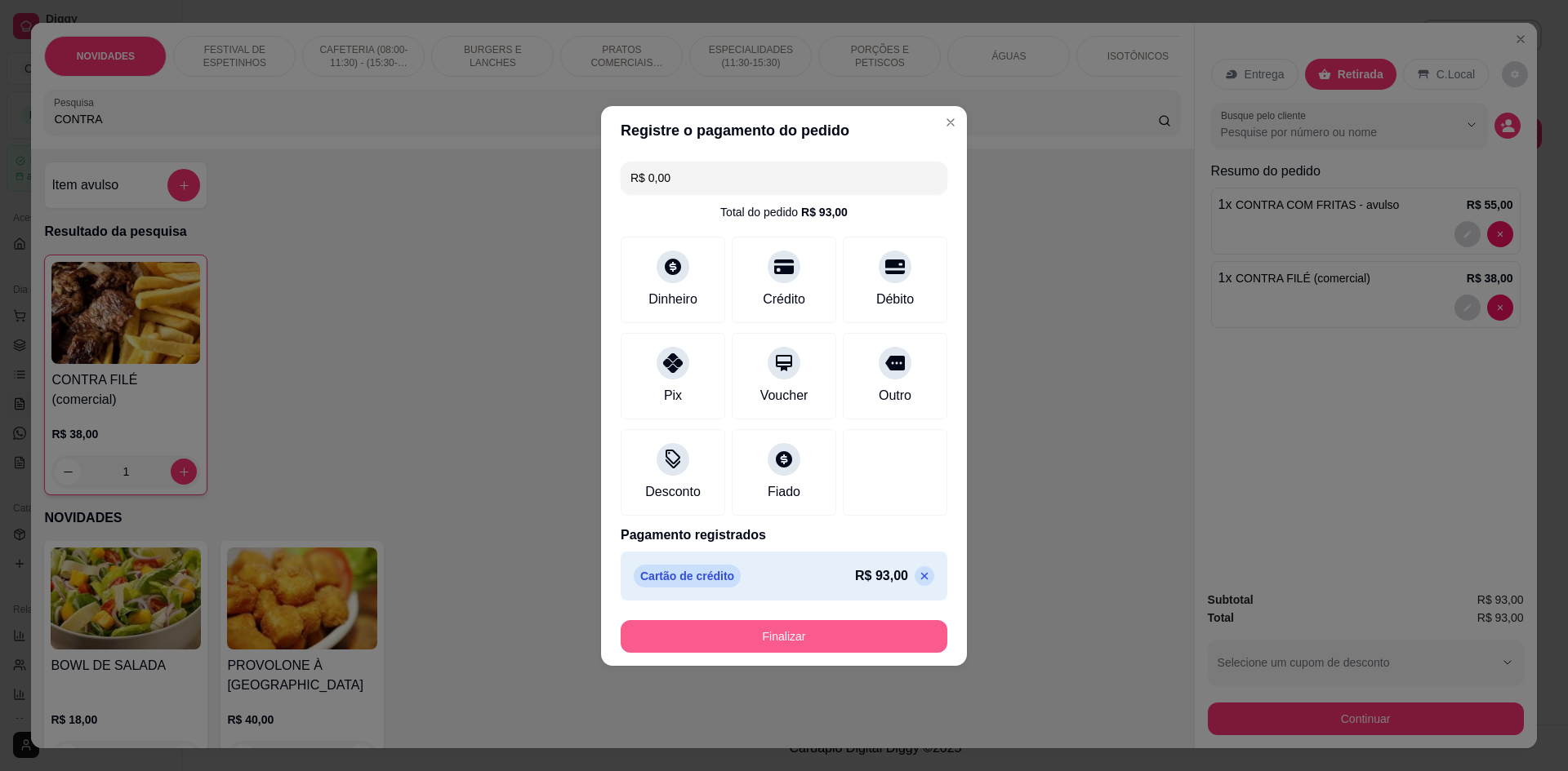
click at [857, 647] on button "Finalizar" at bounding box center [784, 637] width 327 height 32
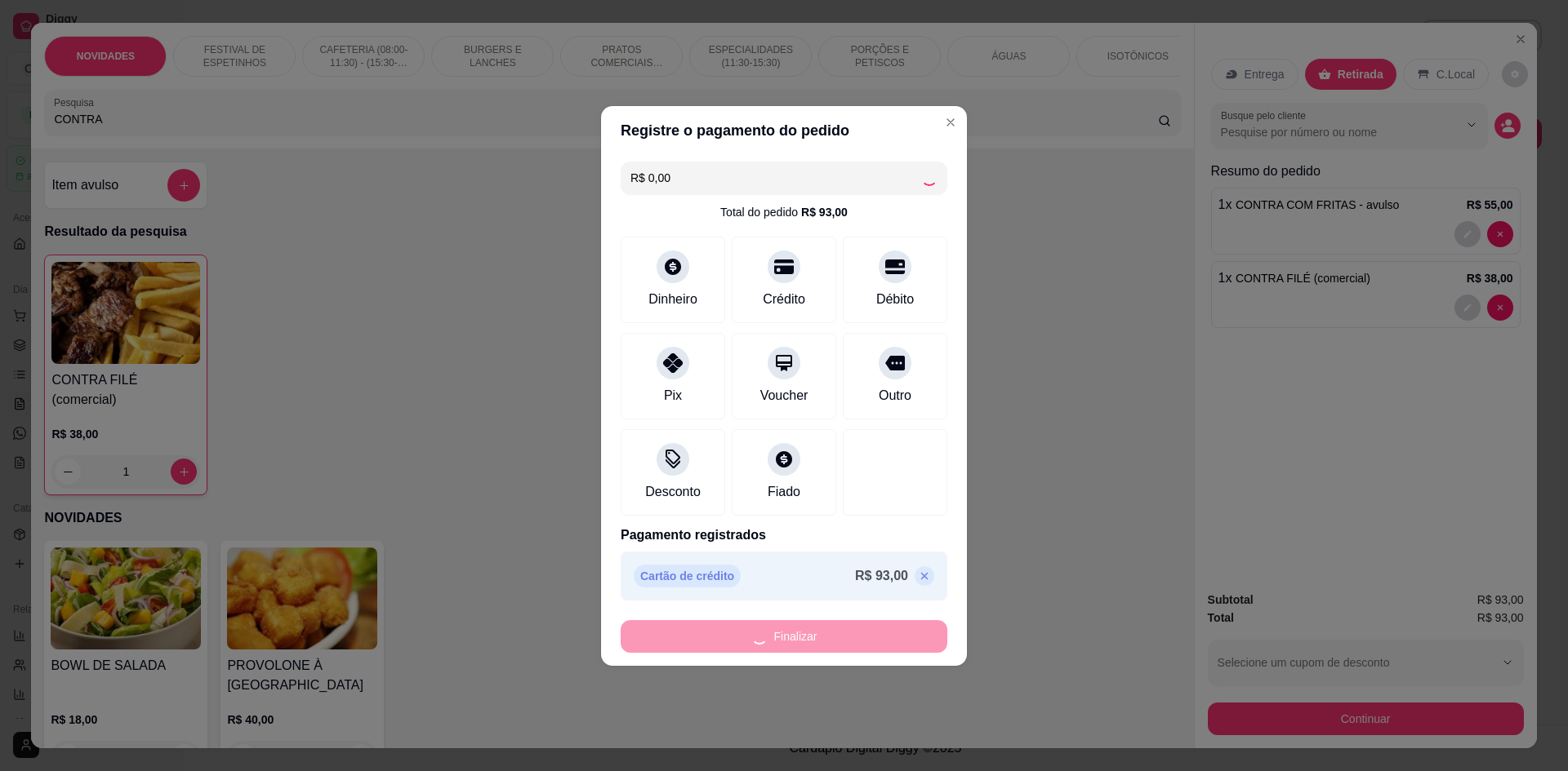
type input "0"
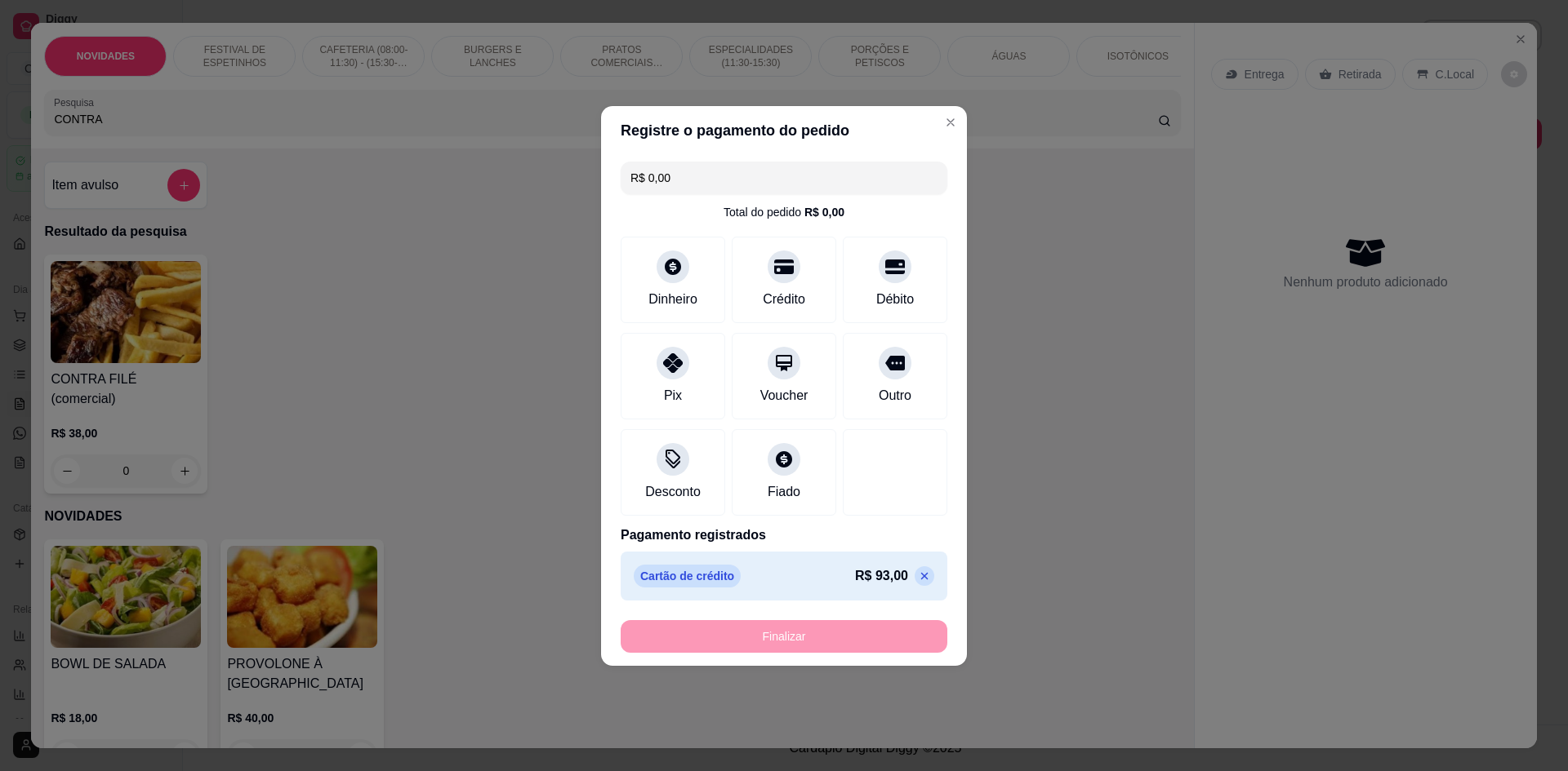
type input "-R$ 93,00"
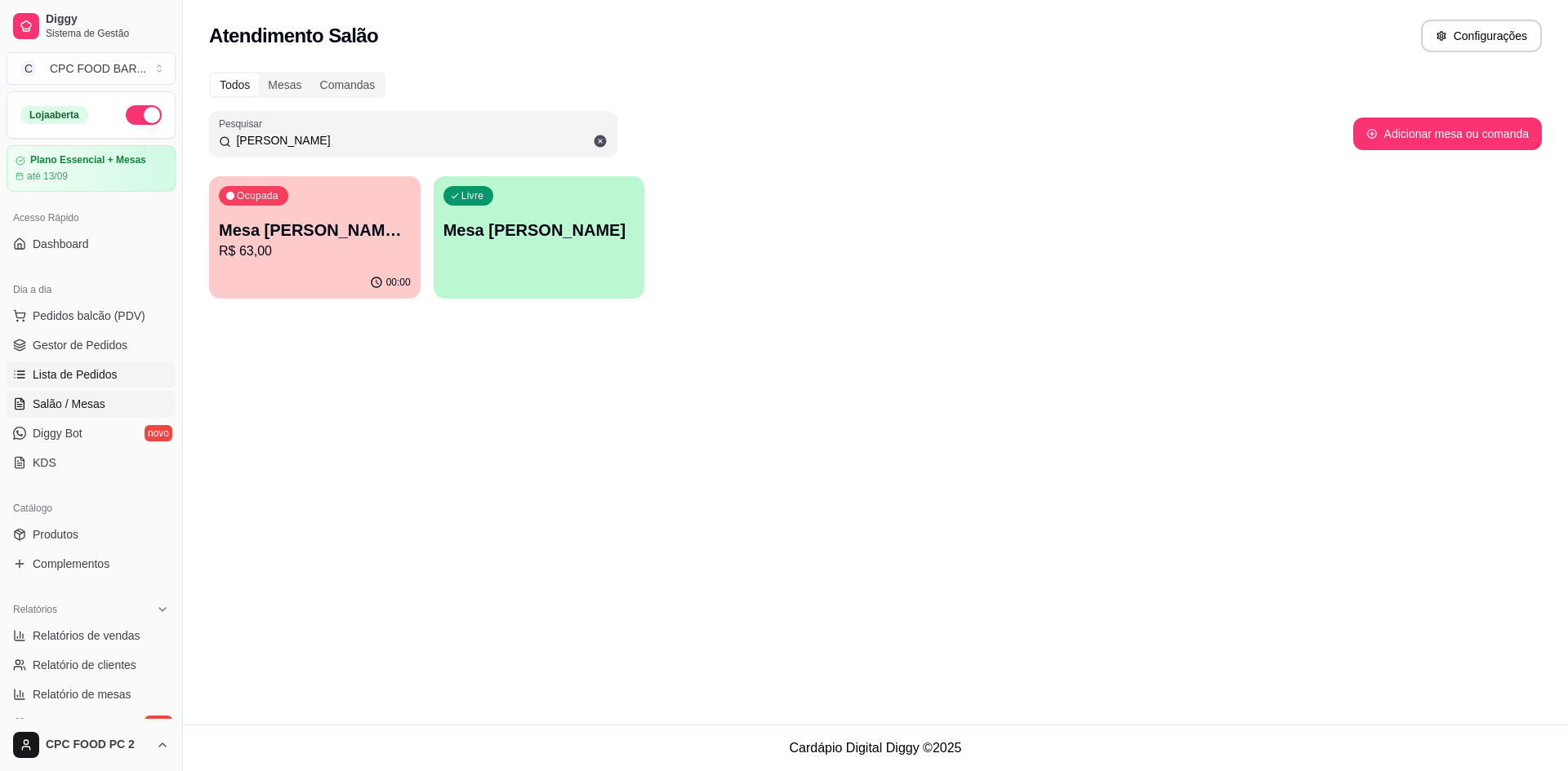
click at [128, 378] on link "Lista de Pedidos" at bounding box center [90, 374] width 169 height 26
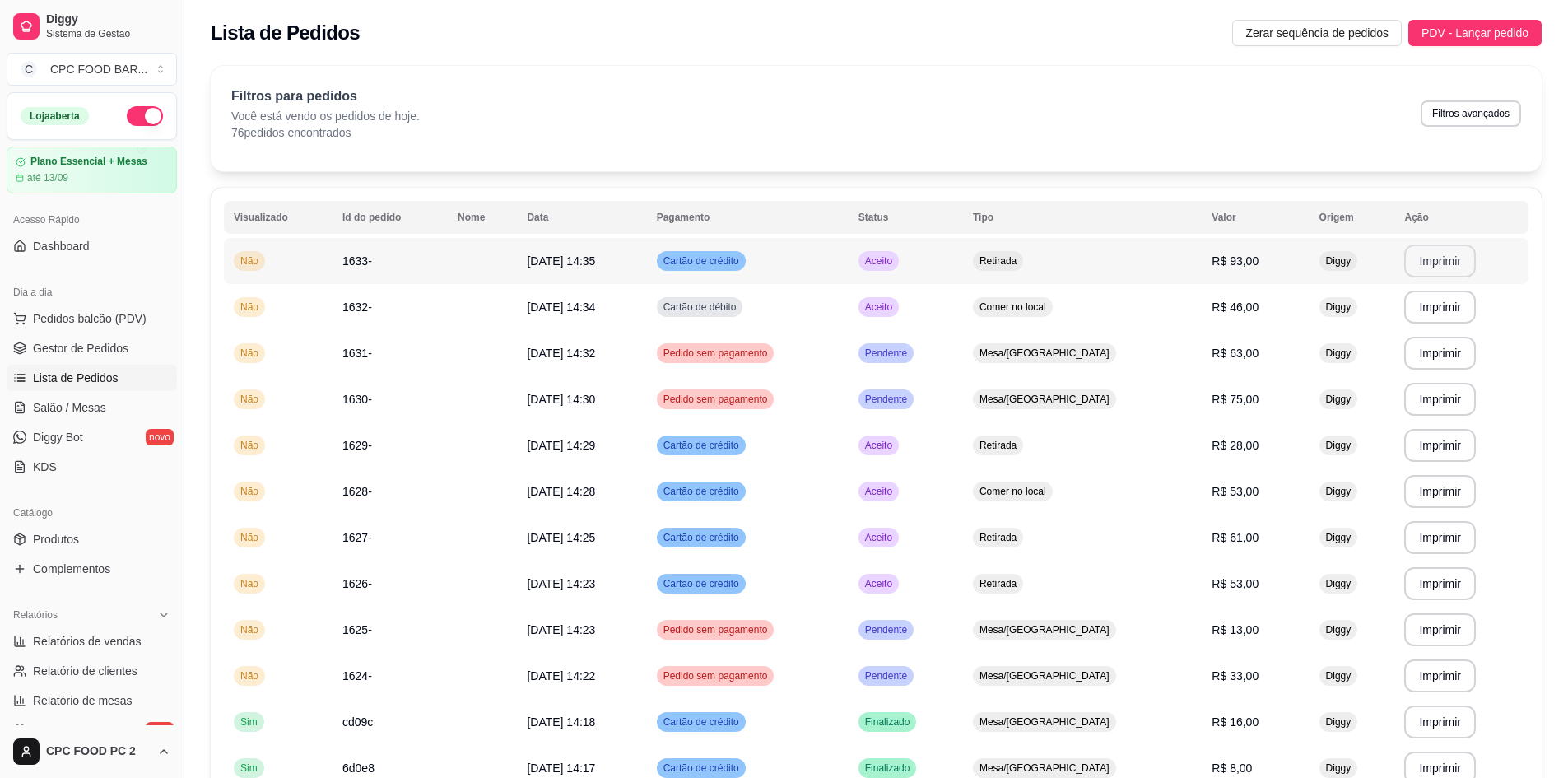
click at [1423, 265] on button "Imprimir" at bounding box center [1440, 261] width 72 height 33
click at [72, 411] on span "Salão / Mesas" at bounding box center [69, 408] width 74 height 16
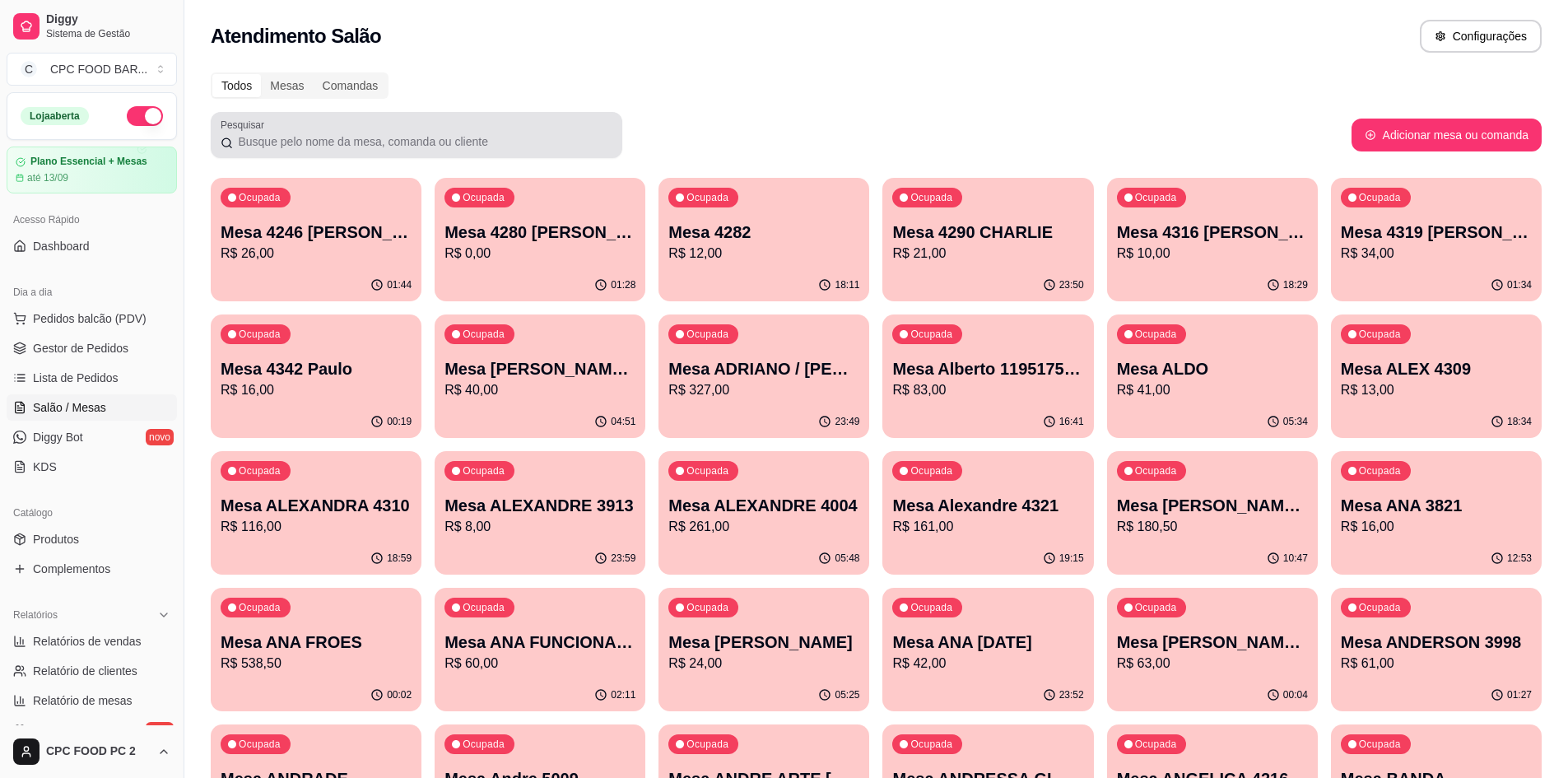
click at [506, 147] on input "Pesquisar" at bounding box center [422, 142] width 379 height 16
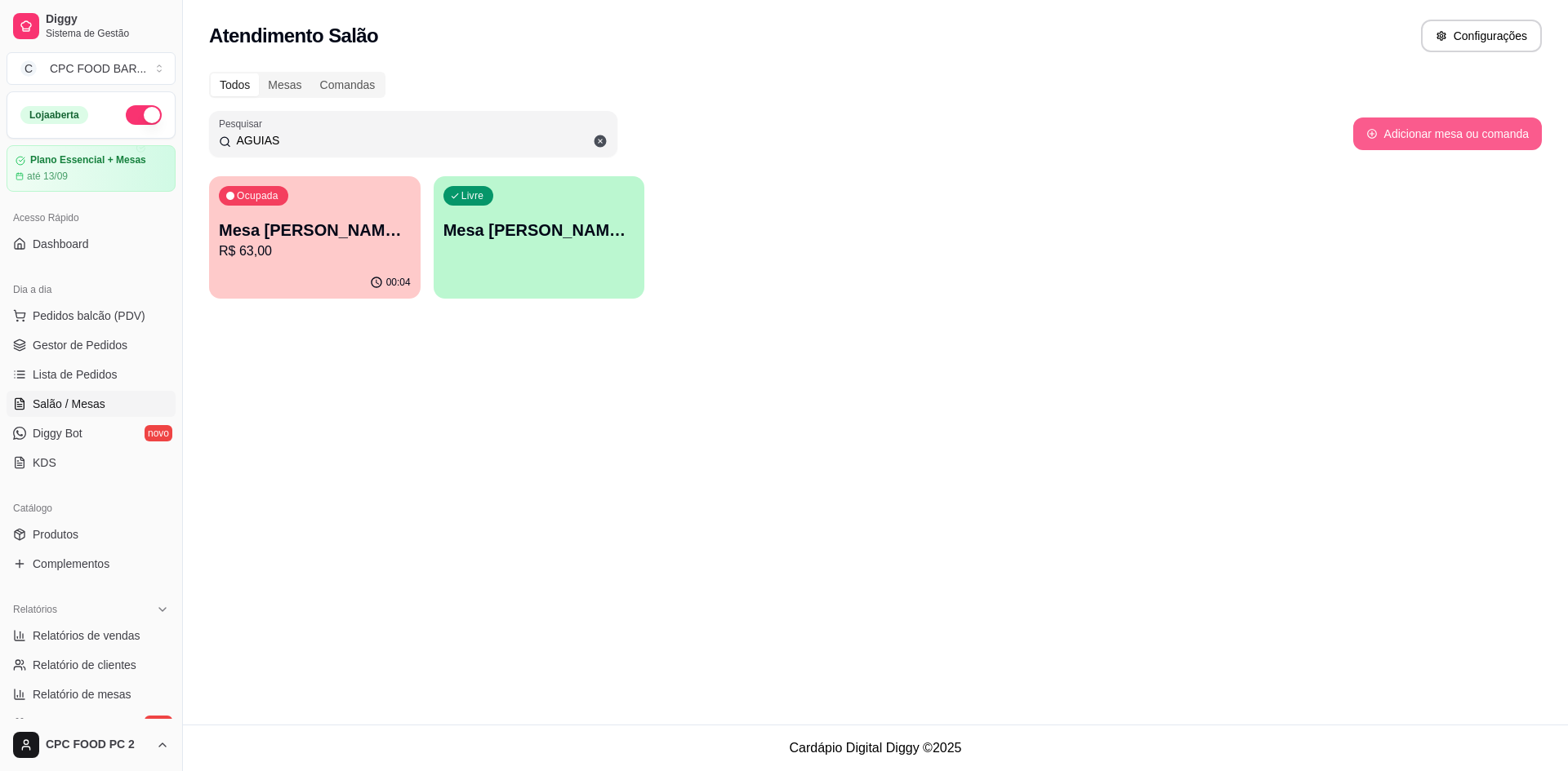
type input "AGUIAS"
click at [1443, 130] on button "Adicionar mesa ou comanda" at bounding box center [1447, 133] width 183 height 32
select select "TABLE"
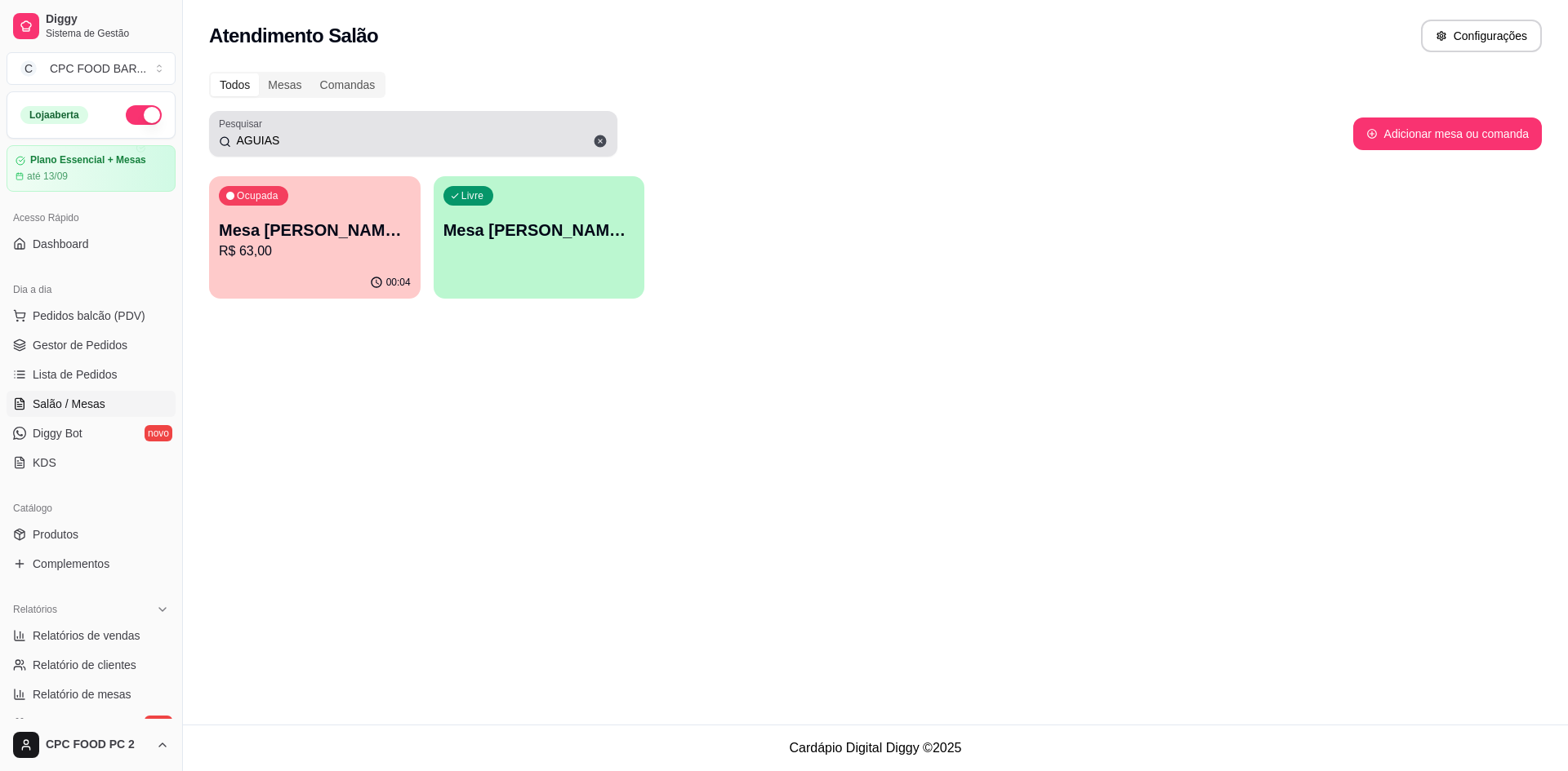
click at [448, 145] on input "AGUIAS" at bounding box center [419, 141] width 376 height 16
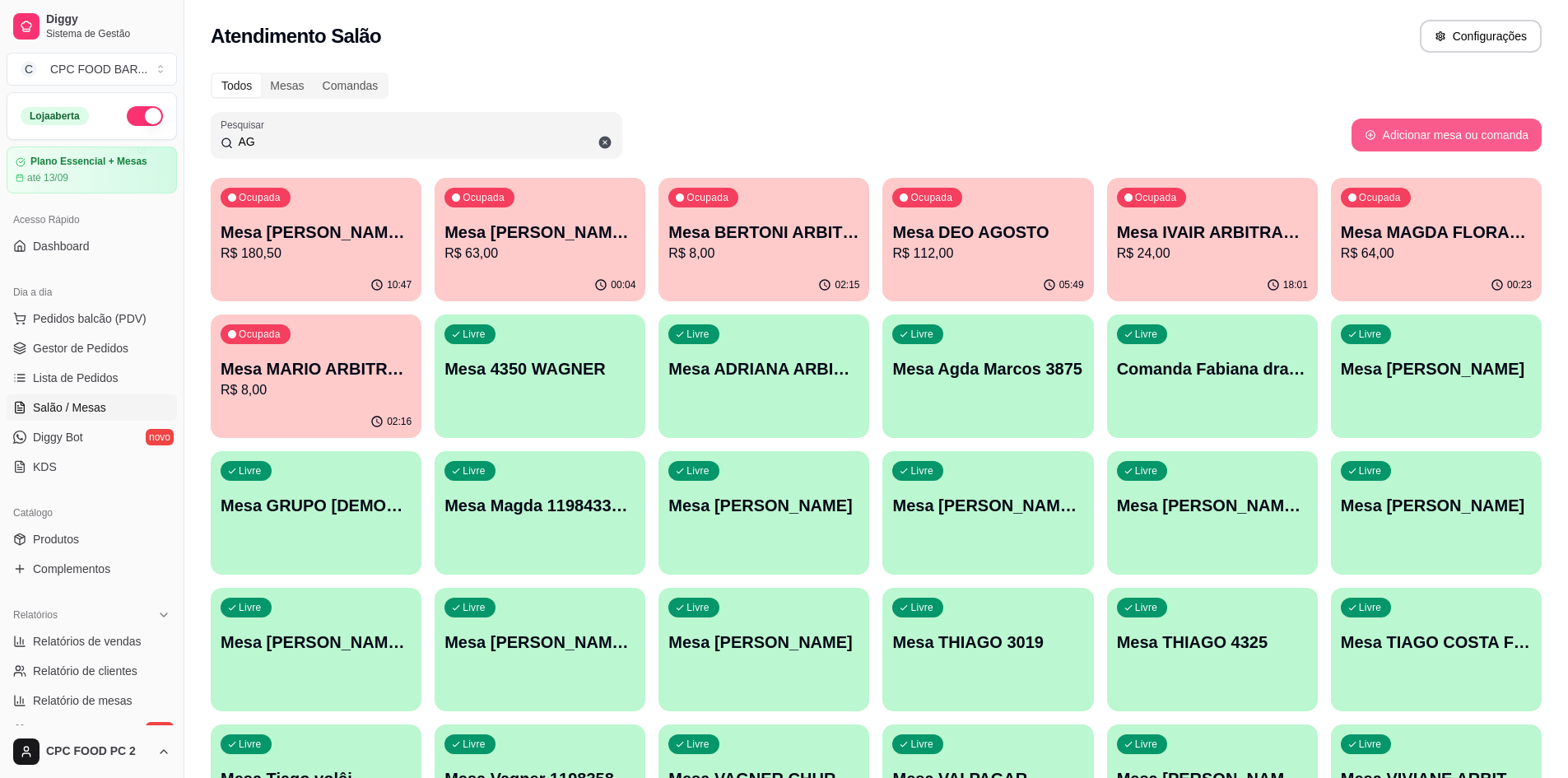
type input "AG"
click at [1435, 135] on button "Adicionar mesa ou comanda" at bounding box center [1446, 135] width 185 height 32
select select "TABLE"
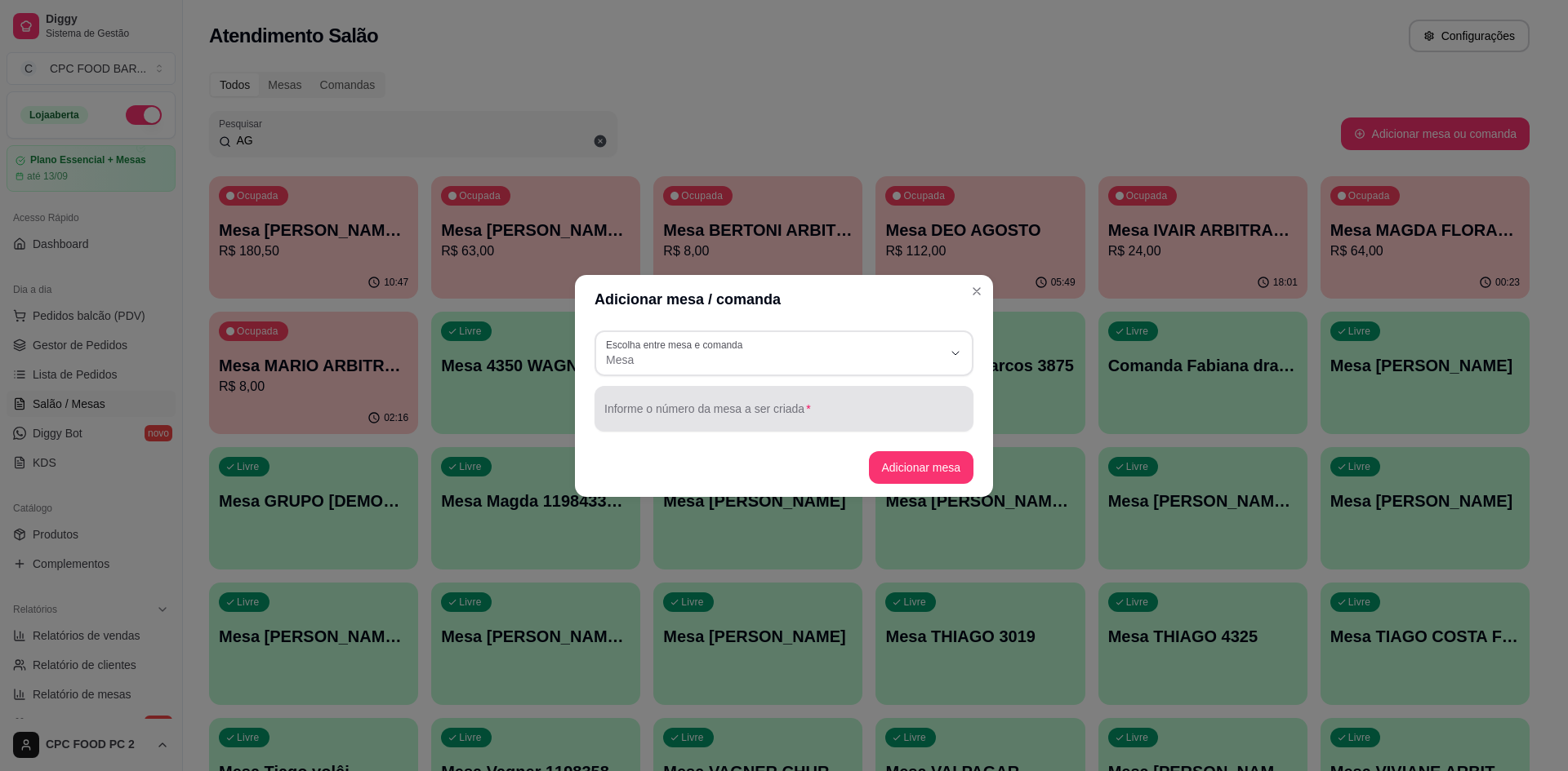
click at [865, 393] on div at bounding box center [784, 408] width 359 height 32
type input "A"
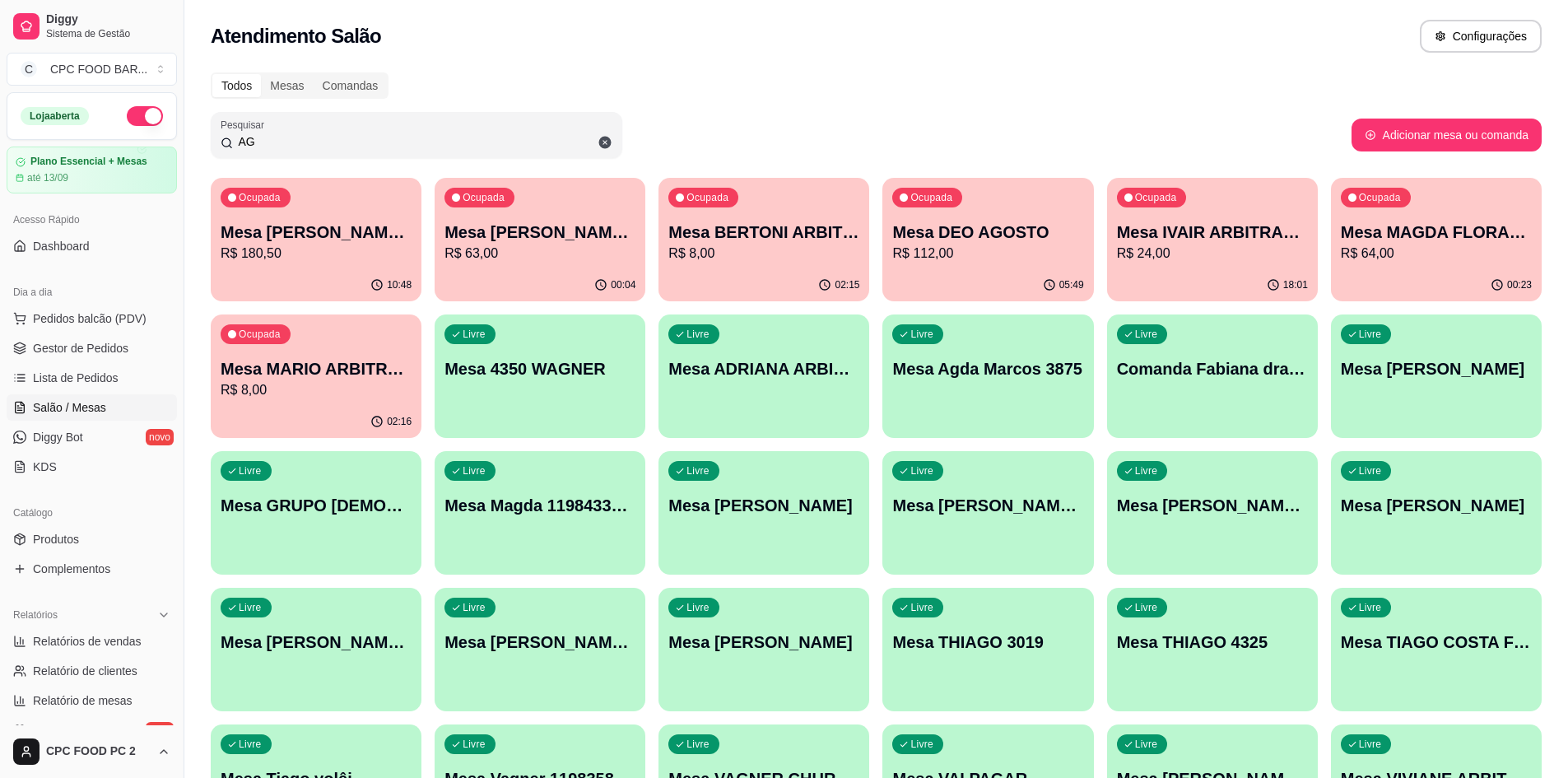
click at [511, 136] on input "AG" at bounding box center [422, 142] width 379 height 16
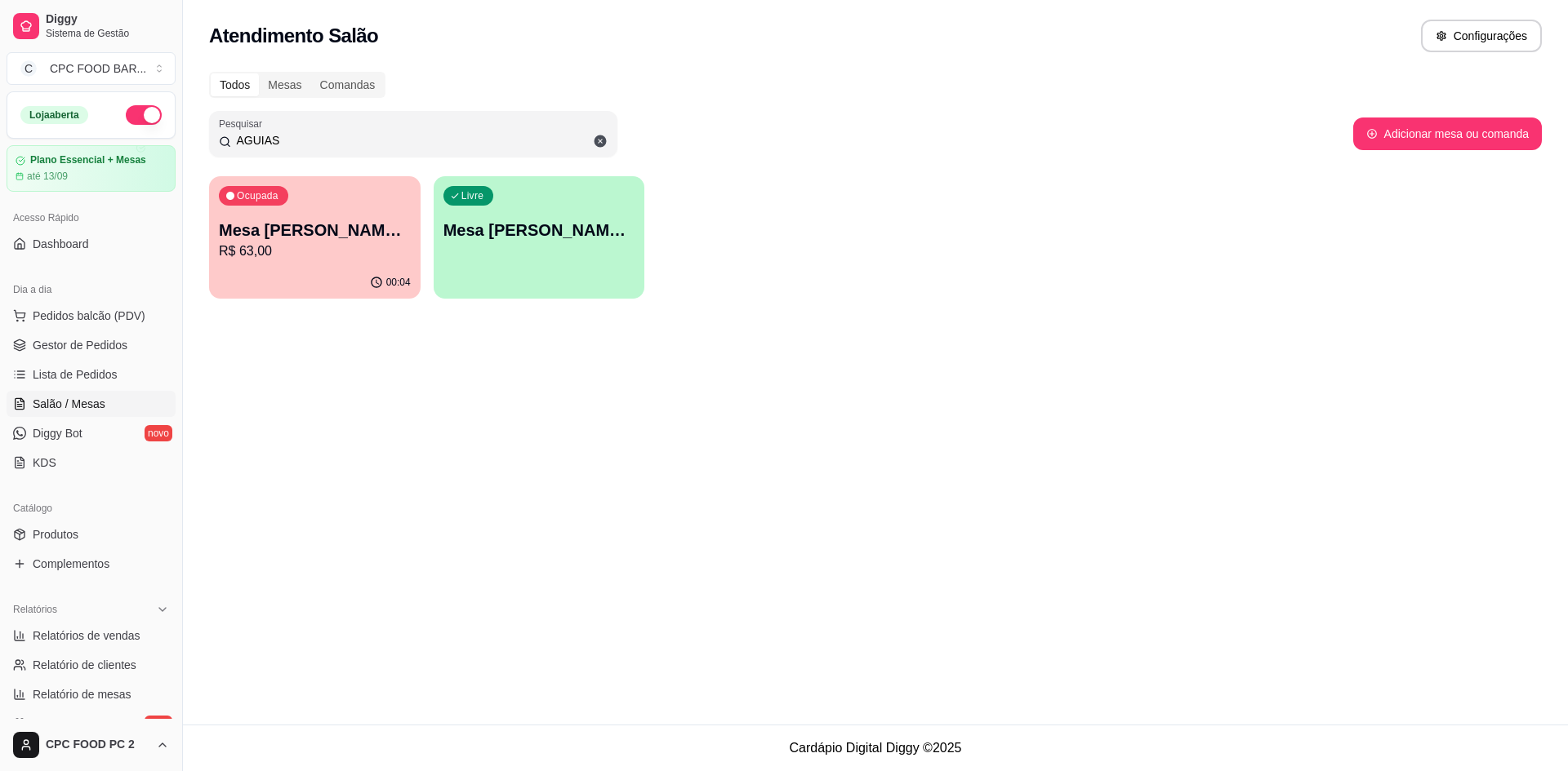
type input "AGUIAS"
click at [496, 231] on p "Mesa [PERSON_NAME] DA SUL" at bounding box center [539, 230] width 192 height 23
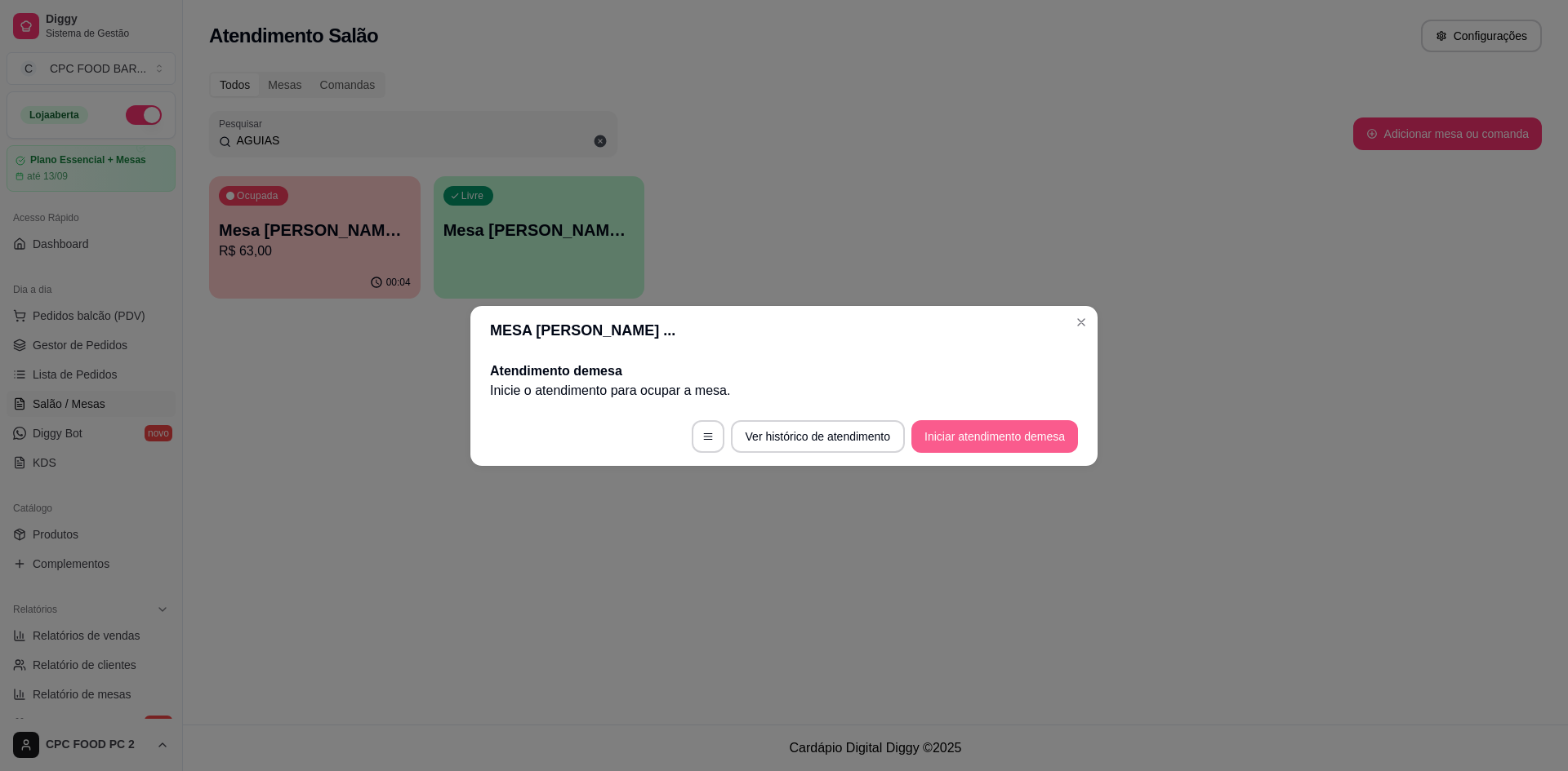
click at [977, 426] on button "Iniciar atendimento de mesa" at bounding box center [994, 436] width 167 height 32
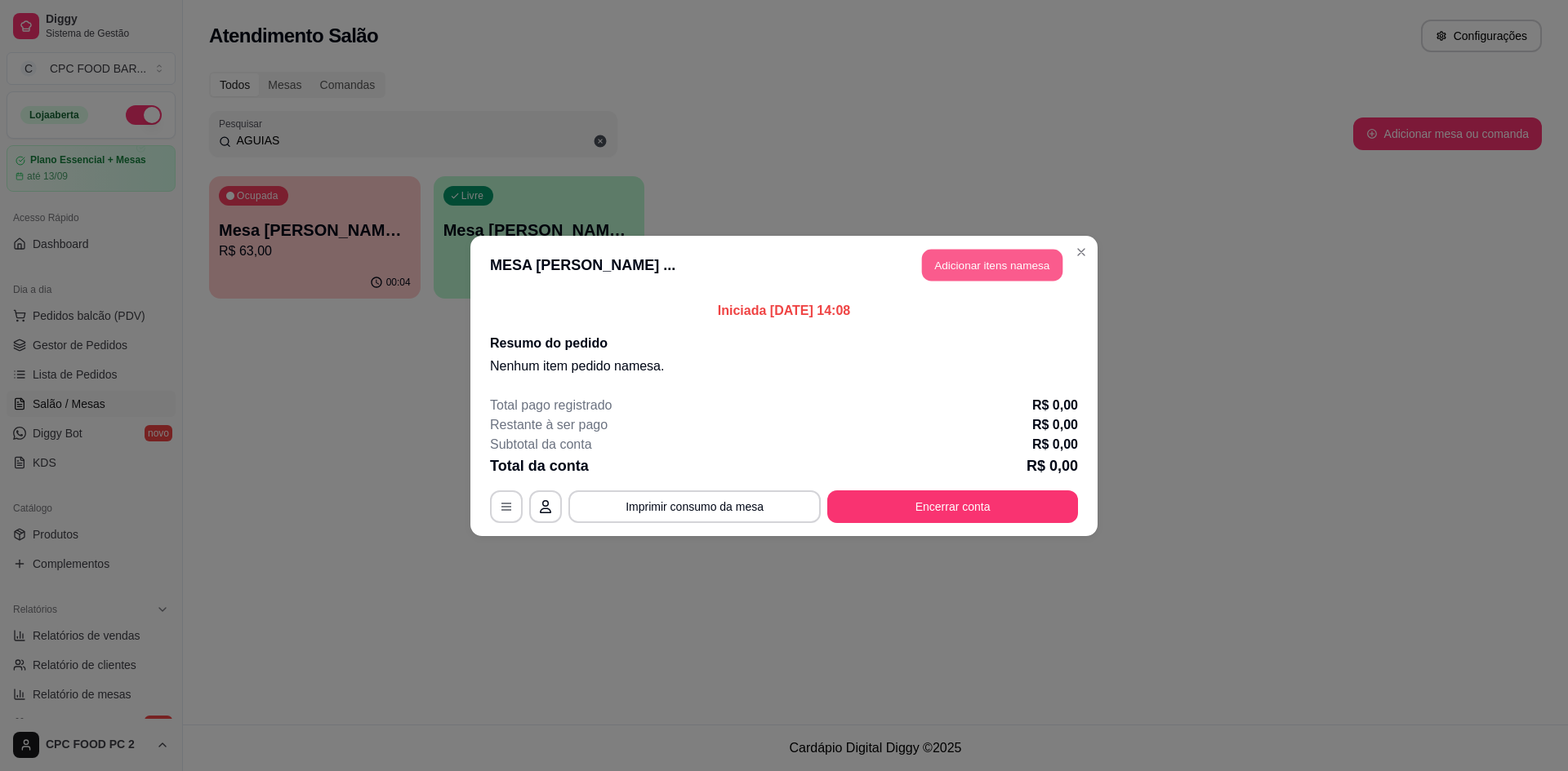
click at [1010, 271] on button "Adicionar itens na mesa" at bounding box center [992, 264] width 141 height 32
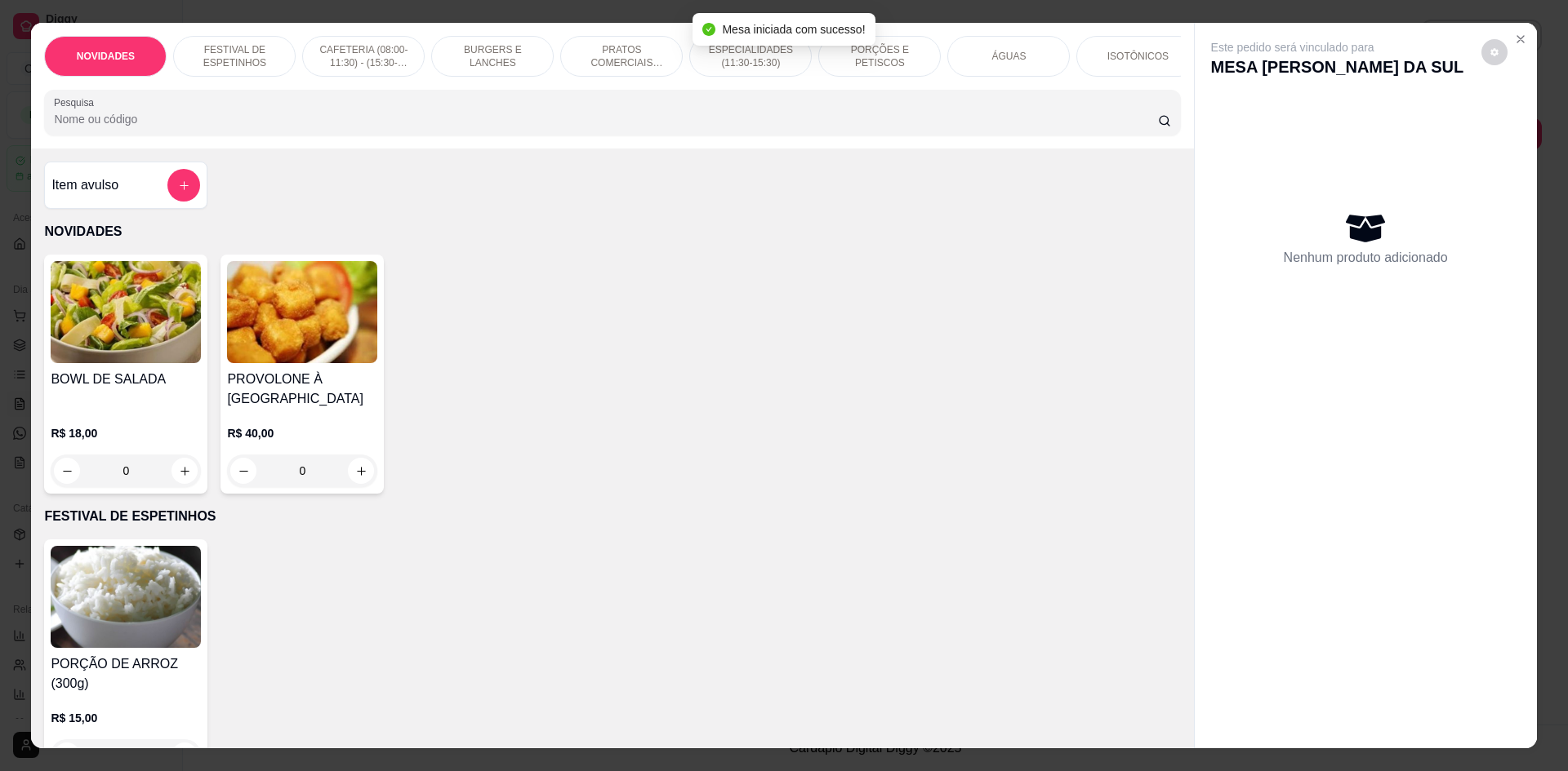
click at [752, 126] on input "Pesquisa" at bounding box center [605, 119] width 1103 height 16
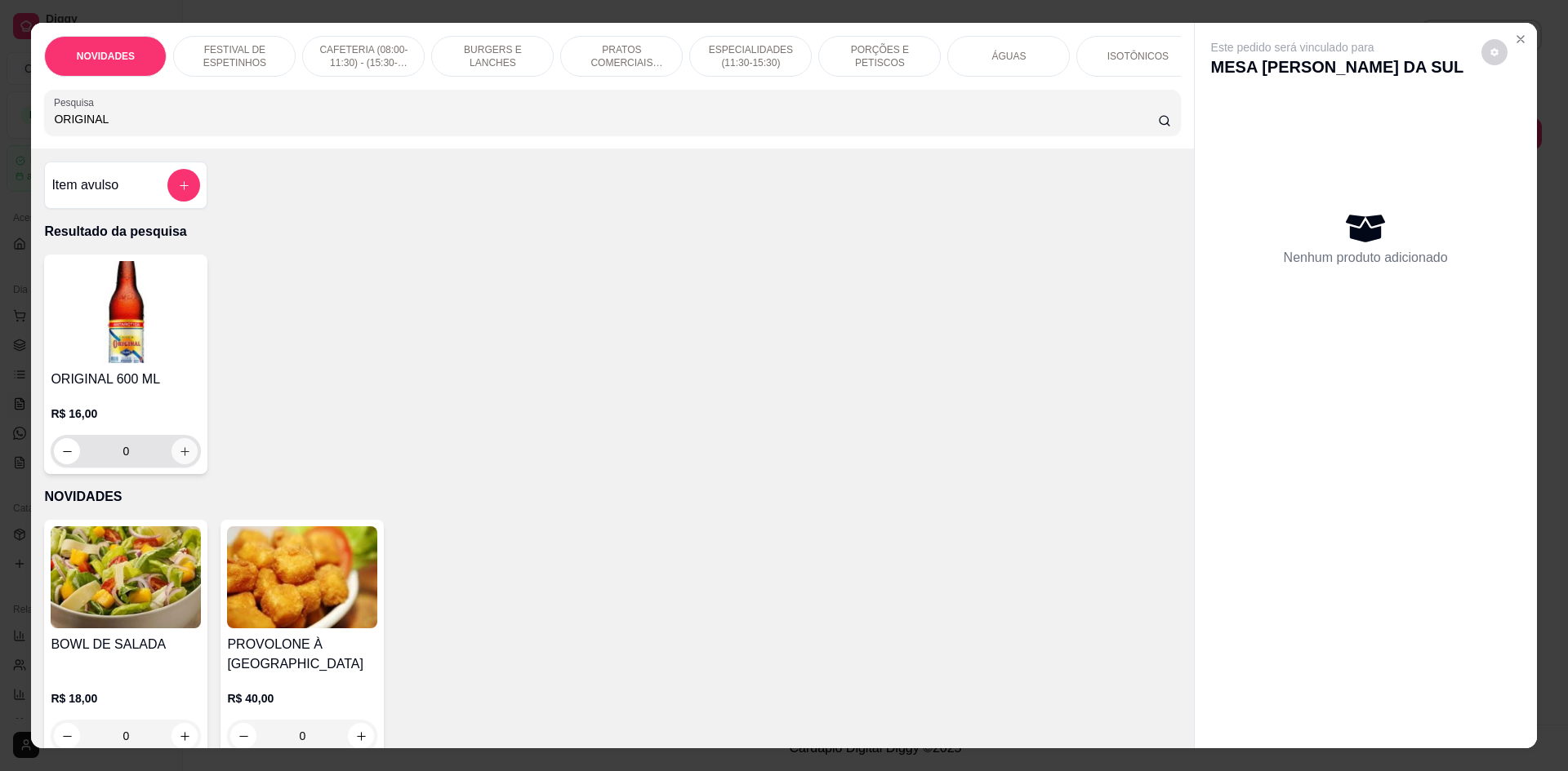
type input "ORIGINAL"
click at [179, 457] on icon "increase-product-quantity" at bounding box center [185, 452] width 13 height 13
type input "1"
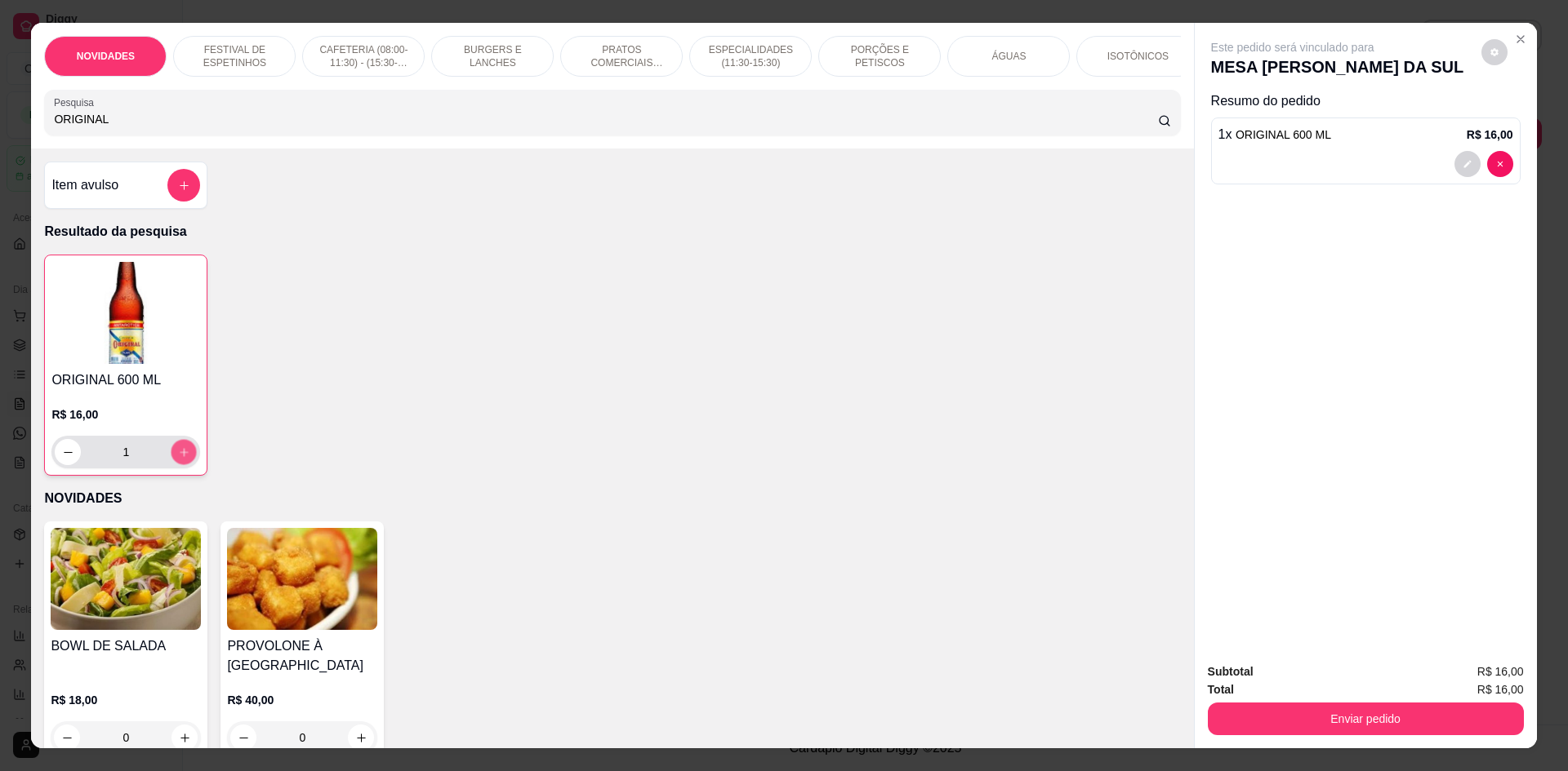
click at [174, 457] on button "increase-product-quantity" at bounding box center [184, 453] width 25 height 25
type input "3"
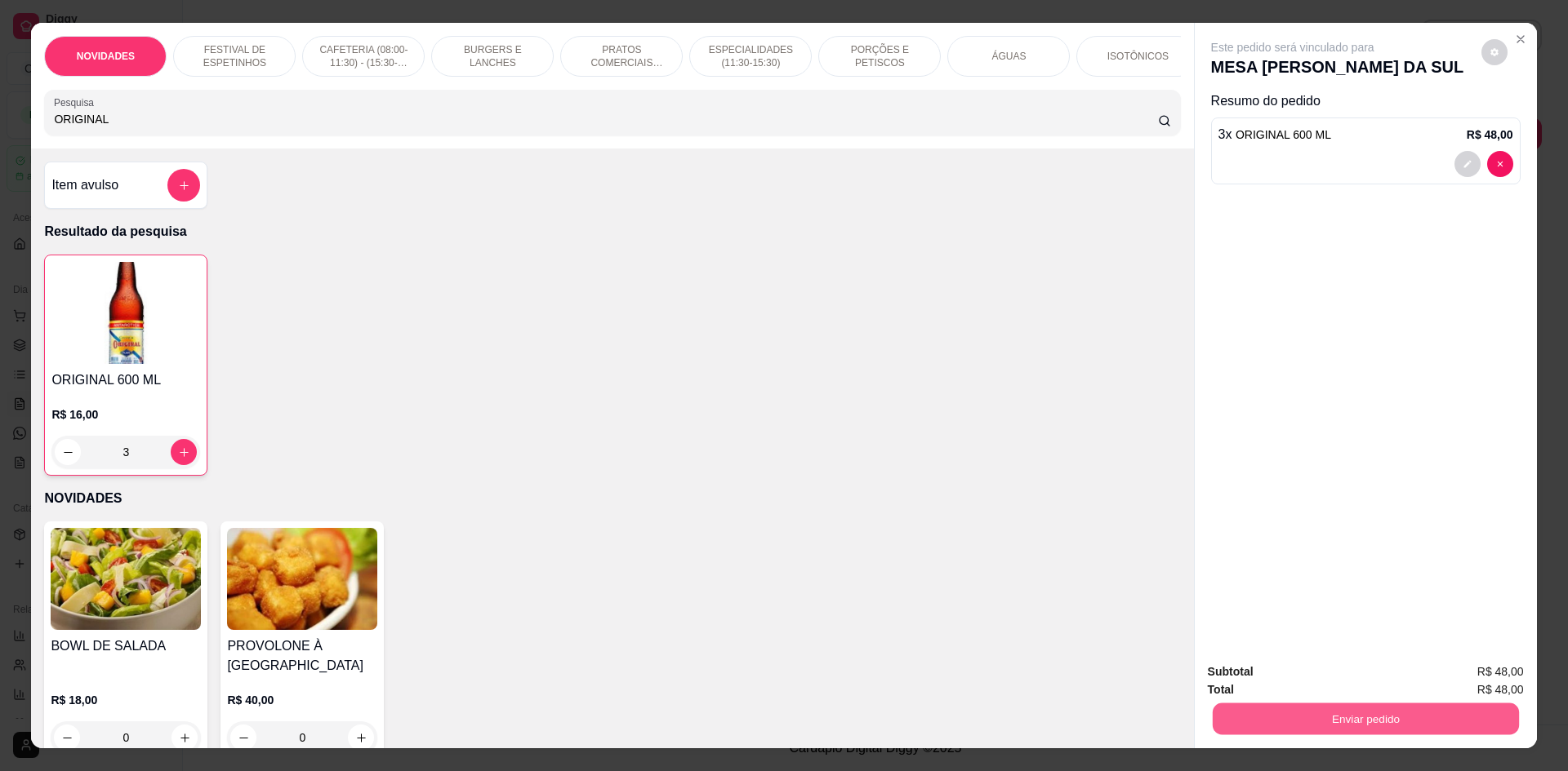
click at [1342, 722] on button "Enviar pedido" at bounding box center [1364, 718] width 306 height 32
click at [1313, 682] on button "Não registrar e enviar pedido" at bounding box center [1312, 679] width 170 height 31
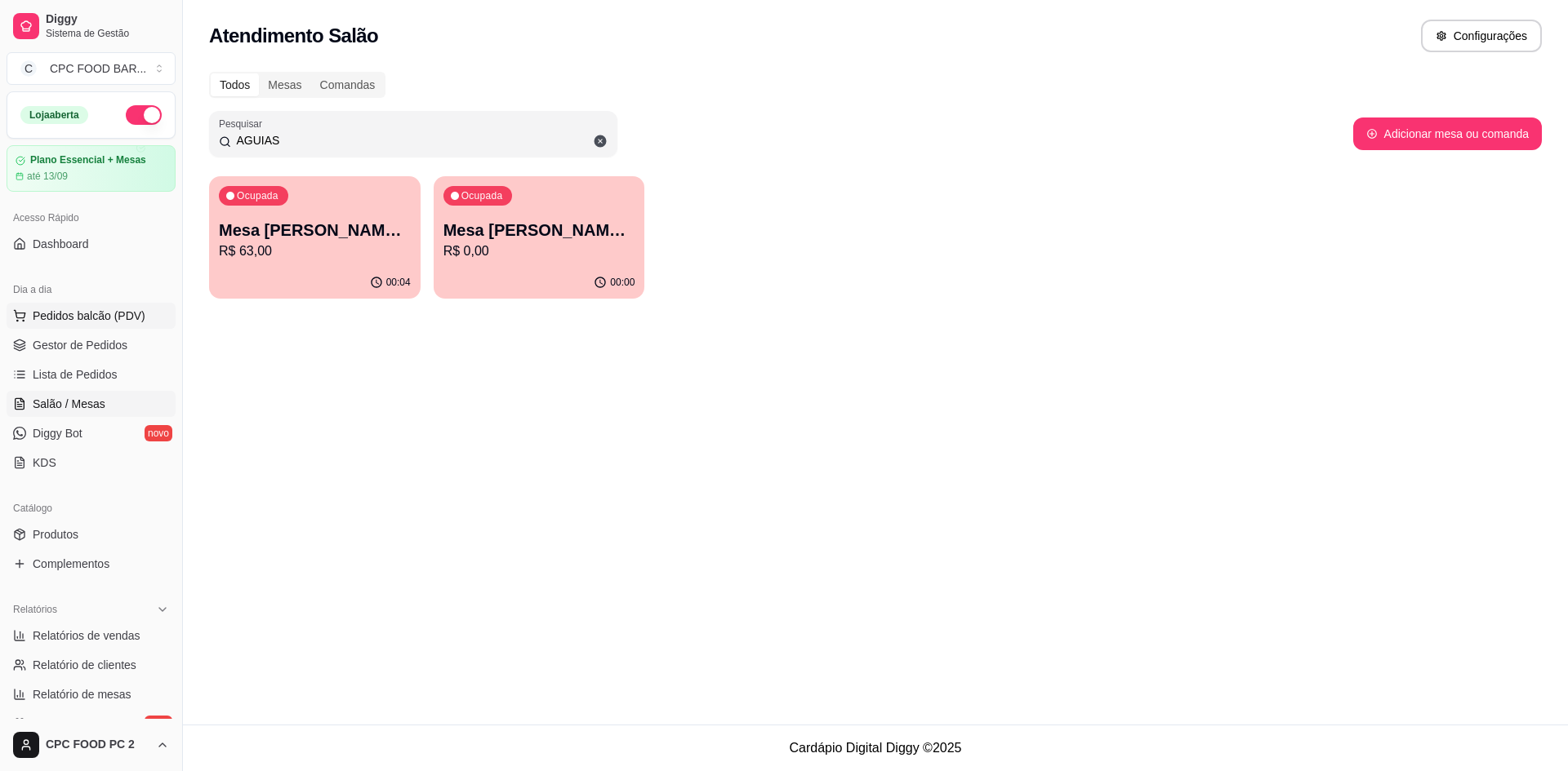
click at [125, 314] on span "Pedidos balcão (PDV)" at bounding box center [88, 316] width 113 height 16
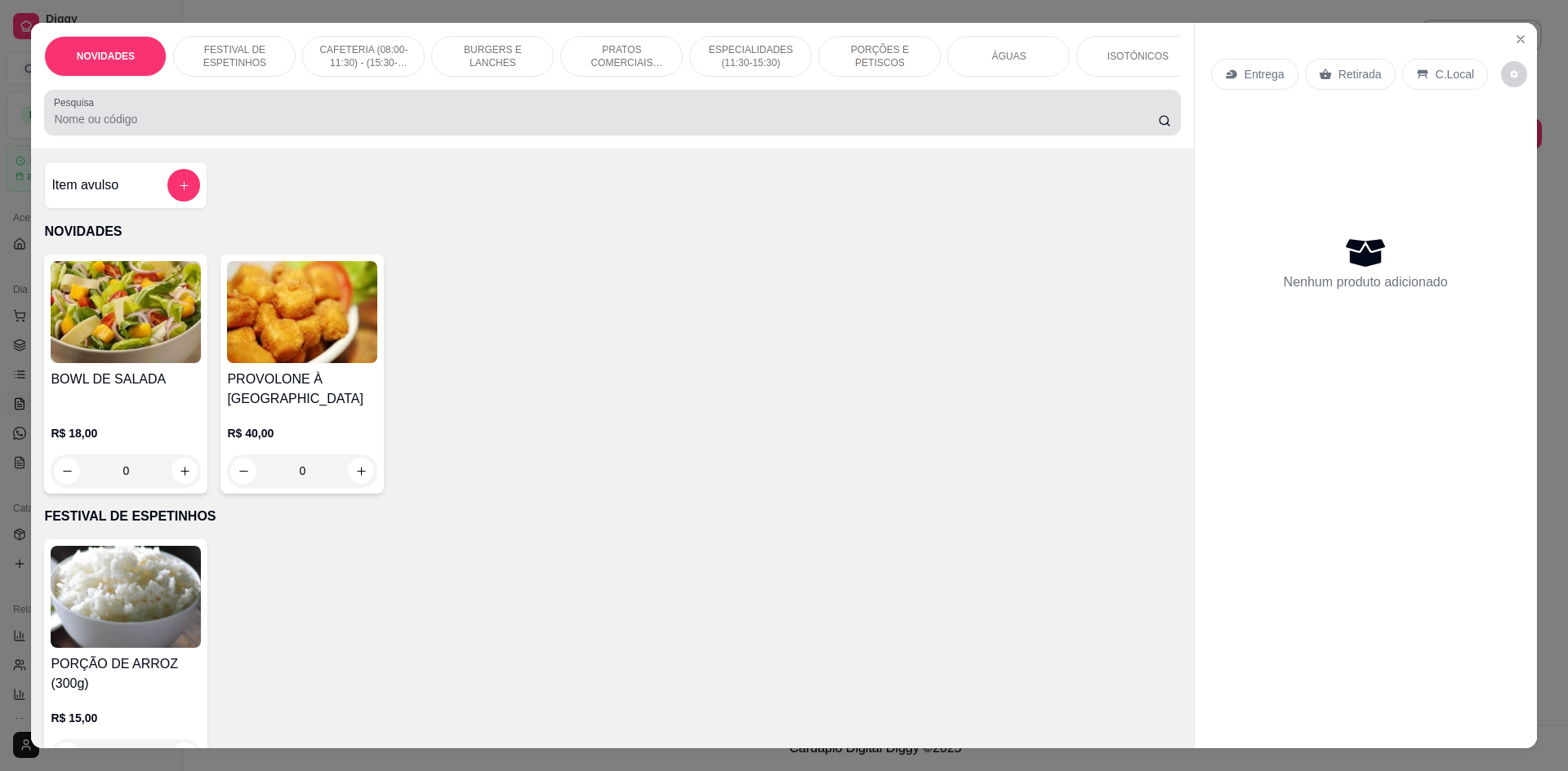
click at [281, 116] on div at bounding box center [612, 113] width 1116 height 32
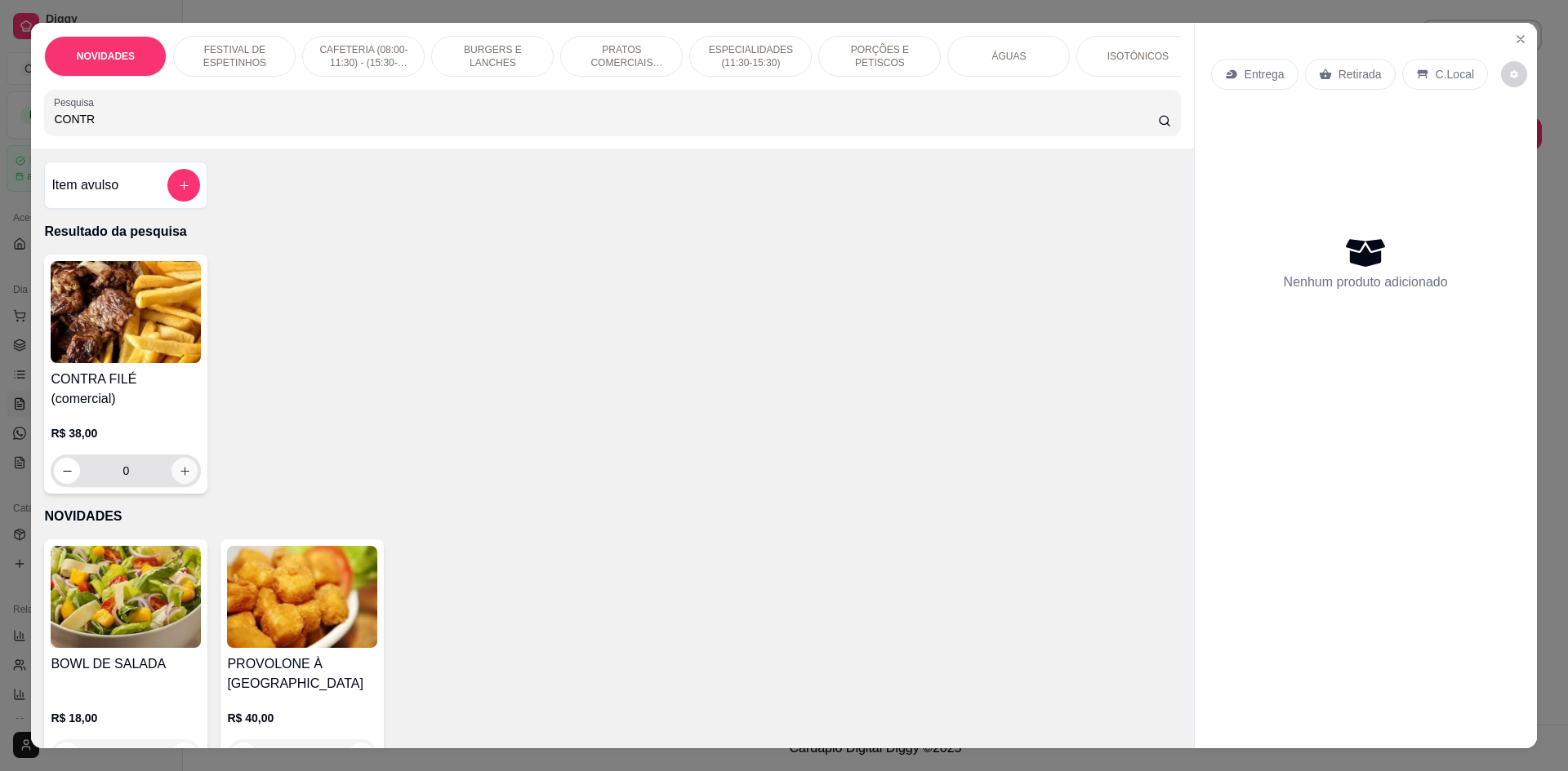
type input "CONTR"
click at [180, 465] on icon "increase-product-quantity" at bounding box center [185, 472] width 13 height 13
type input "1"
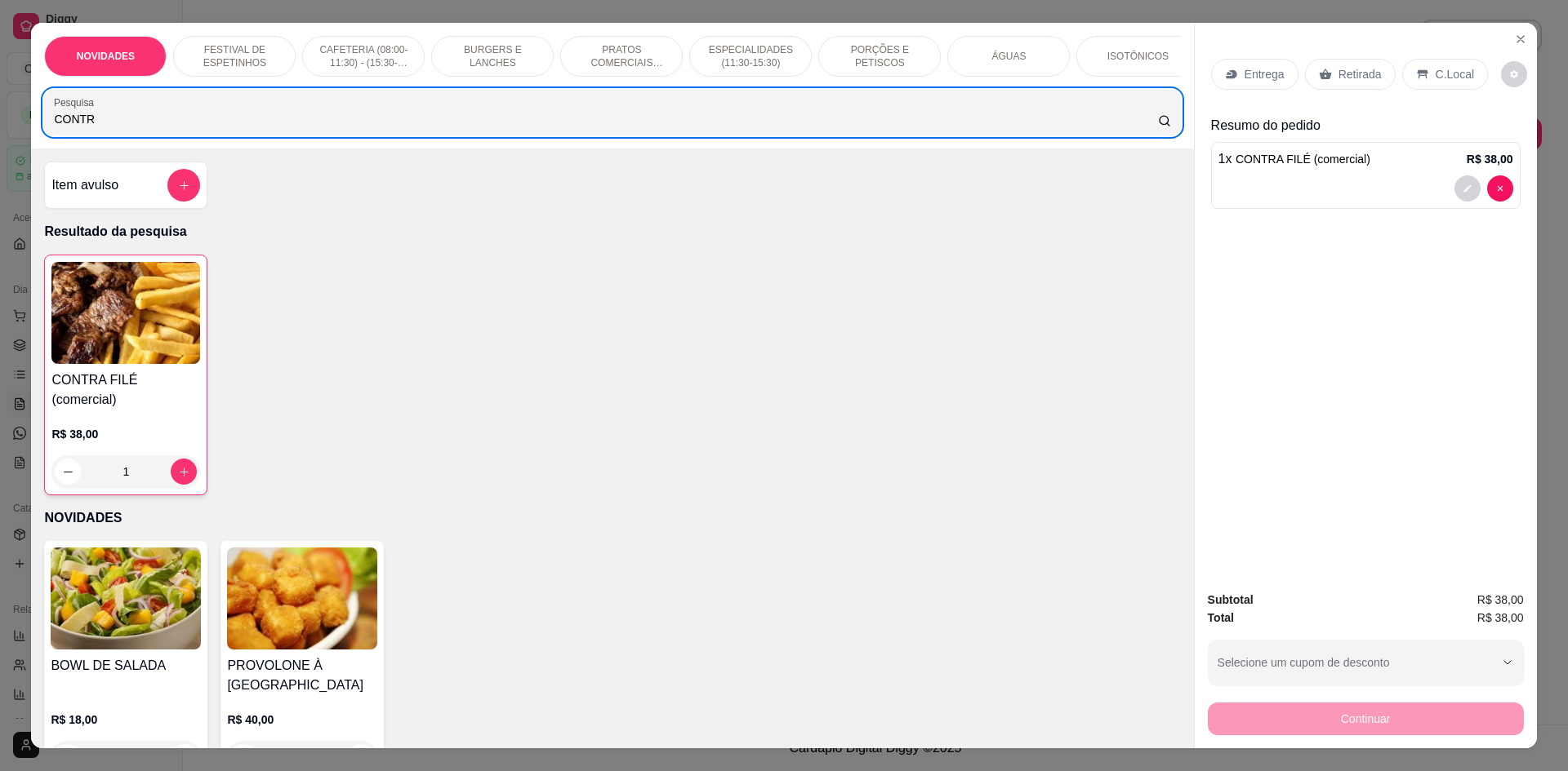
drag, startPoint x: 169, startPoint y: 146, endPoint x: 22, endPoint y: 124, distance: 148.6
click at [22, 124] on div "NOVIDADES FESTIVAL DE ESPETINHOS CAFETERIA (08:00-11:30) - (15:30-18:00) BURGER…" at bounding box center [784, 385] width 1568 height 771
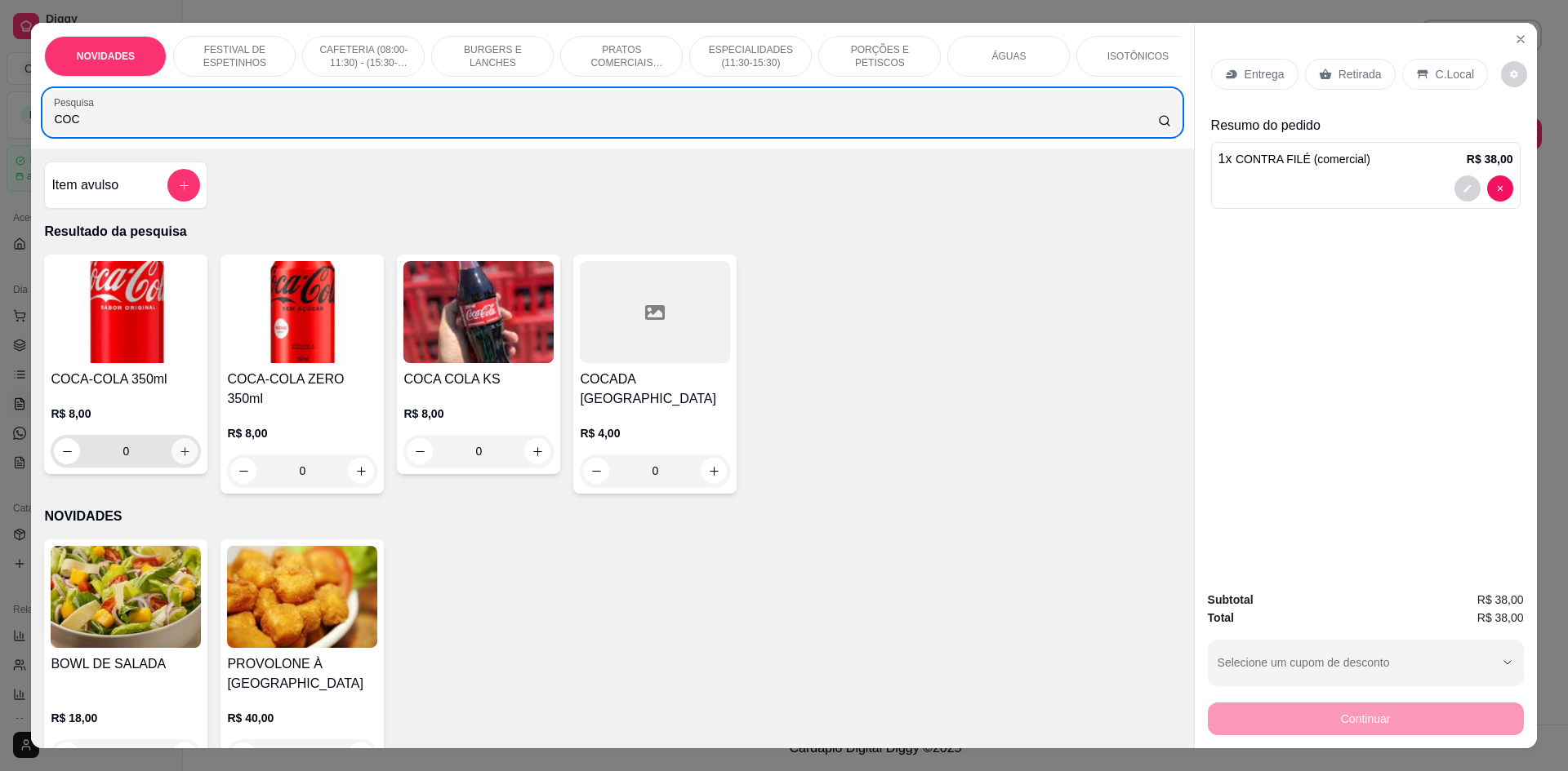
type input "COC"
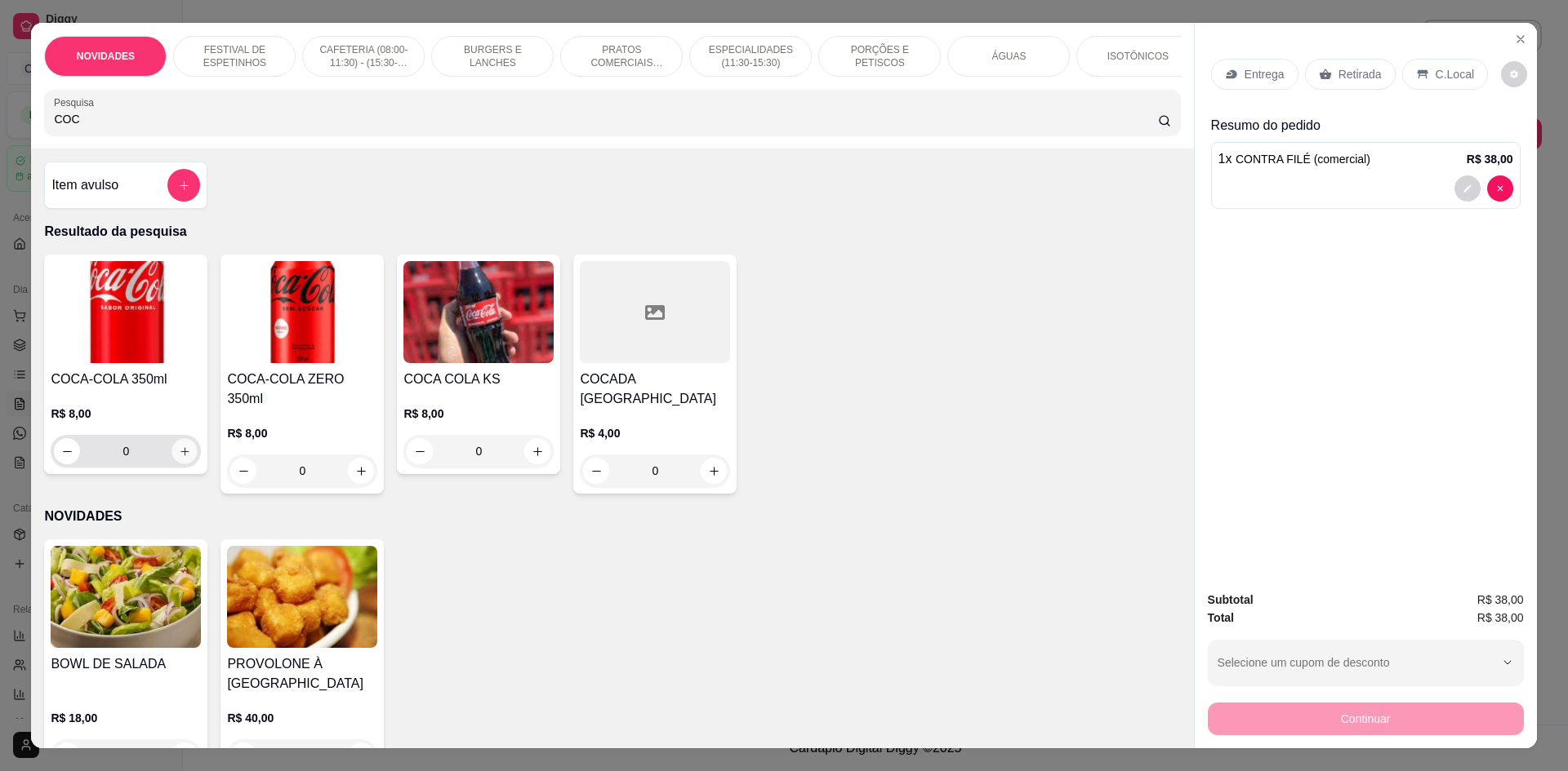
click at [179, 458] on icon "increase-product-quantity" at bounding box center [185, 452] width 13 height 13
type input "1"
click at [1435, 75] on p "C.Local" at bounding box center [1454, 74] width 39 height 16
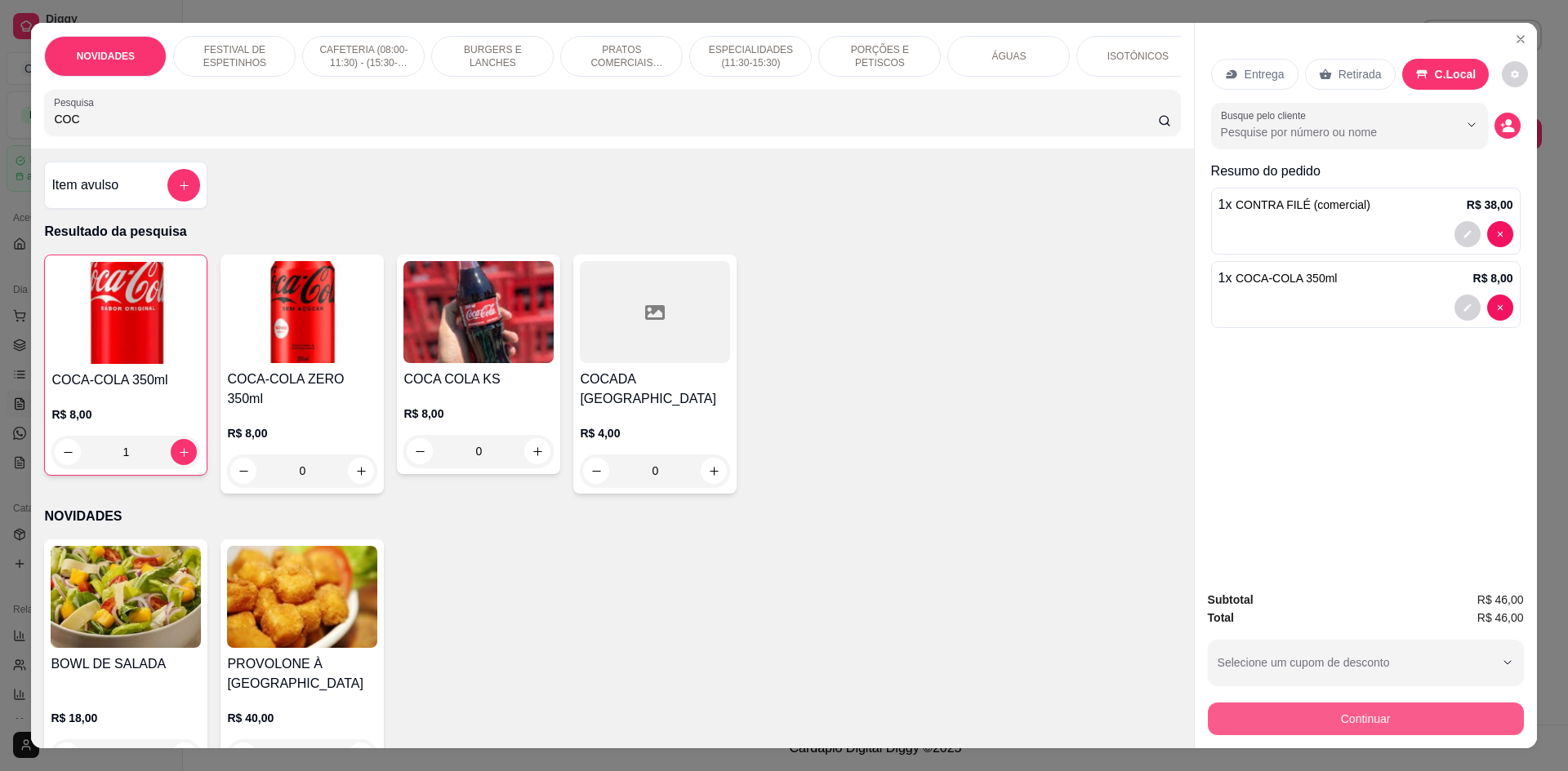
click at [1340, 723] on button "Continuar" at bounding box center [1366, 719] width 316 height 32
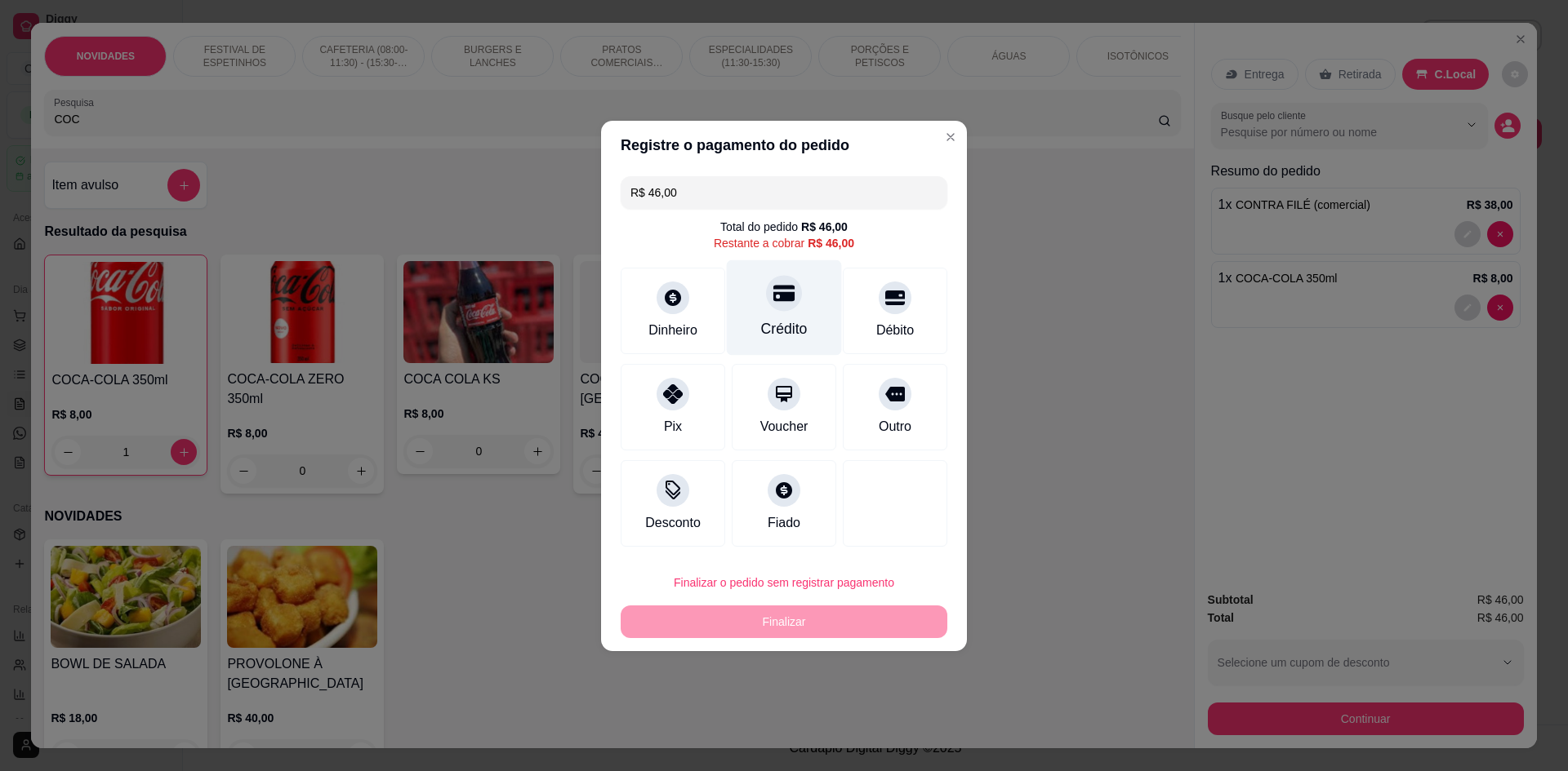
click at [767, 321] on div "Crédito" at bounding box center [785, 329] width 47 height 22
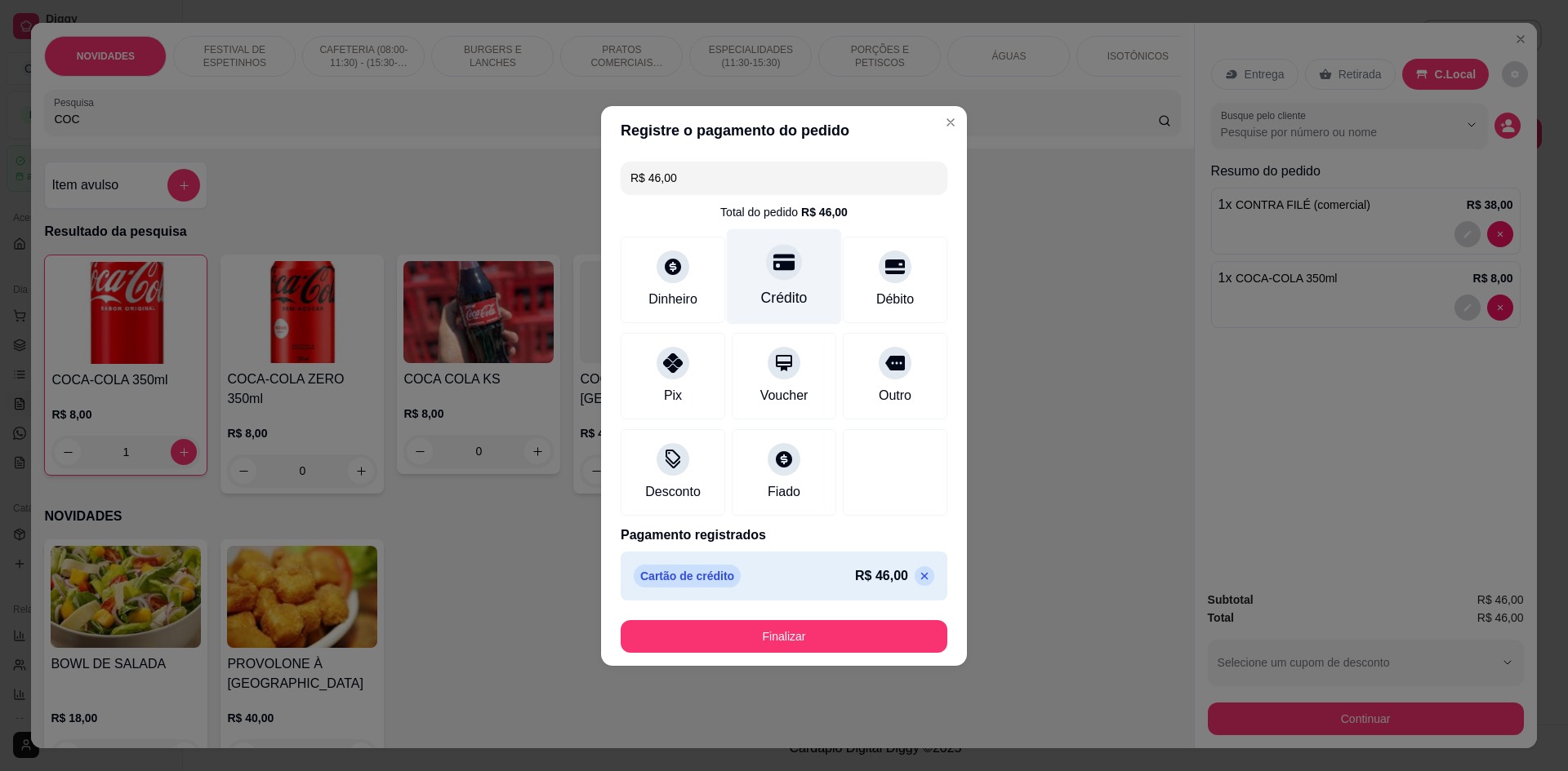
type input "R$ 0,00"
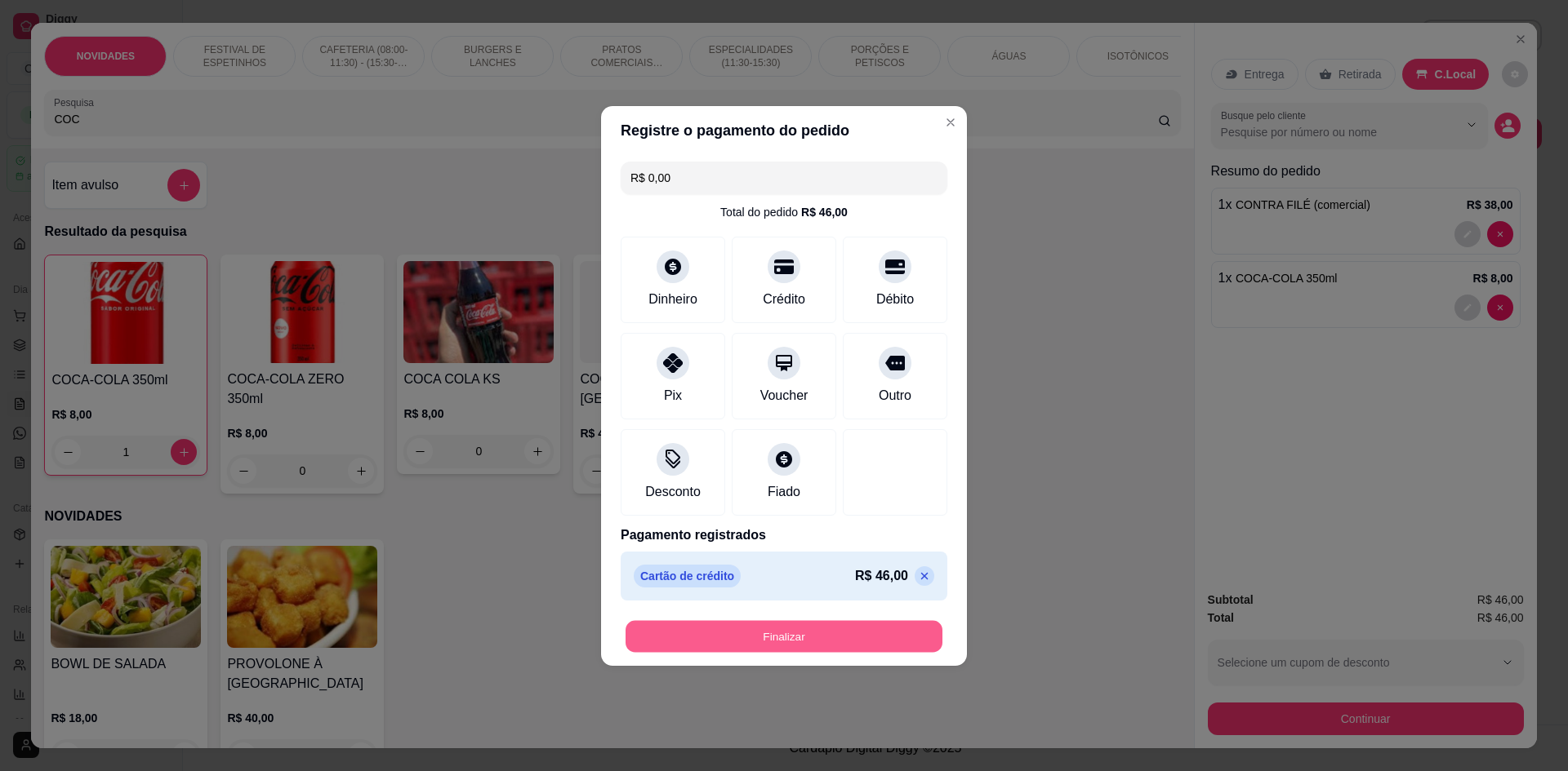
click at [768, 627] on button "Finalizar" at bounding box center [783, 636] width 317 height 32
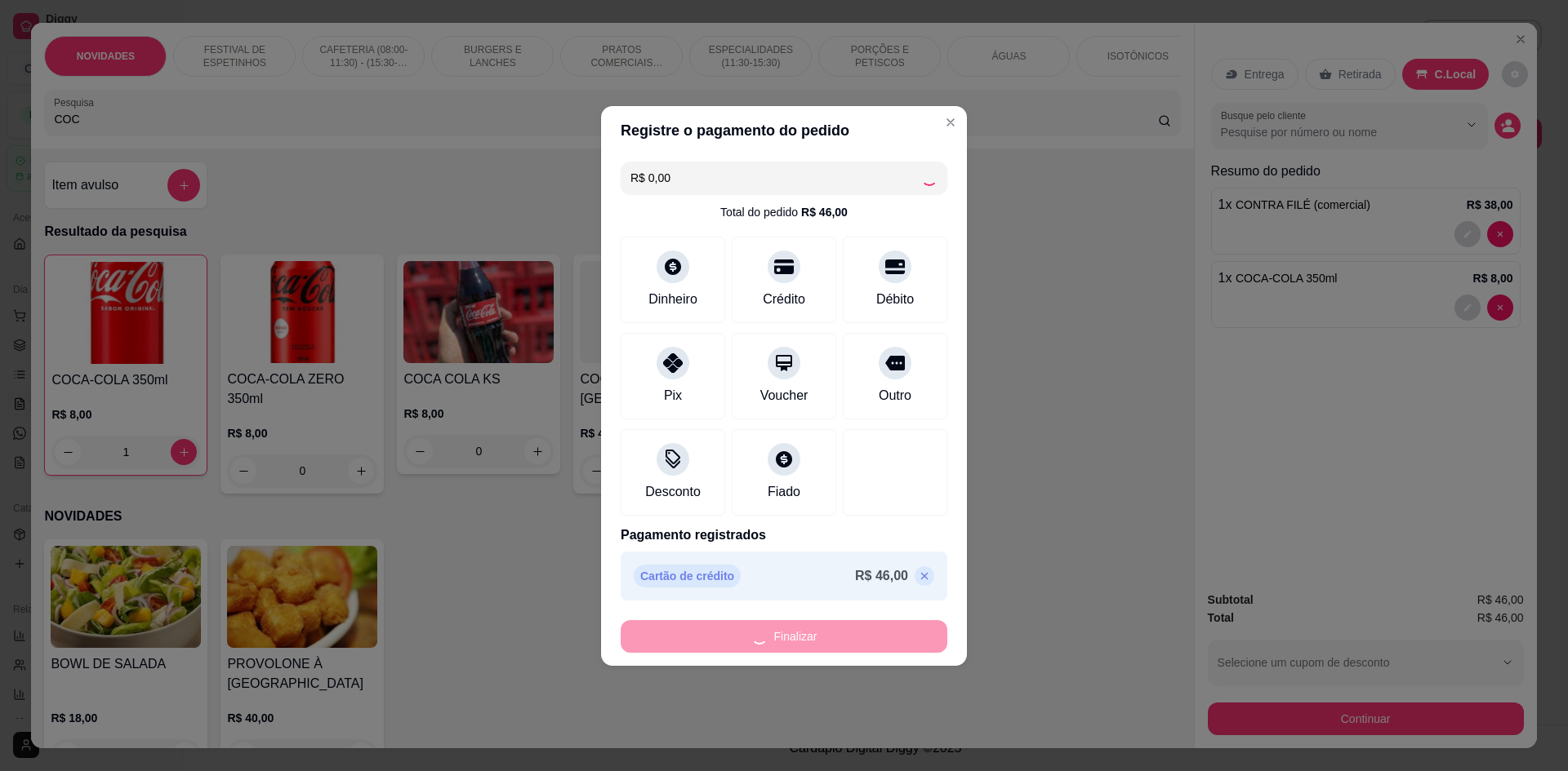
type input "0"
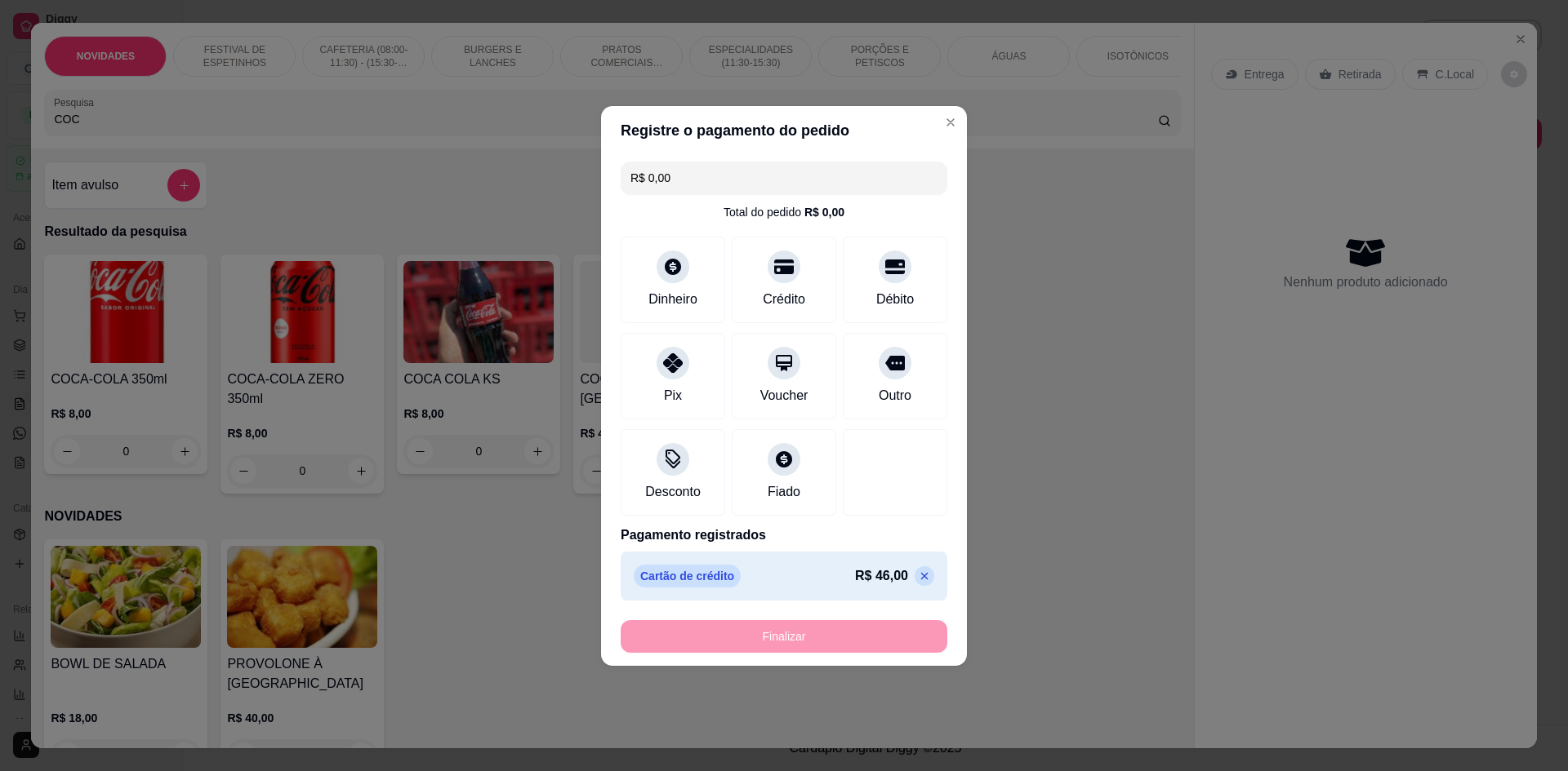
type input "-R$ 46,00"
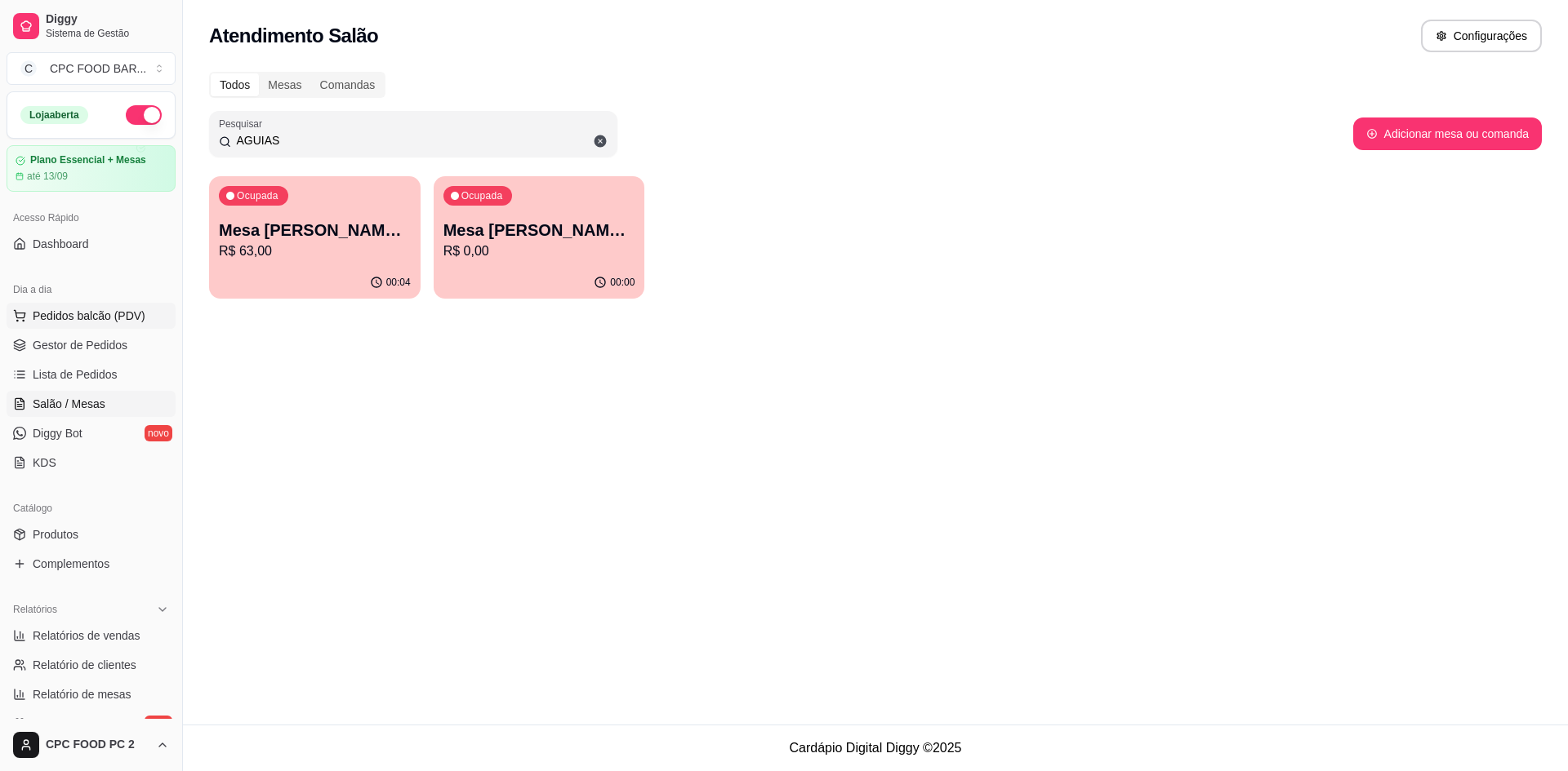
click at [119, 313] on span "Pedidos balcão (PDV)" at bounding box center [88, 316] width 113 height 16
click at [63, 381] on span "Lista de Pedidos" at bounding box center [75, 374] width 85 height 16
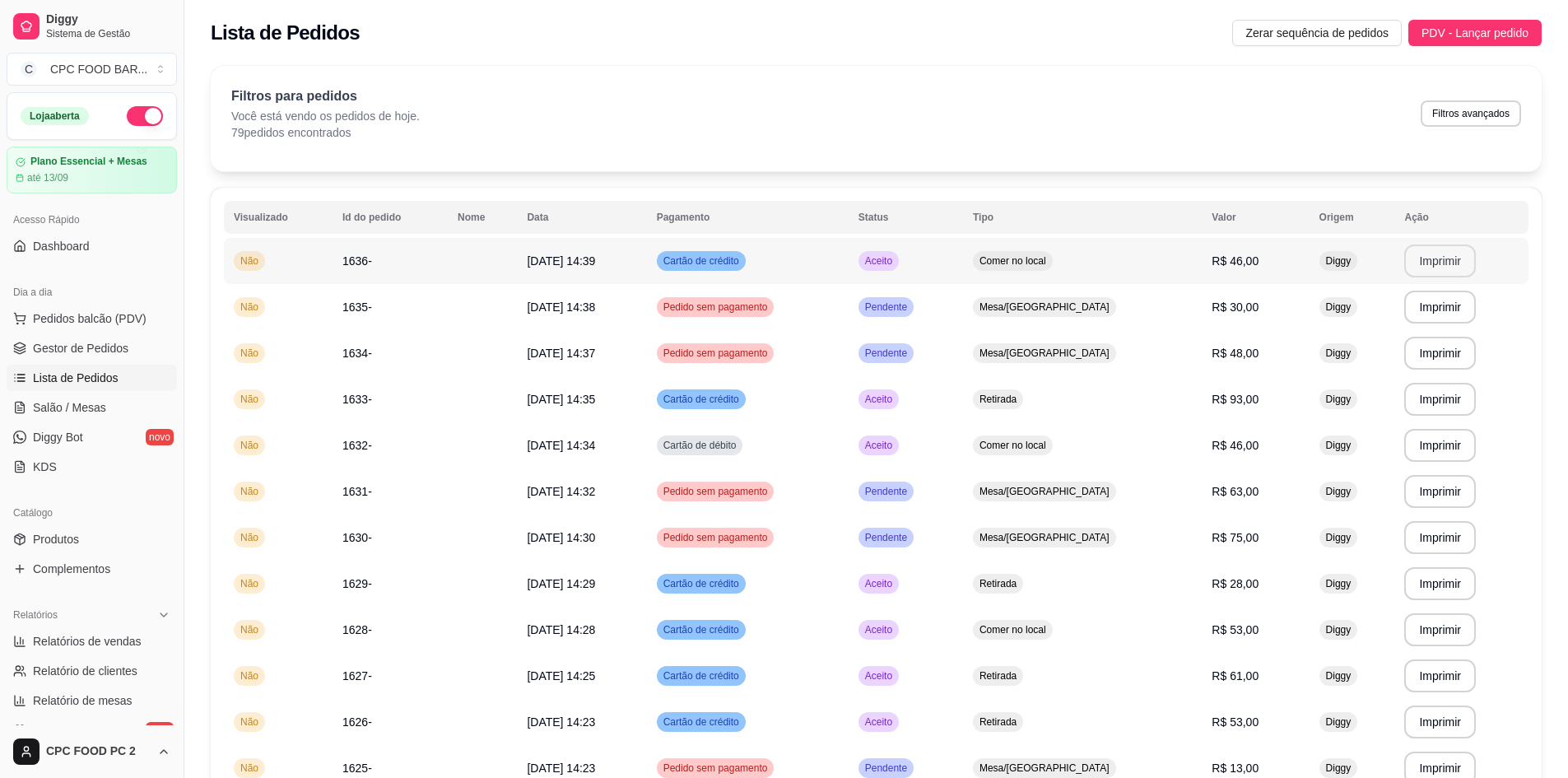
click at [1420, 254] on button "Imprimir" at bounding box center [1440, 261] width 72 height 33
drag, startPoint x: 117, startPoint y: 318, endPoint x: 121, endPoint y: 301, distance: 17.5
click at [116, 318] on span "Pedidos balcão (PDV)" at bounding box center [89, 318] width 114 height 16
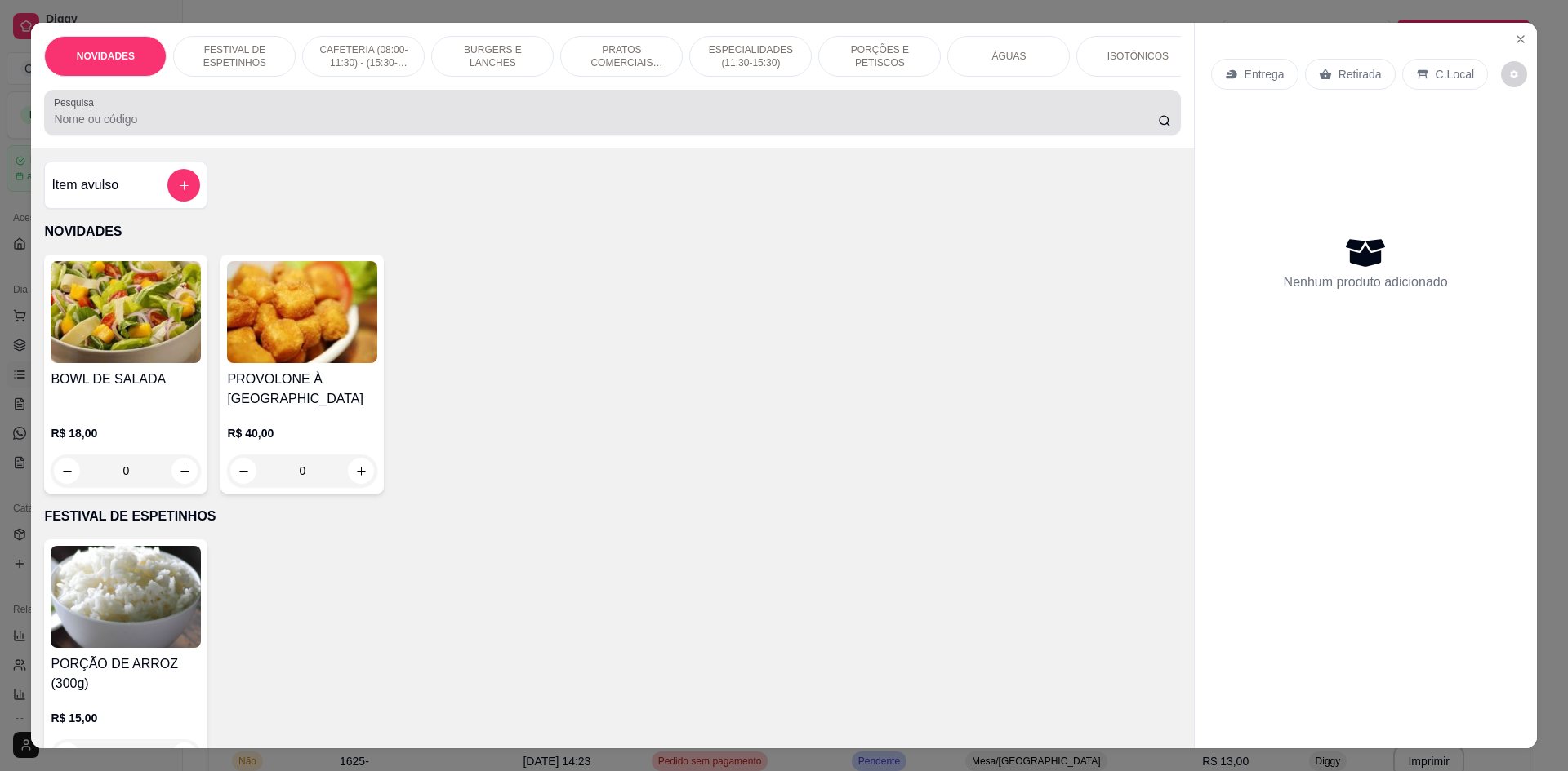
click at [99, 127] on input "Pesquisa" at bounding box center [605, 119] width 1103 height 16
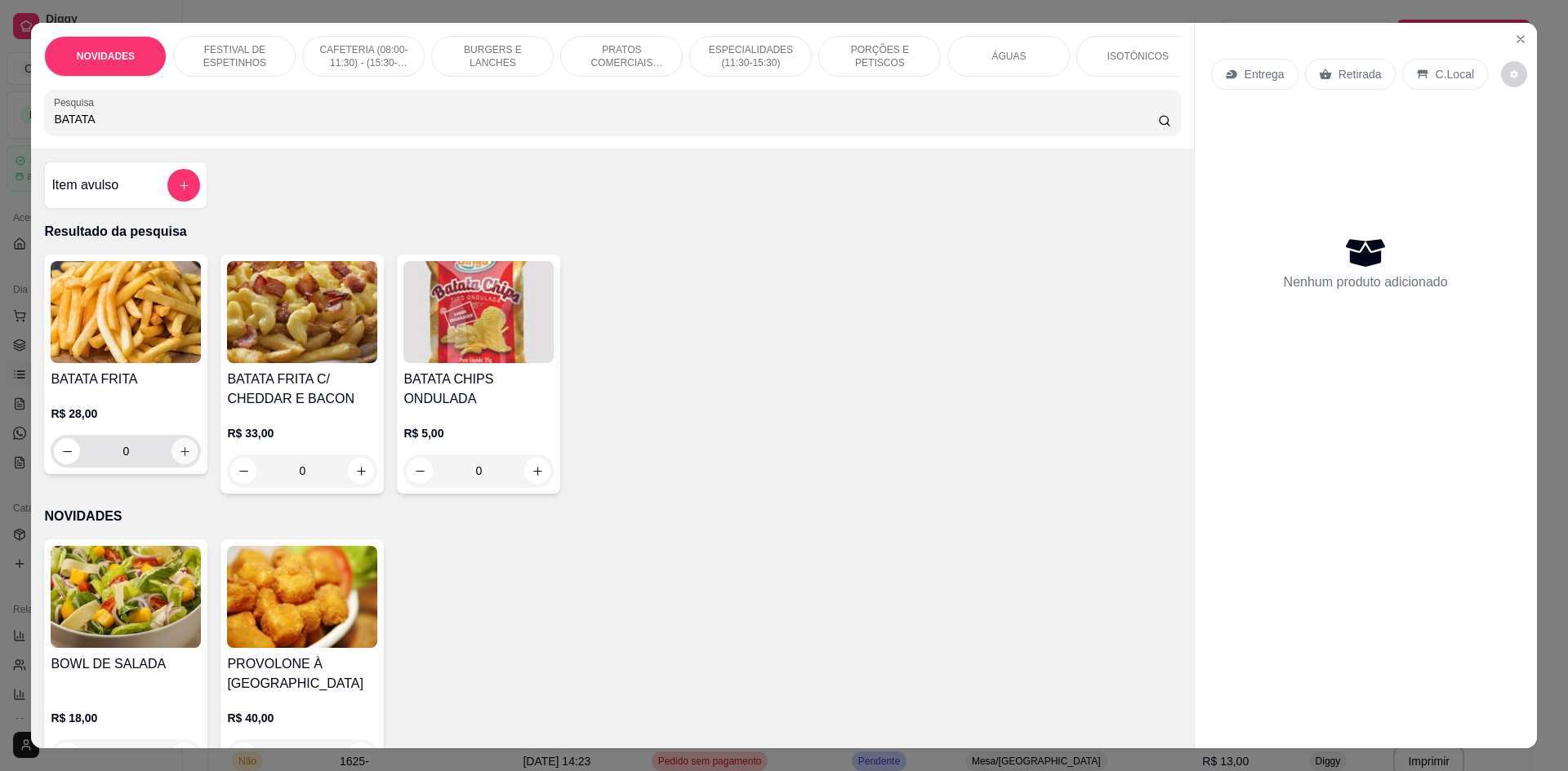
type input "BATATA"
click at [180, 458] on icon "increase-product-quantity" at bounding box center [185, 452] width 13 height 13
type input "1"
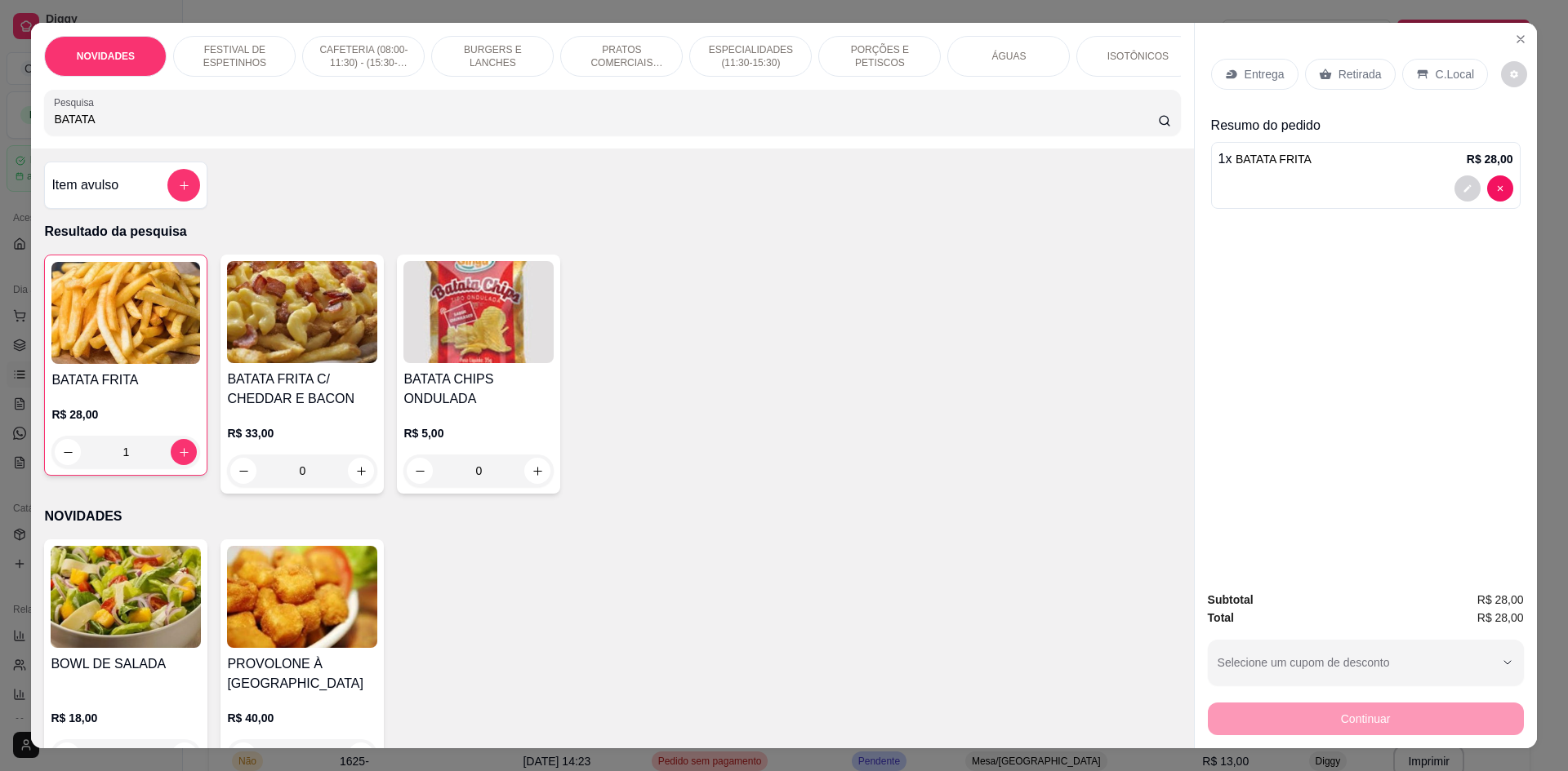
drag, startPoint x: 60, startPoint y: 125, endPoint x: 0, endPoint y: 119, distance: 60.3
click at [0, 121] on div "NOVIDADES FESTIVAL DE ESPETINHOS CAFETERIA (08:00-11:30) - (15:30-18:00) BURGER…" at bounding box center [784, 385] width 1568 height 771
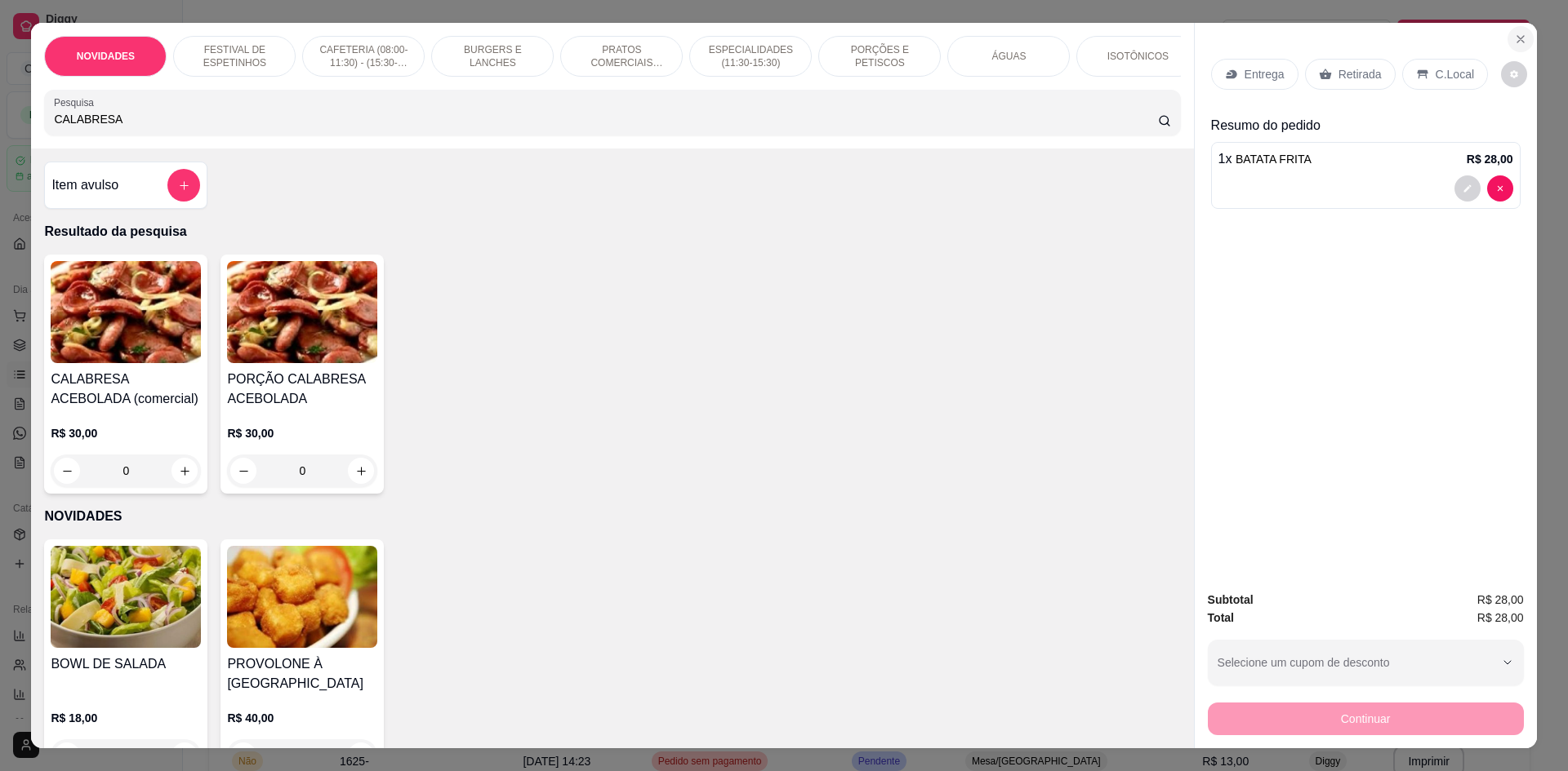
type input "CALABRESA"
click at [1515, 36] on icon "Close" at bounding box center [1520, 39] width 13 height 13
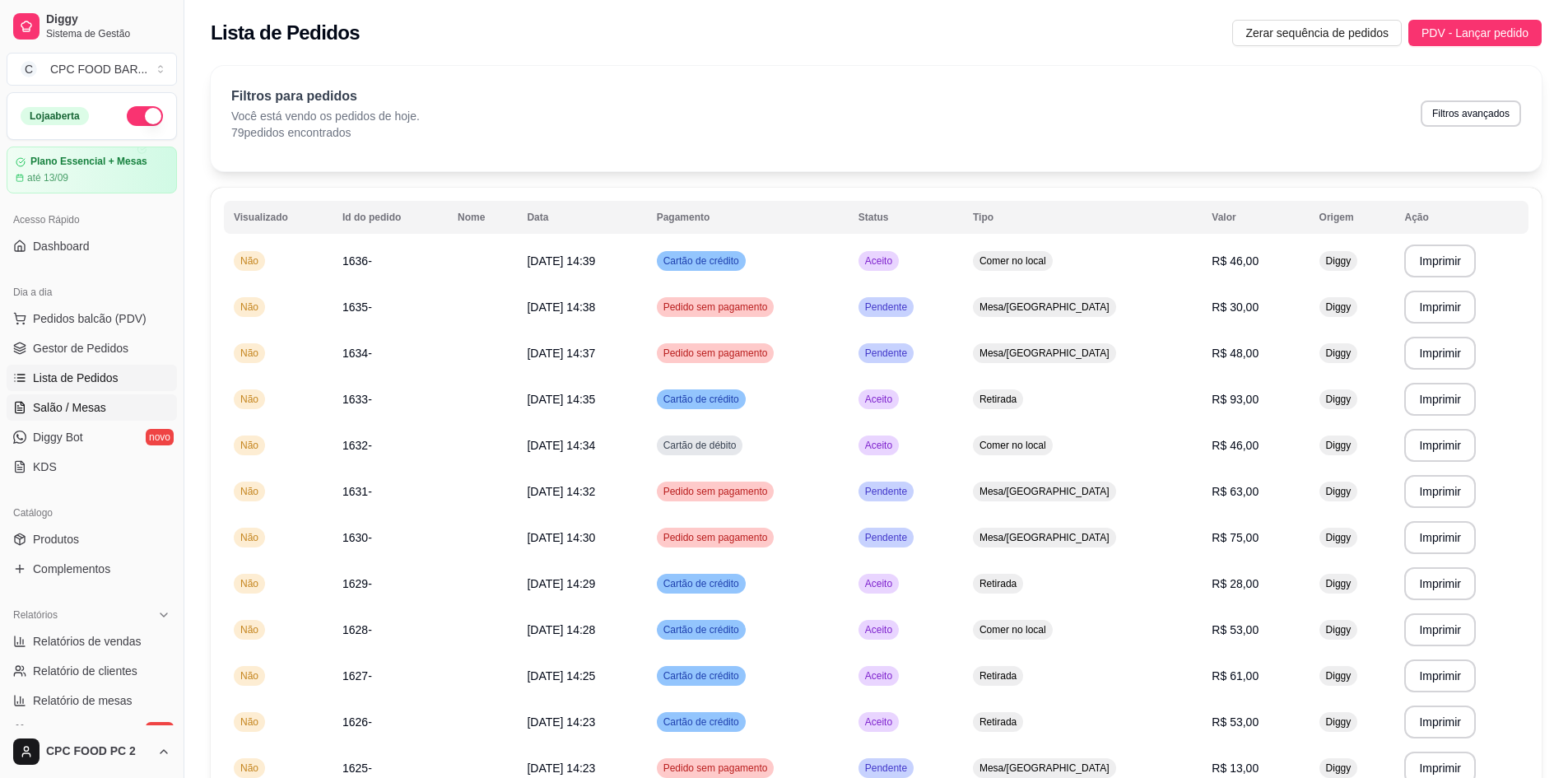
click at [60, 409] on span "Salão / Mesas" at bounding box center [69, 408] width 74 height 16
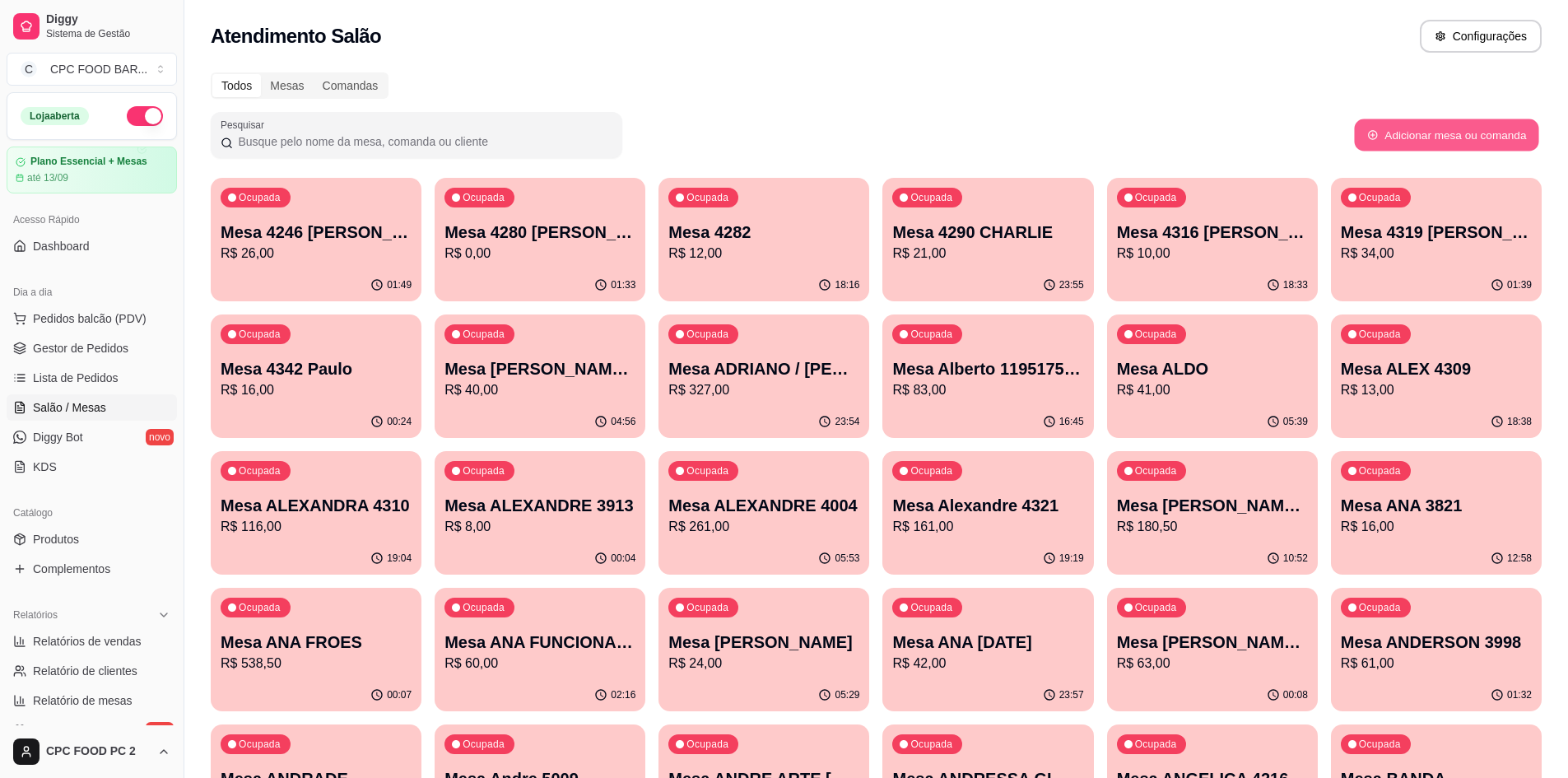
click at [1380, 135] on button "Adicionar mesa ou comanda" at bounding box center [1446, 135] width 185 height 32
select select "TABLE"
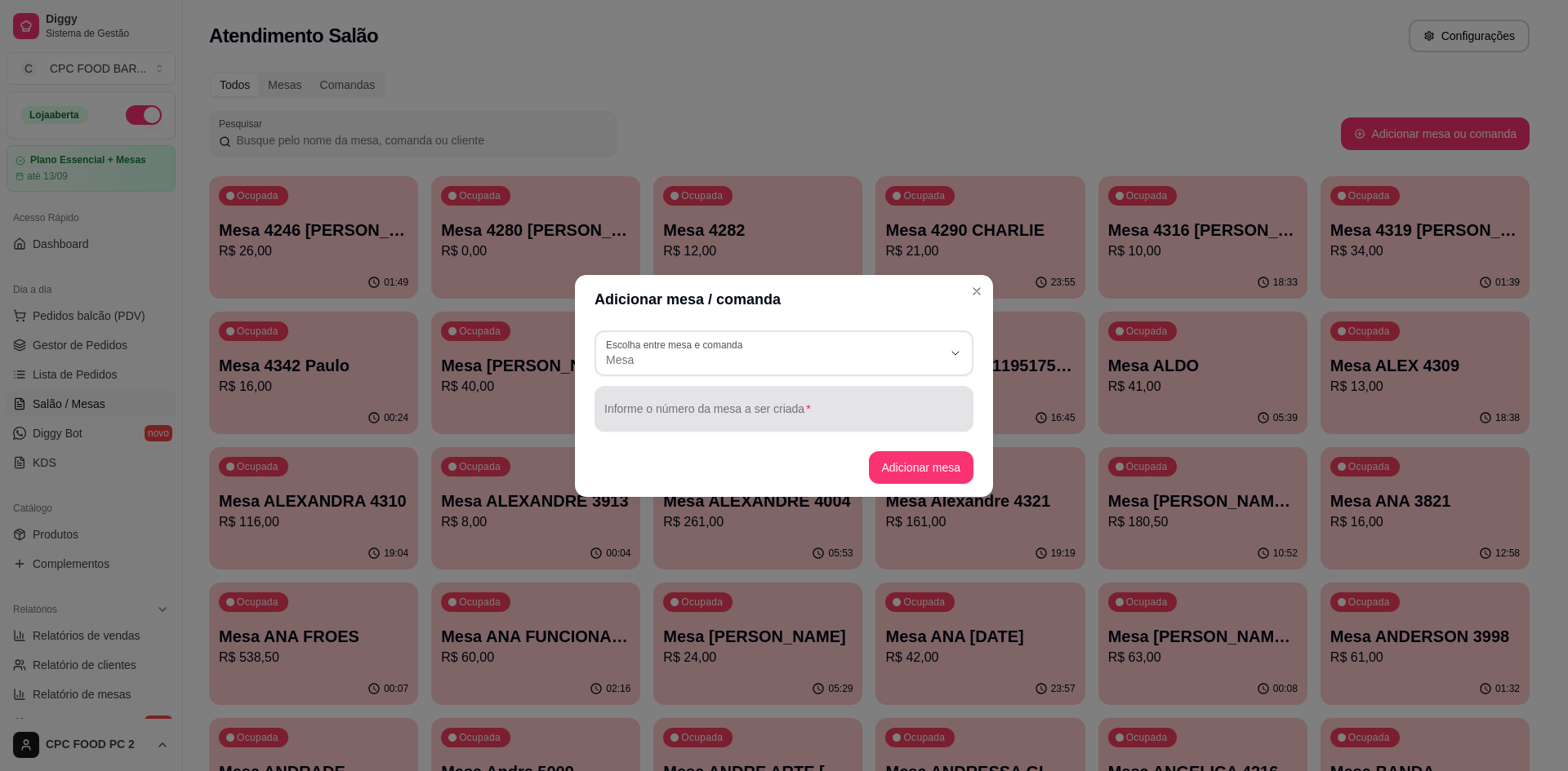
click at [770, 405] on div at bounding box center [784, 408] width 359 height 32
type input "[PERSON_NAME] DA SUL"
click at [890, 458] on button "Adicionar mesa" at bounding box center [920, 467] width 102 height 32
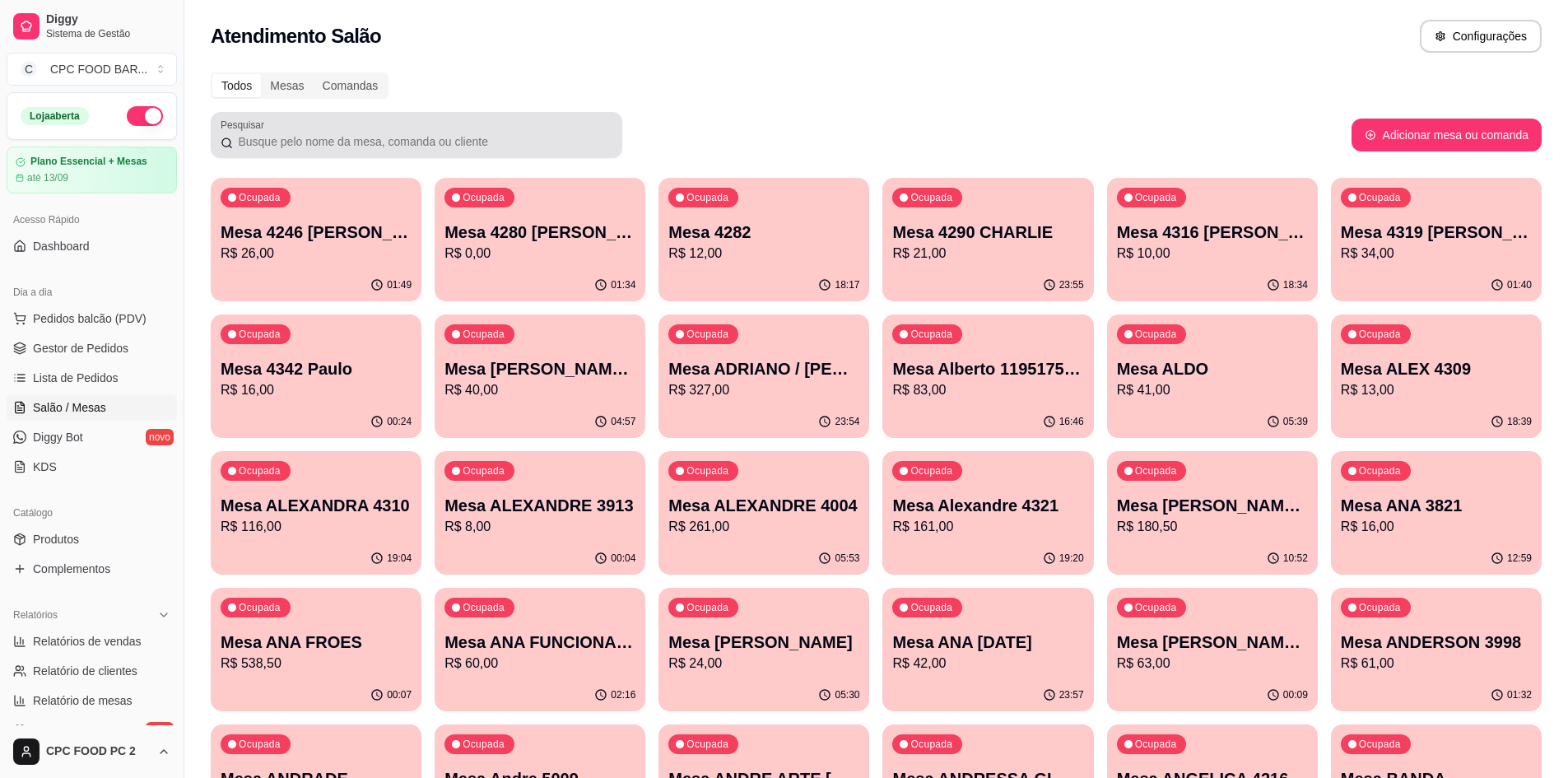
click at [592, 151] on div at bounding box center [417, 135] width 392 height 33
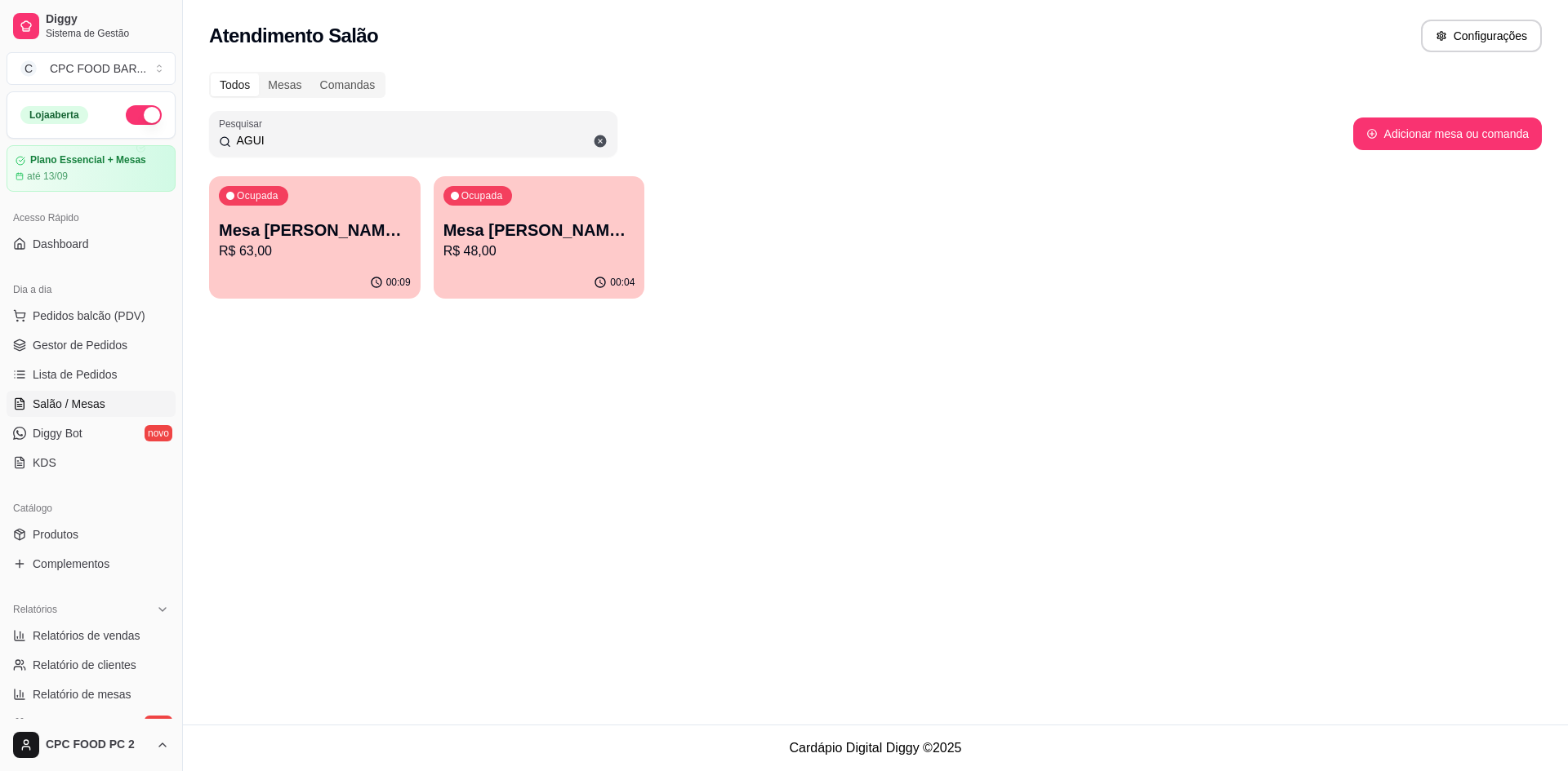
drag, startPoint x: 304, startPoint y: 134, endPoint x: 151, endPoint y: 138, distance: 153.1
click at [151, 138] on div "Diggy Sistema de Gestão C CPC FOOD BAR ... Loja aberta Plano Essencial + Mesas …" at bounding box center [784, 385] width 1568 height 771
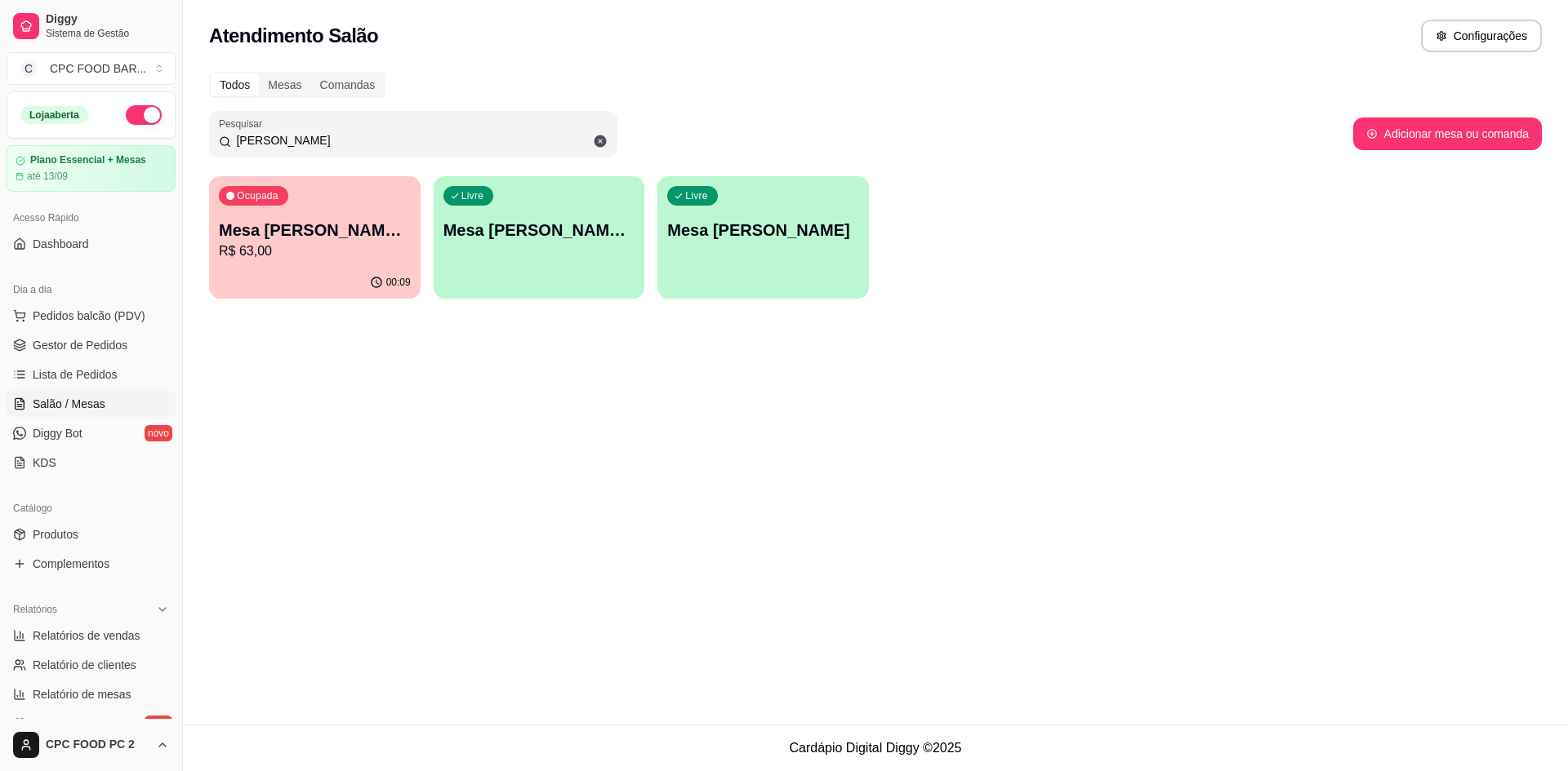
type input "[PERSON_NAME]"
click at [506, 245] on div "Livre Mesa ANA PAULA ÁGUIAS DA SUL" at bounding box center [539, 227] width 205 height 99
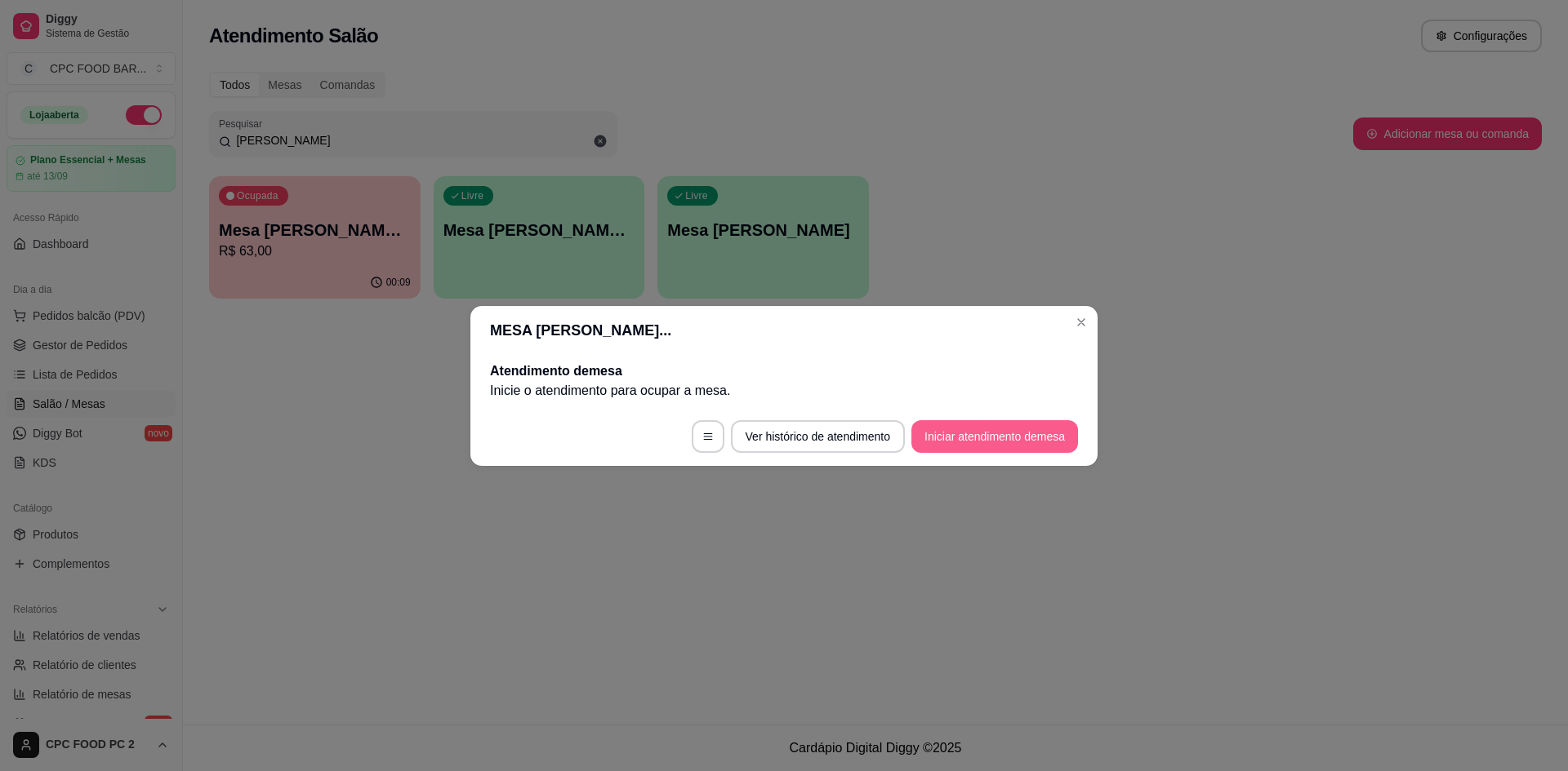
click at [976, 431] on button "Iniciar atendimento de mesa" at bounding box center [994, 436] width 167 height 32
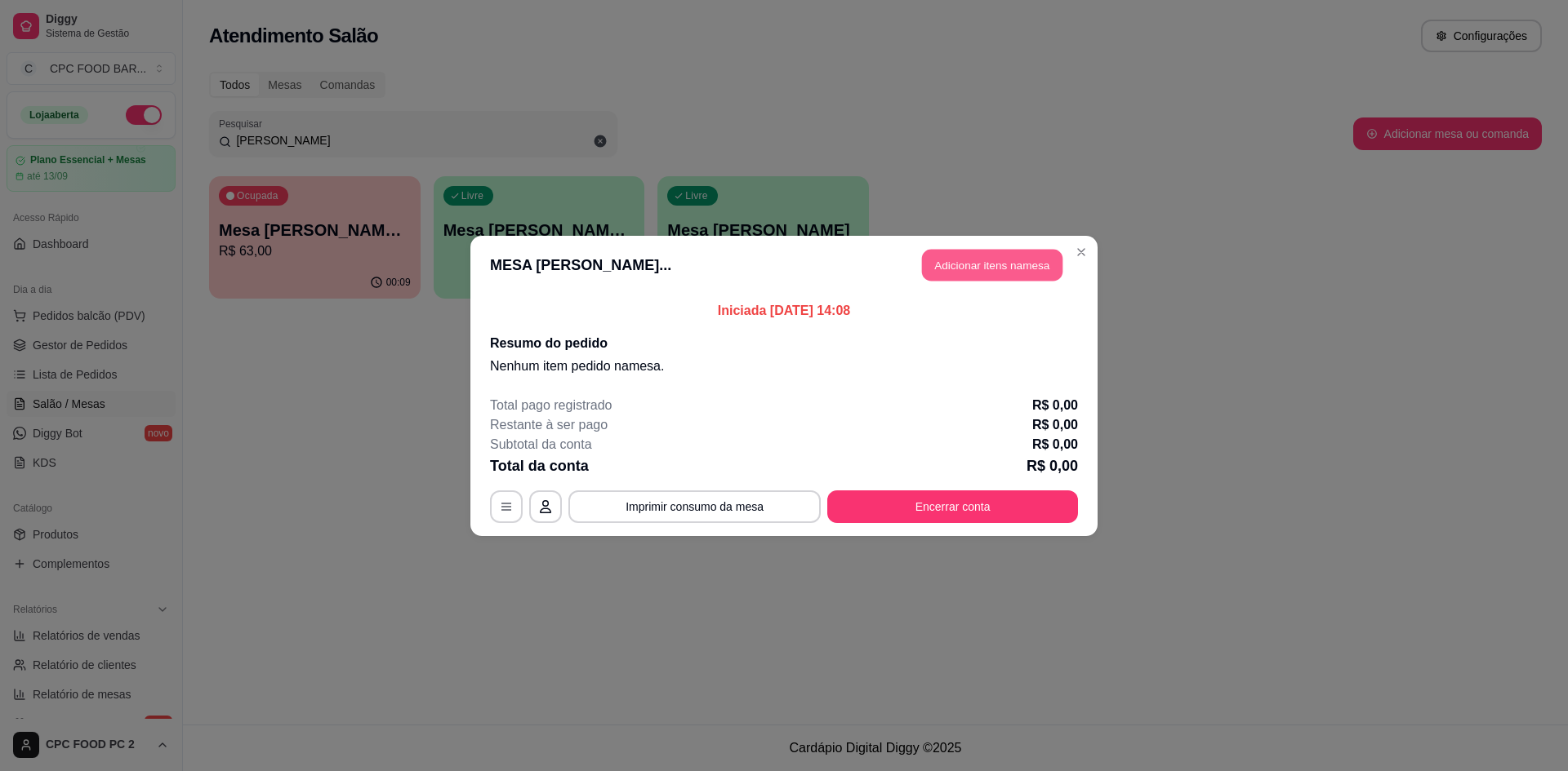
click at [947, 262] on button "Adicionar itens na mesa" at bounding box center [992, 264] width 141 height 32
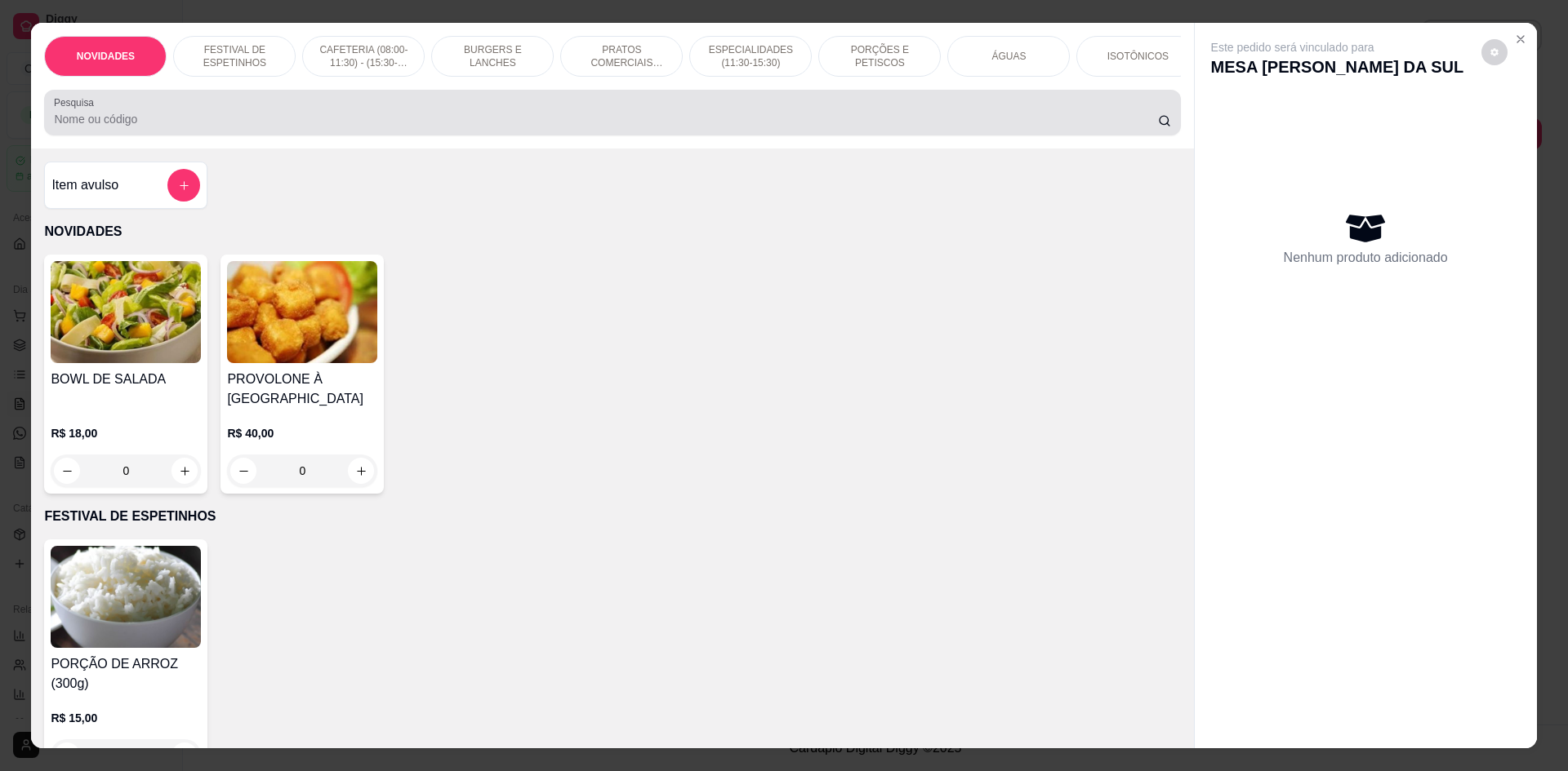
click at [626, 127] on input "Pesquisa" at bounding box center [605, 119] width 1103 height 16
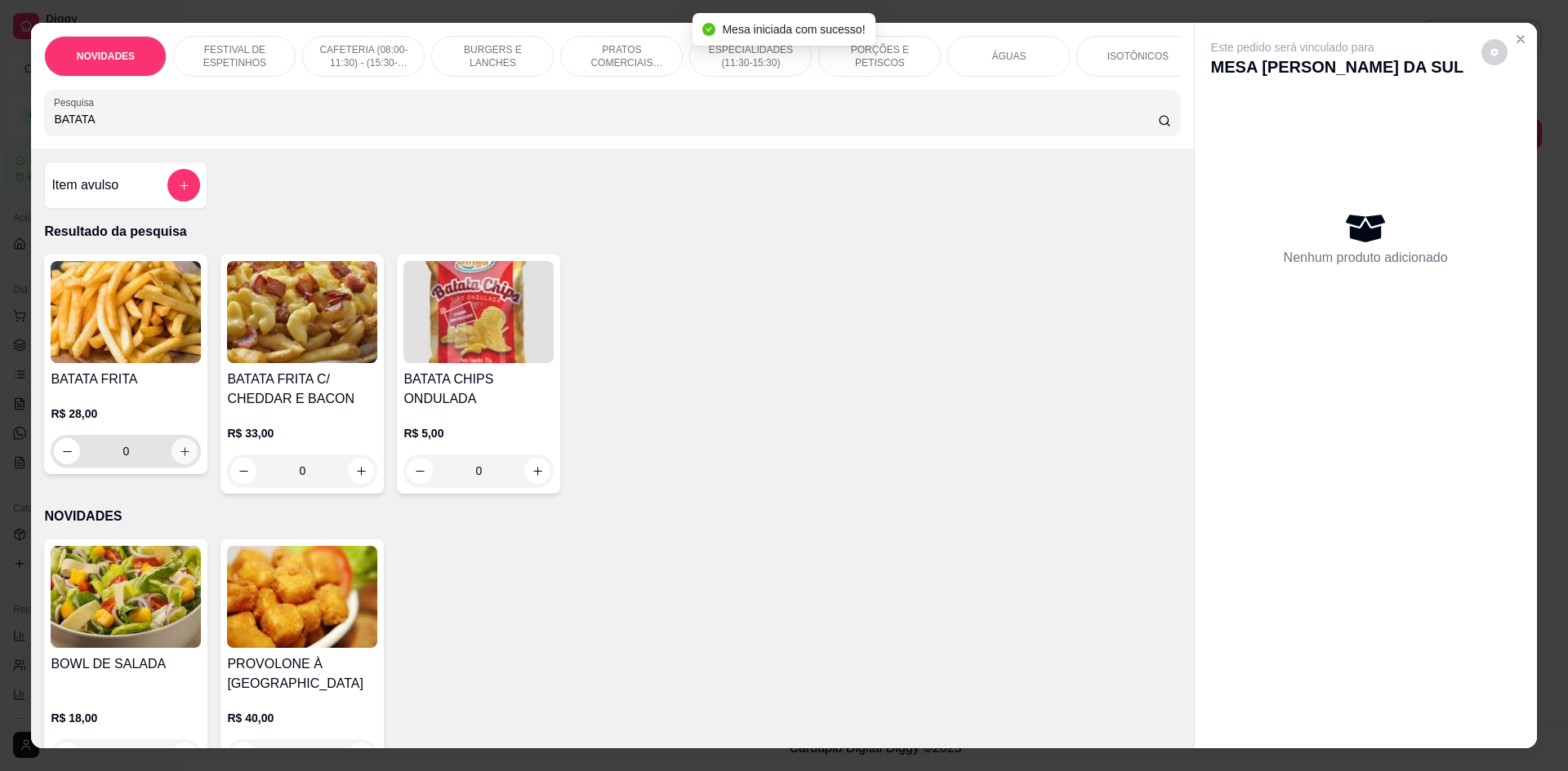
type input "BATATA"
click at [179, 458] on icon "increase-product-quantity" at bounding box center [185, 452] width 13 height 13
type input "1"
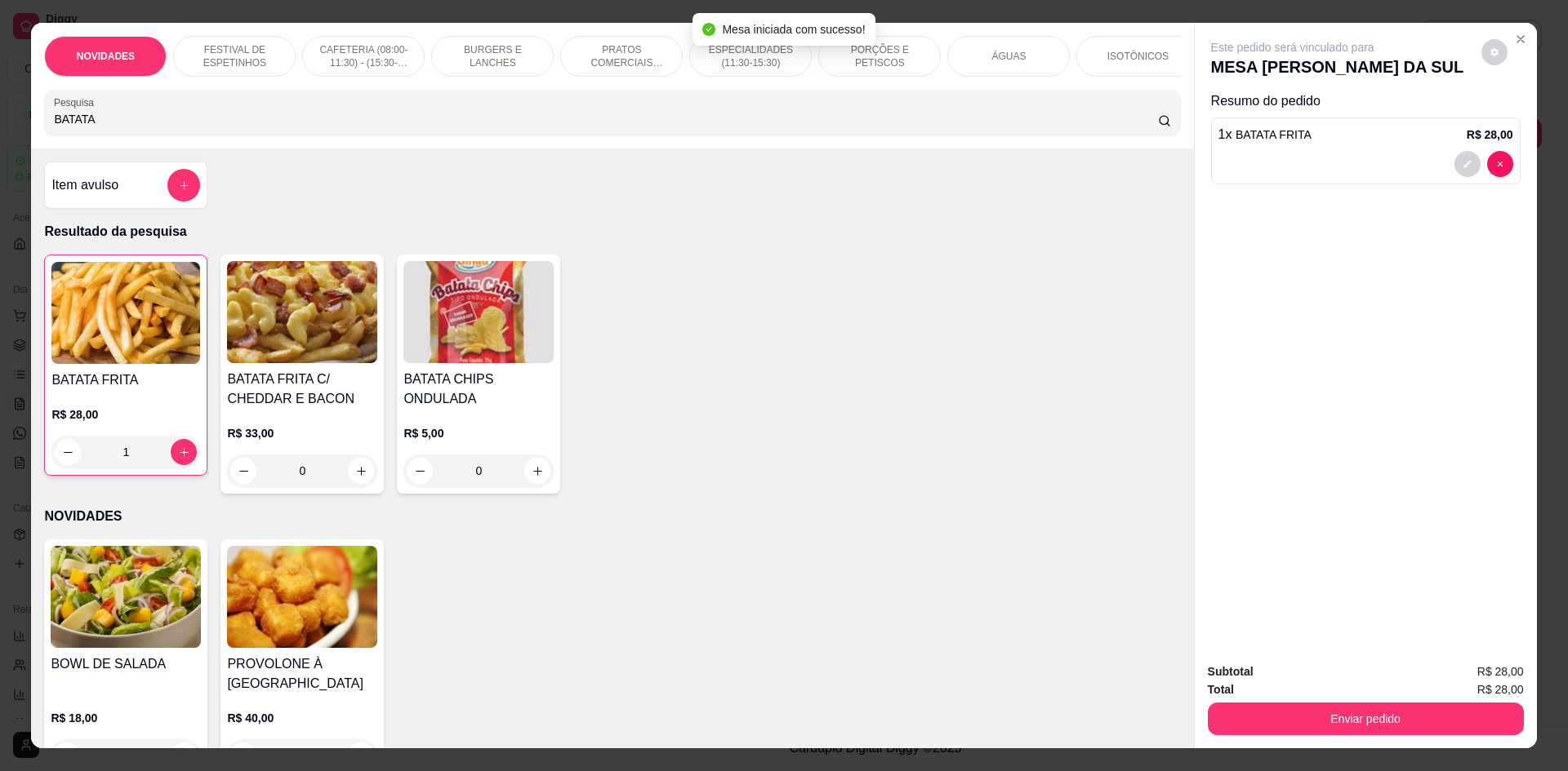
drag, startPoint x: 105, startPoint y: 128, endPoint x: 15, endPoint y: 127, distance: 90.0
click at [15, 127] on div "NOVIDADES FESTIVAL DE ESPETINHOS CAFETERIA (08:00-11:30) - (15:30-18:00) BURGER…" at bounding box center [784, 385] width 1568 height 771
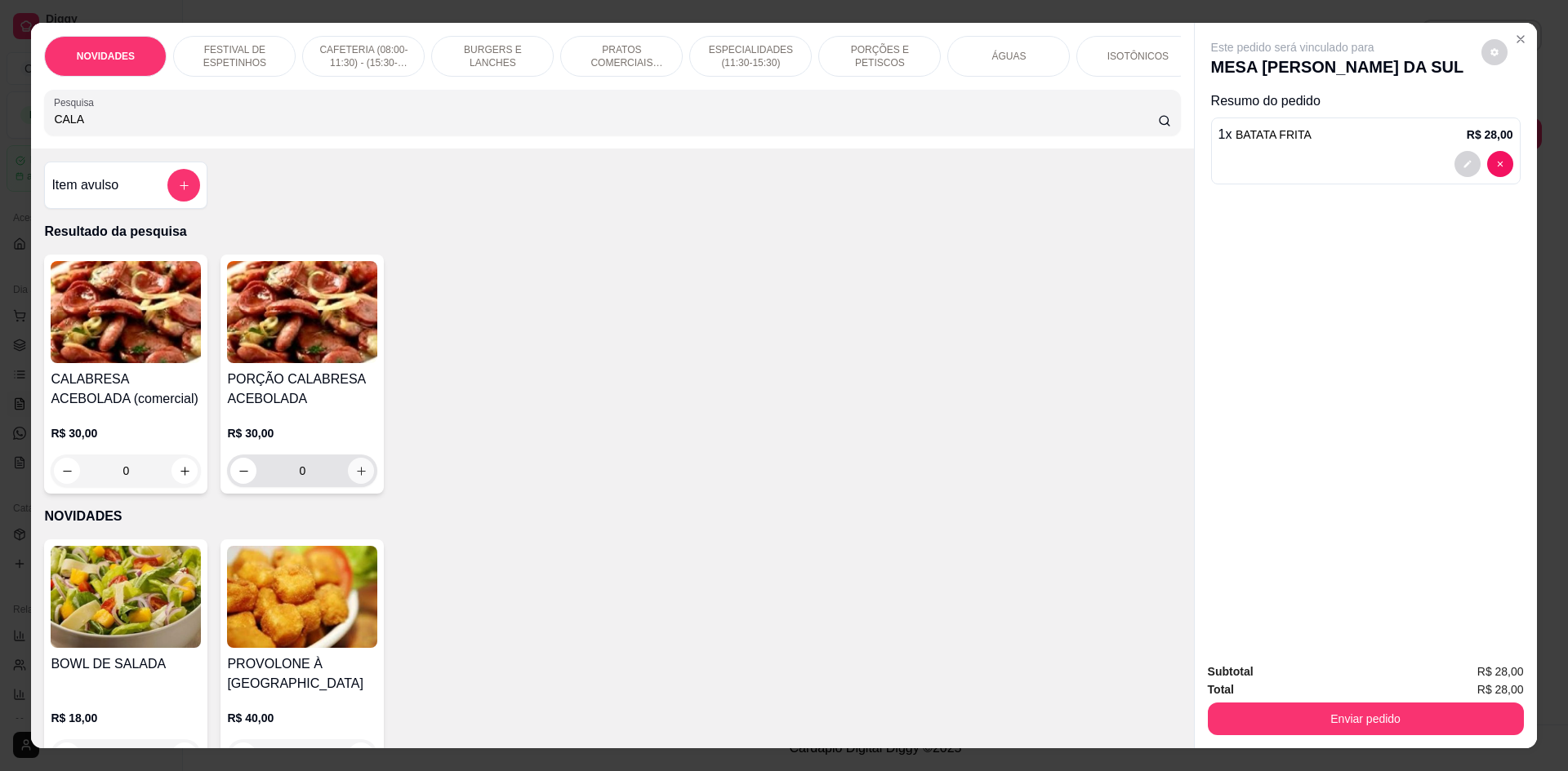
type input "CALA"
click at [355, 474] on button "increase-product-quantity" at bounding box center [361, 471] width 26 height 26
type input "1"
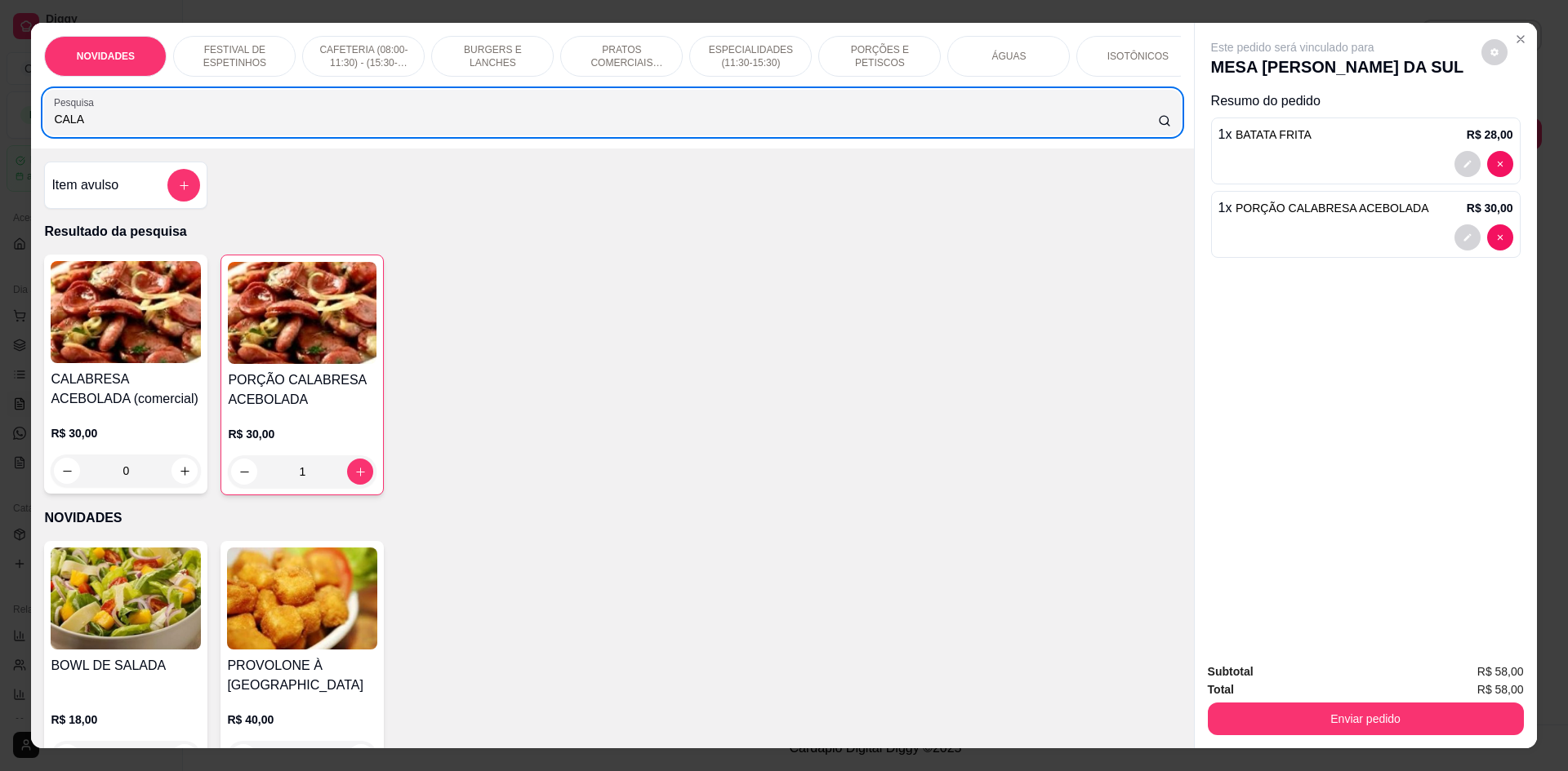
drag, startPoint x: 187, startPoint y: 120, endPoint x: 4, endPoint y: 133, distance: 183.5
click at [4, 133] on div "NOVIDADES FESTIVAL DE ESPETINHOS CAFETERIA (08:00-11:30) - (15:30-18:00) BURGER…" at bounding box center [784, 385] width 1568 height 771
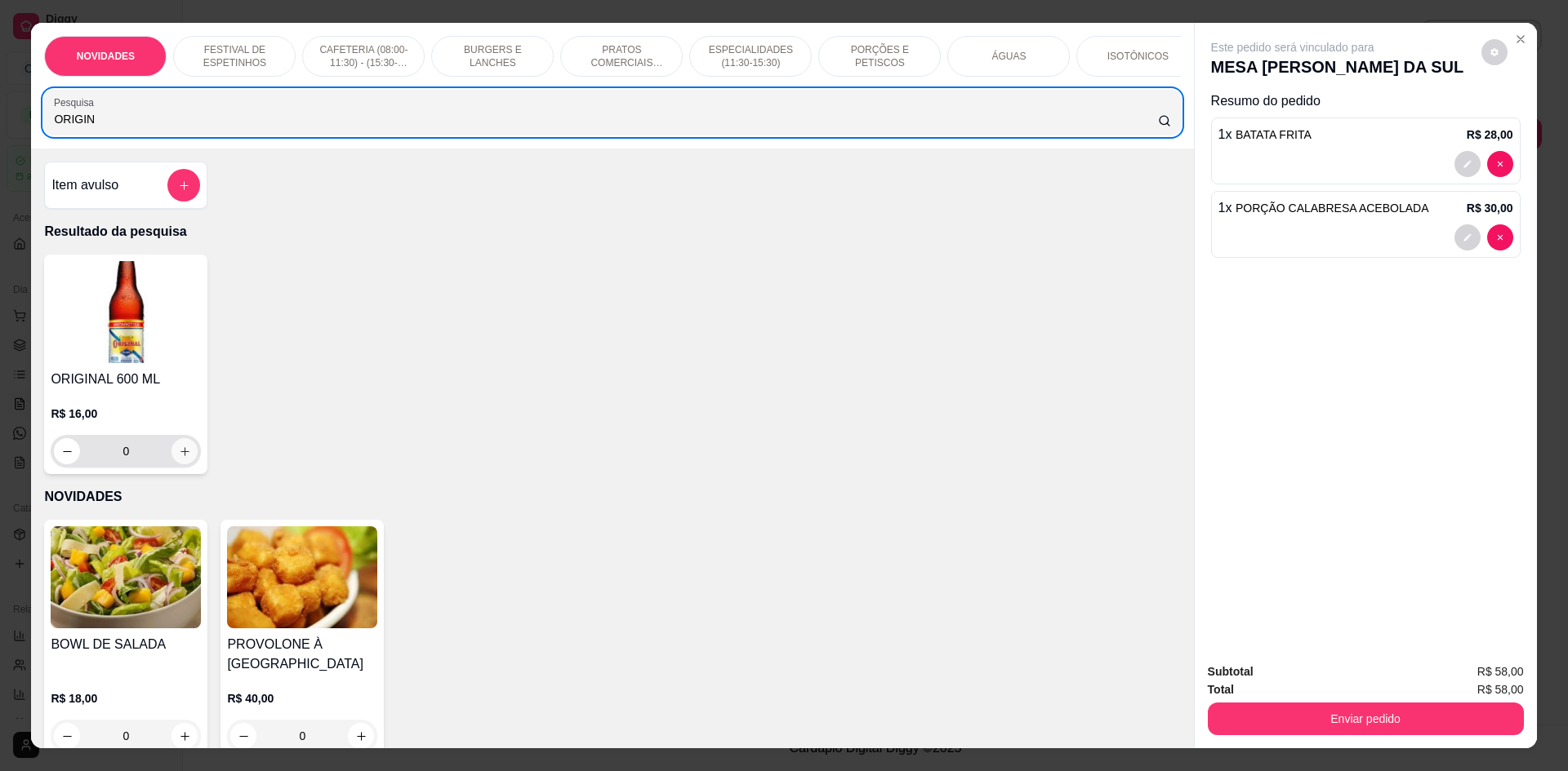
type input "ORIGIN"
click at [179, 458] on icon "increase-product-quantity" at bounding box center [185, 452] width 13 height 13
type input "1"
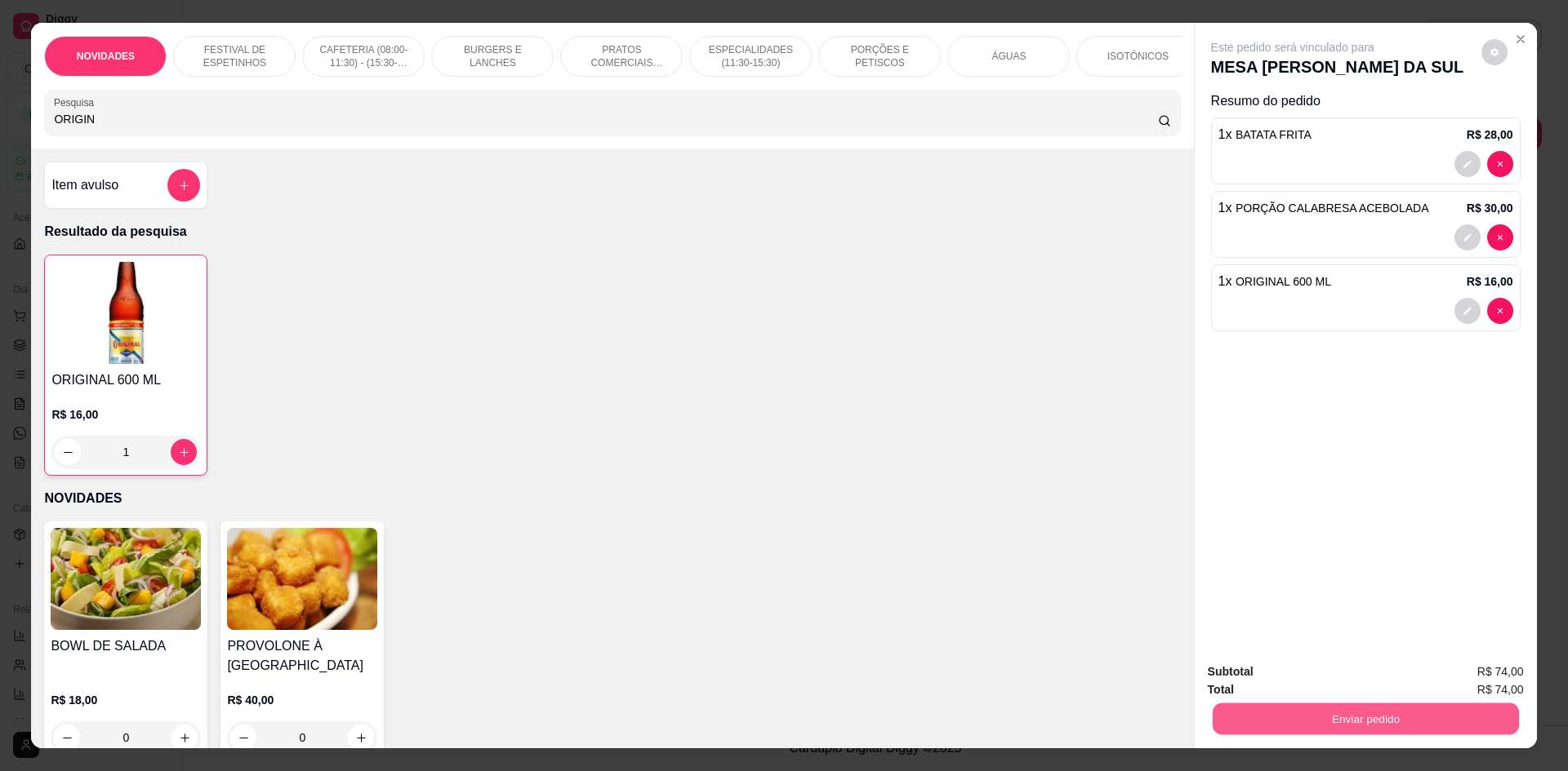
click at [1311, 727] on button "Enviar pedido" at bounding box center [1364, 718] width 306 height 32
click at [1278, 686] on button "Não registrar e enviar pedido" at bounding box center [1312, 679] width 170 height 31
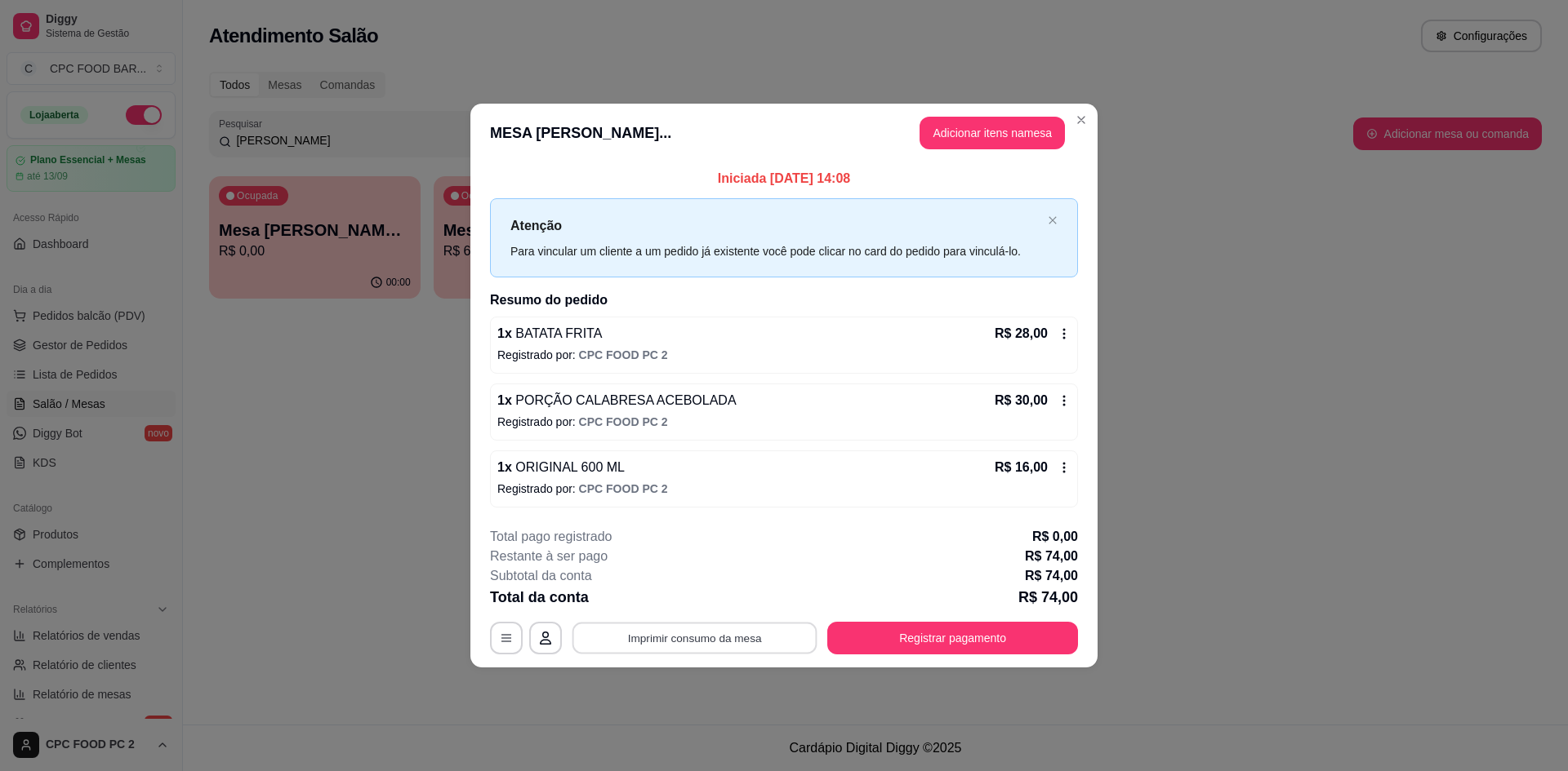
click at [760, 638] on button "Imprimir consumo da mesa" at bounding box center [696, 638] width 245 height 32
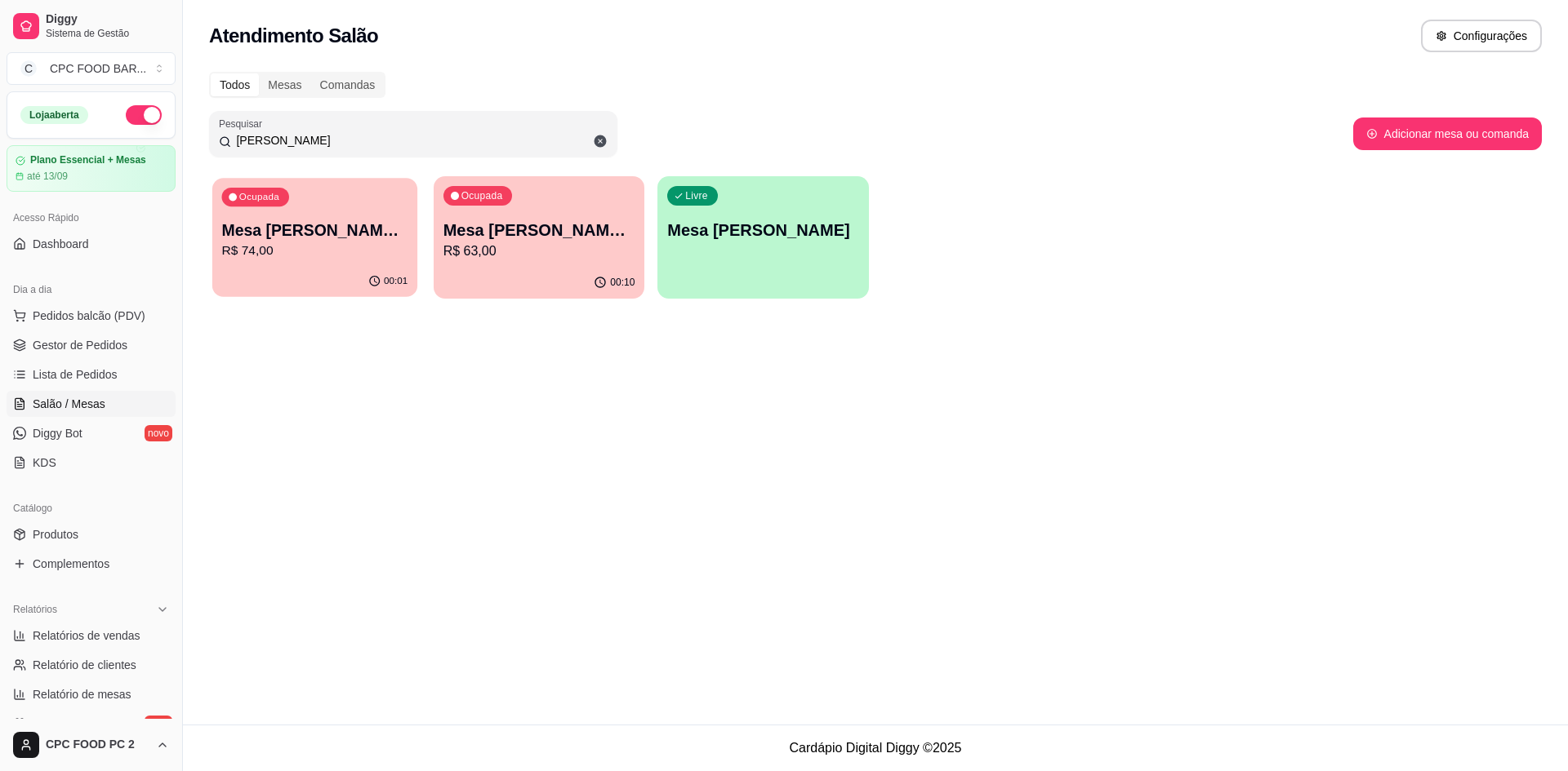
click at [374, 238] on p "Mesa [PERSON_NAME] DA SUL" at bounding box center [315, 230] width 186 height 22
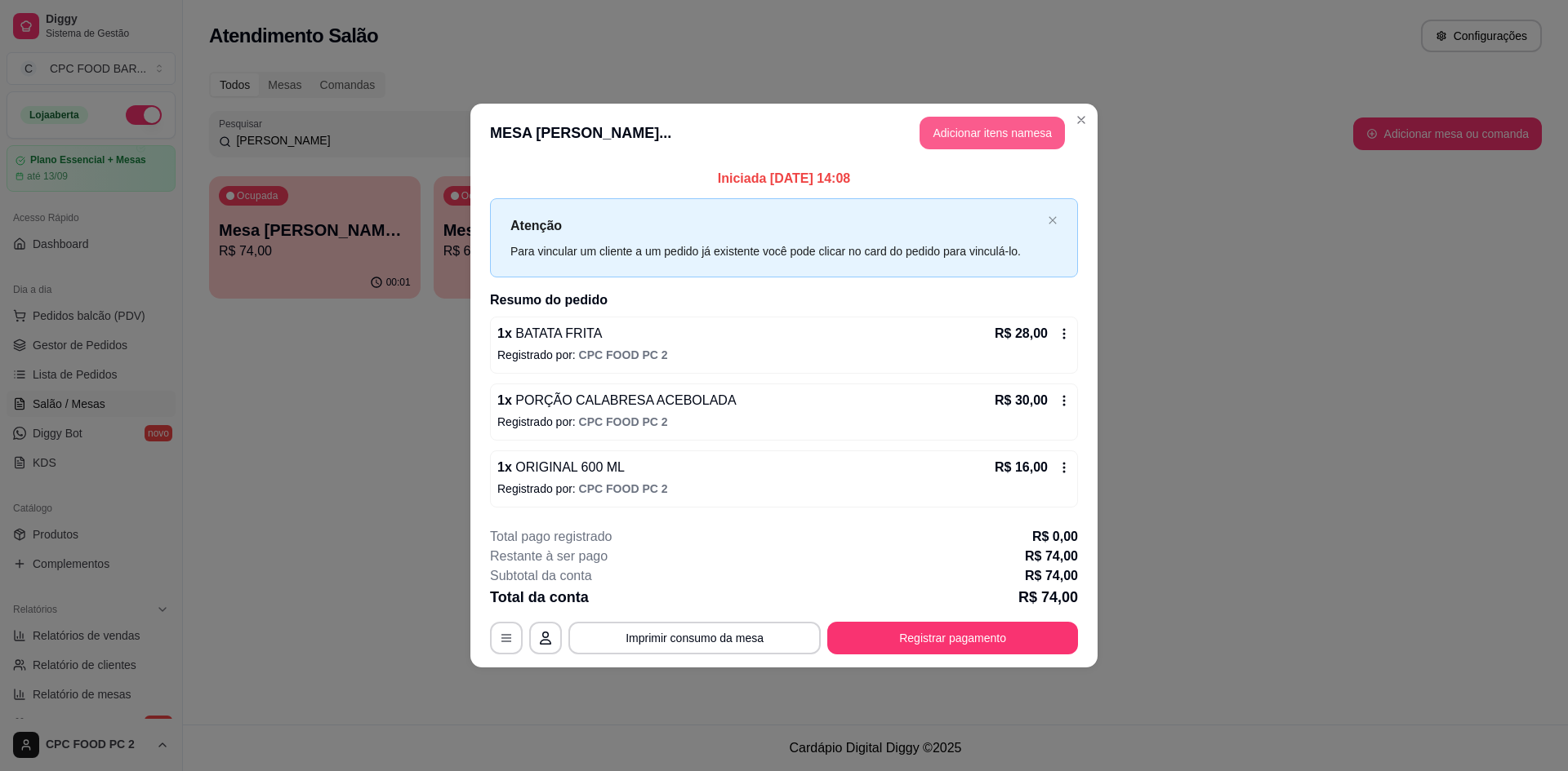
click at [1006, 120] on button "Adicionar itens na mesa" at bounding box center [992, 133] width 145 height 32
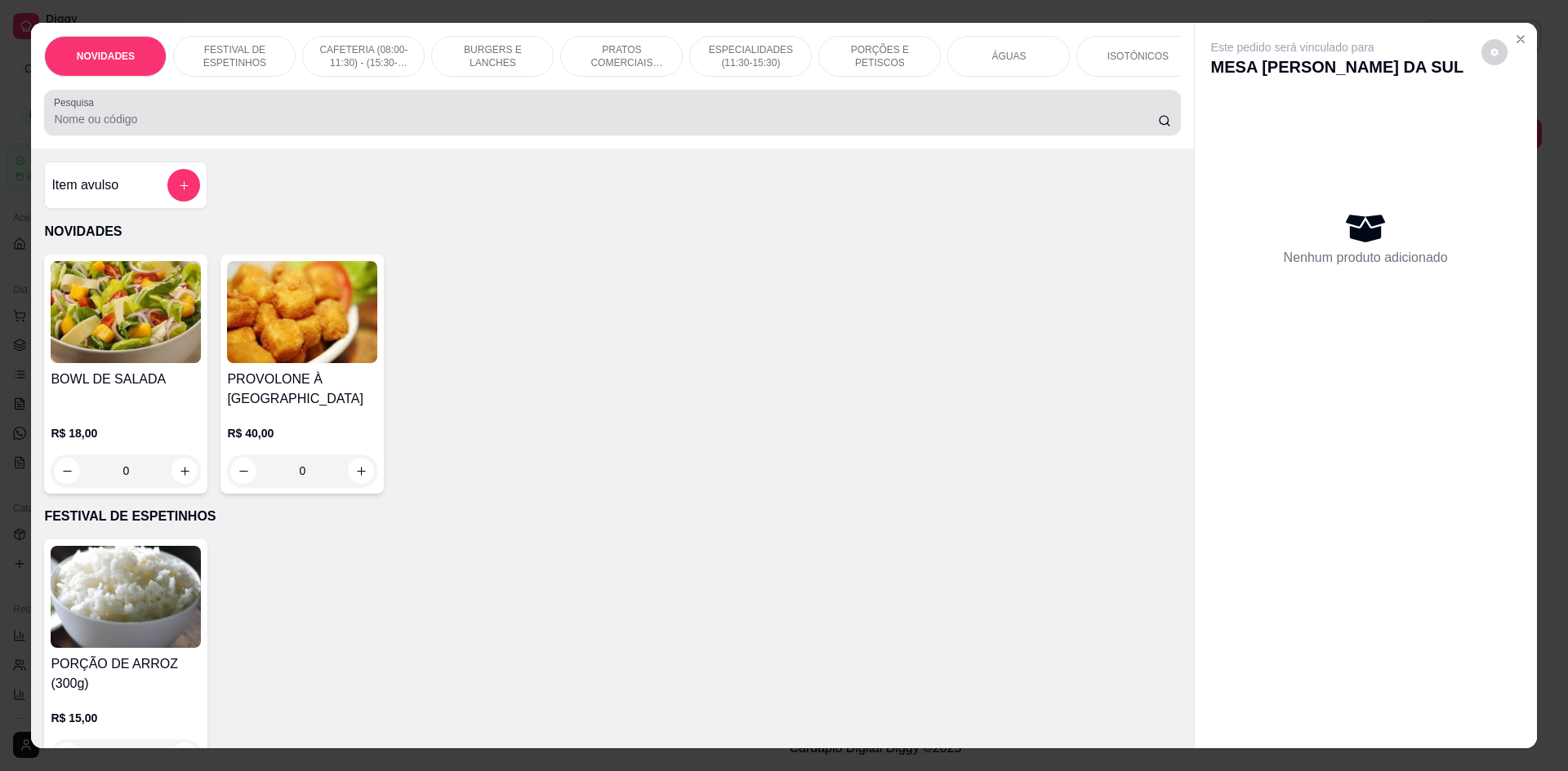
click at [619, 123] on div at bounding box center [612, 113] width 1116 height 32
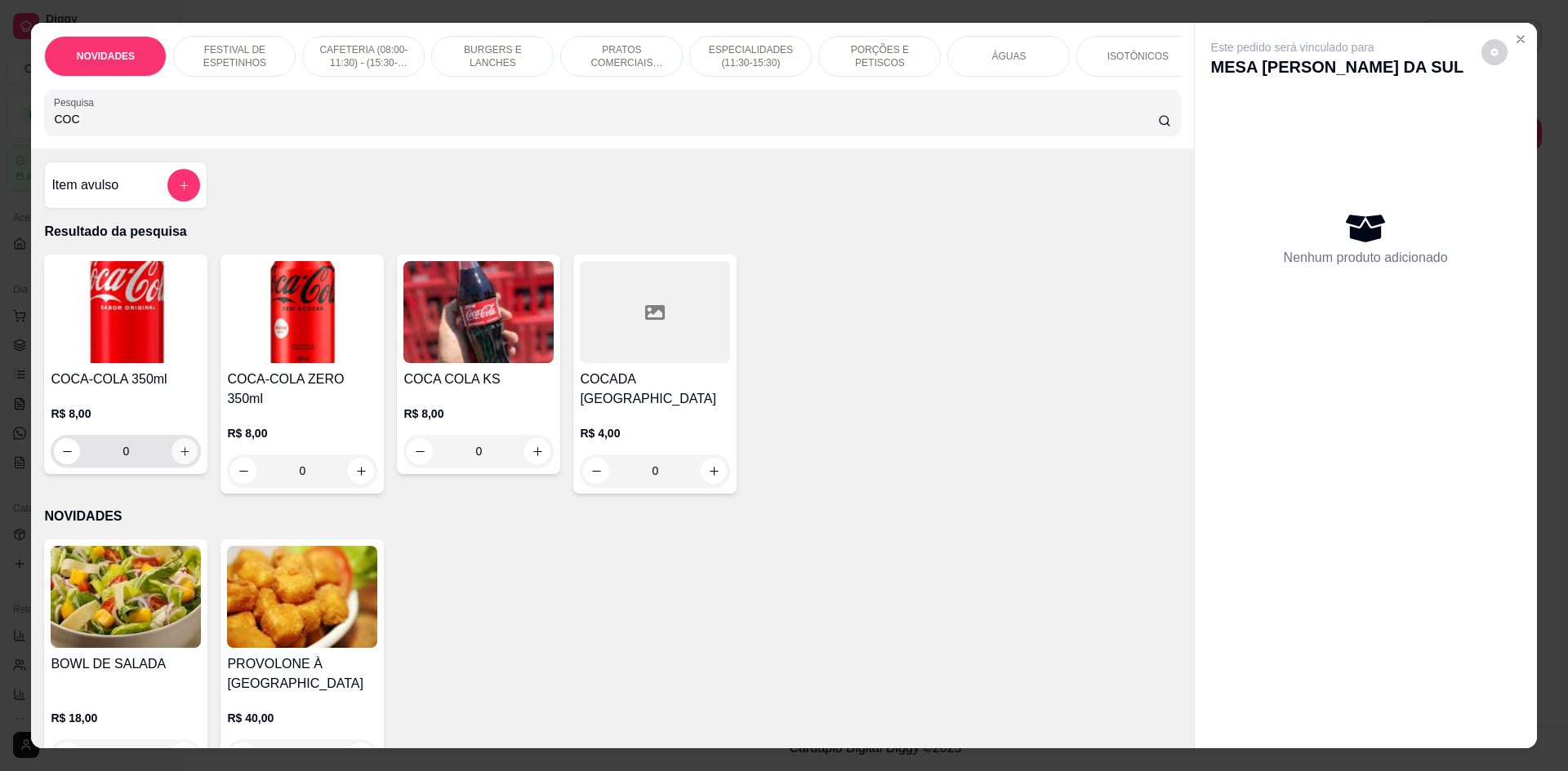
type input "COC"
click at [179, 458] on icon "increase-product-quantity" at bounding box center [185, 452] width 13 height 13
type input "1"
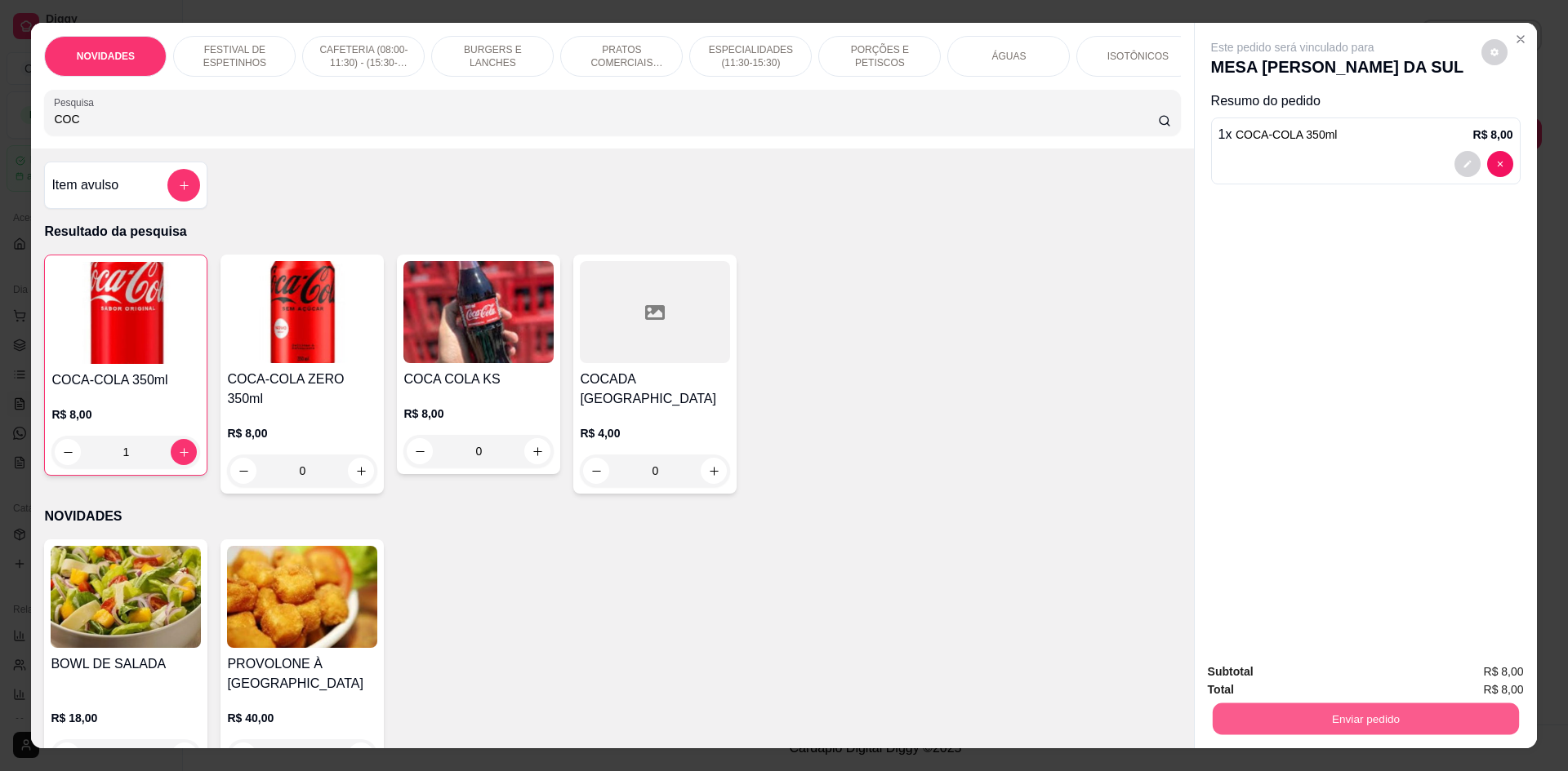
click at [1284, 721] on button "Enviar pedido" at bounding box center [1364, 718] width 306 height 32
click at [1277, 674] on button "Não registrar e enviar pedido" at bounding box center [1311, 678] width 165 height 30
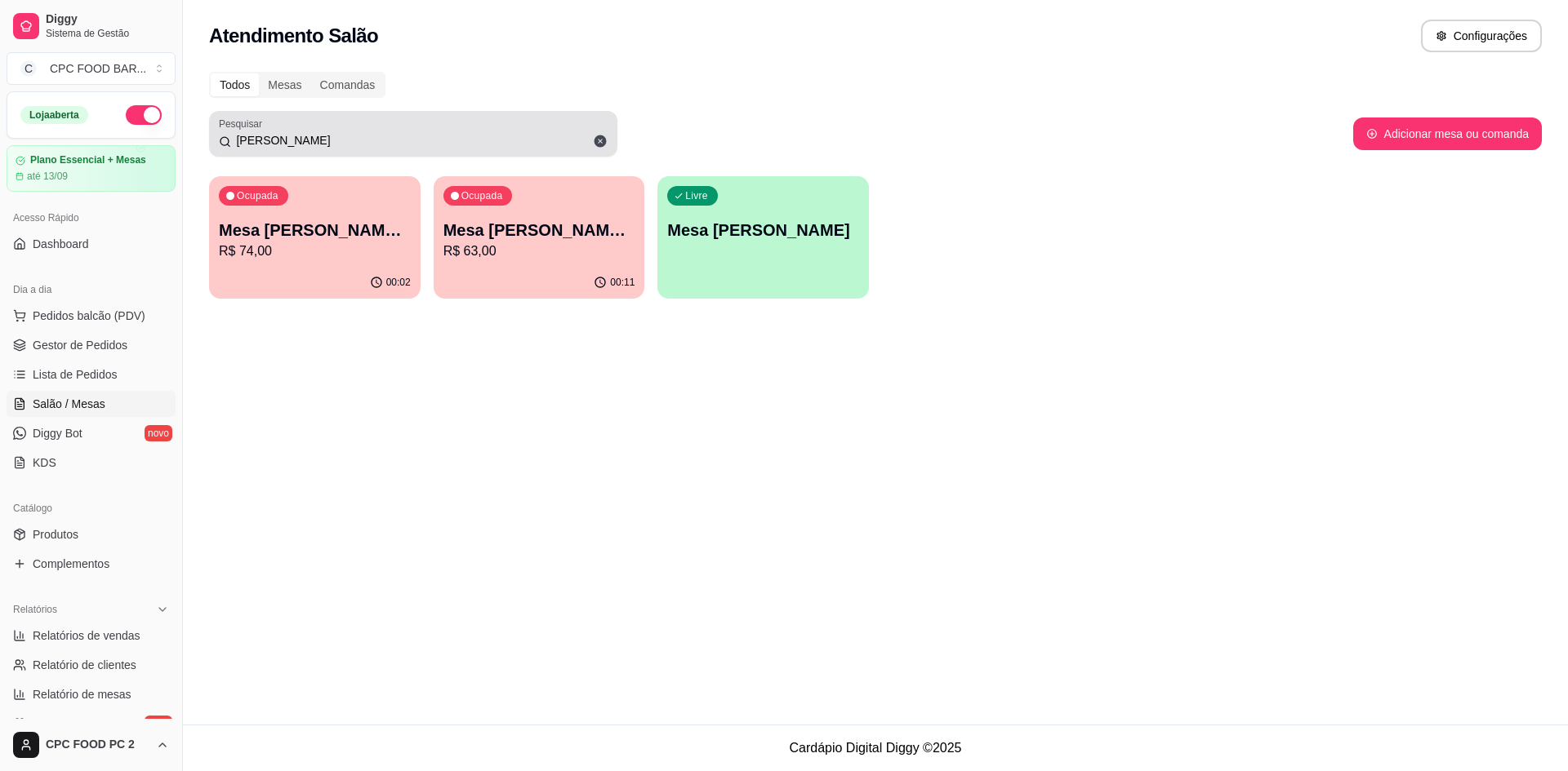
click at [588, 142] on span at bounding box center [600, 141] width 28 height 28
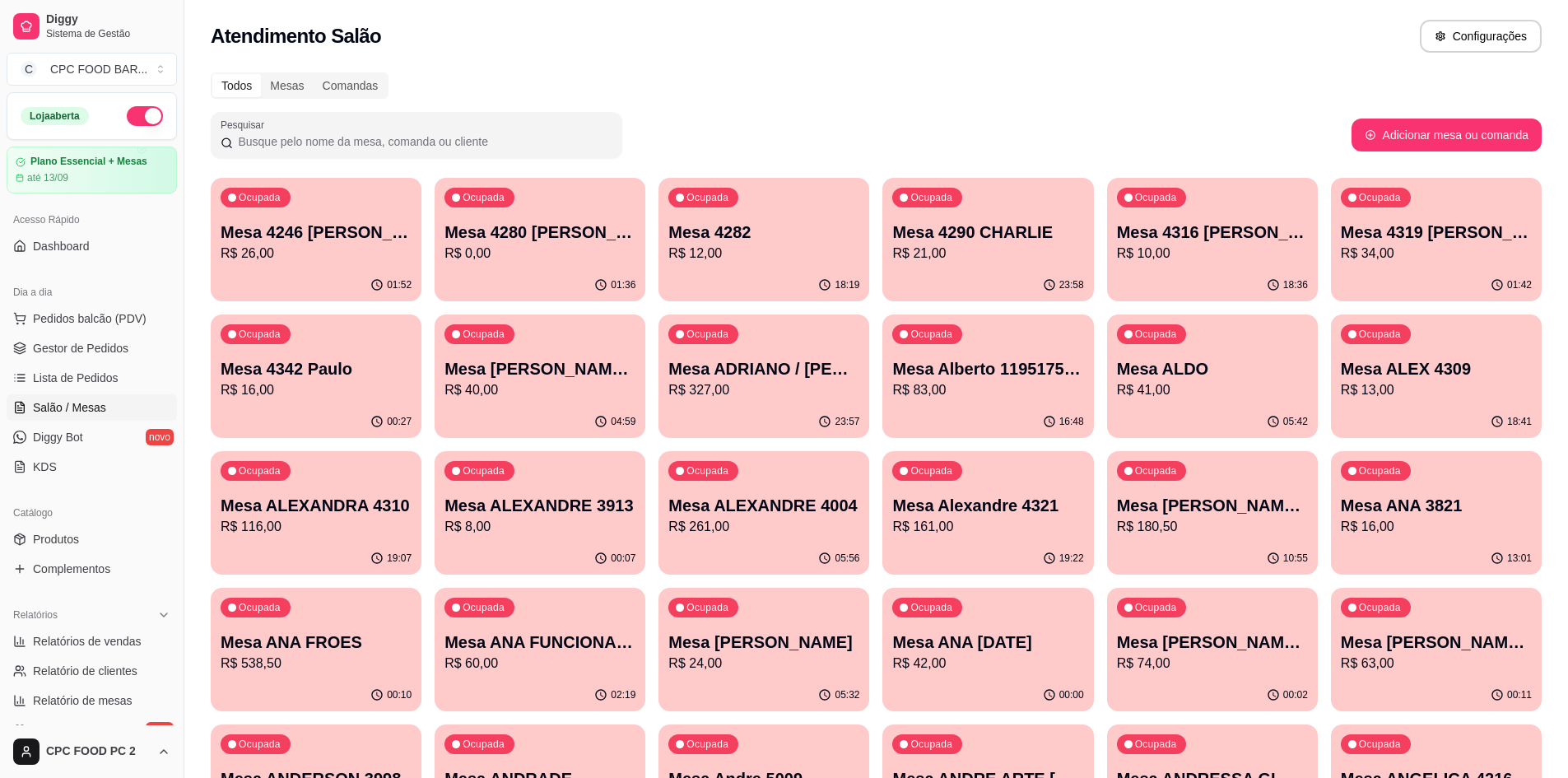
drag, startPoint x: 525, startPoint y: 141, endPoint x: 347, endPoint y: 136, distance: 178.1
click at [347, 136] on input "Pesquisar" at bounding box center [422, 142] width 379 height 16
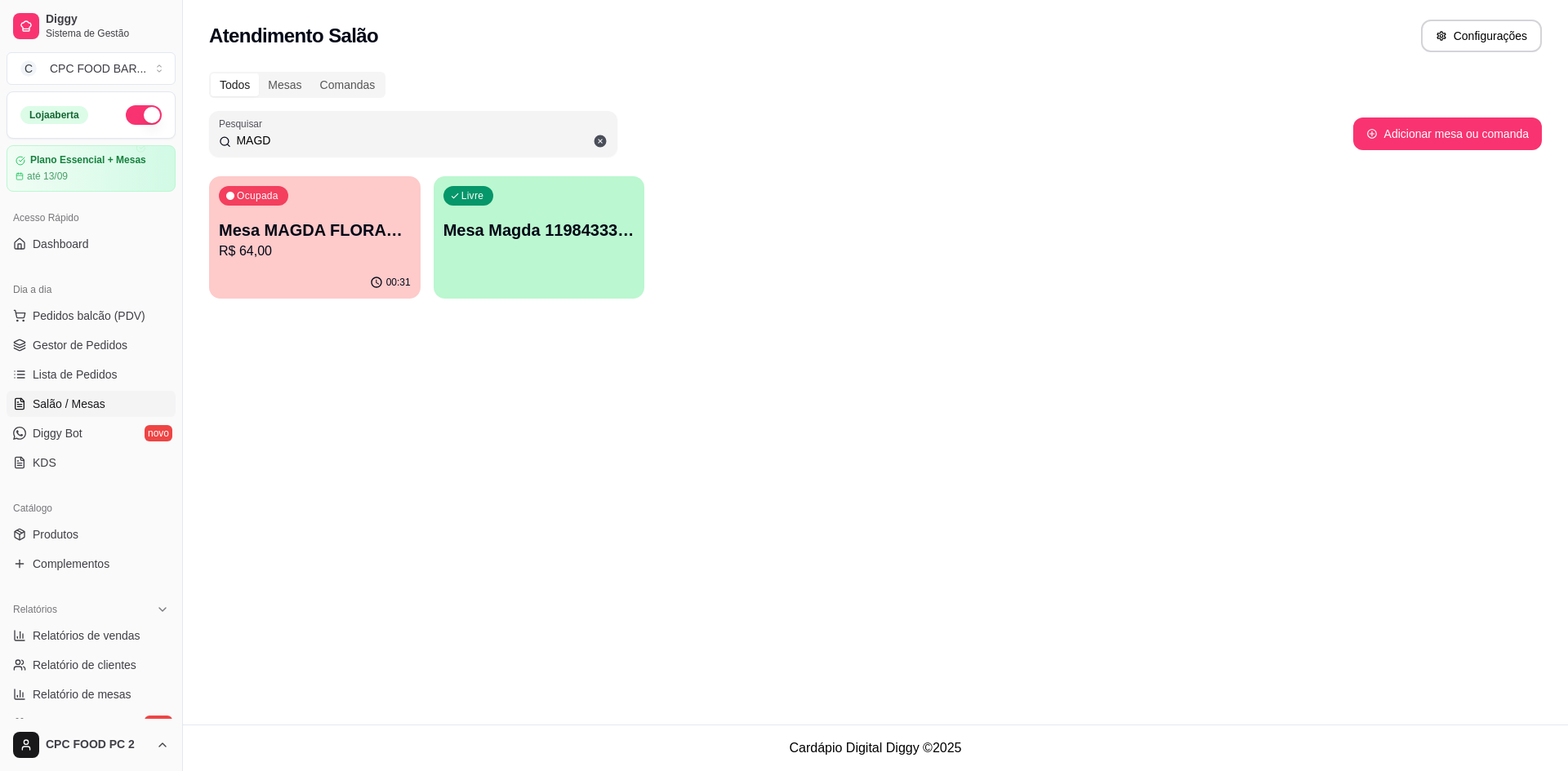
type input "MAGD"
click at [347, 186] on div "Ocupada Mesa MAGDA FLORASTEIRAS R$ 64,00" at bounding box center [315, 222] width 211 height 90
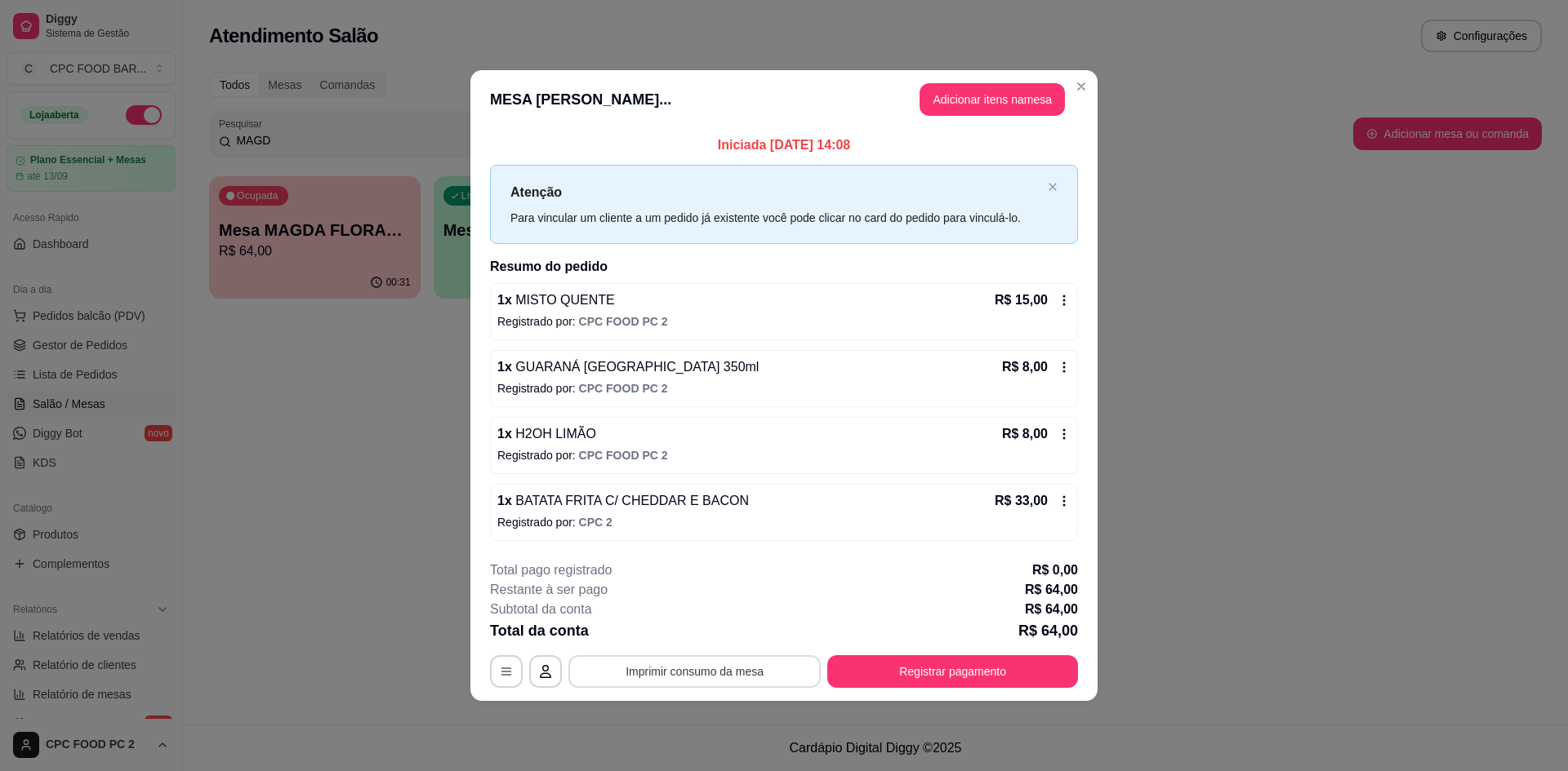
click at [745, 672] on button "Imprimir consumo da mesa" at bounding box center [695, 672] width 253 height 32
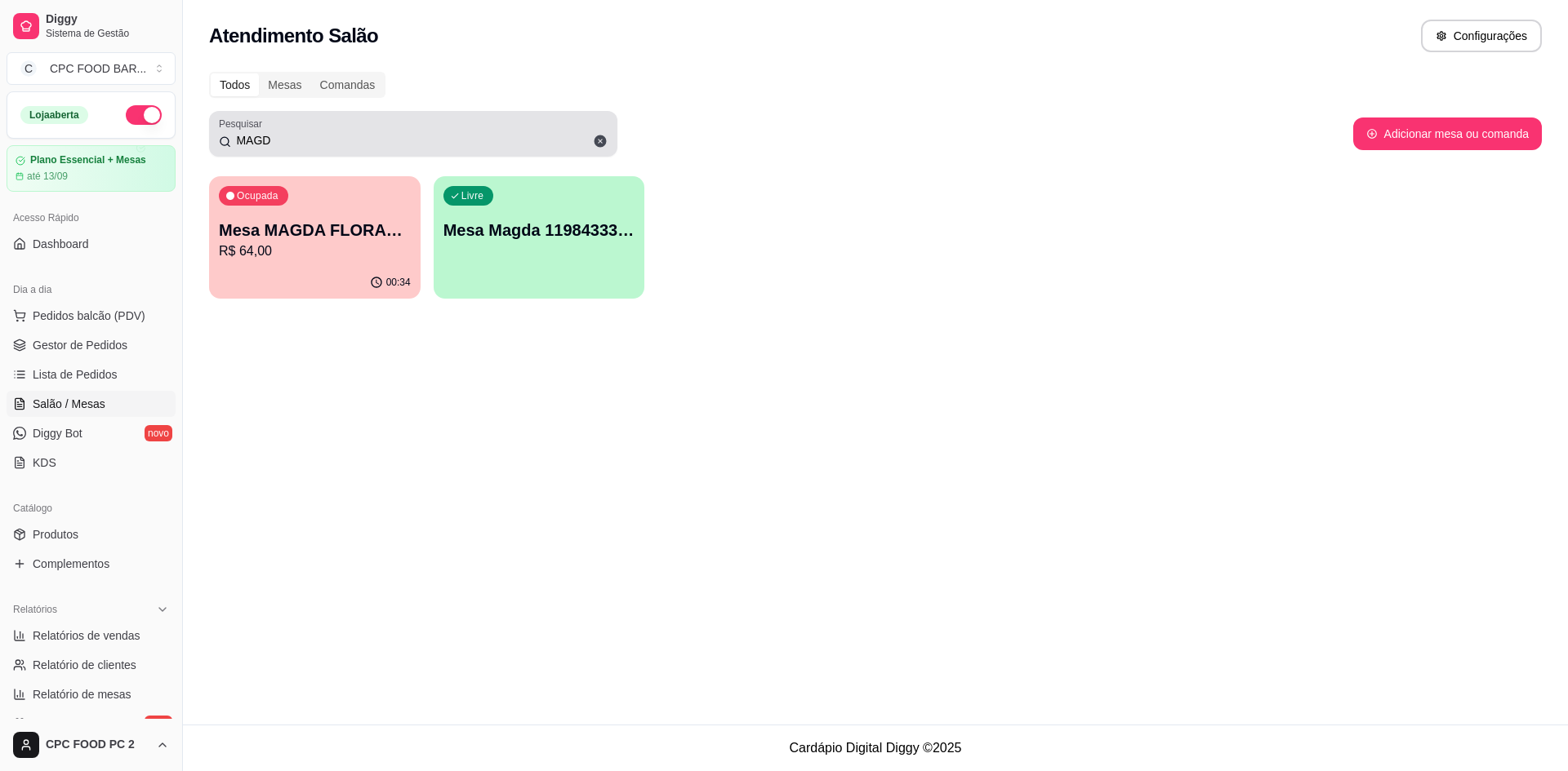
click at [607, 140] on span at bounding box center [600, 141] width 28 height 28
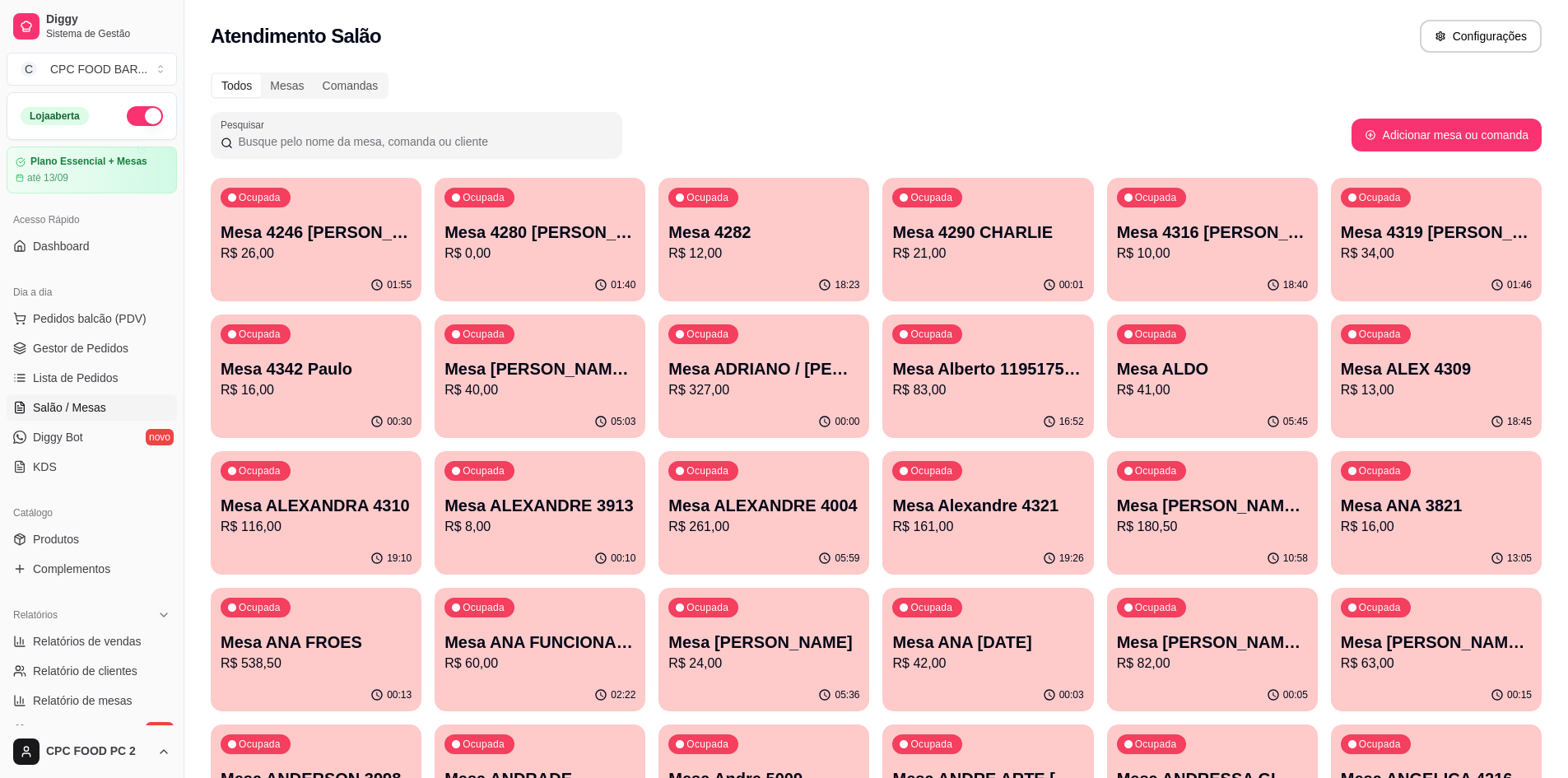
click at [526, 135] on input "Pesquisar" at bounding box center [422, 142] width 379 height 16
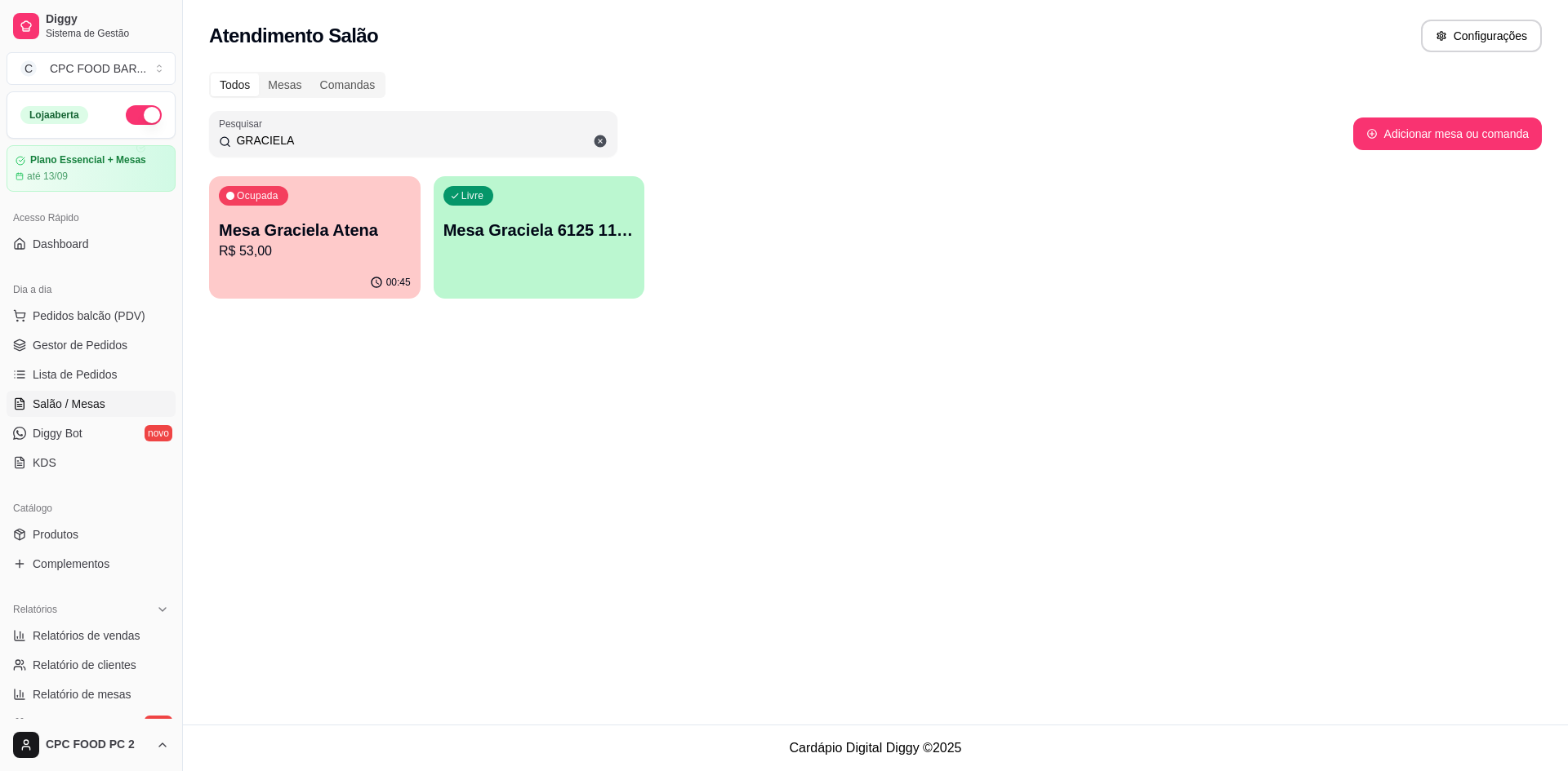
type input "GRACIELA"
click at [311, 281] on div "00:45" at bounding box center [314, 281] width 205 height 31
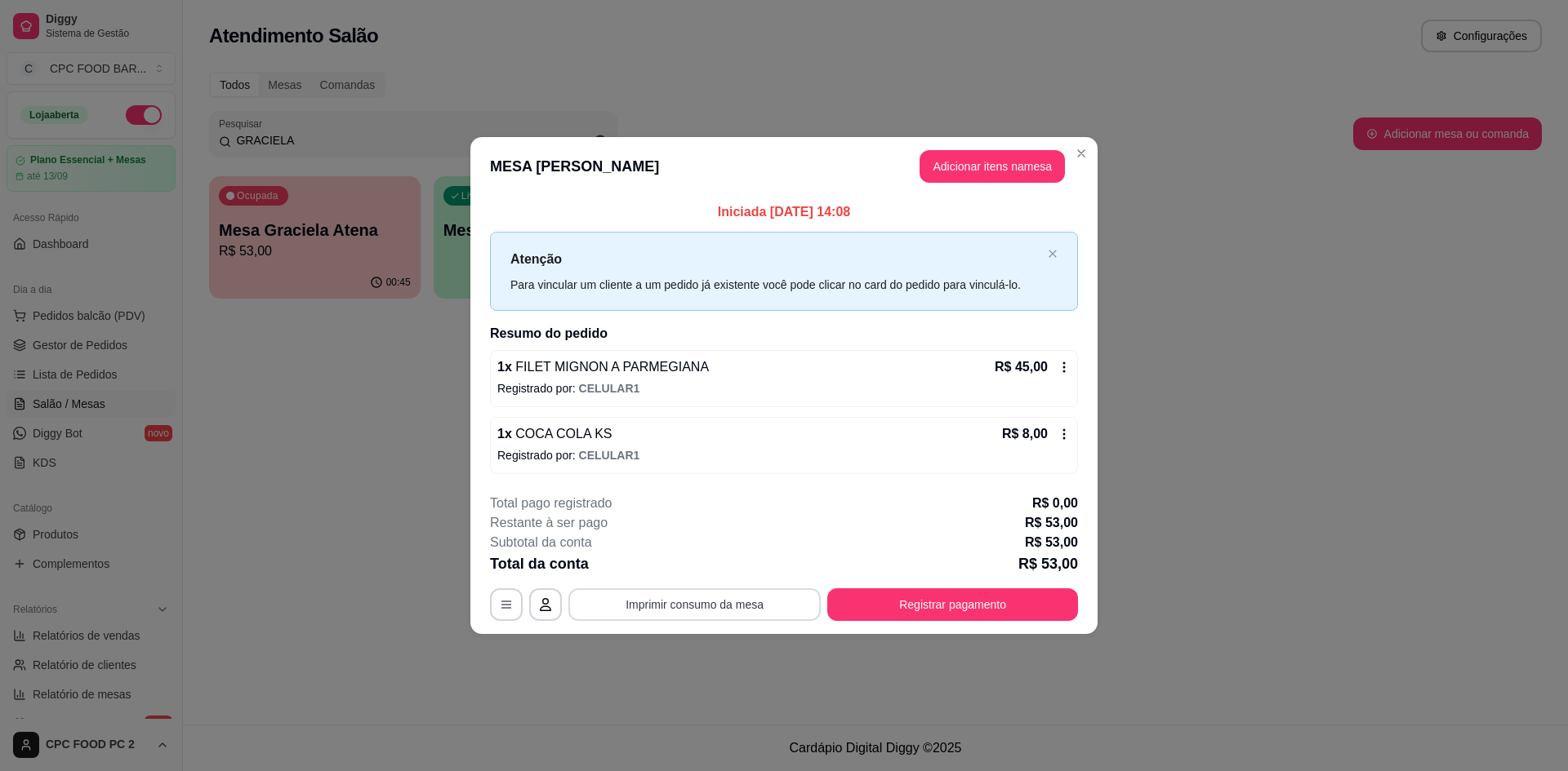
click at [689, 604] on button "Imprimir consumo da mesa" at bounding box center [695, 605] width 253 height 32
click at [1046, 595] on button "Registrar pagamento" at bounding box center [953, 605] width 251 height 32
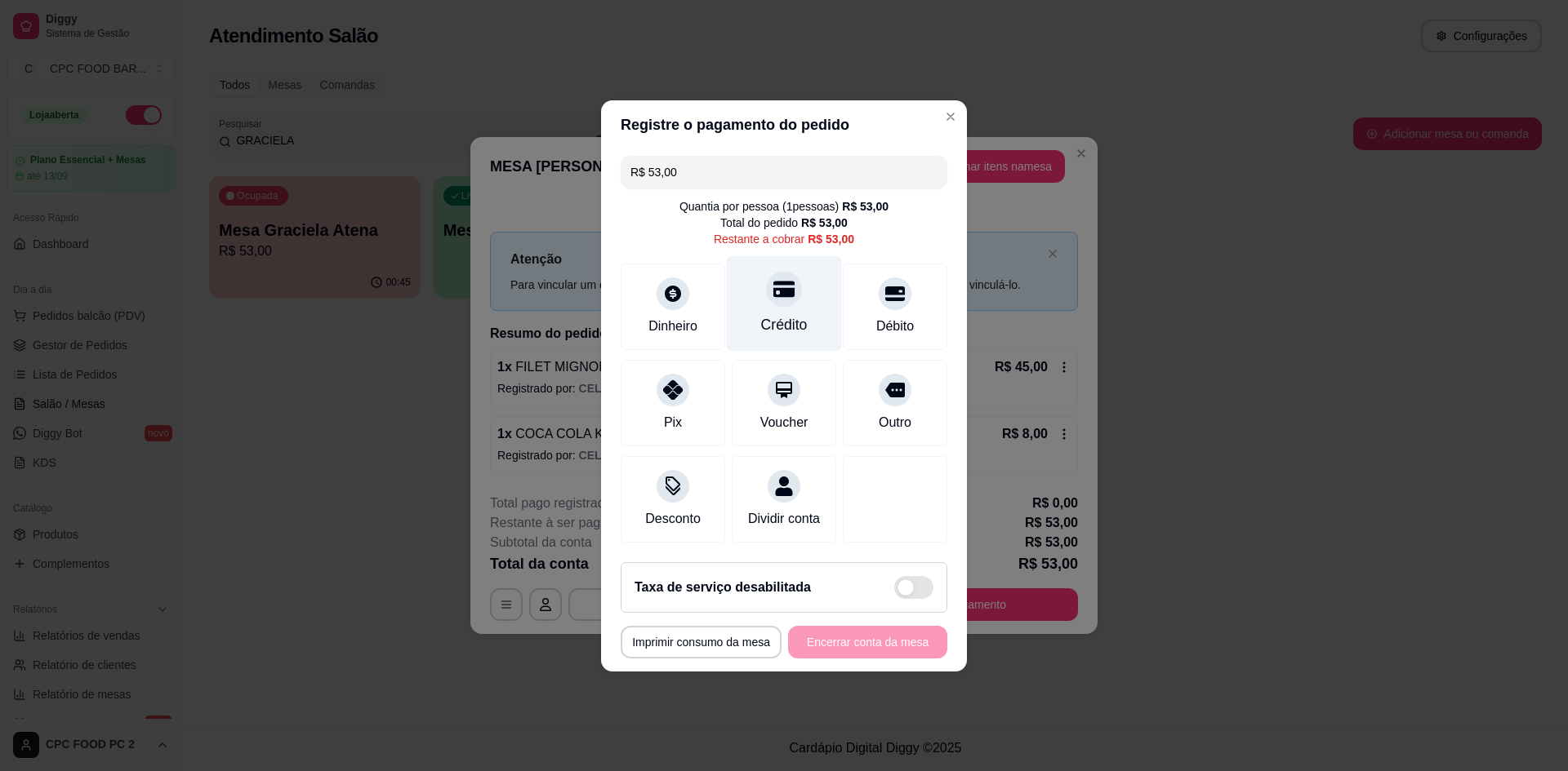
click at [808, 298] on div "Crédito" at bounding box center [785, 303] width 115 height 96
type input "R$ 0,00"
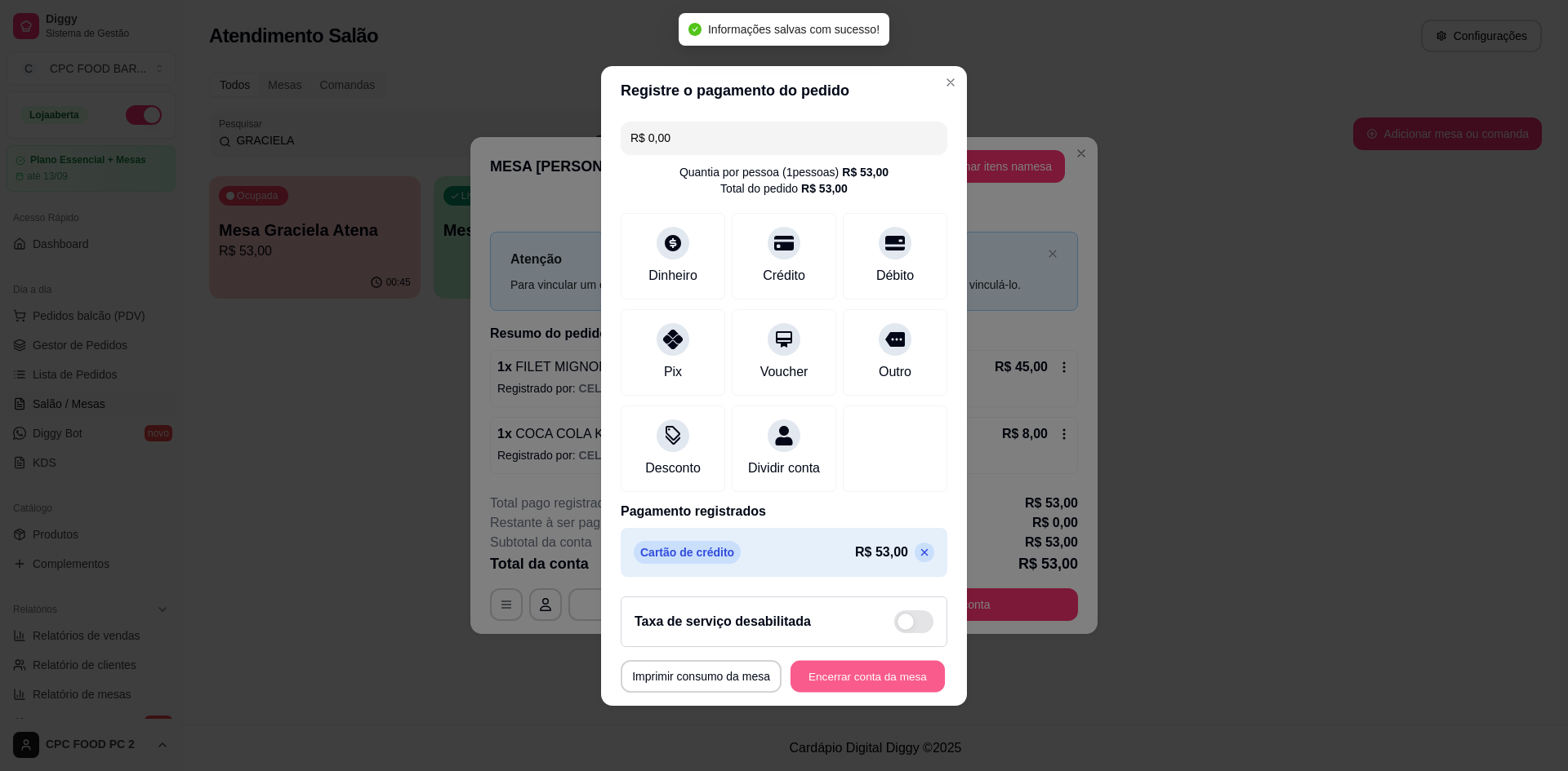
click at [838, 684] on button "Encerrar conta da mesa" at bounding box center [867, 675] width 154 height 32
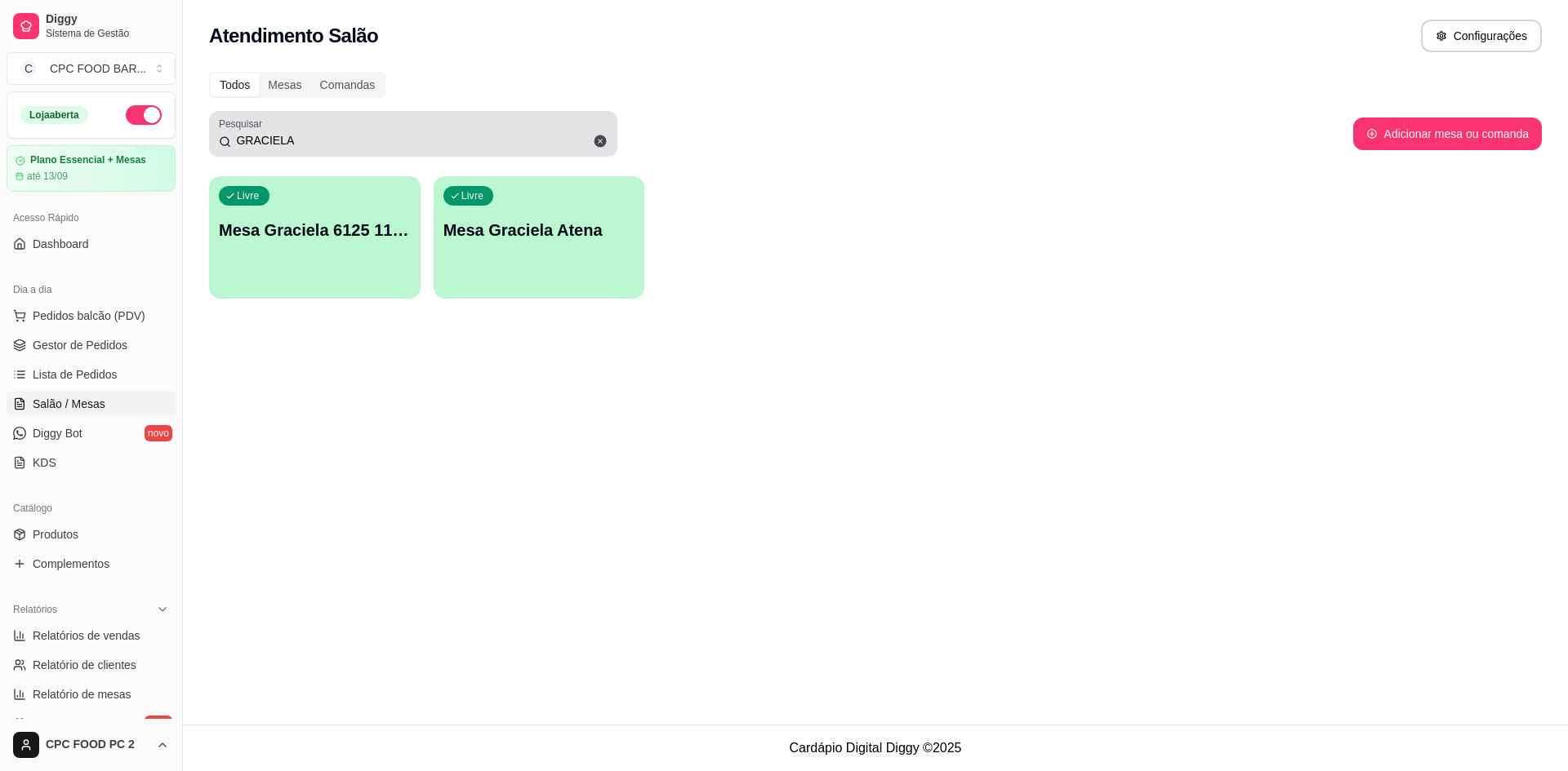
click at [597, 141] on icon at bounding box center [601, 142] width 13 height 13
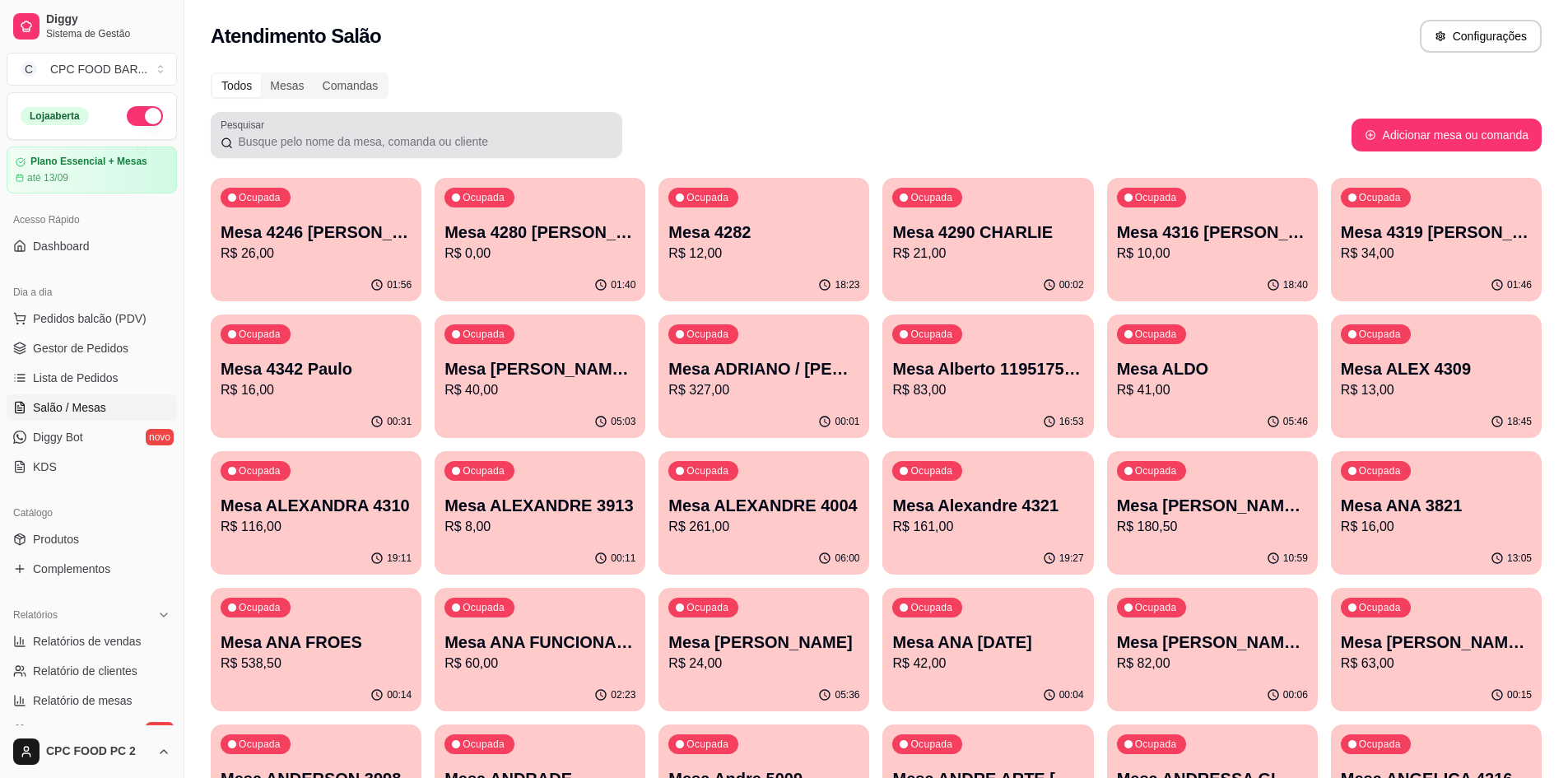
click at [558, 126] on div at bounding box center [417, 135] width 392 height 33
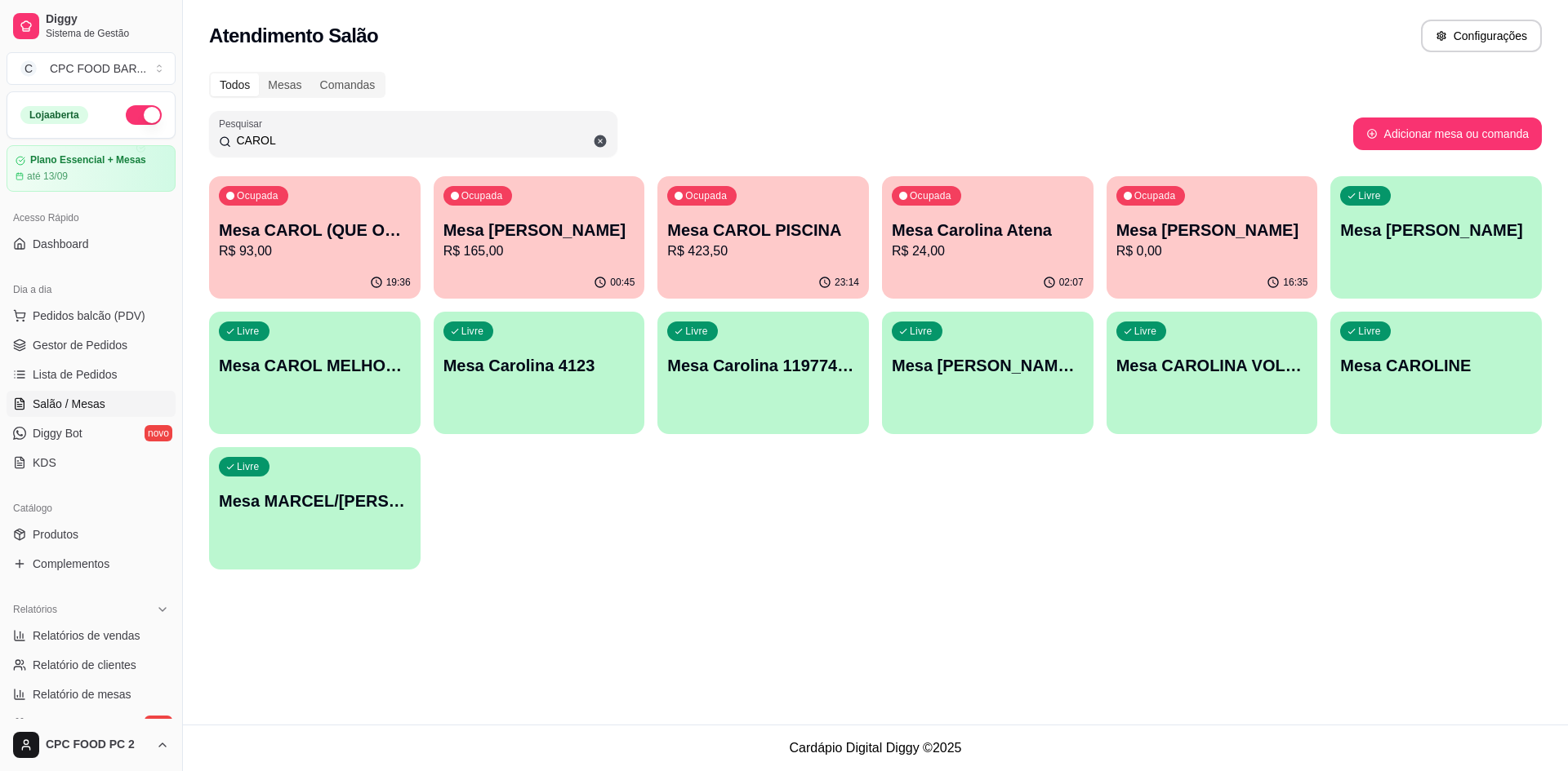
type input "CAROL"
click at [955, 242] on p "R$ 24,00" at bounding box center [987, 252] width 192 height 20
click at [513, 292] on div "00:45" at bounding box center [540, 282] width 211 height 32
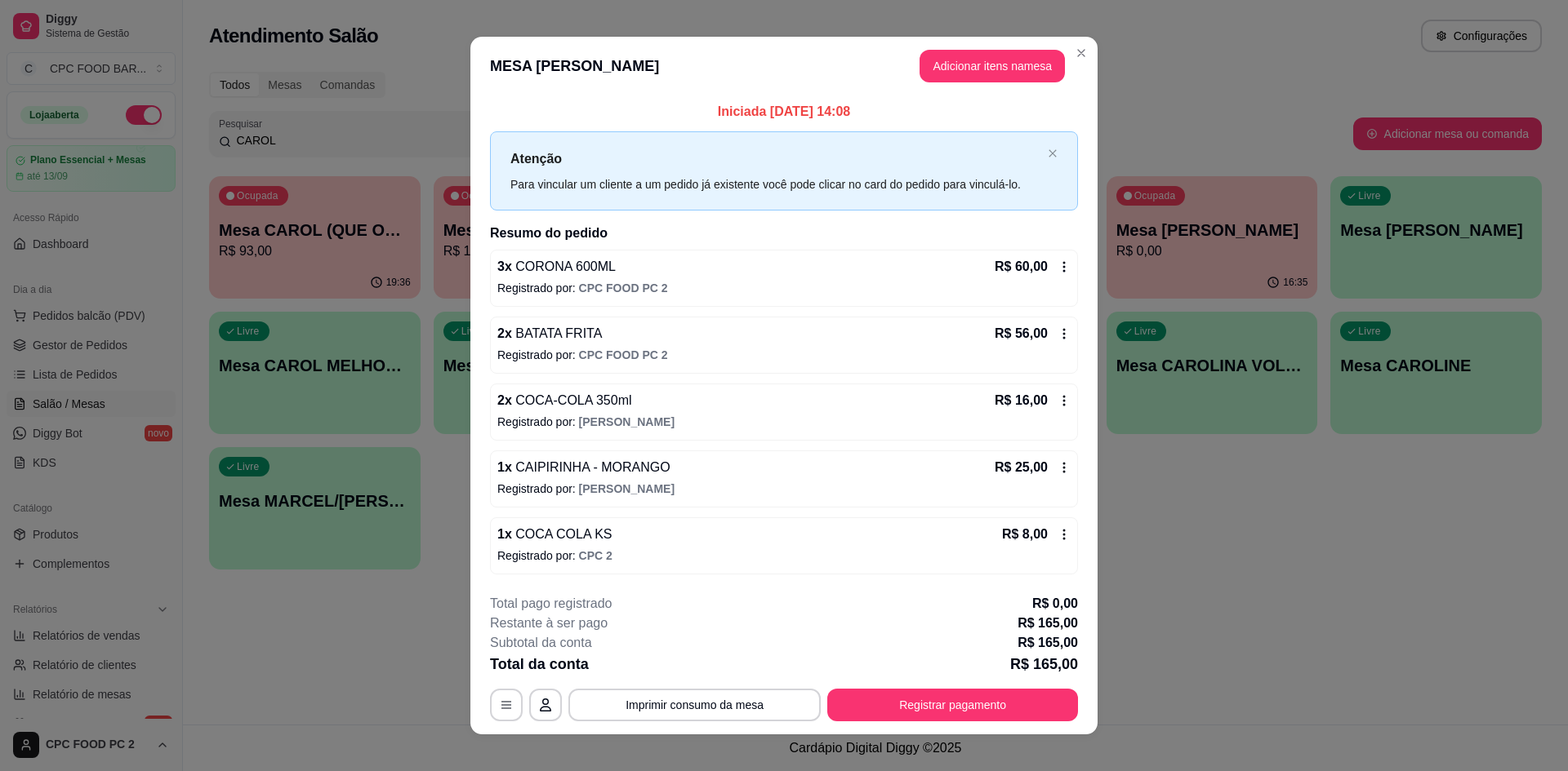
scroll to position [15, 0]
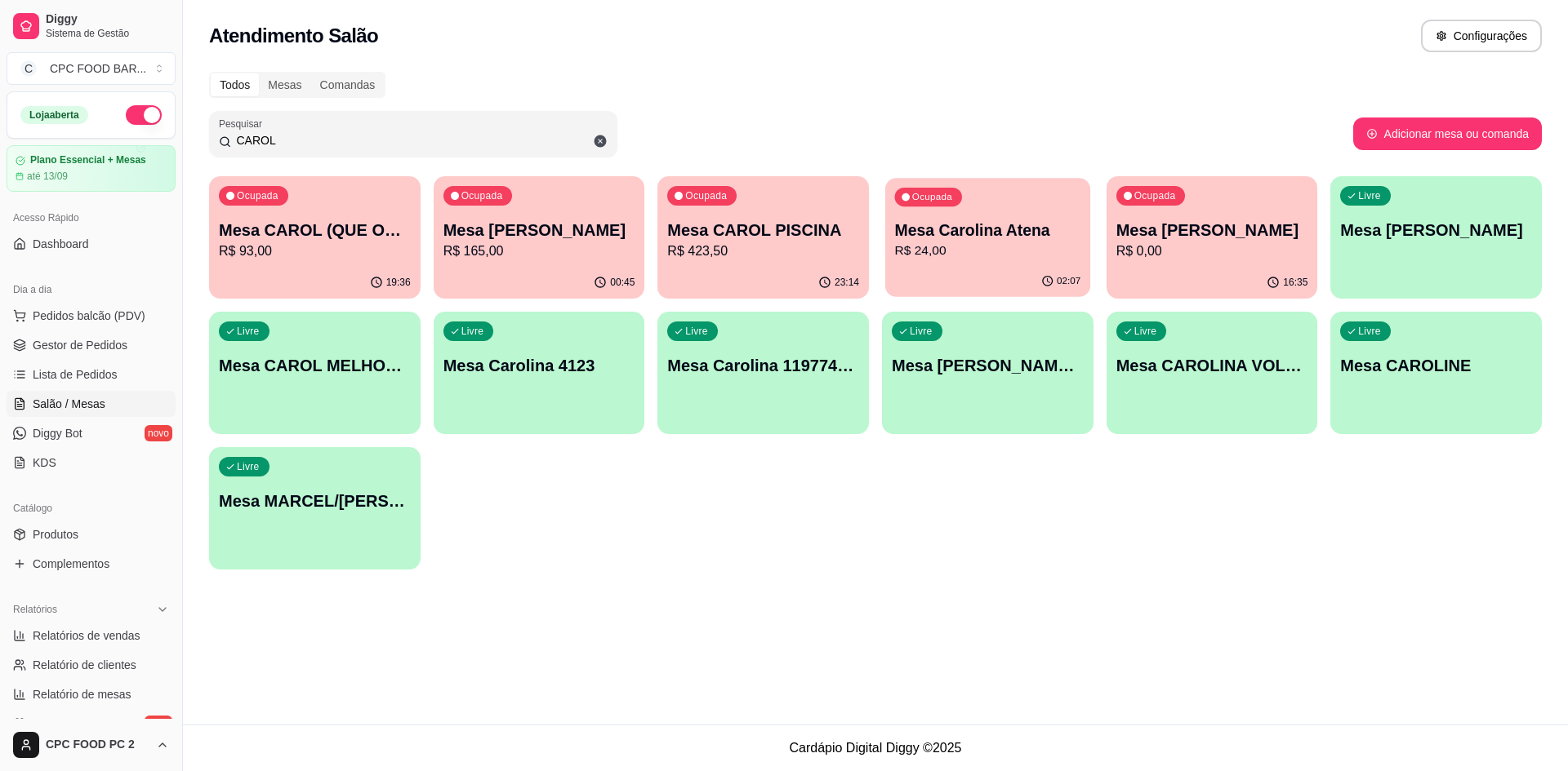
click at [992, 276] on div "02:07" at bounding box center [987, 281] width 205 height 31
click at [584, 254] on p "R$ 165,00" at bounding box center [539, 252] width 192 height 20
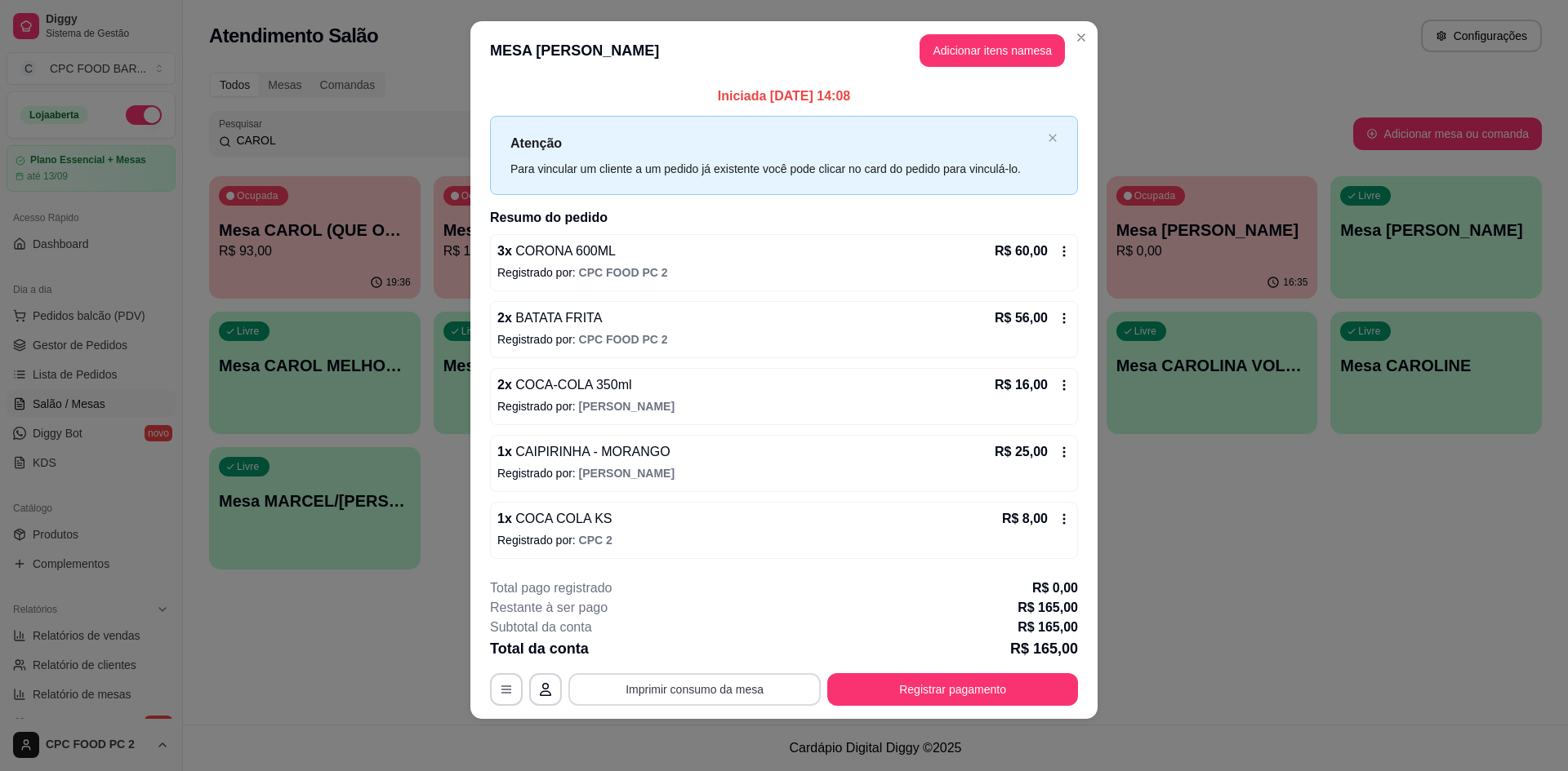
click at [633, 684] on button "Imprimir consumo da mesa" at bounding box center [695, 690] width 253 height 32
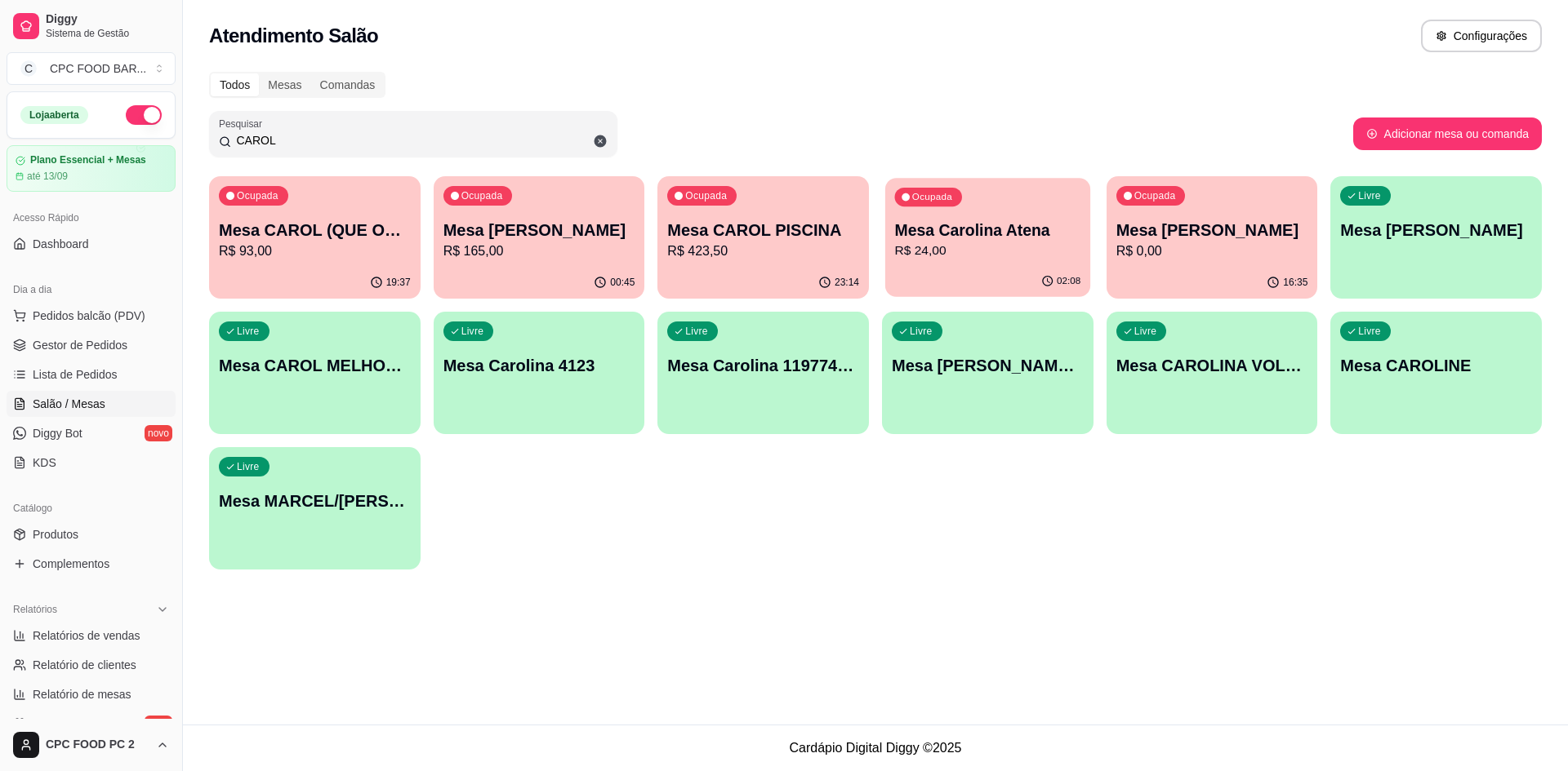
click at [965, 228] on p "Mesa Carolina Atena" at bounding box center [988, 230] width 186 height 22
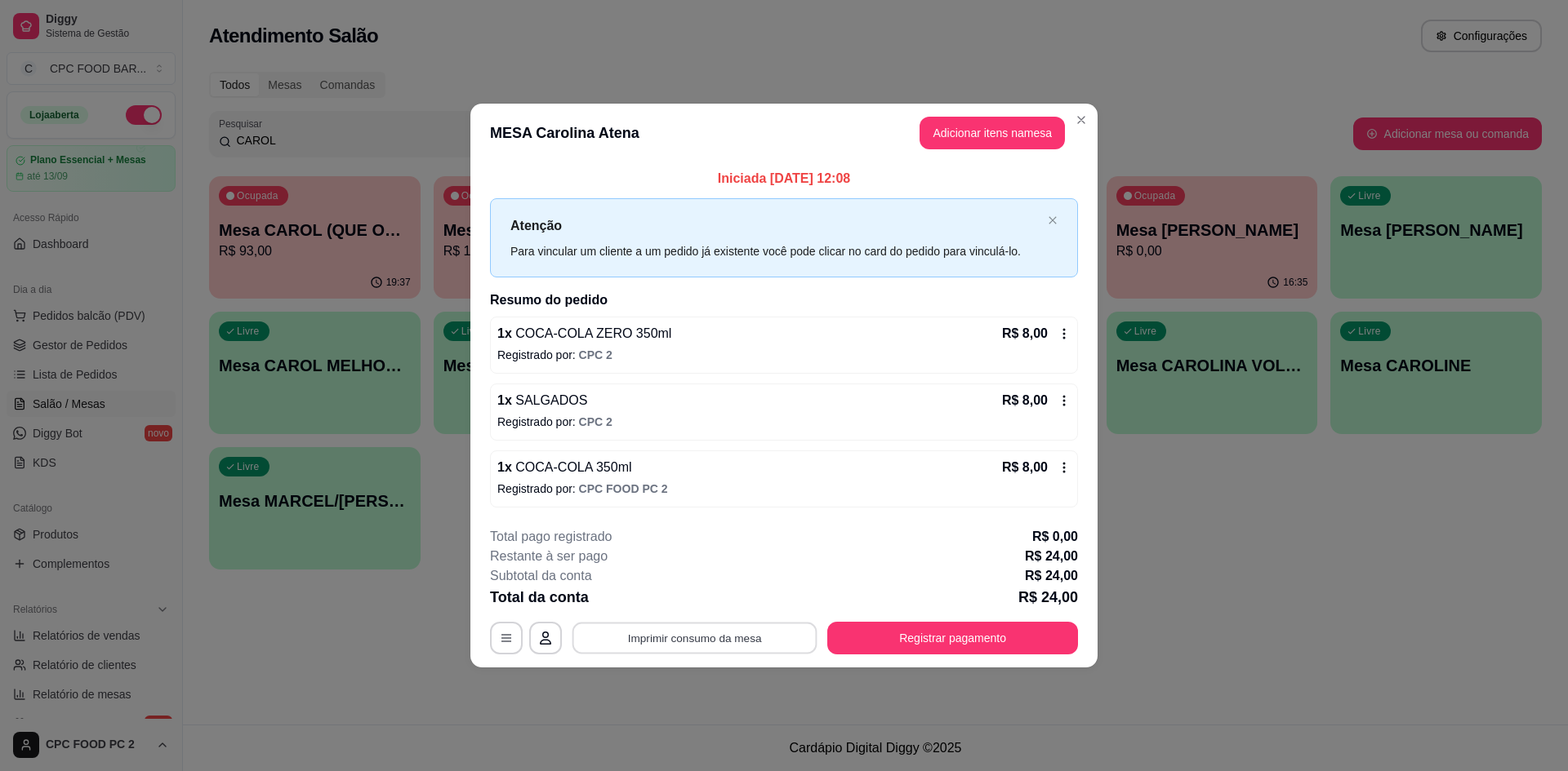
click at [772, 634] on button "Imprimir consumo da mesa" at bounding box center [696, 638] width 245 height 32
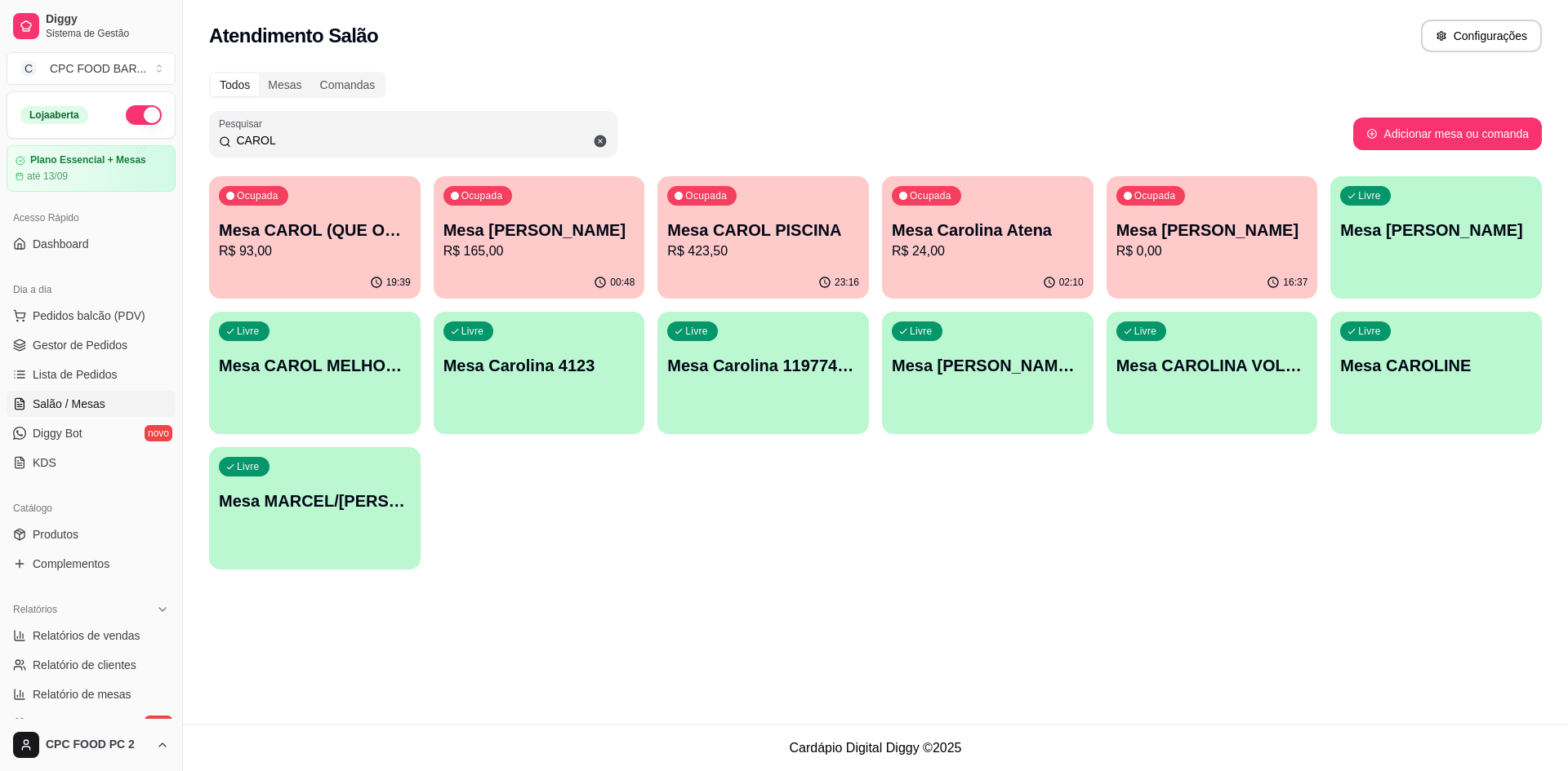
click at [88, 400] on span "Salão / Mesas" at bounding box center [69, 404] width 73 height 16
drag, startPoint x: 292, startPoint y: 142, endPoint x: 219, endPoint y: 170, distance: 78.2
click at [219, 170] on div "Todos Mesas Comandas Pesquisar CAROL Adicionar mesa ou comanda Ocupada Mesa CAR…" at bounding box center [875, 326] width 1385 height 528
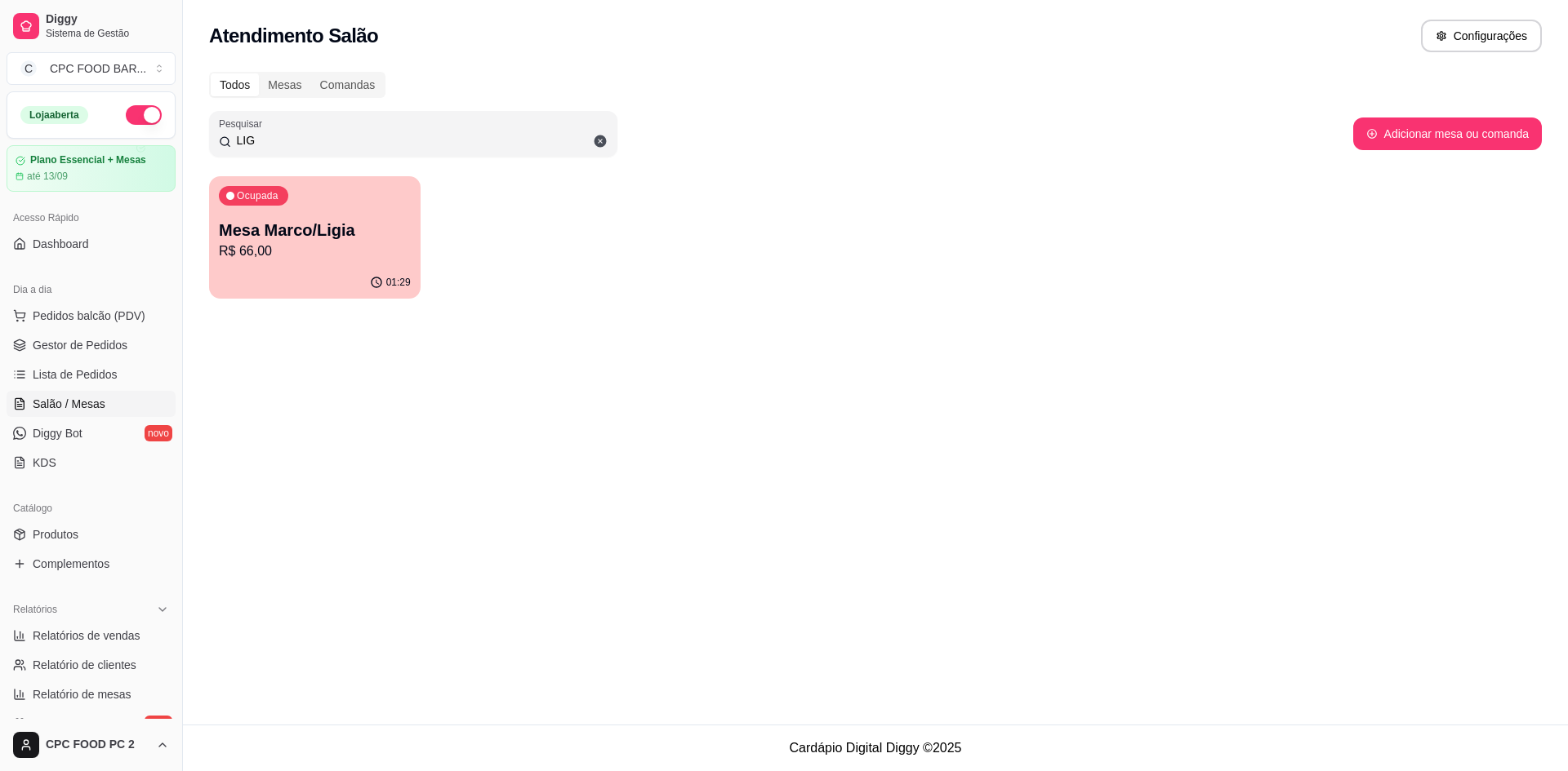
type input "LIG"
click at [324, 239] on p "[PERSON_NAME]/[PERSON_NAME]" at bounding box center [315, 230] width 192 height 23
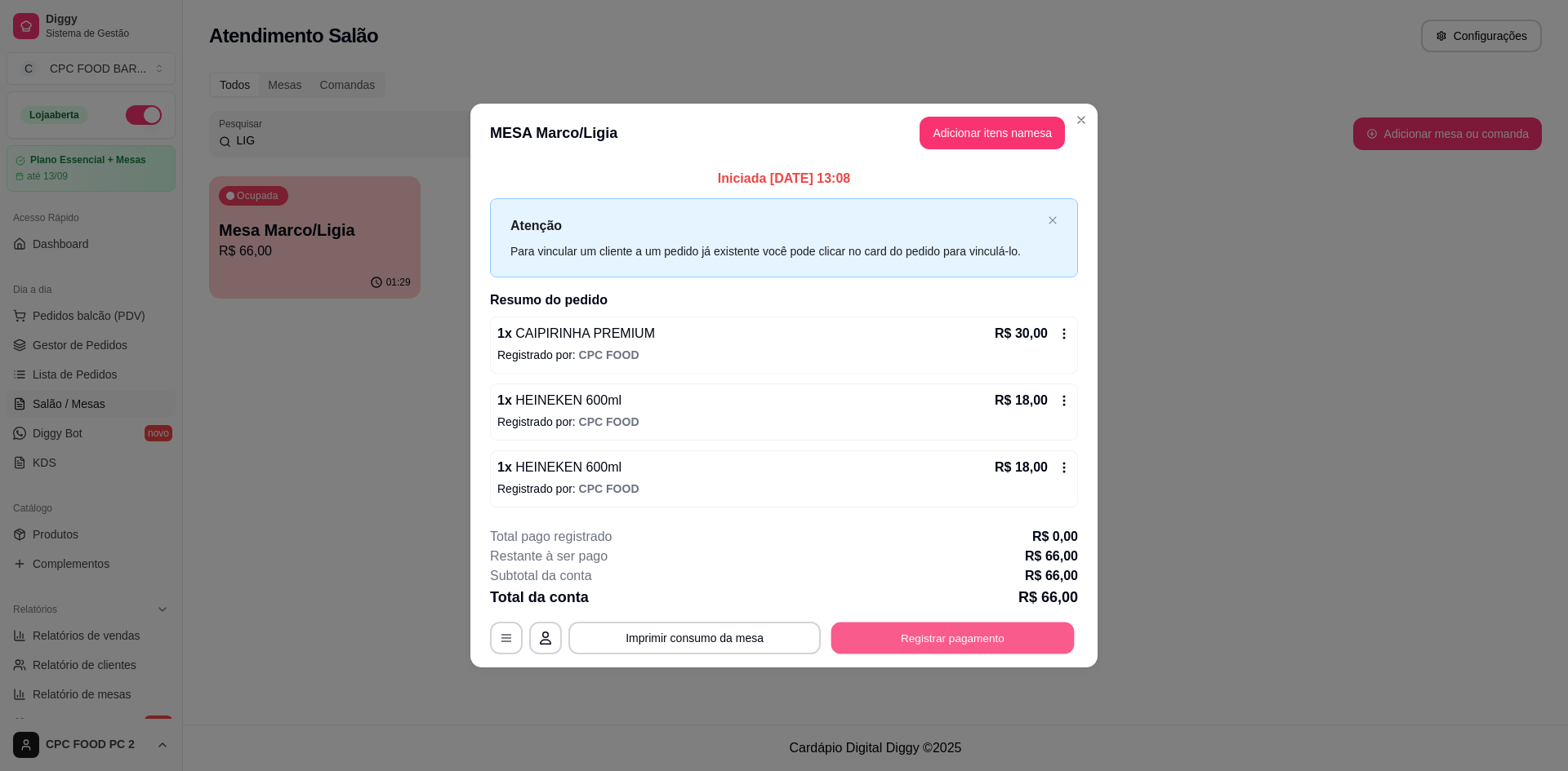
click at [1010, 642] on button "Registrar pagamento" at bounding box center [953, 638] width 244 height 32
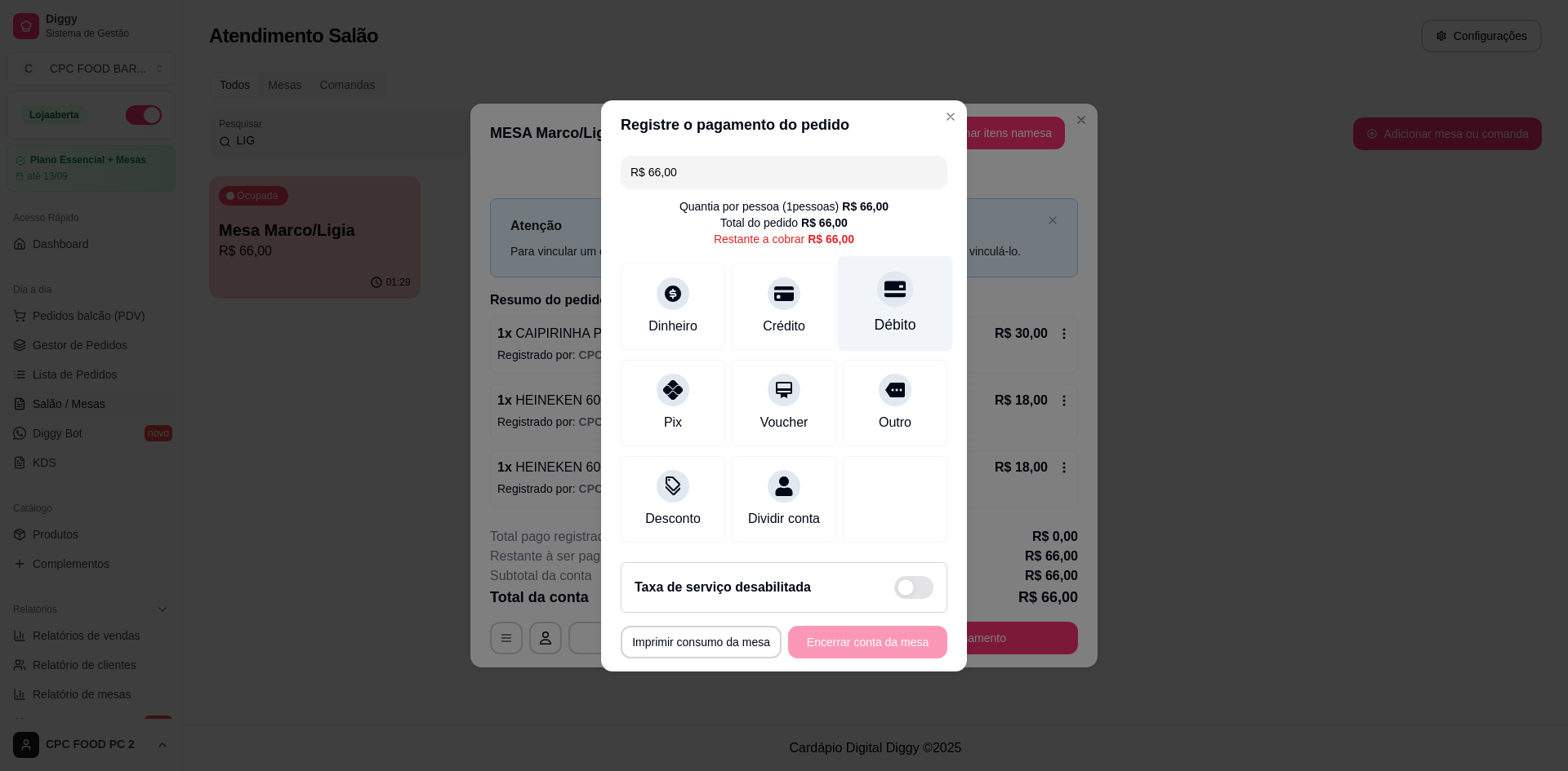
click at [894, 299] on div "Débito" at bounding box center [896, 303] width 115 height 96
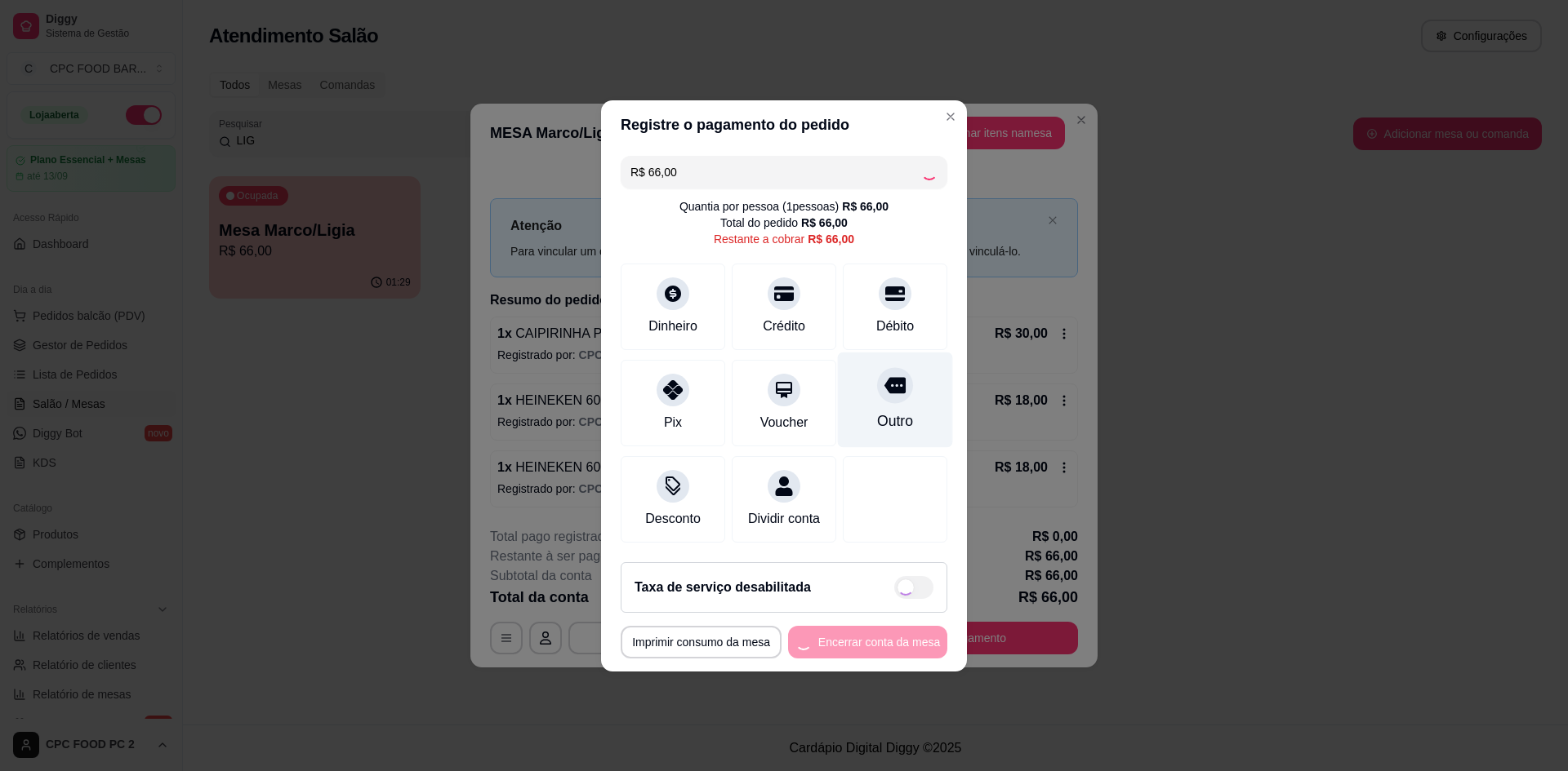
type input "R$ 0,00"
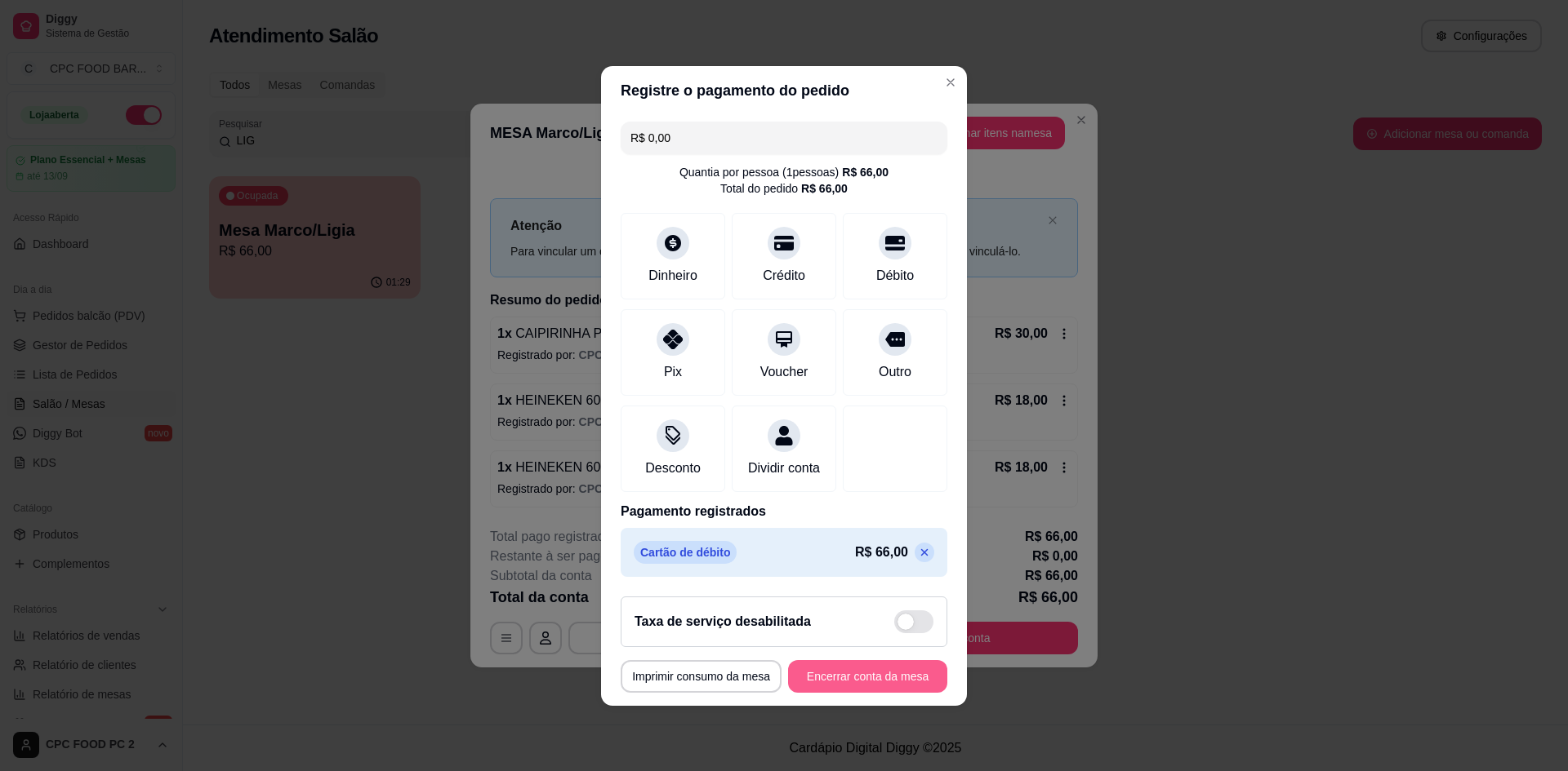
click at [858, 693] on button "Encerrar conta da mesa" at bounding box center [867, 676] width 160 height 32
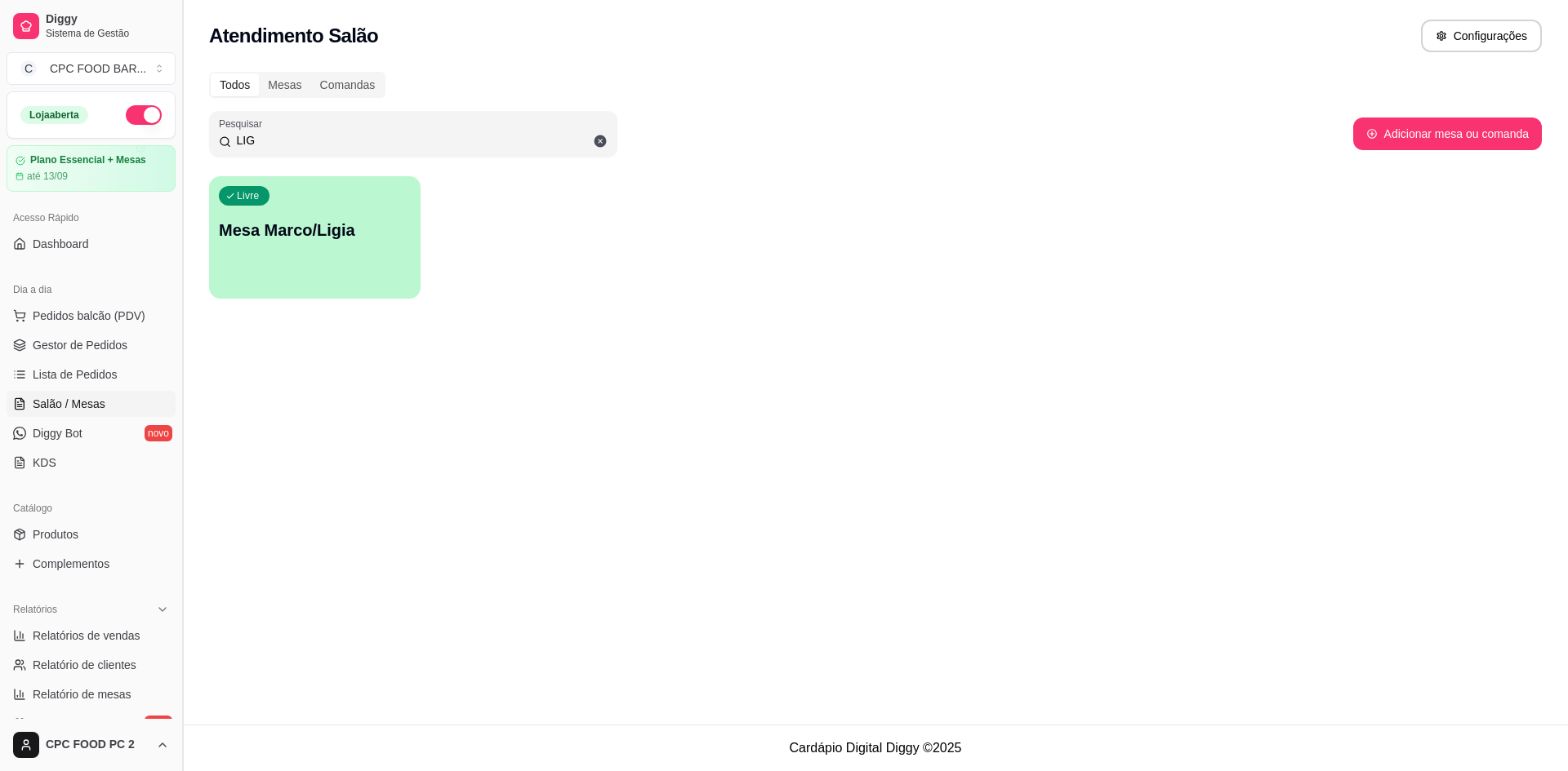
drag, startPoint x: 278, startPoint y: 146, endPoint x: 186, endPoint y: 145, distance: 92.0
click at [186, 145] on div "Diggy Sistema de Gestão C CPC FOOD BAR ... Loja aberta Plano Essencial + Mesas …" at bounding box center [784, 385] width 1568 height 771
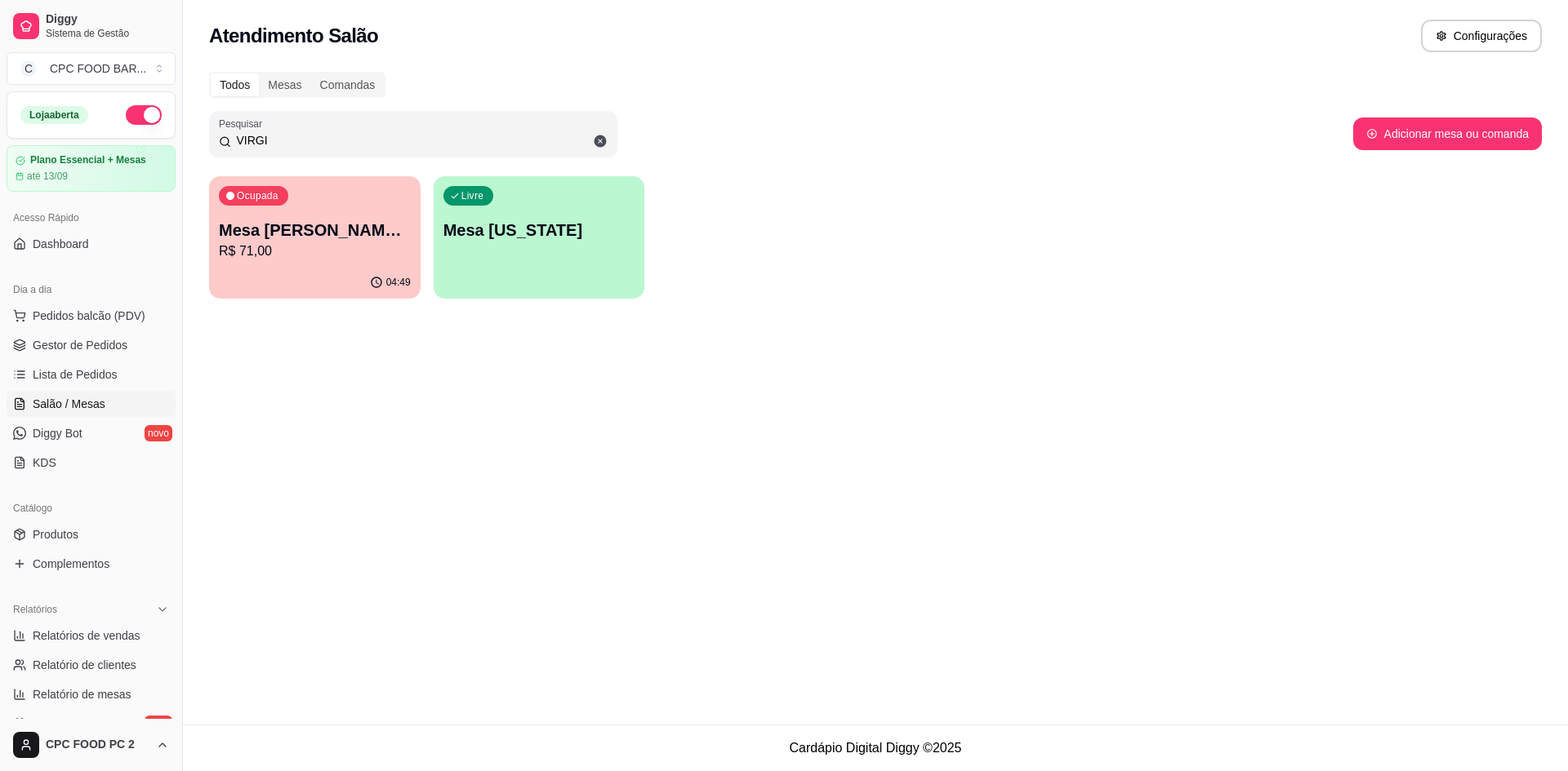
type input "VIRGI"
click at [500, 224] on p "Mesa [US_STATE]" at bounding box center [539, 230] width 192 height 23
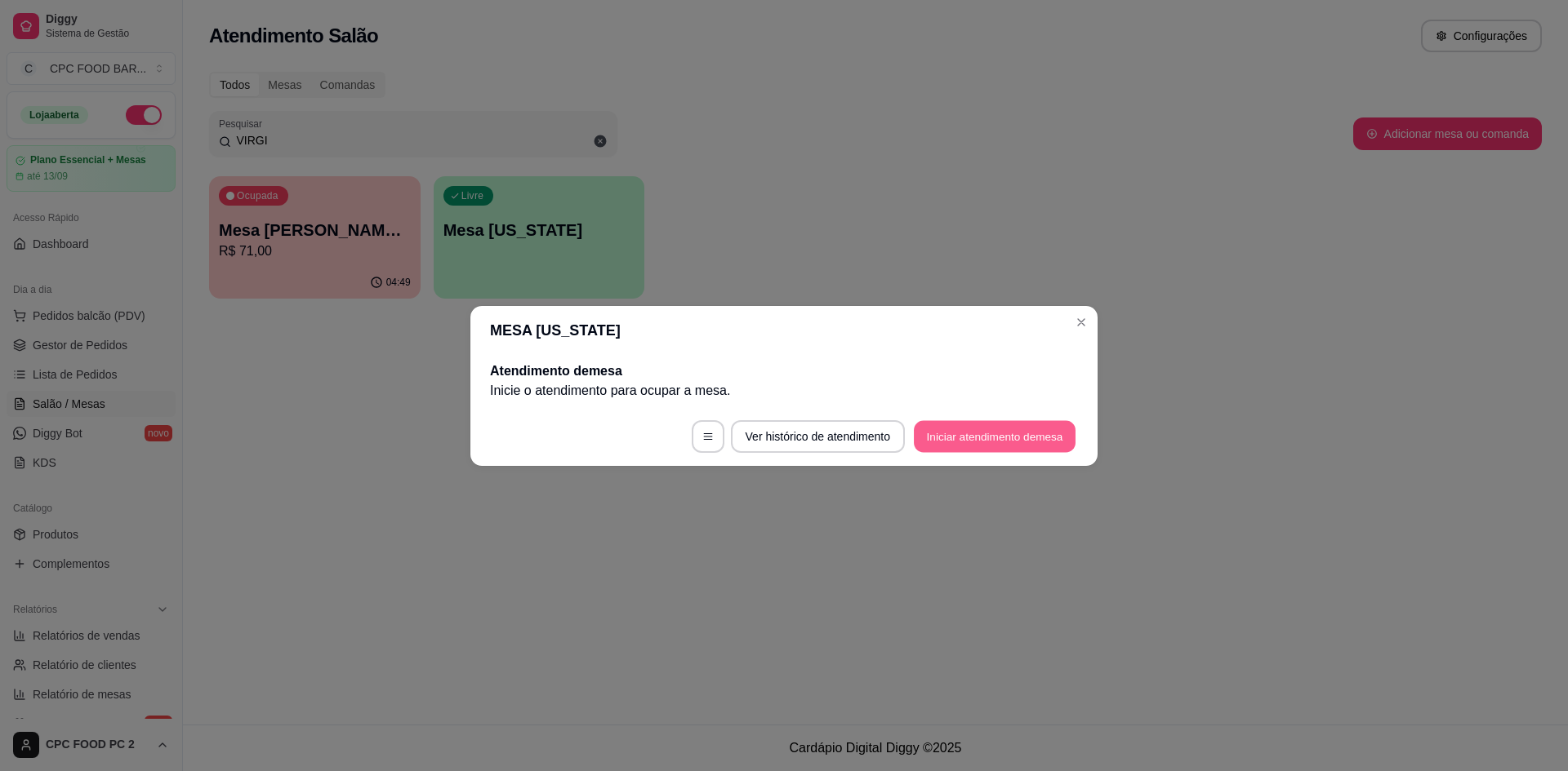
click at [989, 429] on button "Iniciar atendimento de mesa" at bounding box center [994, 436] width 161 height 32
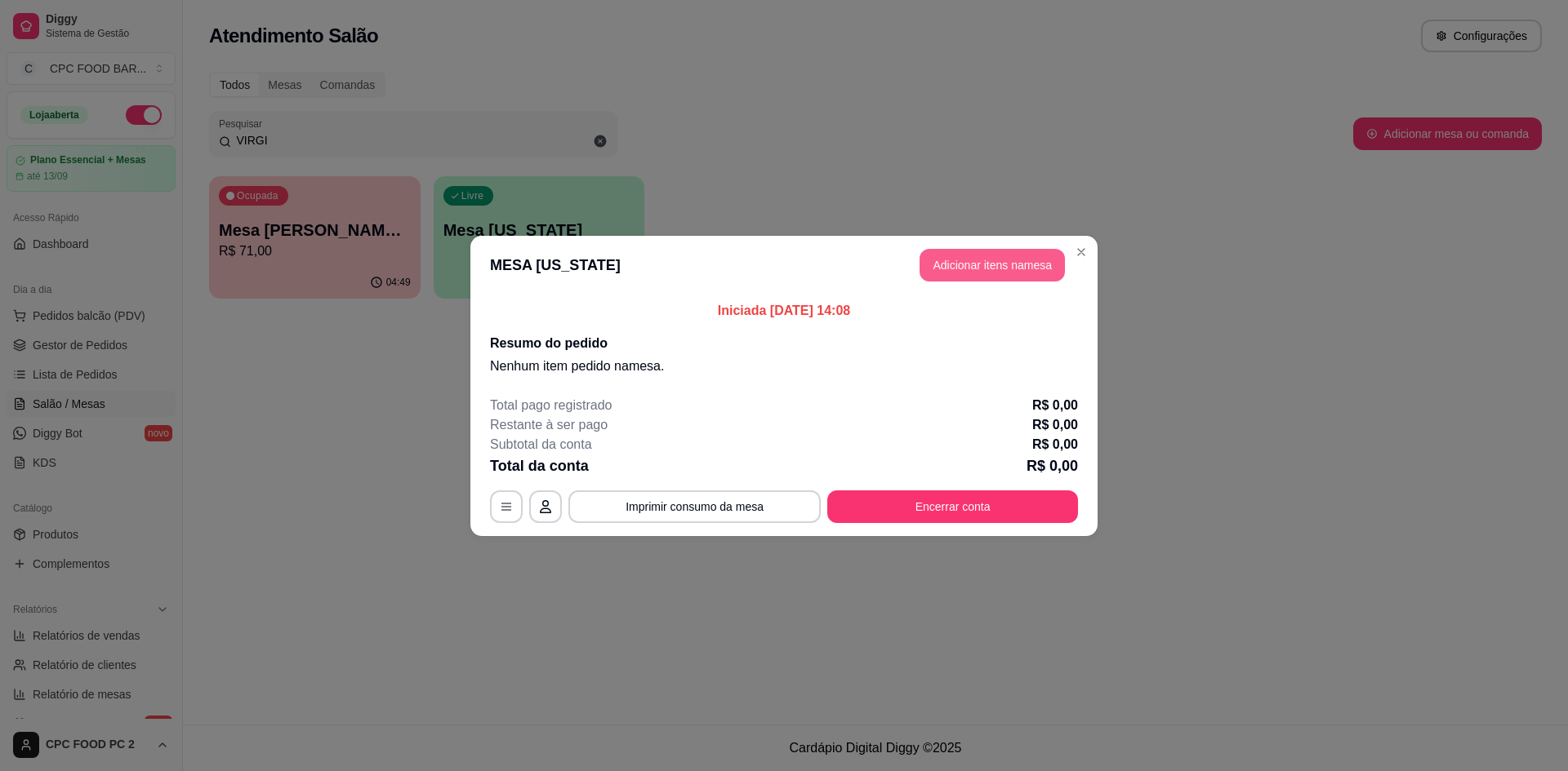
click at [952, 271] on button "Adicionar itens na mesa" at bounding box center [992, 265] width 145 height 32
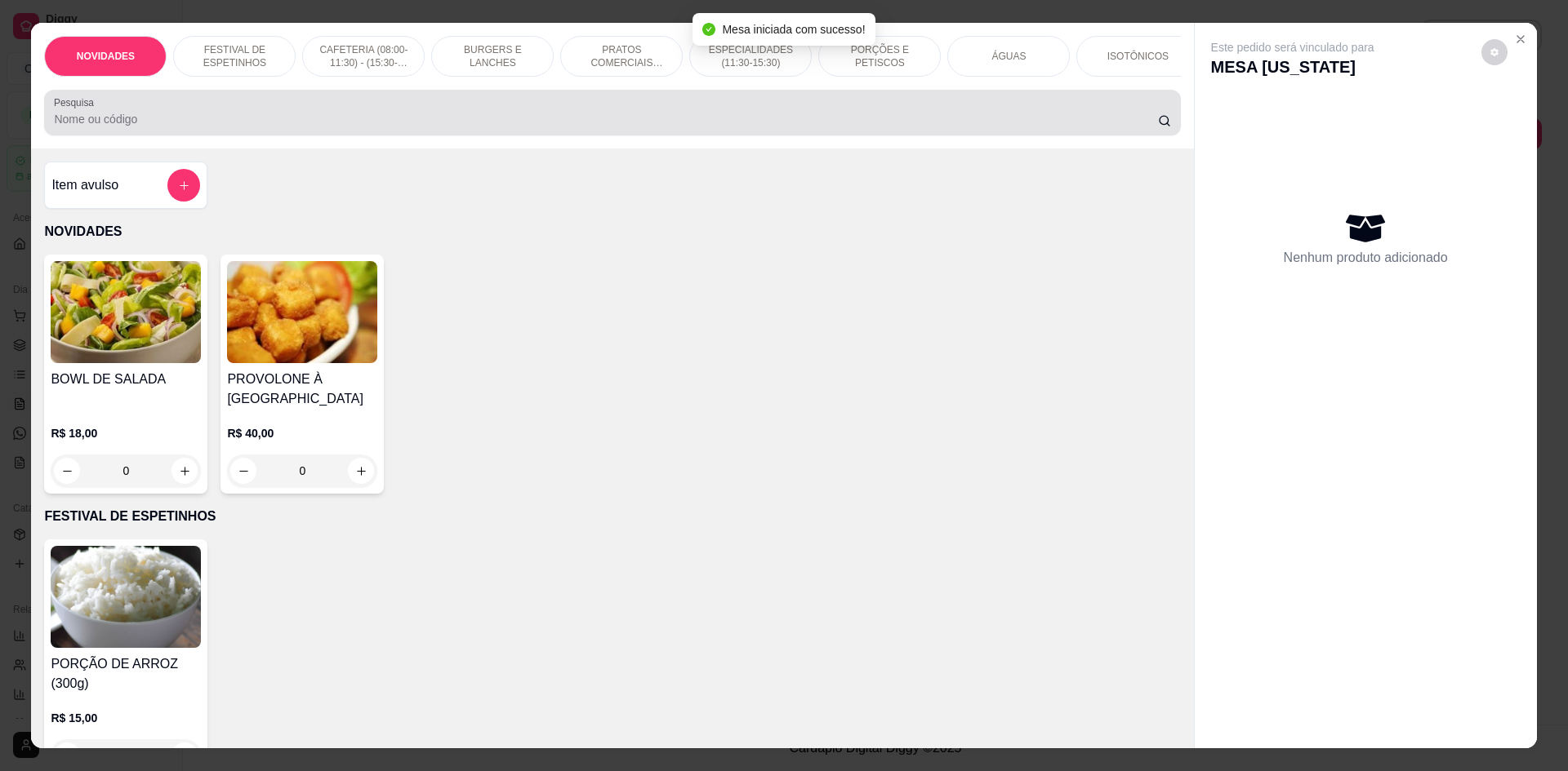
click at [737, 127] on input "Pesquisa" at bounding box center [605, 119] width 1103 height 16
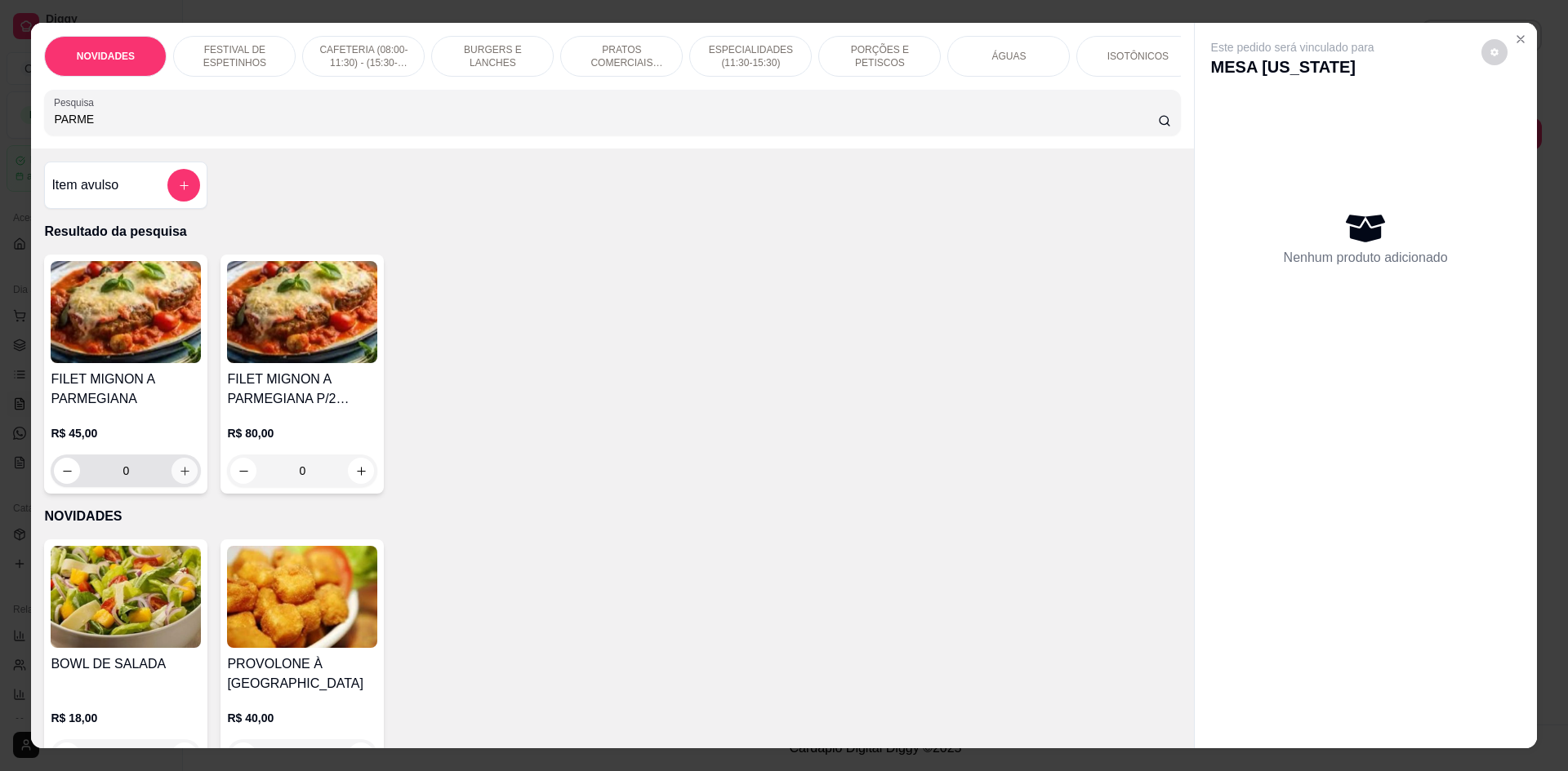
type input "PARME"
click at [172, 484] on button "increase-product-quantity" at bounding box center [185, 472] width 25 height 25
type input "1"
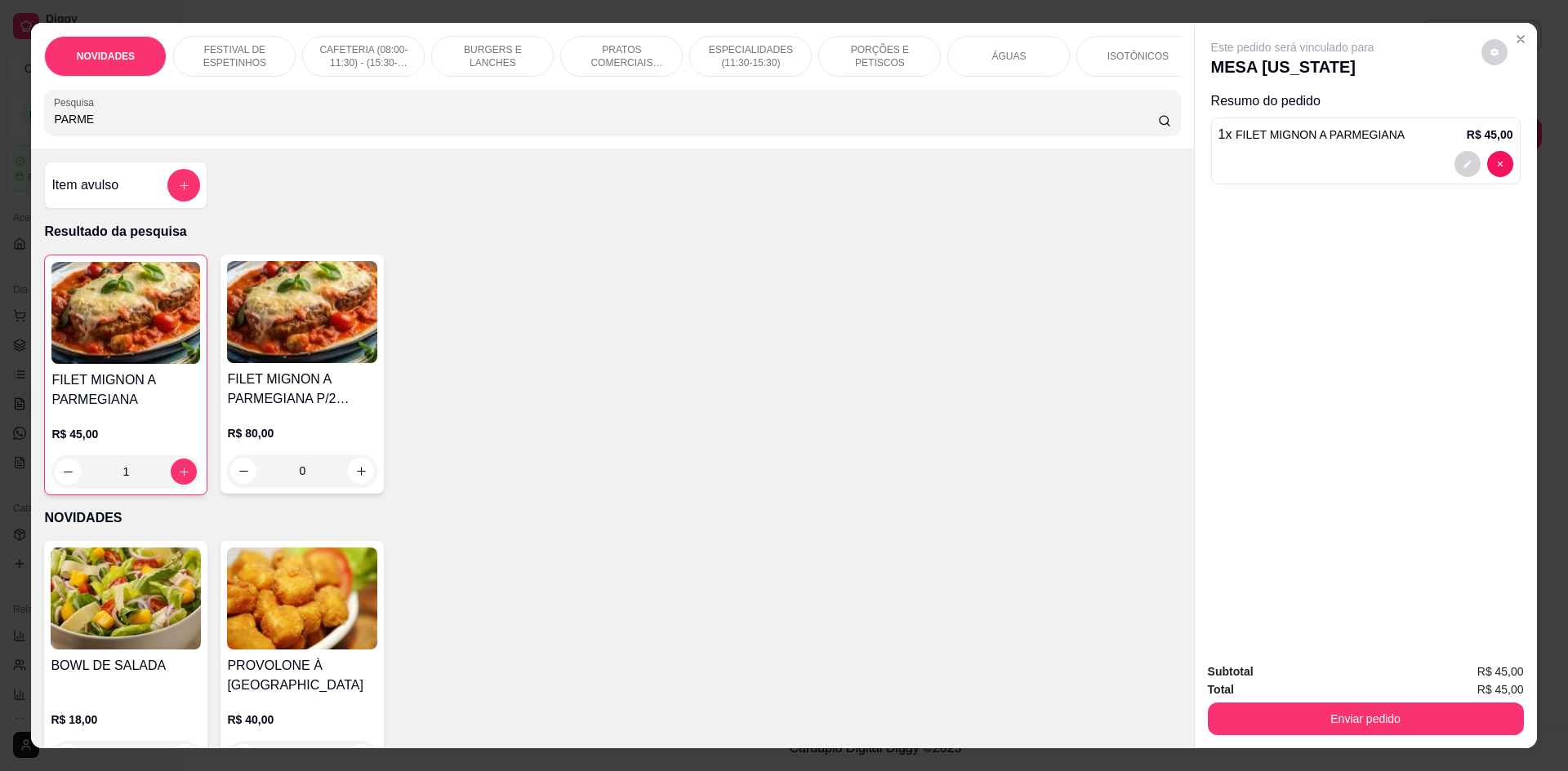
drag, startPoint x: 141, startPoint y: 140, endPoint x: 5, endPoint y: 136, distance: 136.1
click at [5, 136] on div "NOVIDADES FESTIVAL DE ESPETINHOS CAFETERIA (08:00-11:30) - (15:30-18:00) BURGER…" at bounding box center [784, 385] width 1568 height 771
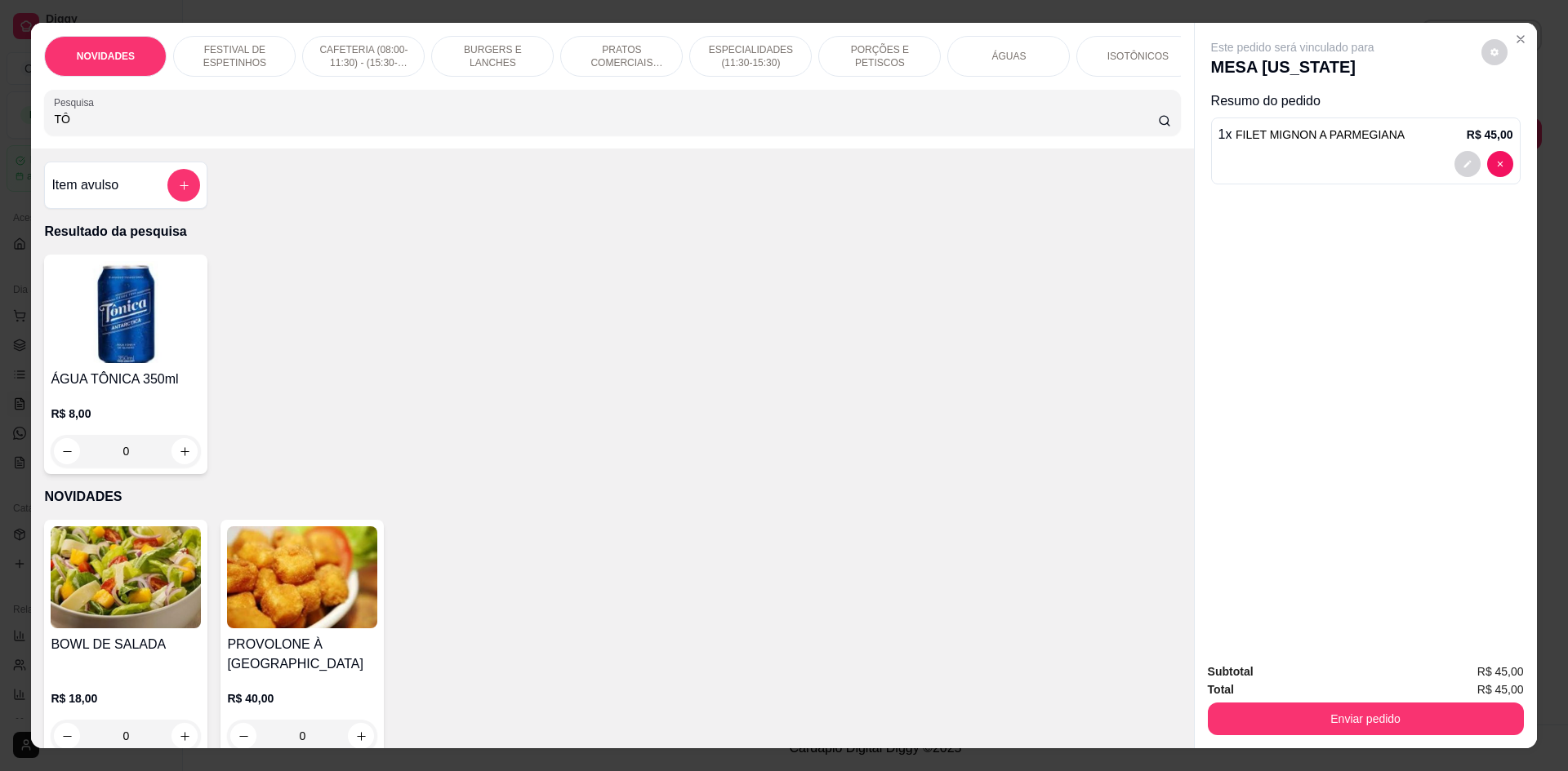
type input "TÔ"
click at [179, 454] on button "increase-product-quantity" at bounding box center [185, 452] width 25 height 25
type input "1"
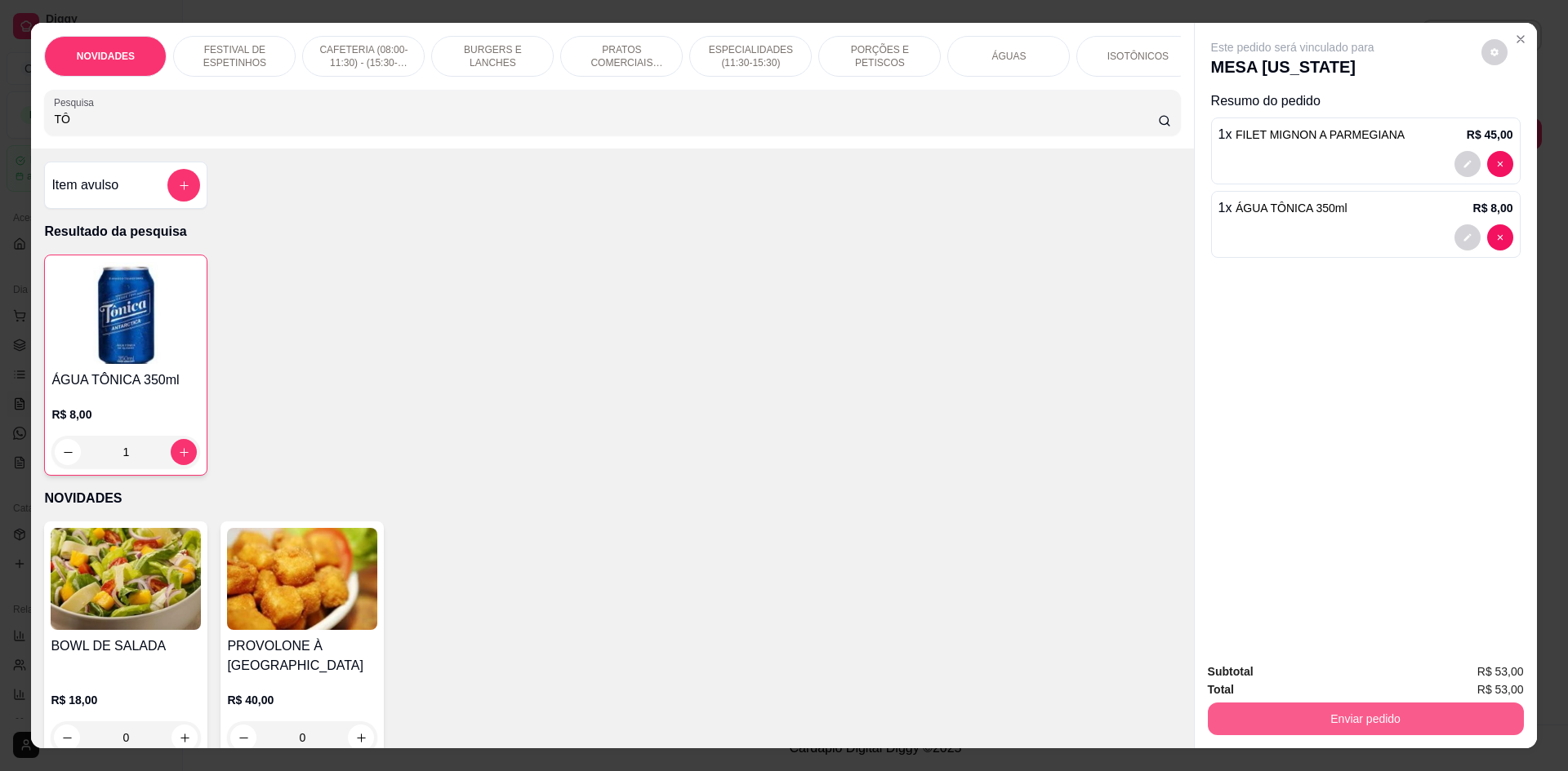
click at [1347, 718] on button "Enviar pedido" at bounding box center [1366, 719] width 316 height 32
click at [1327, 685] on button "Não registrar e enviar pedido" at bounding box center [1311, 678] width 165 height 30
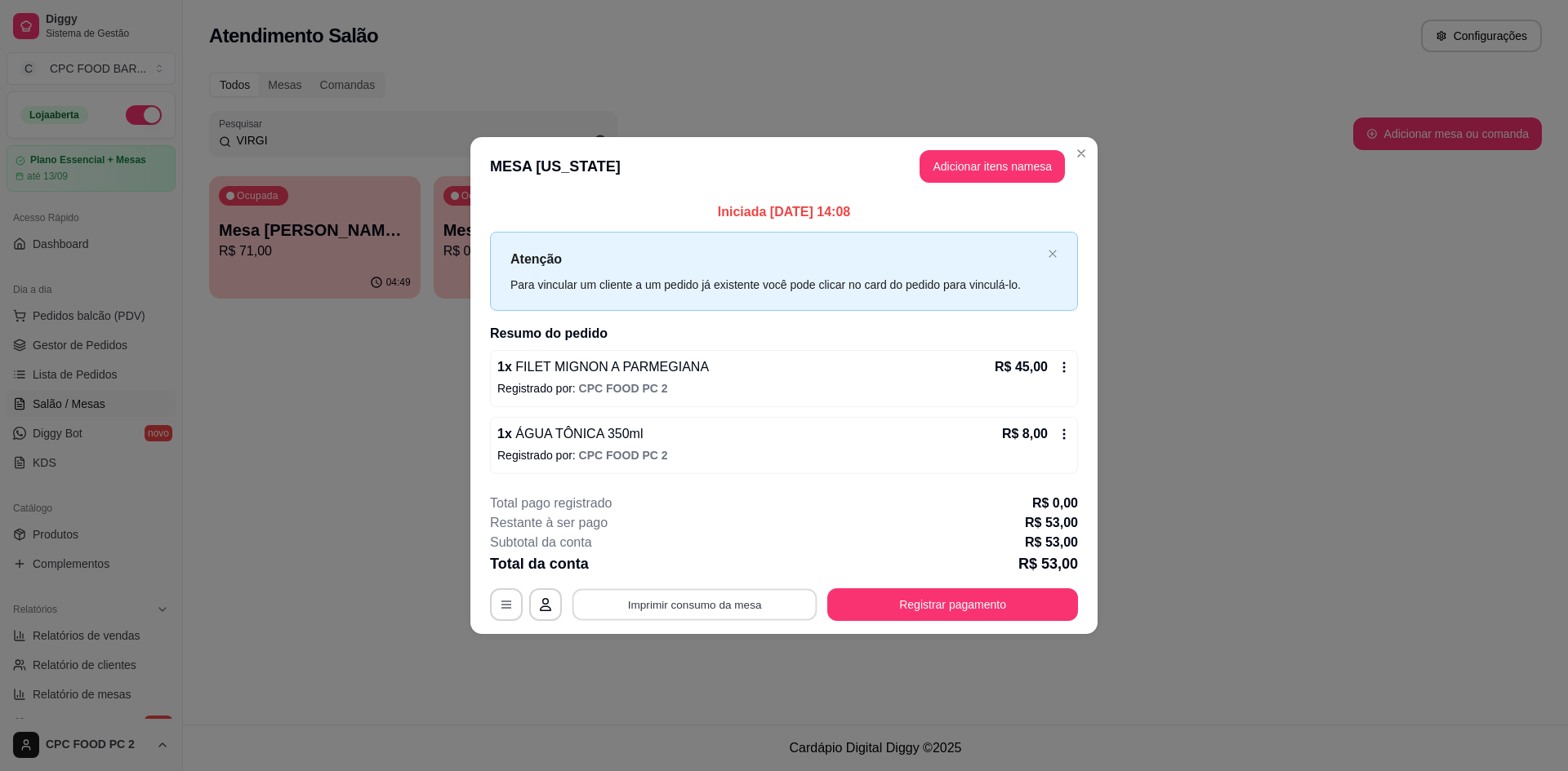
click at [759, 594] on button "Imprimir consumo da mesa" at bounding box center [696, 605] width 245 height 32
click at [862, 608] on button "Registrar pagamento" at bounding box center [953, 605] width 244 height 32
click at [986, 160] on button "Adicionar itens na mesa" at bounding box center [992, 167] width 145 height 32
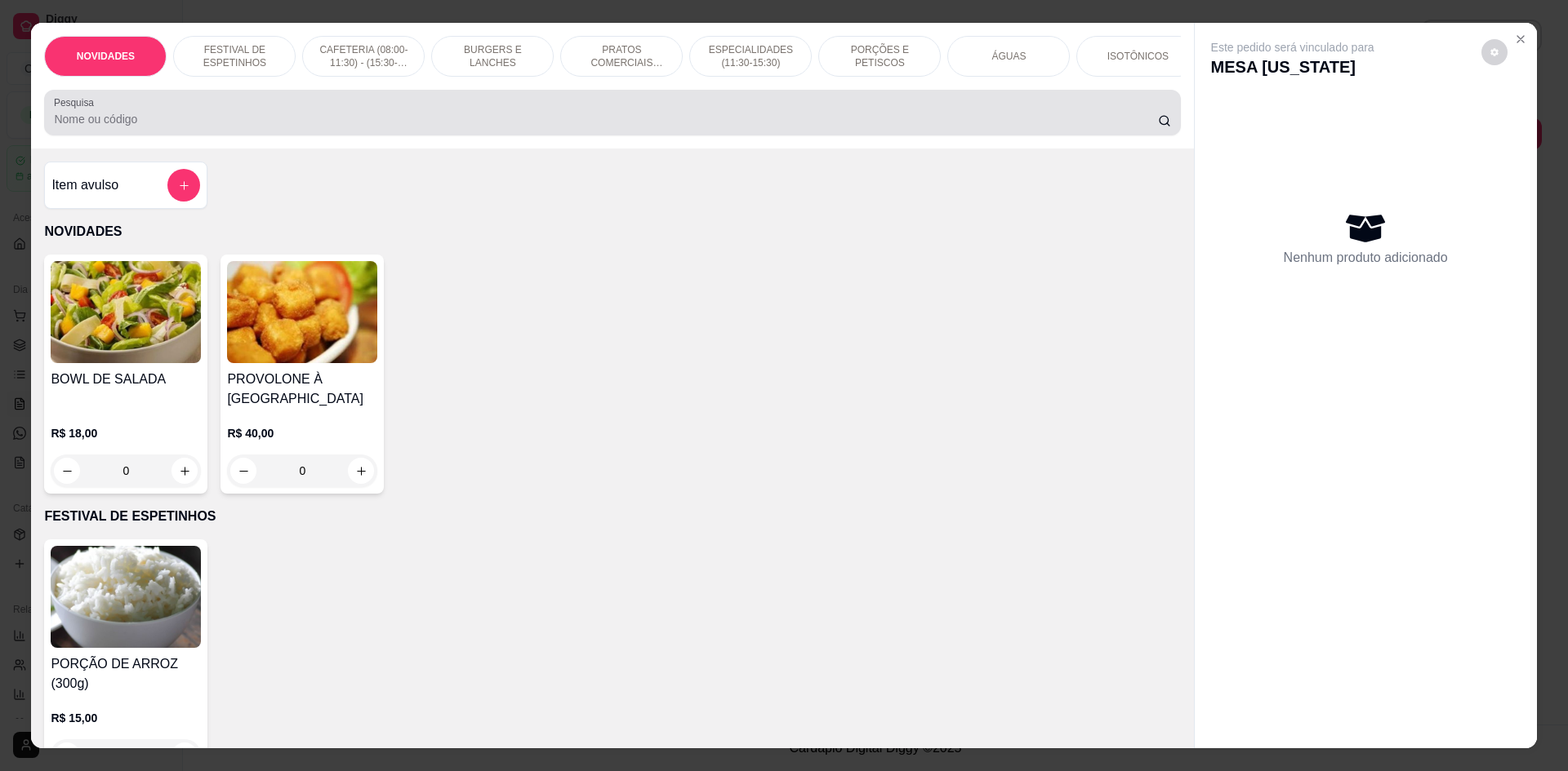
click at [676, 127] on input "Pesquisa" at bounding box center [605, 119] width 1103 height 16
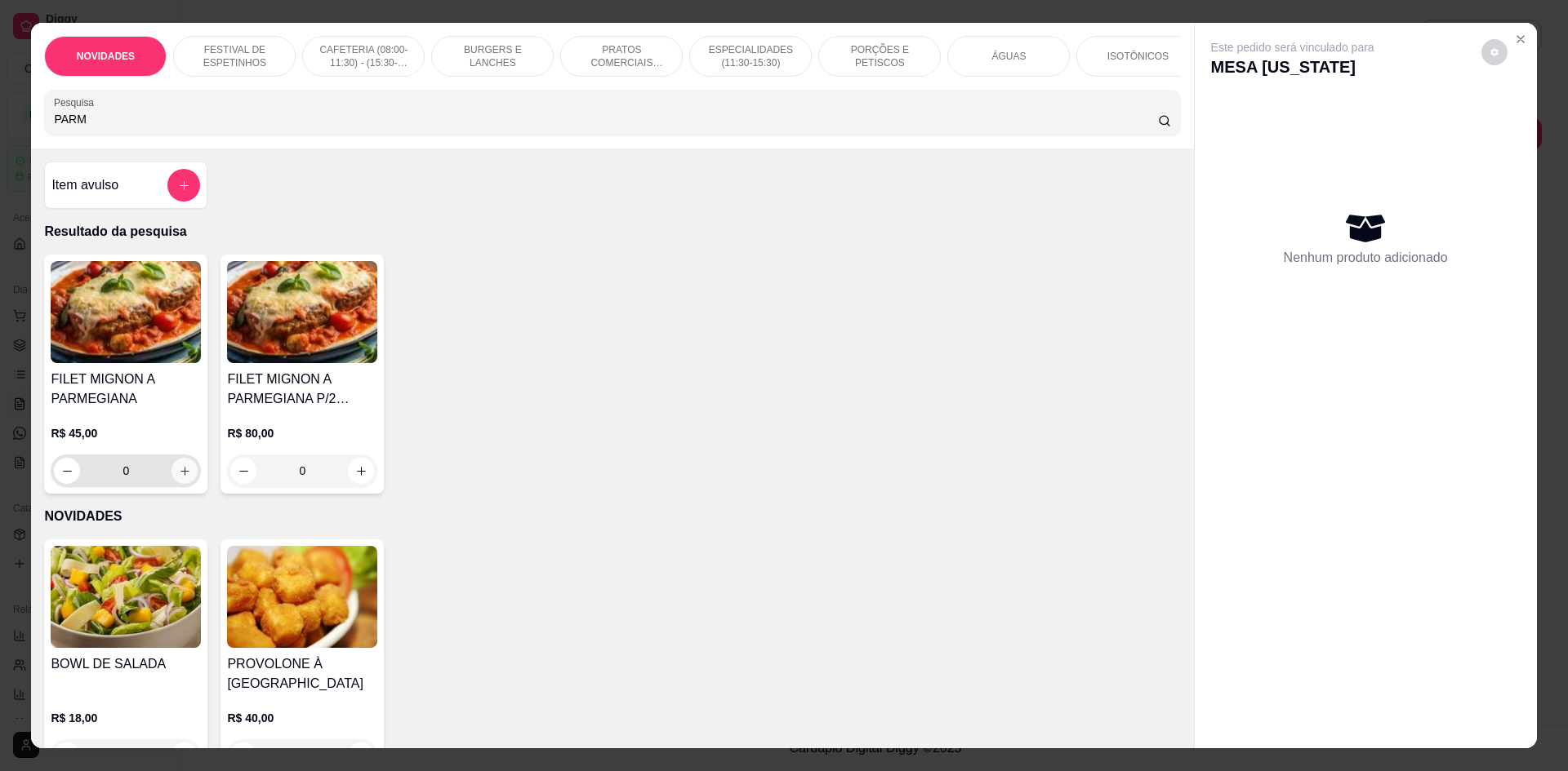
type input "PARM"
click at [178, 474] on button "increase-product-quantity" at bounding box center [184, 471] width 26 height 26
type input "1"
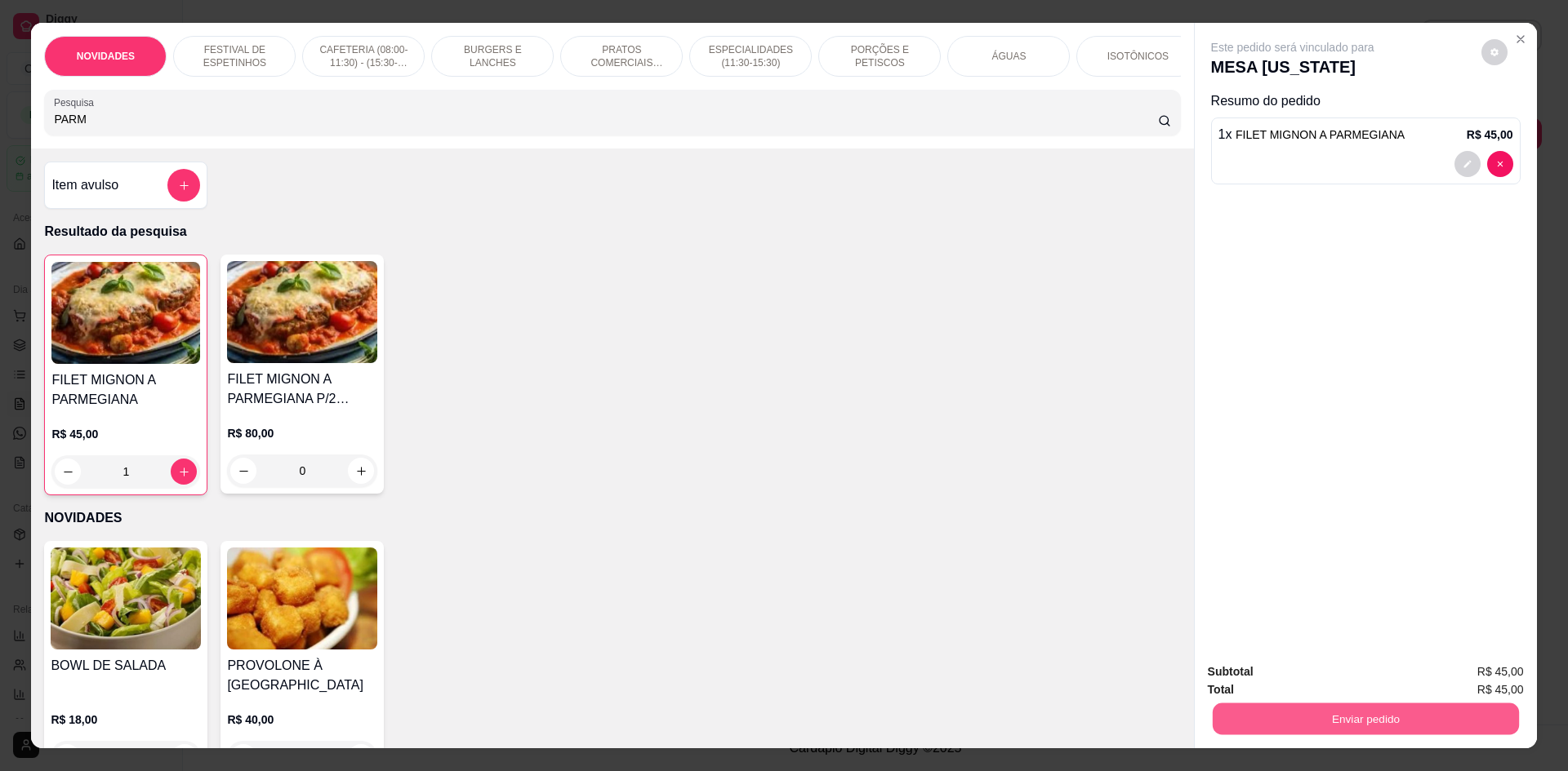
click at [1320, 728] on button "Enviar pedido" at bounding box center [1364, 718] width 306 height 32
click at [1322, 673] on button "Não registrar e enviar pedido" at bounding box center [1311, 678] width 165 height 30
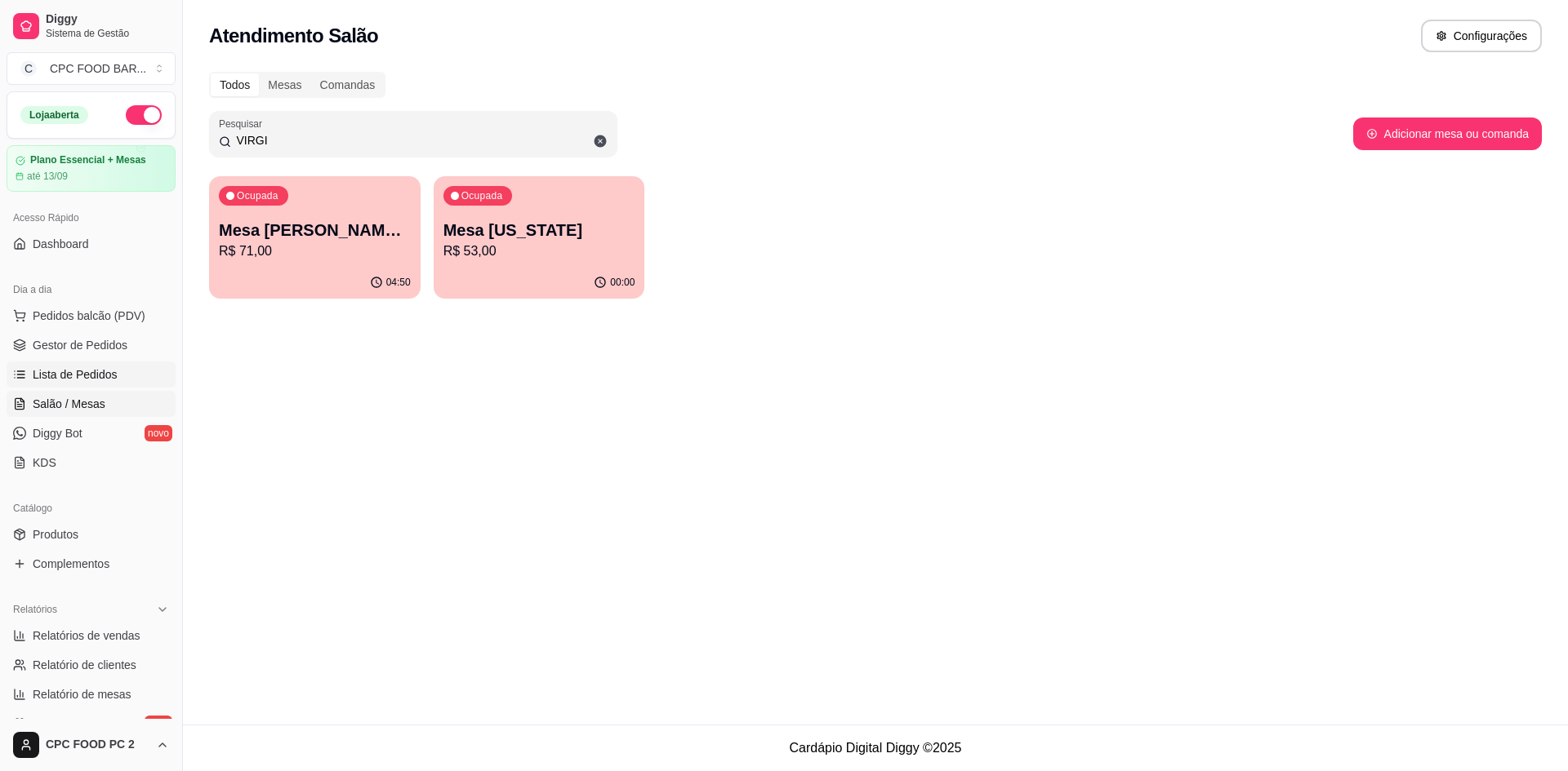
click at [79, 372] on span "Lista de Pedidos" at bounding box center [75, 374] width 85 height 16
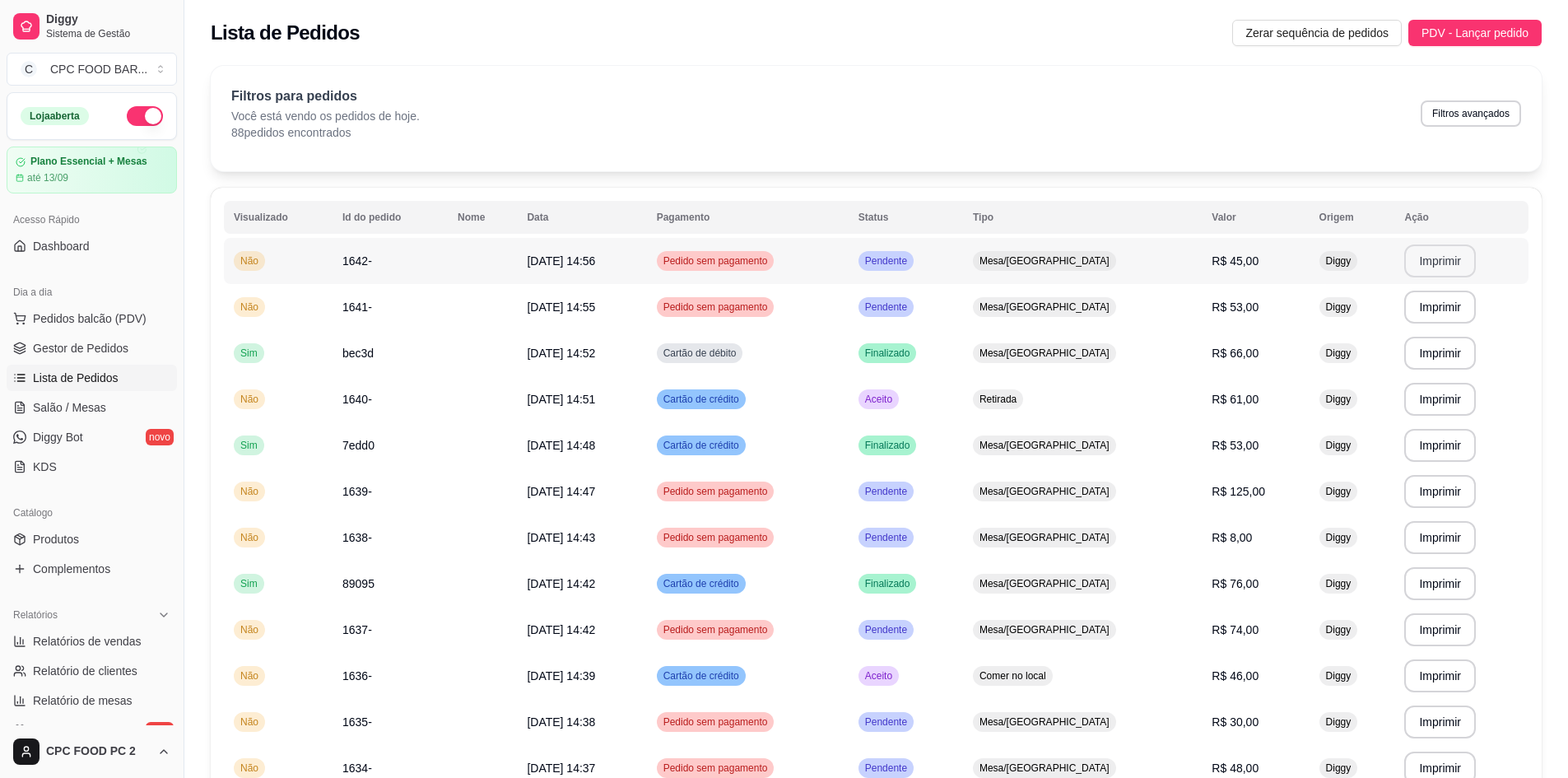
click at [1422, 259] on button "Imprimir" at bounding box center [1440, 261] width 72 height 33
click at [100, 319] on span "Pedidos balcão (PDV)" at bounding box center [89, 318] width 114 height 16
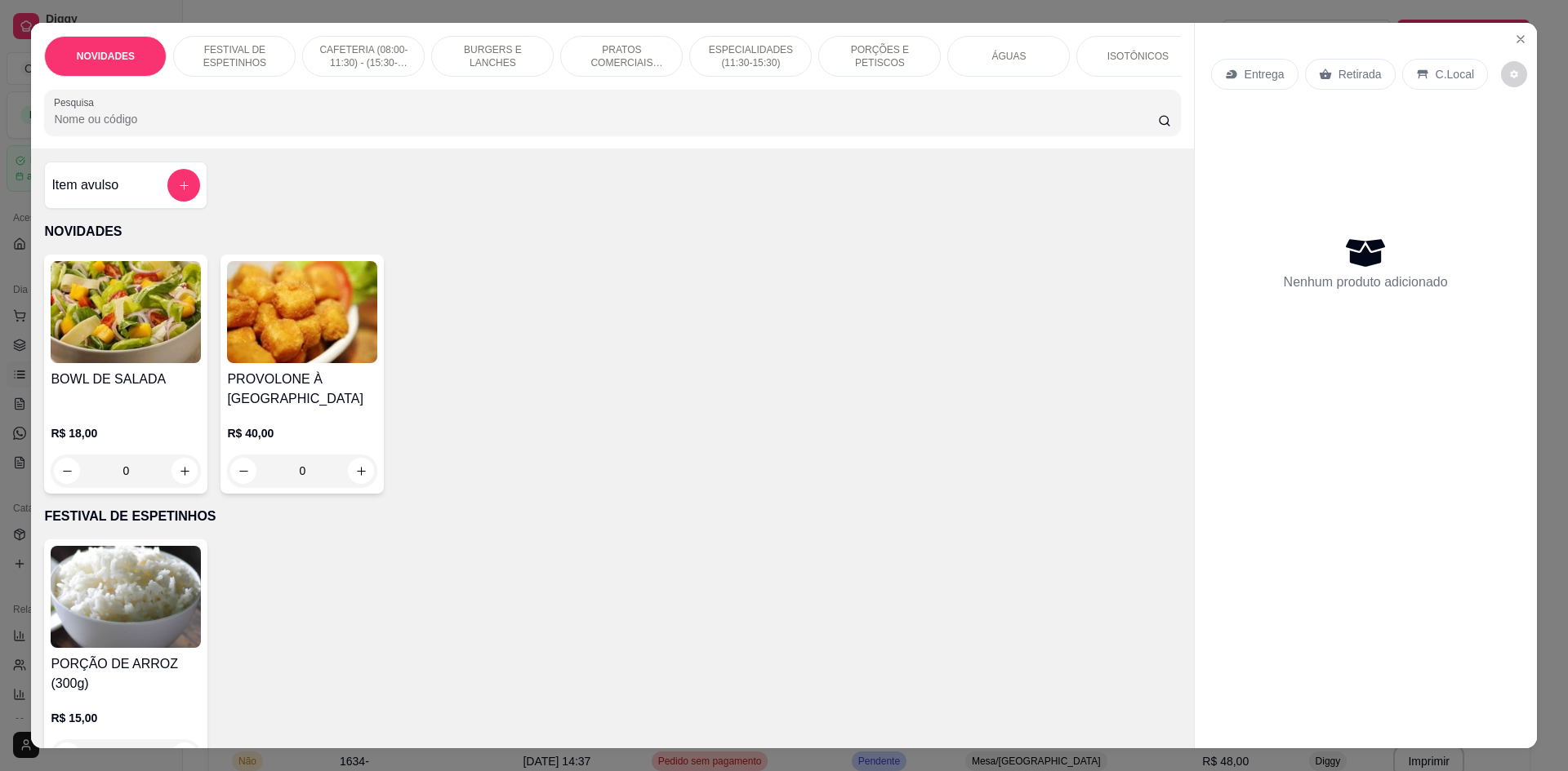
click at [262, 127] on input "Pesquisa" at bounding box center [605, 119] width 1103 height 16
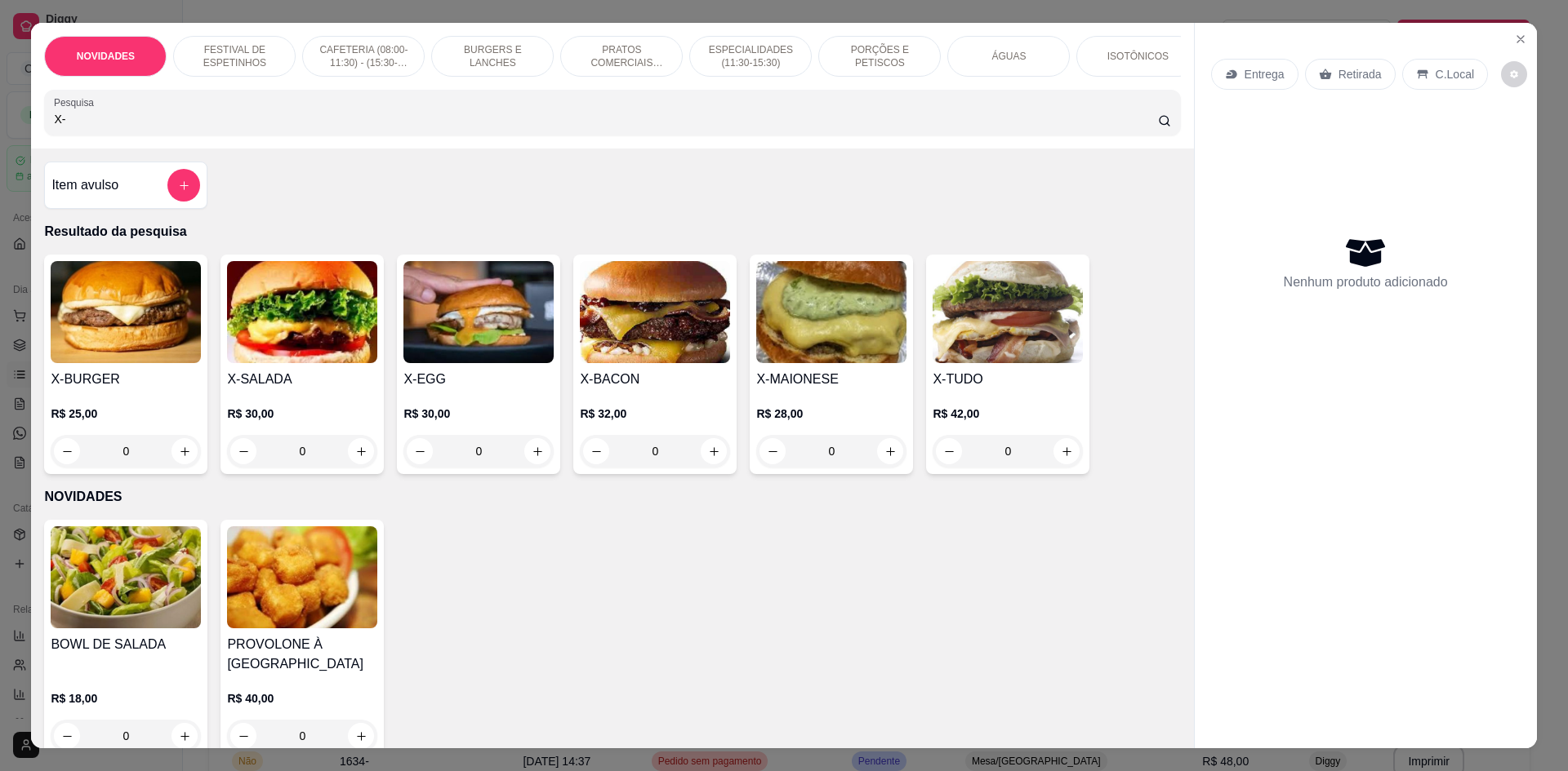
type input "X-"
click at [887, 468] on div "0" at bounding box center [831, 451] width 151 height 32
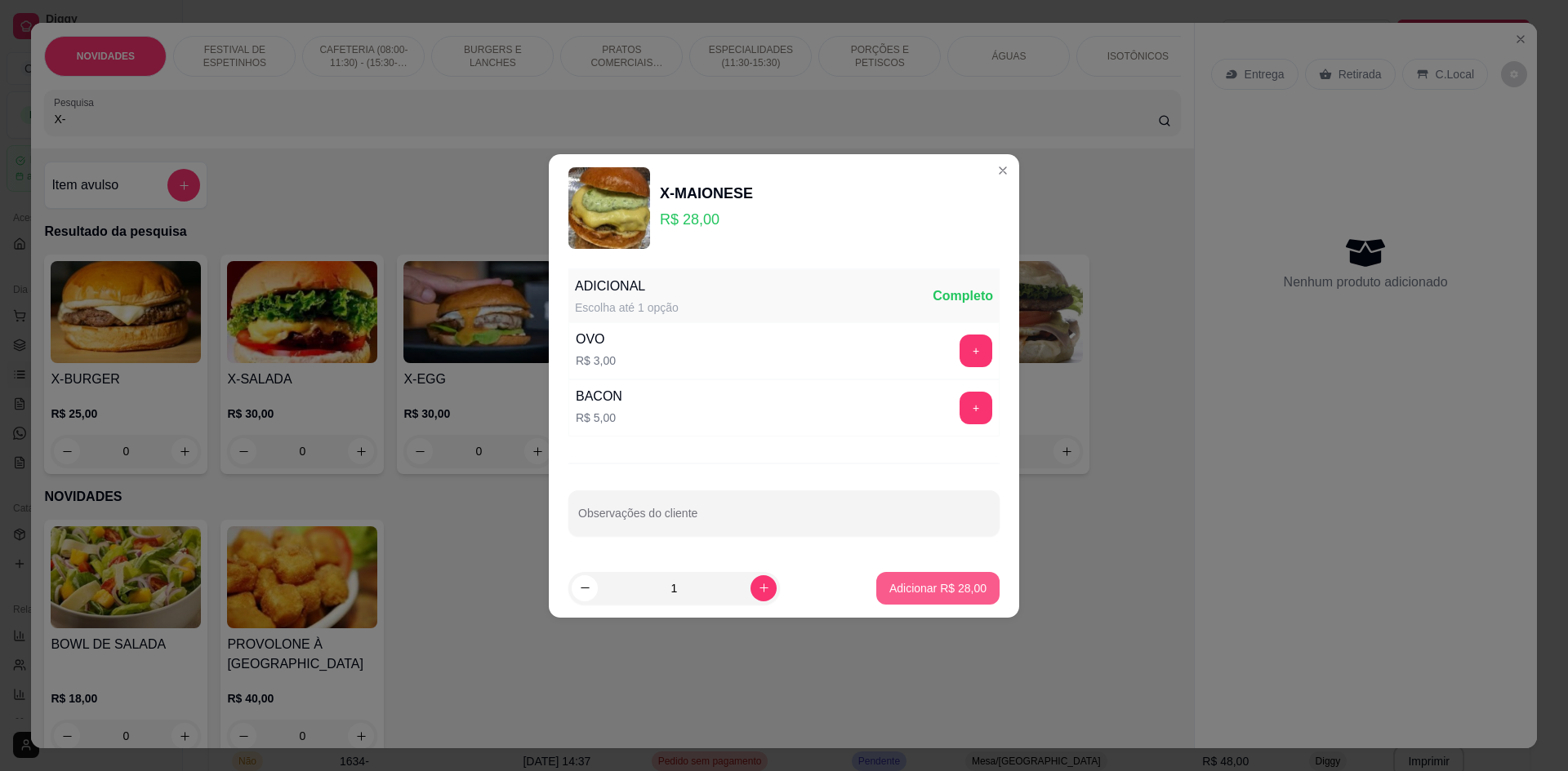
click at [891, 592] on p "Adicionar R$ 28,00" at bounding box center [938, 589] width 97 height 16
type input "1"
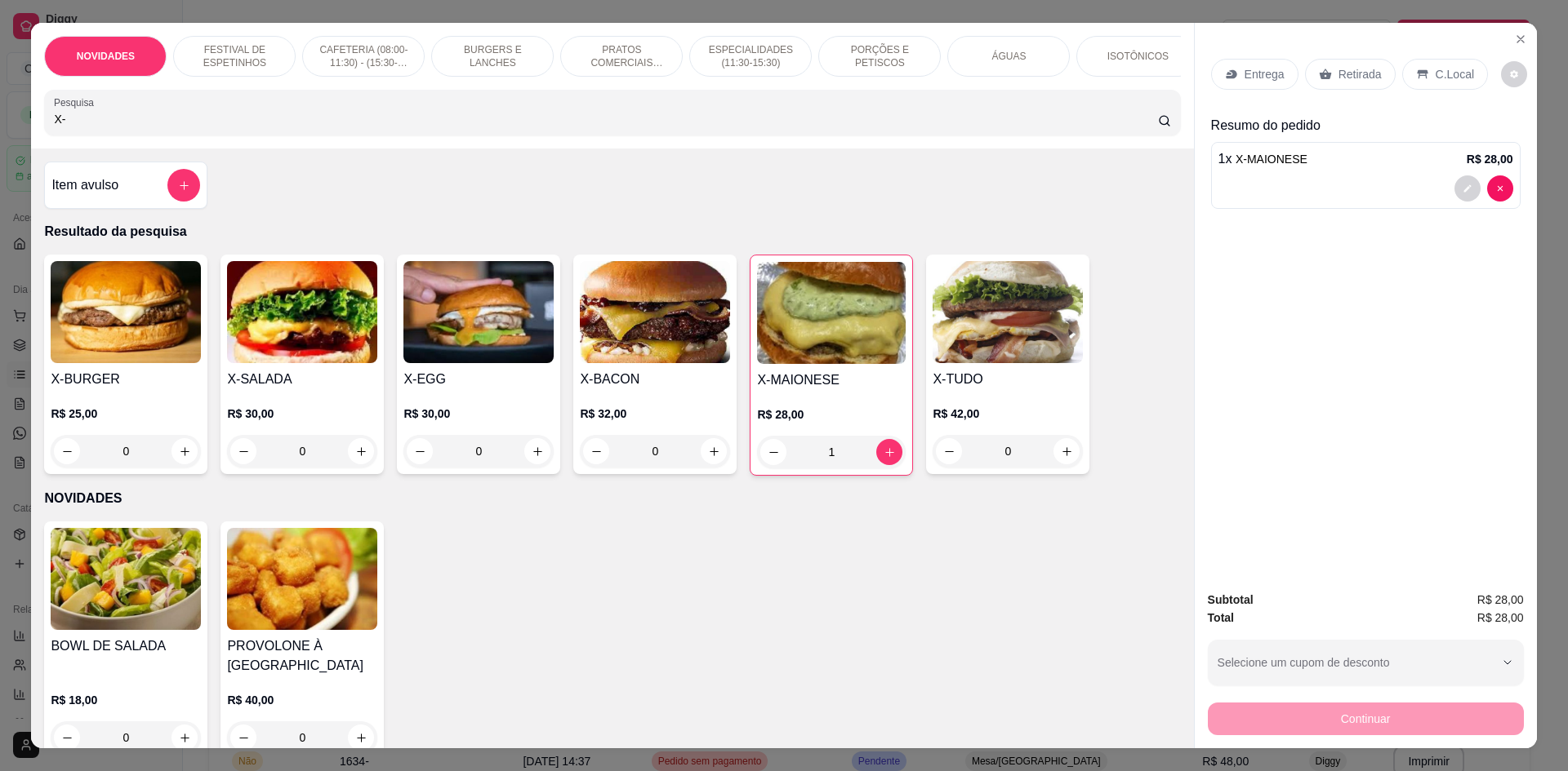
drag, startPoint x: 216, startPoint y: 129, endPoint x: 0, endPoint y: 141, distance: 216.3
click at [0, 141] on div "NOVIDADES FESTIVAL DE ESPETINHOS CAFETERIA (08:00-11:30) - (15:30-18:00) BURGER…" at bounding box center [784, 385] width 1568 height 771
click at [531, 460] on div "0" at bounding box center [478, 451] width 151 height 32
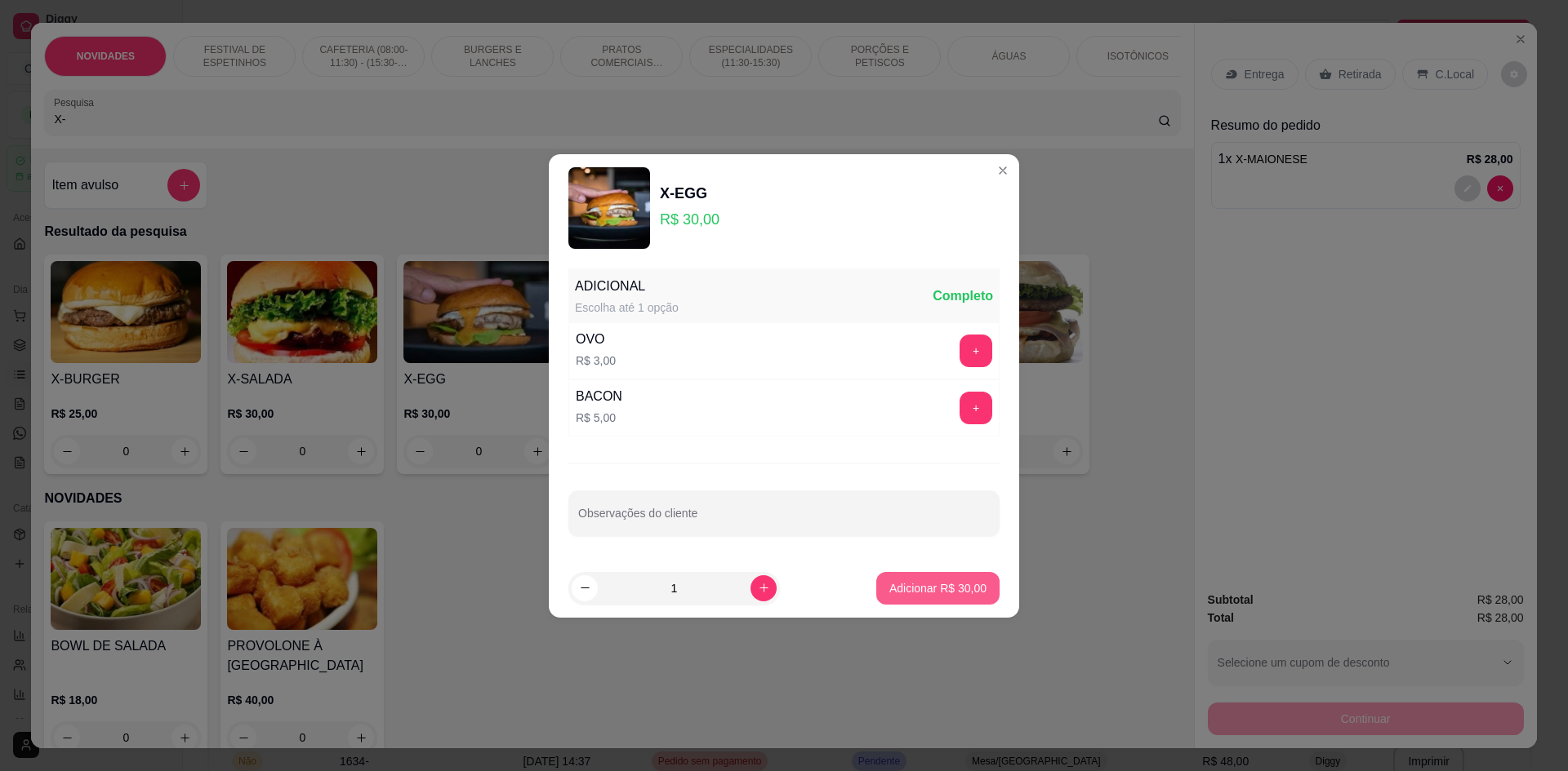
click at [926, 598] on button "Adicionar R$ 30,00" at bounding box center [937, 589] width 124 height 32
type input "1"
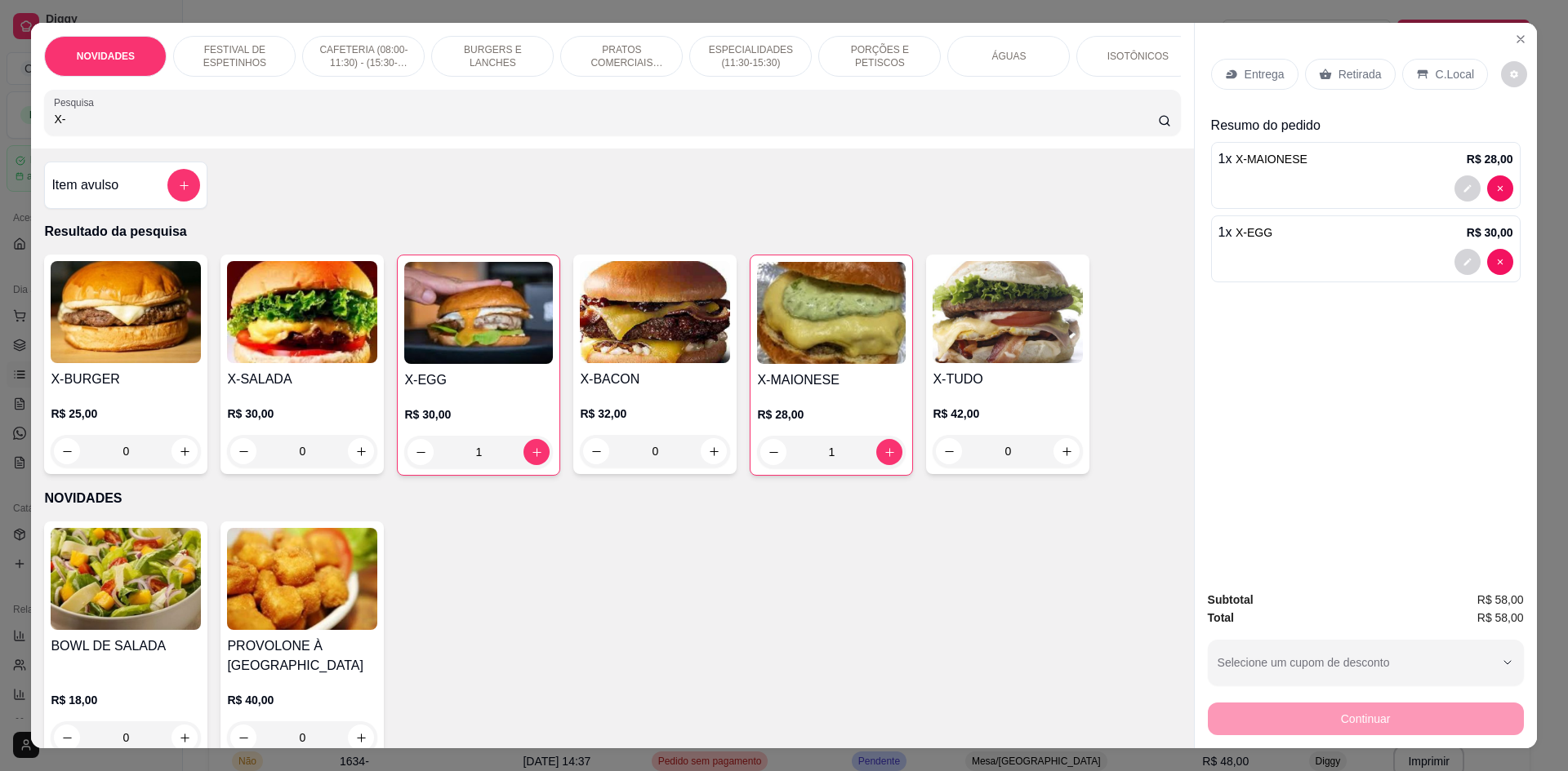
click at [926, 595] on div "BOWL DE SALADA R$ 18,00 0 PROVOLONE À [GEOGRAPHIC_DATA] R$ 40,00 0" at bounding box center [612, 640] width 1136 height 239
drag, startPoint x: 288, startPoint y: 131, endPoint x: 0, endPoint y: 150, distance: 288.6
click at [0, 150] on div "NOVIDADES FESTIVAL DE ESPETINHOS CAFETERIA (08:00-11:30) - (15:30-18:00) BURGER…" at bounding box center [784, 385] width 1568 height 771
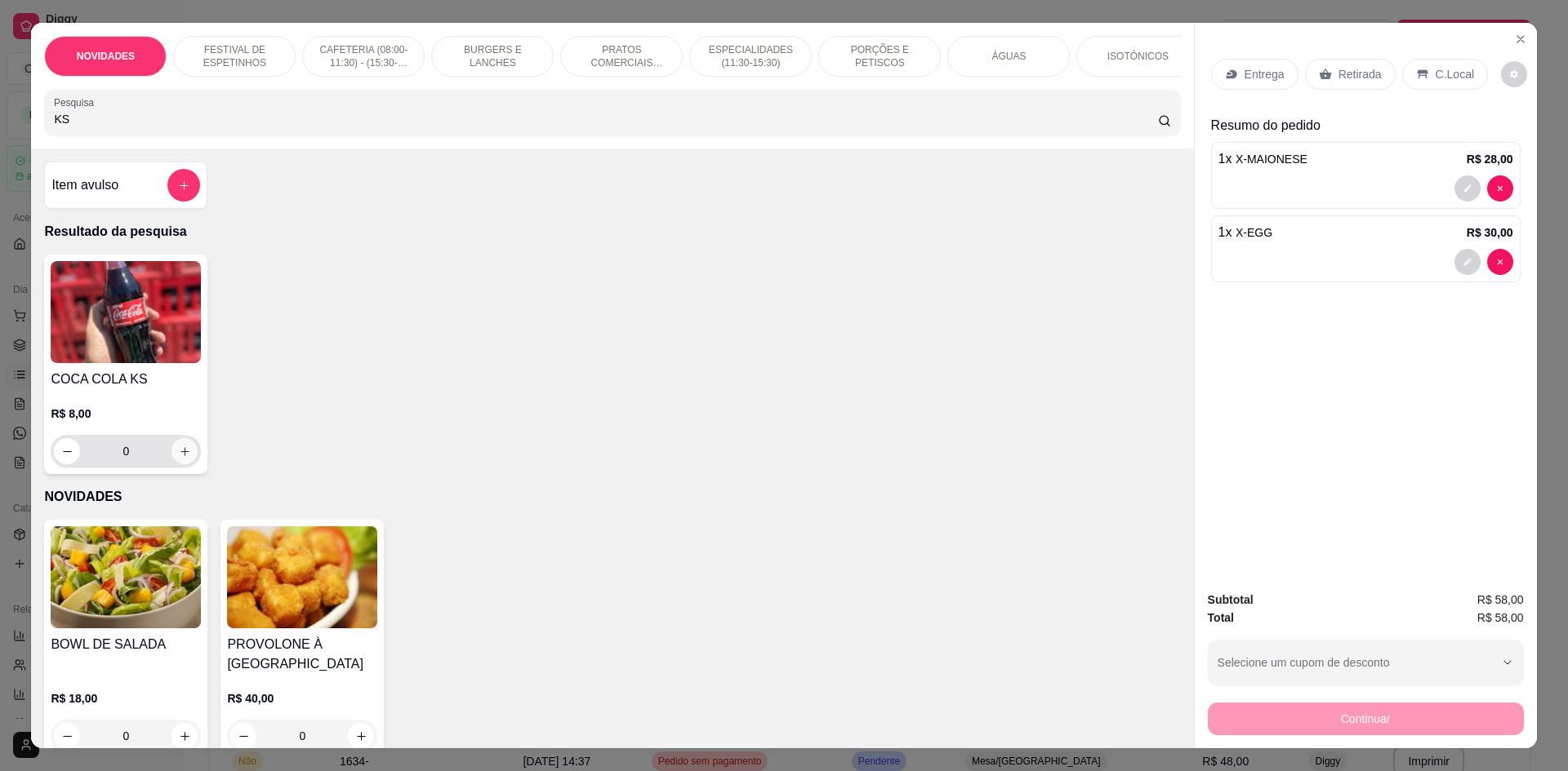
type input "KS"
click at [183, 458] on icon "increase-product-quantity" at bounding box center [185, 452] width 13 height 13
type input "1"
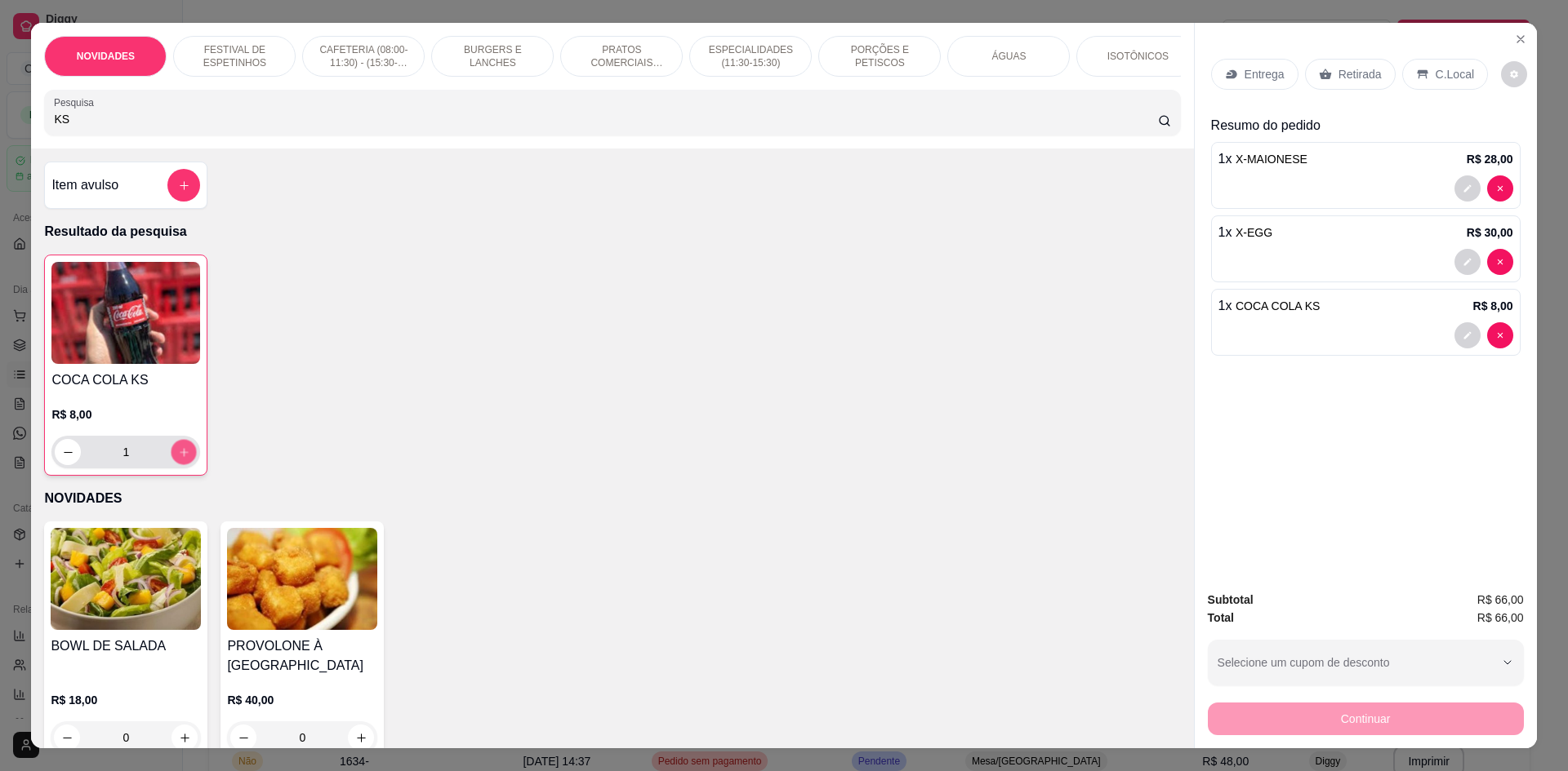
click at [183, 459] on icon "increase-product-quantity" at bounding box center [184, 453] width 13 height 13
type input "2"
click at [1421, 71] on div "C.Local" at bounding box center [1444, 74] width 86 height 31
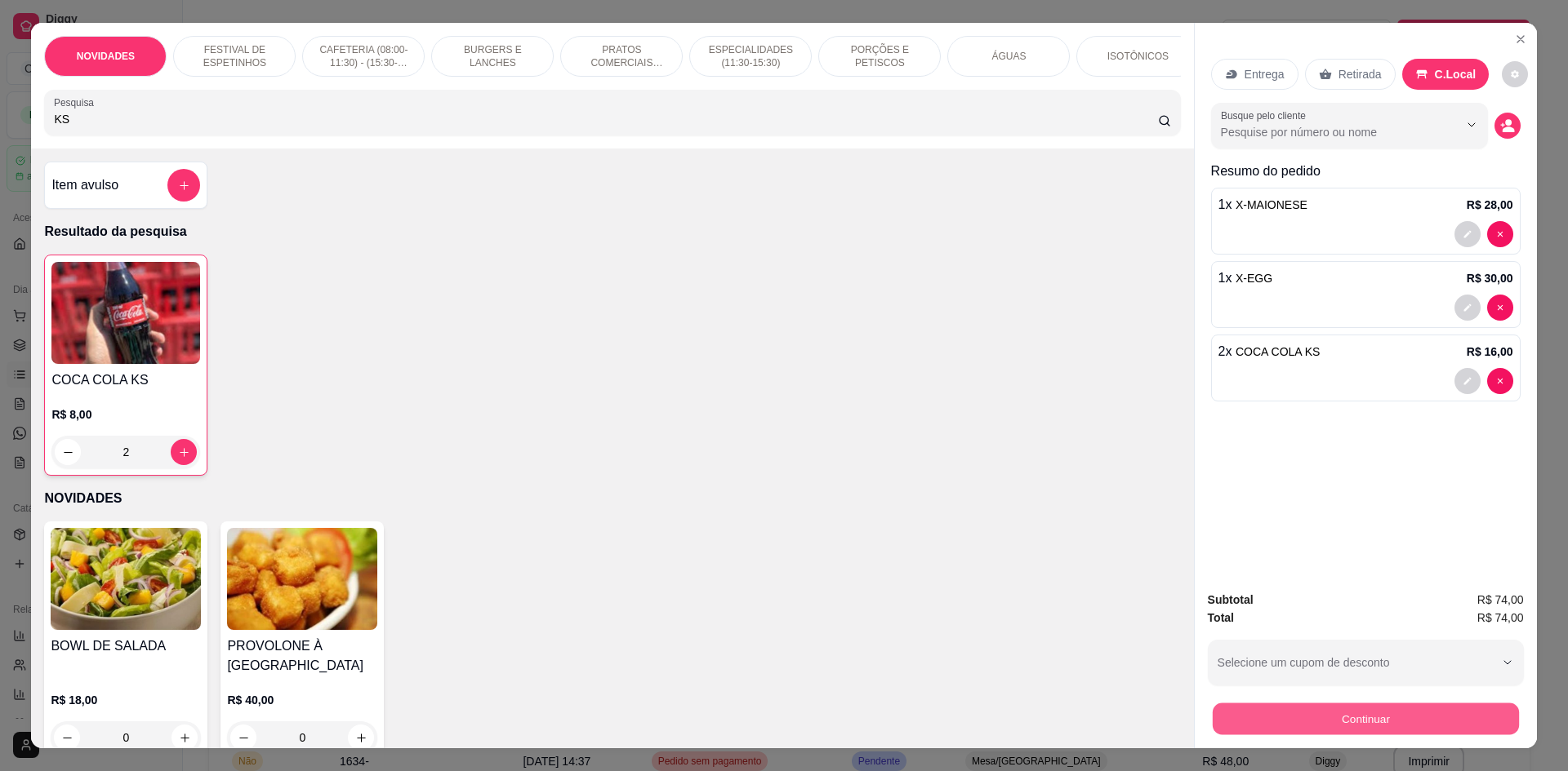
click at [1321, 719] on button "Continuar" at bounding box center [1364, 718] width 306 height 32
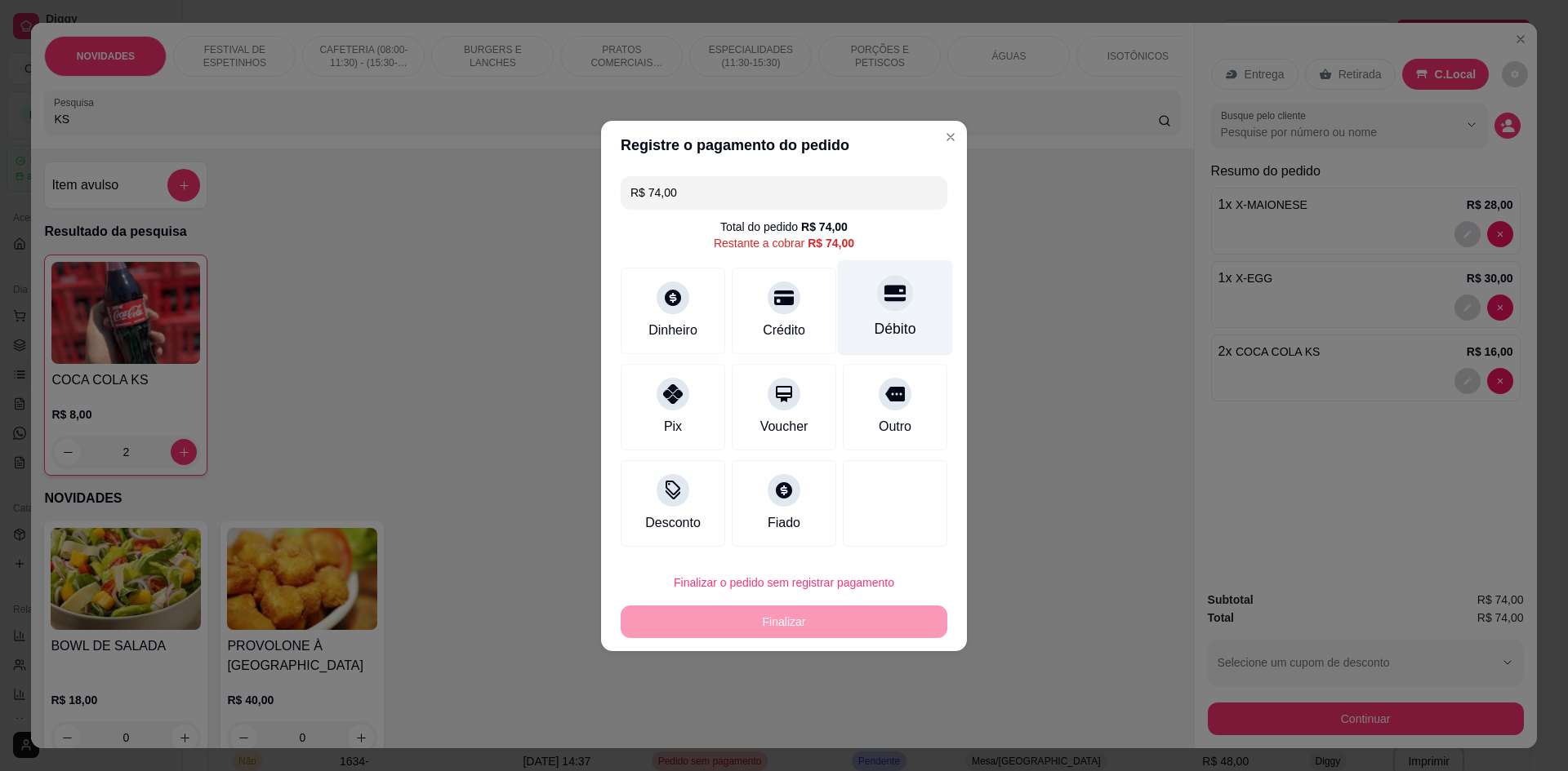
click at [866, 310] on div "Débito" at bounding box center [896, 307] width 115 height 96
type input "R$ 0,00"
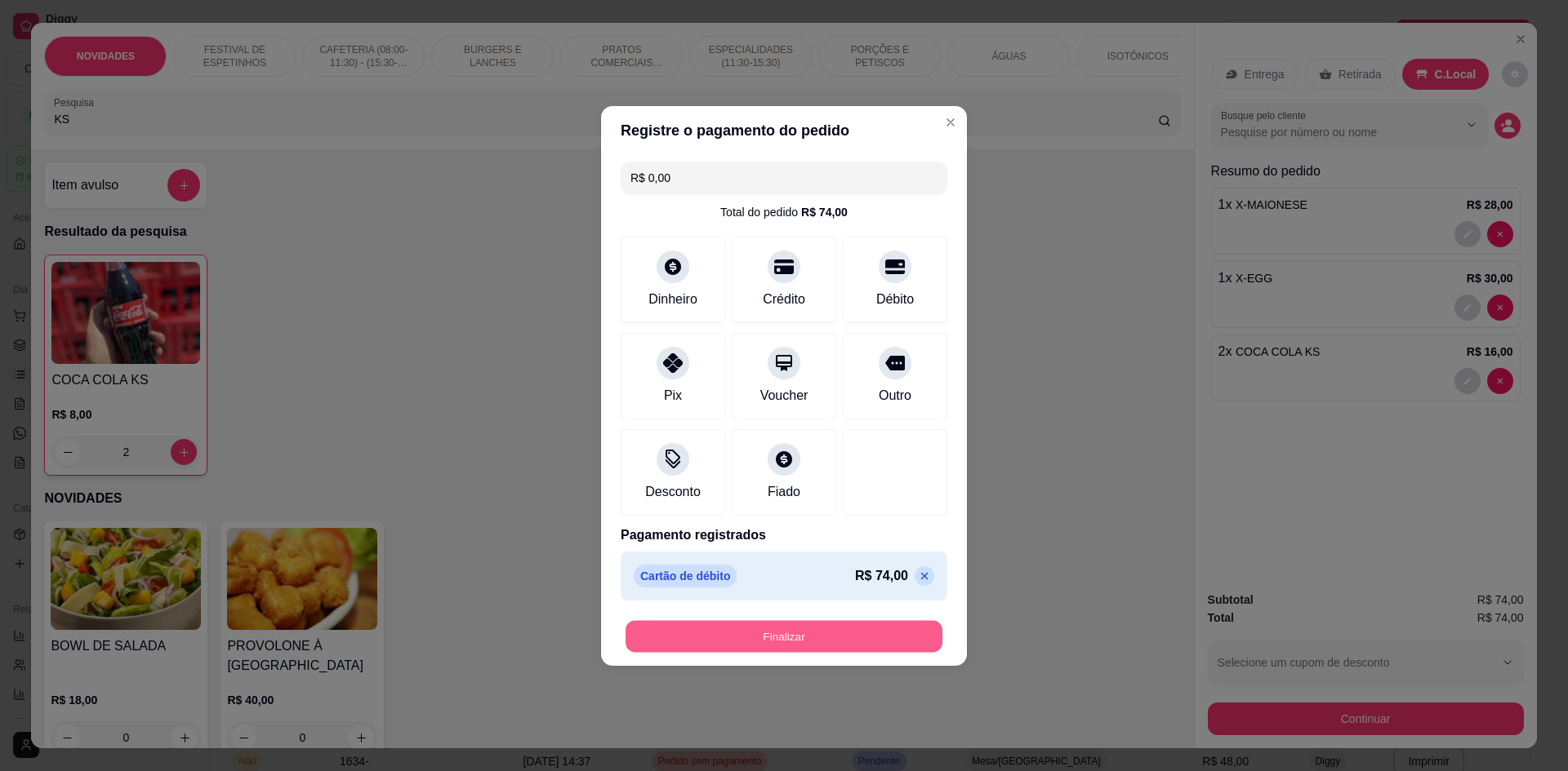
click at [761, 632] on button "Finalizar" at bounding box center [783, 636] width 317 height 32
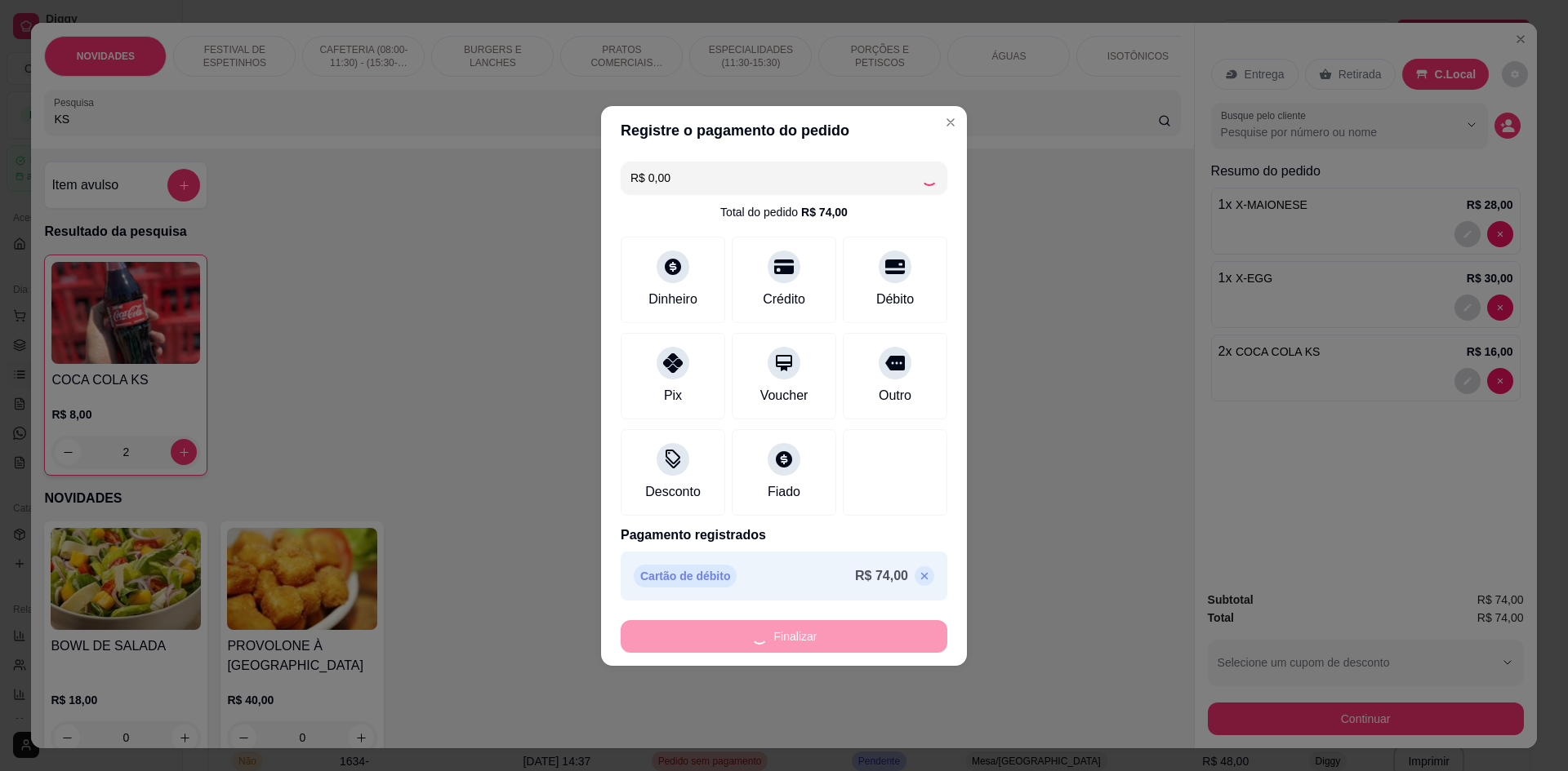
type input "0"
type input "-R$ 74,00"
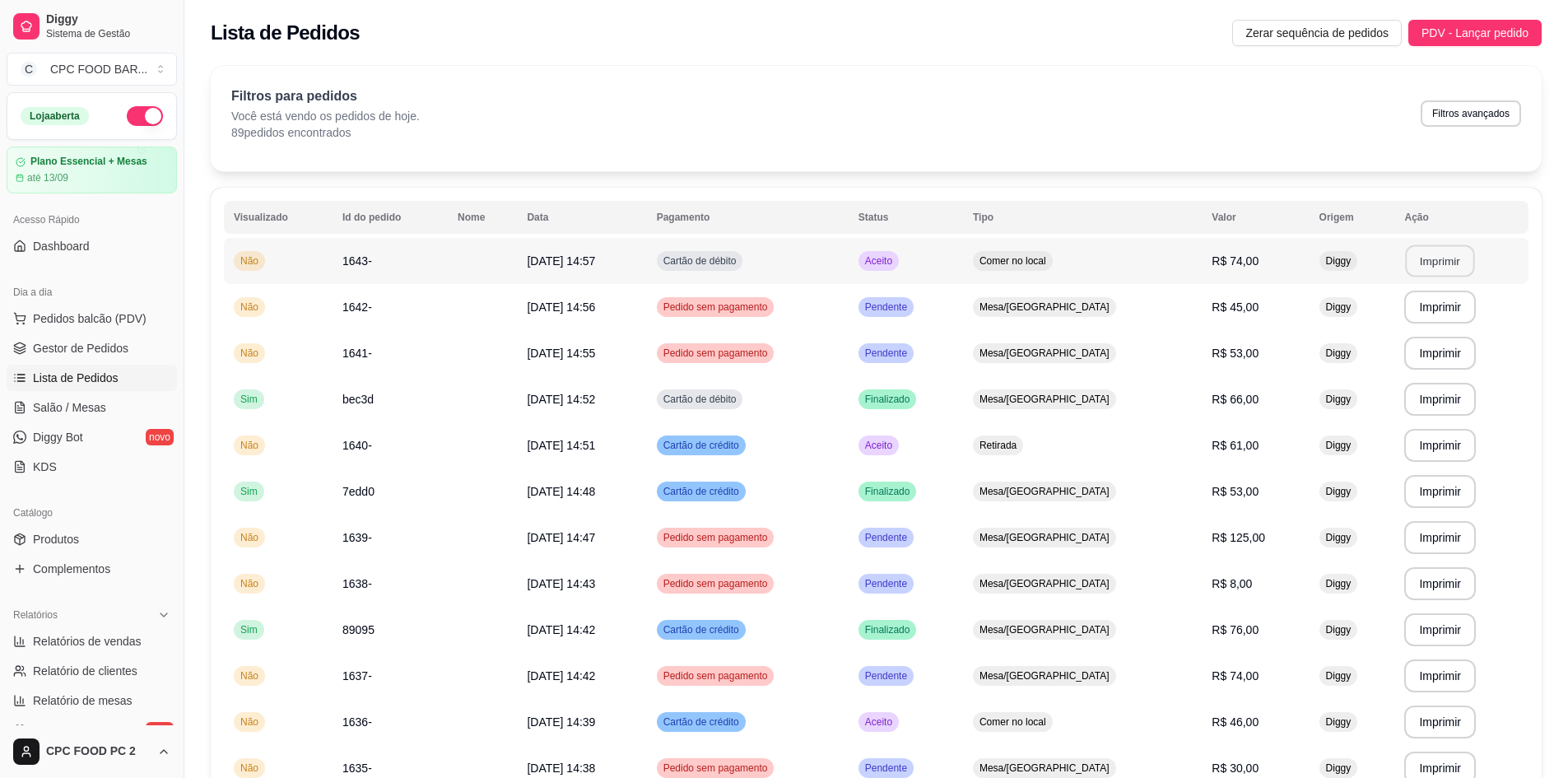
click at [1436, 252] on button "Imprimir" at bounding box center [1441, 261] width 69 height 32
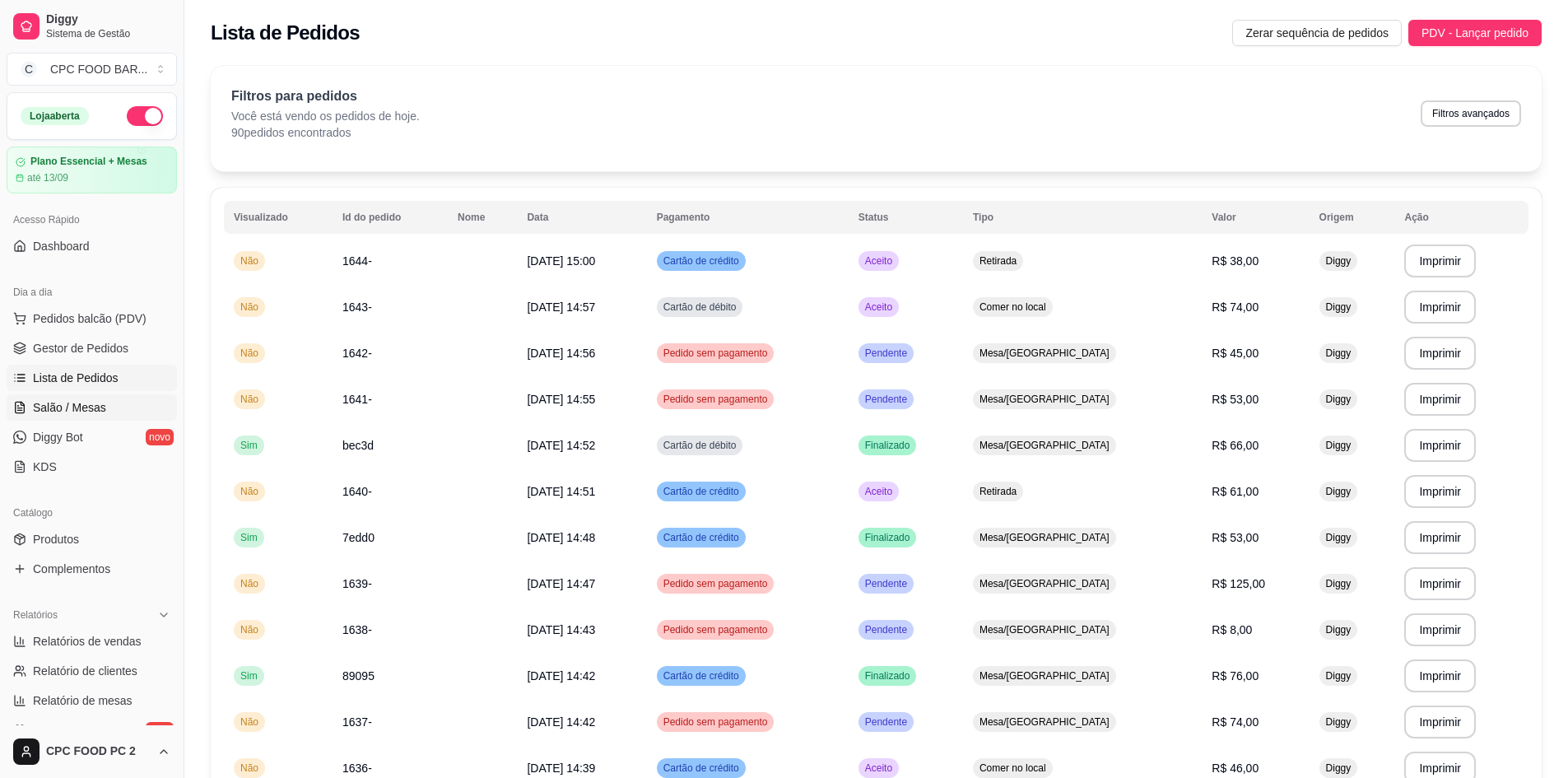
click at [109, 406] on link "Salão / Mesas" at bounding box center [91, 408] width 170 height 26
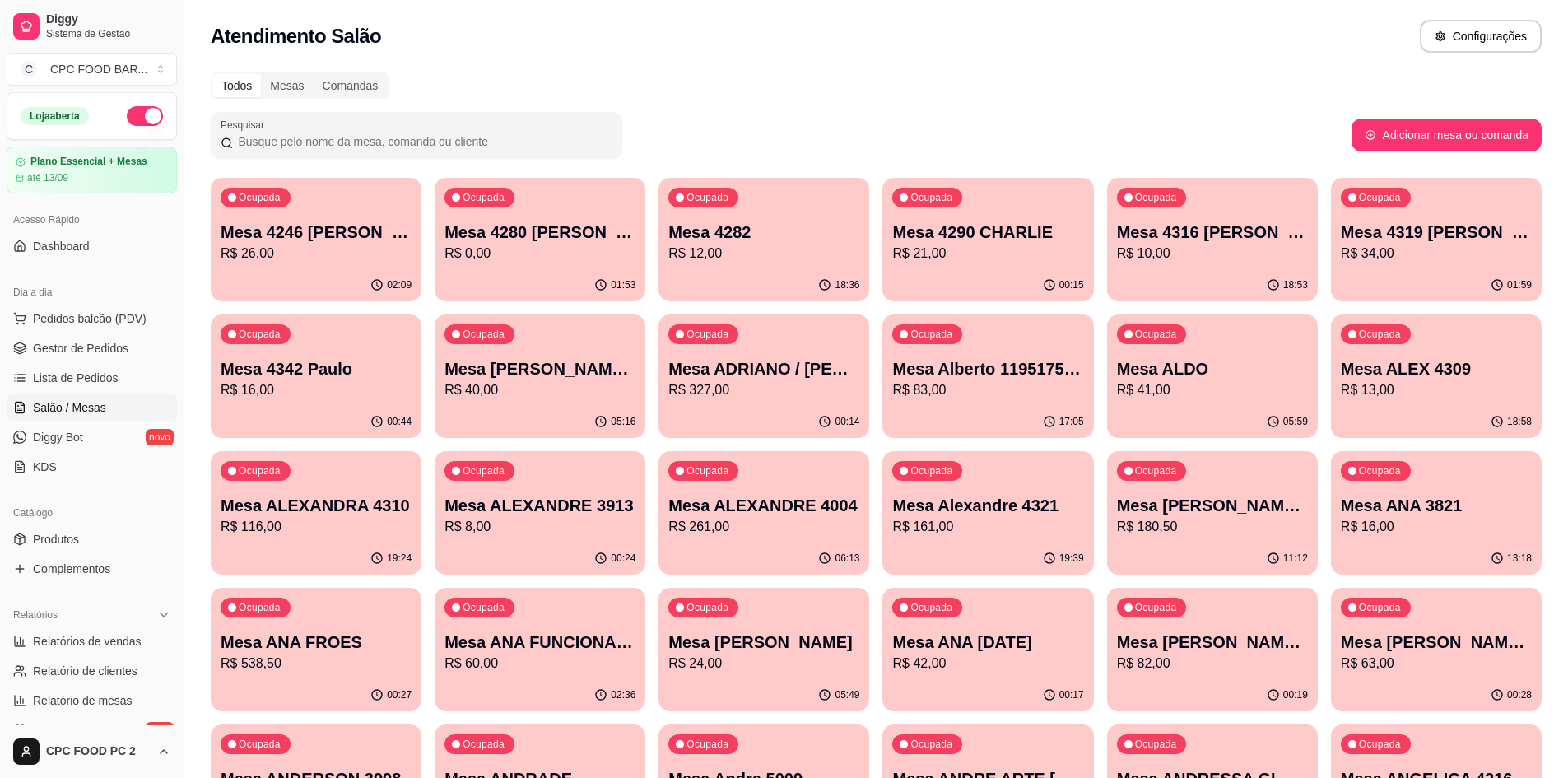
click at [523, 144] on input "Pesquisar" at bounding box center [422, 142] width 379 height 16
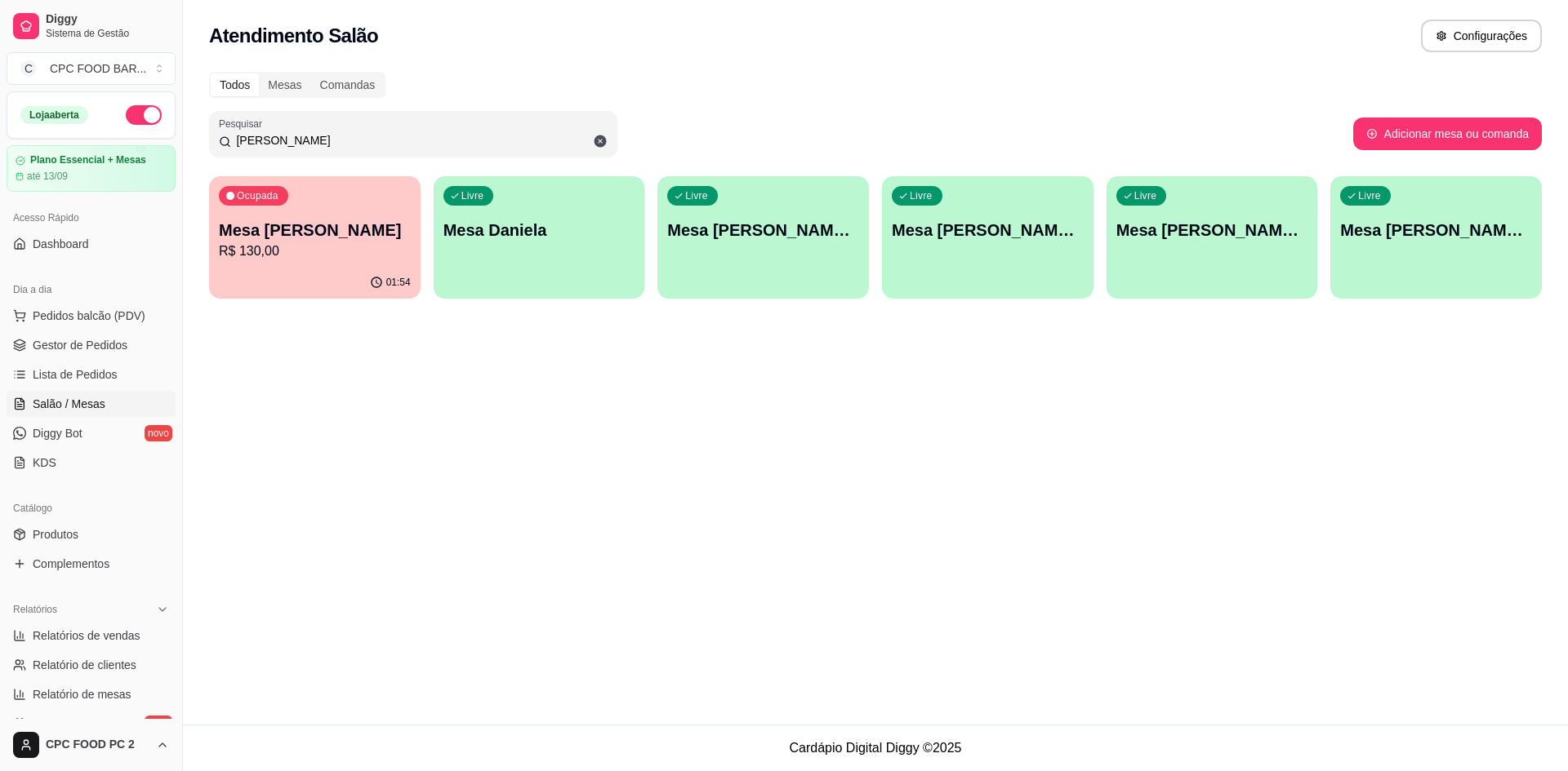
type input "[PERSON_NAME]"
click at [383, 244] on p "R$ 130,00" at bounding box center [315, 252] width 192 height 20
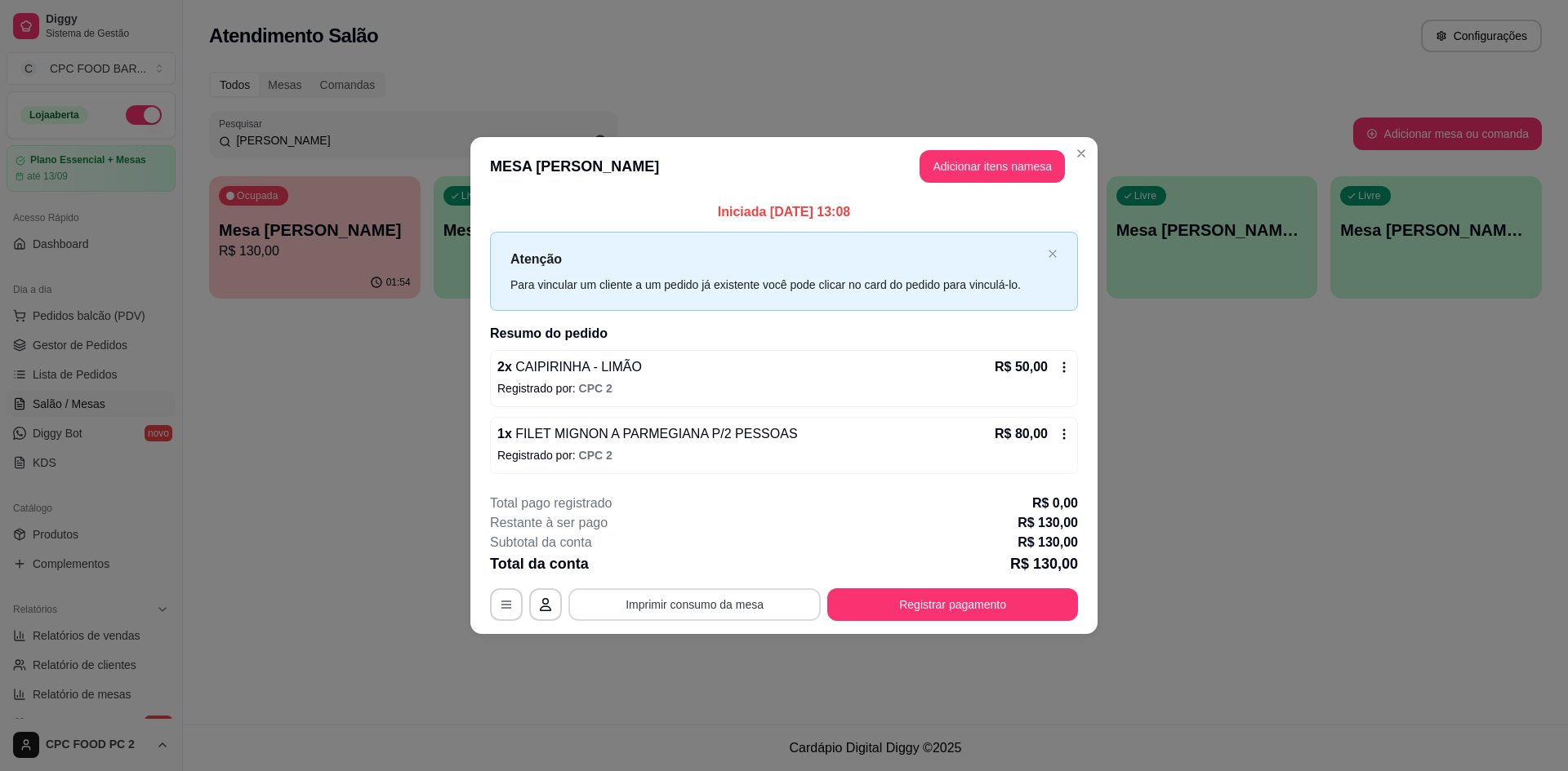
click at [730, 611] on button "Imprimir consumo da mesa" at bounding box center [695, 605] width 253 height 32
click at [1017, 599] on button "Registrar pagamento" at bounding box center [953, 605] width 244 height 32
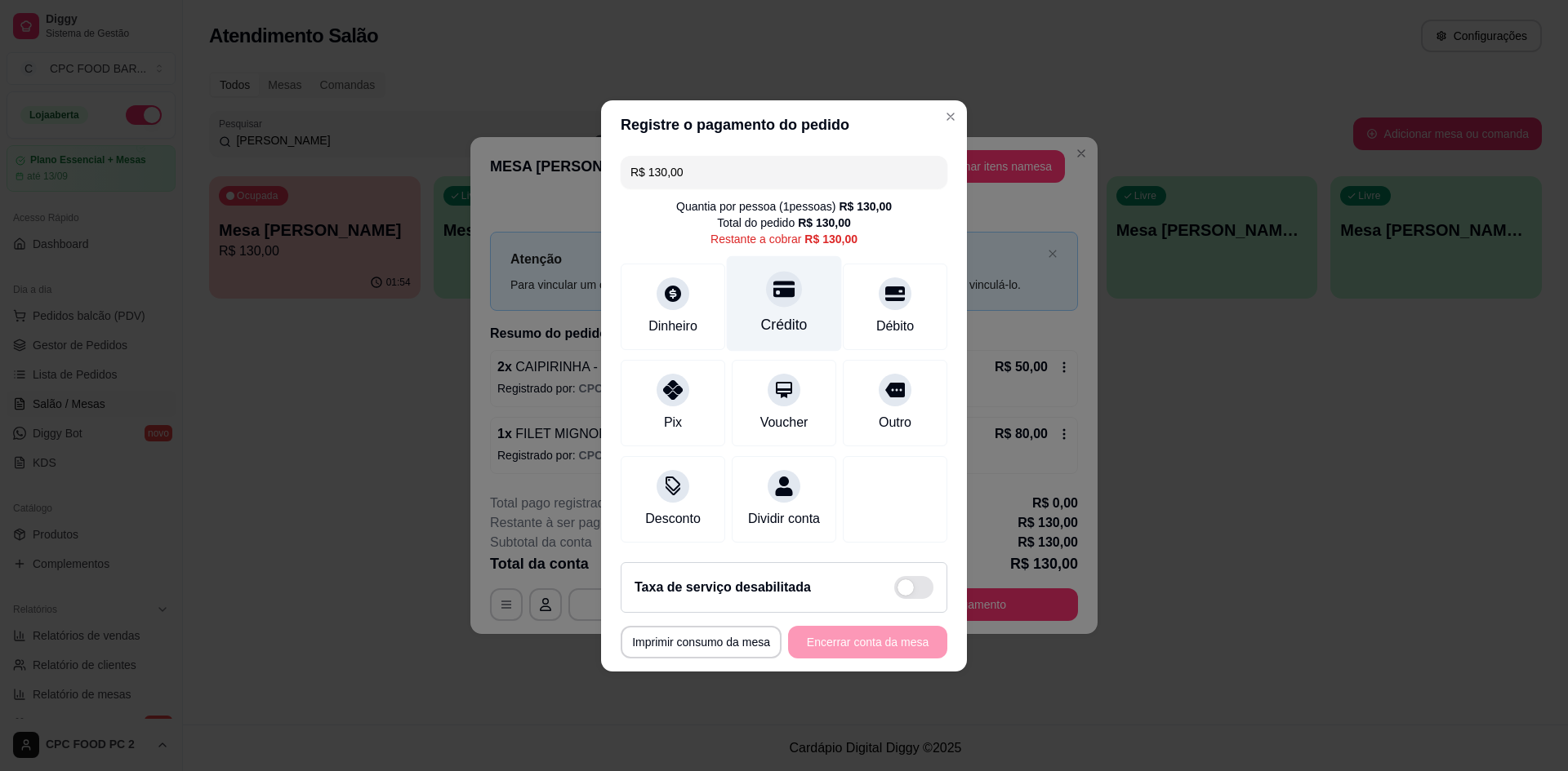
click at [779, 319] on div "Crédito" at bounding box center [785, 325] width 47 height 22
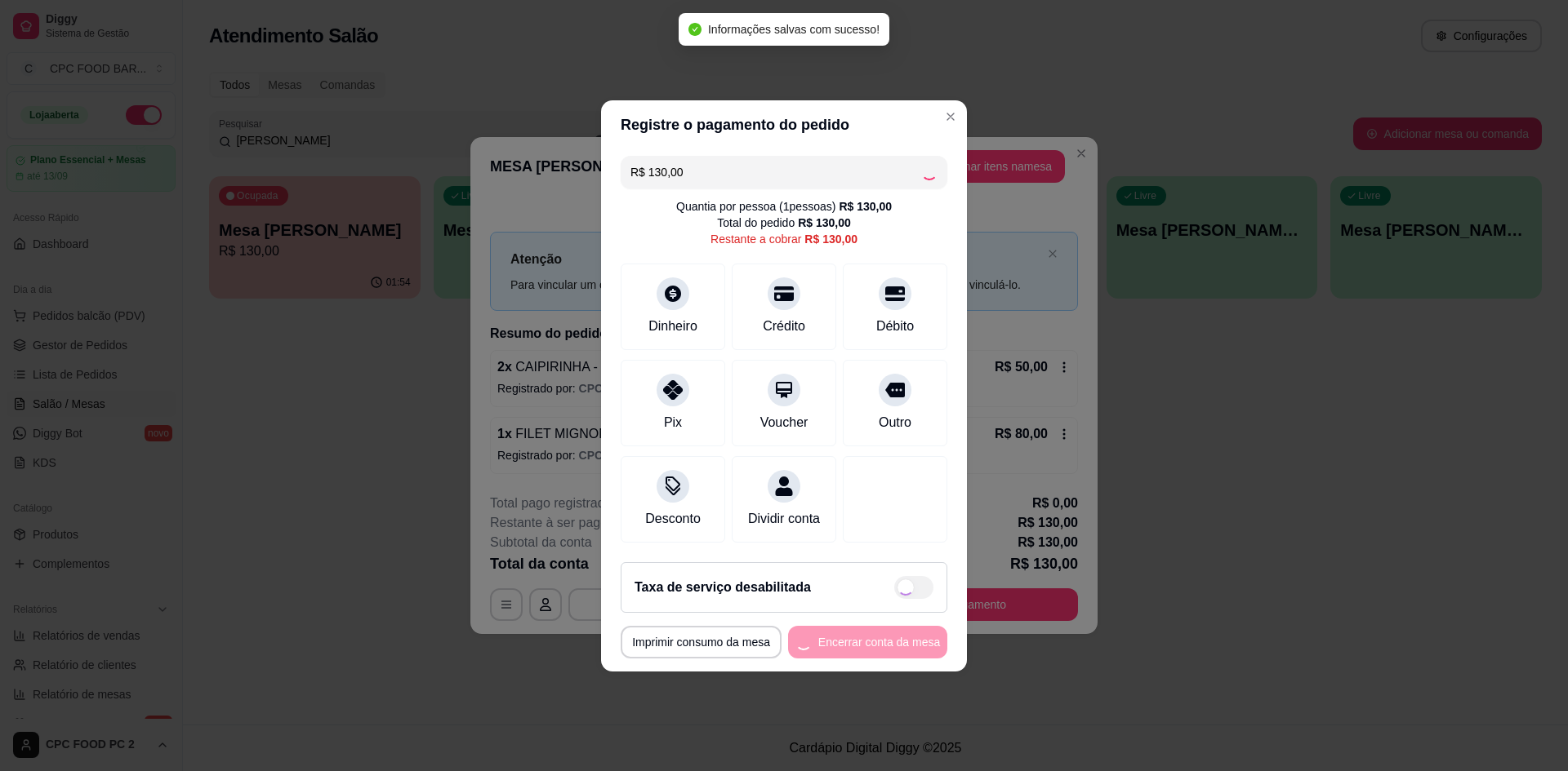
type input "R$ 0,00"
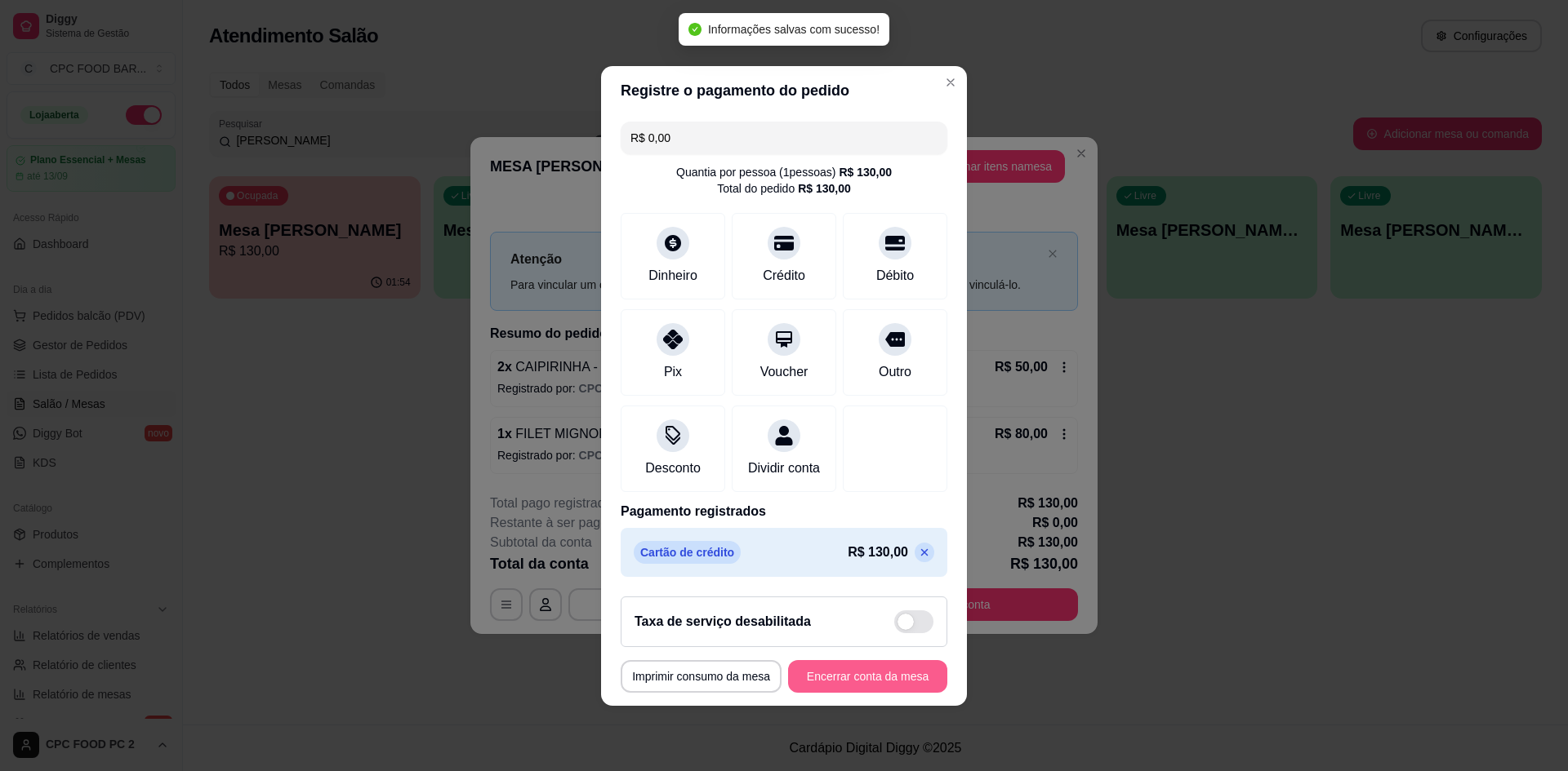
click at [870, 685] on button "Encerrar conta da mesa" at bounding box center [867, 676] width 160 height 32
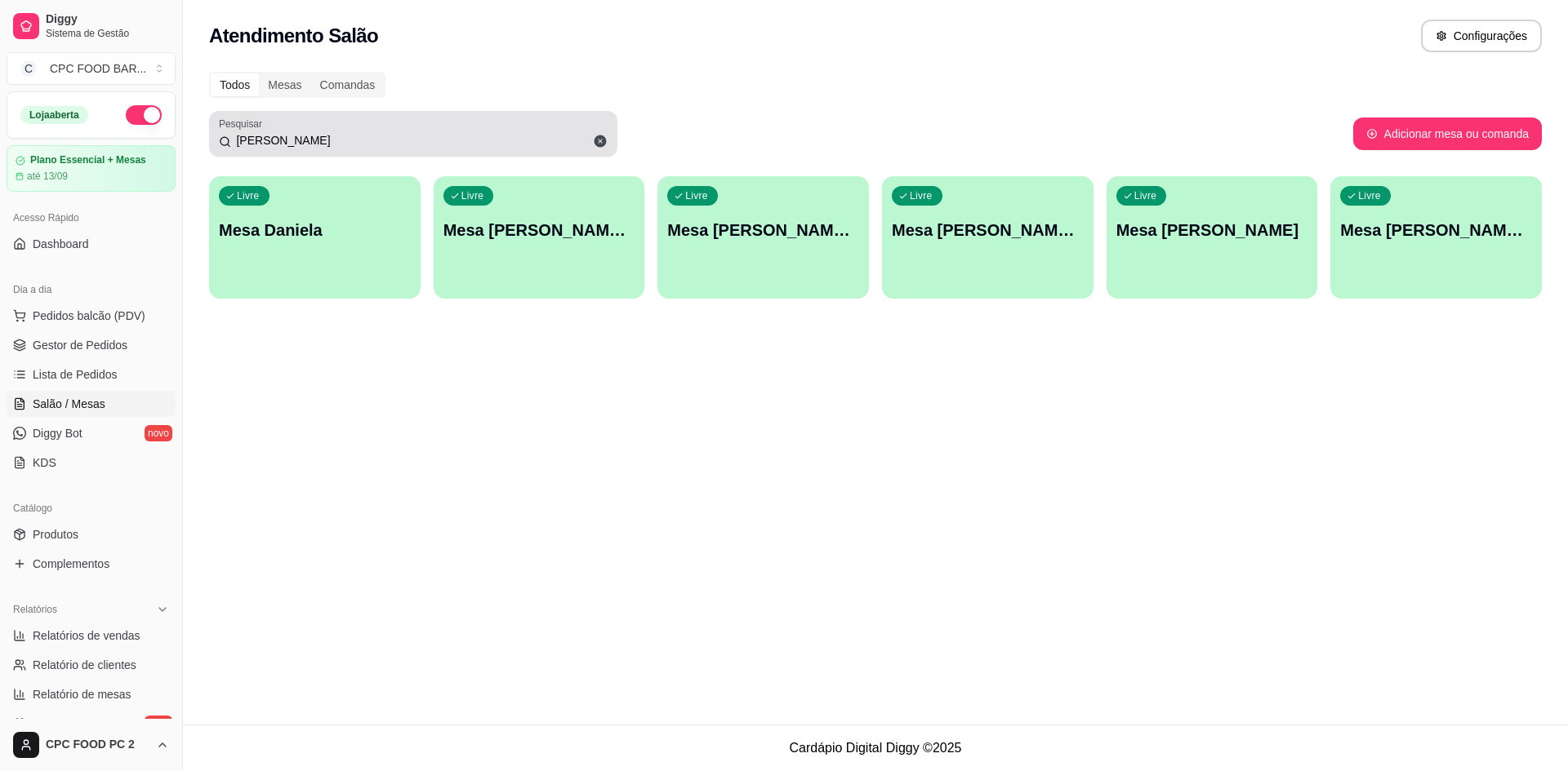
click at [599, 135] on icon at bounding box center [601, 142] width 13 height 13
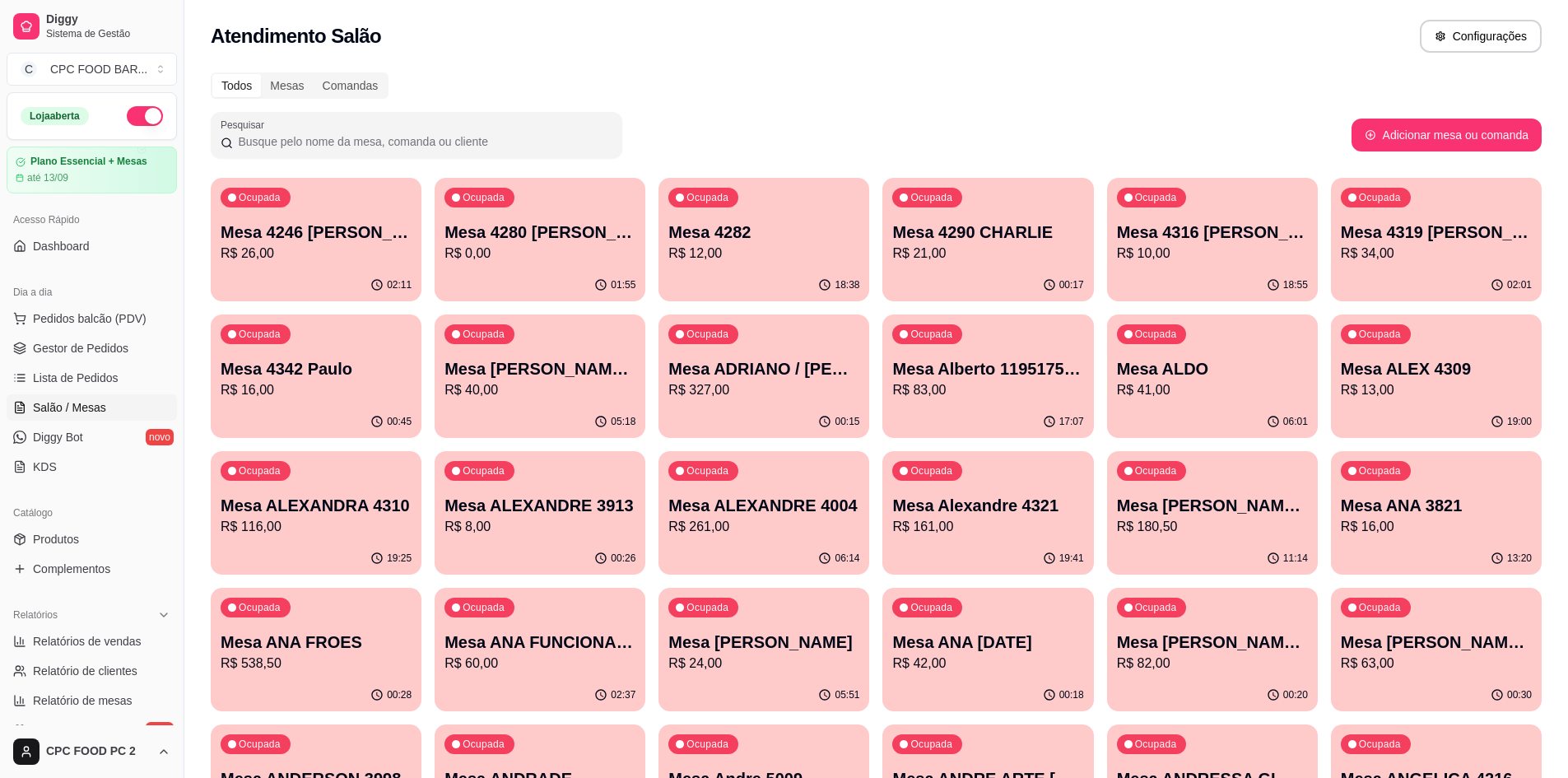
click at [524, 135] on input "Pesquisar" at bounding box center [422, 142] width 379 height 16
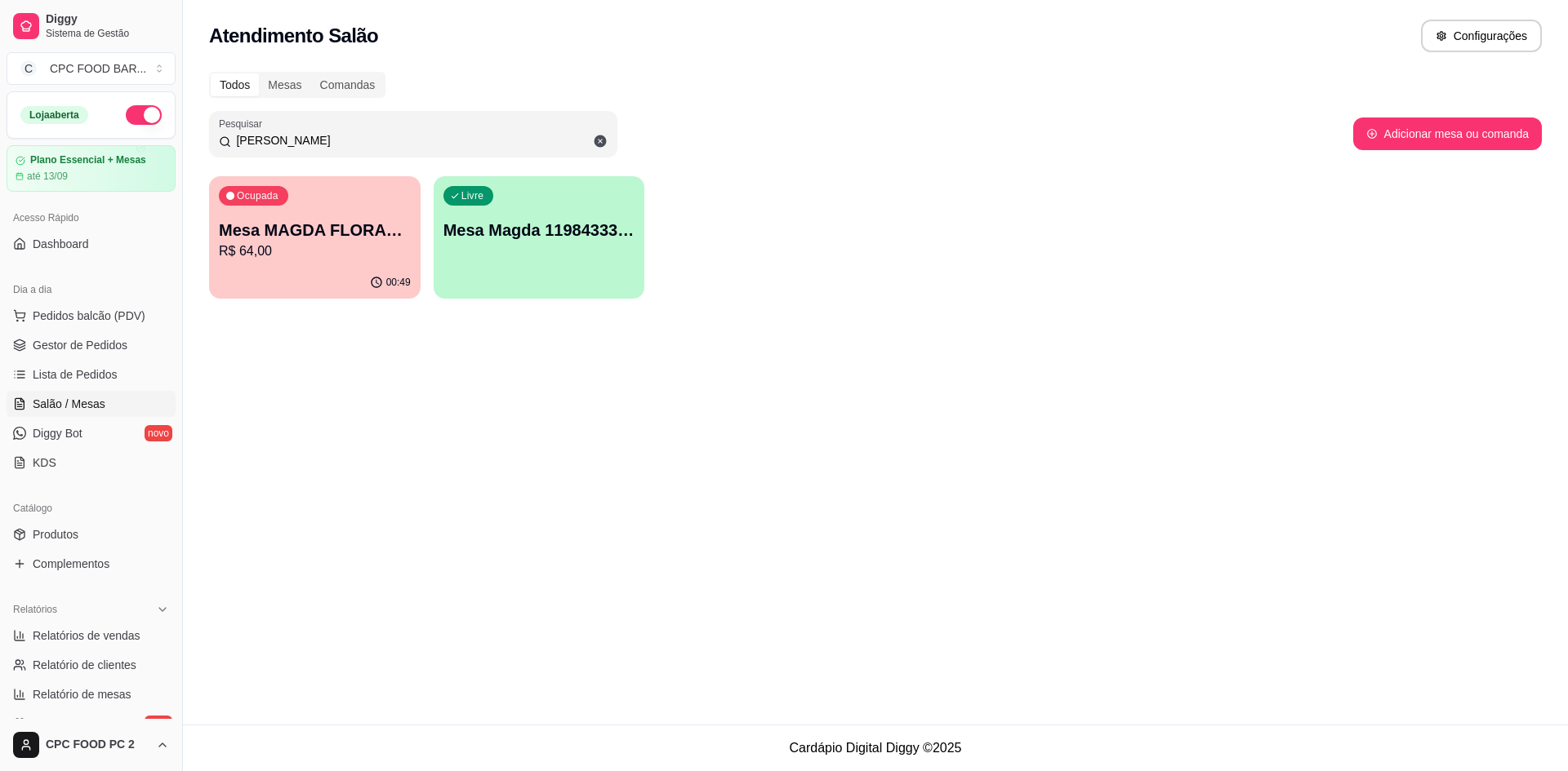
type input "[PERSON_NAME]"
click at [392, 236] on p "Mesa MAGDA FLORASTEIRAS" at bounding box center [315, 230] width 192 height 23
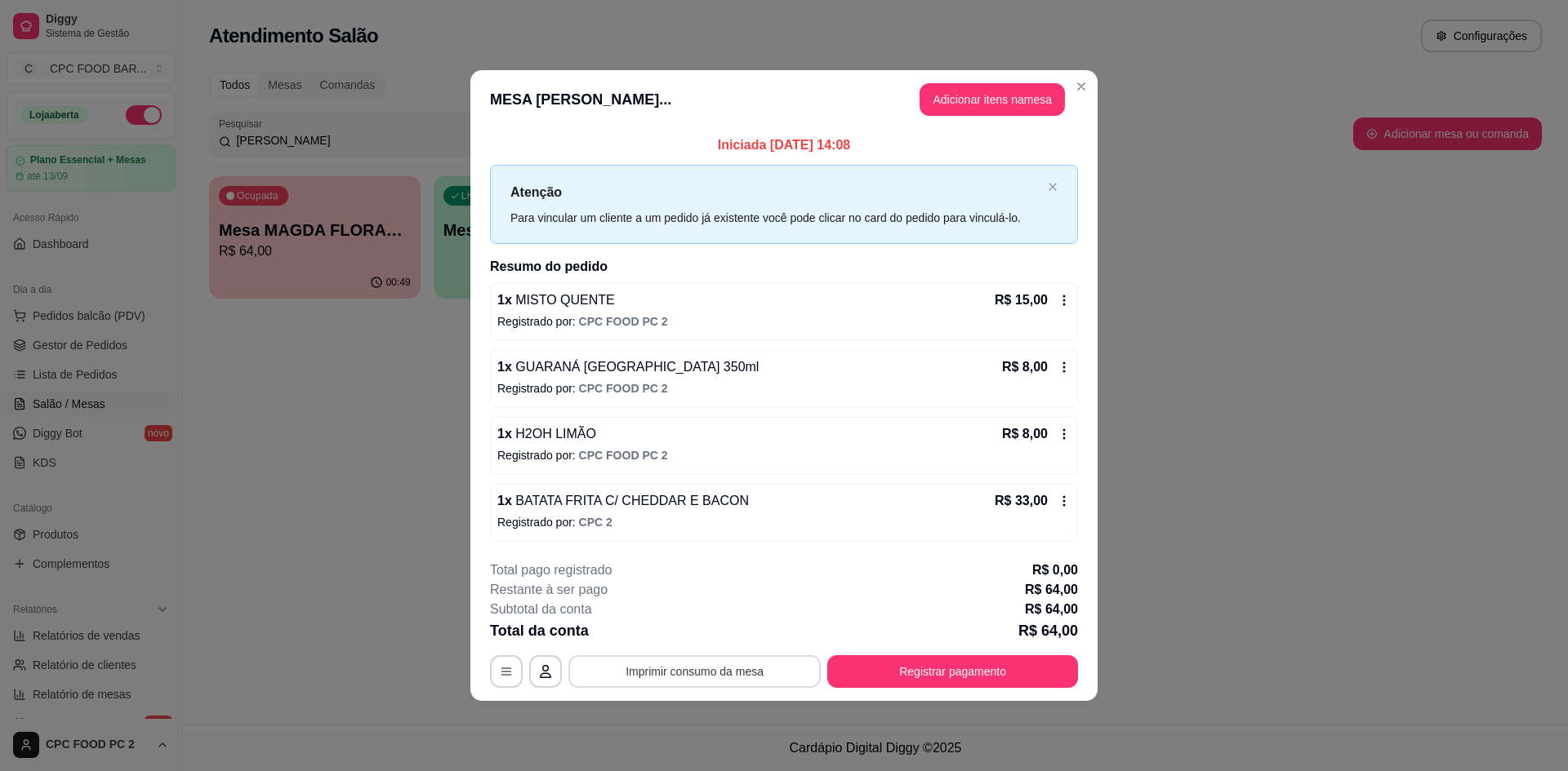
click at [685, 665] on button "Imprimir consumo da mesa" at bounding box center [695, 672] width 253 height 32
click at [880, 662] on button "Registrar pagamento" at bounding box center [953, 672] width 244 height 32
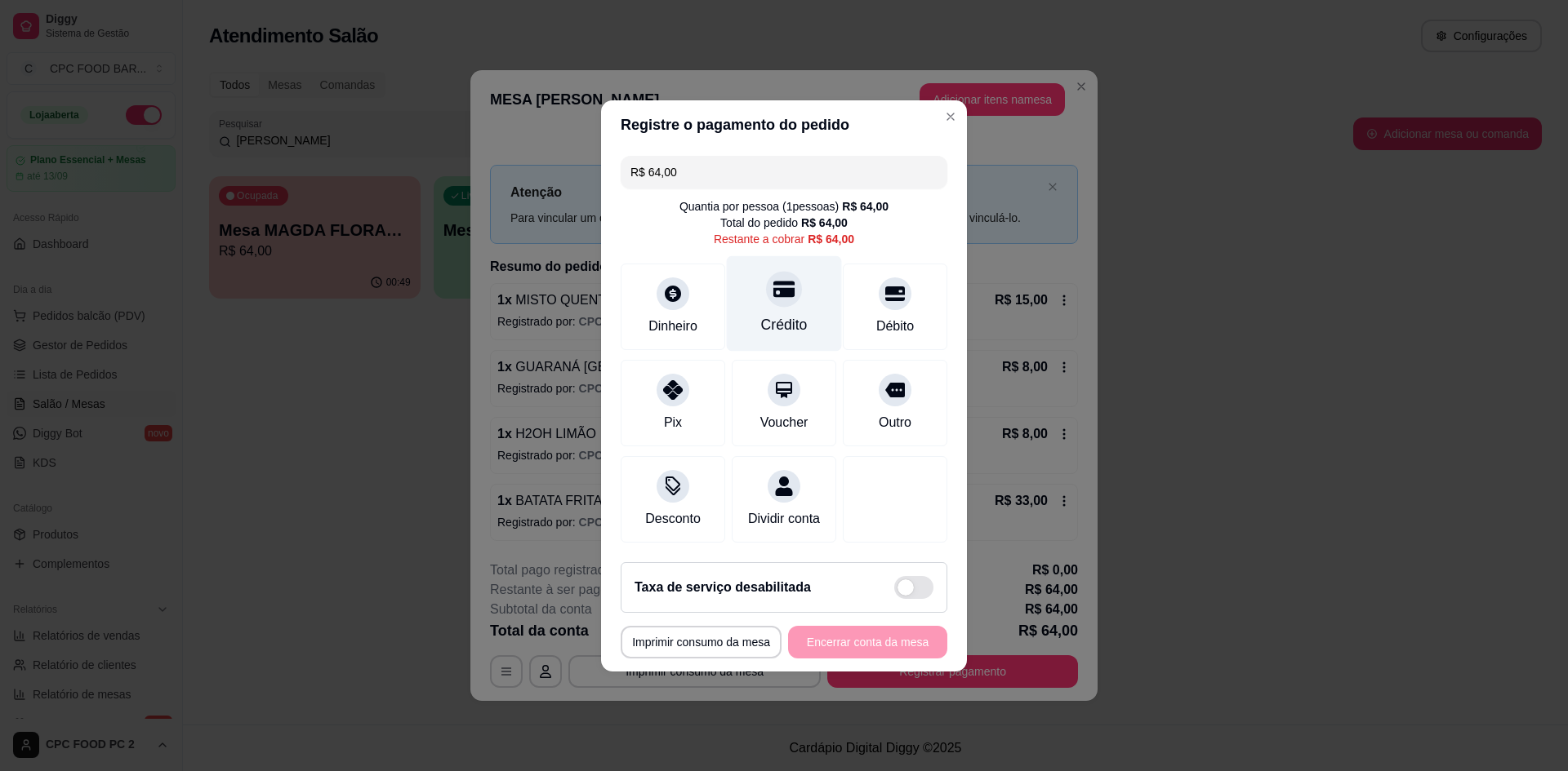
click at [766, 301] on div "Crédito" at bounding box center [785, 303] width 115 height 96
type input "R$ 0,00"
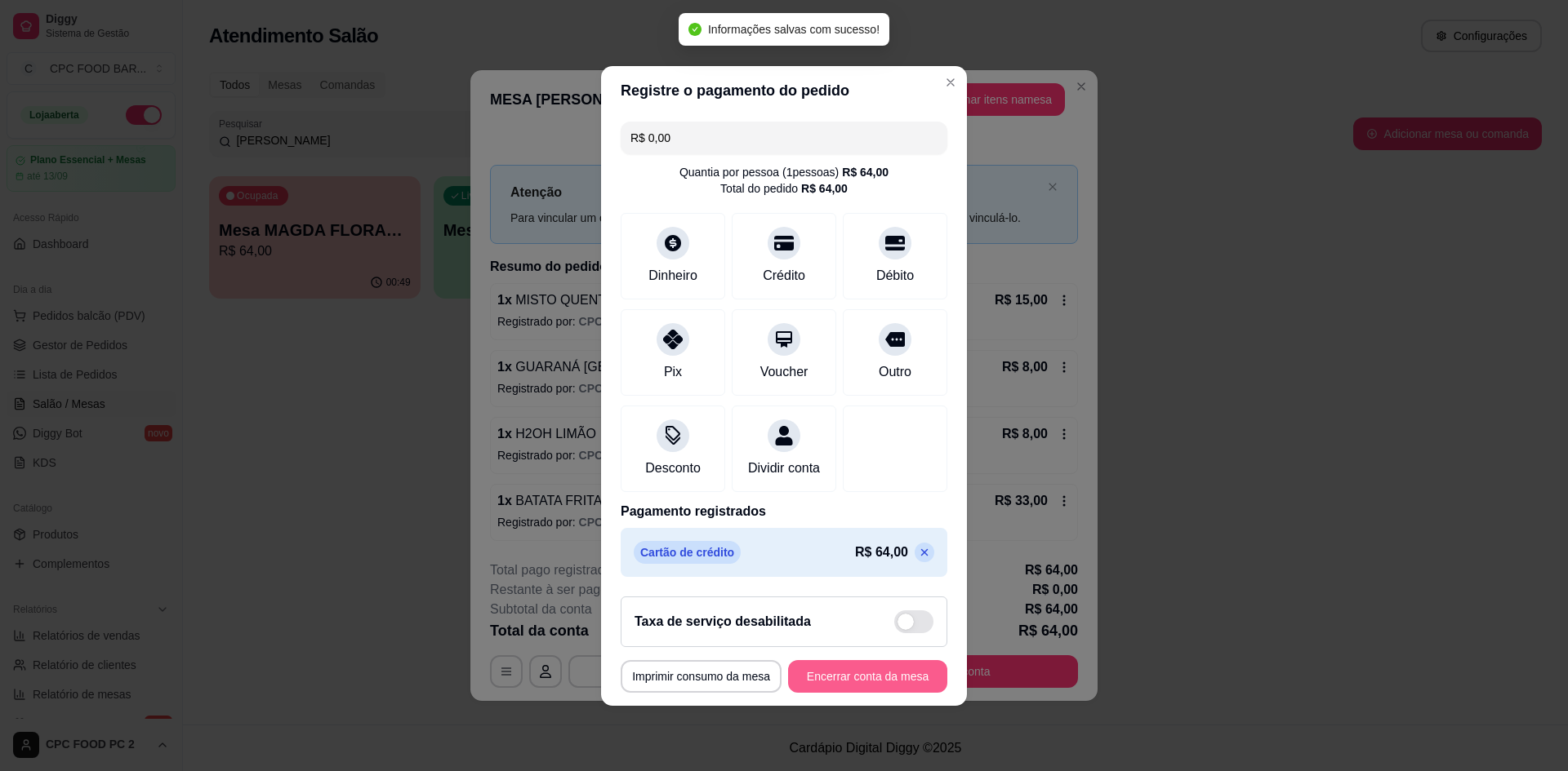
click at [854, 684] on button "Encerrar conta da mesa" at bounding box center [867, 676] width 160 height 32
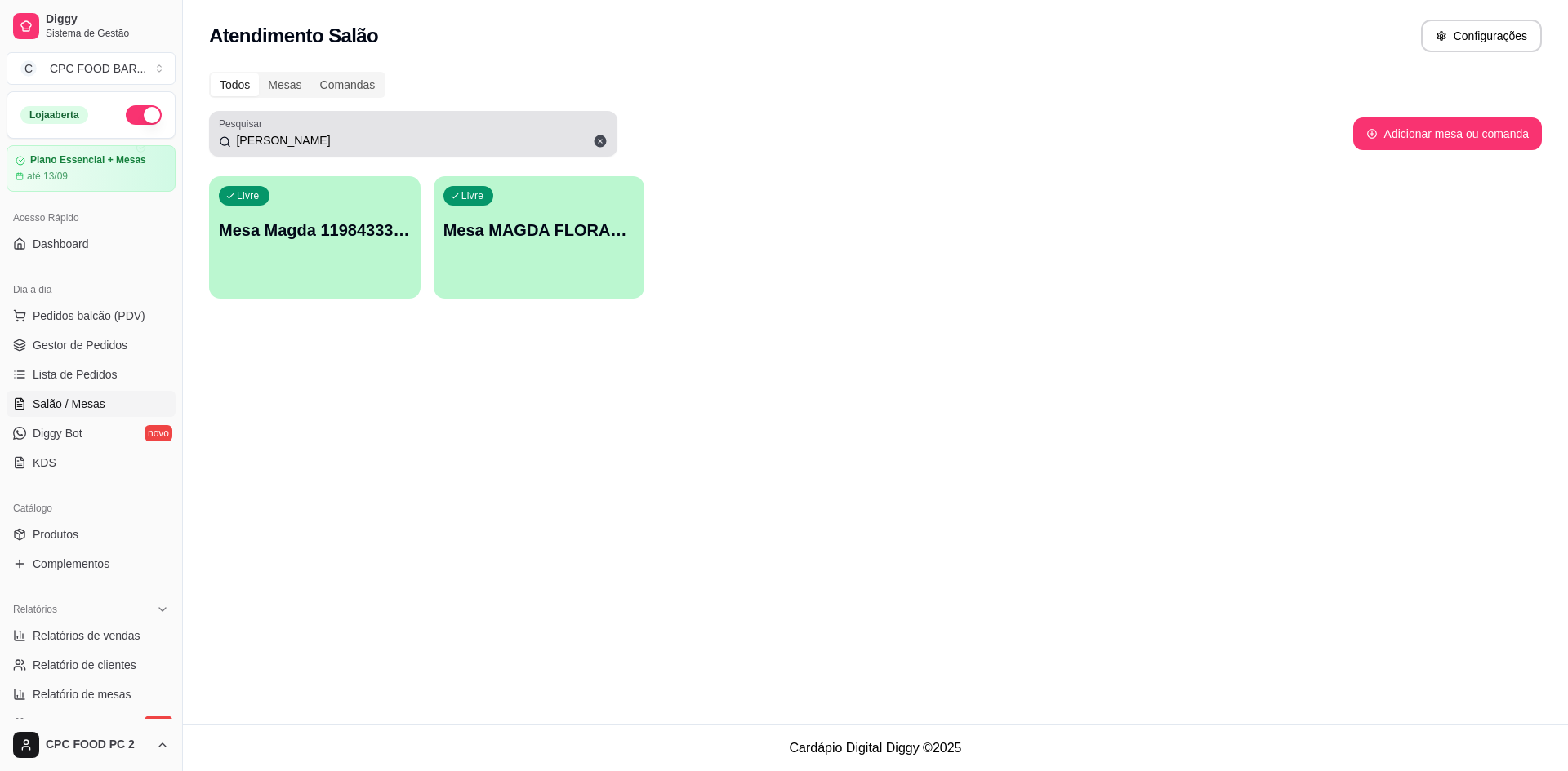
click at [599, 141] on icon at bounding box center [600, 141] width 14 height 14
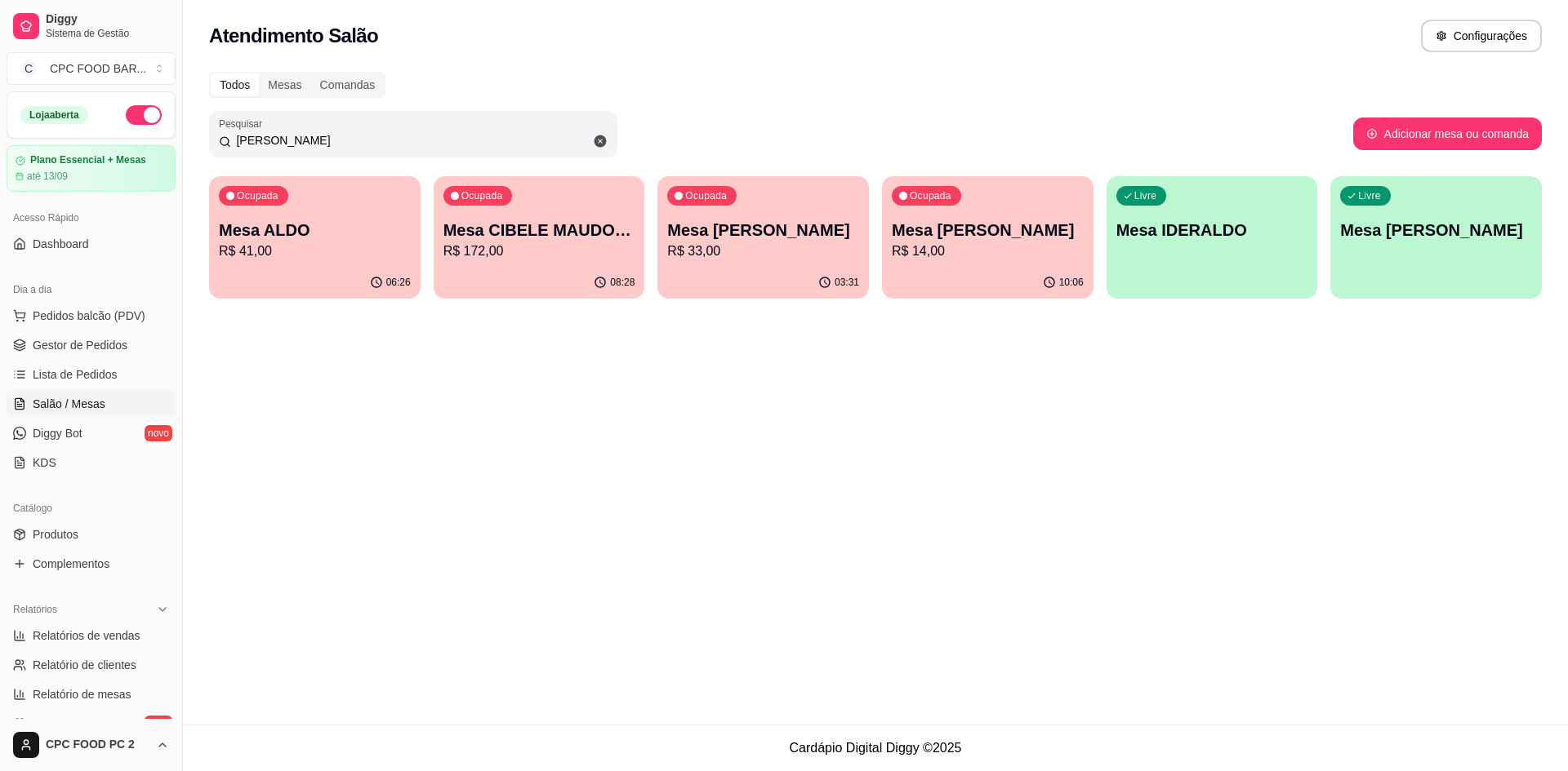
type input "[PERSON_NAME]"
click at [367, 240] on p "Mesa ALDO" at bounding box center [315, 230] width 192 height 23
click at [349, 254] on p "R$ 41,00" at bounding box center [315, 252] width 192 height 20
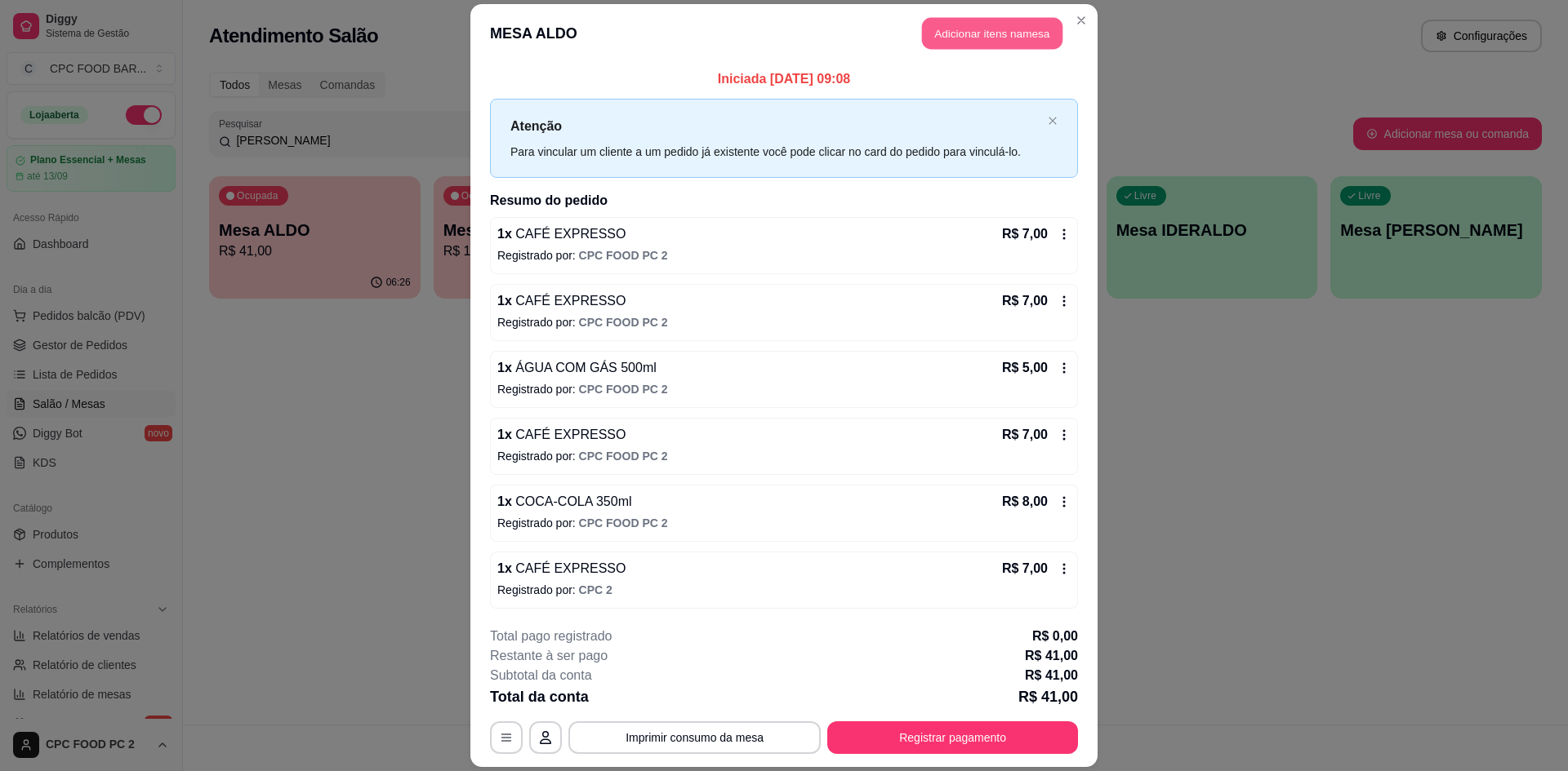
click at [956, 32] on button "Adicionar itens na mesa" at bounding box center [992, 32] width 141 height 32
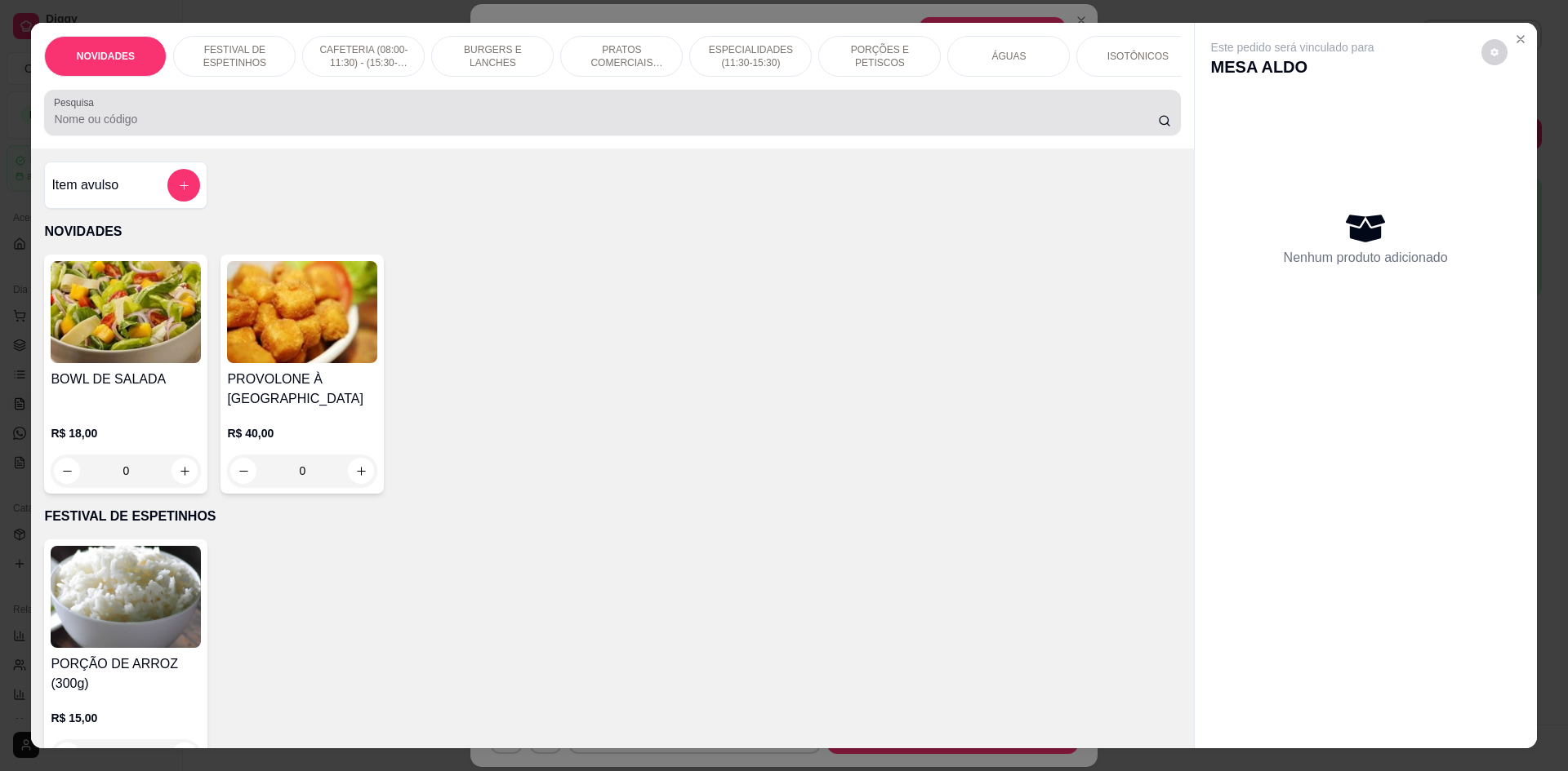
click at [876, 127] on input "Pesquisa" at bounding box center [605, 119] width 1103 height 16
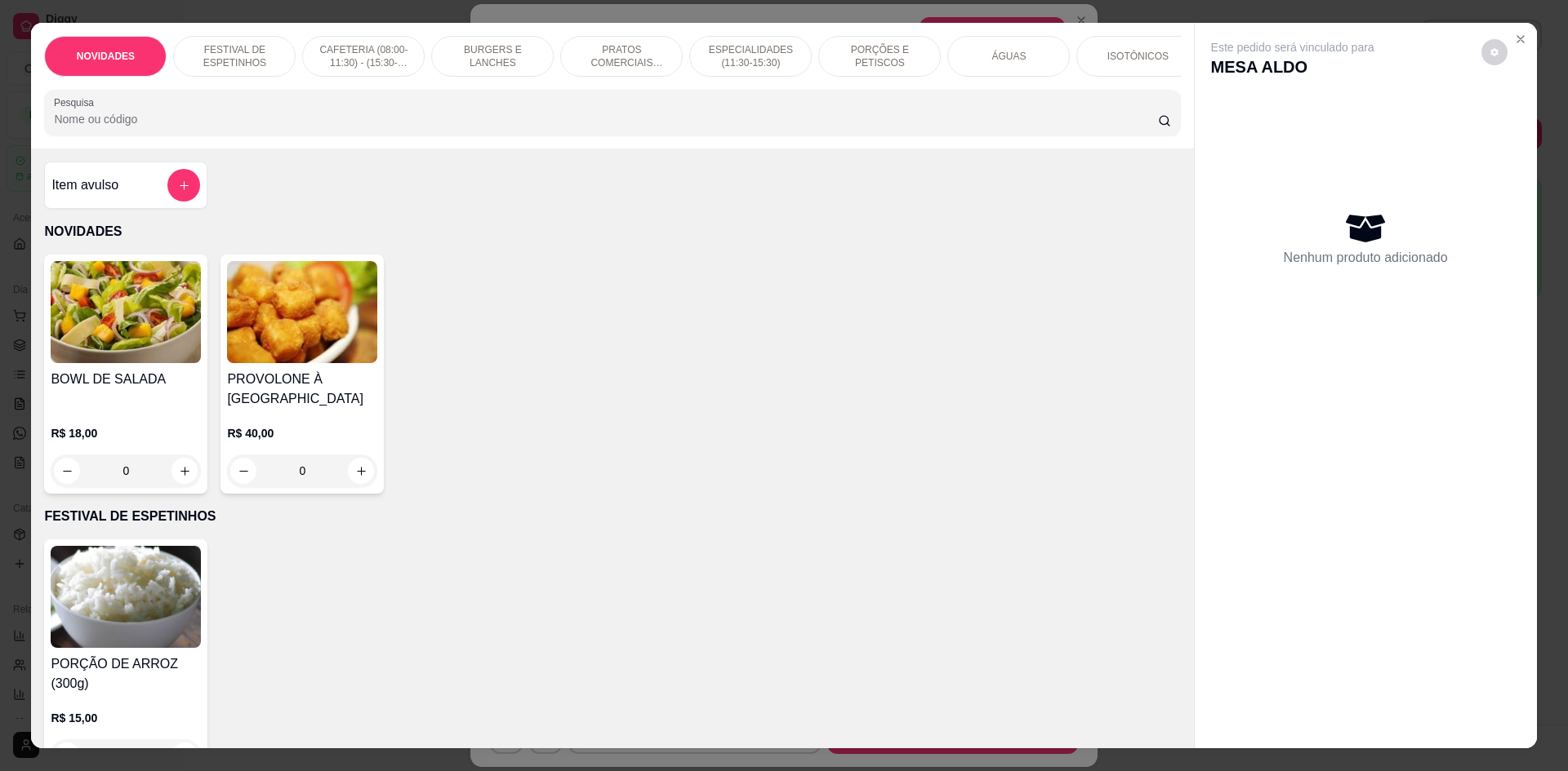
type input "X"
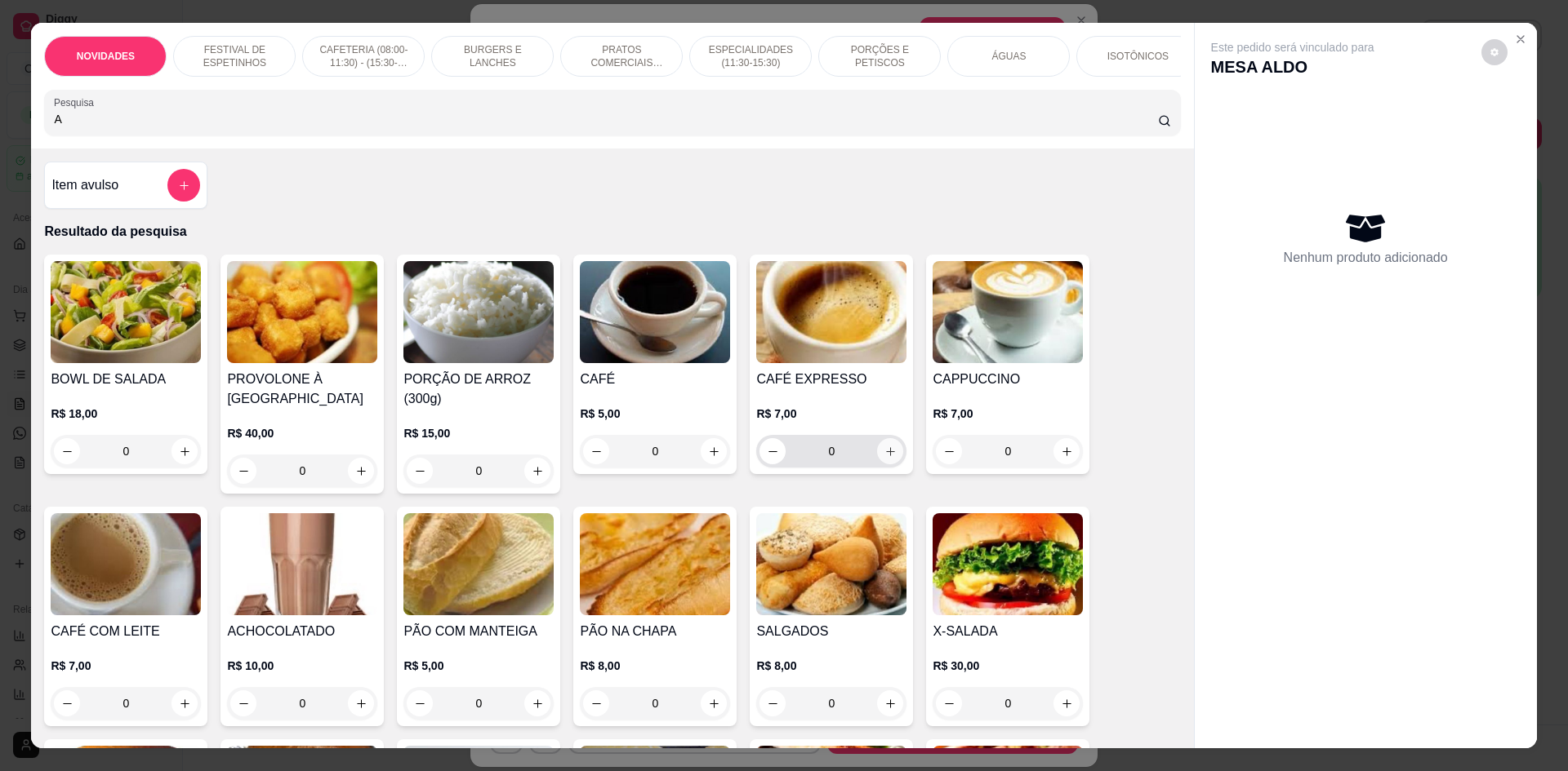
type input "A"
click at [884, 458] on icon "increase-product-quantity" at bounding box center [890, 452] width 13 height 13
type input "1"
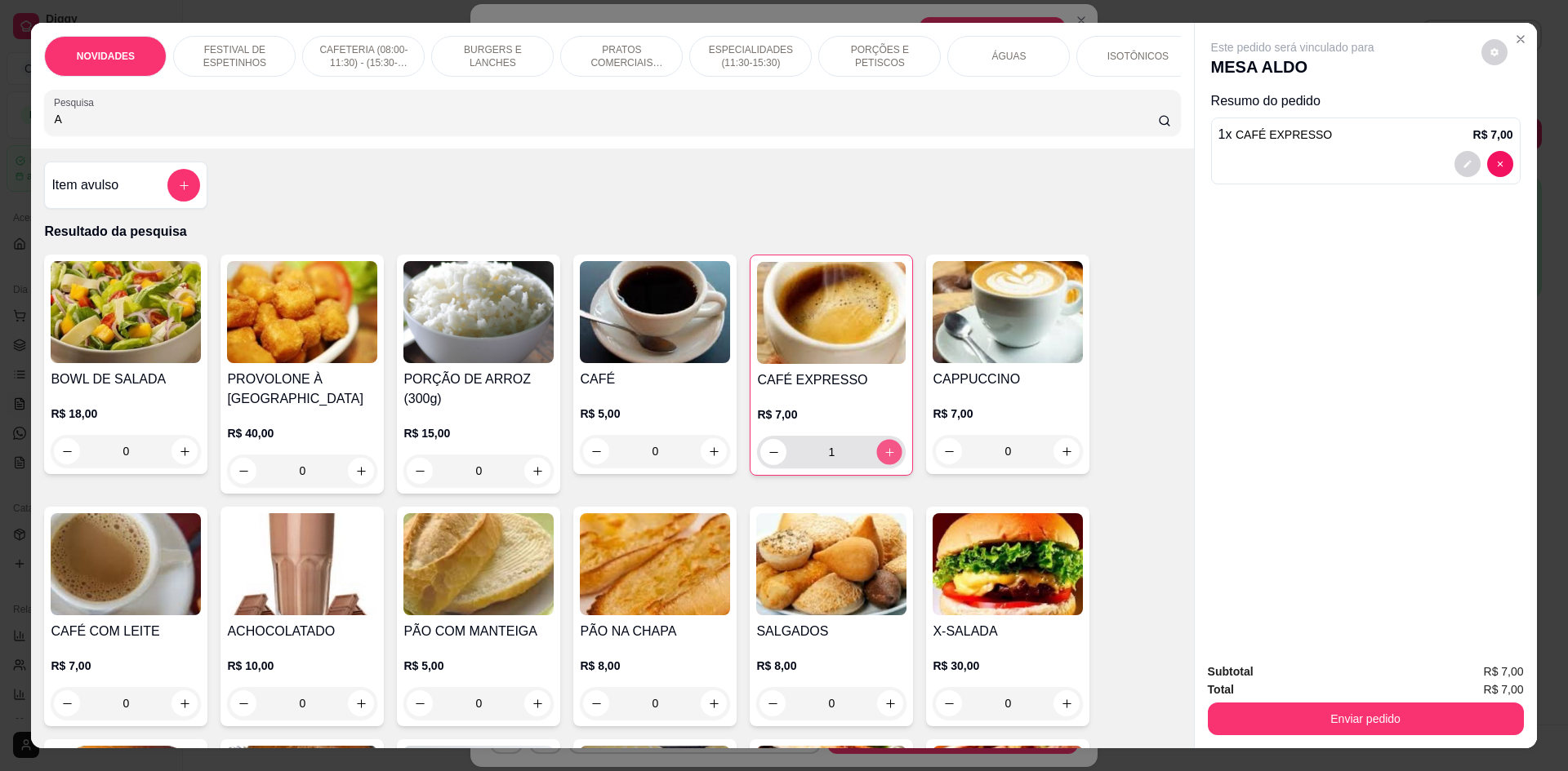
click at [883, 459] on icon "increase-product-quantity" at bounding box center [890, 453] width 13 height 13
type input "2"
click at [1003, 50] on p "ÁGUAS" at bounding box center [1009, 56] width 34 height 13
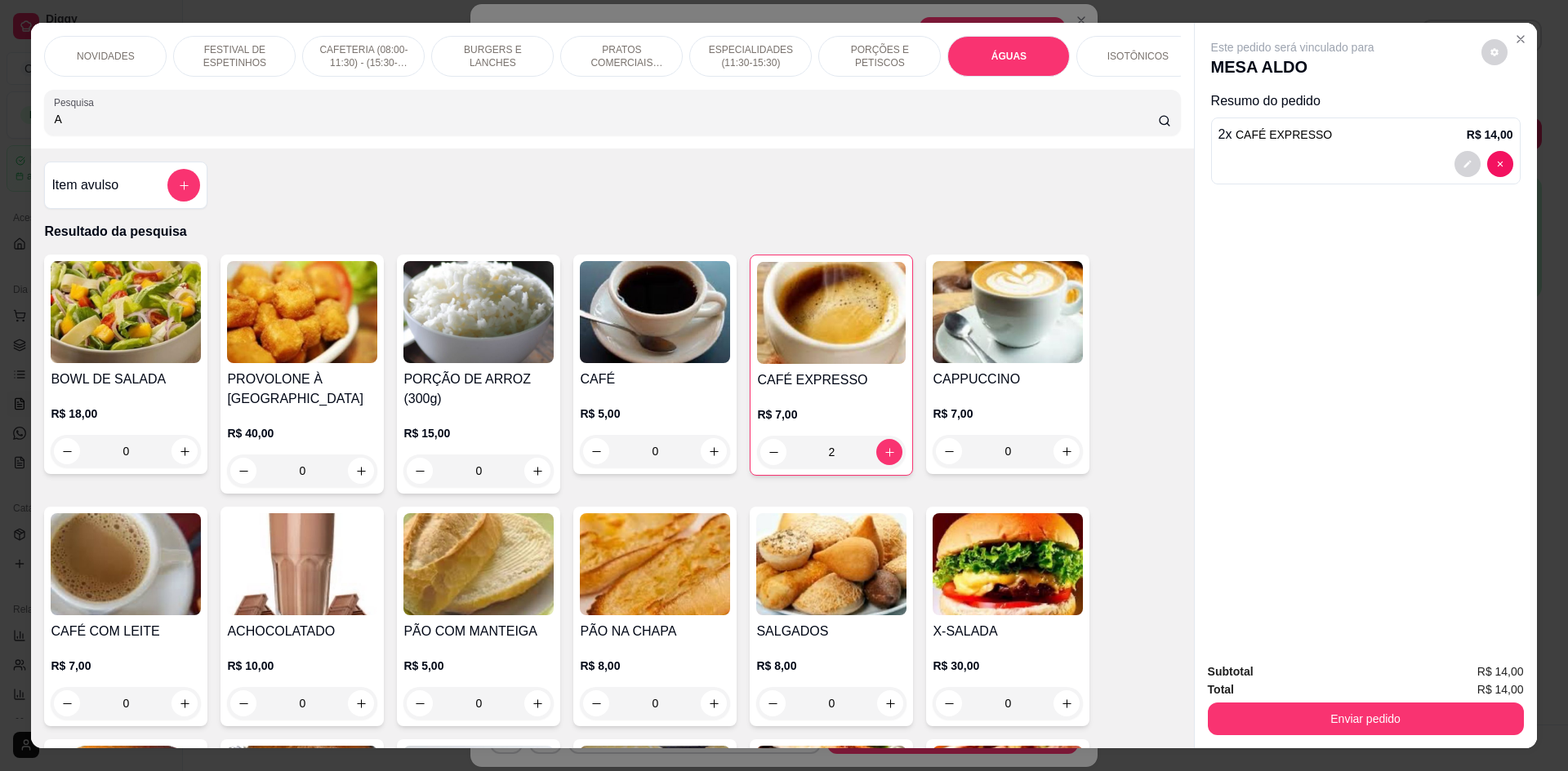
scroll to position [30, 0]
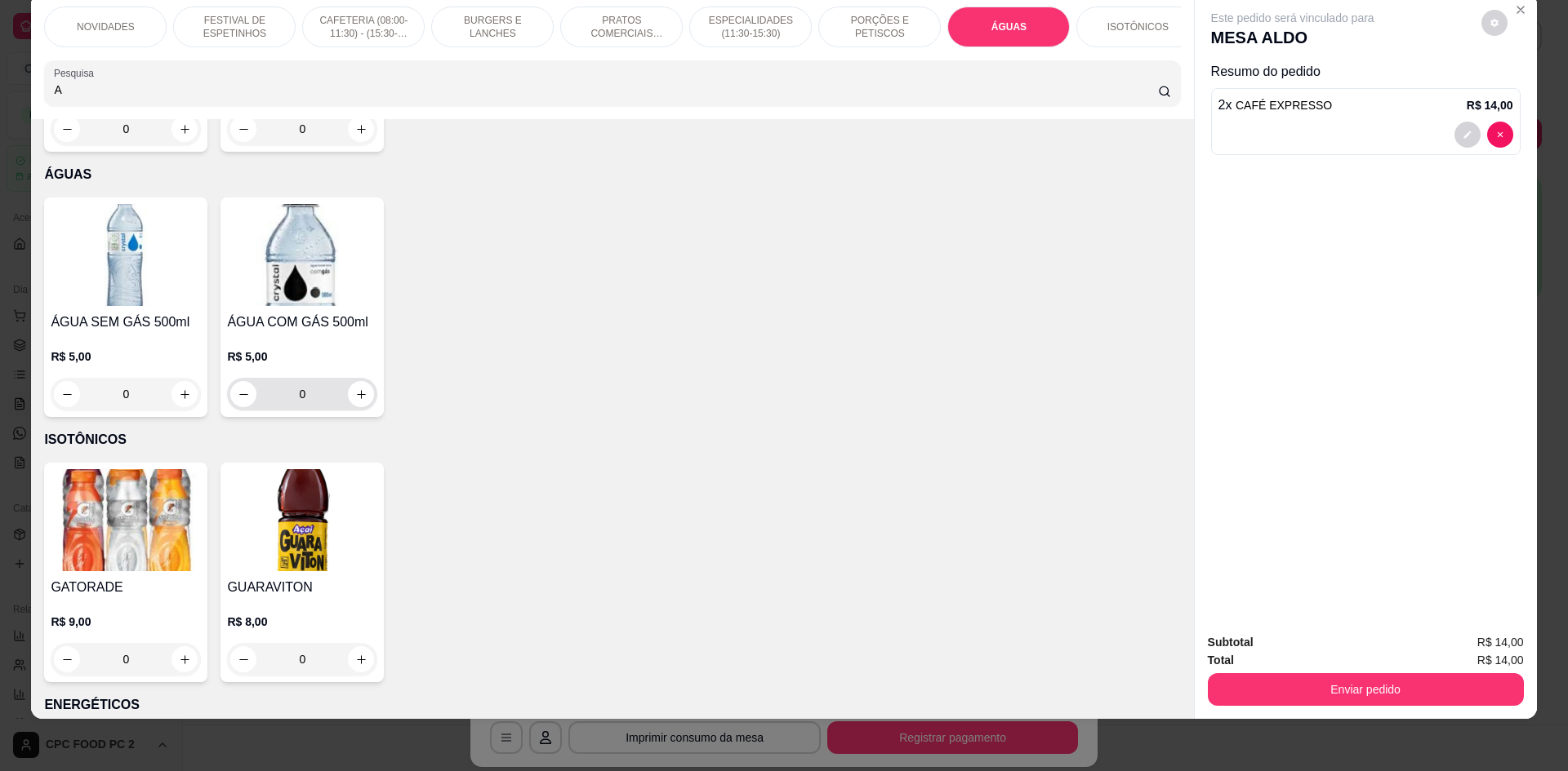
click at [363, 381] on button "increase-product-quantity" at bounding box center [361, 394] width 26 height 26
type input "1"
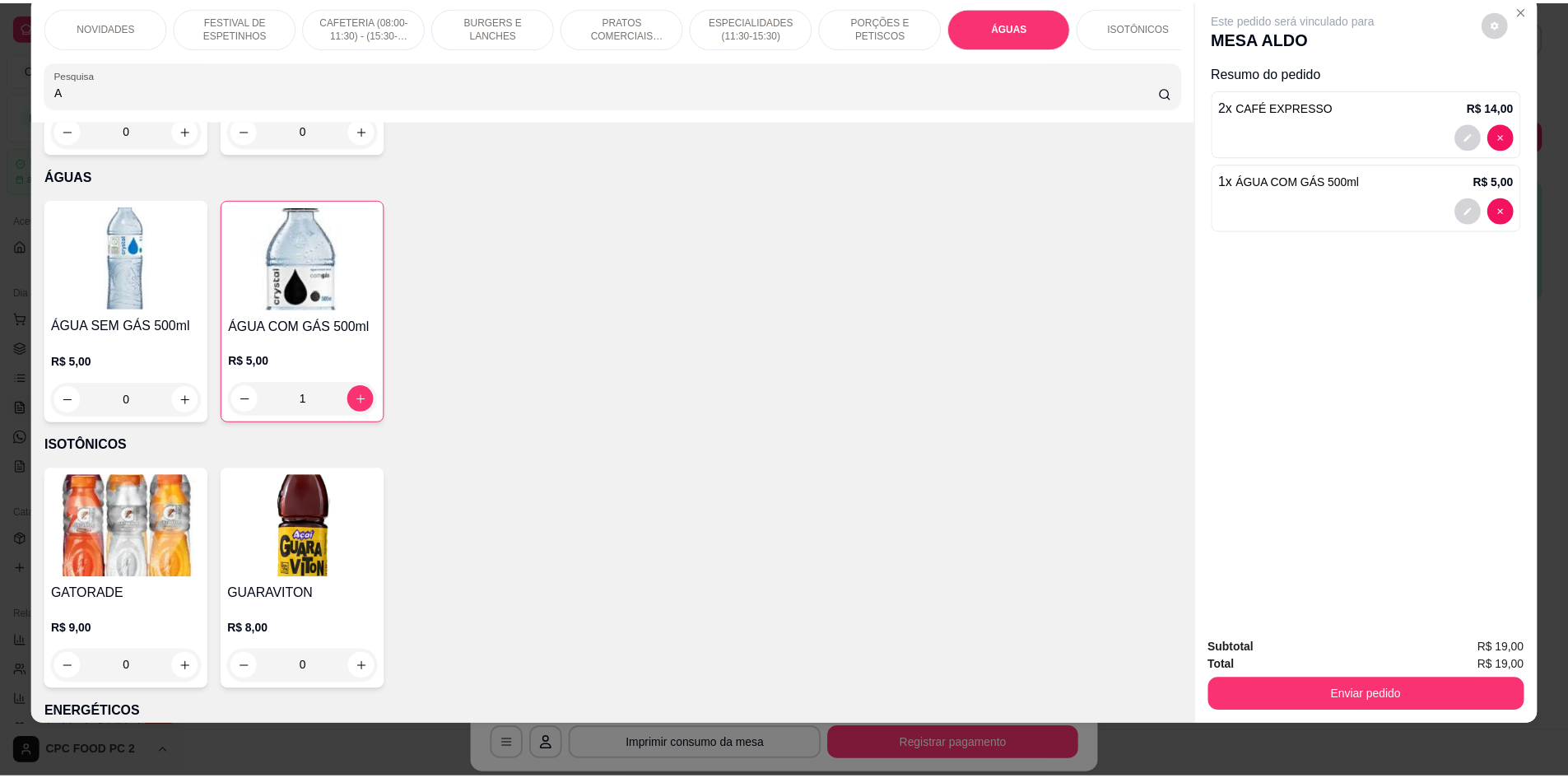
scroll to position [6988, 0]
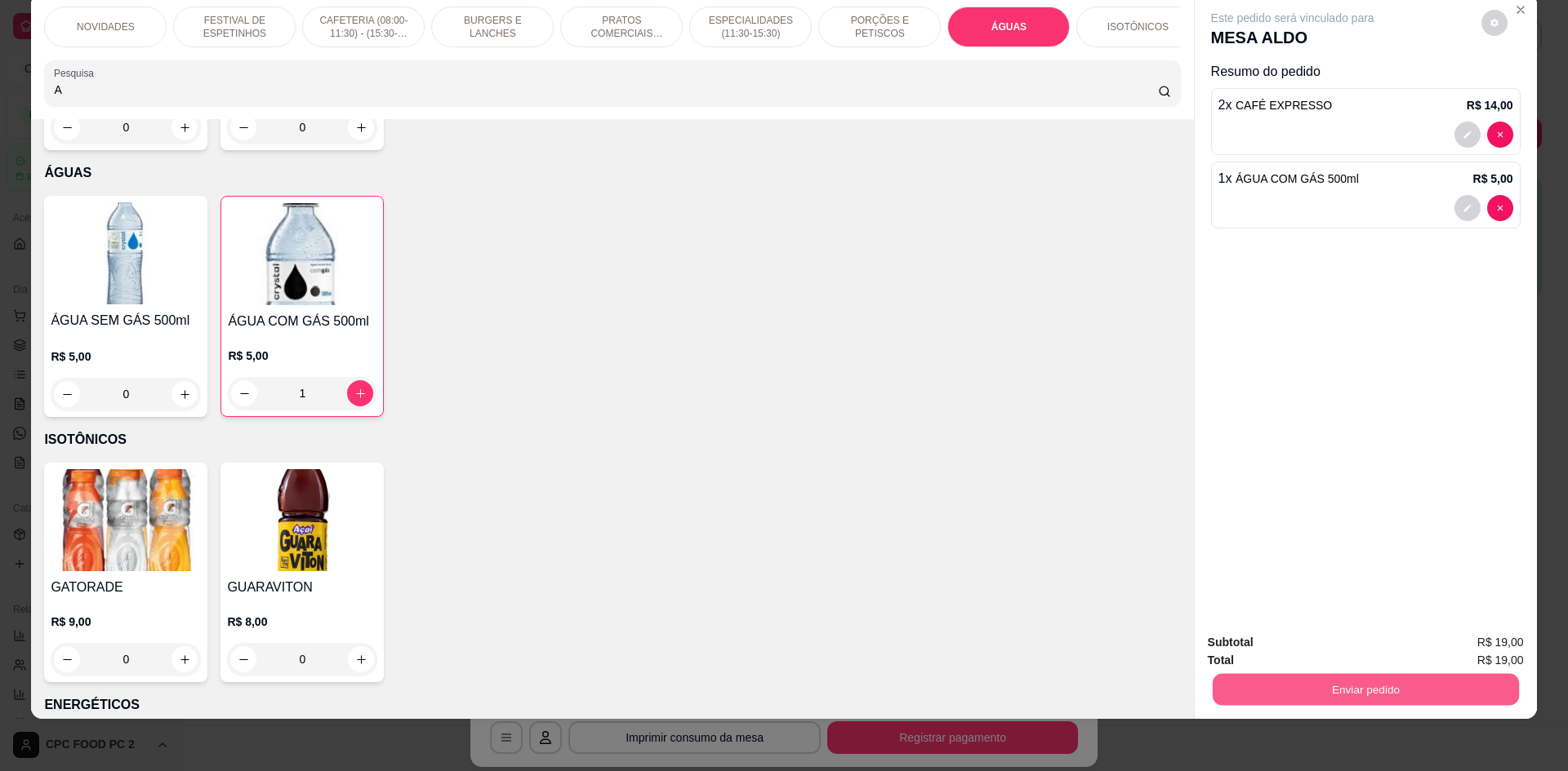
click at [1241, 690] on button "Enviar pedido" at bounding box center [1364, 689] width 306 height 32
click at [1239, 647] on button "Não registrar e enviar pedido" at bounding box center [1312, 649] width 170 height 31
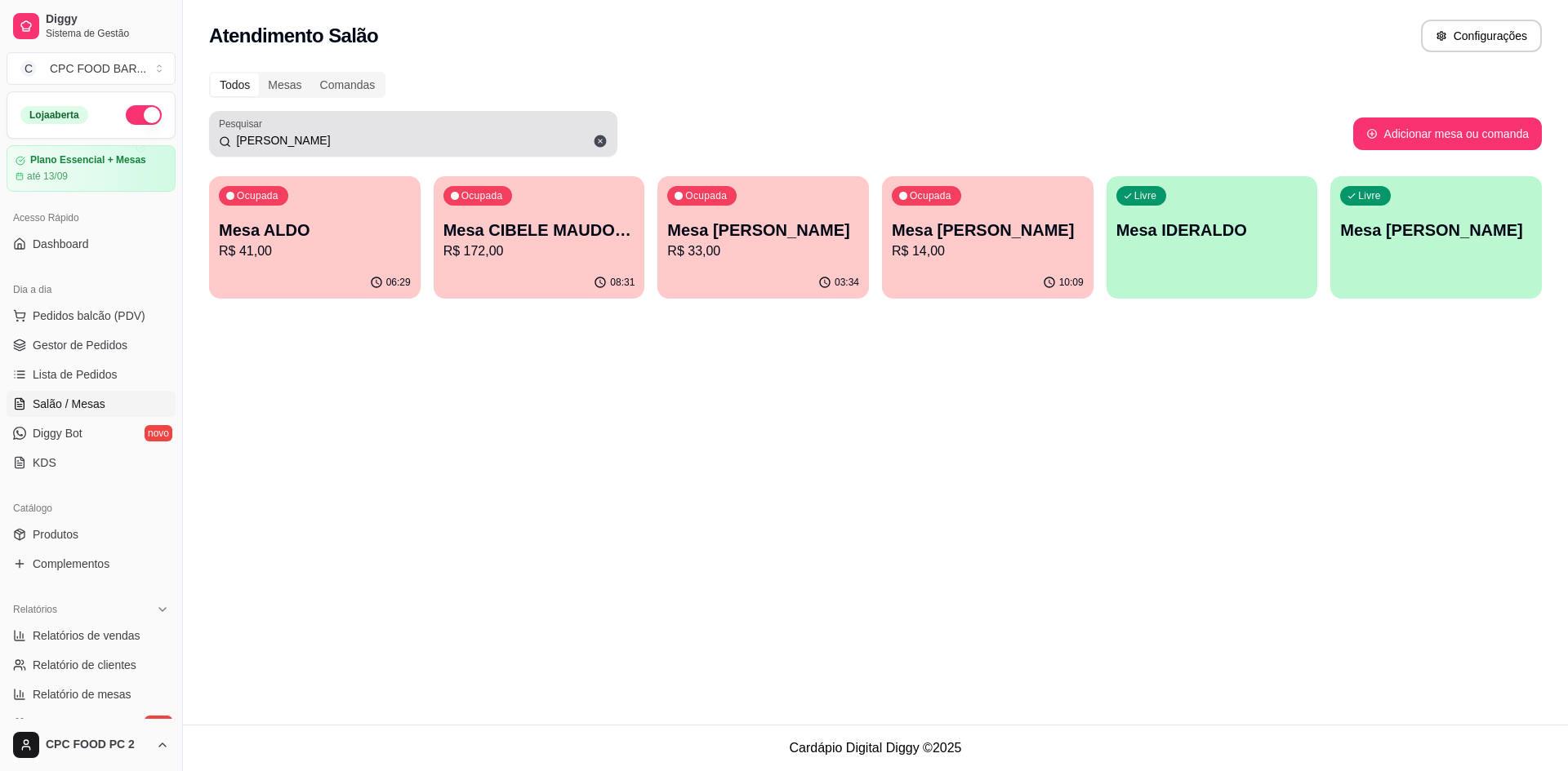
click at [592, 141] on span at bounding box center [600, 141] width 28 height 28
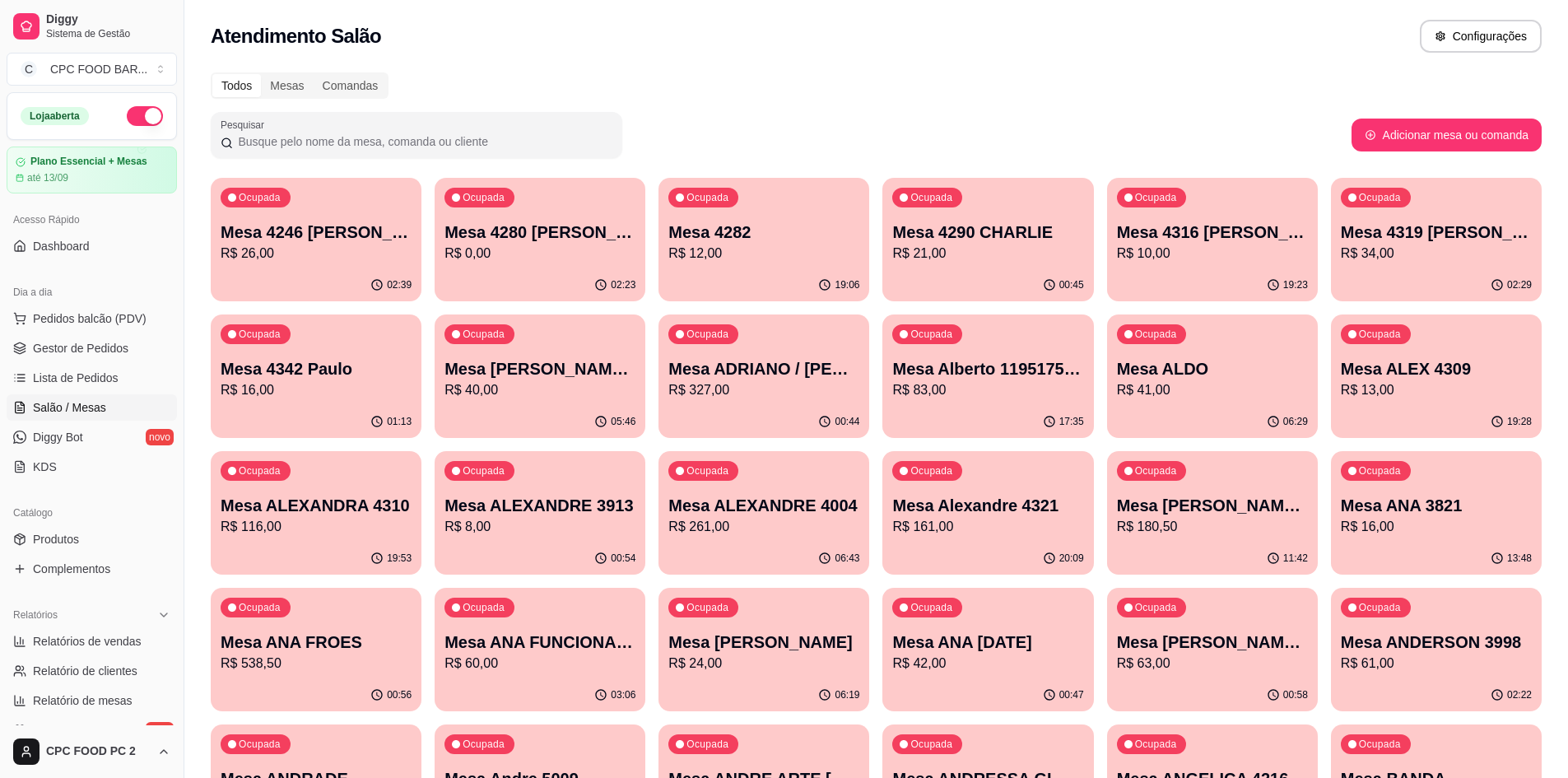
click at [571, 150] on div at bounding box center [417, 135] width 392 height 33
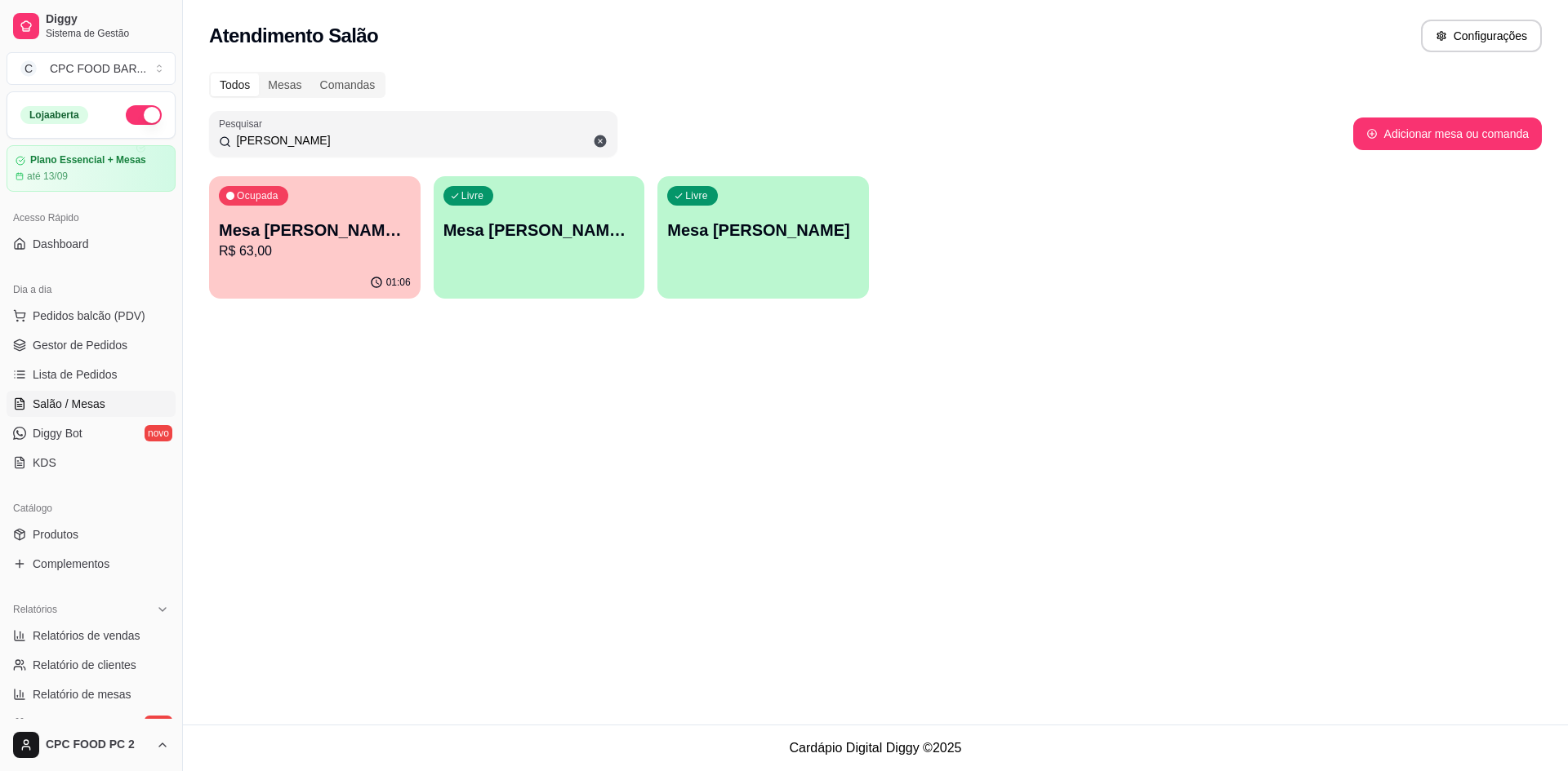
type input "[PERSON_NAME]"
click at [347, 244] on p "R$ 63,00" at bounding box center [315, 252] width 192 height 20
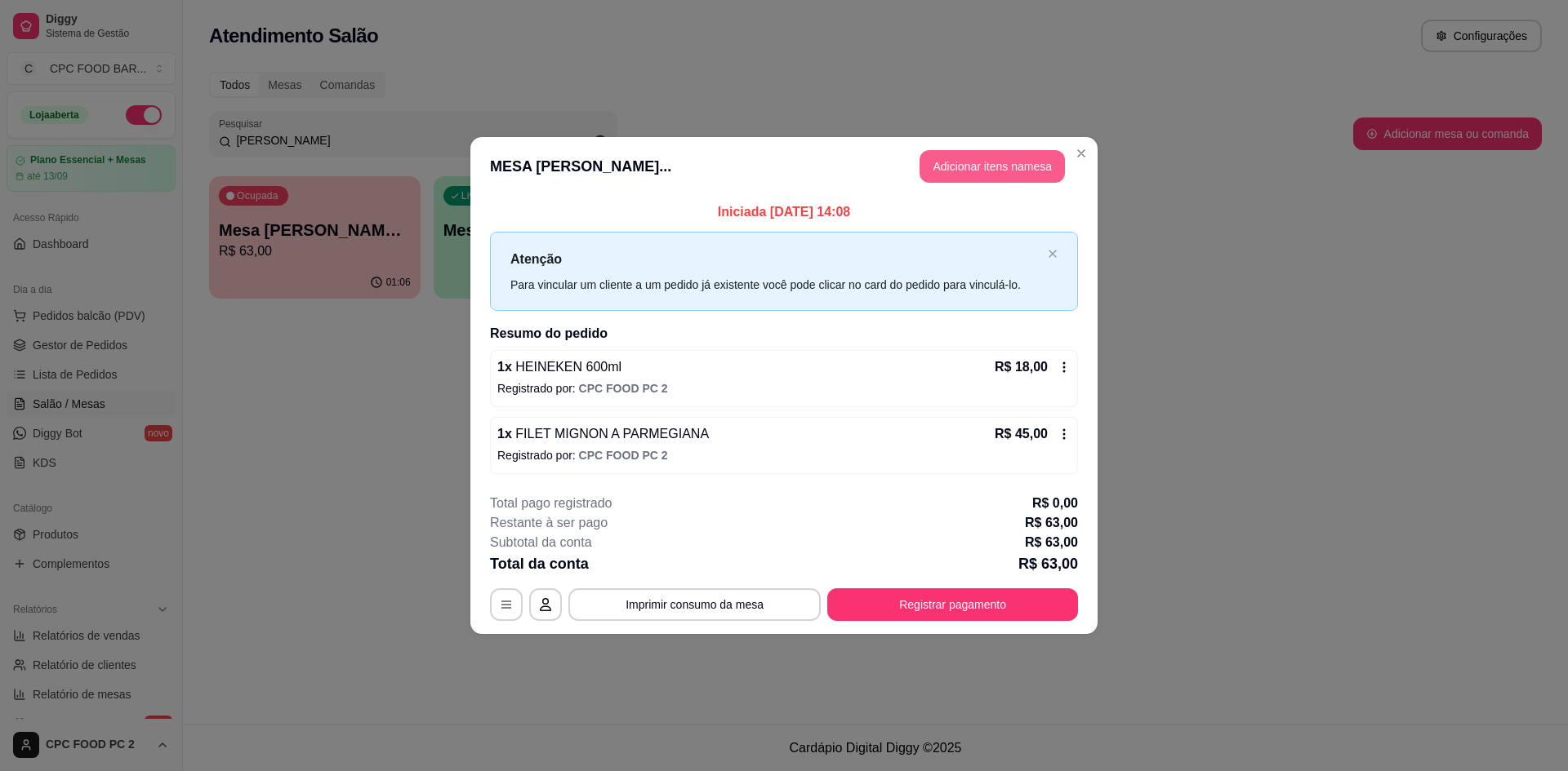
click at [994, 174] on button "Adicionar itens na mesa" at bounding box center [992, 167] width 145 height 32
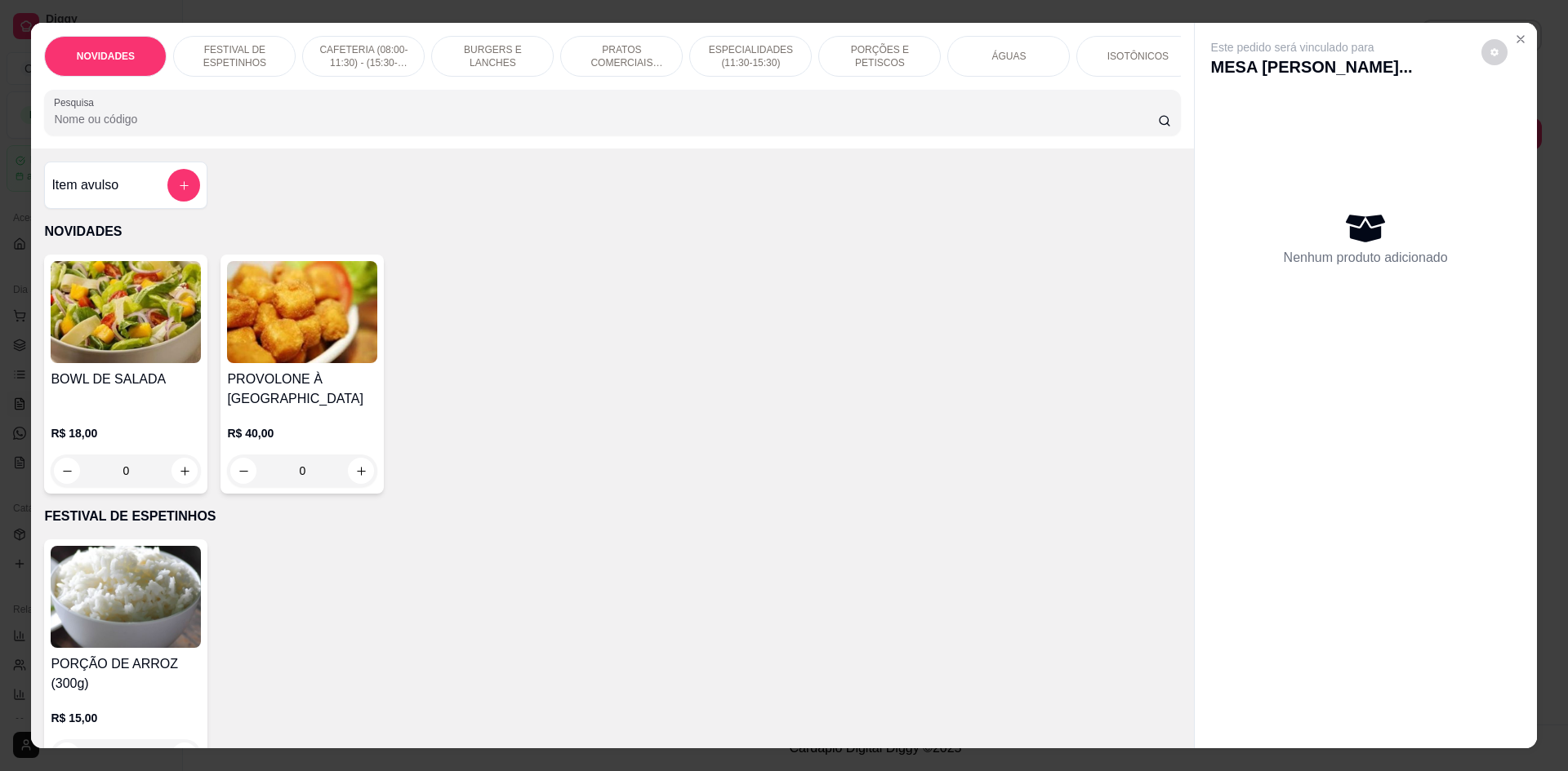
click at [522, 127] on input "Pesquisa" at bounding box center [605, 119] width 1103 height 16
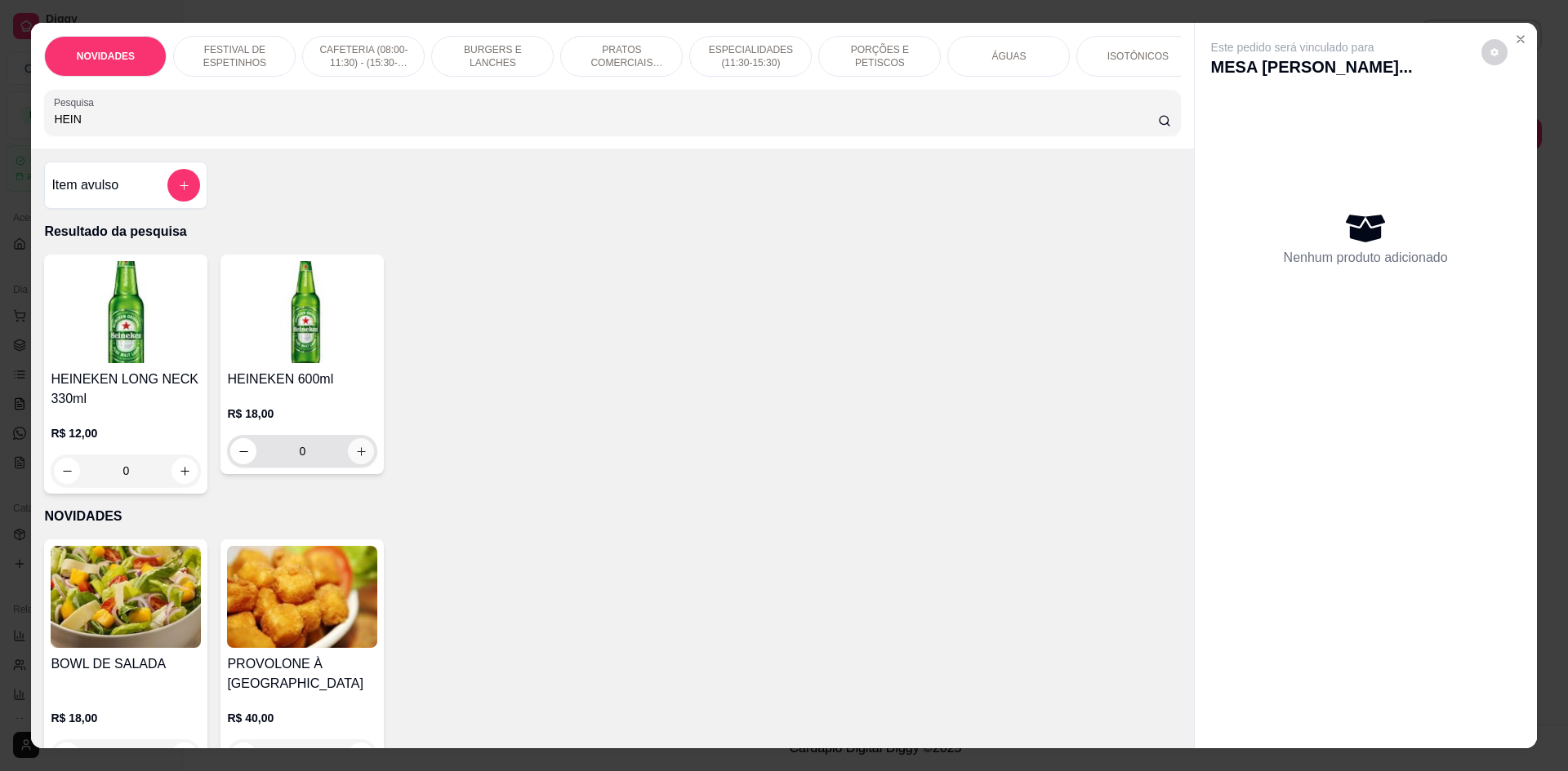
type input "HEIN"
click at [353, 464] on button "increase-product-quantity" at bounding box center [361, 452] width 25 height 25
type input "1"
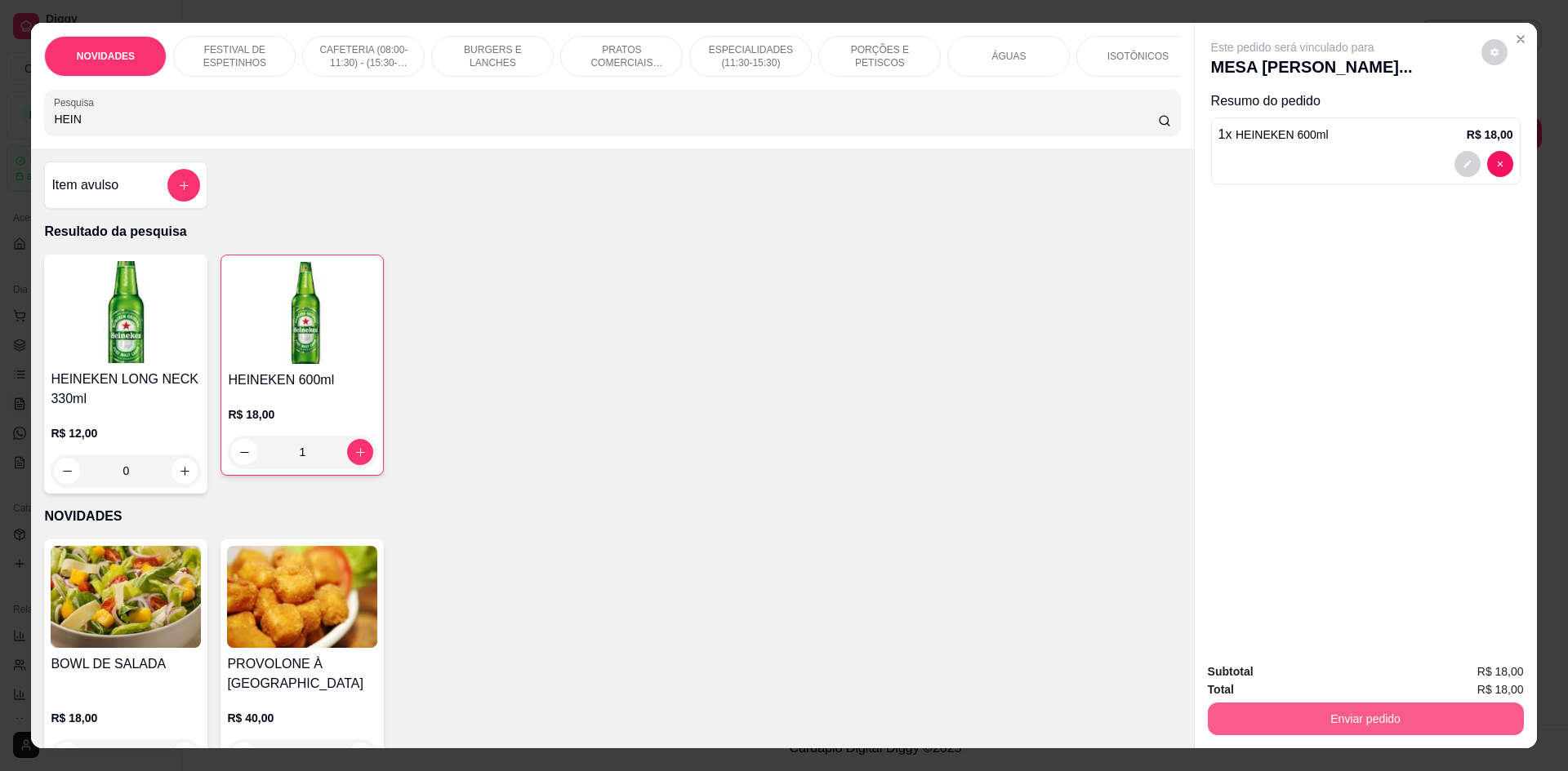
click at [1248, 710] on button "Enviar pedido" at bounding box center [1366, 719] width 316 height 32
click at [1241, 676] on button "Não registrar e enviar pedido" at bounding box center [1312, 679] width 170 height 31
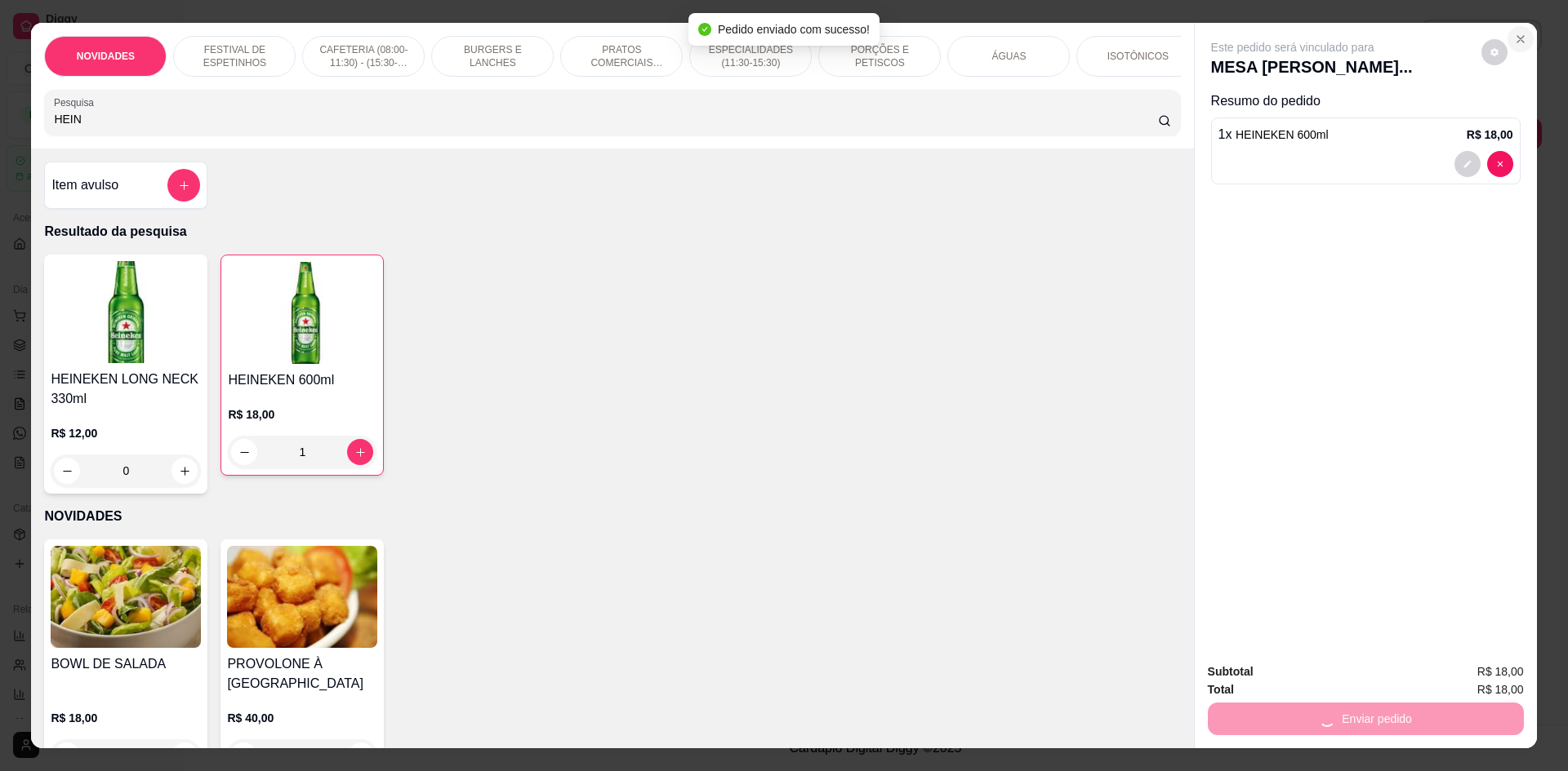
click at [1508, 30] on button "Close" at bounding box center [1520, 39] width 26 height 26
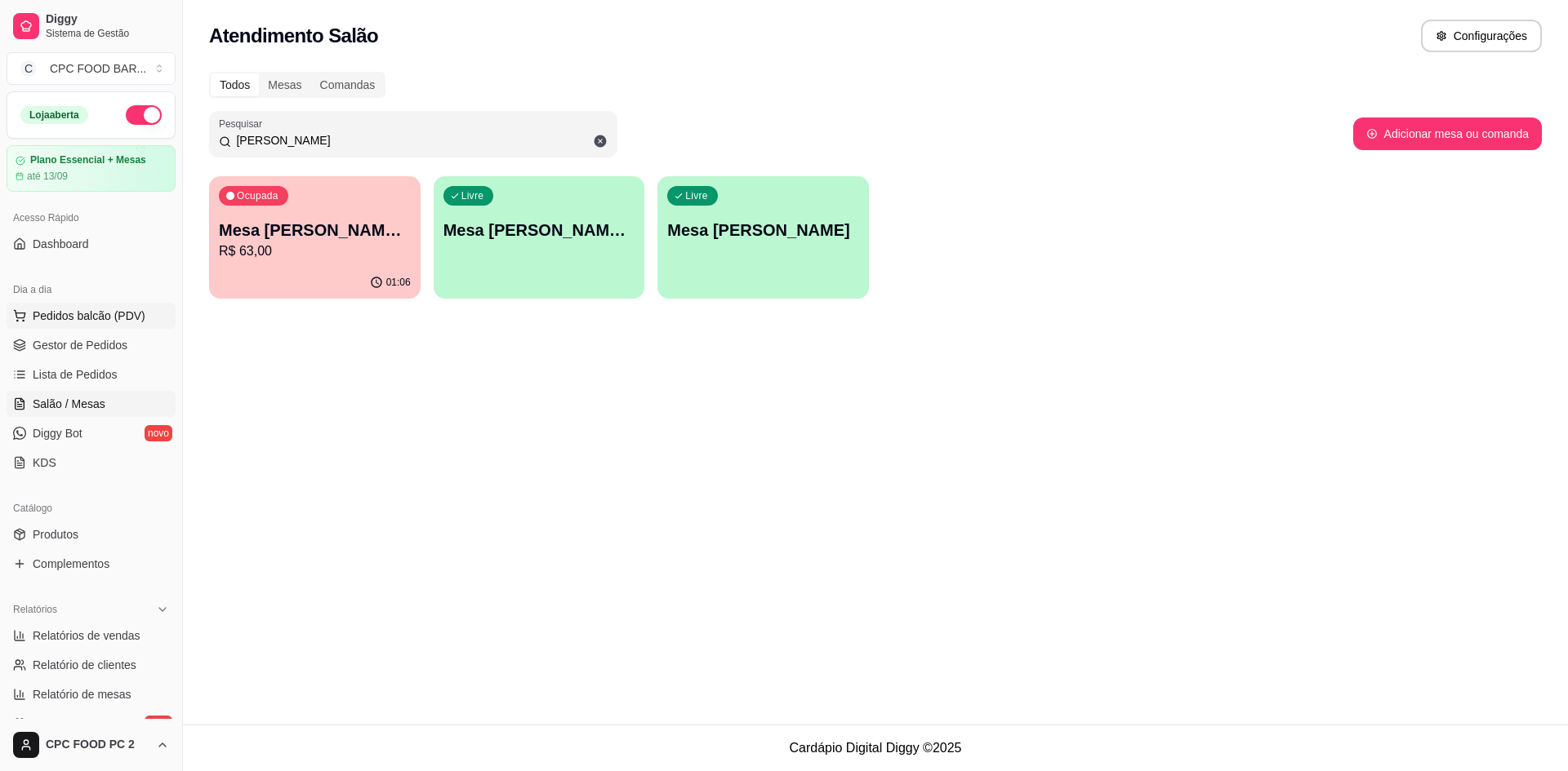
click at [107, 313] on span "Pedidos balcão (PDV)" at bounding box center [88, 316] width 113 height 16
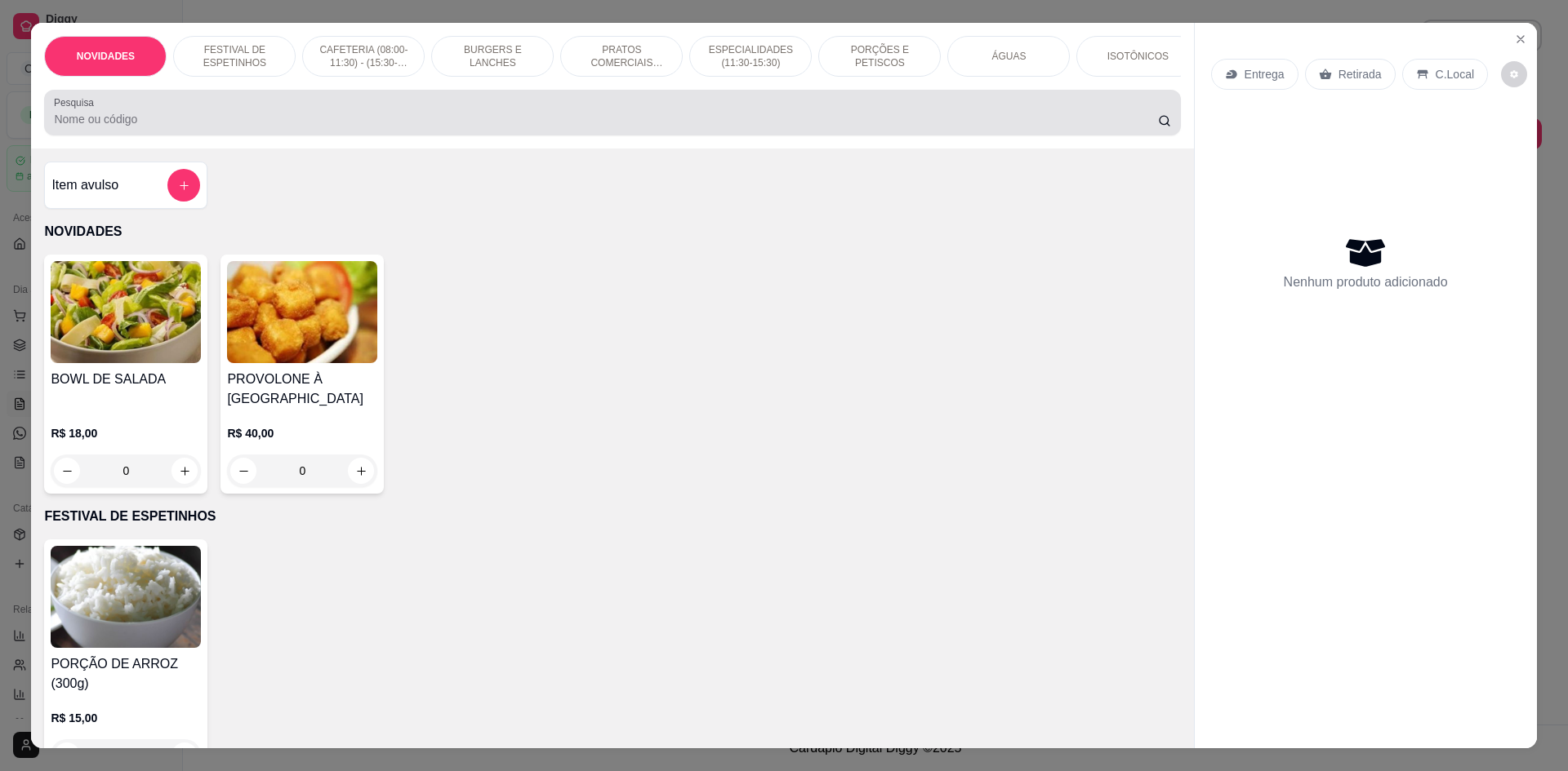
click at [522, 135] on div "Pesquisa" at bounding box center [612, 113] width 1136 height 46
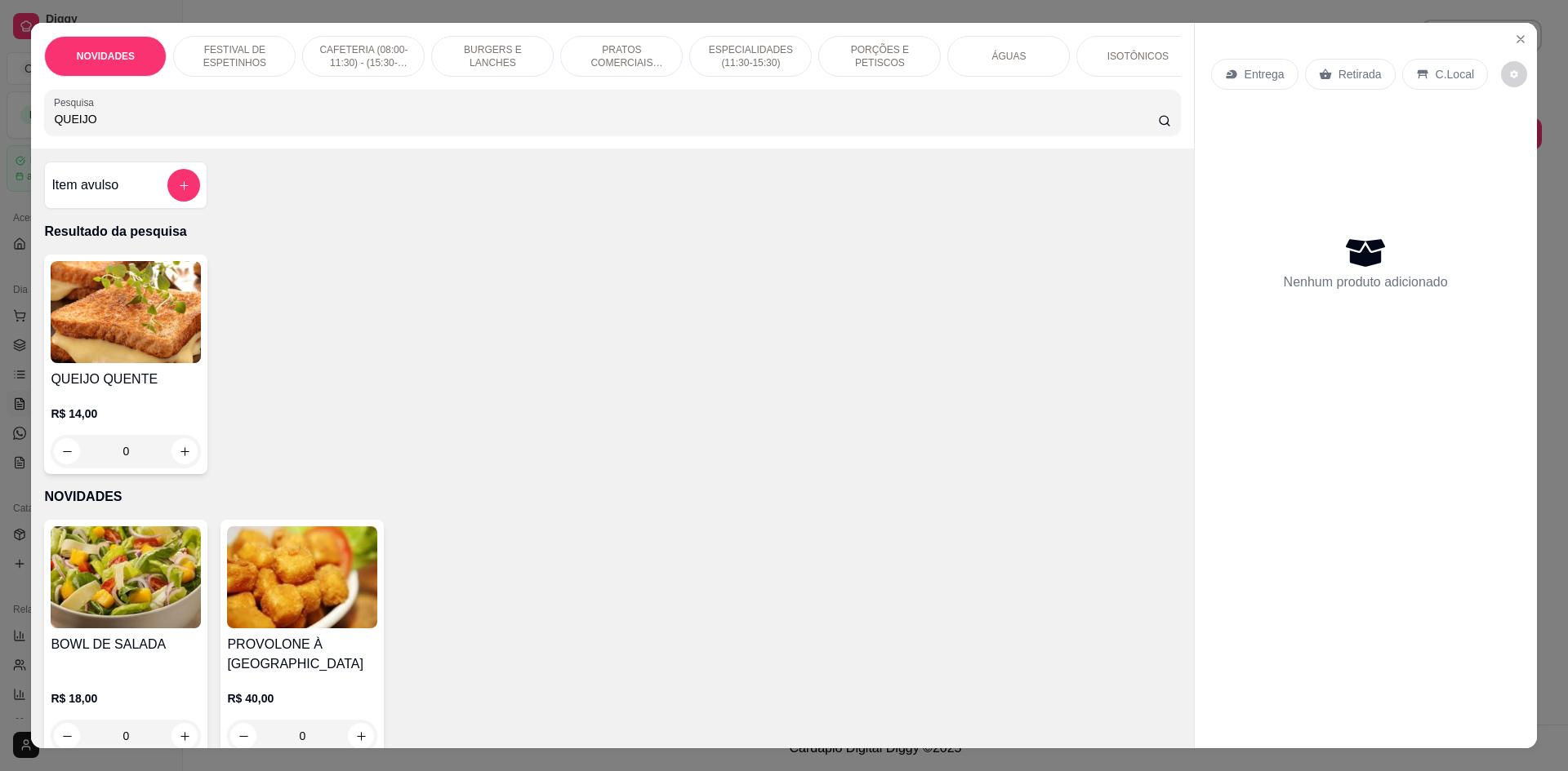
type input "QUEIJO"
click at [125, 348] on img at bounding box center [125, 312] width 151 height 102
click at [190, 464] on button "increase-product-quantity" at bounding box center [185, 452] width 25 height 25
type input "1"
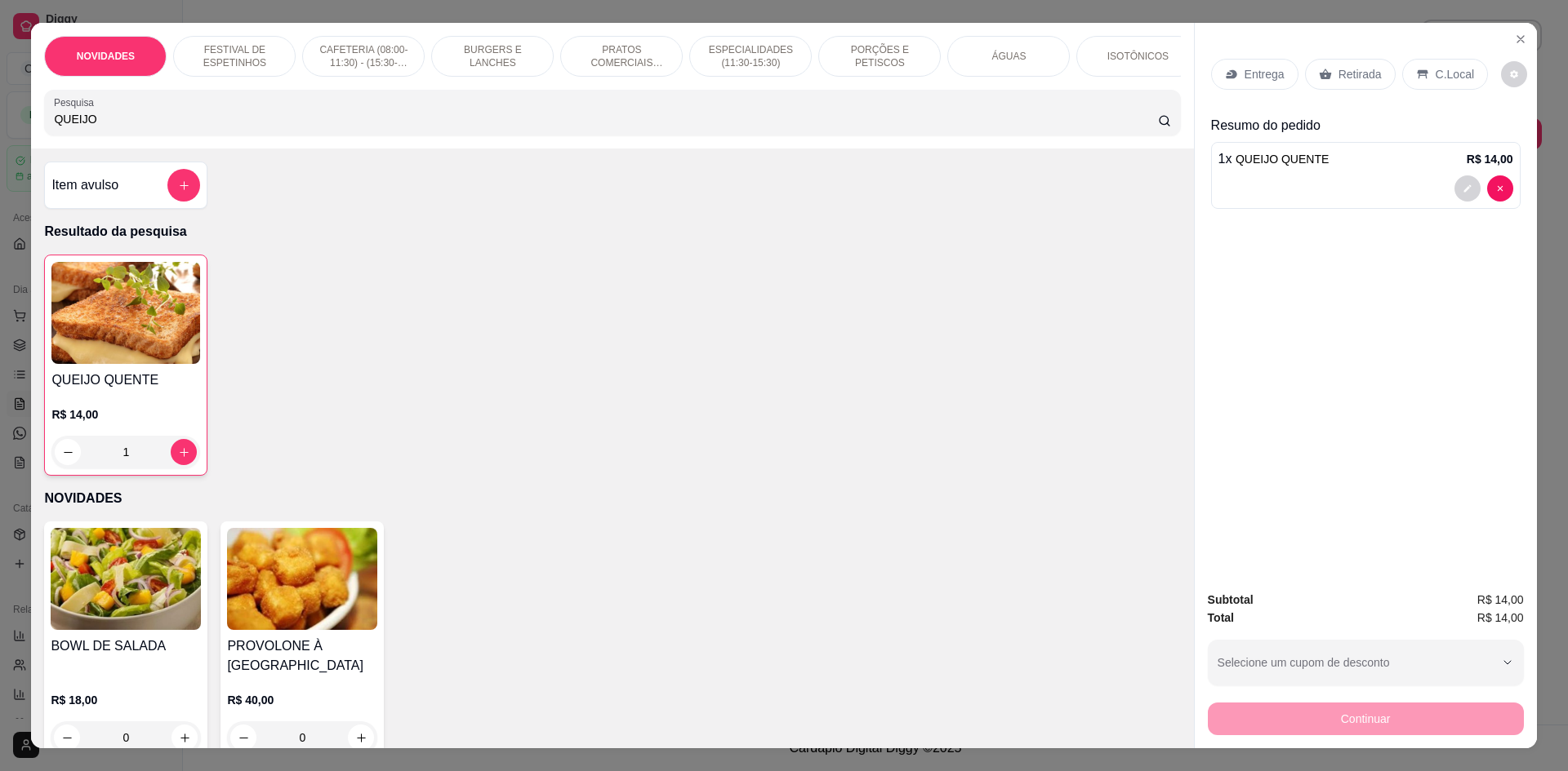
click at [1017, 127] on input "QUEIJO" at bounding box center [605, 119] width 1103 height 16
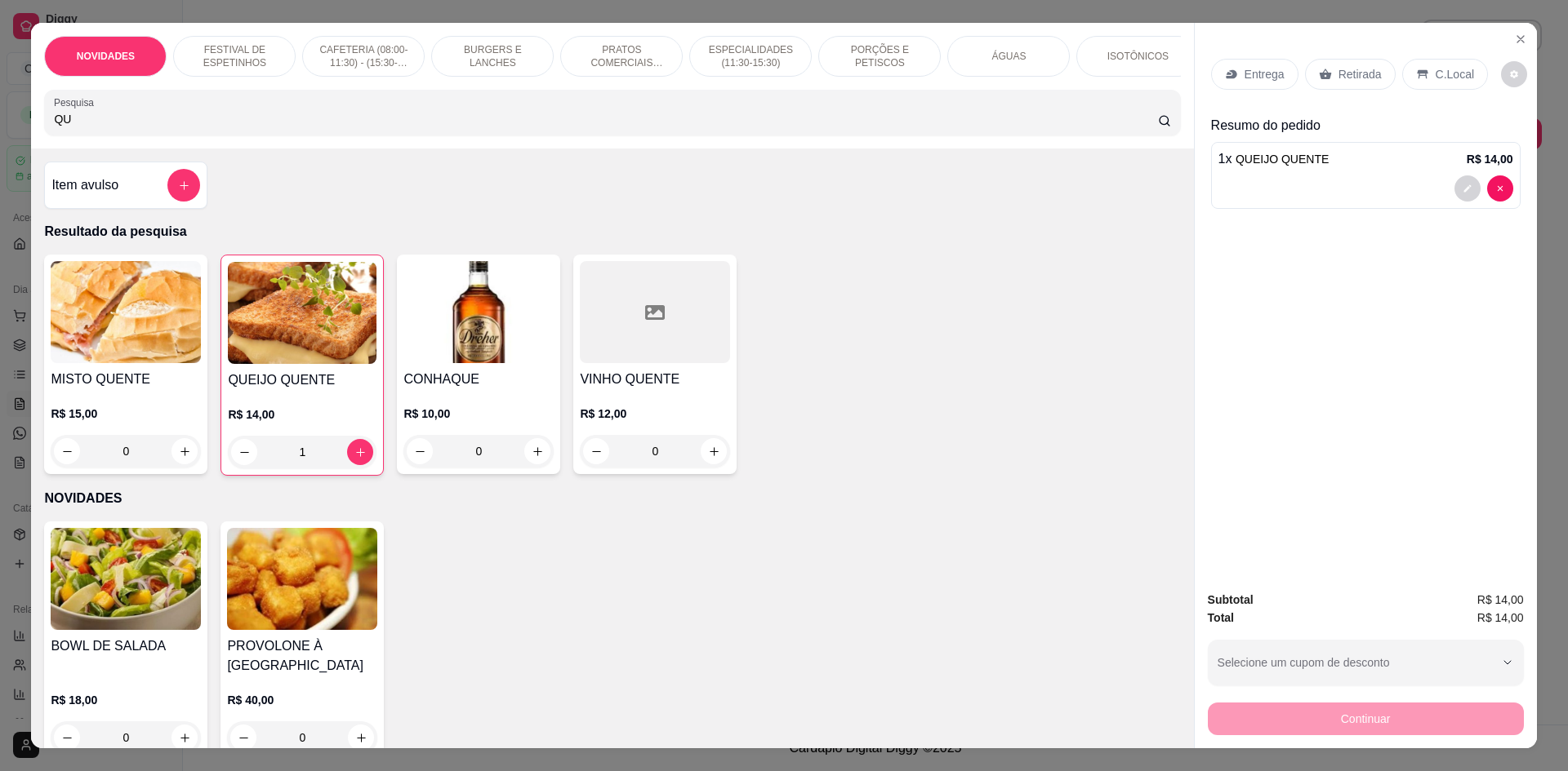
type input "Q"
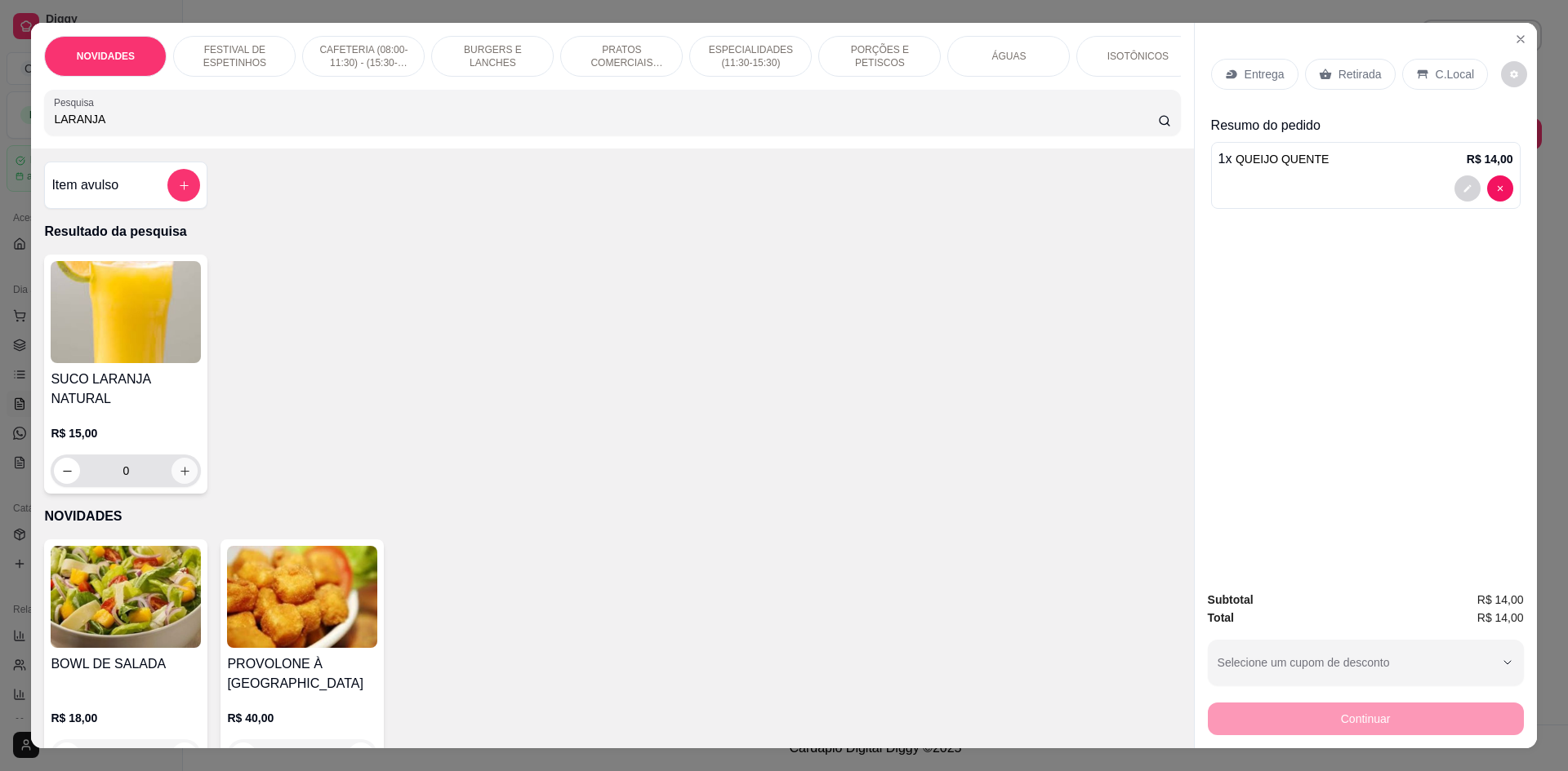
type input "LARANJA"
click at [171, 465] on button "increase-product-quantity" at bounding box center [184, 471] width 26 height 26
type input "1"
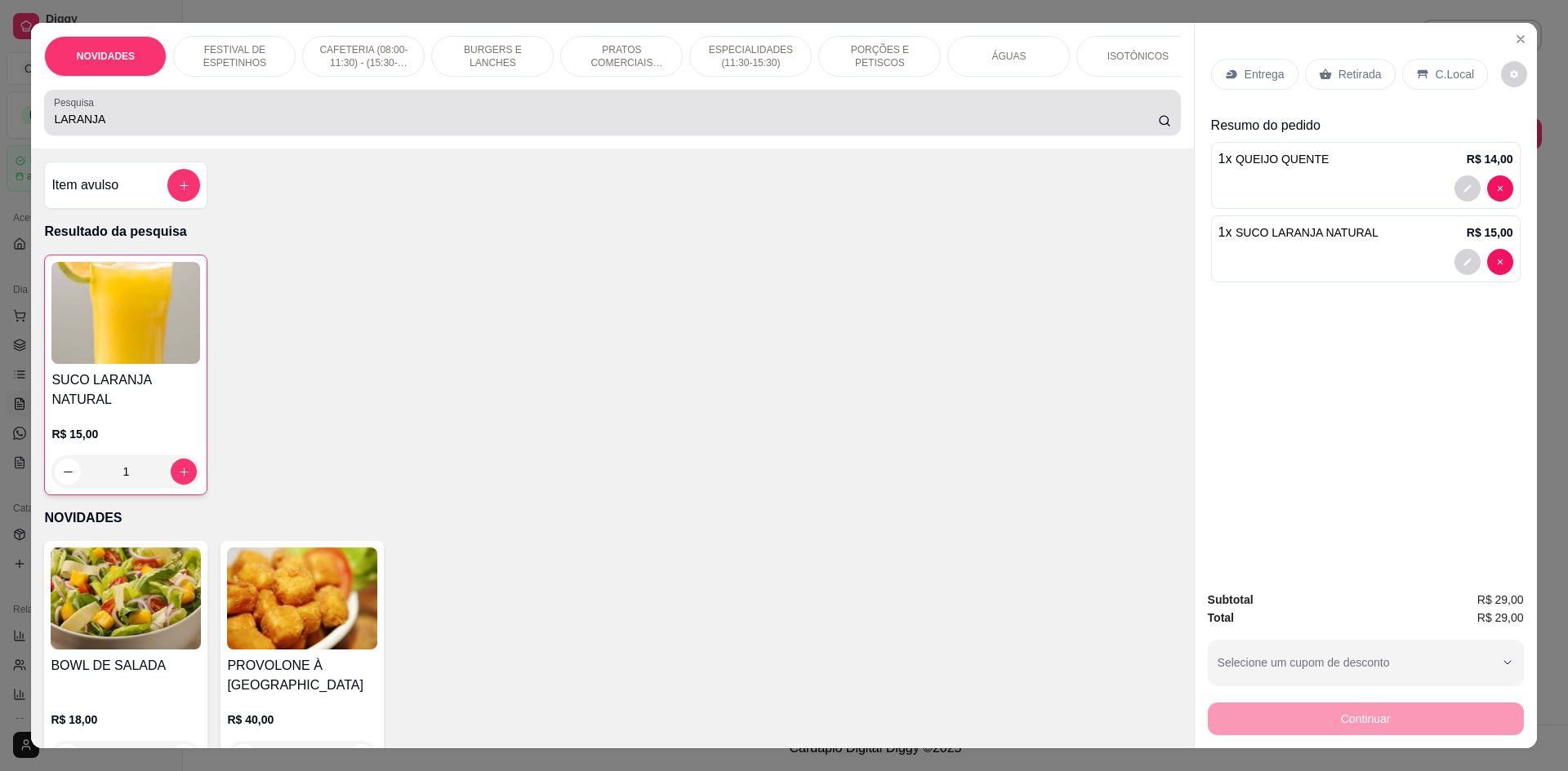
click at [685, 135] on div "Pesquisa LARANJA" at bounding box center [612, 113] width 1136 height 46
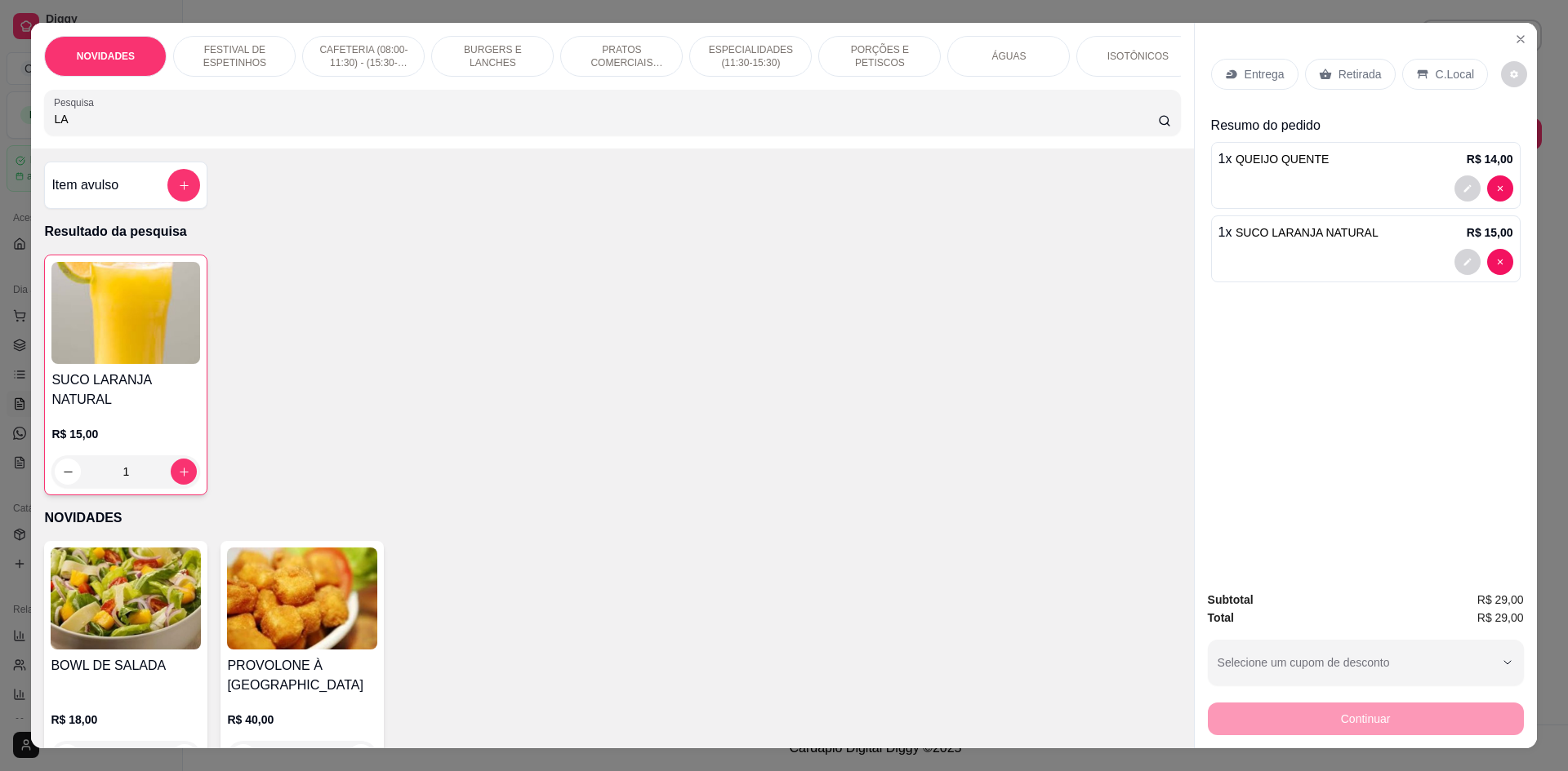
type input "L"
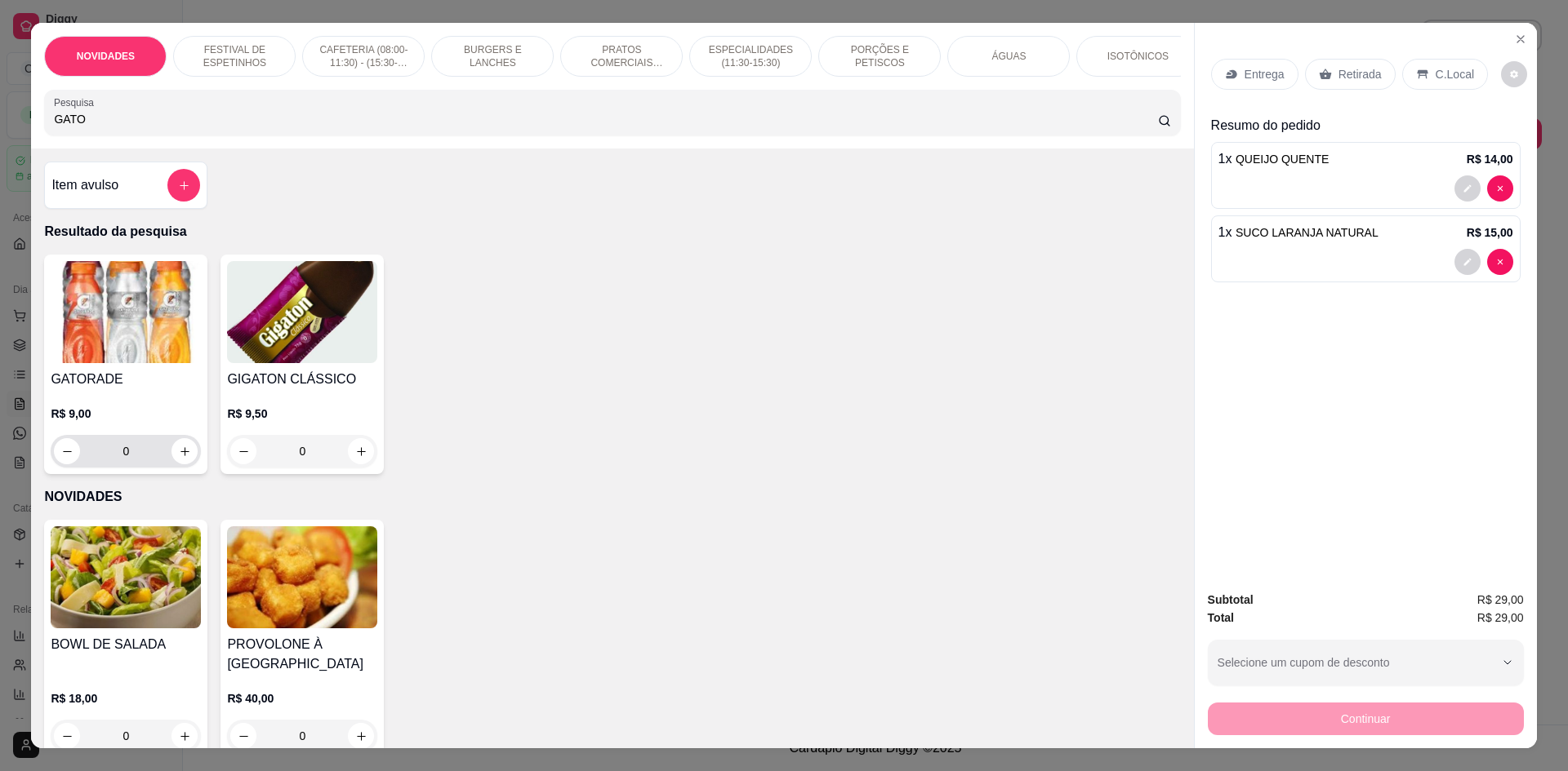
type input "GATO"
click at [180, 458] on icon "increase-product-quantity" at bounding box center [185, 452] width 13 height 13
type input "1"
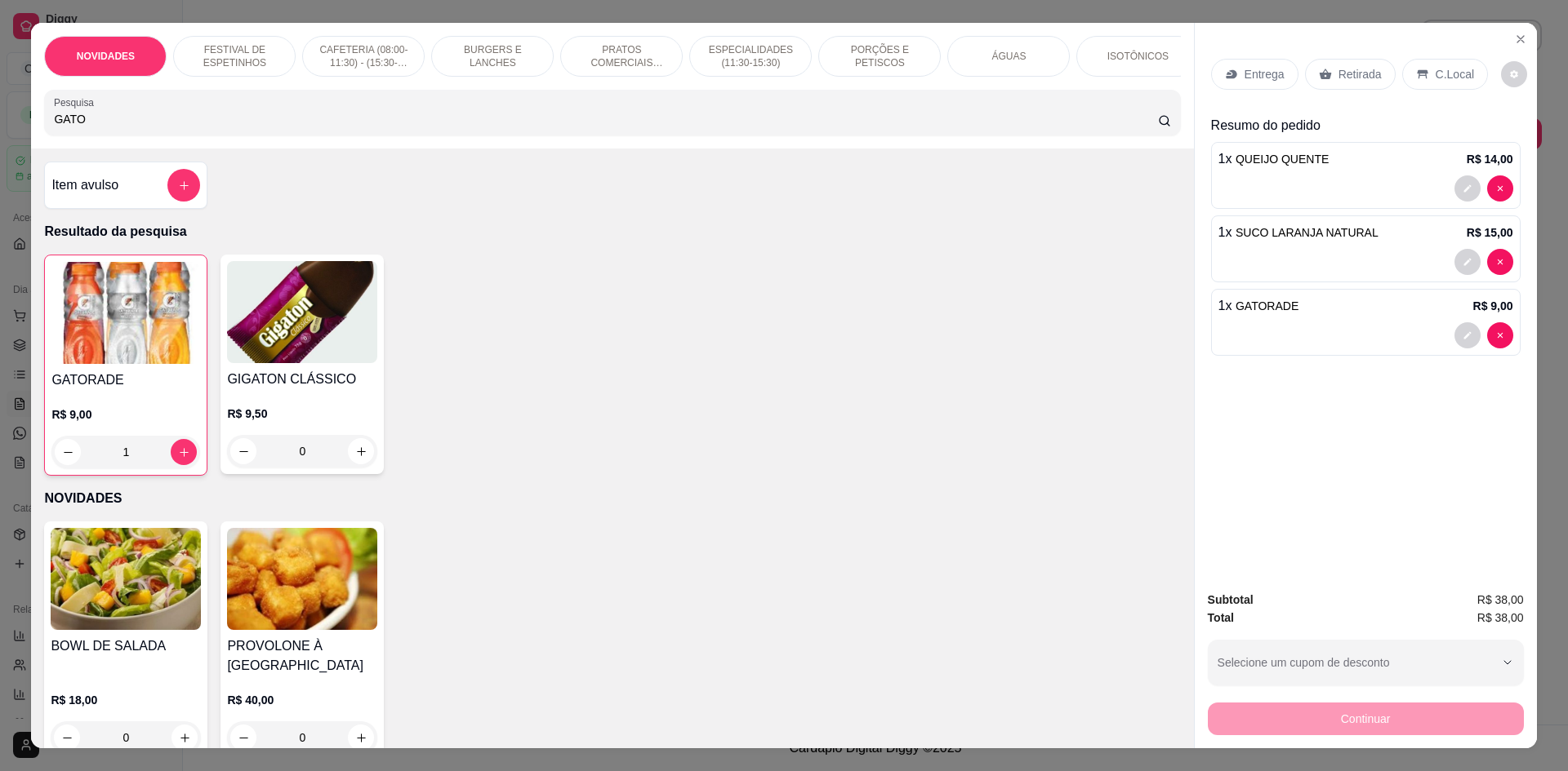
click at [1327, 70] on div "Retirada" at bounding box center [1350, 74] width 90 height 31
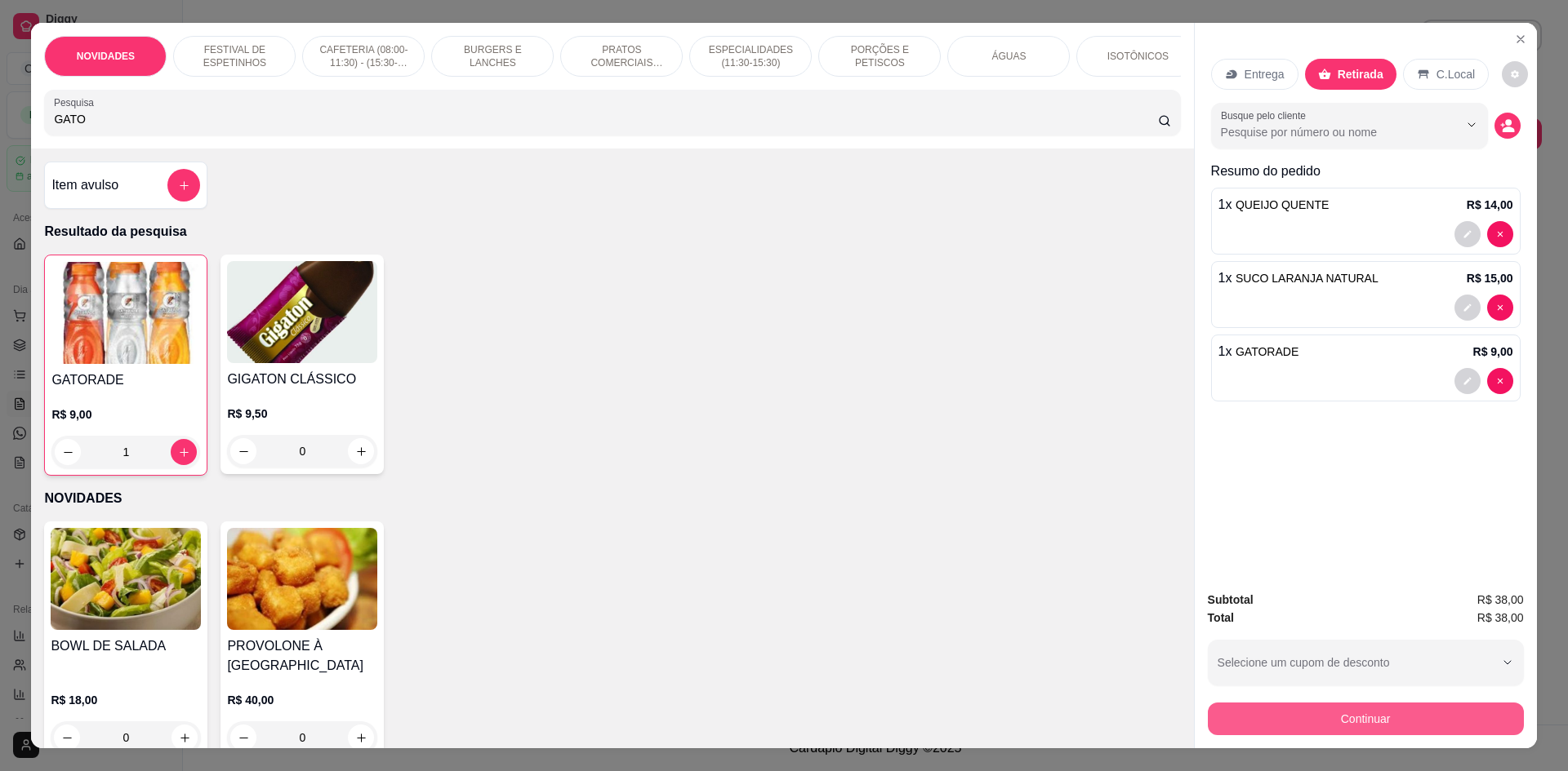
click at [1303, 729] on button "Continuar" at bounding box center [1366, 719] width 316 height 32
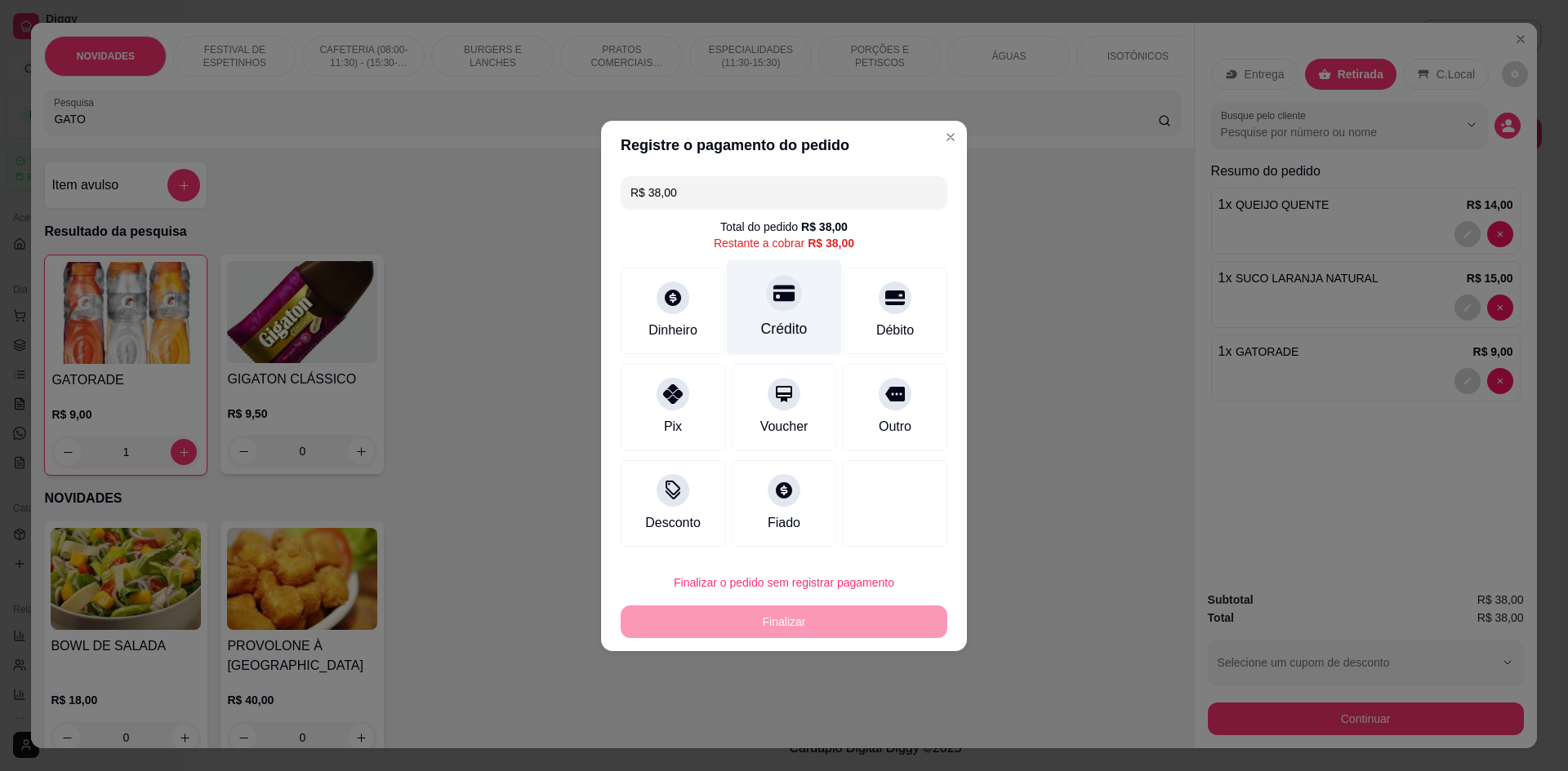
click at [769, 330] on div "Crédito" at bounding box center [785, 329] width 47 height 22
type input "R$ 0,00"
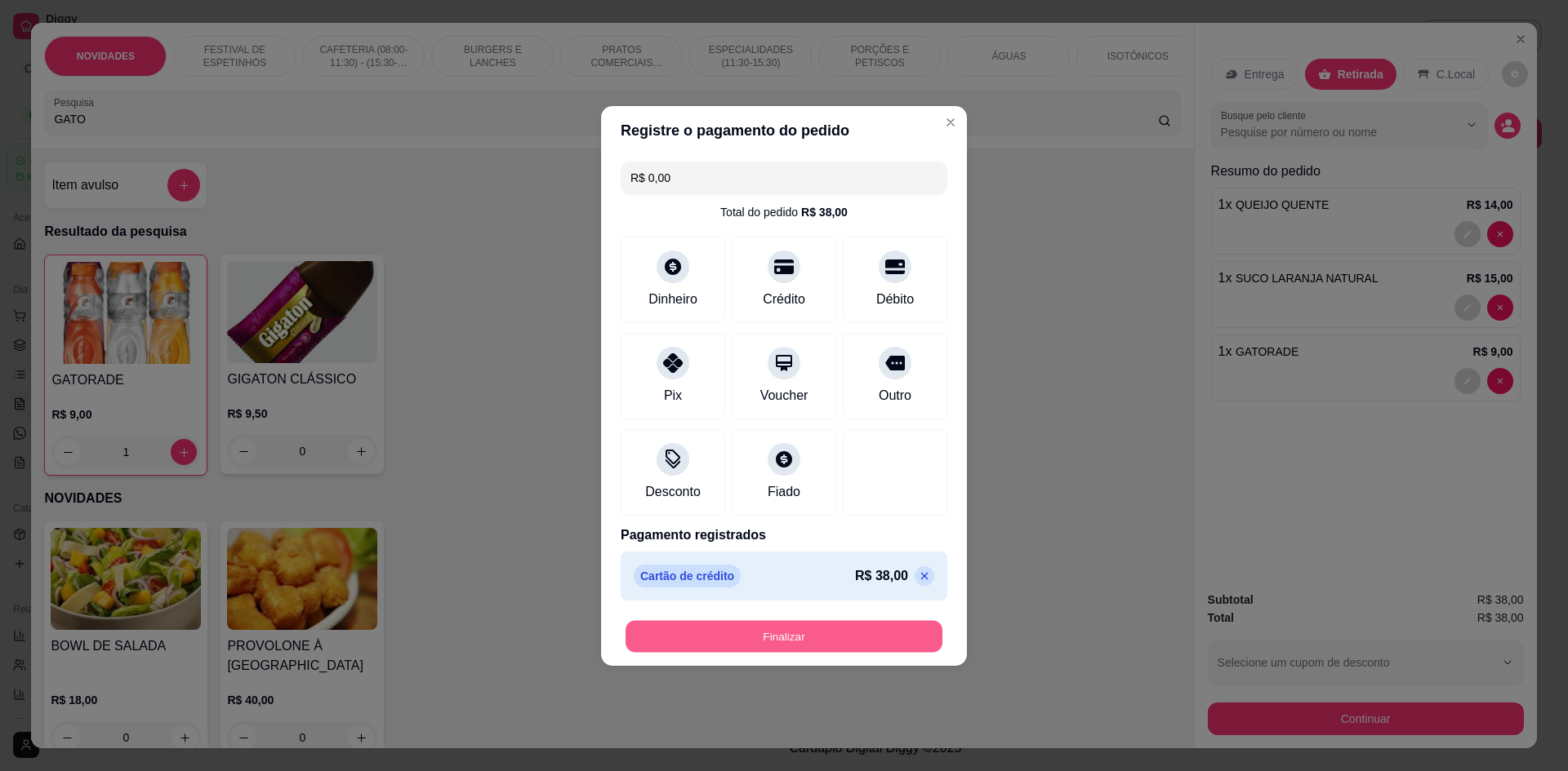
click at [802, 633] on button "Finalizar" at bounding box center [783, 636] width 317 height 32
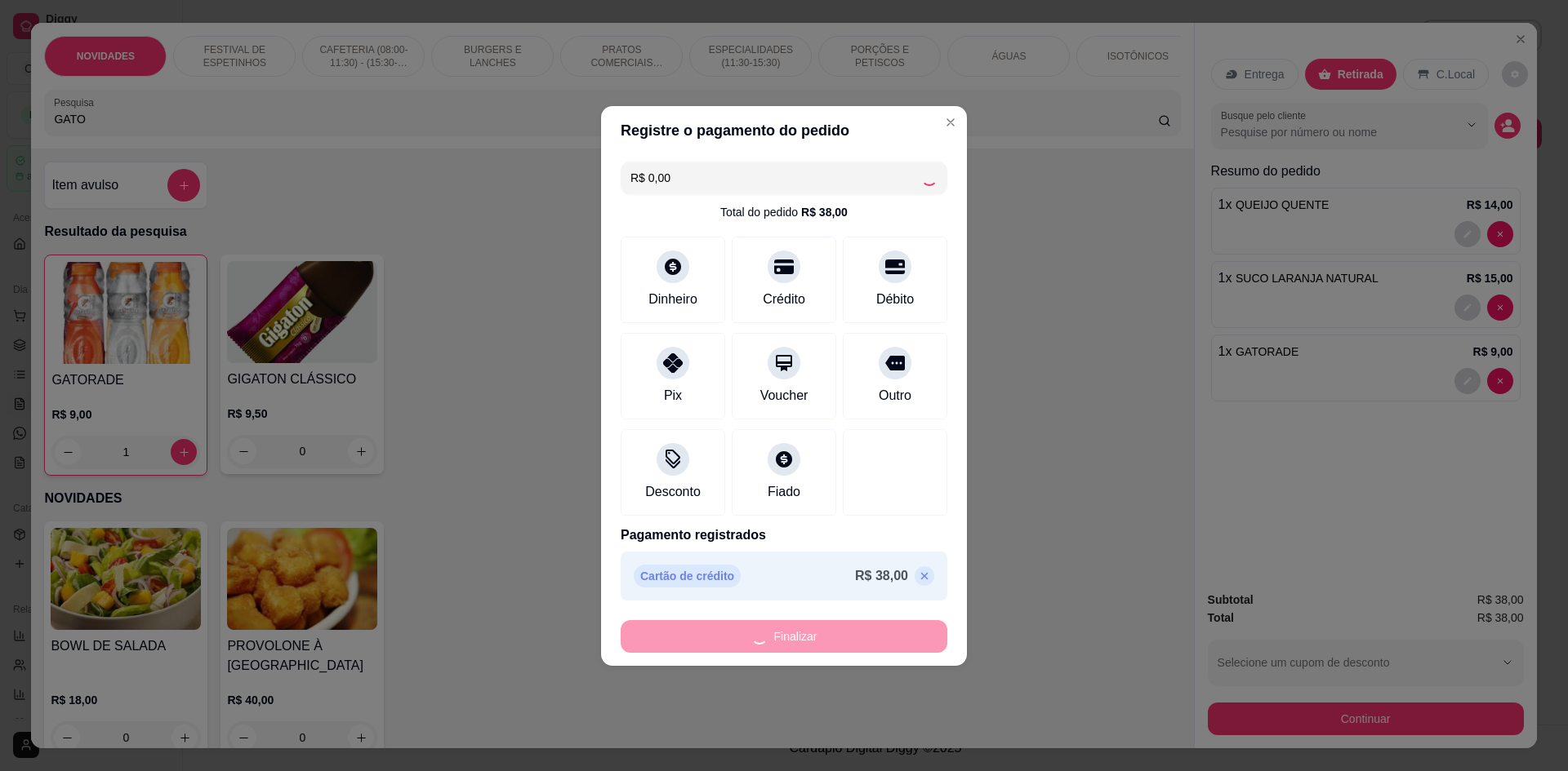
type input "0"
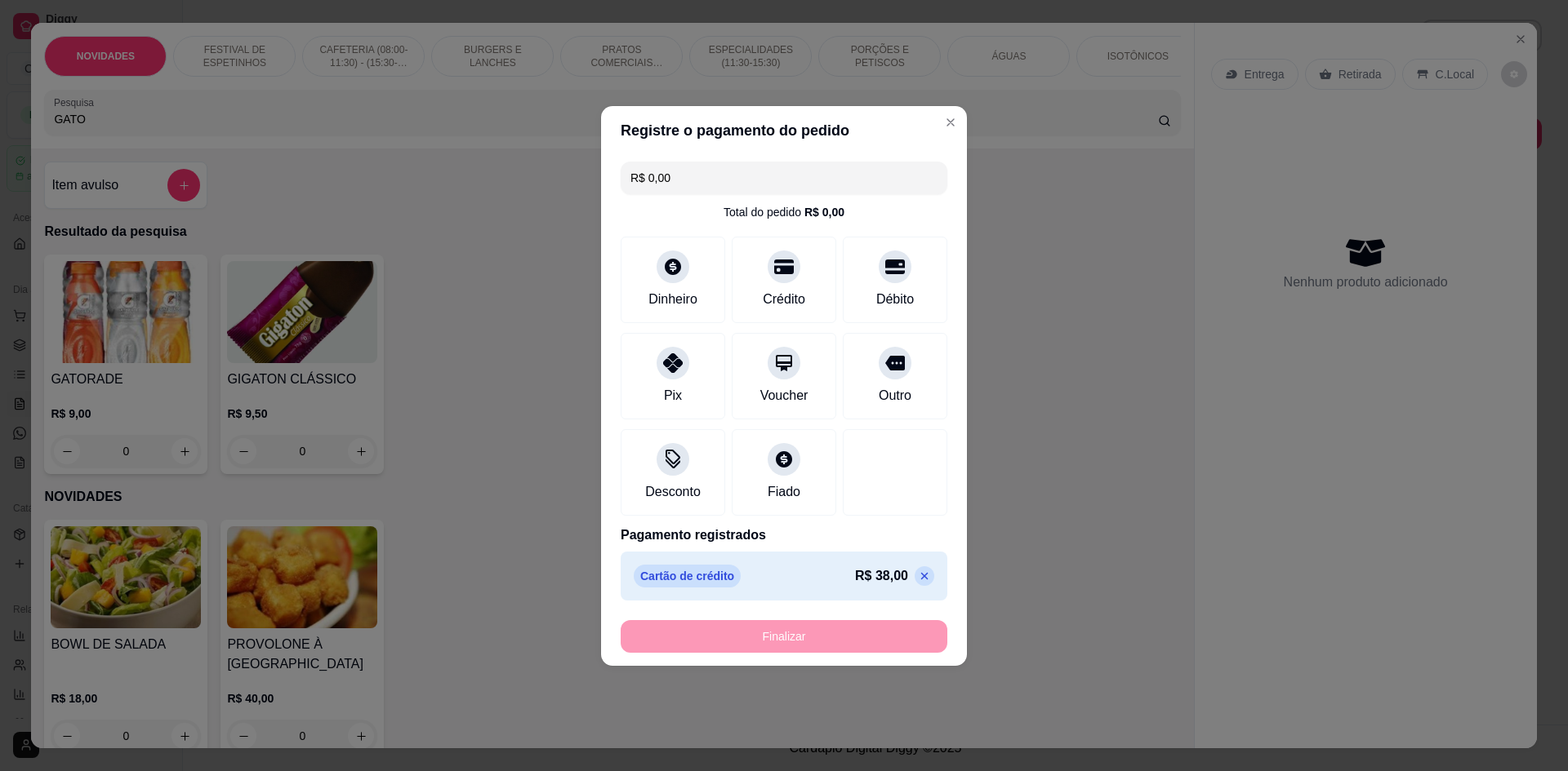
type input "-R$ 38,00"
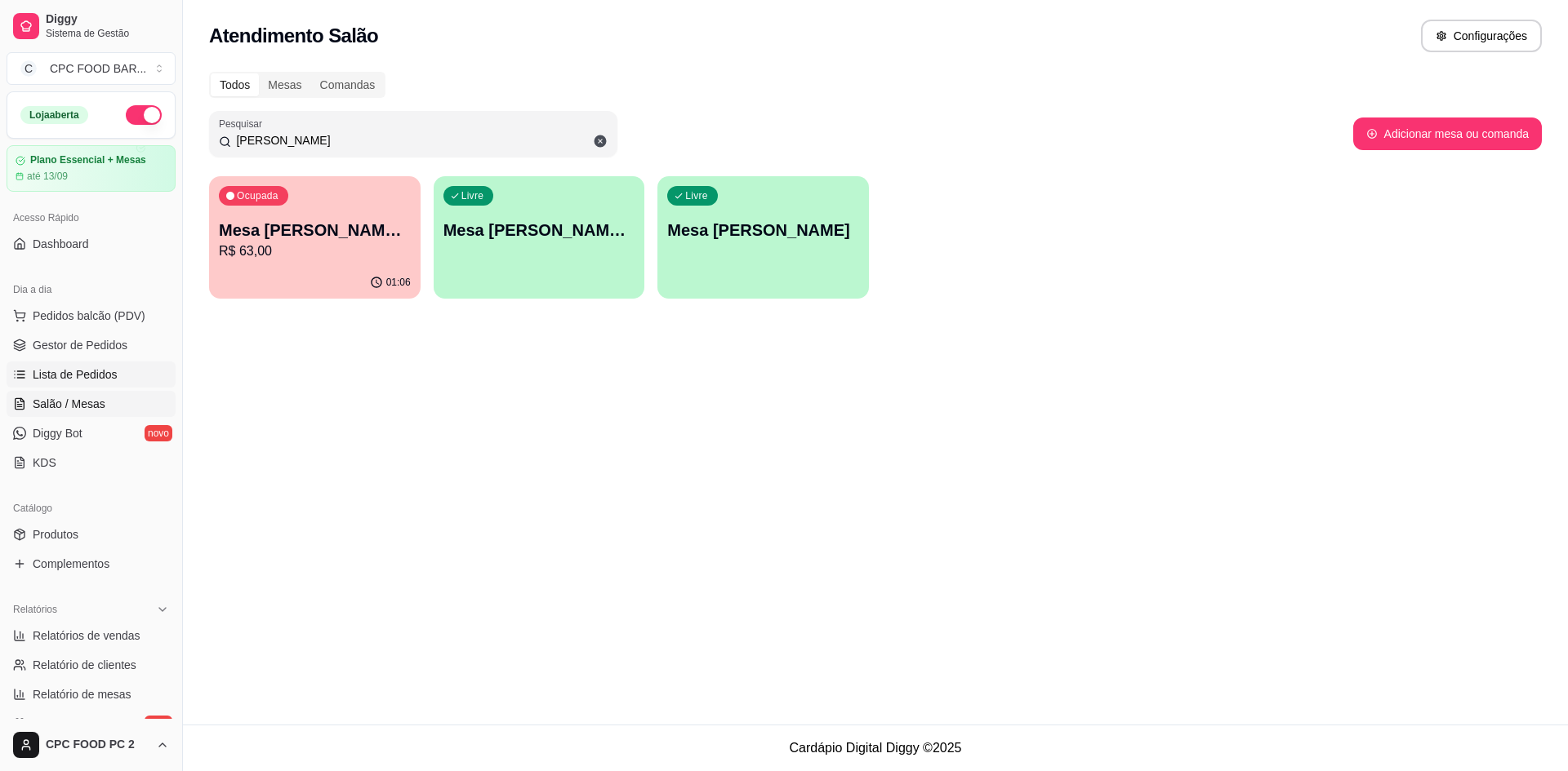
click at [106, 369] on span "Lista de Pedidos" at bounding box center [75, 374] width 85 height 16
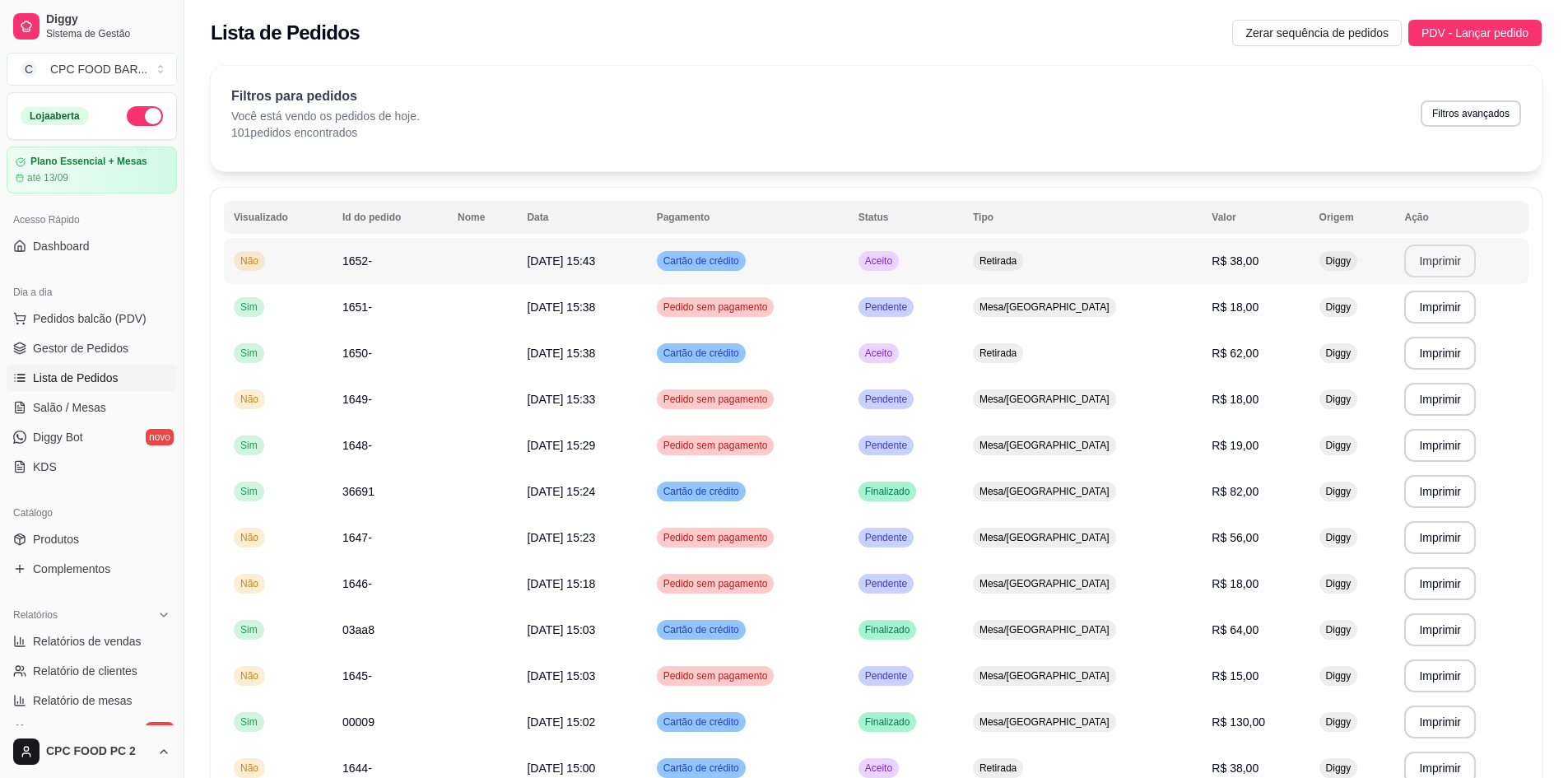
click at [1419, 265] on button "Imprimir" at bounding box center [1440, 261] width 72 height 33
click at [106, 403] on link "Salão / Mesas" at bounding box center [91, 408] width 170 height 26
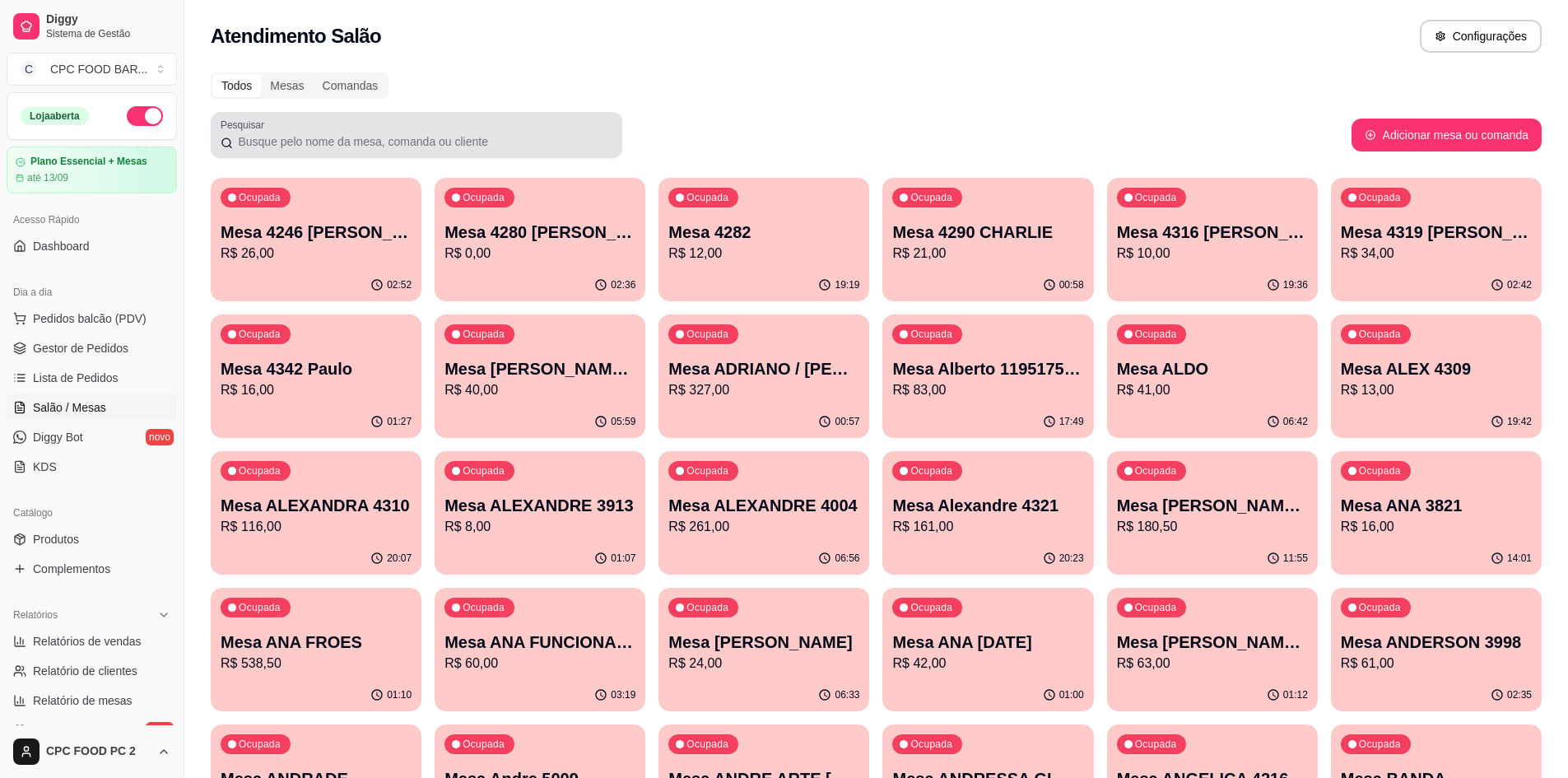
click at [442, 157] on div "Pesquisar" at bounding box center [417, 135] width 412 height 46
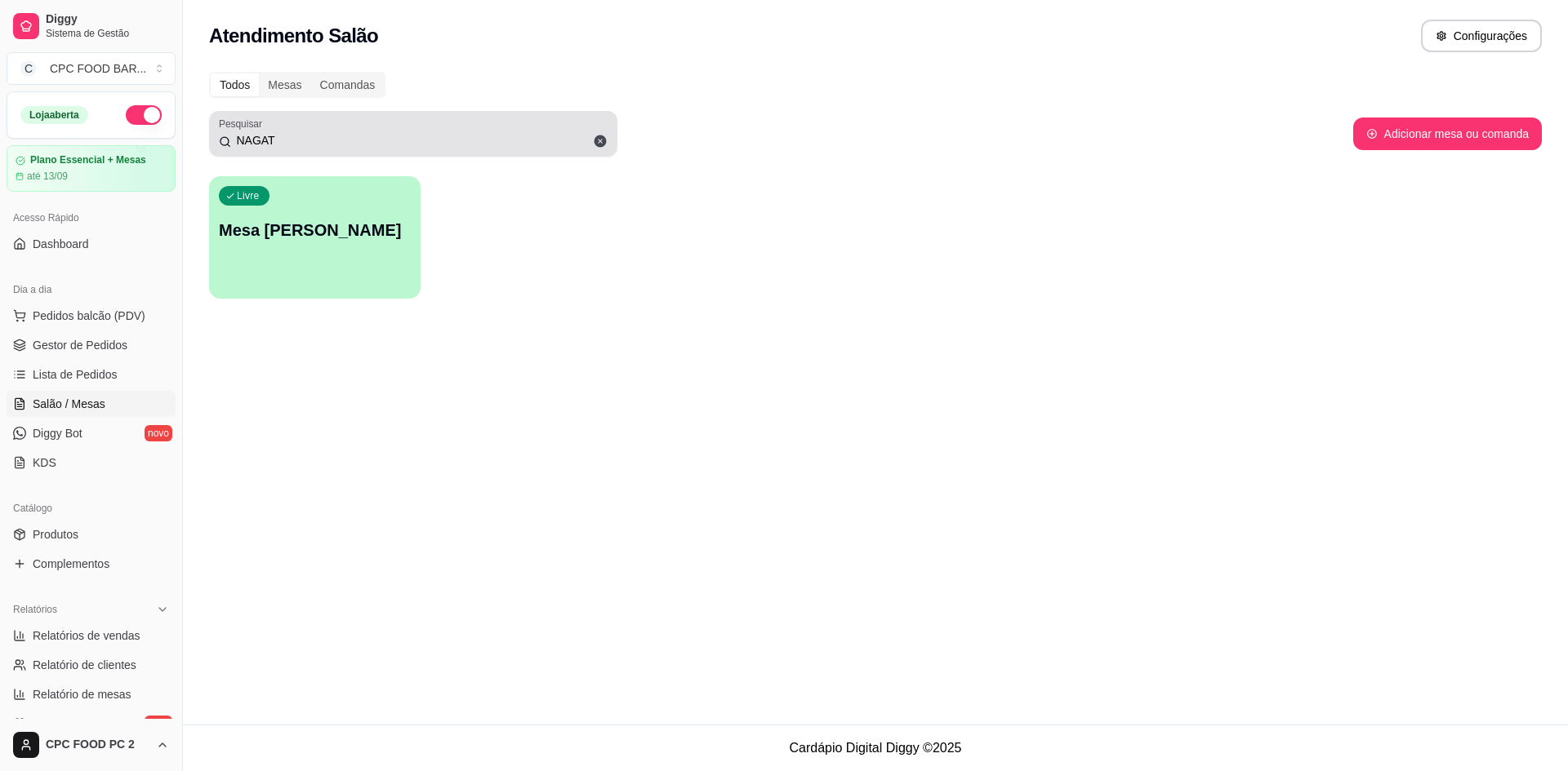
click at [437, 153] on div "Pesquisar NAGAT" at bounding box center [413, 133] width 409 height 46
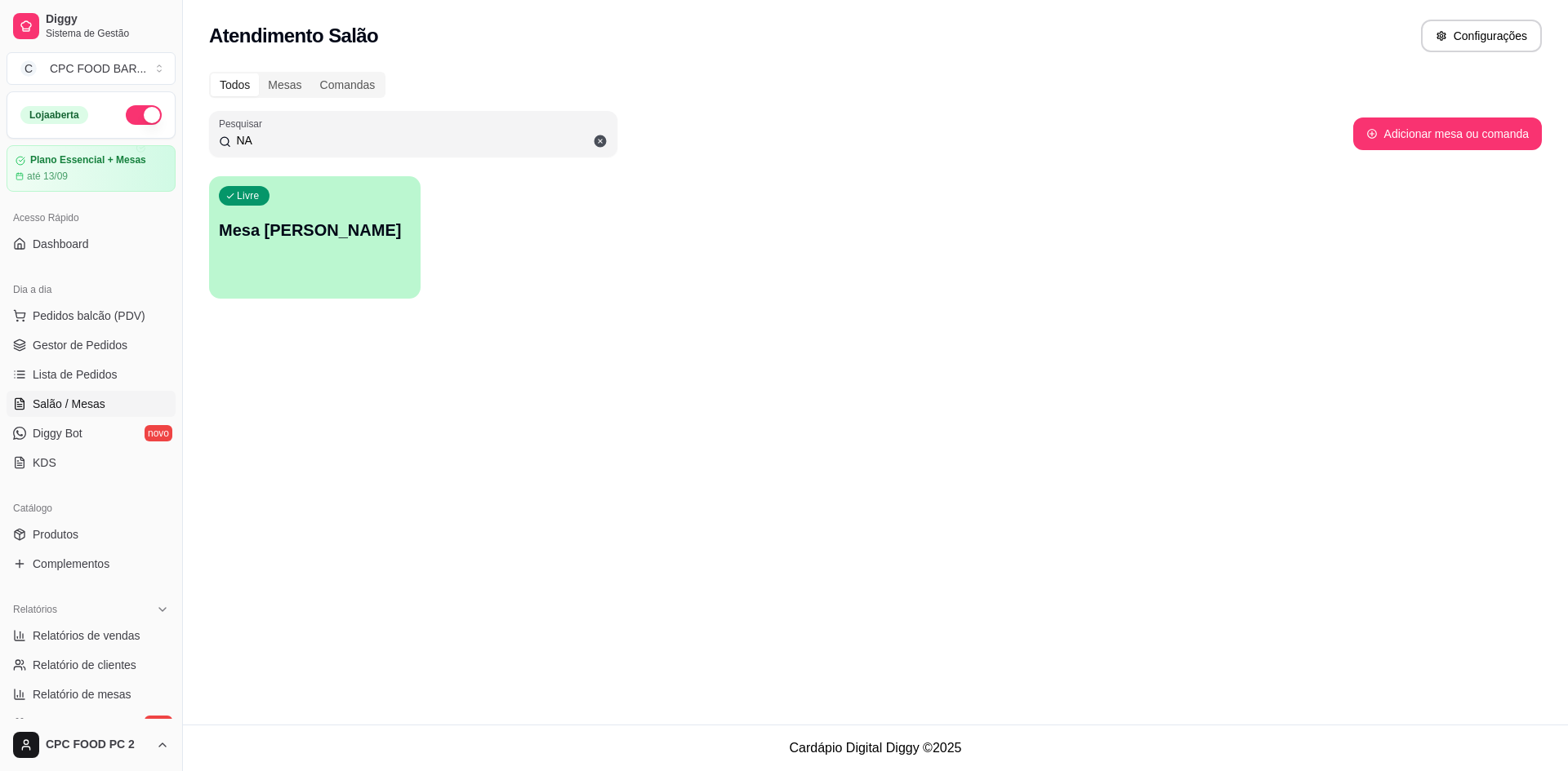
type input "N"
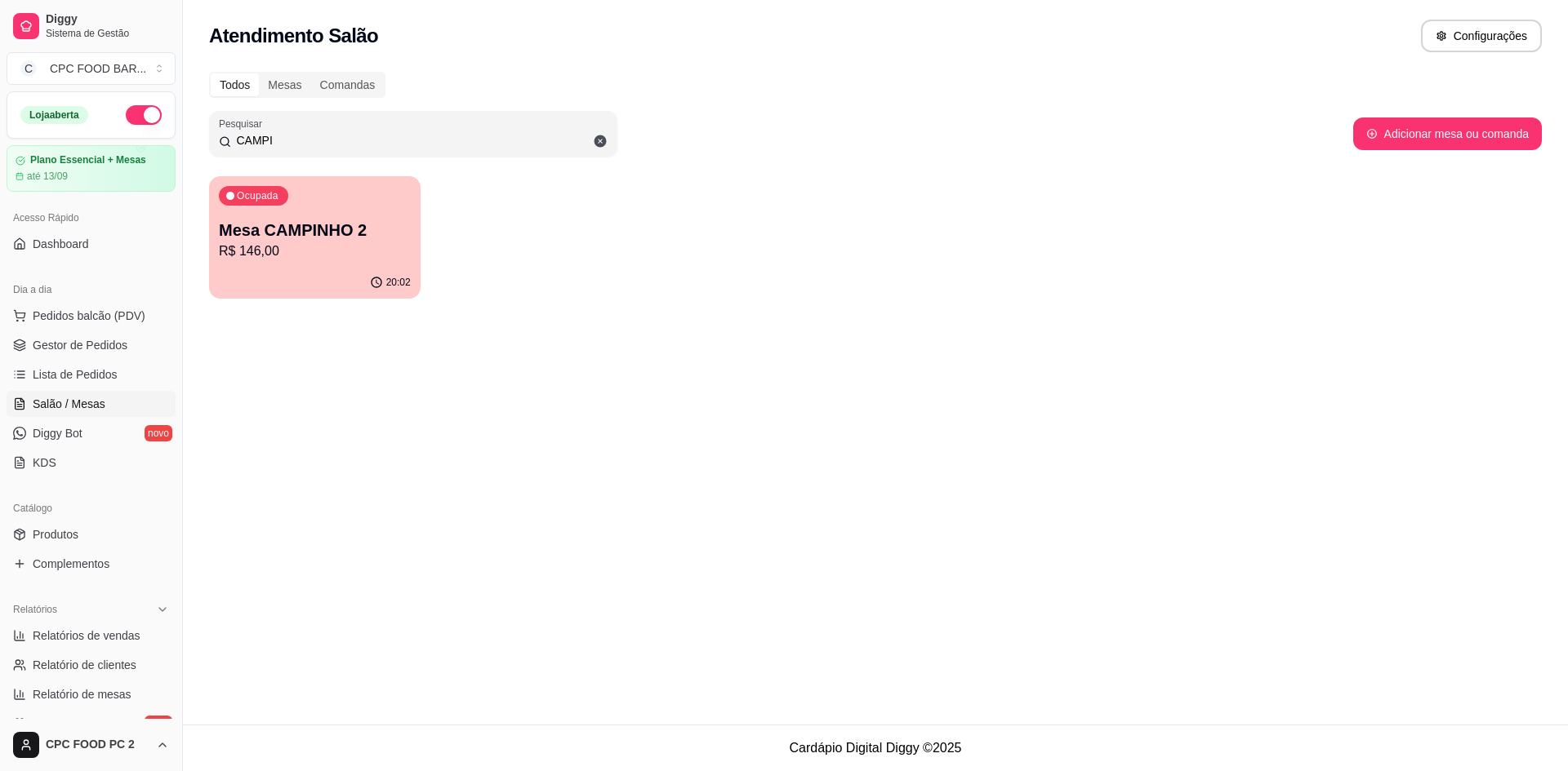
type input "CAMPI"
click at [398, 207] on div "Ocupada Mesa CAMPINHO 2 R$ 146,00" at bounding box center [315, 222] width 211 height 90
click at [392, 228] on p "Mesa CAMPINHO 2" at bounding box center [315, 230] width 192 height 23
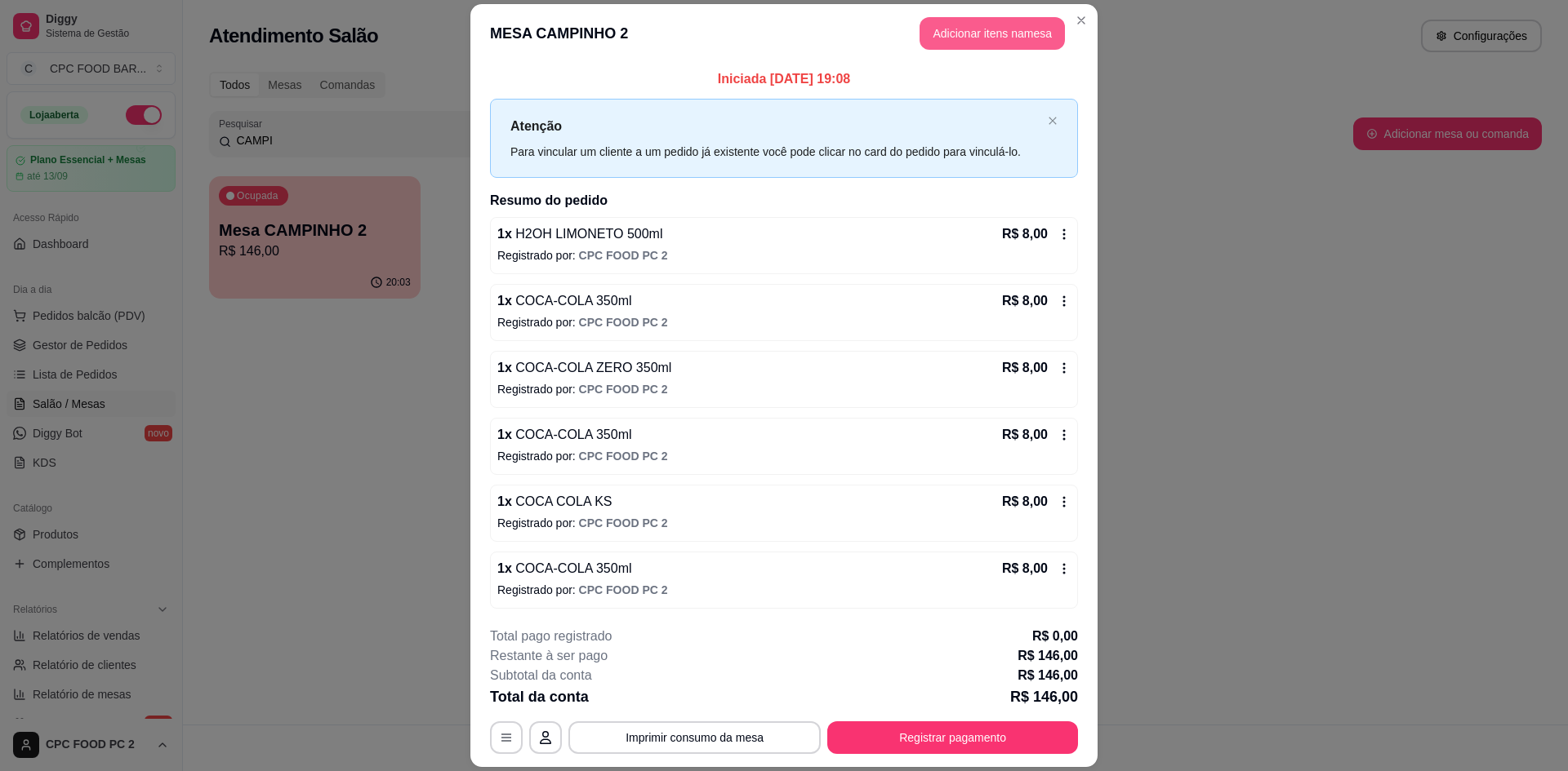
click at [1003, 39] on button "Adicionar itens na mesa" at bounding box center [992, 33] width 145 height 32
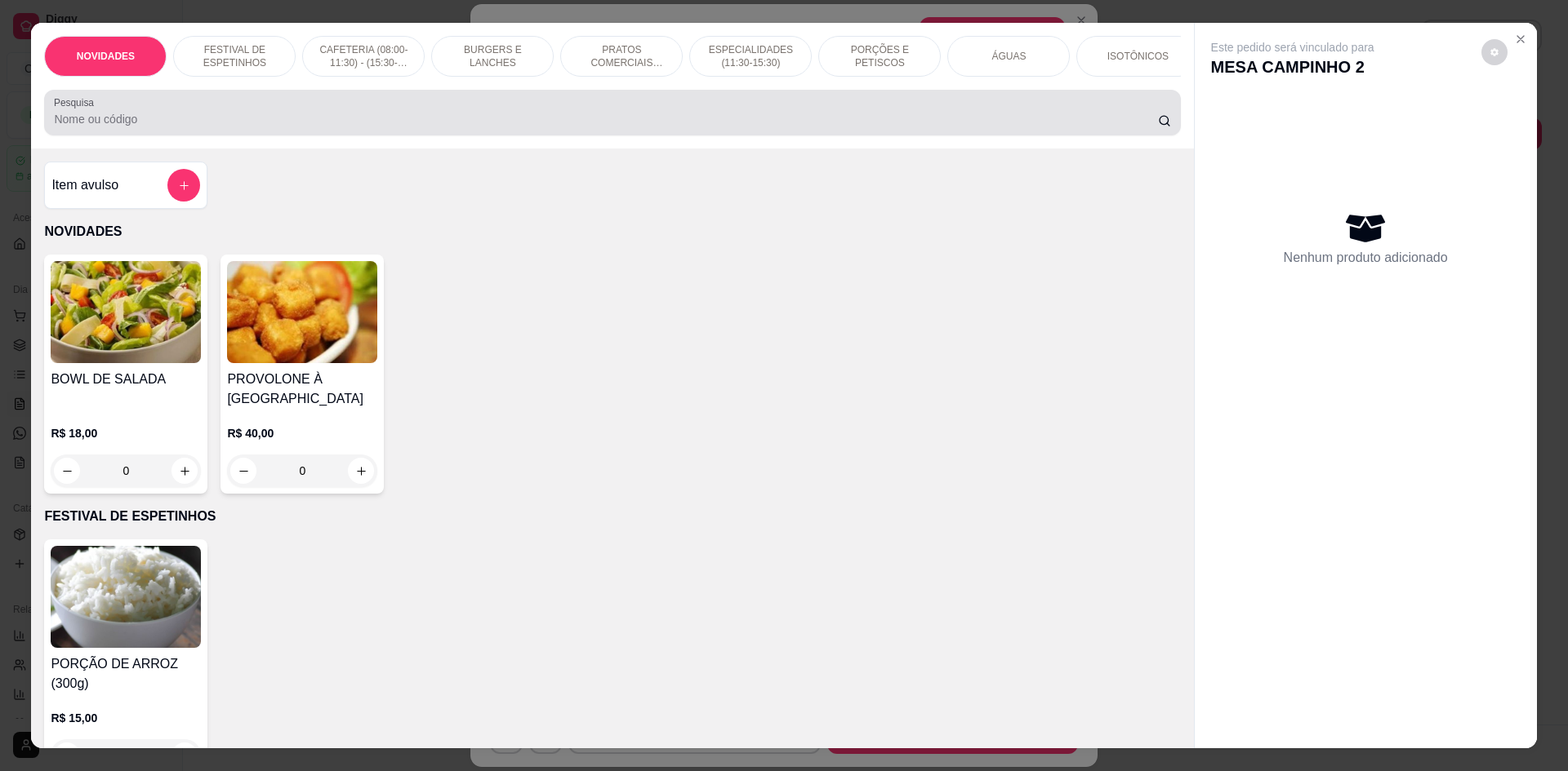
click at [963, 122] on div at bounding box center [612, 113] width 1116 height 32
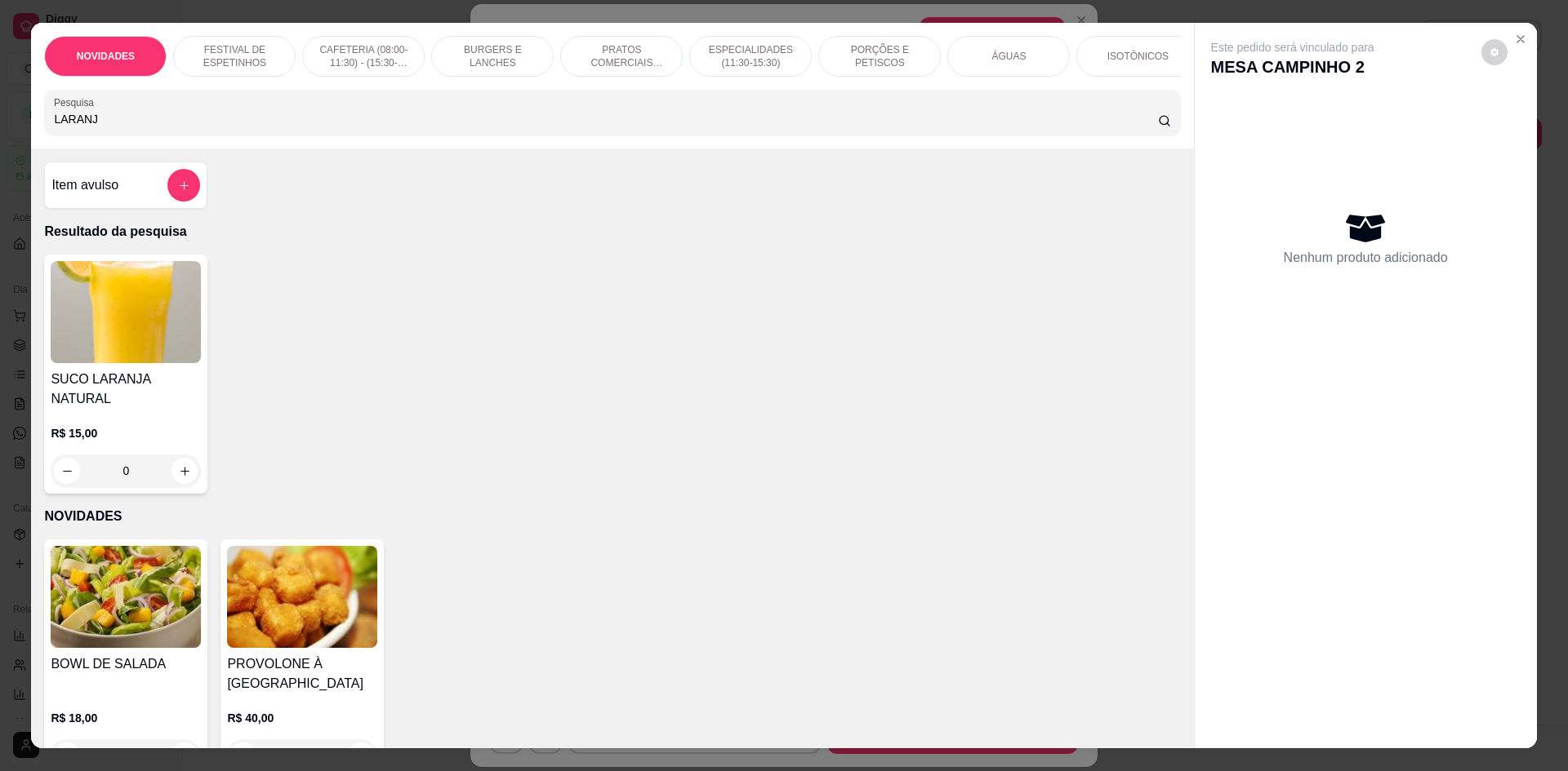
type input "LARANJ"
click at [154, 192] on div "Item avulso" at bounding box center [125, 185] width 149 height 32
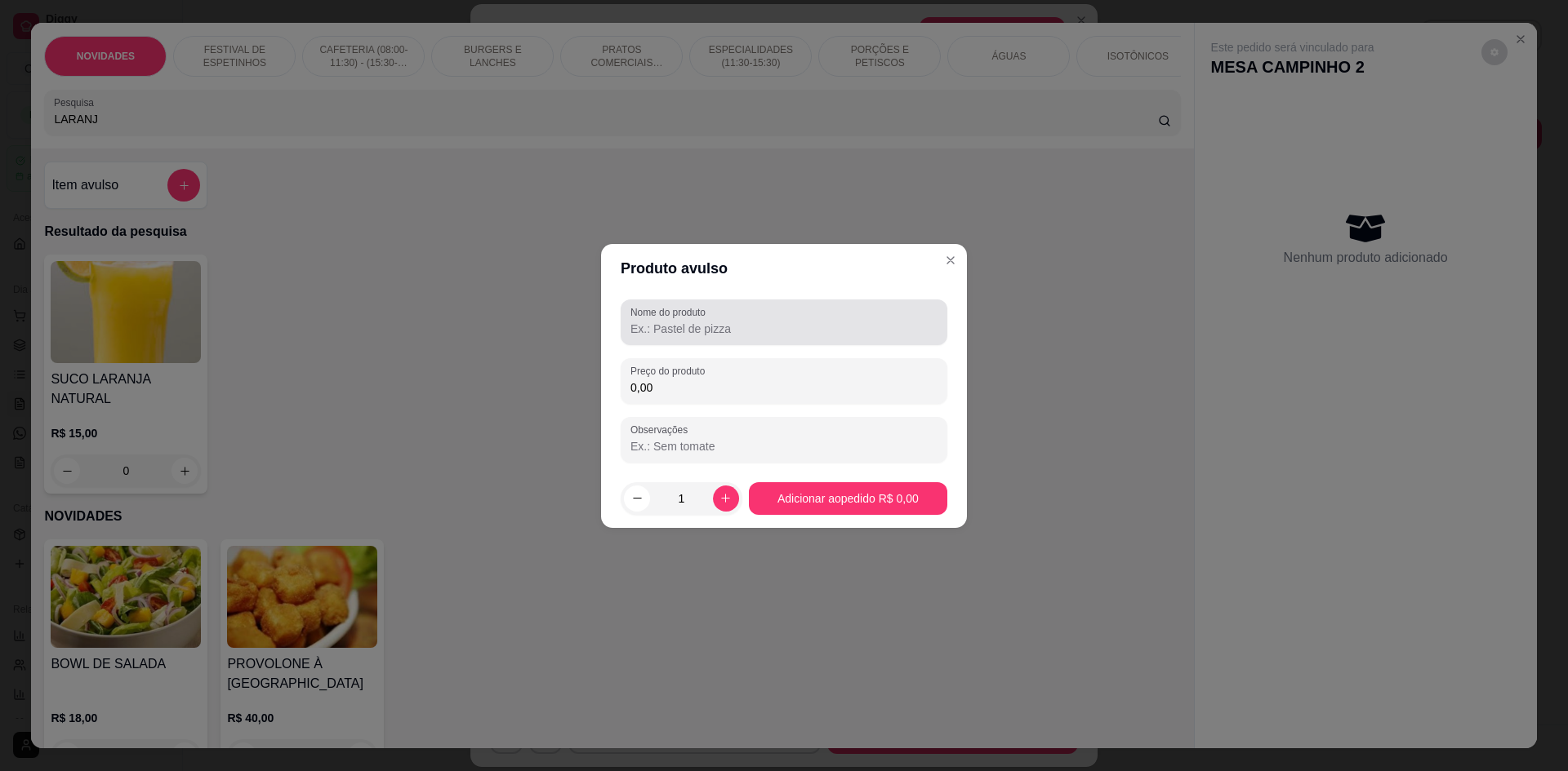
click at [655, 311] on label "Nome do produto" at bounding box center [671, 312] width 81 height 14
click at [655, 321] on input "Nome do produto" at bounding box center [784, 329] width 307 height 16
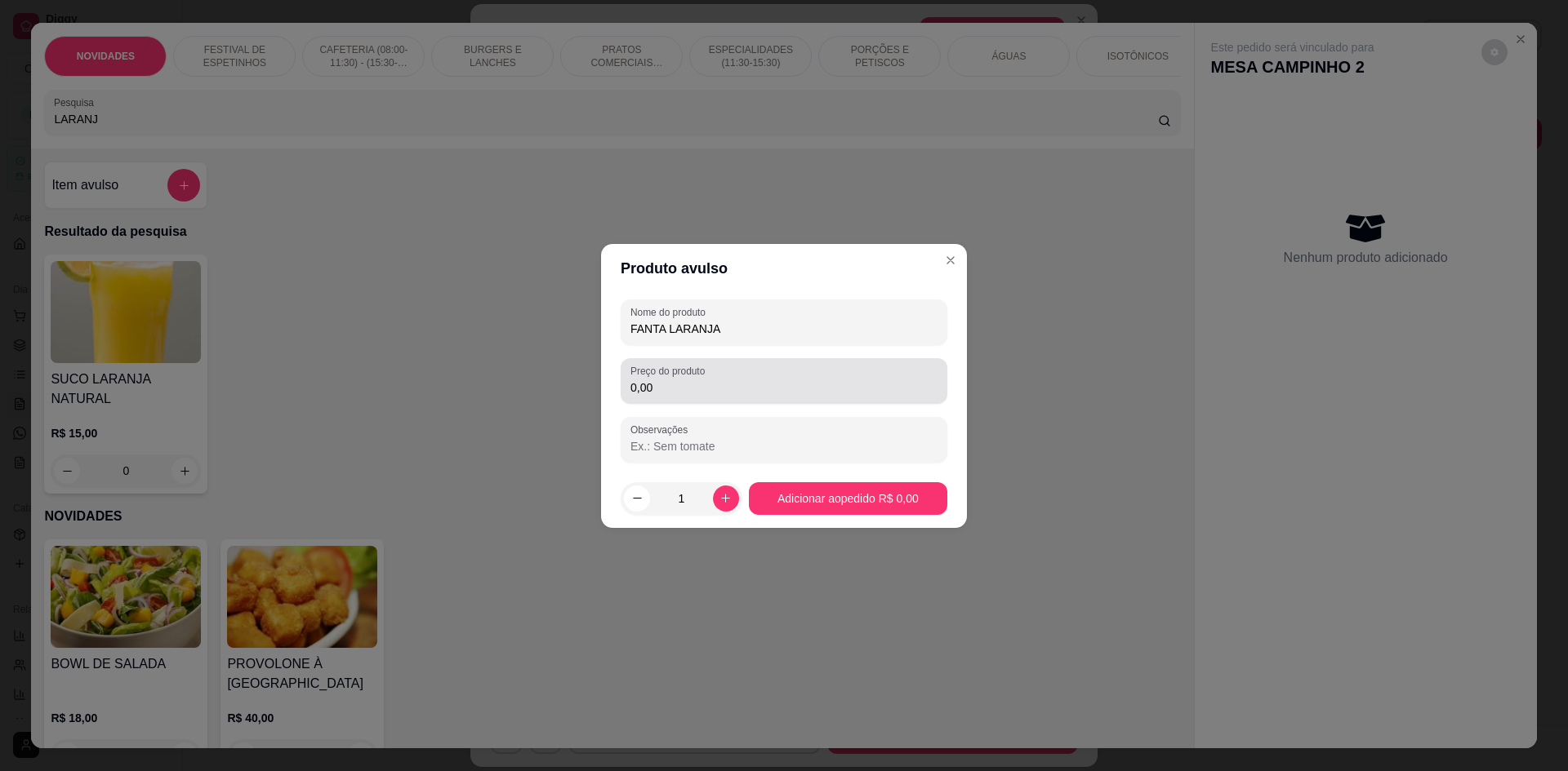
type input "FANTA LARANJA"
click at [692, 384] on input "0,00" at bounding box center [784, 388] width 307 height 16
type input "8,00"
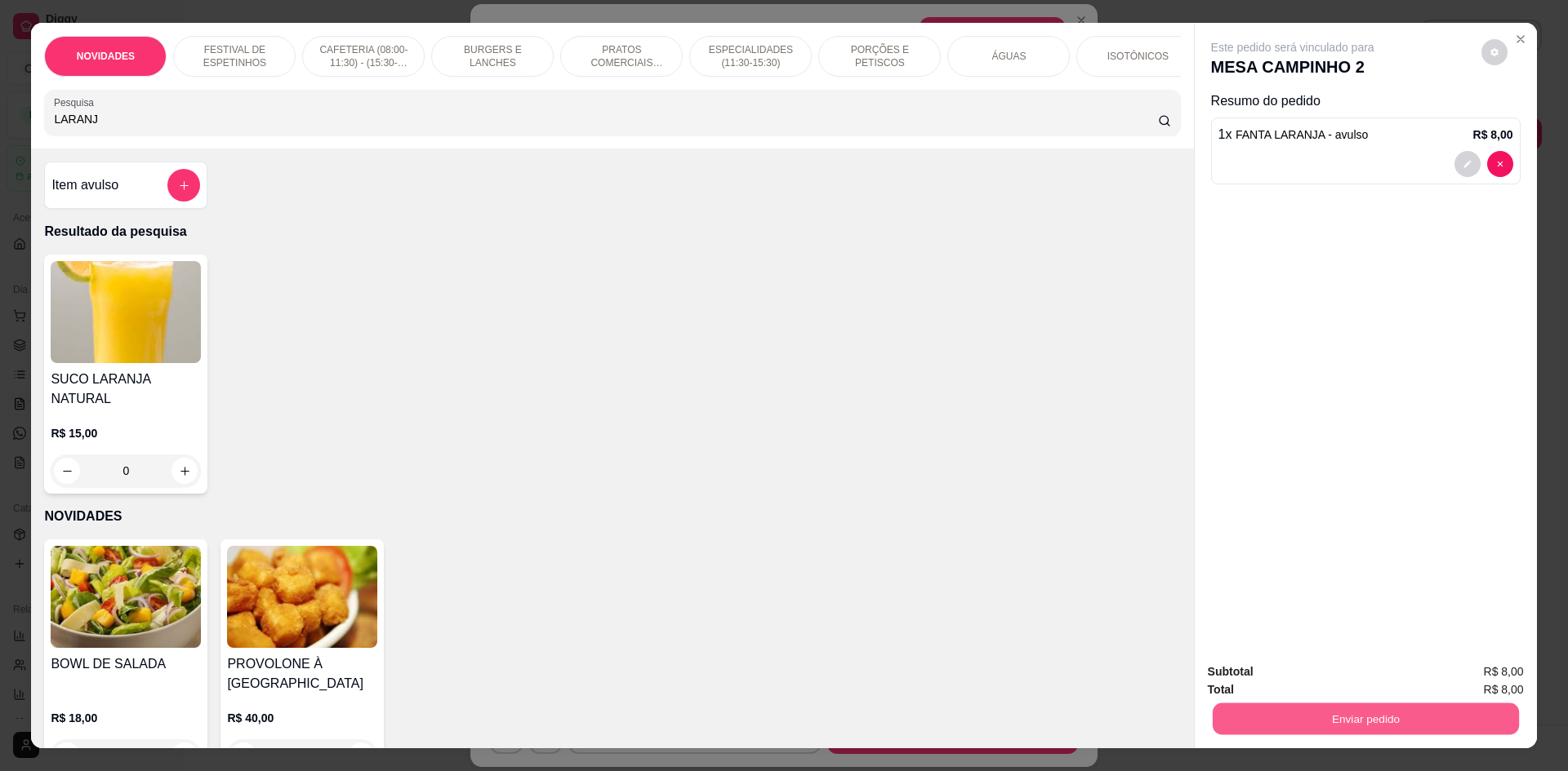
click at [1298, 715] on button "Enviar pedido" at bounding box center [1364, 718] width 306 height 32
click at [1283, 692] on button "Não registrar e enviar pedido" at bounding box center [1311, 678] width 165 height 30
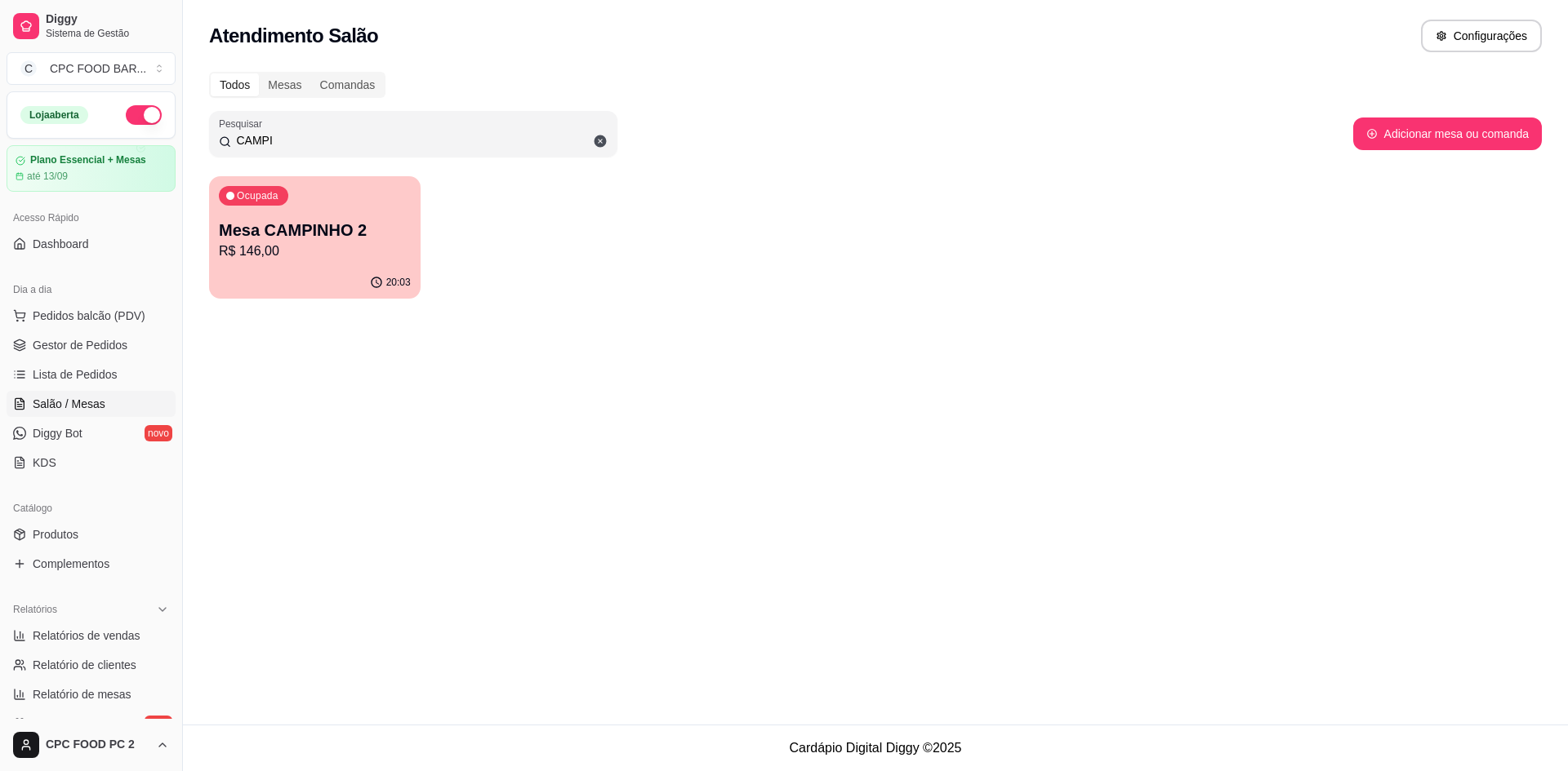
click at [575, 136] on input "CAMPI" at bounding box center [419, 141] width 376 height 16
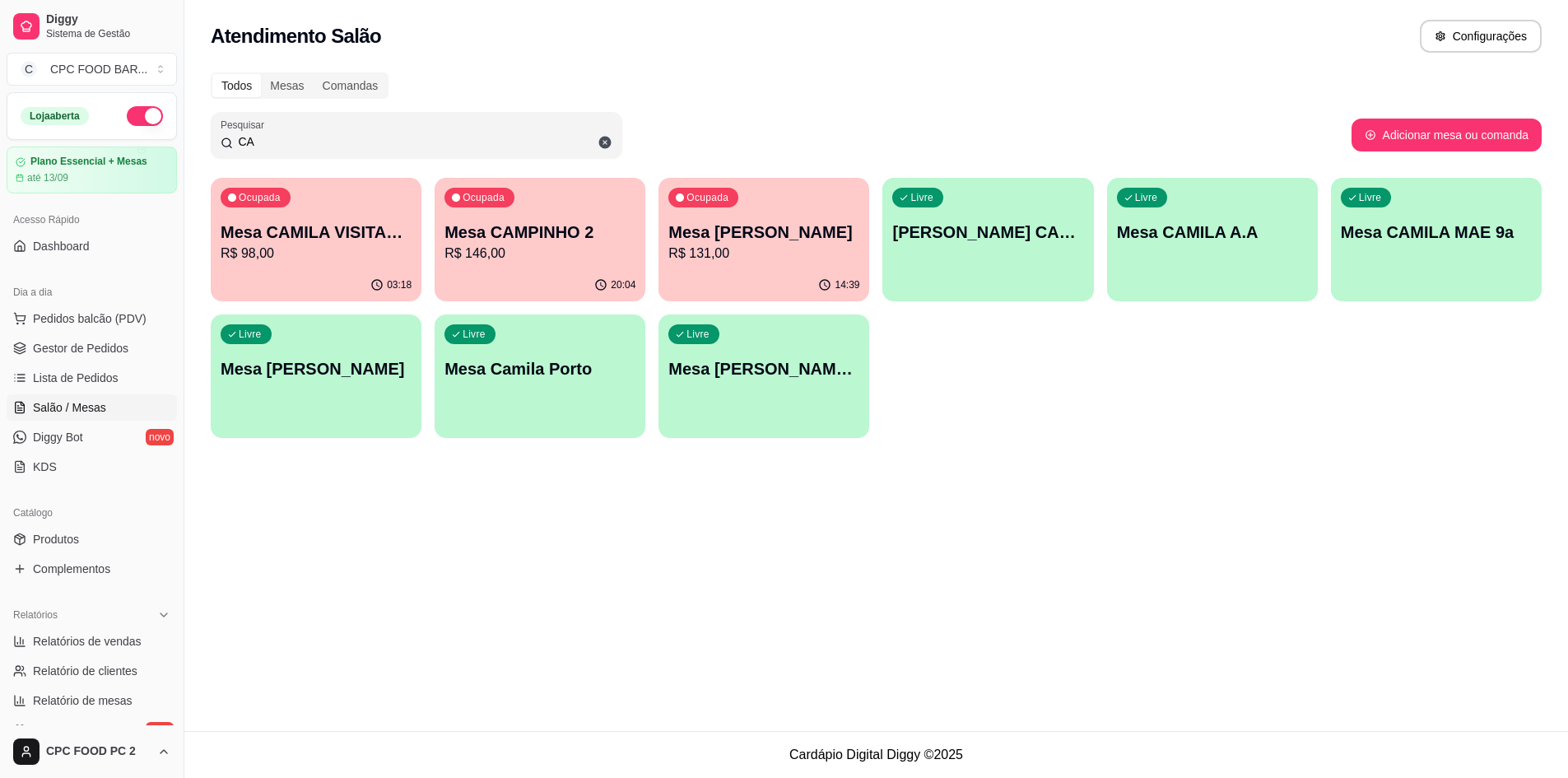
type input "C"
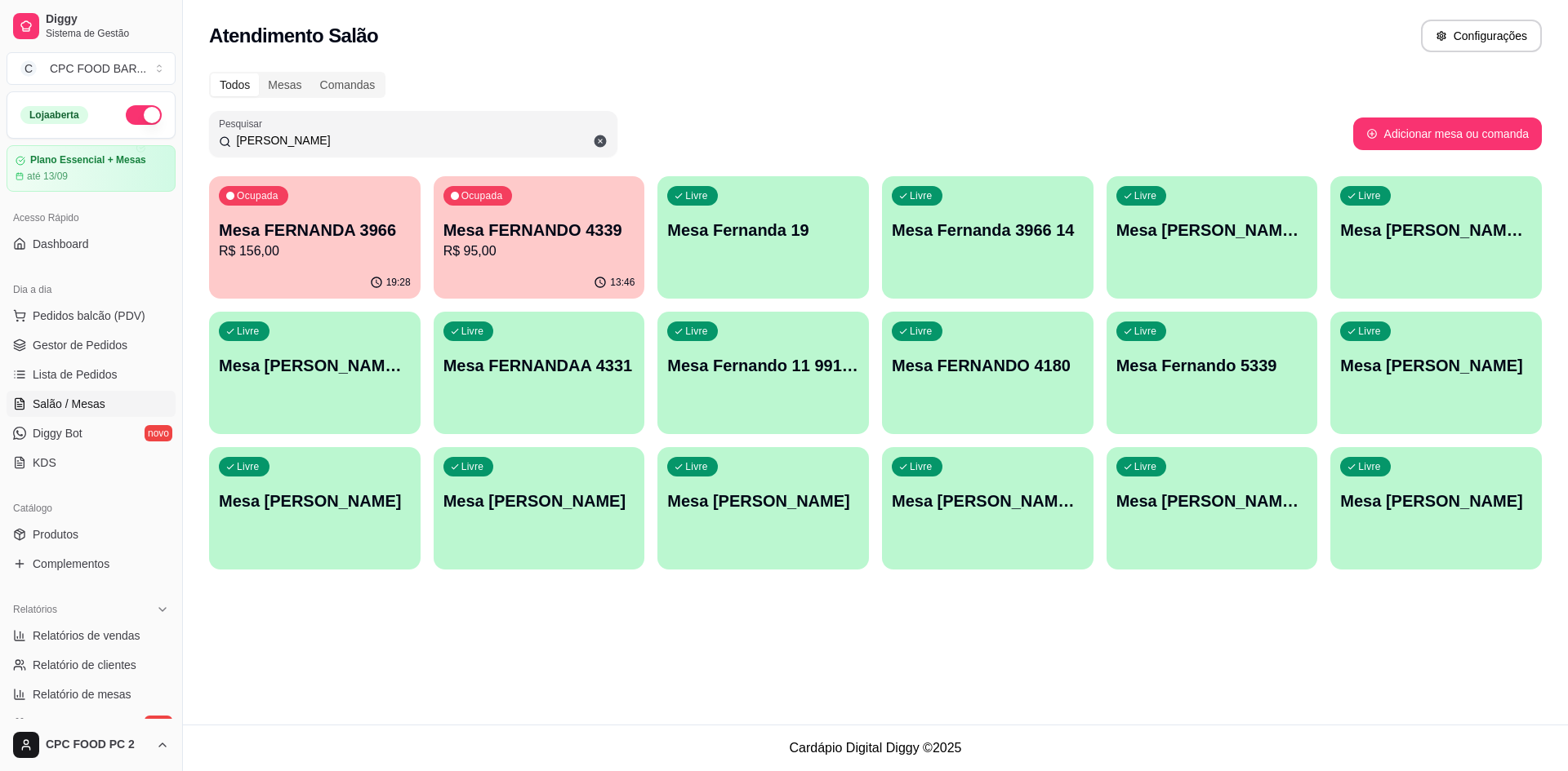
type input "[PERSON_NAME]"
click at [294, 282] on div "19:28" at bounding box center [315, 282] width 211 height 32
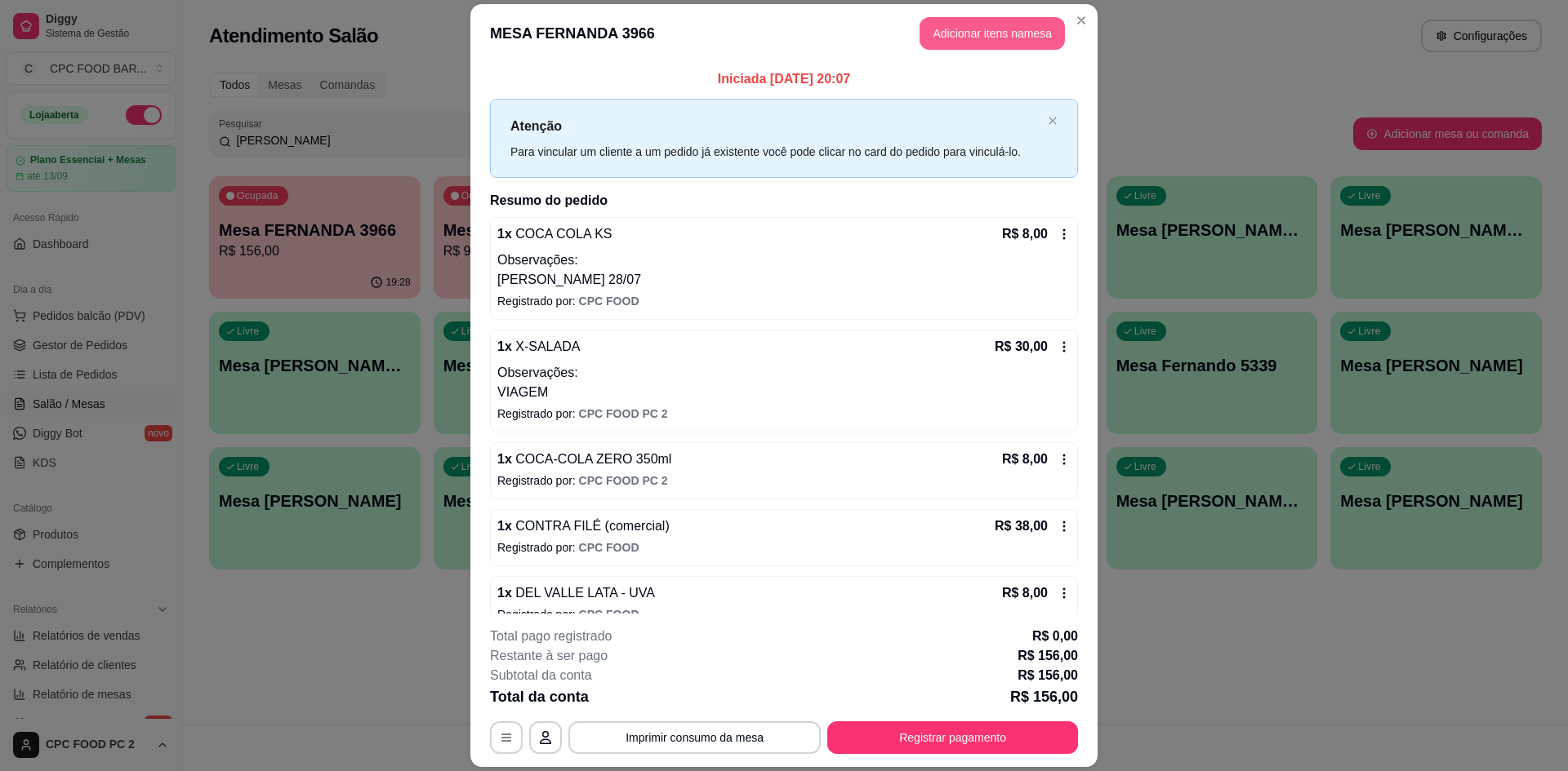
click at [1004, 33] on button "Adicionar itens na mesa" at bounding box center [992, 33] width 145 height 32
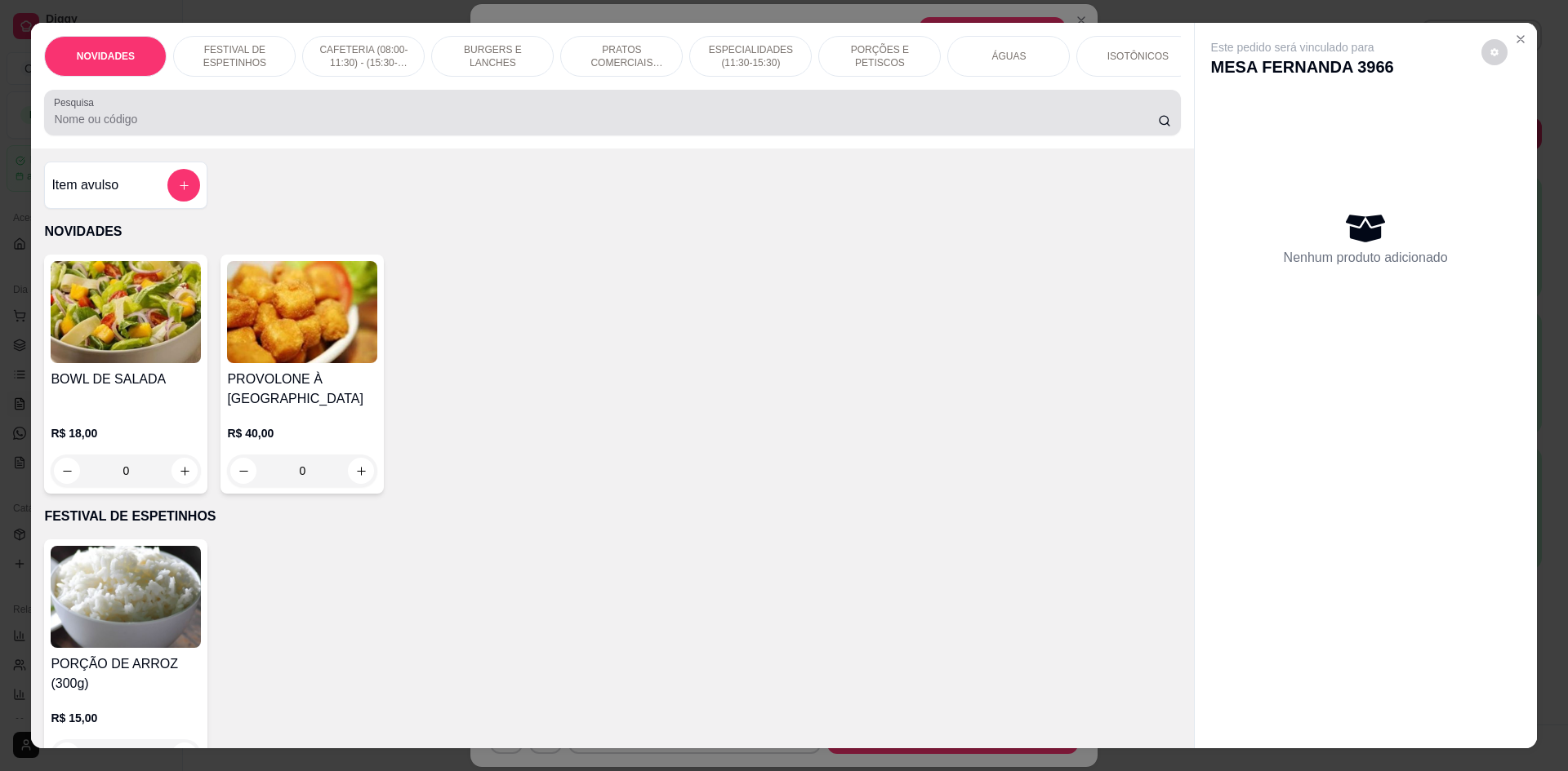
click at [935, 106] on div "Pesquisa" at bounding box center [612, 113] width 1136 height 46
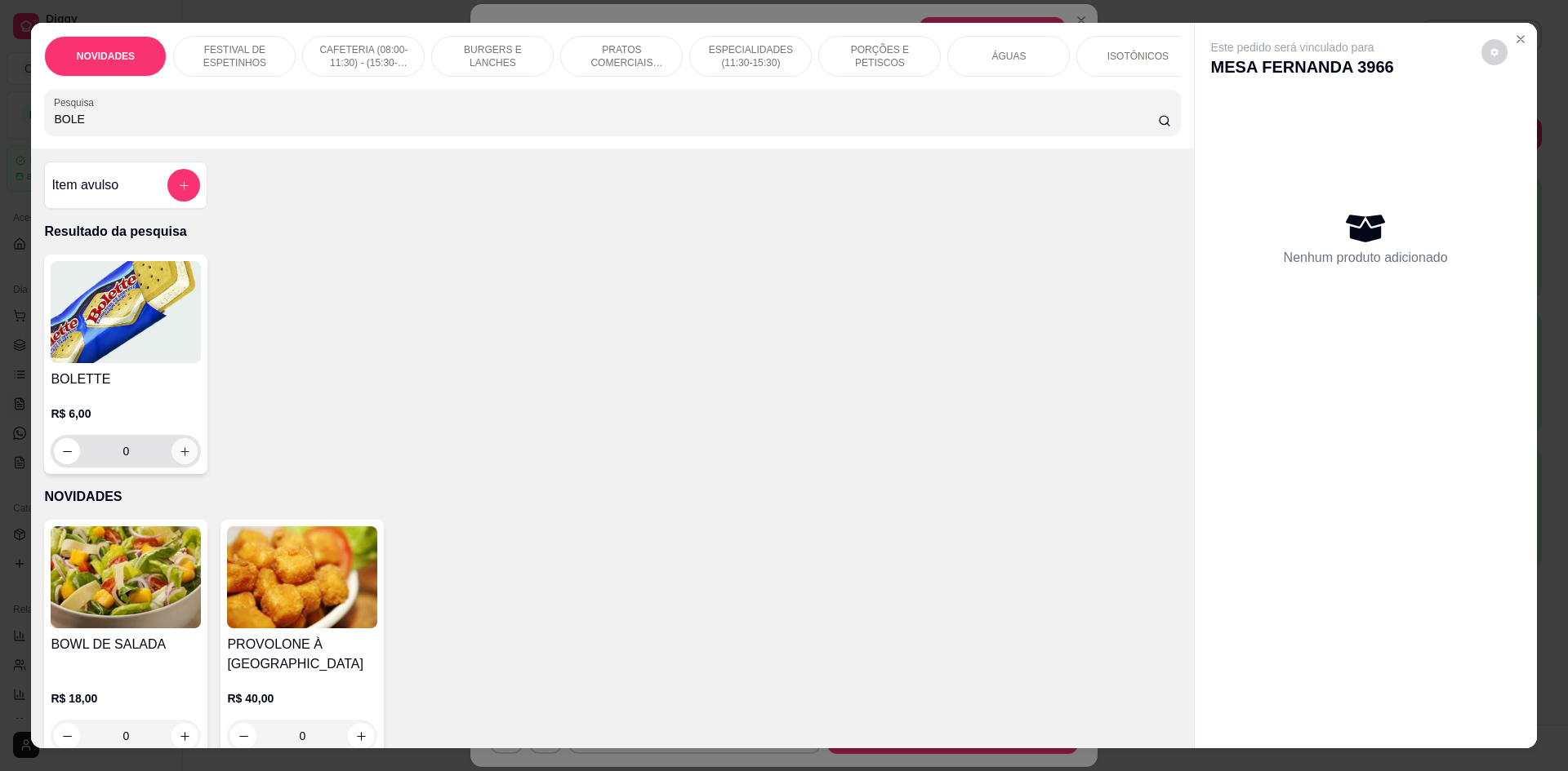
type input "BOLE"
click at [189, 464] on button "increase-product-quantity" at bounding box center [184, 451] width 26 height 26
type input "1"
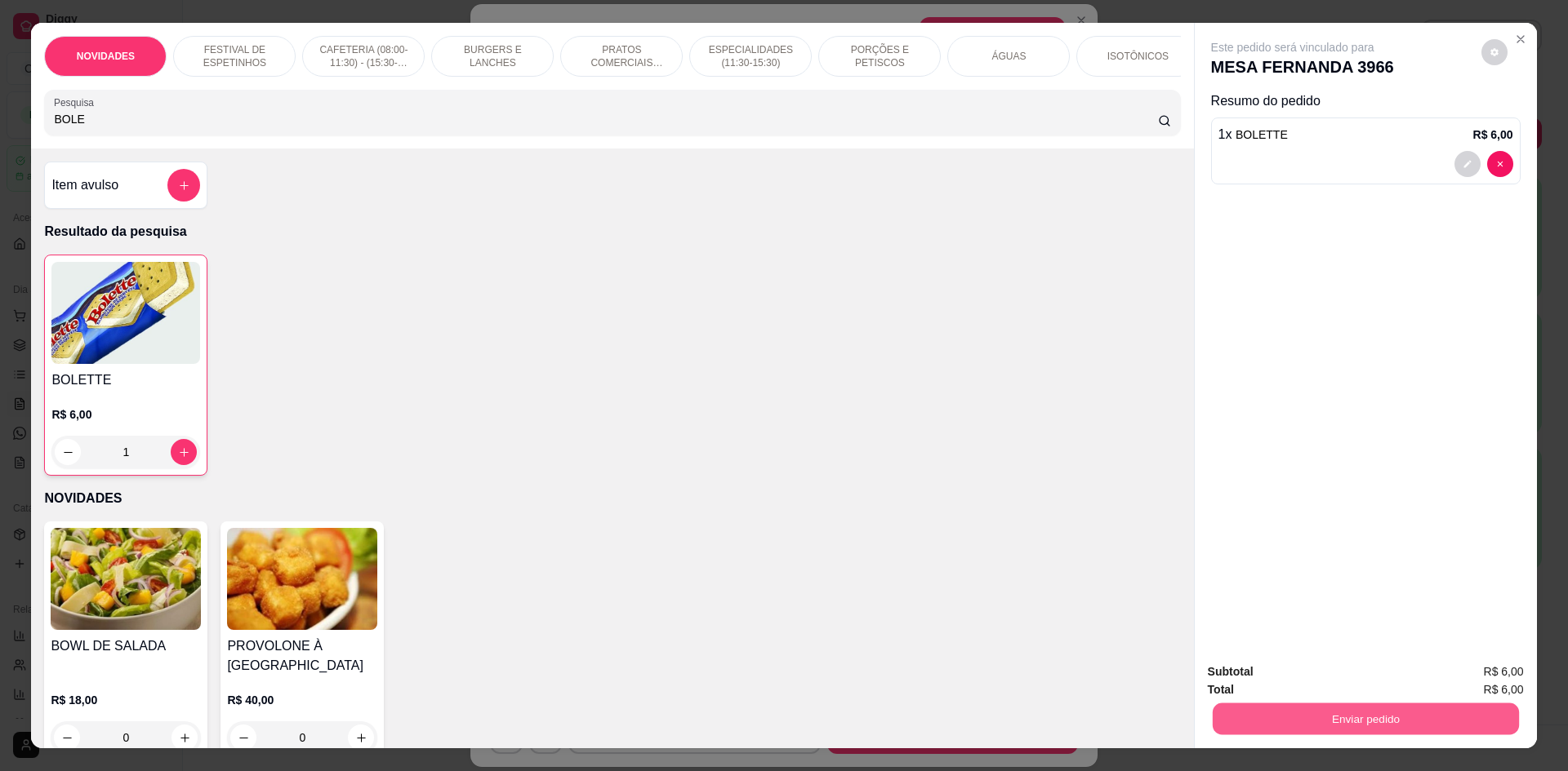
click at [1321, 714] on button "Enviar pedido" at bounding box center [1364, 718] width 306 height 32
click at [1324, 684] on button "Não registrar e enviar pedido" at bounding box center [1312, 678] width 170 height 31
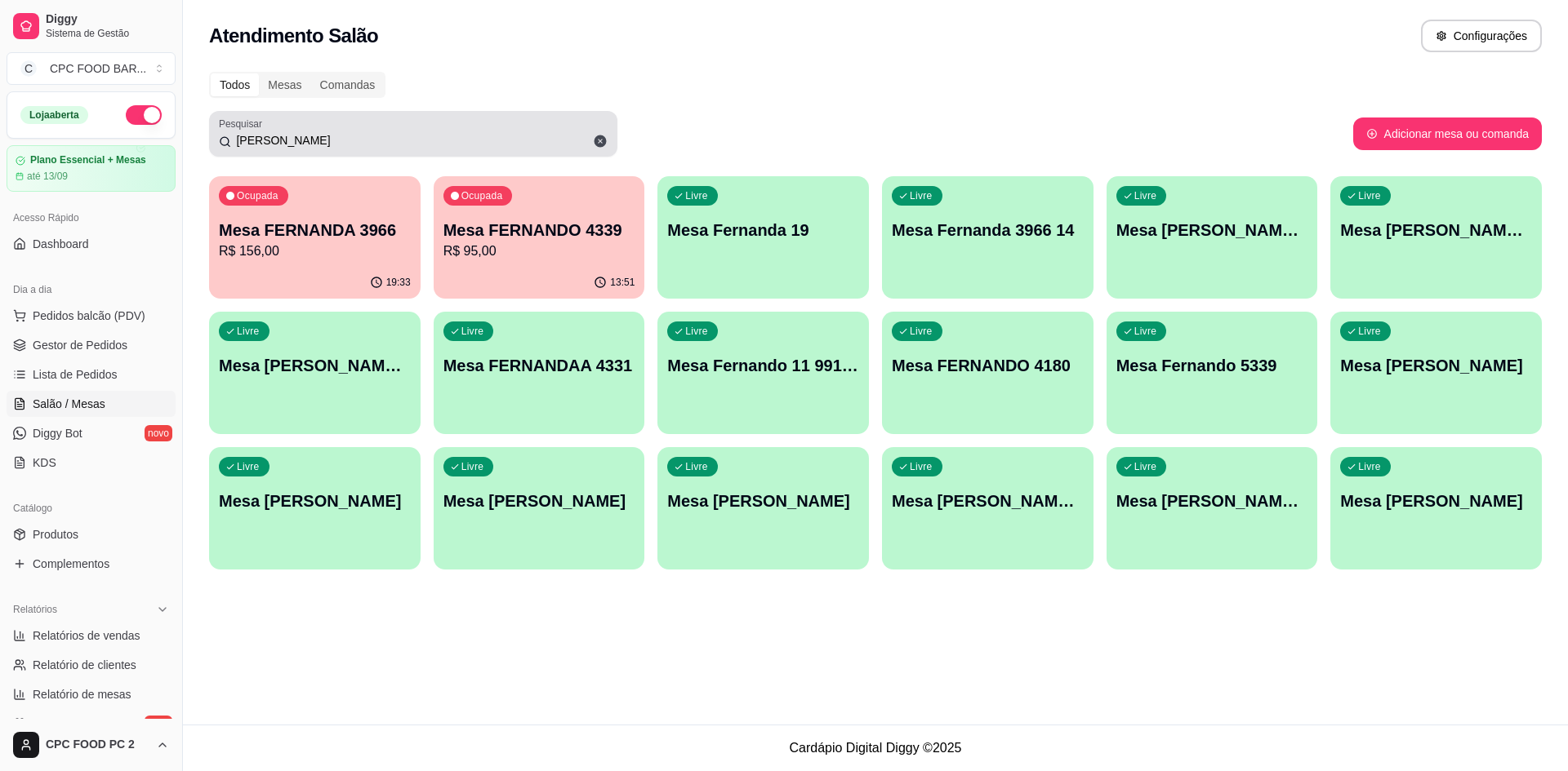
click at [596, 142] on icon at bounding box center [601, 142] width 13 height 13
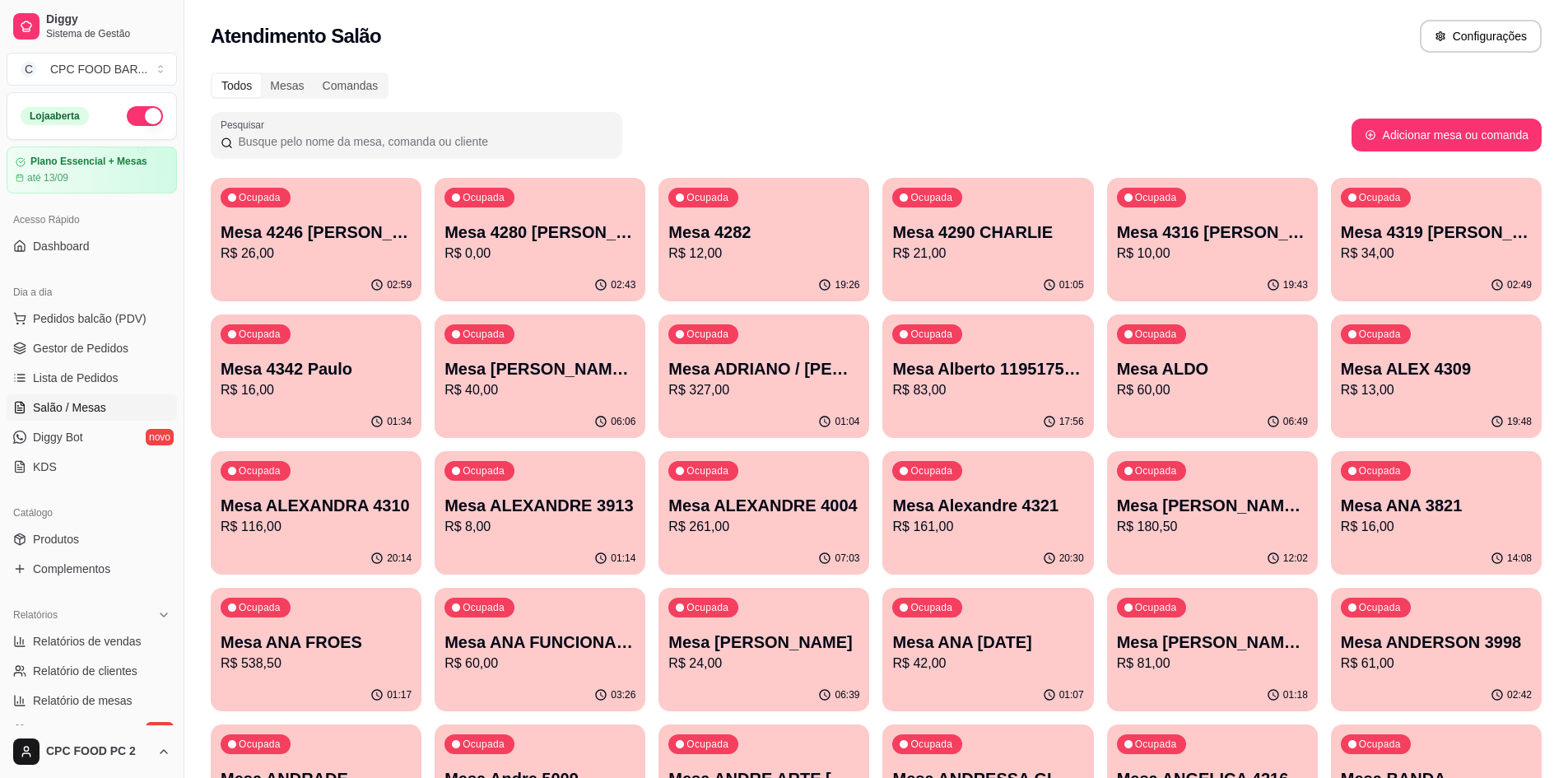
type input "D"
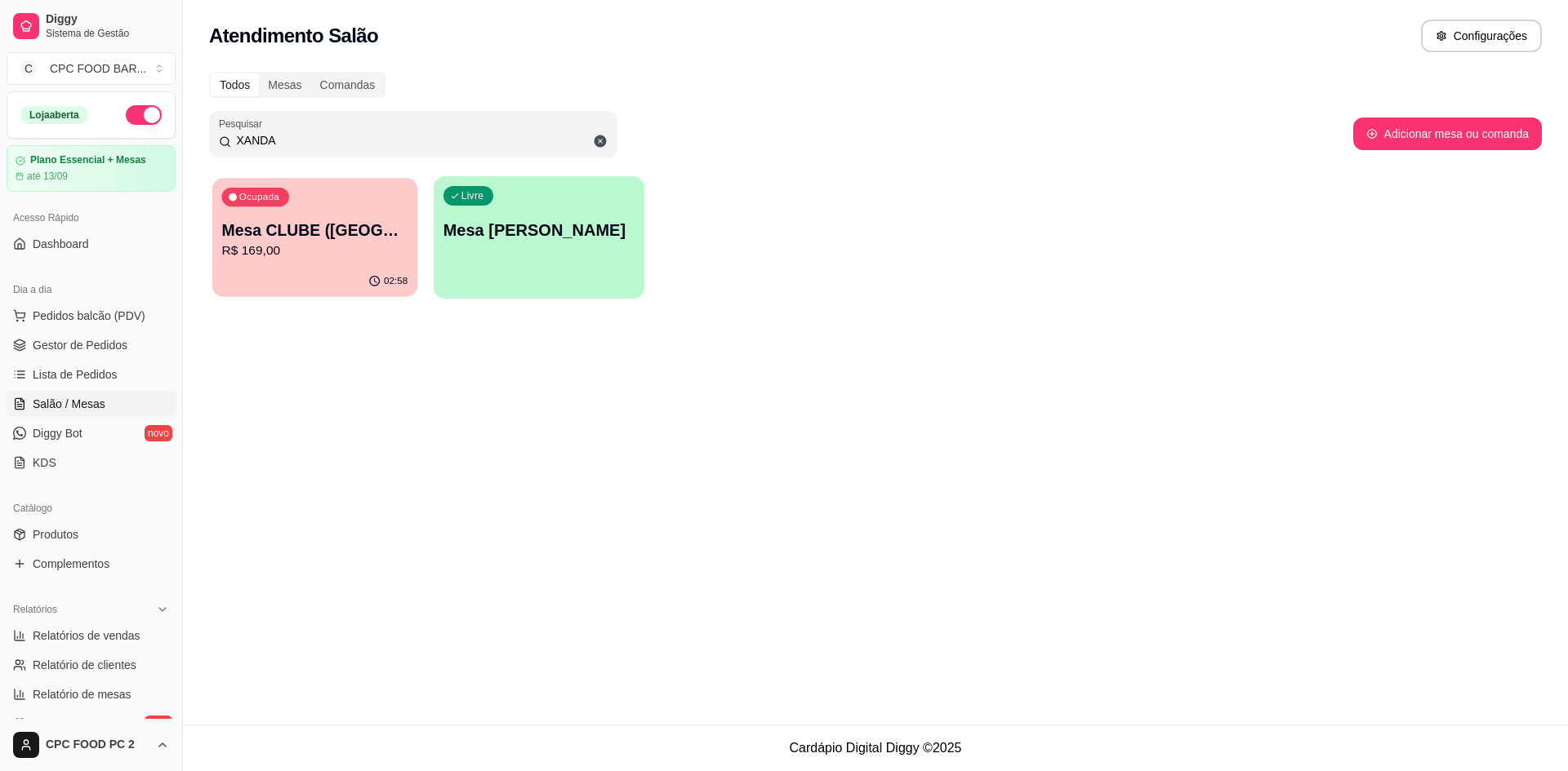
click at [321, 243] on p "R$ 169,00" at bounding box center [315, 251] width 186 height 19
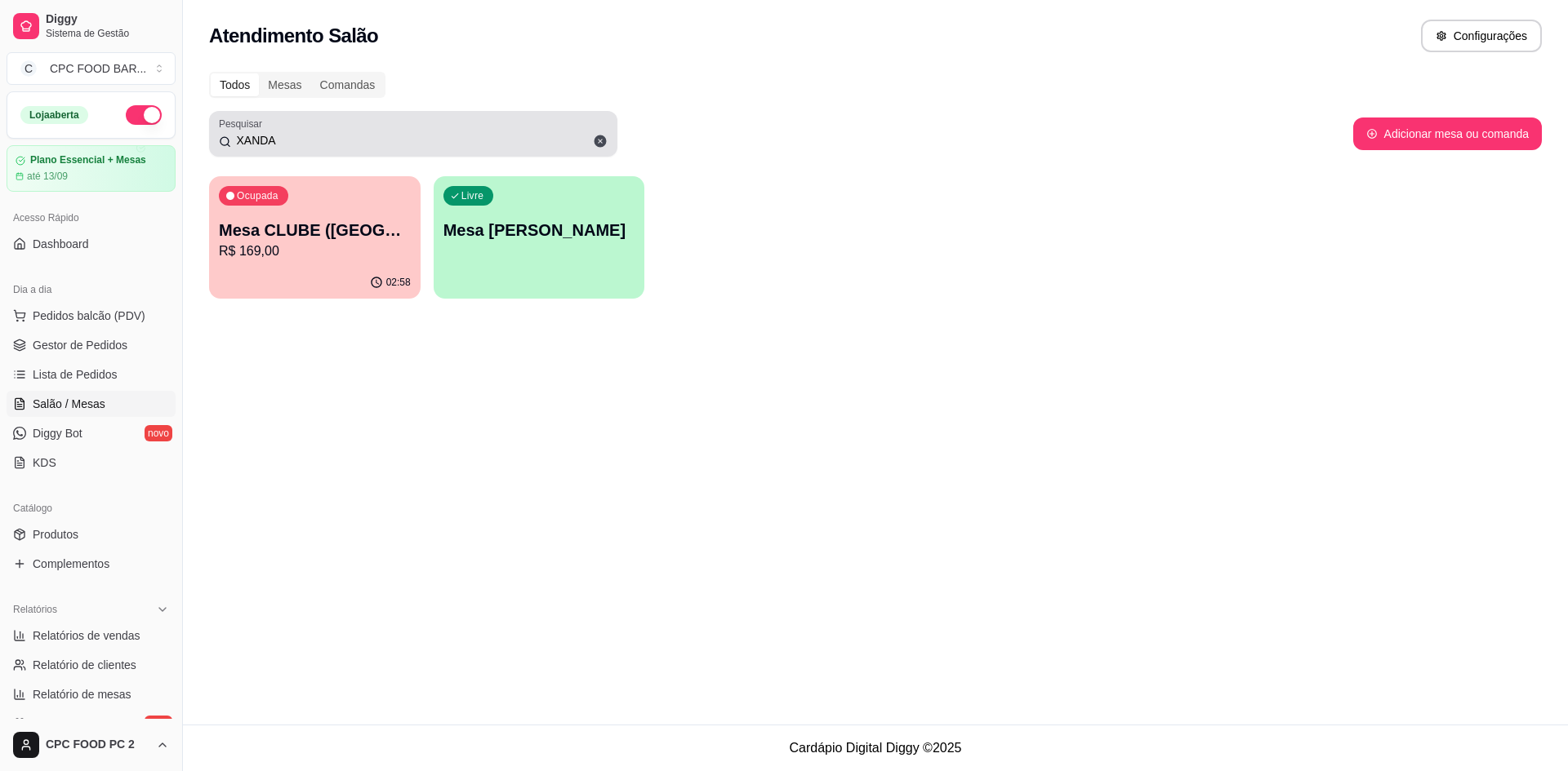
click at [482, 126] on div "XANDA" at bounding box center [413, 133] width 389 height 32
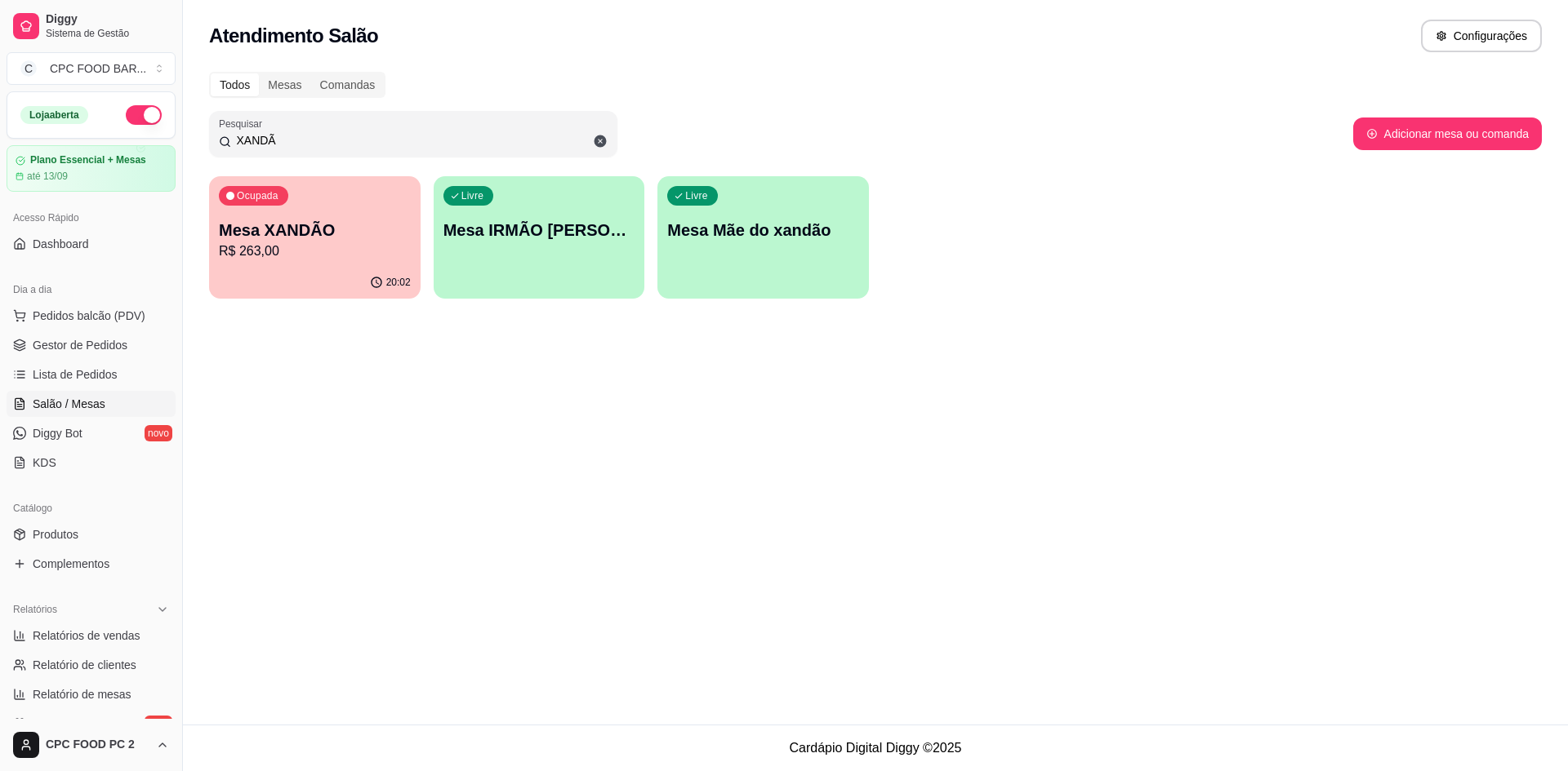
type input "XANDÃ"
click at [363, 238] on p "Mesa XANDÃO" at bounding box center [315, 230] width 192 height 23
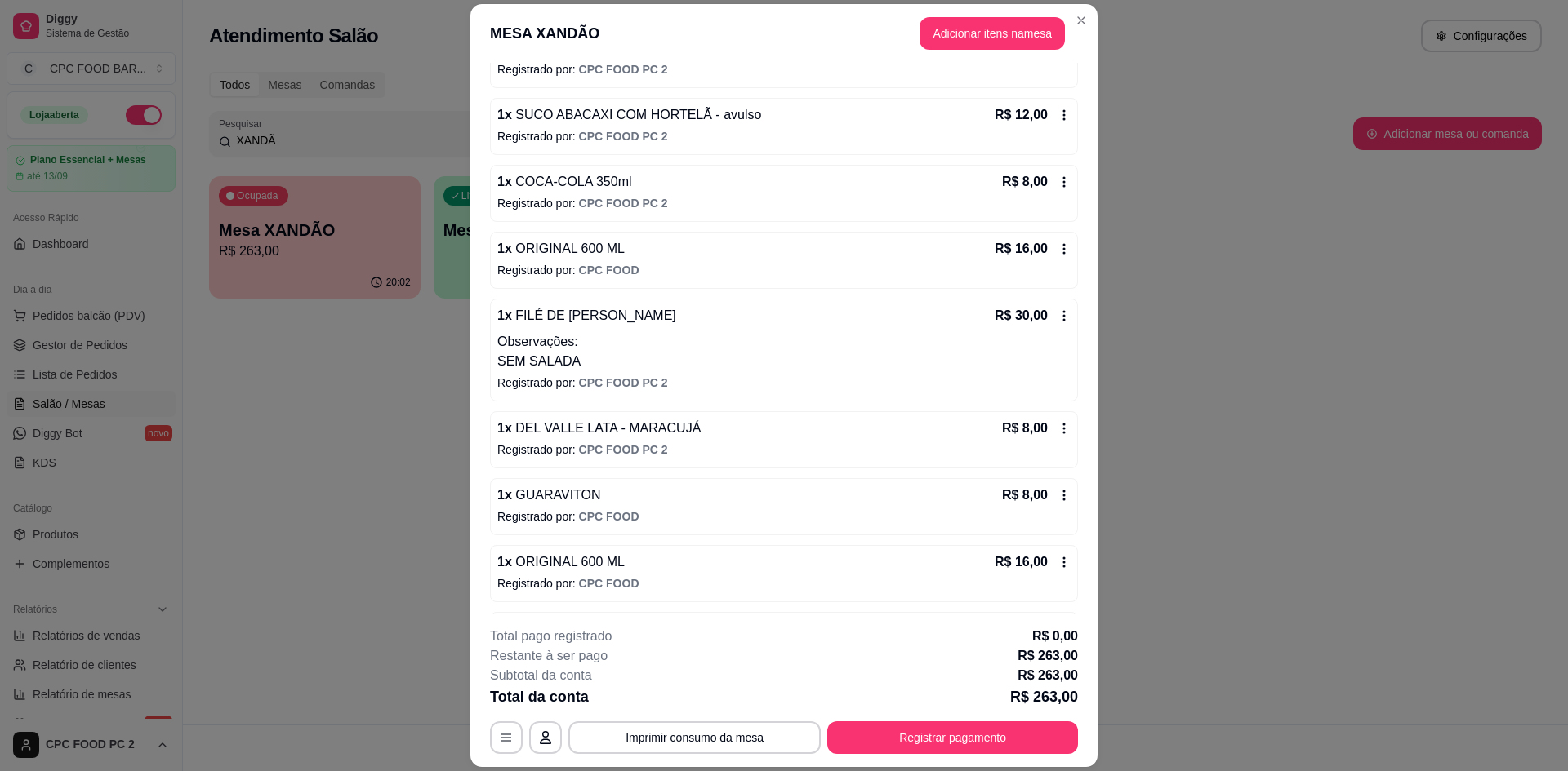
scroll to position [455, 0]
click at [947, 32] on button "Adicionar itens na mesa" at bounding box center [992, 33] width 145 height 32
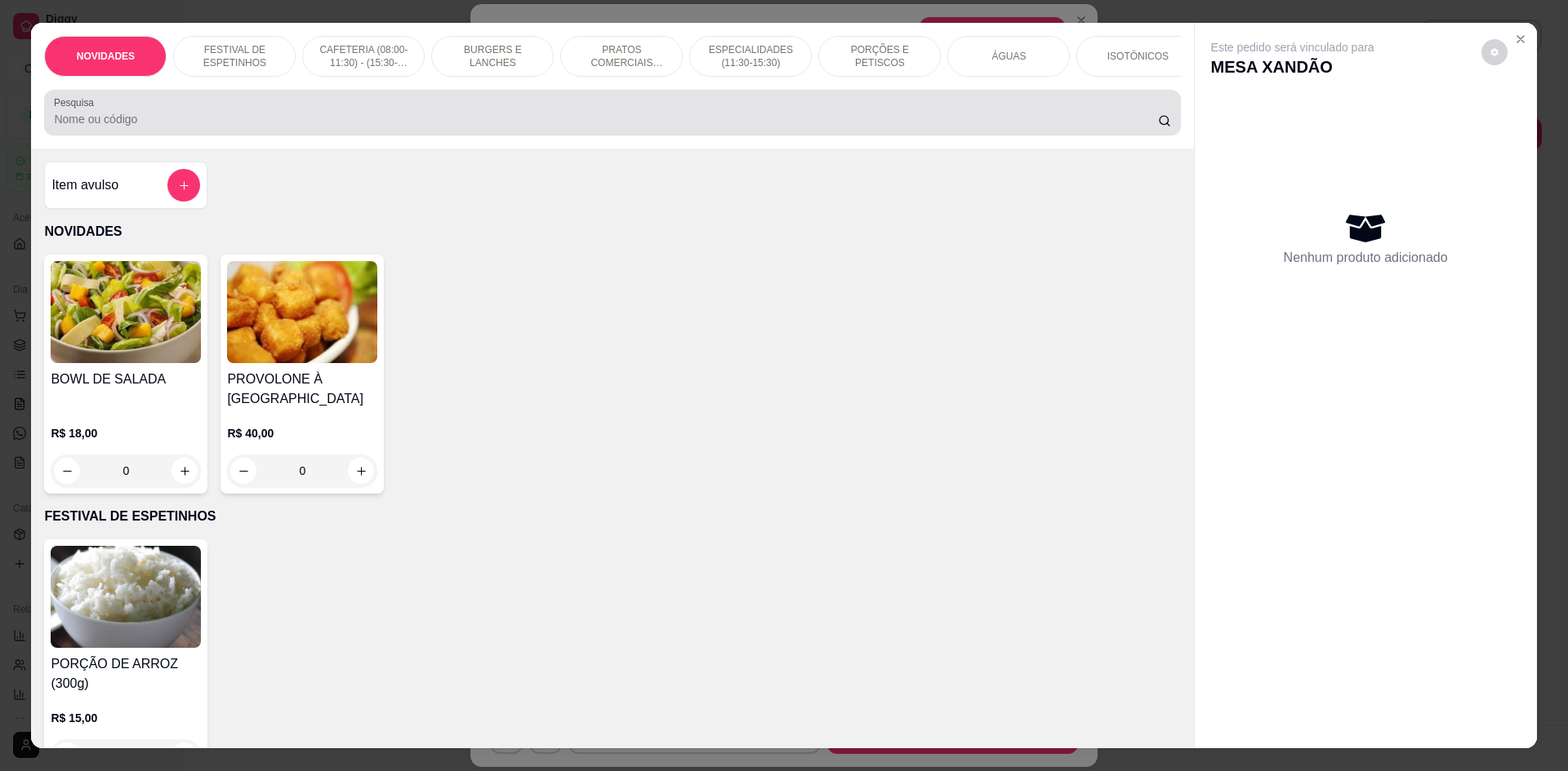
click at [500, 127] on input "Pesquisa" at bounding box center [605, 119] width 1103 height 16
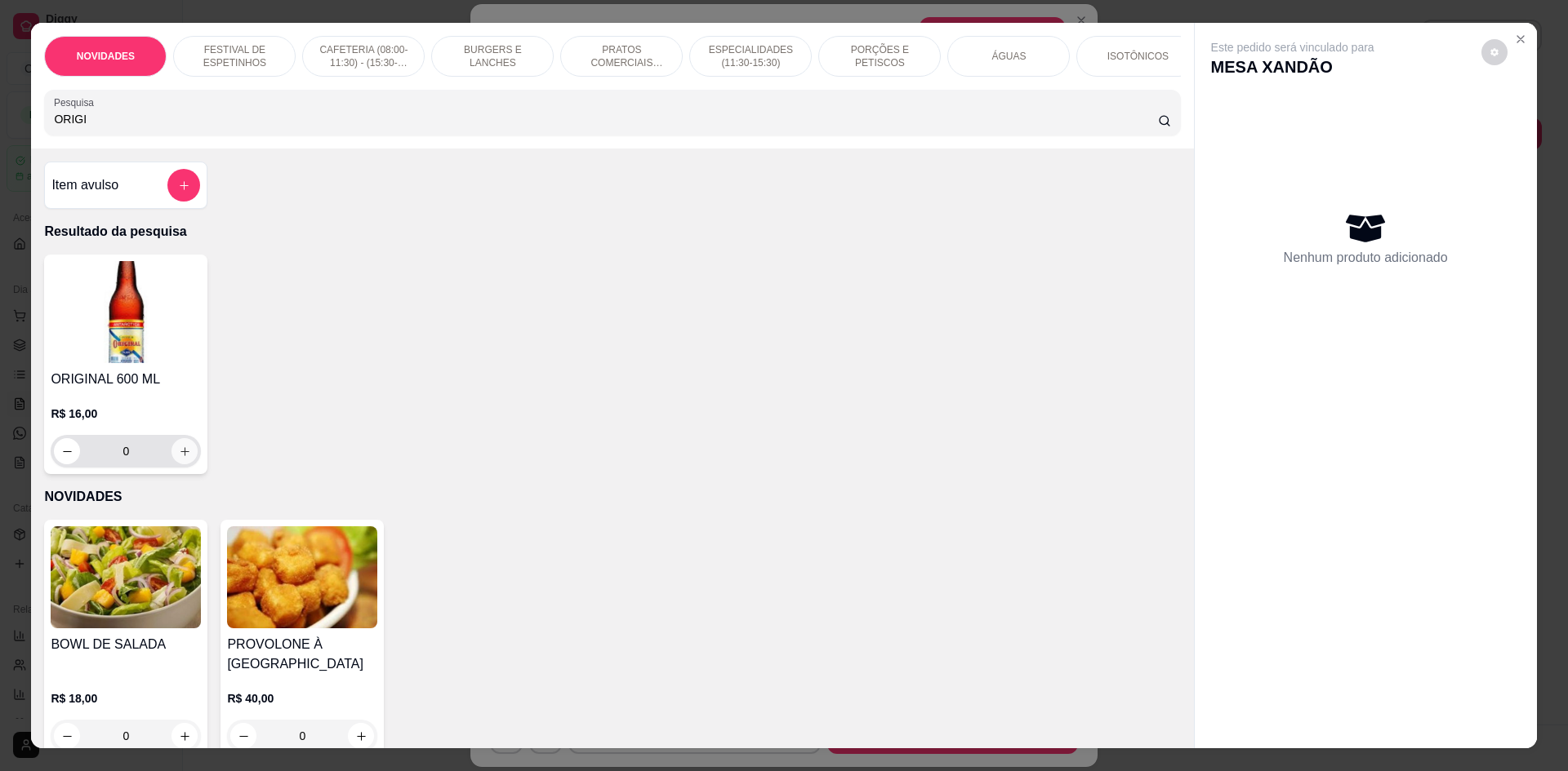
type input "ORIGI"
click at [176, 464] on button "increase-product-quantity" at bounding box center [184, 451] width 26 height 26
type input "1"
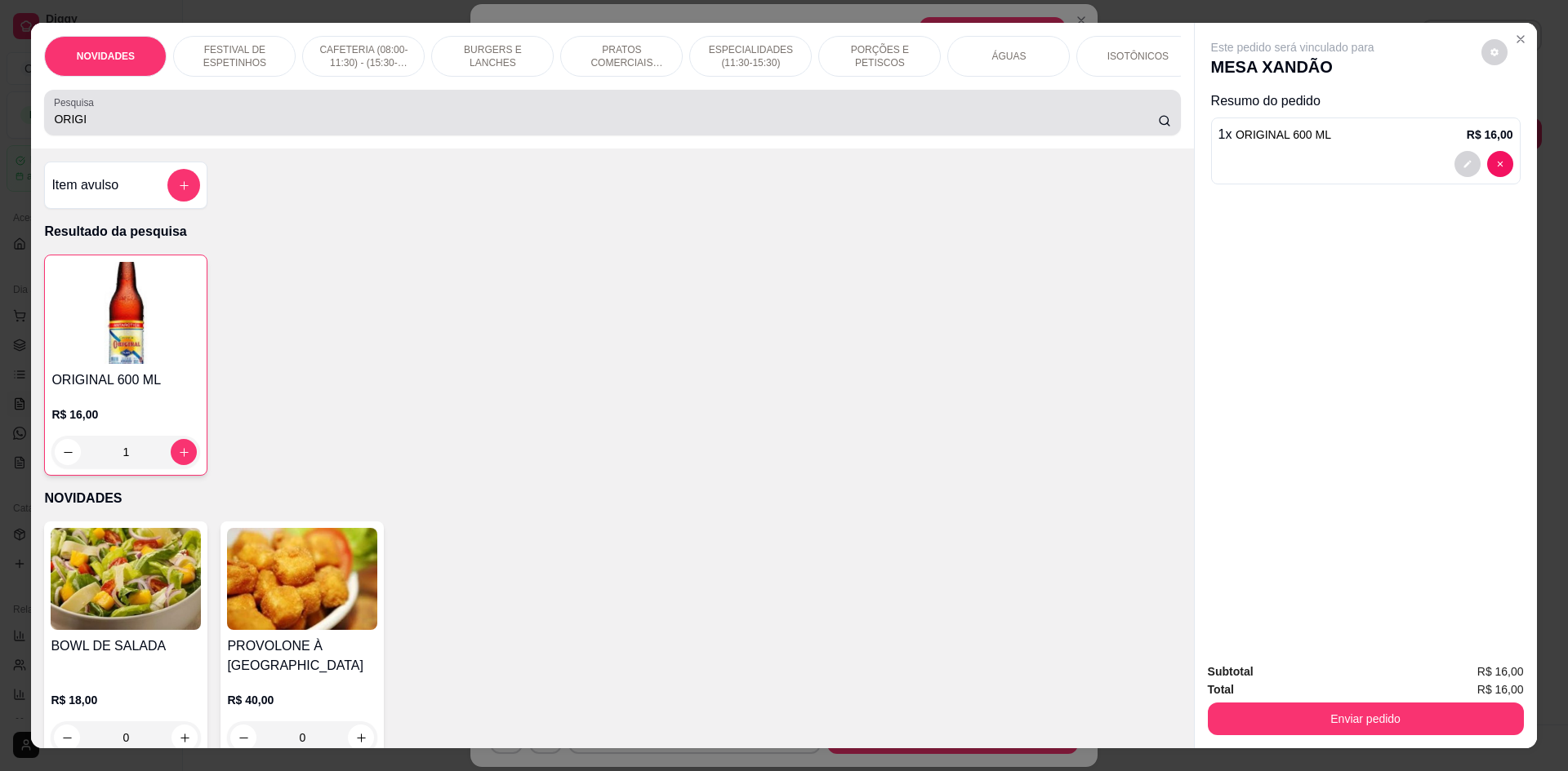
click at [649, 127] on input "ORIGI" at bounding box center [605, 119] width 1103 height 16
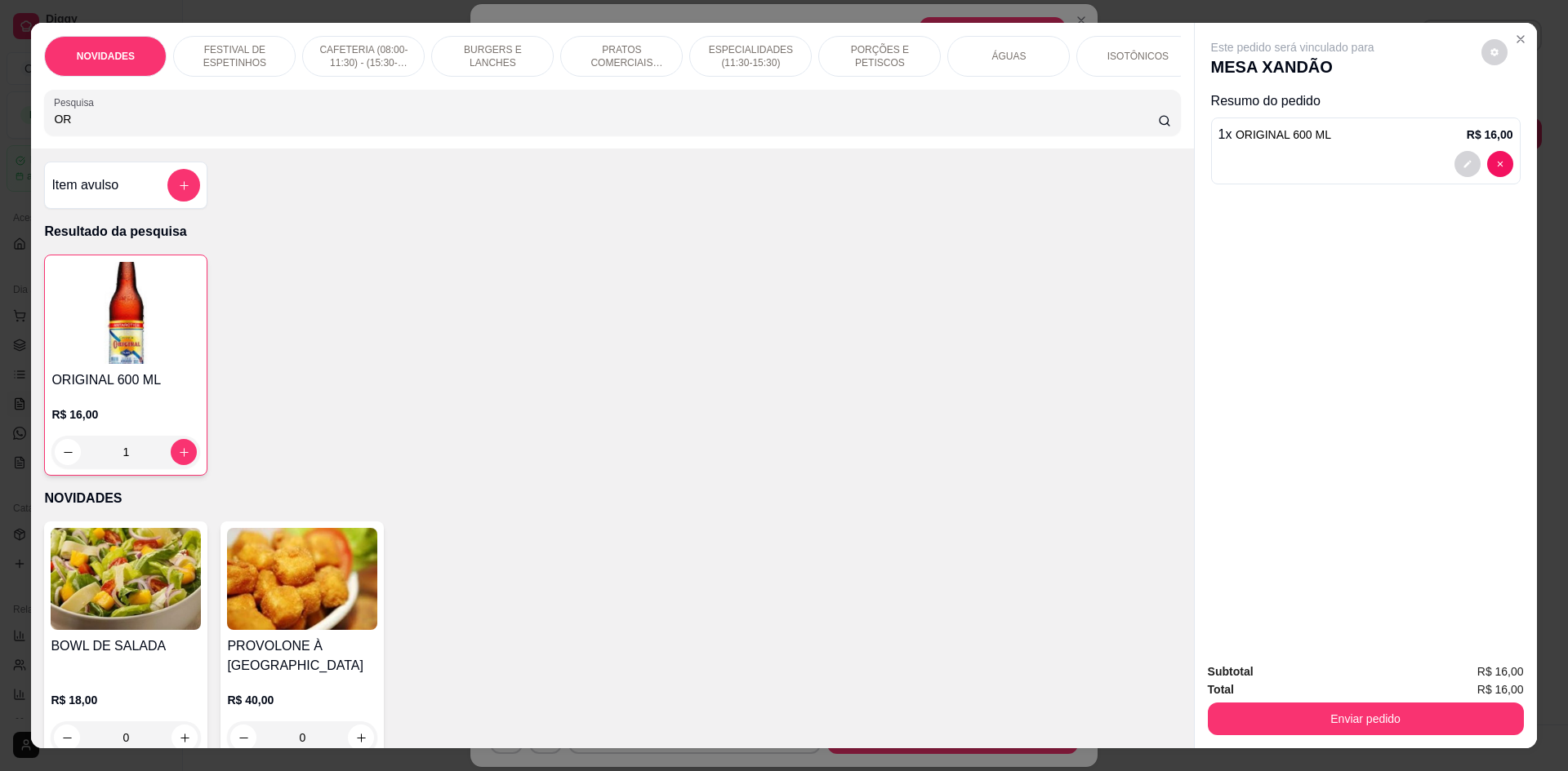
type input "O"
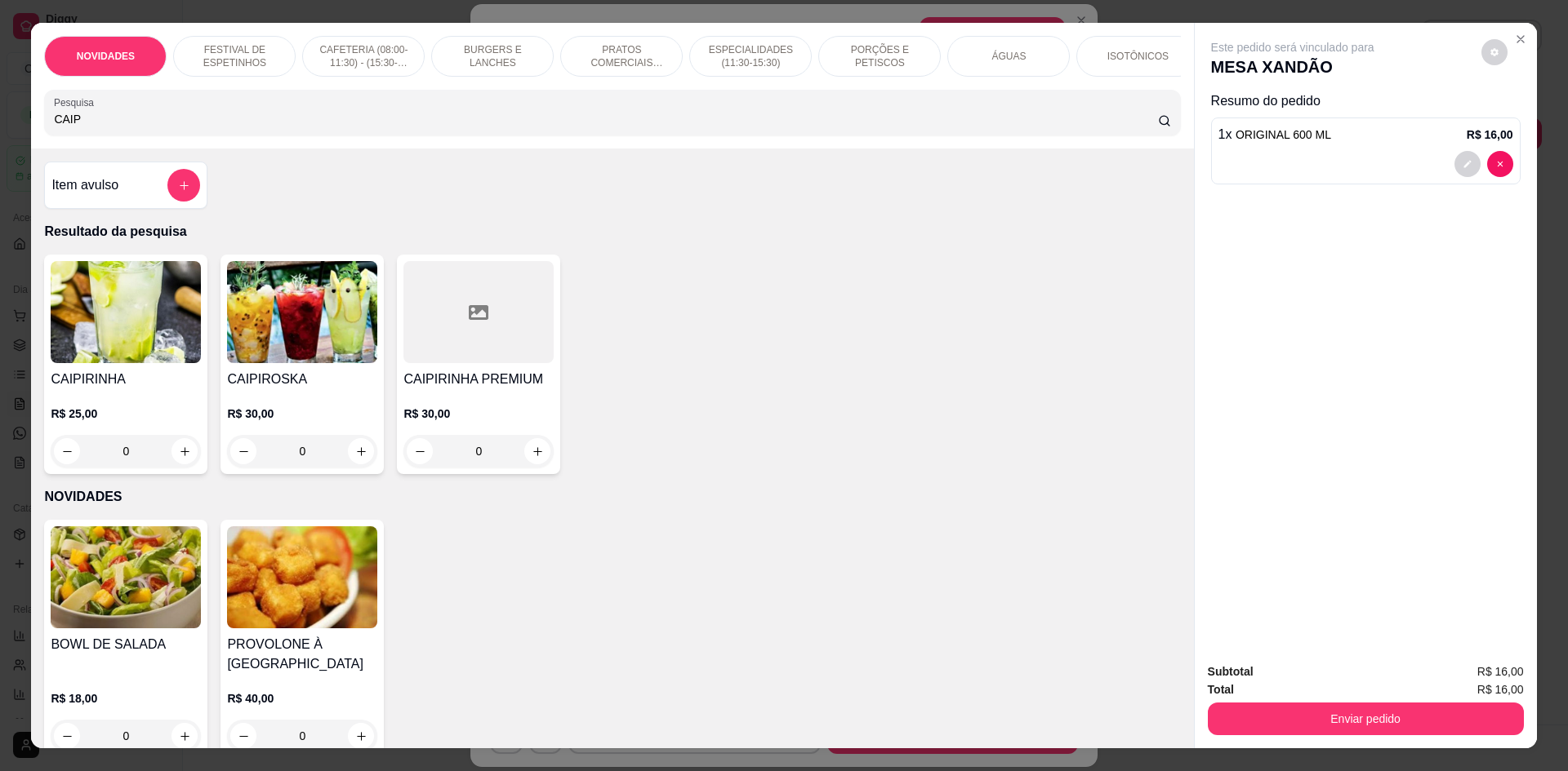
type input "CAIP"
click at [355, 462] on div "0" at bounding box center [302, 451] width 151 height 32
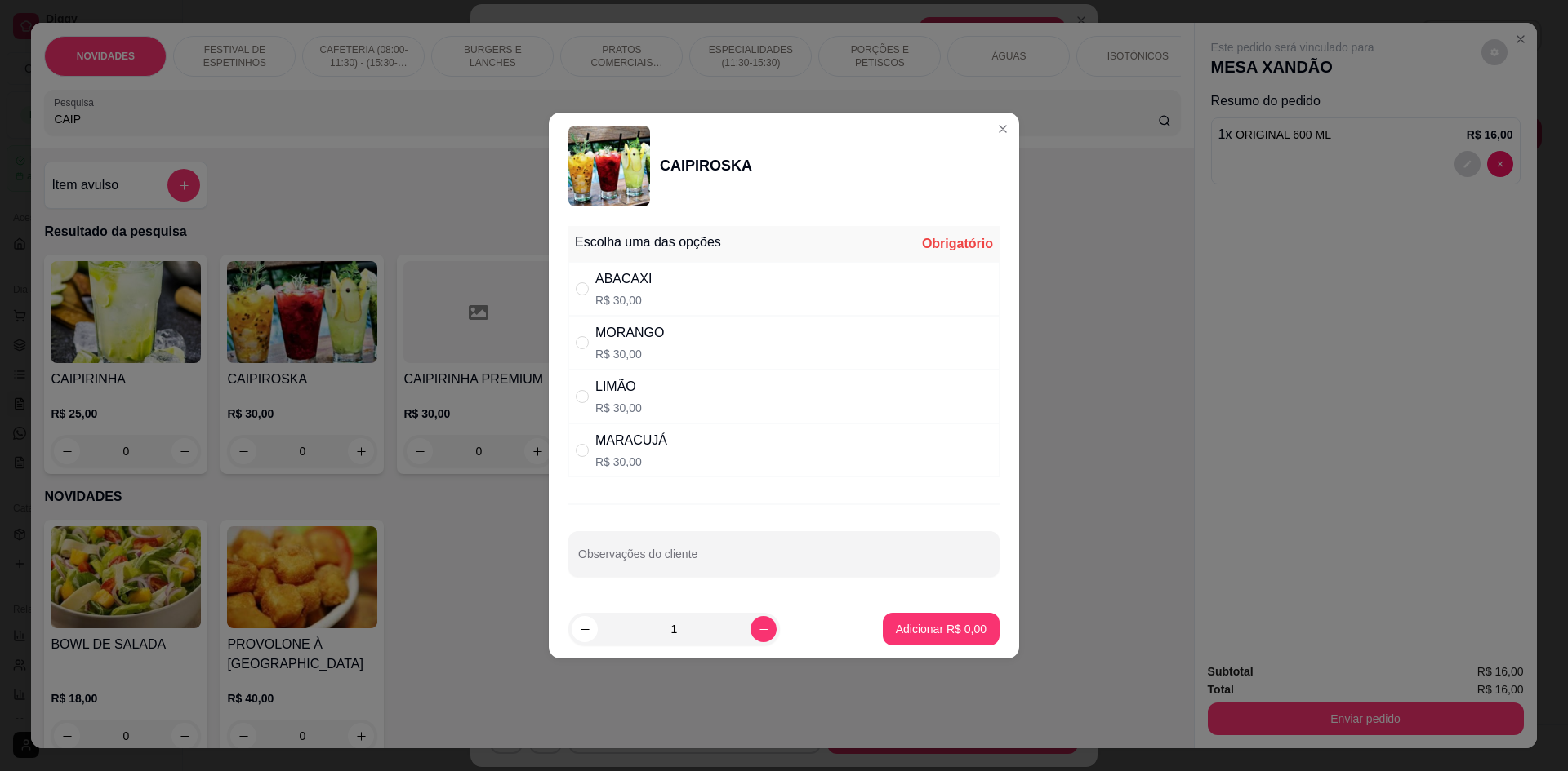
click at [651, 348] on p "R$ 30,00" at bounding box center [630, 354] width 69 height 16
radio input "true"
click at [903, 634] on p "Adicionar R$ 30,00" at bounding box center [938, 629] width 97 height 16
type input "1"
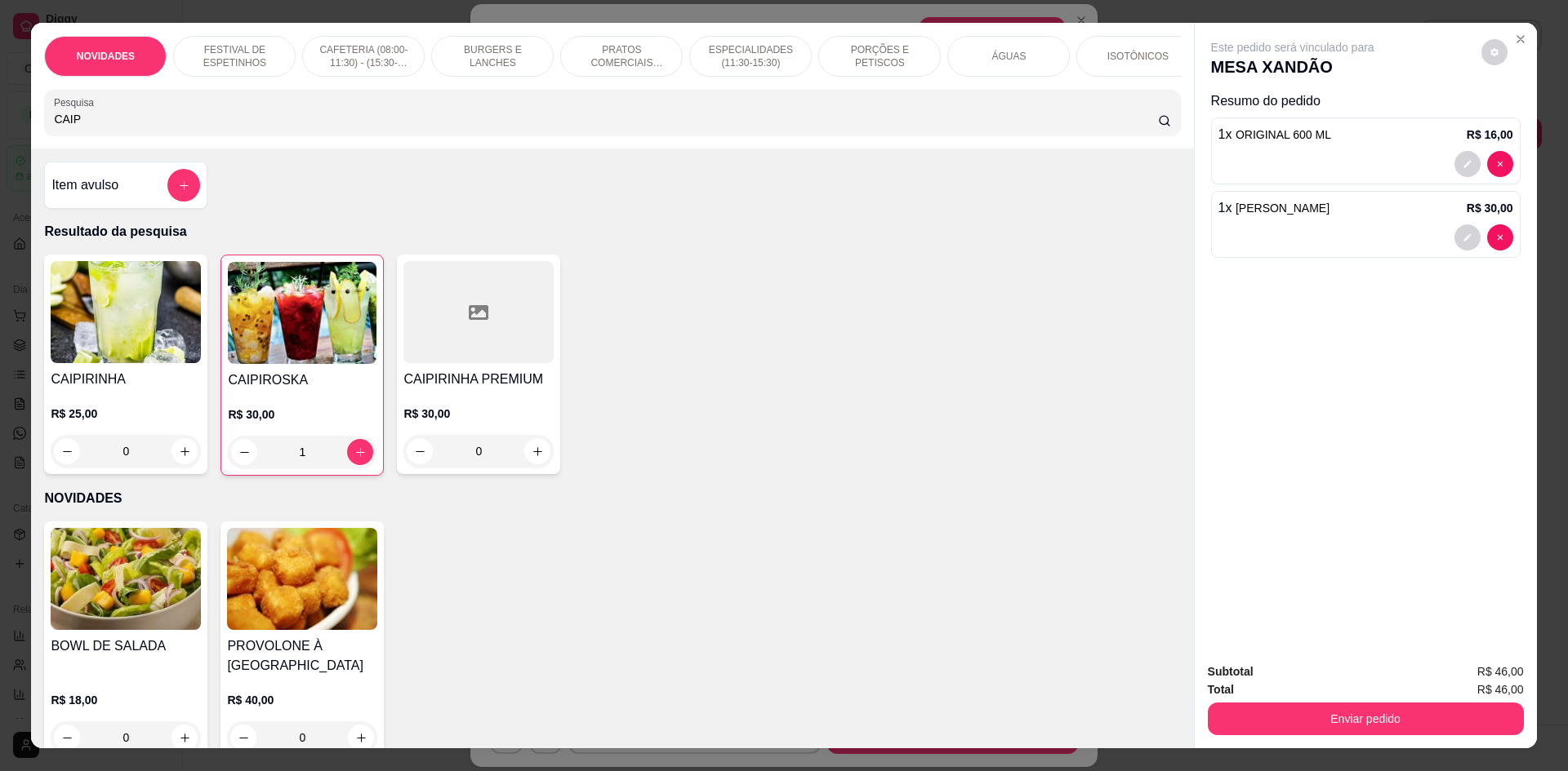
click at [803, 124] on input "CAIP" at bounding box center [605, 119] width 1103 height 16
type input "C"
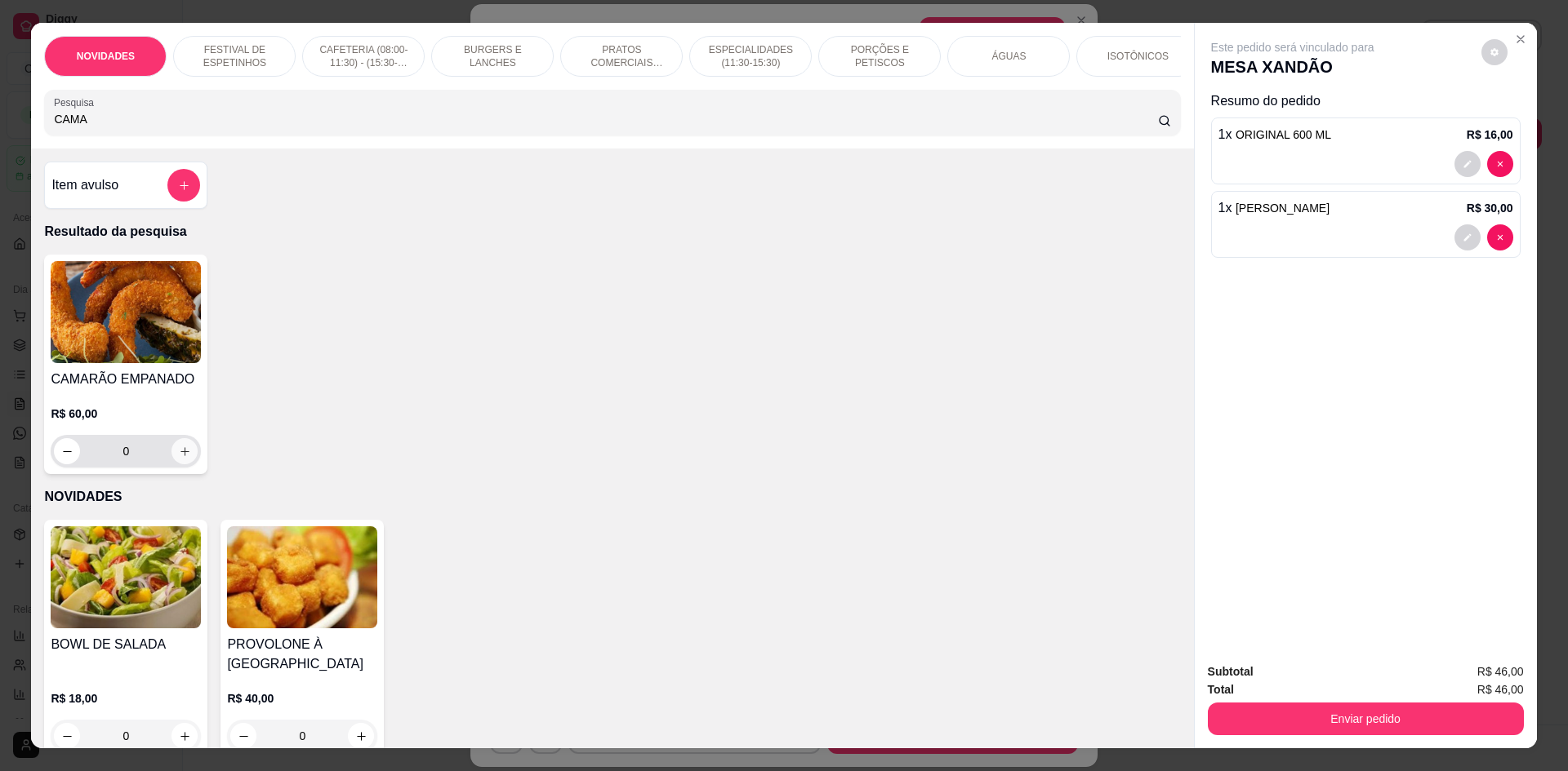
type input "CAMA"
click at [184, 458] on icon "increase-product-quantity" at bounding box center [185, 452] width 13 height 13
type input "1"
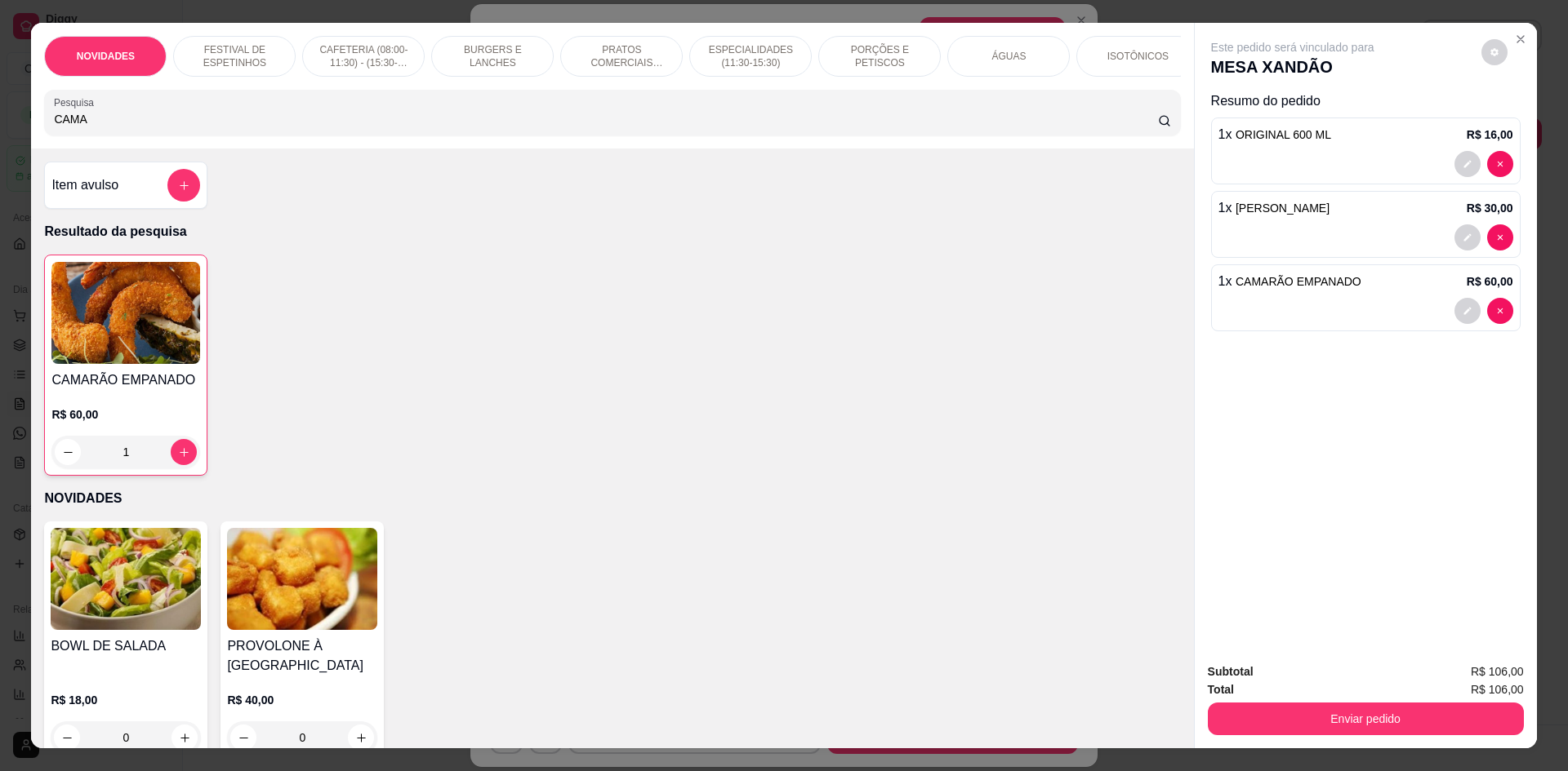
click at [729, 126] on input "CAMA" at bounding box center [605, 119] width 1103 height 16
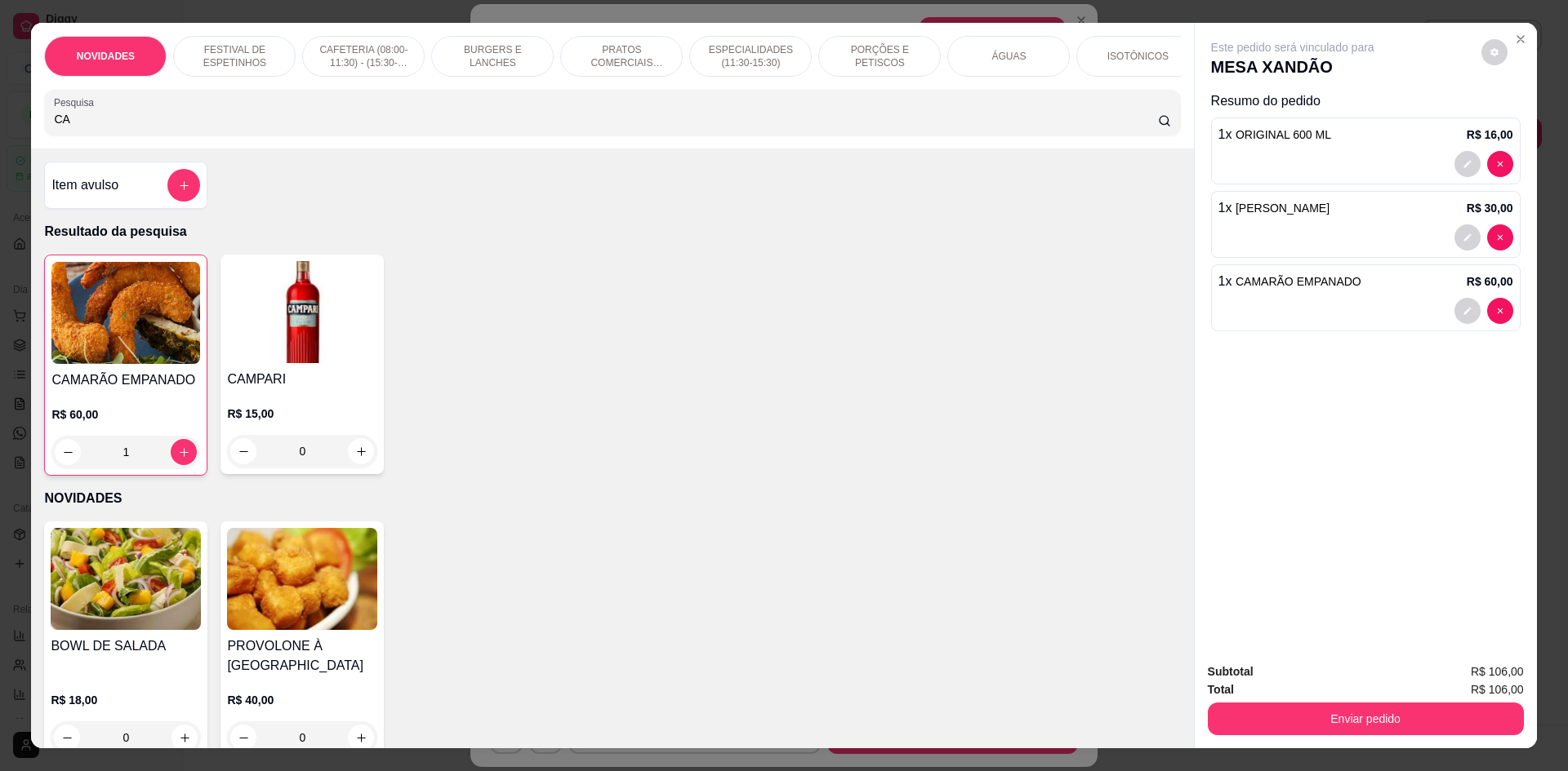
type input "C"
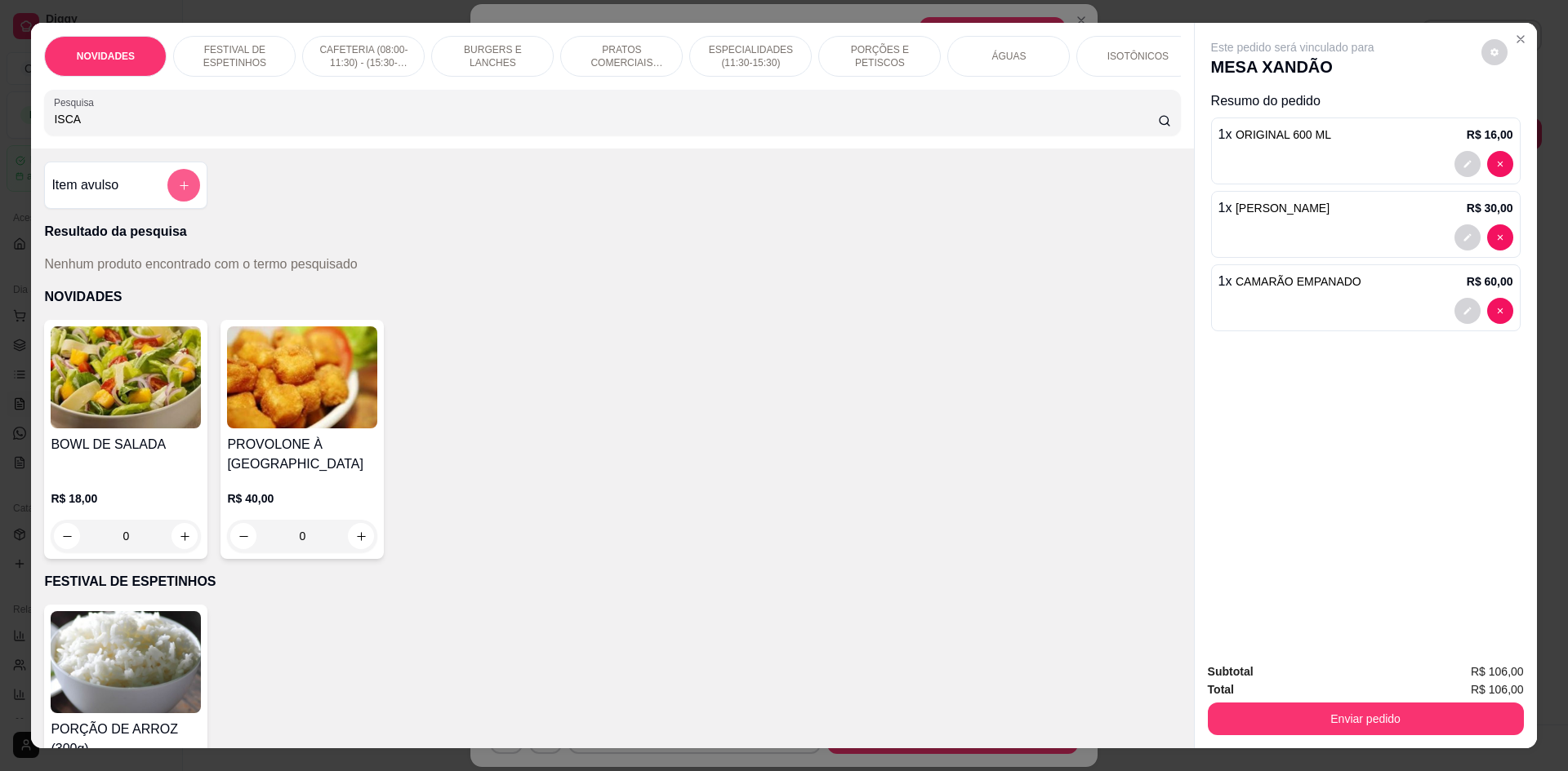
type input "ISCA"
click at [178, 192] on icon "add-separate-item" at bounding box center [184, 186] width 13 height 13
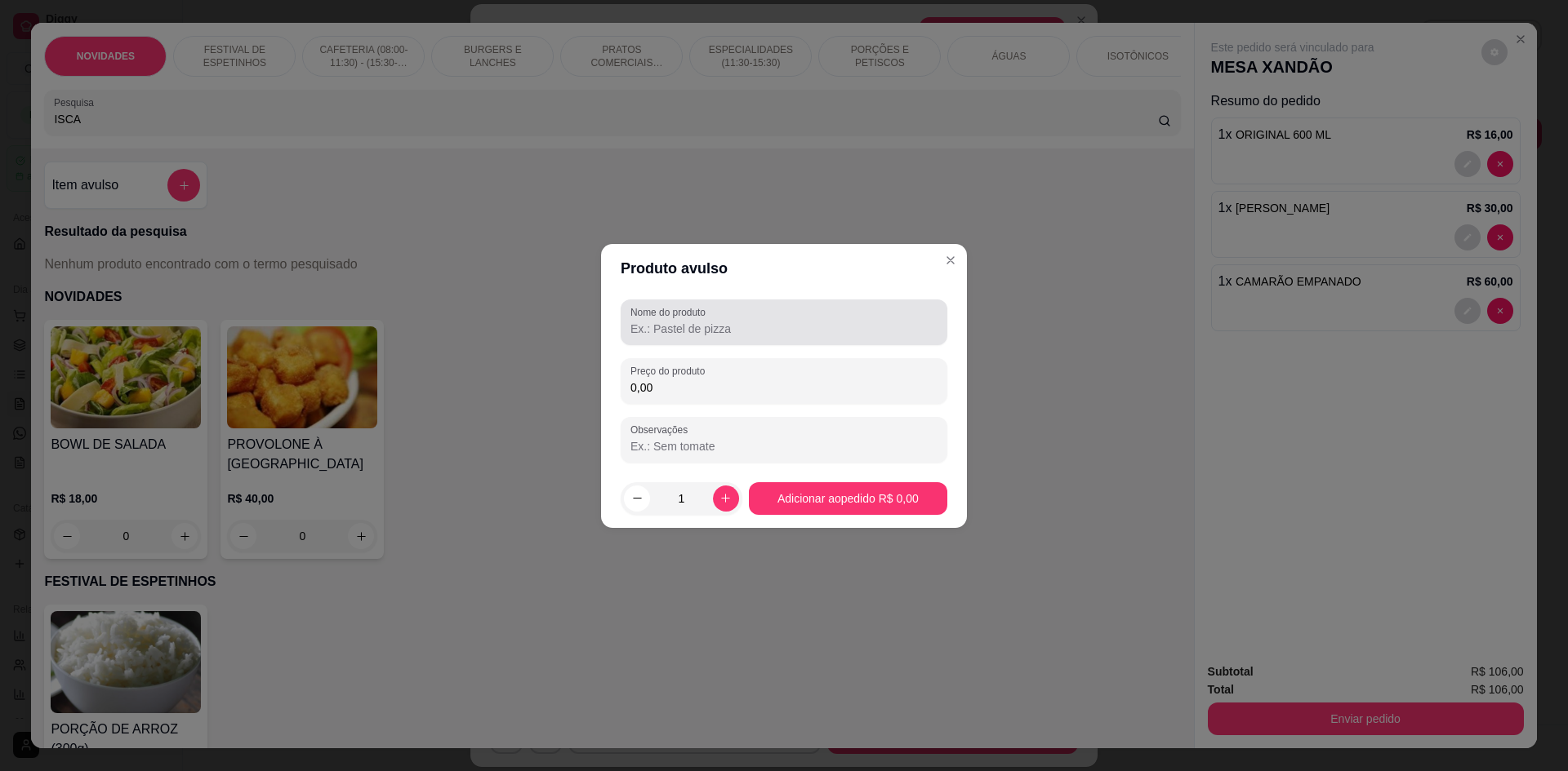
click at [700, 336] on input "Nome do produto" at bounding box center [784, 329] width 307 height 16
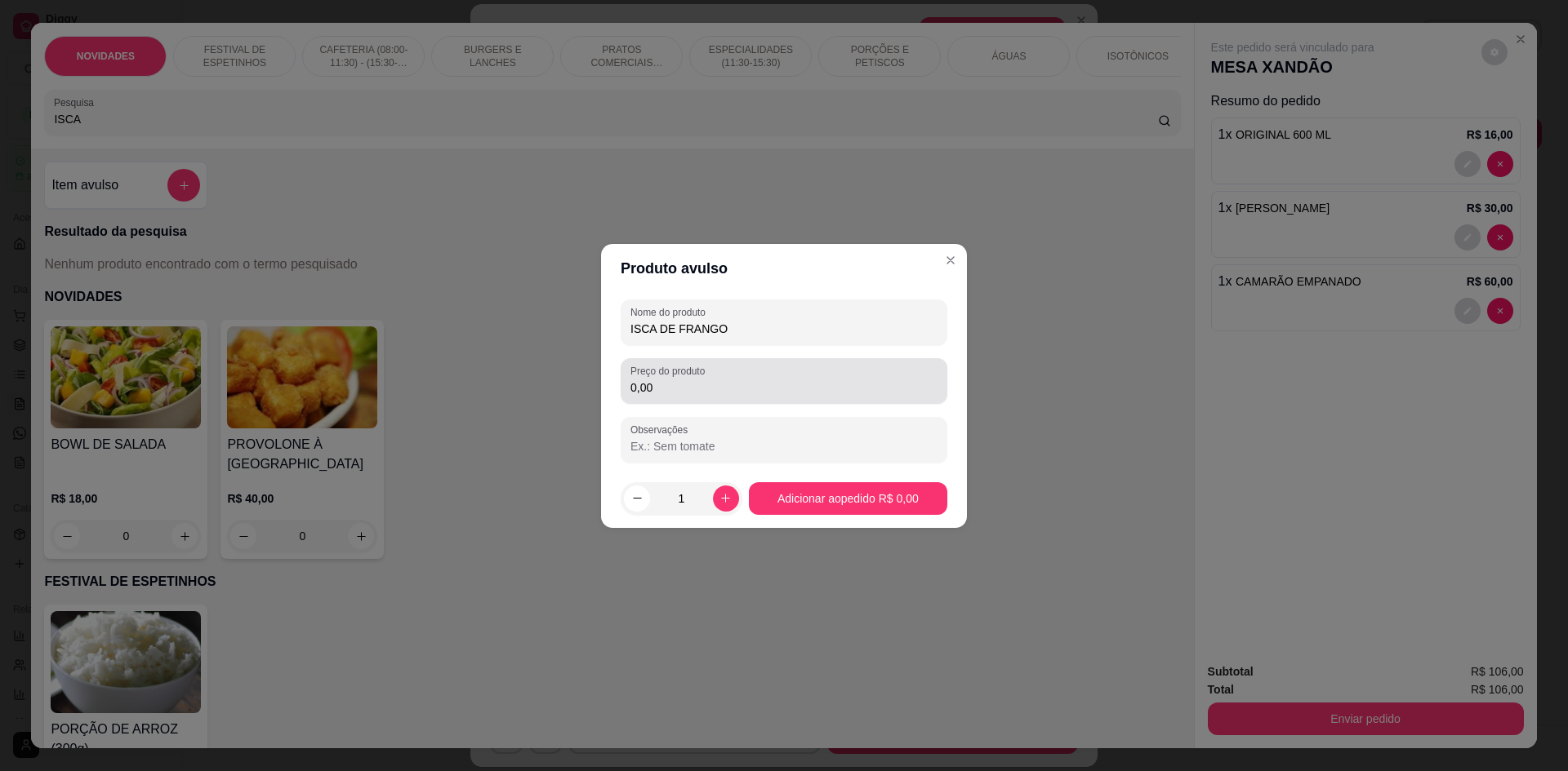
type input "ISCA DE FRANGO"
click at [738, 378] on div "0,00" at bounding box center [784, 381] width 307 height 32
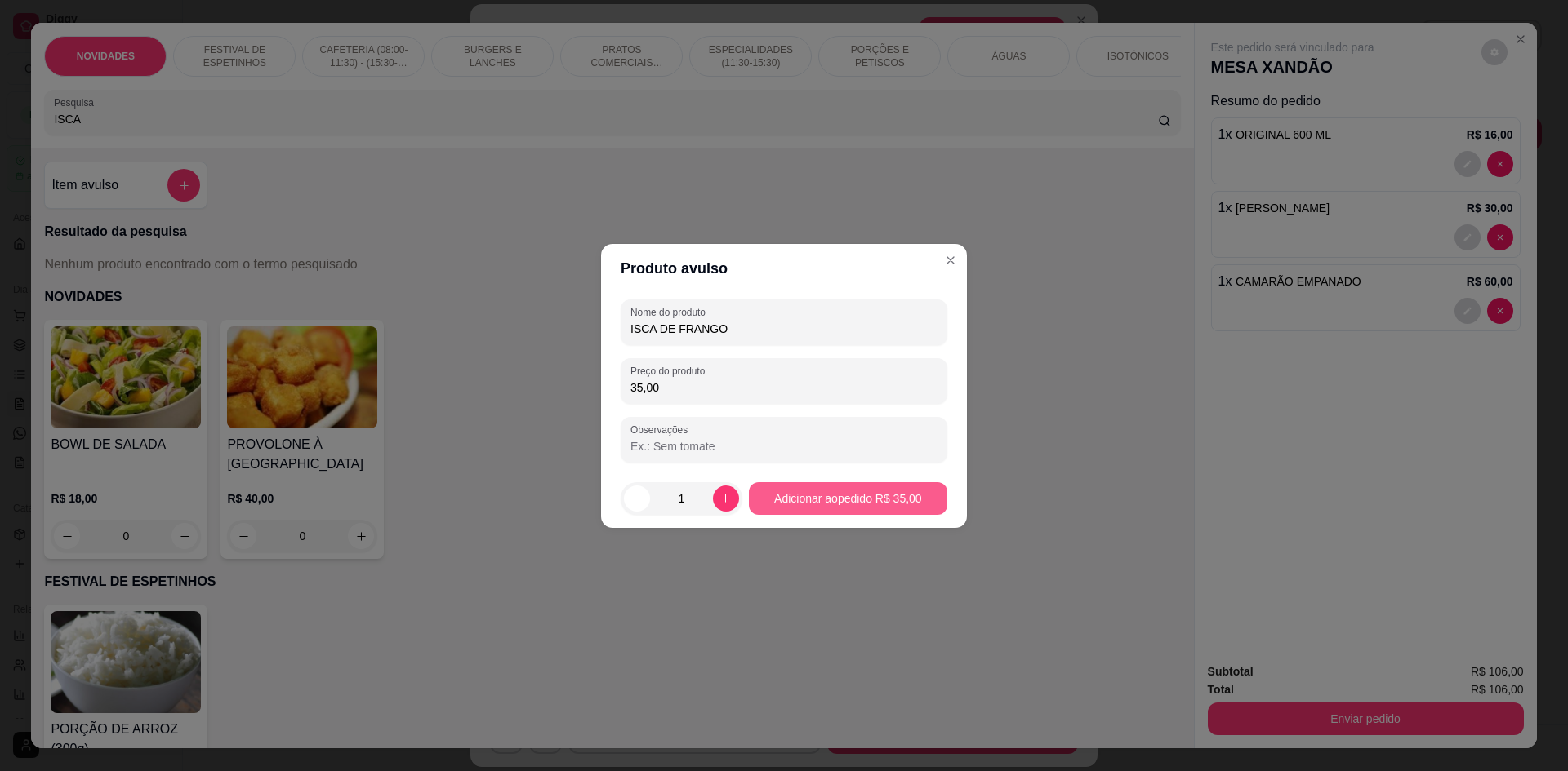
type input "35,00"
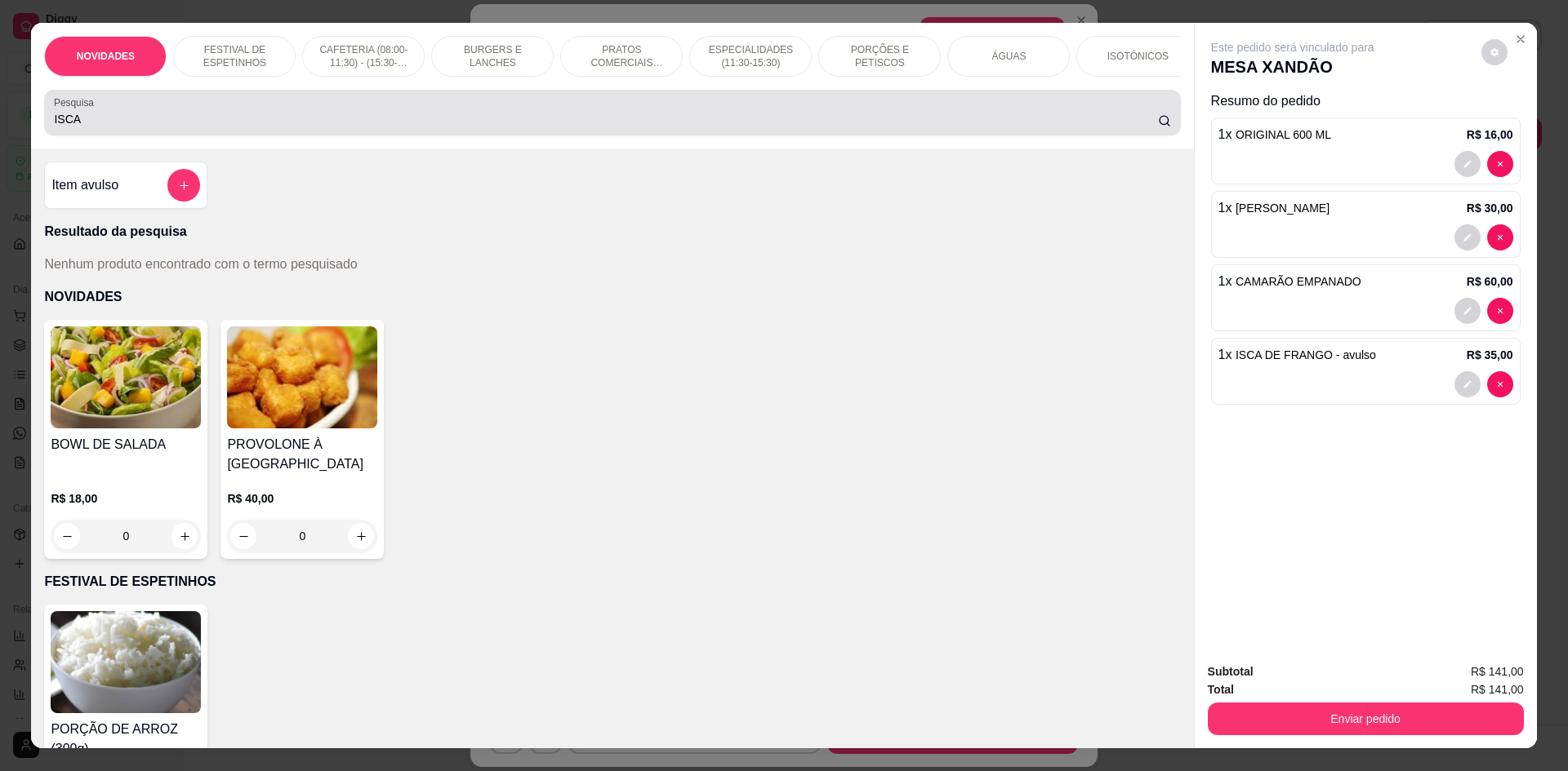
click at [550, 113] on div "ISCA" at bounding box center [612, 113] width 1116 height 32
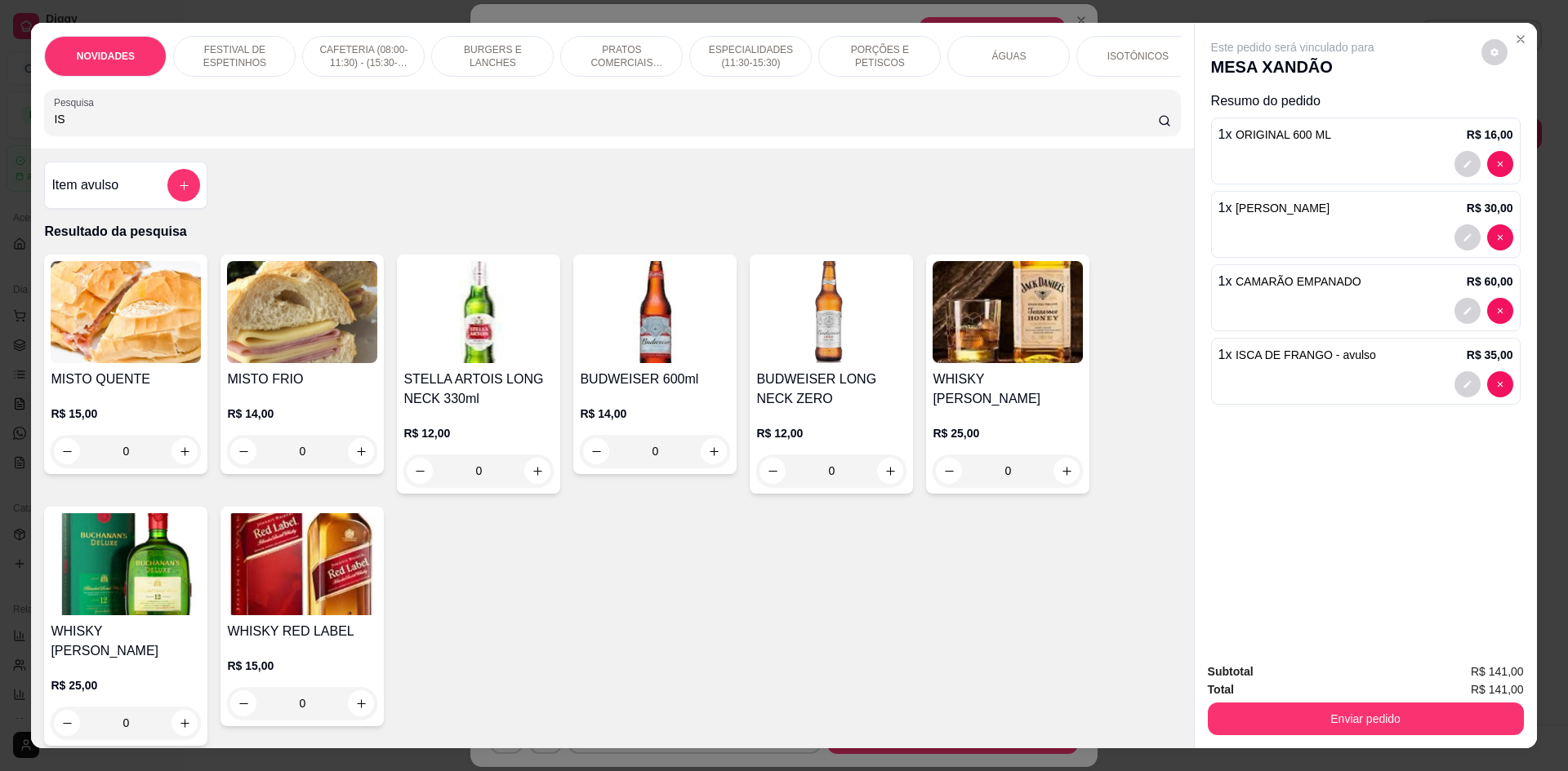
type input "I"
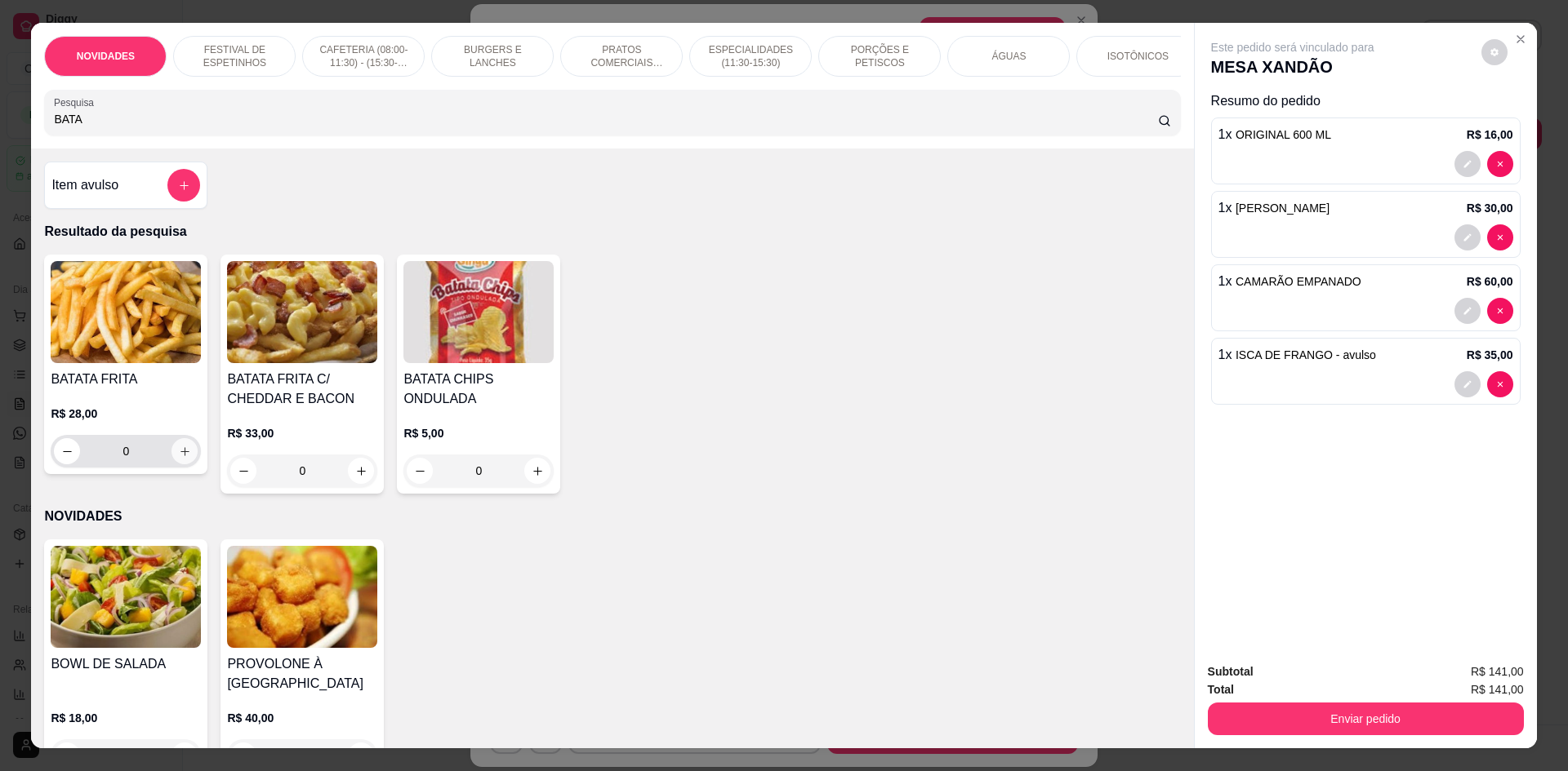
type input "BATA"
click at [180, 458] on icon "increase-product-quantity" at bounding box center [185, 452] width 13 height 13
type input "1"
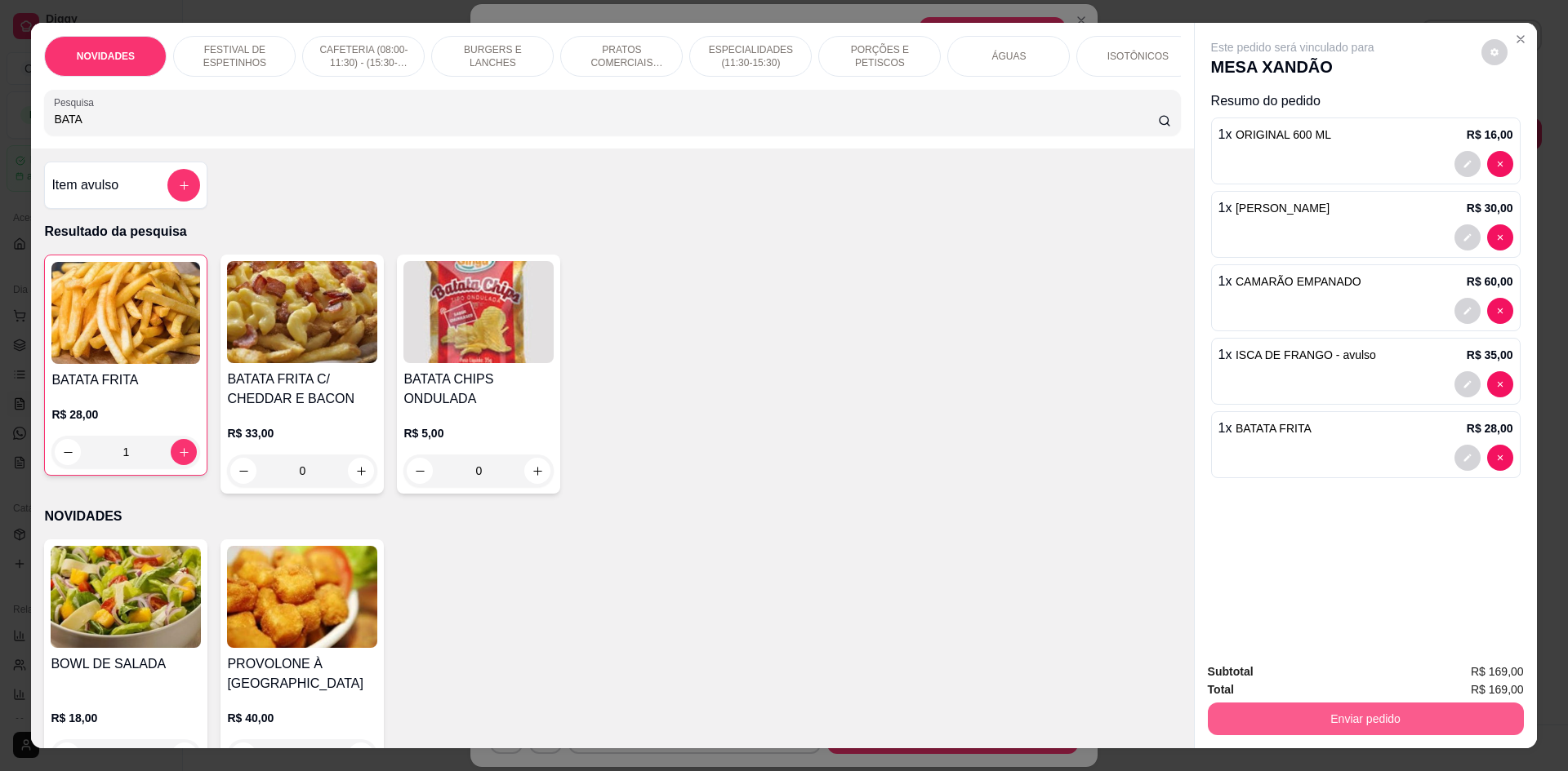
click at [1301, 727] on button "Enviar pedido" at bounding box center [1366, 719] width 316 height 32
click at [1297, 684] on button "Não registrar e enviar pedido" at bounding box center [1312, 679] width 170 height 31
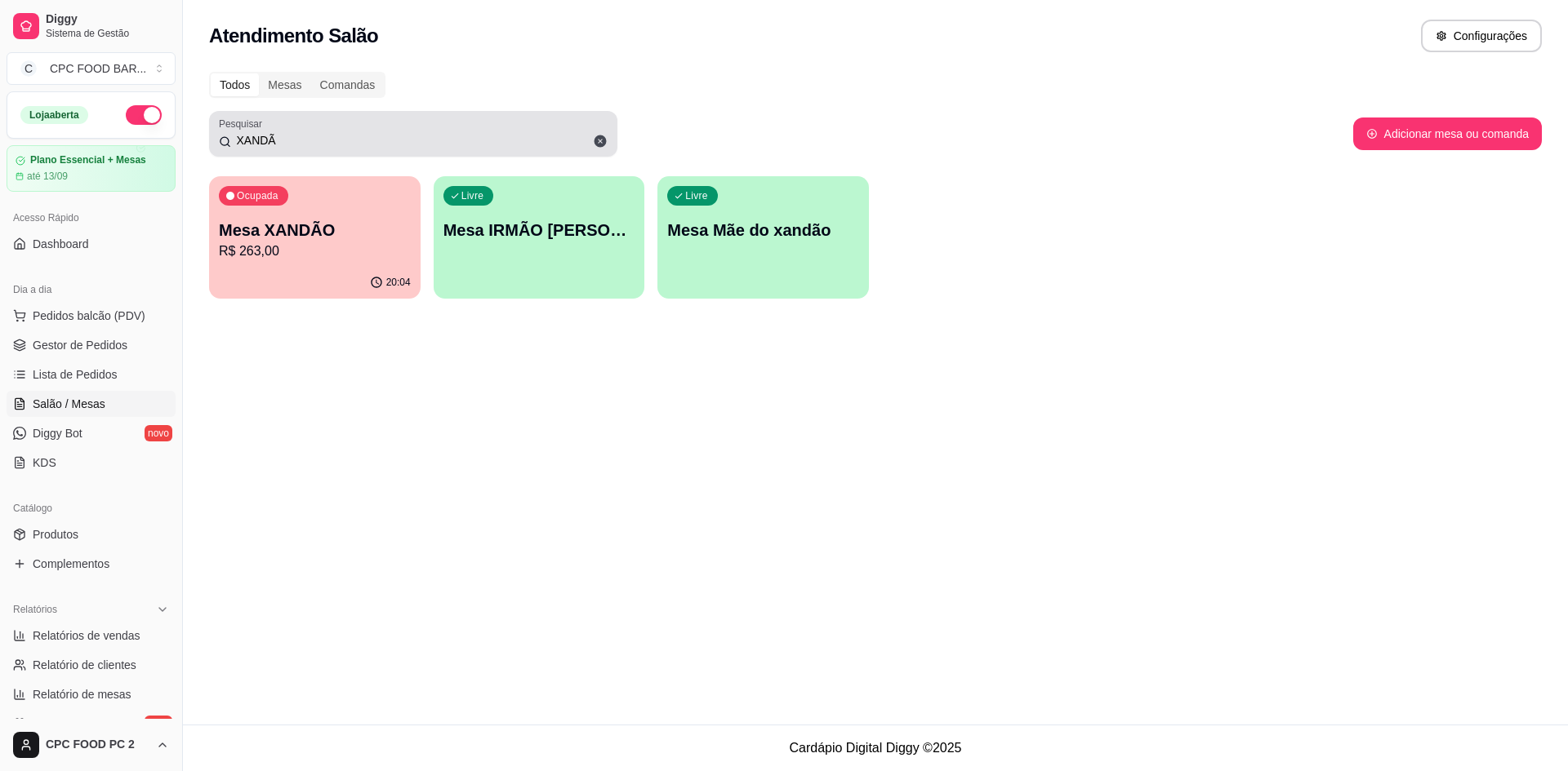
click at [602, 142] on icon at bounding box center [600, 141] width 14 height 14
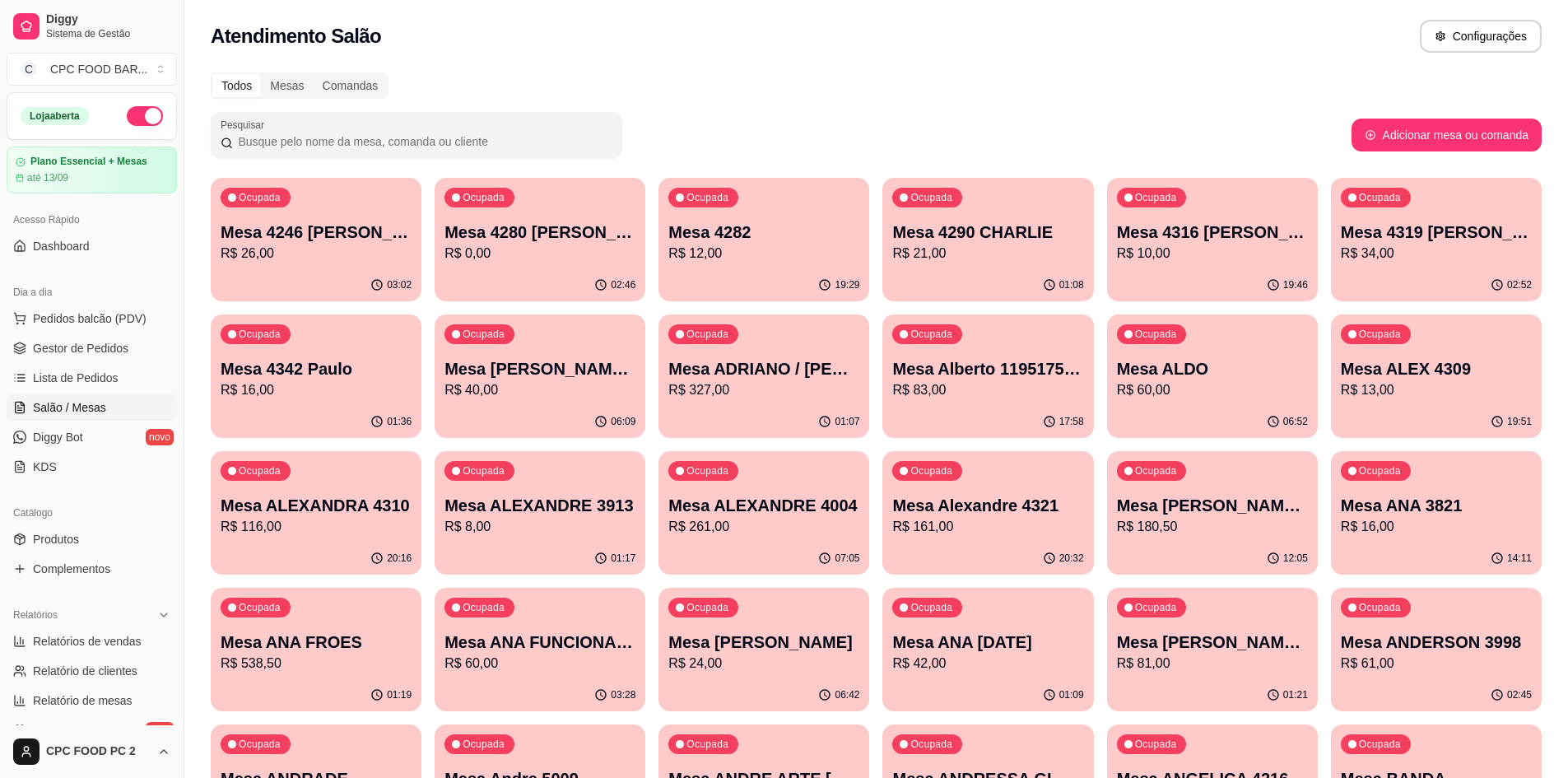
click at [438, 142] on input "Pesquisar" at bounding box center [422, 142] width 379 height 16
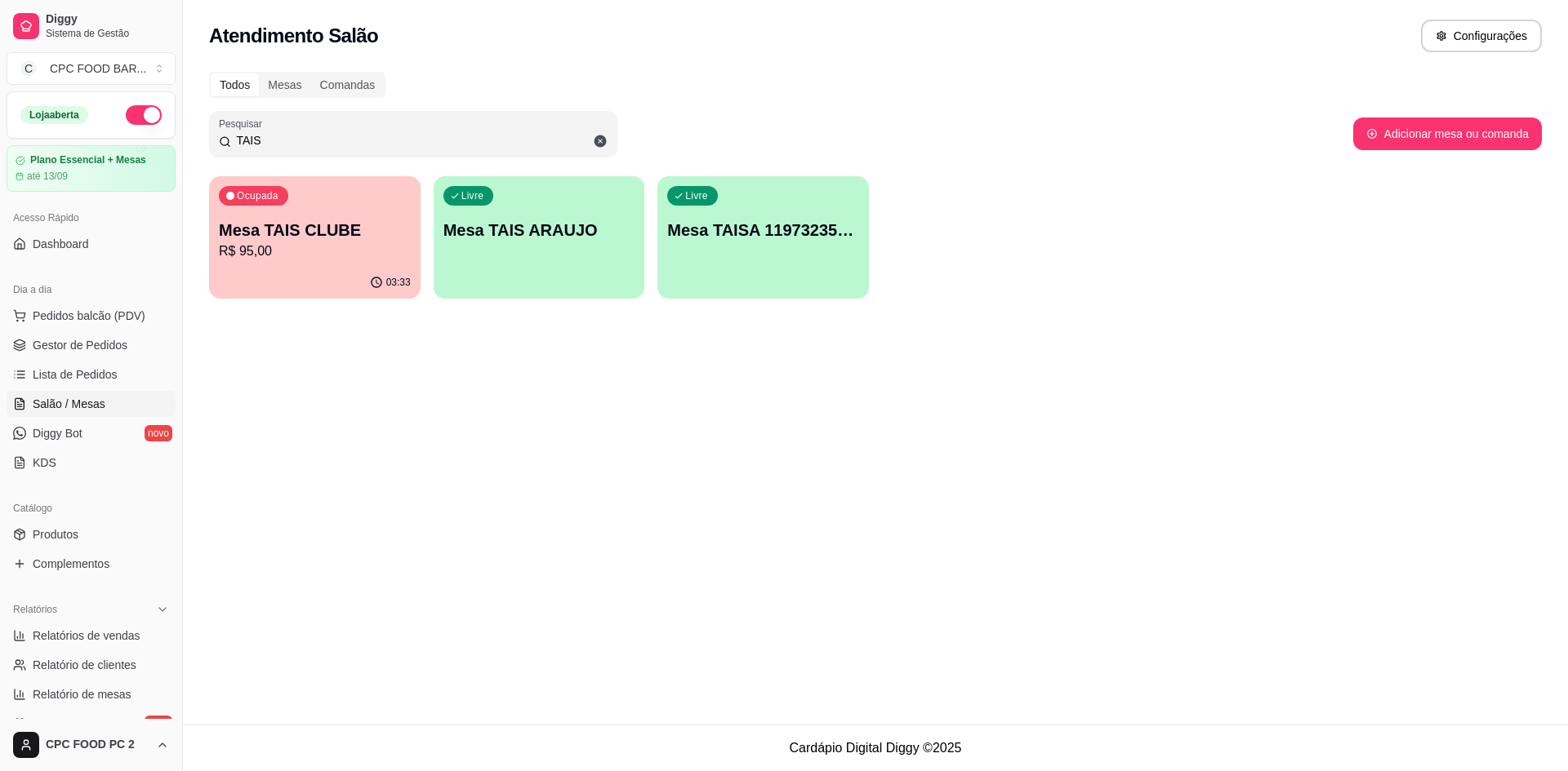
type input "TAIS"
click at [383, 225] on p "Mesa TAIS CLUBE" at bounding box center [315, 230] width 192 height 23
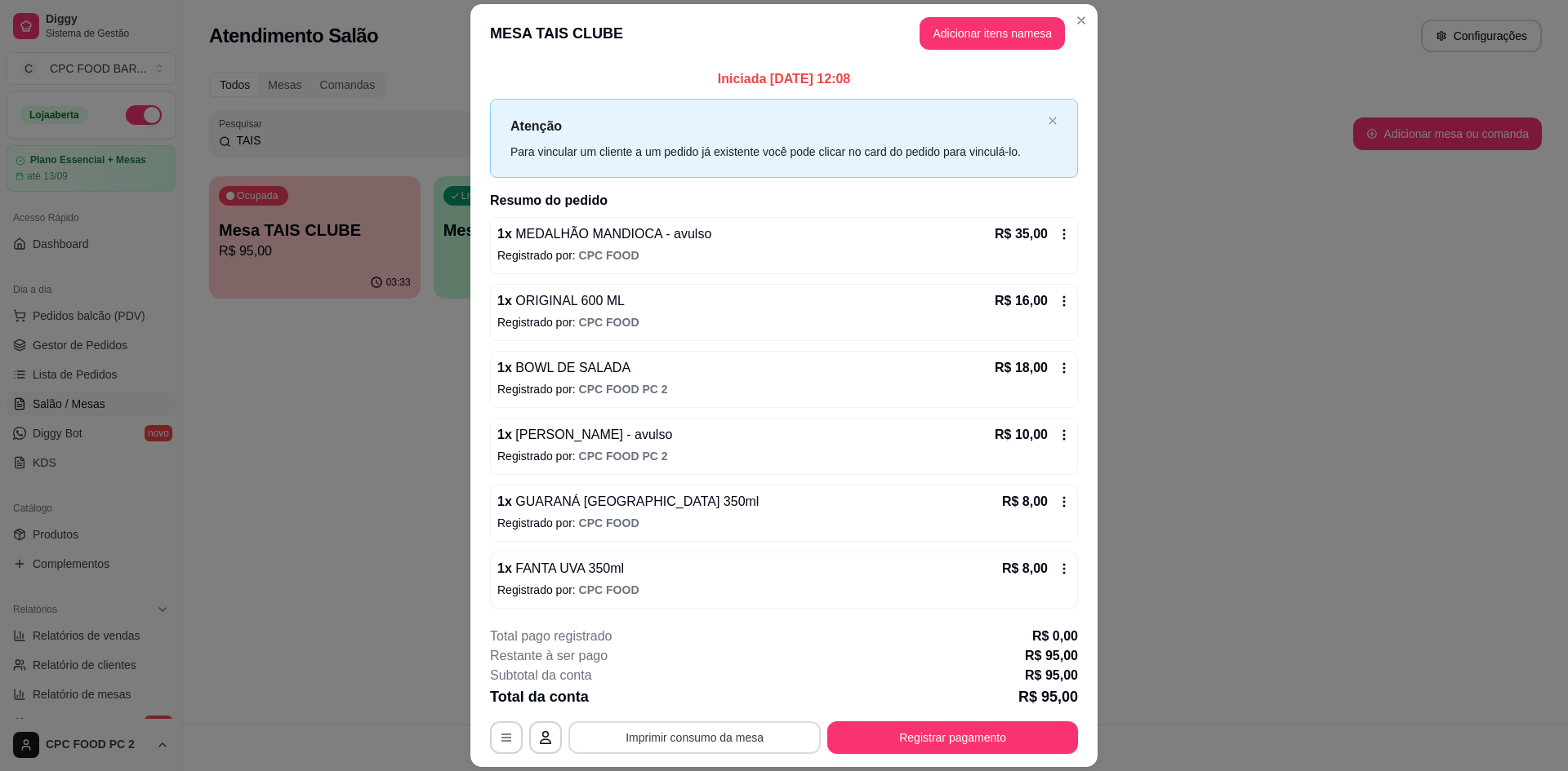
click at [705, 737] on button "Imprimir consumo da mesa" at bounding box center [695, 738] width 253 height 32
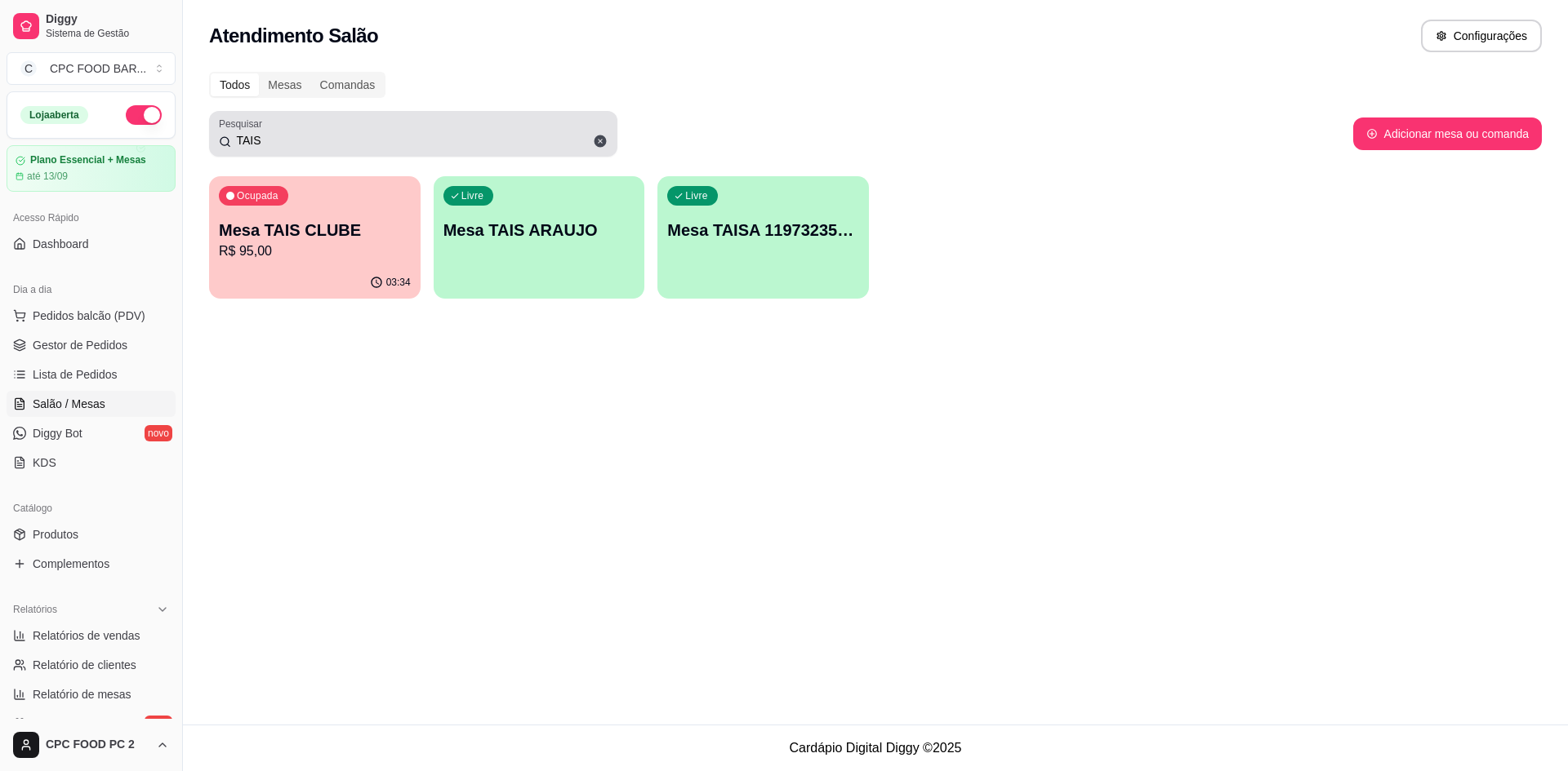
click at [601, 151] on span at bounding box center [600, 141] width 28 height 28
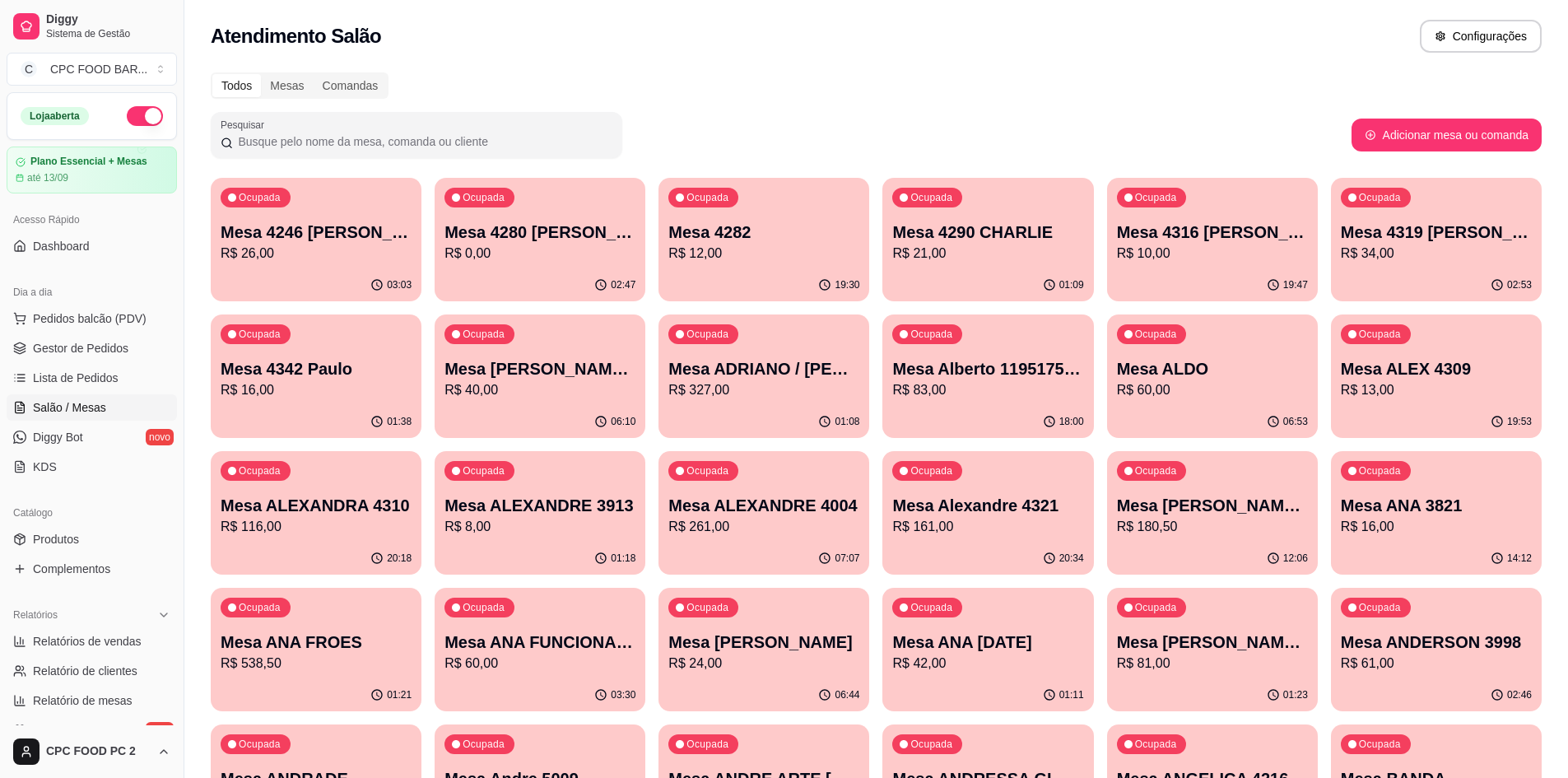
click at [501, 131] on div at bounding box center [417, 135] width 392 height 33
type input "K"
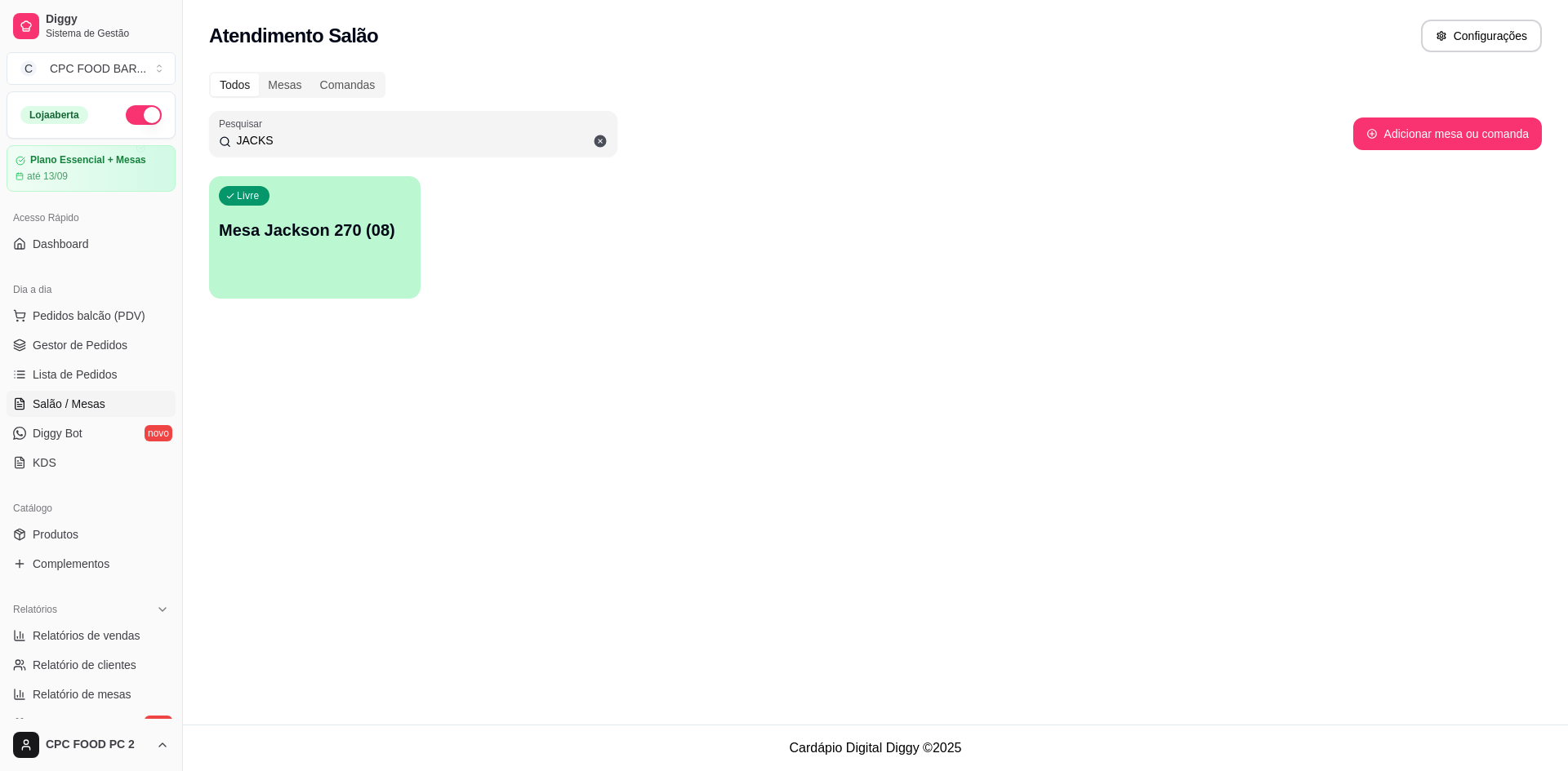
type input "JACKS"
click at [326, 207] on div "Livre Mesa Jackson 270 (08)" at bounding box center [315, 228] width 211 height 103
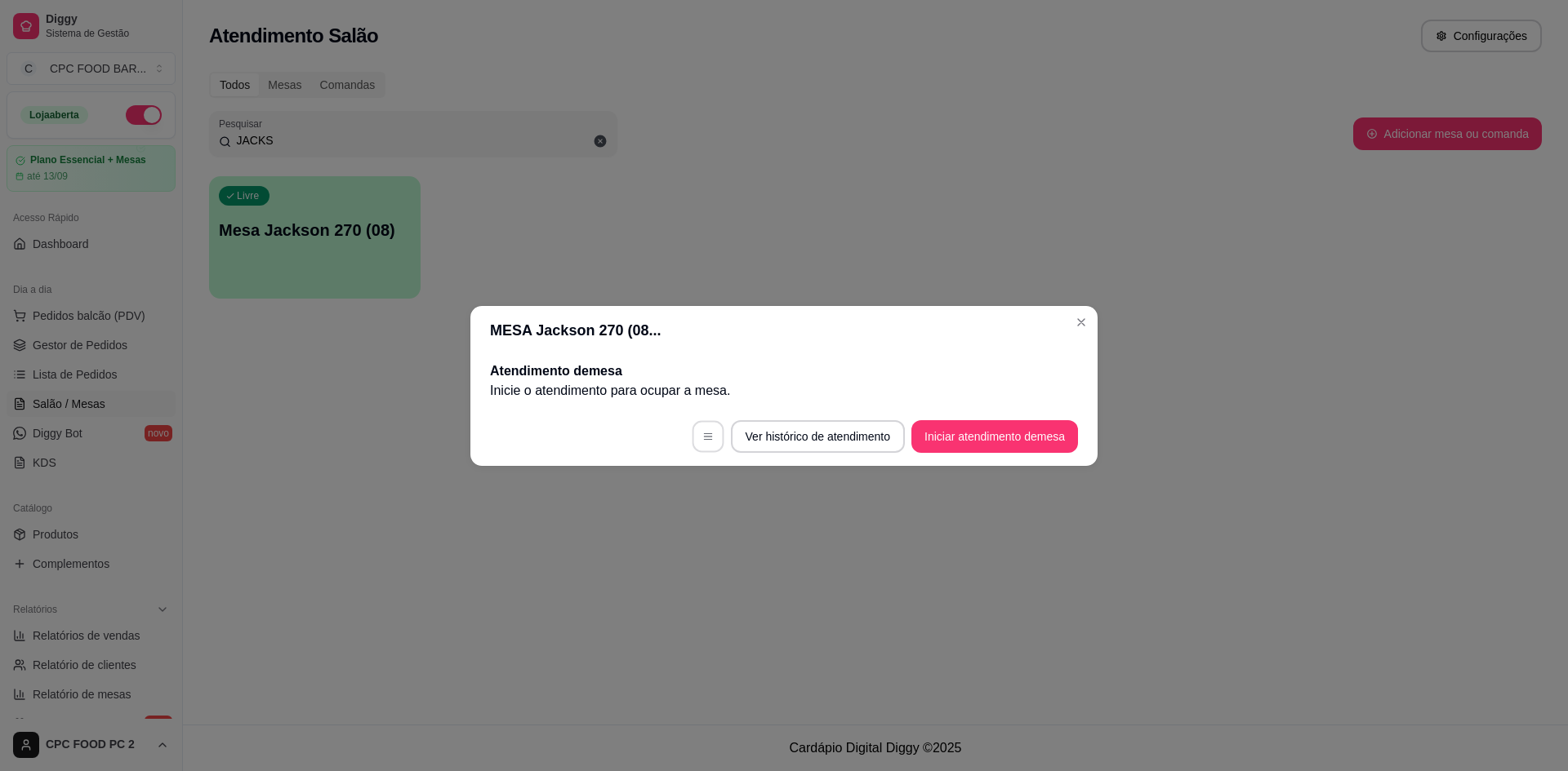
click at [699, 427] on button "button" at bounding box center [707, 436] width 32 height 32
click at [710, 434] on button "button" at bounding box center [707, 436] width 32 height 32
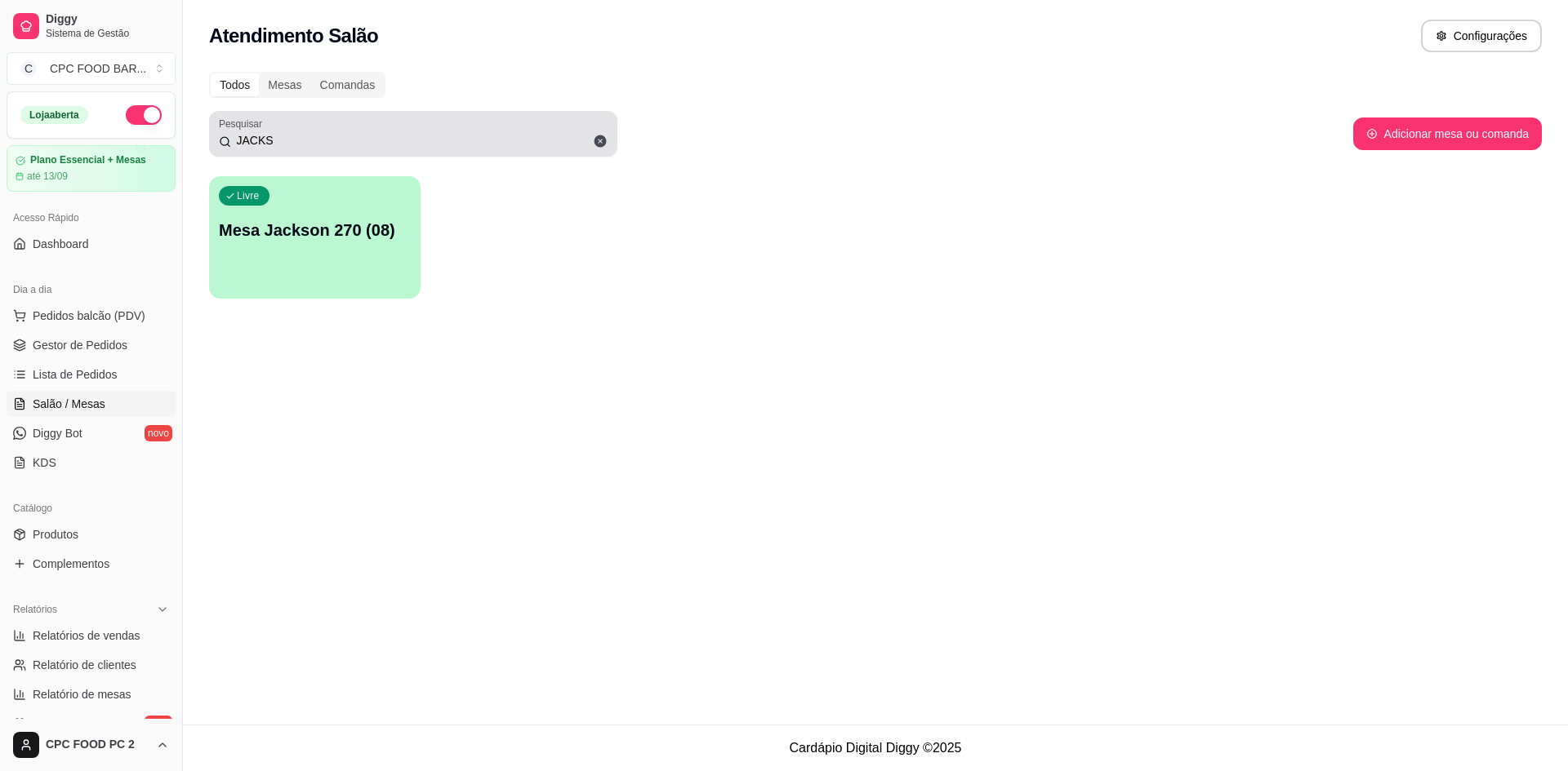
click at [602, 150] on span at bounding box center [600, 141] width 28 height 28
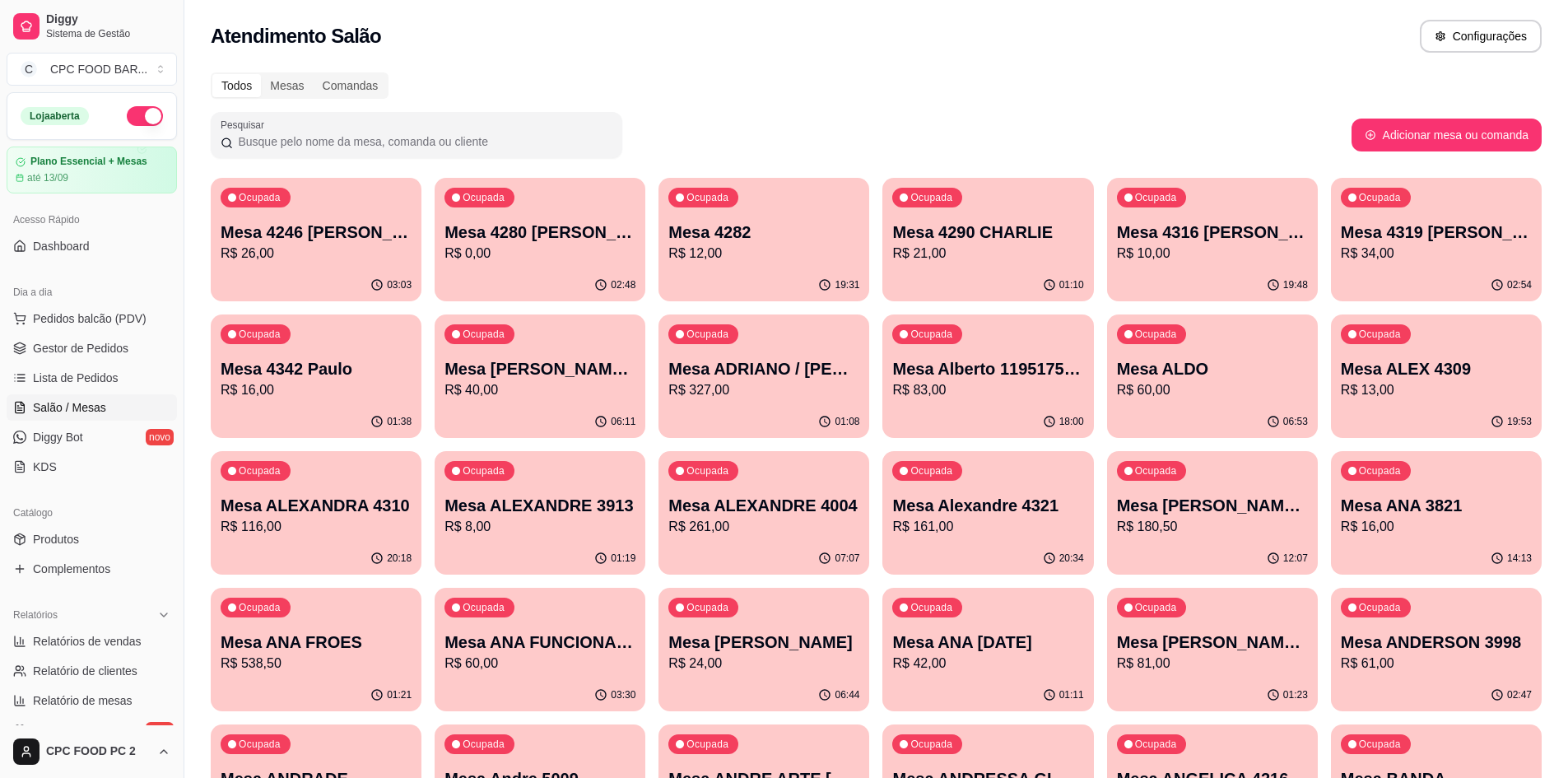
click at [451, 140] on input "Pesquisar" at bounding box center [422, 142] width 379 height 16
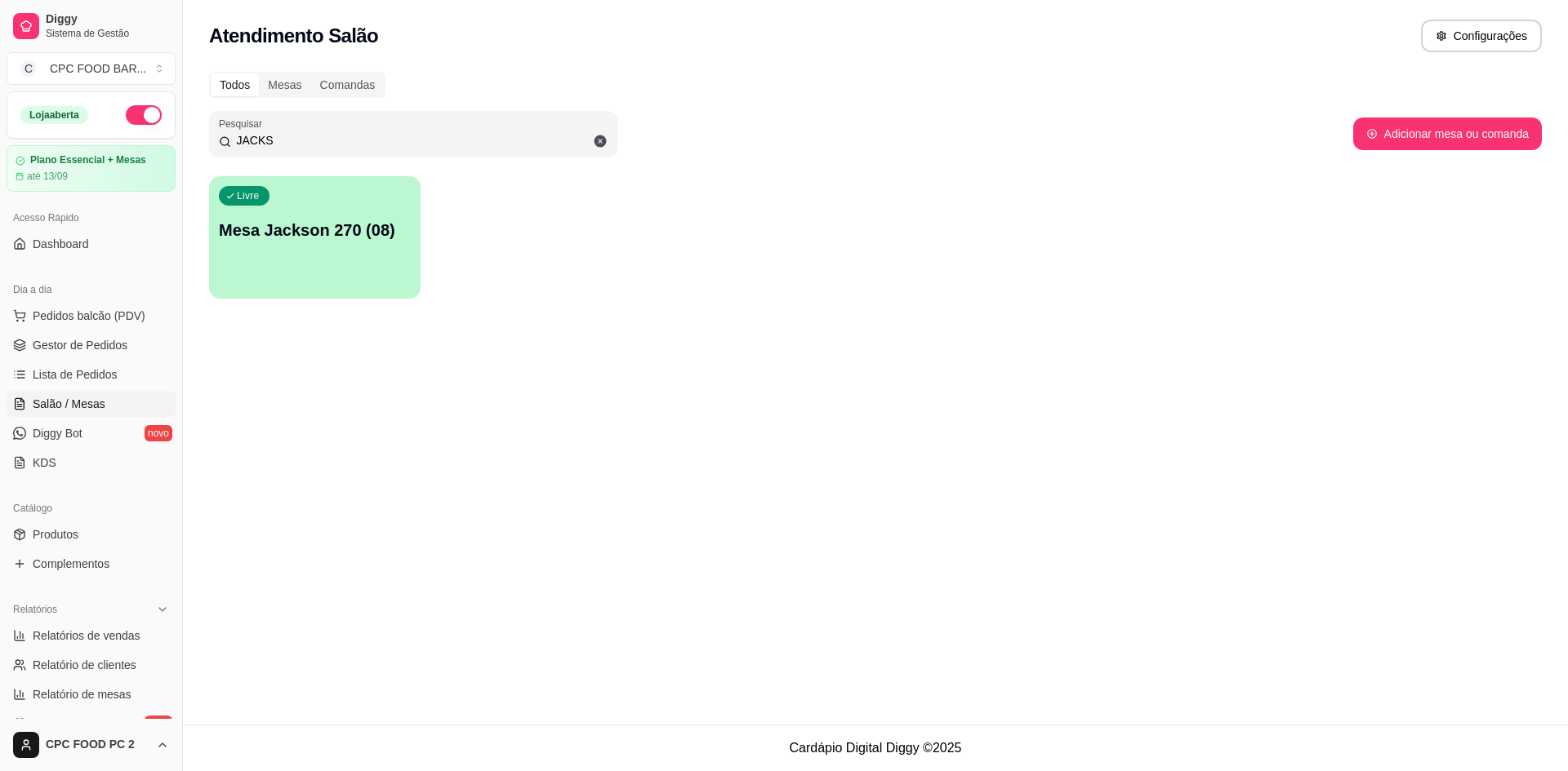
type input "JACKS"
click at [104, 408] on span "Salão / Mesas" at bounding box center [69, 404] width 73 height 16
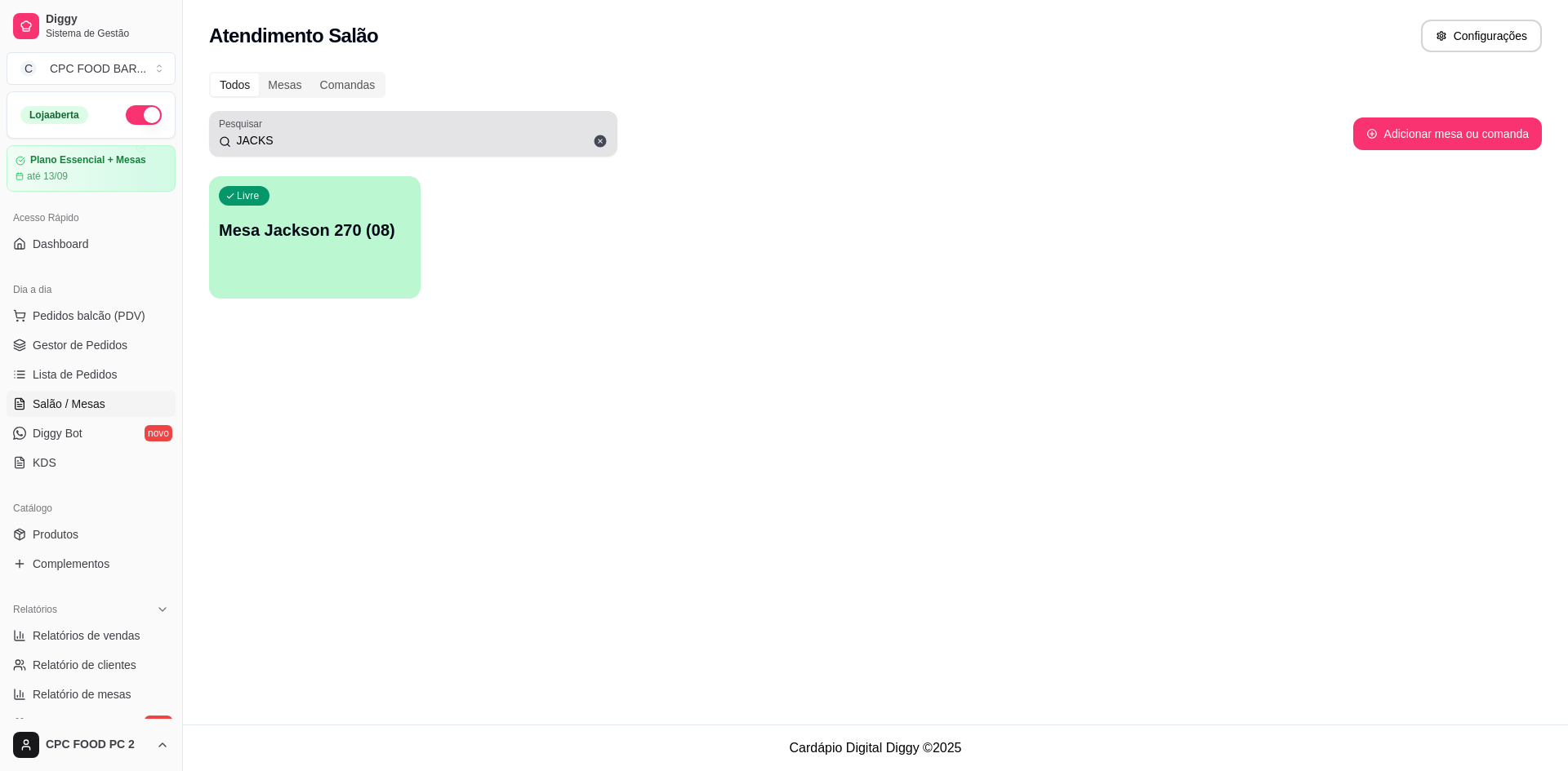
click at [589, 142] on span at bounding box center [600, 141] width 28 height 28
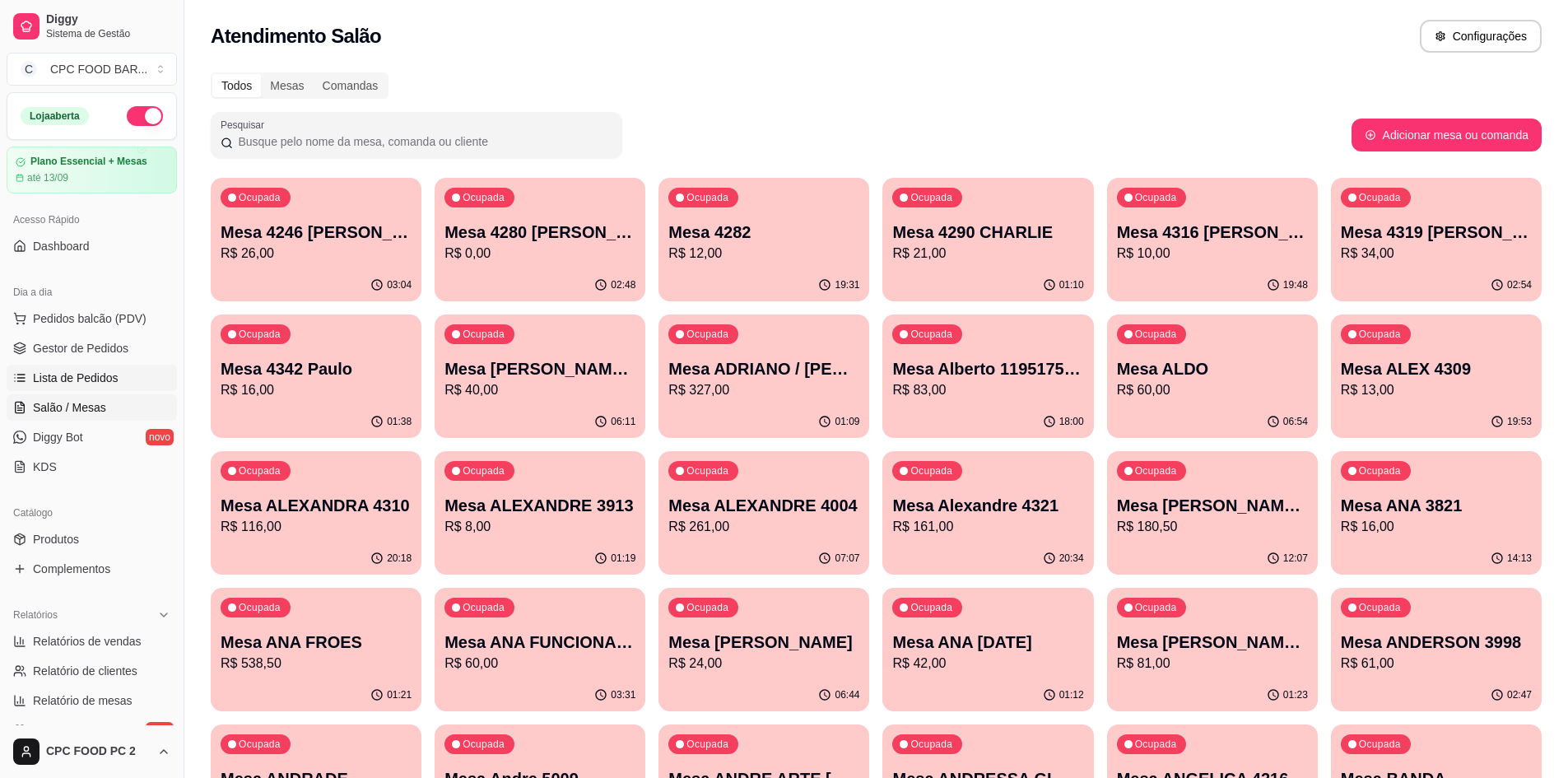
click at [108, 377] on span "Lista de Pedidos" at bounding box center [75, 378] width 85 height 16
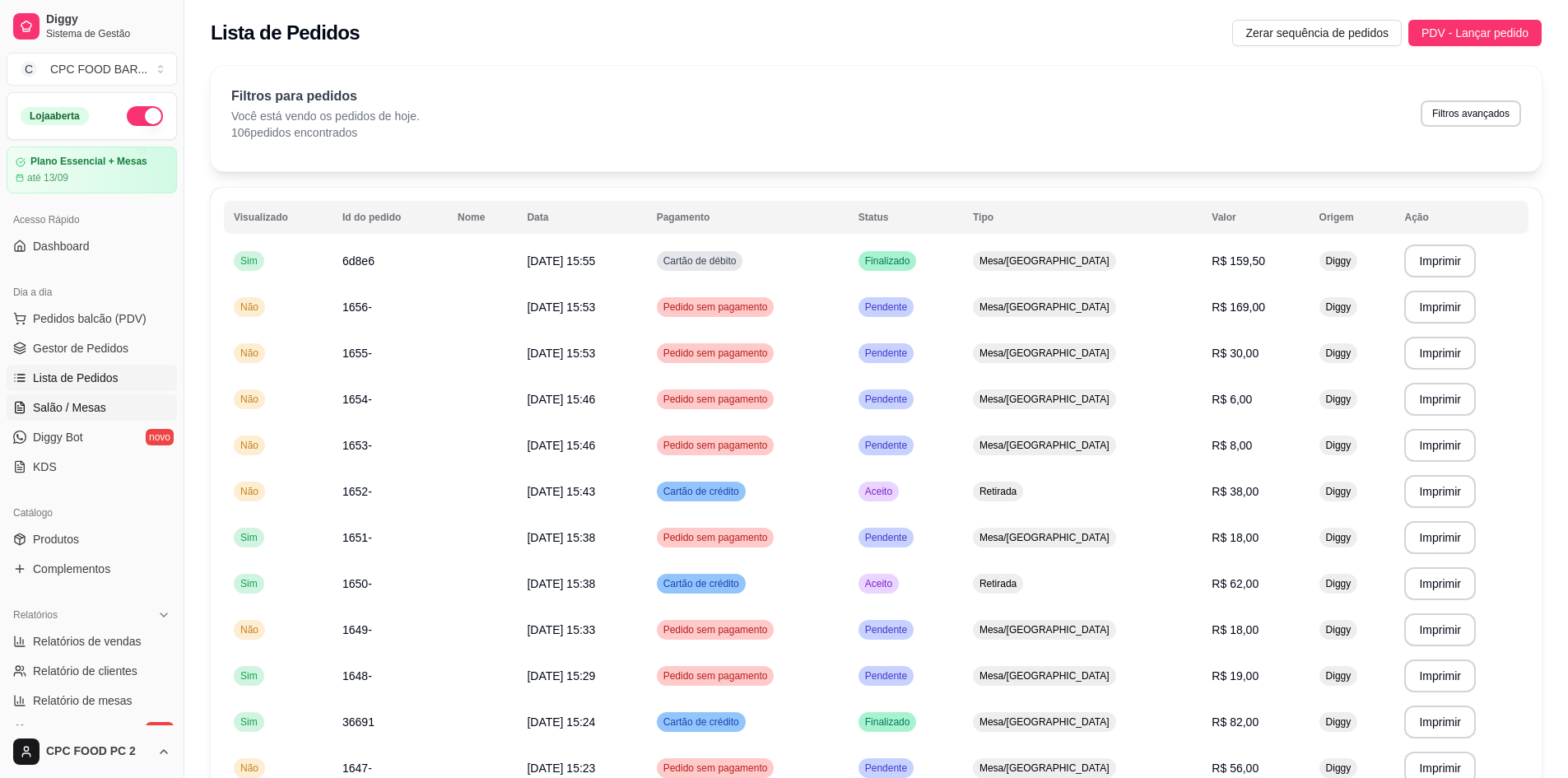
drag, startPoint x: 98, startPoint y: 408, endPoint x: 83, endPoint y: 404, distance: 15.5
click at [98, 407] on span "Salão / Mesas" at bounding box center [69, 408] width 74 height 16
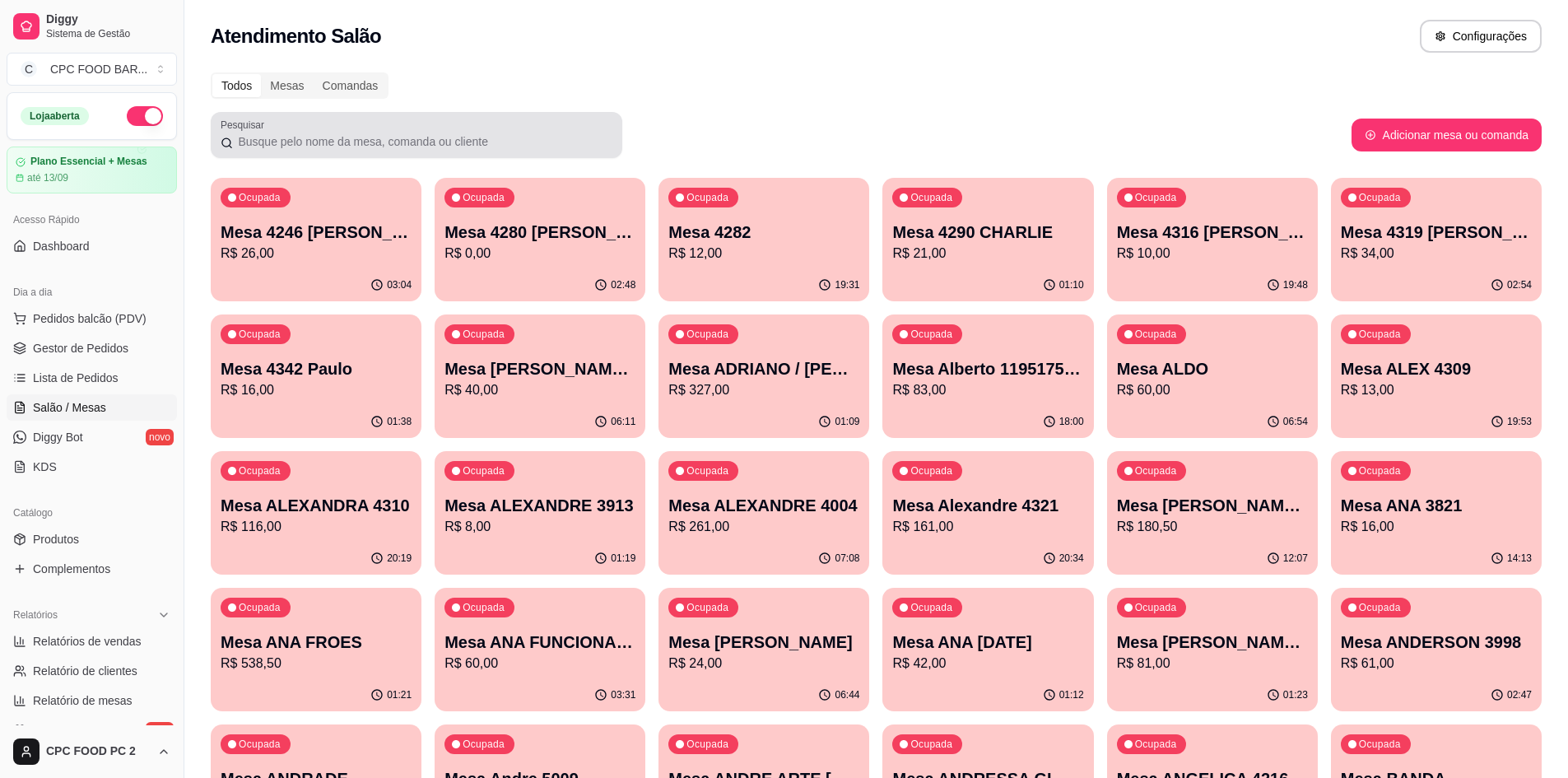
click at [430, 143] on input "Pesquisar" at bounding box center [422, 142] width 379 height 16
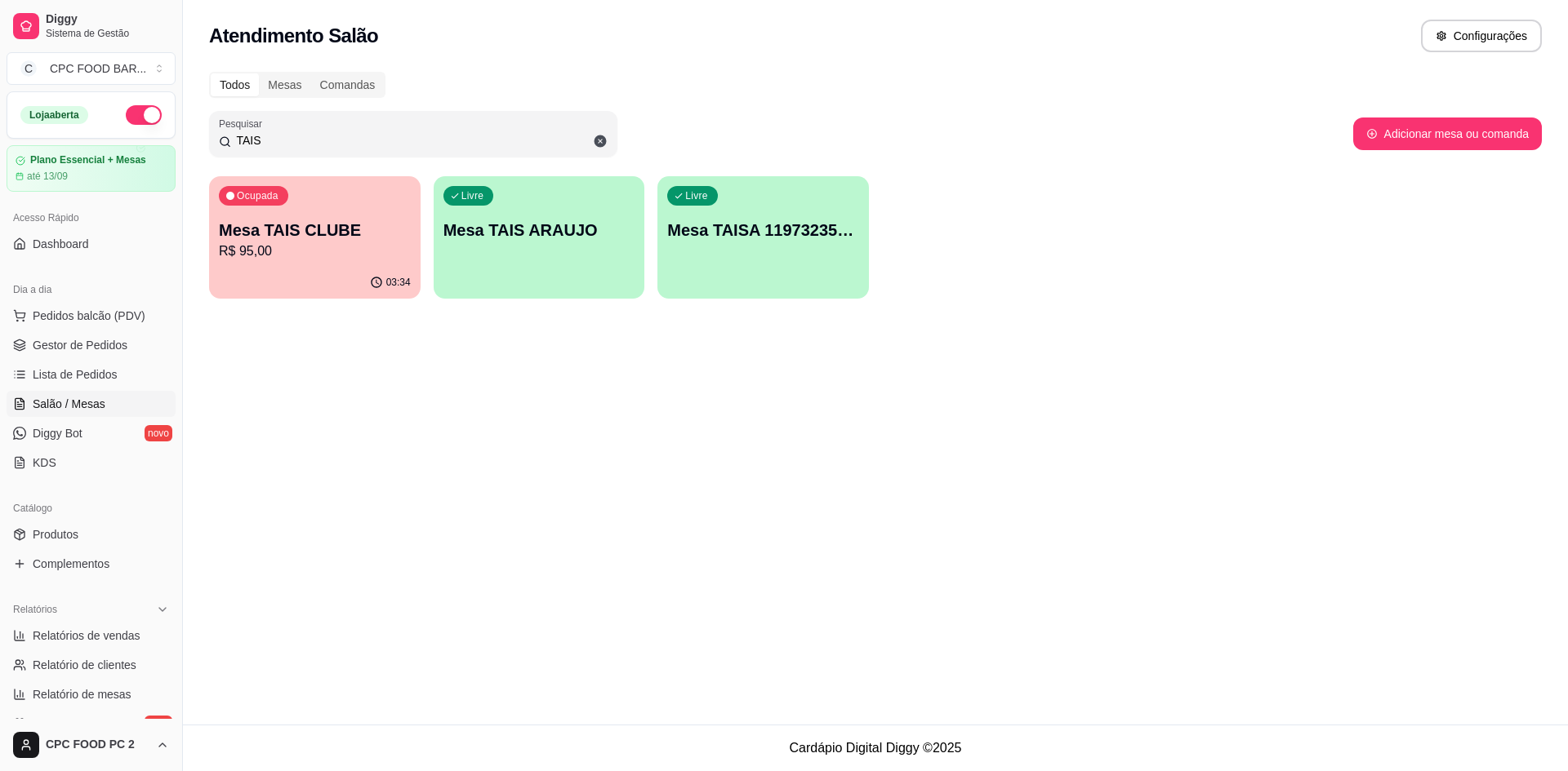
type input "TAIS"
click at [281, 243] on p "R$ 95,00" at bounding box center [315, 252] width 192 height 20
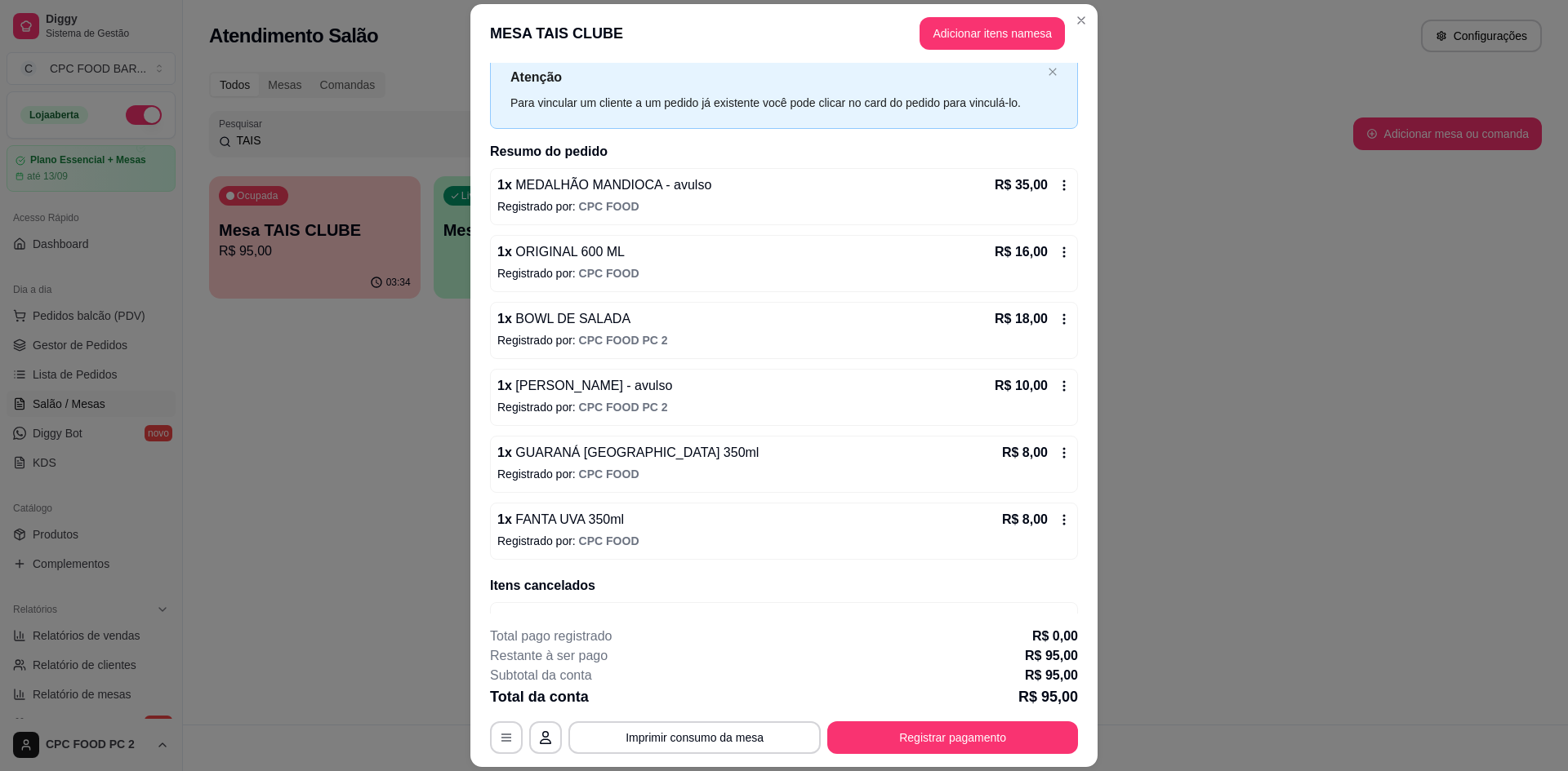
scroll to position [94, 0]
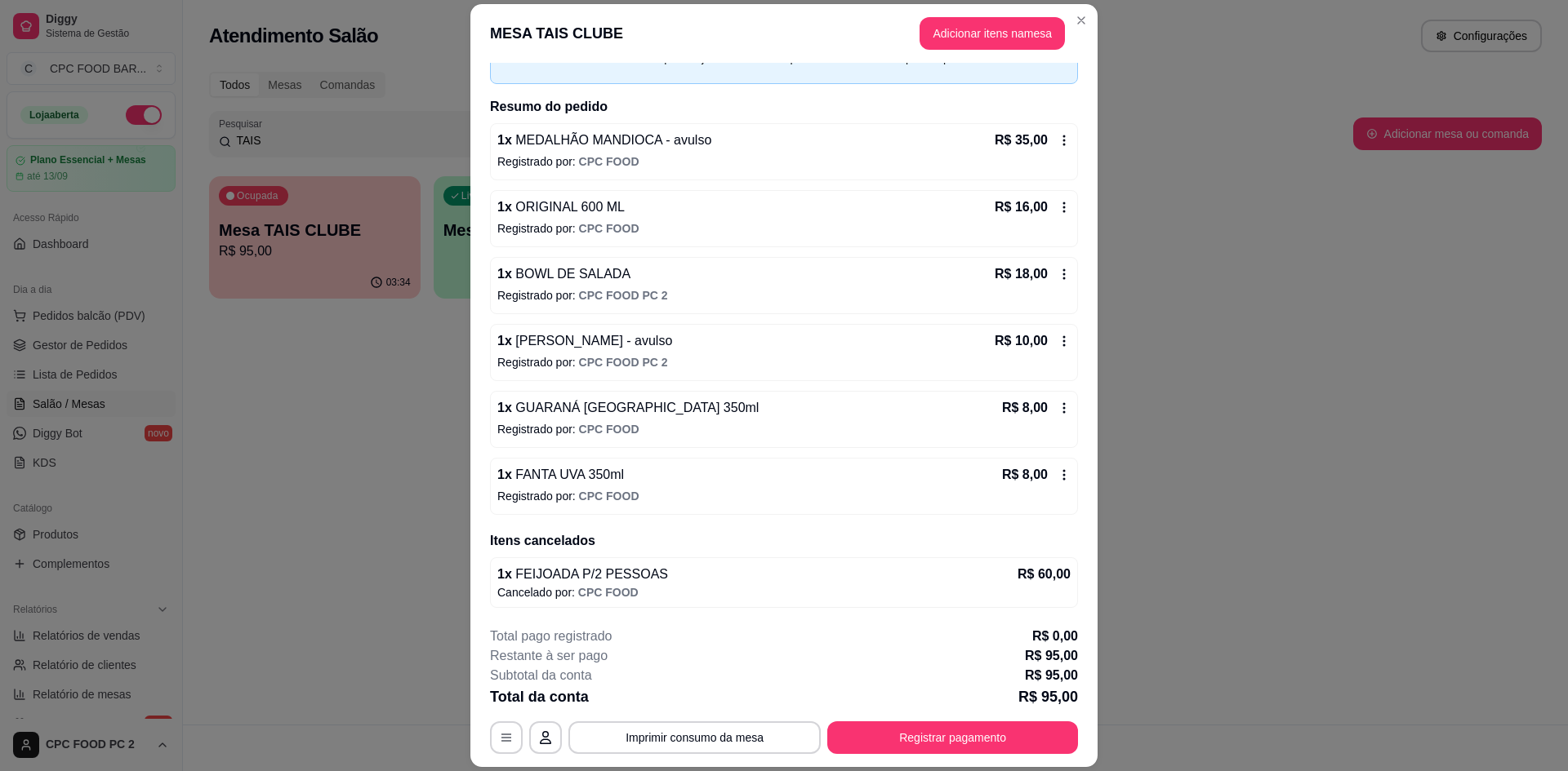
click at [693, 354] on p "Registrado por: CPC FOOD PC 2" at bounding box center [783, 363] width 573 height 16
click at [832, 295] on p "Registrado por: CPC FOOD PC 2" at bounding box center [783, 296] width 573 height 16
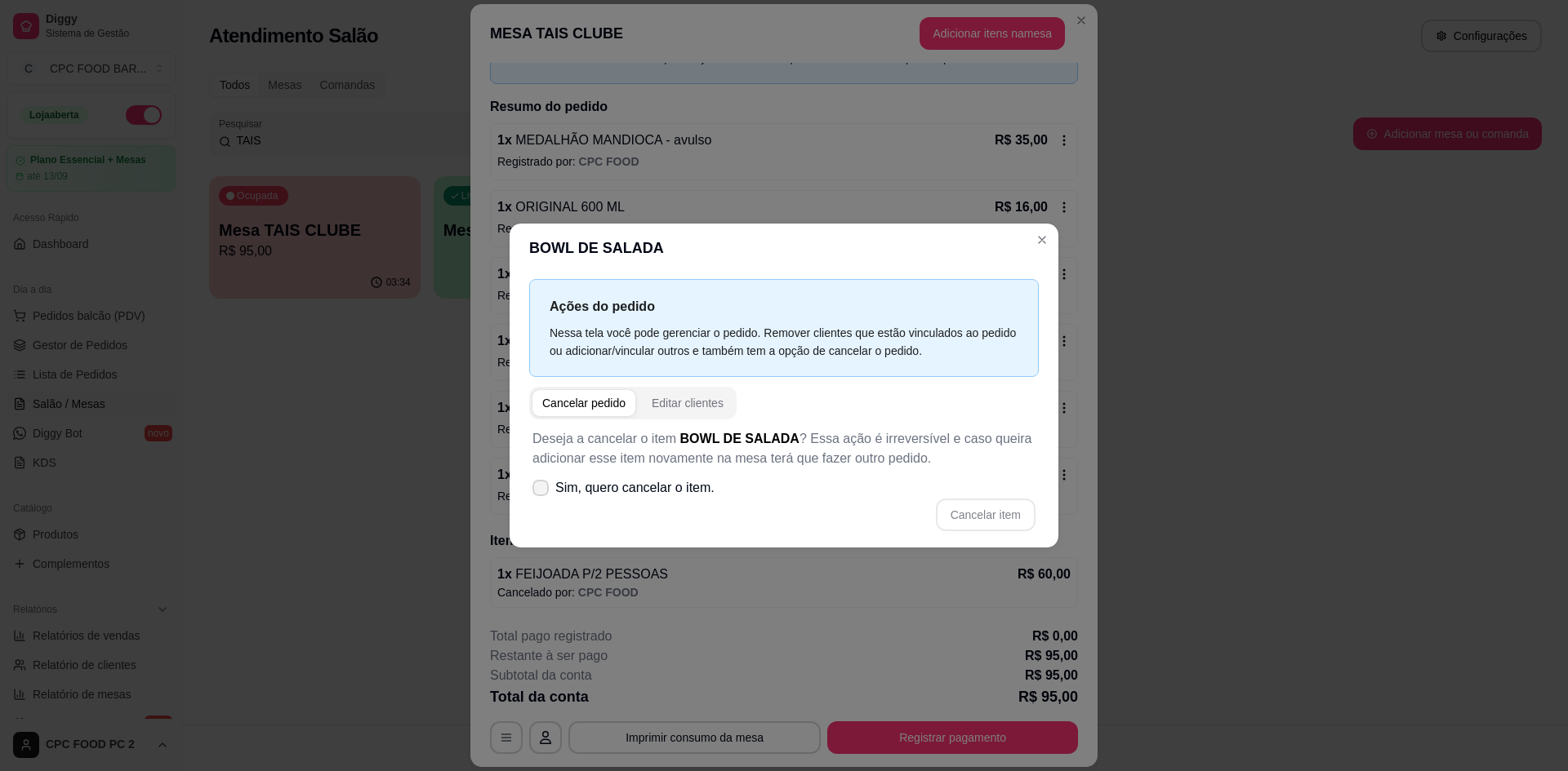
click at [627, 483] on span "Sim, quero cancelar o item." at bounding box center [634, 488] width 160 height 20
click at [542, 491] on input "Sim, quero cancelar o item." at bounding box center [537, 496] width 11 height 11
checkbox input "true"
click at [987, 508] on button "Cancelar item" at bounding box center [985, 515] width 99 height 32
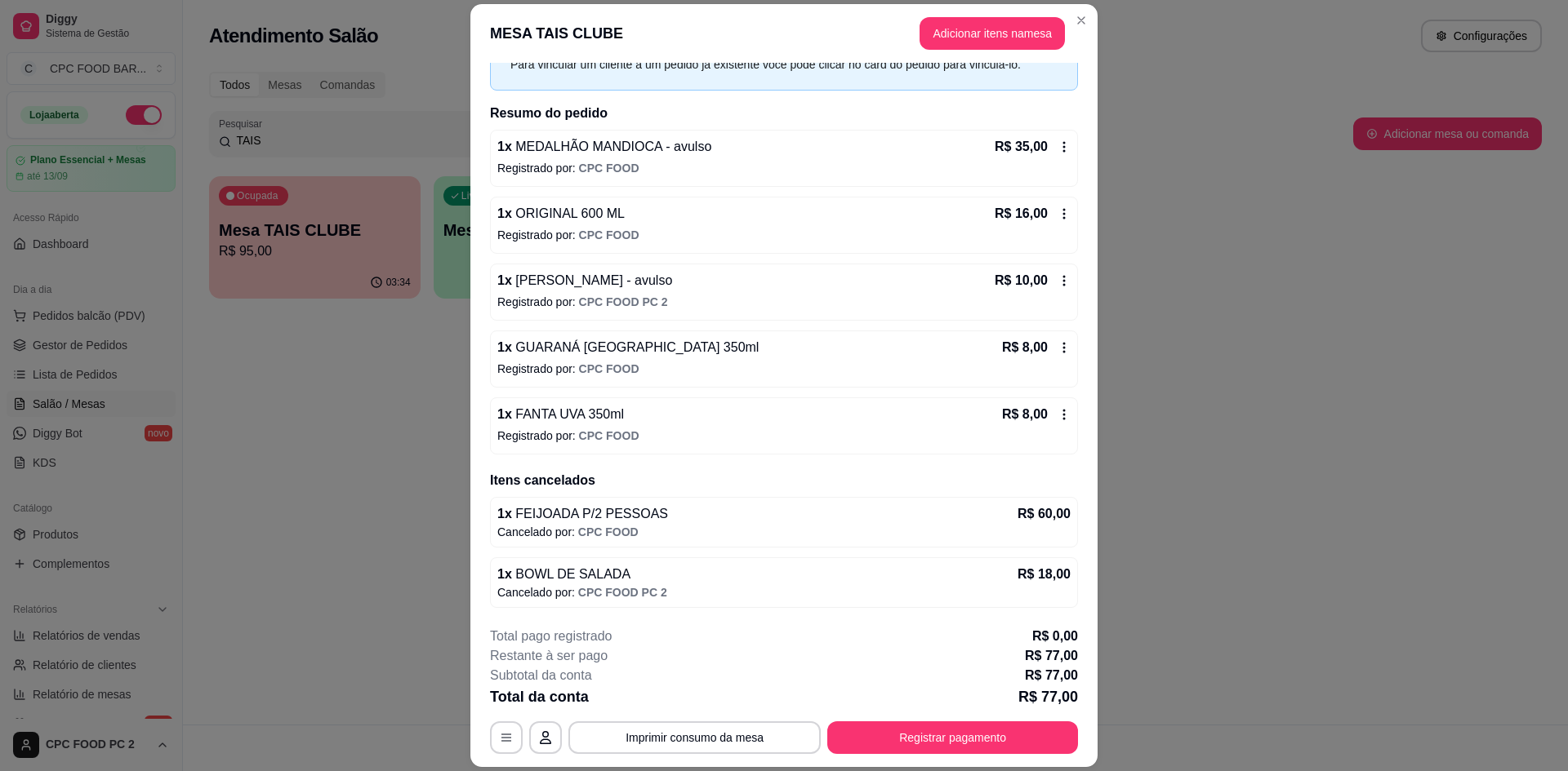
click at [603, 304] on span "CPC FOOD PC 2" at bounding box center [623, 302] width 89 height 13
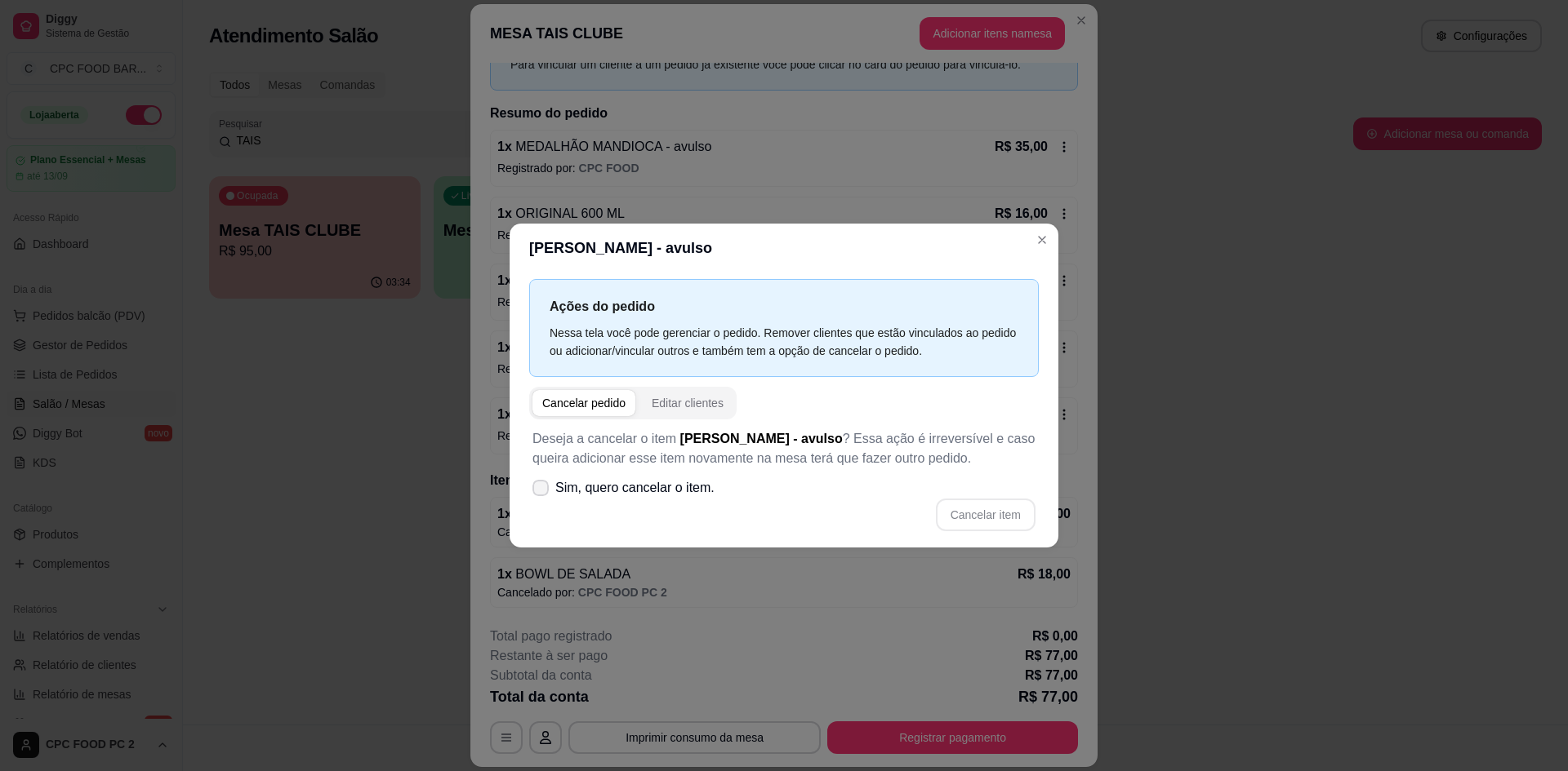
click at [616, 498] on span "Sim, quero cancelar o item." at bounding box center [634, 488] width 160 height 20
click at [542, 498] on input "Sim, quero cancelar o item." at bounding box center [537, 496] width 11 height 11
checkbox input "true"
click at [1003, 513] on button "Cancelar item" at bounding box center [985, 514] width 97 height 32
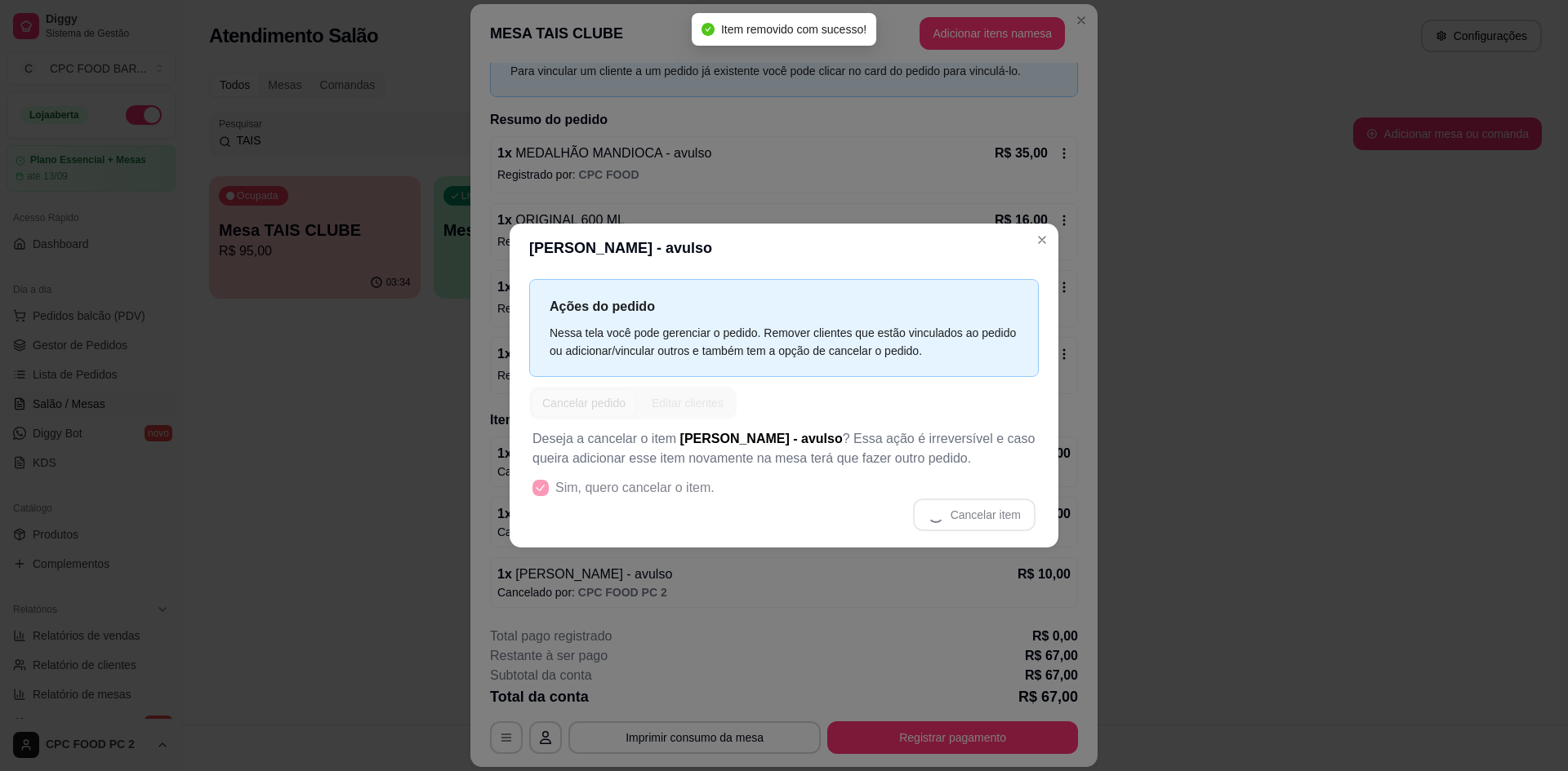
scroll to position [81, 0]
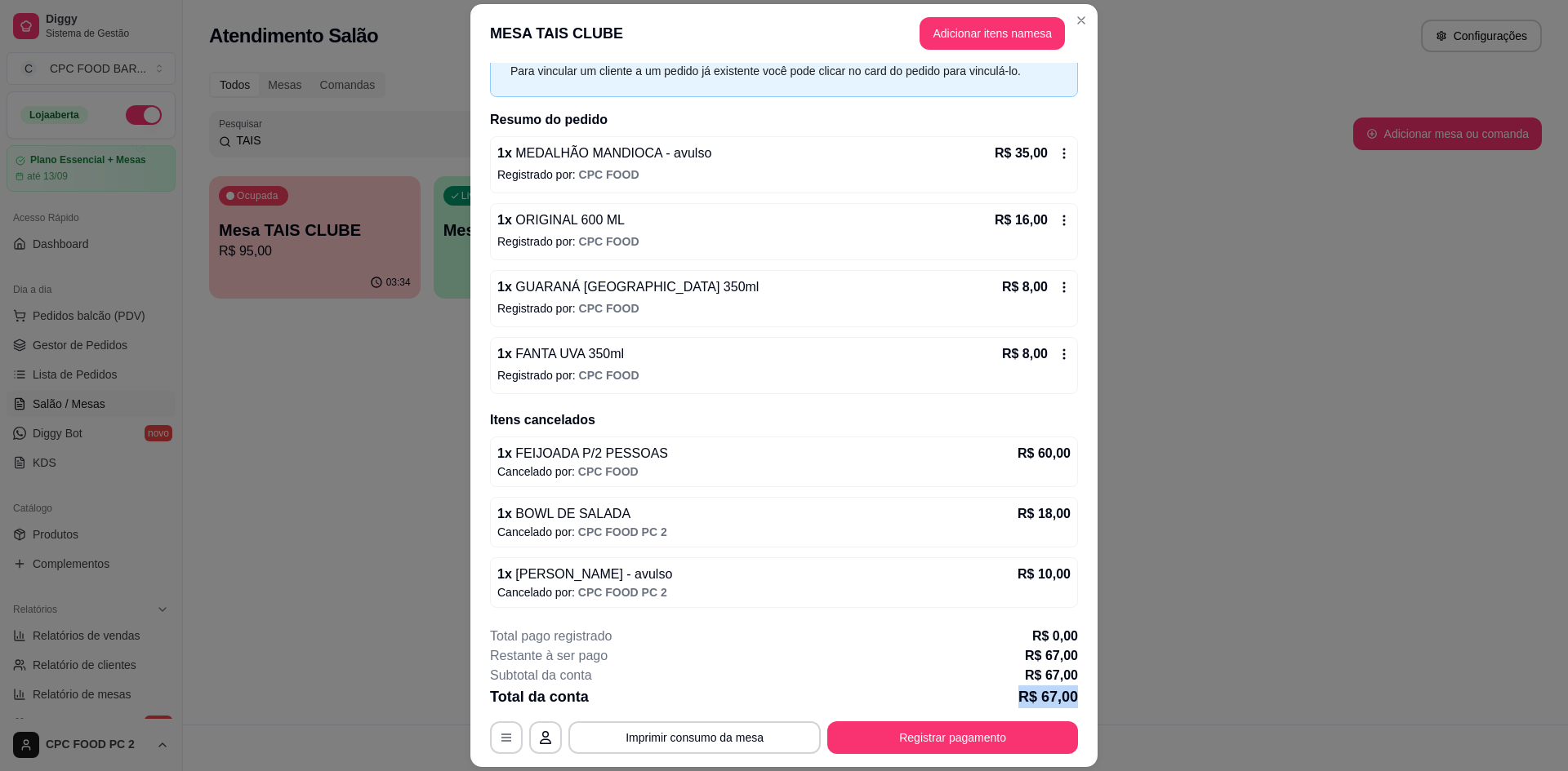
drag, startPoint x: 1078, startPoint y: 702, endPoint x: 1010, endPoint y: 697, distance: 68.2
click at [1010, 697] on footer "**********" at bounding box center [783, 691] width 627 height 153
click at [1046, 745] on button "Registrar pagamento" at bounding box center [953, 738] width 244 height 32
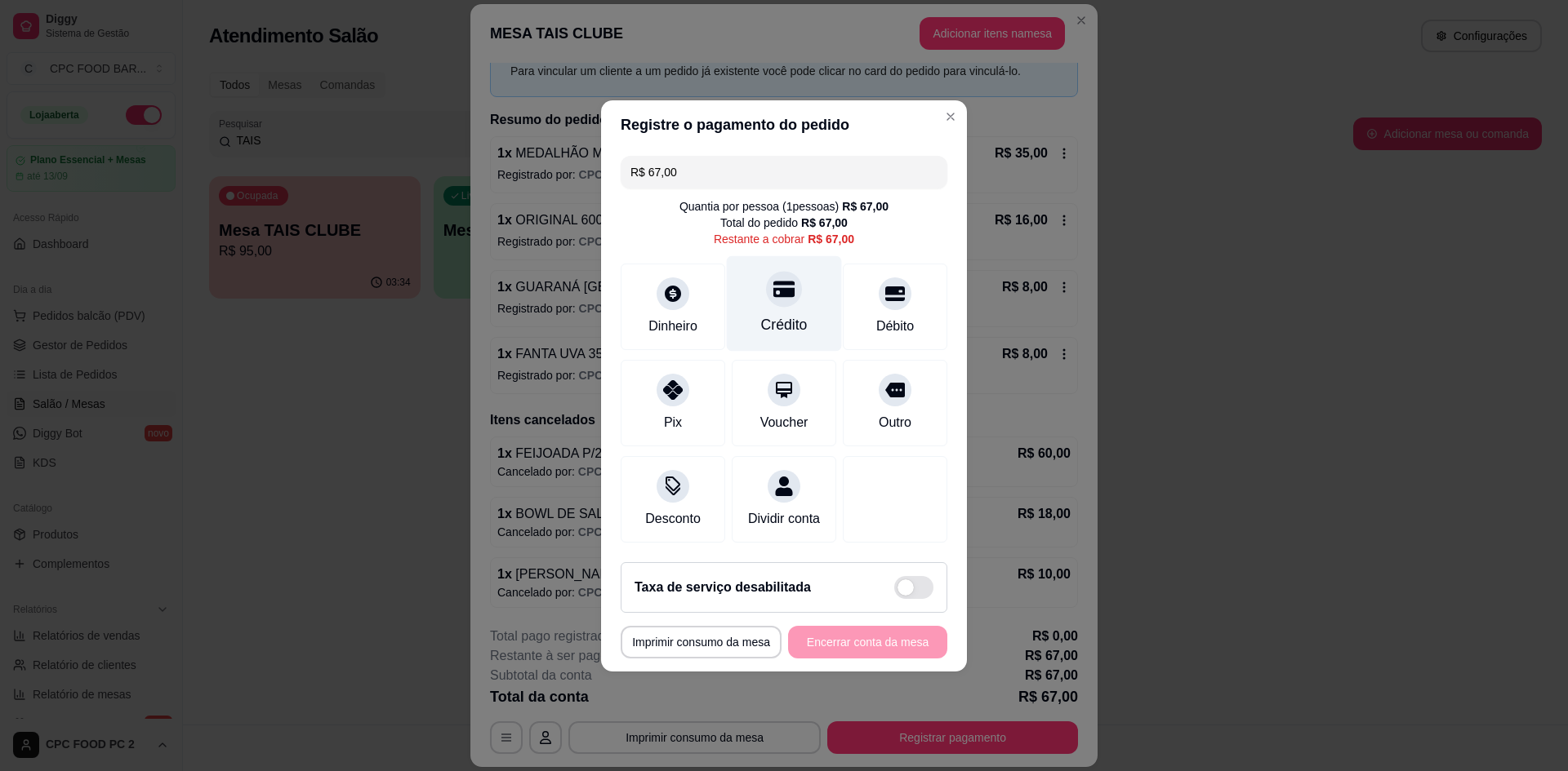
click at [788, 314] on div "Crédito" at bounding box center [785, 325] width 47 height 22
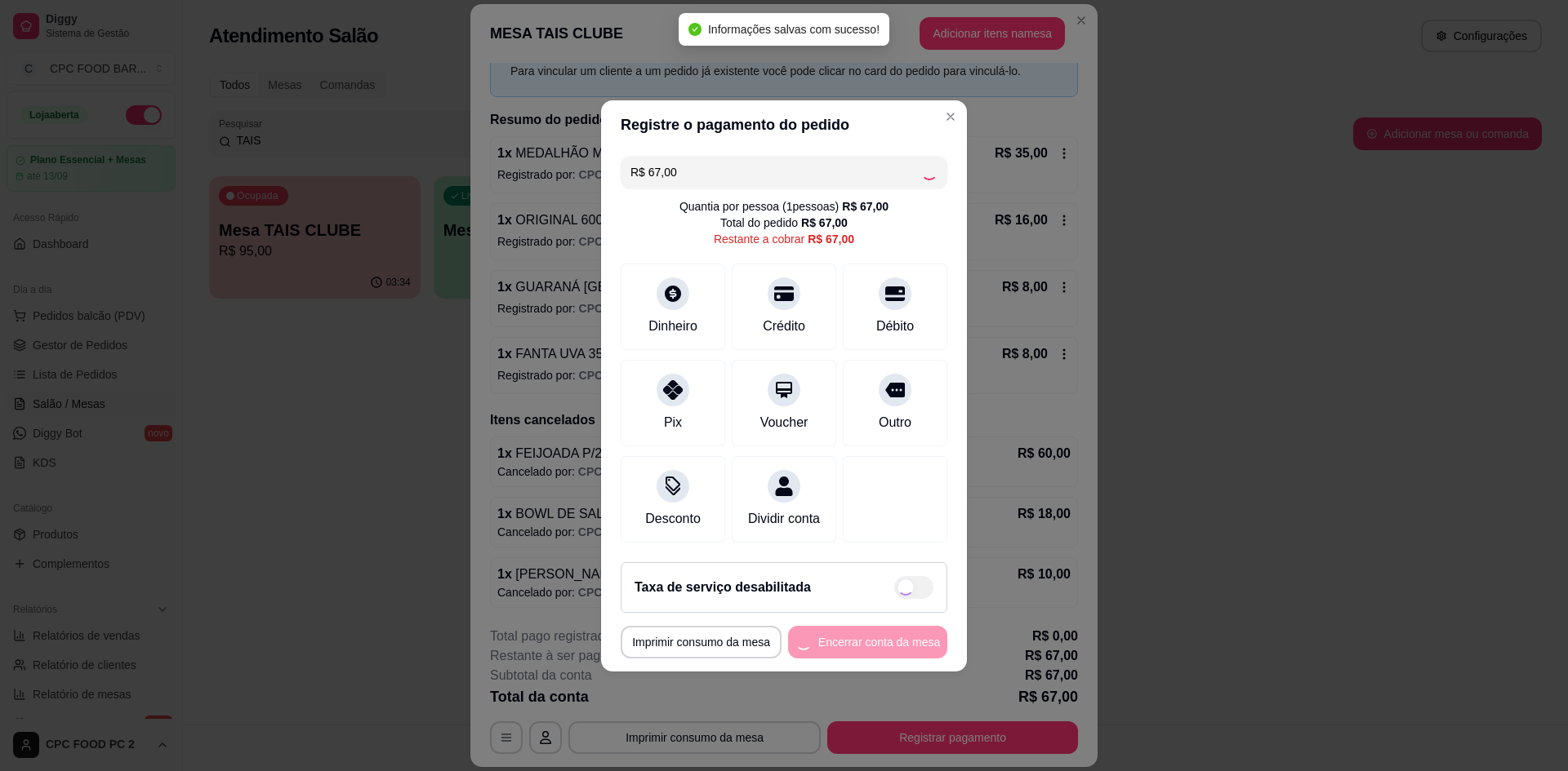
type input "R$ 0,00"
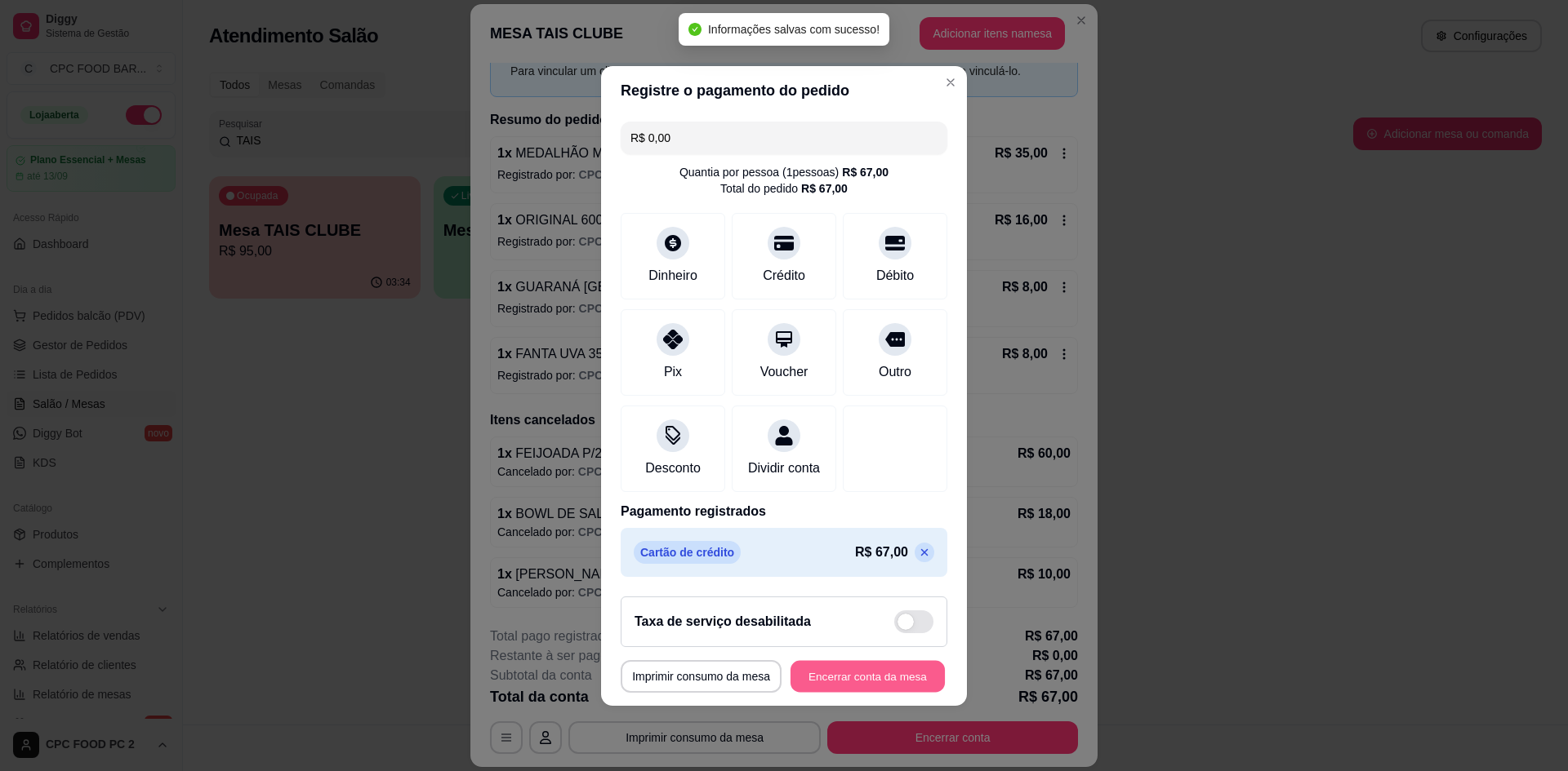
click at [883, 686] on button "Encerrar conta da mesa" at bounding box center [867, 675] width 154 height 32
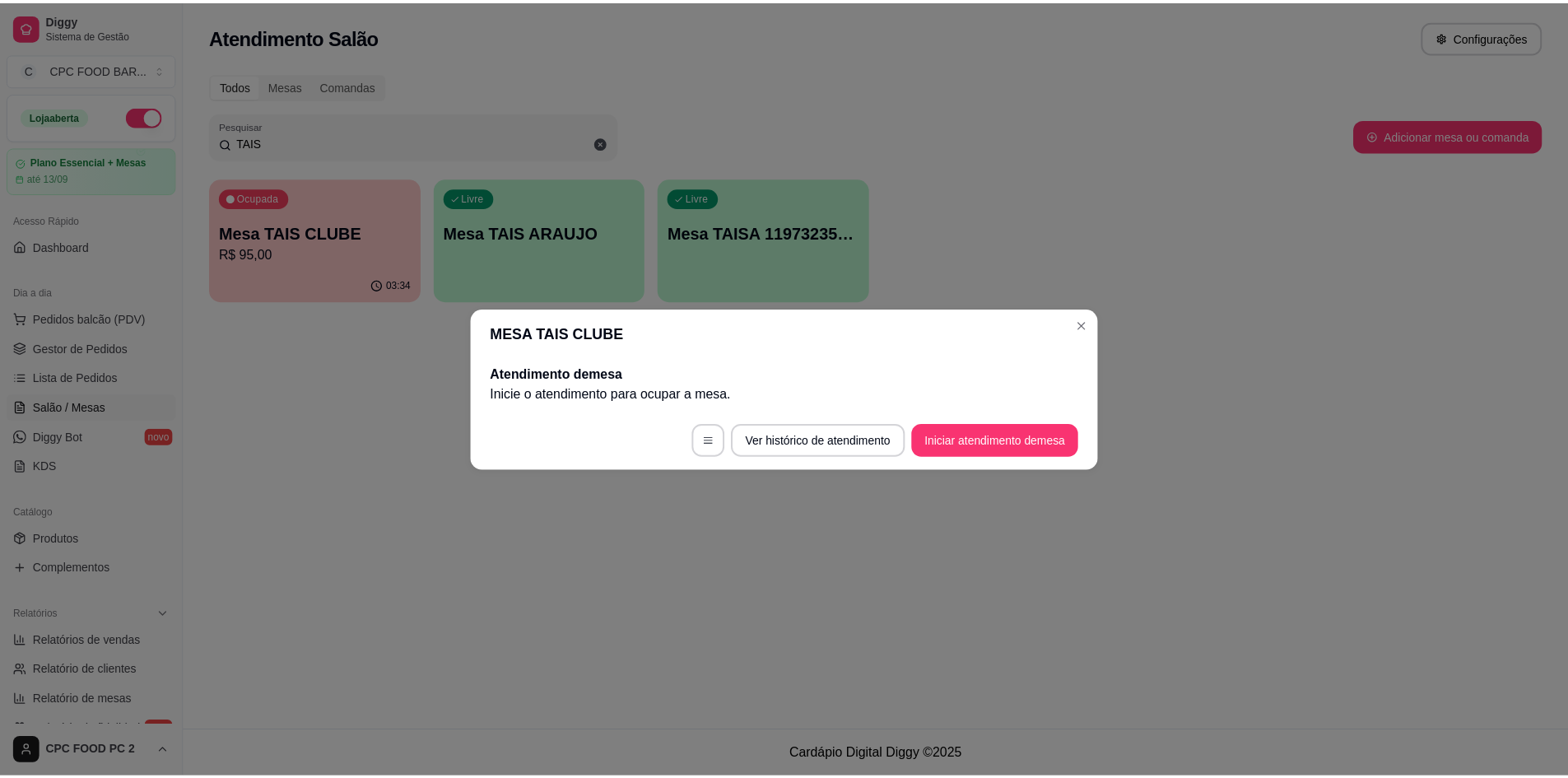
scroll to position [0, 0]
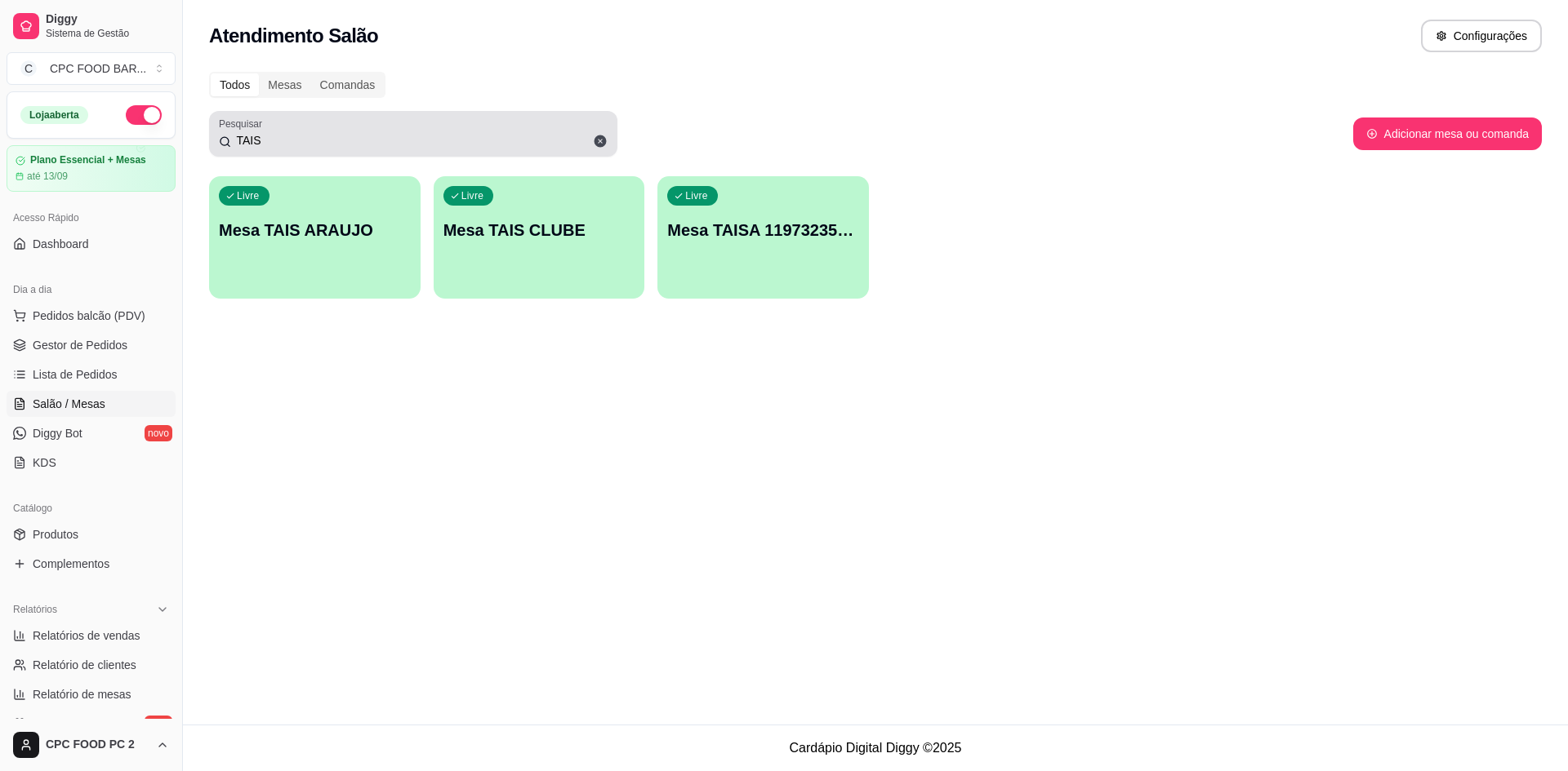
click at [591, 145] on span at bounding box center [600, 141] width 28 height 28
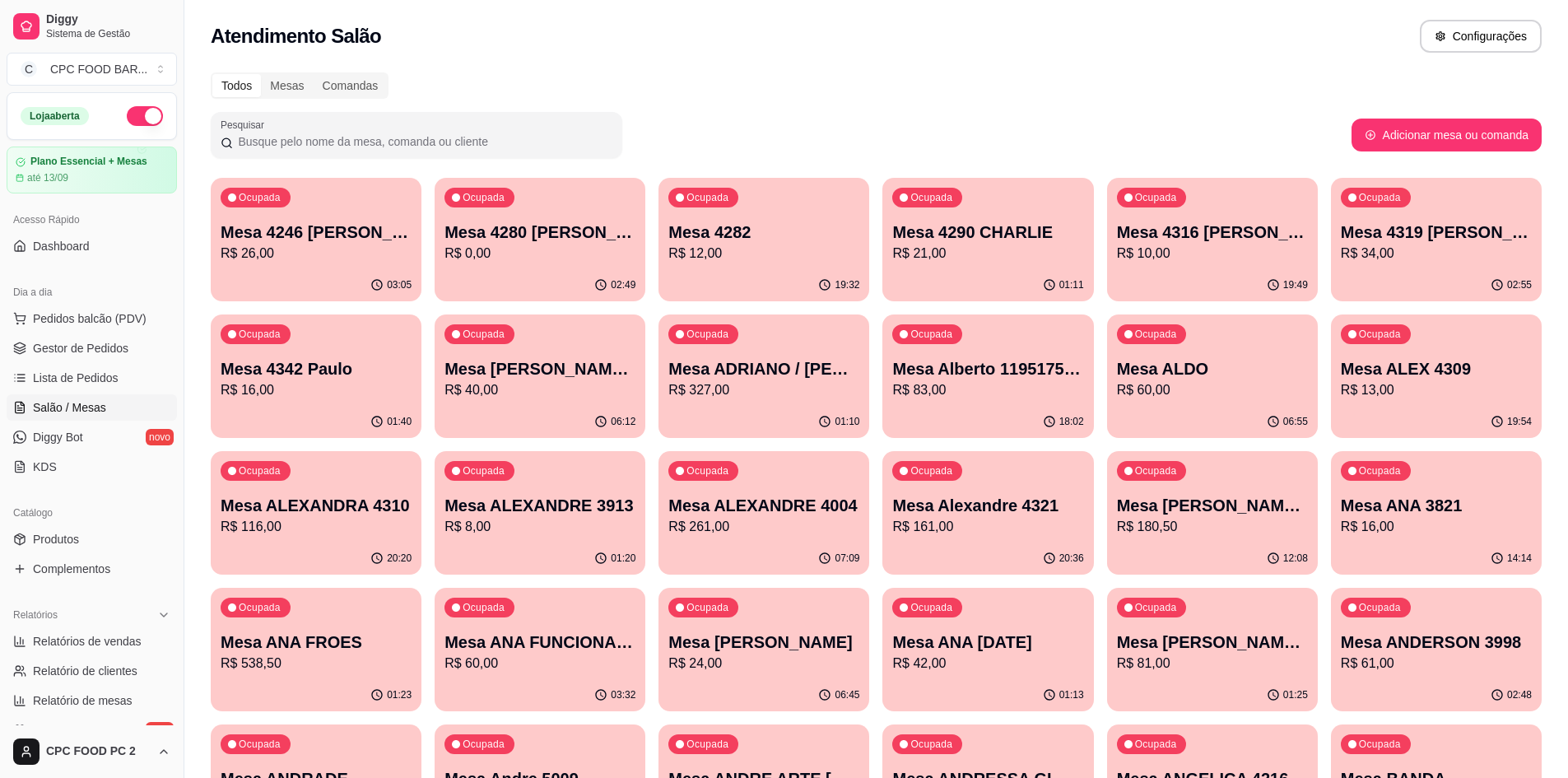
click at [339, 138] on input "Pesquisar" at bounding box center [422, 142] width 379 height 16
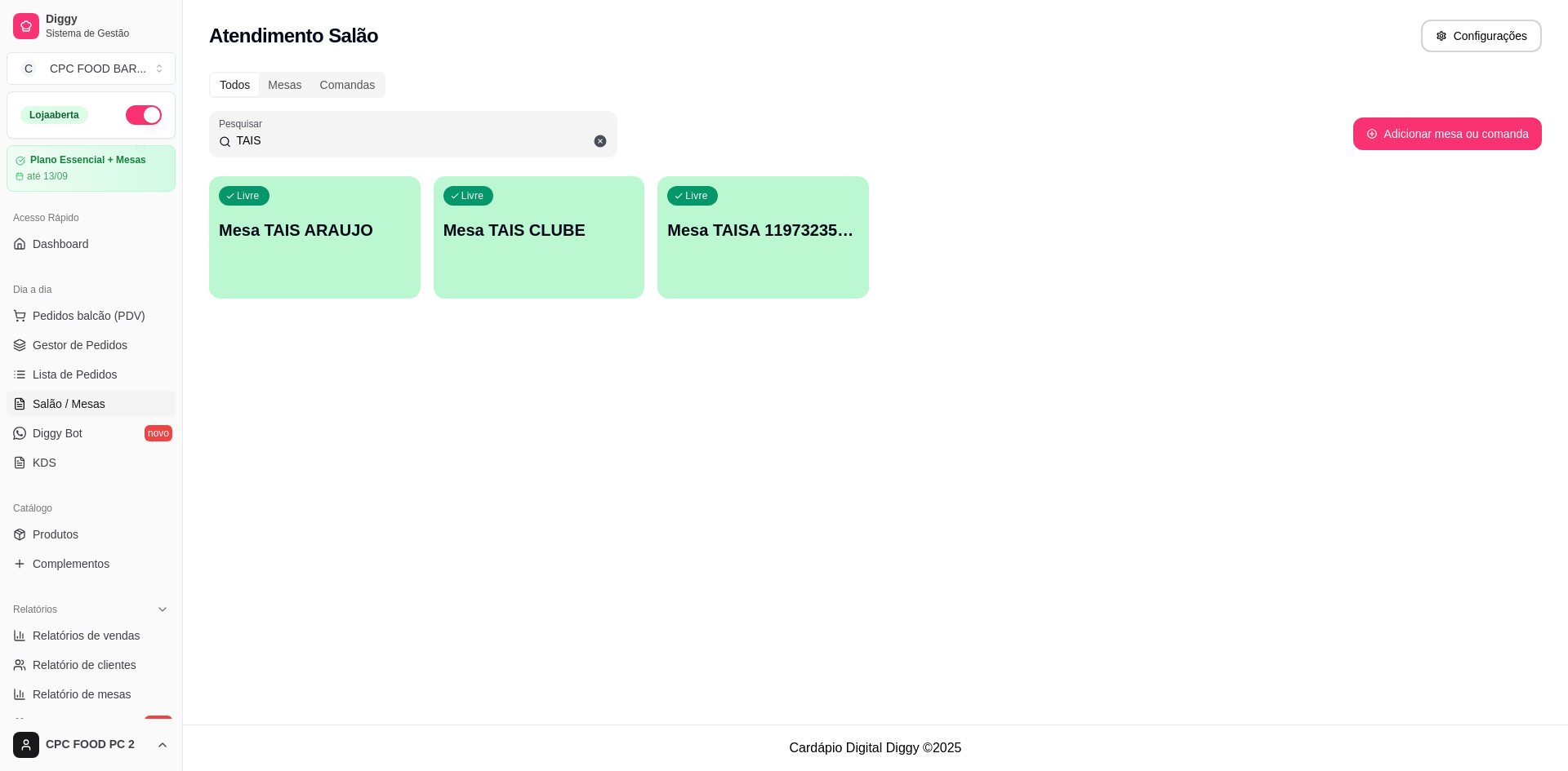
type input "TAIS"
click at [601, 141] on icon at bounding box center [600, 141] width 14 height 14
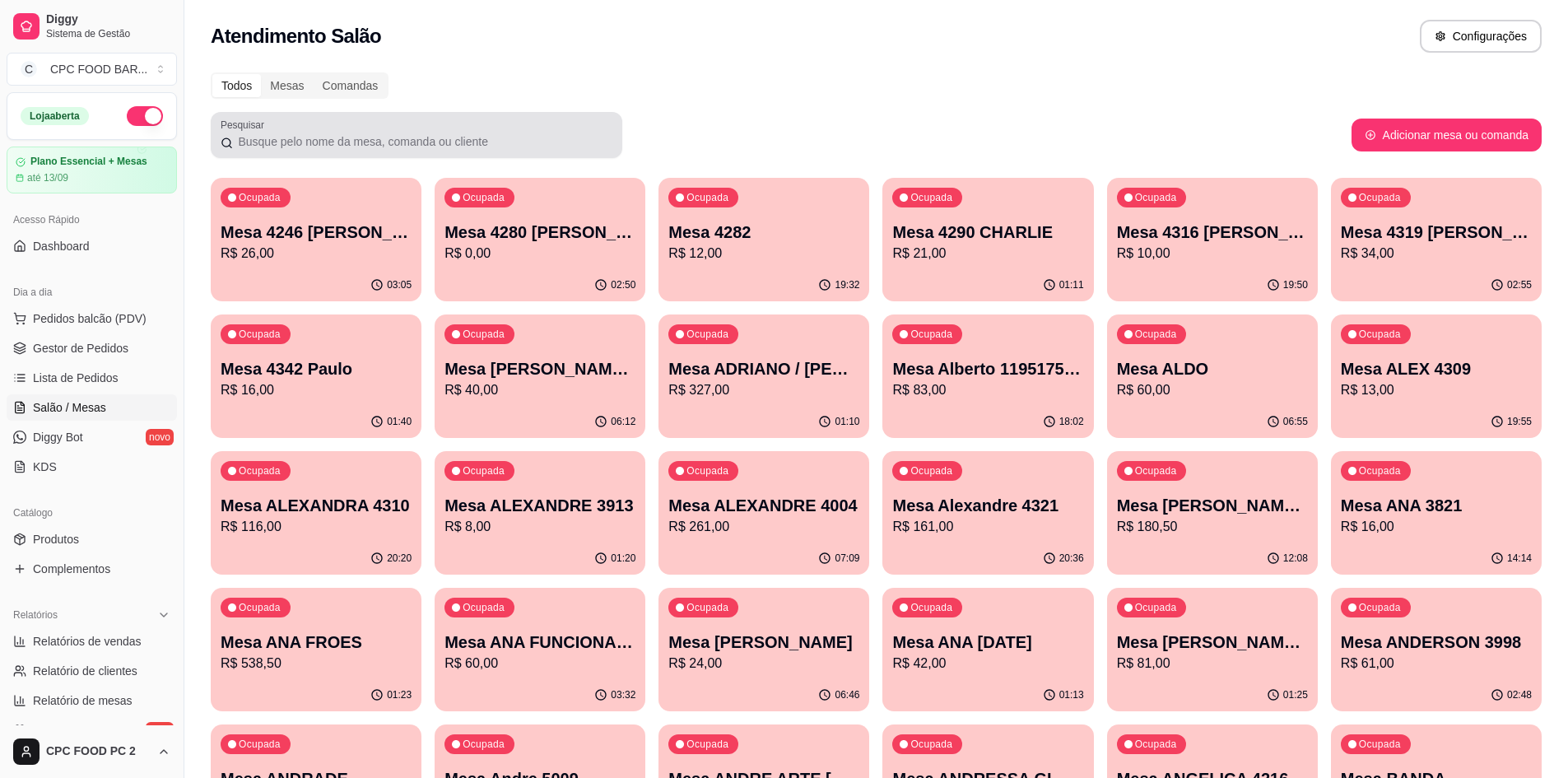
click at [604, 120] on div at bounding box center [417, 135] width 392 height 33
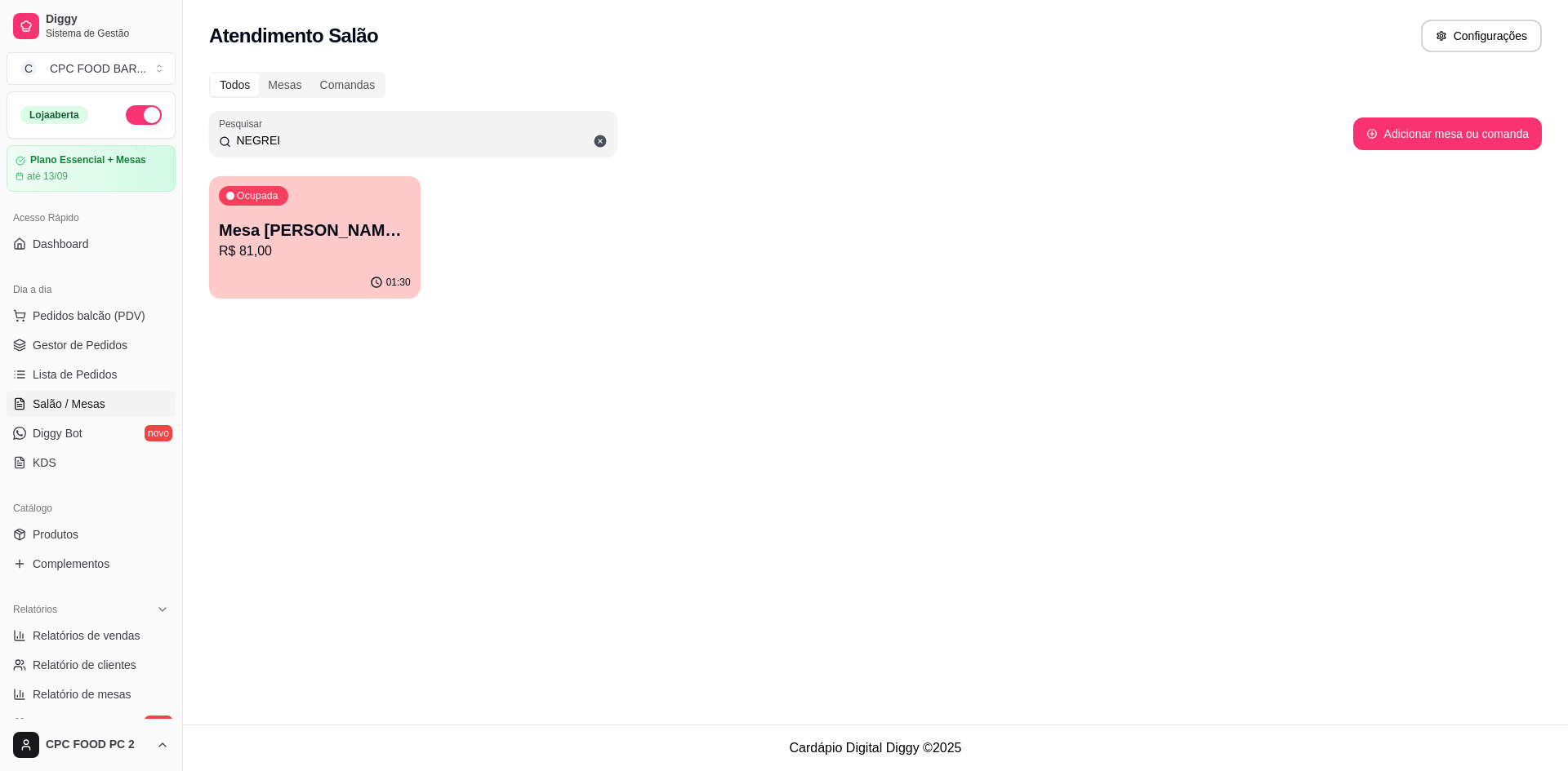
type input "NEGREI"
click at [371, 247] on p "R$ 81,00" at bounding box center [315, 252] width 192 height 20
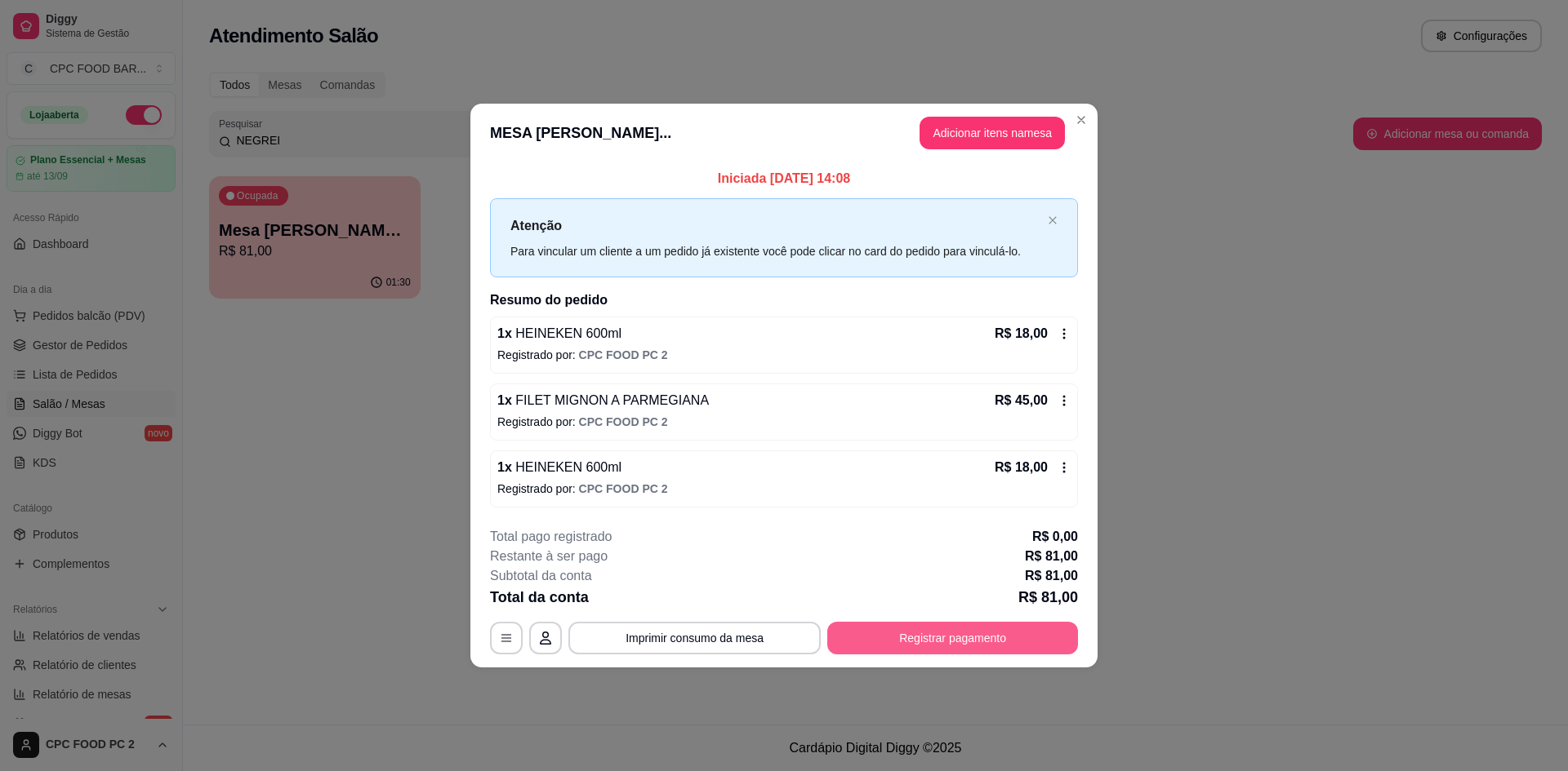
click at [1009, 647] on button "Registrar pagamento" at bounding box center [953, 638] width 251 height 32
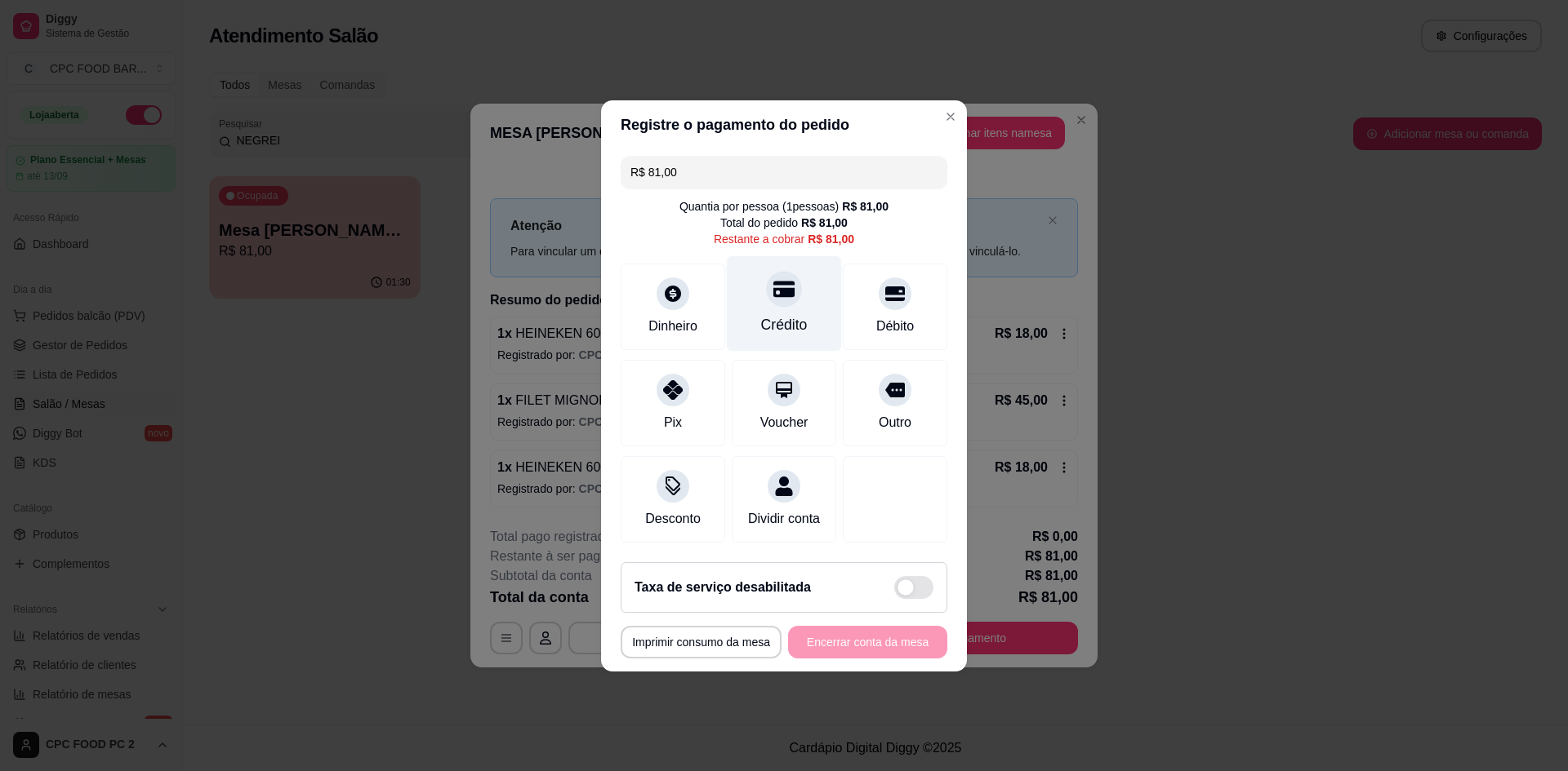
click at [794, 289] on div "Crédito" at bounding box center [785, 303] width 115 height 96
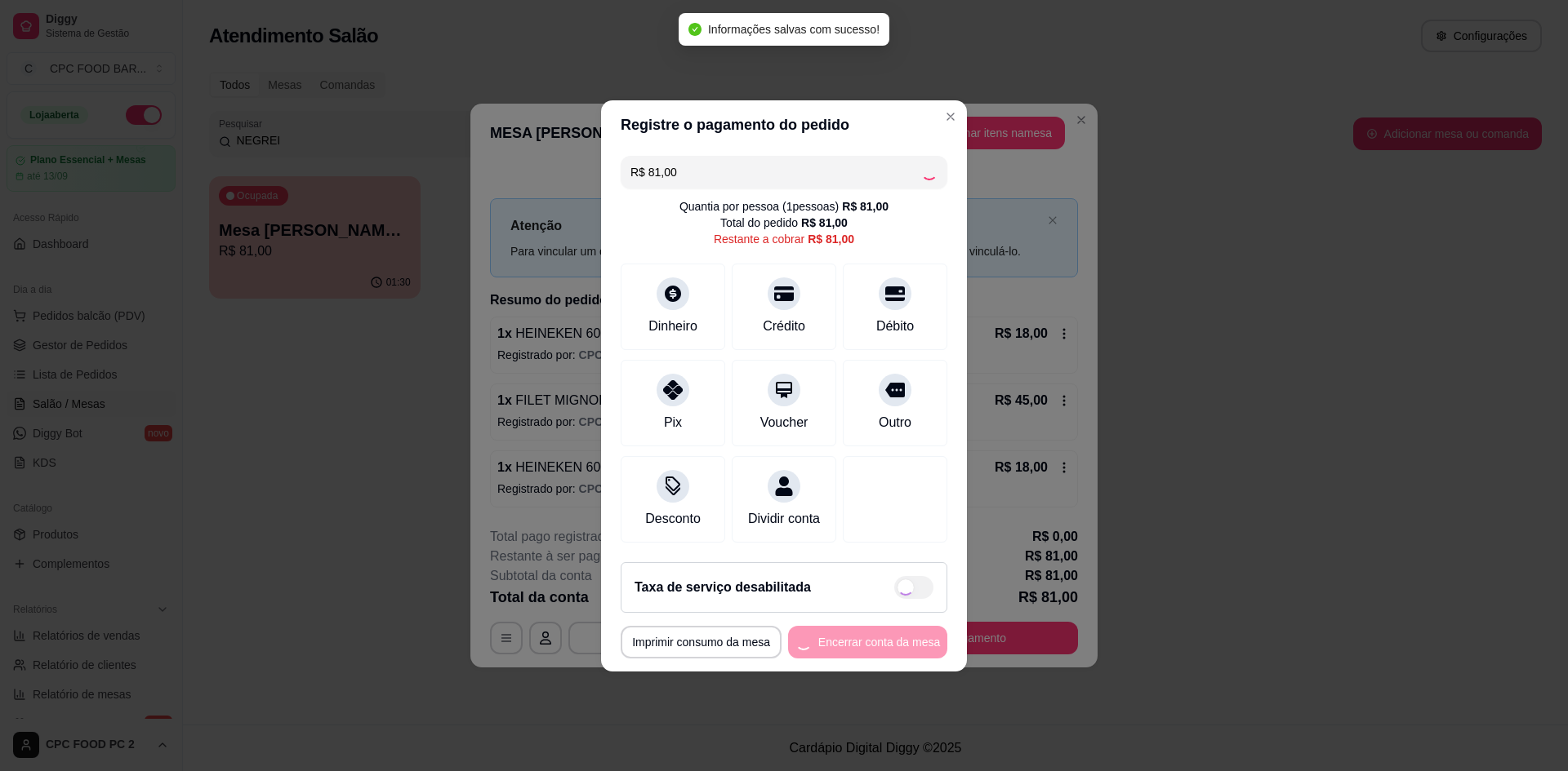
type input "R$ 0,00"
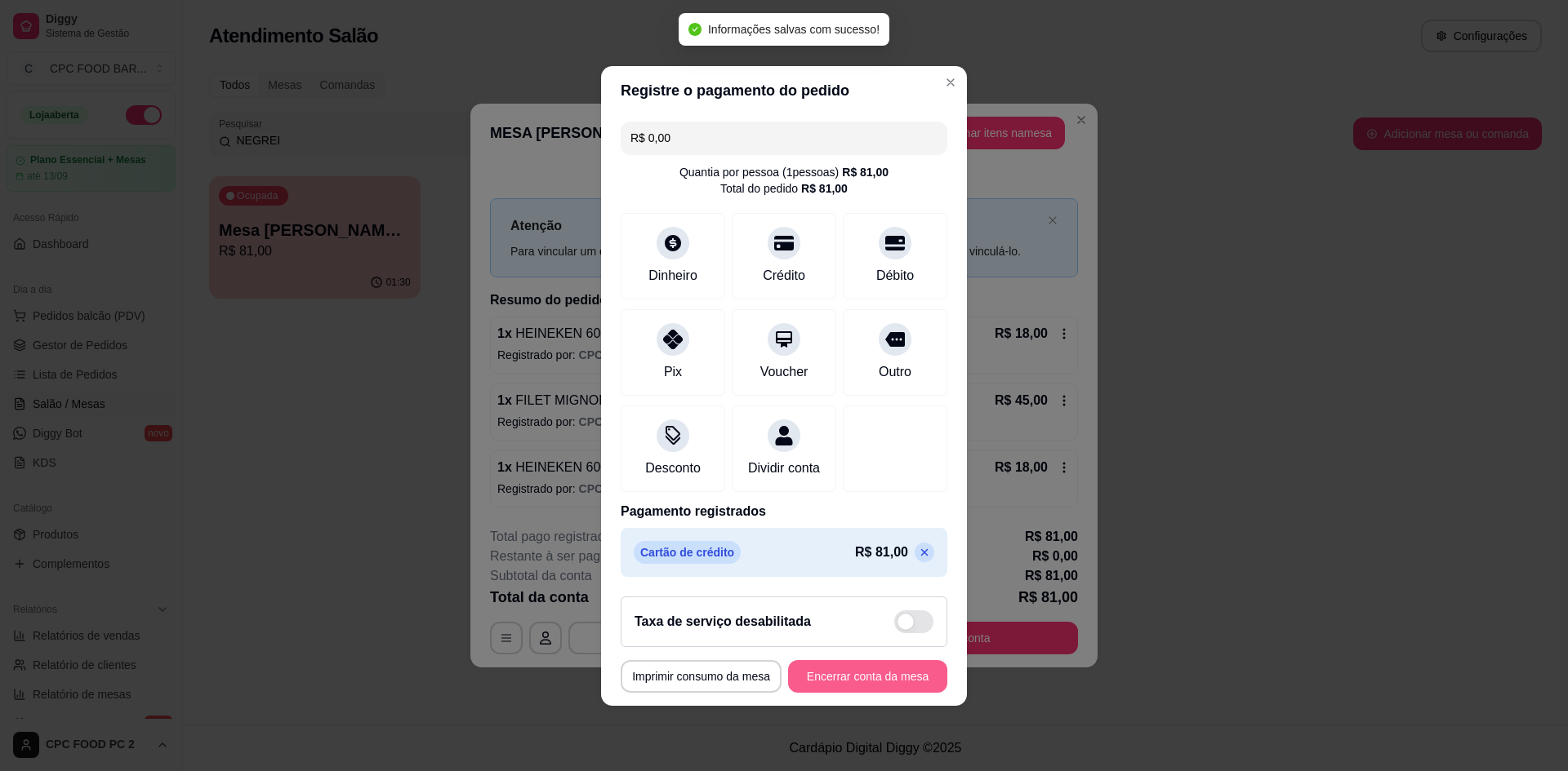
click at [851, 693] on button "Encerrar conta da mesa" at bounding box center [867, 676] width 160 height 32
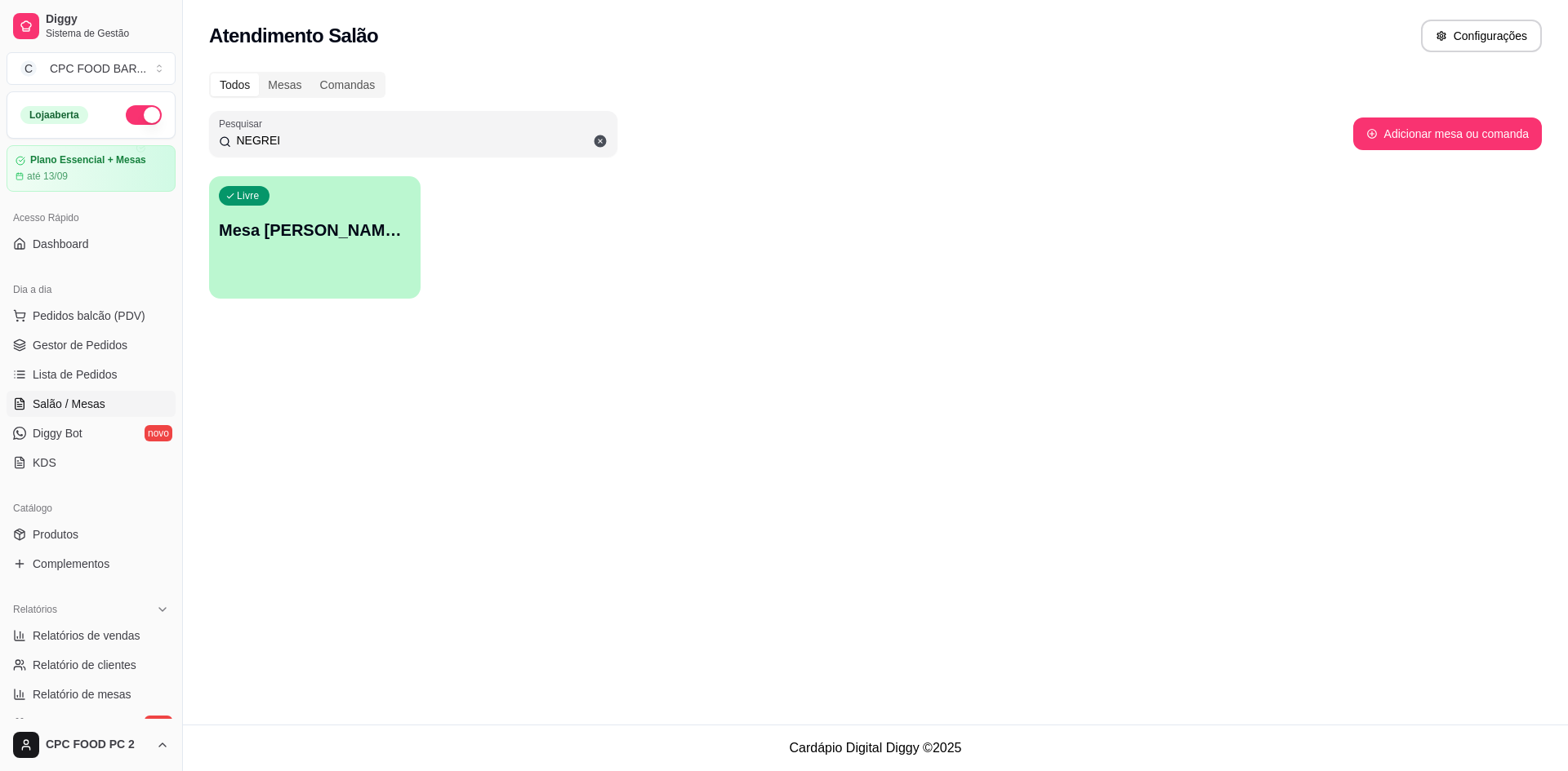
click at [567, 133] on input "NEGREI" at bounding box center [419, 141] width 376 height 16
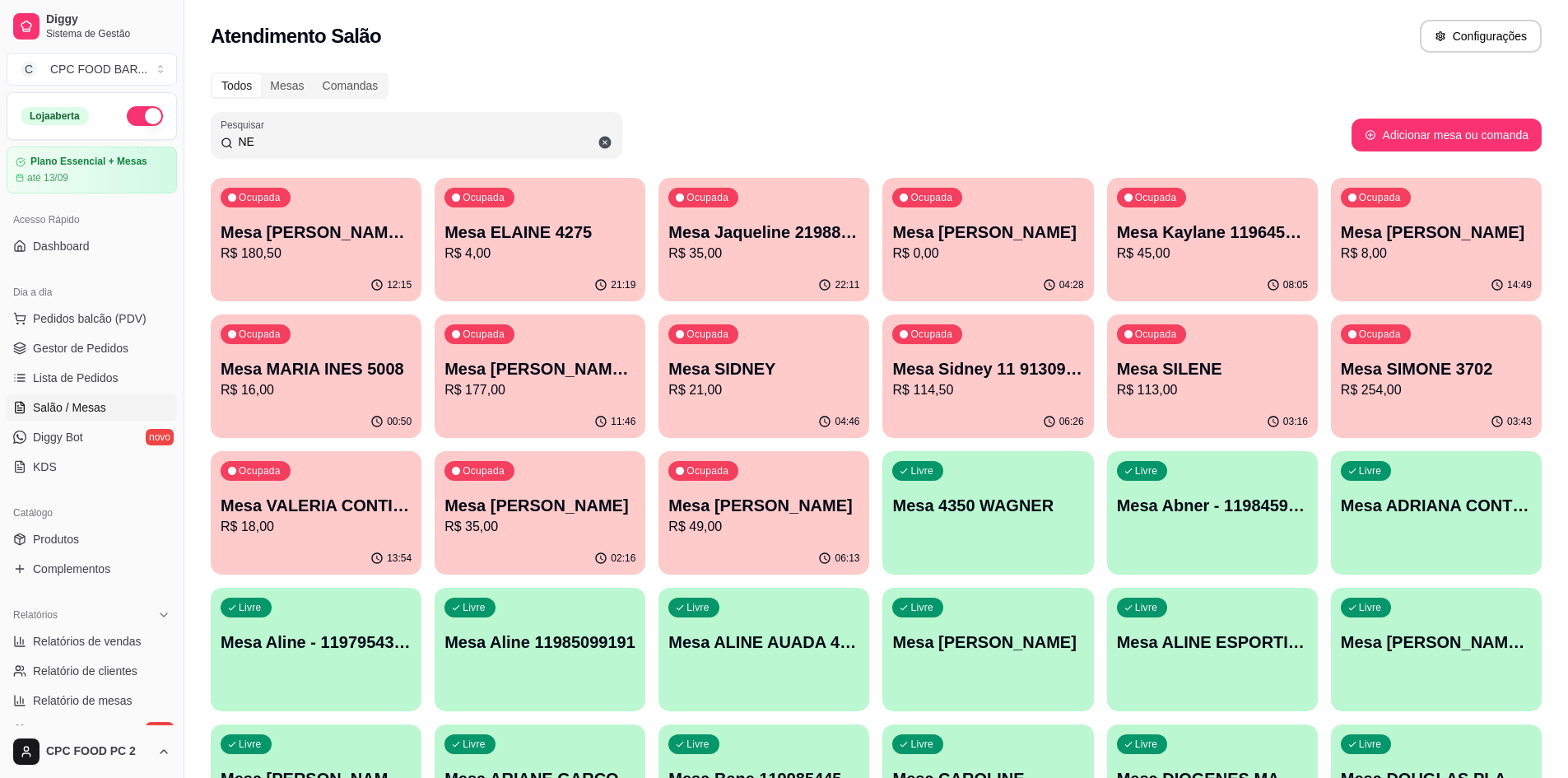
type input "N"
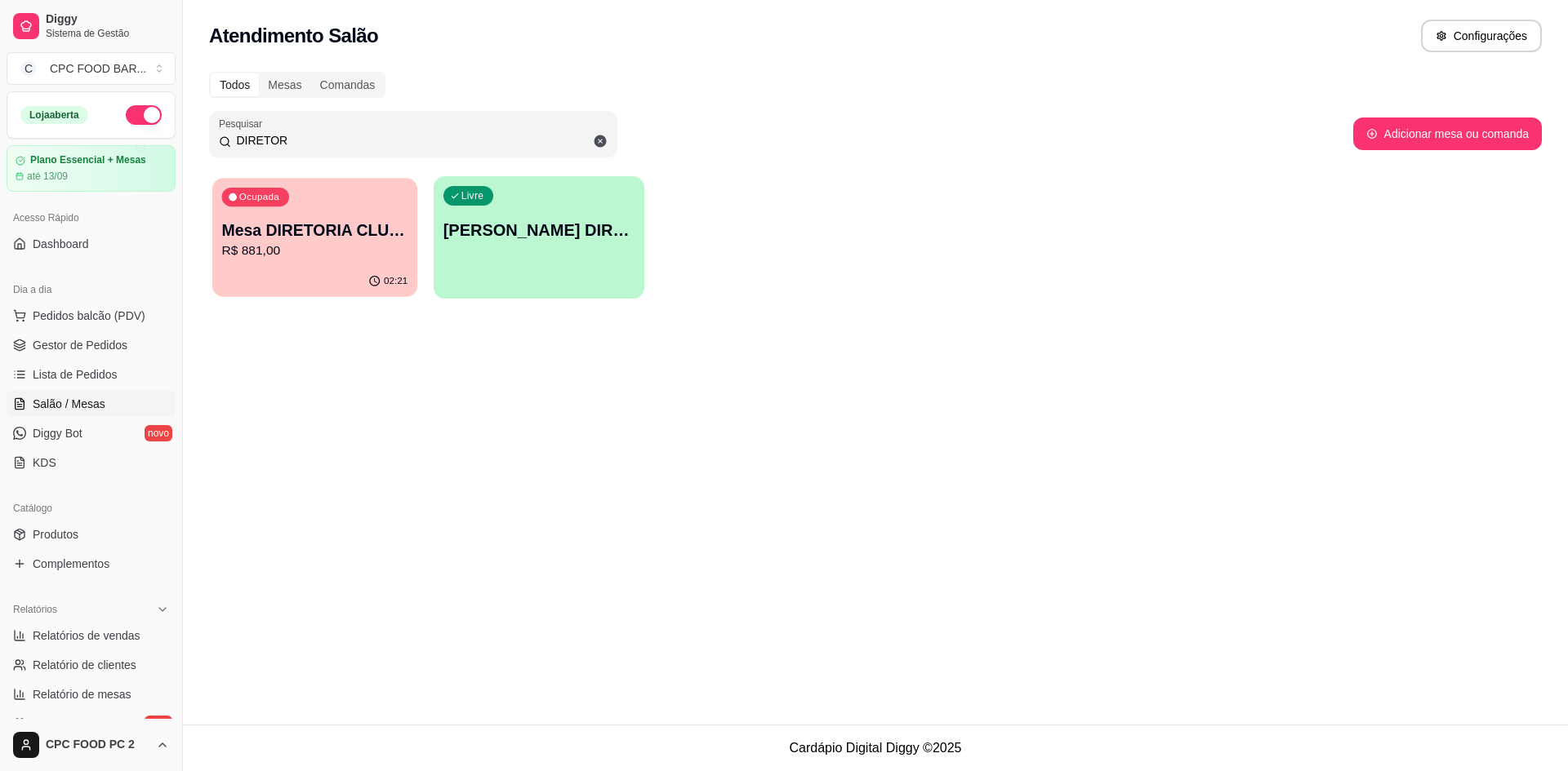
click at [340, 216] on div "Ocupada Mesa DIRETORIA CLUBE R$ 881,00" at bounding box center [314, 222] width 205 height 88
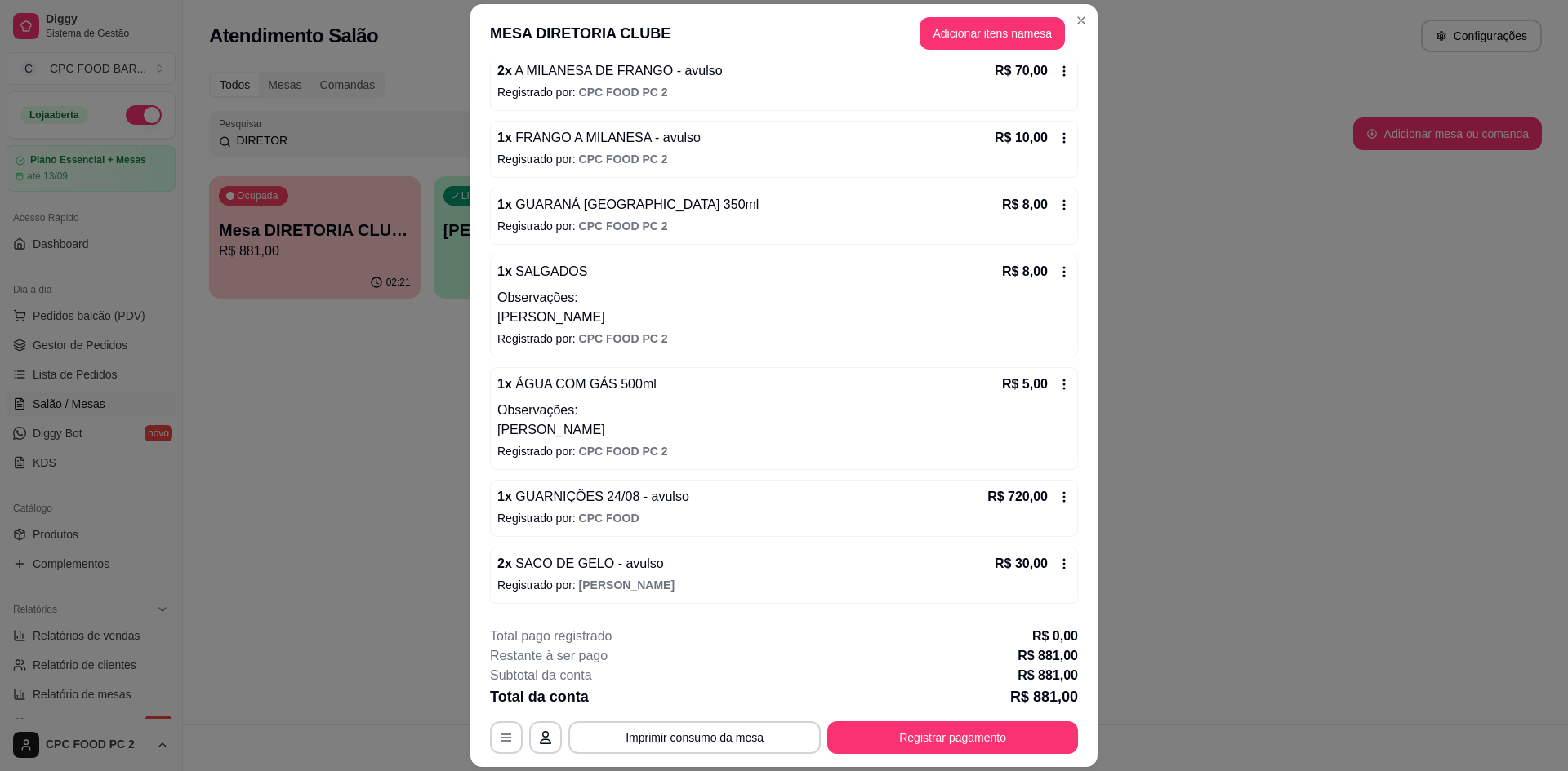
scroll to position [226, 0]
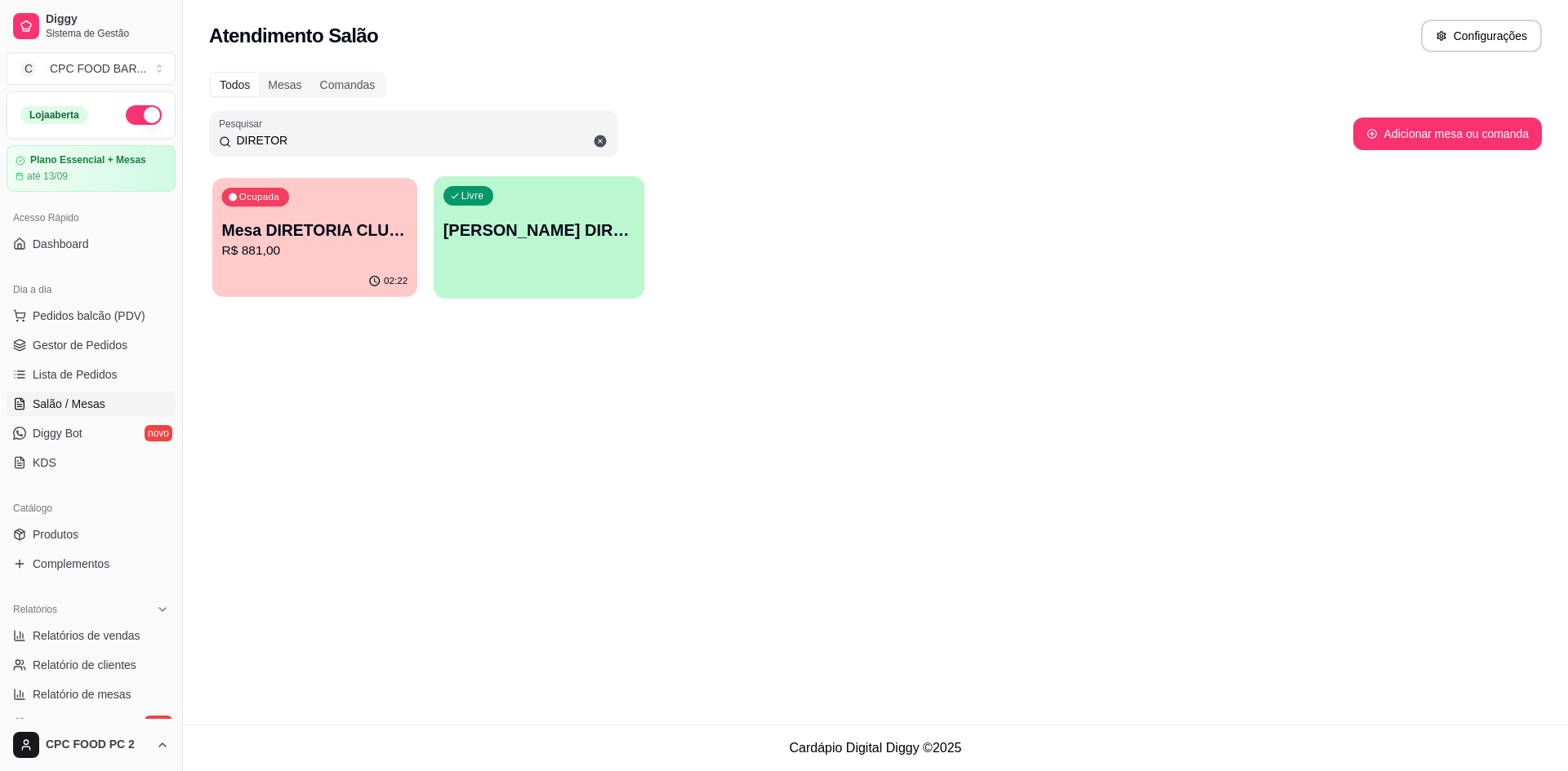
click at [355, 230] on p "Mesa DIRETORIA CLUBE" at bounding box center [315, 230] width 186 height 22
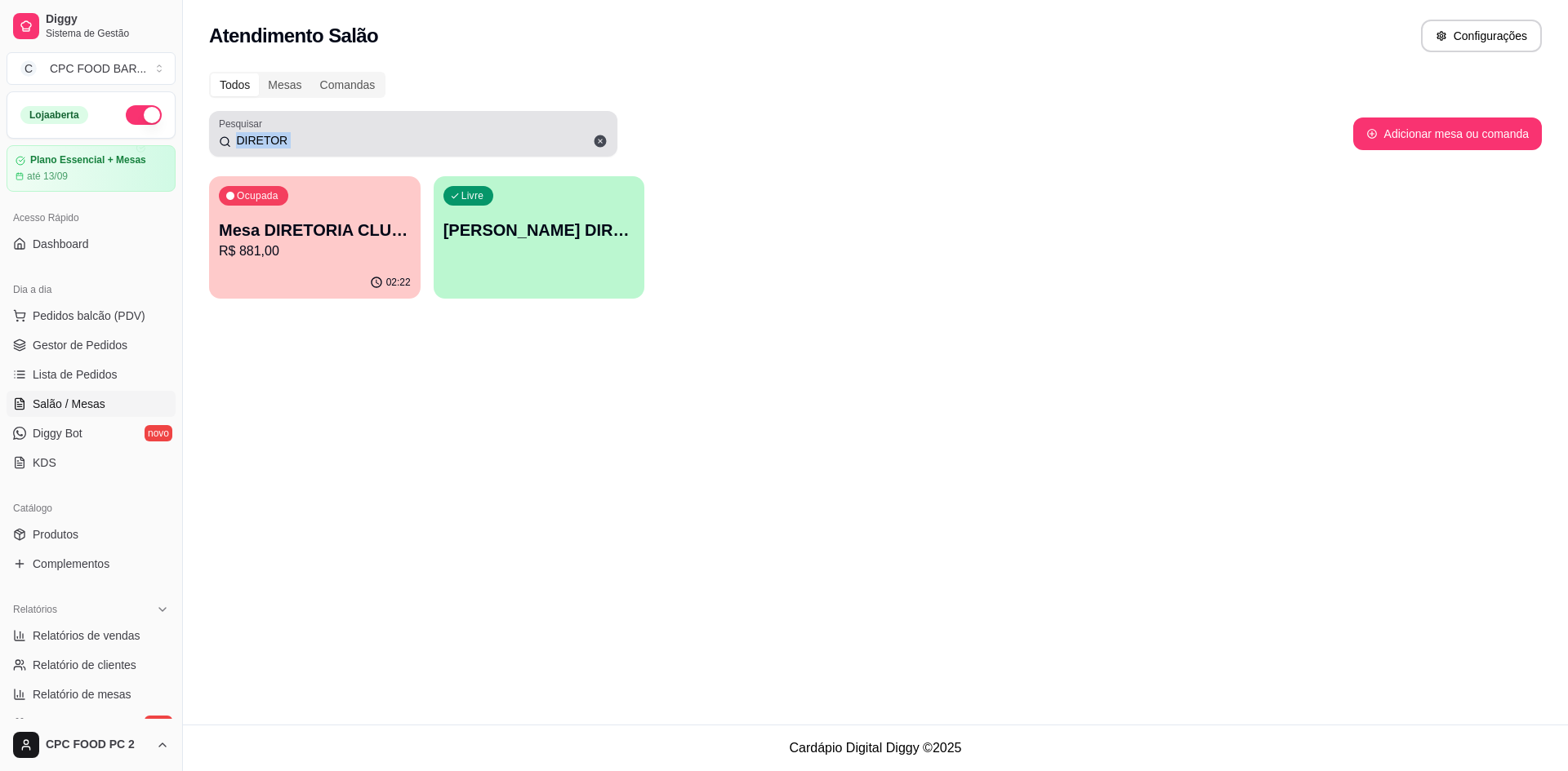
click at [427, 129] on div "DIRETOR" at bounding box center [413, 133] width 389 height 32
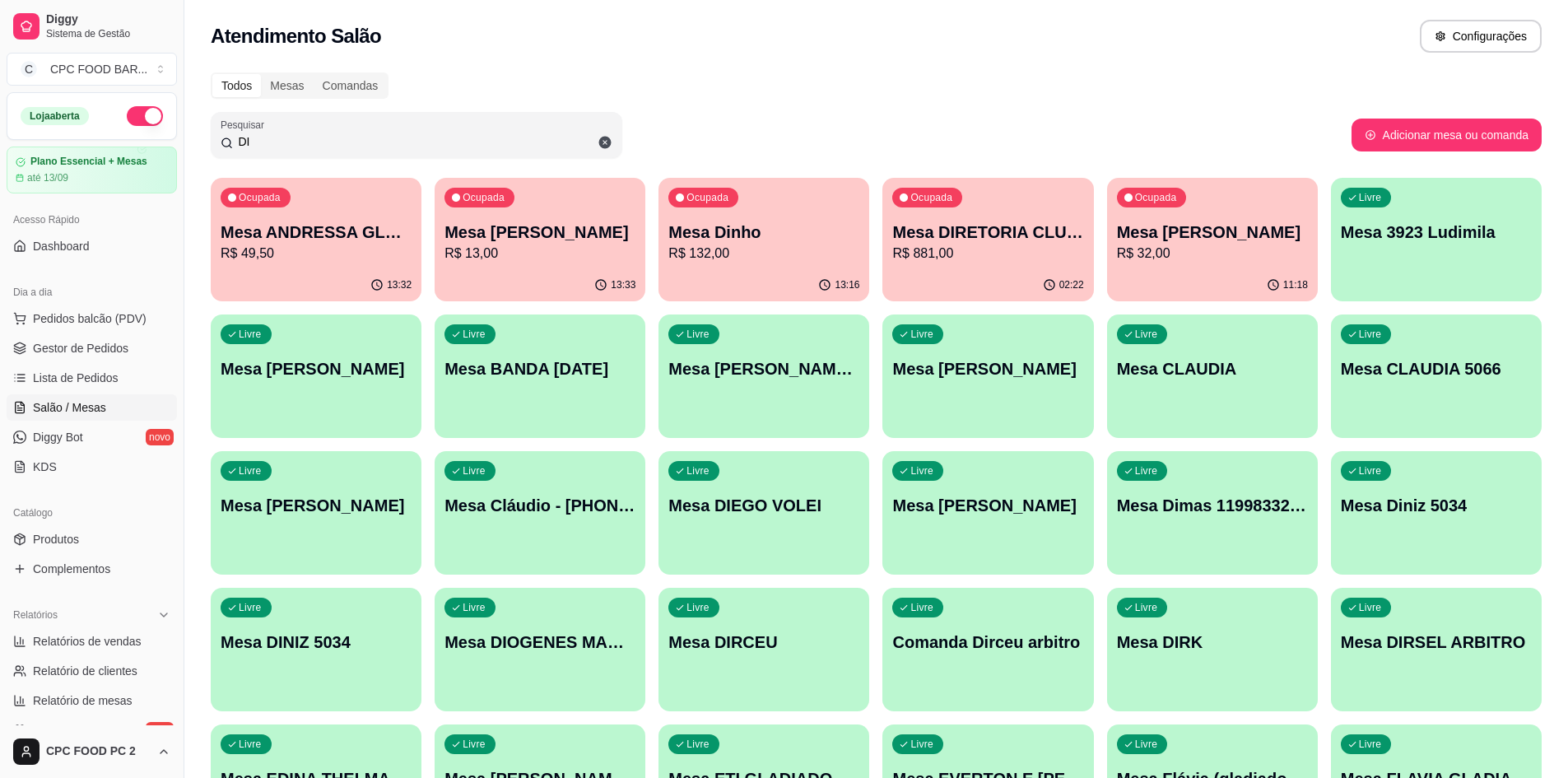
type input "D"
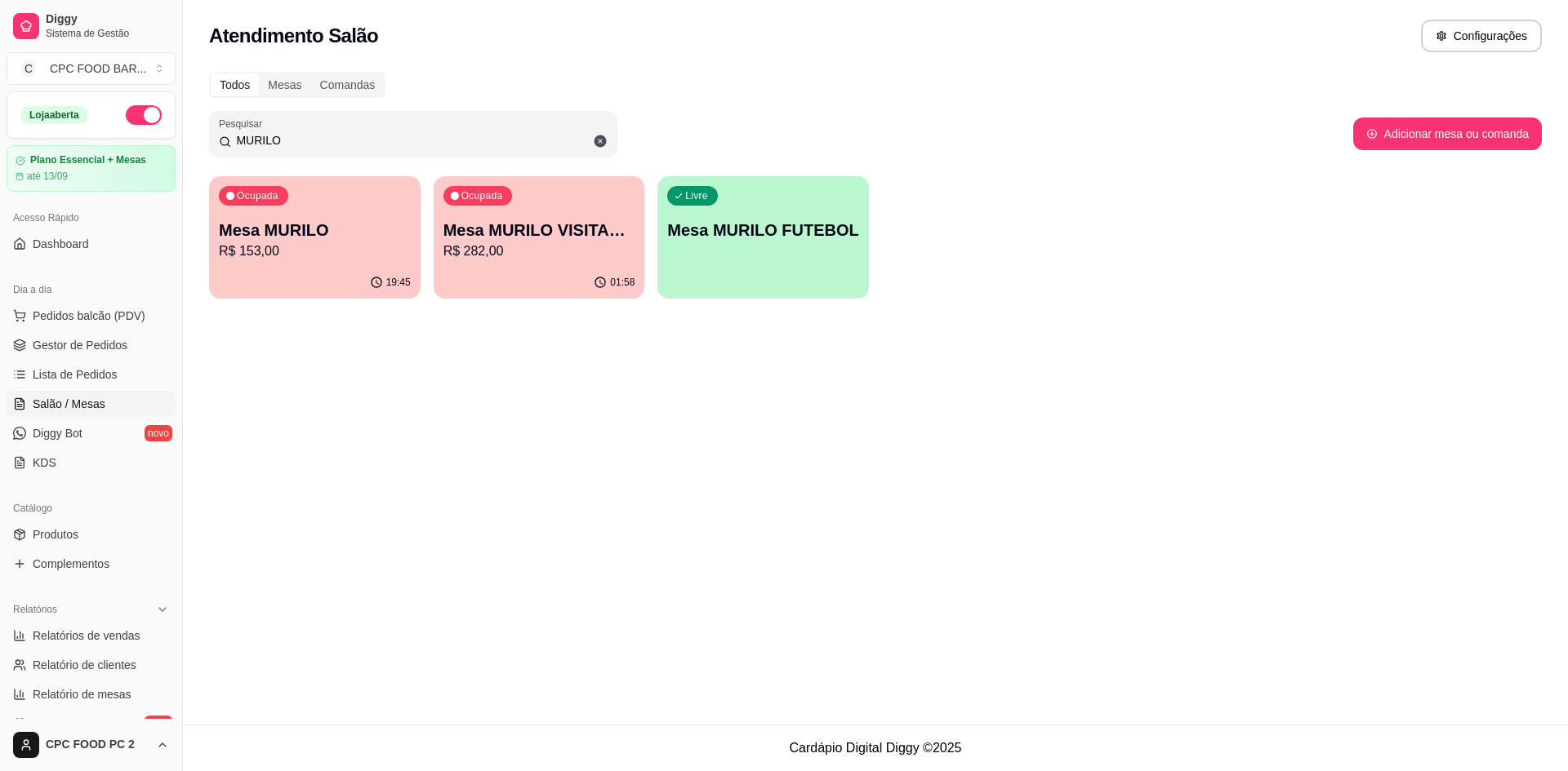
type input "MURILO"
click at [510, 252] on p "R$ 282,00" at bounding box center [539, 251] width 186 height 19
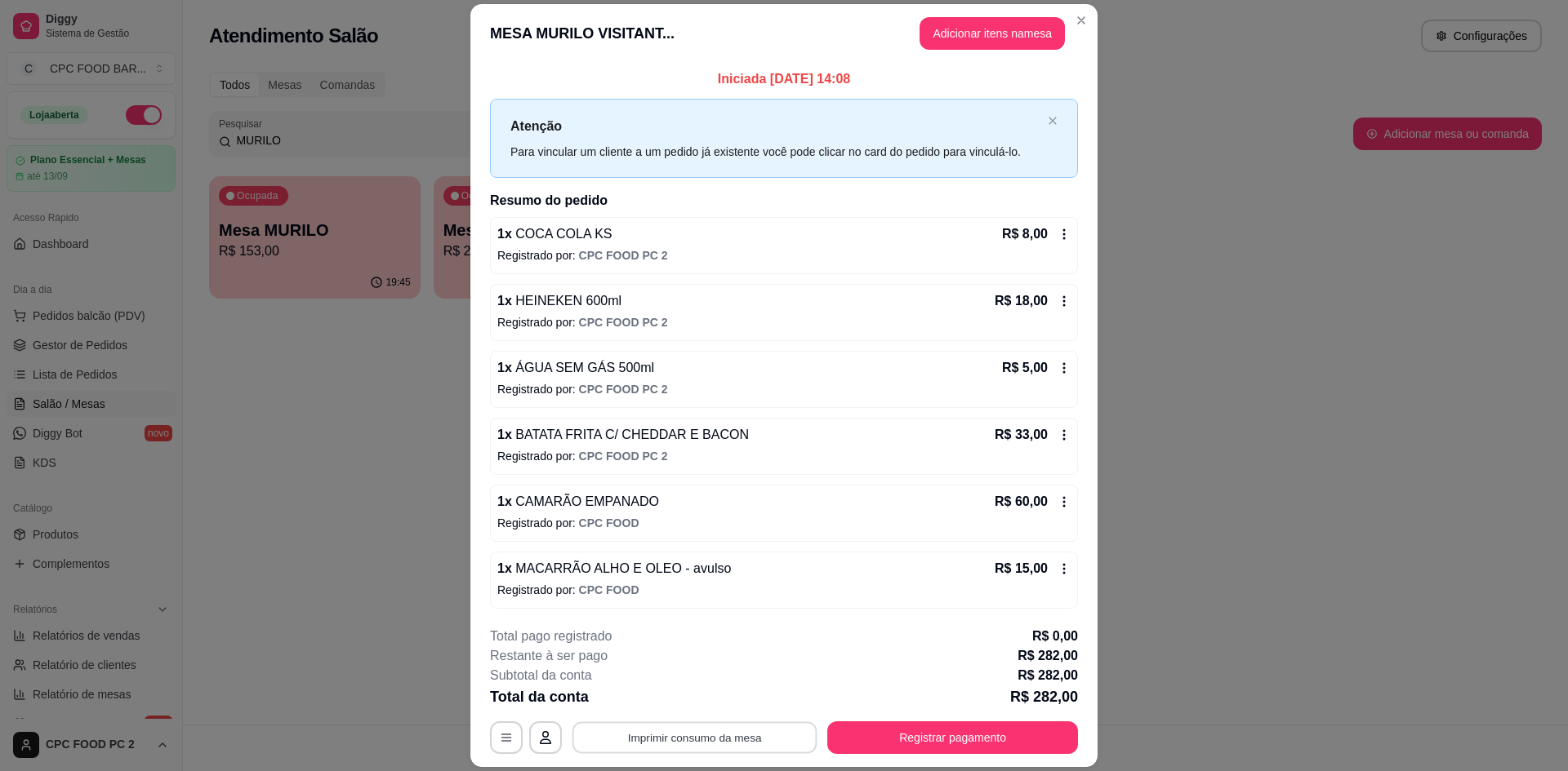
click at [724, 730] on button "Imprimir consumo da mesa" at bounding box center [696, 738] width 245 height 32
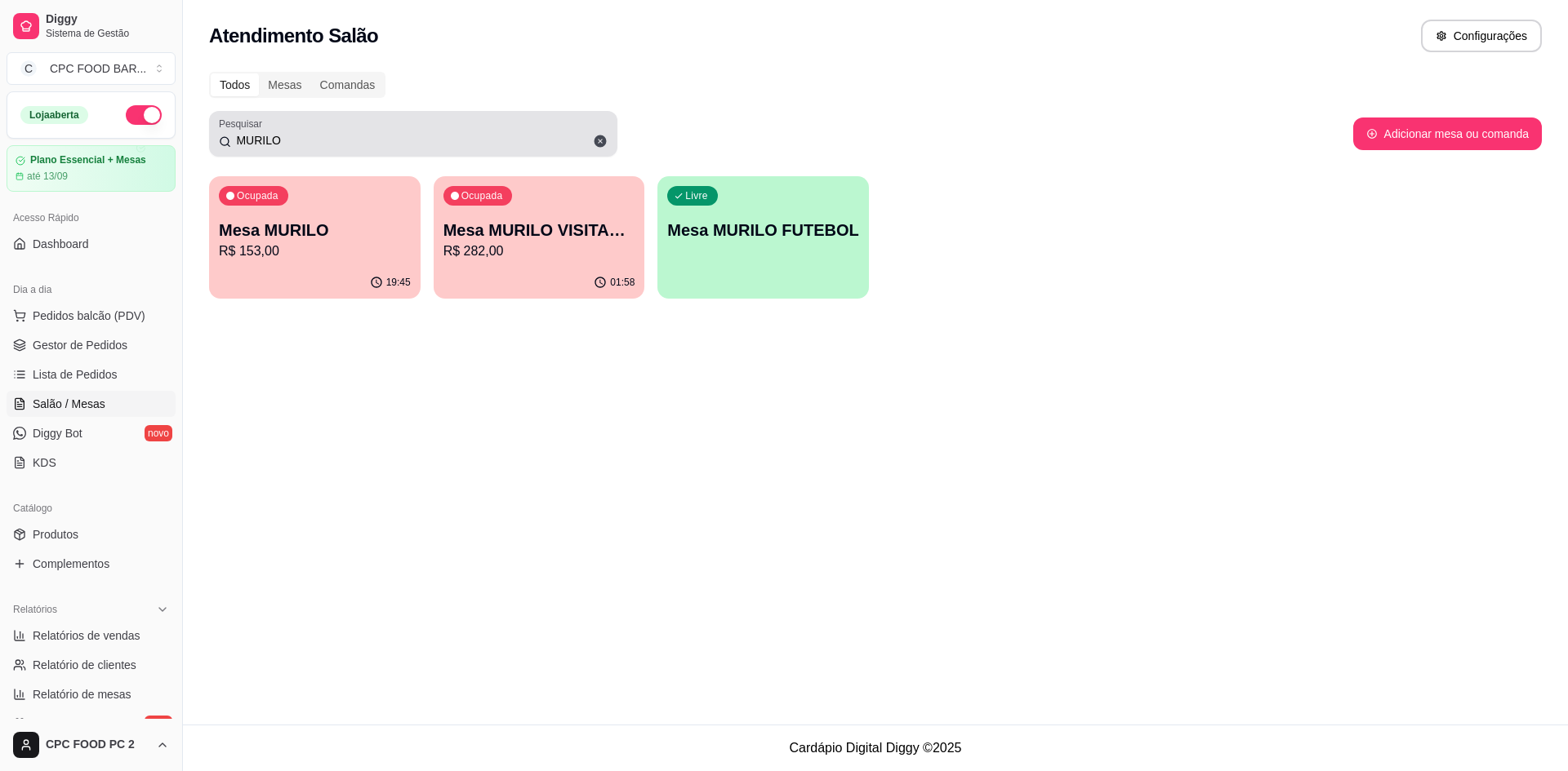
click at [593, 135] on icon at bounding box center [600, 141] width 14 height 14
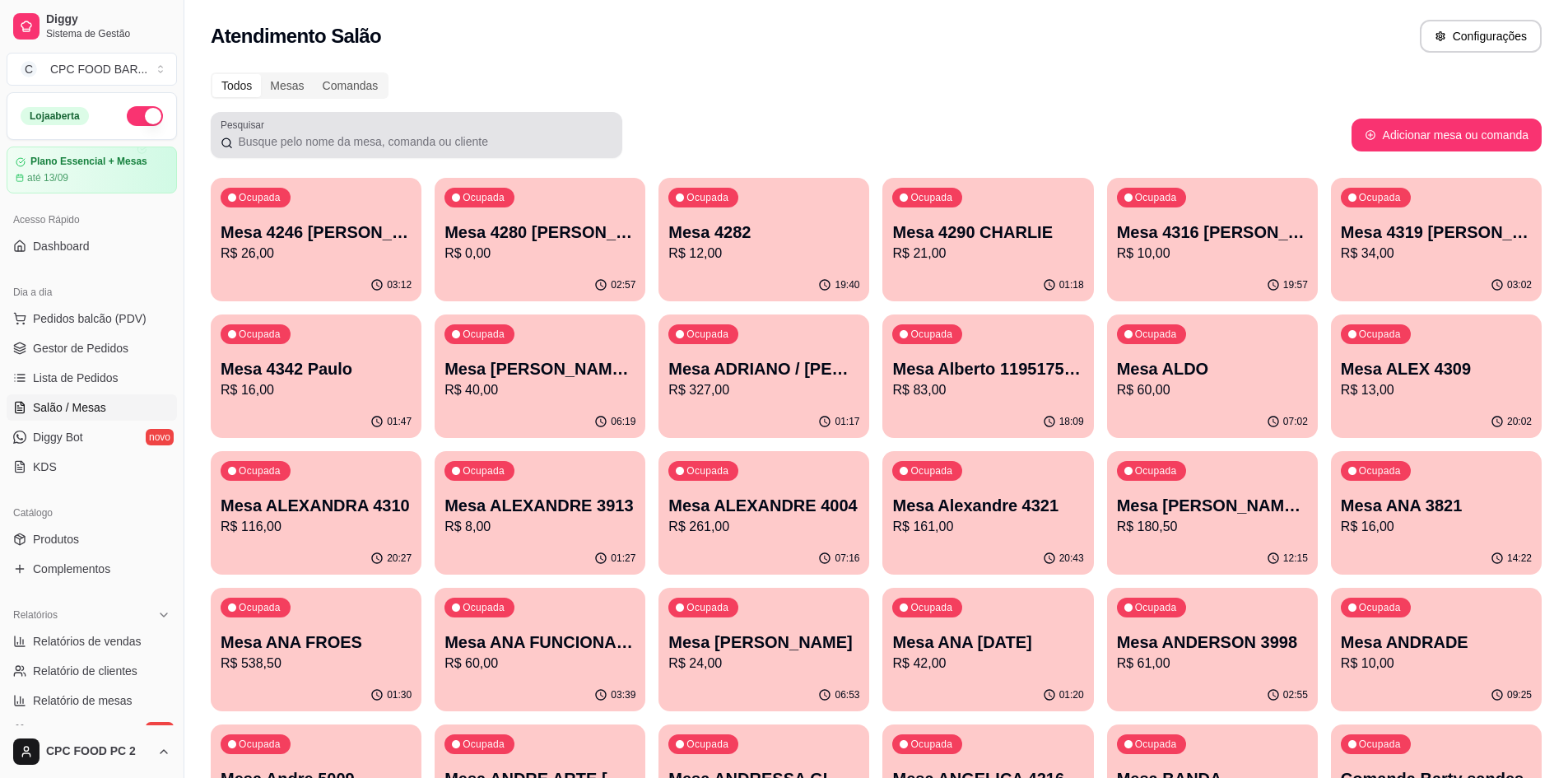
click at [554, 132] on div at bounding box center [417, 135] width 392 height 33
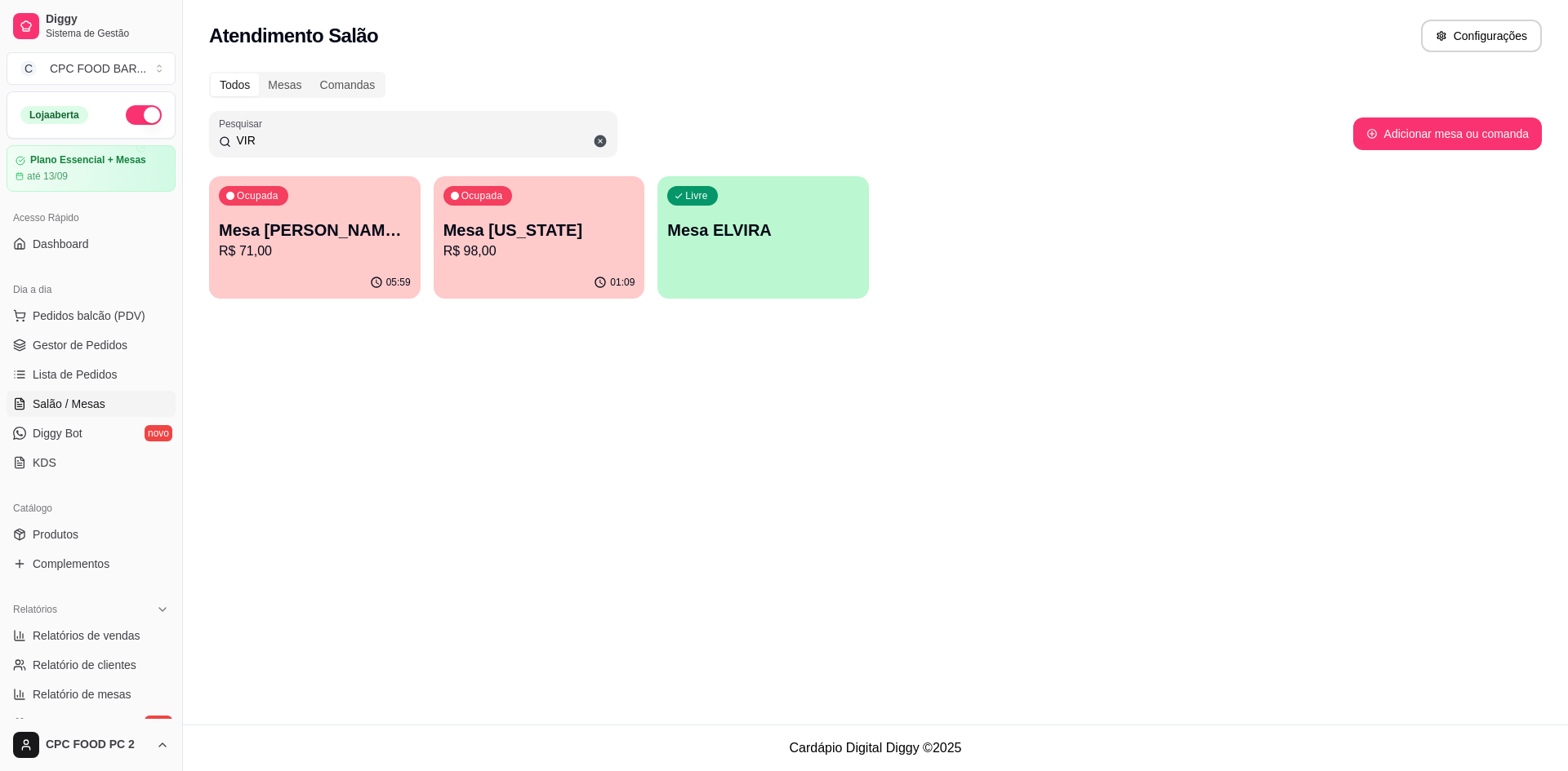
type input "VIR"
click at [548, 245] on p "R$ 98,00" at bounding box center [539, 251] width 186 height 19
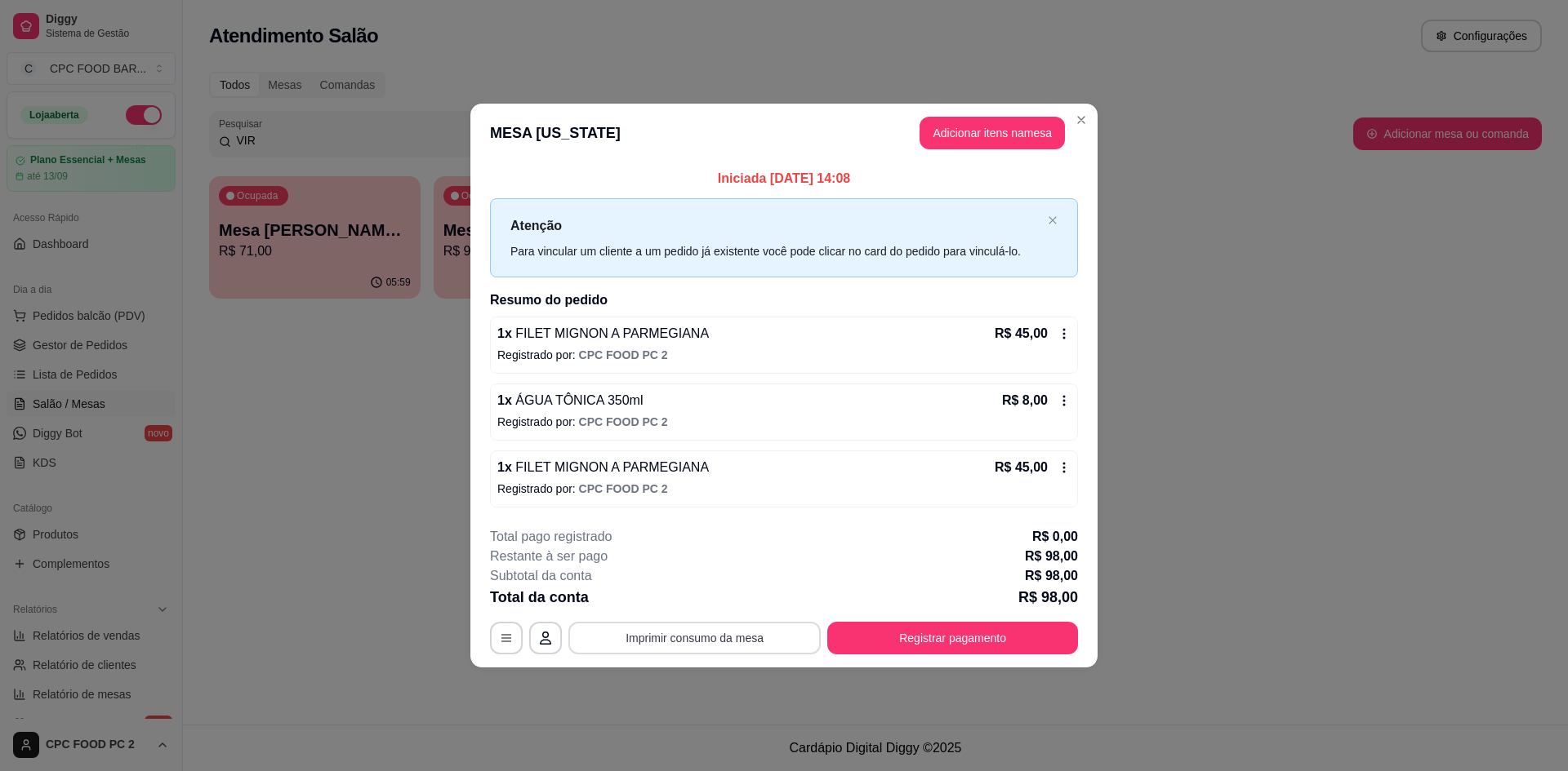
click at [684, 632] on button "Imprimir consumo da mesa" at bounding box center [695, 638] width 253 height 32
drag, startPoint x: 909, startPoint y: 667, endPoint x: 912, endPoint y: 654, distance: 13.3
click at [911, 657] on footer "**********" at bounding box center [783, 591] width 627 height 153
click at [912, 654] on button "Registrar pagamento" at bounding box center [953, 638] width 251 height 32
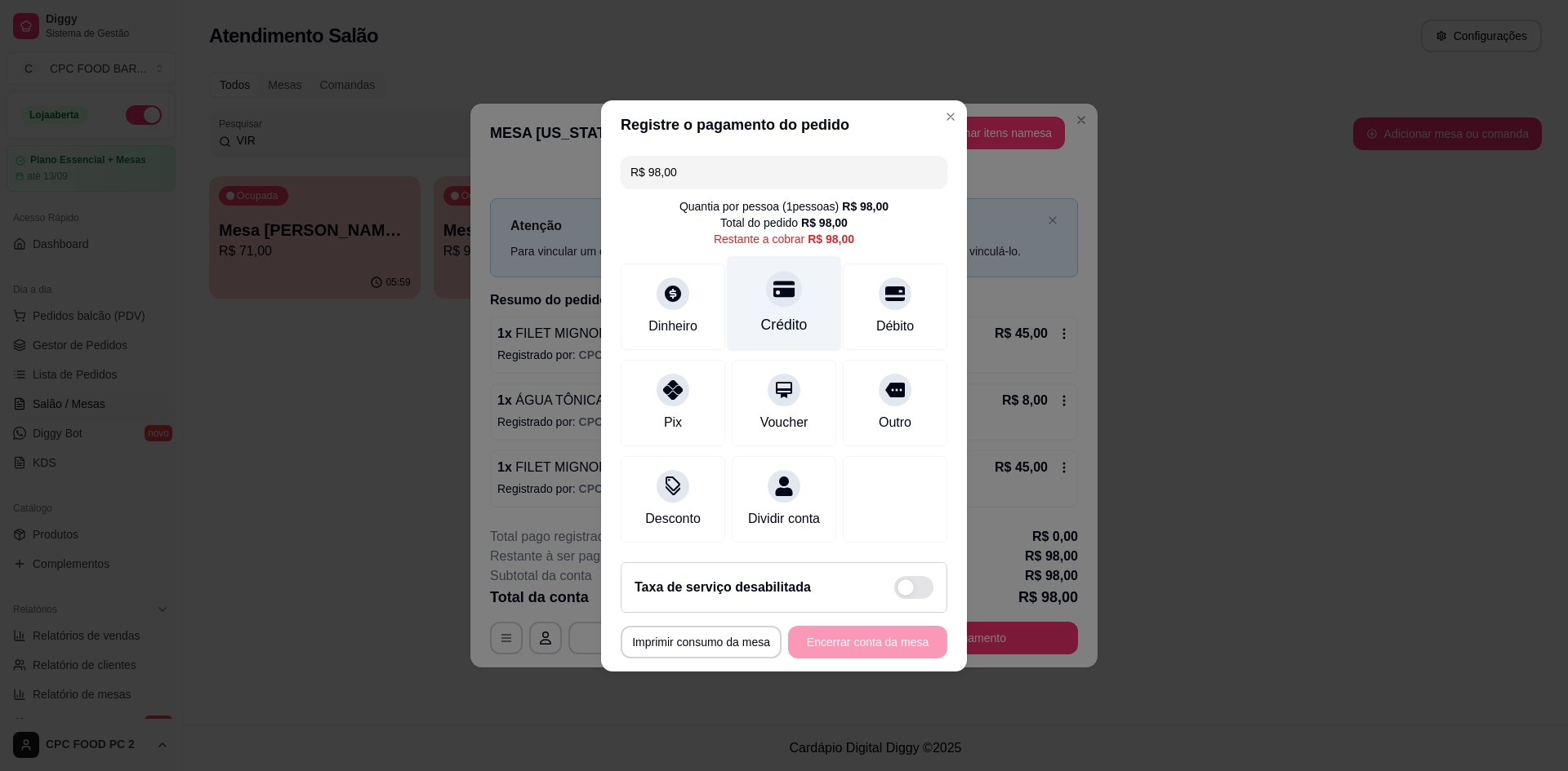
click at [755, 272] on div "Crédito" at bounding box center [785, 303] width 115 height 96
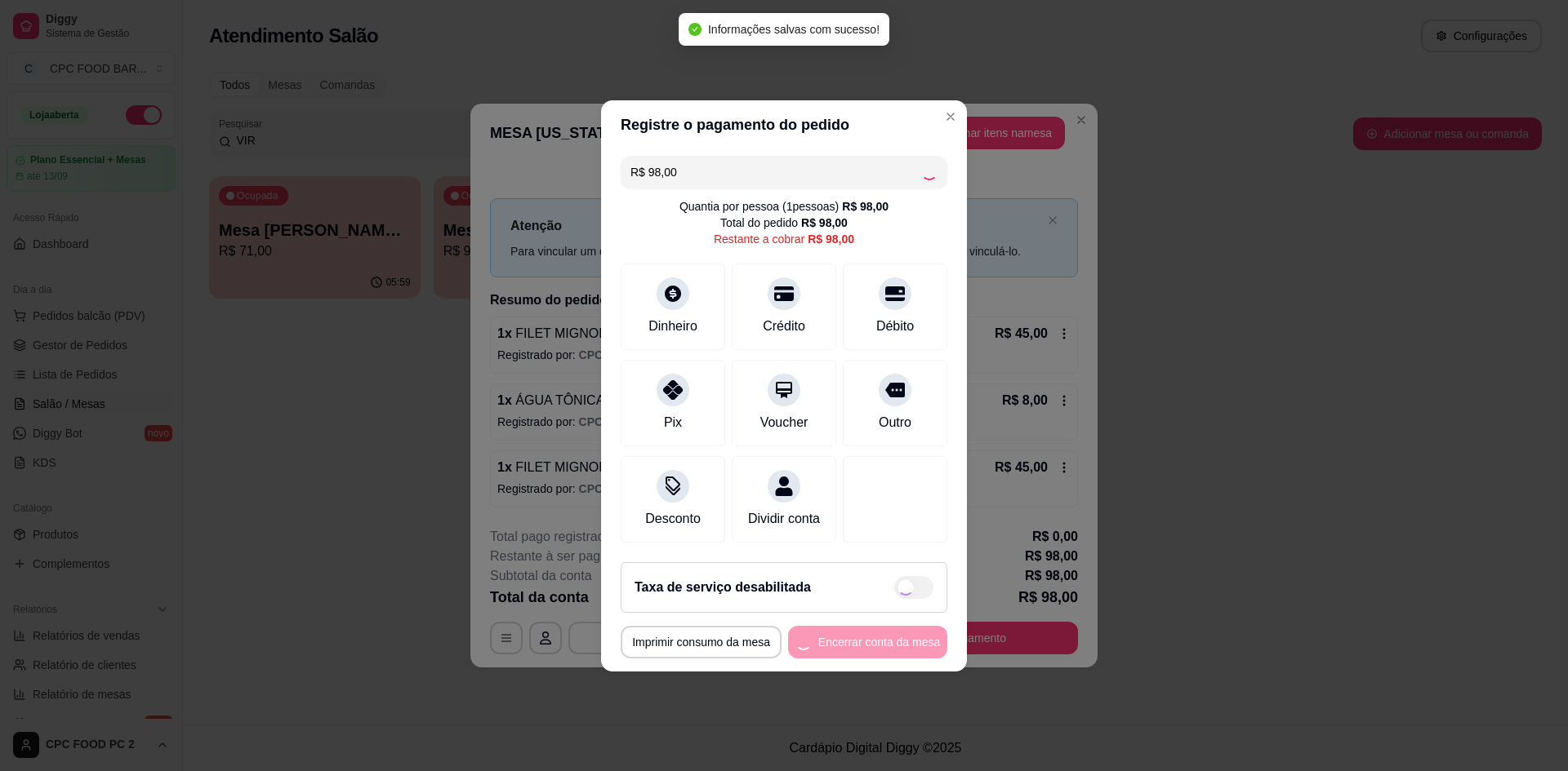
type input "R$ 0,00"
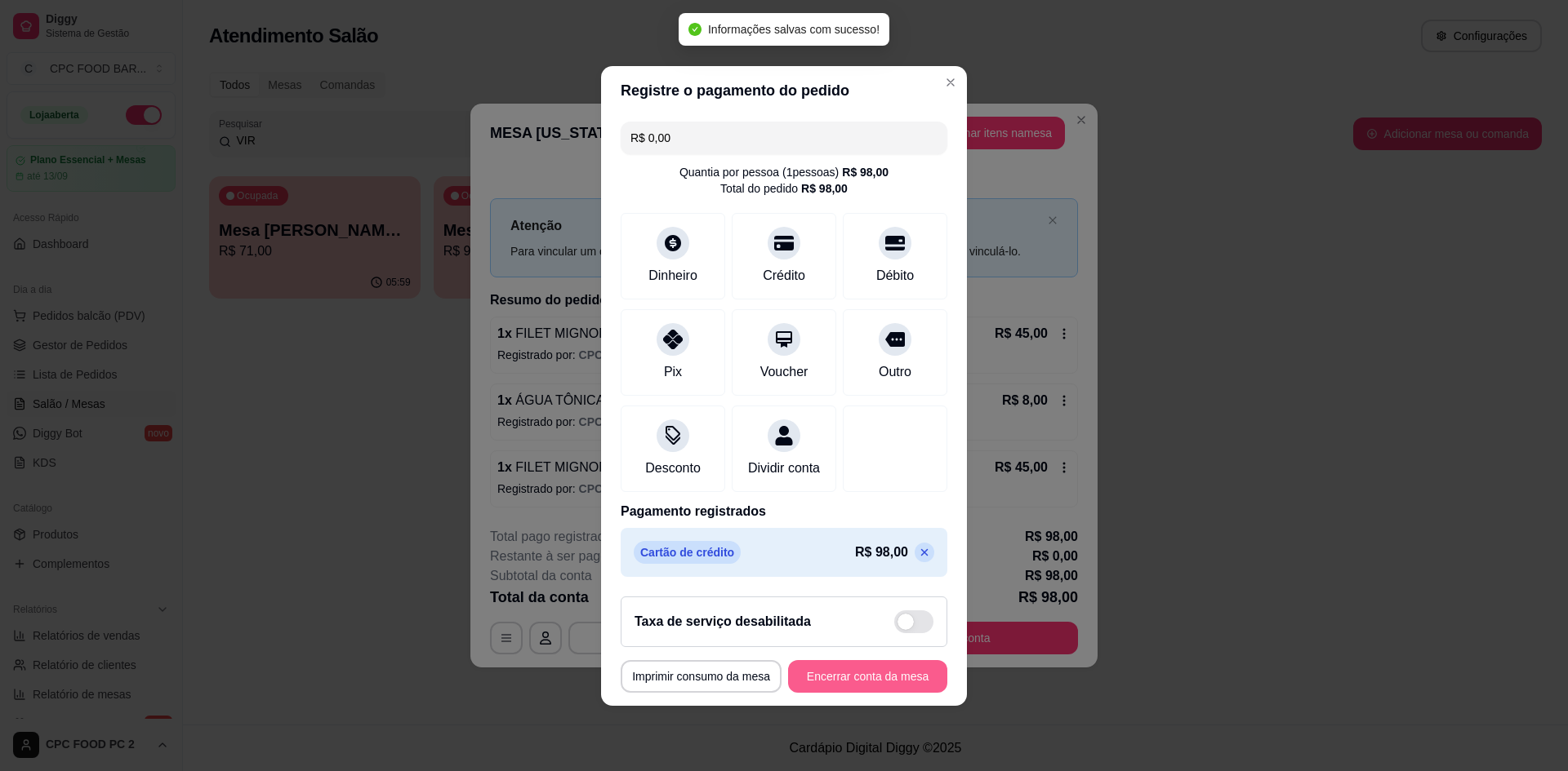
click at [862, 690] on button "Encerrar conta da mesa" at bounding box center [867, 676] width 160 height 32
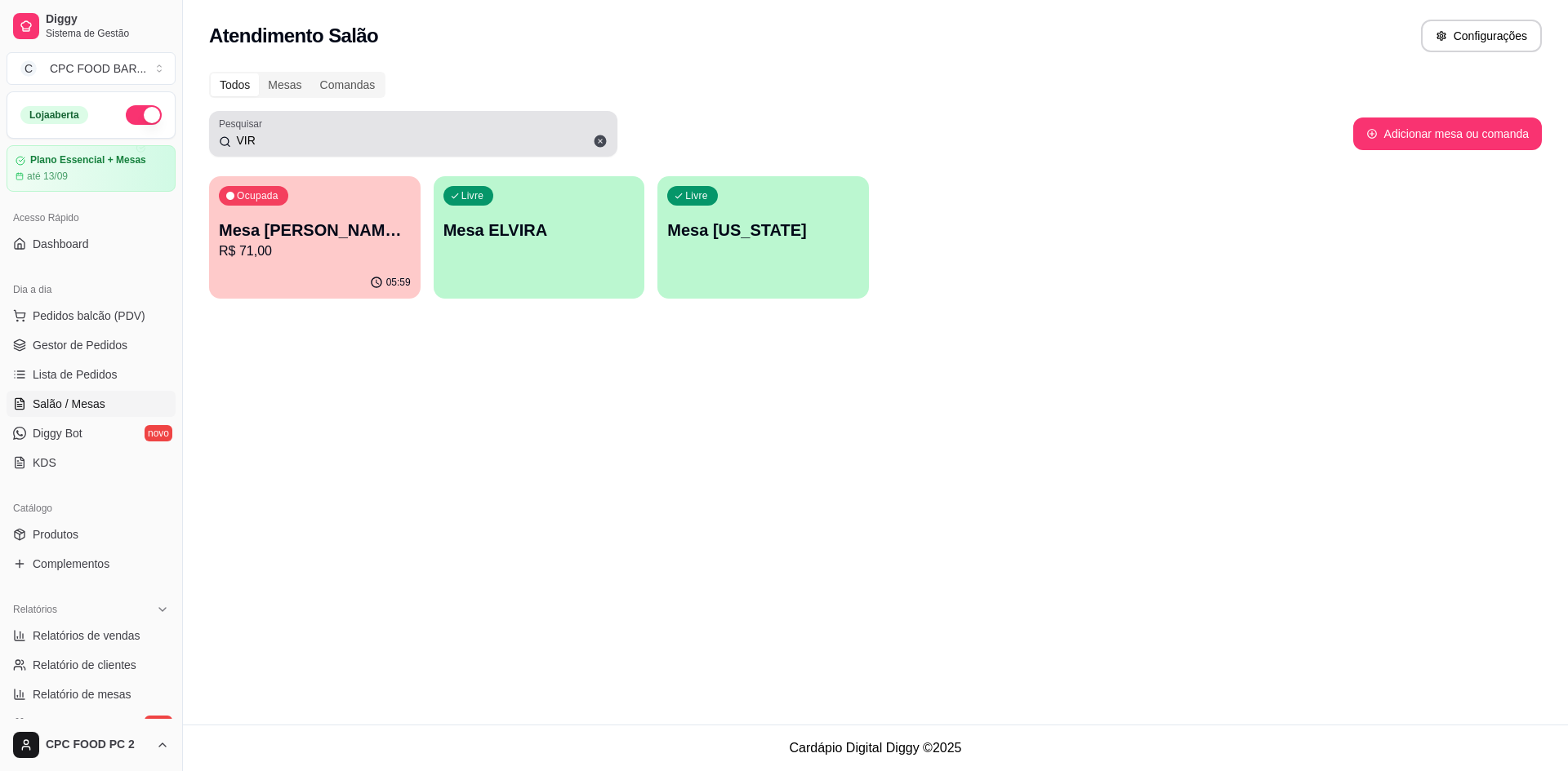
click at [538, 148] on input "VIR" at bounding box center [419, 141] width 376 height 16
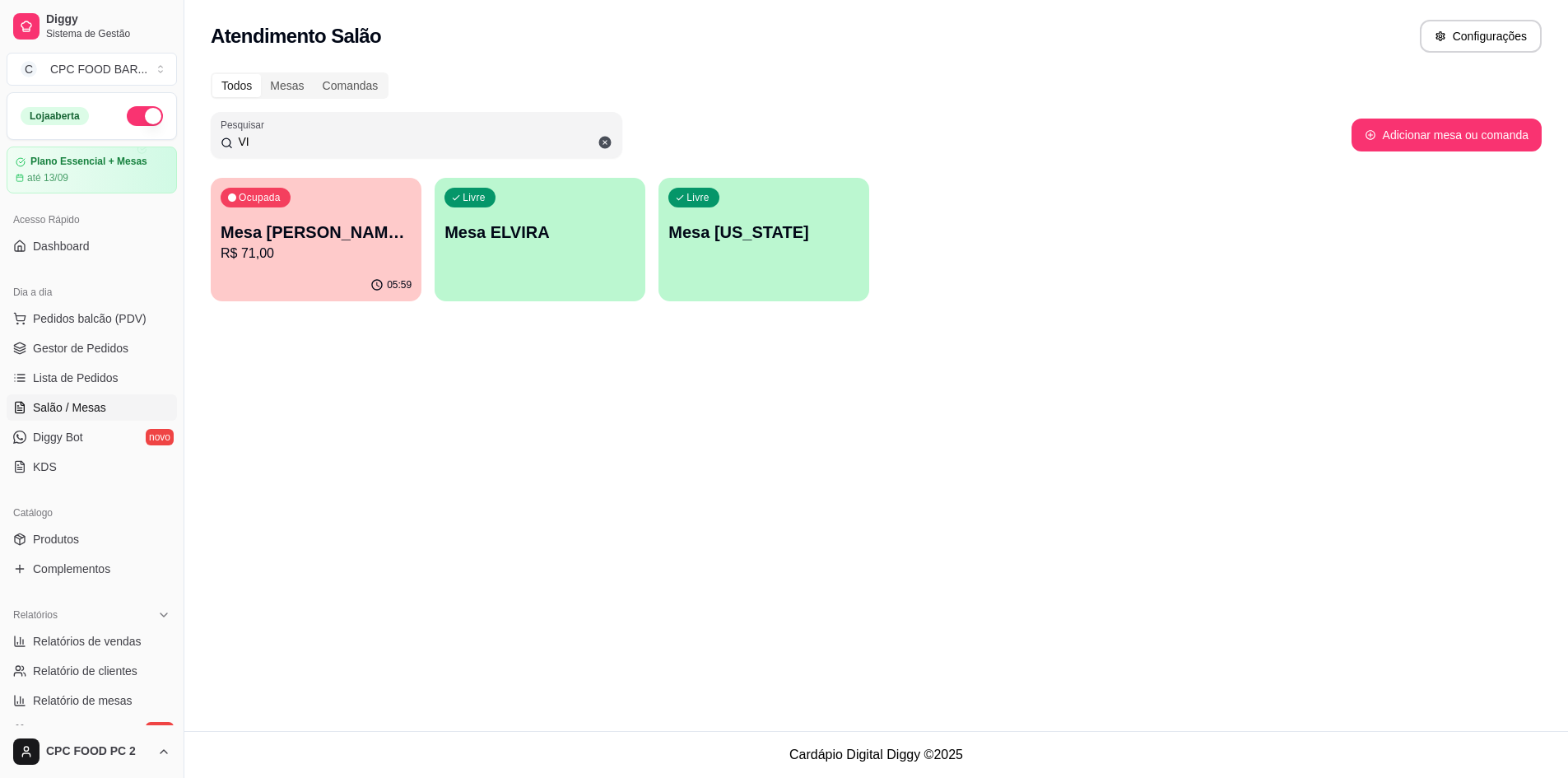
type input "V"
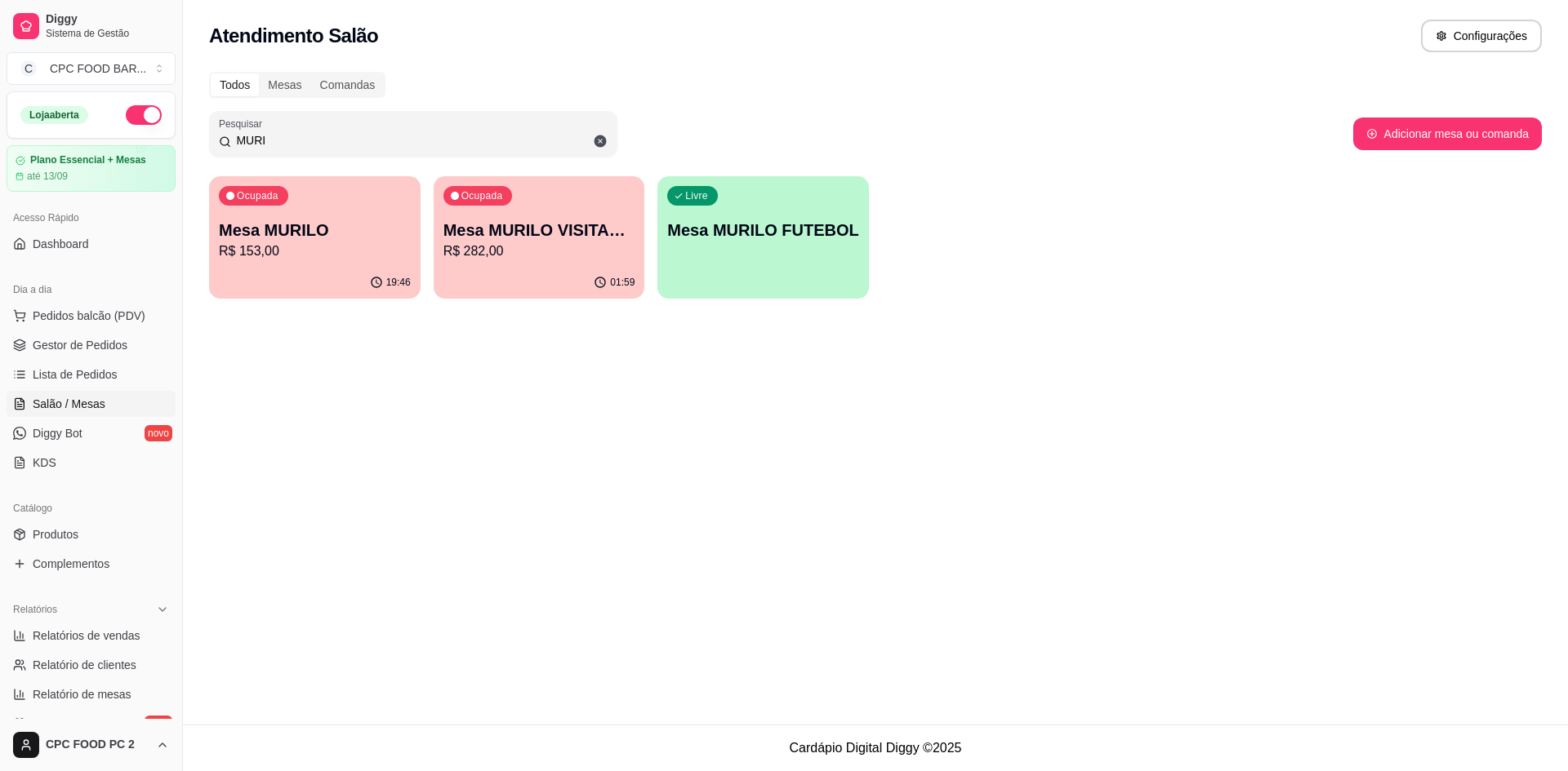
type input "MURI"
click at [346, 234] on p "Mesa MURILO" at bounding box center [315, 230] width 192 height 23
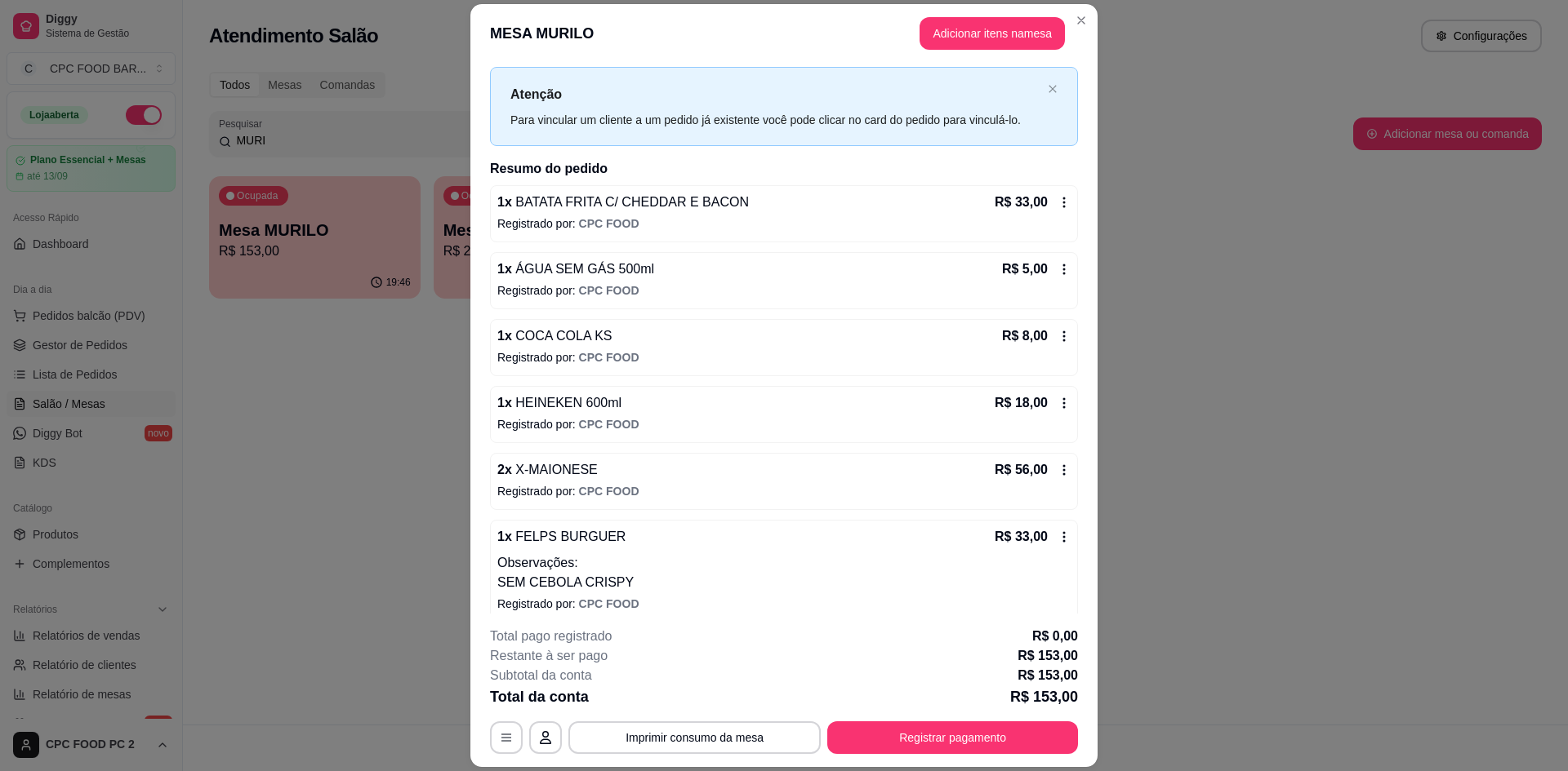
scroll to position [47, 0]
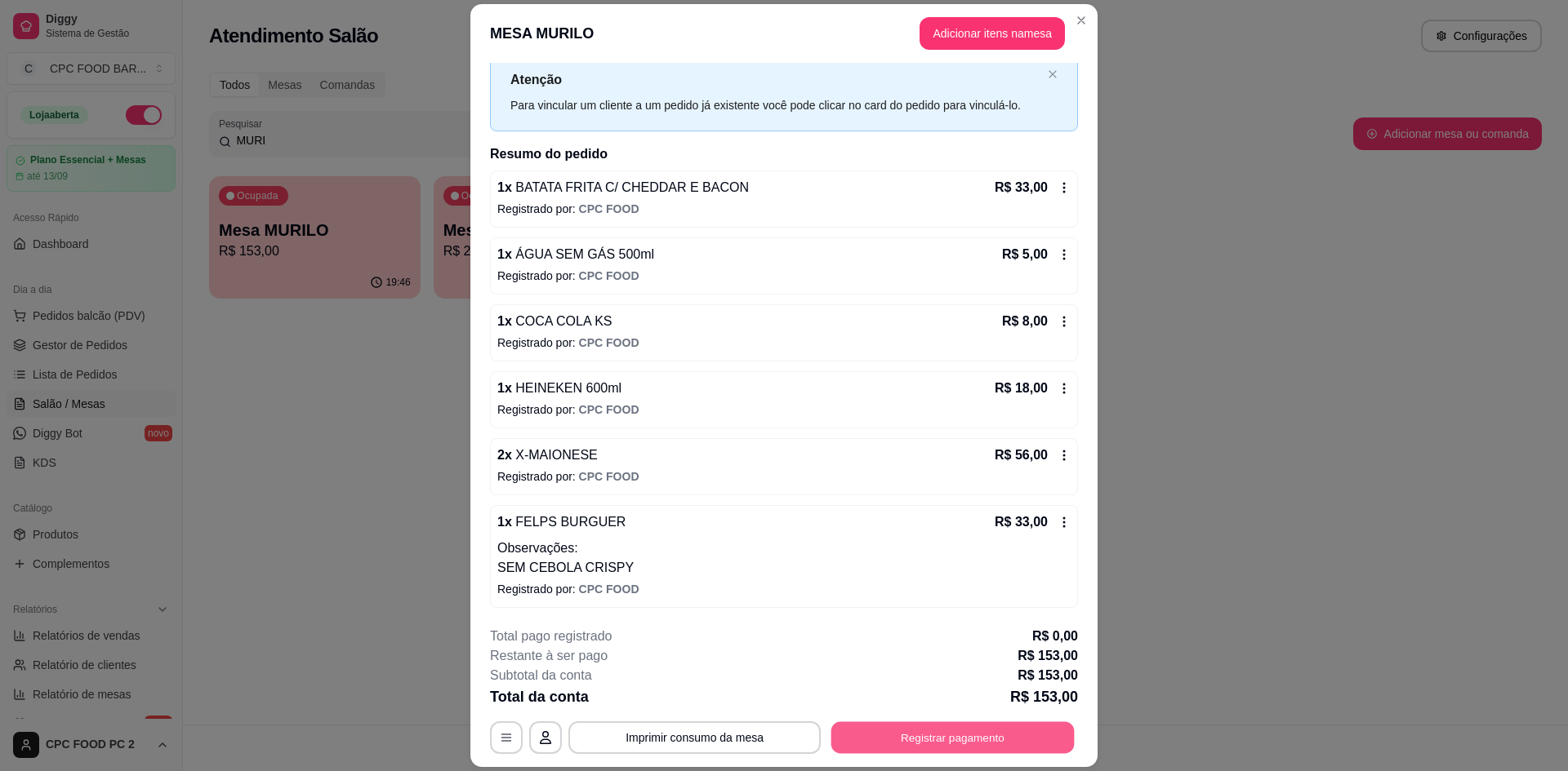
click at [937, 735] on button "Registrar pagamento" at bounding box center [953, 738] width 244 height 32
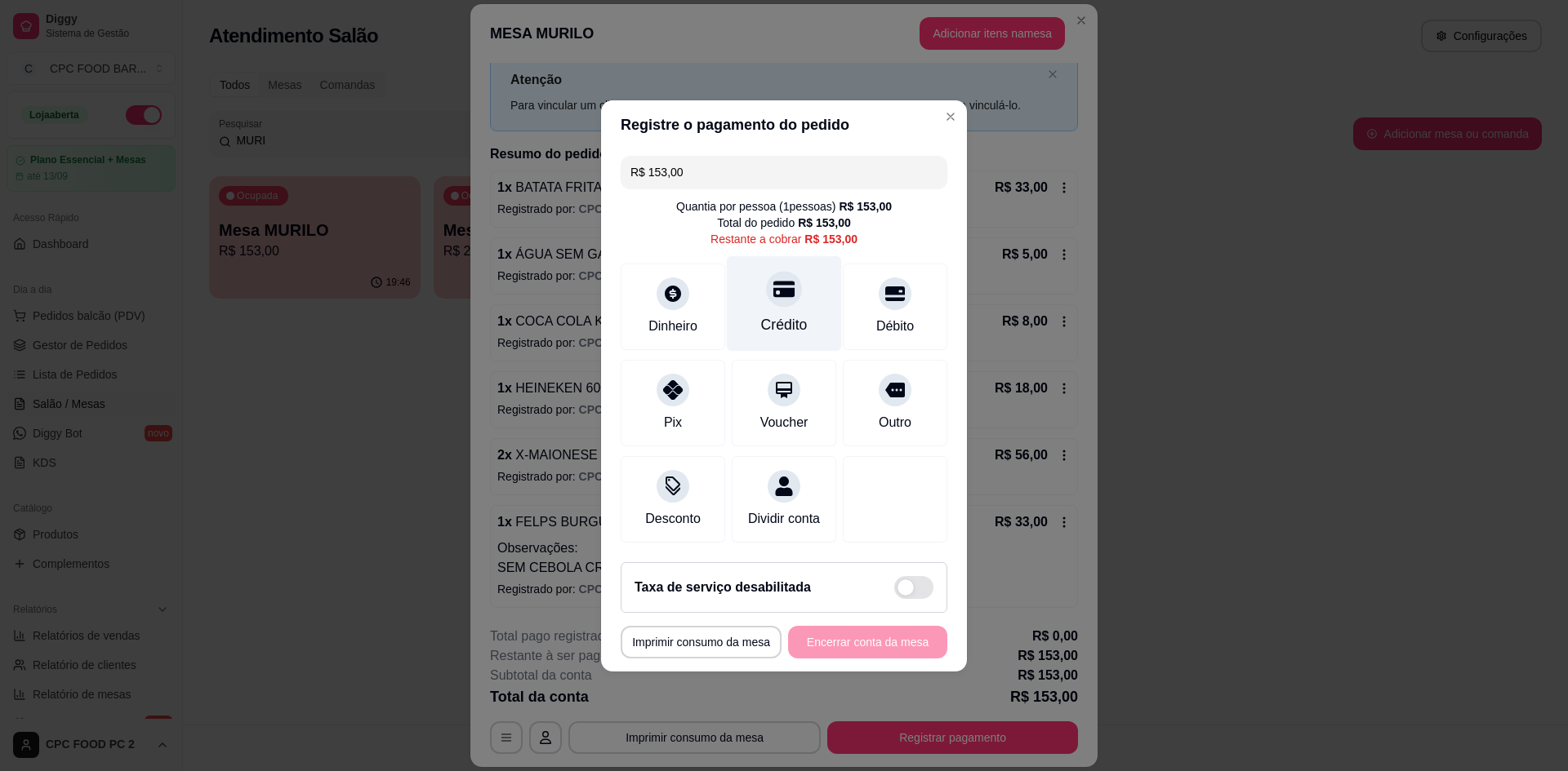
click at [753, 298] on div "Crédito" at bounding box center [785, 303] width 115 height 96
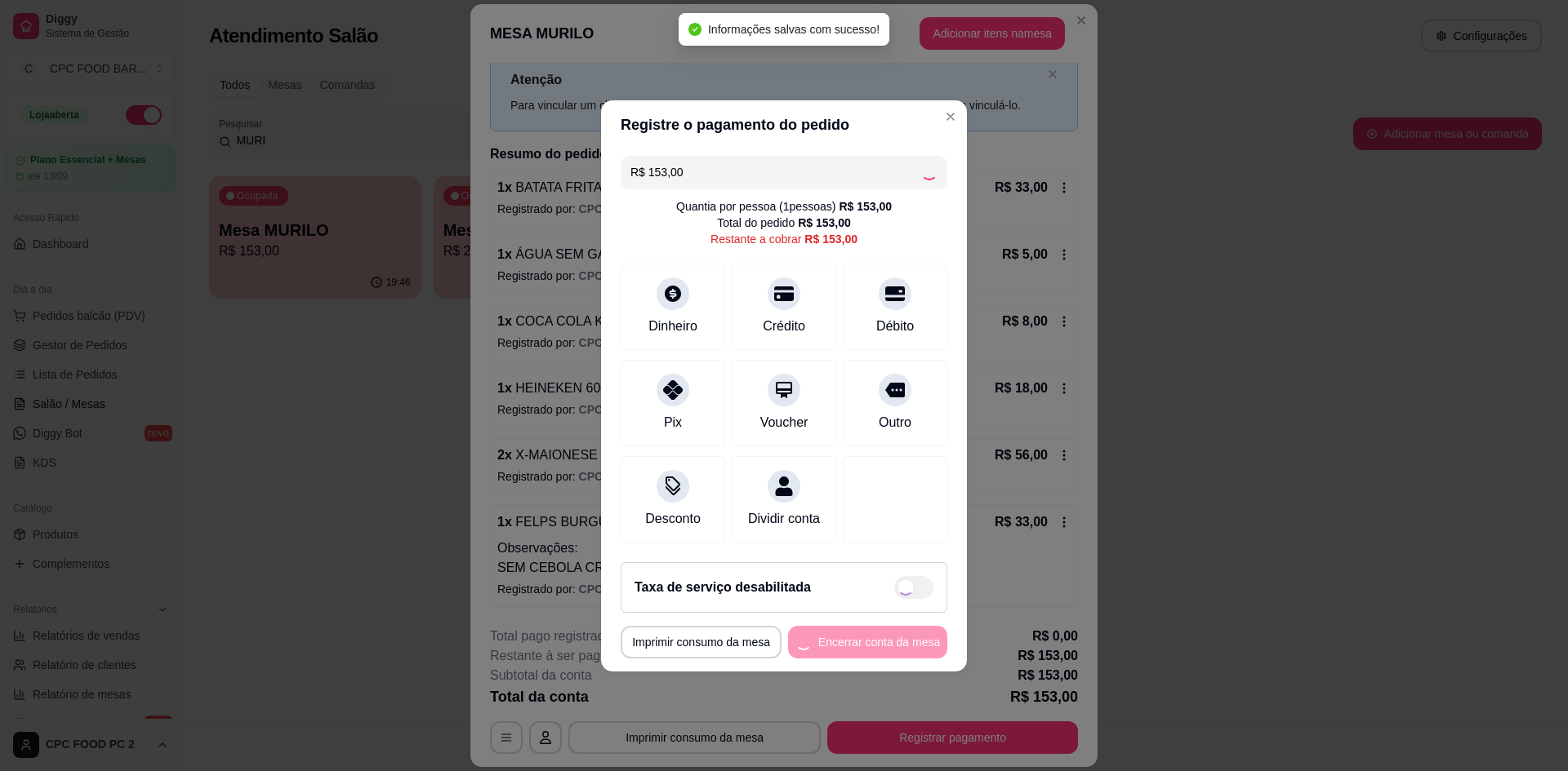
type input "R$ 0,00"
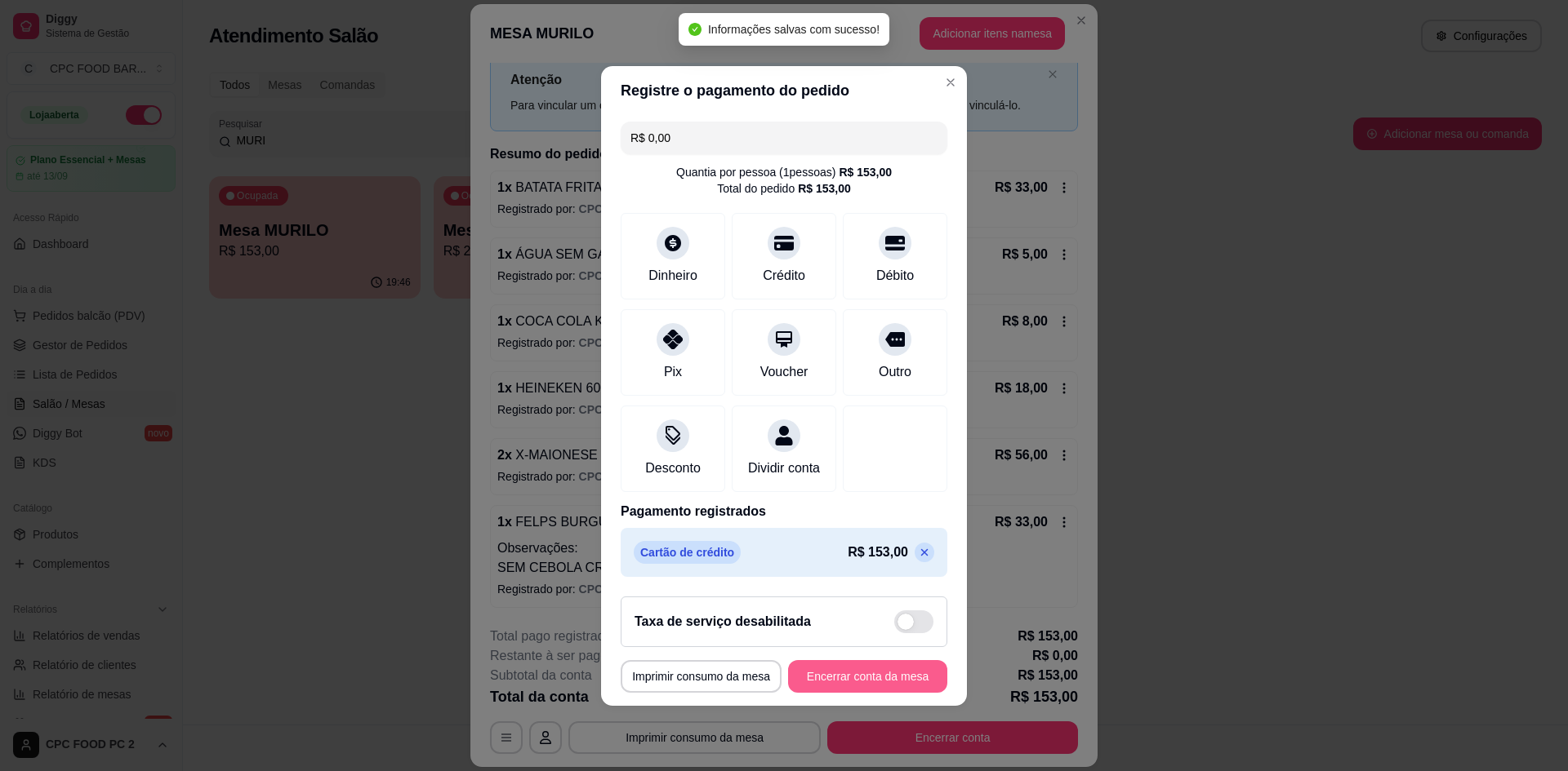
click at [862, 682] on button "Encerrar conta da mesa" at bounding box center [867, 676] width 160 height 32
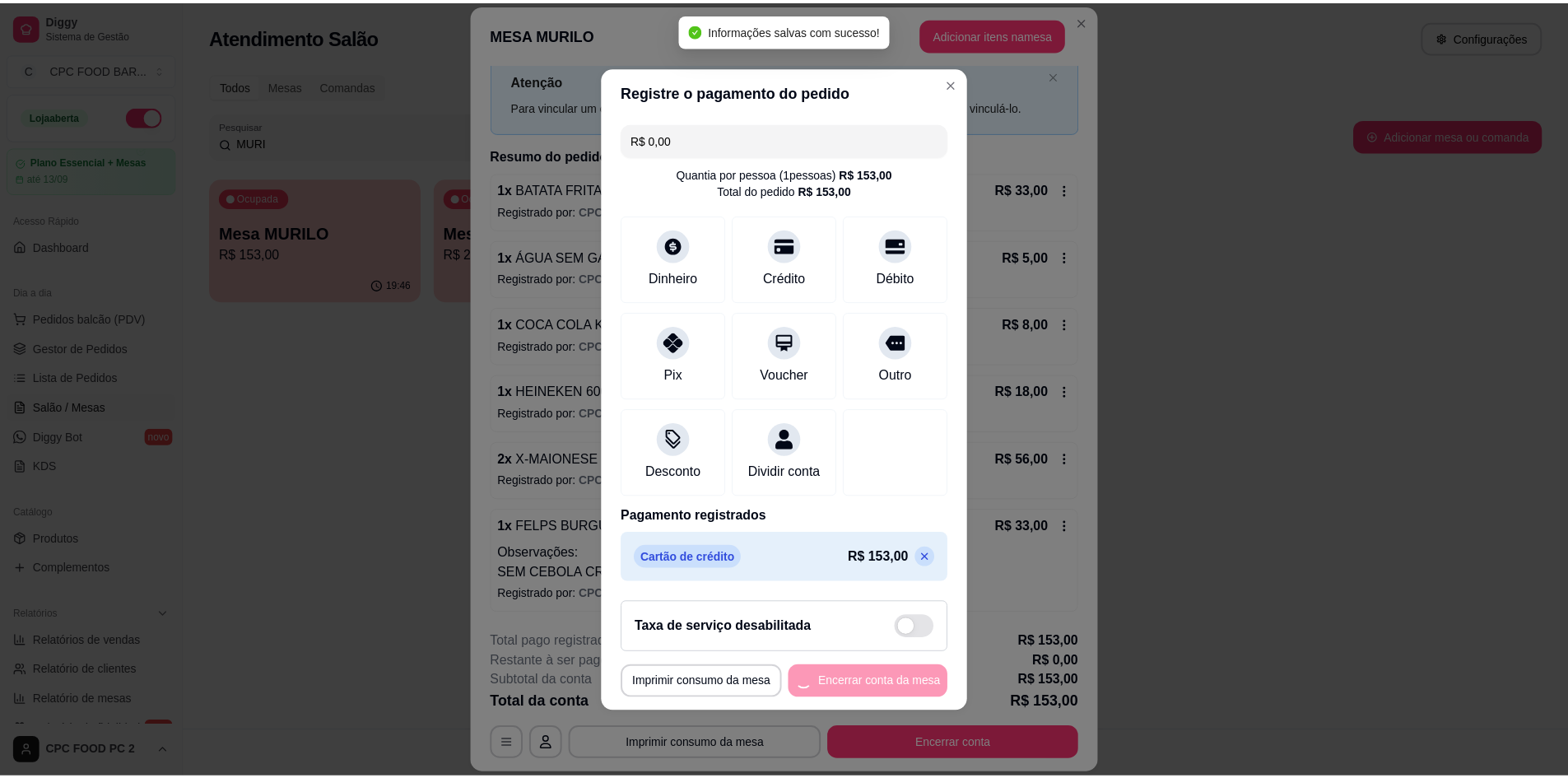
scroll to position [0, 0]
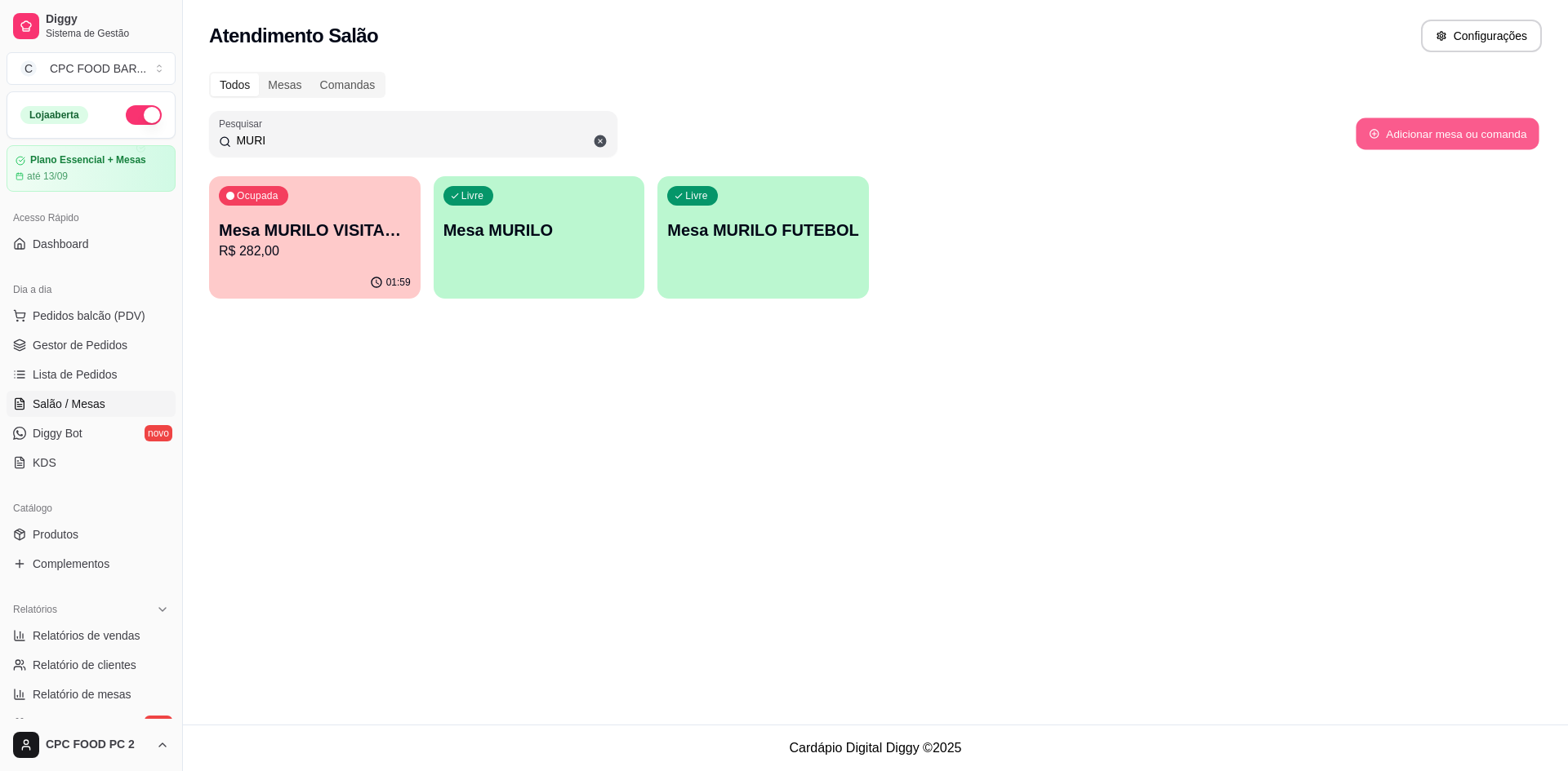
click at [1420, 133] on button "Adicionar mesa ou comanda" at bounding box center [1447, 133] width 183 height 32
select select "TABLE"
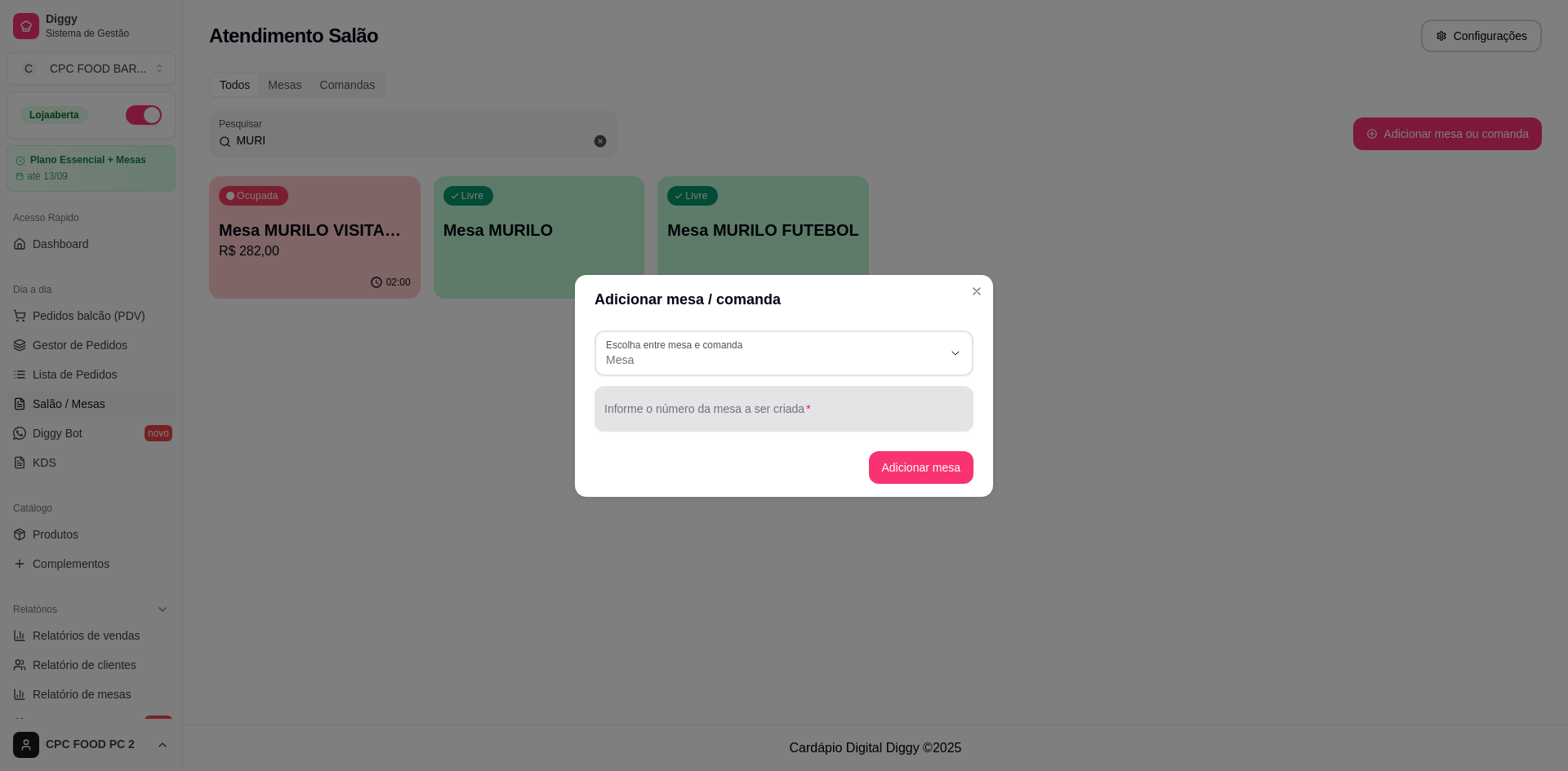
click at [843, 402] on div at bounding box center [784, 408] width 359 height 32
click at [650, 413] on input "MURILO 4348" at bounding box center [784, 416] width 359 height 16
click at [650, 416] on input "[PERSON_NAME] 4348" at bounding box center [784, 416] width 359 height 16
type input "[PERSON_NAME] 4348"
click at [899, 465] on button "Adicionar mesa" at bounding box center [921, 468] width 106 height 32
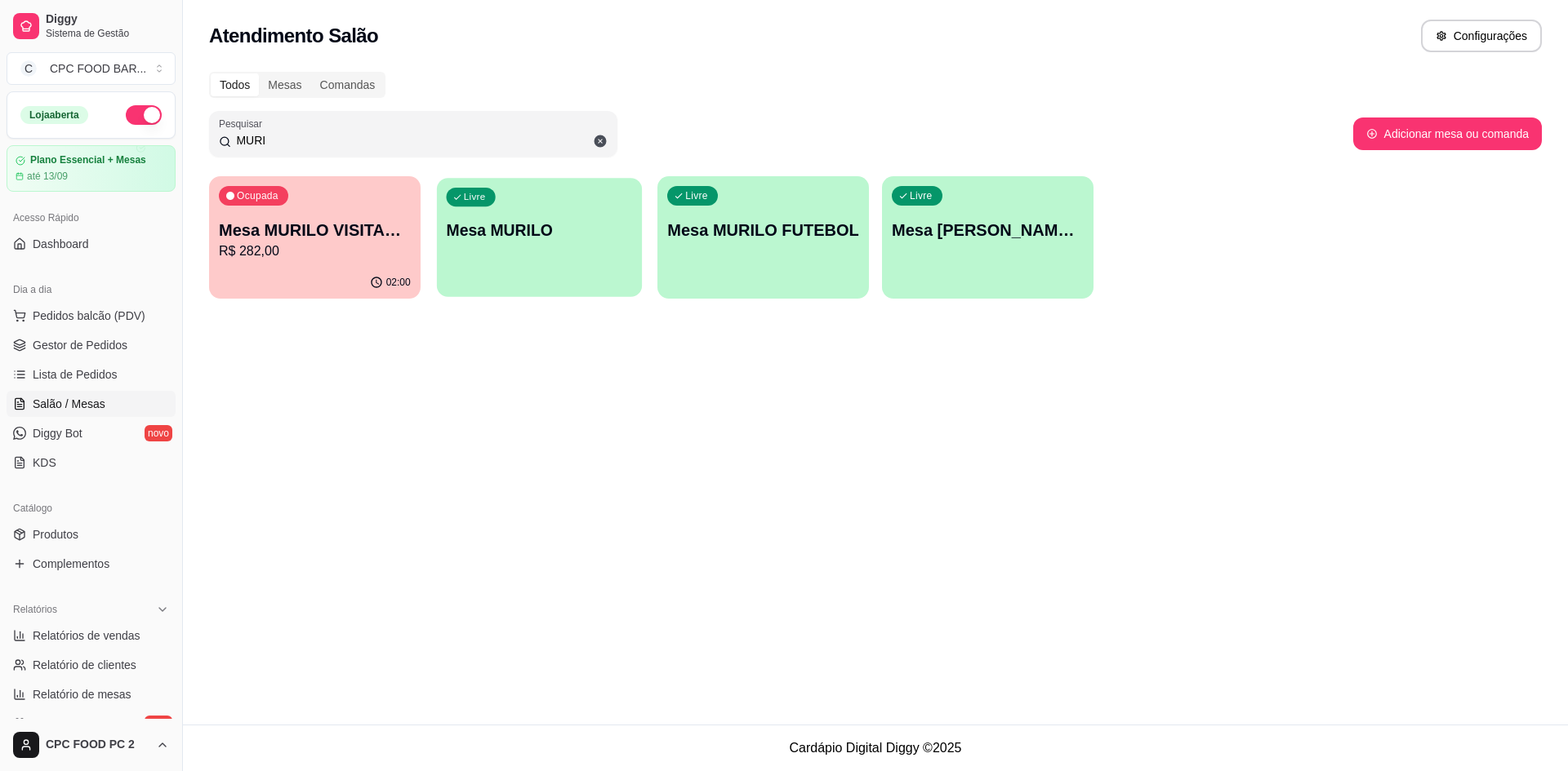
click at [572, 254] on div "Livre Mesa MURILO" at bounding box center [539, 227] width 205 height 99
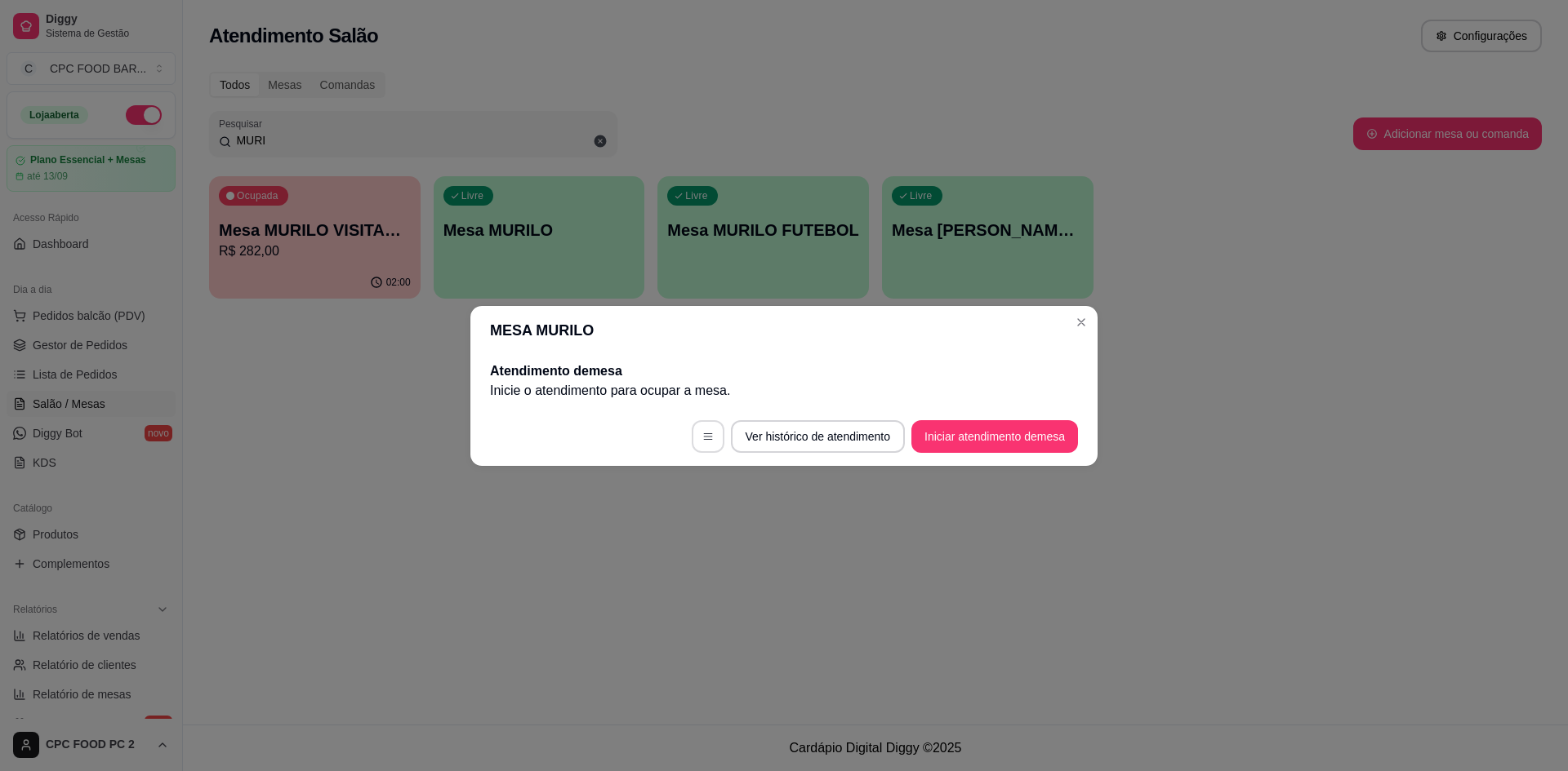
click at [692, 436] on button "button" at bounding box center [708, 436] width 32 height 32
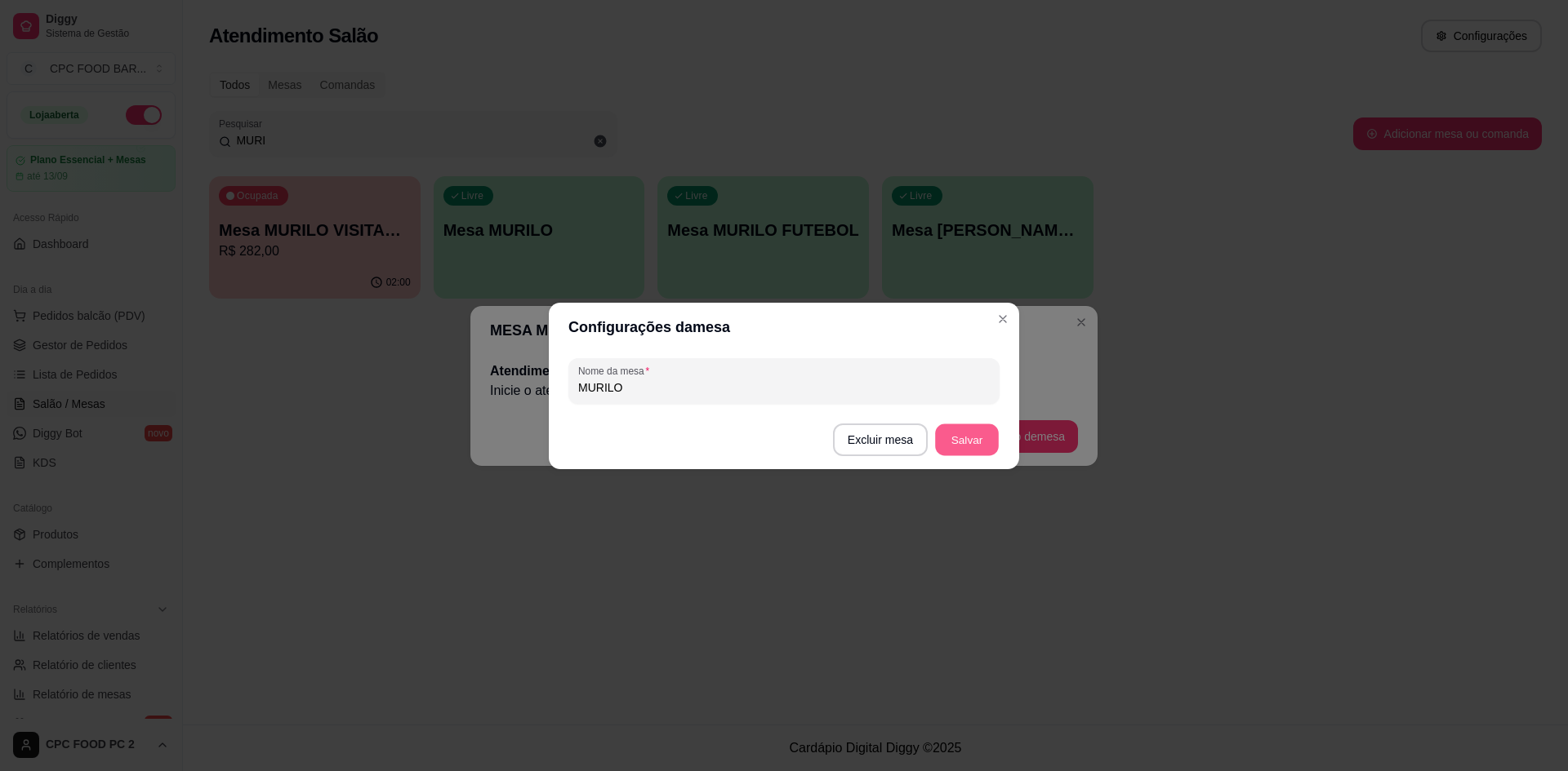
click at [950, 440] on button "Salvar" at bounding box center [966, 439] width 64 height 32
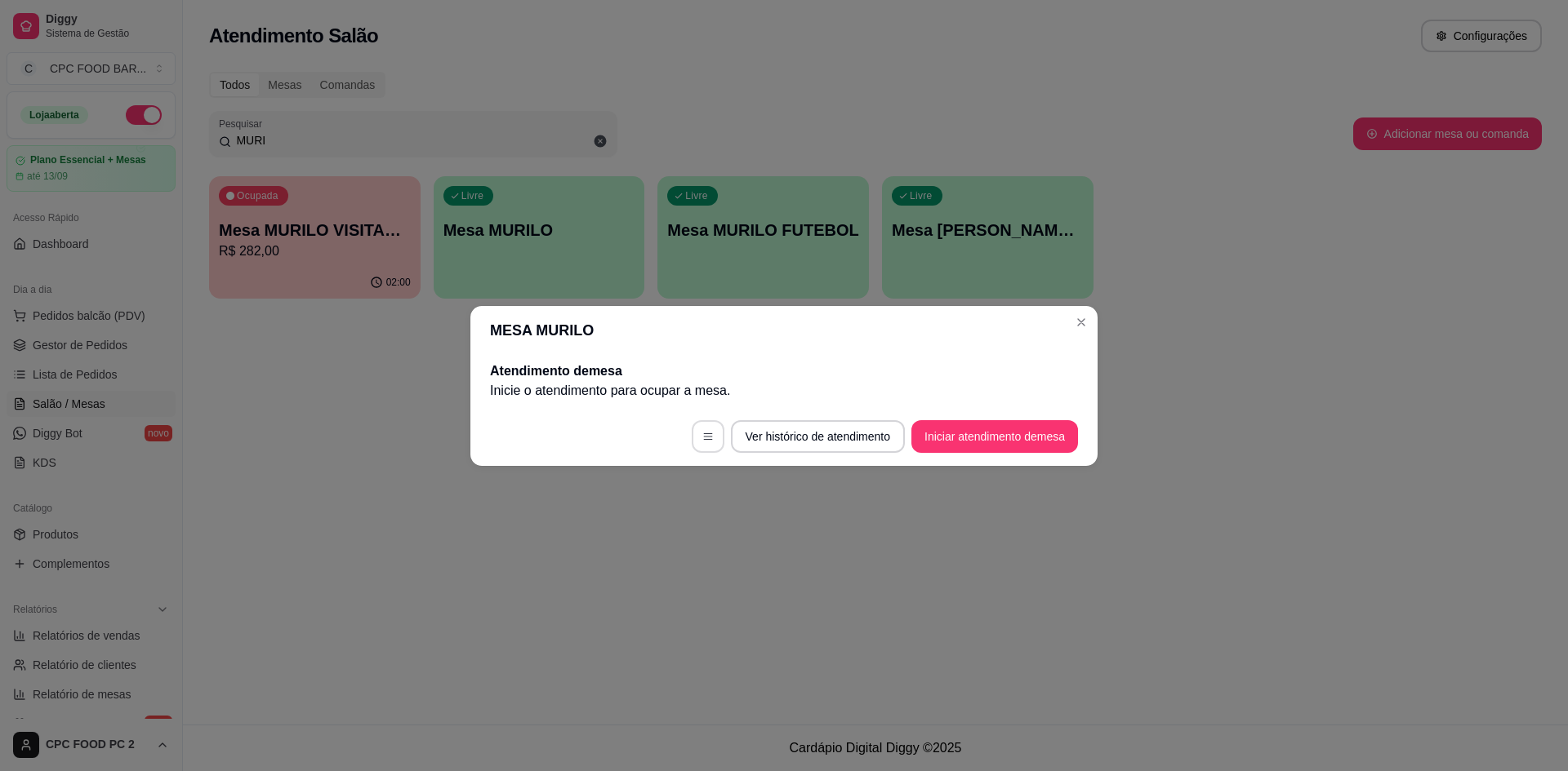
click at [696, 432] on button "button" at bounding box center [708, 436] width 32 height 32
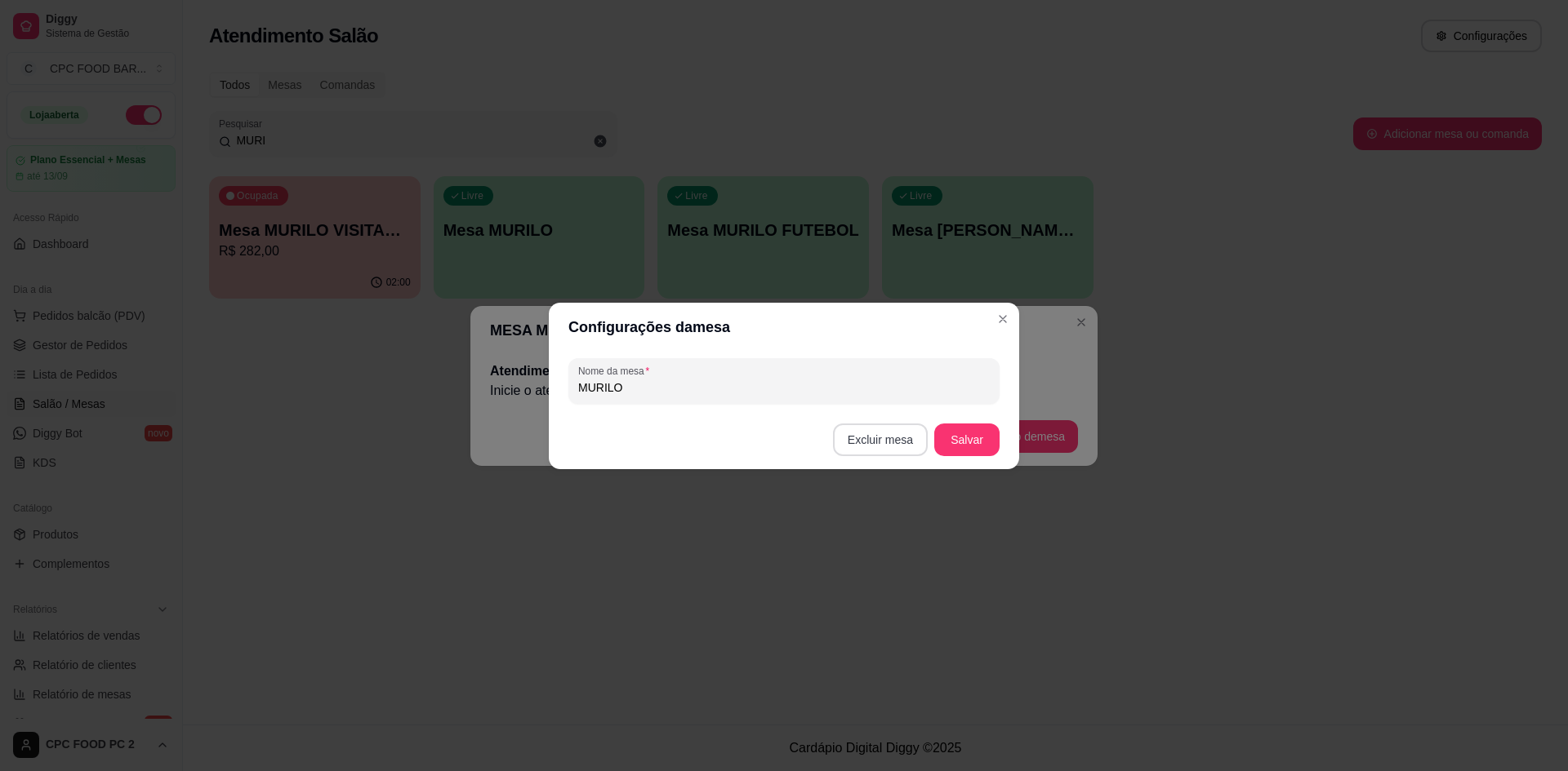
click at [862, 433] on button "Excluir mesa" at bounding box center [880, 440] width 95 height 32
click at [874, 550] on button "Confirmar" at bounding box center [884, 542] width 60 height 25
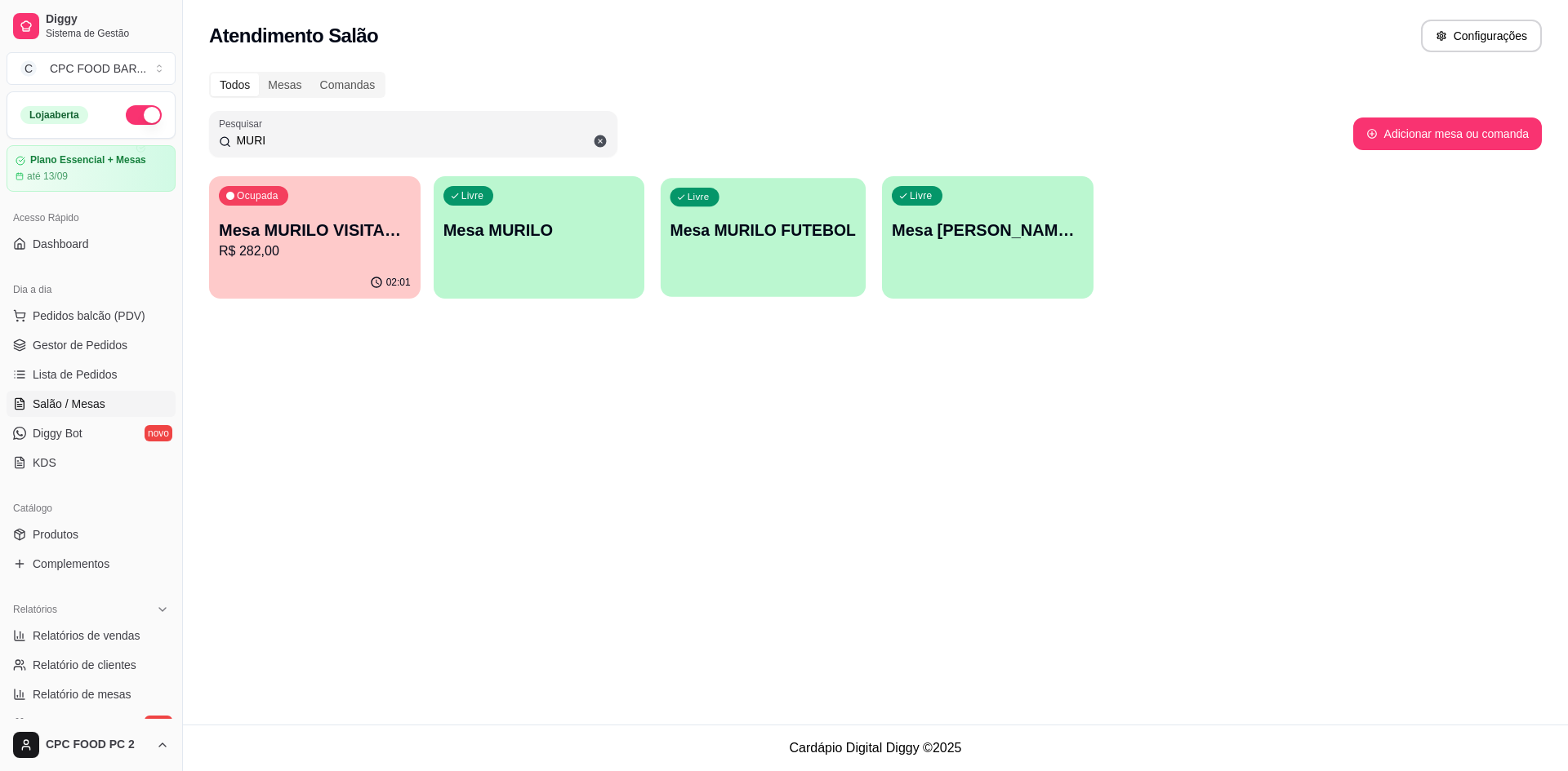
click at [756, 268] on div "Ocupada Mesa MURILO VISITANTE R$ 282,00 02:01 Livre Mesa MURILO Livre Mesa MURI…" at bounding box center [875, 238] width 1333 height 123
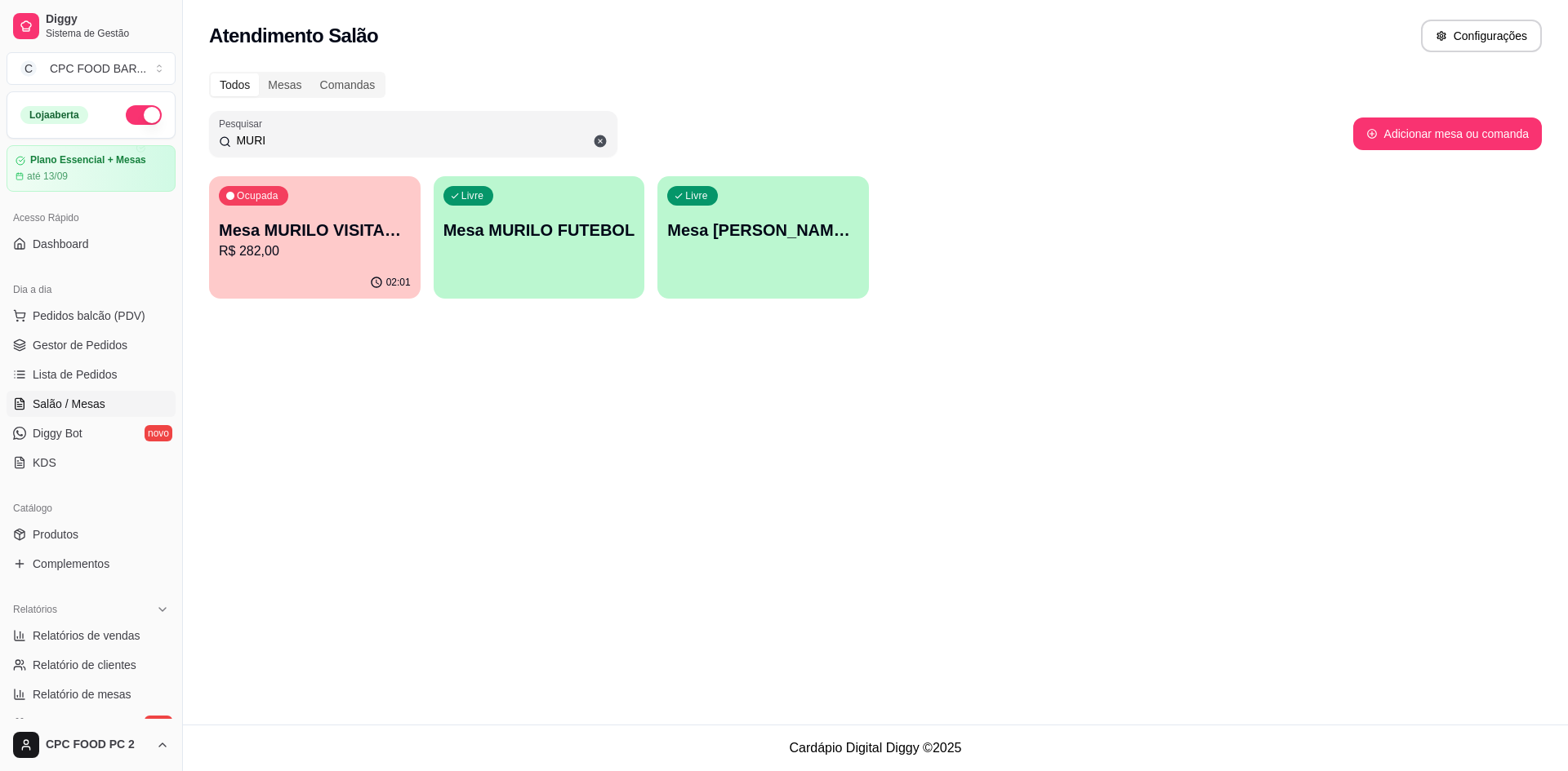
click at [350, 236] on p "Mesa MURILO VISITANTE" at bounding box center [315, 230] width 192 height 23
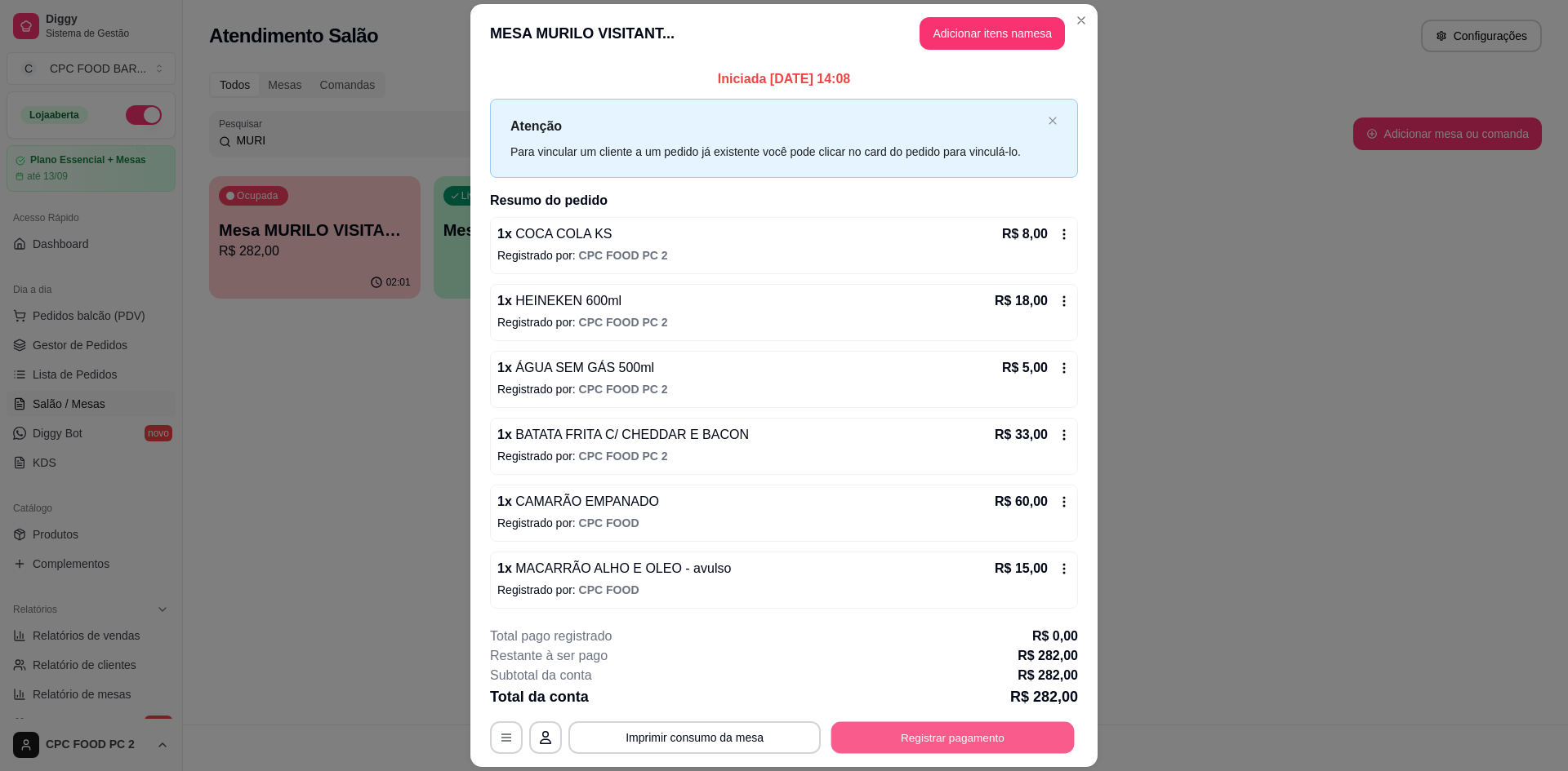
click at [922, 738] on button "Registrar pagamento" at bounding box center [953, 738] width 244 height 32
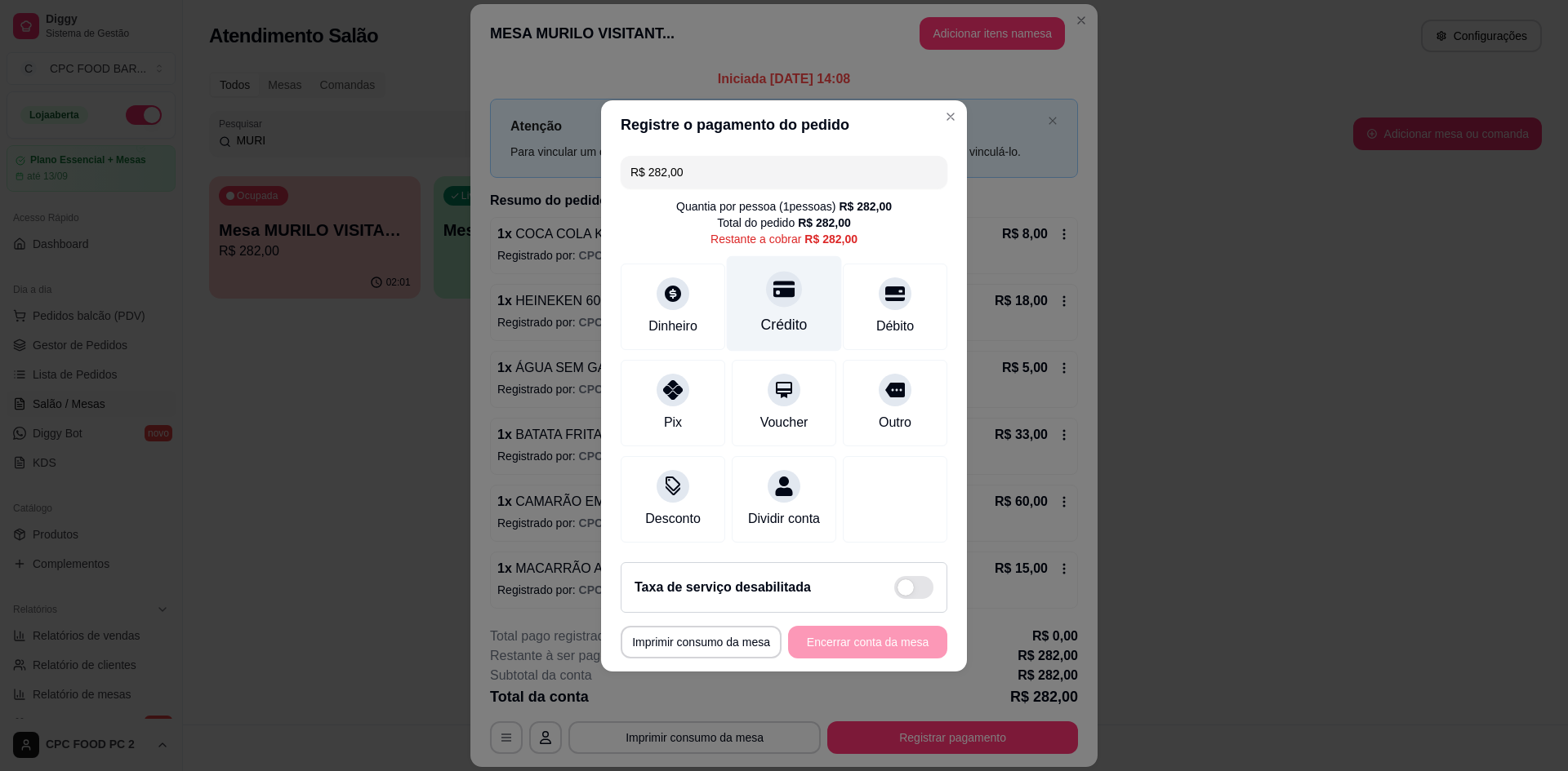
click at [750, 283] on div "Crédito" at bounding box center [785, 303] width 115 height 96
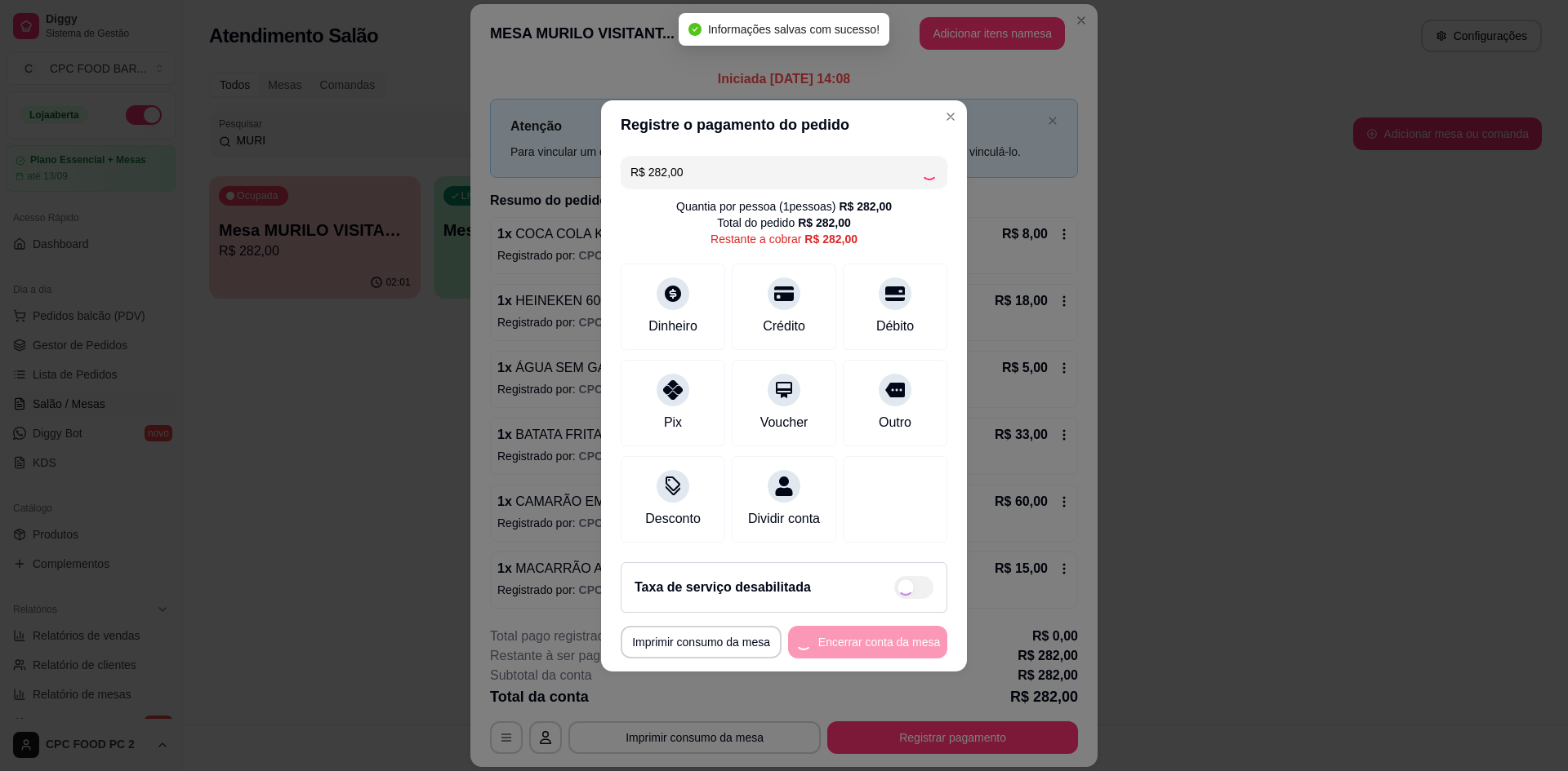
type input "R$ 0,00"
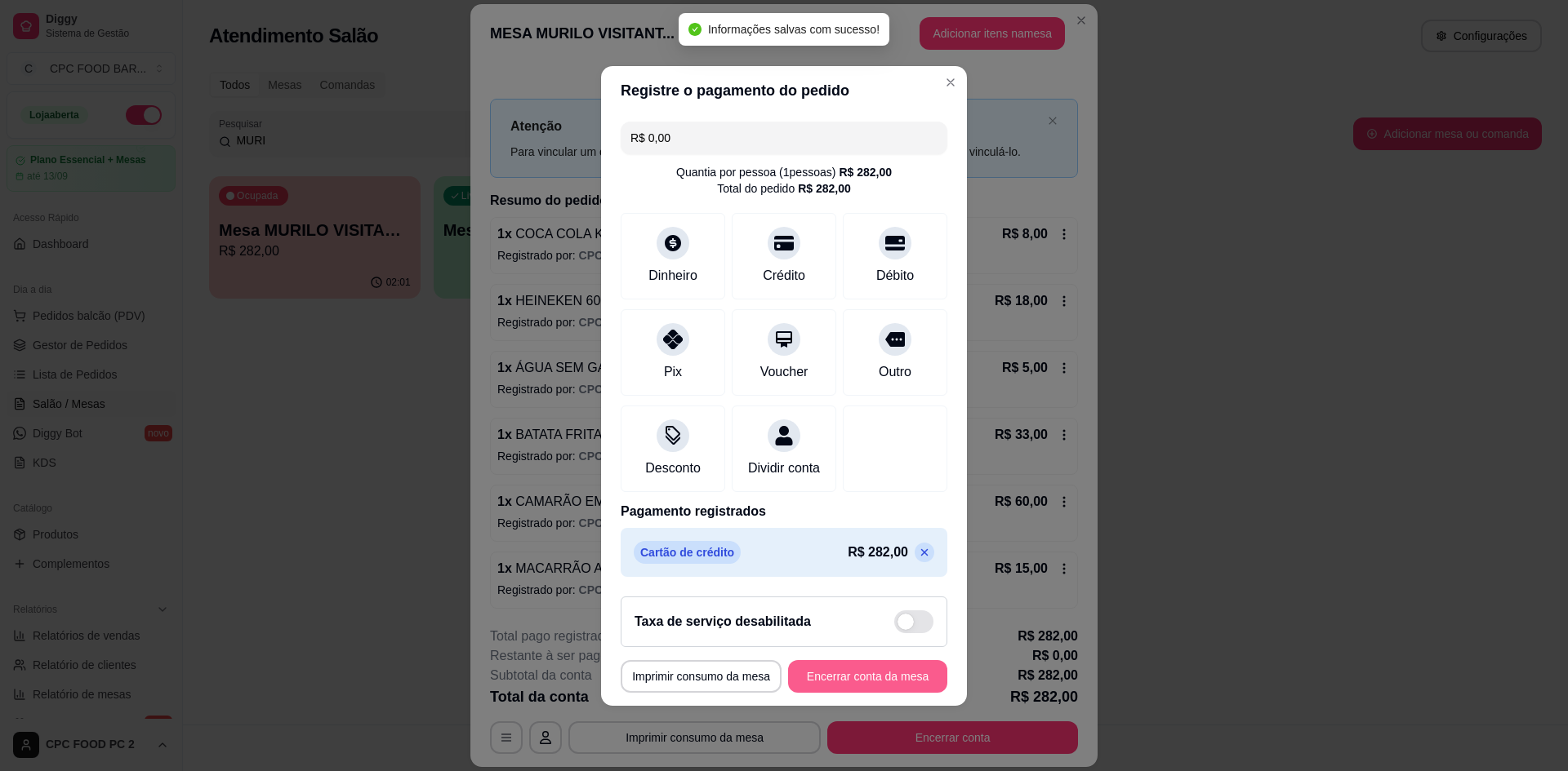
click at [868, 679] on button "Encerrar conta da mesa" at bounding box center [867, 676] width 160 height 32
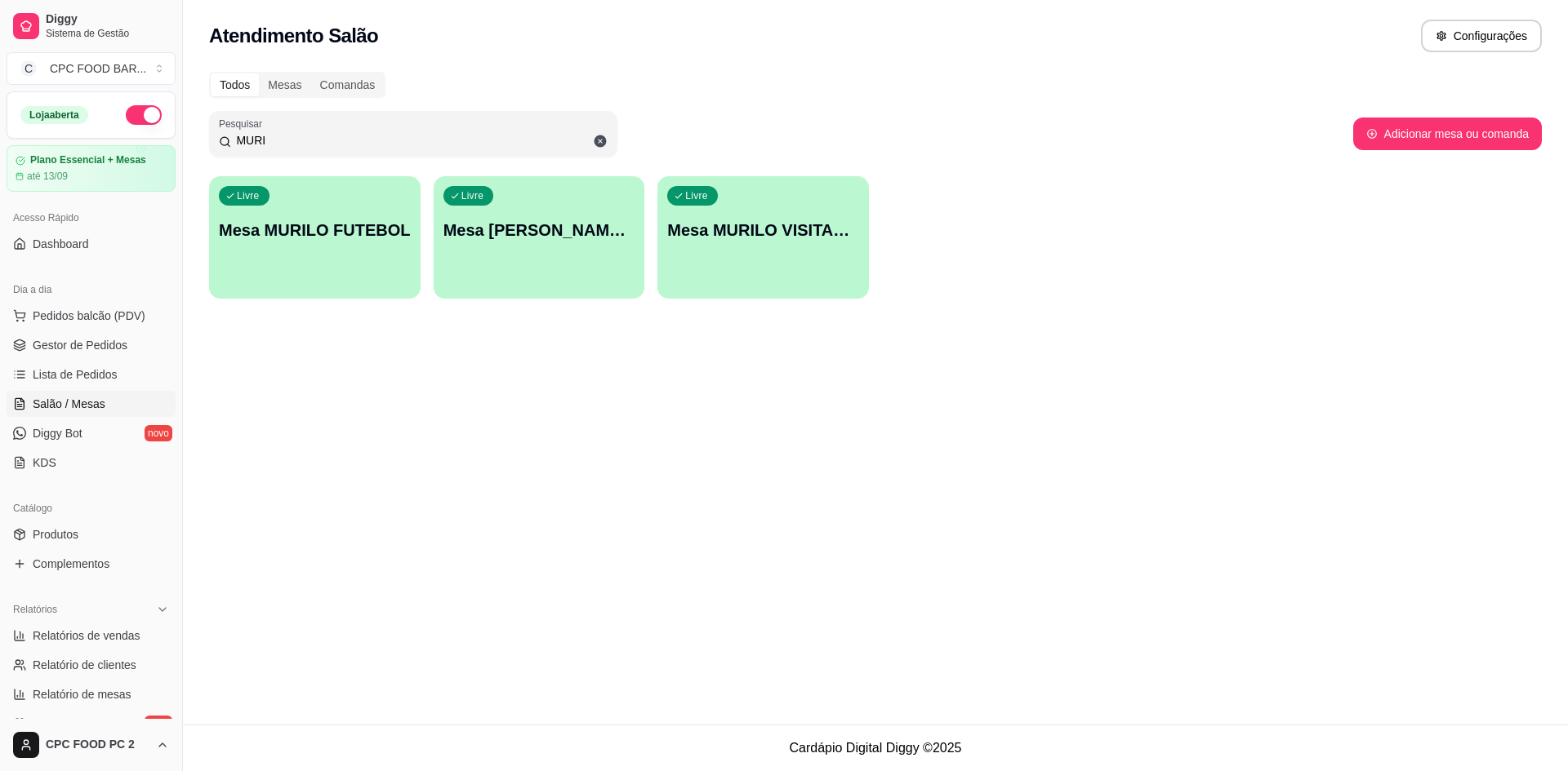
click at [730, 250] on div "Livre Mesa MURILO VISITANTE" at bounding box center [763, 228] width 211 height 103
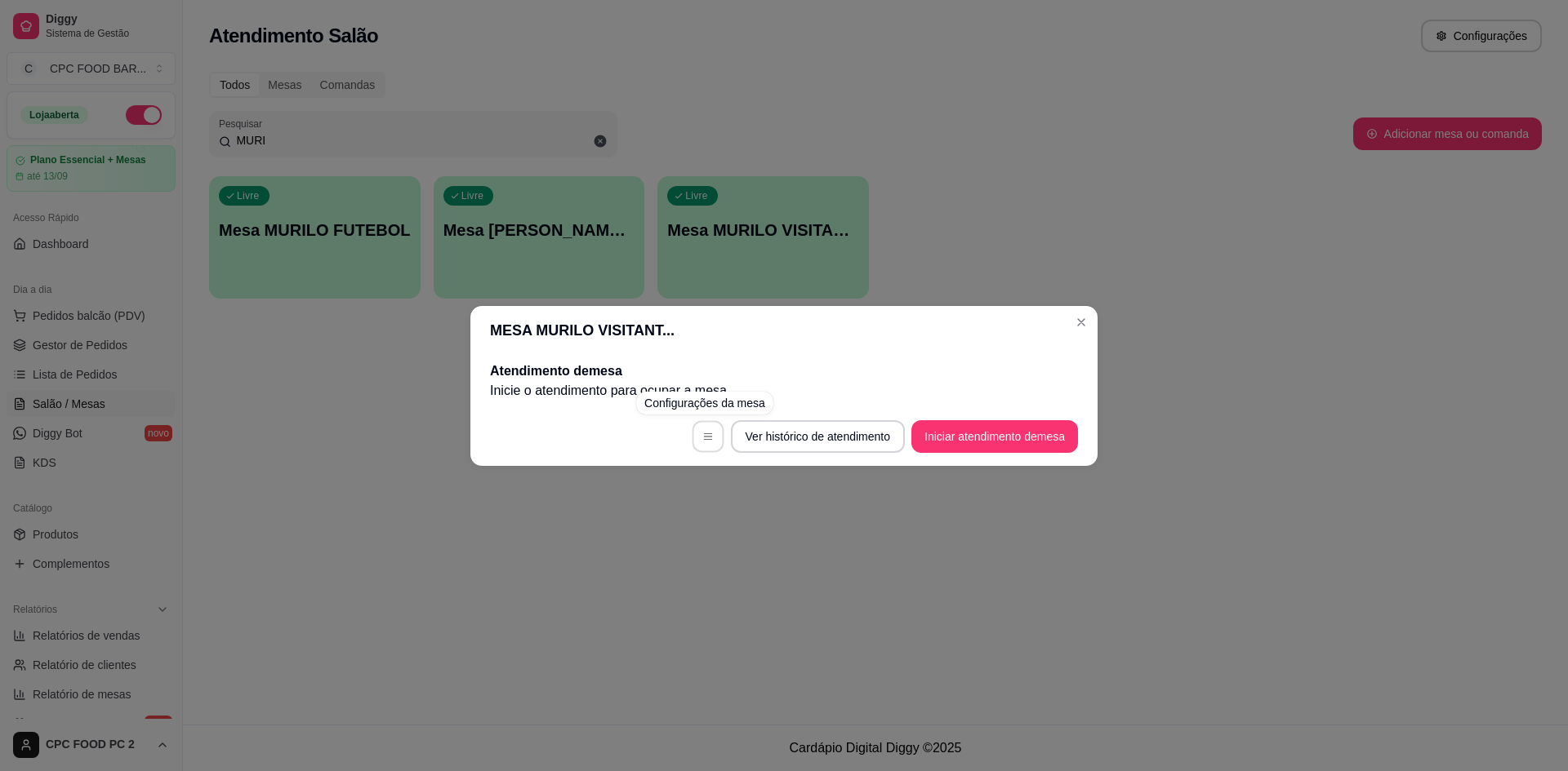
click at [696, 438] on button "button" at bounding box center [707, 436] width 32 height 32
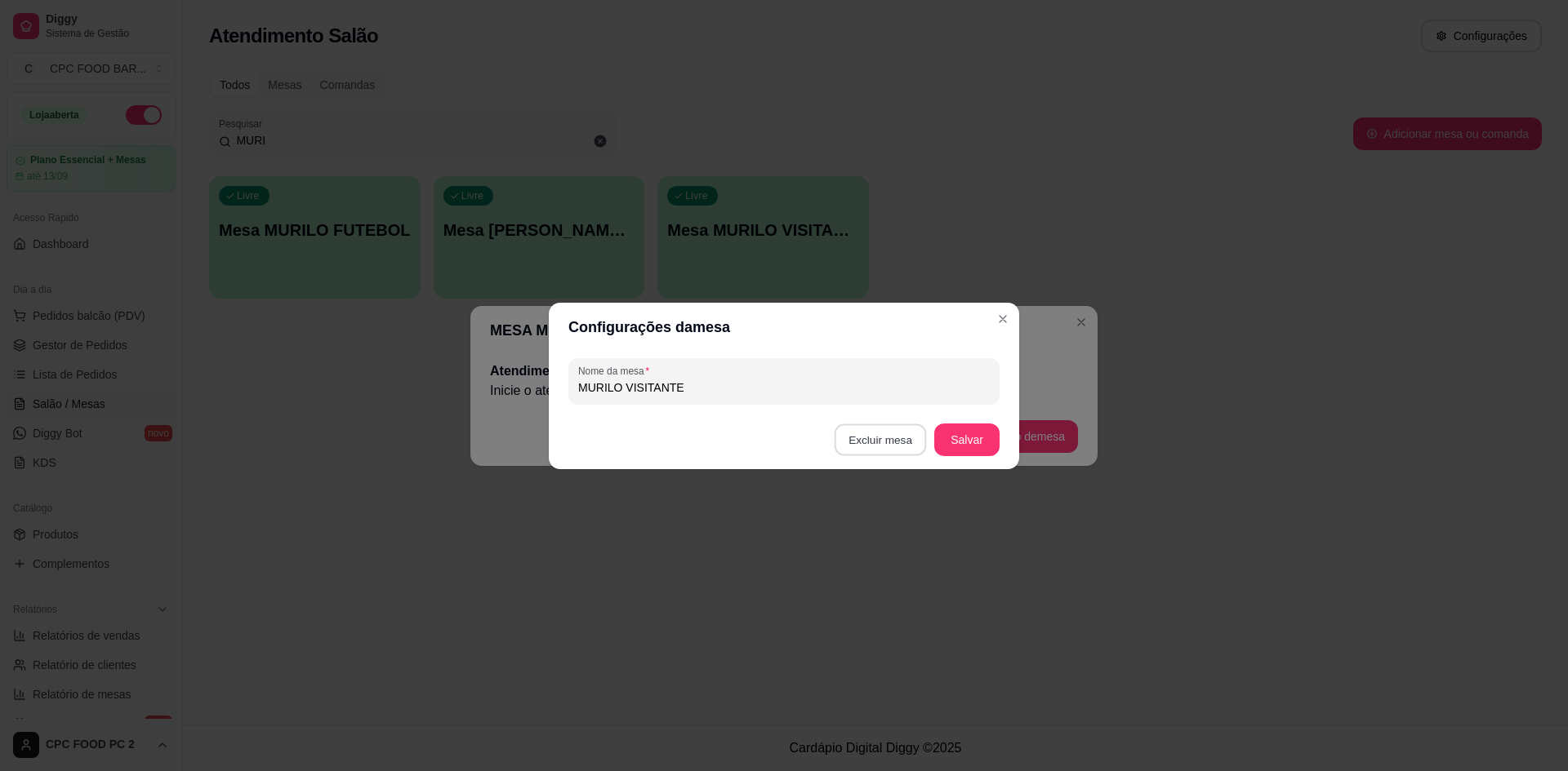
click at [852, 436] on button "Excluir mesa" at bounding box center [881, 439] width 92 height 32
click at [884, 555] on button "Confirmar" at bounding box center [884, 542] width 58 height 24
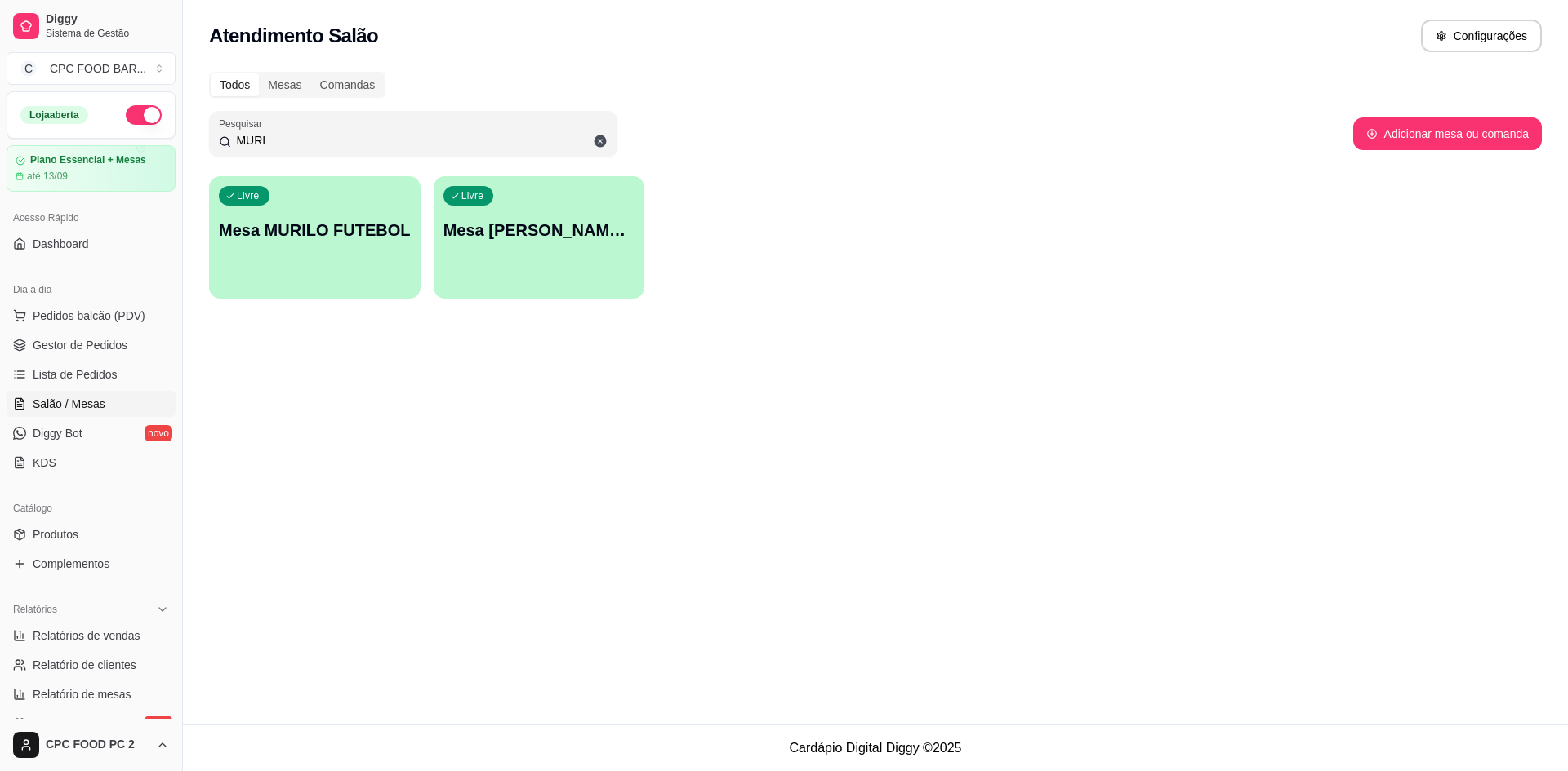
click at [380, 256] on div "Livre Mesa MURILO FUTEBOL" at bounding box center [315, 228] width 211 height 103
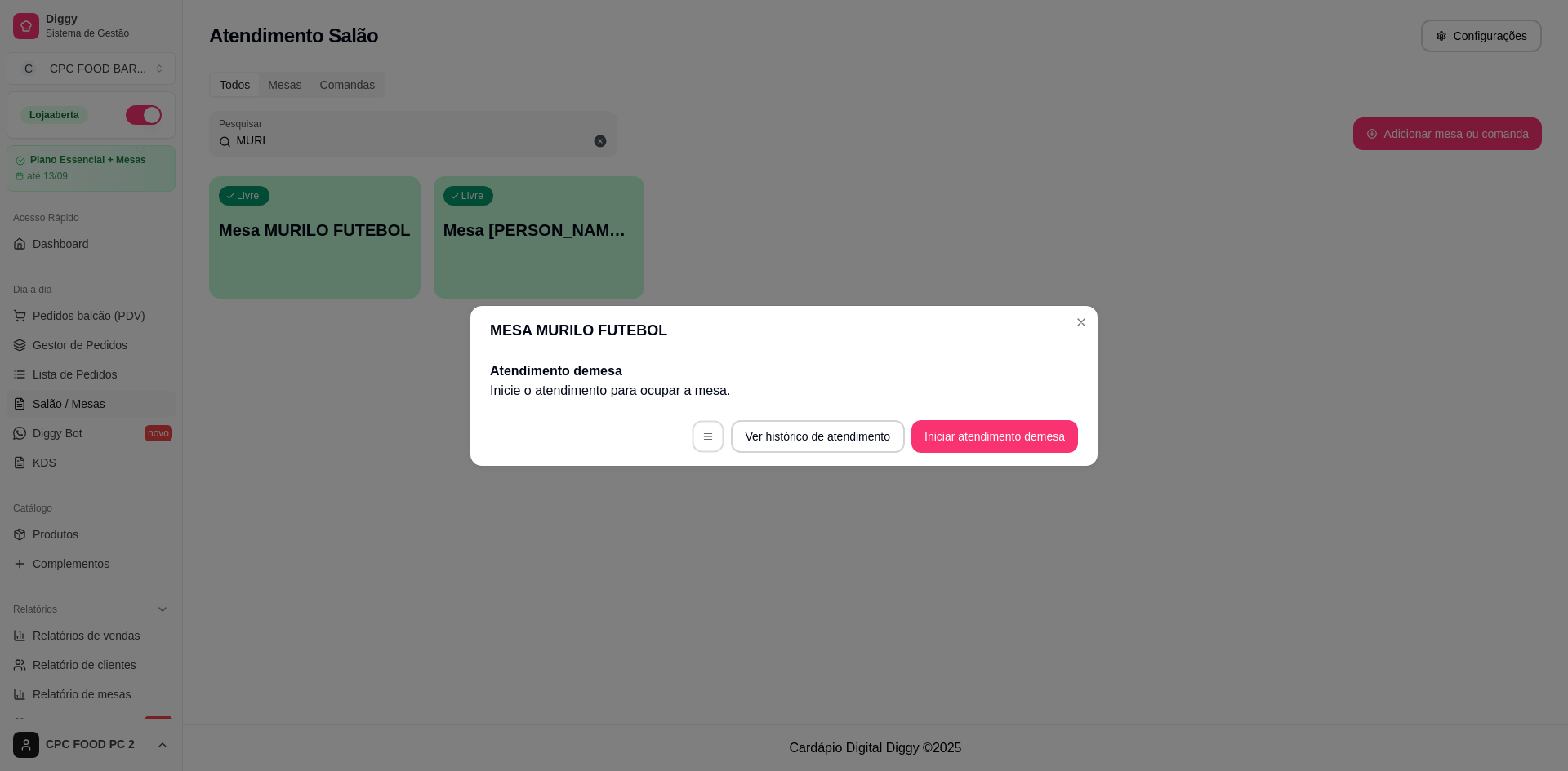
click at [701, 429] on button "button" at bounding box center [707, 436] width 32 height 32
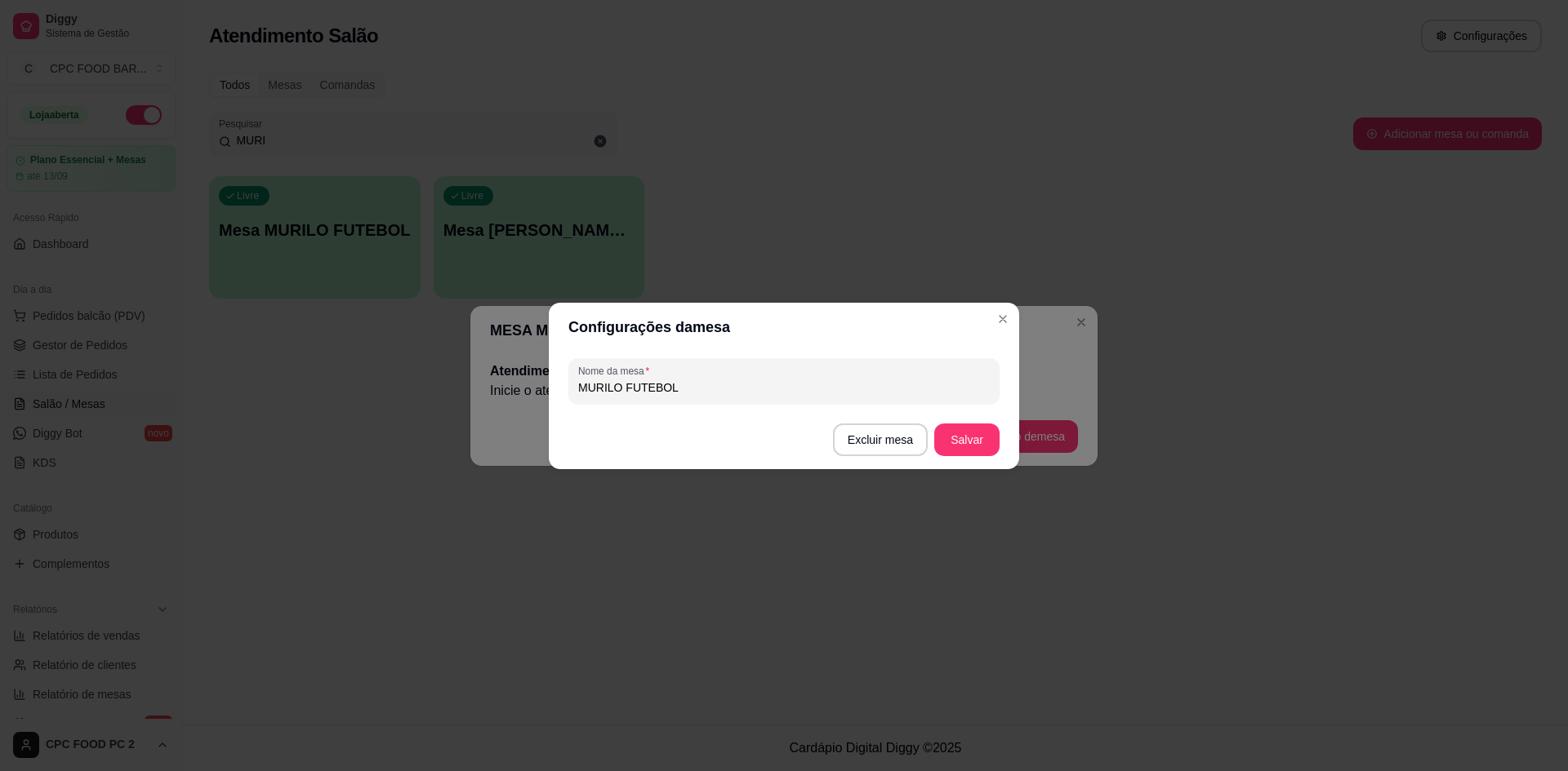
click at [865, 426] on button "Excluir mesa" at bounding box center [880, 440] width 95 height 32
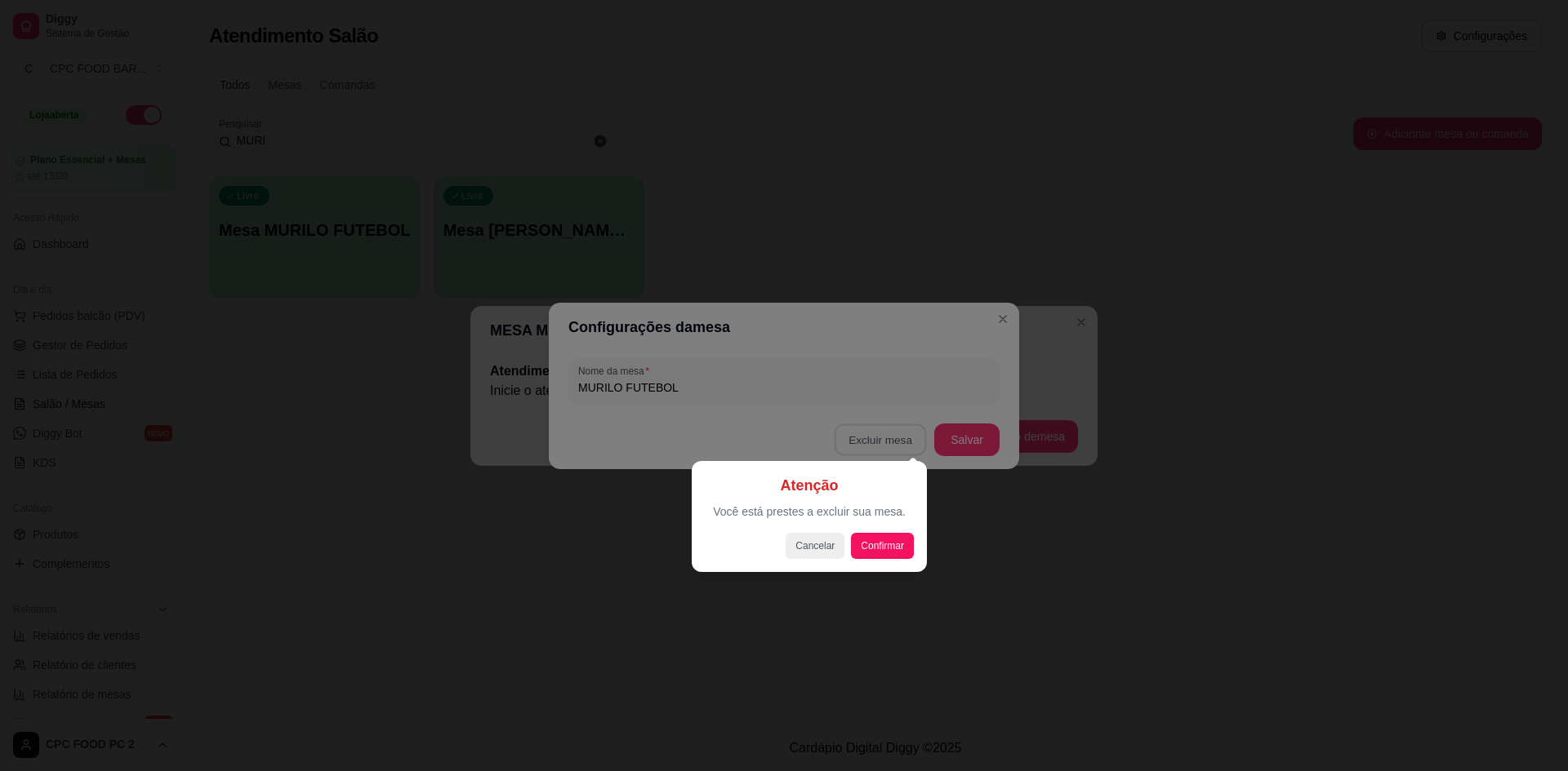
click at [883, 564] on div "Atenção Você está prestes a excluir sua mesa. Cancelar Confirmar" at bounding box center [809, 516] width 235 height 111
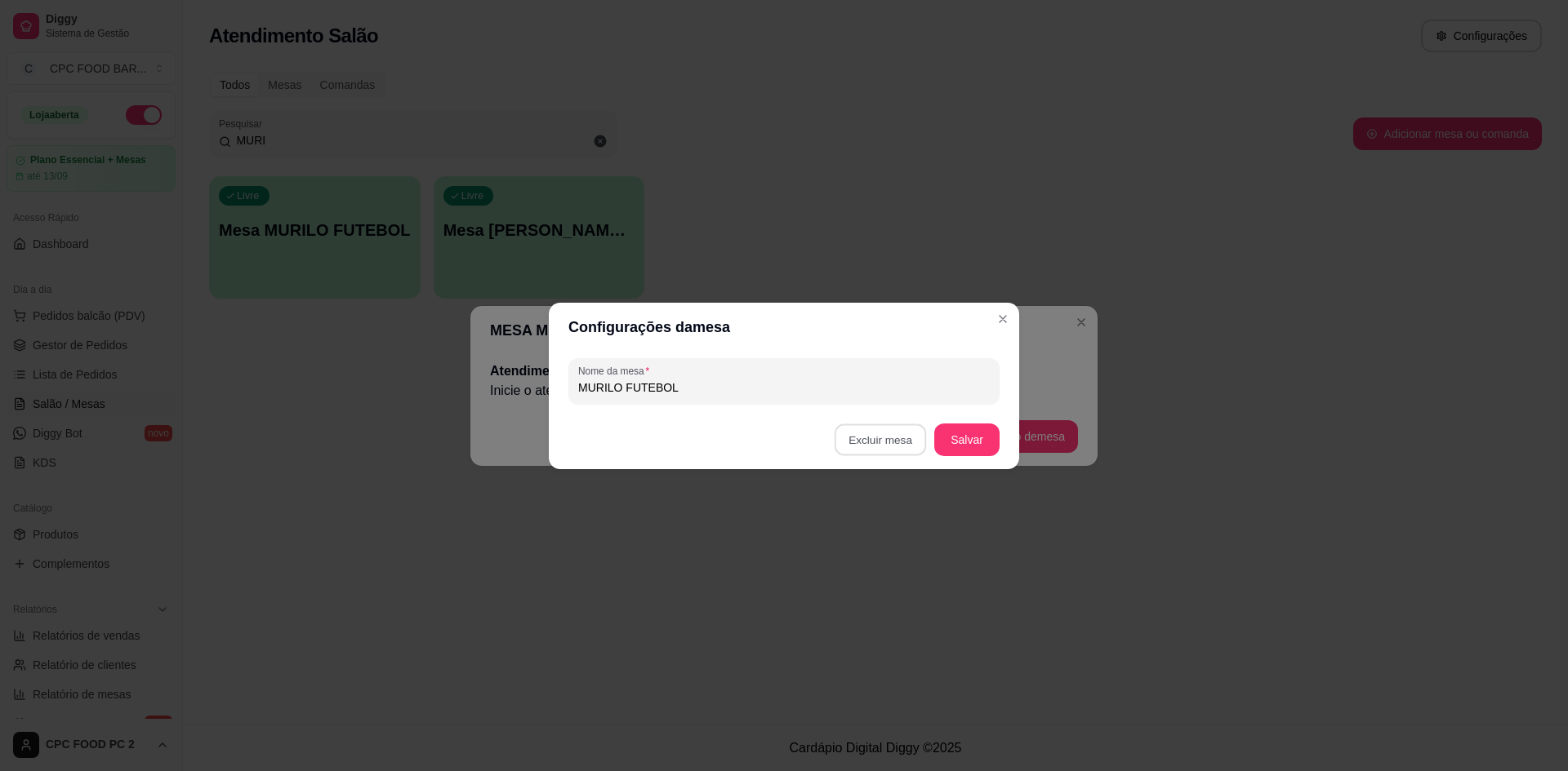
click at [883, 555] on button "Confirmar" at bounding box center [884, 542] width 58 height 24
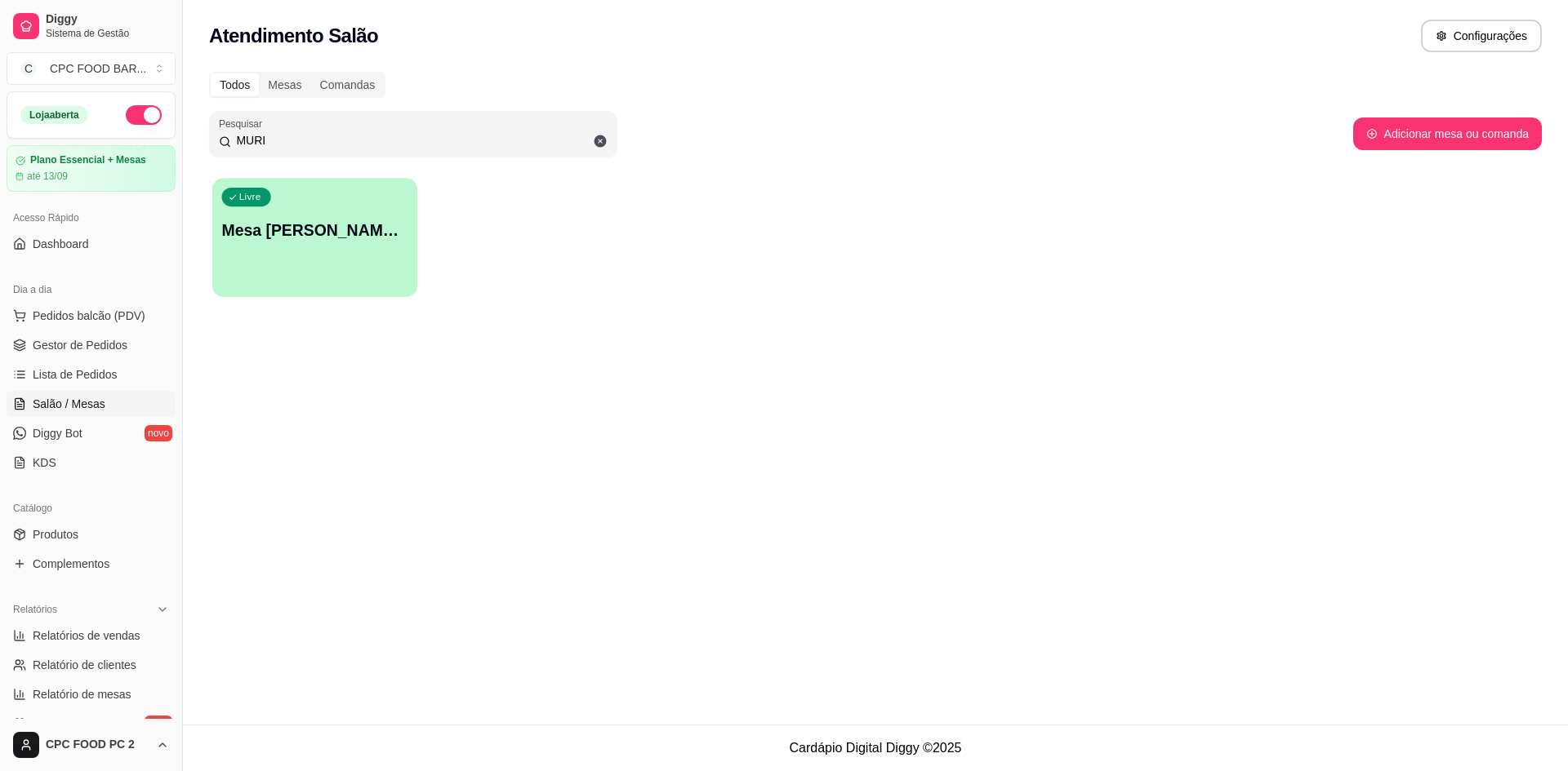
click at [382, 221] on p "Mesa [PERSON_NAME] 4348" at bounding box center [315, 230] width 186 height 22
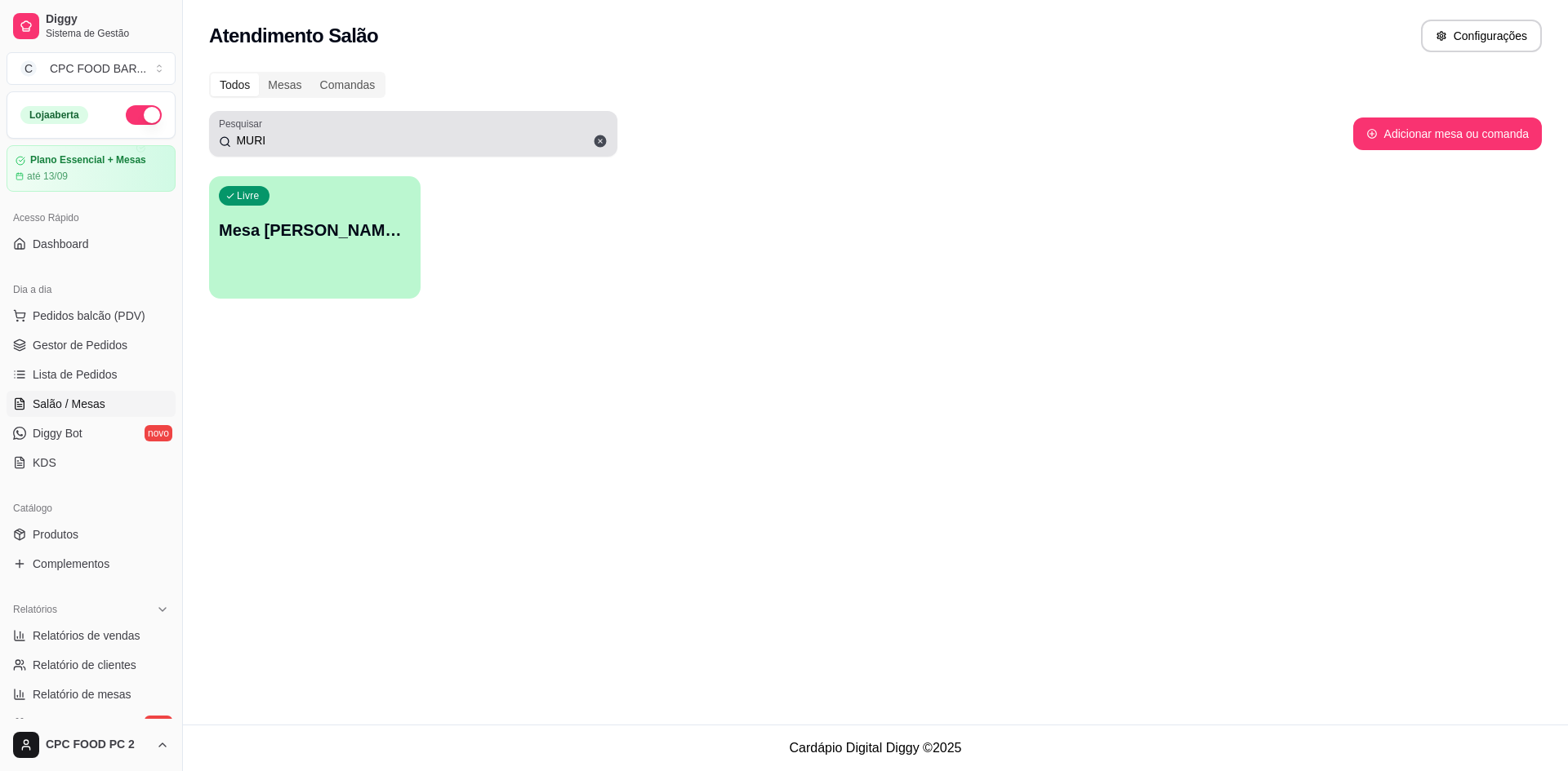
click at [592, 143] on span at bounding box center [600, 141] width 28 height 28
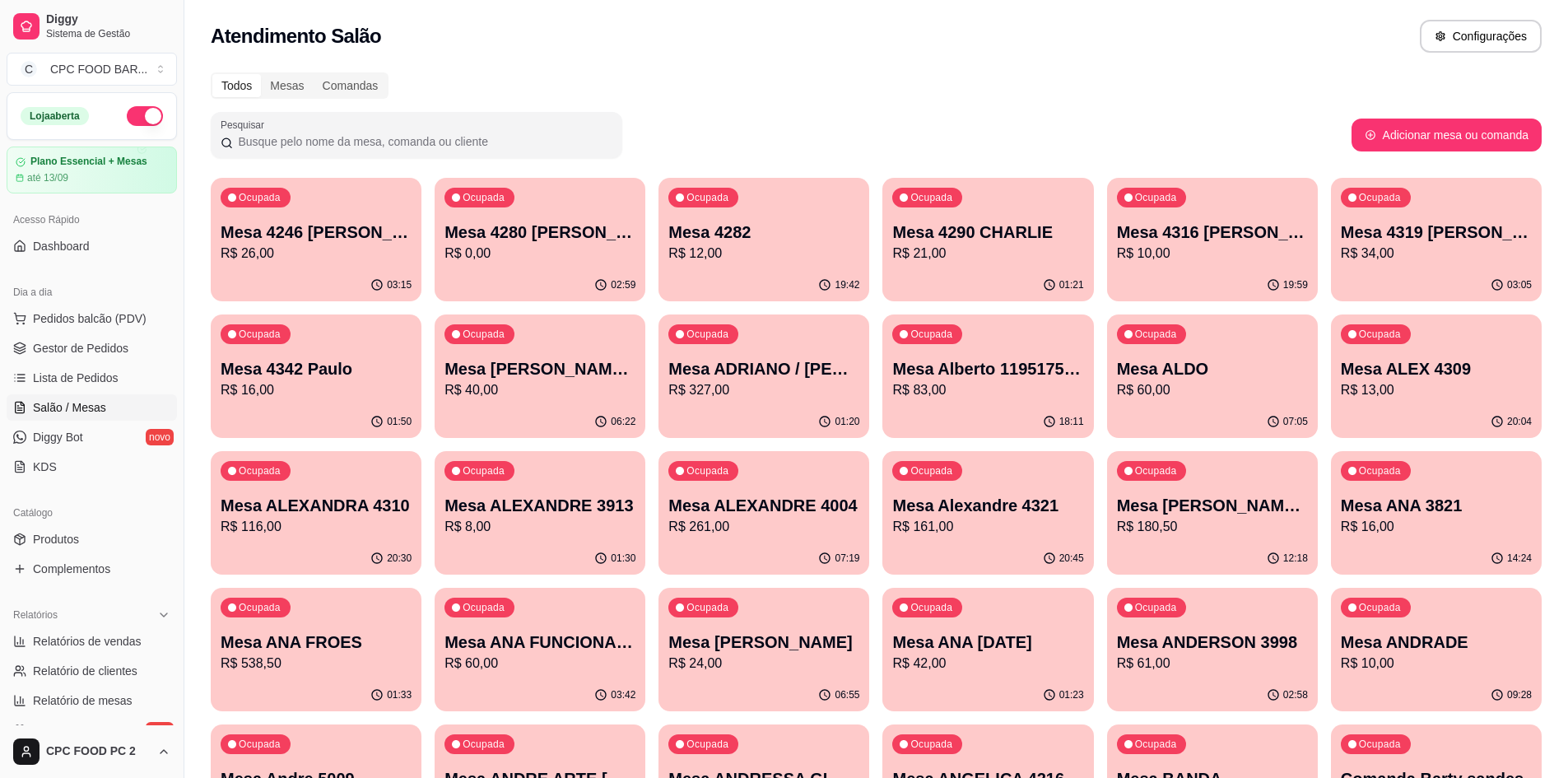
click at [490, 147] on input "Pesquisar" at bounding box center [422, 142] width 379 height 16
drag, startPoint x: 376, startPoint y: 52, endPoint x: 204, endPoint y: 30, distance: 173.4
click at [204, 30] on div "Atendimento Salão Configurações" at bounding box center [877, 31] width 1384 height 63
drag, startPoint x: 223, startPoint y: 35, endPoint x: 304, endPoint y: 40, distance: 81.2
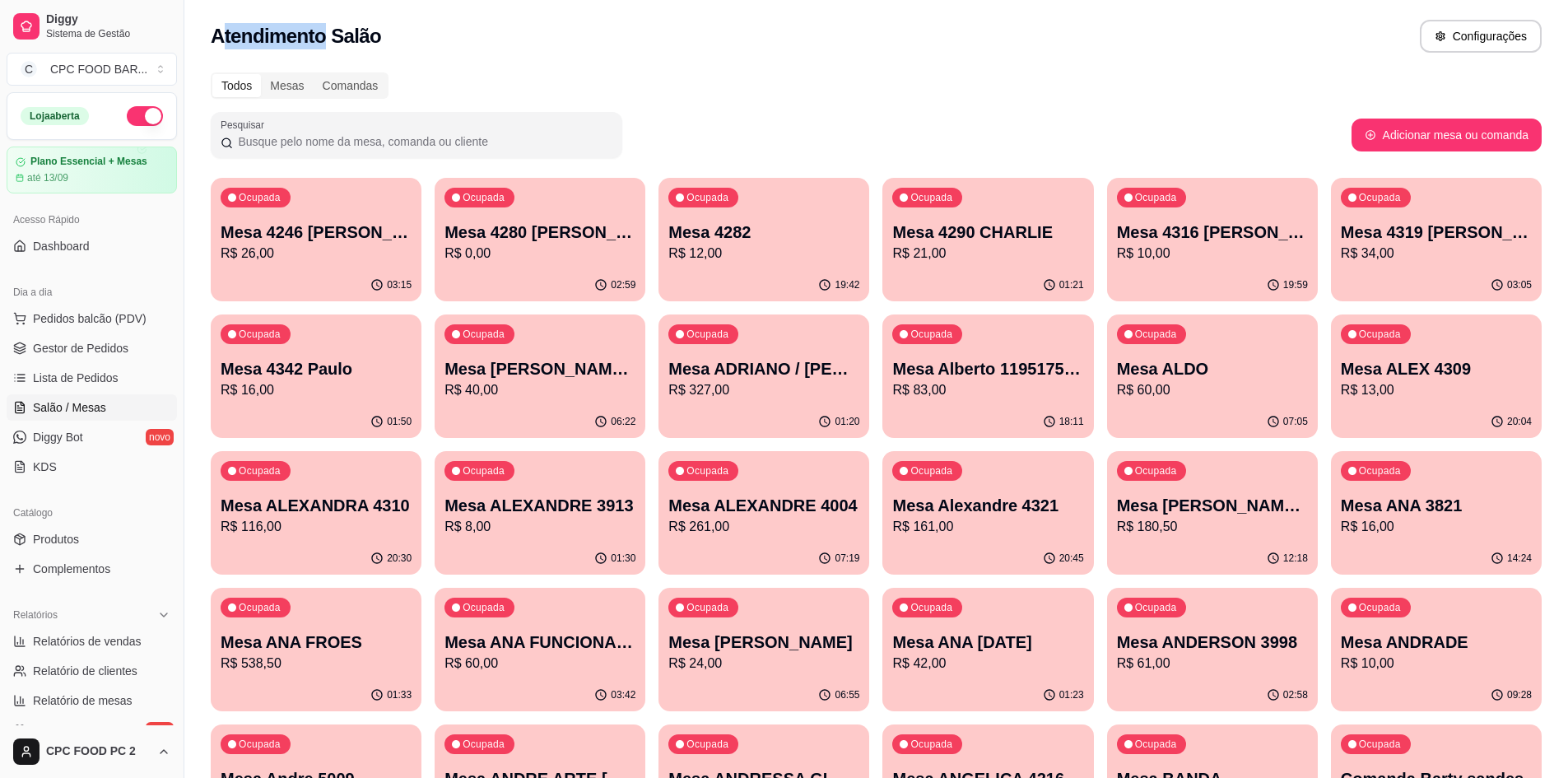
click at [308, 40] on h2 "Atendimento Salão" at bounding box center [296, 35] width 170 height 26
click at [189, 37] on button "Toggle Sidebar" at bounding box center [184, 389] width 13 height 778
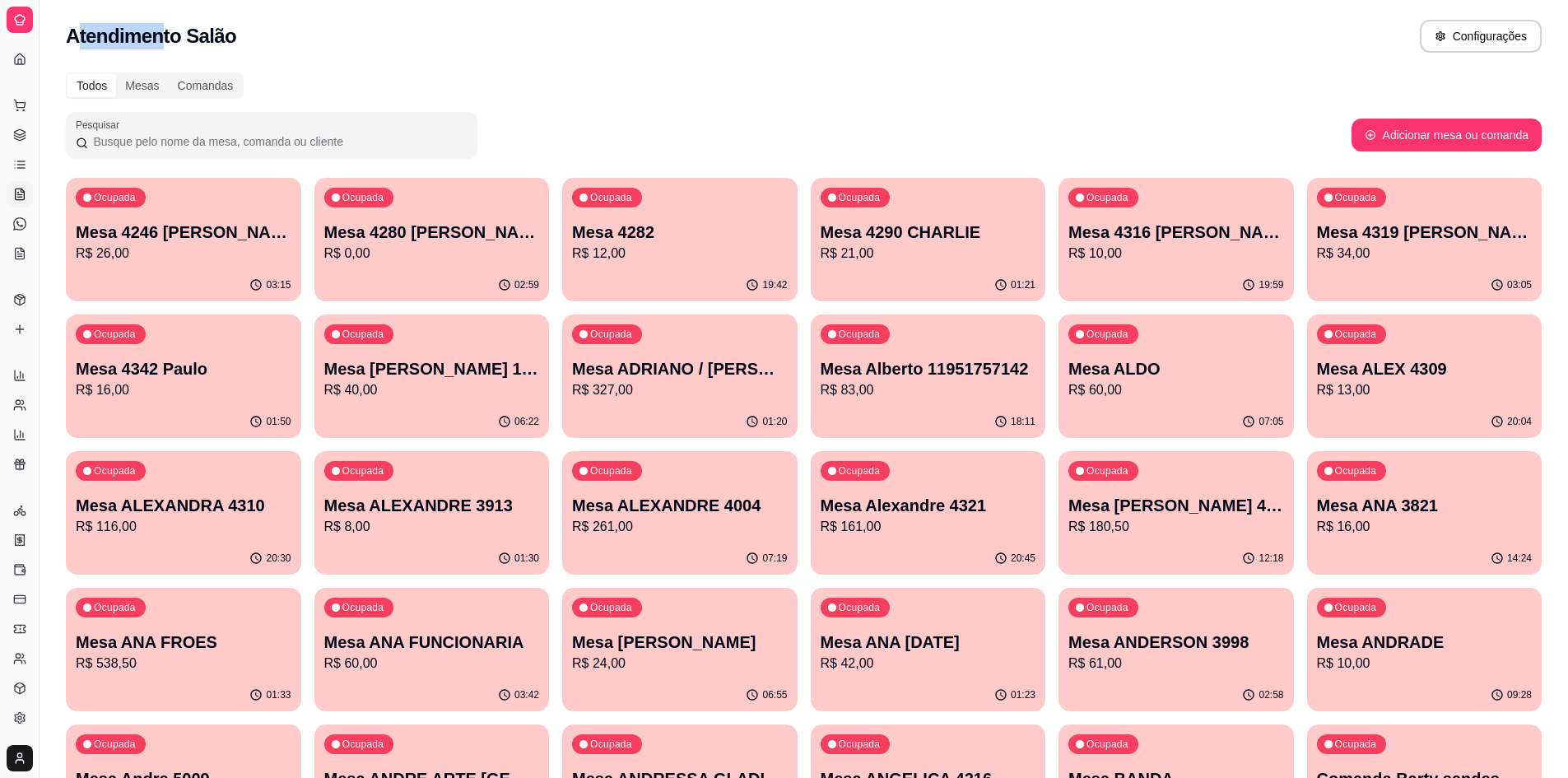
drag, startPoint x: 42, startPoint y: 64, endPoint x: 57, endPoint y: 56, distance: 17.0
drag, startPoint x: 38, startPoint y: 49, endPoint x: 56, endPoint y: 47, distance: 18.1
drag, startPoint x: 35, startPoint y: 43, endPoint x: 85, endPoint y: 24, distance: 53.5
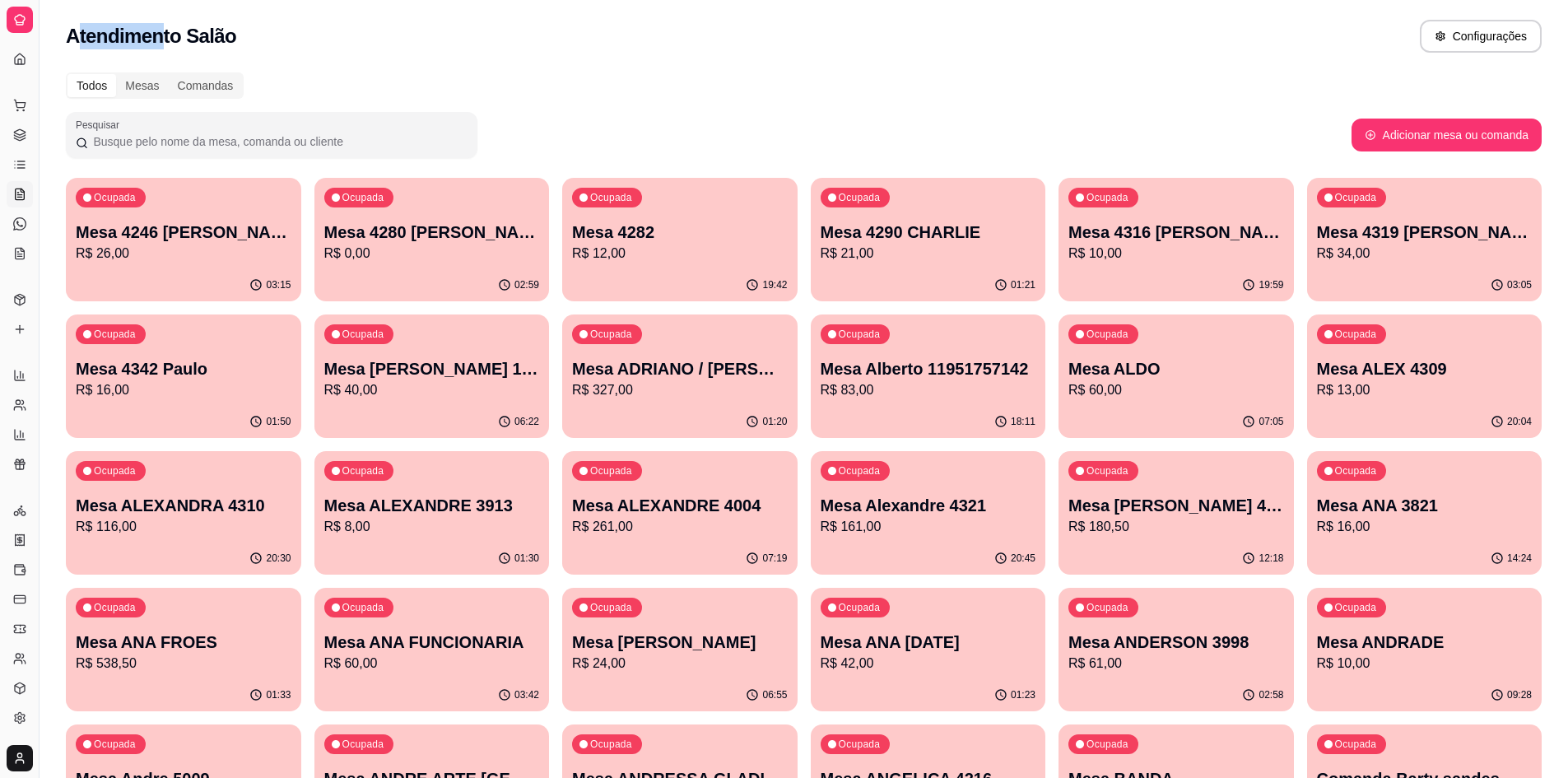
click at [14, 56] on icon at bounding box center [19, 59] width 13 height 13
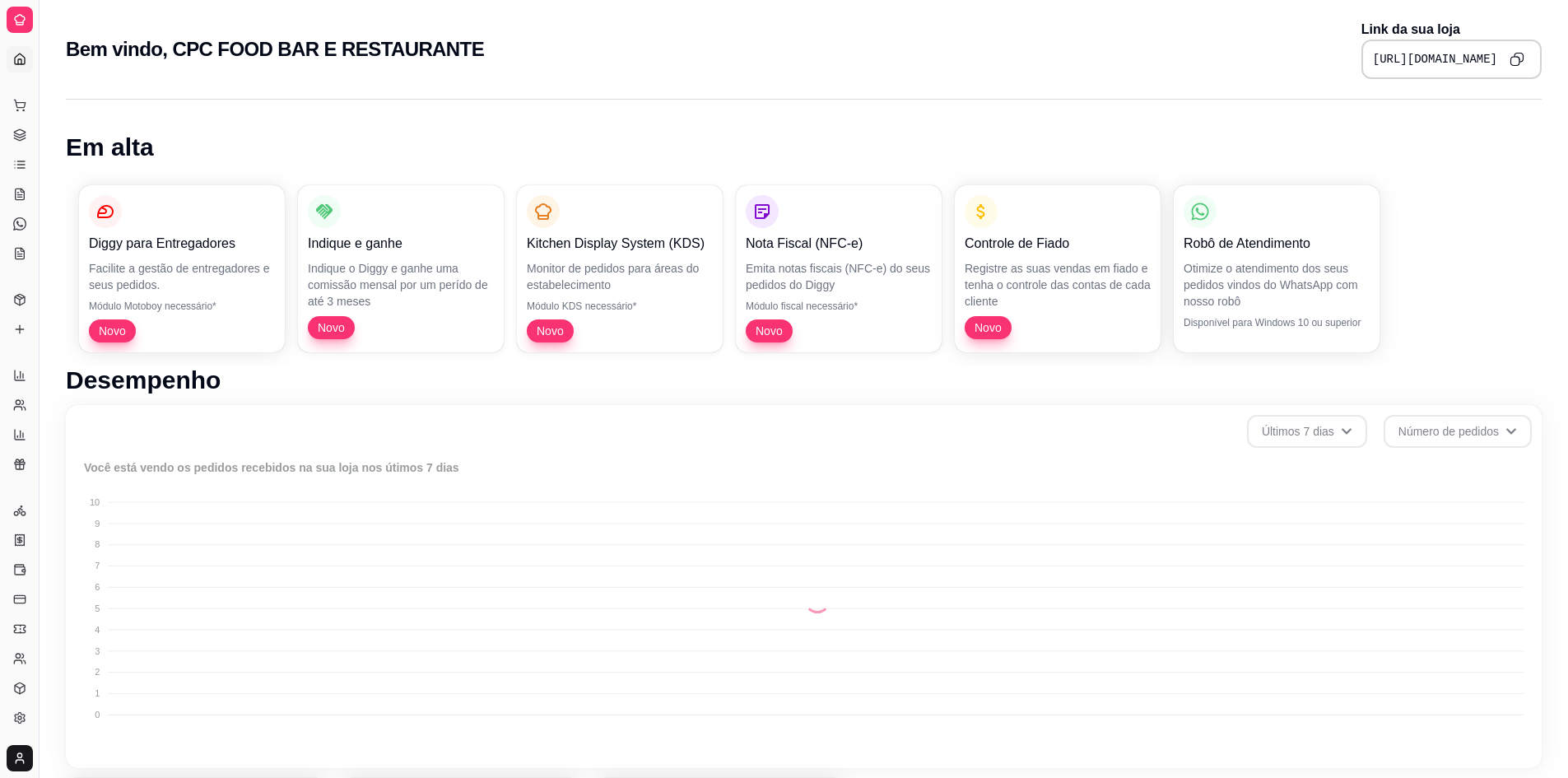
click at [5, 112] on div "Dia a dia Pedidos balcão (PDV) Gestor de Pedidos Lista de Pedidos Salão / Mesas…" at bounding box center [19, 179] width 39 height 187
click at [15, 103] on icon at bounding box center [19, 104] width 11 height 7
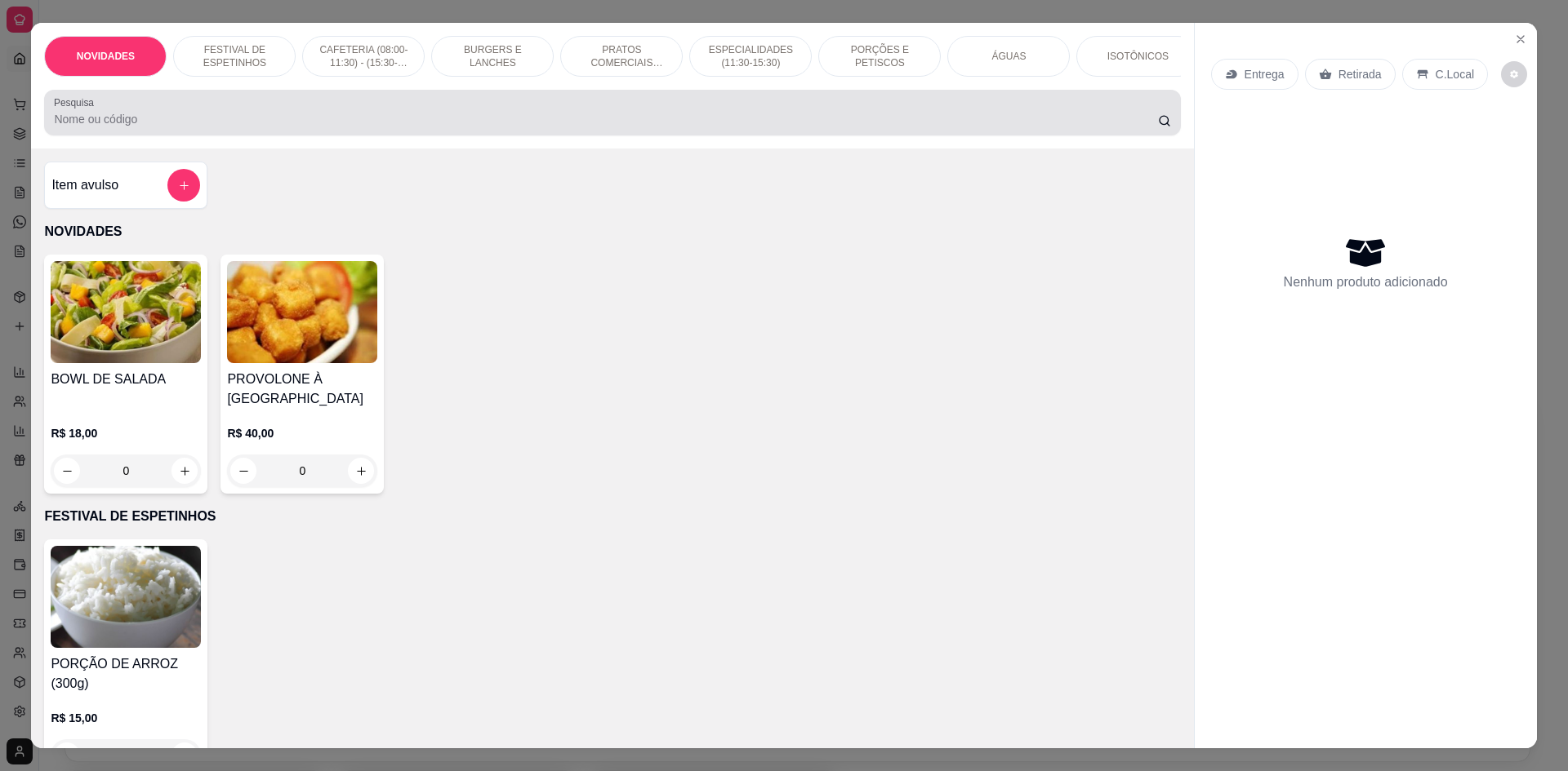
click at [289, 135] on div "Pesquisa" at bounding box center [612, 113] width 1136 height 46
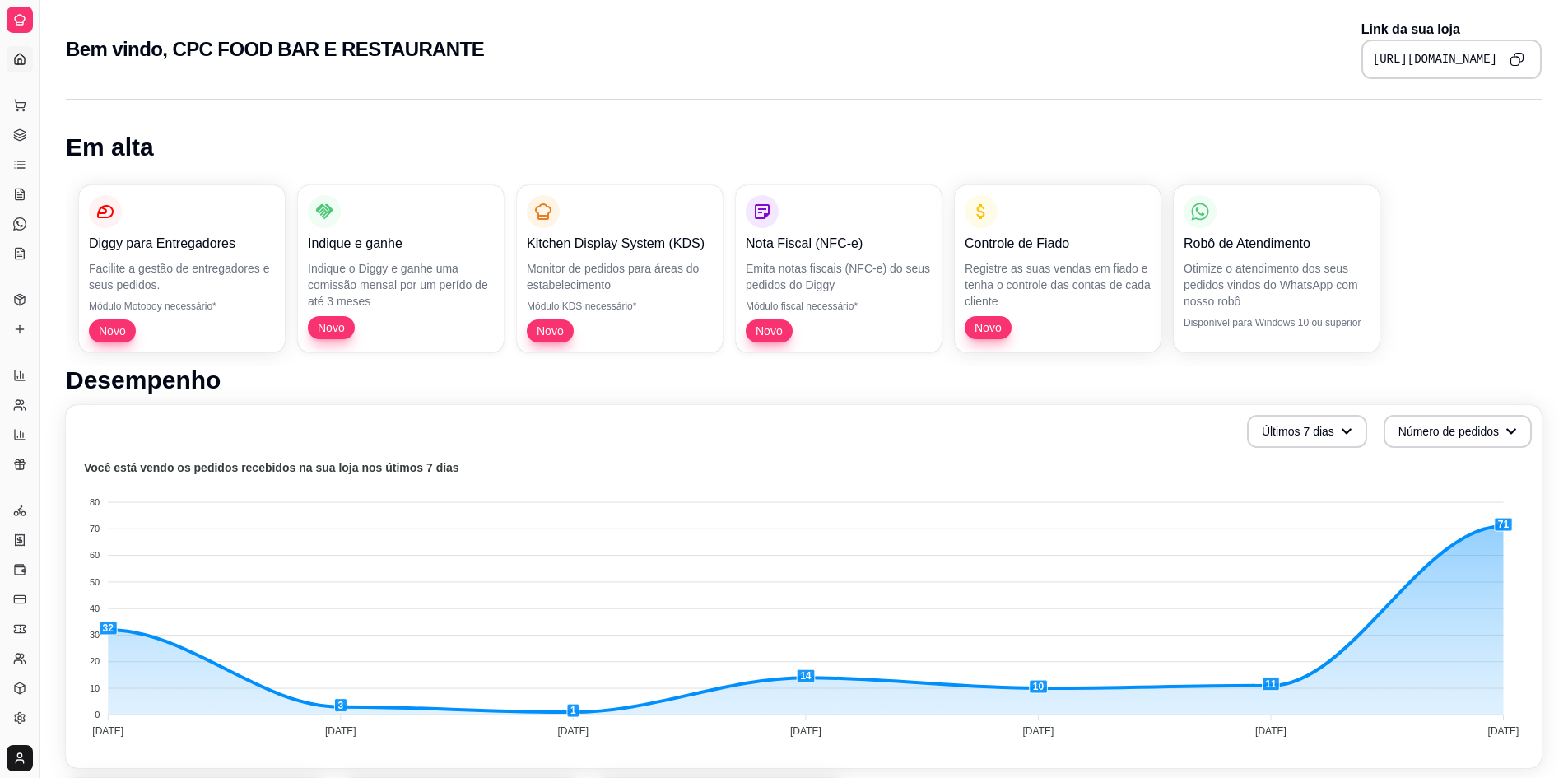
click at [19, 66] on div "Dia a dia" at bounding box center [19, 78] width 25 height 26
click at [22, 103] on icon at bounding box center [19, 104] width 11 height 7
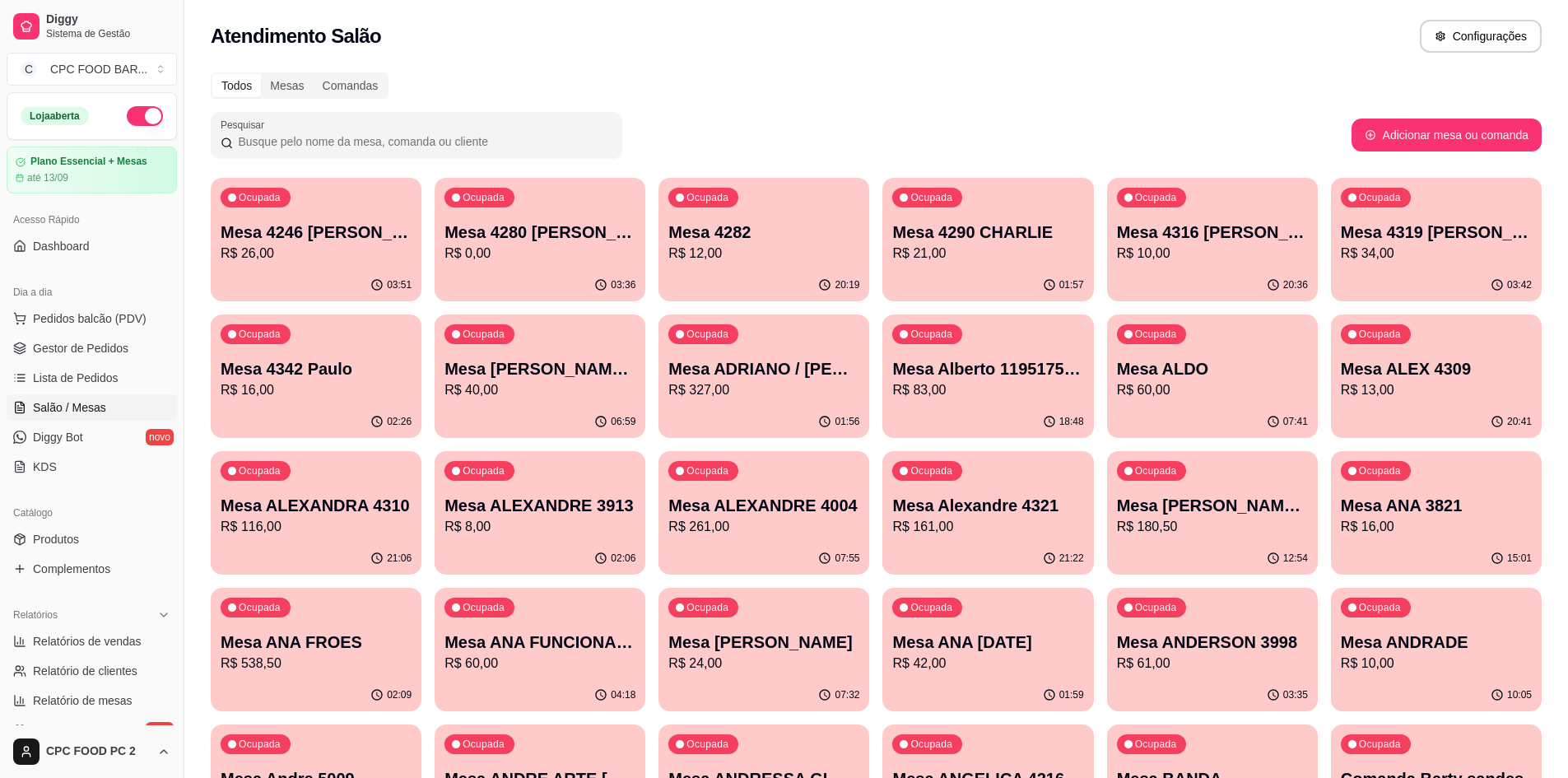
click at [406, 135] on input "Pesquisar" at bounding box center [422, 142] width 379 height 16
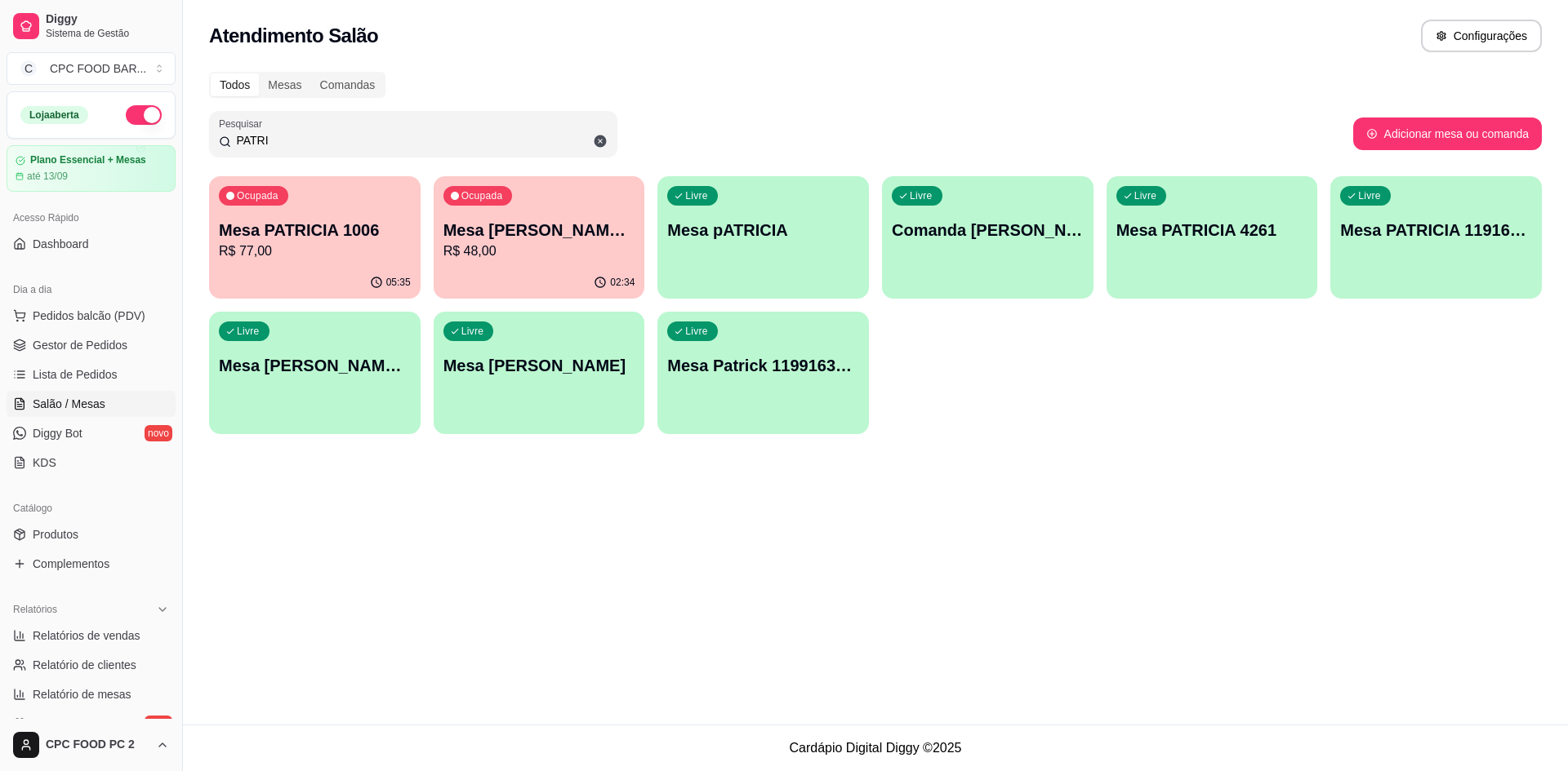
type input "PATRI"
click at [580, 262] on div "Ocupada [PERSON_NAME] HOUSE R$ 48,00" at bounding box center [540, 222] width 211 height 90
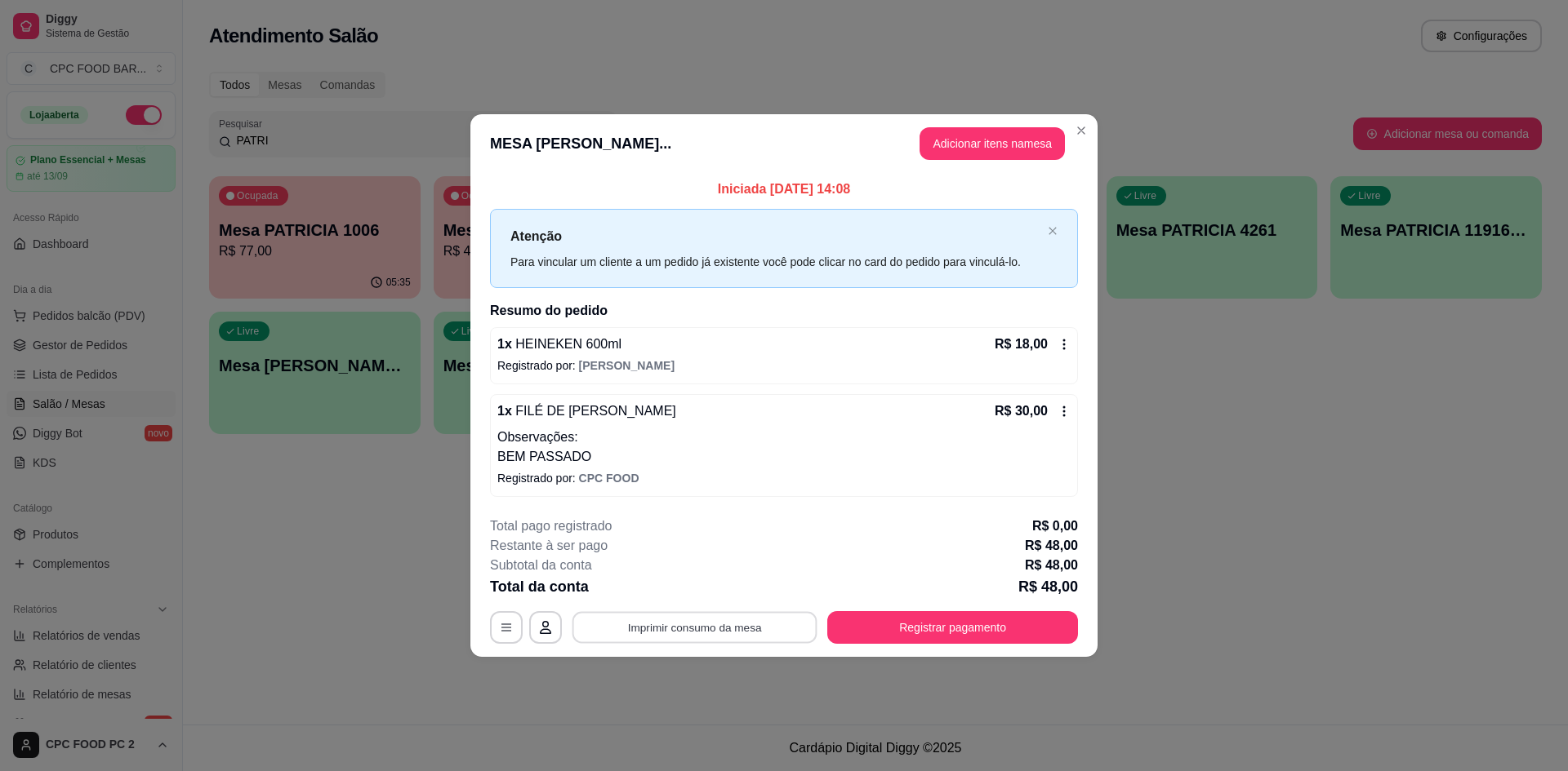
click at [733, 628] on button "Imprimir consumo da mesa" at bounding box center [696, 628] width 245 height 32
click at [954, 643] on button "Registrar pagamento" at bounding box center [953, 628] width 244 height 32
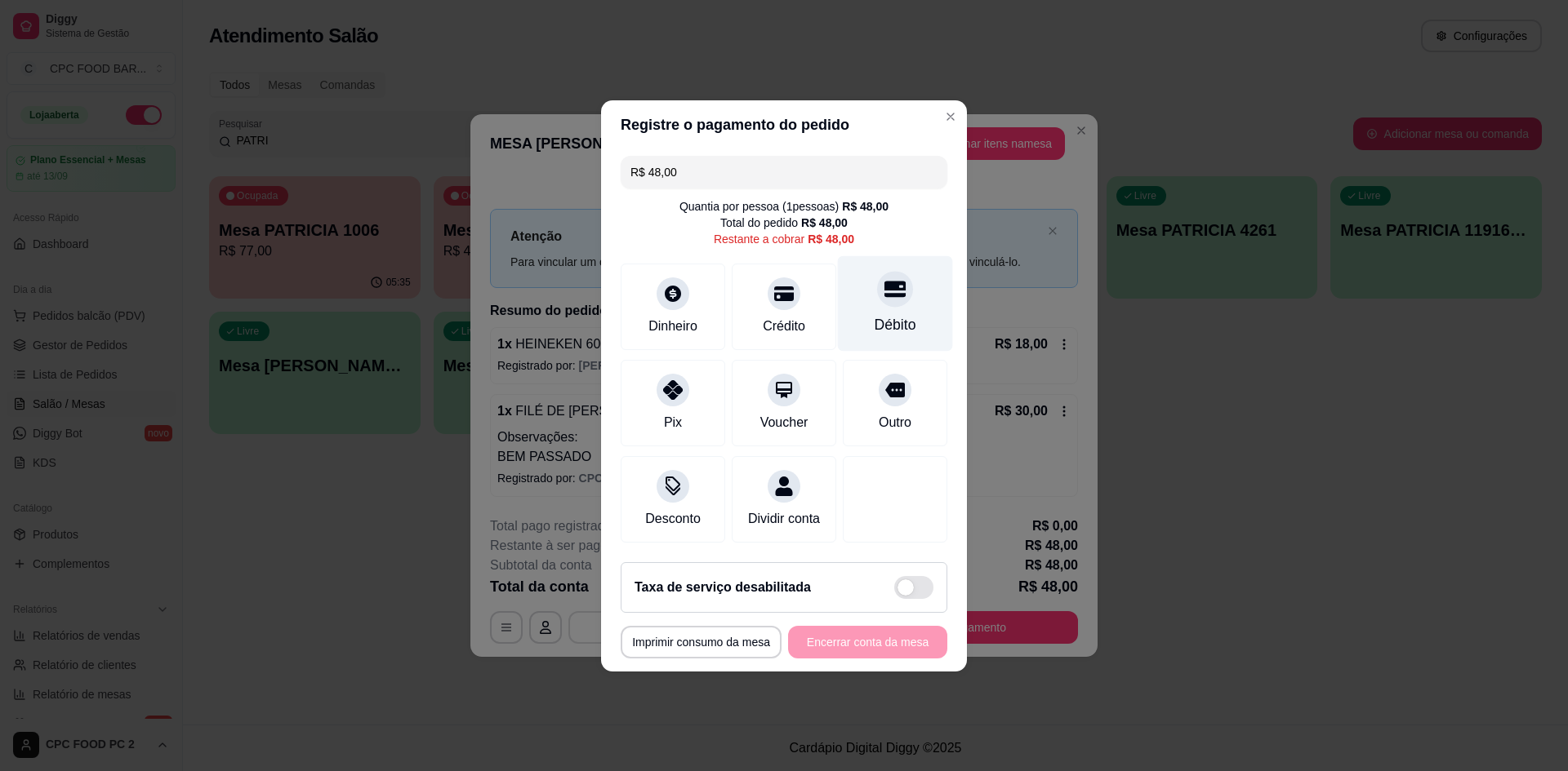
click at [884, 286] on icon at bounding box center [895, 289] width 22 height 16
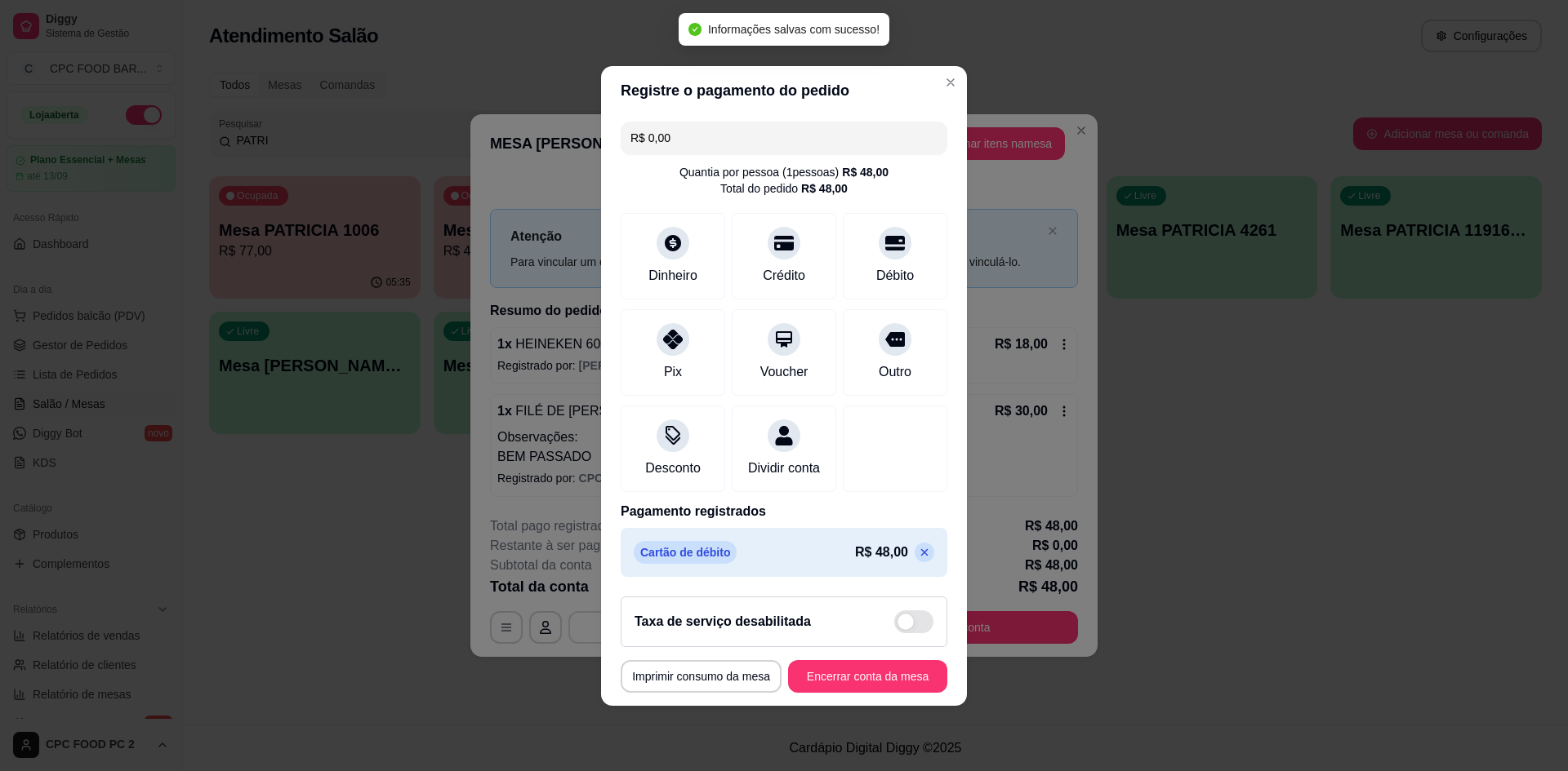
type input "R$ 0,00"
click at [831, 693] on button "Encerrar conta da mesa" at bounding box center [867, 675] width 154 height 32
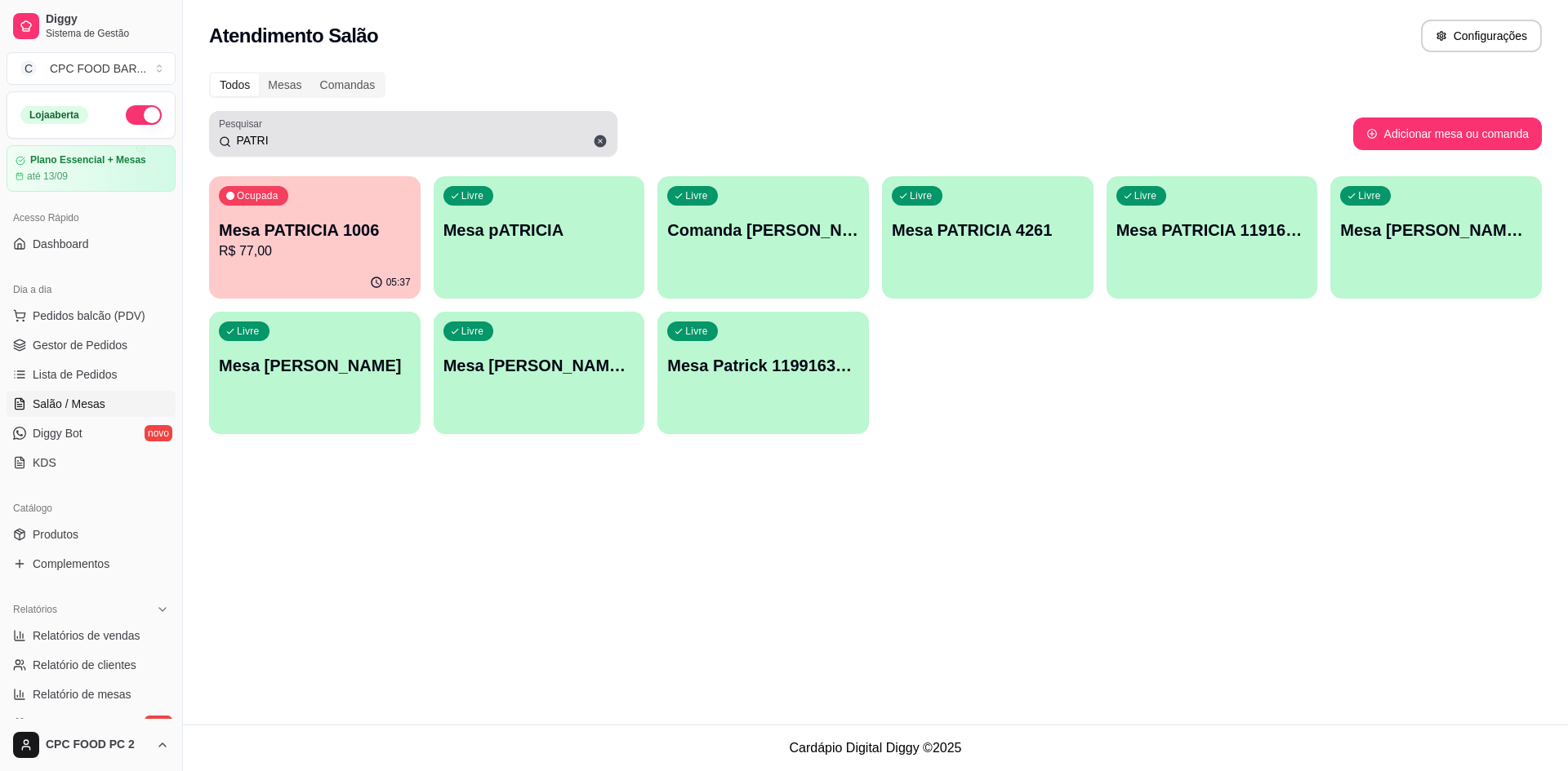
click at [547, 145] on input "PATRI" at bounding box center [419, 141] width 376 height 16
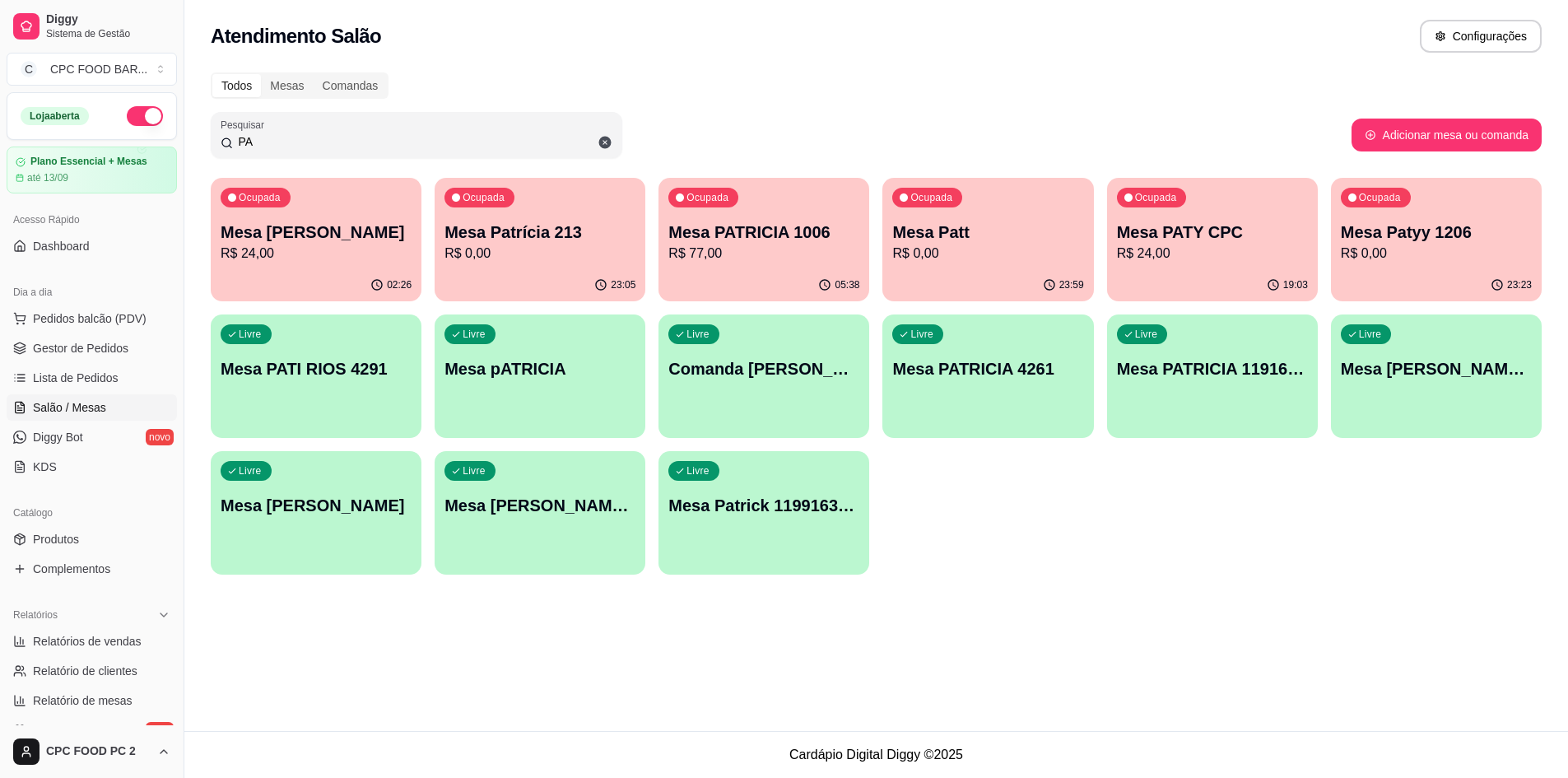
type input "P"
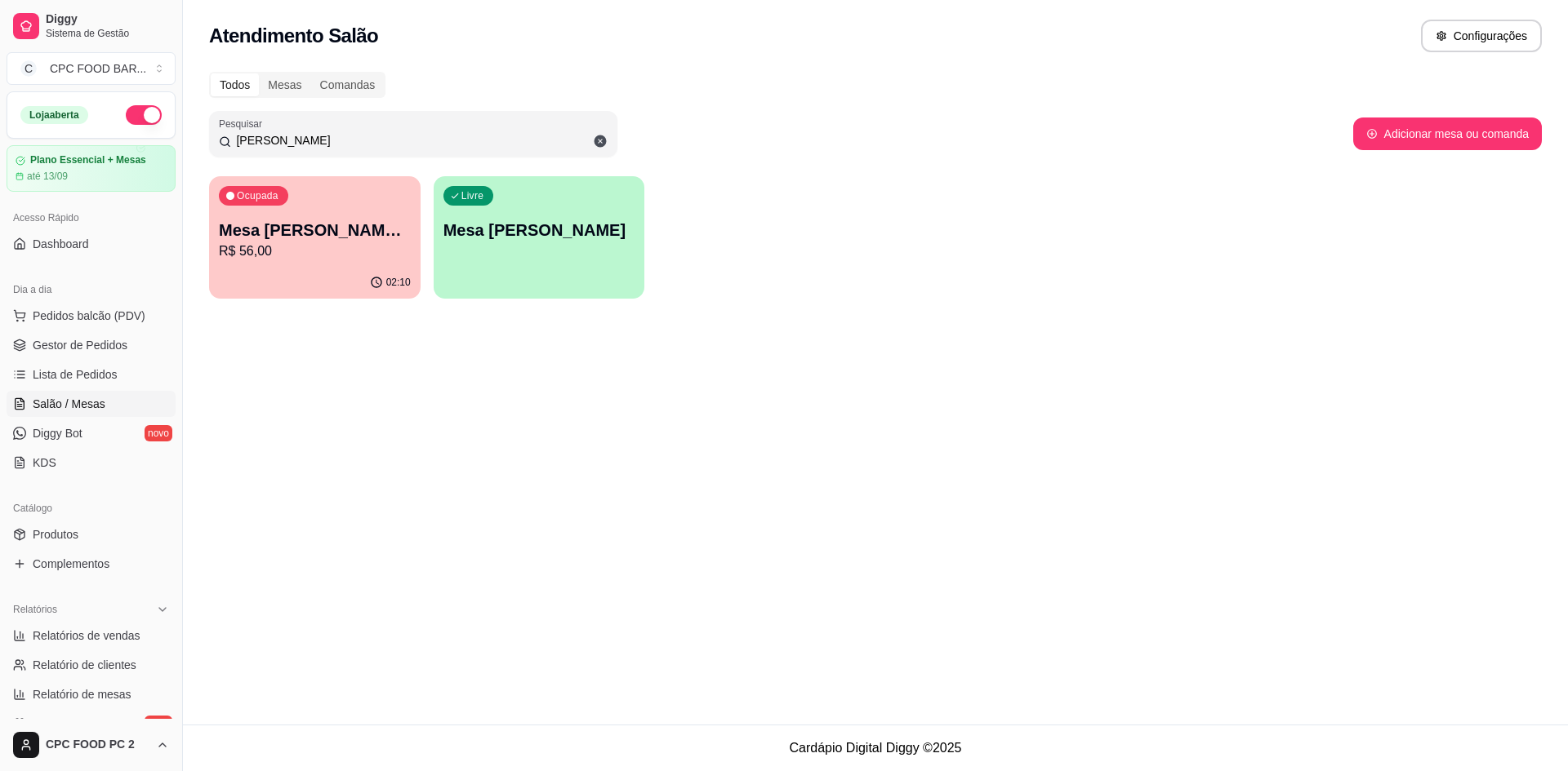
type input "[PERSON_NAME]"
click at [383, 213] on div "Ocupada [PERSON_NAME] DA SUL R$ 56,00" at bounding box center [314, 222] width 205 height 88
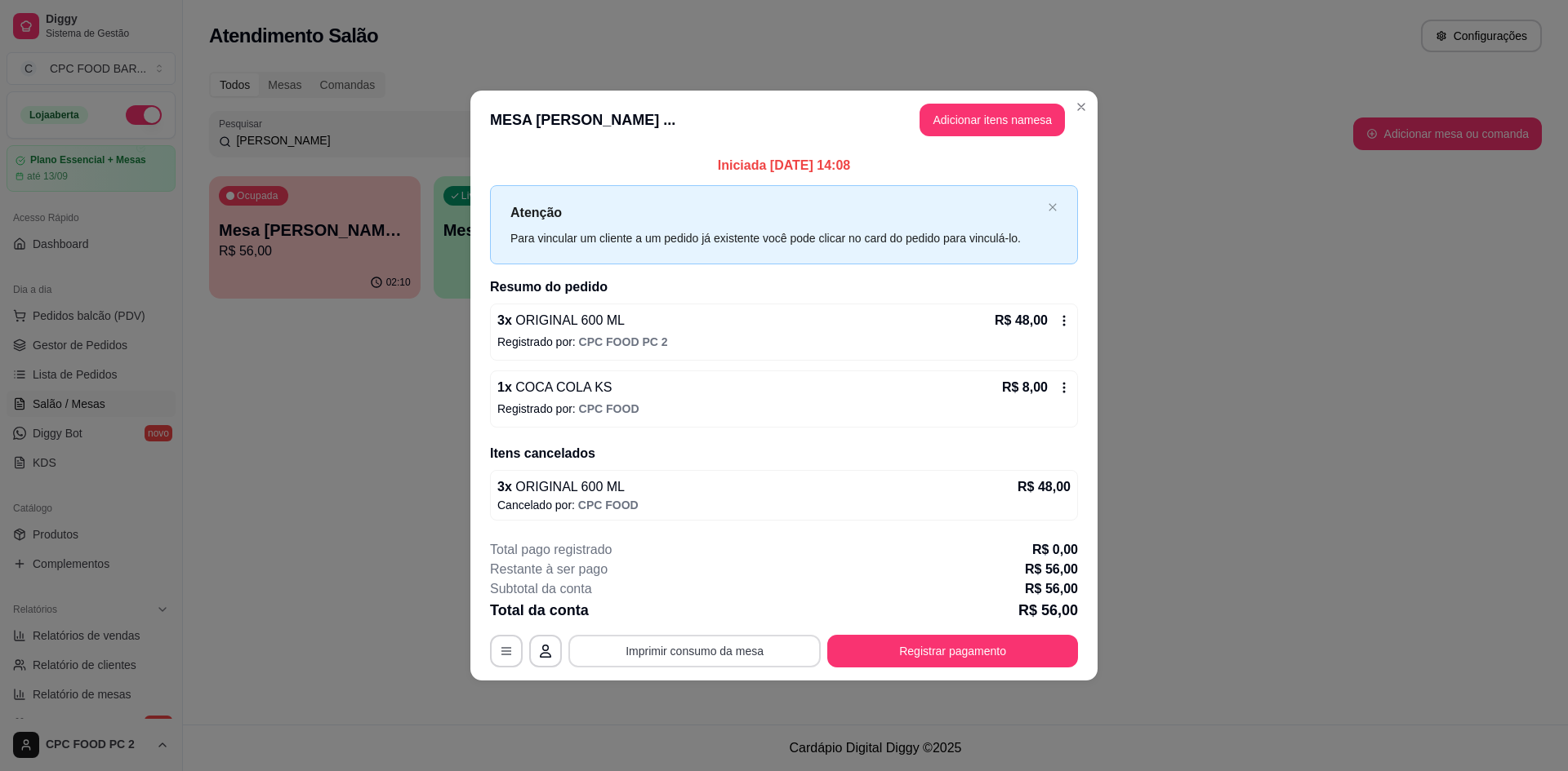
click at [711, 651] on button "Imprimir consumo da mesa" at bounding box center [695, 651] width 253 height 32
click at [917, 647] on button "Registrar pagamento" at bounding box center [953, 651] width 251 height 32
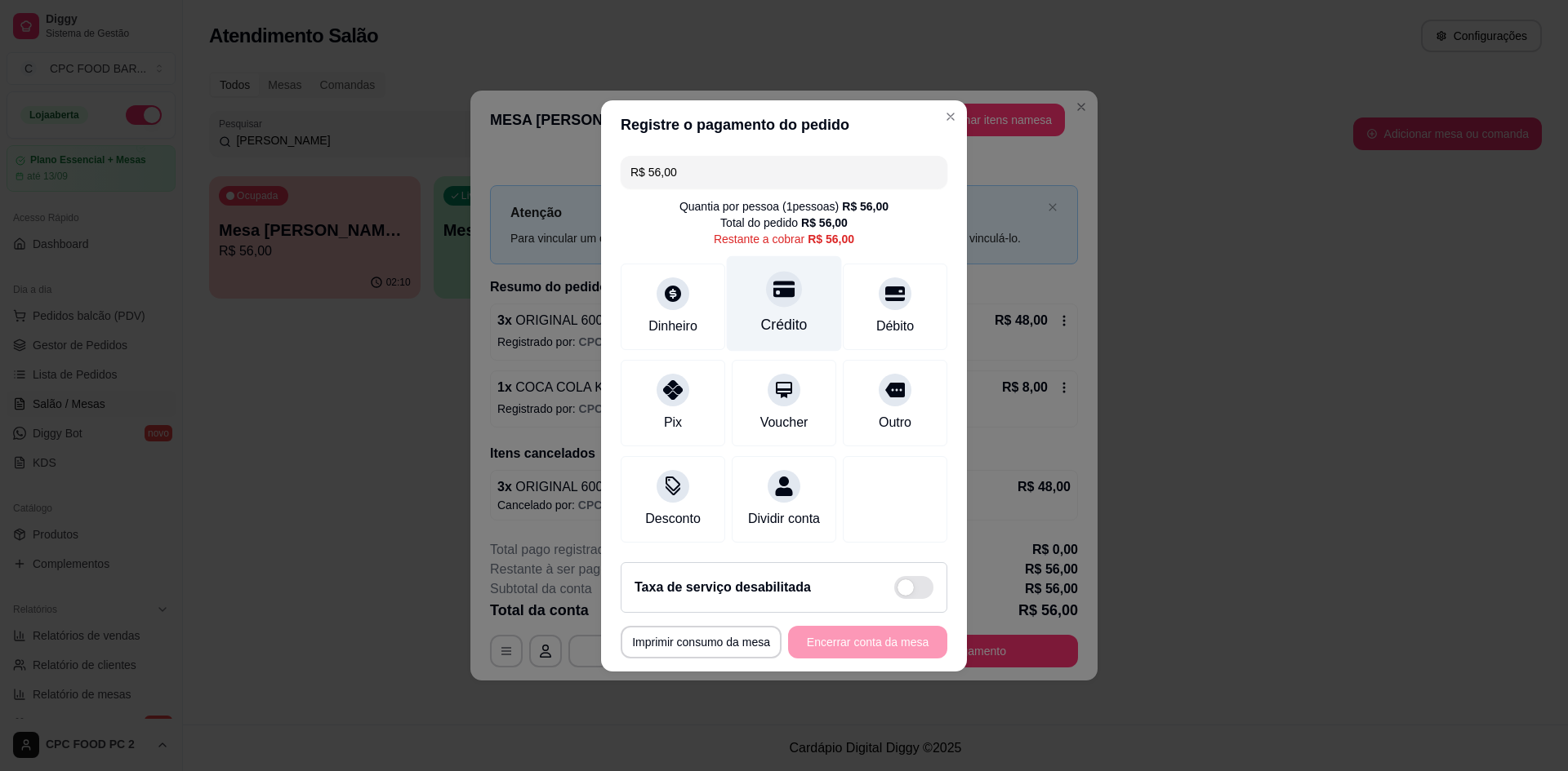
click at [804, 306] on div "Crédito" at bounding box center [785, 303] width 115 height 96
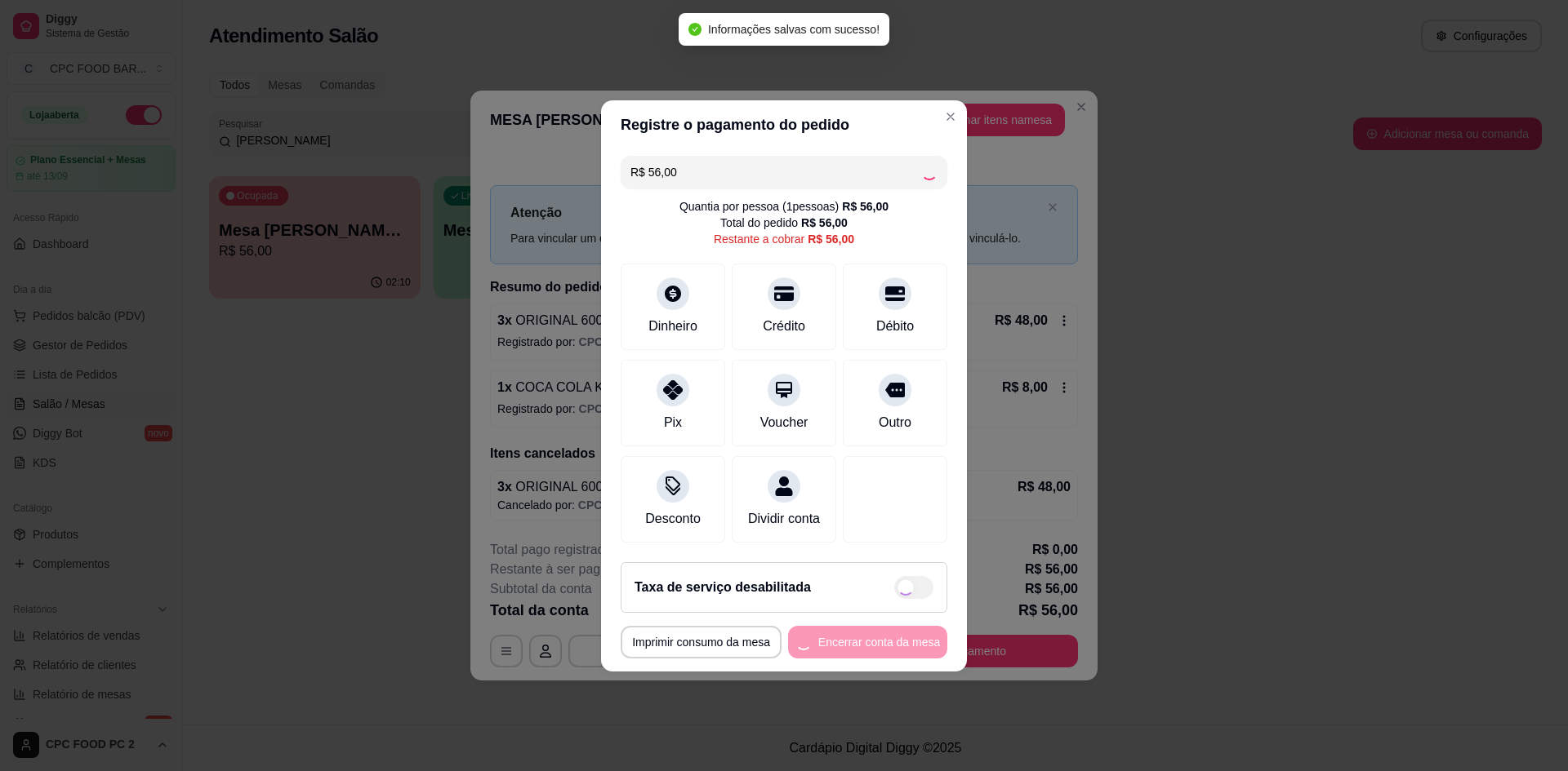
type input "R$ 0,00"
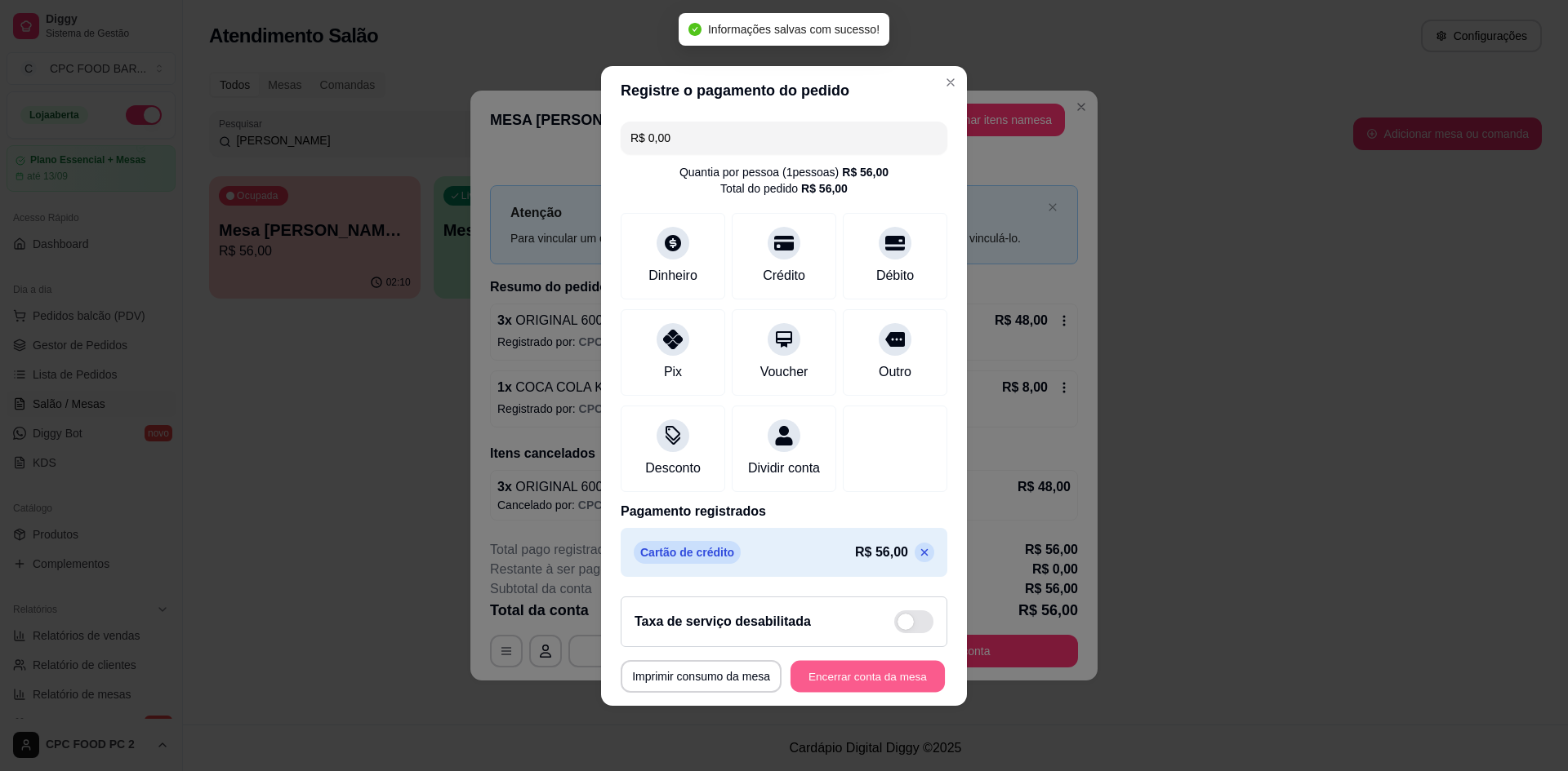
click at [881, 690] on button "Encerrar conta da mesa" at bounding box center [867, 675] width 154 height 32
